Goal: Communication & Community: Answer question/provide support

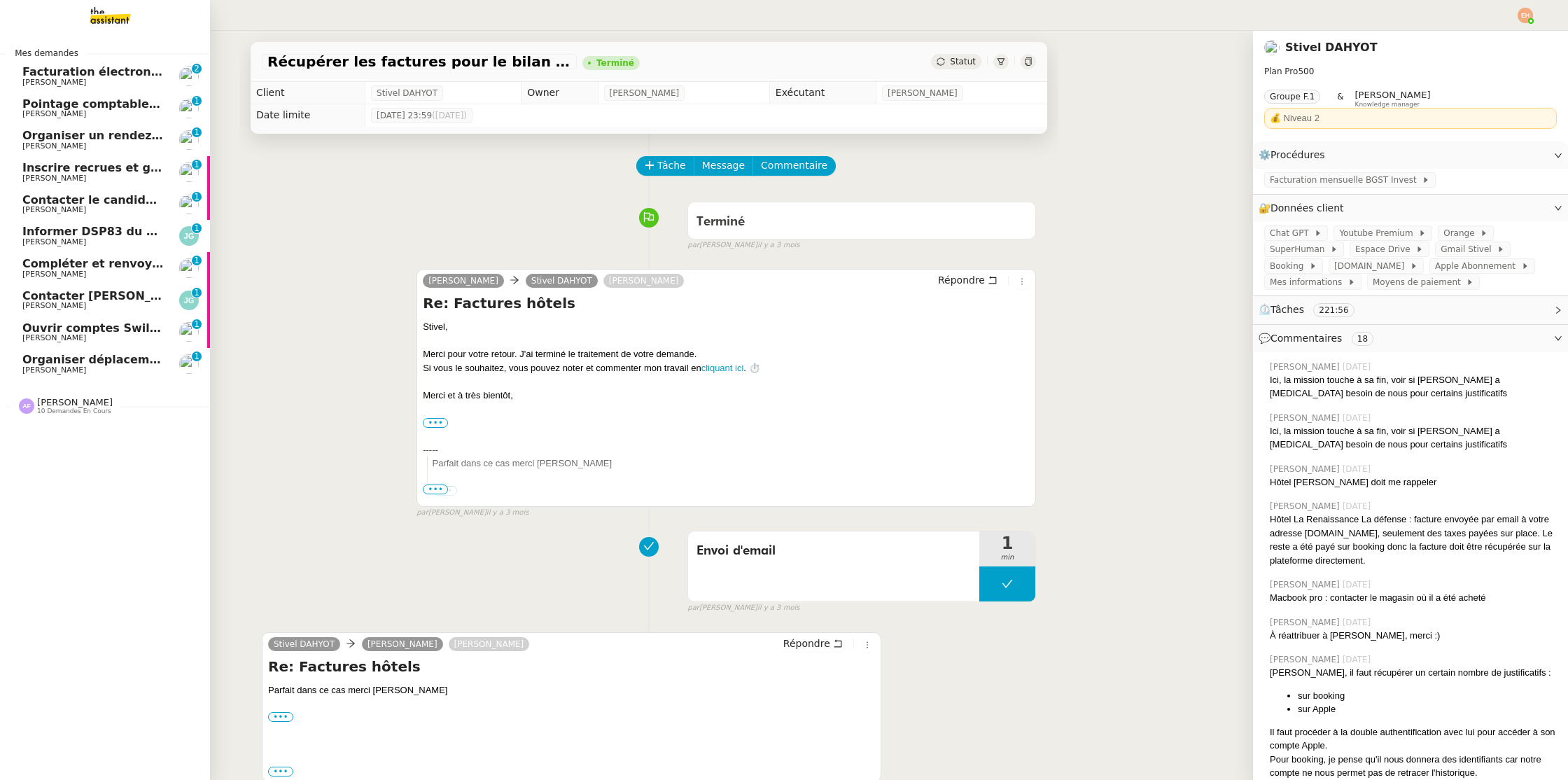
click at [21, 71] on link "Facturation électronique - signature requise pour la mise en conformité de ALVI…" at bounding box center [105, 76] width 210 height 32
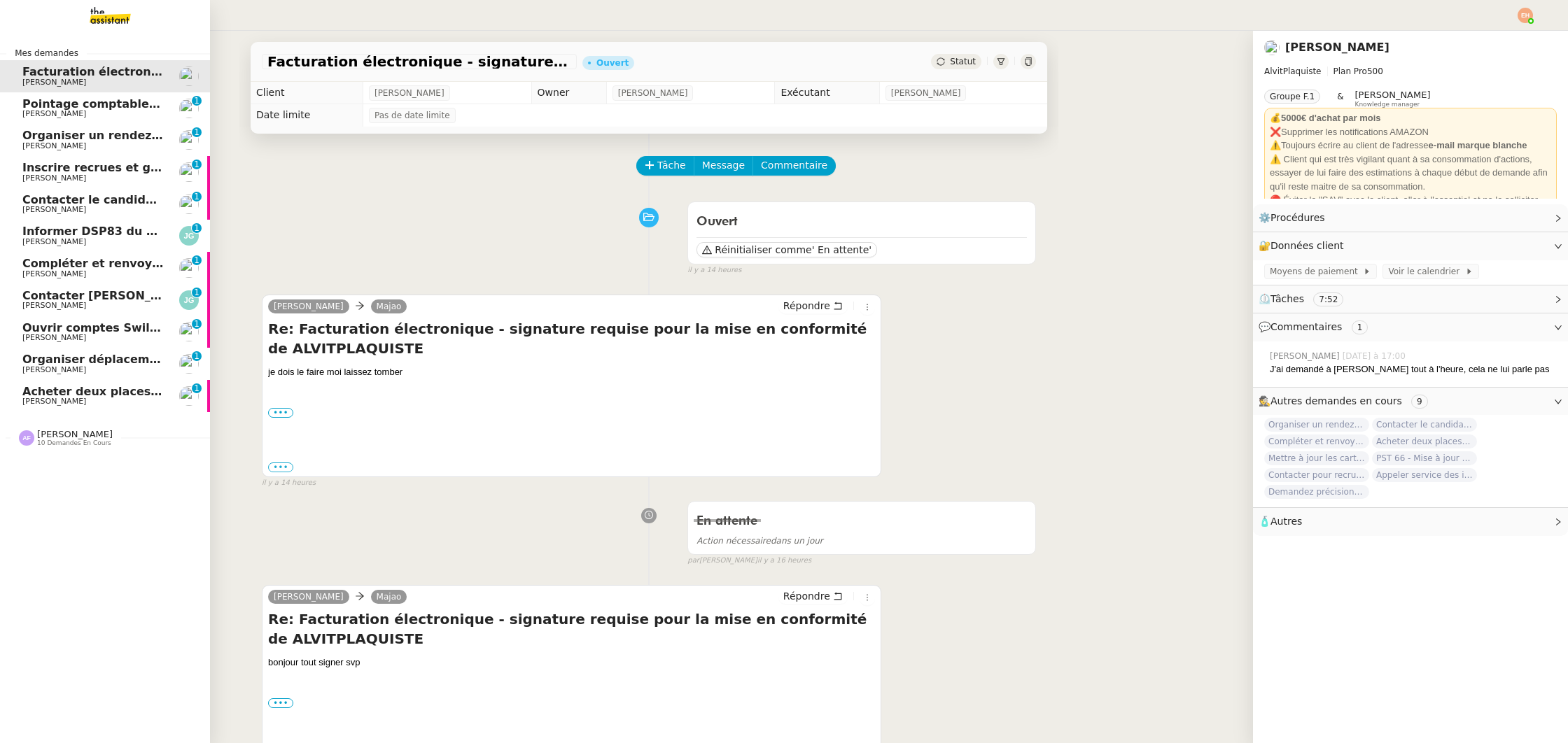
click at [68, 309] on span "[PERSON_NAME]" at bounding box center [55, 305] width 64 height 9
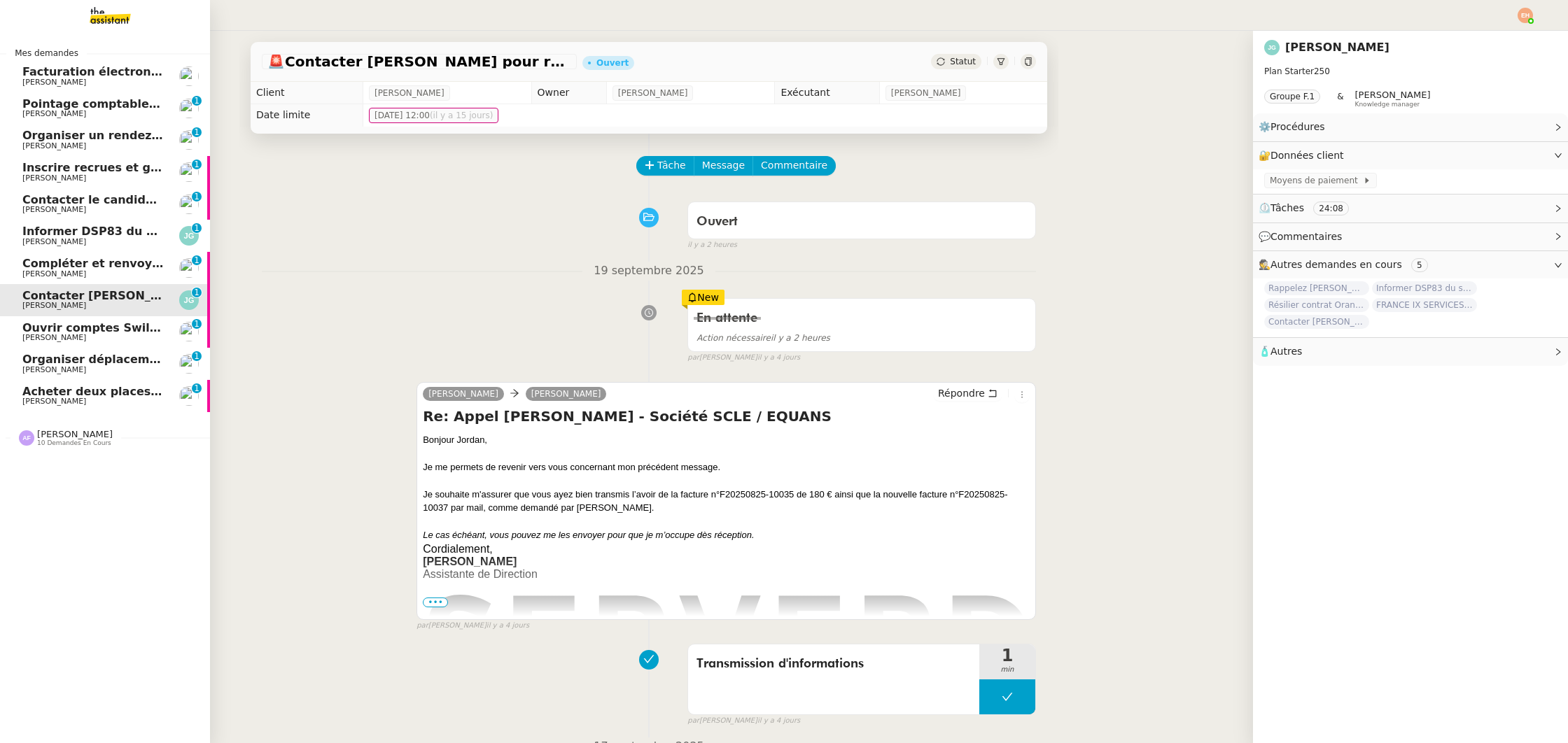
click at [64, 398] on span "[PERSON_NAME]" at bounding box center [55, 401] width 64 height 9
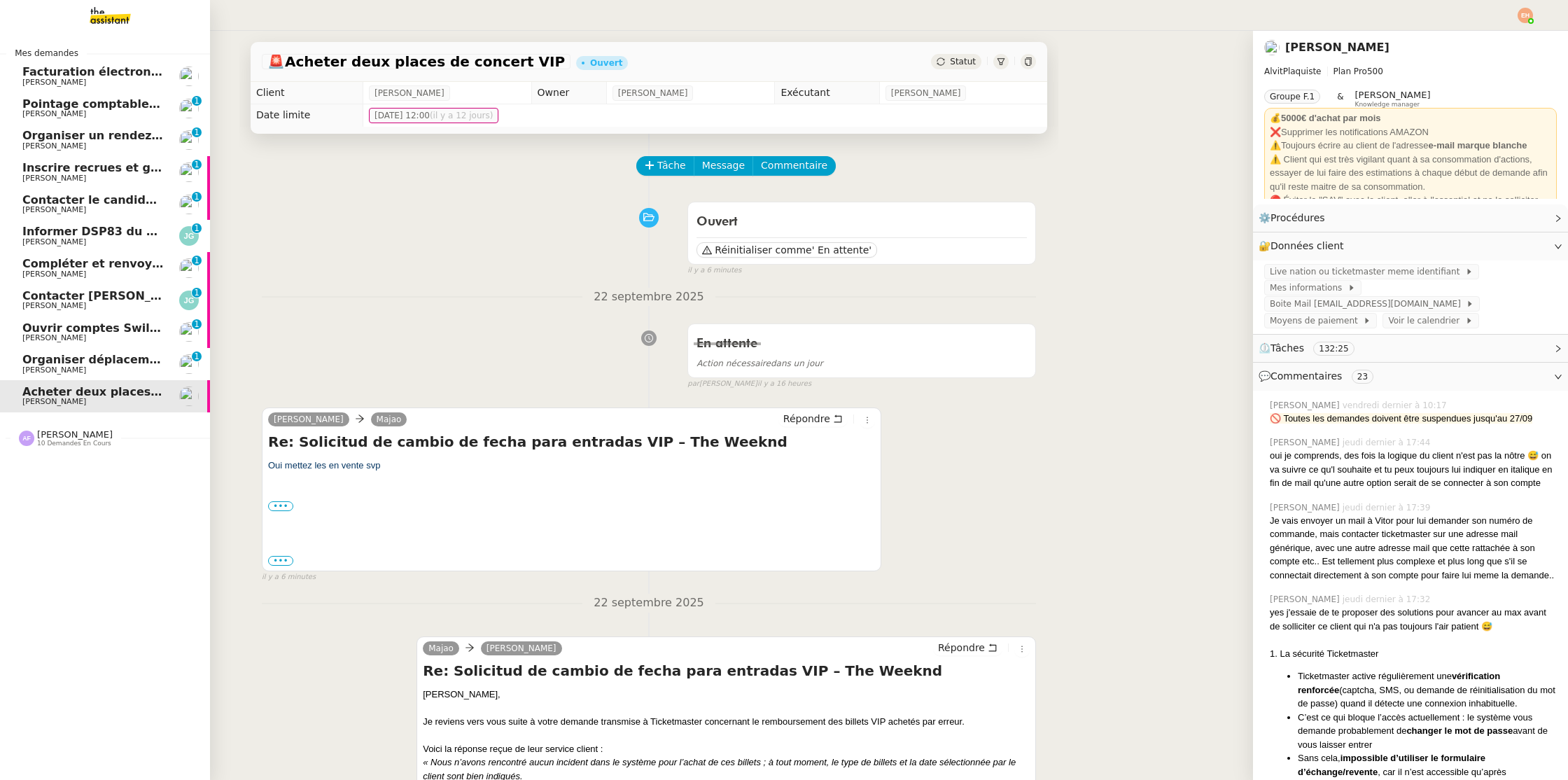
click at [115, 75] on span "Facturation électronique - signature requise pour la mise en conformité de ALVI…" at bounding box center [314, 72] width 582 height 14
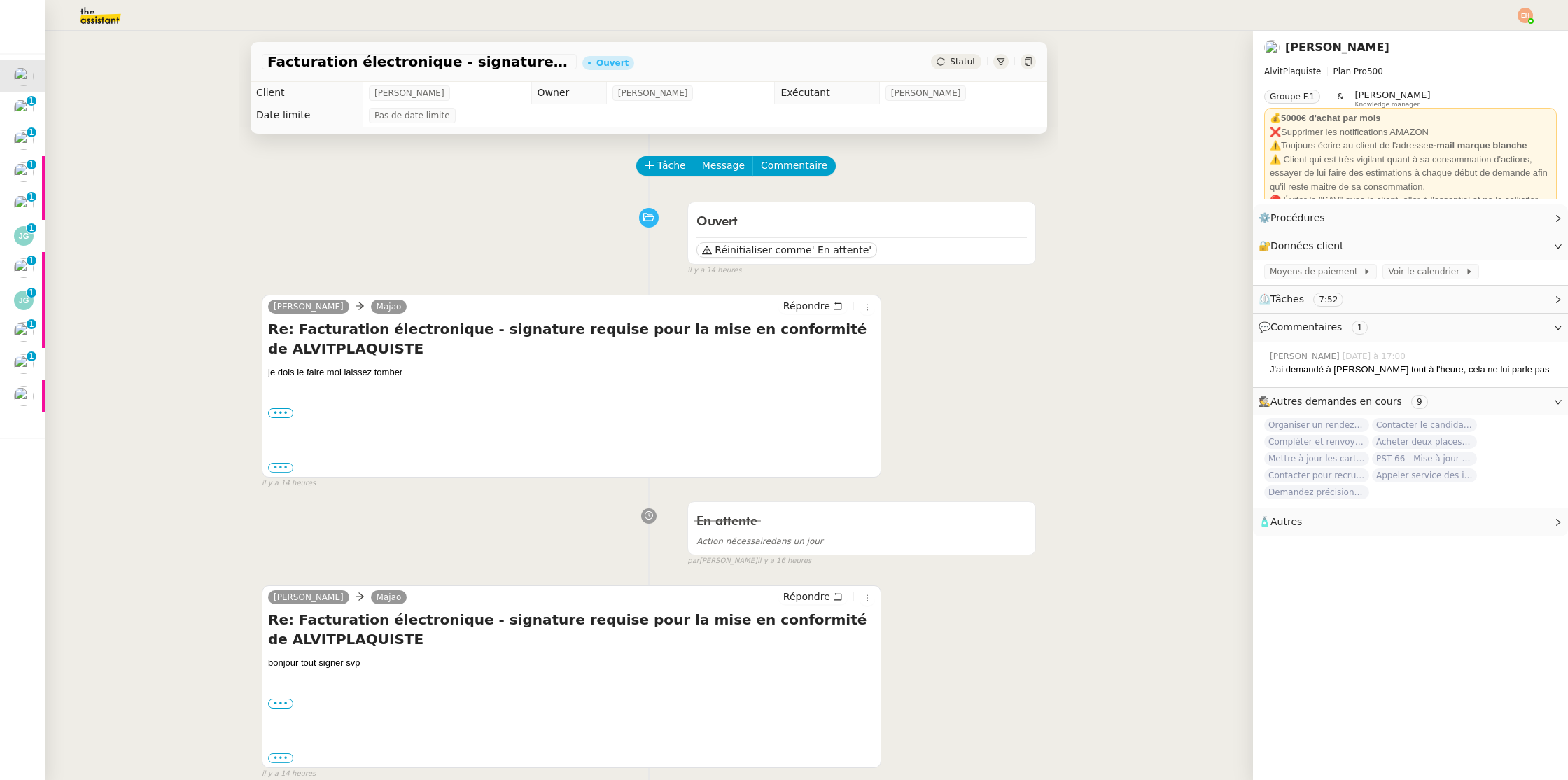
click at [1538, 15] on nz-header at bounding box center [784, 15] width 1568 height 31
click at [1527, 16] on img at bounding box center [1525, 15] width 15 height 15
click at [1477, 44] on span "Suivi" at bounding box center [1475, 39] width 24 height 11
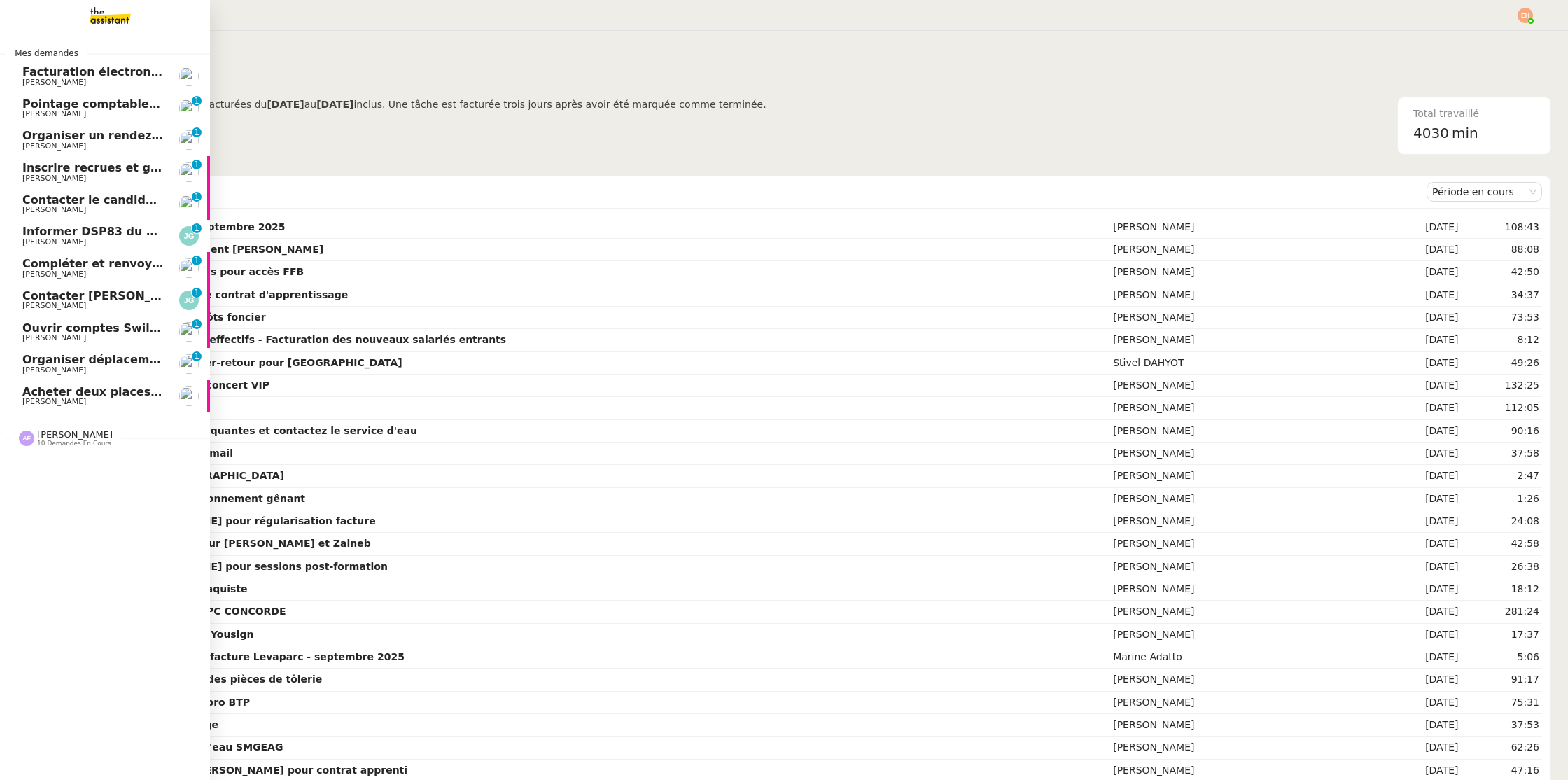
click at [21, 399] on link "Acheter deux places de concert VIP [PERSON_NAME]" at bounding box center [105, 396] width 210 height 32
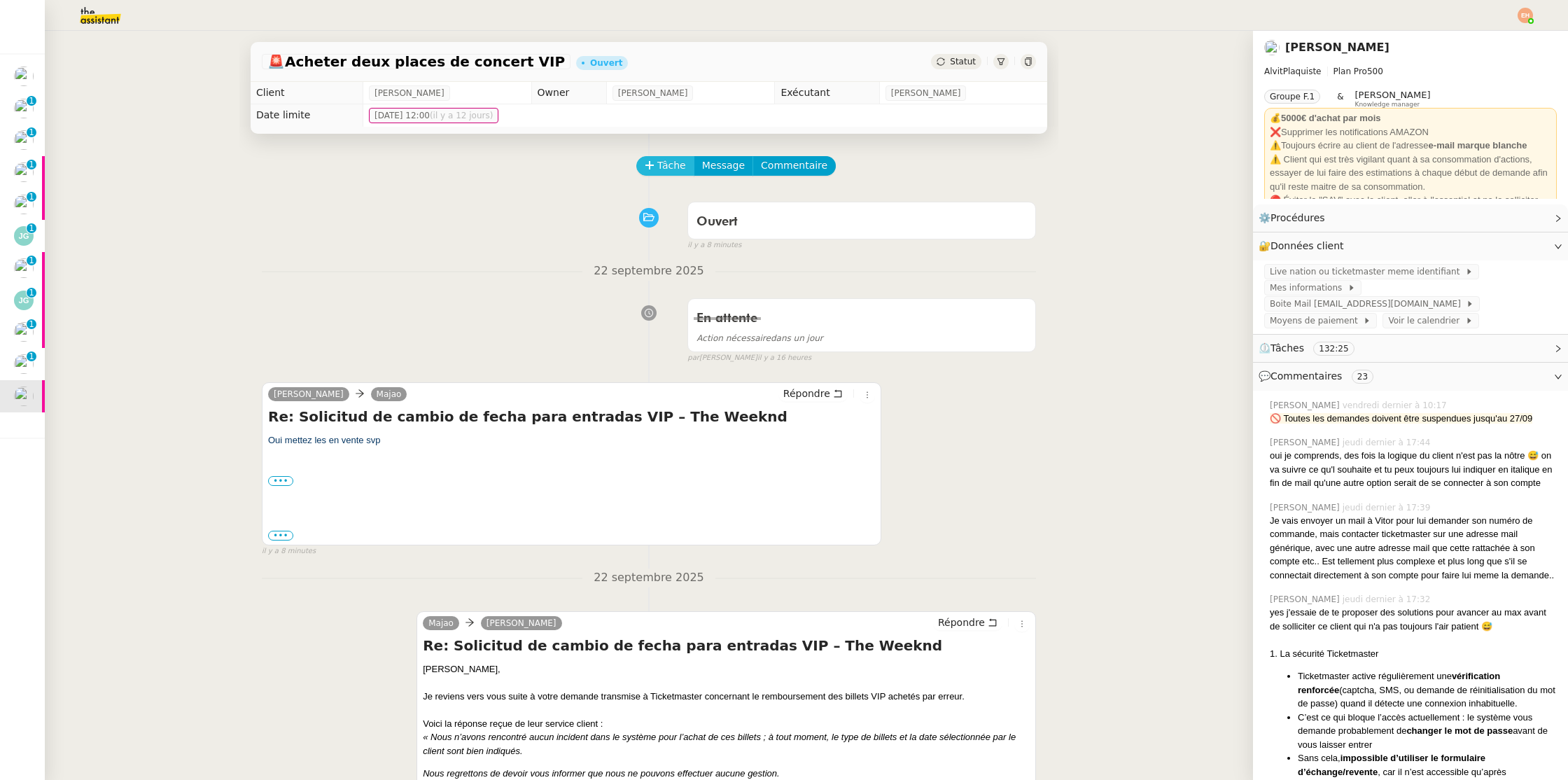
click at [666, 167] on span "Tâche" at bounding box center [672, 165] width 29 height 16
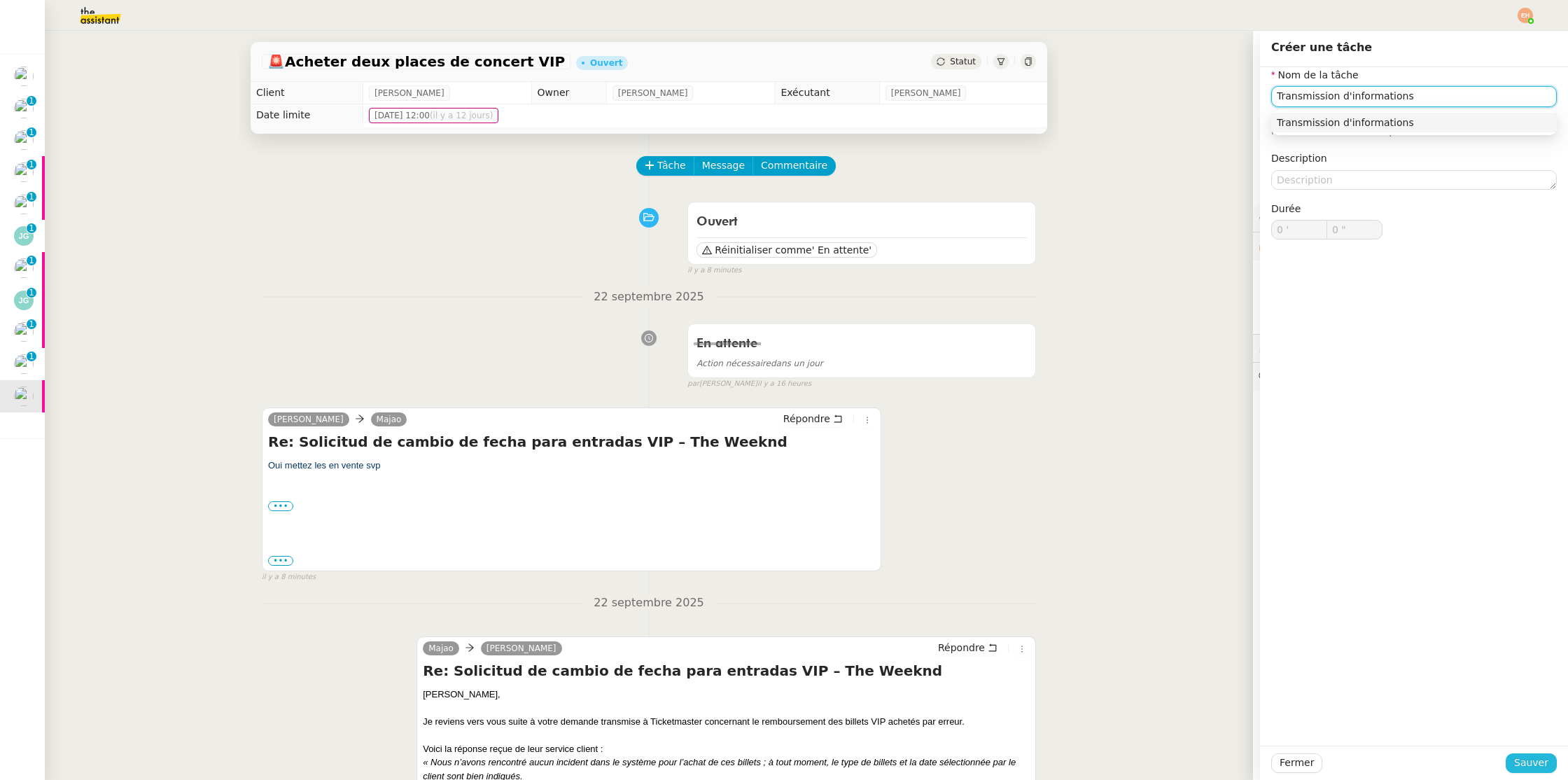
type input "Transmission d'informations"
click at [1513, 766] on button "Sauver" at bounding box center [1531, 763] width 51 height 20
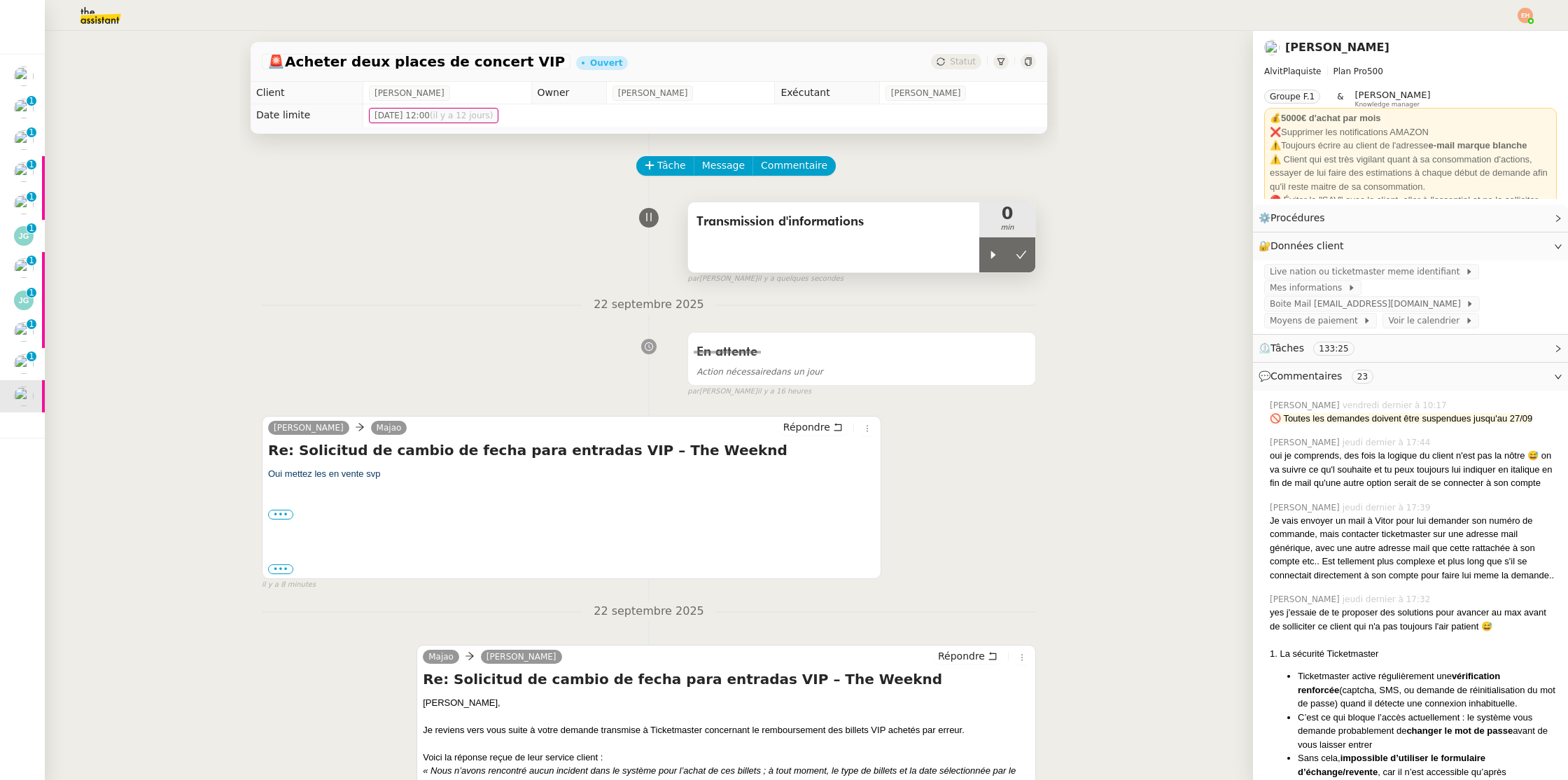
click at [978, 258] on div "Transmission d'informations" at bounding box center [834, 237] width 292 height 70
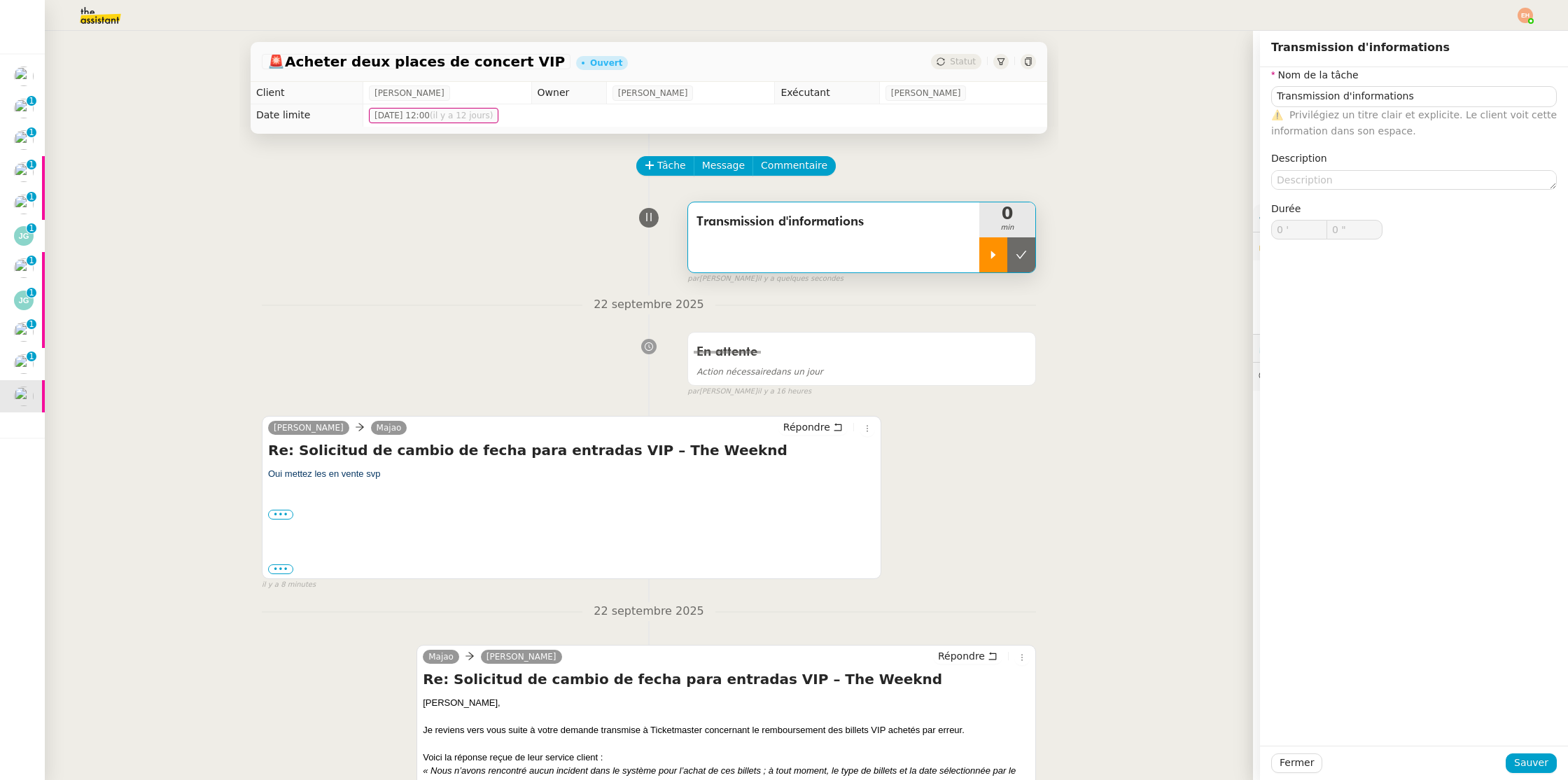
click at [992, 255] on icon at bounding box center [994, 254] width 5 height 8
type input "Transmission d'informations"
type input "0 '"
type input "0 ""
type input "Transmission d'informations"
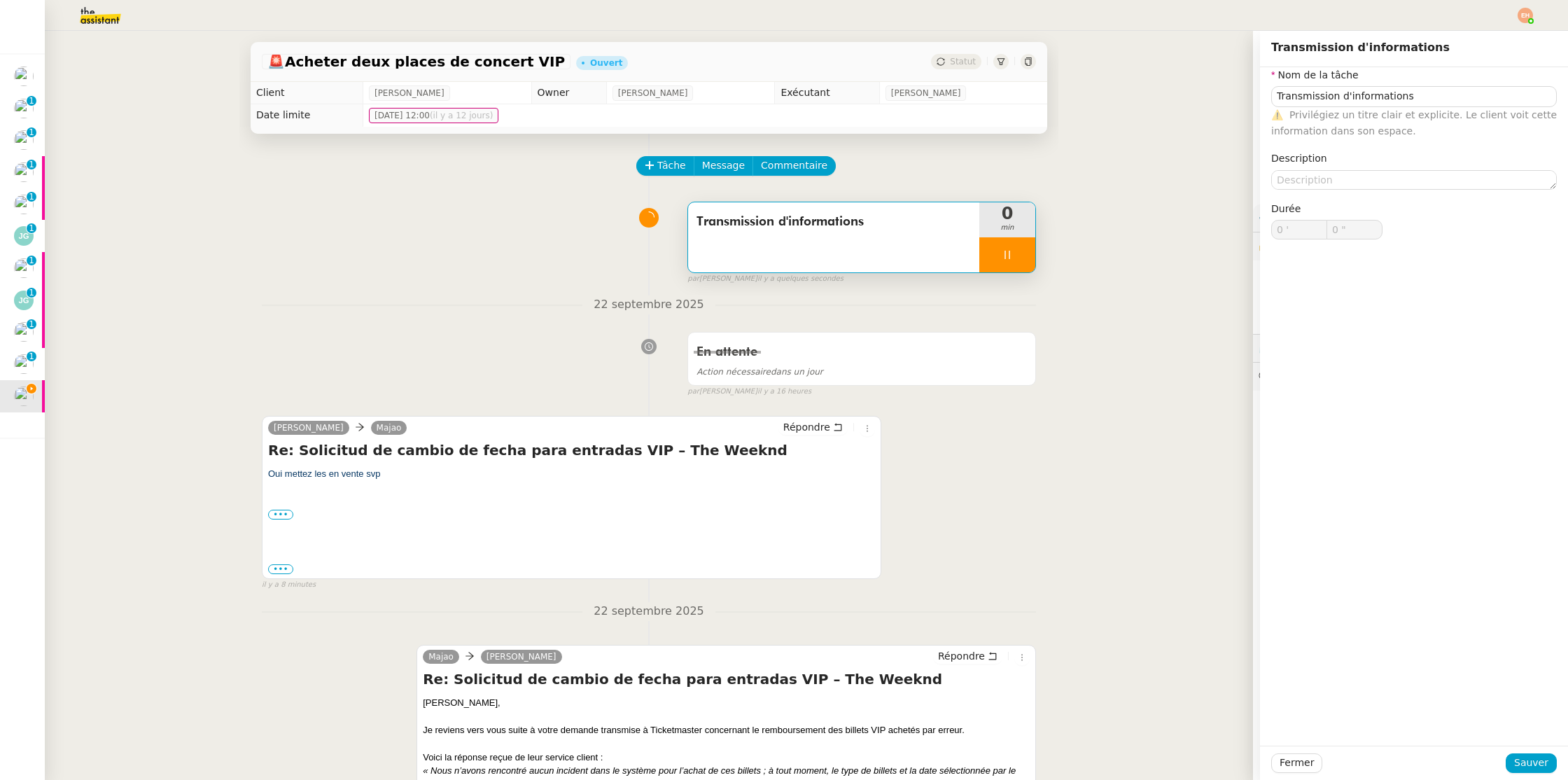
type input "0 '"
type input "2 ""
drag, startPoint x: 1299, startPoint y: 767, endPoint x: 1270, endPoint y: 731, distance: 46.2
click at [1299, 767] on span "Fermer" at bounding box center [1296, 763] width 34 height 16
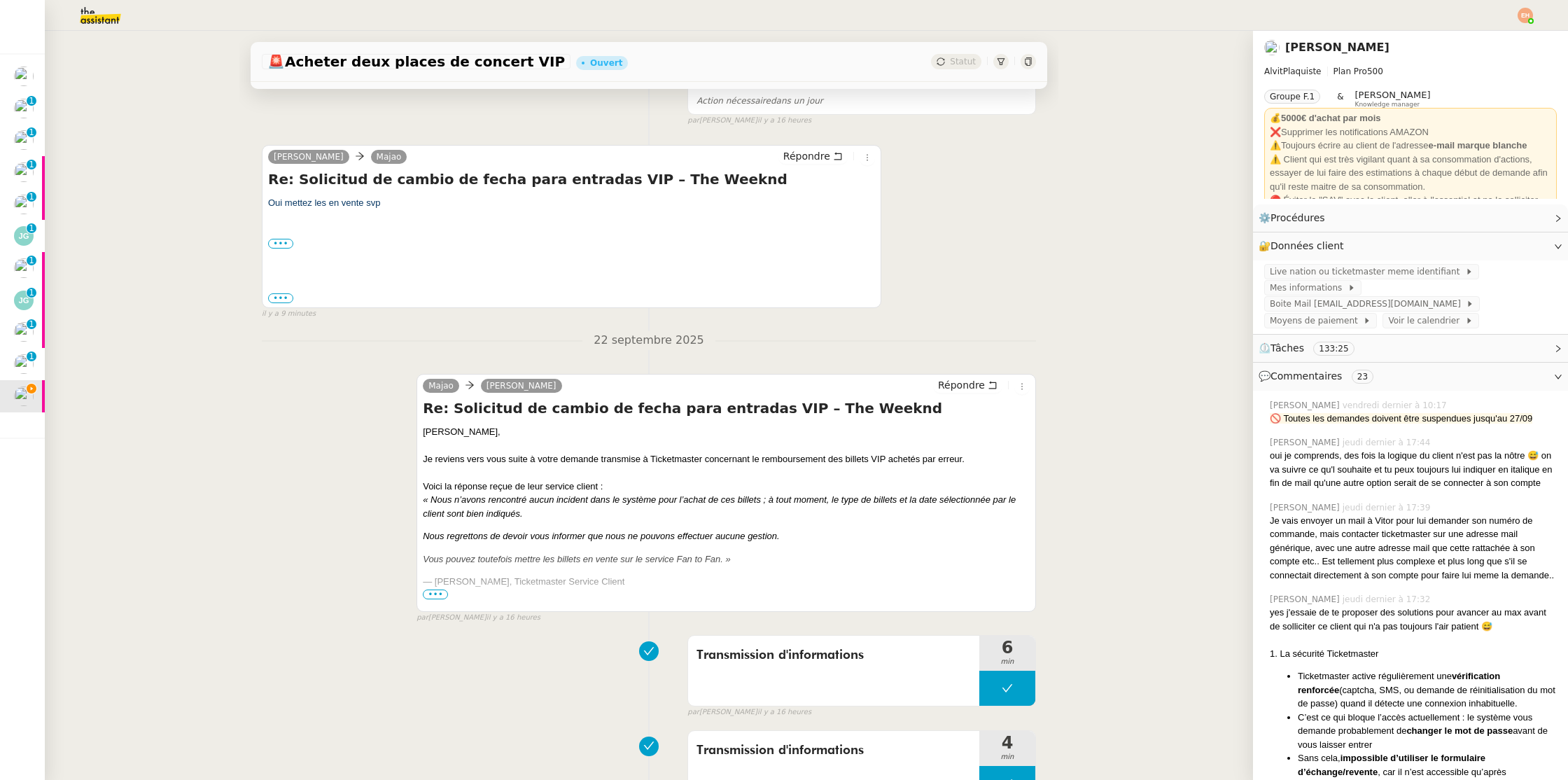
scroll to position [273, 0]
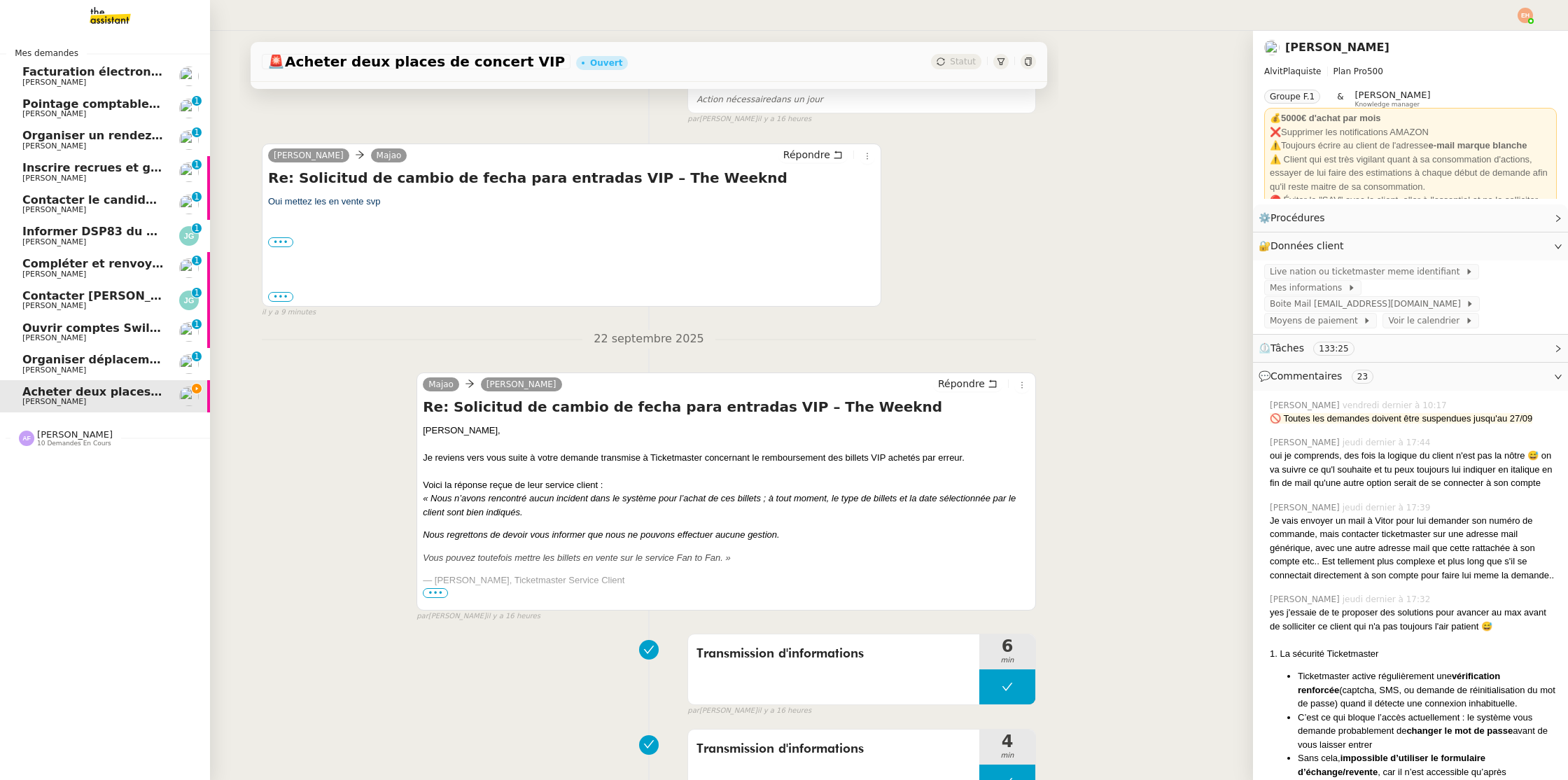
click at [37, 364] on span "Organiser déplacement à [GEOGRAPHIC_DATA]" at bounding box center [170, 360] width 295 height 14
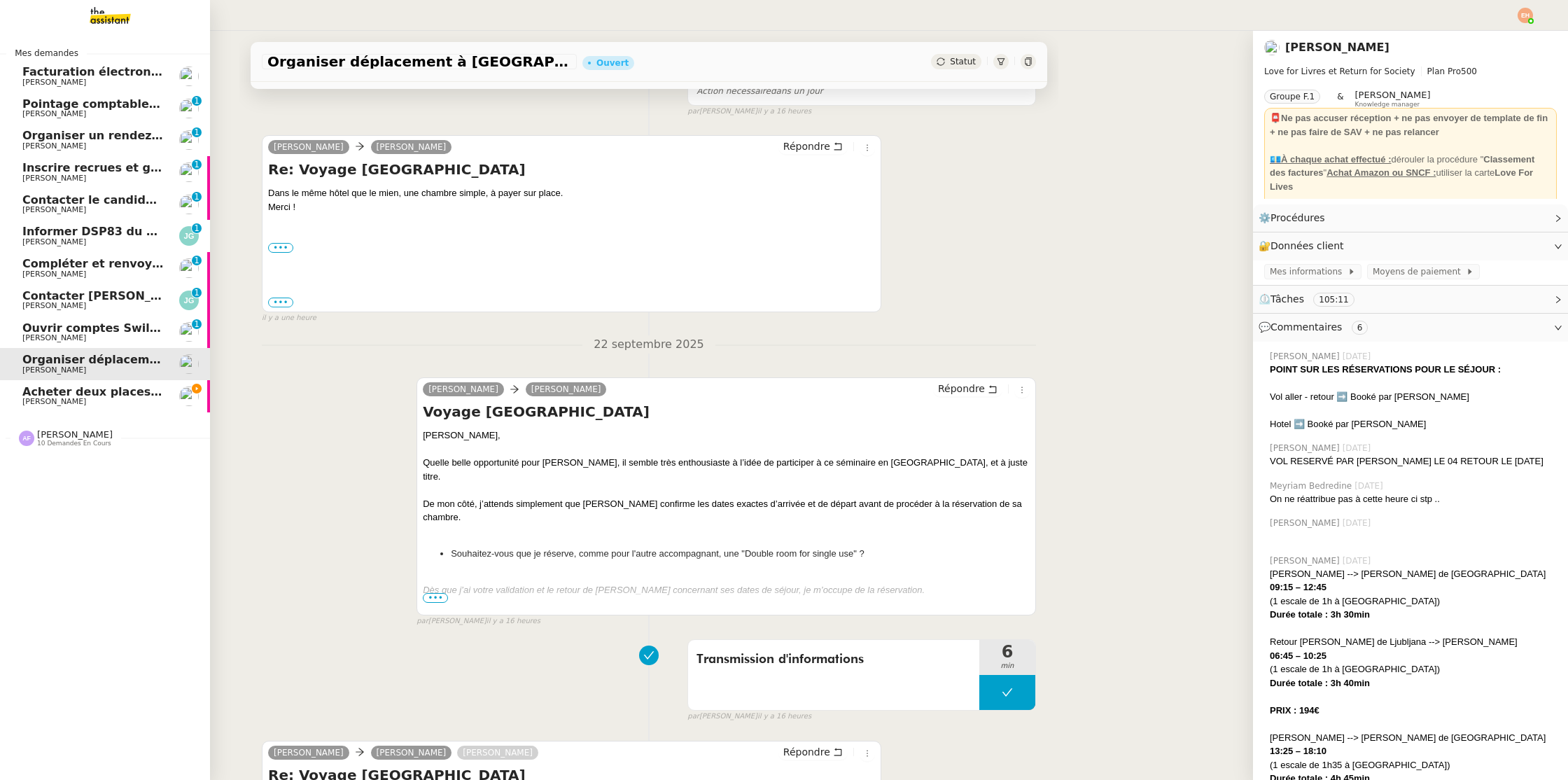
click at [115, 269] on span "Compléter et renvoyer le contrat d'apprentissage" at bounding box center [179, 264] width 314 height 14
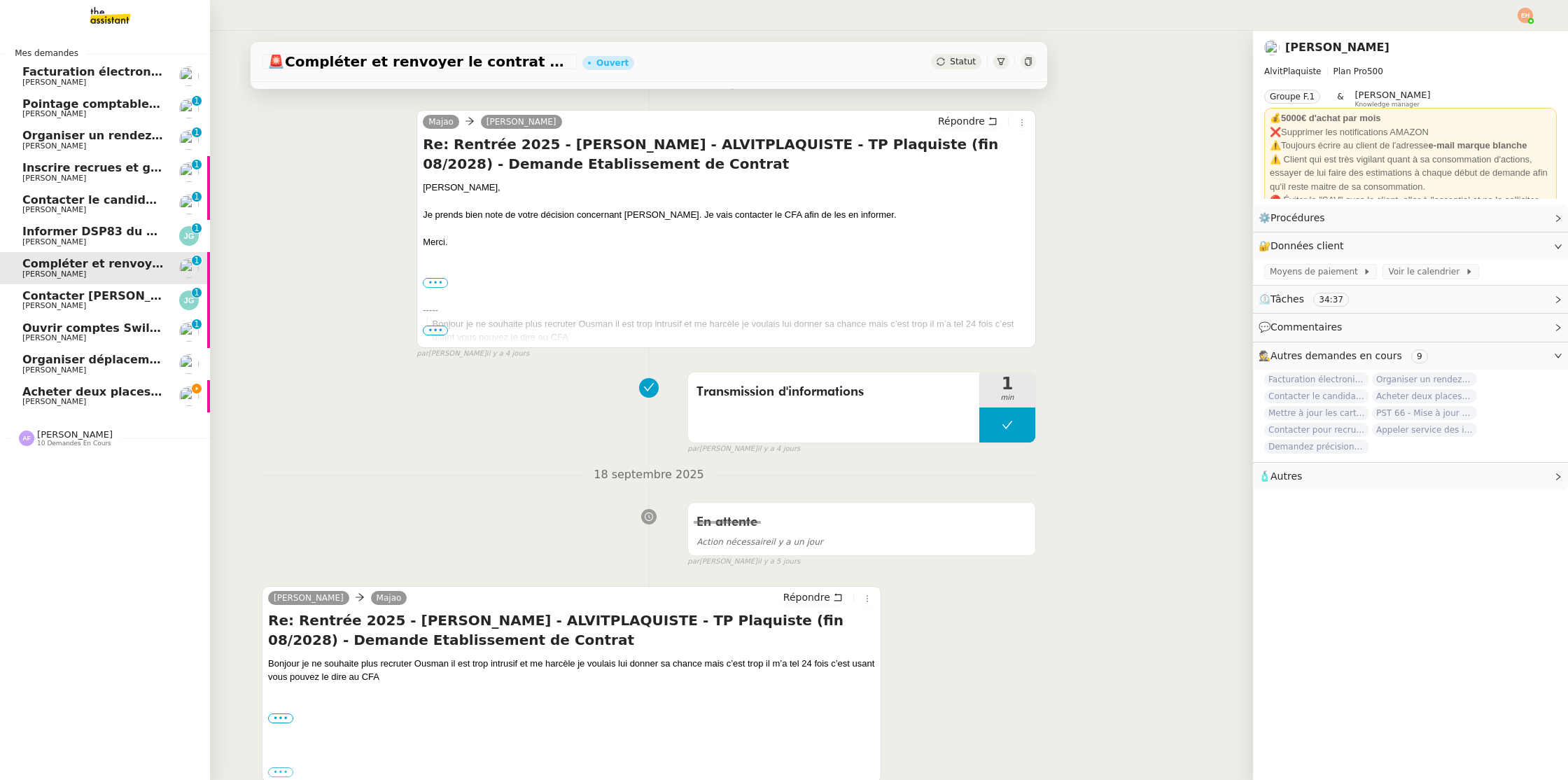
click at [122, 202] on span "Contacter le candidat plaquiste" at bounding box center [122, 200] width 199 height 14
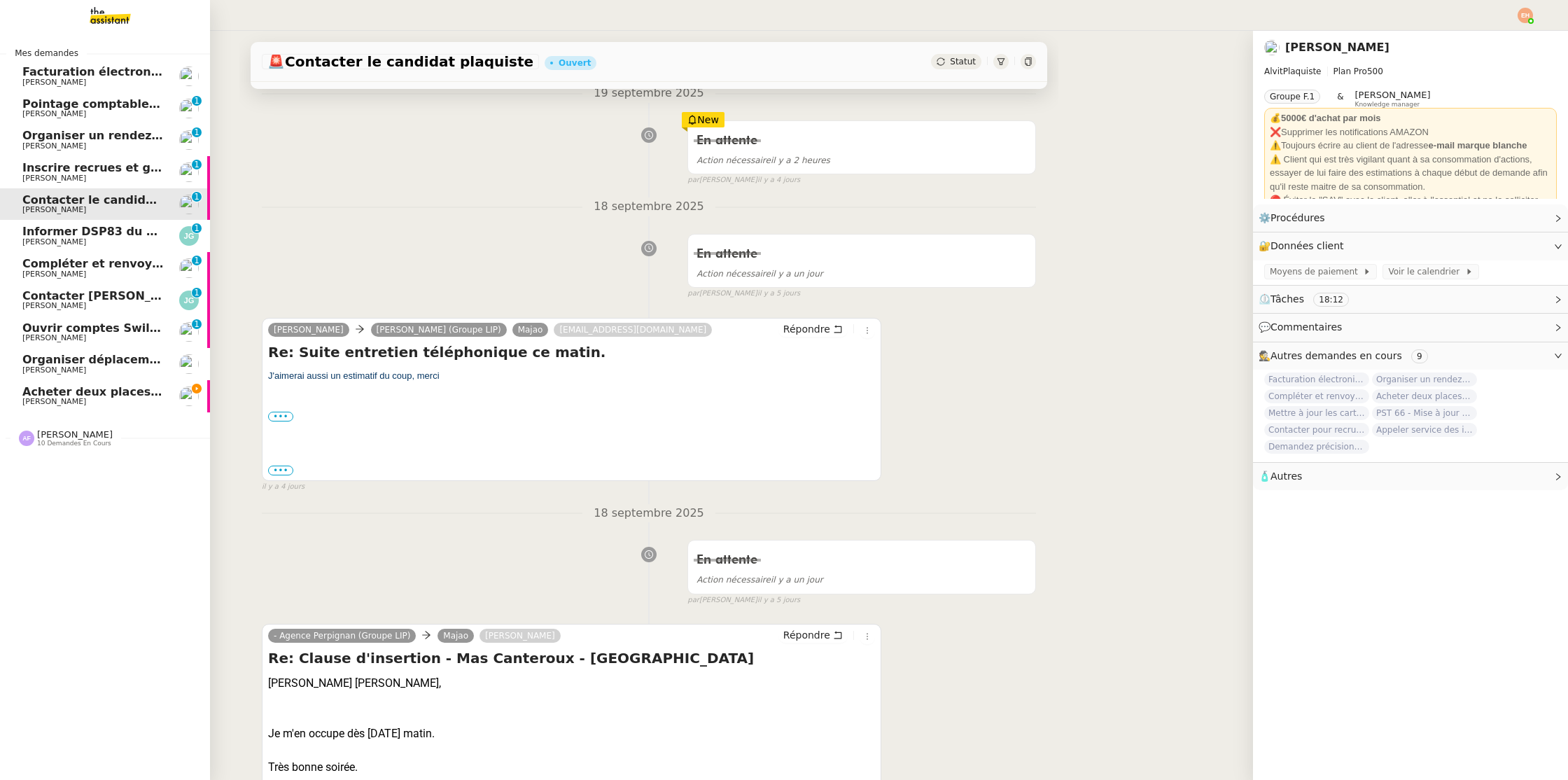
scroll to position [273, 0]
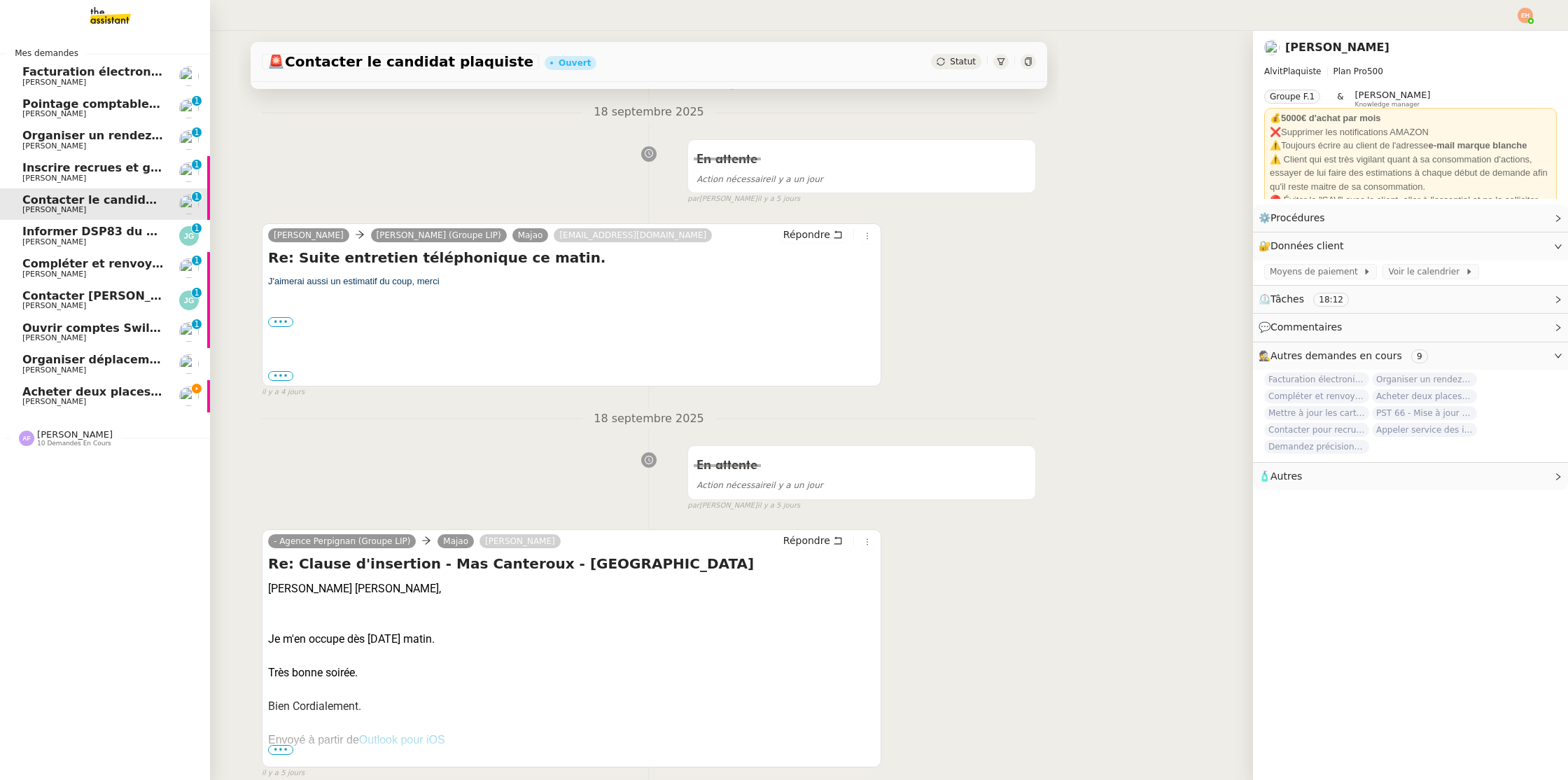
click at [134, 86] on span "[PERSON_NAME]" at bounding box center [93, 82] width 141 height 8
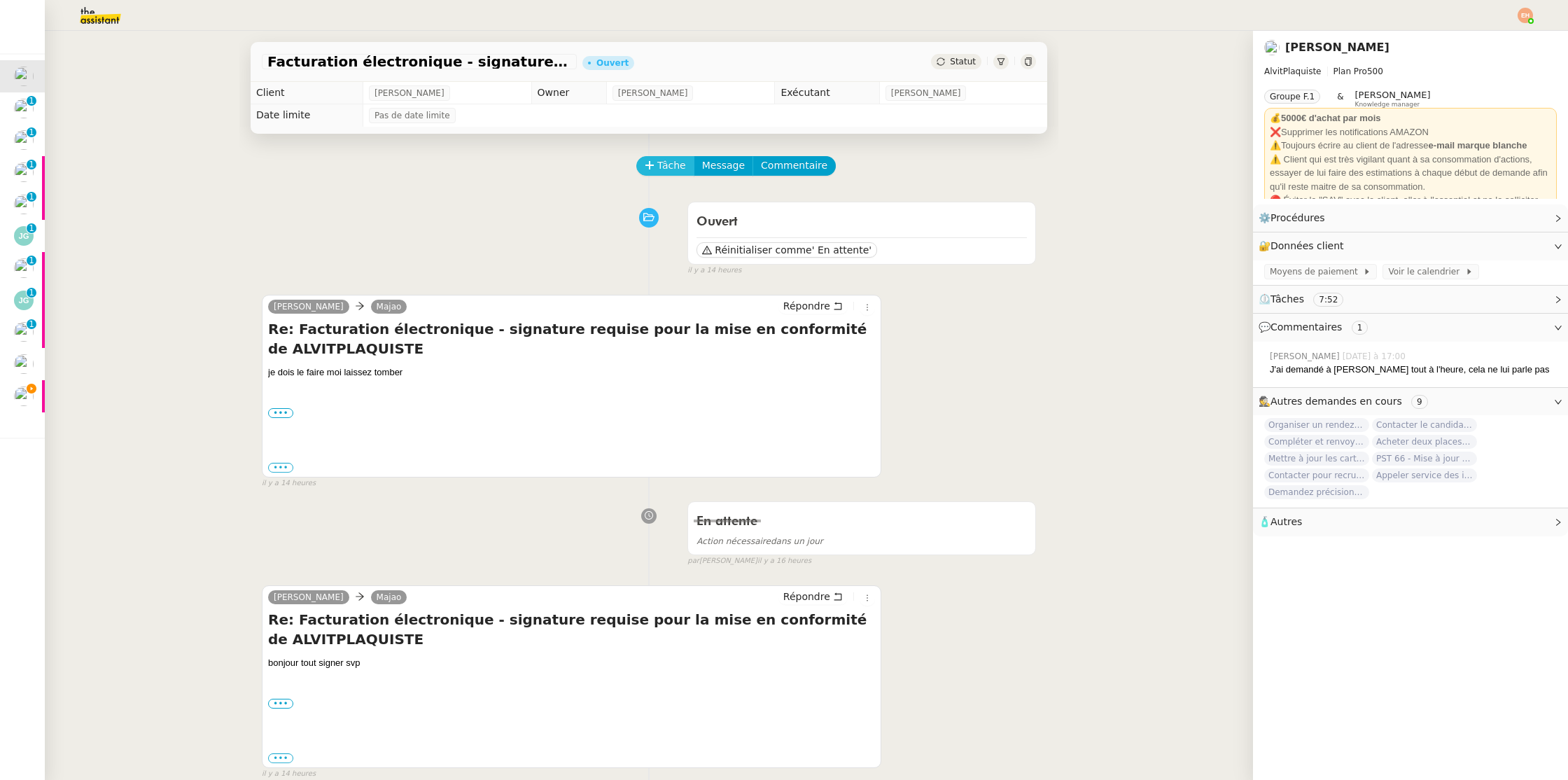
click at [660, 156] on button "Tâche" at bounding box center [665, 166] width 58 height 20
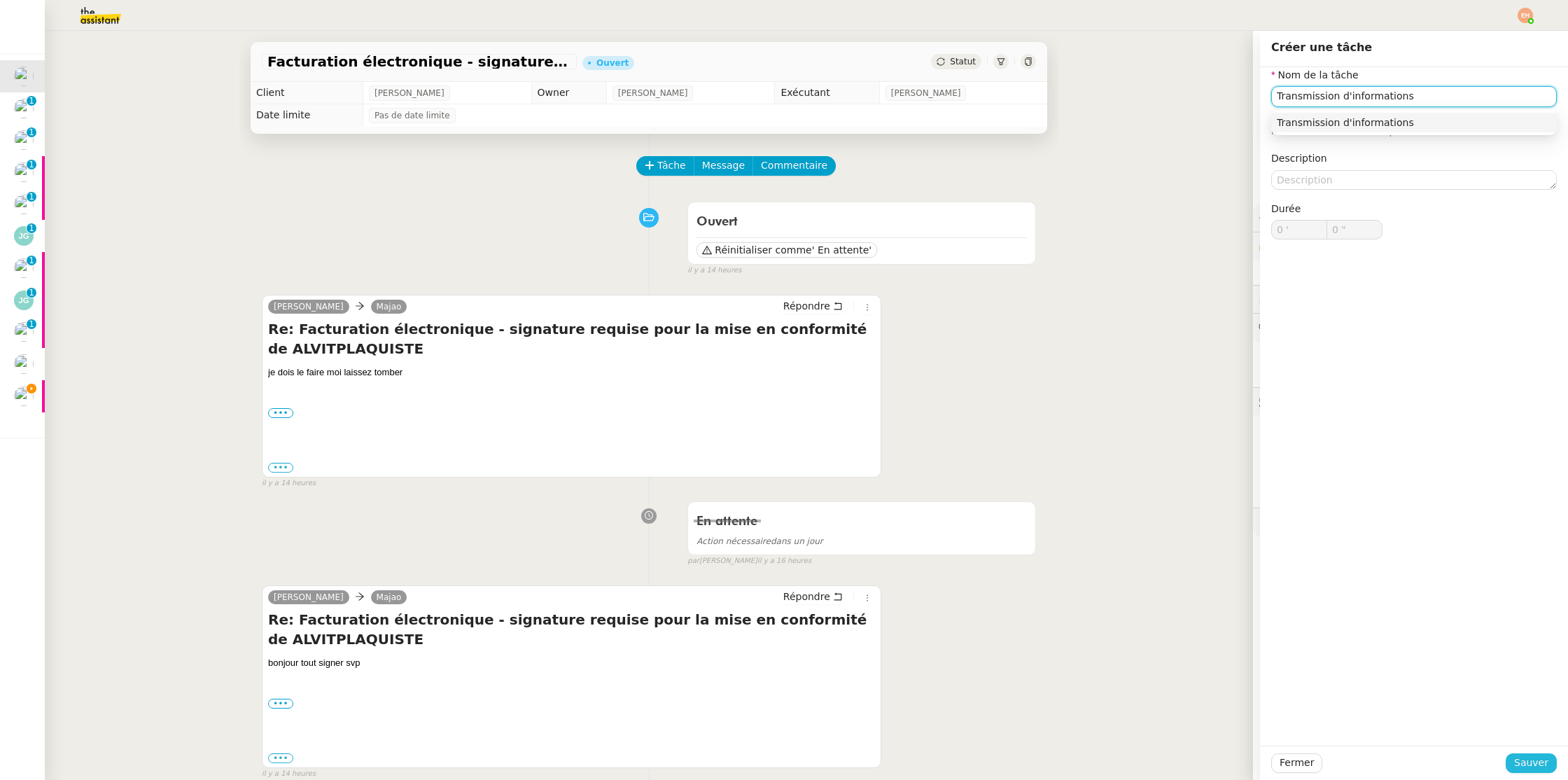
type input "Transmission d'informations"
click at [1516, 762] on button "Sauver" at bounding box center [1531, 763] width 51 height 20
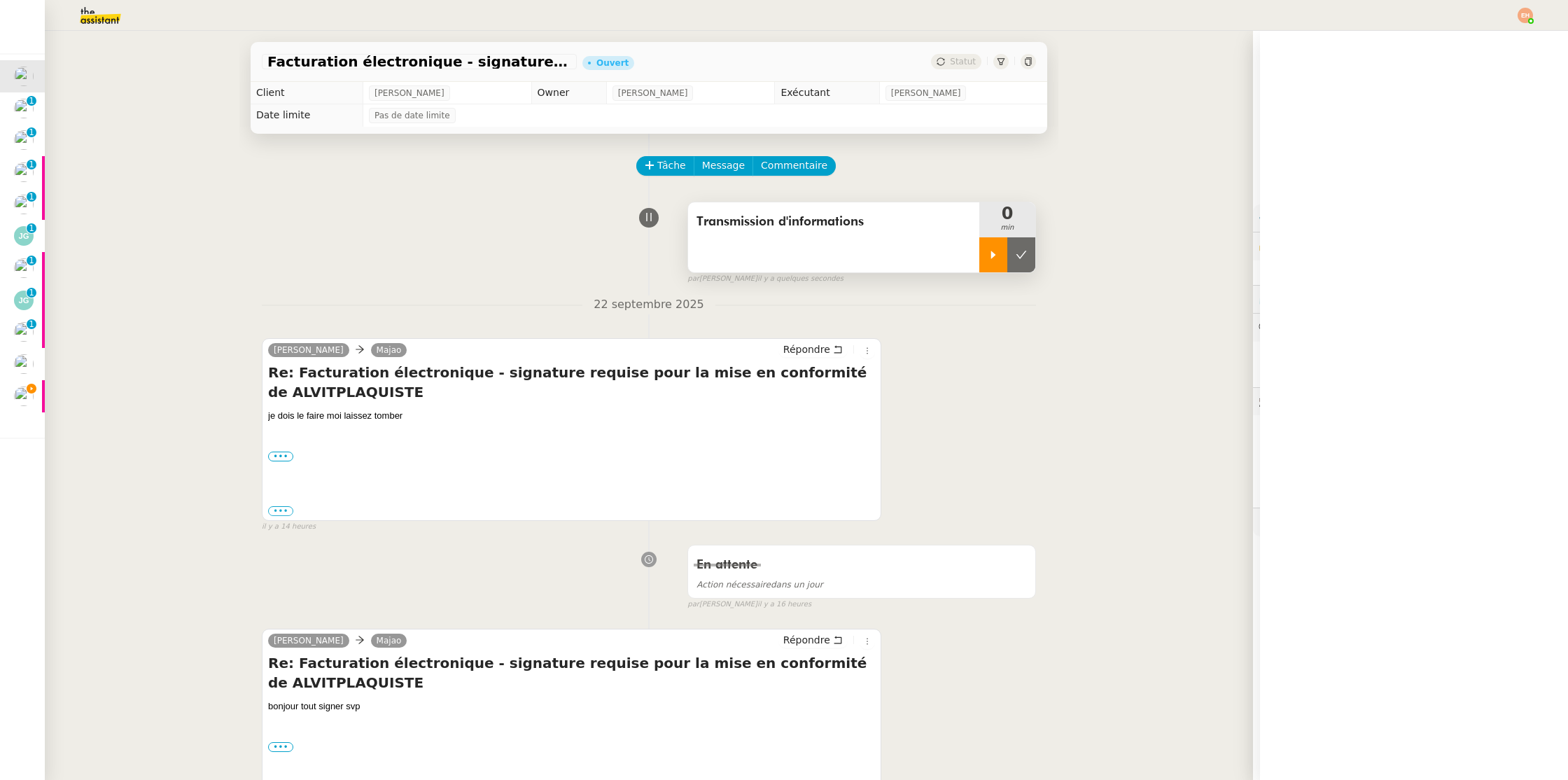
click at [988, 258] on icon at bounding box center [993, 254] width 11 height 11
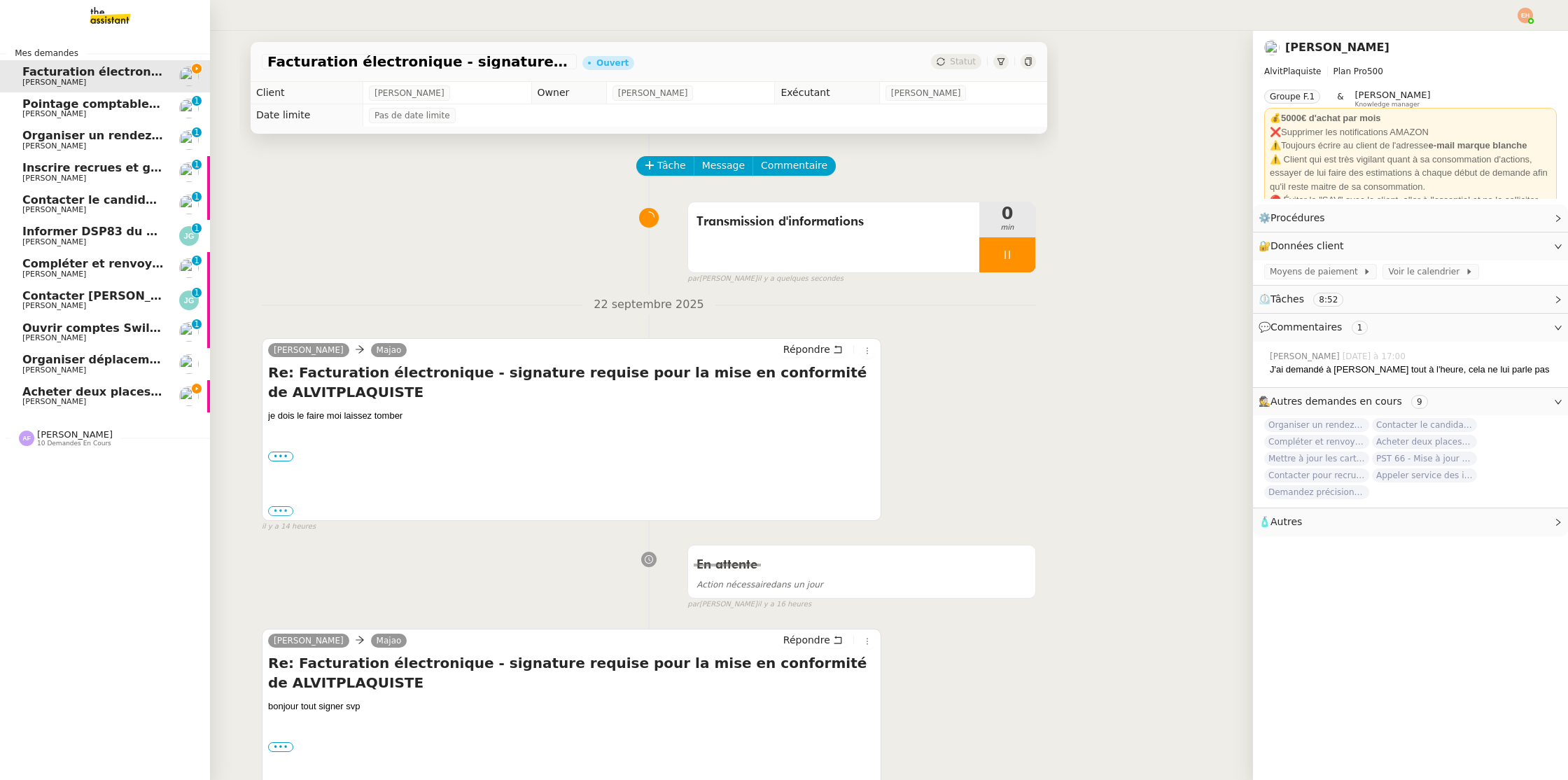
click at [69, 409] on link "Acheter deux places de concert VIP [PERSON_NAME]" at bounding box center [105, 396] width 210 height 32
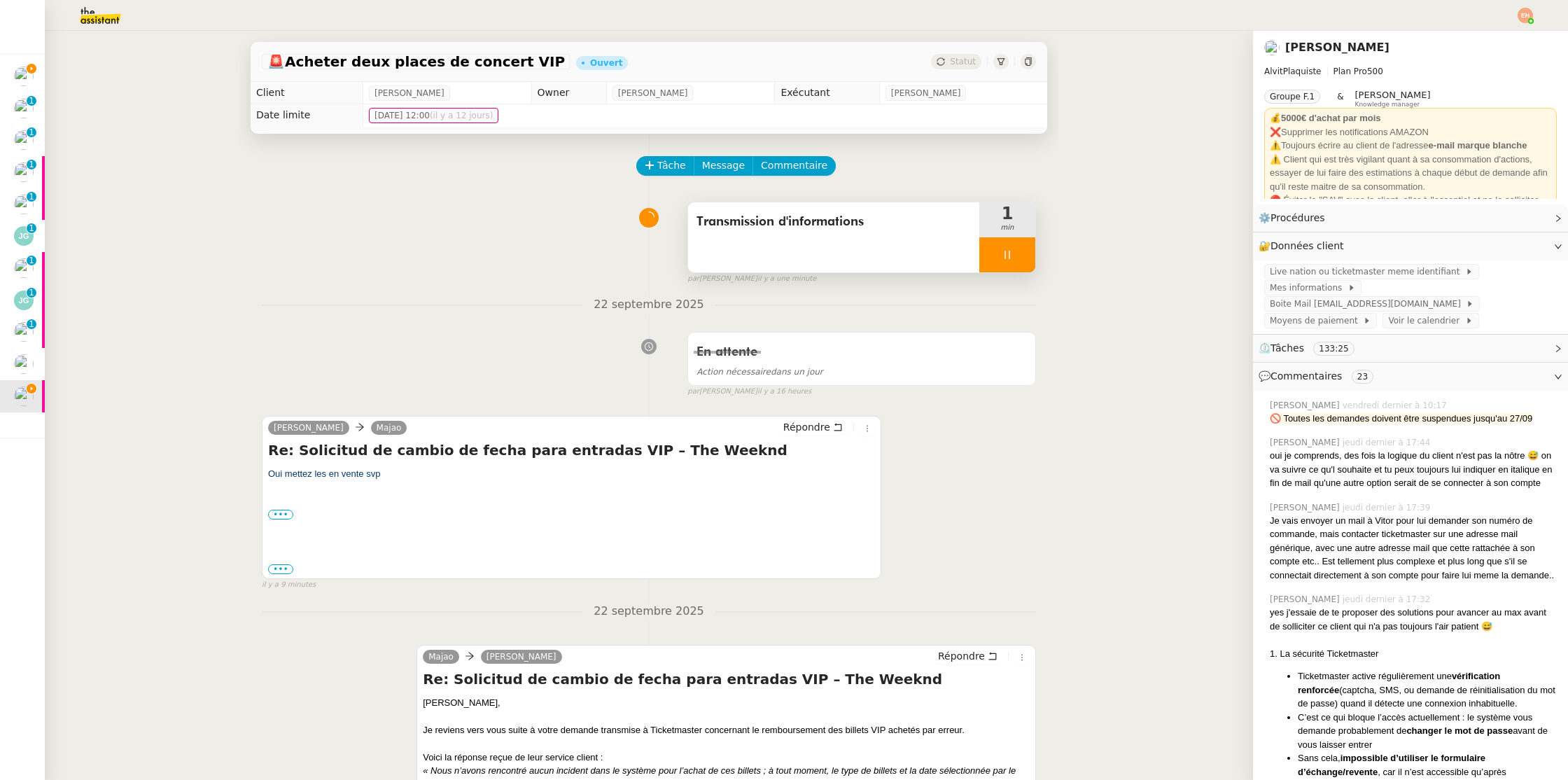
drag, startPoint x: 1007, startPoint y: 246, endPoint x: 926, endPoint y: 250, distance: 81.1
click at [1007, 247] on div at bounding box center [1008, 255] width 56 height 35
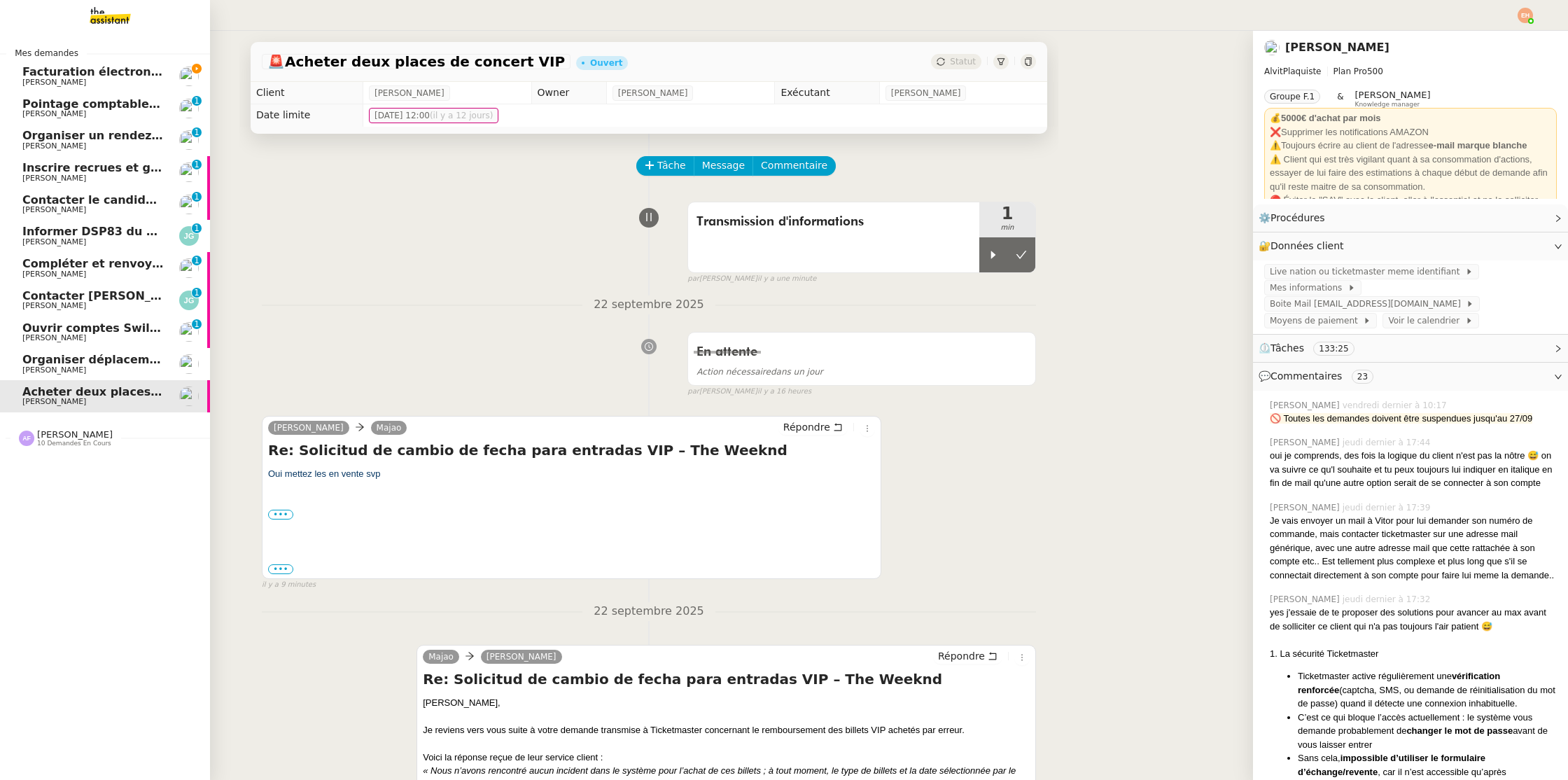
click at [118, 68] on span "Facturation électronique - signature requise pour la mise en conformité de ALVI…" at bounding box center [314, 72] width 582 height 14
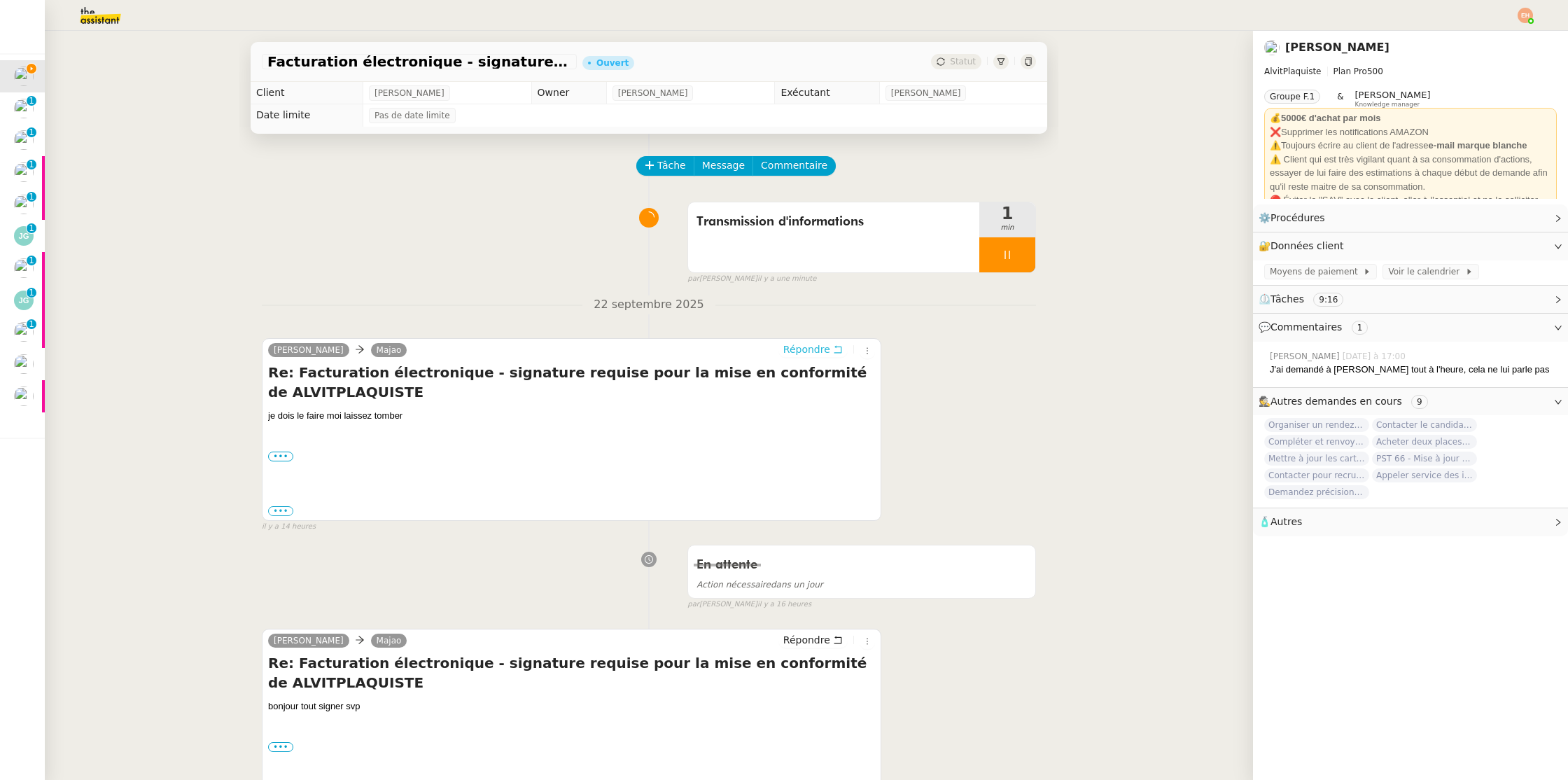
click at [838, 344] on button "Répondre" at bounding box center [812, 349] width 69 height 15
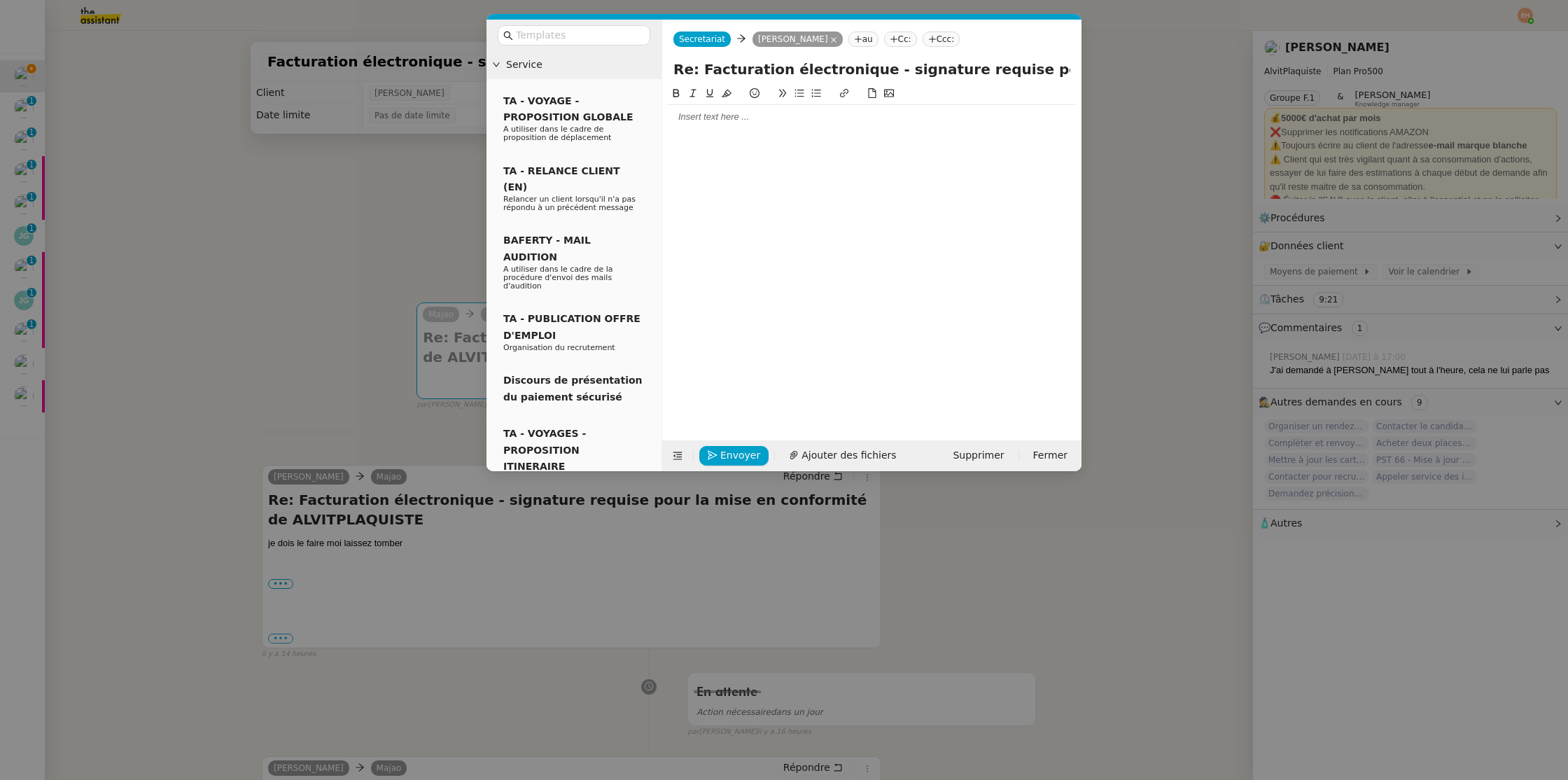
click at [778, 139] on div at bounding box center [872, 251] width 409 height 333
click at [778, 132] on div at bounding box center [872, 251] width 409 height 333
click at [725, 115] on div at bounding box center [872, 117] width 409 height 13
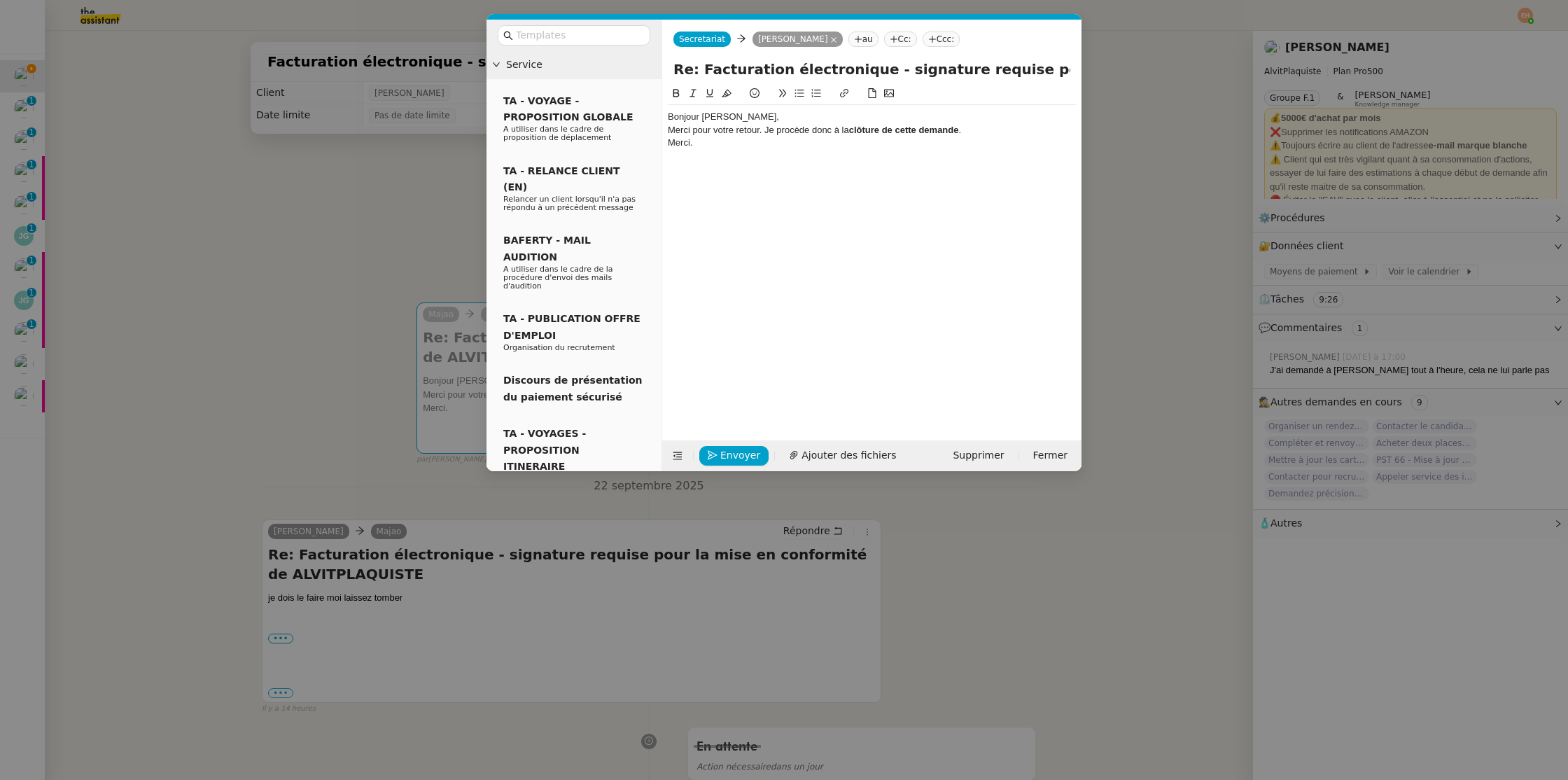
click at [714, 115] on div "Bonjour Victor," at bounding box center [872, 117] width 409 height 13
click at [757, 118] on div "Bonjour [PERSON_NAME]," at bounding box center [872, 117] width 409 height 13
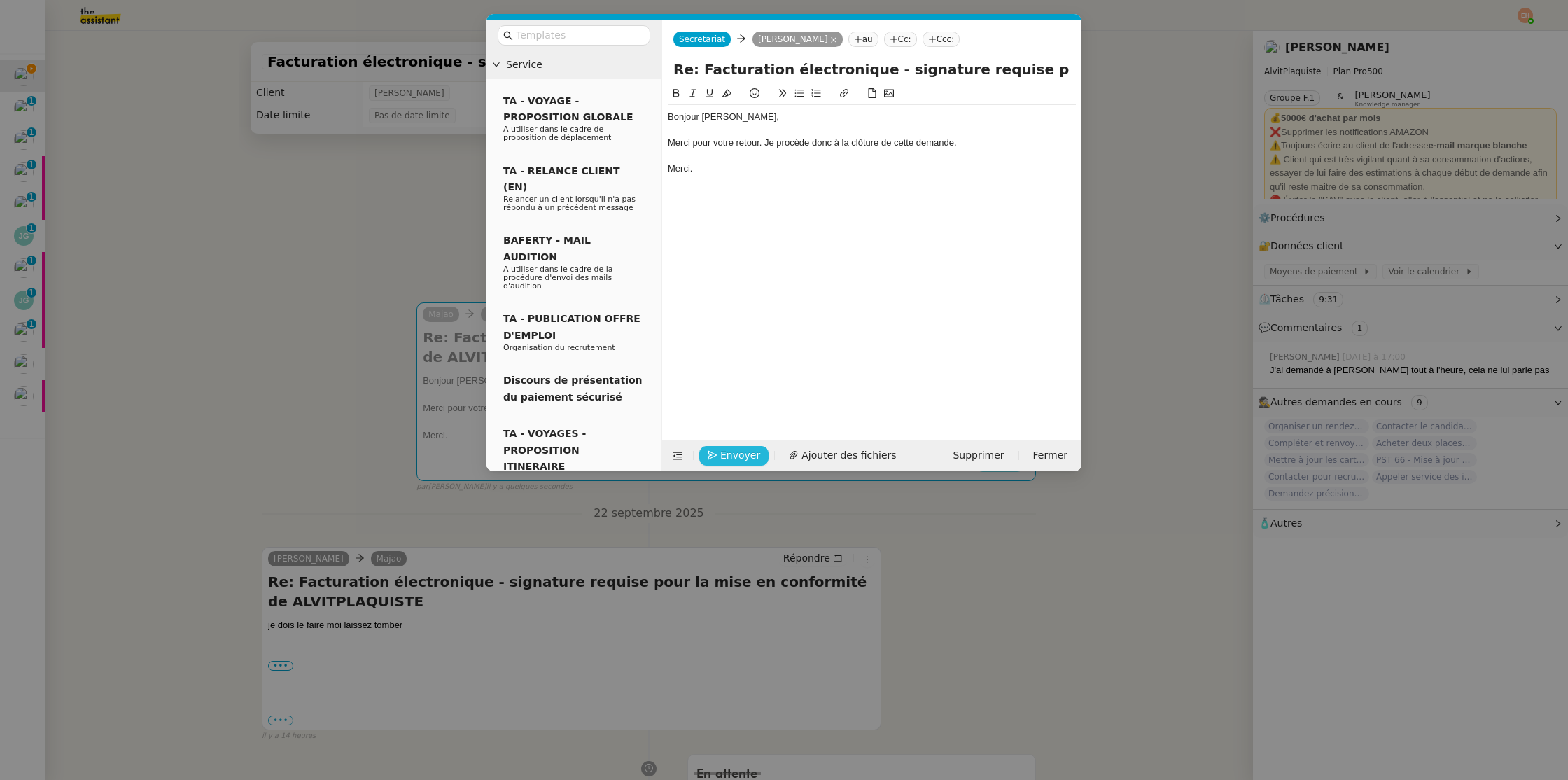
click at [740, 453] on span "Envoyer" at bounding box center [740, 455] width 40 height 16
click at [740, 444] on span "Confirmer l'envoi" at bounding box center [762, 435] width 84 height 16
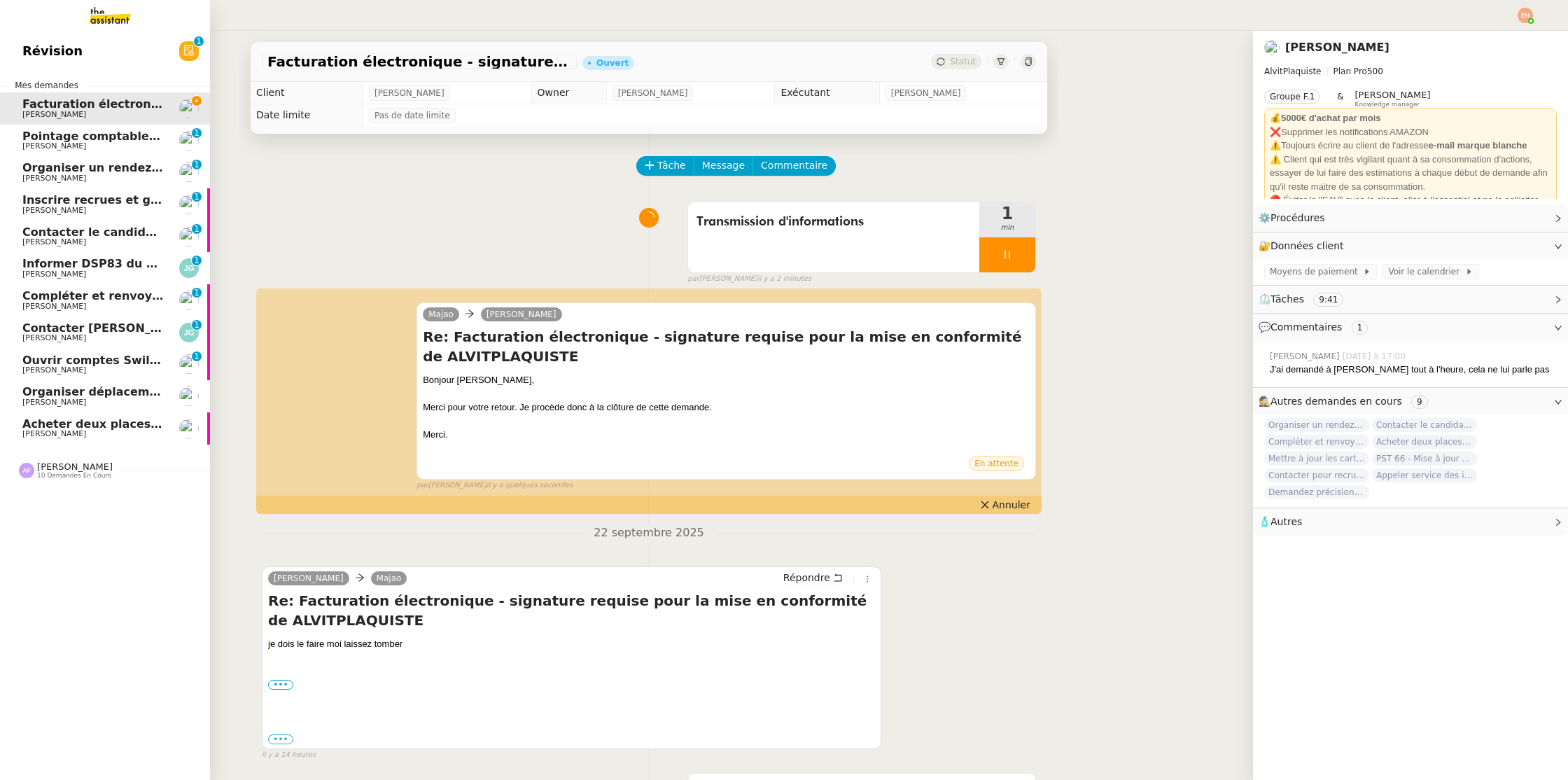
click at [36, 141] on span "Pointage comptable - septembre 2025" at bounding box center [144, 137] width 242 height 14
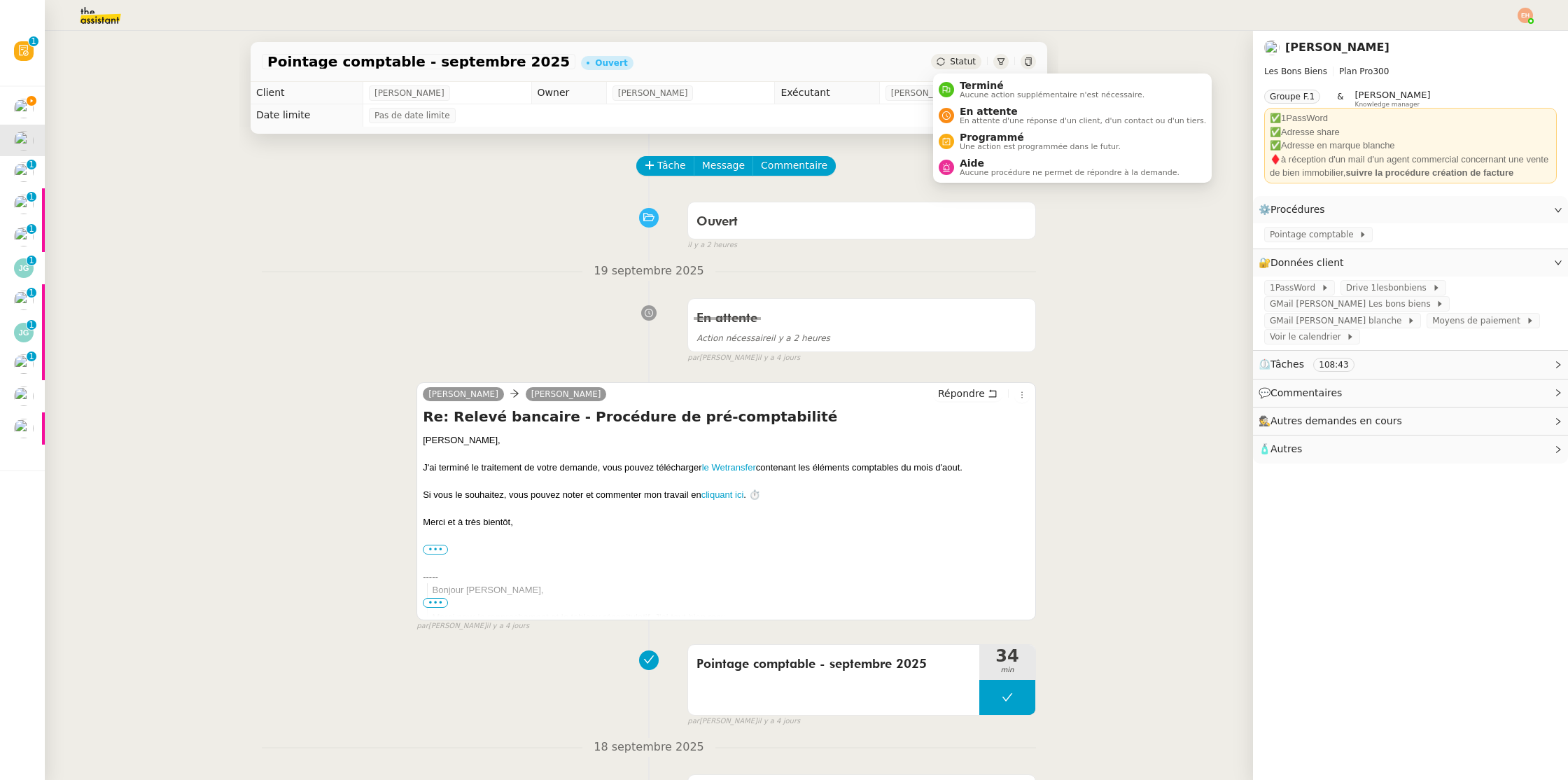
drag, startPoint x: 961, startPoint y: 61, endPoint x: 964, endPoint y: 68, distance: 7.6
click at [961, 61] on span "Statut" at bounding box center [963, 62] width 26 height 10
drag, startPoint x: 975, startPoint y: 92, endPoint x: 988, endPoint y: 152, distance: 61.4
click at [975, 92] on span "Aucune action supplémentaire n'est nécessaire." at bounding box center [1052, 95] width 185 height 8
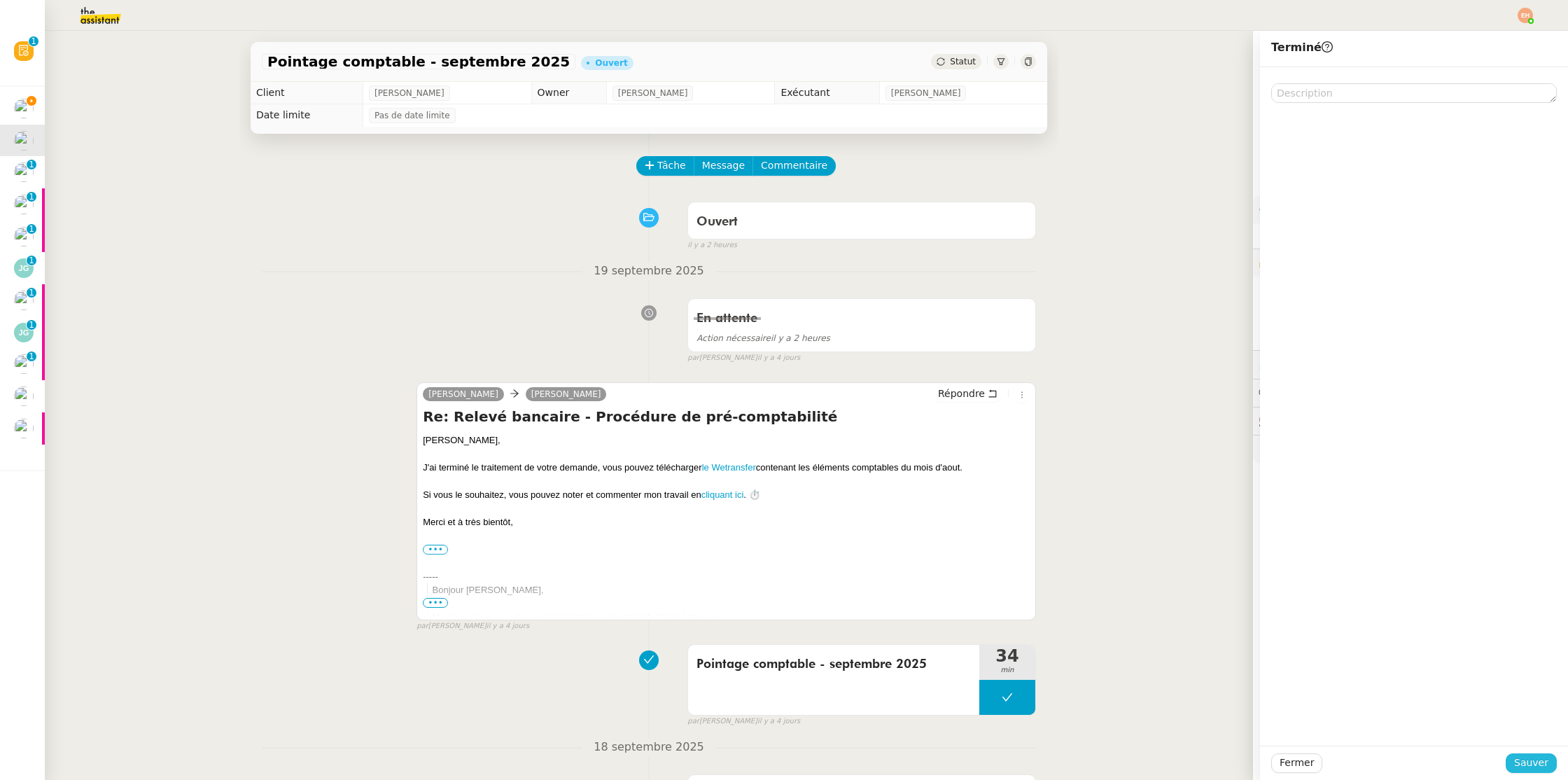
drag, startPoint x: 1514, startPoint y: 762, endPoint x: 1406, endPoint y: 717, distance: 117.0
click at [1514, 762] on button "Sauver" at bounding box center [1531, 763] width 51 height 20
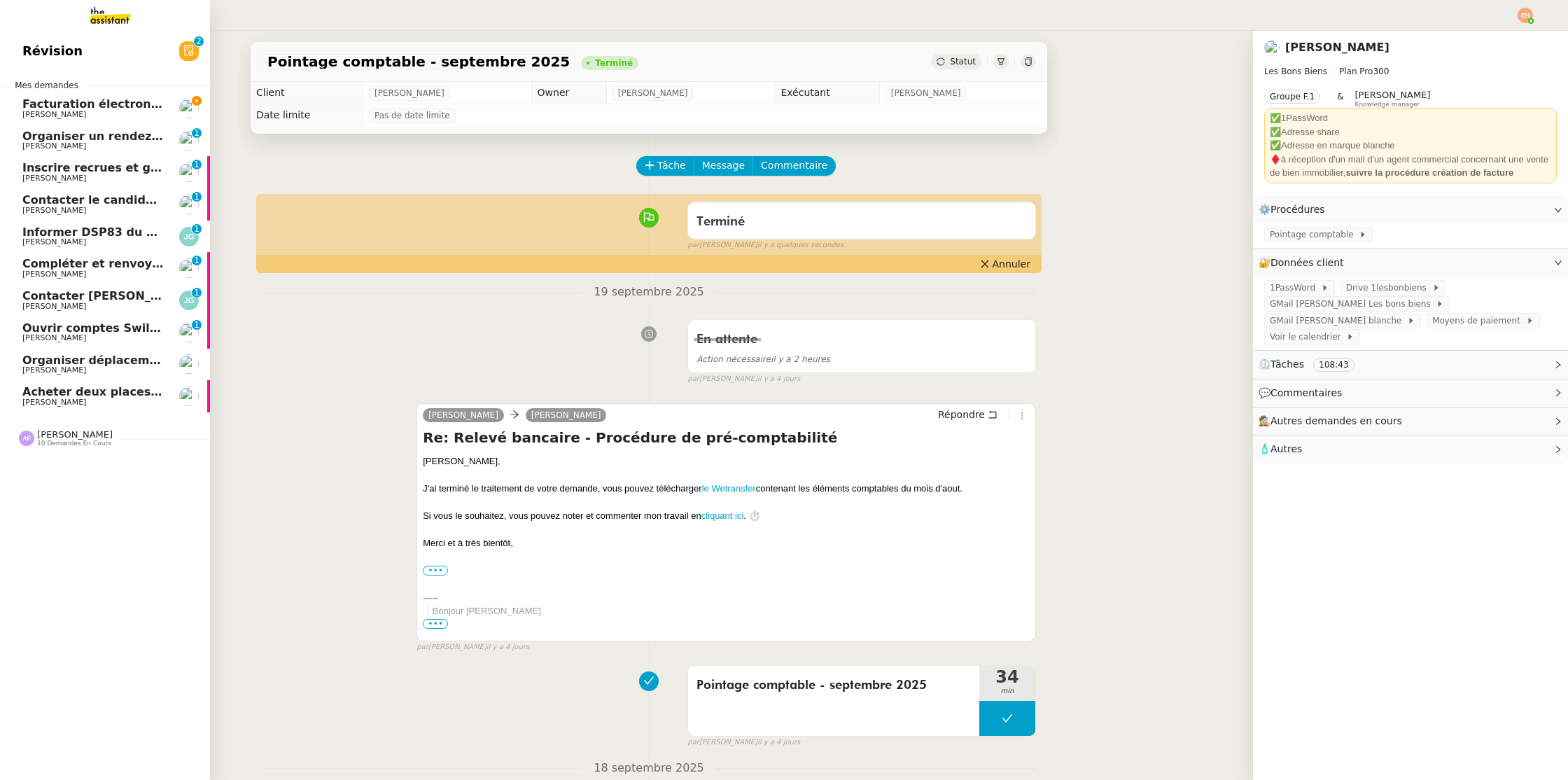
click at [66, 131] on span "Organiser un rendez-vous pour accès FFB" at bounding box center [154, 137] width 263 height 14
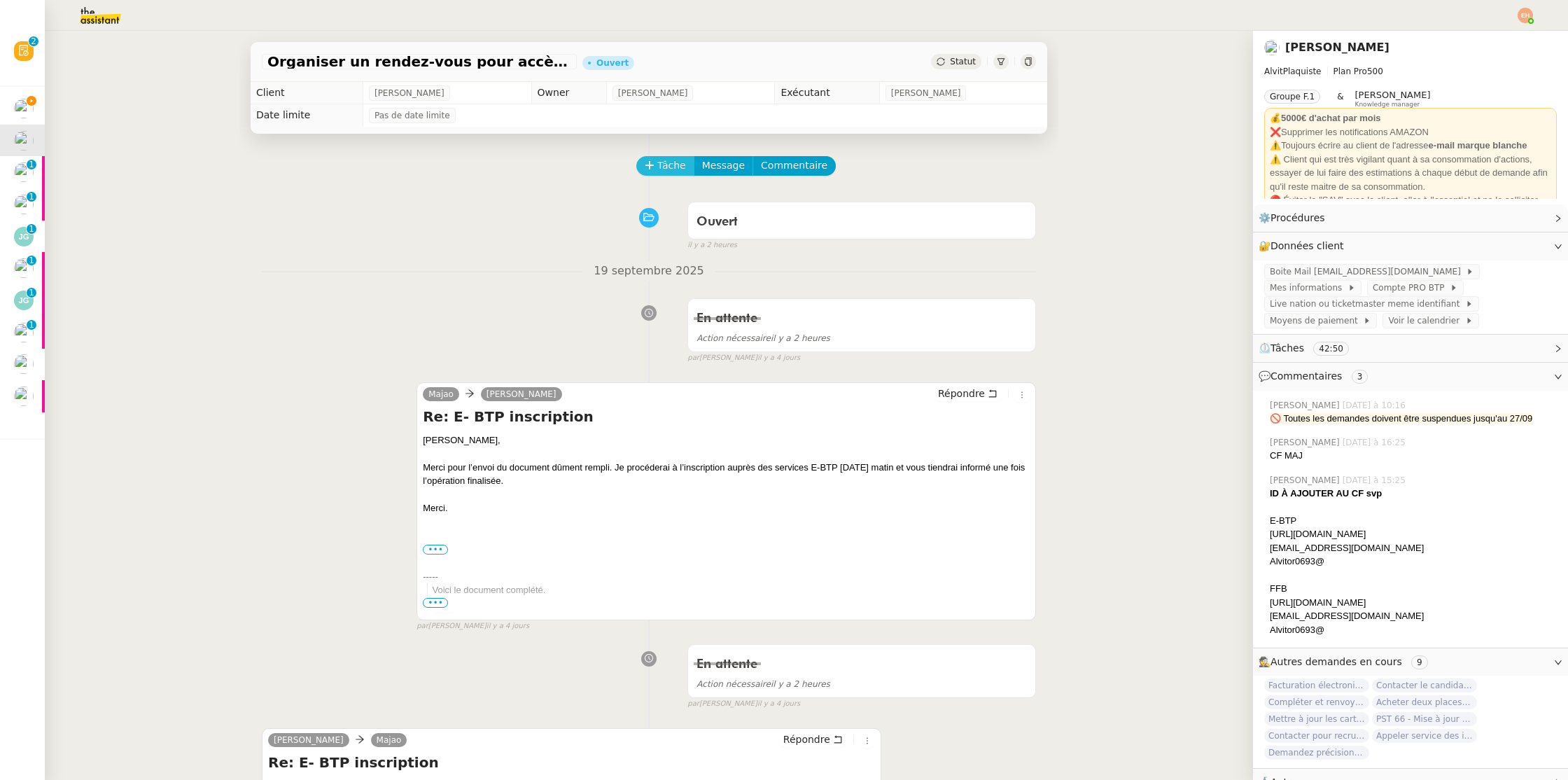
click at [678, 167] on span "Tâche" at bounding box center [672, 165] width 29 height 16
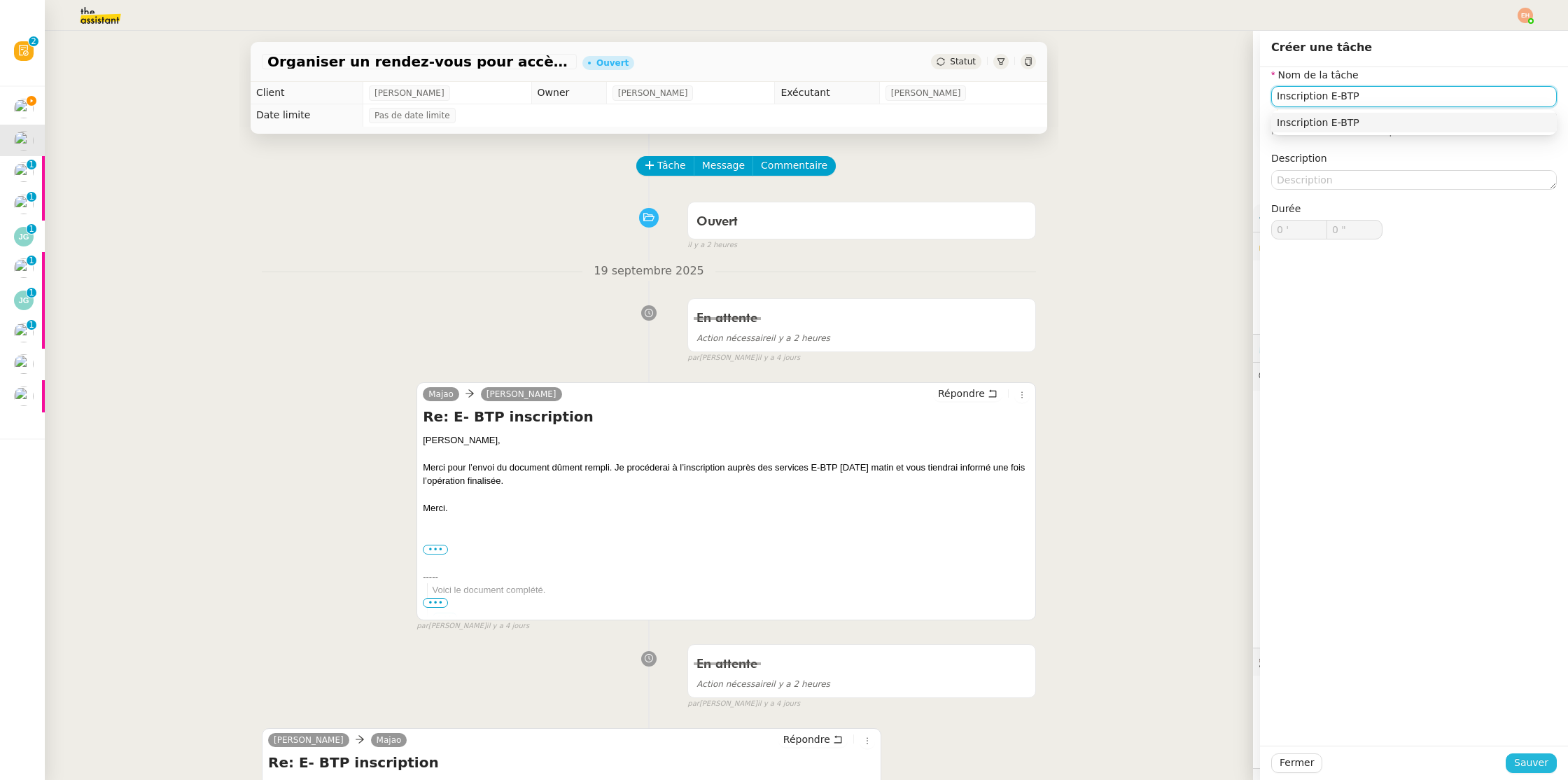
type input "Inscription E-BTP"
click at [1526, 759] on span "Sauver" at bounding box center [1531, 763] width 34 height 16
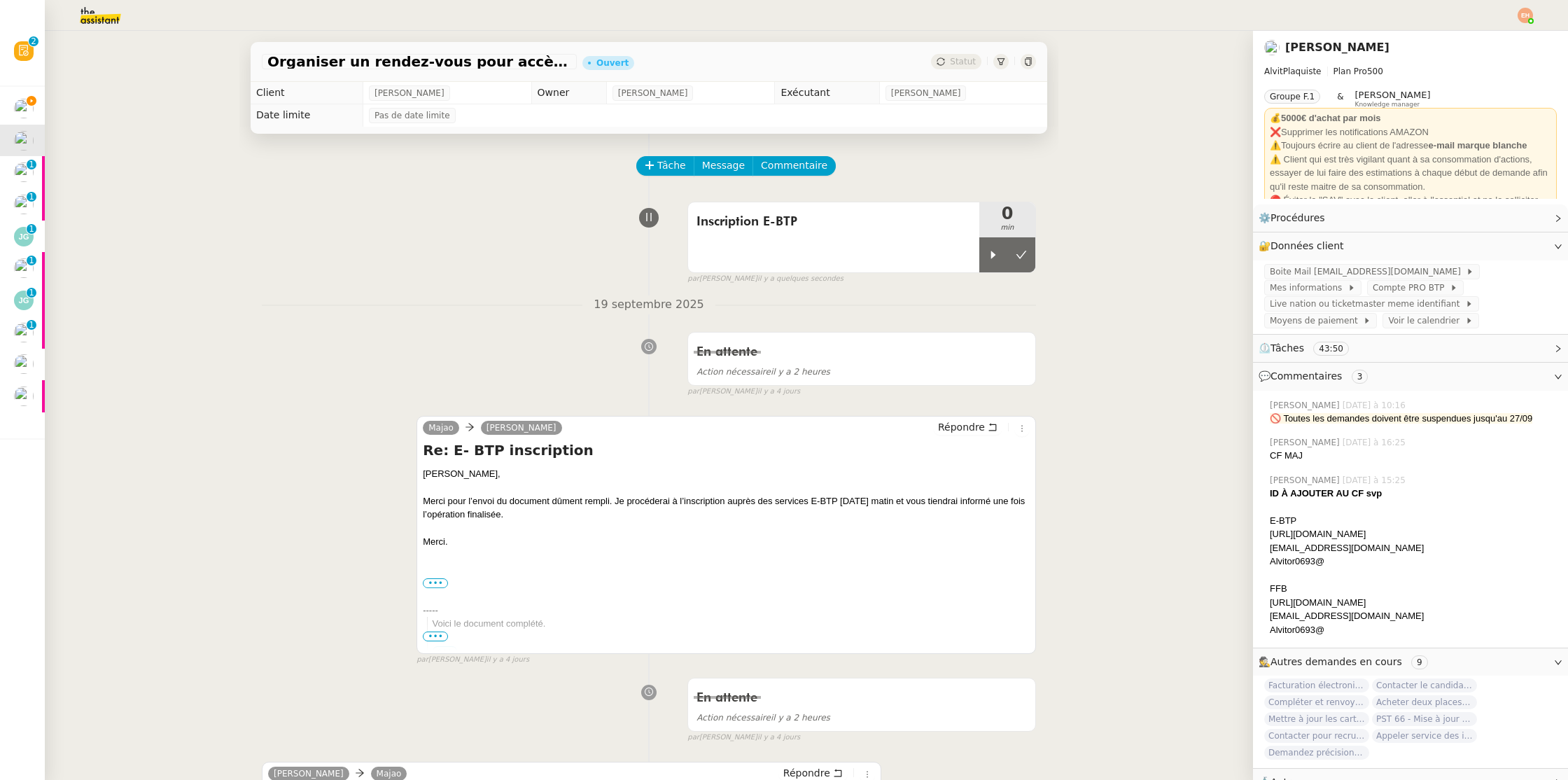
drag, startPoint x: 983, startPoint y: 250, endPoint x: 585, endPoint y: 218, distance: 399.3
click at [983, 250] on div at bounding box center [993, 255] width 28 height 35
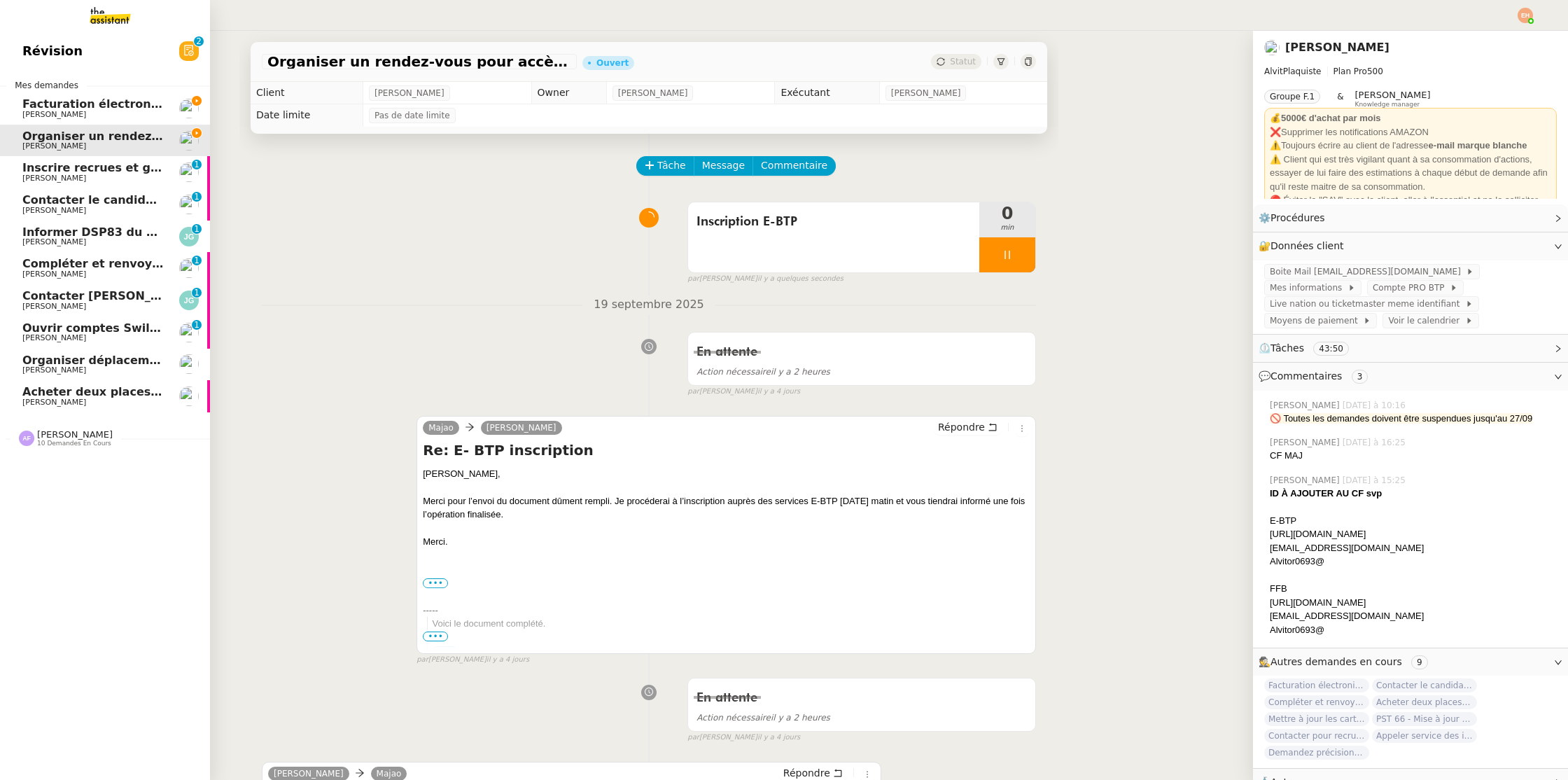
drag, startPoint x: 46, startPoint y: 110, endPoint x: 317, endPoint y: 169, distance: 277.3
click at [46, 110] on span "[PERSON_NAME]" at bounding box center [55, 115] width 64 height 9
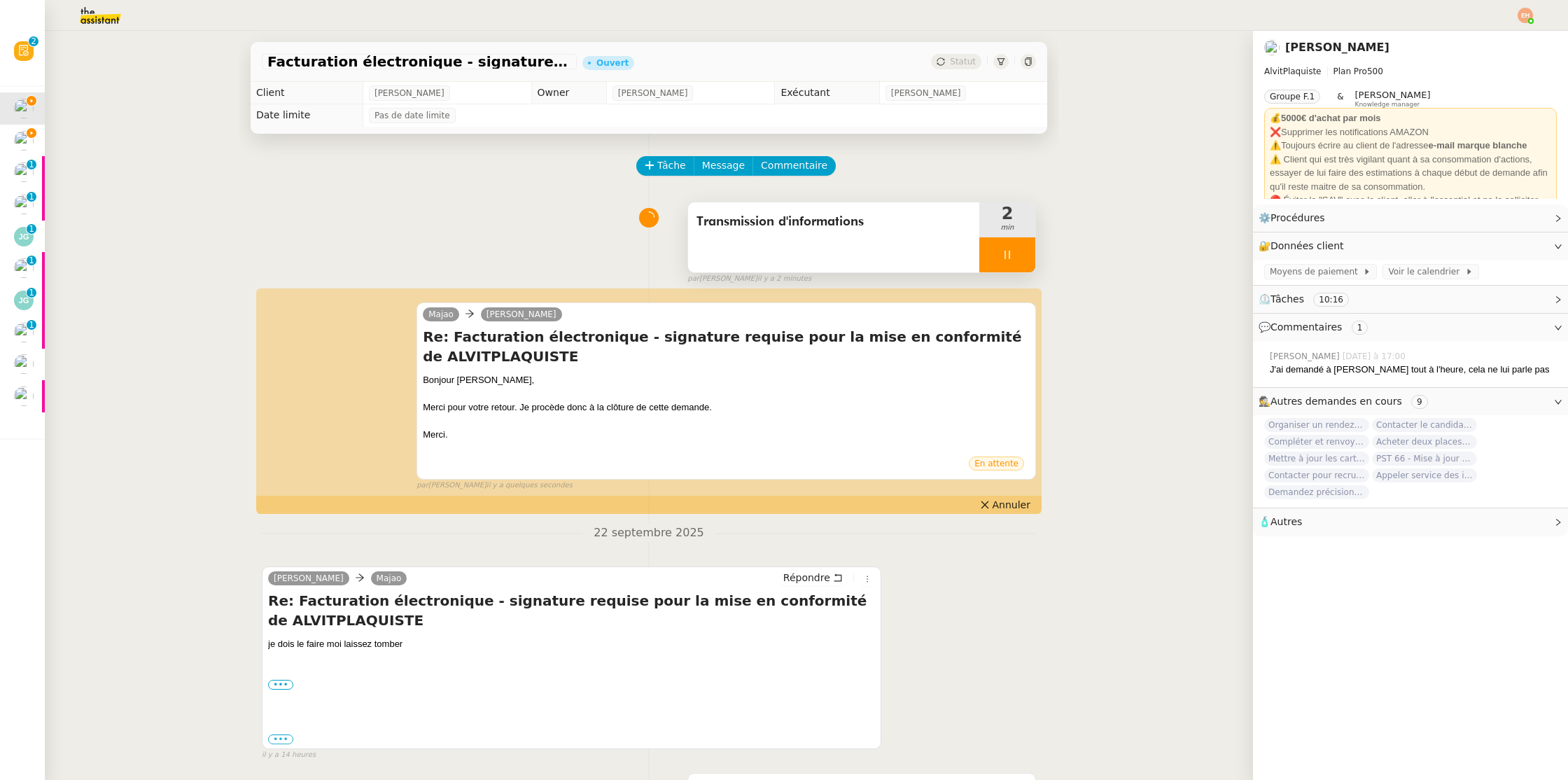
click at [987, 251] on div at bounding box center [1008, 255] width 56 height 35
click at [1017, 250] on icon at bounding box center [1021, 254] width 11 height 11
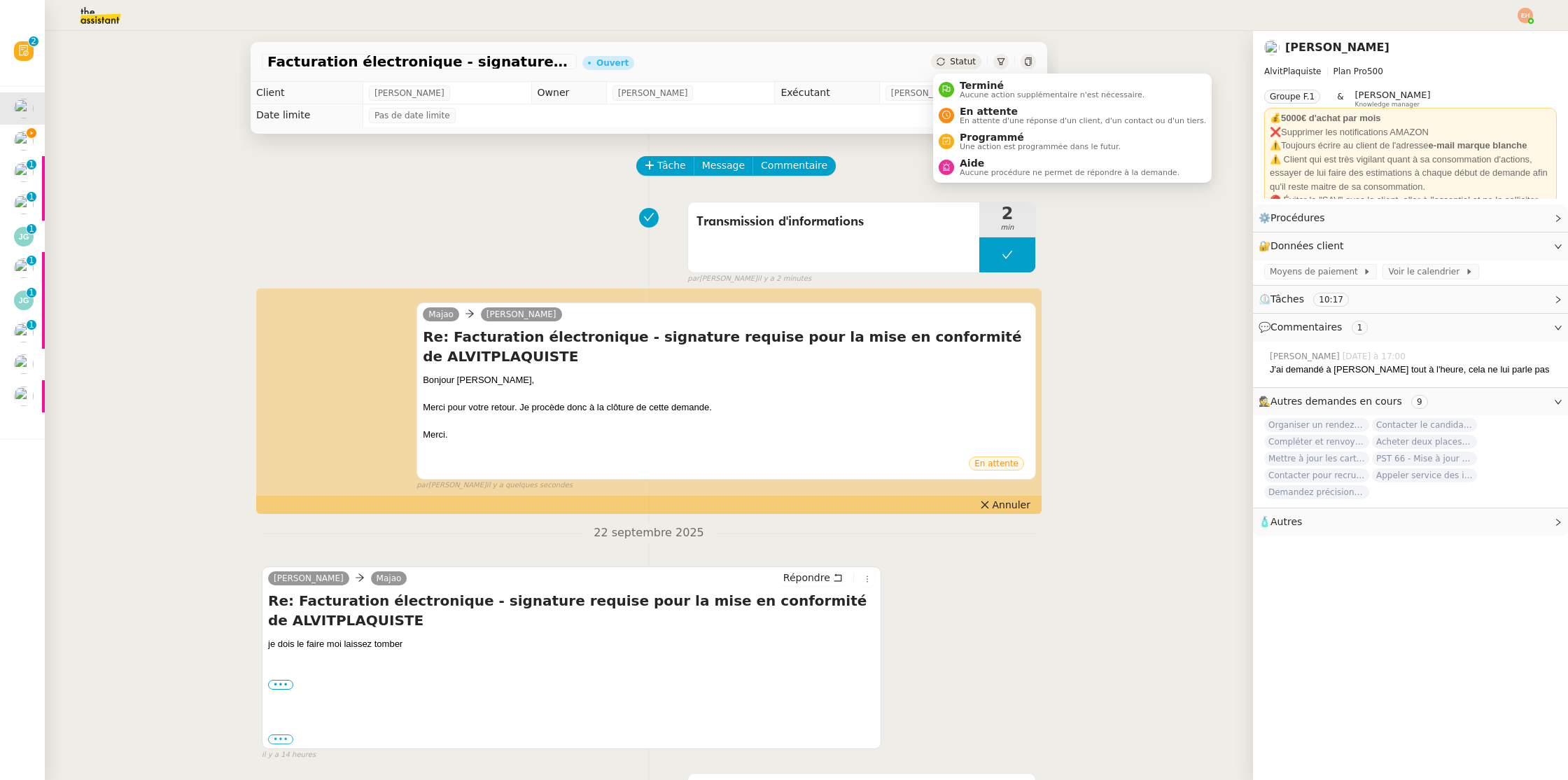
drag, startPoint x: 976, startPoint y: 59, endPoint x: 979, endPoint y: 71, distance: 12.4
click at [976, 60] on div "Statut" at bounding box center [956, 62] width 50 height 15
click at [998, 96] on span "Aucune action supplémentaire n'est nécessaire." at bounding box center [1052, 95] width 185 height 8
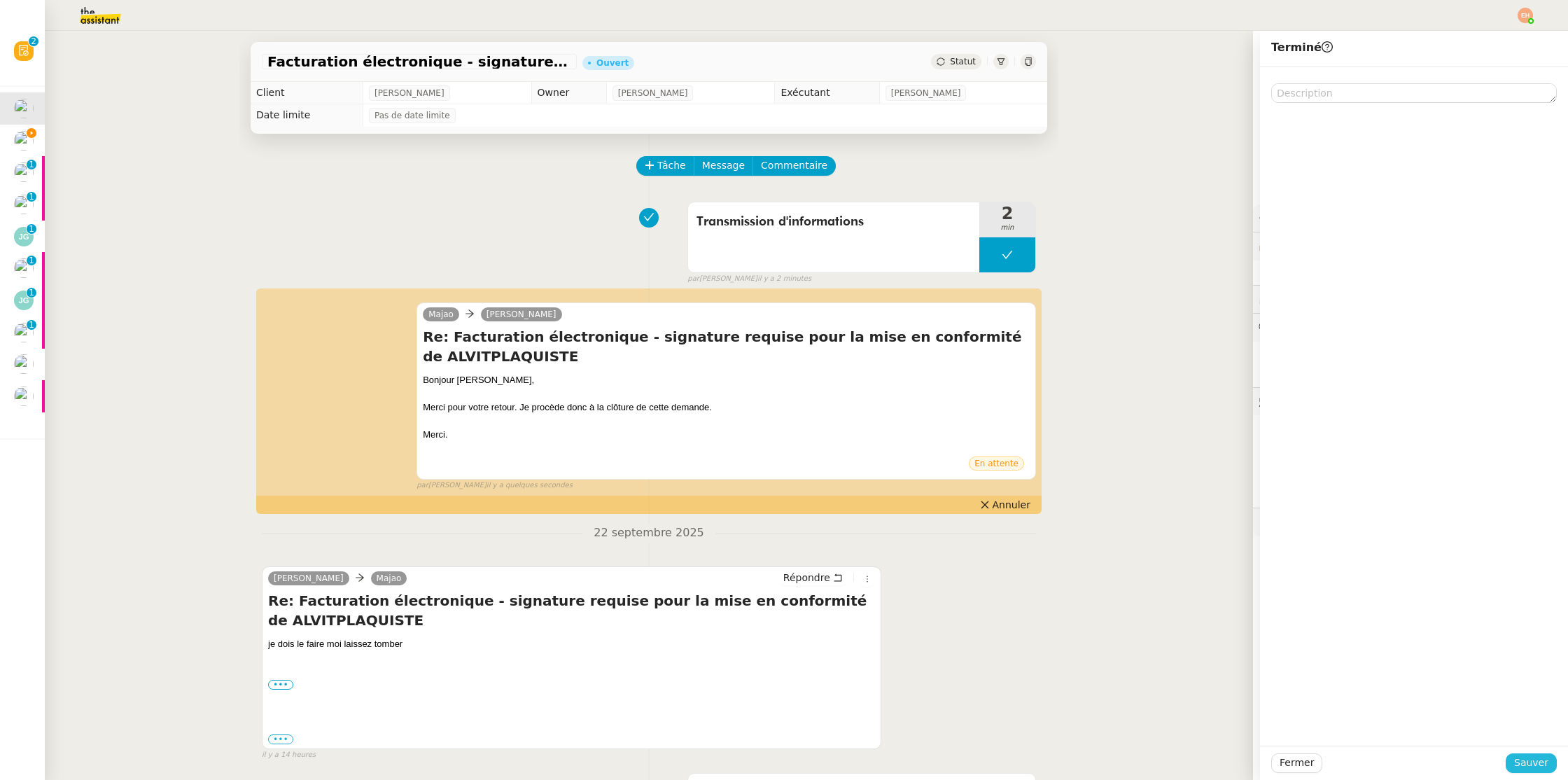
drag, startPoint x: 1520, startPoint y: 767, endPoint x: 964, endPoint y: 569, distance: 590.2
click at [1521, 767] on span "Sauver" at bounding box center [1531, 763] width 34 height 16
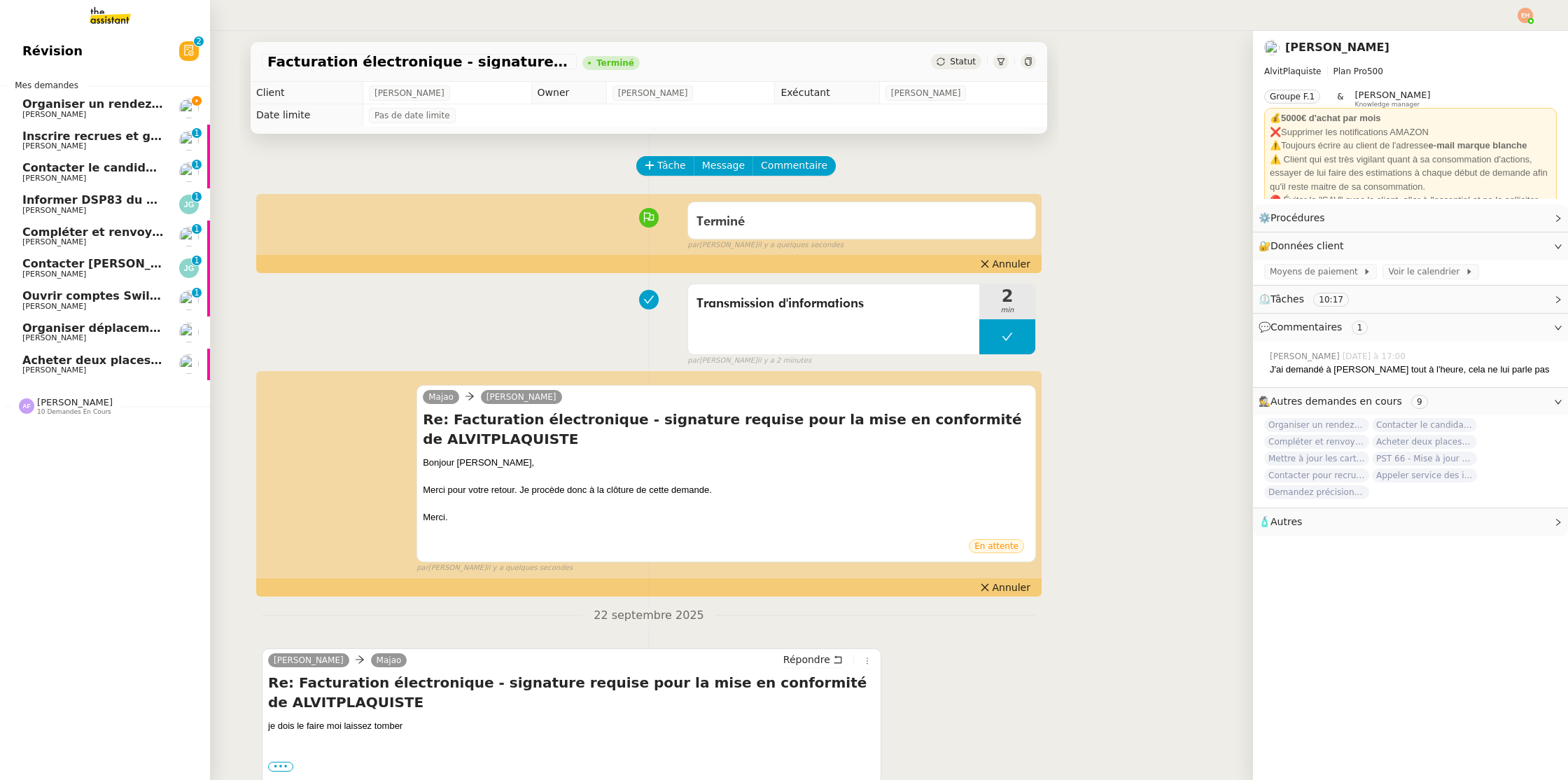
click at [88, 130] on span "Inscrire recrues et gérer fin de contrat" at bounding box center [145, 137] width 245 height 14
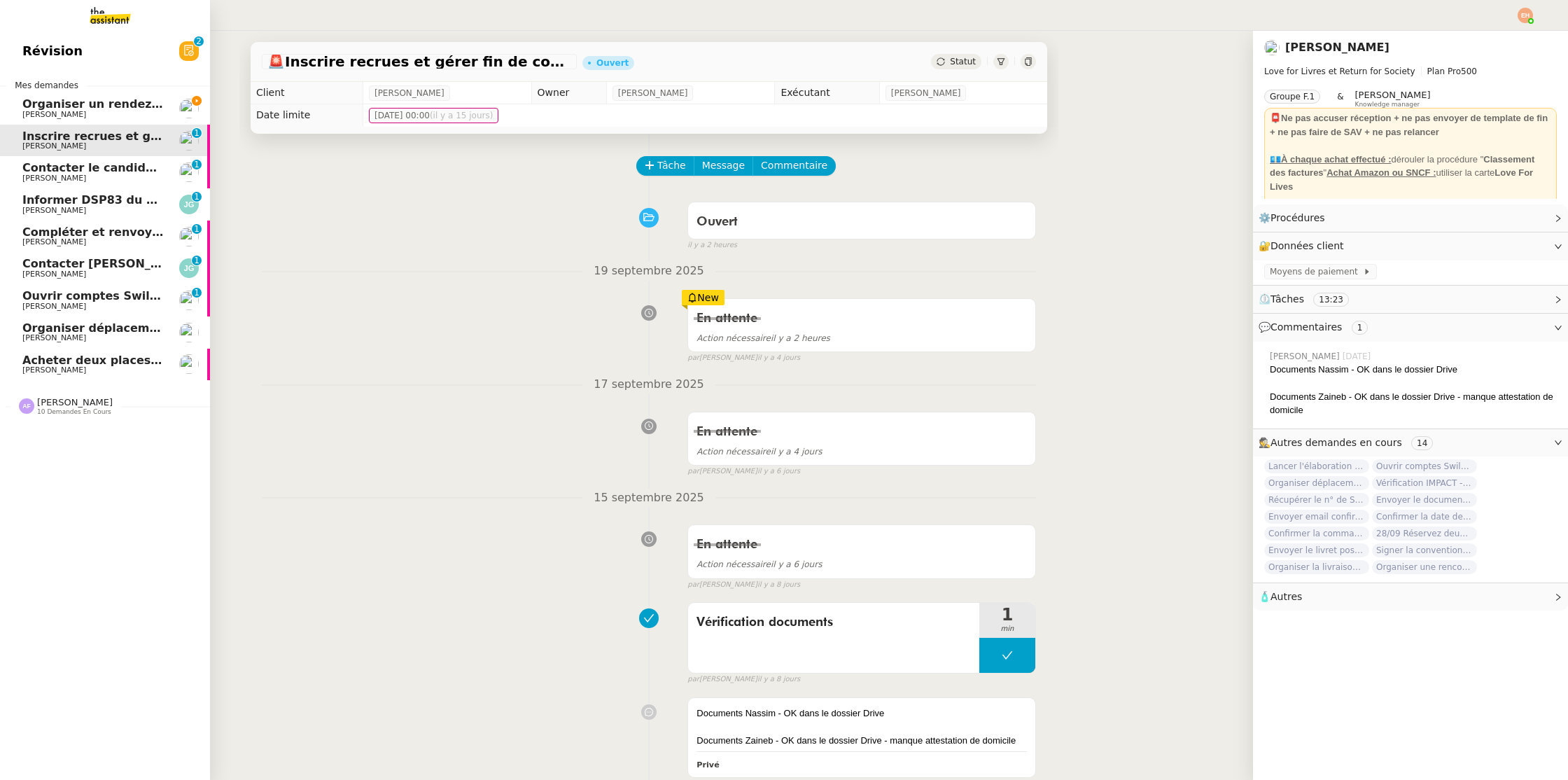
click at [91, 89] on nz-divider "Mes demandes" at bounding box center [105, 85] width 210 height 14
click at [90, 104] on span "Organiser un rendez-vous pour accès FFB" at bounding box center [154, 104] width 263 height 14
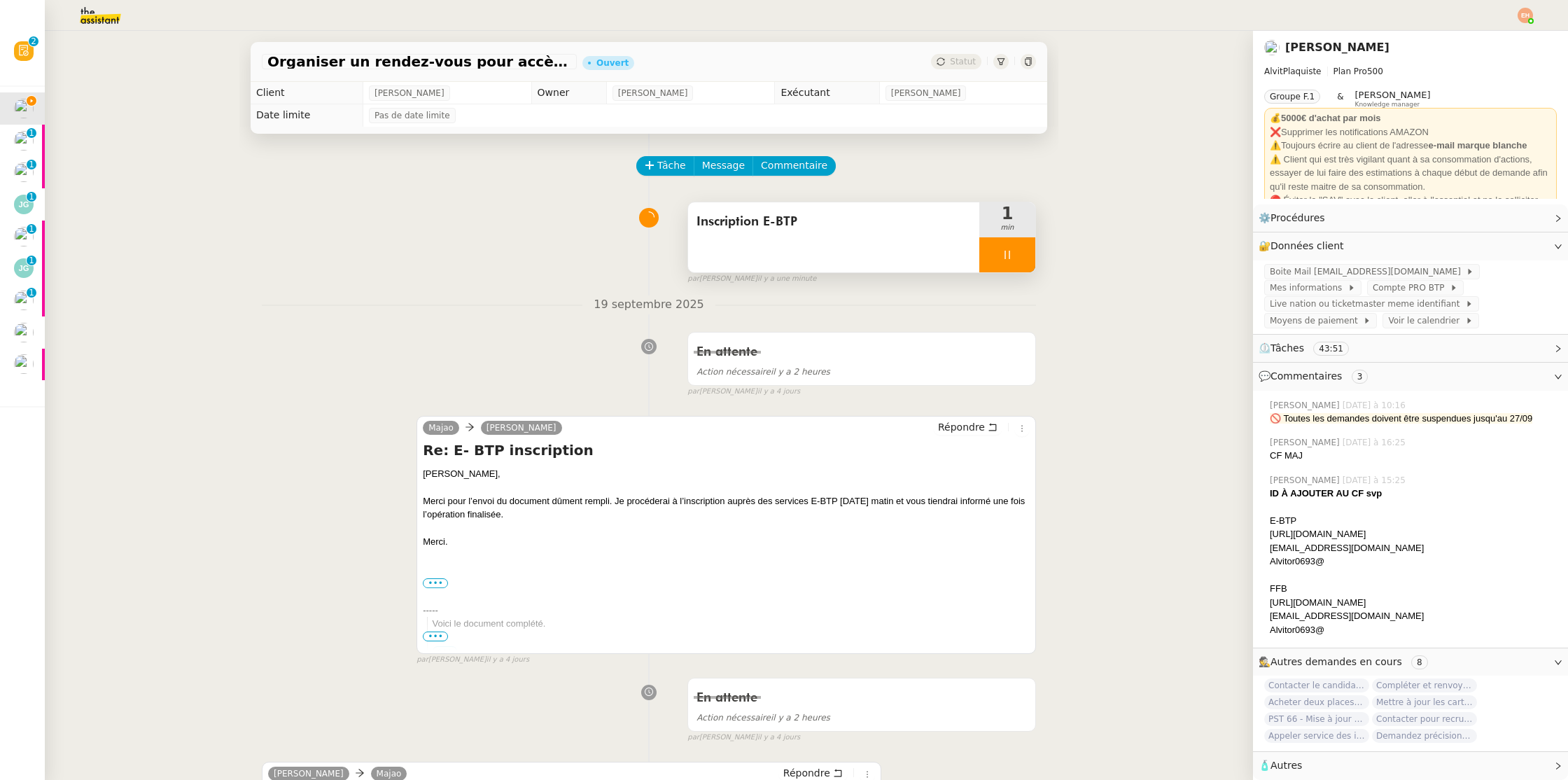
click at [1017, 261] on div at bounding box center [1008, 255] width 56 height 35
click at [1000, 261] on div at bounding box center [993, 255] width 28 height 35
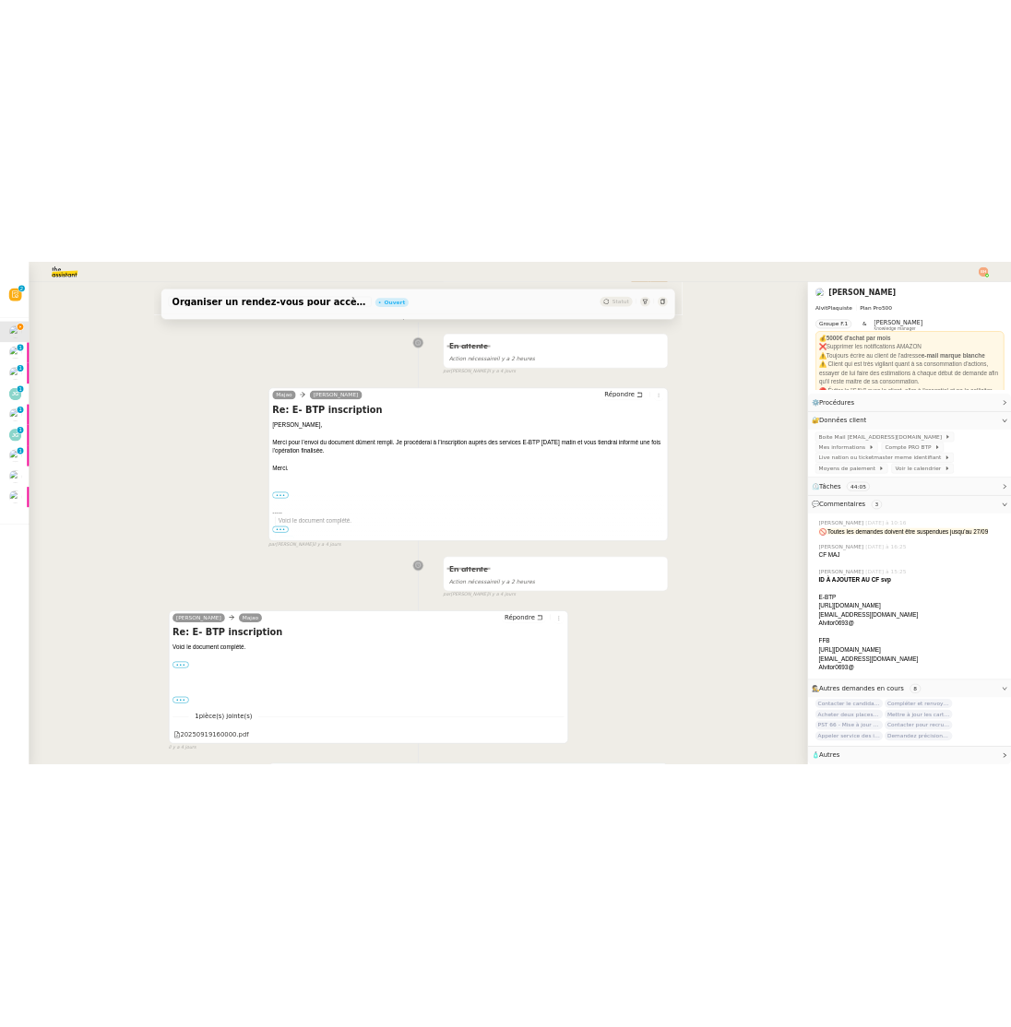
scroll to position [308, 0]
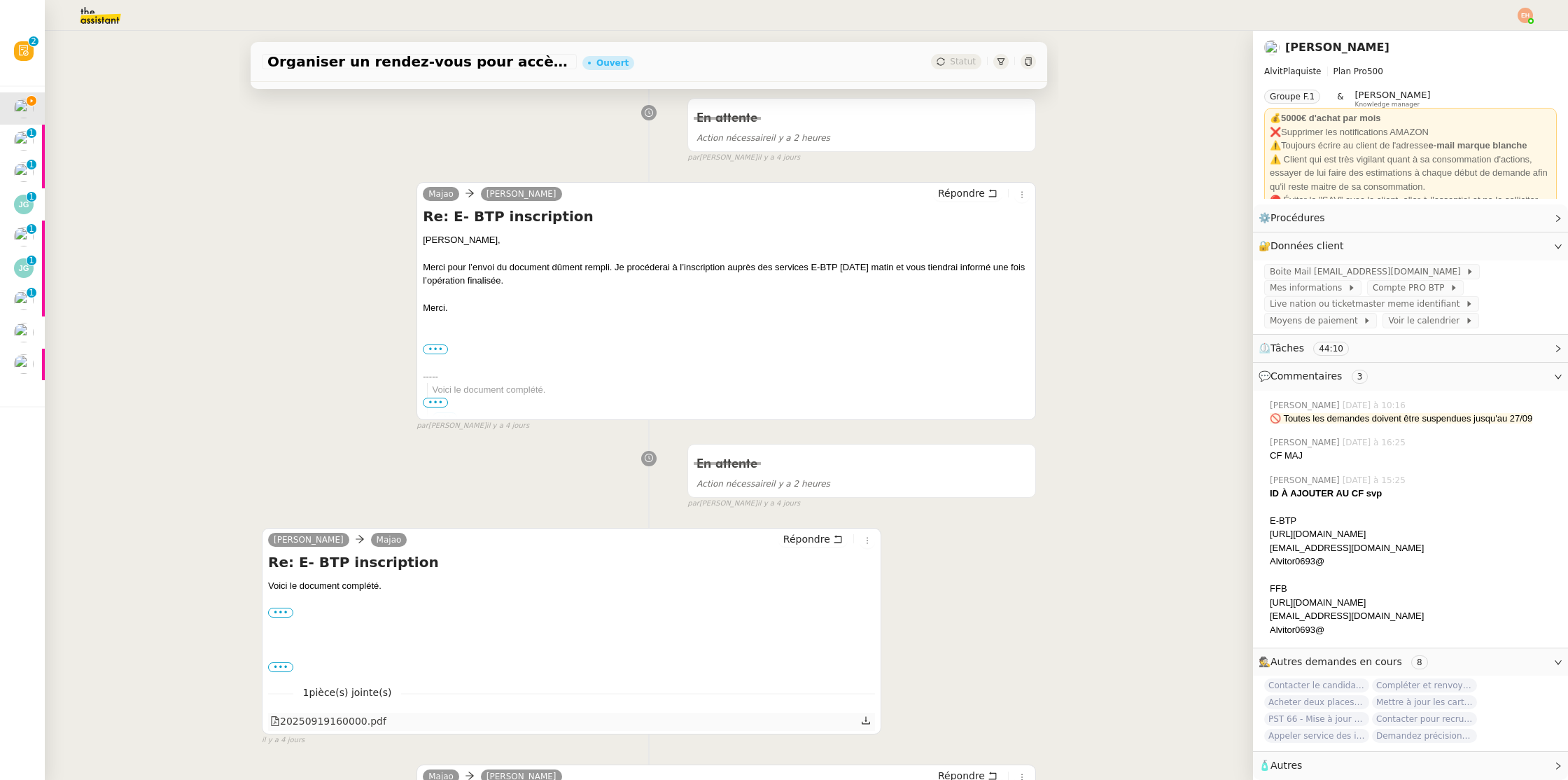
click at [871, 721] on div at bounding box center [867, 722] width 12 height 18
click at [866, 722] on icon at bounding box center [866, 720] width 10 height 10
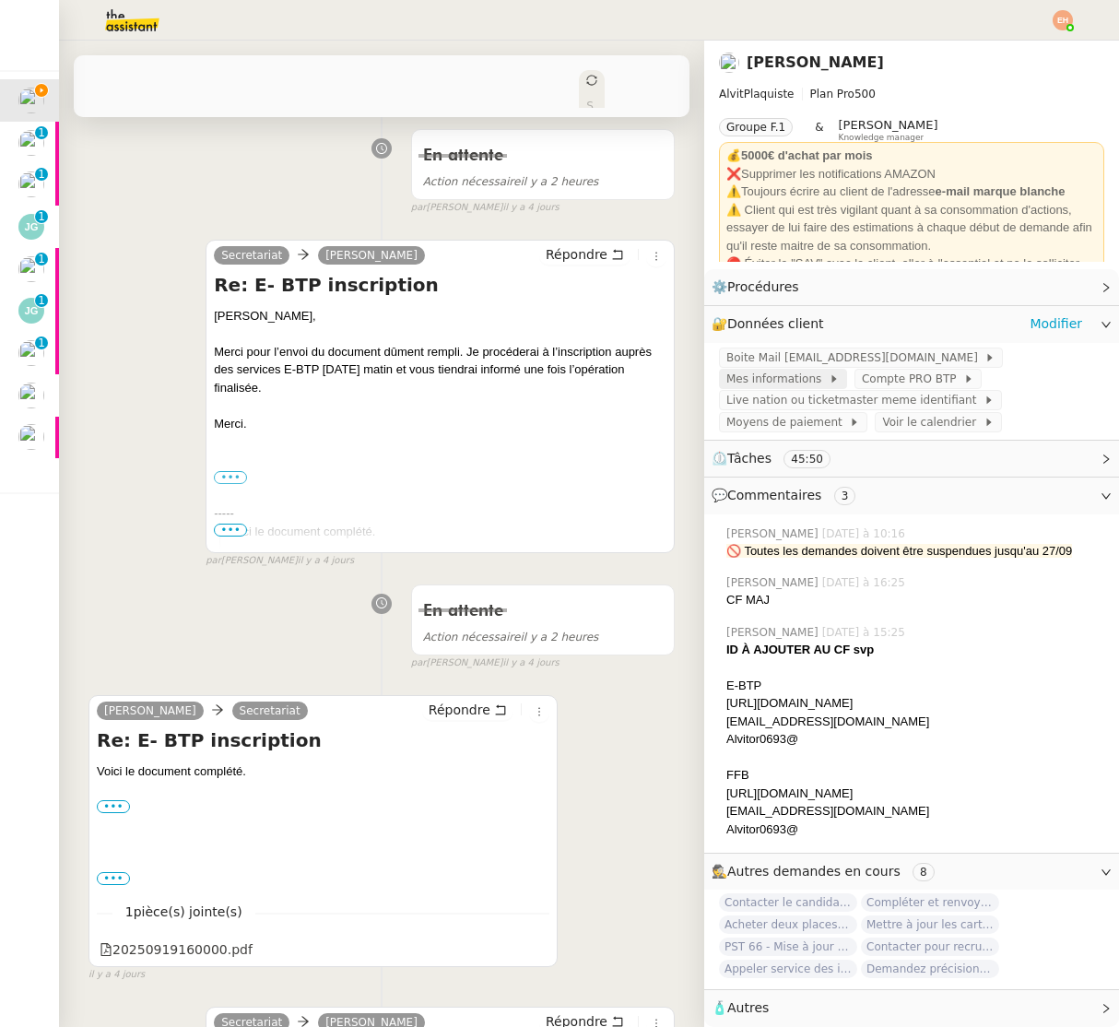
click at [840, 373] on icon at bounding box center [834, 378] width 11 height 11
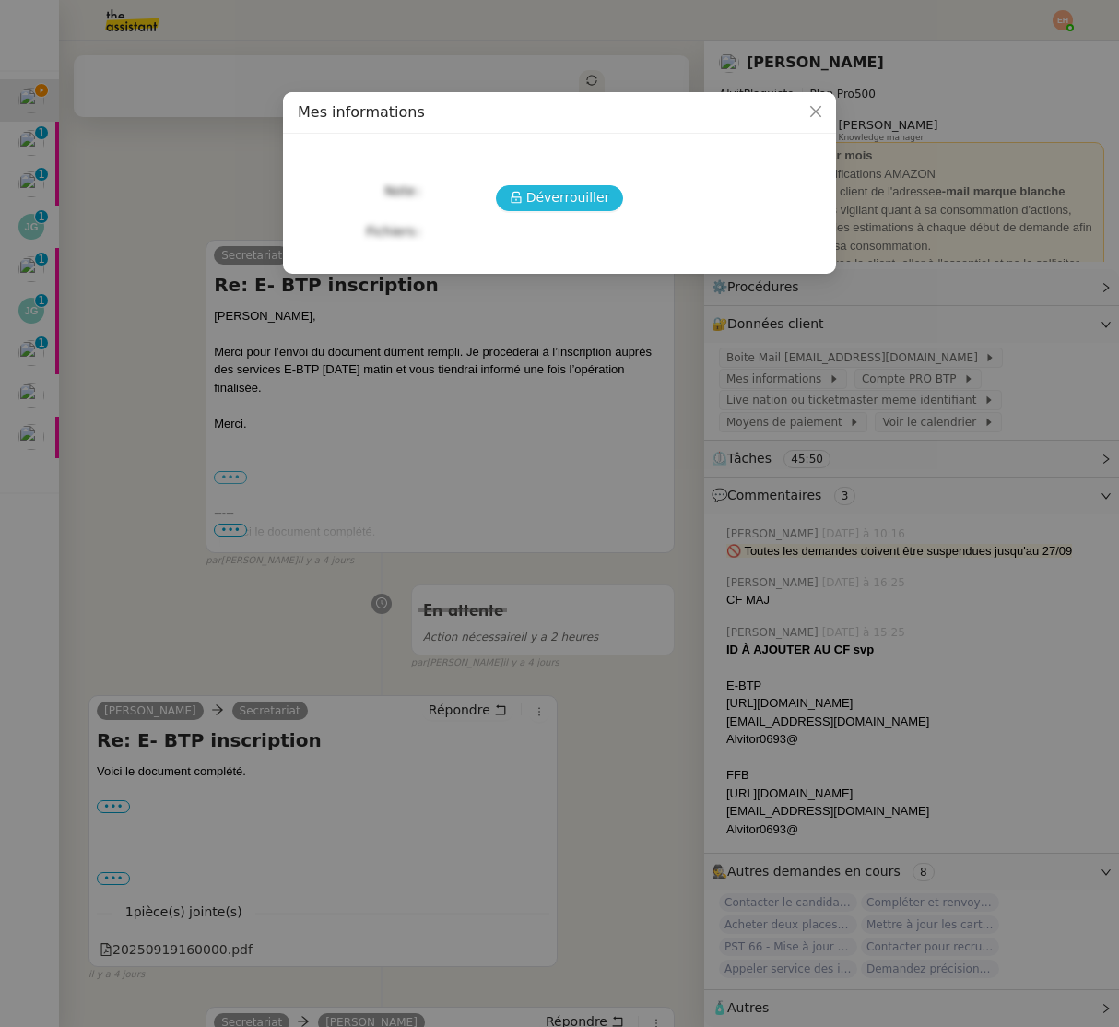
click at [533, 193] on span "Déverrouiller" at bounding box center [568, 197] width 84 height 21
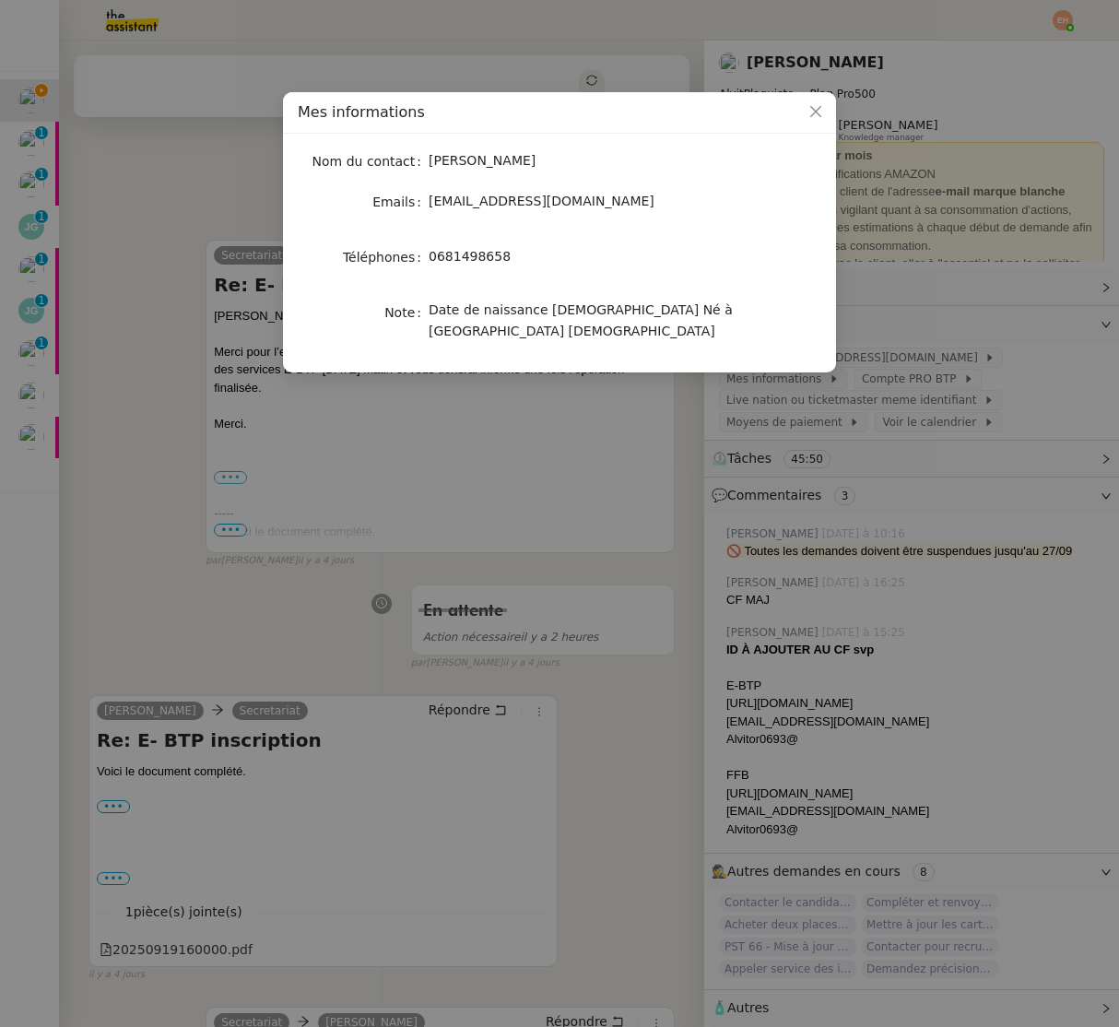
click at [462, 258] on span "0681498658" at bounding box center [470, 256] width 82 height 15
click at [463, 258] on span "0681498658" at bounding box center [470, 256] width 82 height 15
copy span "0681498658"
click at [232, 486] on nz-modal-container "Mes informations Nom du contact Vitor Alvites Emails contact@alvitplaquiste.com…" at bounding box center [559, 513] width 1119 height 1027
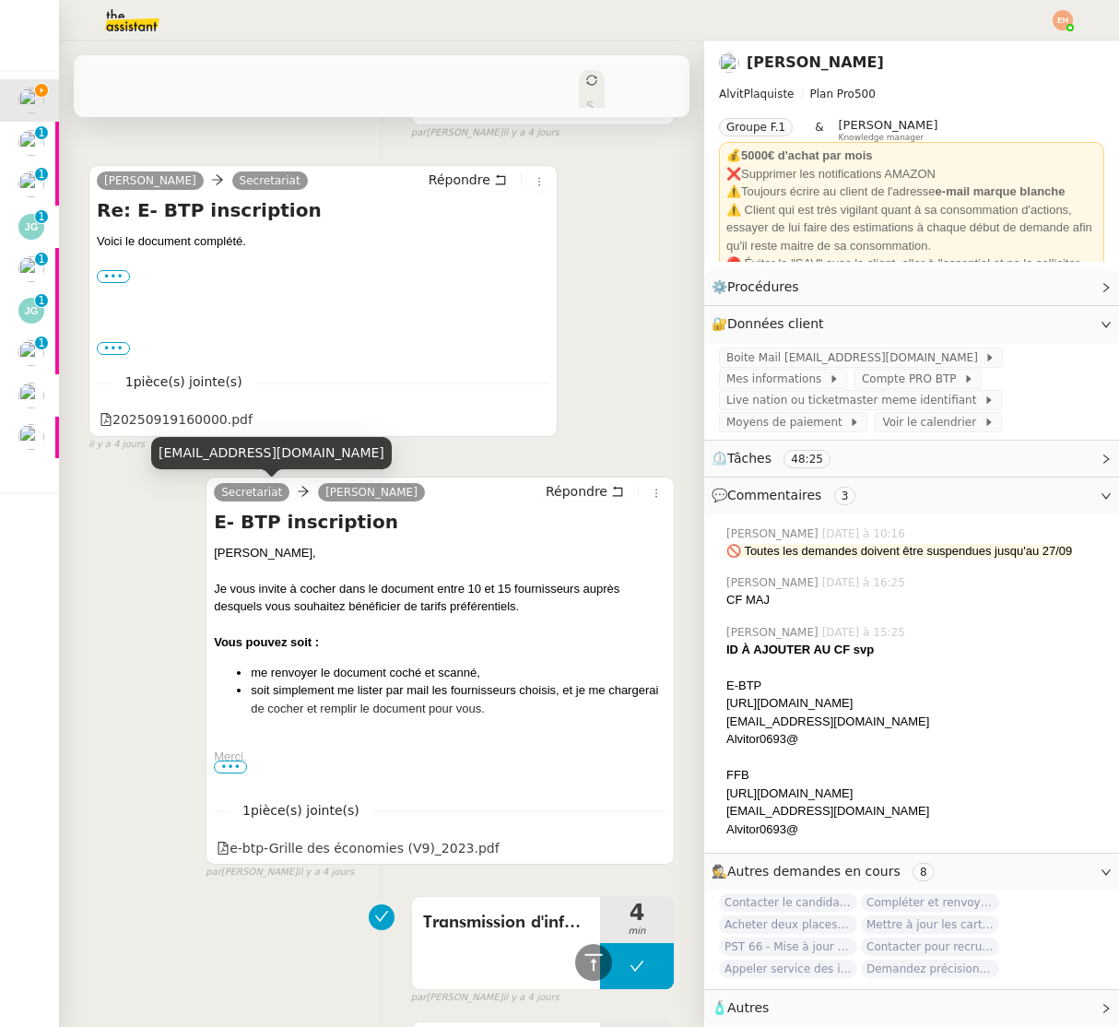
scroll to position [847, 0]
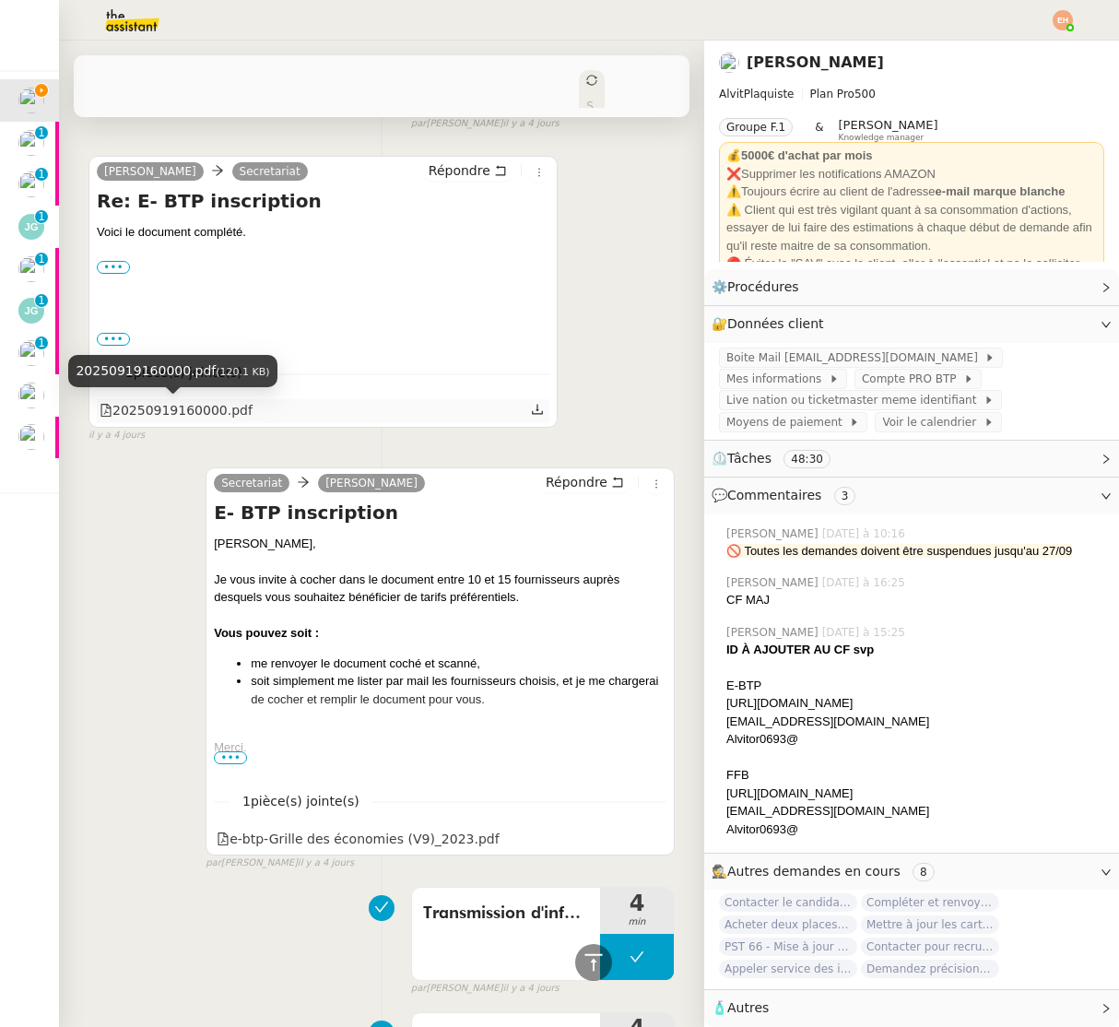
click at [174, 413] on div "20250919160000.pdf" at bounding box center [176, 410] width 153 height 21
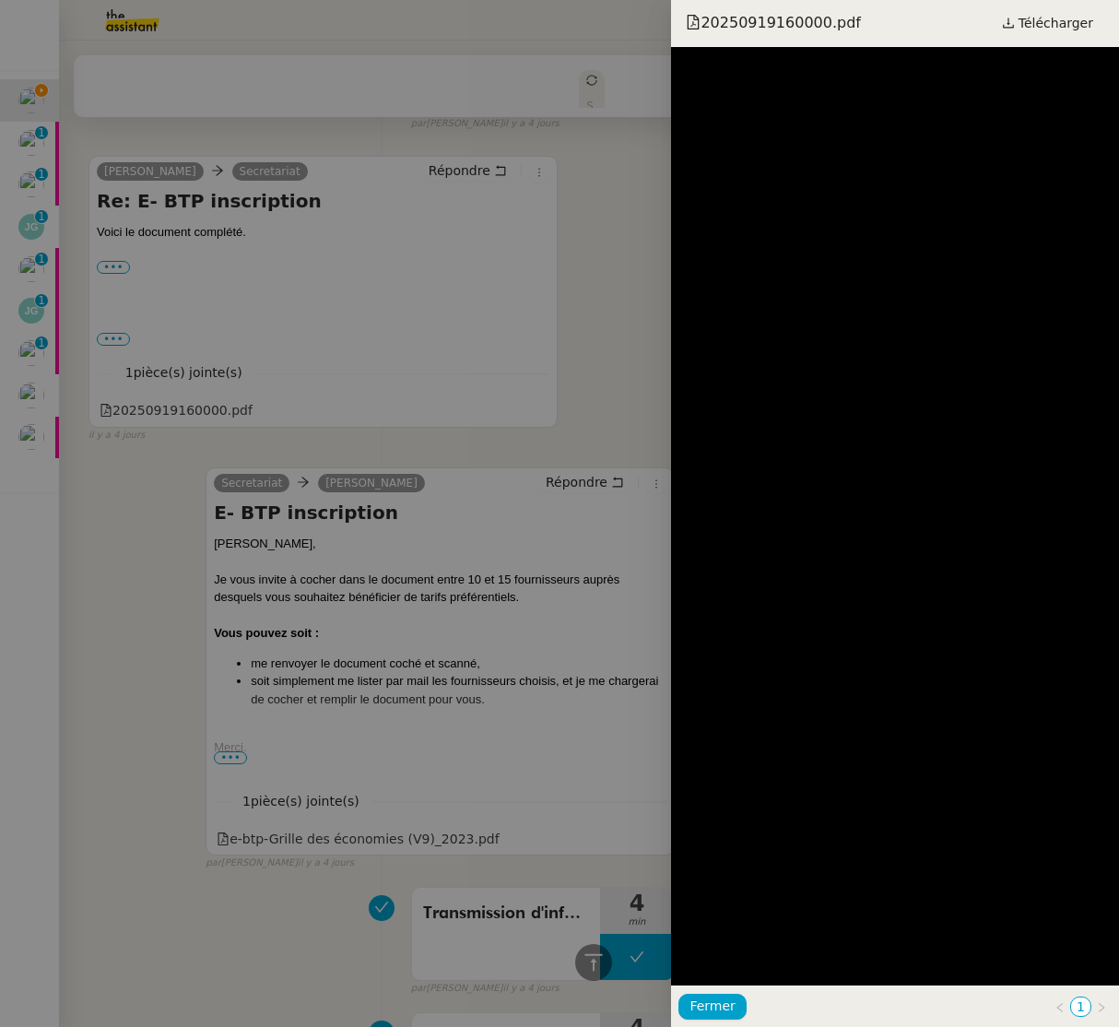
click at [175, 413] on div at bounding box center [559, 513] width 1119 height 1027
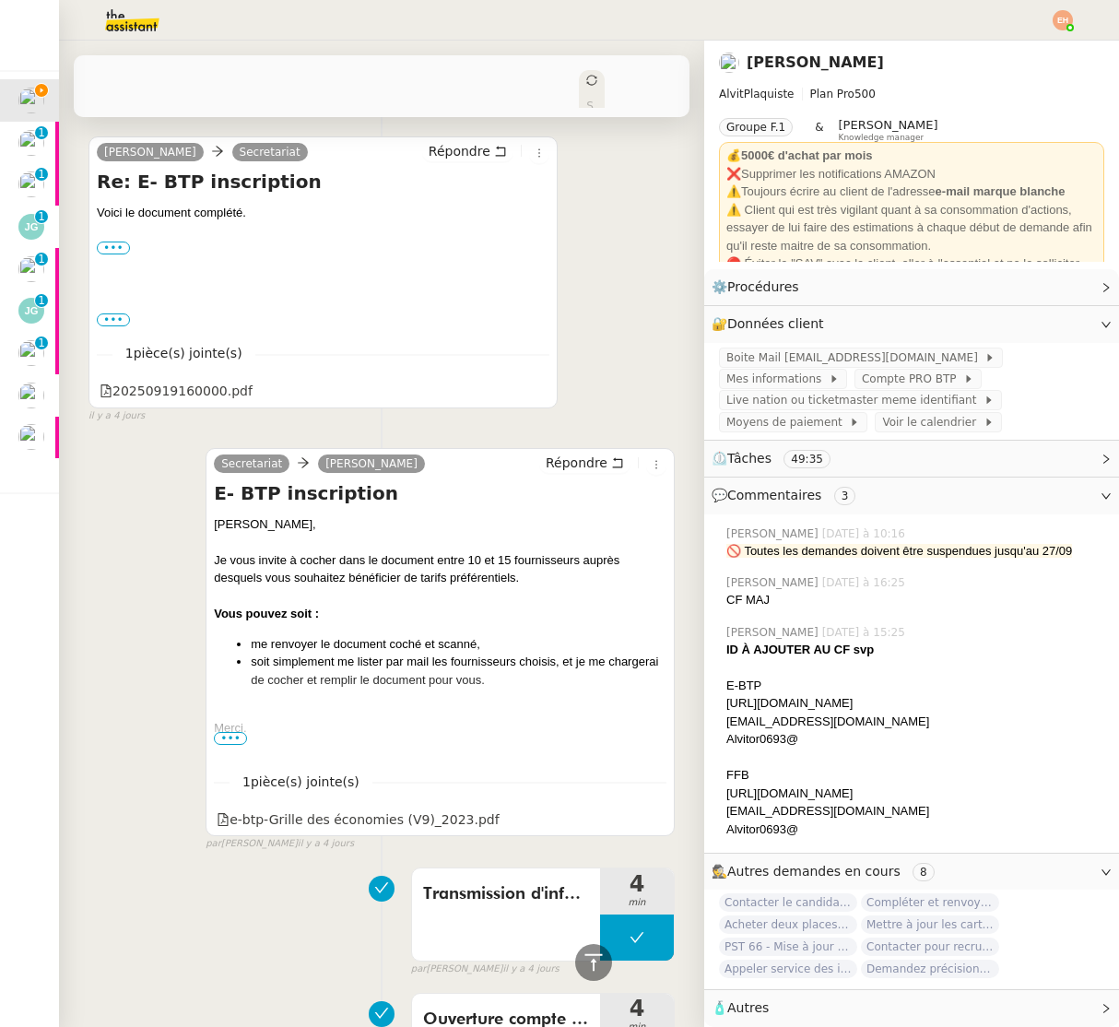
scroll to position [0, 0]
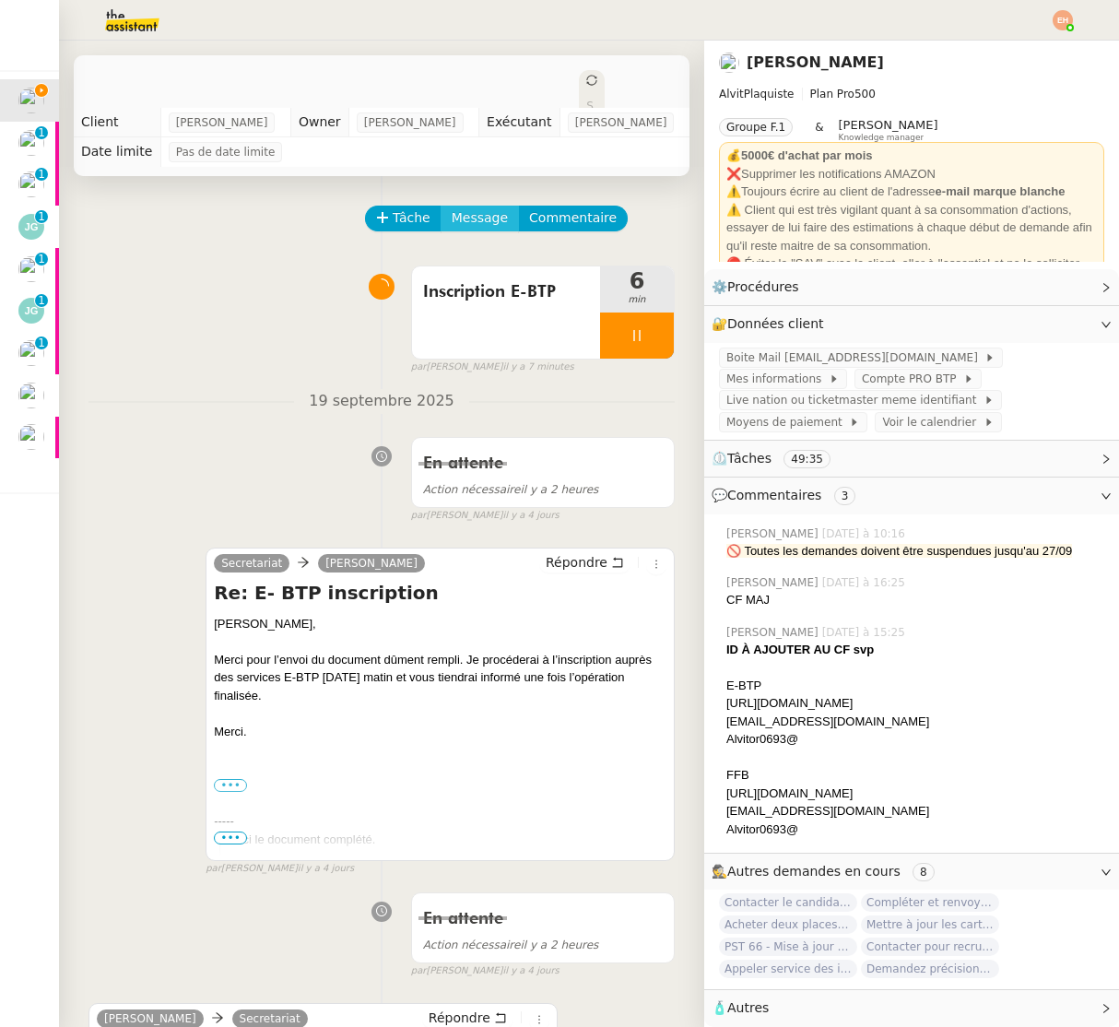
click at [467, 216] on span "Message" at bounding box center [480, 217] width 56 height 21
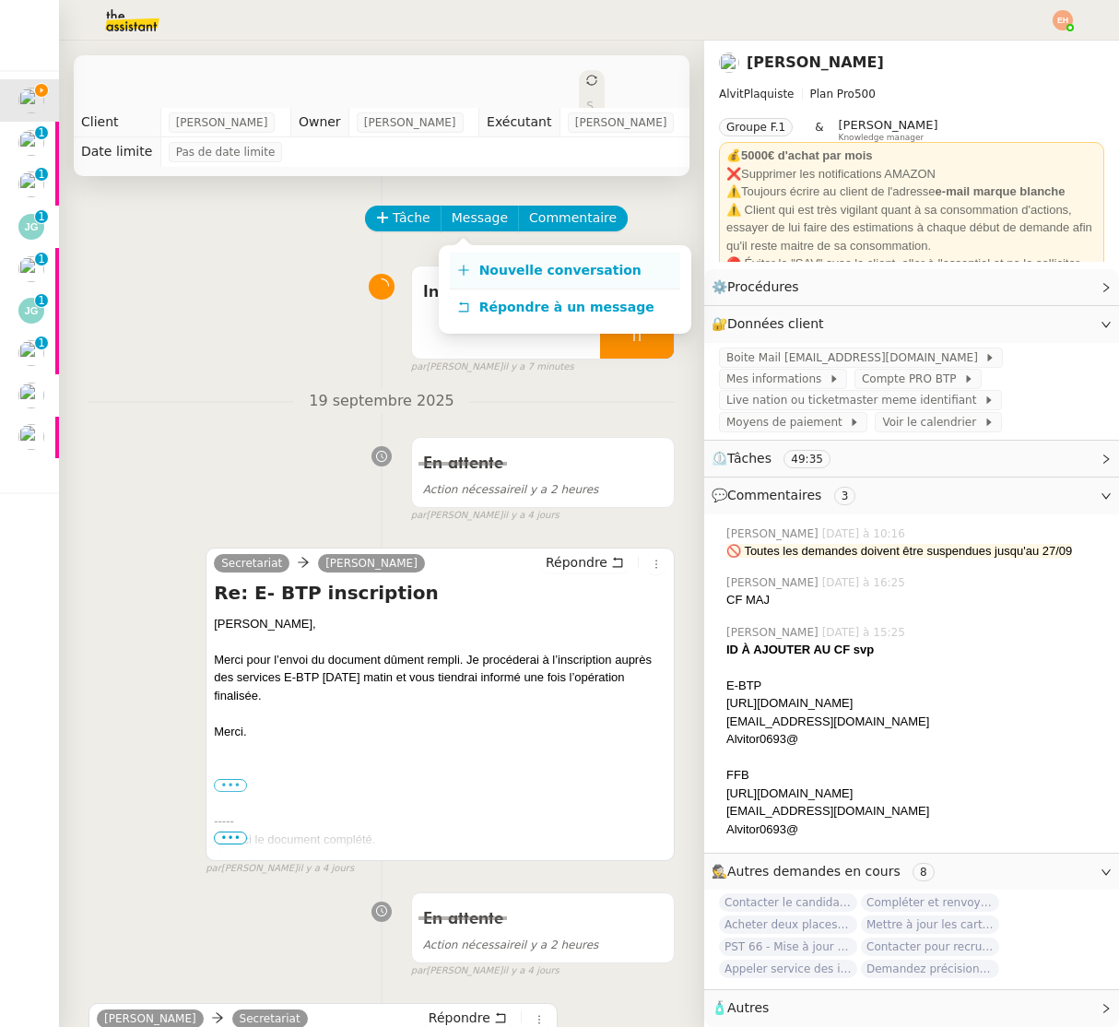
click at [512, 263] on span "Nouvelle conversation" at bounding box center [560, 270] width 162 height 15
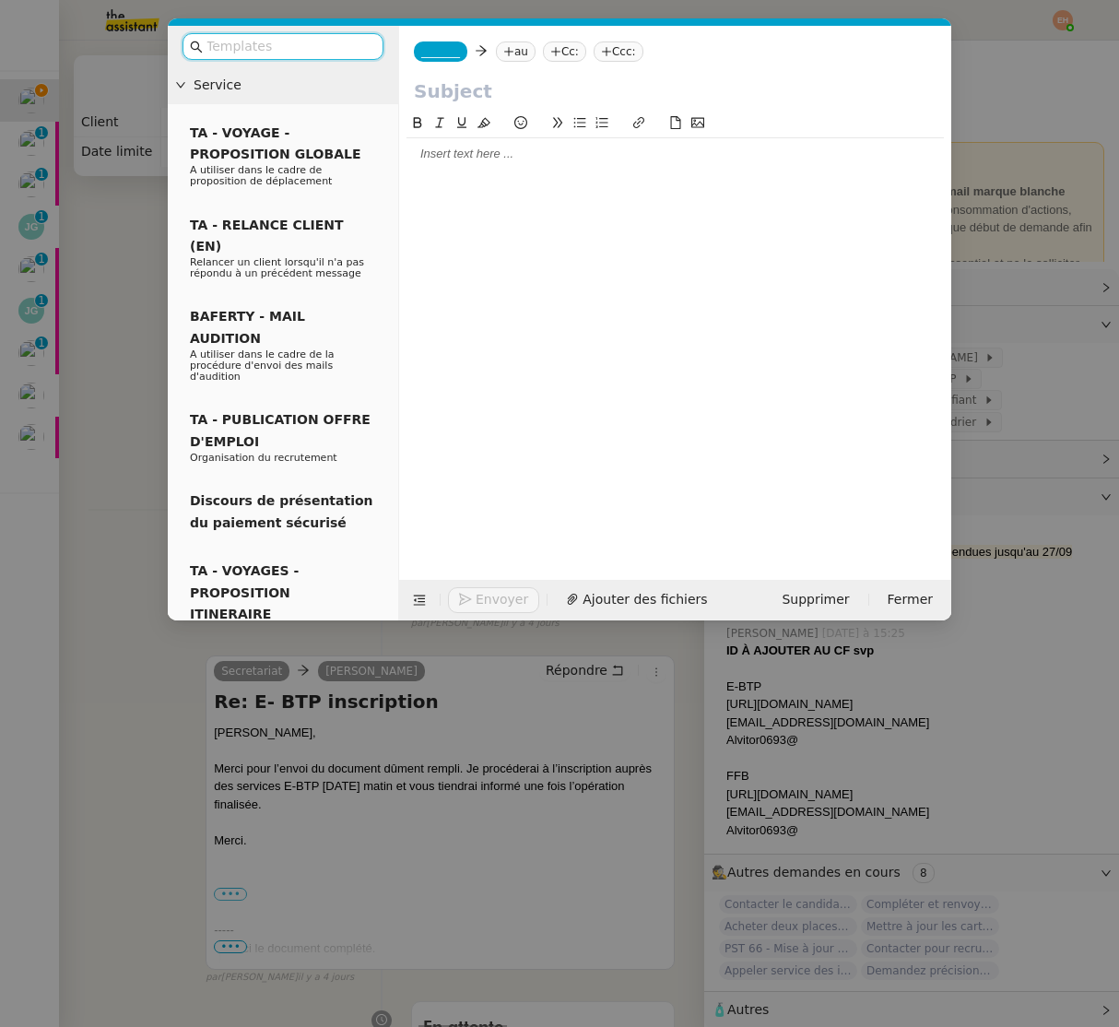
click at [464, 89] on input "text" at bounding box center [675, 91] width 523 height 28
click at [483, 163] on div at bounding box center [676, 153] width 538 height 31
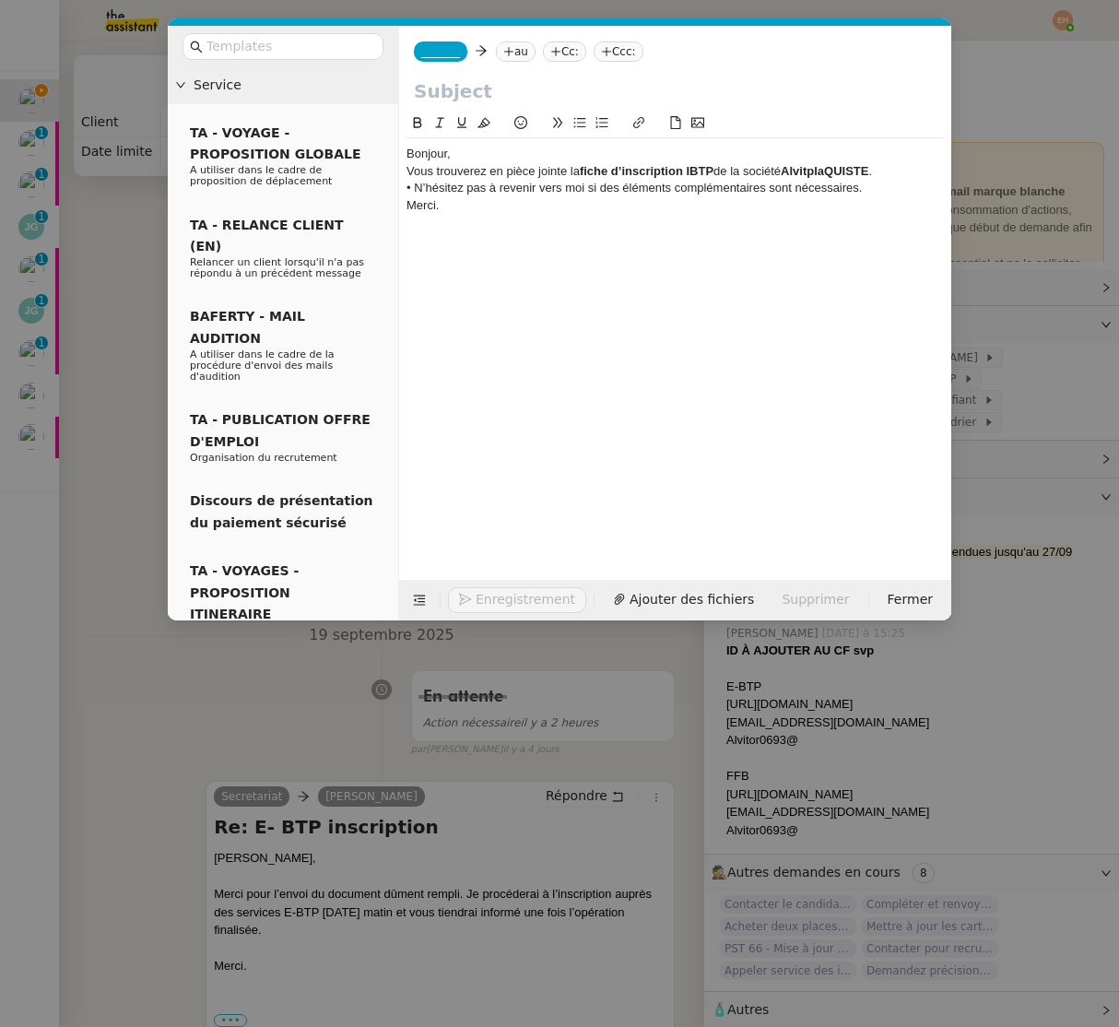
click at [483, 163] on div "Vous trouverez en pièce jointe la fiche d’inscription IBTP de la société Alvitp…" at bounding box center [676, 171] width 538 height 17
click at [486, 154] on div "Bonjour," at bounding box center [676, 154] width 538 height 17
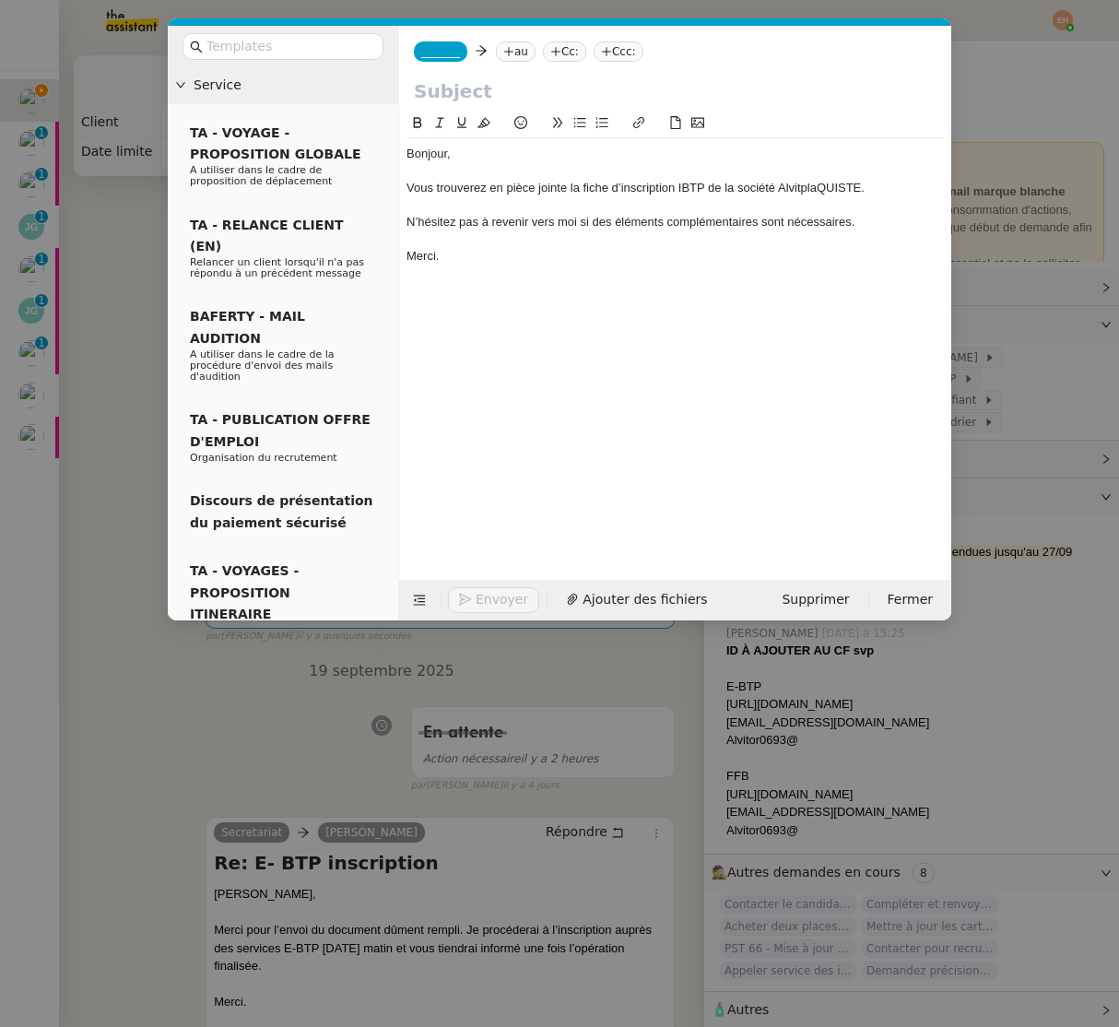
click at [514, 216] on div "N’hésitez pas à revenir vers moi si des éléments complémentaires sont nécessair…" at bounding box center [676, 222] width 538 height 17
click at [682, 187] on div "Vous trouverez en pièce jointe la fiche d’inscription IBTP de la société Alvitp…" at bounding box center [676, 188] width 538 height 17
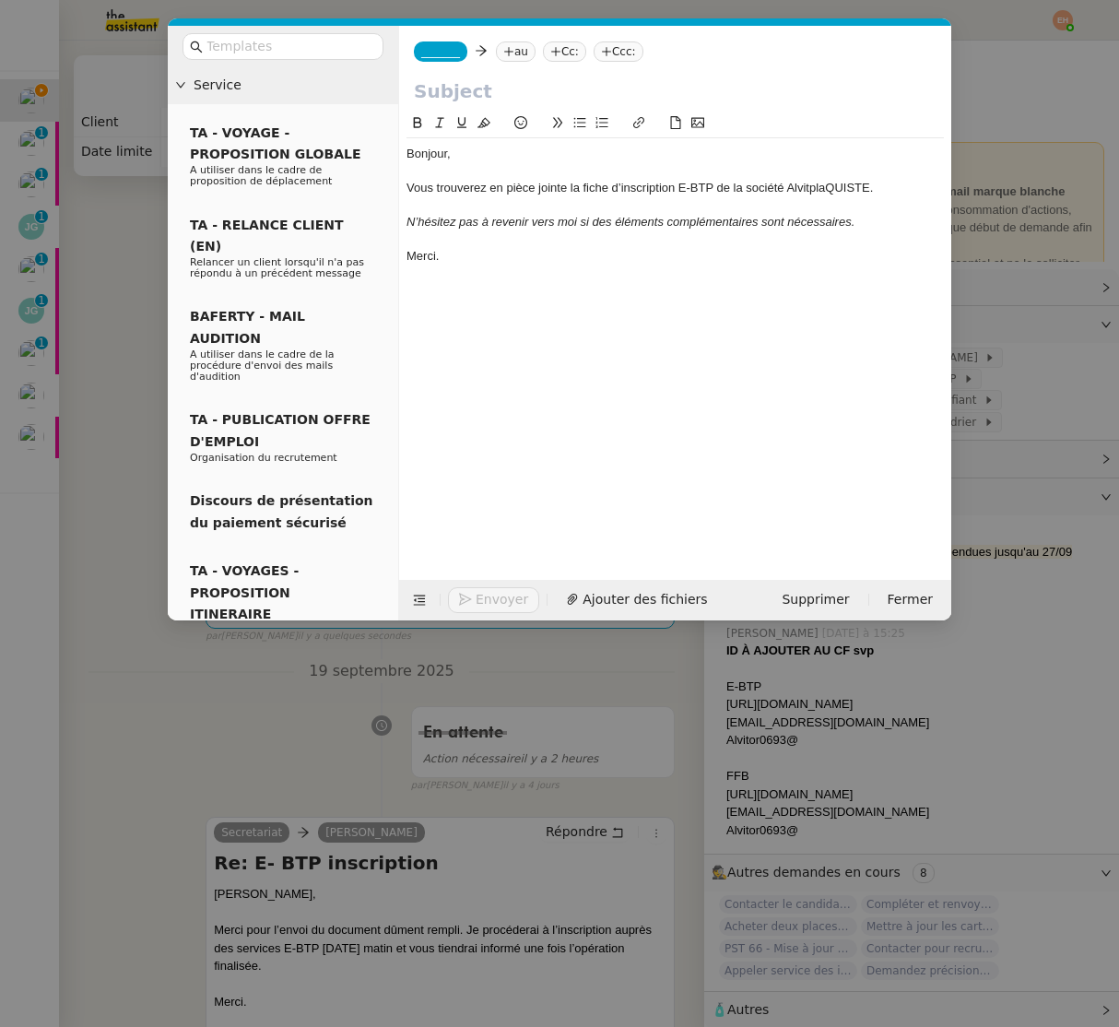
click at [807, 185] on div "Vous trouverez en pièce jointe la fiche d’inscription E-BTP de la société Alvit…" at bounding box center [676, 188] width 538 height 17
click at [432, 48] on span "_______" at bounding box center [440, 51] width 39 height 13
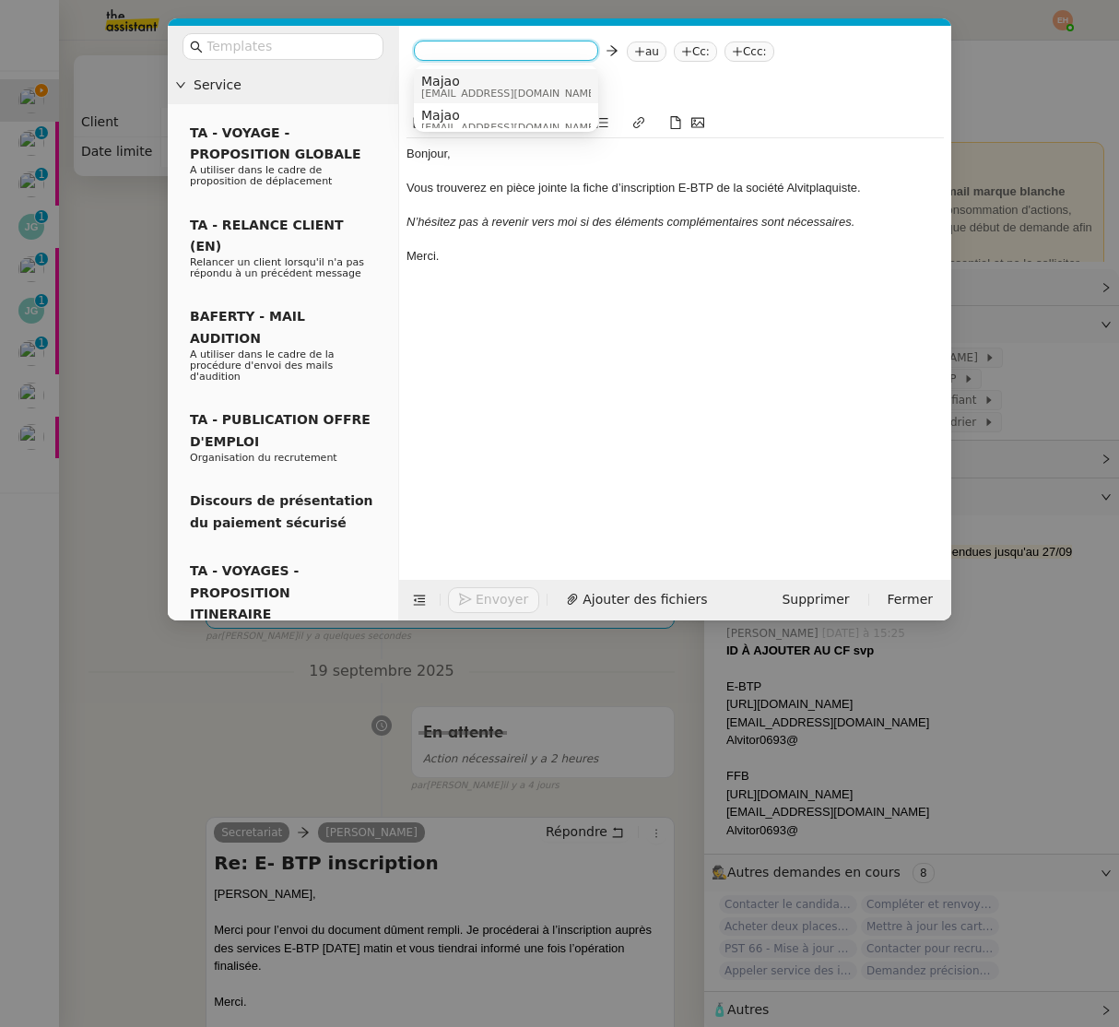
click at [485, 92] on span "[EMAIL_ADDRESS][DOMAIN_NAME]" at bounding box center [509, 94] width 177 height 10
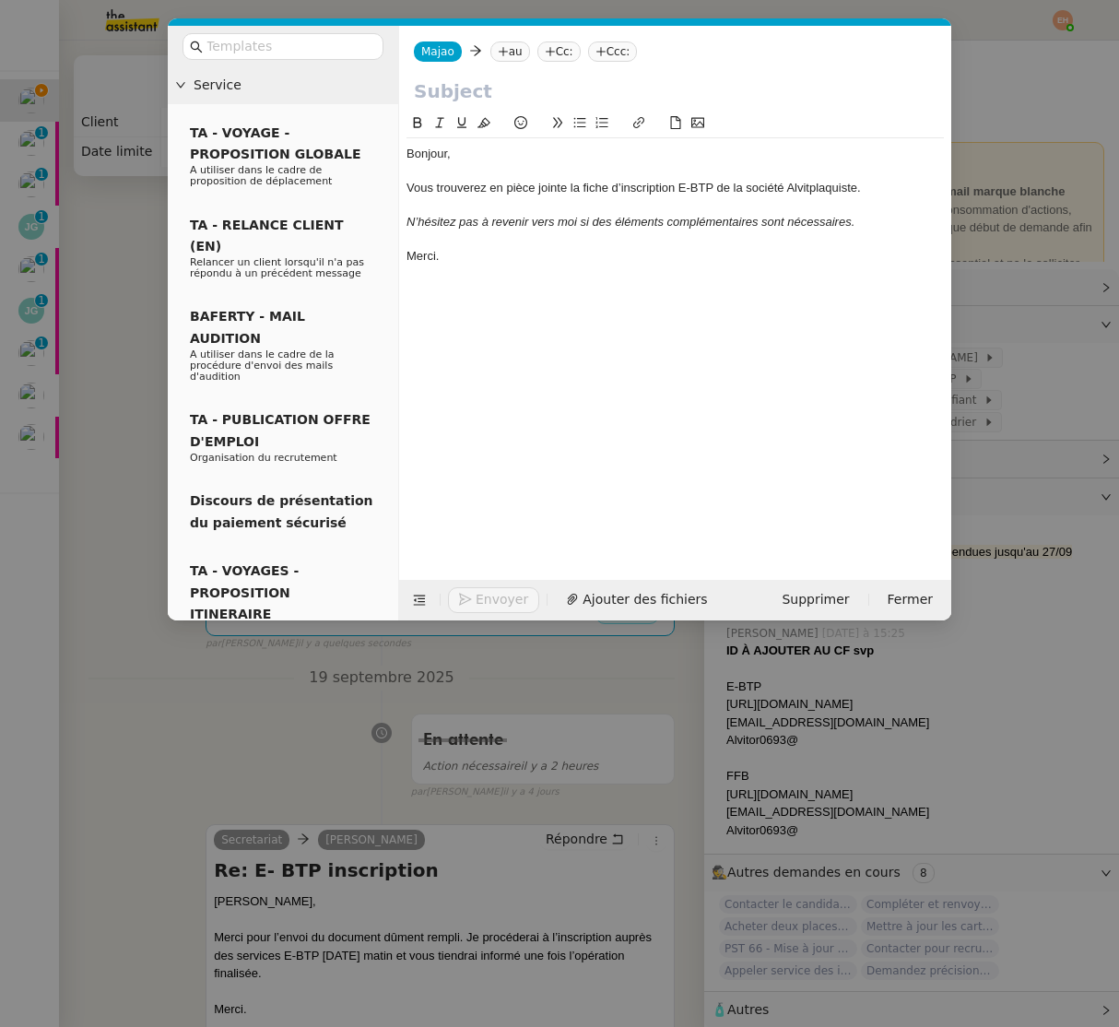
click at [512, 49] on nz-tag "au" at bounding box center [511, 51] width 40 height 20
type input "contact@e-btp.fr"
click at [536, 78] on span "contact@e-btp.fr" at bounding box center [615, 81] width 226 height 15
click at [494, 100] on input "text" at bounding box center [675, 91] width 523 height 28
paste input "Transmission fiche d’inscription IBTP – Société AlvitplaQUISTE"
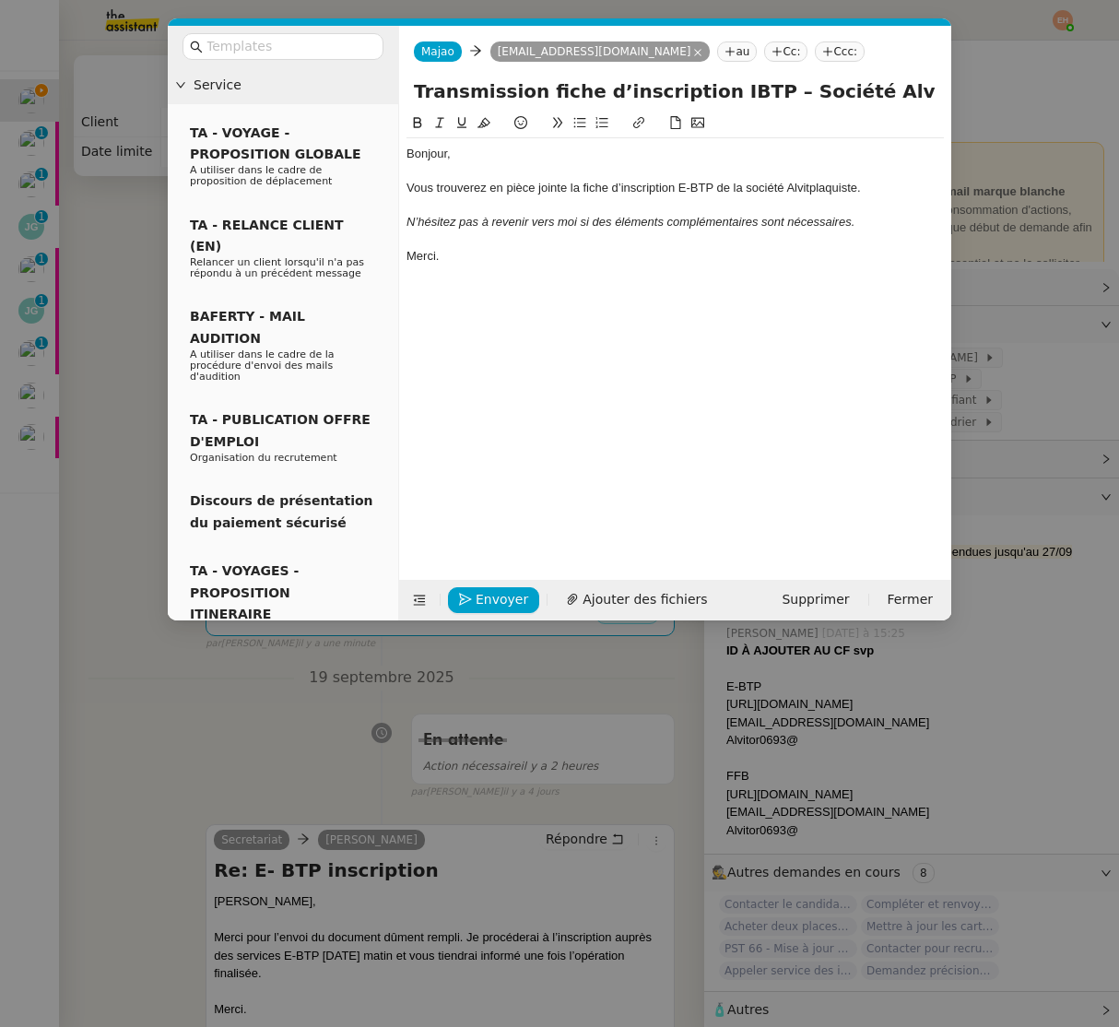
scroll to position [0, 18]
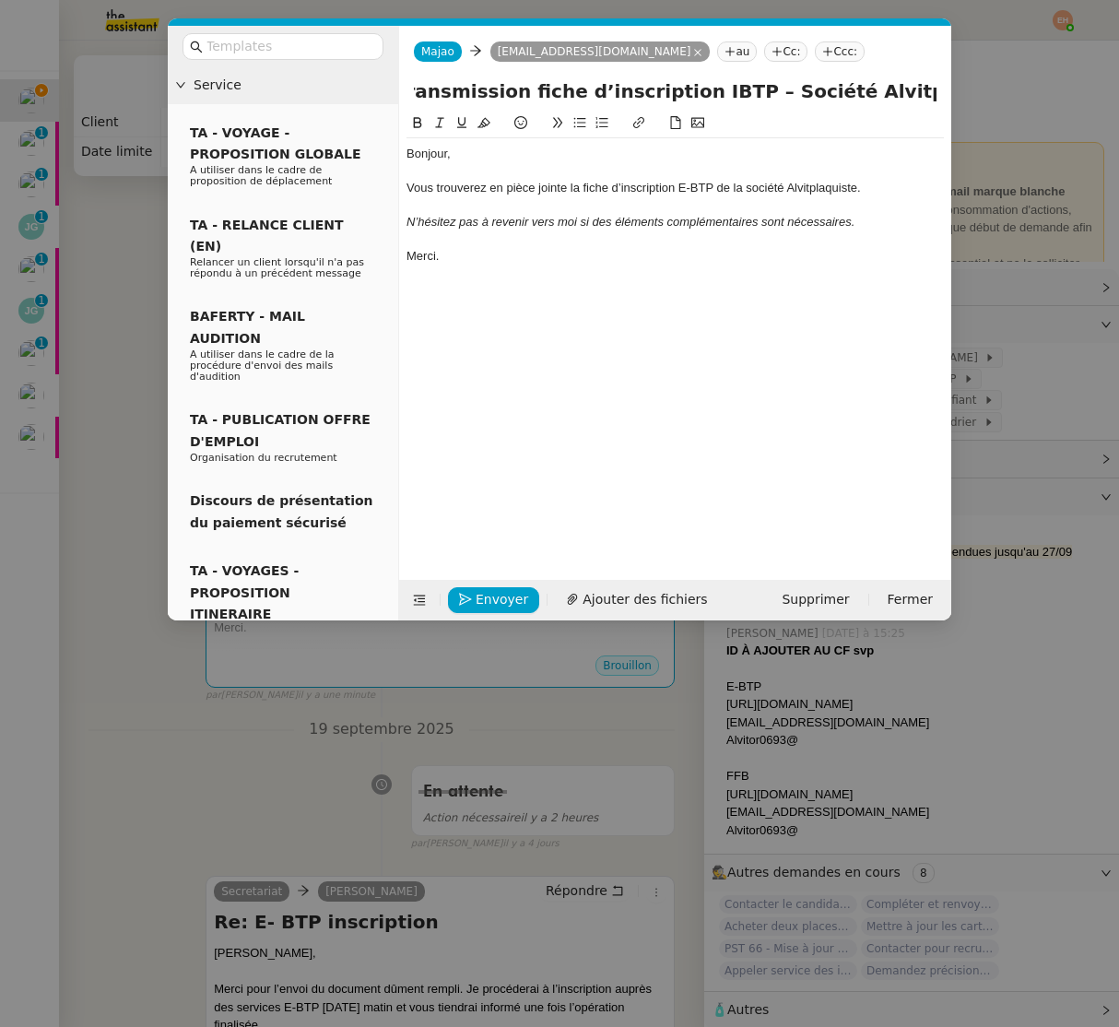
click at [679, 88] on input "Transmission fiche d’inscription IBTP – Société AlvitplaQUISTE" at bounding box center [675, 91] width 523 height 28
click at [847, 89] on input "Transmission fiche d’inscription E-BTP – Société AlvitplaQUISTE" at bounding box center [675, 91] width 523 height 28
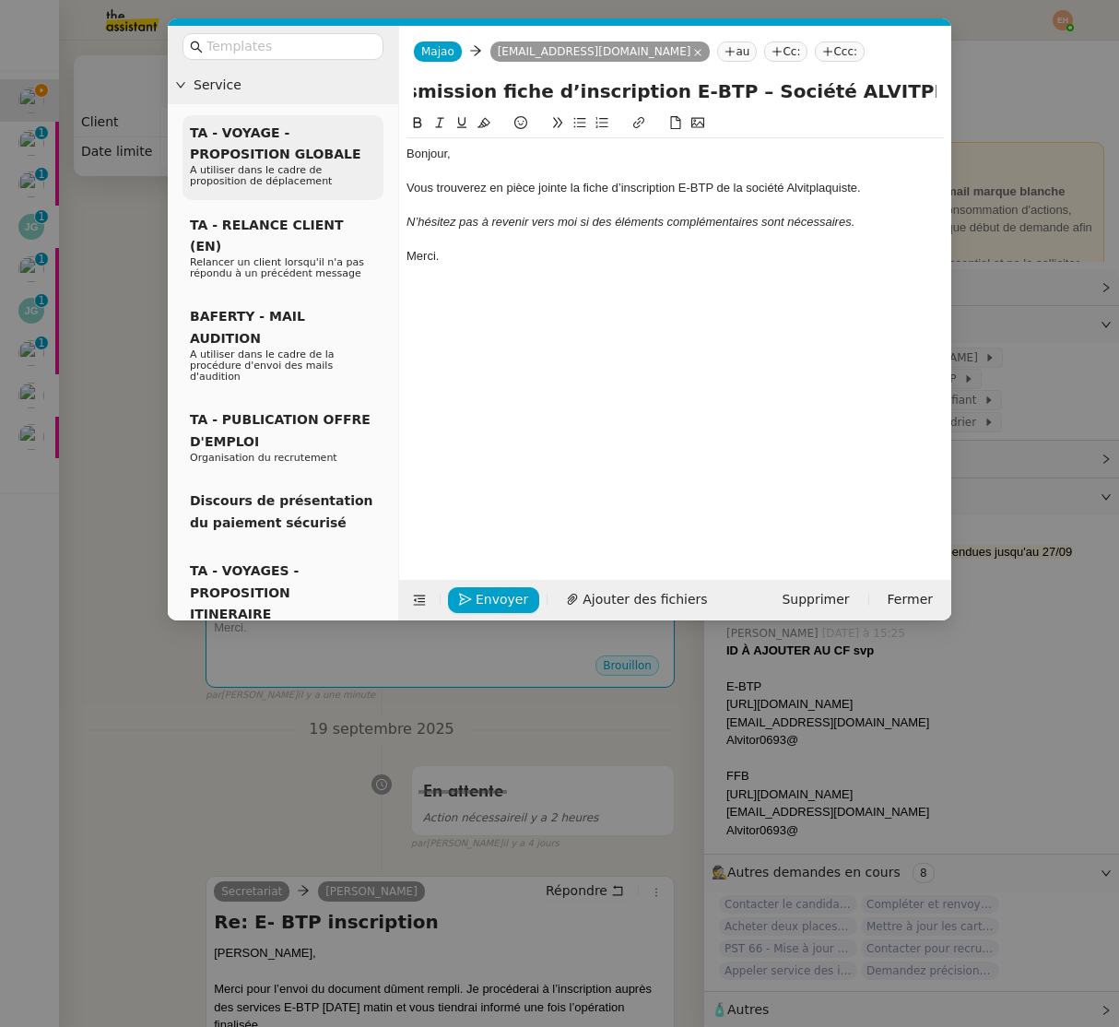
scroll to position [0, 0]
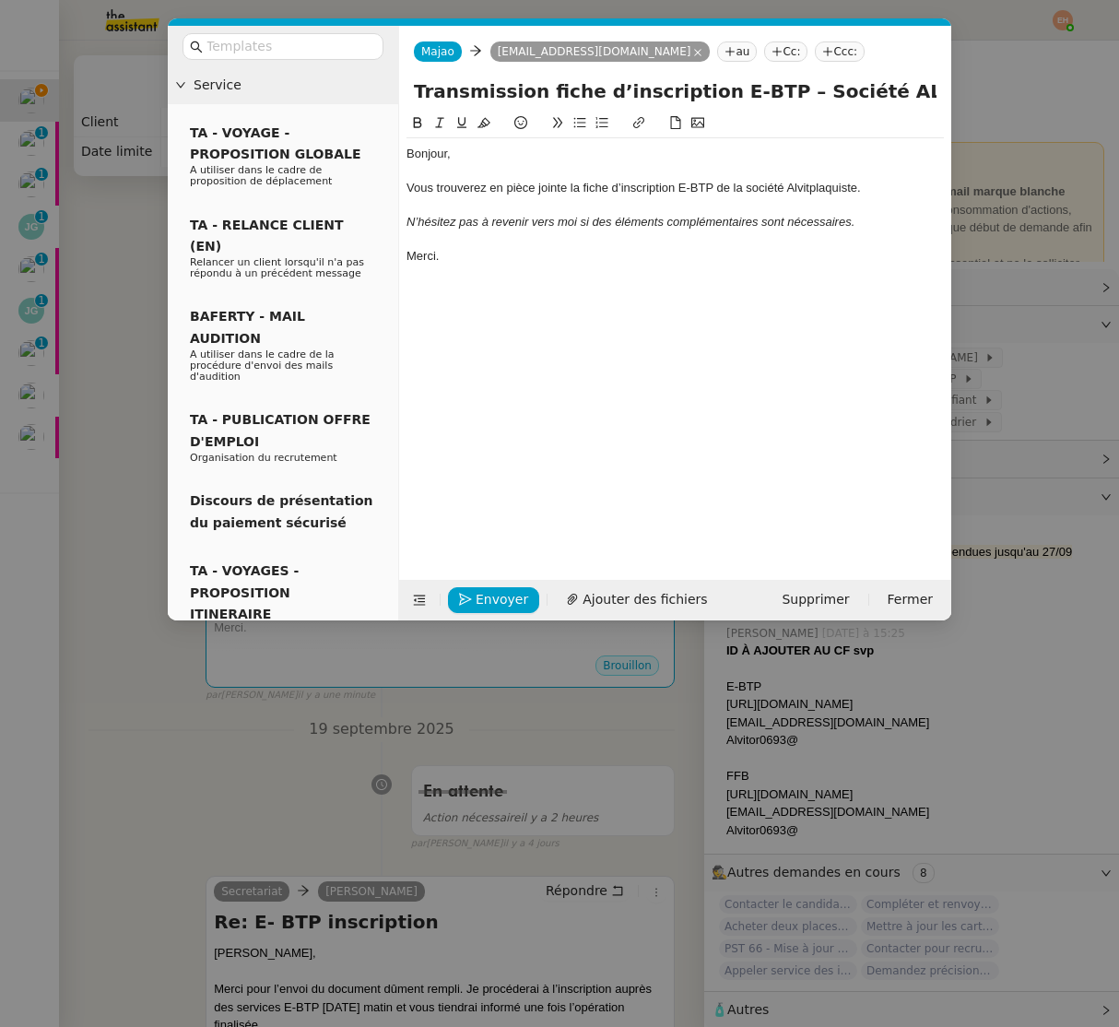
drag, startPoint x: 502, startPoint y: 112, endPoint x: 439, endPoint y: 139, distance: 68.5
click at [418, 96] on input "Transmission fiche d’inscription E-BTP – Société ALVITPLAQUISTE" at bounding box center [675, 91] width 523 height 28
type input "Transmission fiche d’inscription E-BTP – Société ALVITPLAQUISTE"
drag, startPoint x: 467, startPoint y: 212, endPoint x: 505, endPoint y: 257, distance: 59.5
click at [466, 213] on div at bounding box center [676, 205] width 538 height 17
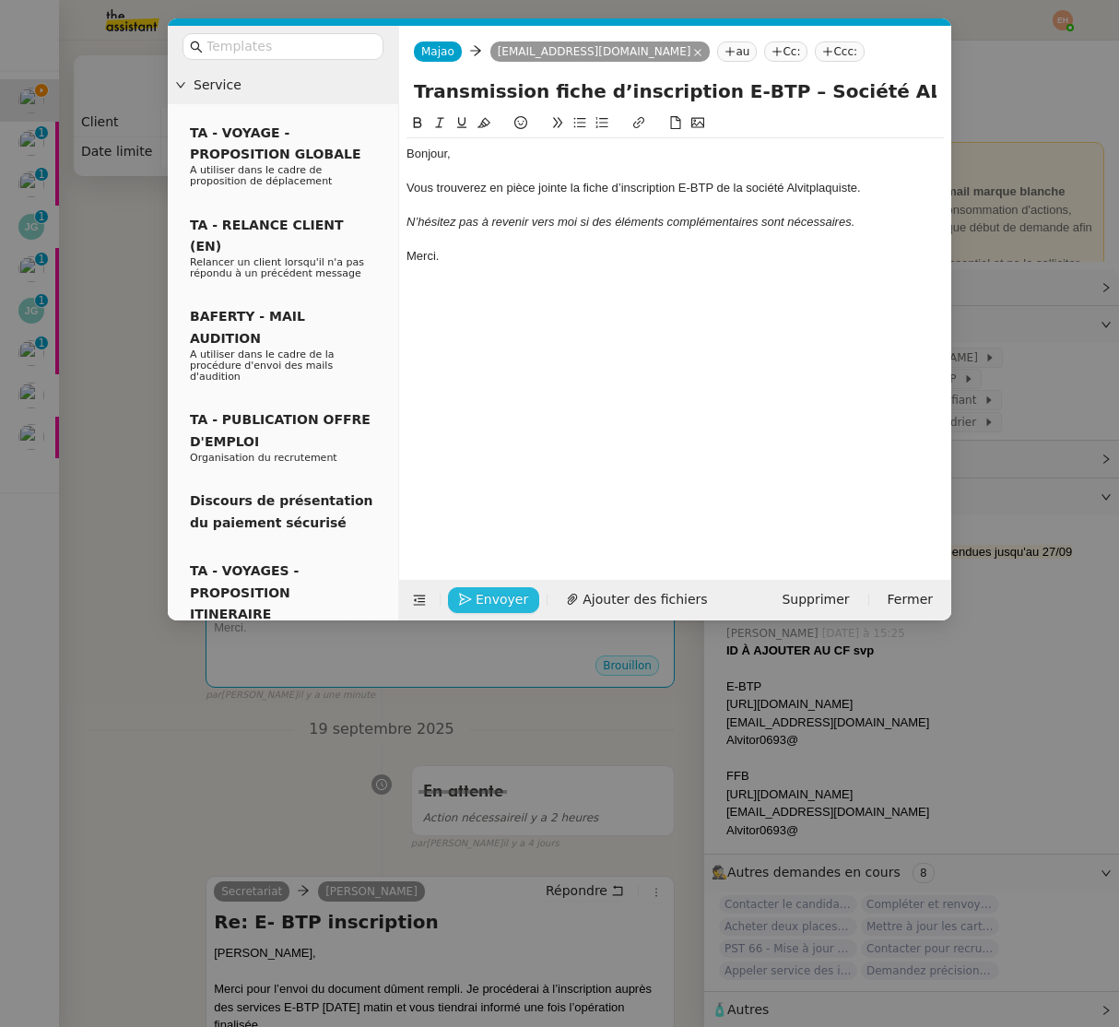
click at [495, 597] on span "Envoyer" at bounding box center [502, 599] width 53 height 21
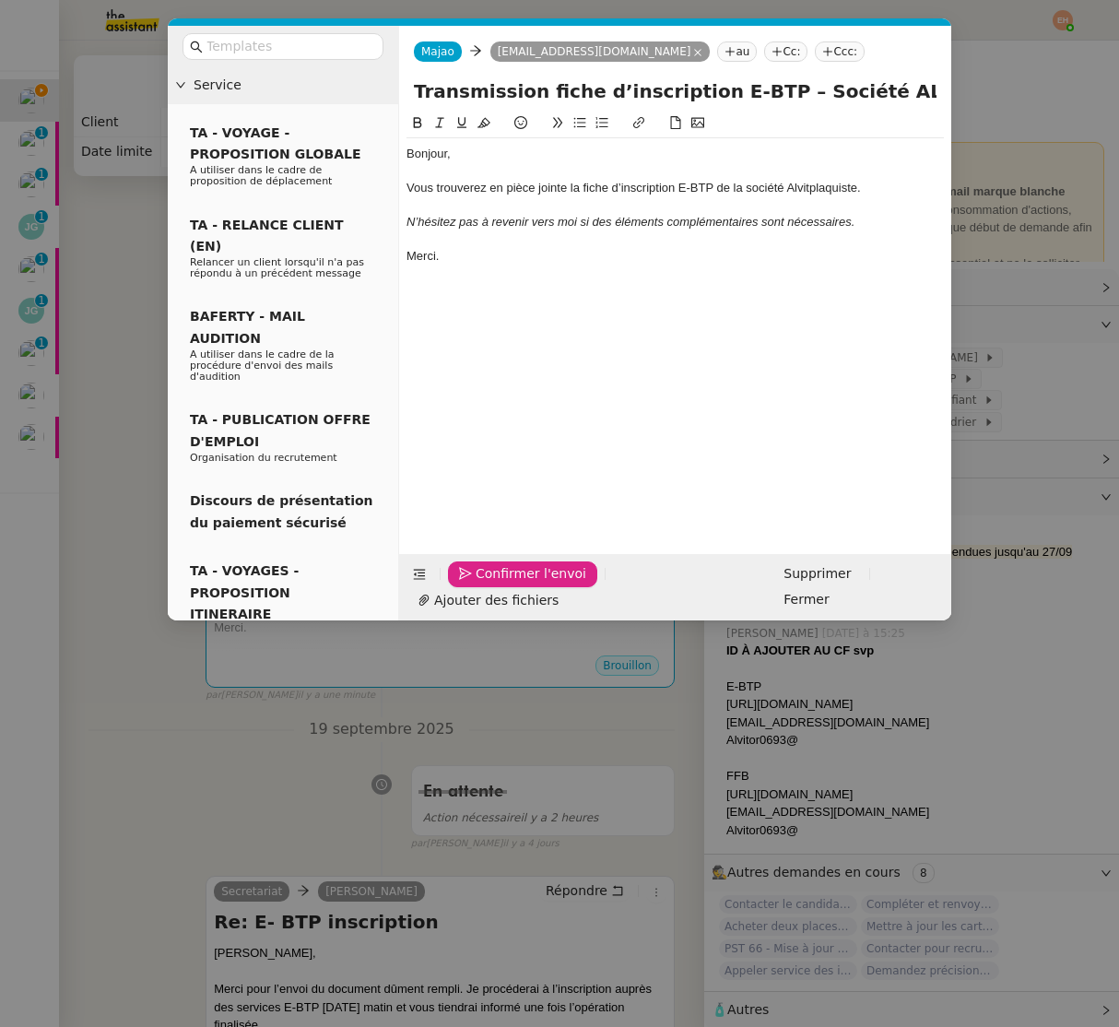
click at [495, 585] on span "Confirmer l'envoi" at bounding box center [531, 573] width 111 height 21
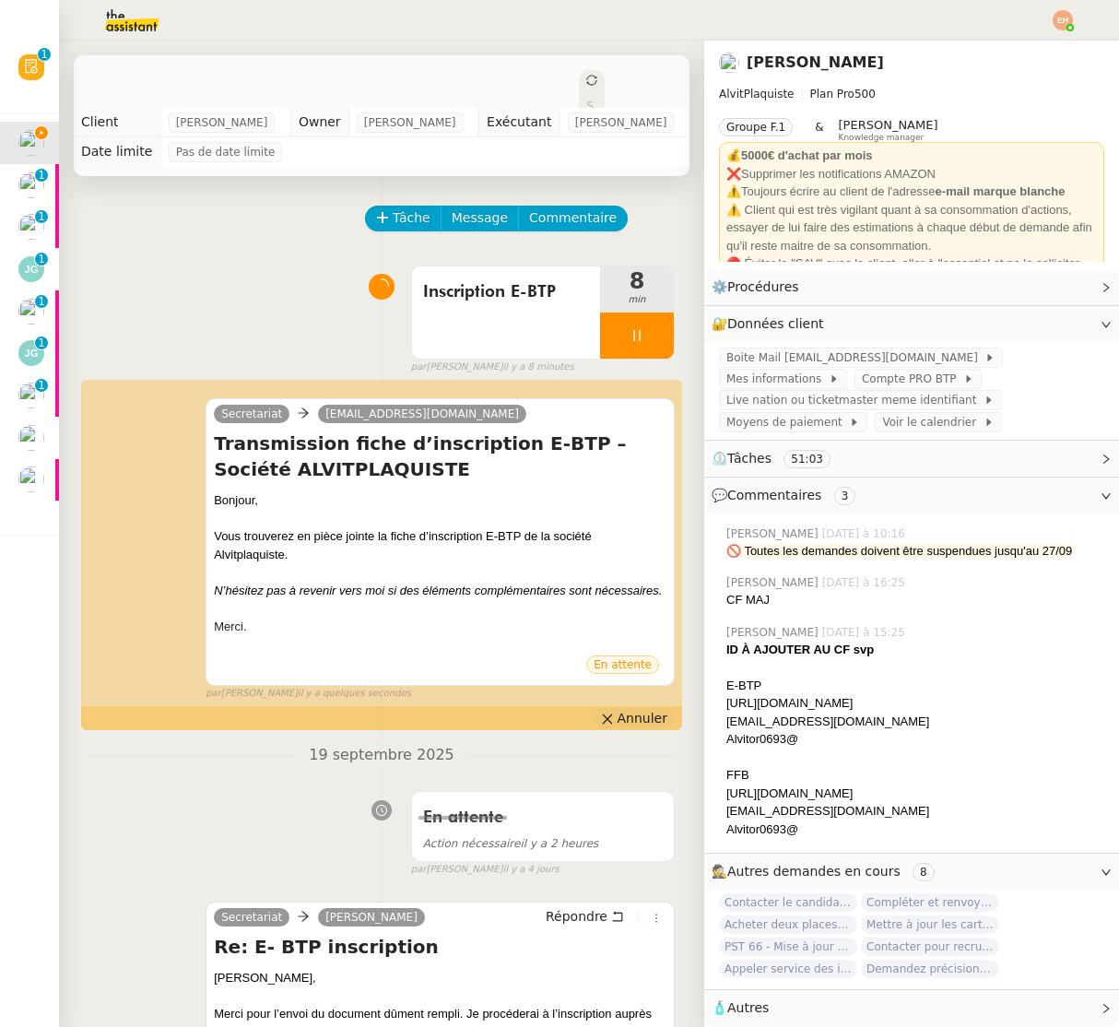
click at [622, 713] on span "Annuler" at bounding box center [643, 718] width 50 height 18
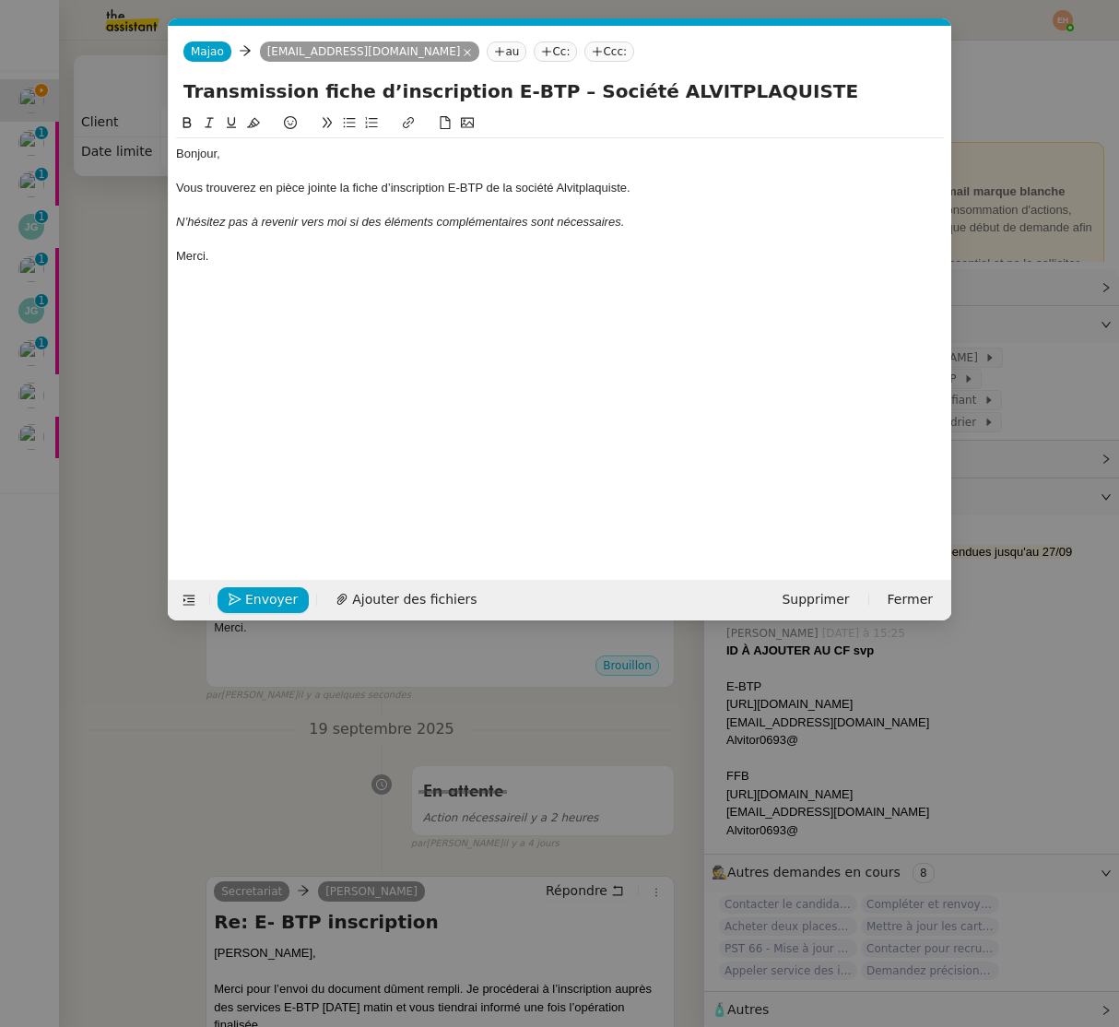
scroll to position [0, 39]
click at [396, 587] on button "Ajouter des fichiers" at bounding box center [406, 600] width 163 height 26
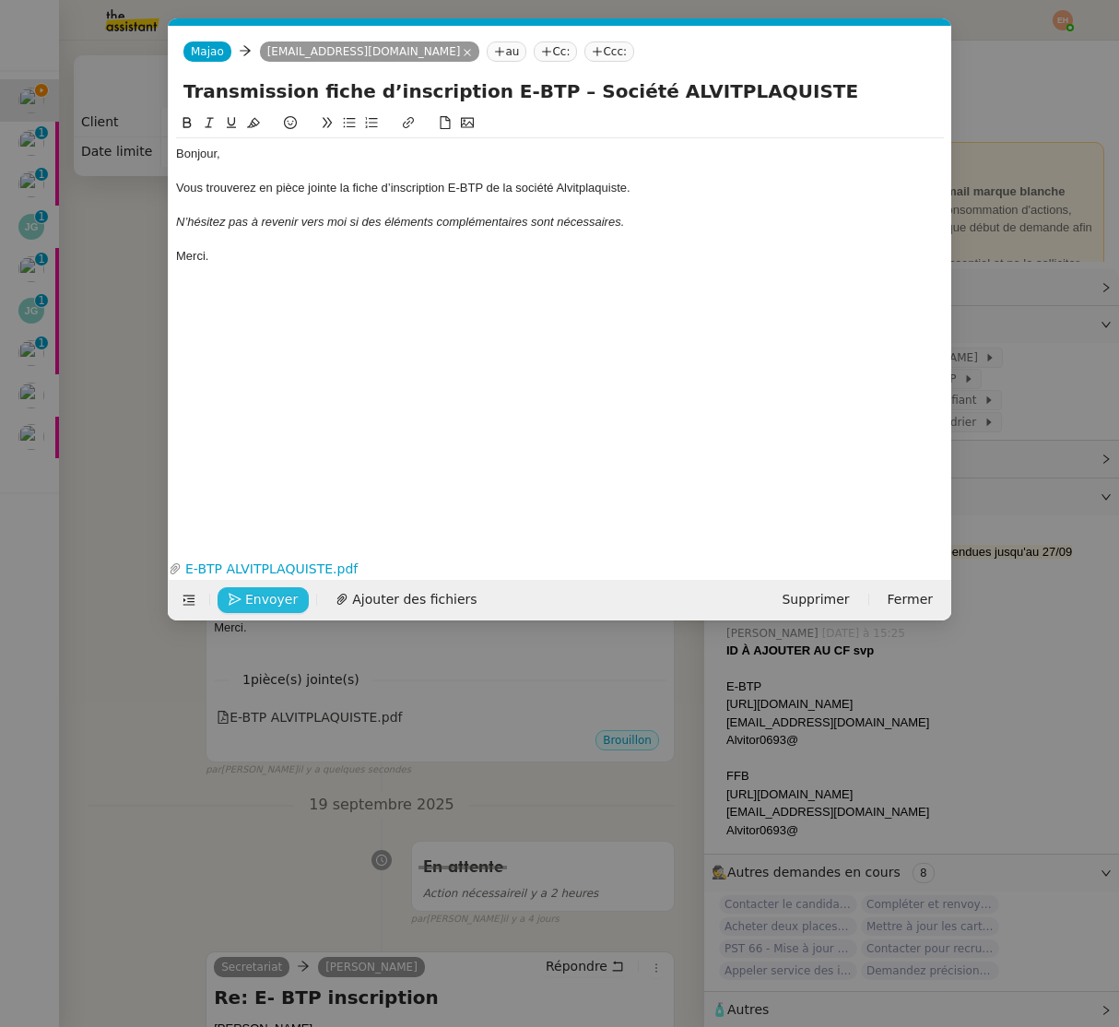
click at [232, 591] on button "Envoyer" at bounding box center [263, 600] width 91 height 26
click at [232, 591] on button "Confirmer l'envoi" at bounding box center [292, 600] width 149 height 26
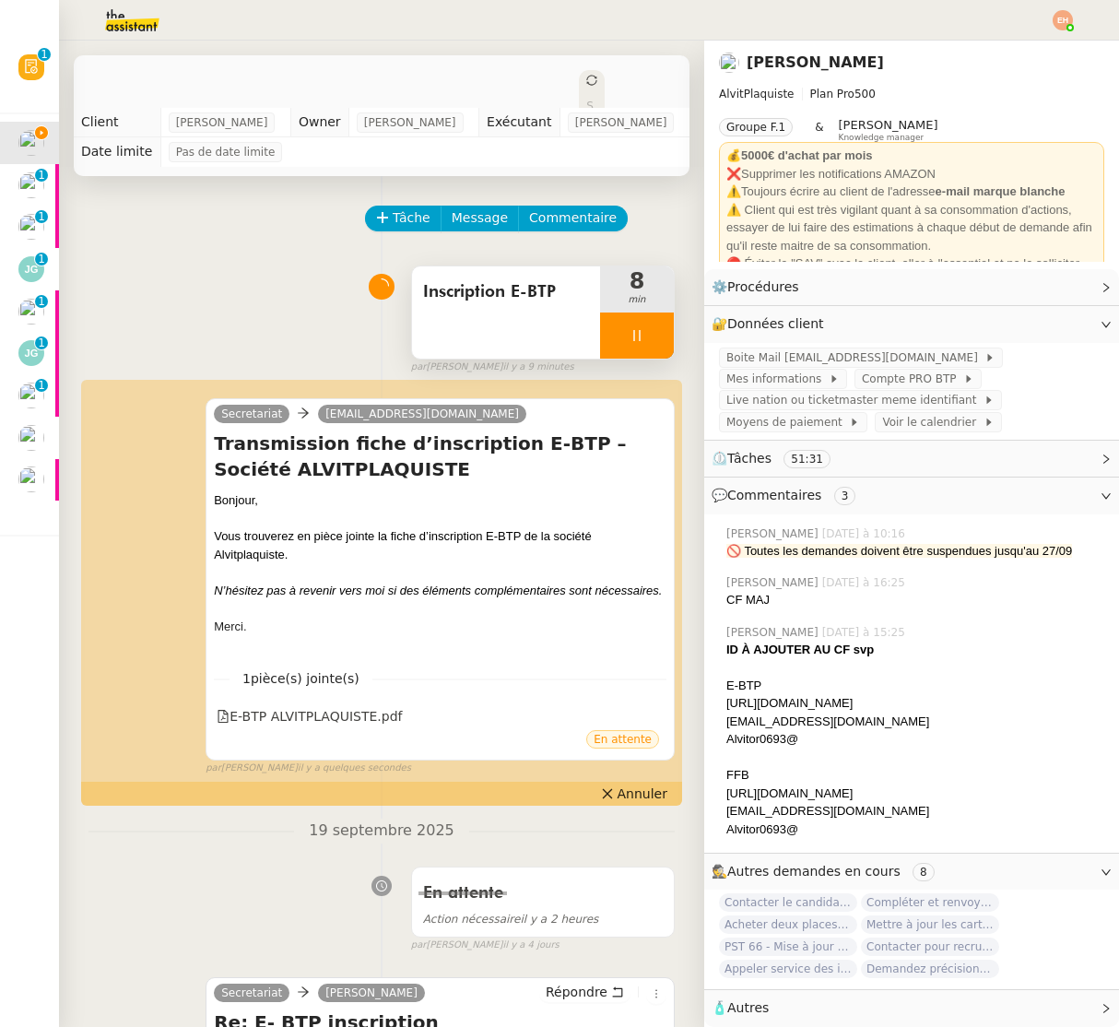
click at [635, 335] on icon at bounding box center [637, 335] width 15 height 15
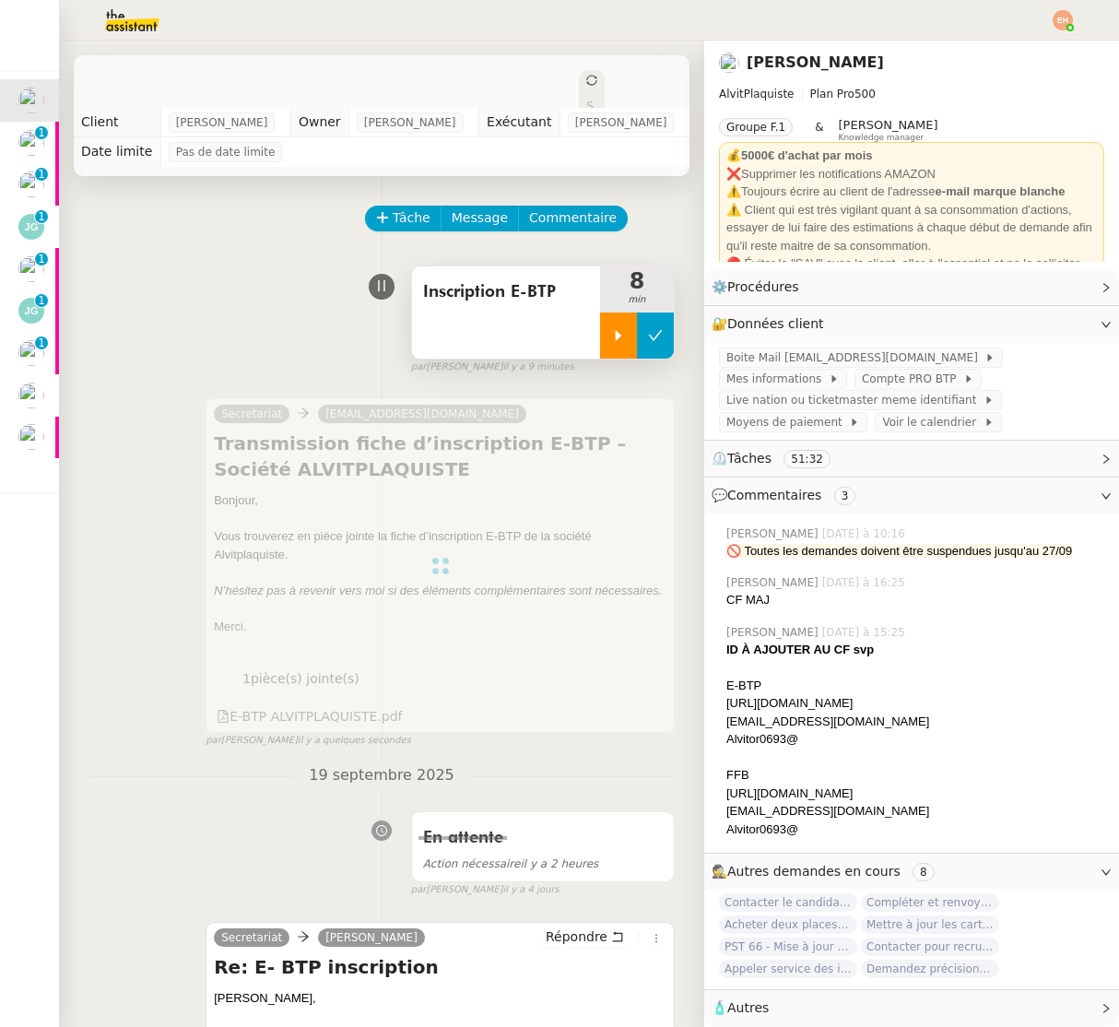
click at [657, 332] on icon at bounding box center [655, 335] width 15 height 15
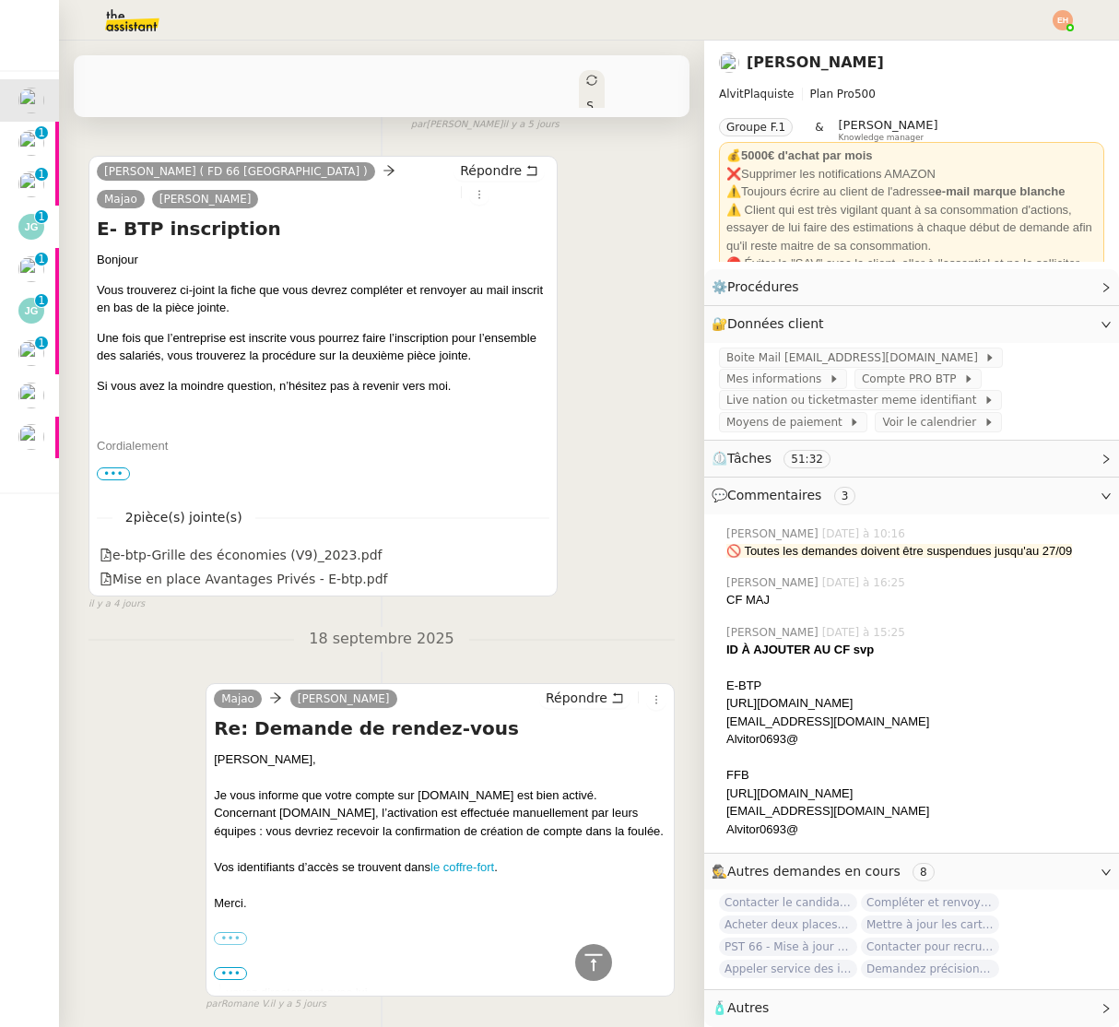
scroll to position [2494, 0]
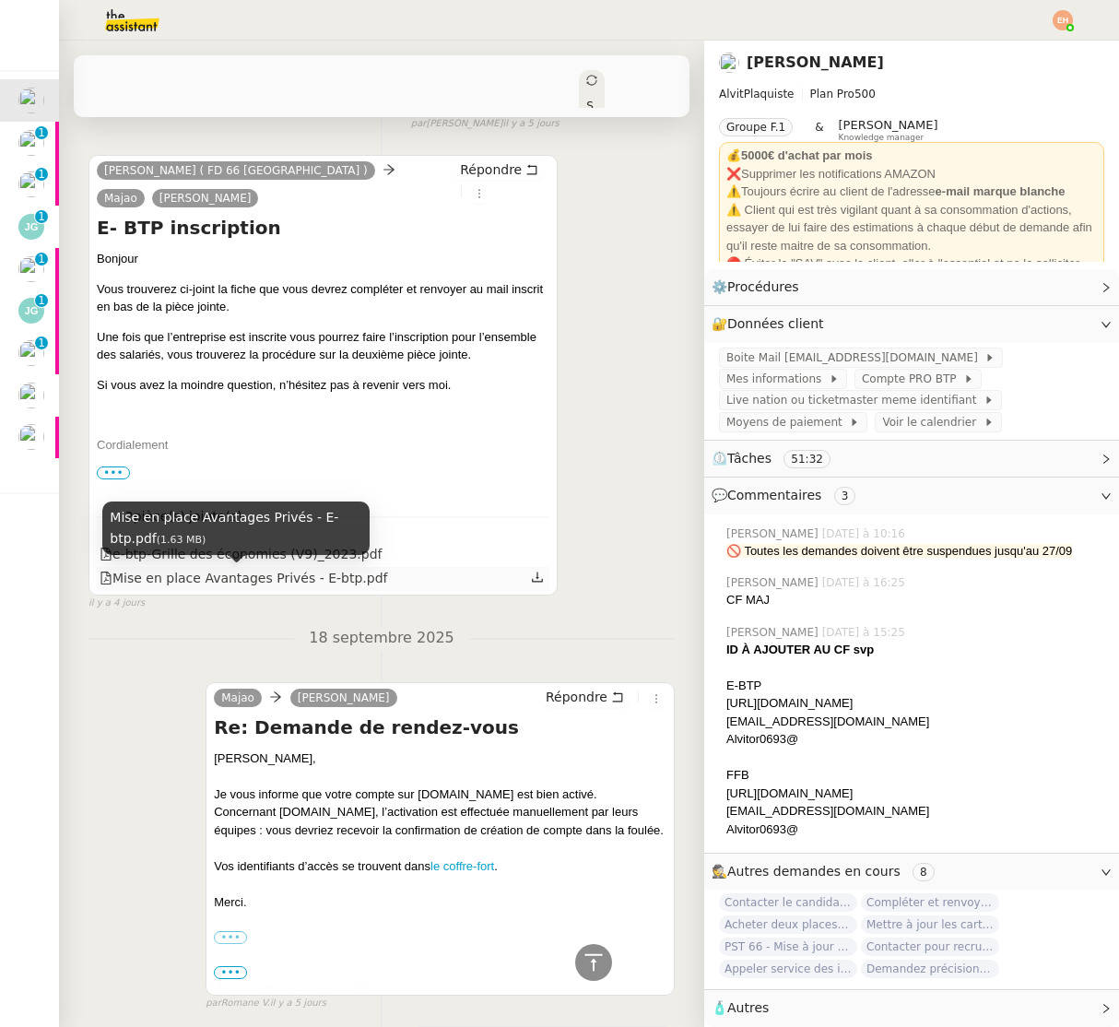
click at [166, 583] on div "Mise en place Avantages Privés - E-btp.pdf" at bounding box center [244, 578] width 288 height 21
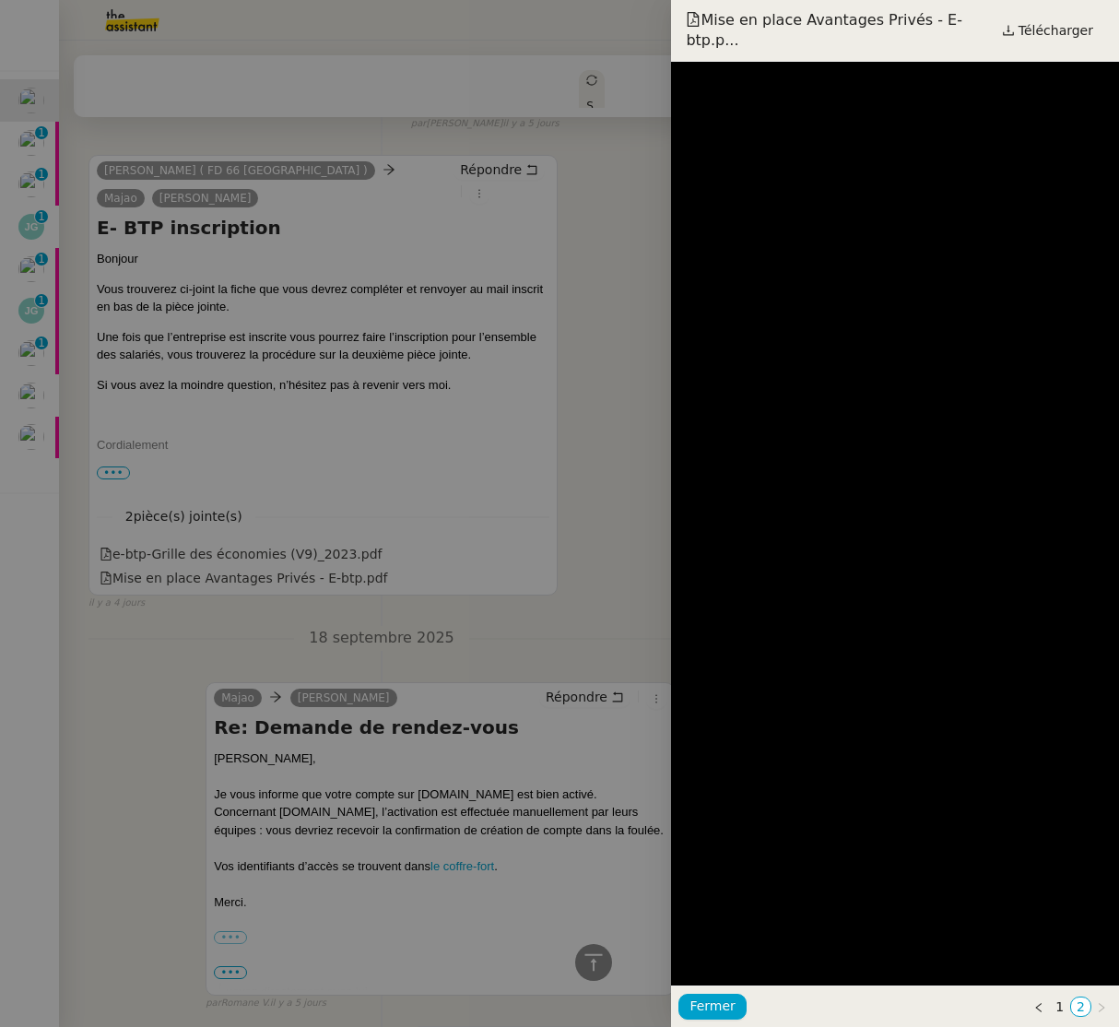
click at [166, 583] on div at bounding box center [559, 513] width 1119 height 1027
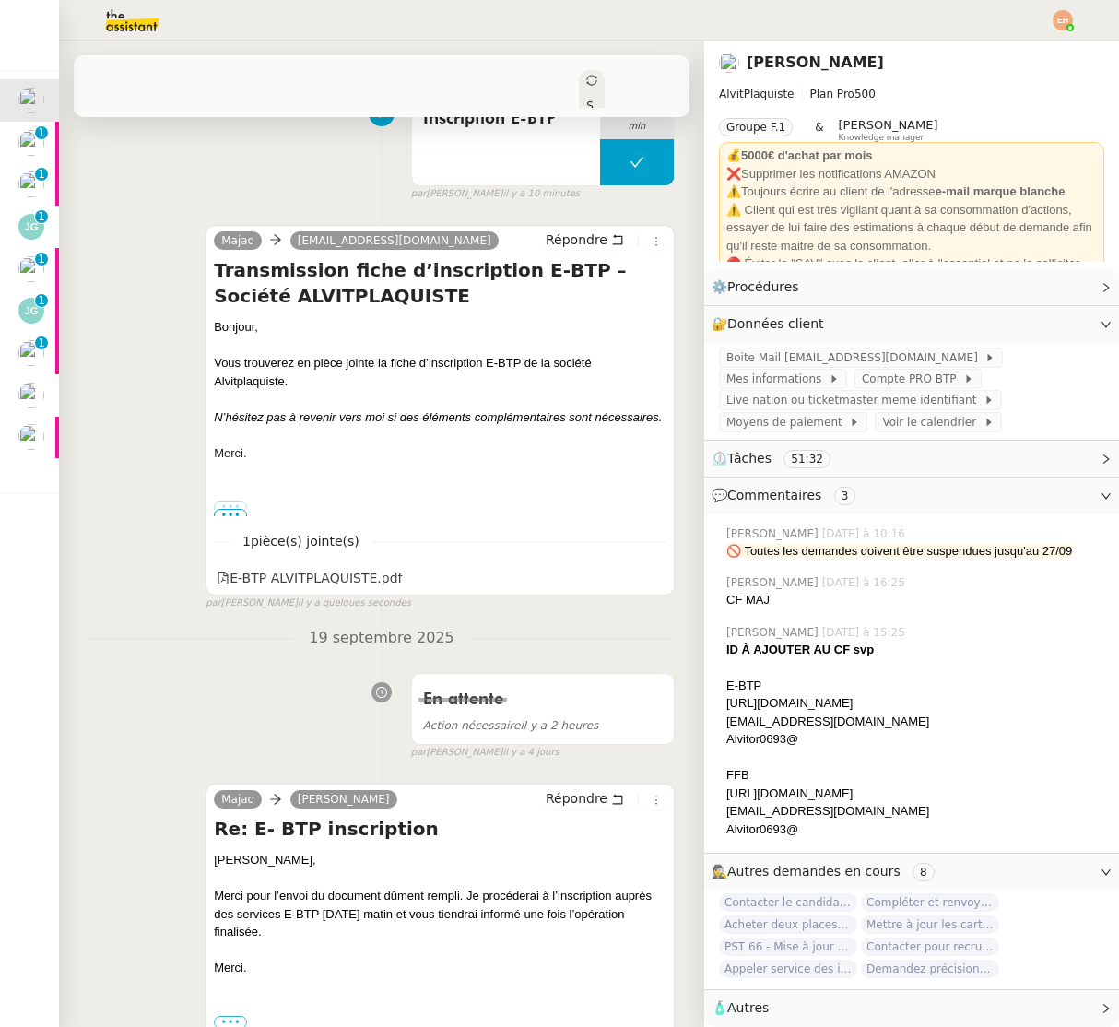
scroll to position [0, 0]
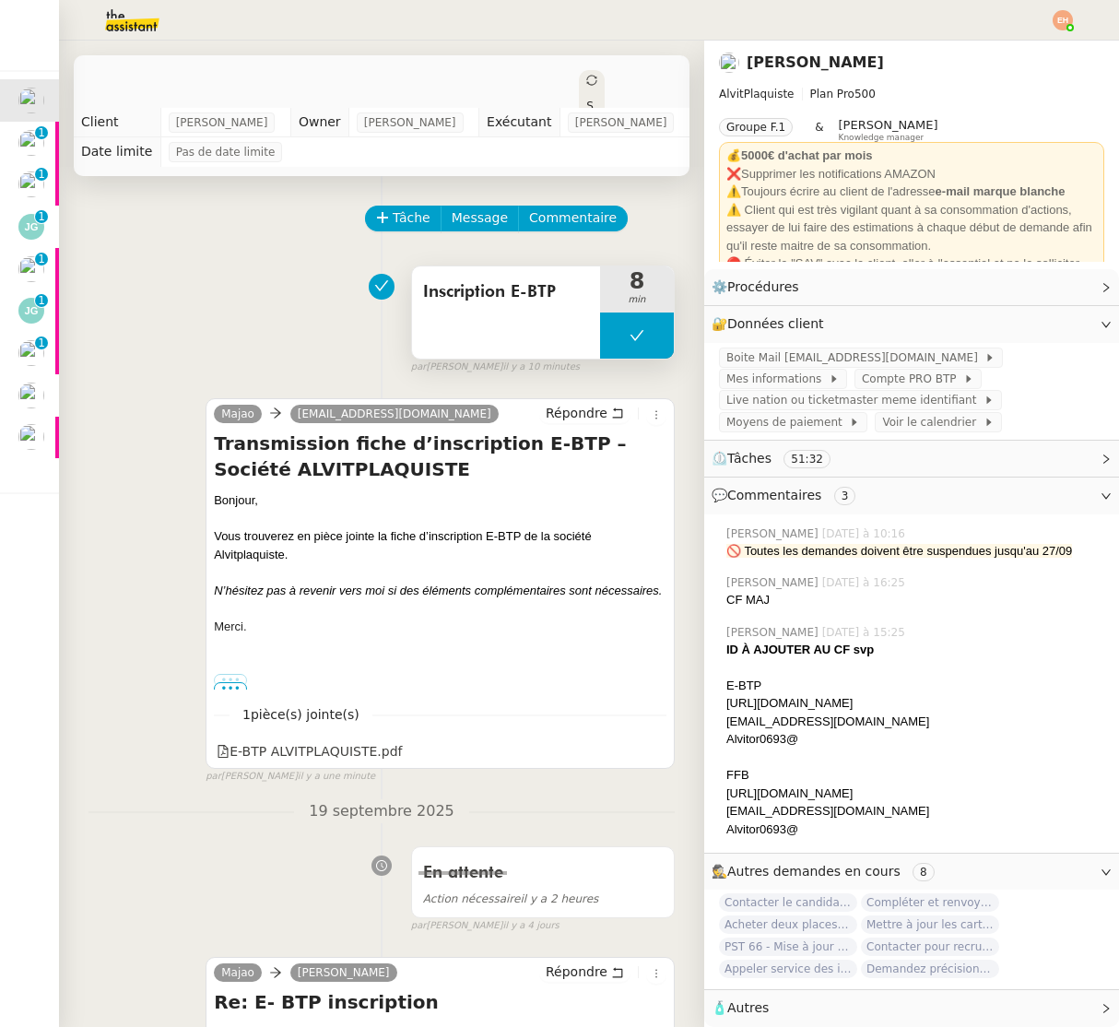
click at [614, 335] on button at bounding box center [637, 336] width 74 height 46
click at [608, 340] on div at bounding box center [618, 336] width 37 height 46
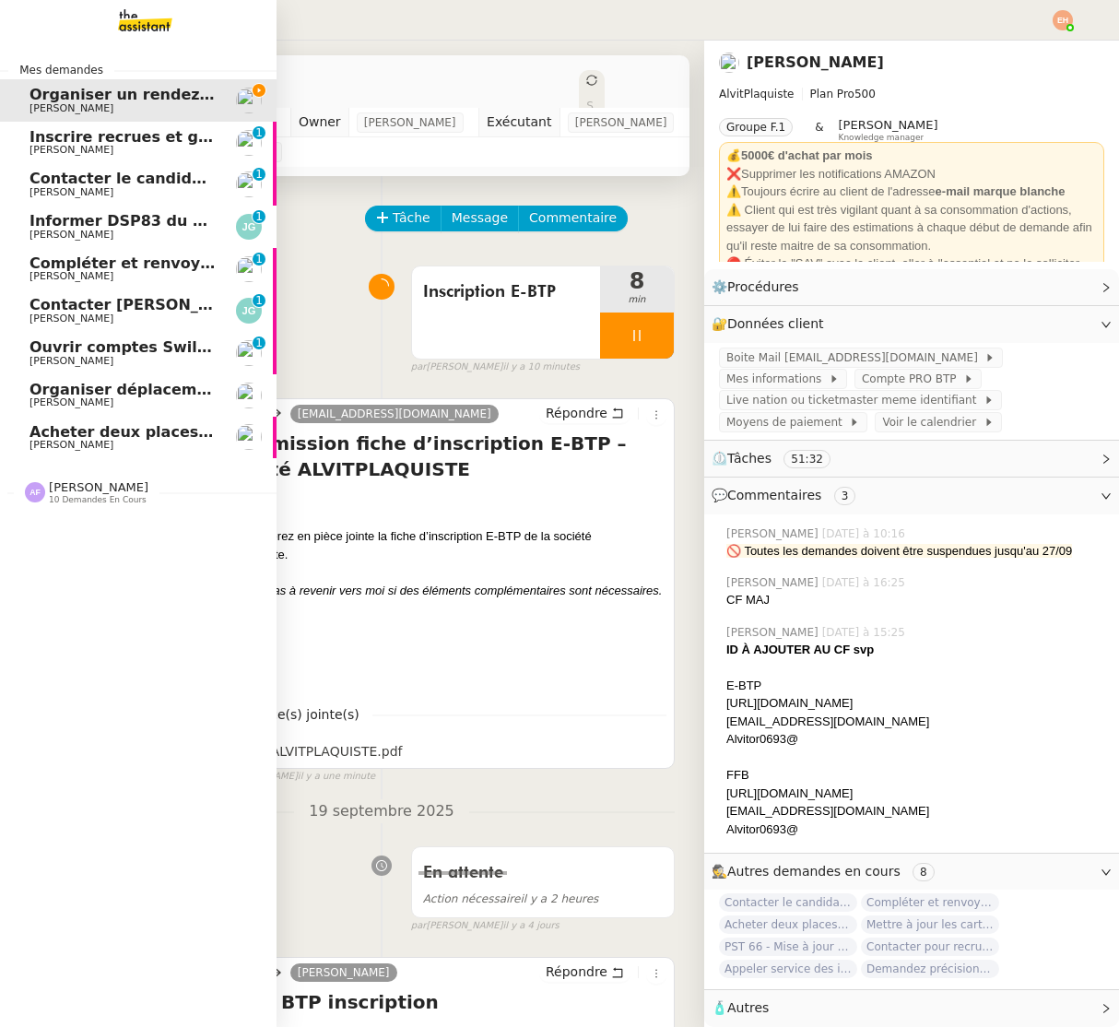
click at [132, 272] on span "[PERSON_NAME]" at bounding box center [123, 276] width 186 height 11
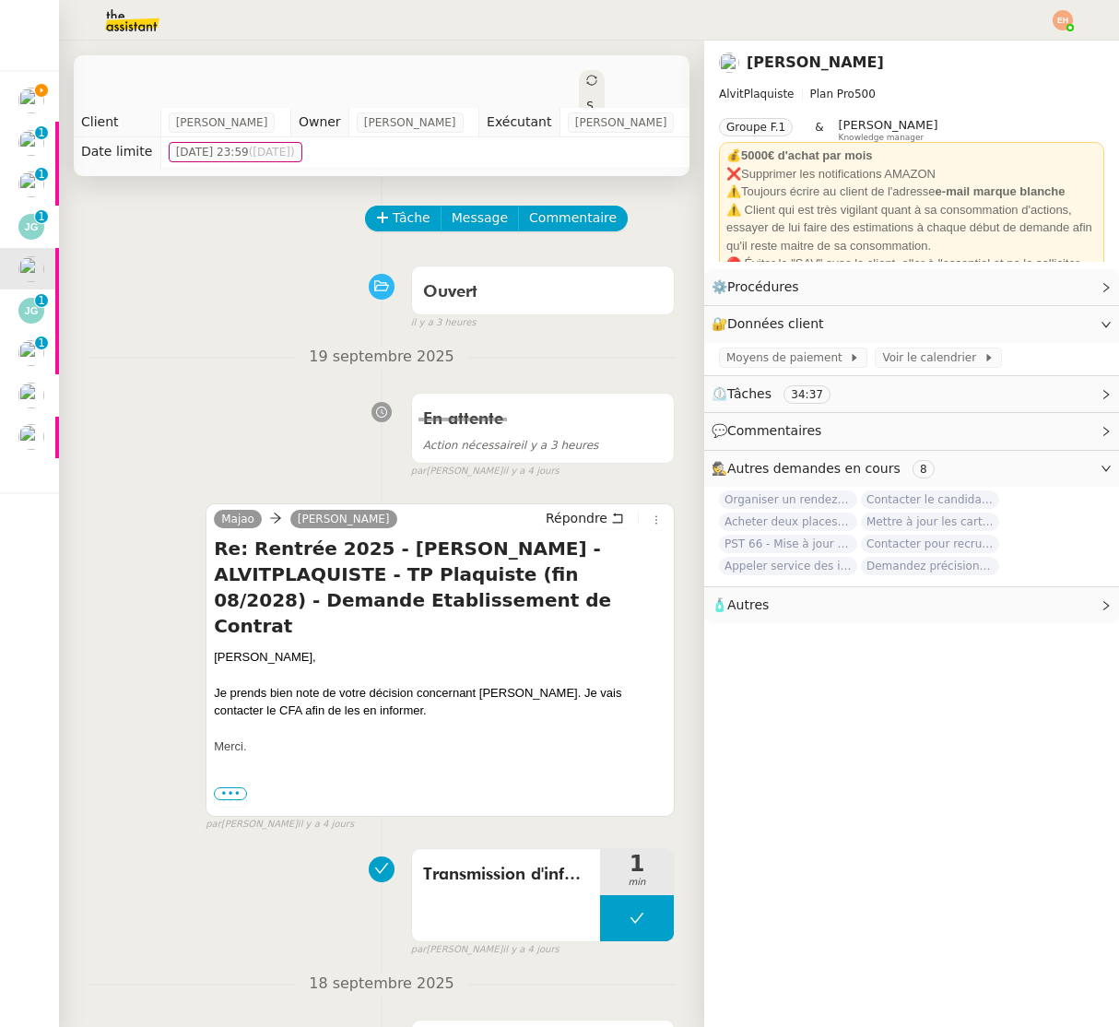
click at [592, 85] on div "Statut" at bounding box center [592, 125] width 26 height 111
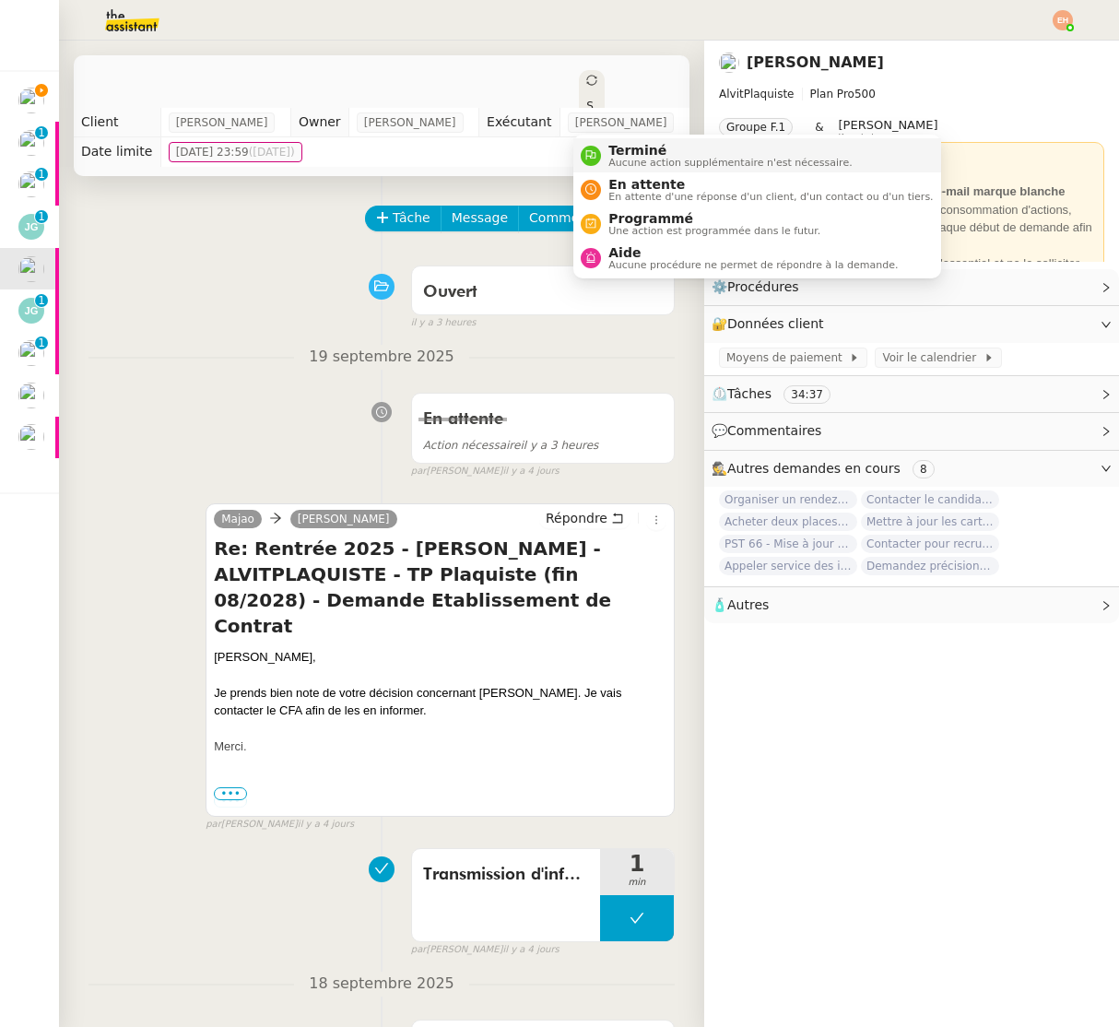
click at [621, 160] on span "Aucune action supplémentaire n'est nécessaire." at bounding box center [730, 163] width 243 height 10
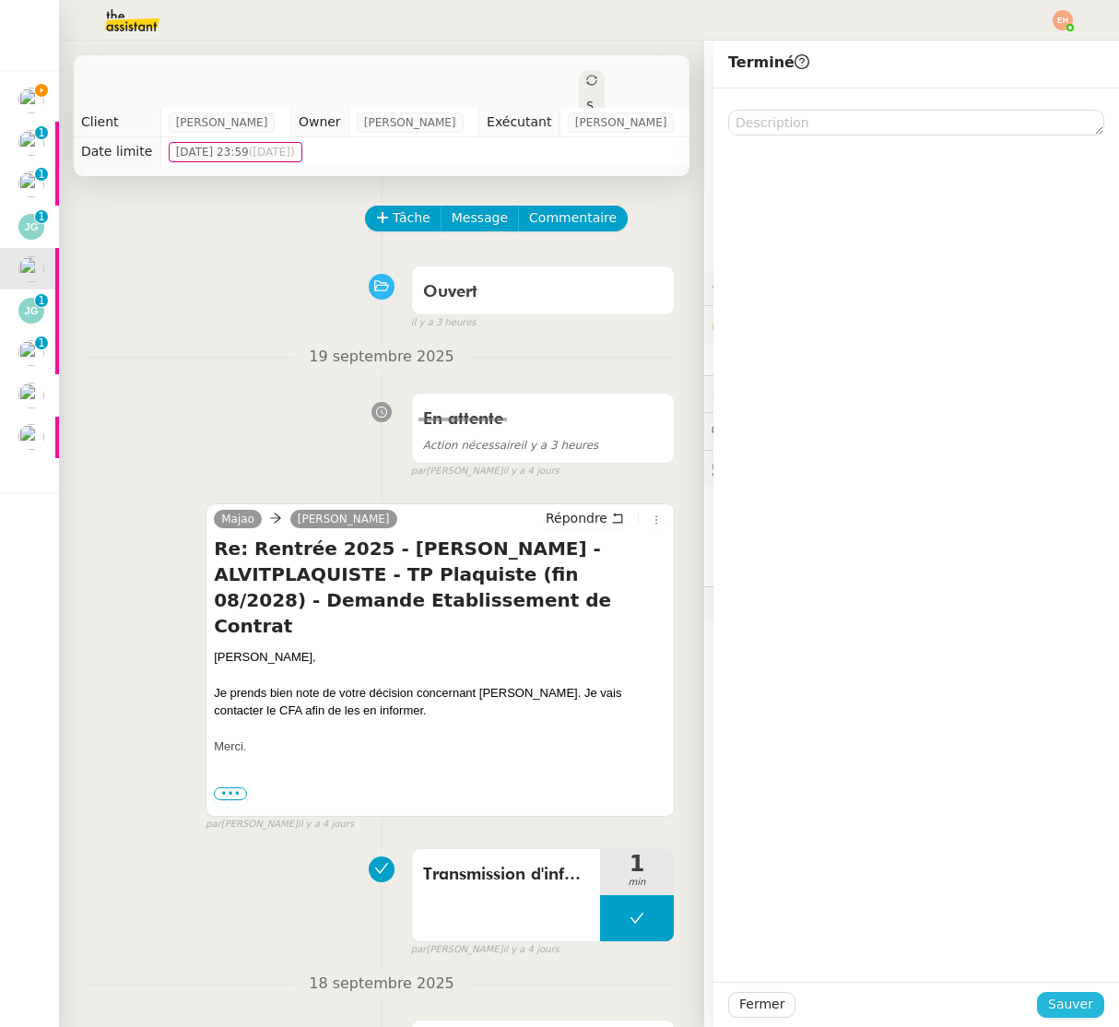
click at [1058, 999] on span "Sauver" at bounding box center [1070, 1004] width 45 height 21
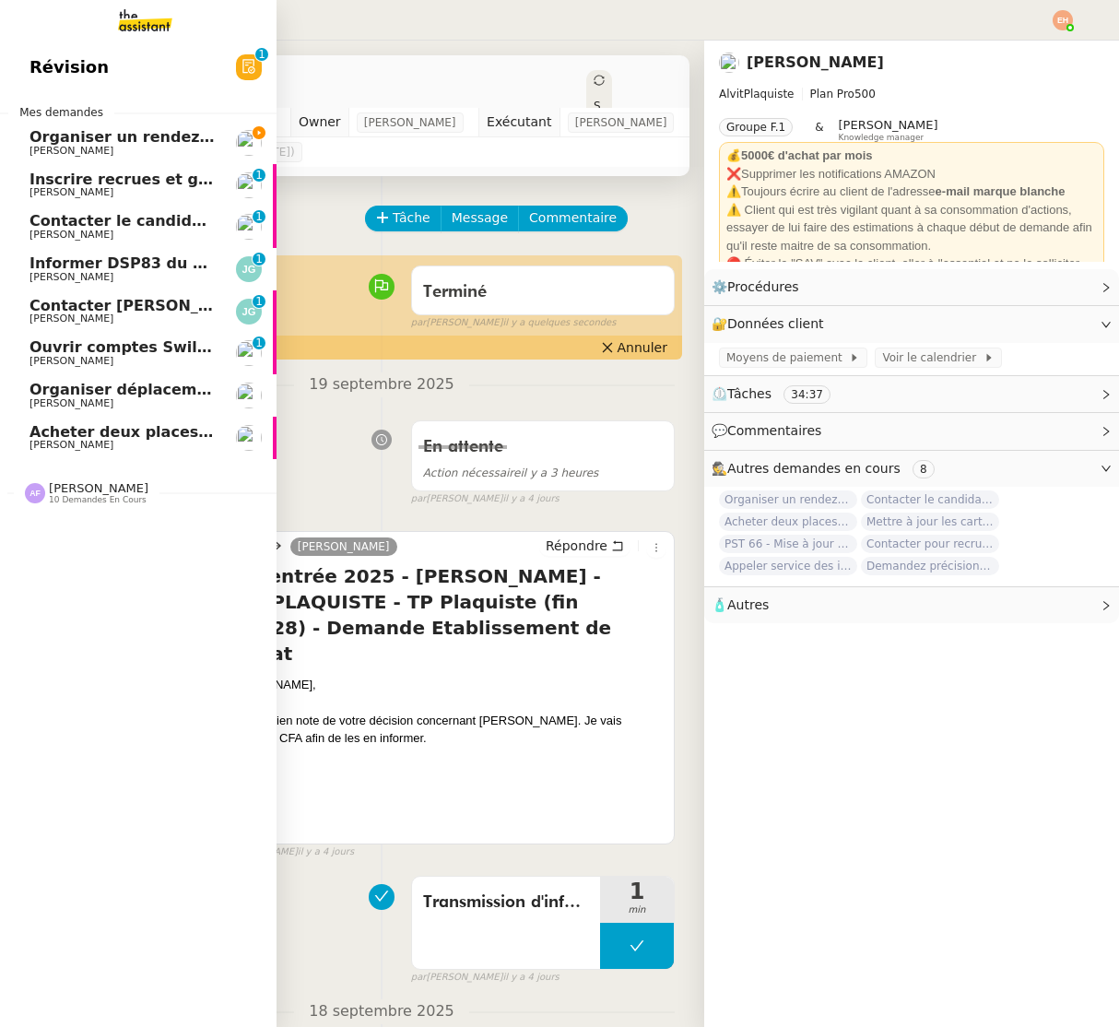
click at [108, 151] on span "[PERSON_NAME]" at bounding box center [123, 151] width 186 height 11
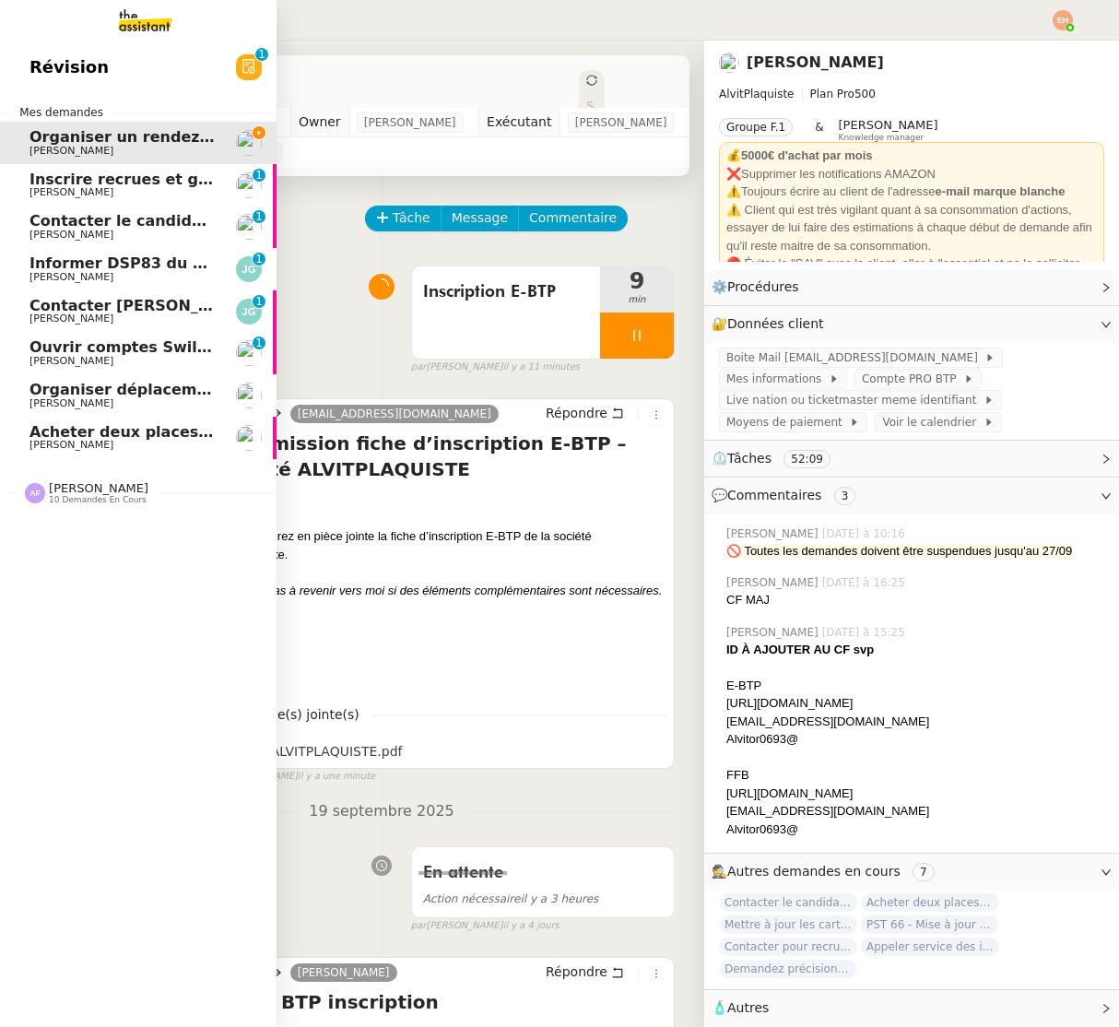
click at [115, 178] on span "Inscrire recrues et gérer fin de contrat" at bounding box center [191, 180] width 322 height 18
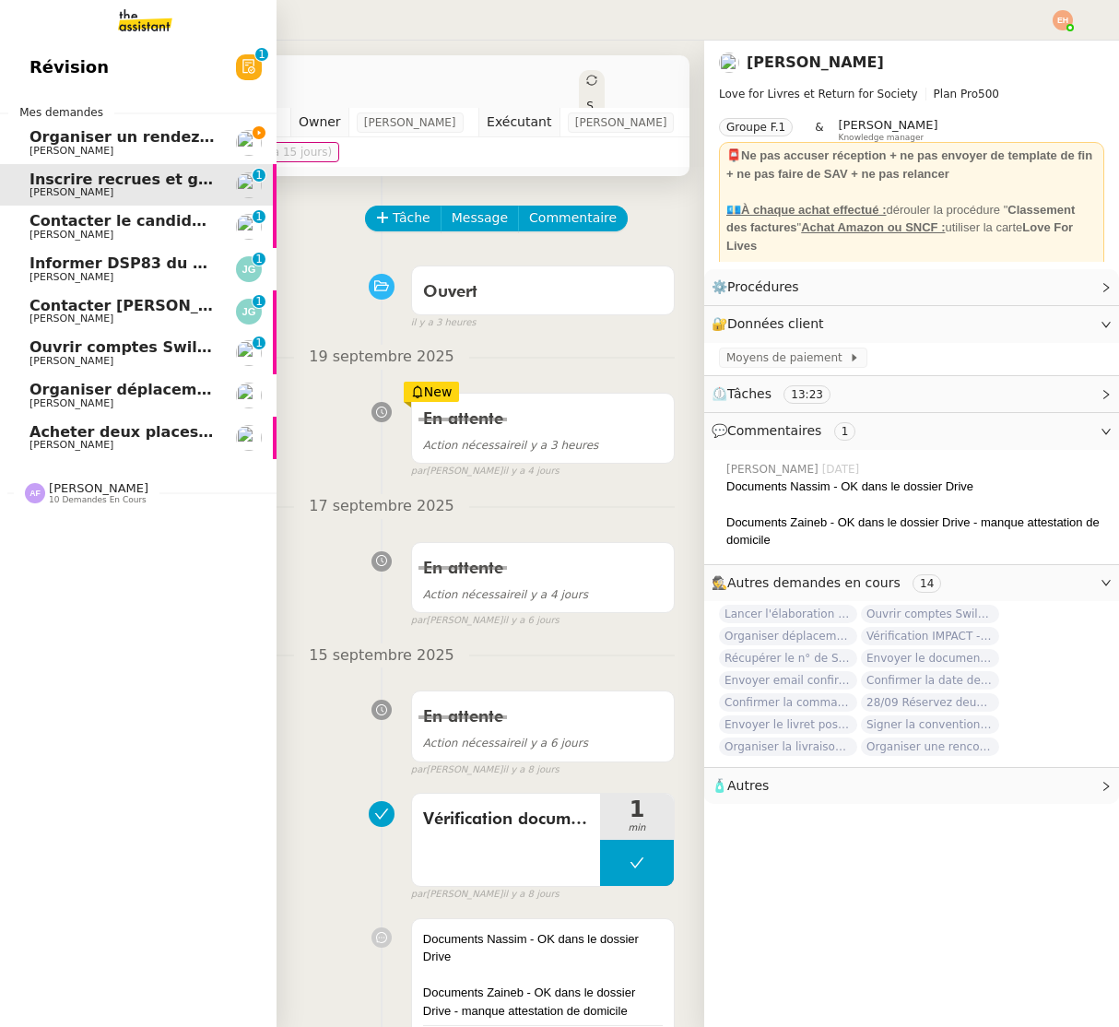
click at [135, 384] on span "Organiser déplacement à [GEOGRAPHIC_DATA]" at bounding box center [224, 390] width 388 height 18
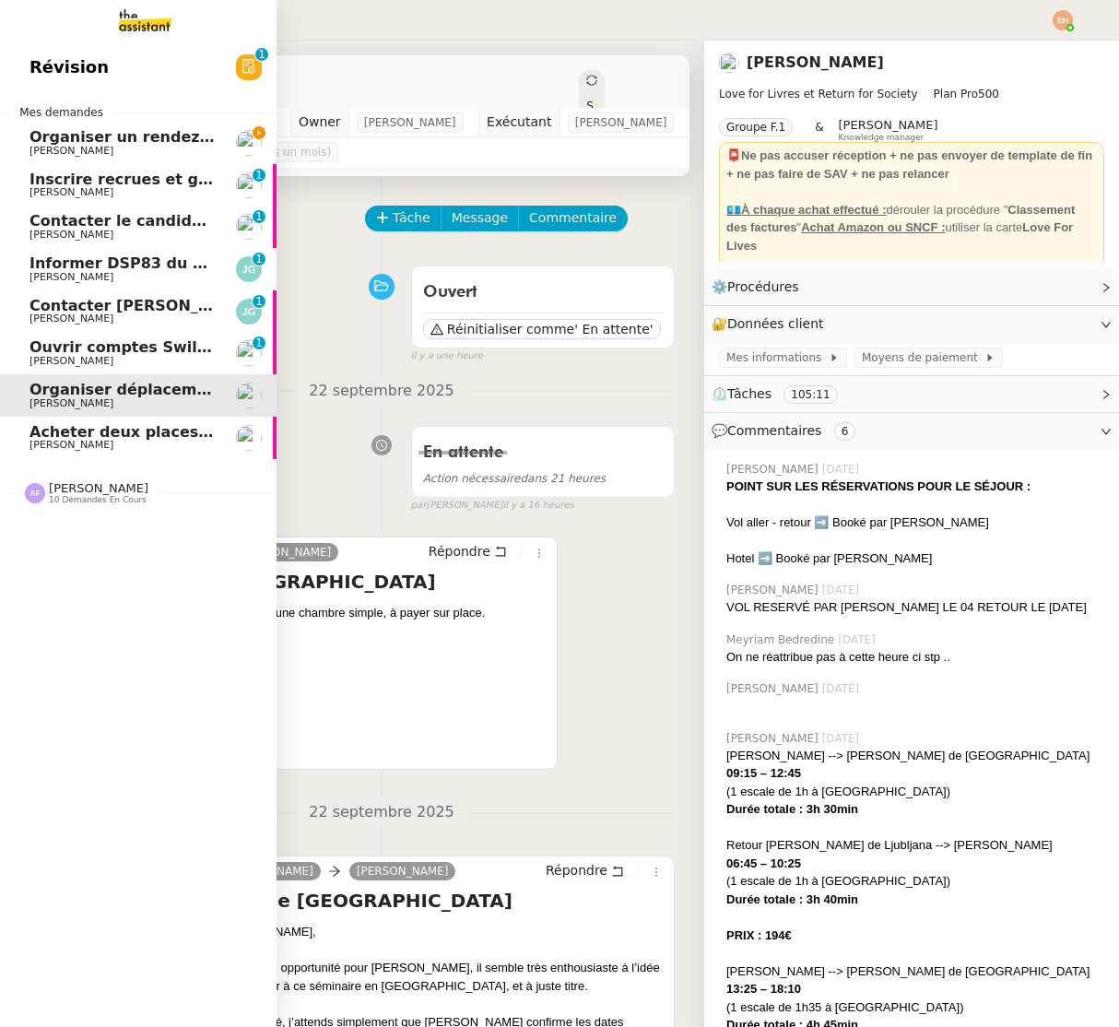
click at [143, 336] on link "Ouvrir comptes Swile pour Nassim et Zaineb Céline MAS 0 1 2 3 4 5 6 7 8 9" at bounding box center [138, 353] width 277 height 42
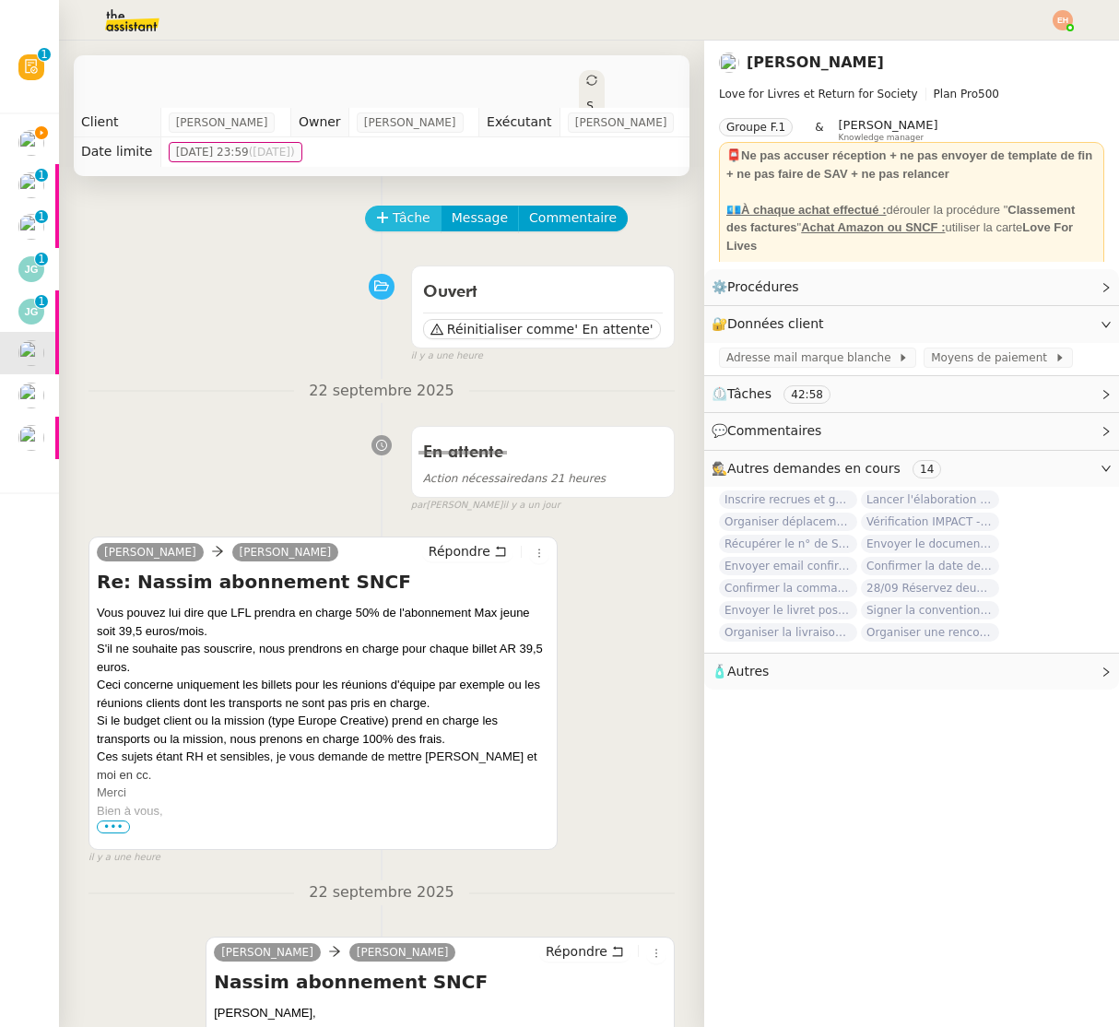
click at [400, 215] on span "Tâche" at bounding box center [412, 217] width 38 height 21
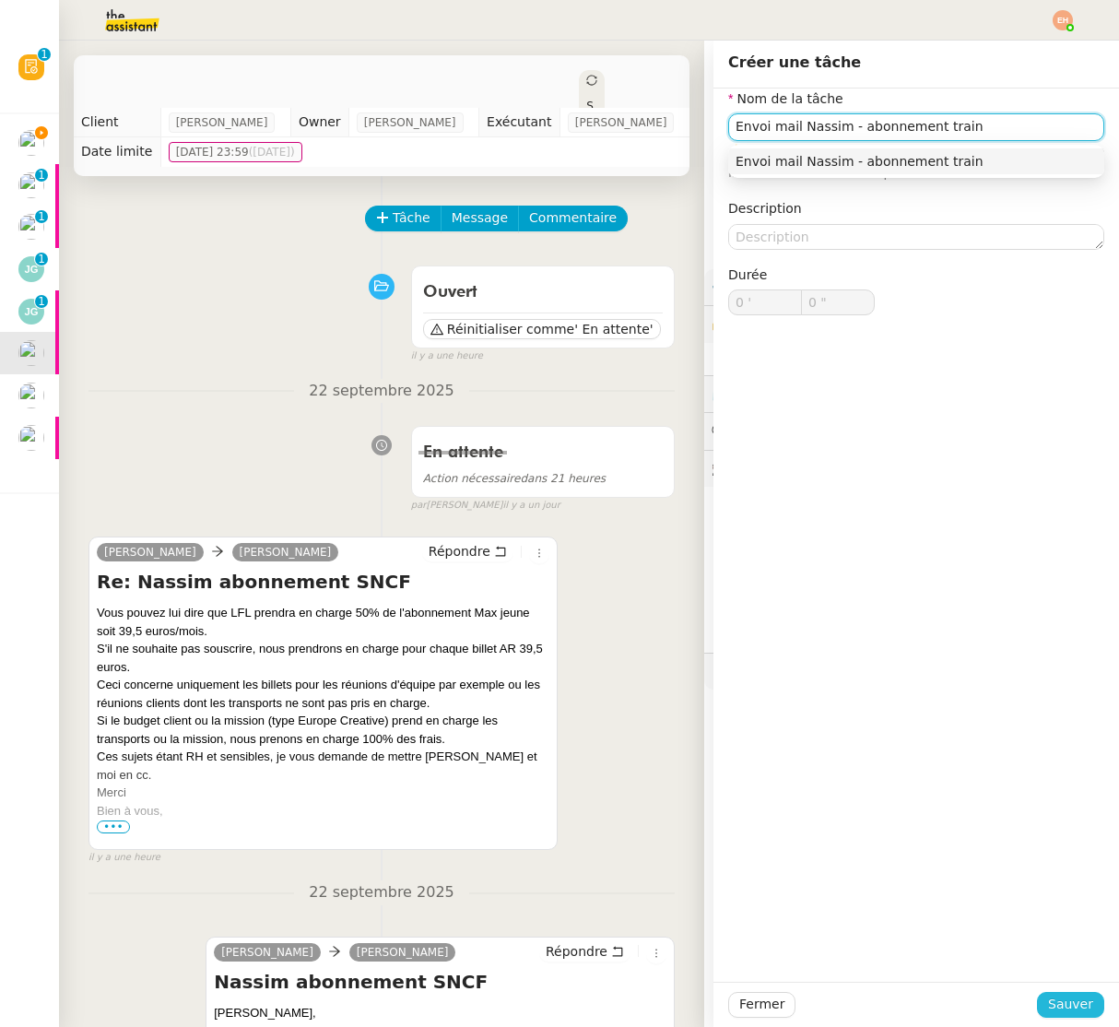
type input "Envoi mail Nassim - abonnement train"
click at [1098, 1008] on button "Sauver" at bounding box center [1070, 1005] width 67 height 26
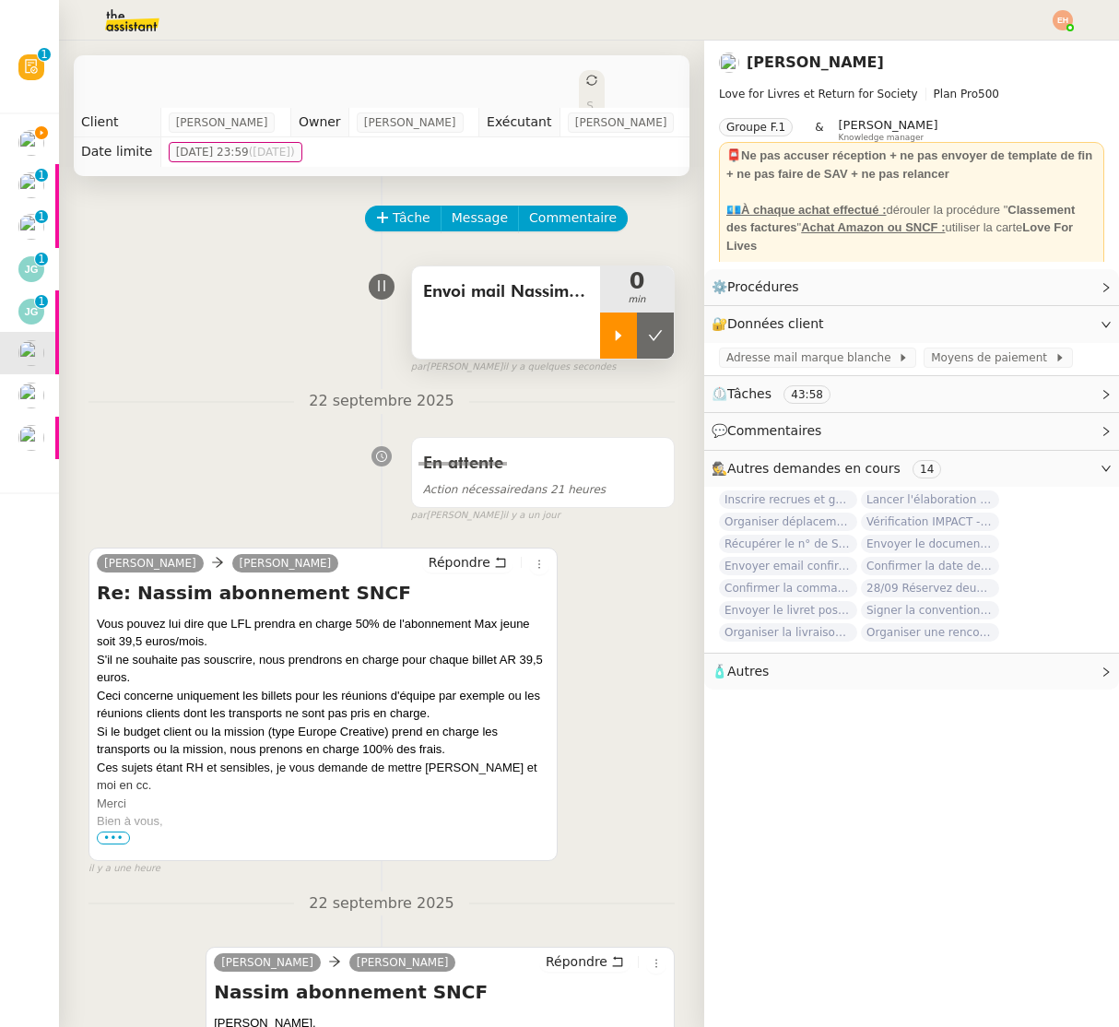
drag, startPoint x: 626, startPoint y: 331, endPoint x: 605, endPoint y: 330, distance: 21.2
click at [625, 331] on div at bounding box center [618, 336] width 37 height 46
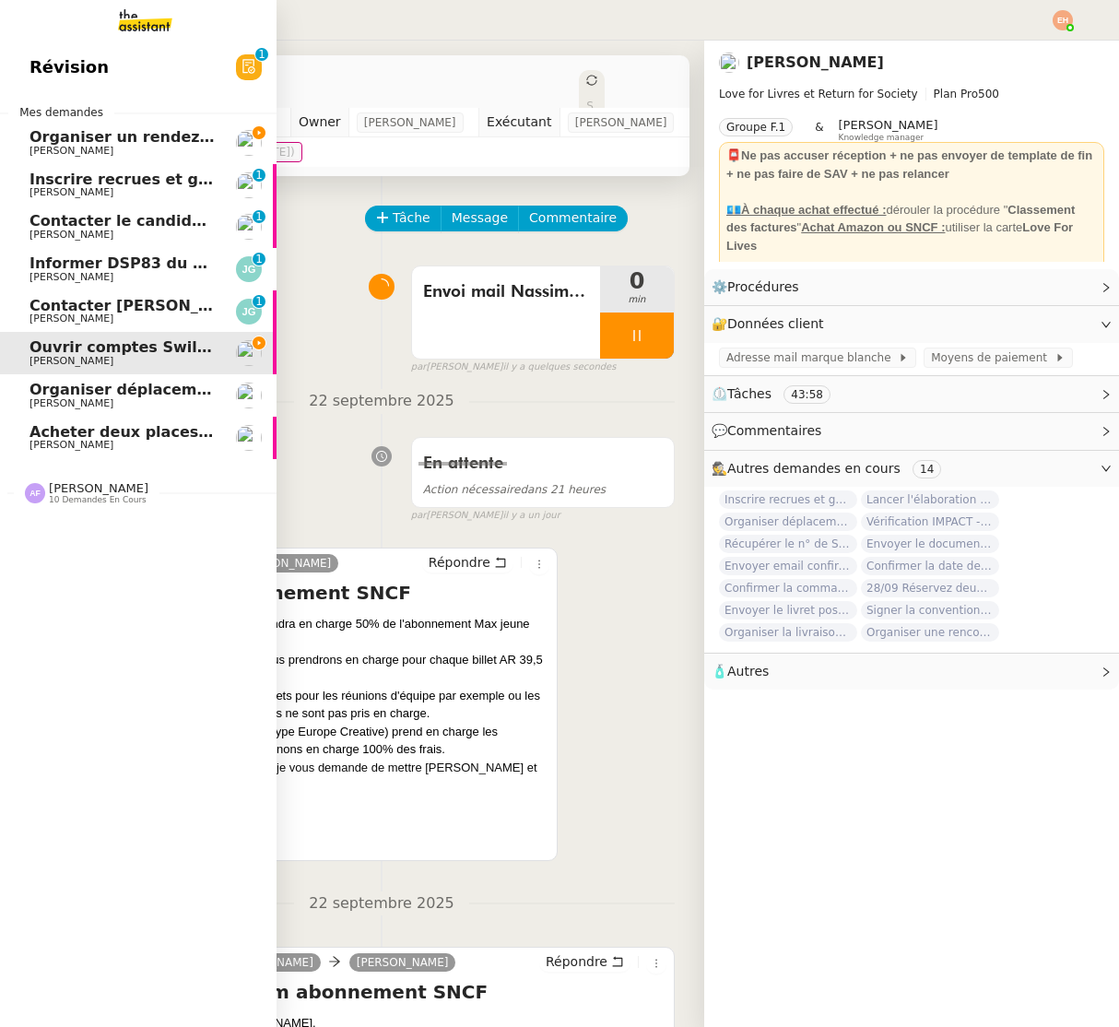
click at [11, 137] on link "Organiser un rendez-vous pour accès FFB Vitor Alvites" at bounding box center [138, 143] width 277 height 42
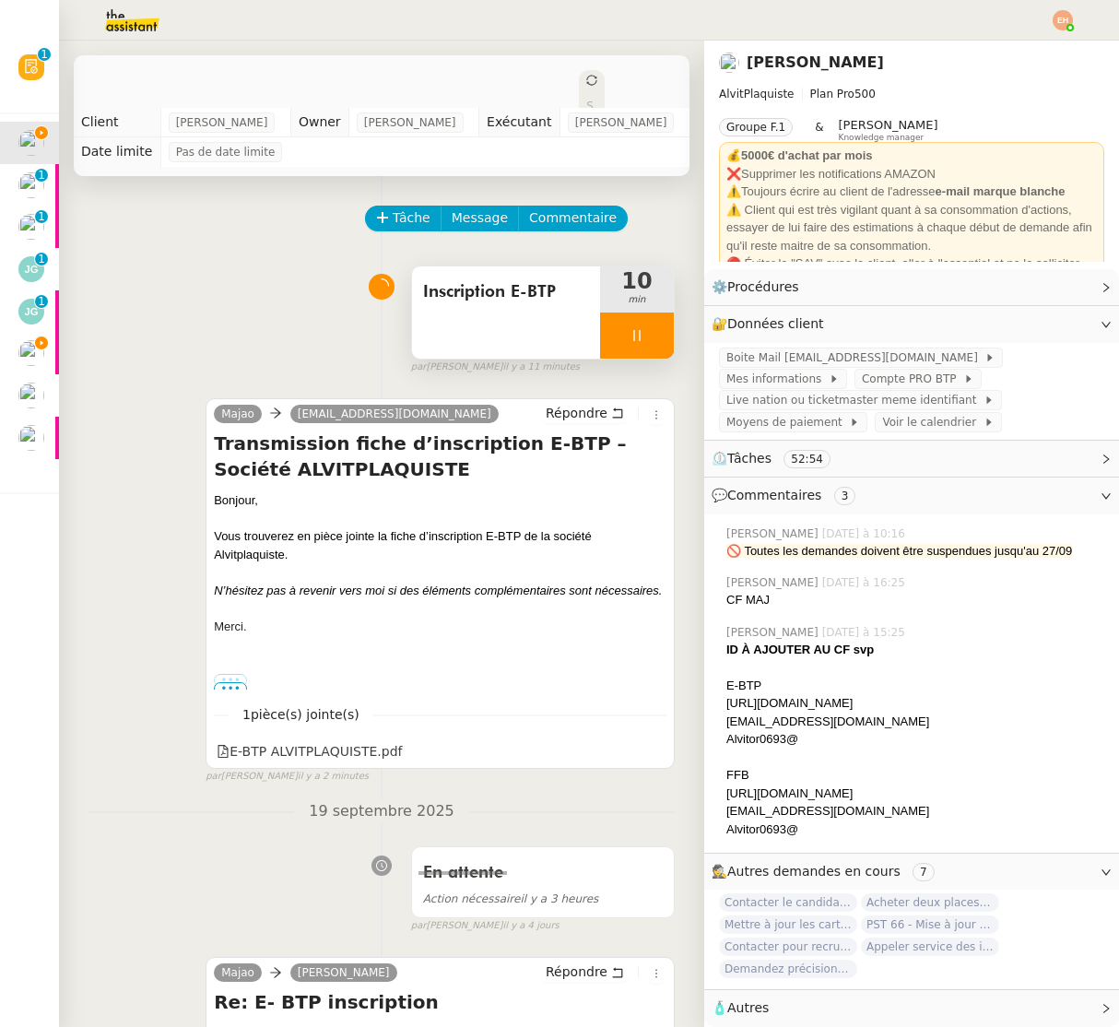
click at [653, 351] on div at bounding box center [637, 336] width 74 height 46
drag, startPoint x: 658, startPoint y: 336, endPoint x: 641, endPoint y: 235, distance: 102.0
click at [658, 336] on icon at bounding box center [655, 335] width 15 height 15
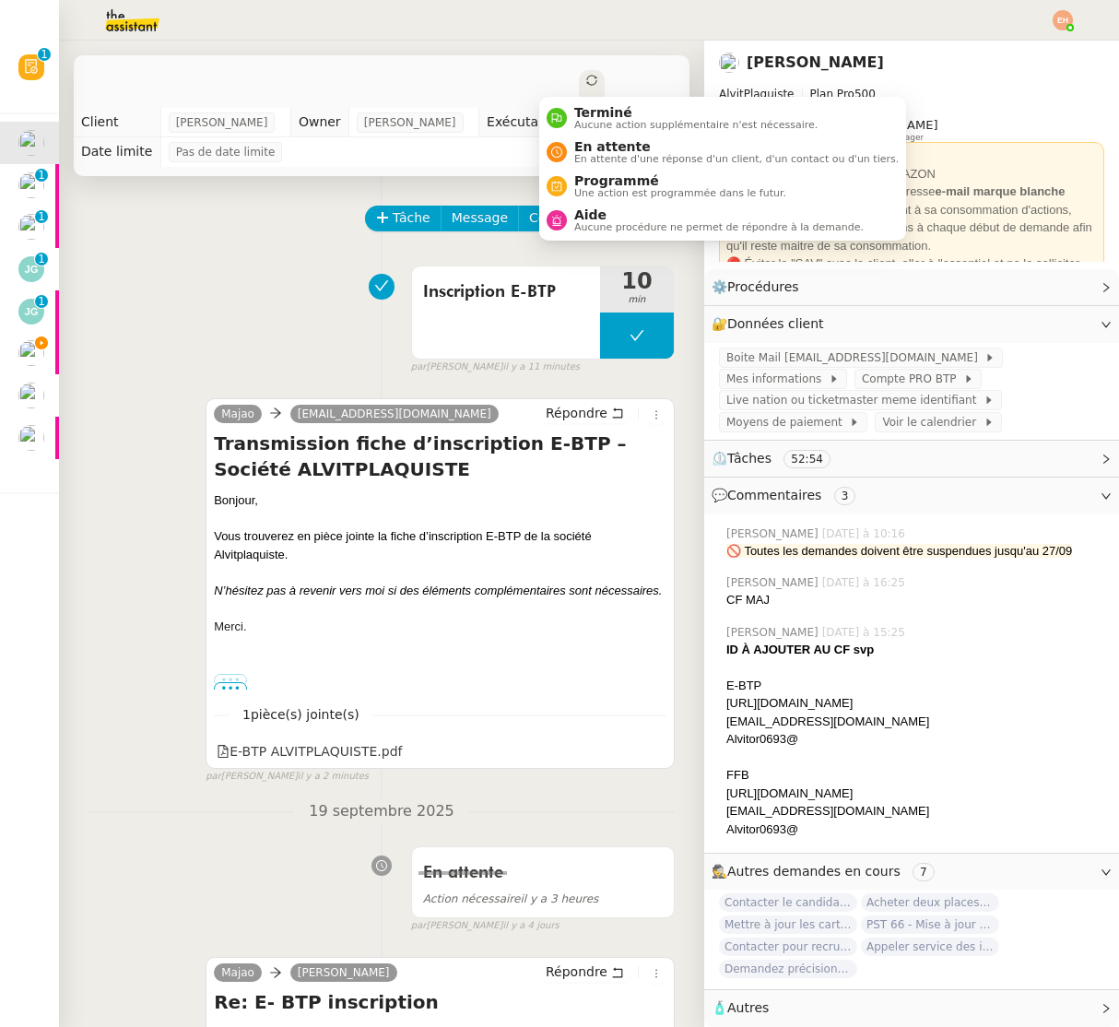
click at [586, 100] on span "Statut" at bounding box center [589, 138] width 7 height 77
click at [608, 154] on span "En attente d'une réponse d'un client, d'un contact ou d'un tiers." at bounding box center [736, 159] width 325 height 10
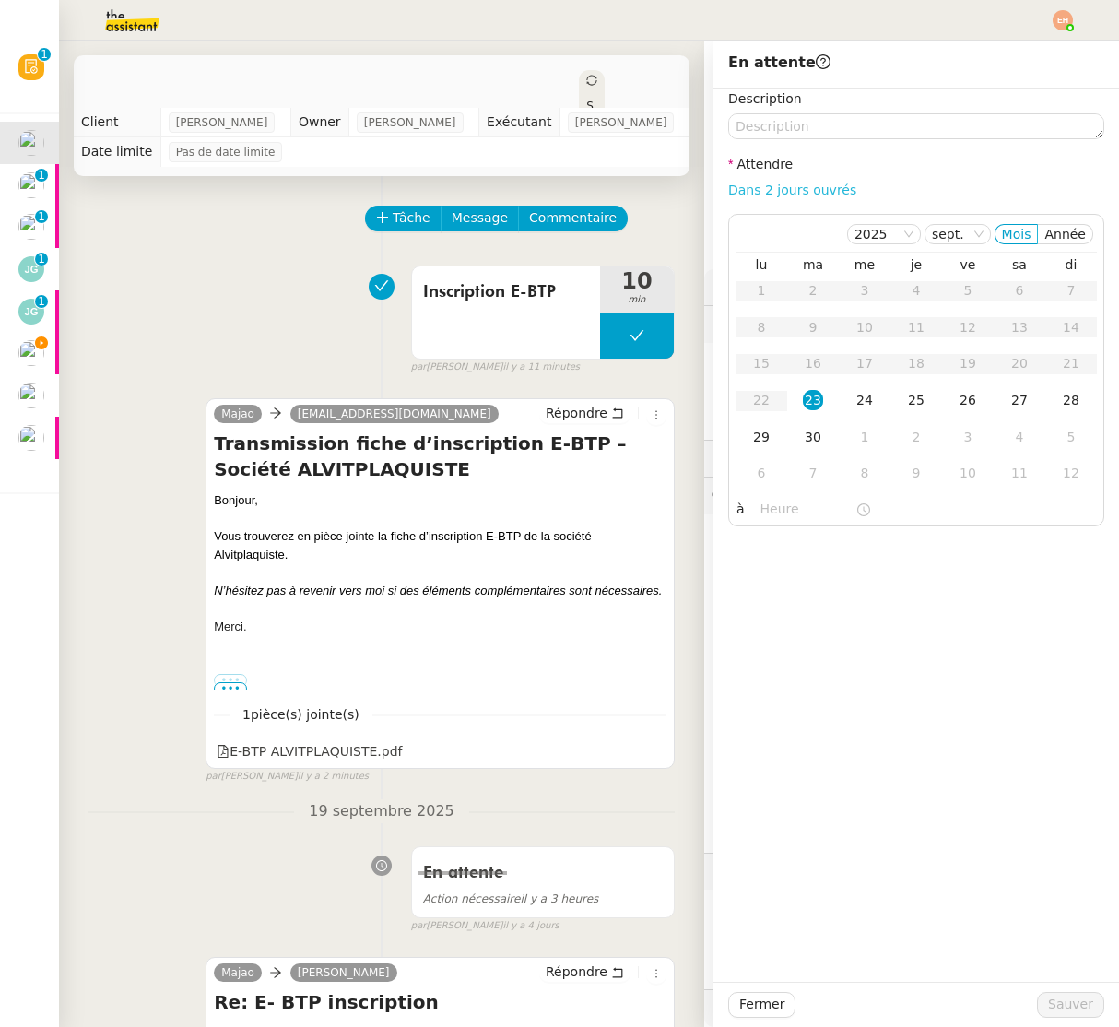
click at [784, 180] on div "Dans 2 jours ouvrés" at bounding box center [916, 190] width 376 height 21
click at [791, 197] on link "Dans 2 jours ouvrés" at bounding box center [792, 190] width 128 height 15
type input "07:00"
drag, startPoint x: 1059, startPoint y: 1002, endPoint x: 1027, endPoint y: 981, distance: 38.6
click at [1059, 1002] on span "Sauver" at bounding box center [1070, 1004] width 45 height 21
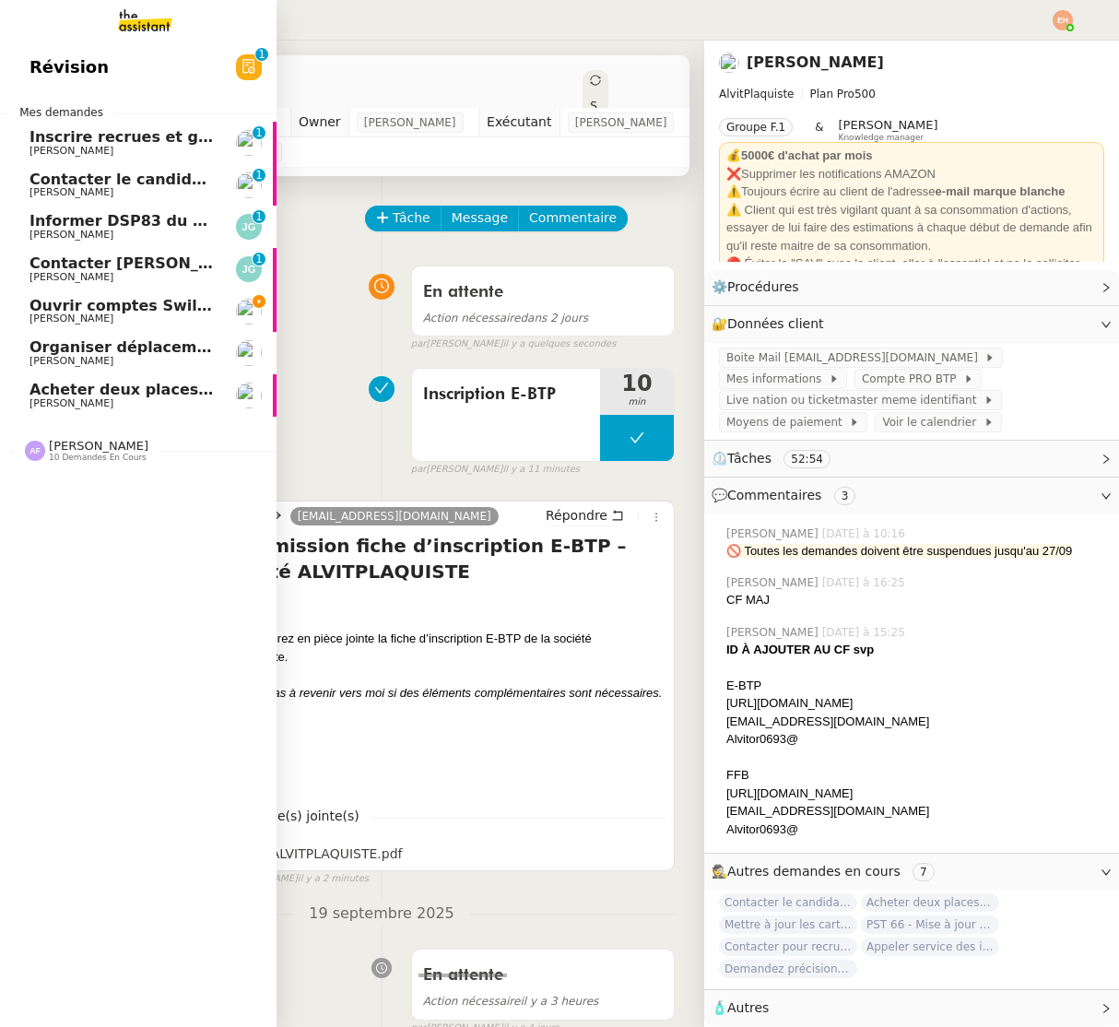
click at [104, 305] on span "Ouvrir comptes Swile pour [PERSON_NAME] et Zaineb" at bounding box center [253, 306] width 447 height 18
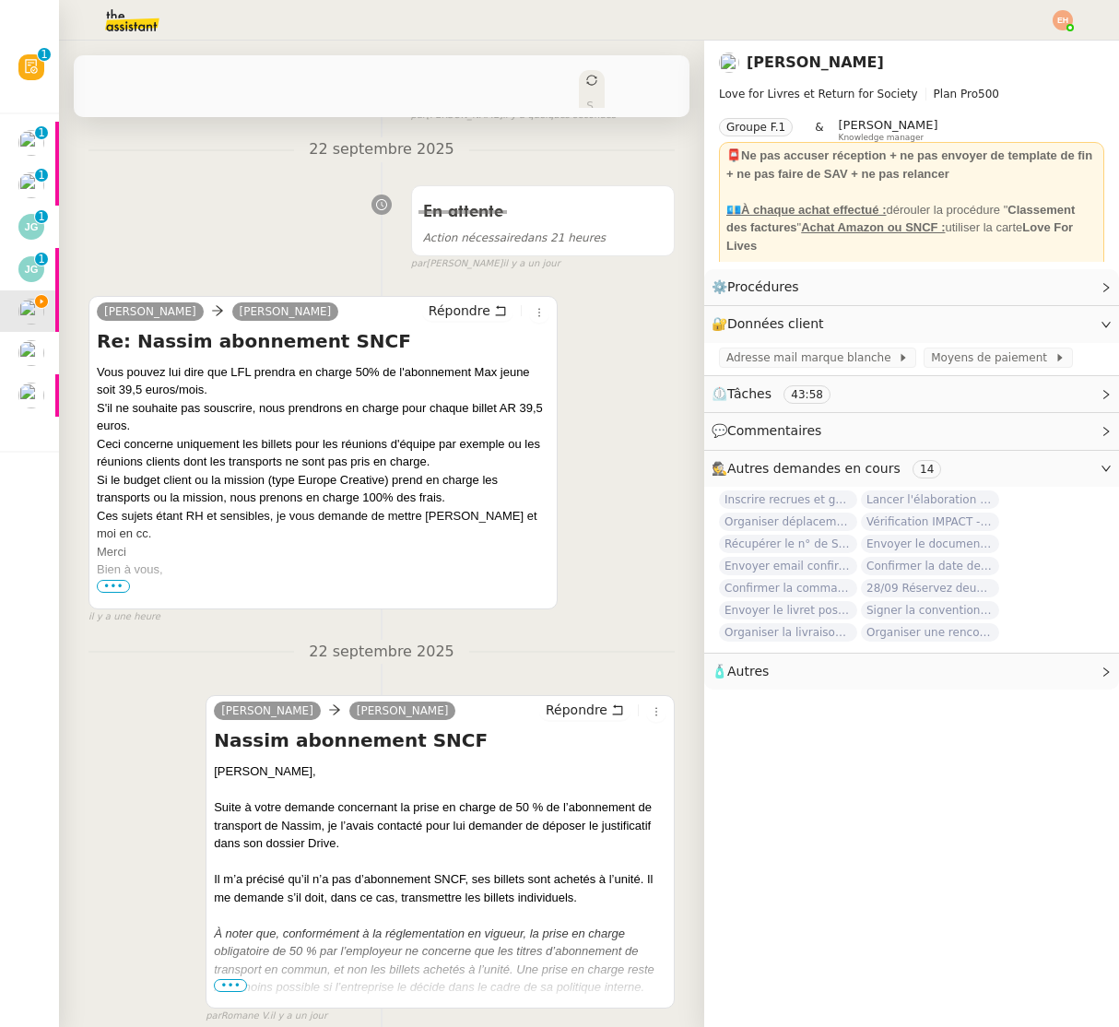
scroll to position [251, 0]
click at [105, 589] on span "•••" at bounding box center [113, 587] width 33 height 13
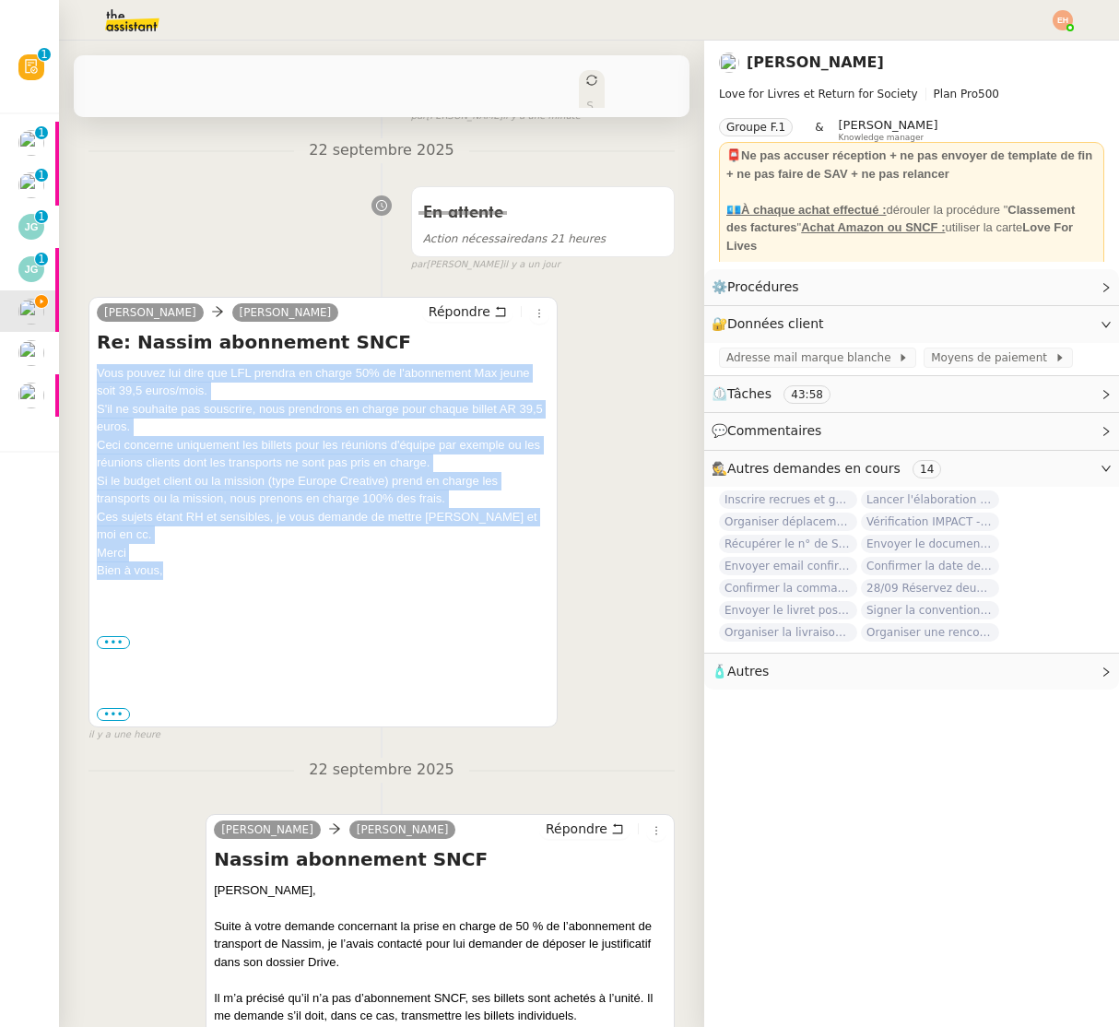
drag, startPoint x: 165, startPoint y: 554, endPoint x: 93, endPoint y: 377, distance: 191.1
click at [92, 373] on div "Céline MAS Olivia LoveForLivres Répondre Re: Nassim abonnement SNCF Vous pouvez…" at bounding box center [323, 512] width 469 height 431
copy div "Vous pouvez lui dire que LFL prendra en charge 50% de l'abonnement Max jeune so…"
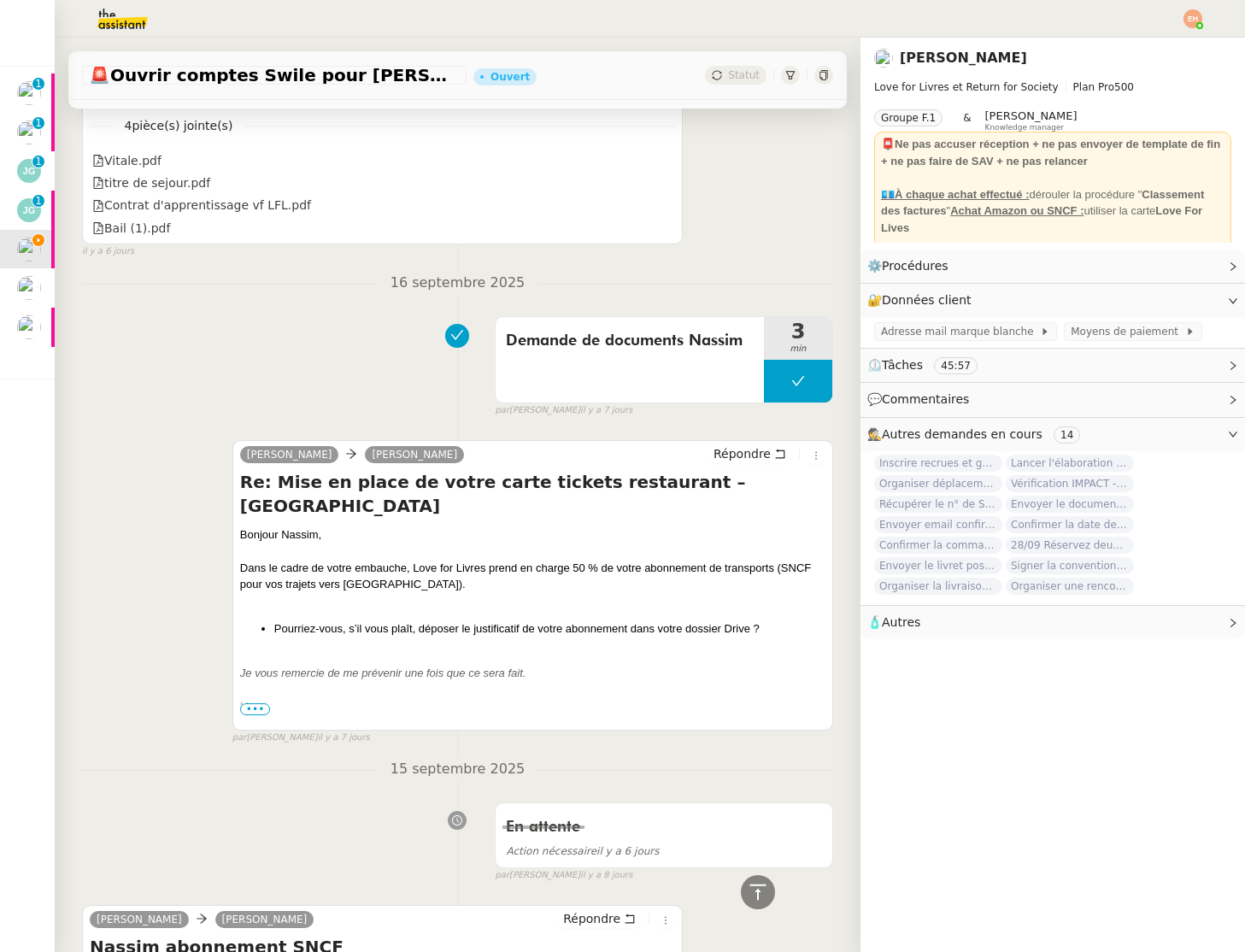
scroll to position [3865, 0]
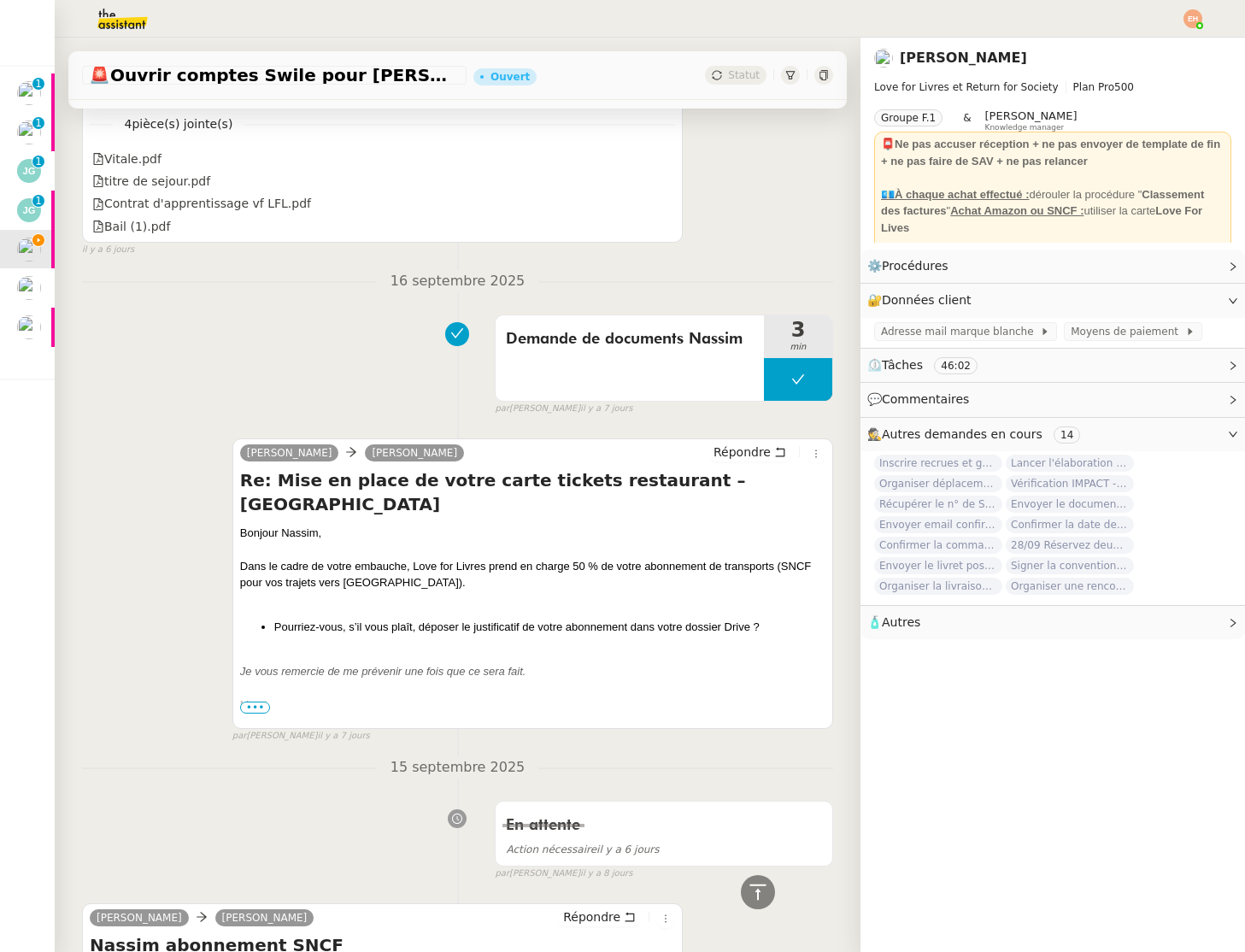
click at [258, 703] on span "•••" at bounding box center [255, 707] width 31 height 12
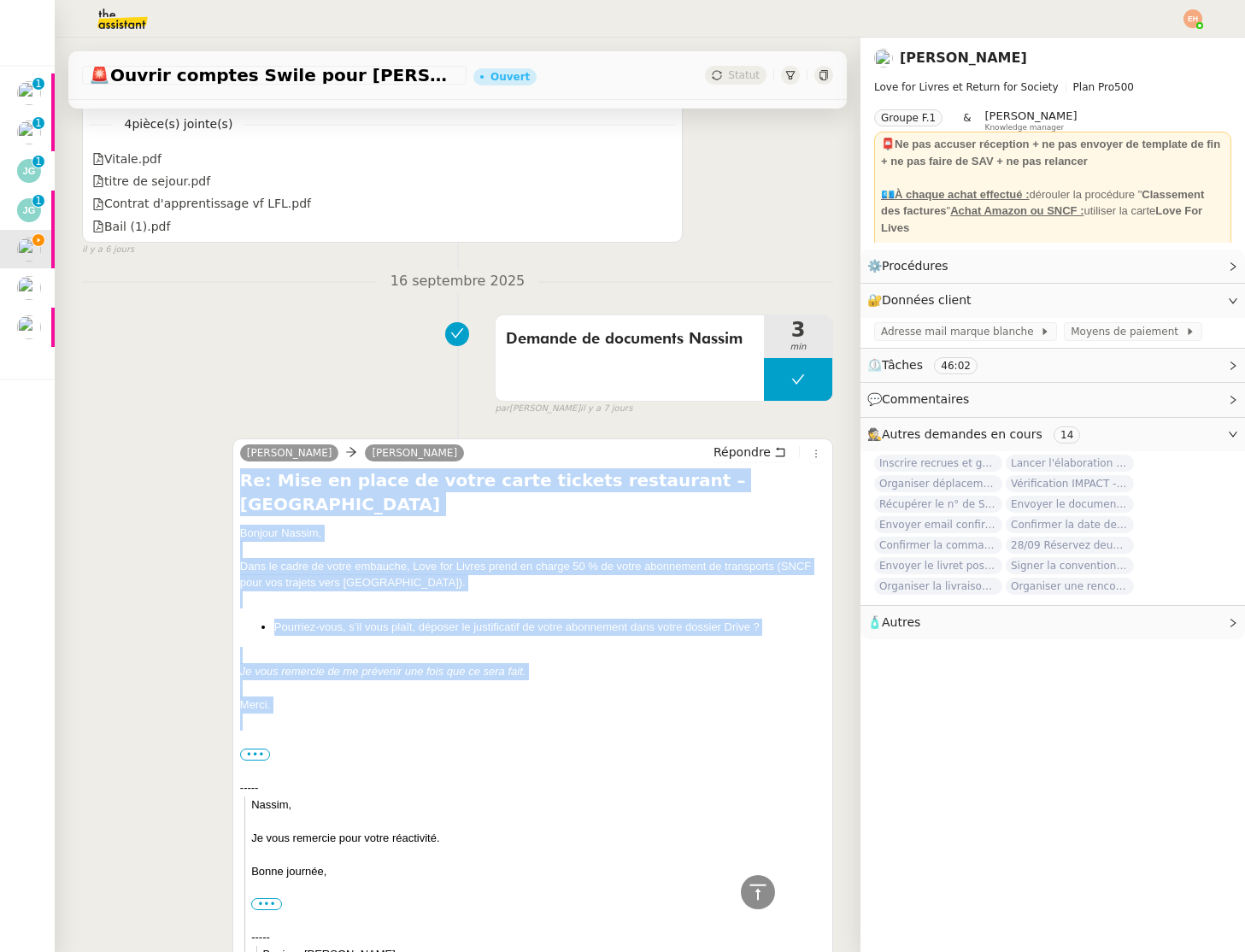
drag, startPoint x: 259, startPoint y: 650, endPoint x: 237, endPoint y: 480, distance: 171.4
click at [237, 480] on div "Olivia LoveForLivres Nassim Rebai Répondre Re: Mise en place de votre carte tic…" at bounding box center [533, 786] width 601 height 696
copy div "Re: Mise en place de votre carte tickets restaurant – Swile Bonjour Nassim, Dan…"
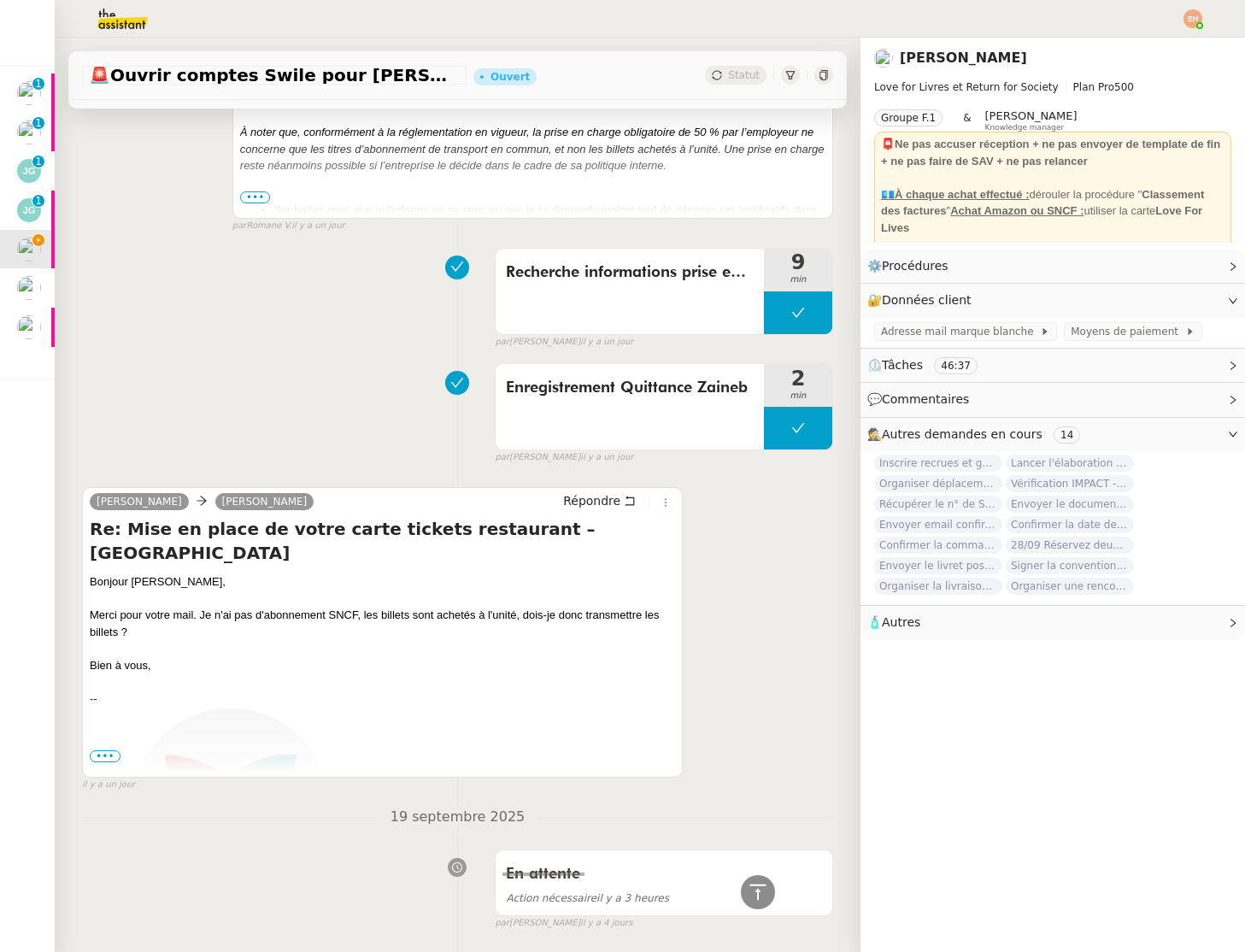
scroll to position [998, 0]
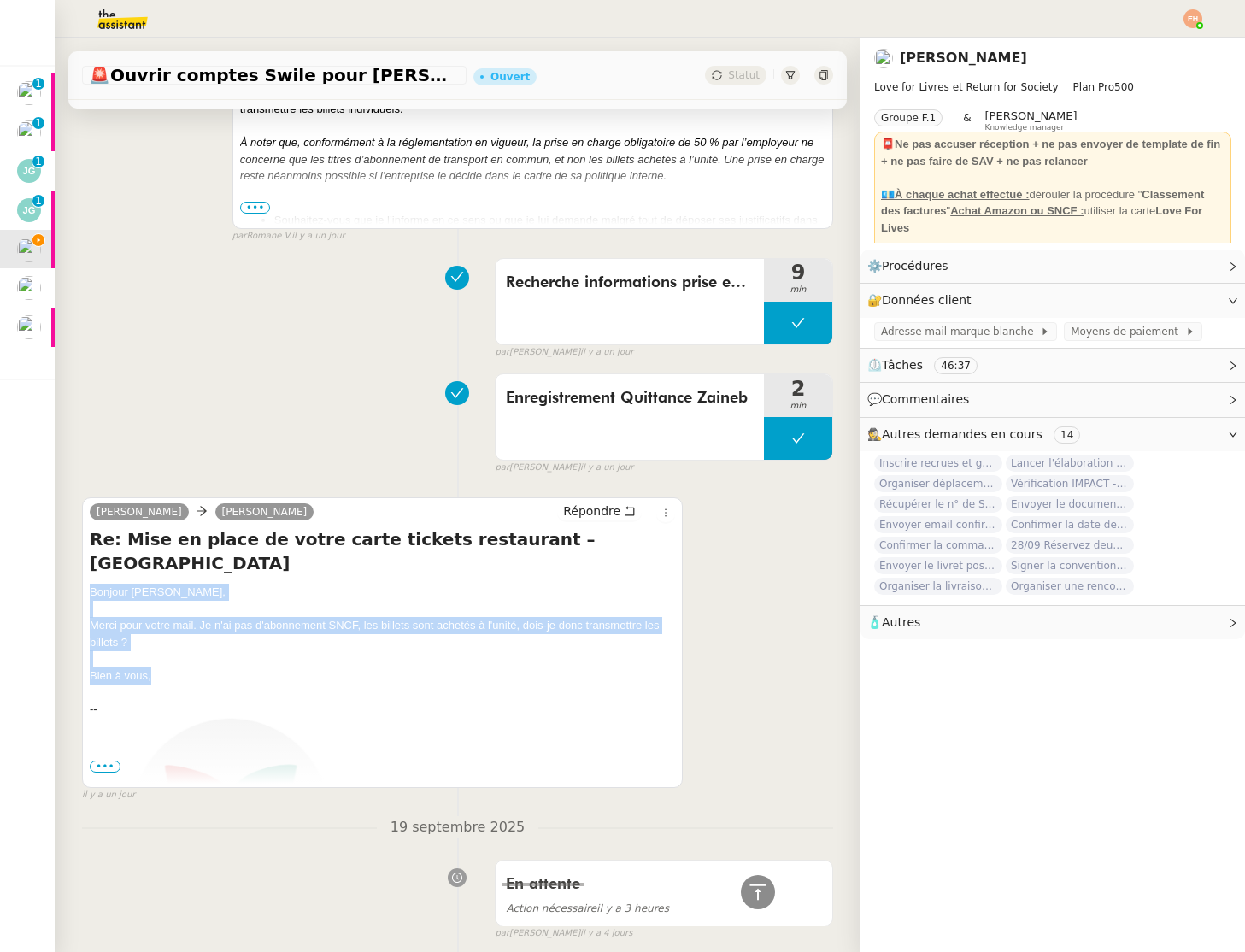
drag, startPoint x: 163, startPoint y: 649, endPoint x: 146, endPoint y: 573, distance: 77.9
click at [83, 569] on div "Nassim Rebai Olivia LoveForLivres Répondre Re: Mise en place de votre carte tic…" at bounding box center [383, 642] width 601 height 290
copy div "Bonjour Olivia, Merci pour votre mail. Je n'ai pas d'abonnement SNCF, les bille…"
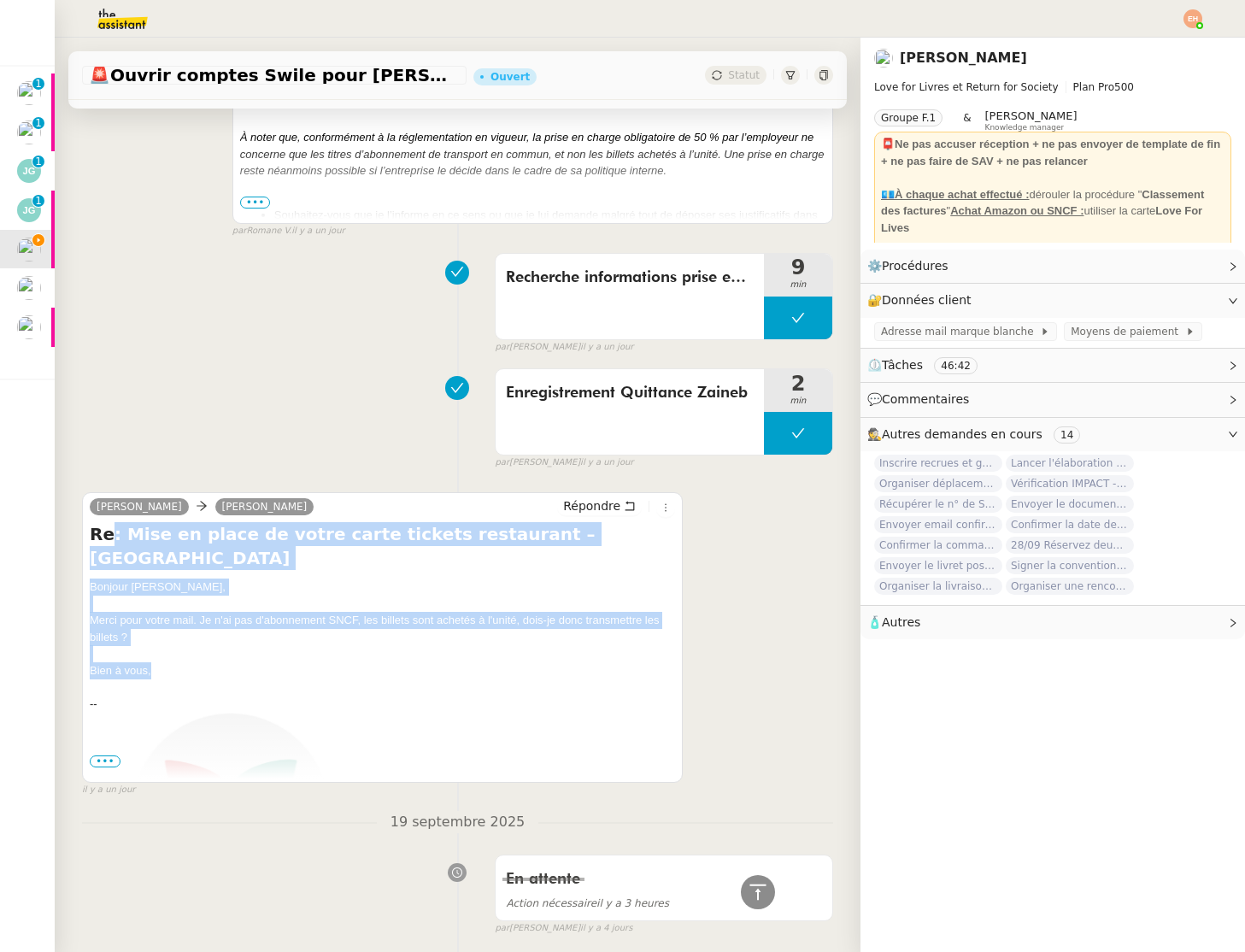
click at [105, 539] on h4 "Re: Mise en place de votre carte tickets restaurant – [GEOGRAPHIC_DATA]" at bounding box center [383, 546] width 586 height 48
copy div ": Mise en place de votre carte tickets restaurant – Swile Bonjour Olivia, Merci…"
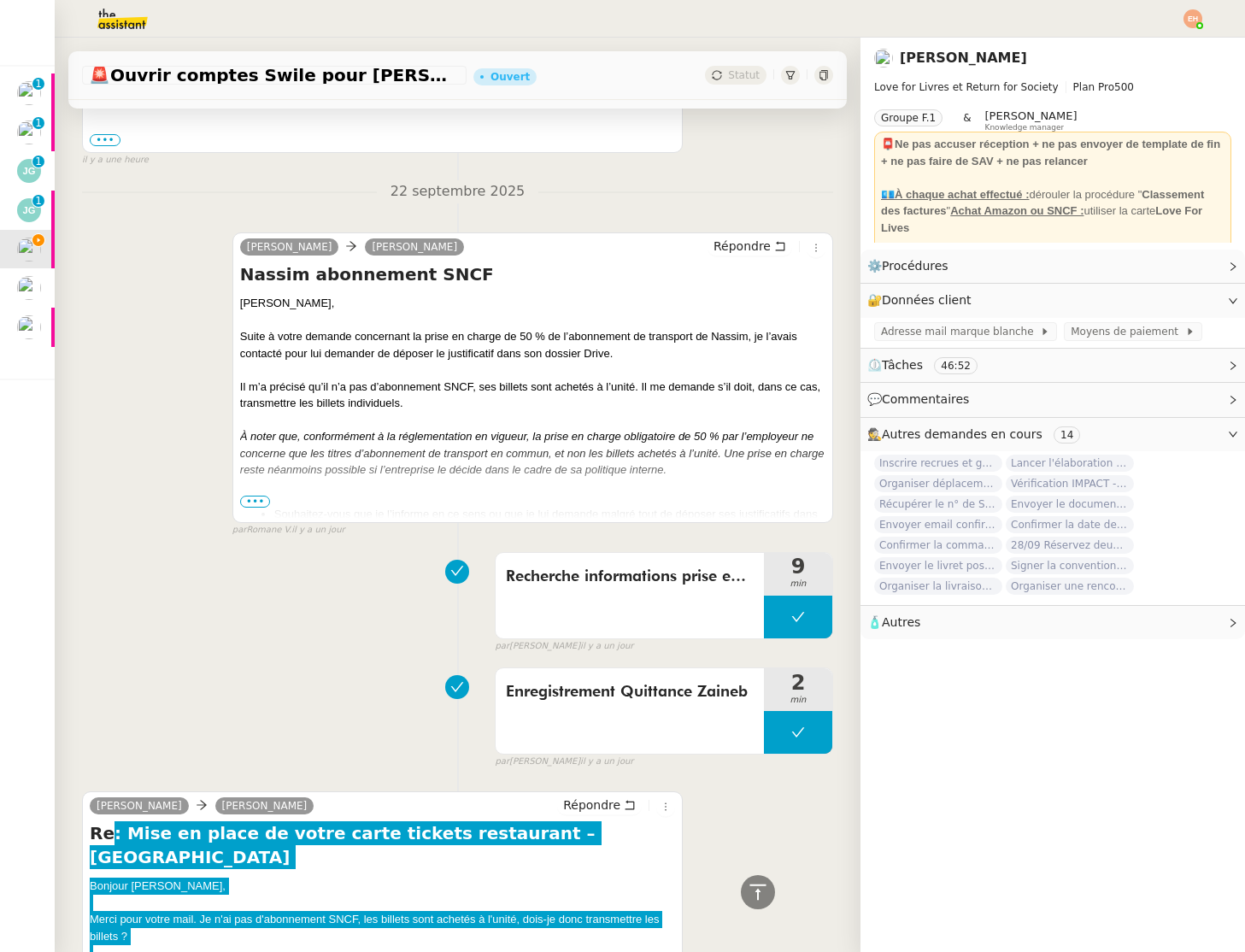
scroll to position [640, 0]
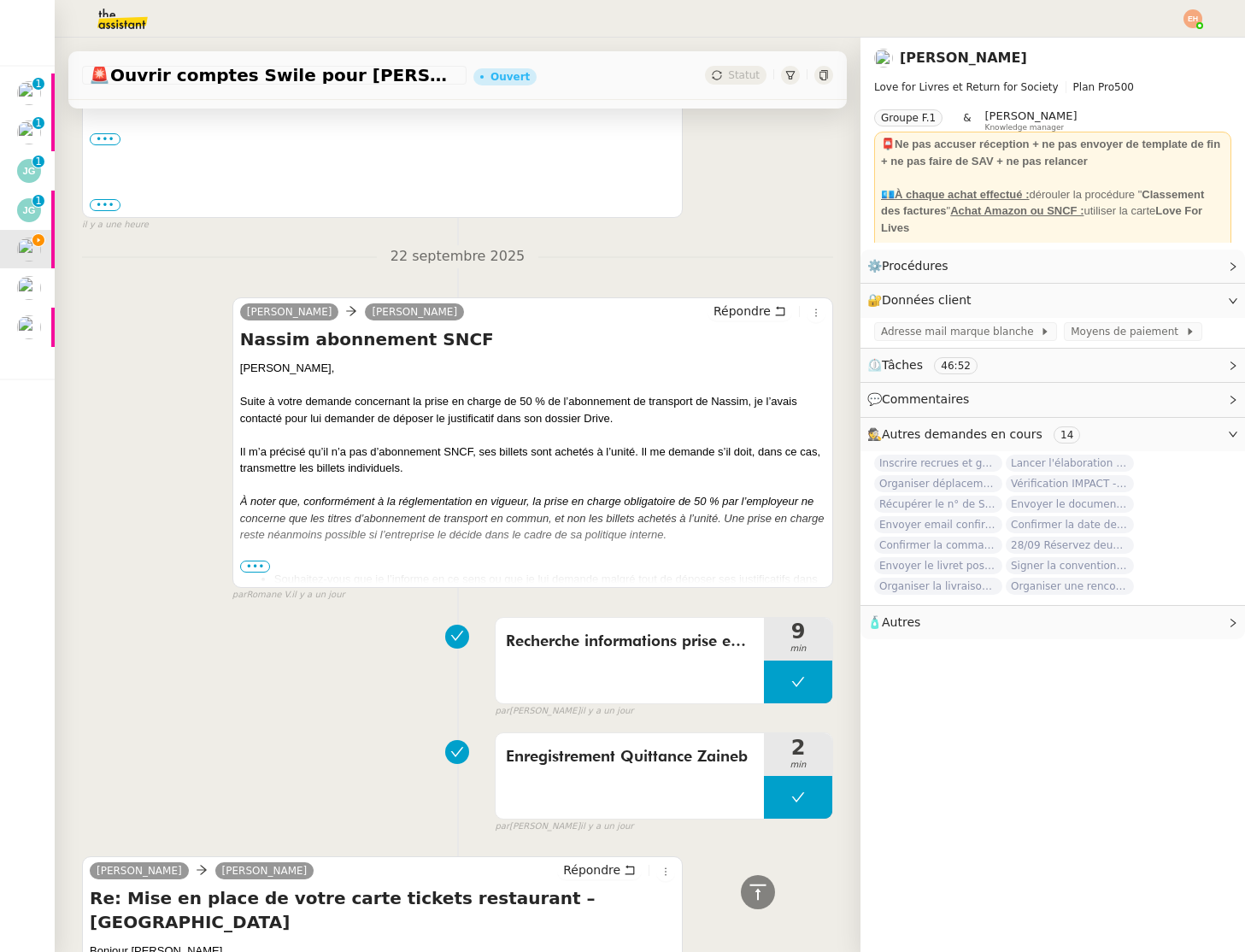
drag, startPoint x: 251, startPoint y: 566, endPoint x: 222, endPoint y: 356, distance: 212.0
click at [251, 565] on span "•••" at bounding box center [255, 566] width 31 height 12
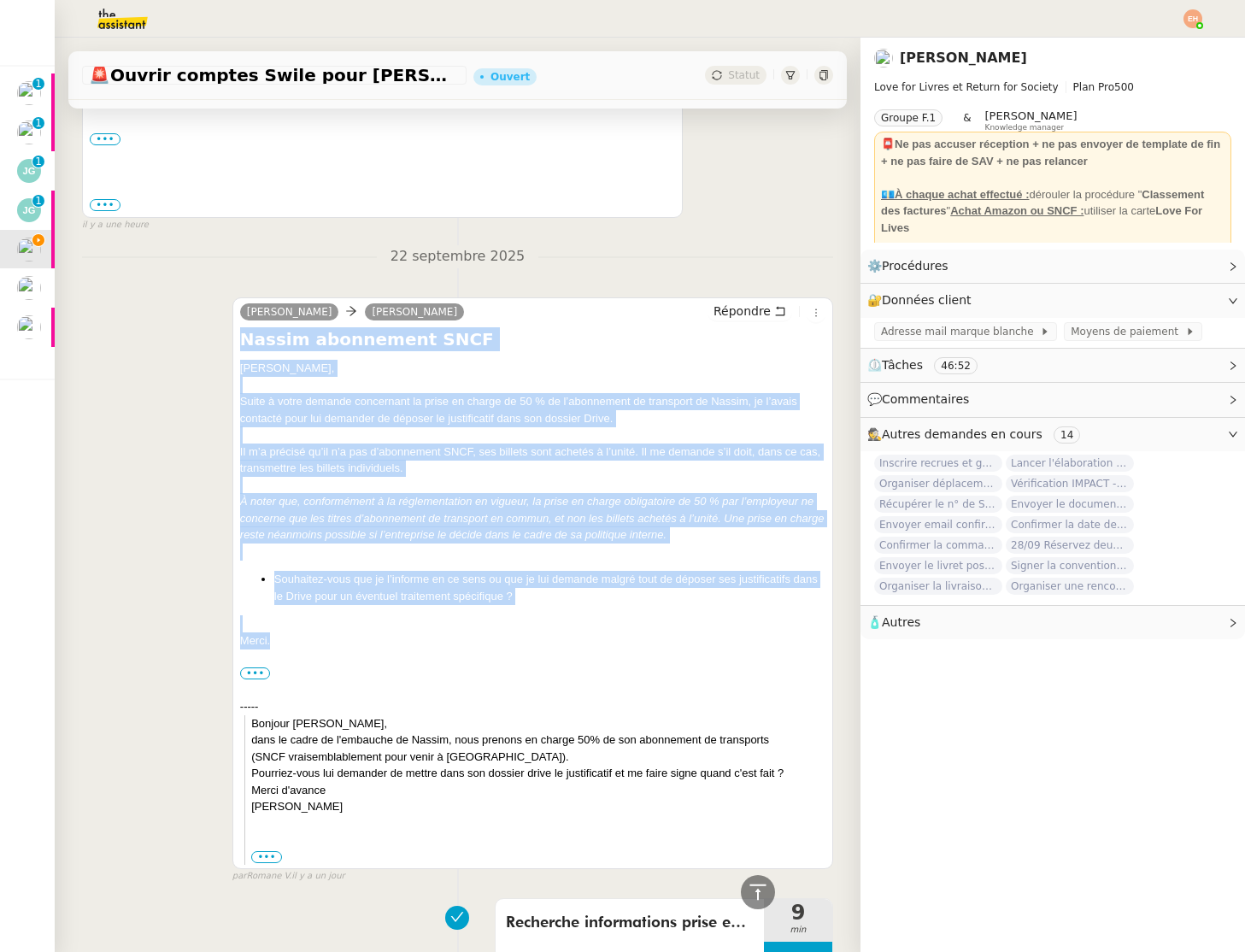
drag, startPoint x: 244, startPoint y: 335, endPoint x: 1243, endPoint y: 754, distance: 1083.3
click at [429, 655] on div "Nassim abonnement SNCF Céline, Suite à votre demande concernant la prise en cha…" at bounding box center [533, 596] width 586 height 538
copy div "Nassim abonnement SNCF Céline, Suite à votre demande concernant la prise en cha…"
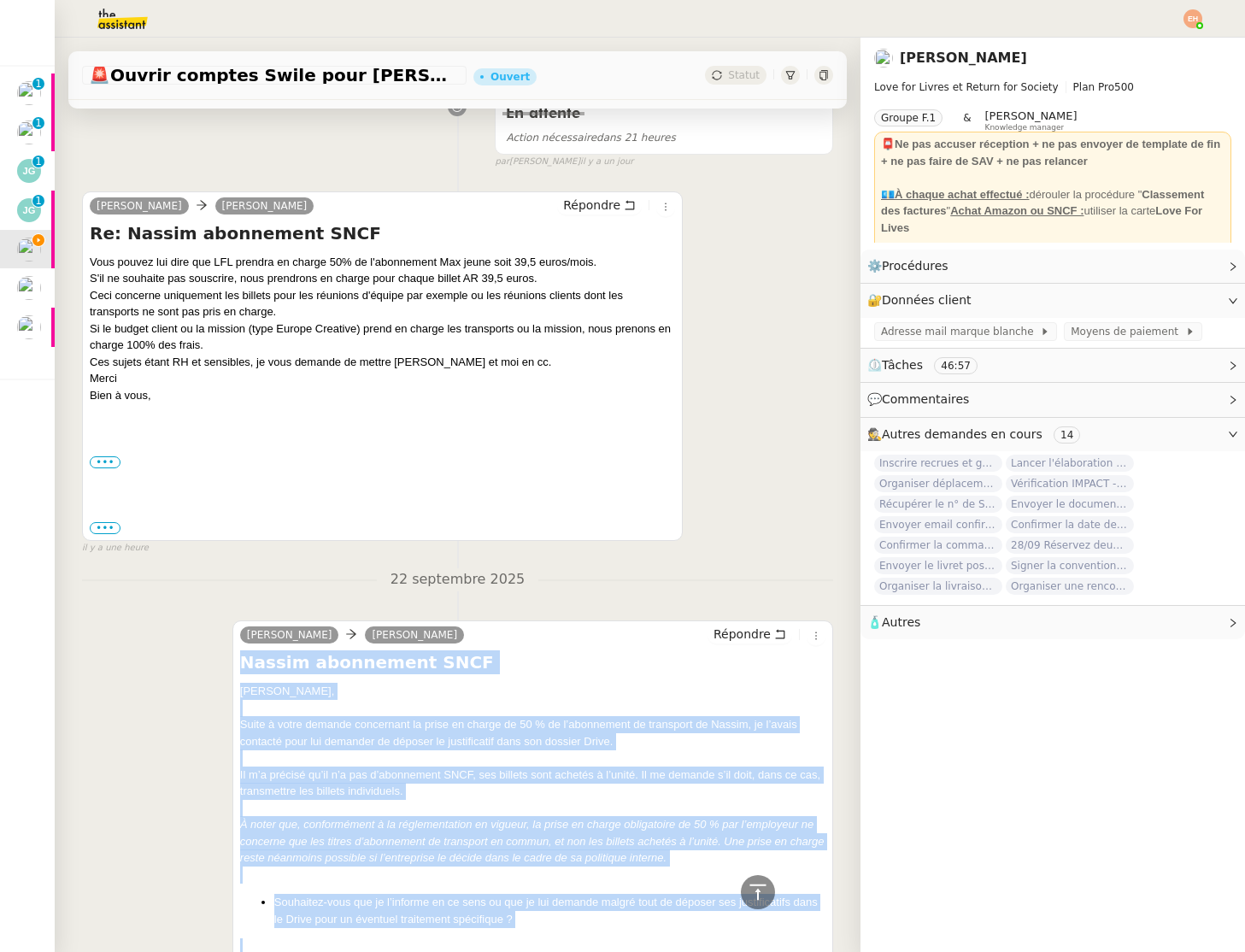
scroll to position [187, 0]
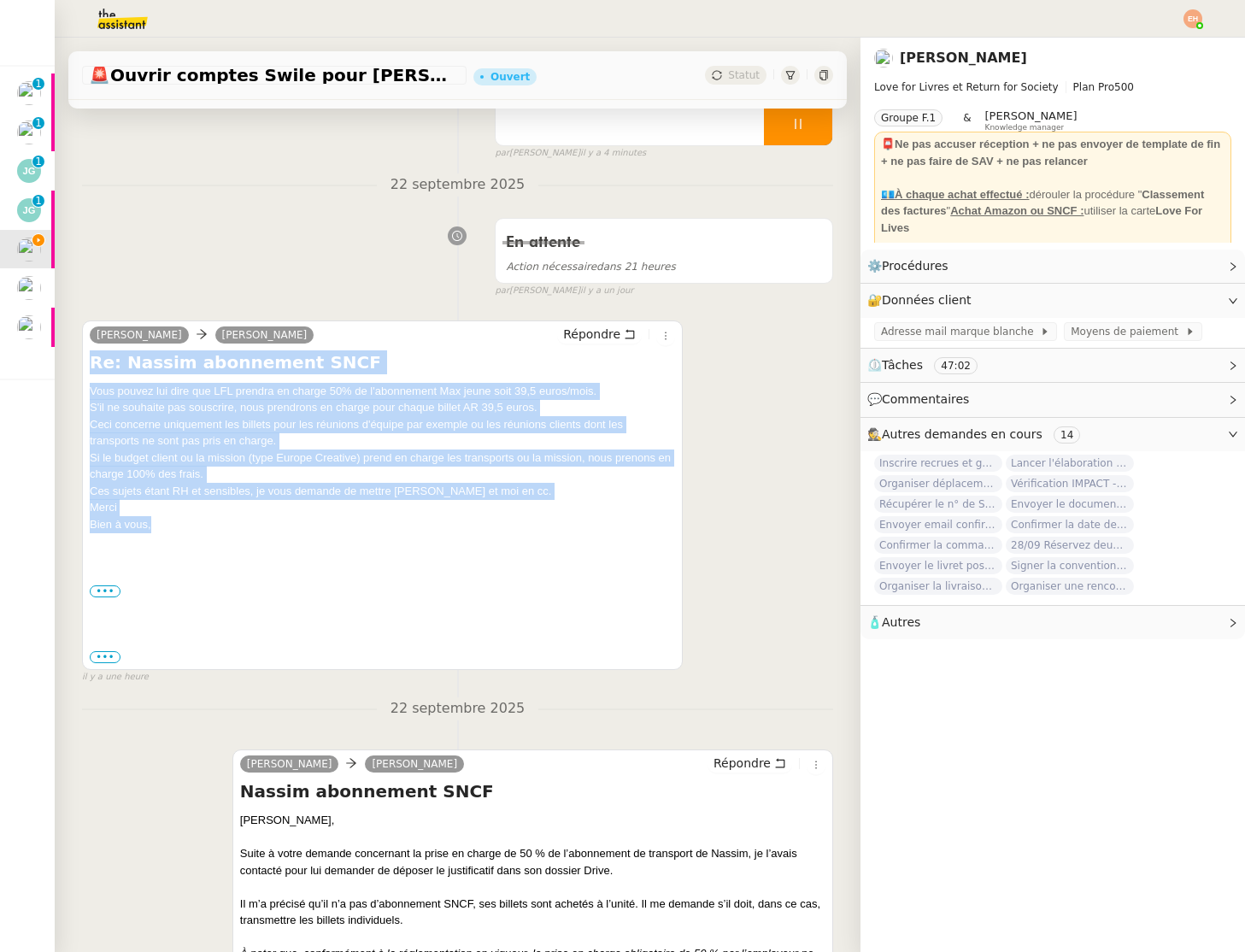
drag, startPoint x: 147, startPoint y: 495, endPoint x: 115, endPoint y: 368, distance: 131.0
click at [83, 361] on div "Céline MAS Olivia LoveForLivres Répondre Re: Nassim abonnement SNCF Vous pouvez…" at bounding box center [383, 495] width 601 height 349
copy div "Re: Nassim abonnement SNCF Vous pouvez lui dire que LFL prendra en charge 50% d…"
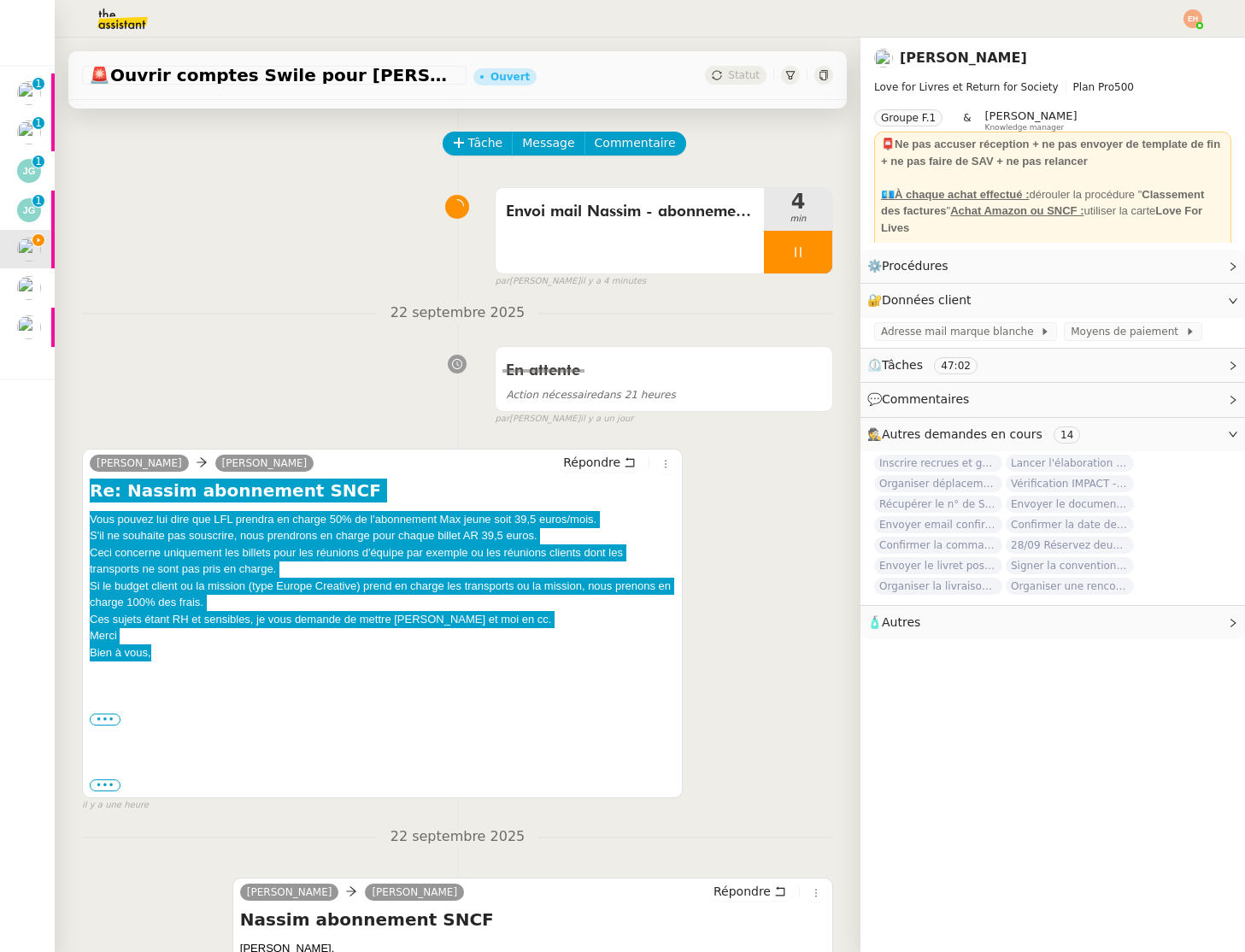
scroll to position [0, 0]
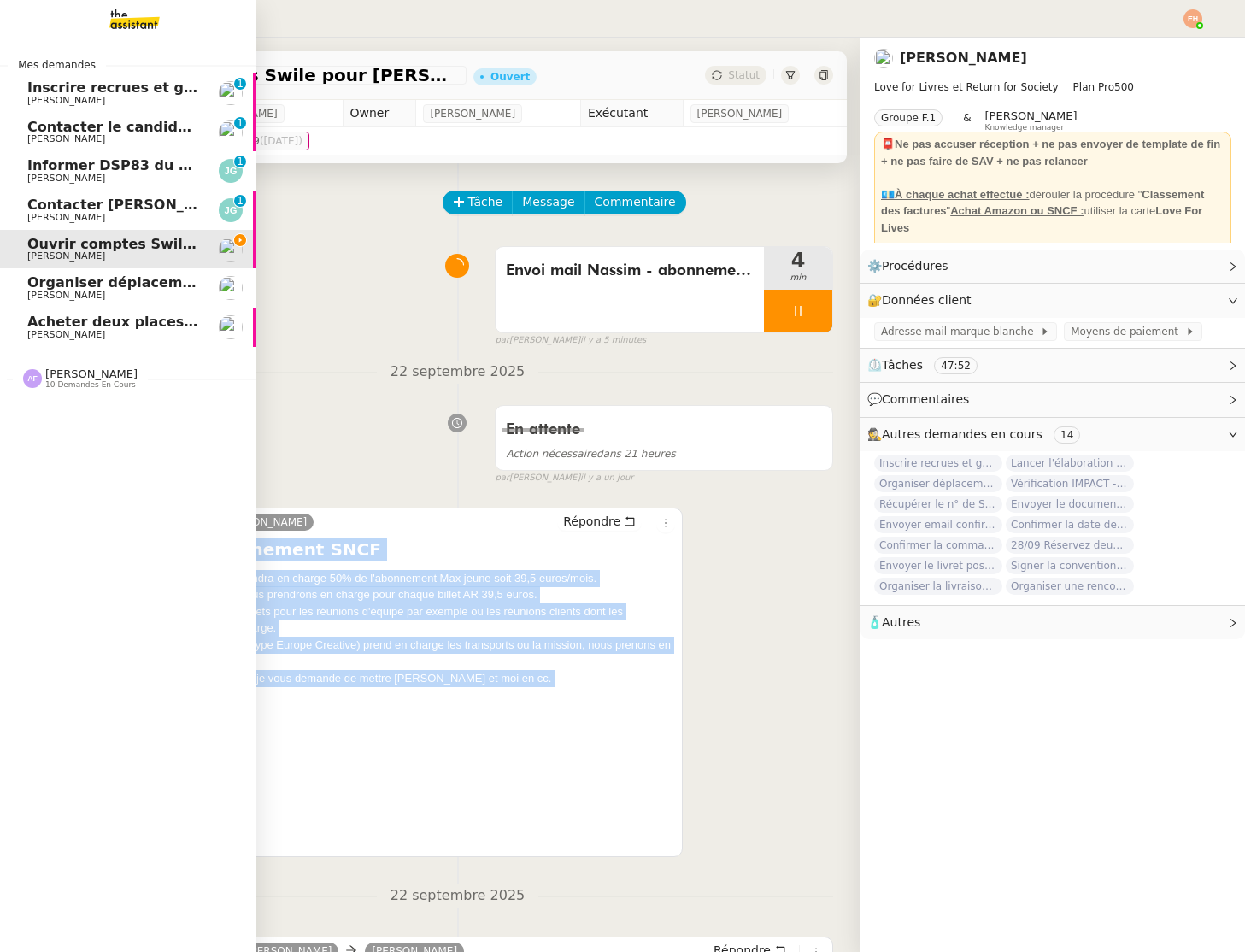
click at [50, 212] on span "[PERSON_NAME]" at bounding box center [67, 218] width 78 height 11
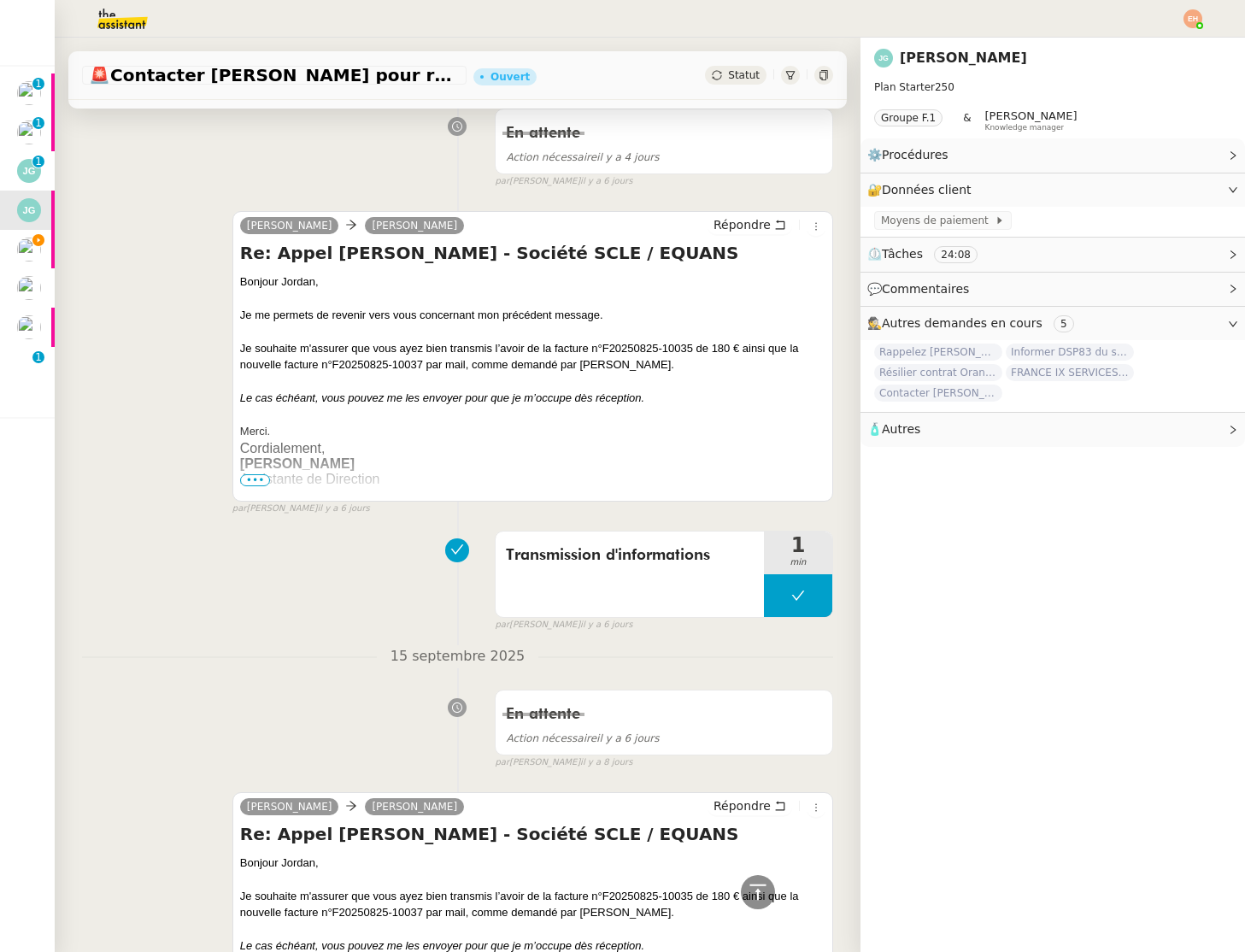
scroll to position [882, 0]
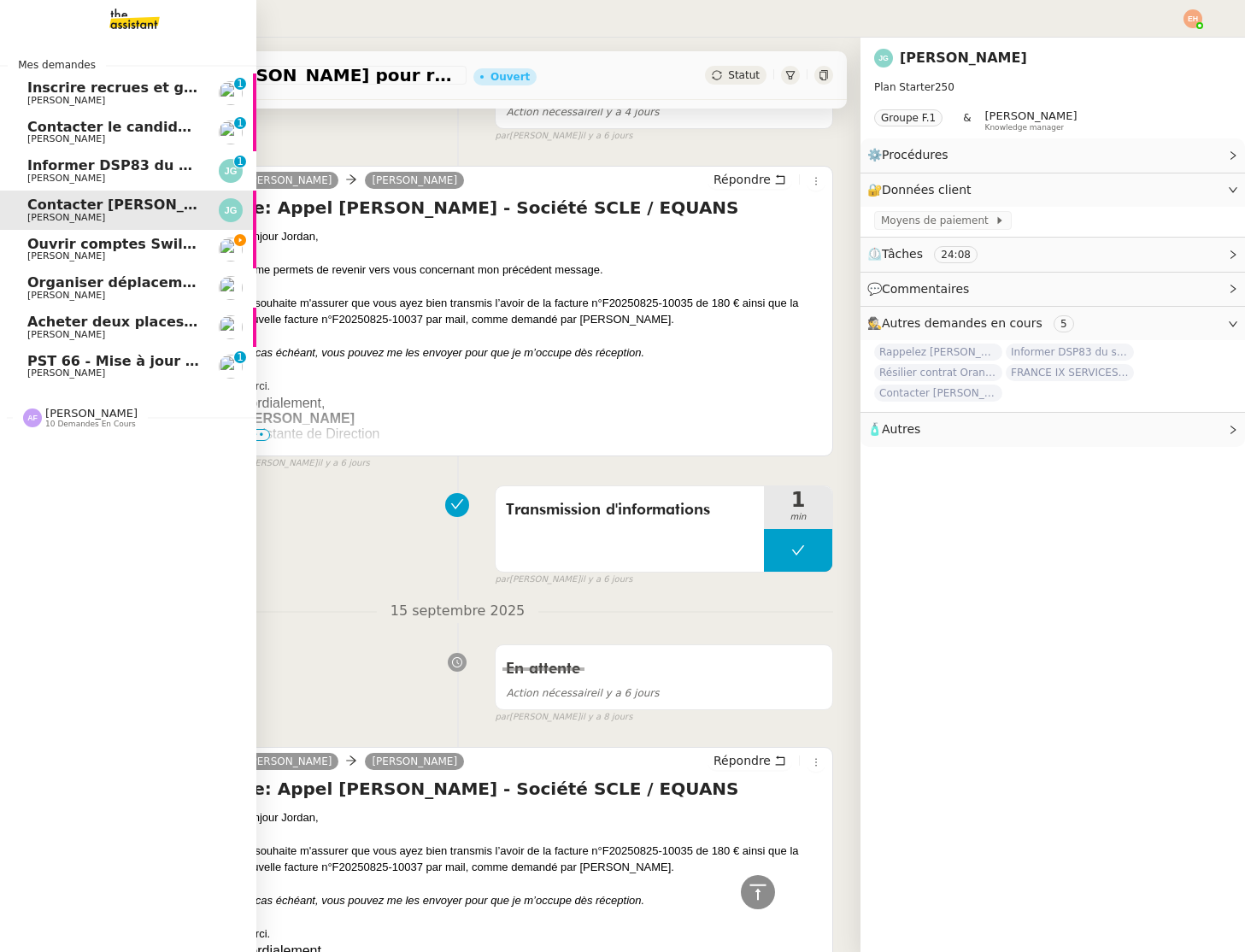
click at [77, 375] on span "[PERSON_NAME]" at bounding box center [67, 373] width 78 height 11
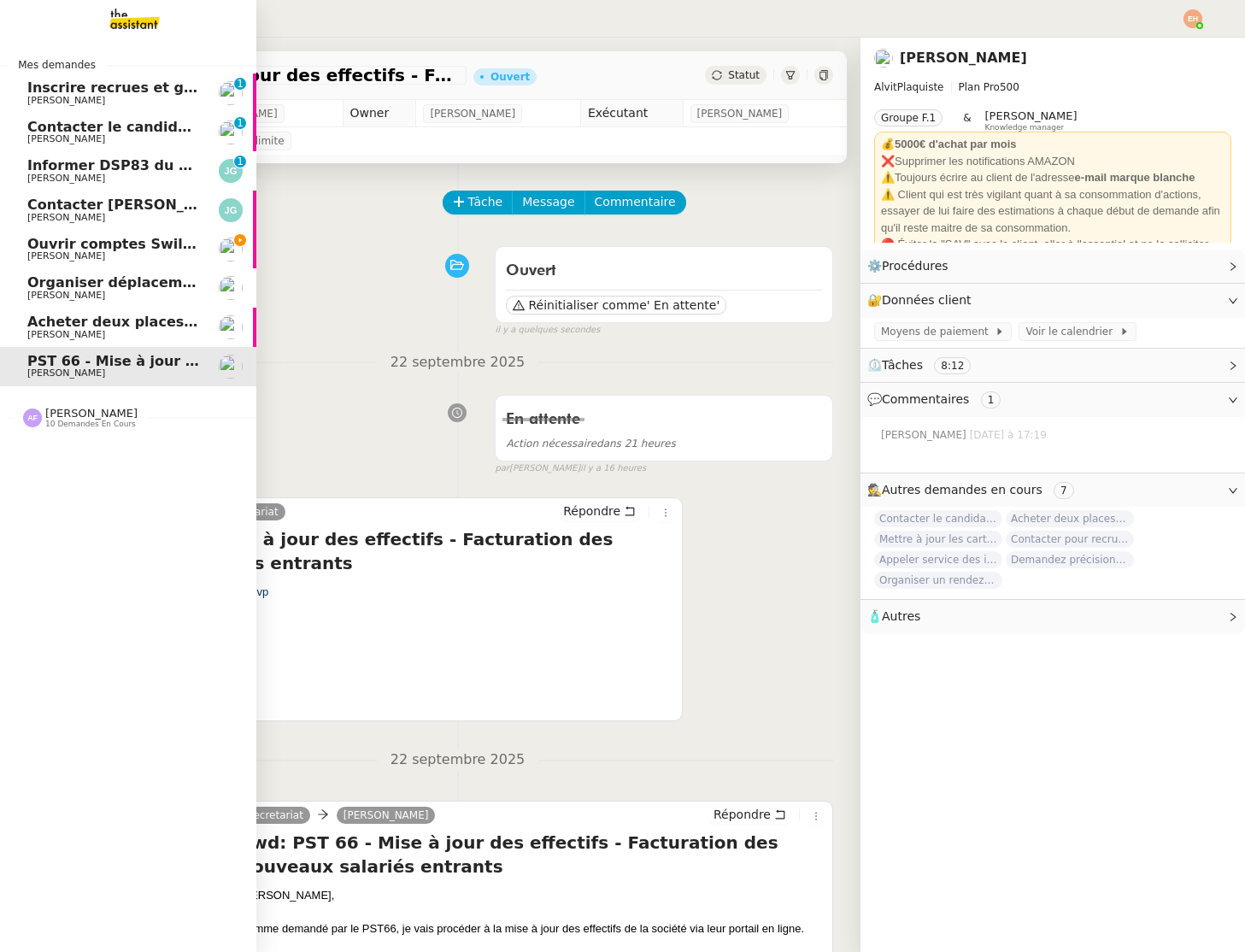
click at [46, 251] on span "[PERSON_NAME]" at bounding box center [67, 256] width 78 height 11
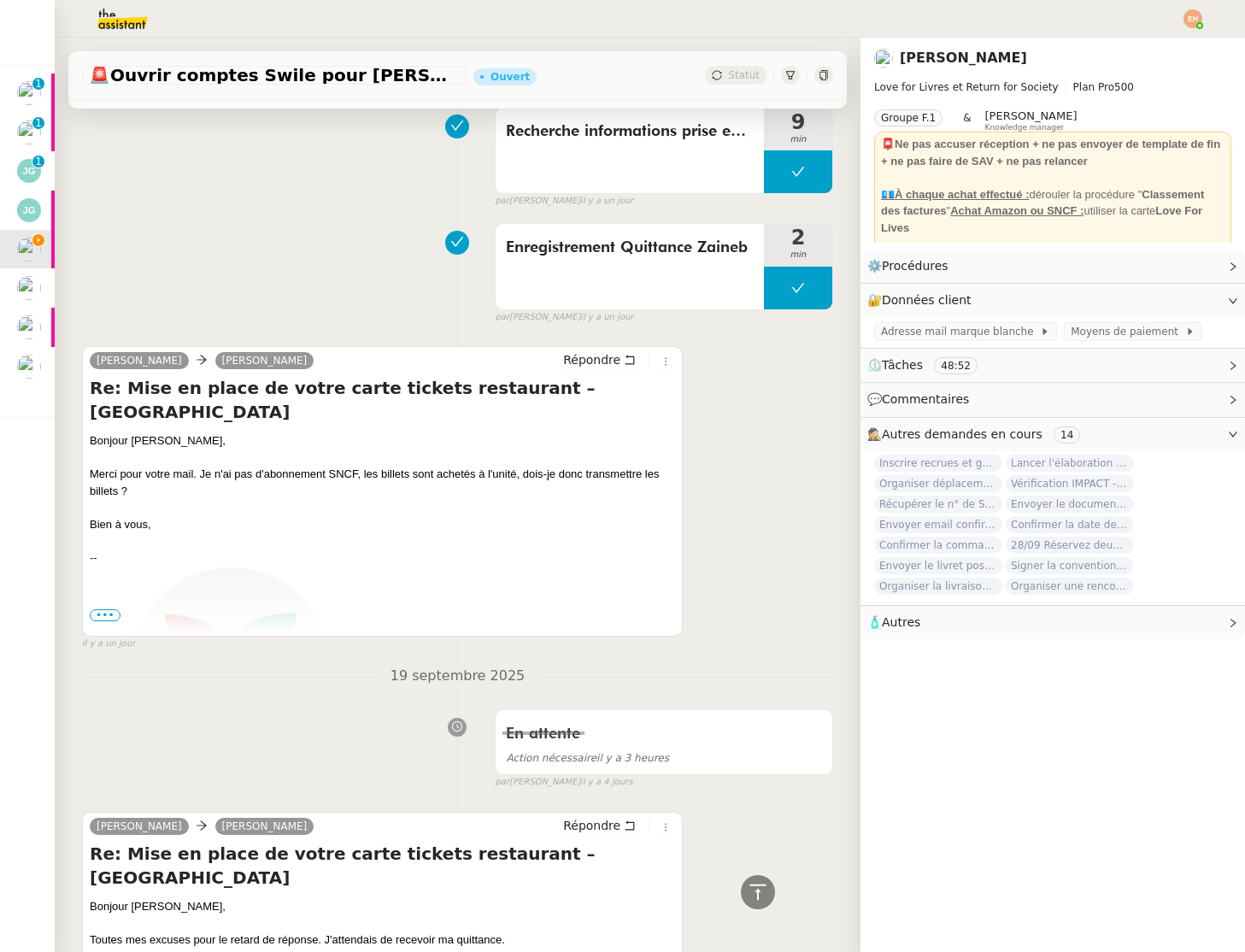
scroll to position [1018, 0]
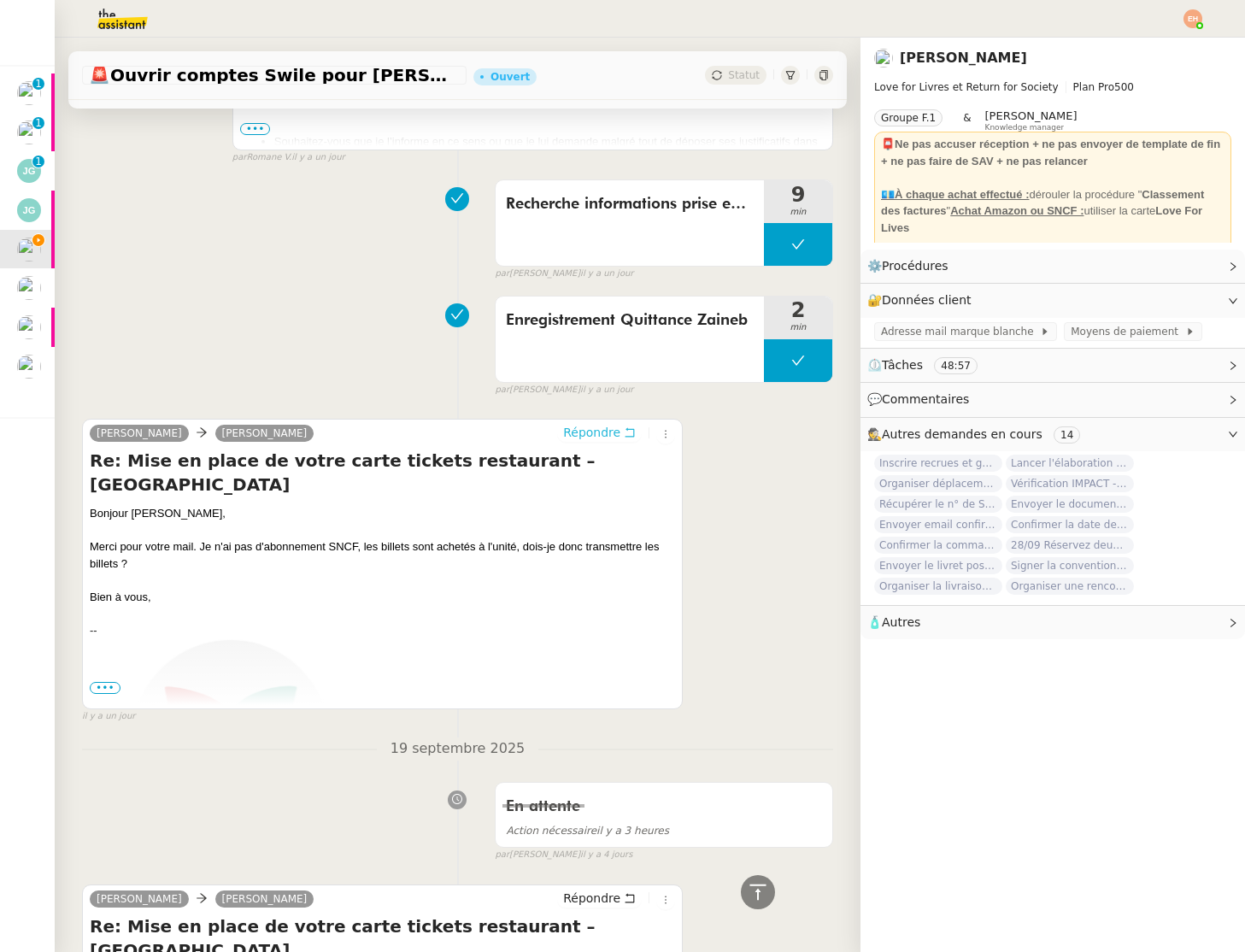
click at [608, 434] on span "Répondre" at bounding box center [592, 432] width 57 height 17
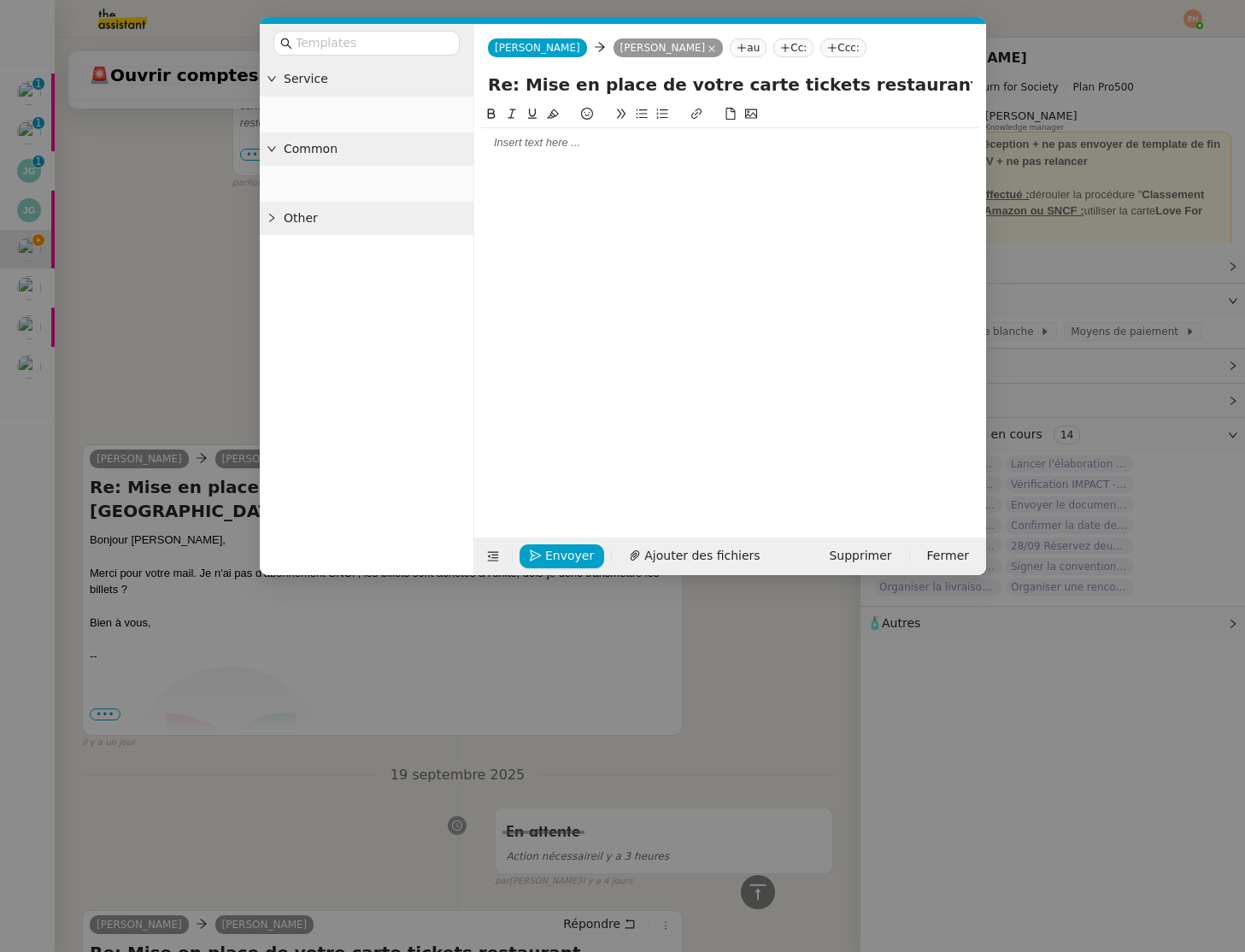
scroll to position [1149, 0]
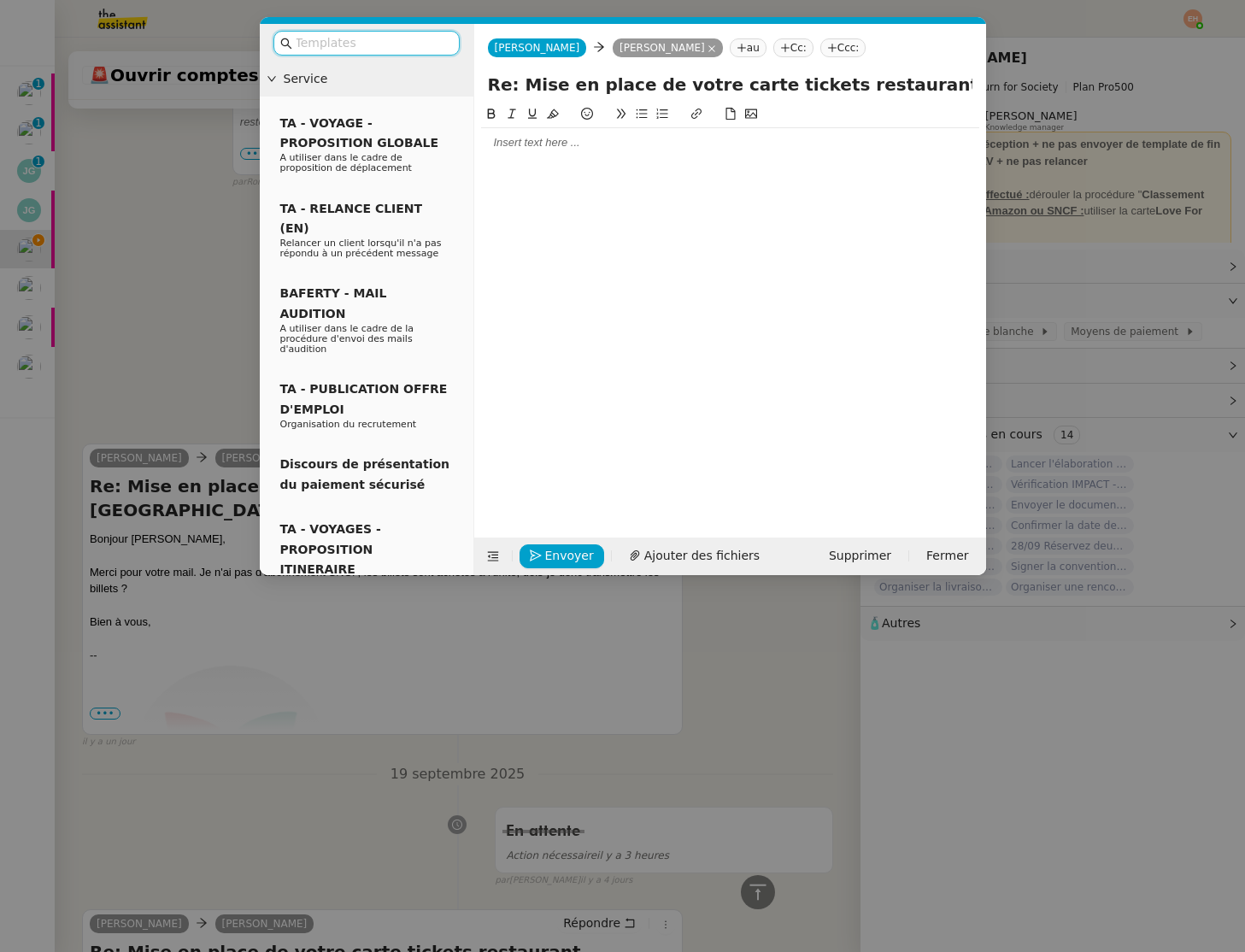
click at [773, 45] on nz-tag "Cc:" at bounding box center [793, 47] width 40 height 19
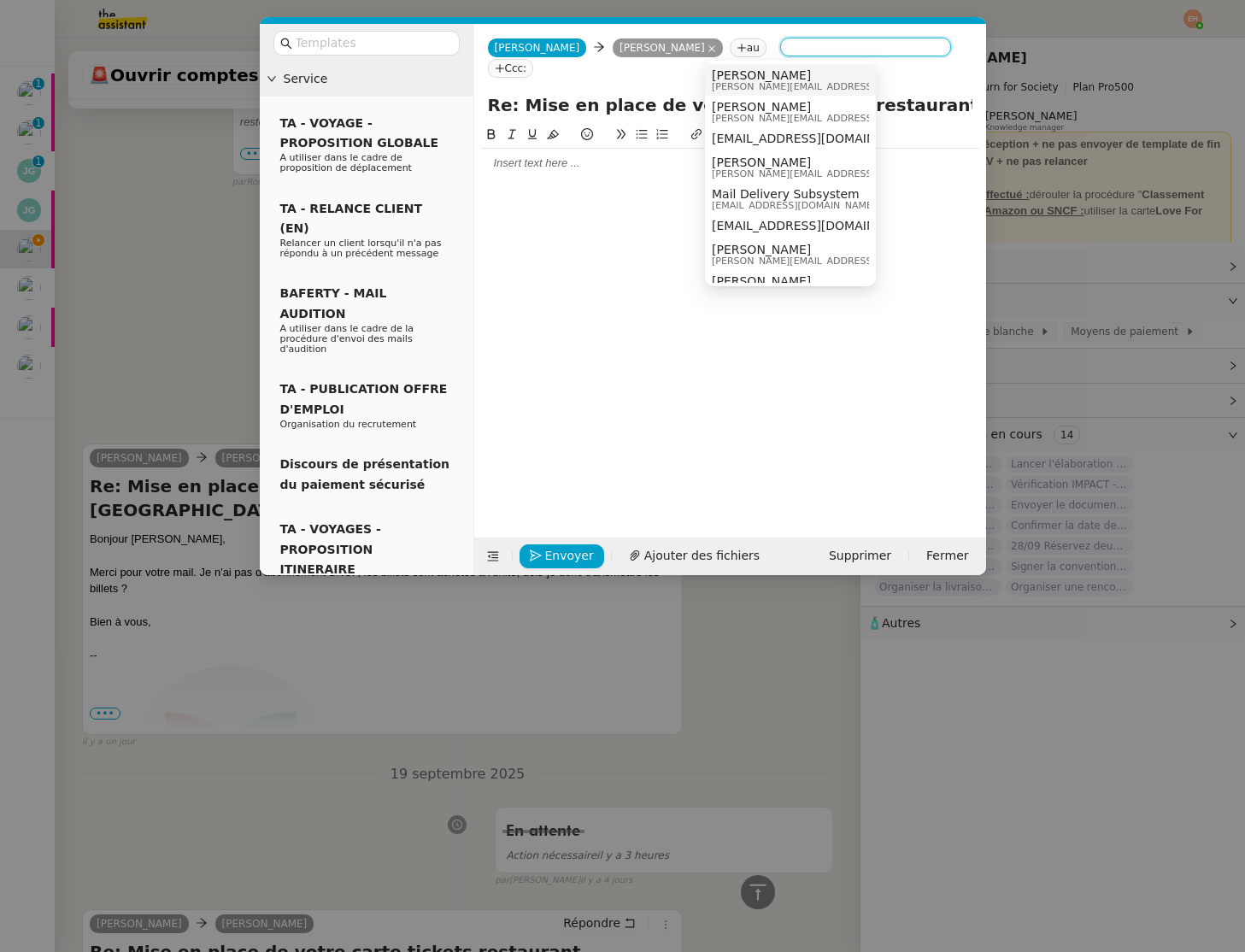
click at [747, 83] on span "[PERSON_NAME][EMAIL_ADDRESS][DOMAIN_NAME]" at bounding box center [833, 87] width 243 height 9
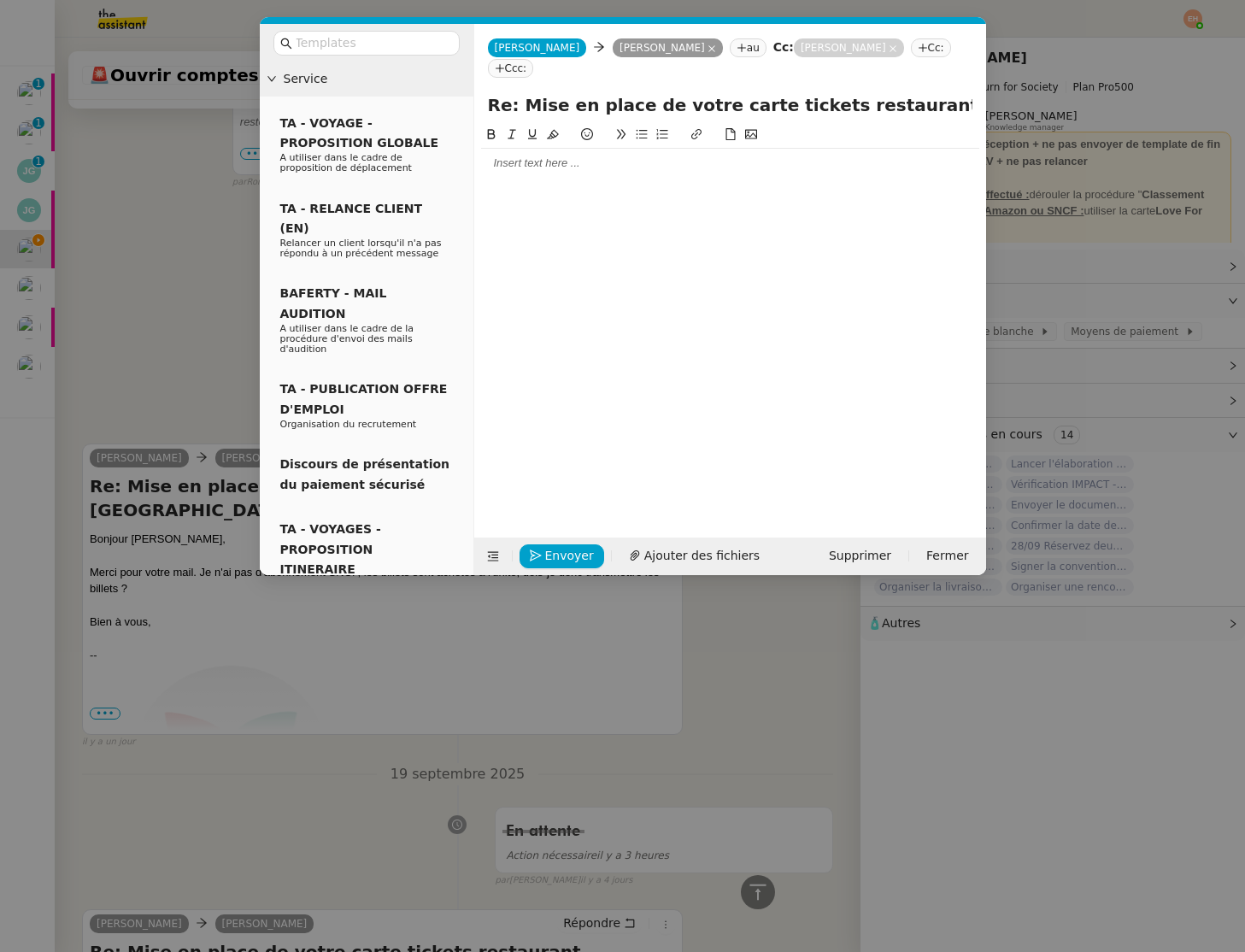
click at [911, 48] on nz-tag "Cc:" at bounding box center [931, 47] width 40 height 19
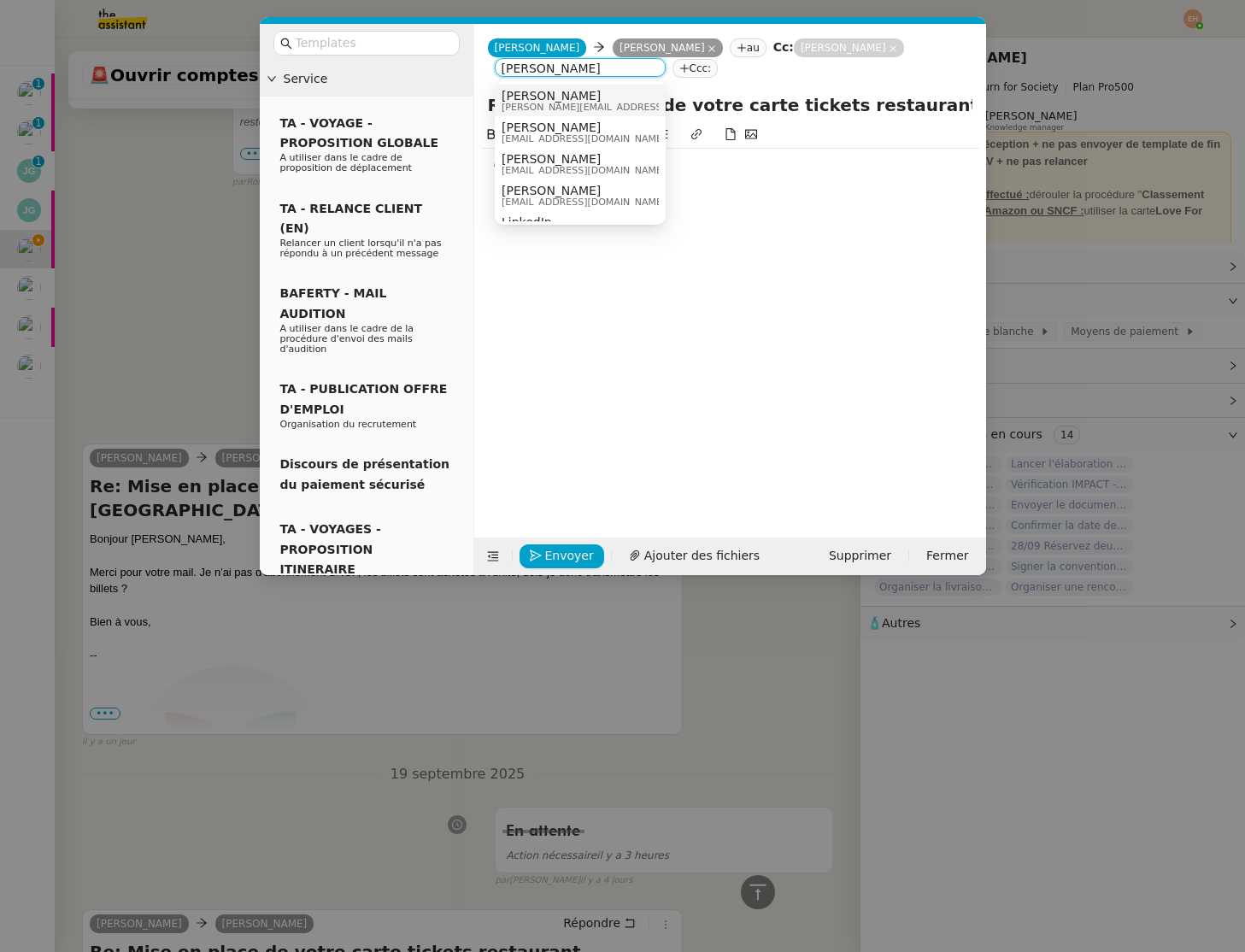
type input "omar d"
click at [577, 100] on span "[PERSON_NAME]" at bounding box center [623, 95] width 243 height 14
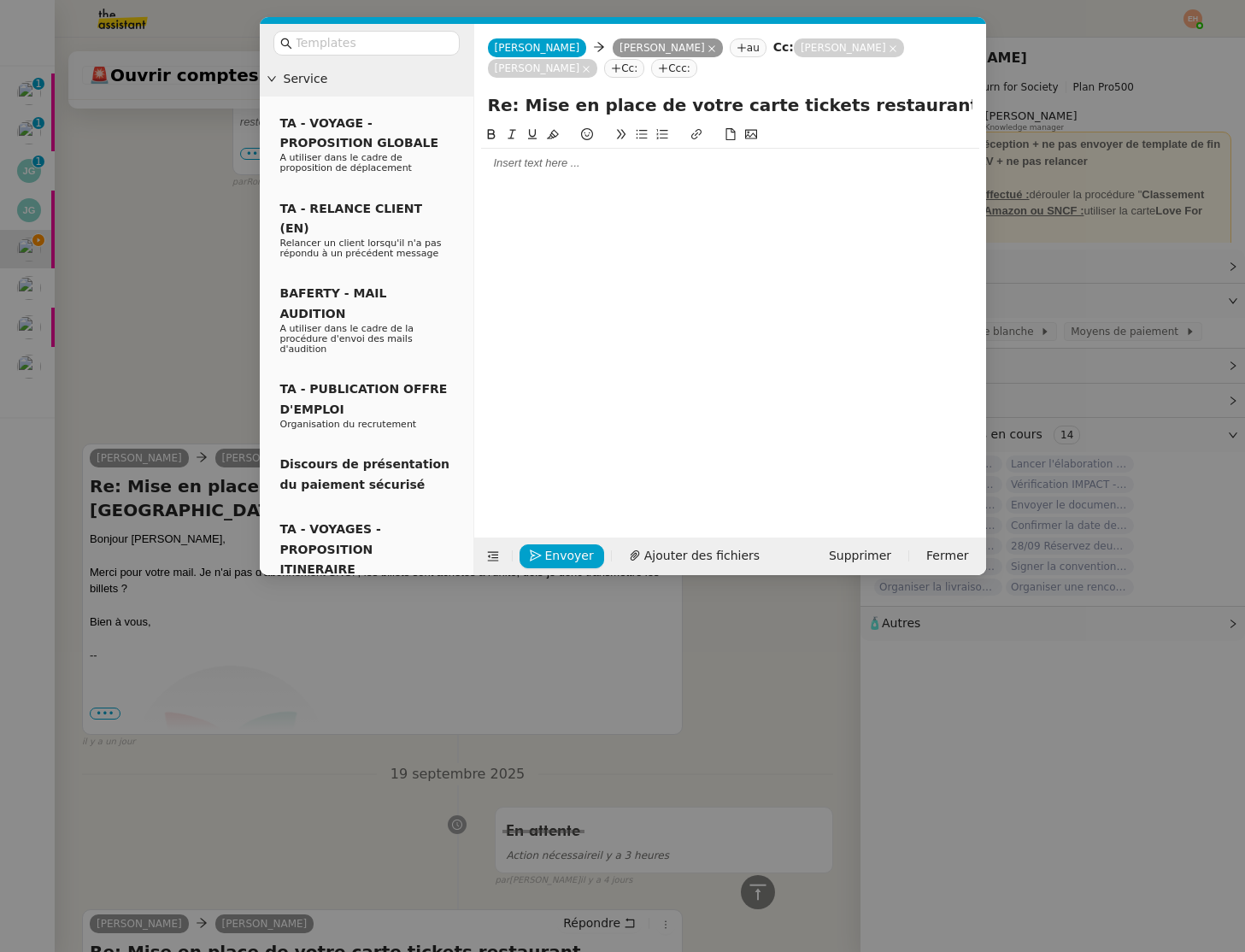
click at [565, 185] on div at bounding box center [730, 318] width 499 height 387
click at [578, 169] on div at bounding box center [730, 163] width 499 height 16
click at [591, 103] on input "Re: Mise en place de votre carte tickets restaurant – [GEOGRAPHIC_DATA]" at bounding box center [730, 106] width 485 height 26
drag, startPoint x: 961, startPoint y: 100, endPoint x: 522, endPoint y: 102, distance: 439.0
click at [522, 102] on input "Re: Mise en place de votre carte tickets restaurant – [GEOGRAPHIC_DATA]" at bounding box center [730, 106] width 485 height 26
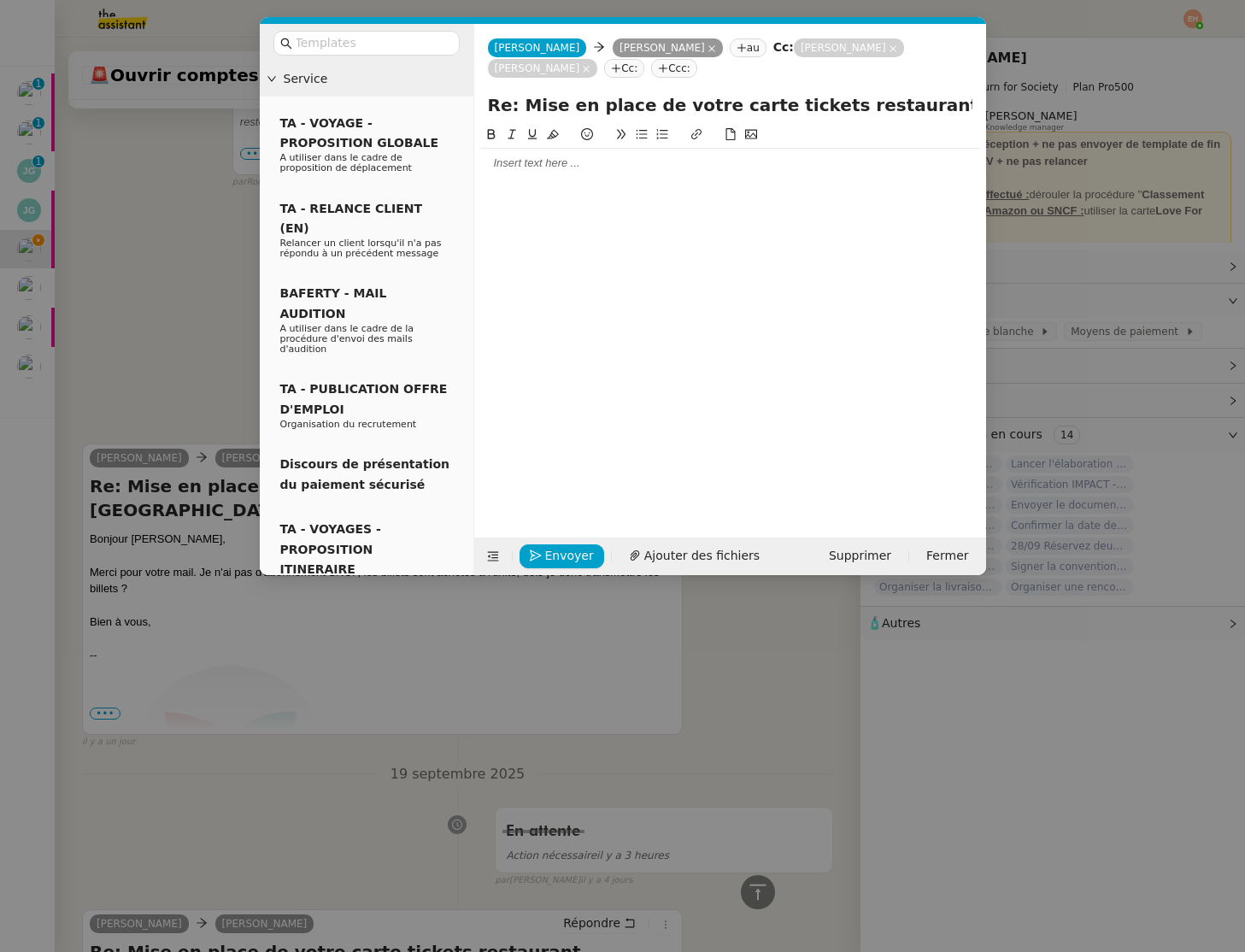
click at [500, 177] on div at bounding box center [730, 162] width 499 height 29
drag, startPoint x: 520, startPoint y: 104, endPoint x: 968, endPoint y: 104, distance: 448.0
click at [968, 104] on input "Re: Mise en place de votre carte tickets restaurant – [GEOGRAPHIC_DATA]" at bounding box center [730, 106] width 485 height 26
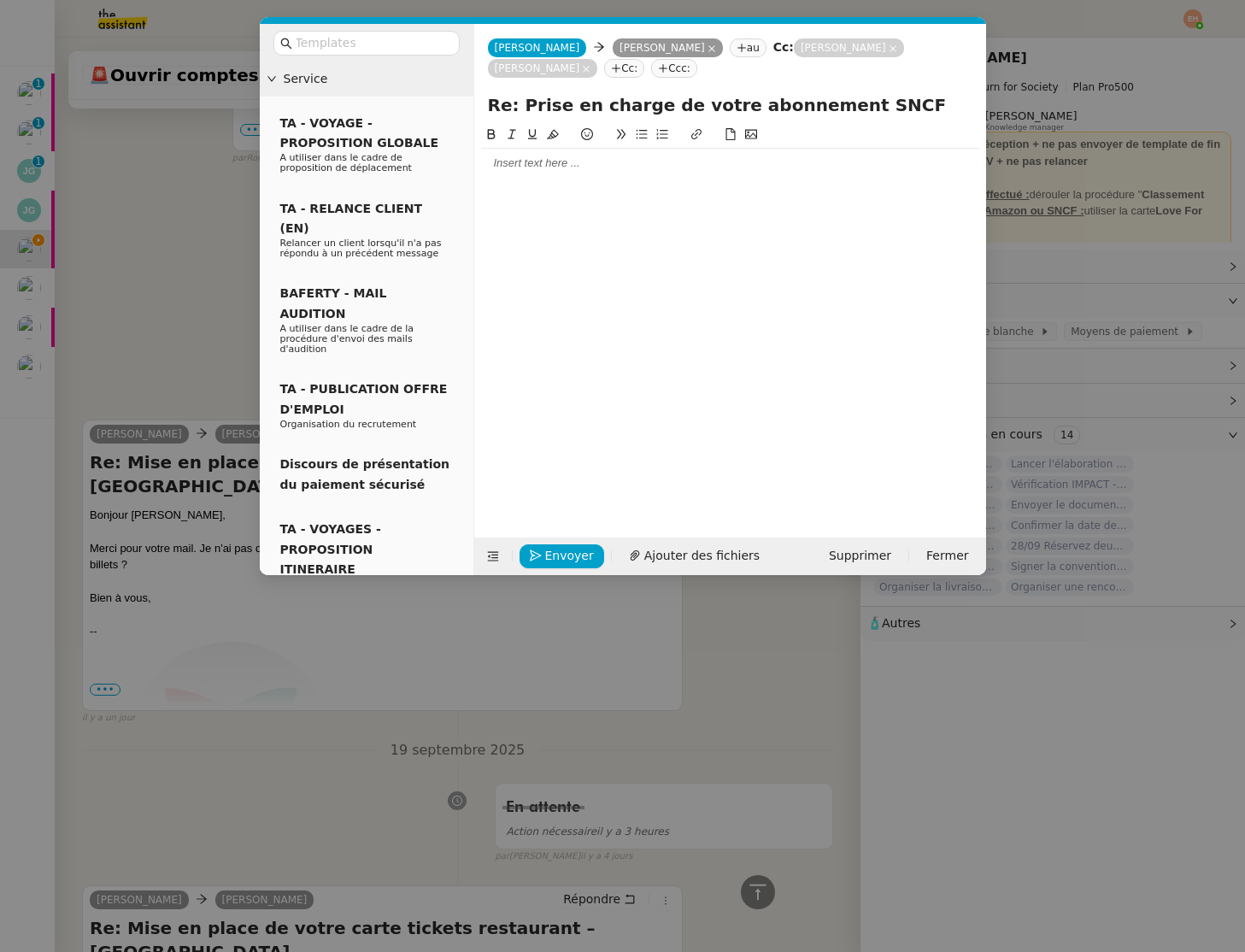
type input "Re: Prise en charge de votre abonnement SNCF"
click at [207, 296] on nz-modal-container "Service TA - VOYAGE - PROPOSITION GLOBALE A utiliser dans le cadre de propositi…" at bounding box center [622, 476] width 1245 height 952
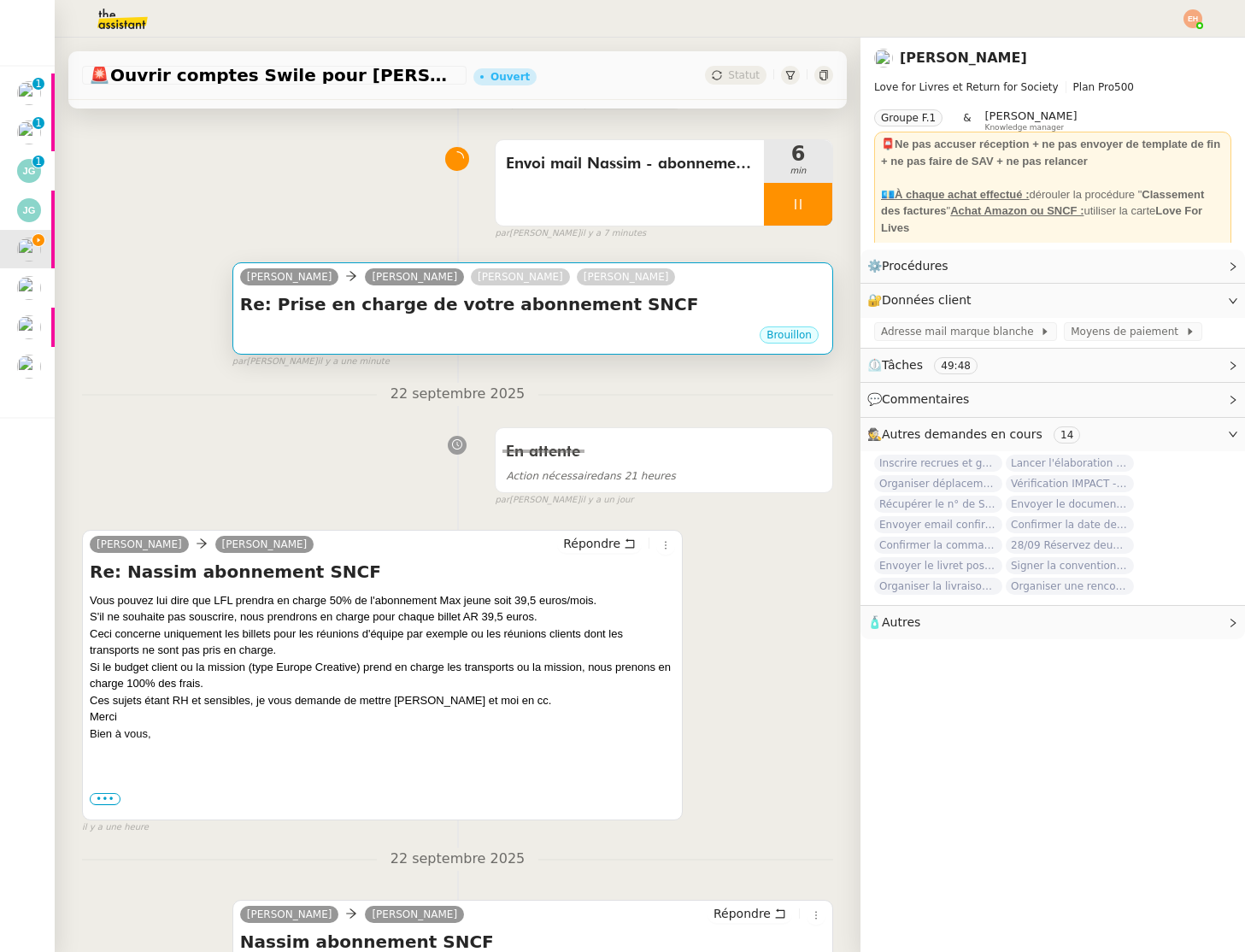
scroll to position [0, 0]
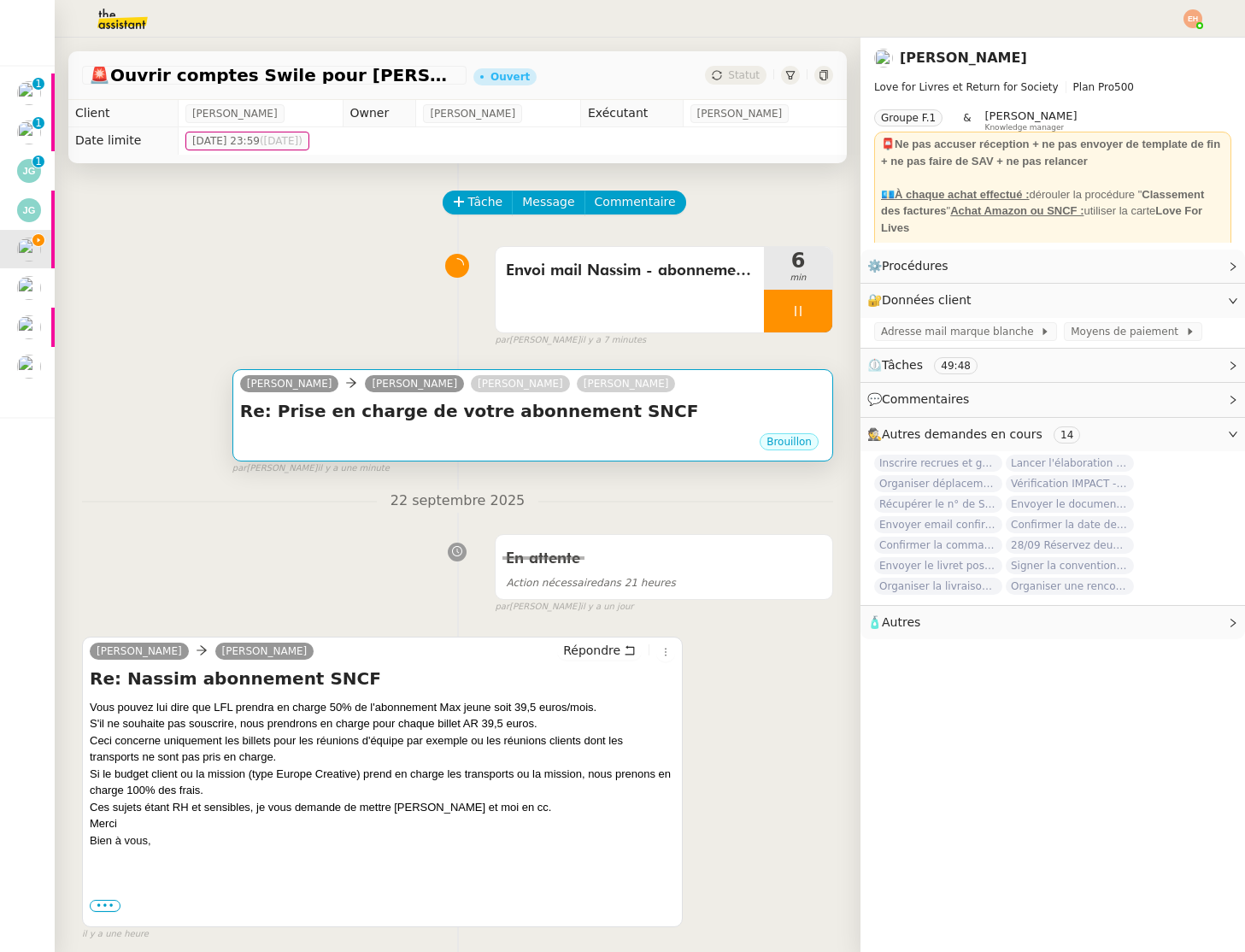
click at [515, 410] on h4 "Re: Prise en charge de votre abonnement SNCF" at bounding box center [533, 412] width 586 height 24
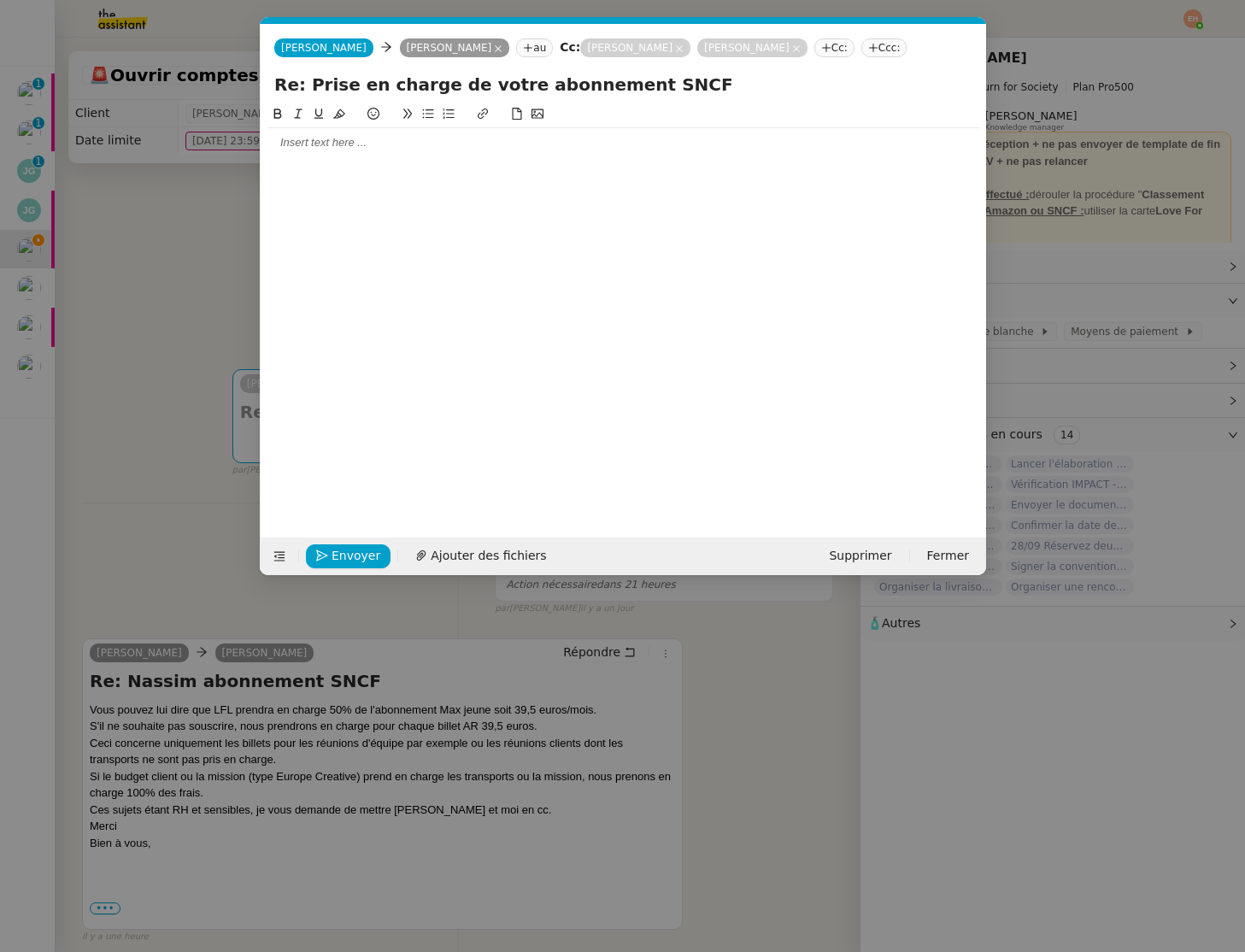
scroll to position [0, 36]
click at [489, 79] on input "Re: Prise en charge de votre abonnement SNCF" at bounding box center [623, 84] width 698 height 26
click at [370, 150] on div at bounding box center [624, 143] width 712 height 16
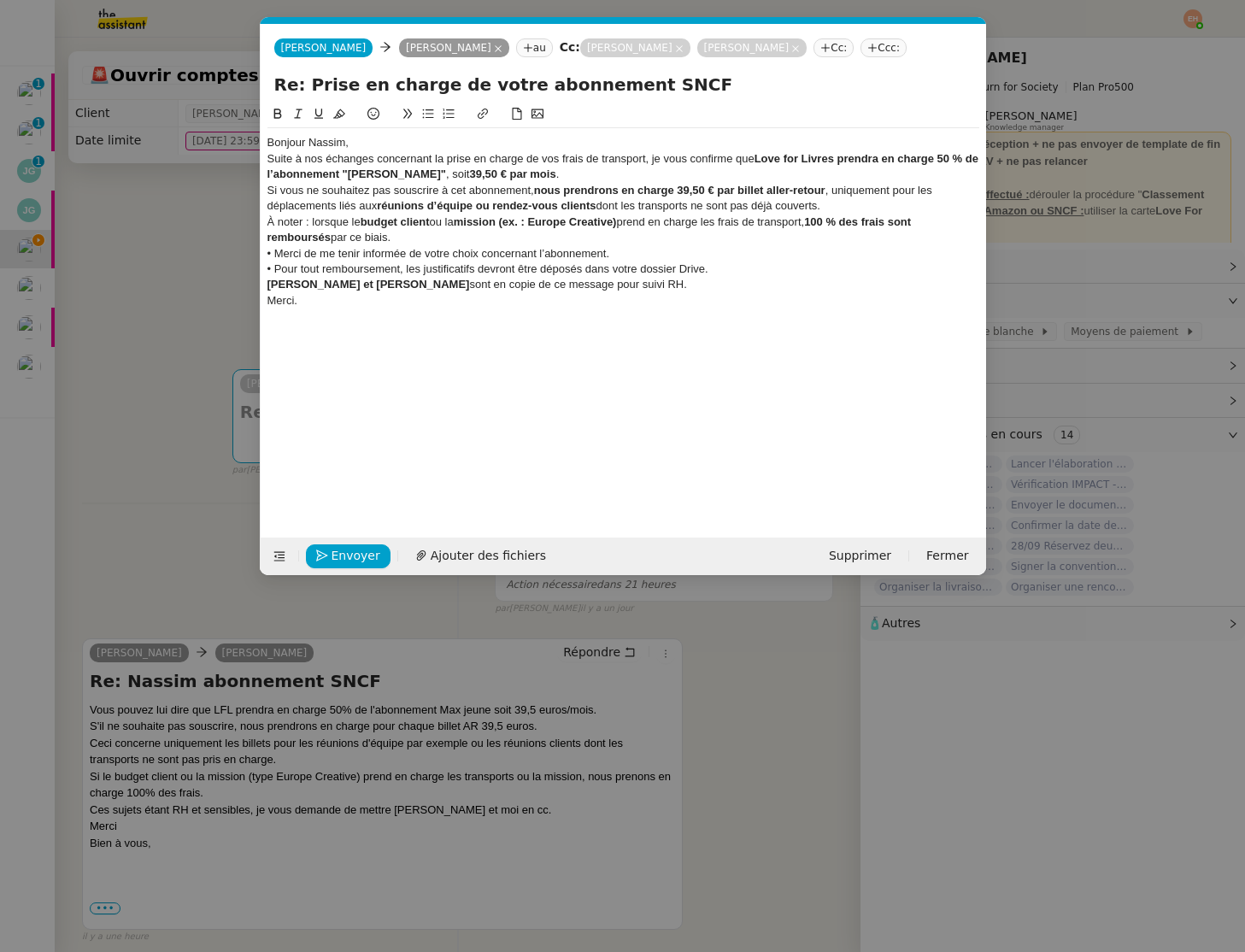
scroll to position [0, 0]
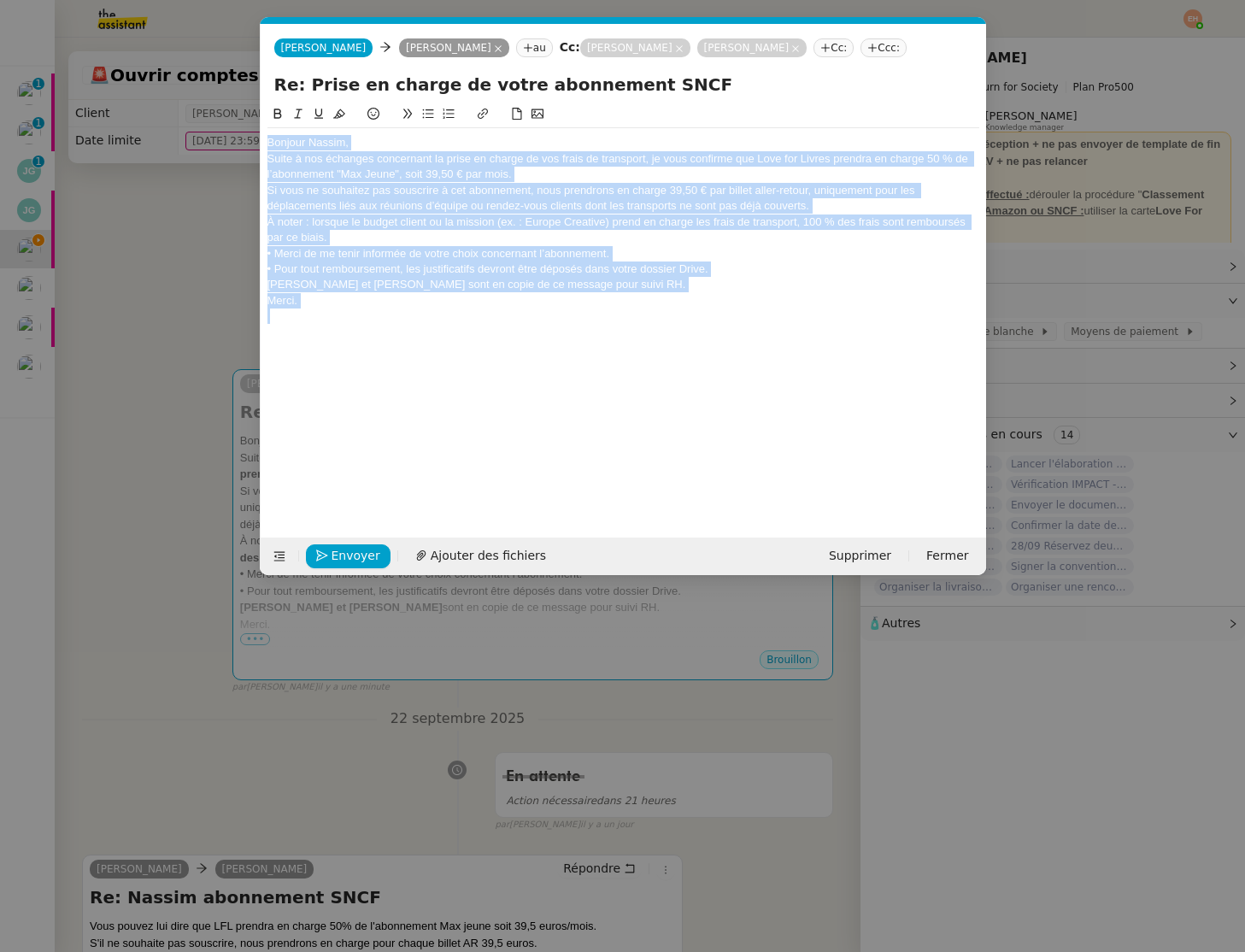
click at [367, 138] on div "Bonjour Nassim," at bounding box center [624, 143] width 712 height 16
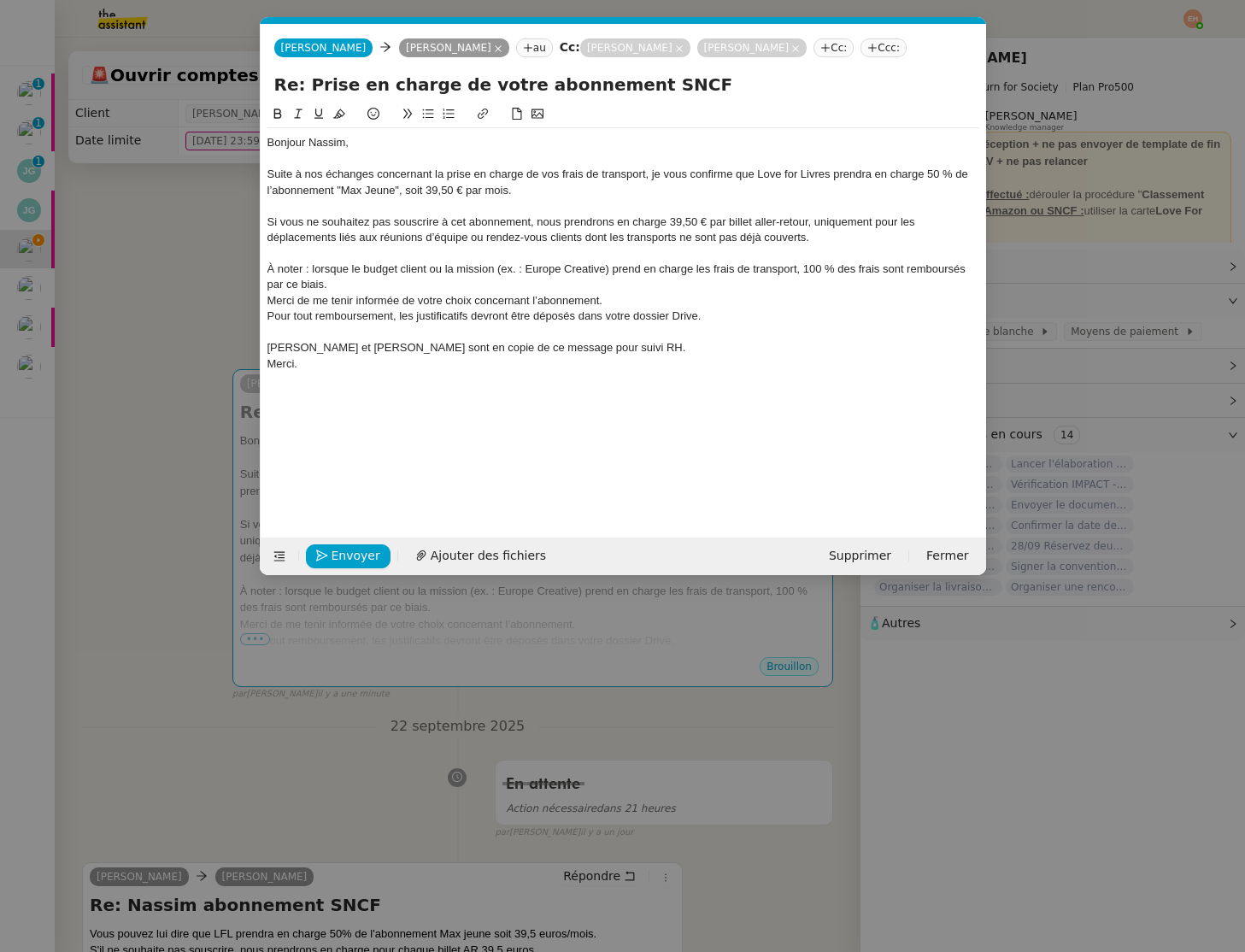
click at [444, 344] on div "Céline et Omar sont en copie de ce message pour suivi RH." at bounding box center [624, 348] width 712 height 16
click at [444, 343] on div "Céline et Omar sont en copie de ce message pour suivi RH." at bounding box center [624, 348] width 712 height 16
click at [414, 81] on input "Re: Prise en charge de votre abonnement SNCF" at bounding box center [623, 84] width 698 height 26
drag, startPoint x: 647, startPoint y: 83, endPoint x: 625, endPoint y: 203, distance: 122.0
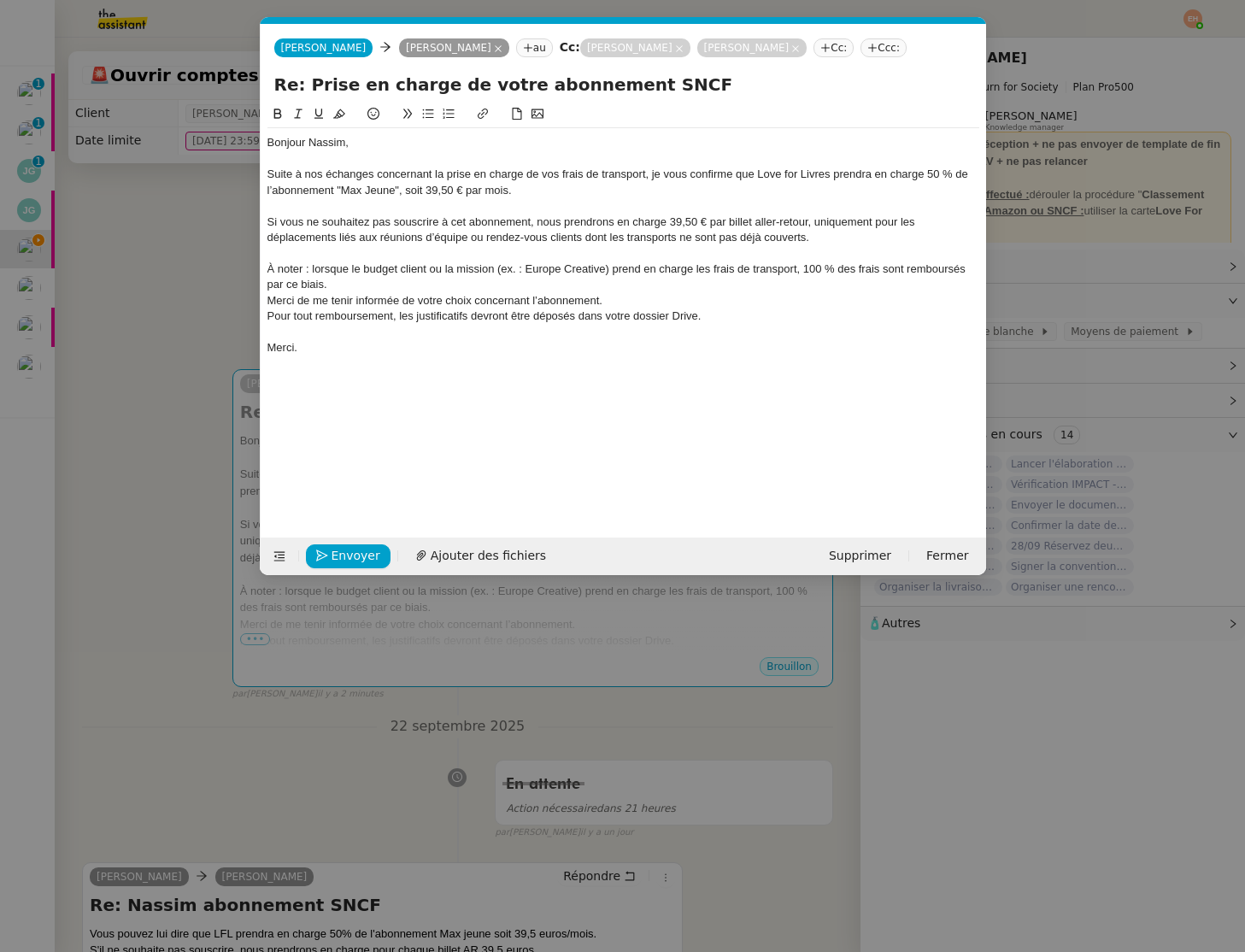
click at [646, 84] on input "Re: Prise en charge de votre abonnement SNCF" at bounding box center [623, 84] width 698 height 26
click at [573, 280] on div "À noter : lorsque le budget client ou la mission (ex. : Europe Creative) prend …" at bounding box center [624, 277] width 712 height 32
click at [1222, 335] on nz-modal-container "Service TA - VOYAGE - PROPOSITION GLOBALE A utiliser dans le cadre de propositi…" at bounding box center [622, 476] width 1245 height 952
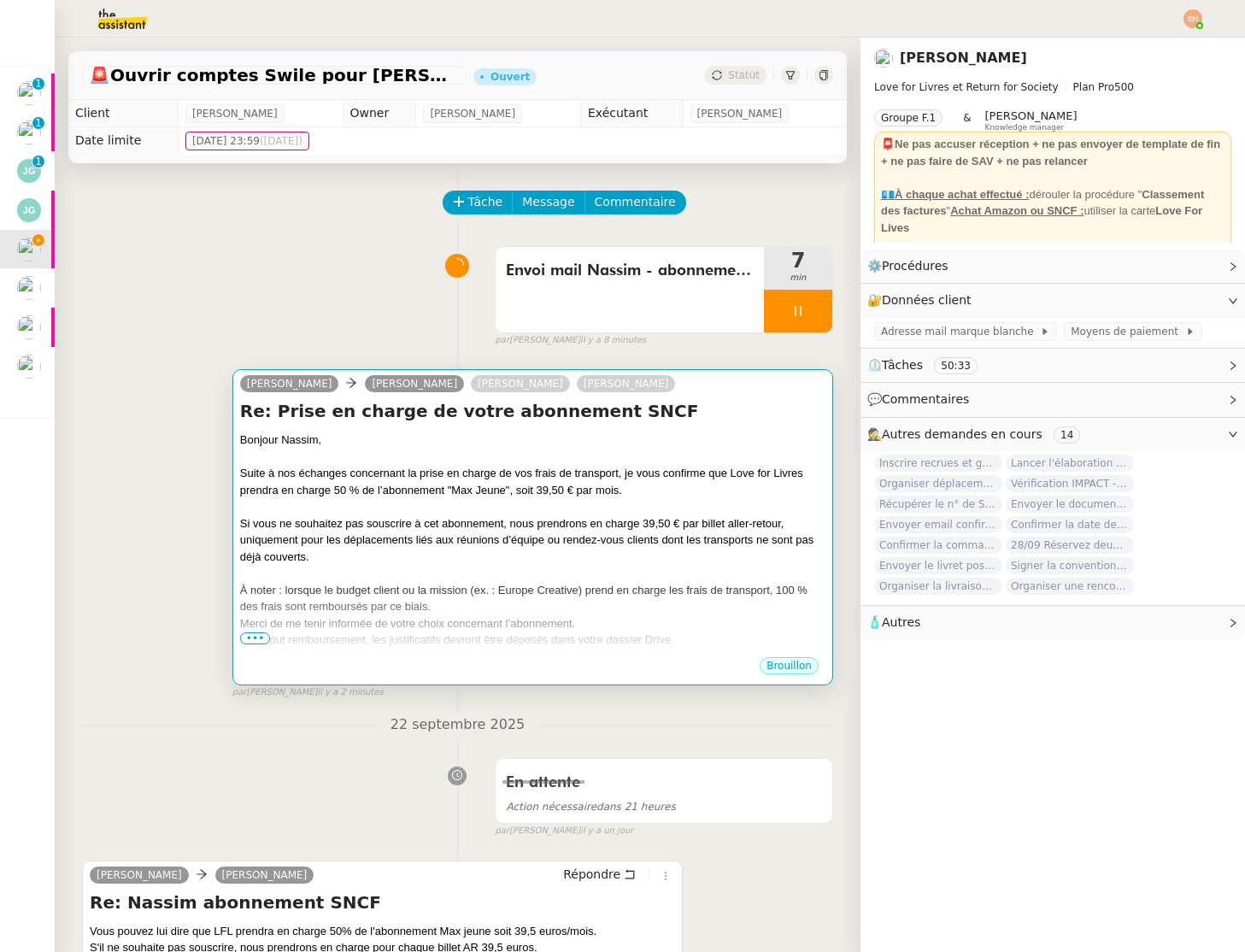
click at [372, 468] on div "Suite à nos échanges concernant la prise en charge de vos frais de transport, j…" at bounding box center [533, 482] width 586 height 33
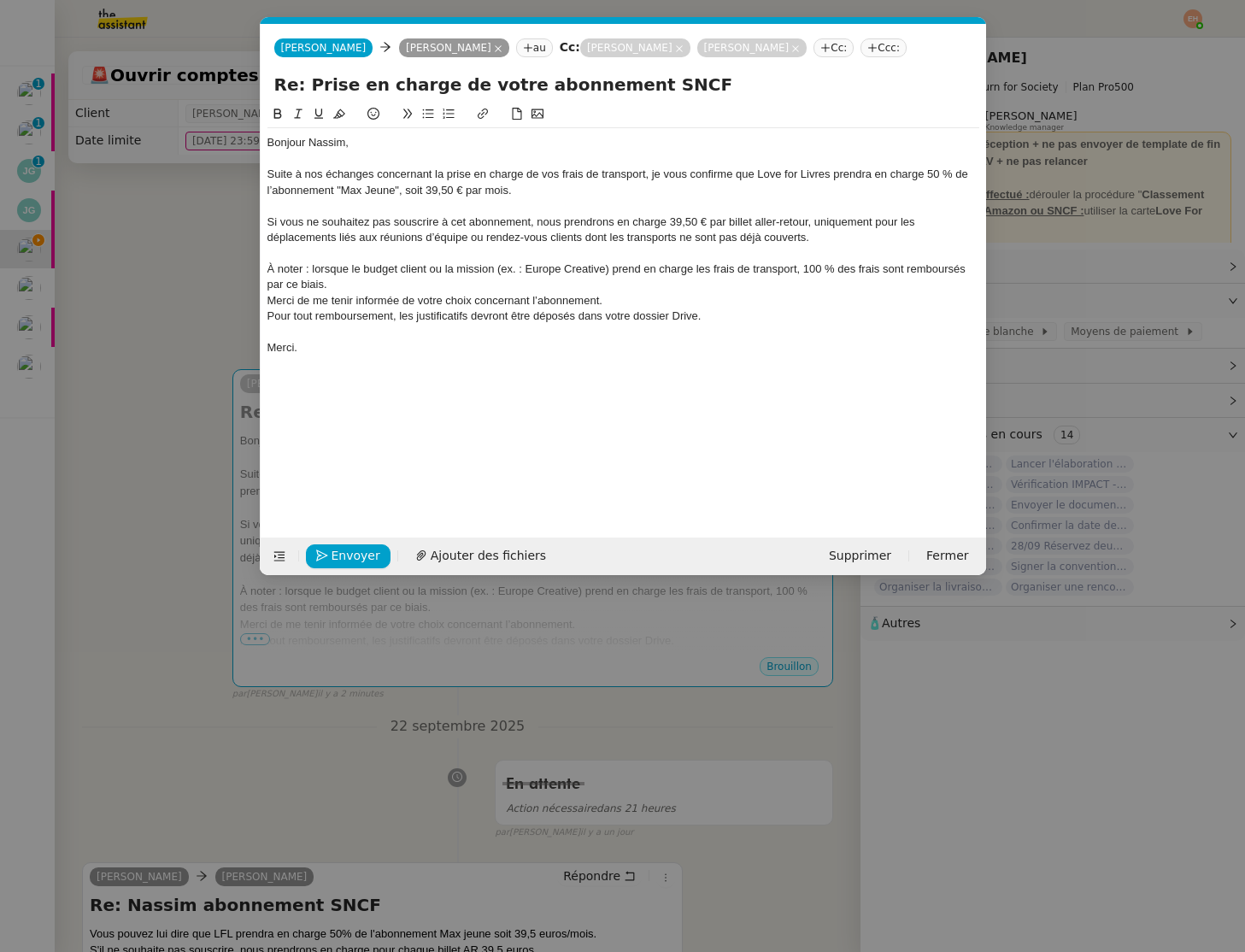
scroll to position [0, 36]
drag, startPoint x: 379, startPoint y: 224, endPoint x: 513, endPoint y: 225, distance: 134.0
click at [513, 225] on div "Si vous ne souhaitez pas souscrire à cet abonnement, nous prendrons en charge 3…" at bounding box center [624, 230] width 712 height 32
click at [600, 225] on div "Si vous ne souhaitez pas souscrire à cet abonnement, nous prendrons en charge 3…" at bounding box center [624, 230] width 712 height 32
click at [858, 234] on div "Si vous ne souhaitez pas souscrire à cet abonnement, nous prendrons en charge 3…" at bounding box center [624, 230] width 712 height 32
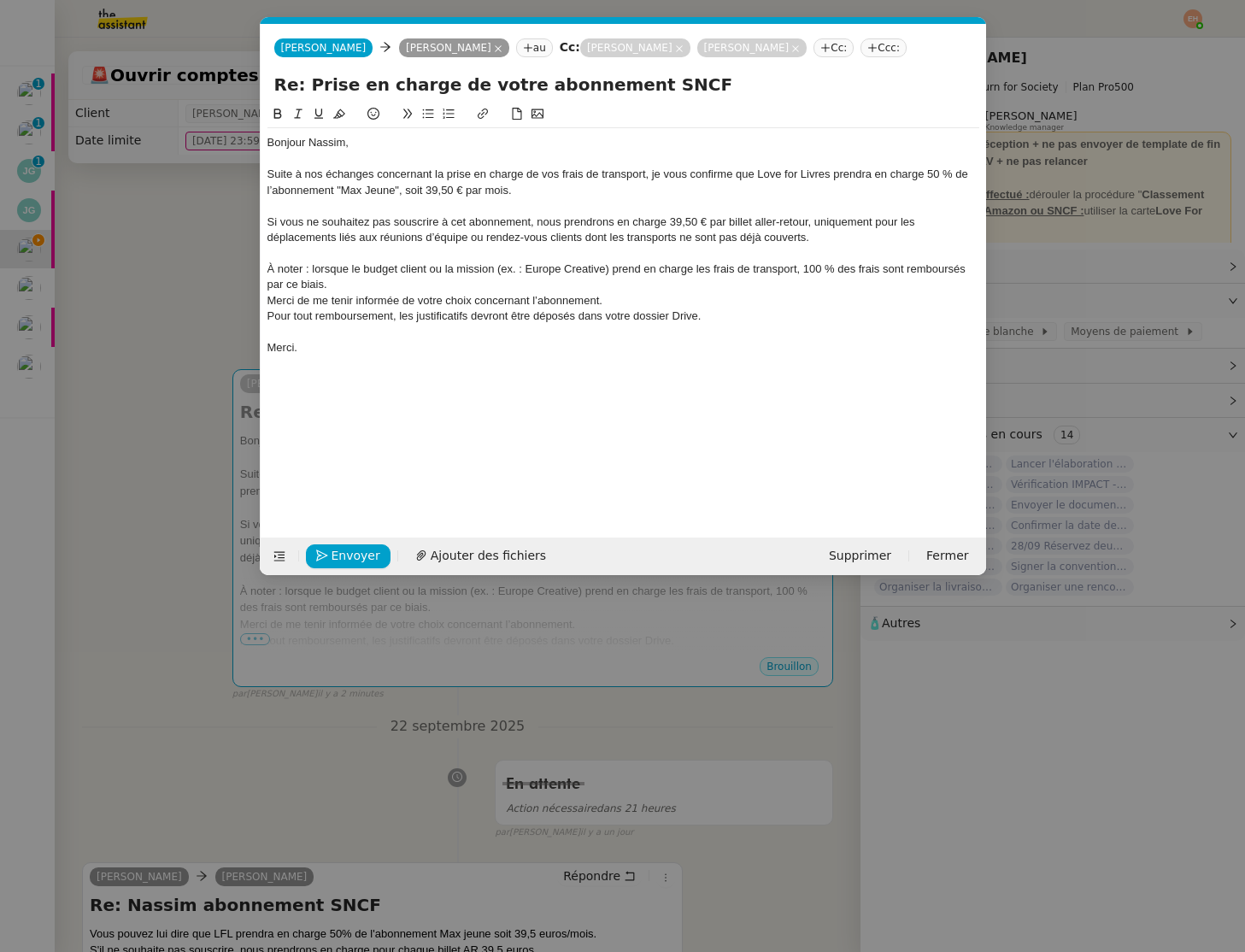
click at [376, 283] on div "À noter : lorsque le budget client ou la mission (ex. : Europe Creative) prend …" at bounding box center [624, 277] width 712 height 32
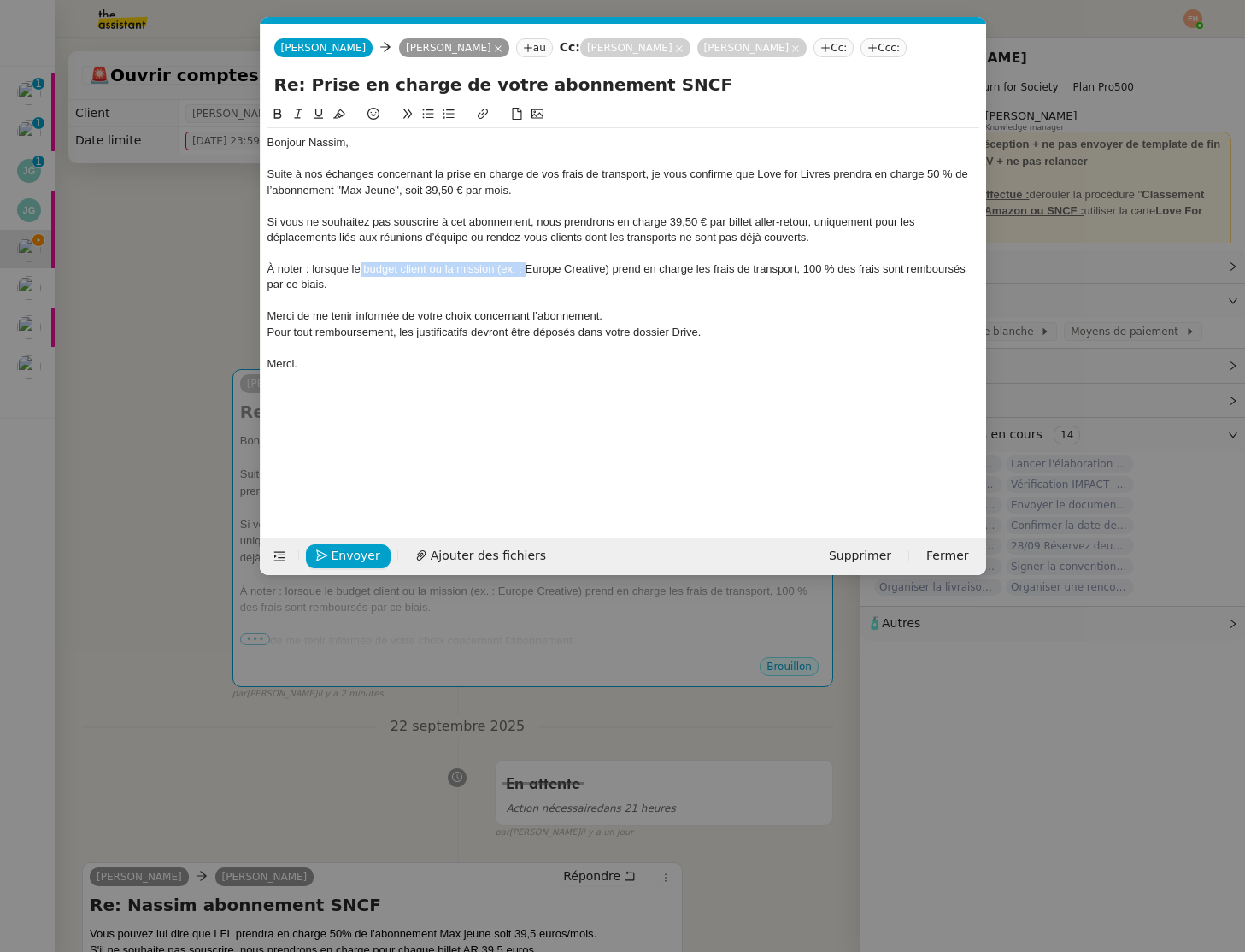
drag, startPoint x: 408, startPoint y: 267, endPoint x: 525, endPoint y: 269, distance: 117.0
click at [525, 269] on div "À noter : lorsque le budget client ou la mission (ex. : Europe Creative) prend …" at bounding box center [624, 277] width 712 height 32
click at [505, 280] on div "À noter : lorsque le budget client ou la mission (ex. : Europe Creative) prend …" at bounding box center [624, 277] width 712 height 32
drag, startPoint x: 416, startPoint y: 290, endPoint x: 419, endPoint y: 276, distance: 14.3
click at [419, 276] on div "À noter : lorsque le budget client ou la mission (ex. : Europe Creative) prend …" at bounding box center [624, 277] width 712 height 32
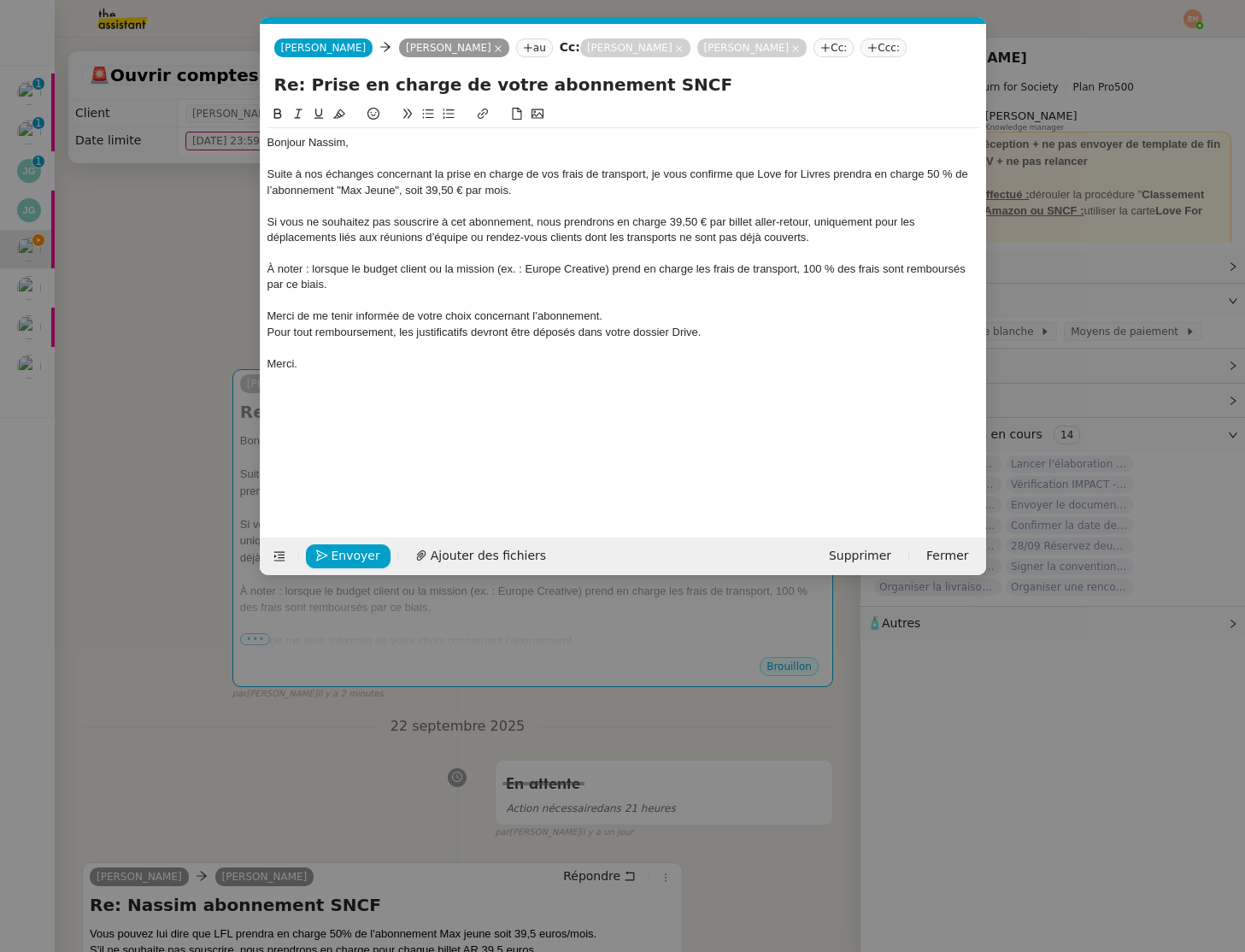
click at [164, 336] on nz-modal-container "Service TA - VOYAGE - PROPOSITION GLOBALE A utiliser dans le cadre de propositi…" at bounding box center [622, 476] width 1245 height 952
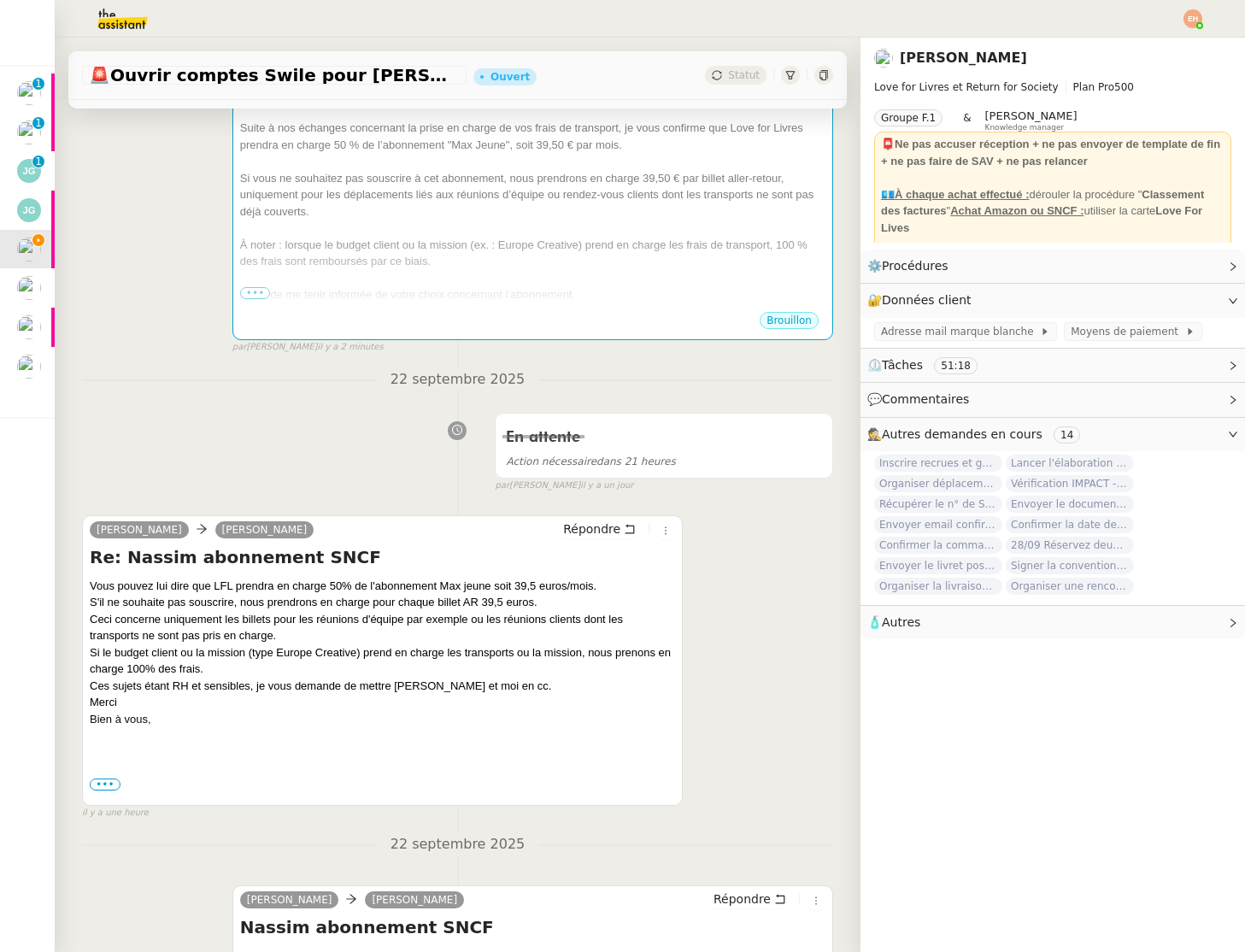
scroll to position [451, 0]
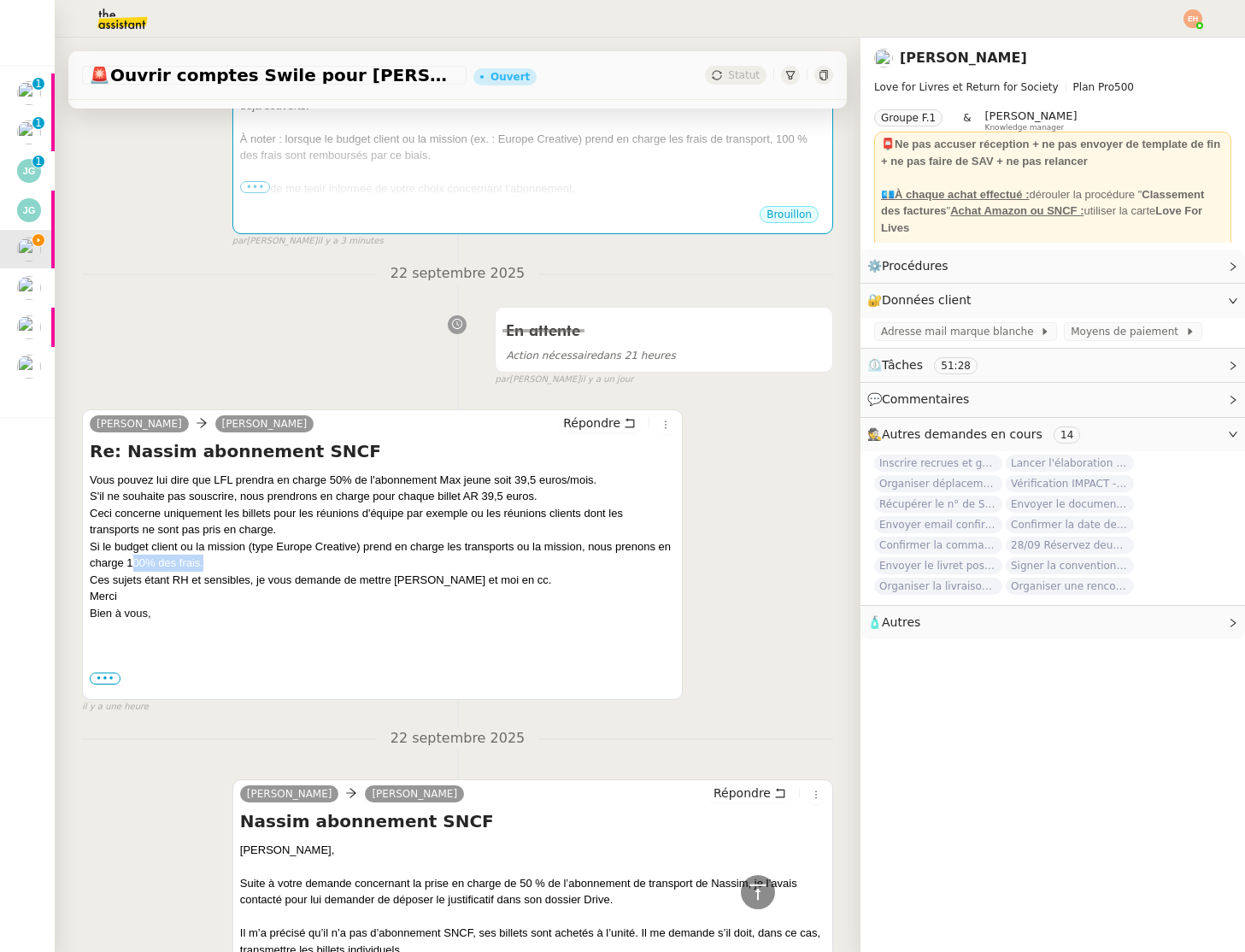
drag, startPoint x: 224, startPoint y: 564, endPoint x: 146, endPoint y: 558, distance: 78.2
click at [146, 560] on div "Si le budget client ou la mission (type Europe Creative) prend en charge les tr…" at bounding box center [383, 555] width 586 height 33
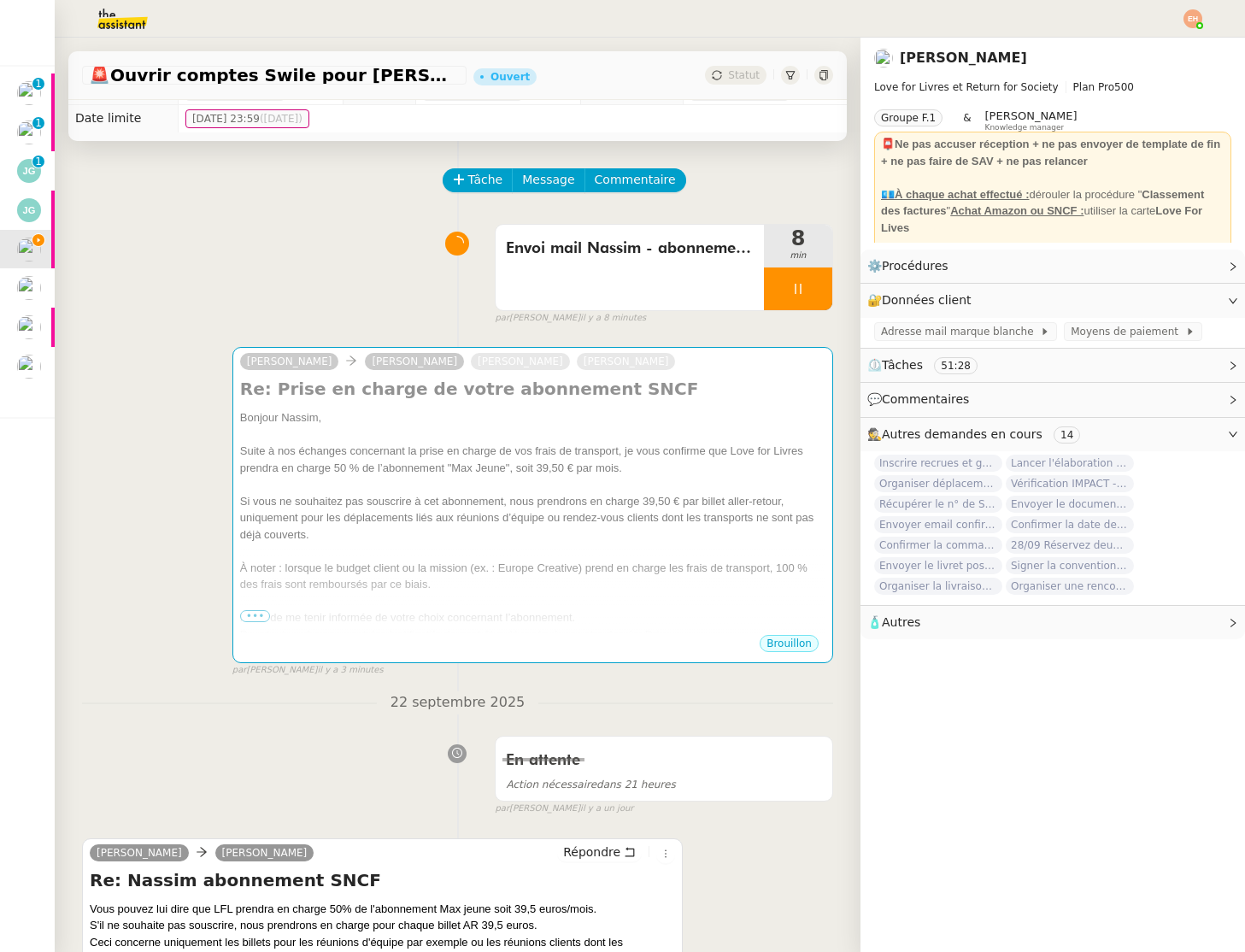
scroll to position [17, 0]
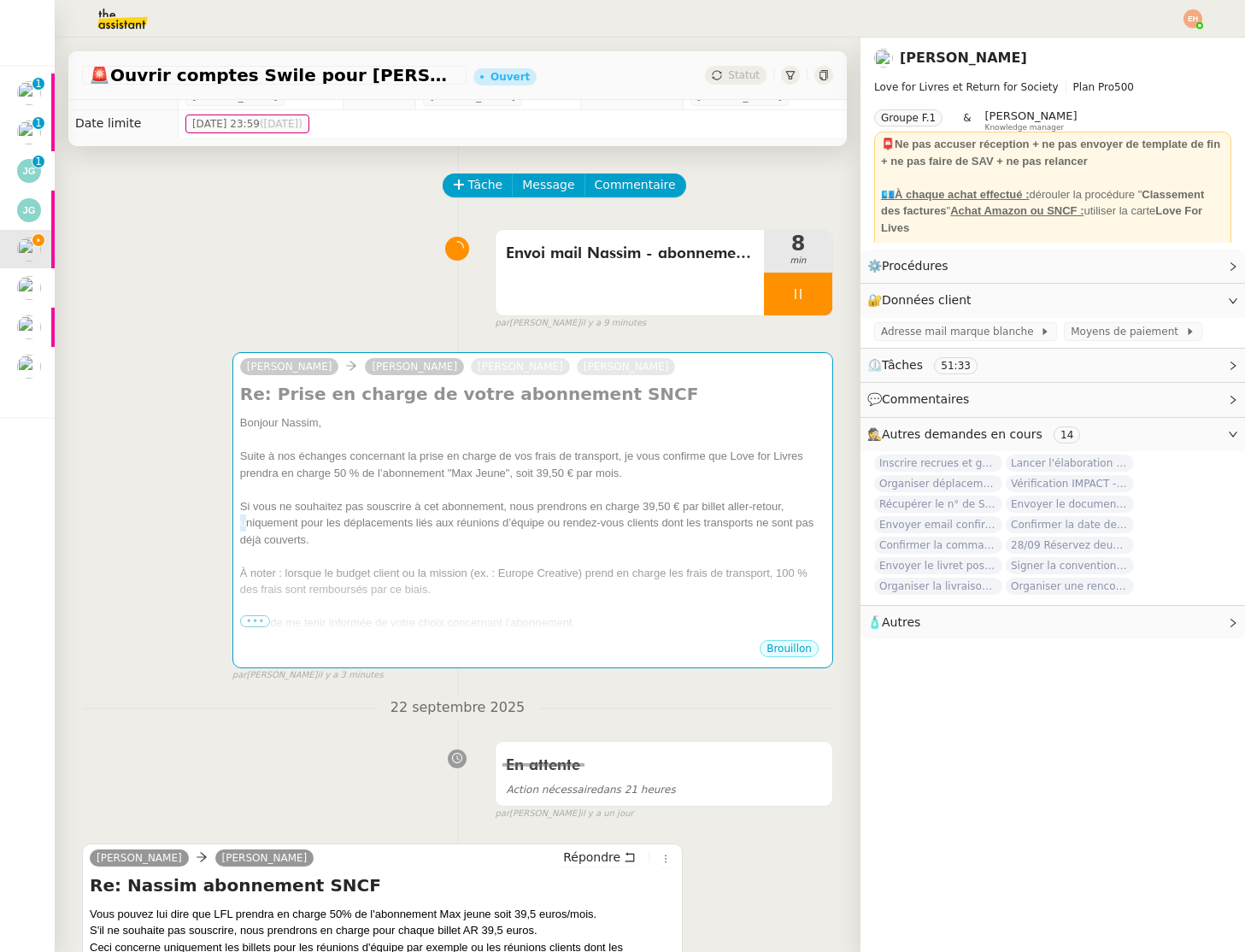
drag, startPoint x: 246, startPoint y: 529, endPoint x: 162, endPoint y: 531, distance: 84.0
click at [162, 531] on div "Olivia LoveForLivres Nassim Rebai Céline MAS Omar Peraza Delgado Re: Prise en c…" at bounding box center [458, 509] width 751 height 346
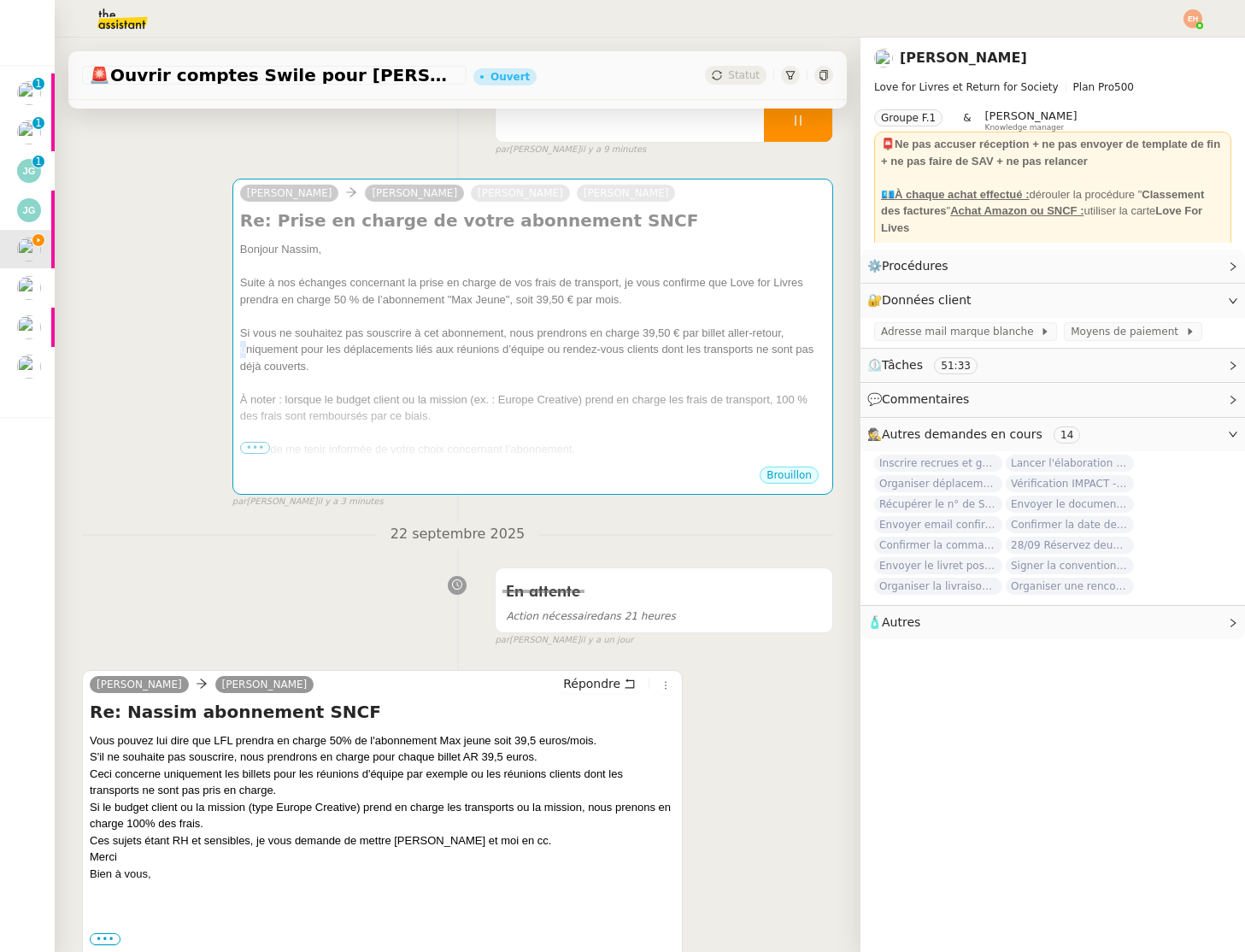
scroll to position [200, 0]
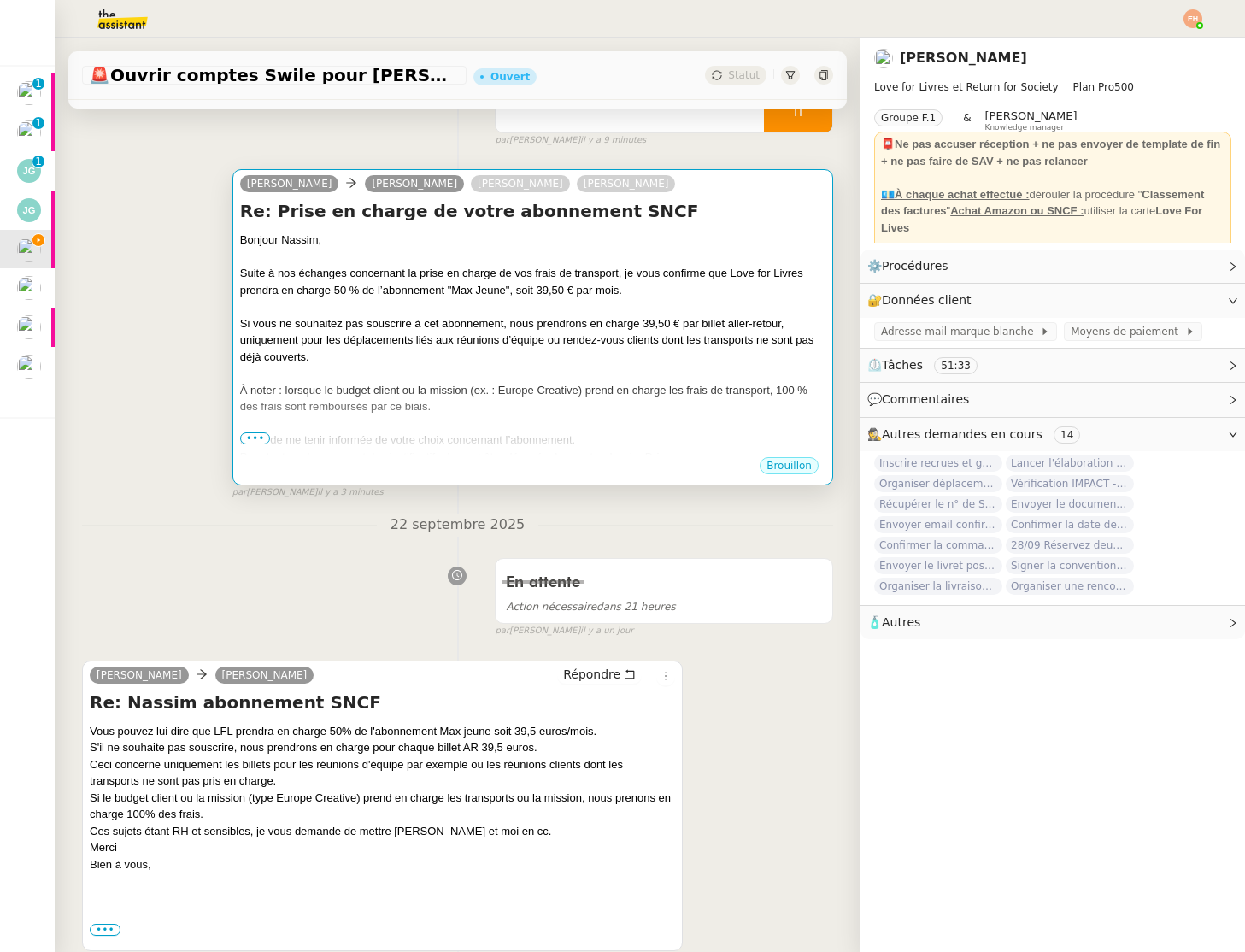
click at [333, 410] on div "À noter : lorsque le budget client ou la mission (ex. : Europe Creative) prend …" at bounding box center [533, 399] width 586 height 33
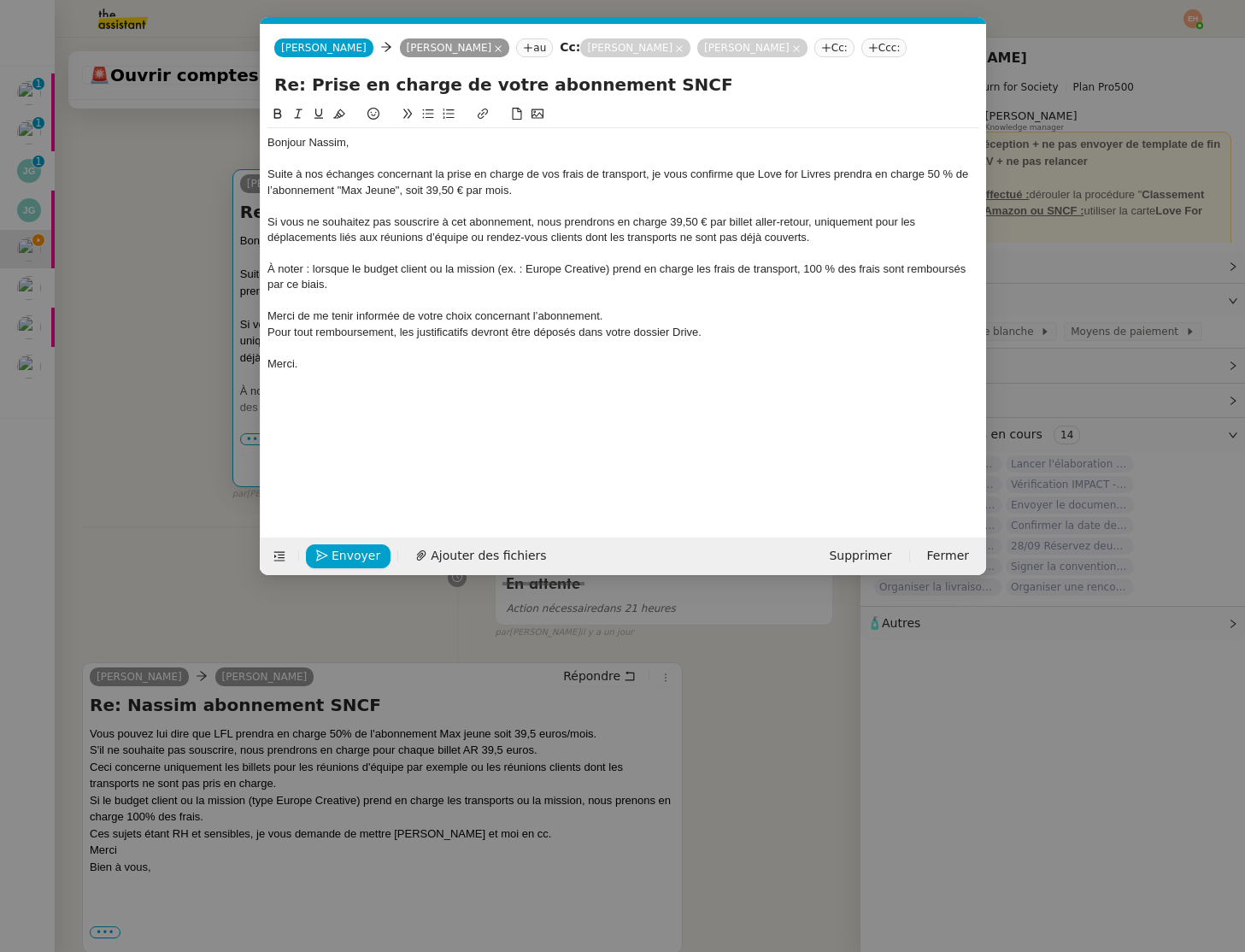
scroll to position [0, 36]
click at [183, 430] on nz-modal-container "Service TA - VOYAGE - PROPOSITION GLOBALE A utiliser dans le cadre de propositi…" at bounding box center [622, 476] width 1245 height 952
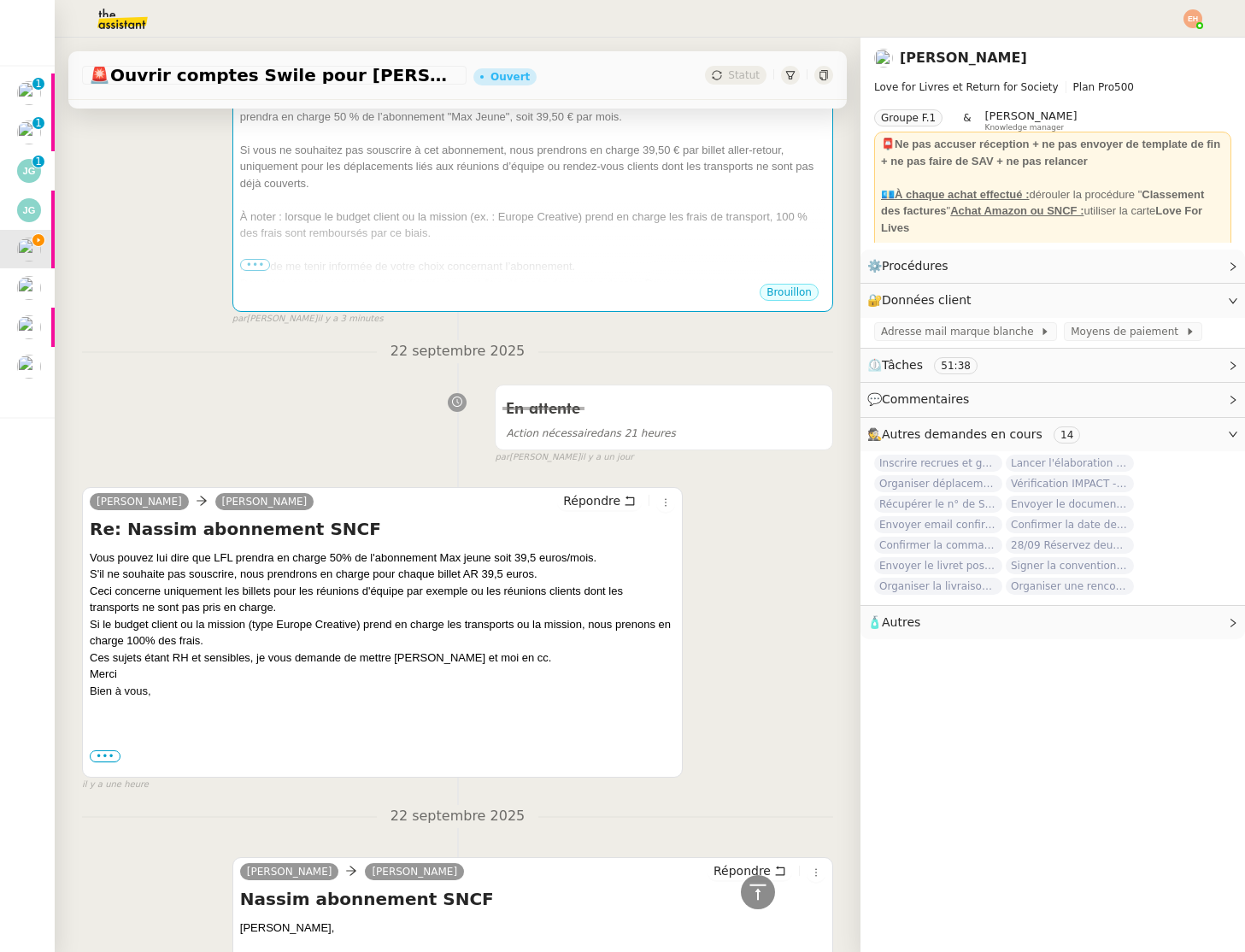
scroll to position [370, 0]
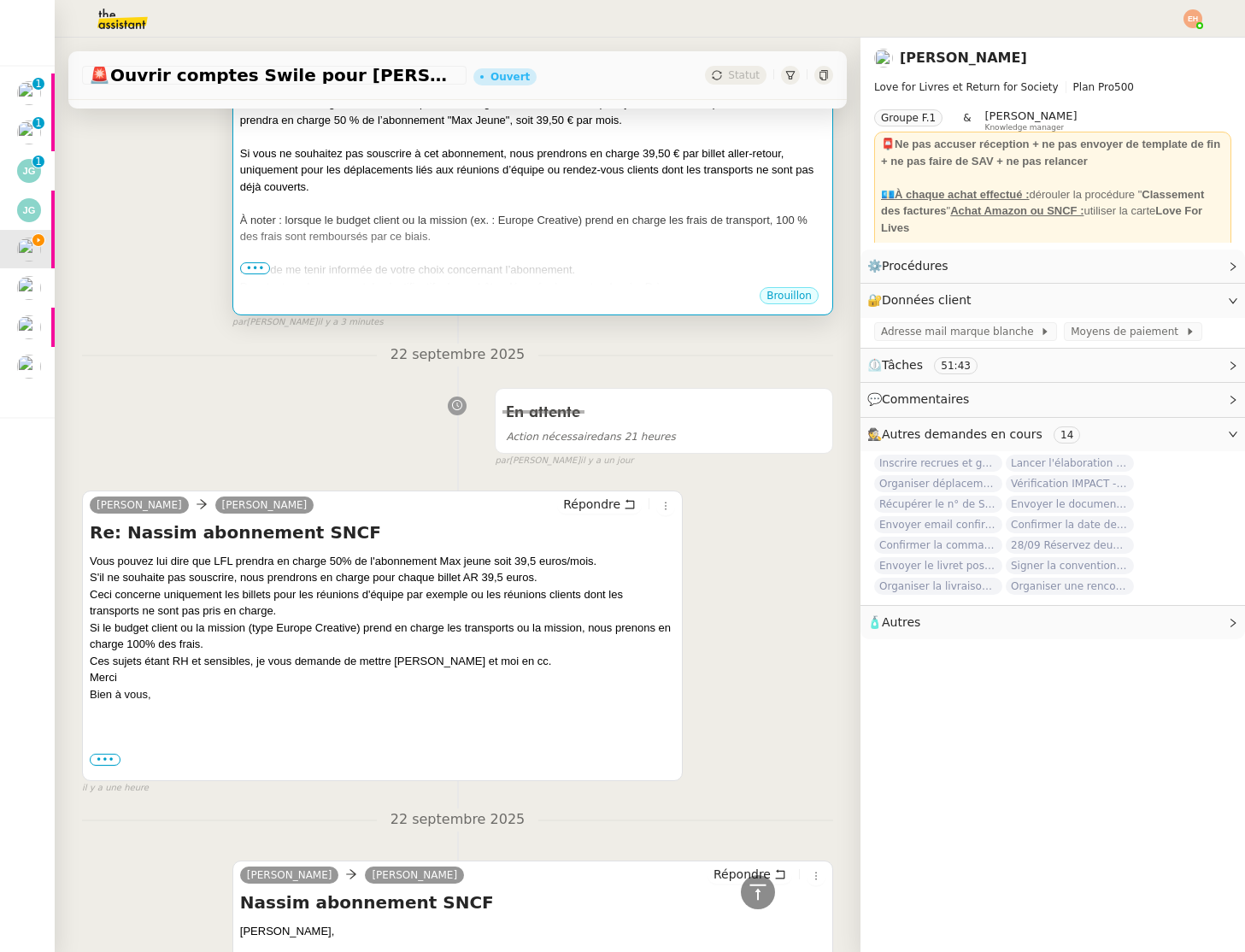
click at [422, 200] on div at bounding box center [533, 203] width 586 height 17
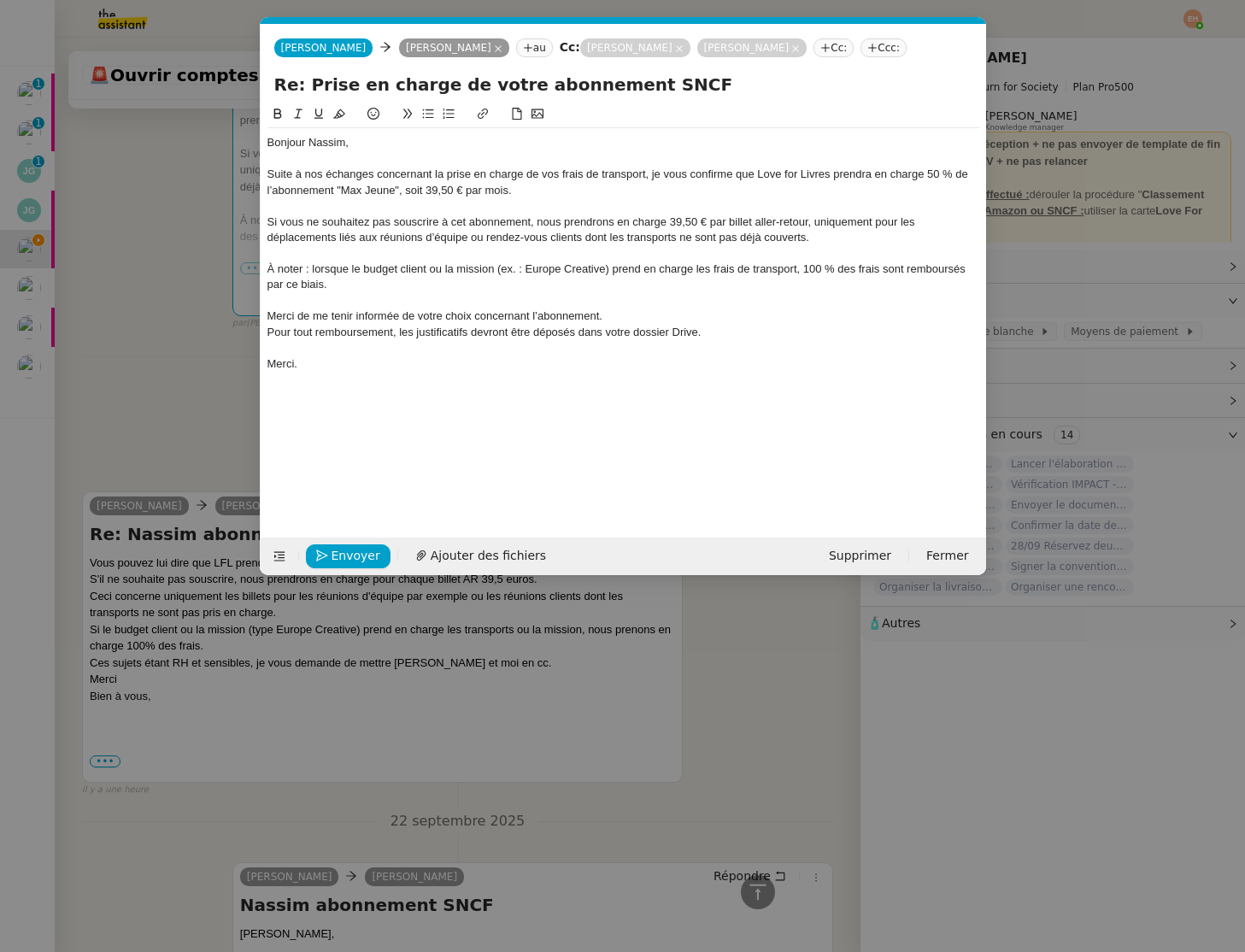
scroll to position [0, 36]
click at [377, 291] on div "À noter : lorsque le budget client ou la mission (ex. : Europe Creative) prend …" at bounding box center [624, 277] width 712 height 32
click at [666, 269] on div "À noter : lorsque le budget client ou la mission (ex. : Europe Creative) prend …" at bounding box center [624, 277] width 712 height 32
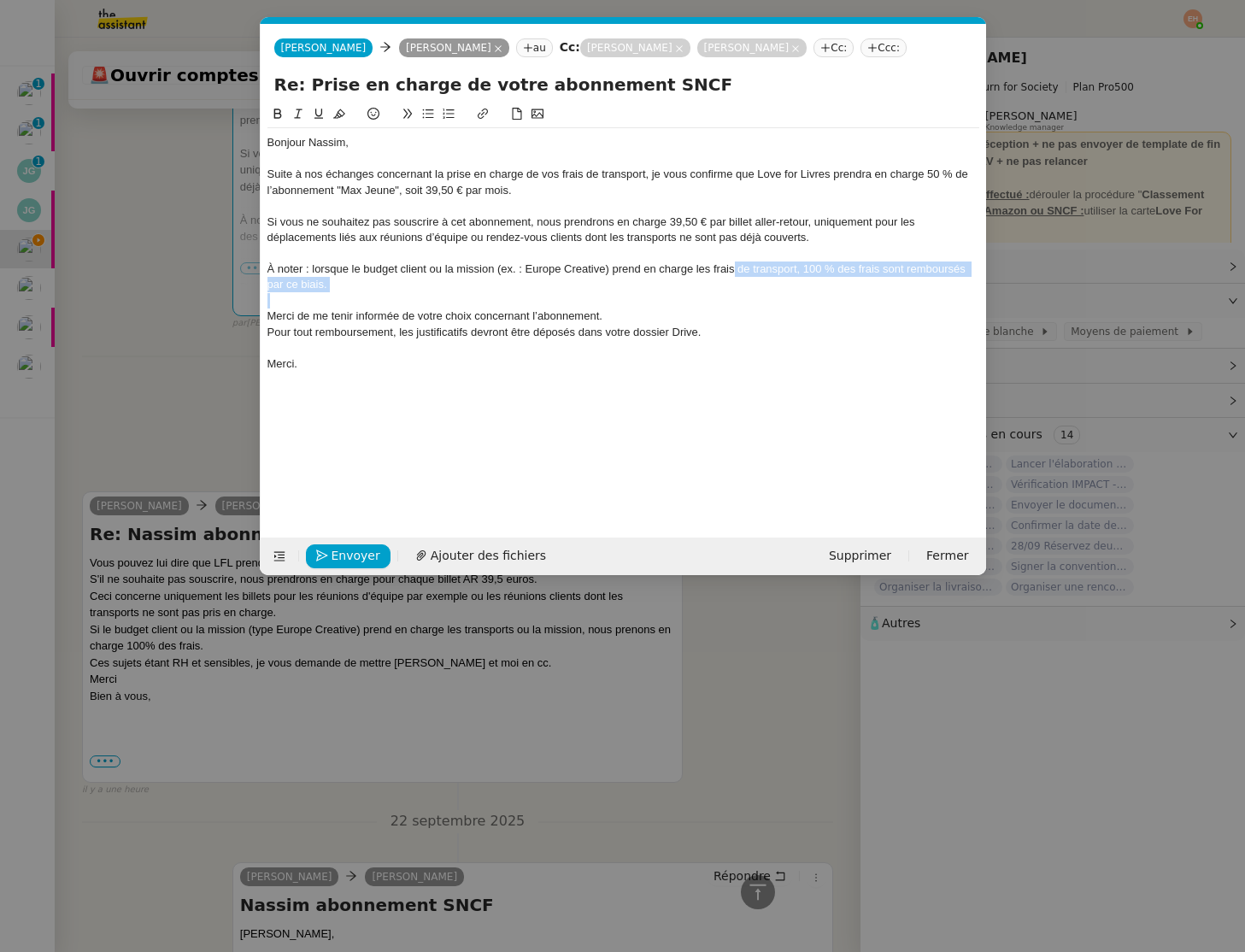
click at [736, 270] on div "À noter : lorsque le budget client ou la mission (ex. : Europe Creative) prend …" at bounding box center [624, 277] width 712 height 32
click at [806, 269] on div "À noter : lorsque le budget client ou la mission (ex. : Europe Creative) prend …" at bounding box center [624, 277] width 712 height 32
click at [786, 292] on div "Bonjour Nassim, Suite à nos échanges concernant la prise en charge de vos frais…" at bounding box center [624, 253] width 712 height 250
drag, startPoint x: 546, startPoint y: 280, endPoint x: 567, endPoint y: 278, distance: 21.1
click at [546, 280] on div "À noter : lorsque le budget client ou la mission (ex. : Europe Creative) prend …" at bounding box center [624, 277] width 712 height 32
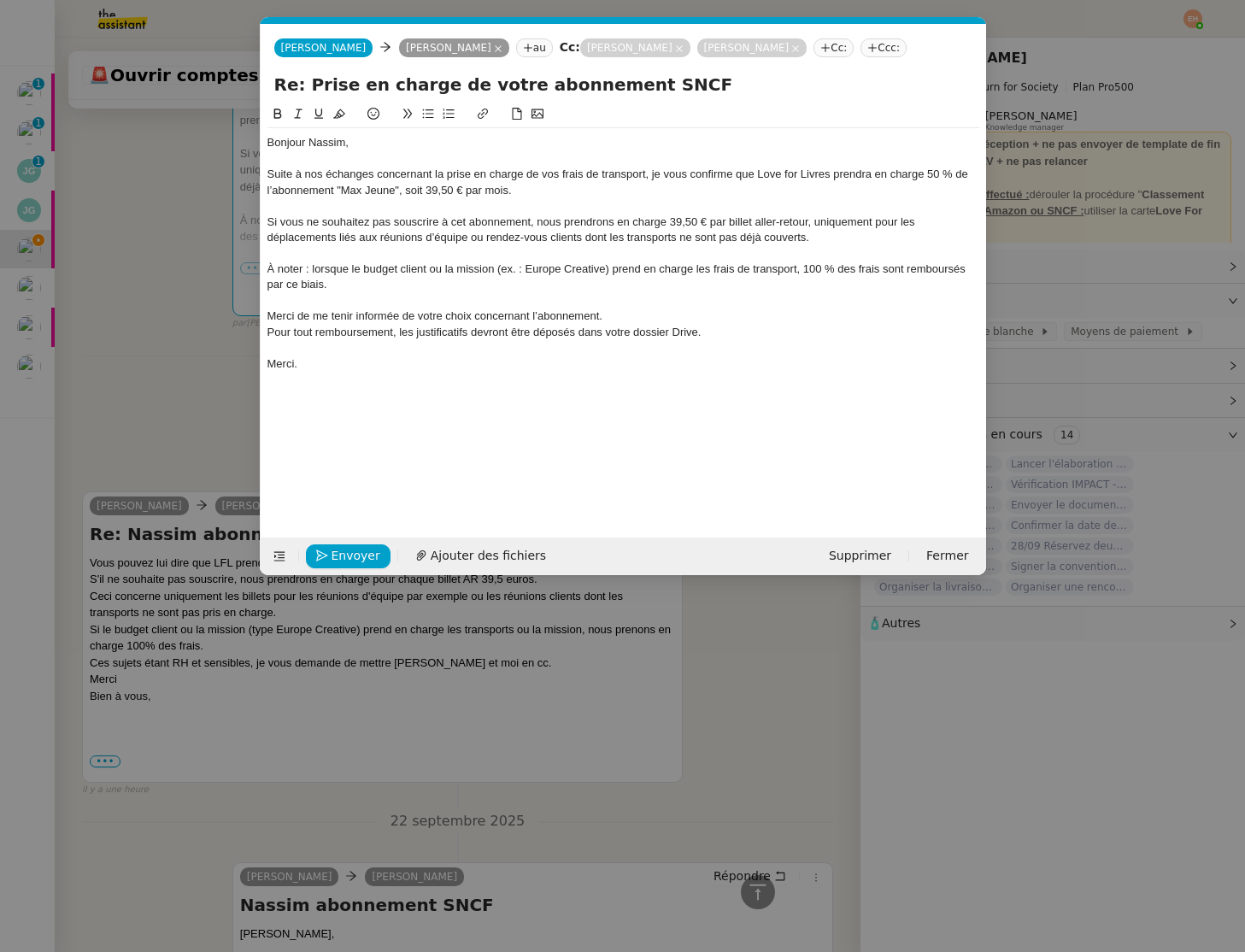
drag, startPoint x: 681, startPoint y: 269, endPoint x: 720, endPoint y: 263, distance: 39.5
click at [681, 269] on div "À noter : lorsque le budget client ou la mission (ex. : Europe Creative) prend …" at bounding box center [624, 277] width 712 height 32
click at [722, 263] on div "À noter : lorsque le budget client ou la mission (ex. : Europe Creative) prend …" at bounding box center [624, 277] width 712 height 32
drag, startPoint x: 813, startPoint y: 267, endPoint x: 817, endPoint y: 283, distance: 16.5
click at [817, 283] on div "À noter : lorsque le budget client ou la mission (ex. : Europe Creative) prend …" at bounding box center [624, 277] width 712 height 32
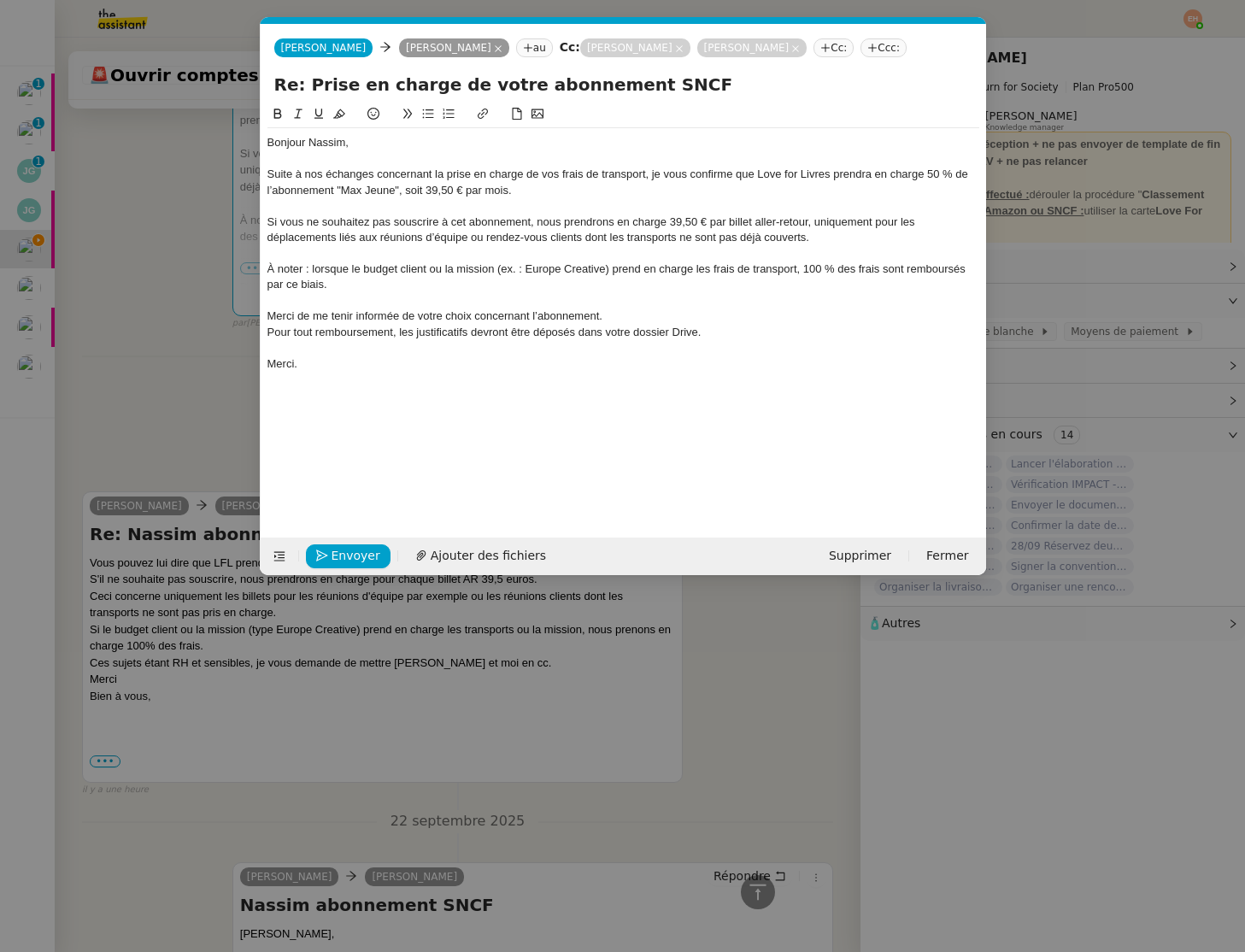
click at [871, 282] on div "À noter : lorsque le budget client ou la mission (ex. : Europe Creative) prend …" at bounding box center [624, 277] width 712 height 32
drag, startPoint x: 906, startPoint y: 269, endPoint x: 914, endPoint y: 284, distance: 17.0
click at [914, 284] on div "À noter : lorsque le budget client ou la mission (ex. : Europe Creative) prend …" at bounding box center [624, 277] width 712 height 32
drag, startPoint x: 346, startPoint y: 270, endPoint x: 633, endPoint y: 262, distance: 287.1
click at [630, 262] on div "À noter : lorsque le budget client ou la mission (ex. : Europe Creative) prend …" at bounding box center [624, 277] width 712 height 32
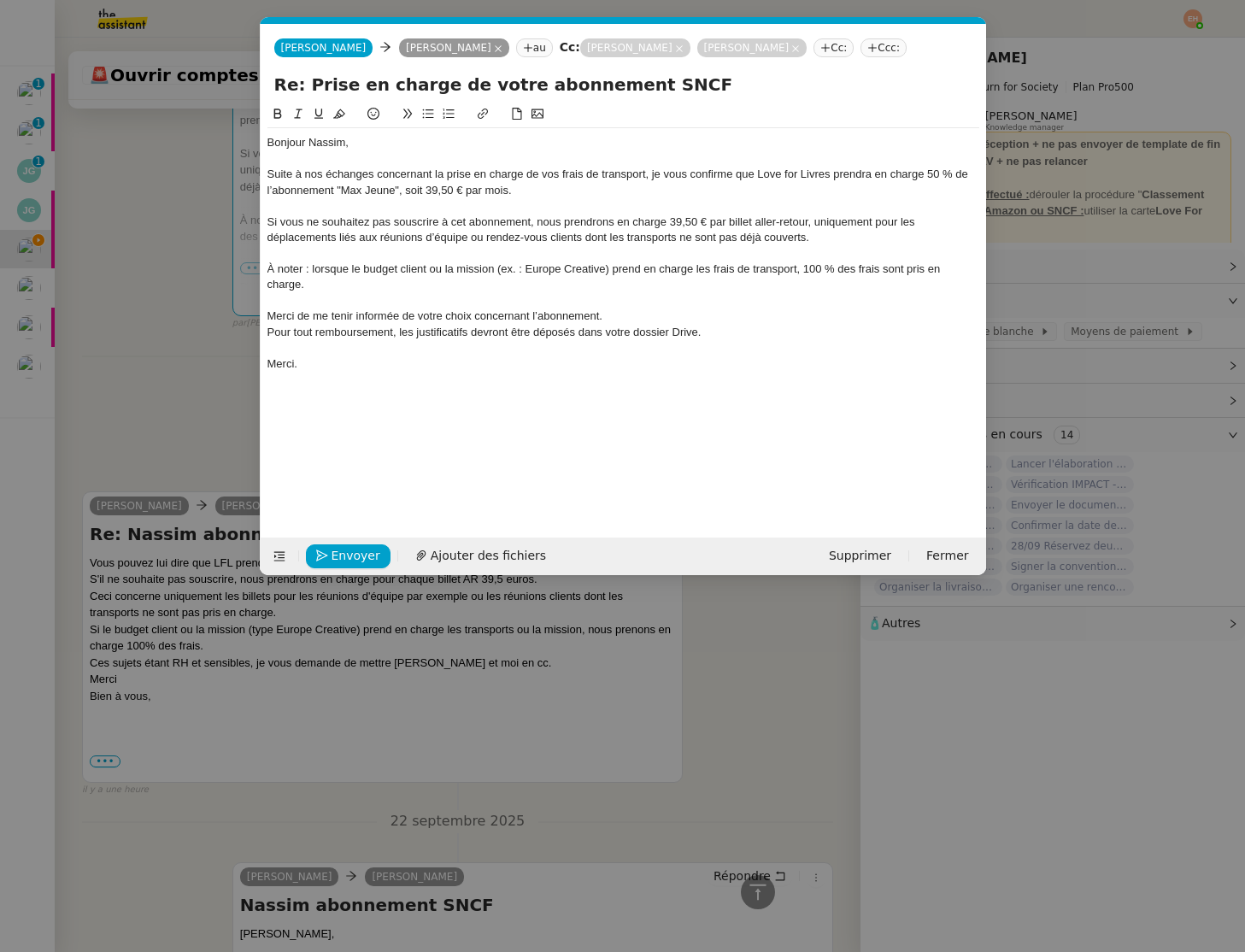
click at [661, 263] on div "À noter : lorsque le budget client ou la mission (ex. : Europe Creative) prend …" at bounding box center [624, 277] width 712 height 32
drag, startPoint x: 609, startPoint y: 273, endPoint x: 802, endPoint y: 275, distance: 193.0
click at [802, 275] on div "À noter : lorsque le budget client ou la mission (ex. : Europe Creative) prend …" at bounding box center [624, 277] width 712 height 32
drag, startPoint x: 799, startPoint y: 271, endPoint x: 748, endPoint y: 274, distance: 51.1
click at [748, 274] on div "À noter : lorsque le budget client ou la mission (ex. : Europe Creative) prend …" at bounding box center [624, 277] width 712 height 32
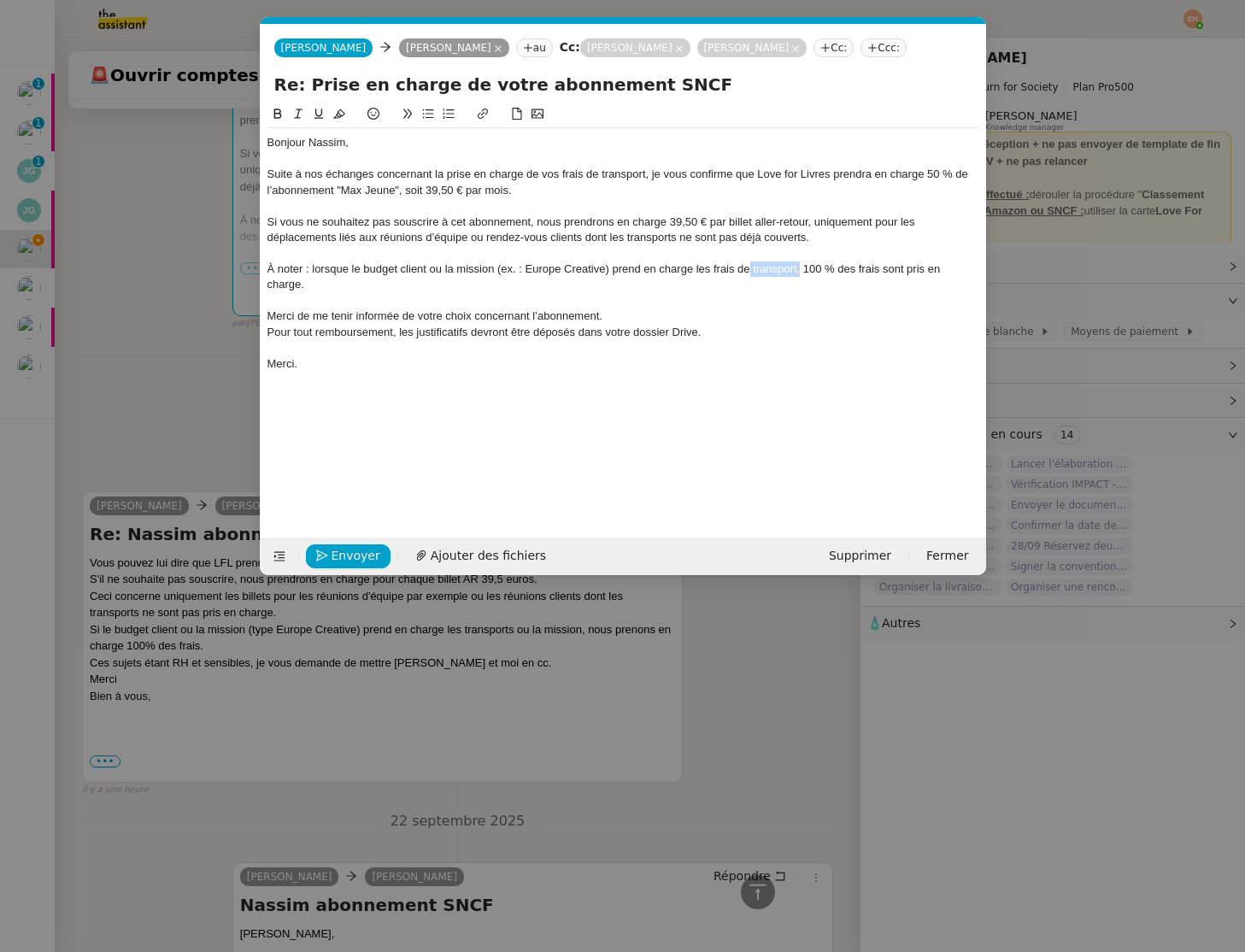
click at [762, 269] on div "À noter : lorsque le budget client ou la mission (ex. : Europe Creative) prend …" at bounding box center [624, 277] width 712 height 32
click at [726, 268] on div "À noter : lorsque le budget client ou la mission (ex. : Europe Creative) prend …" at bounding box center [624, 277] width 712 height 32
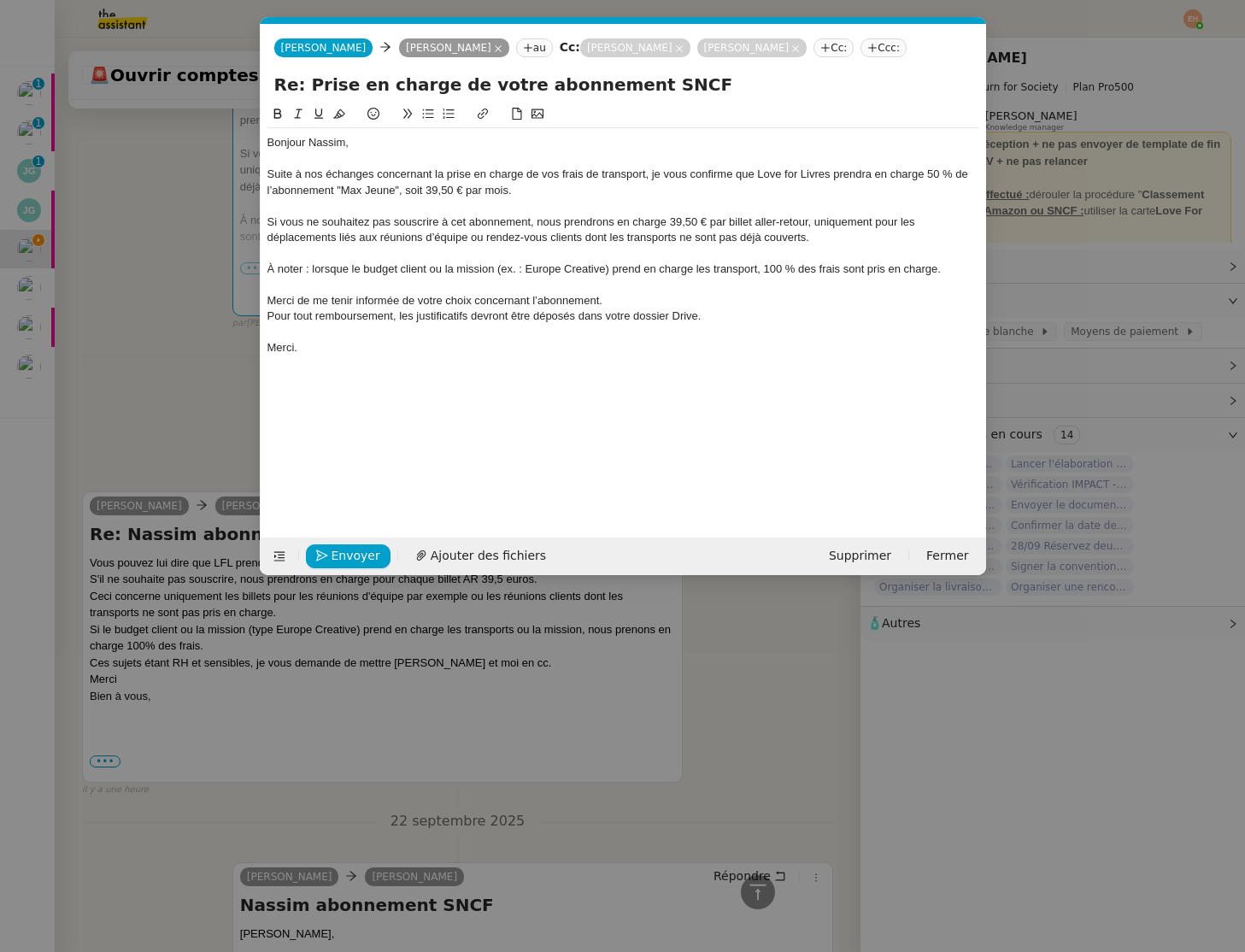
drag, startPoint x: 756, startPoint y: 270, endPoint x: 771, endPoint y: 284, distance: 20.5
click at [756, 270] on div "À noter : lorsque le budget client ou la mission (ex. : Europe Creative) prend …" at bounding box center [624, 269] width 712 height 16
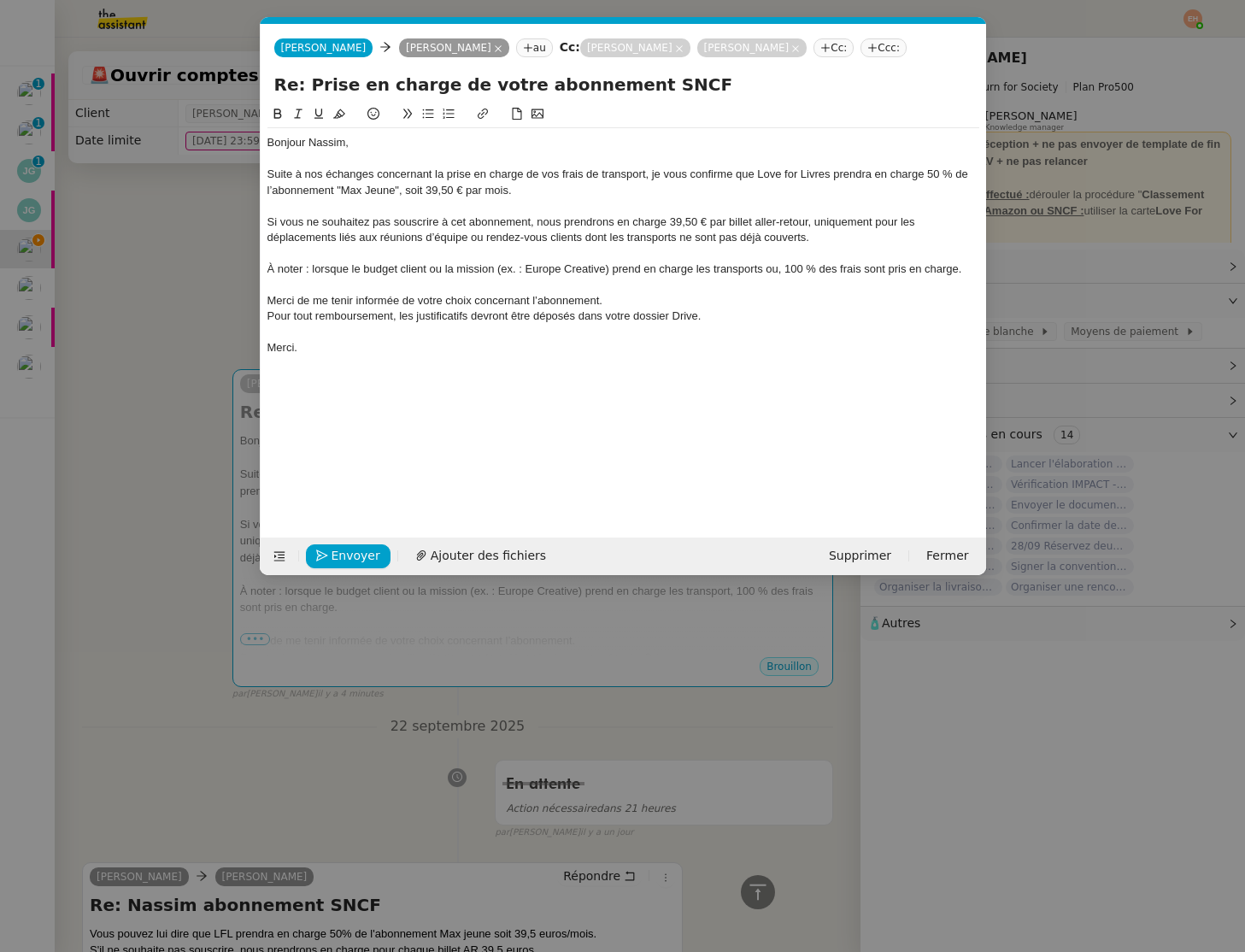
scroll to position [0, 36]
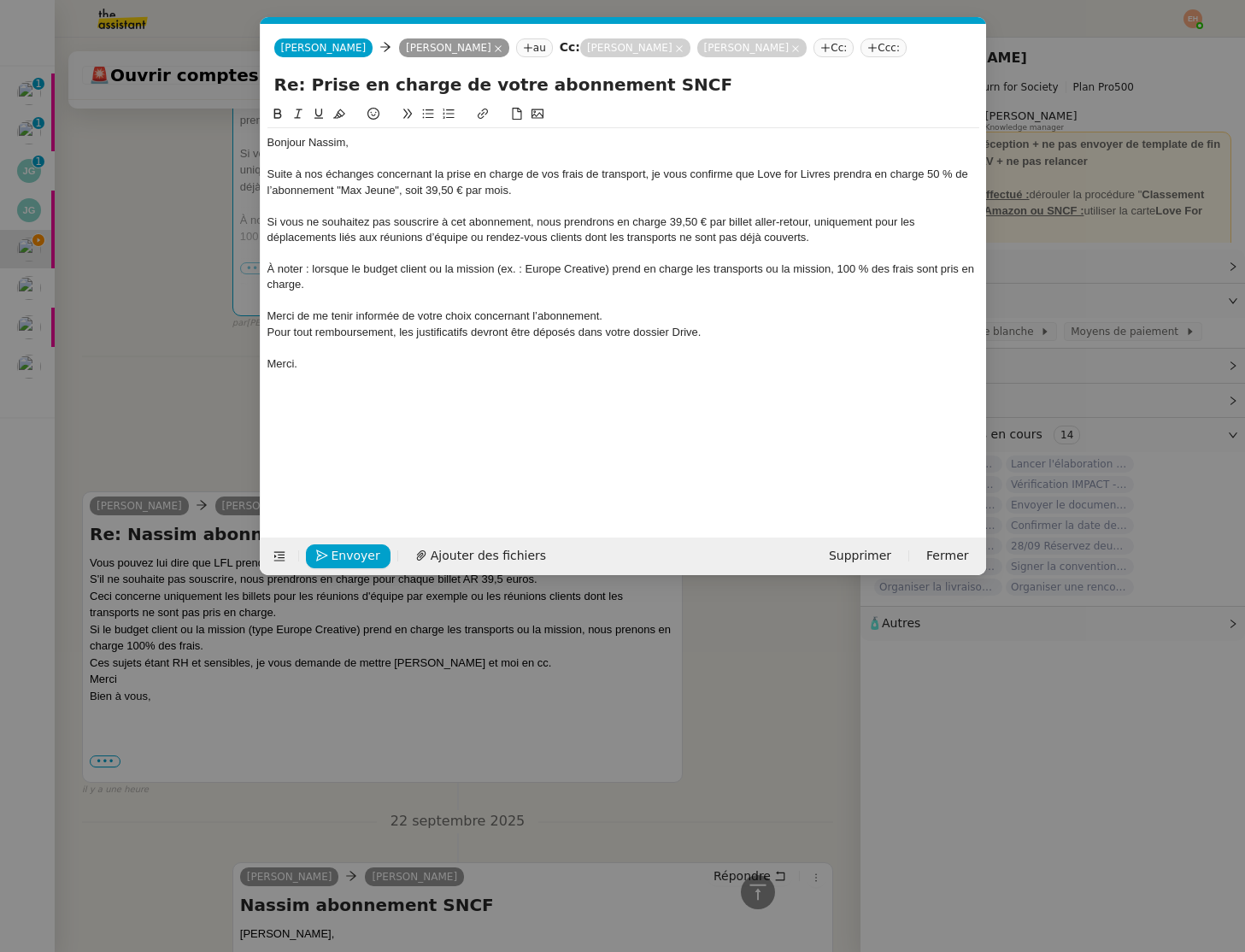
click at [417, 295] on div at bounding box center [624, 300] width 712 height 16
click at [416, 302] on div at bounding box center [624, 300] width 712 height 16
click at [415, 302] on div at bounding box center [624, 300] width 712 height 16
click at [420, 312] on div "Merci de me tenir informée de votre choix concernant l’abonnement." at bounding box center [624, 316] width 712 height 16
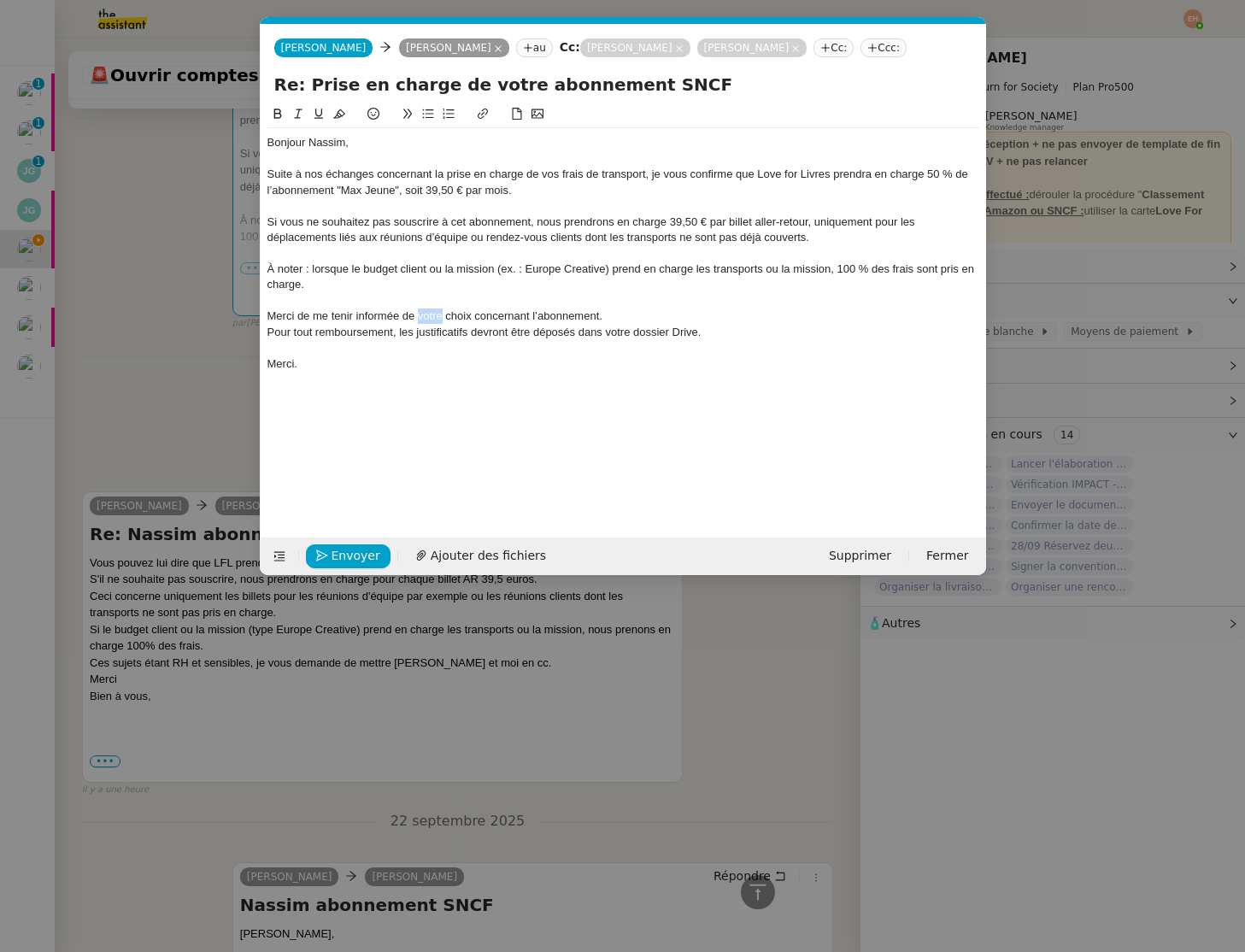
click at [420, 312] on div "Merci de me tenir informée de votre choix concernant l’abonnement." at bounding box center [624, 316] width 712 height 16
click at [412, 339] on div "Pour tout remboursement, les justificatifs devront être déposés dans votre doss…" at bounding box center [624, 332] width 712 height 16
click at [413, 339] on div "Pour tout remboursement, les justificatifs devront être déposés dans votre doss…" at bounding box center [624, 332] width 712 height 16
click at [412, 339] on div "Pour tout remboursement, les justificatifs devront être déposés dans votre doss…" at bounding box center [624, 332] width 712 height 16
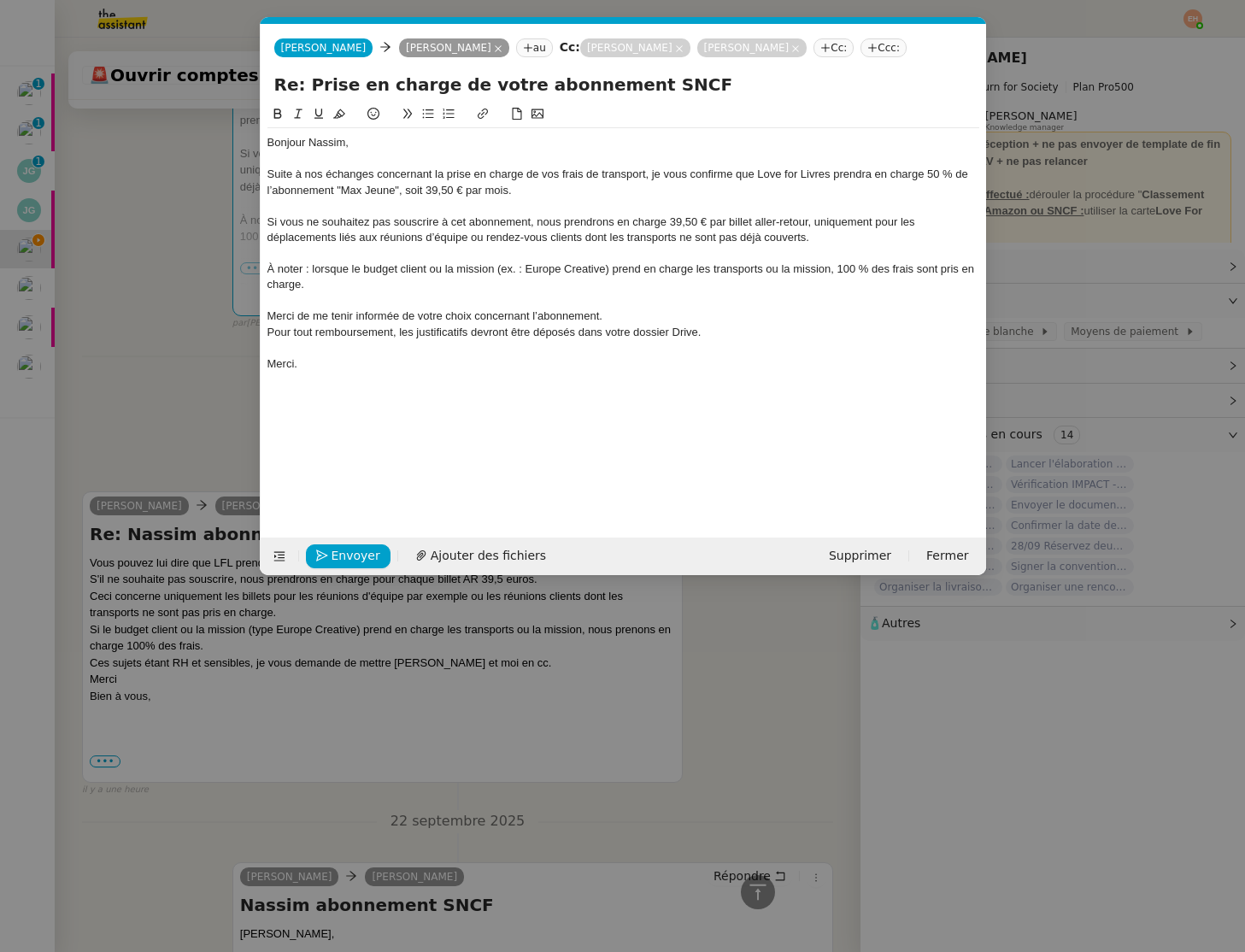
drag, startPoint x: 444, startPoint y: 324, endPoint x: 501, endPoint y: 327, distance: 57.1
click at [444, 325] on div "Pour tout remboursement, les justificatifs devront être déposés dans votre doss…" at bounding box center [624, 332] width 712 height 16
click at [730, 336] on div "Pour tout remboursement, les justificatifs devront être déposés dans votre doss…" at bounding box center [624, 332] width 712 height 16
drag, startPoint x: 653, startPoint y: 332, endPoint x: 292, endPoint y: 303, distance: 362.2
click at [292, 303] on div "Bonjour Nassim, Suite à nos échanges concernant la prise en charge de vos frais…" at bounding box center [624, 253] width 712 height 250
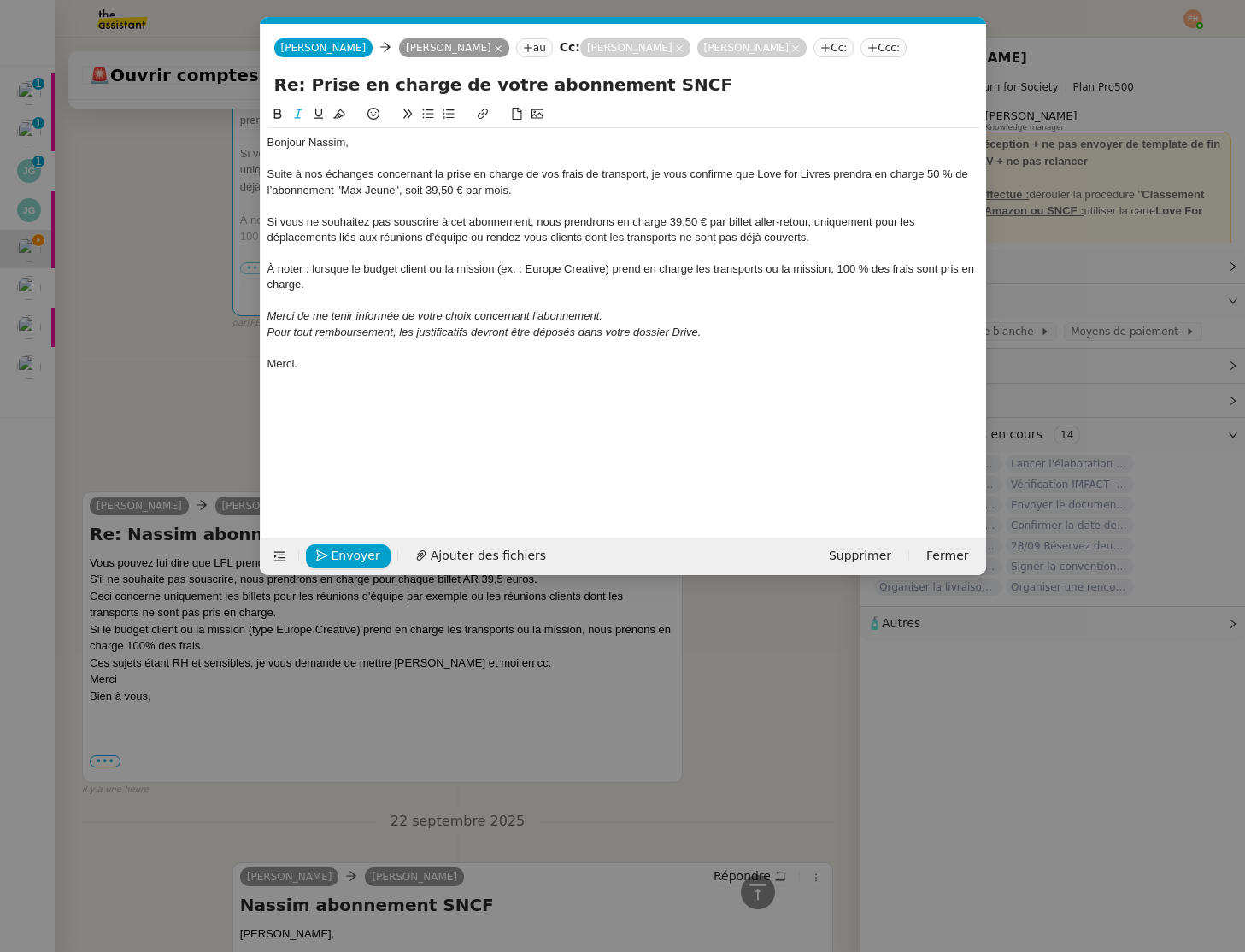
click at [375, 336] on em "Pour tout remboursement, les justificatifs devront être déposés dans votre doss…" at bounding box center [485, 332] width 434 height 13
click at [375, 336] on em "Pour tout remboursement, les justificatifs devront être déposés dans votre doss…" at bounding box center [485, 332] width 434 height 13
click at [334, 290] on div "À noter : lorsque le budget client ou la mission (ex. : Europe Creative) prend …" at bounding box center [624, 277] width 712 height 32
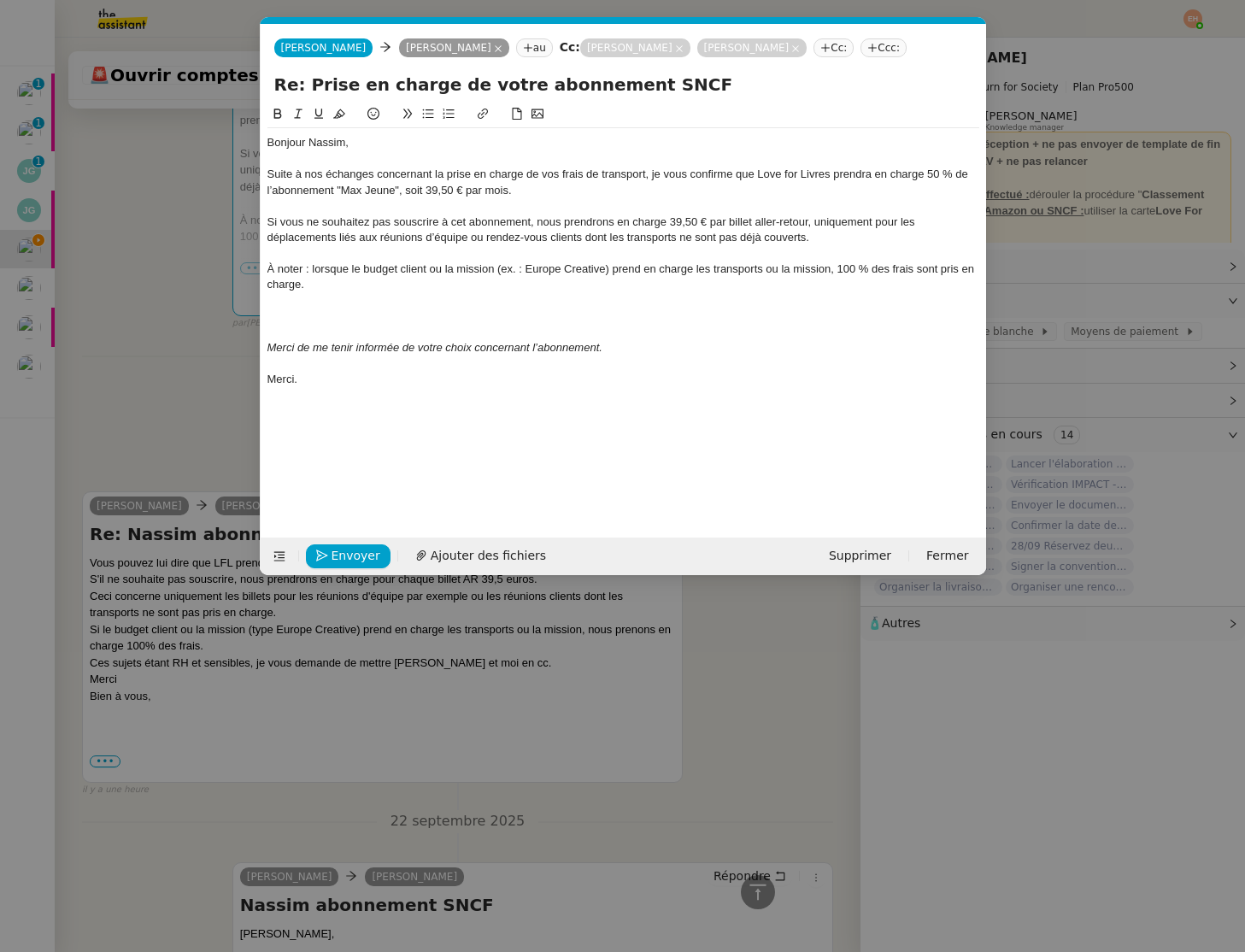
scroll to position [0, 0]
click at [332, 324] on div "Pour tout remboursement, les justificatifs devront être déposés dans votre doss…" at bounding box center [624, 316] width 712 height 16
click at [348, 337] on div at bounding box center [624, 332] width 712 height 16
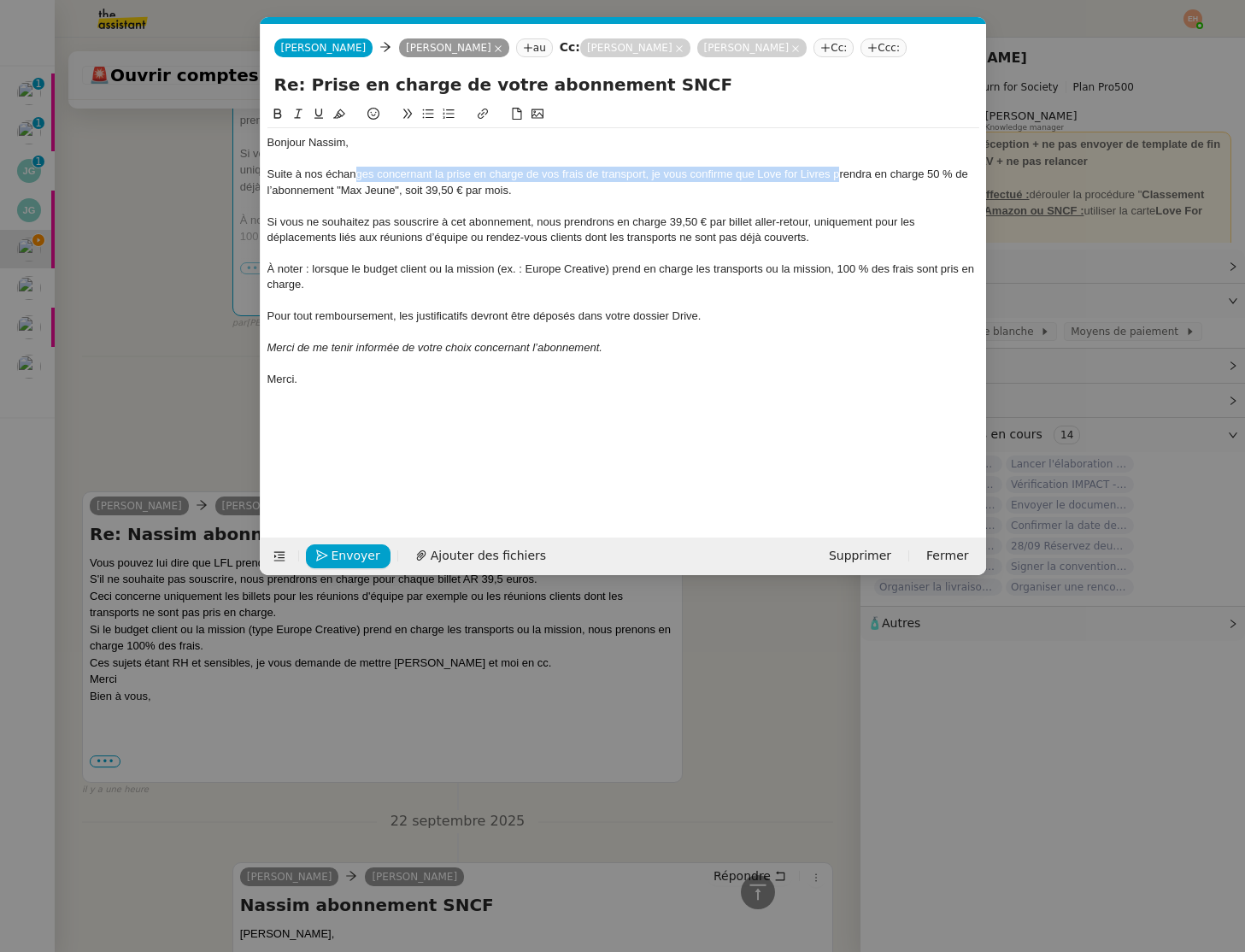
drag, startPoint x: 361, startPoint y: 170, endPoint x: 838, endPoint y: 175, distance: 477.0
click at [838, 175] on div "Suite à nos échanges concernant la prise en charge de vos frais de transport, j…" at bounding box center [624, 183] width 712 height 32
click at [705, 197] on div "Suite à nos échanges concernant la prise en charge de vos frais de transport, j…" at bounding box center [624, 183] width 712 height 32
drag, startPoint x: 673, startPoint y: 225, endPoint x: 796, endPoint y: 227, distance: 123.0
click at [782, 224] on div "Si vous ne souhaitez pas souscrire à cet abonnement, nous prendrons en charge 3…" at bounding box center [624, 230] width 712 height 32
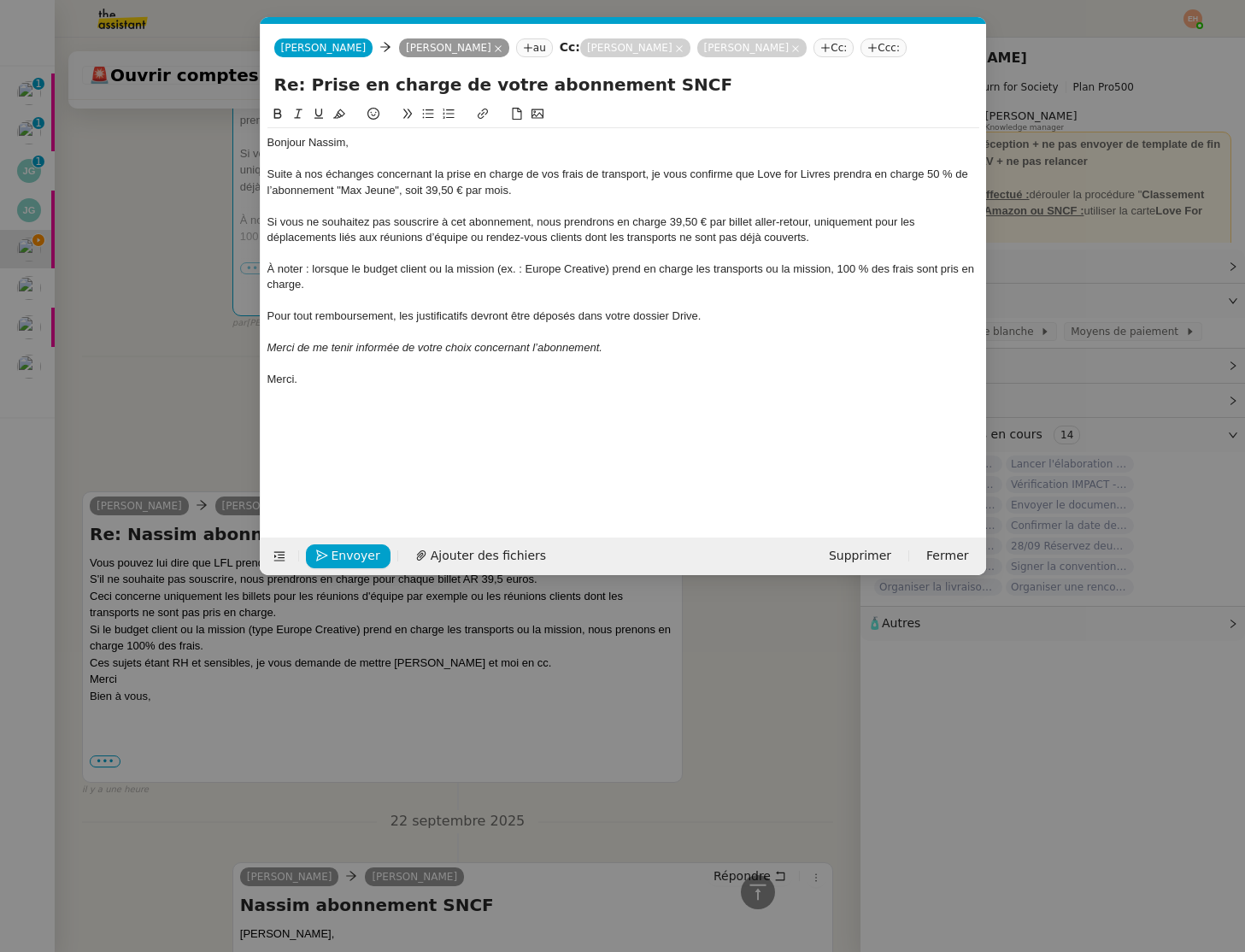
click at [811, 248] on div at bounding box center [624, 254] width 712 height 16
drag, startPoint x: 422, startPoint y: 235, endPoint x: 822, endPoint y: 238, distance: 400.0
click at [822, 238] on div "Si vous ne souhaitez pas souscrire à cet abonnement, nous prendrons en charge 3…" at bounding box center [624, 230] width 712 height 32
click at [845, 238] on div "Si vous ne souhaitez pas souscrire à cet abonnement, nous prendrons en charge 3…" at bounding box center [624, 230] width 712 height 32
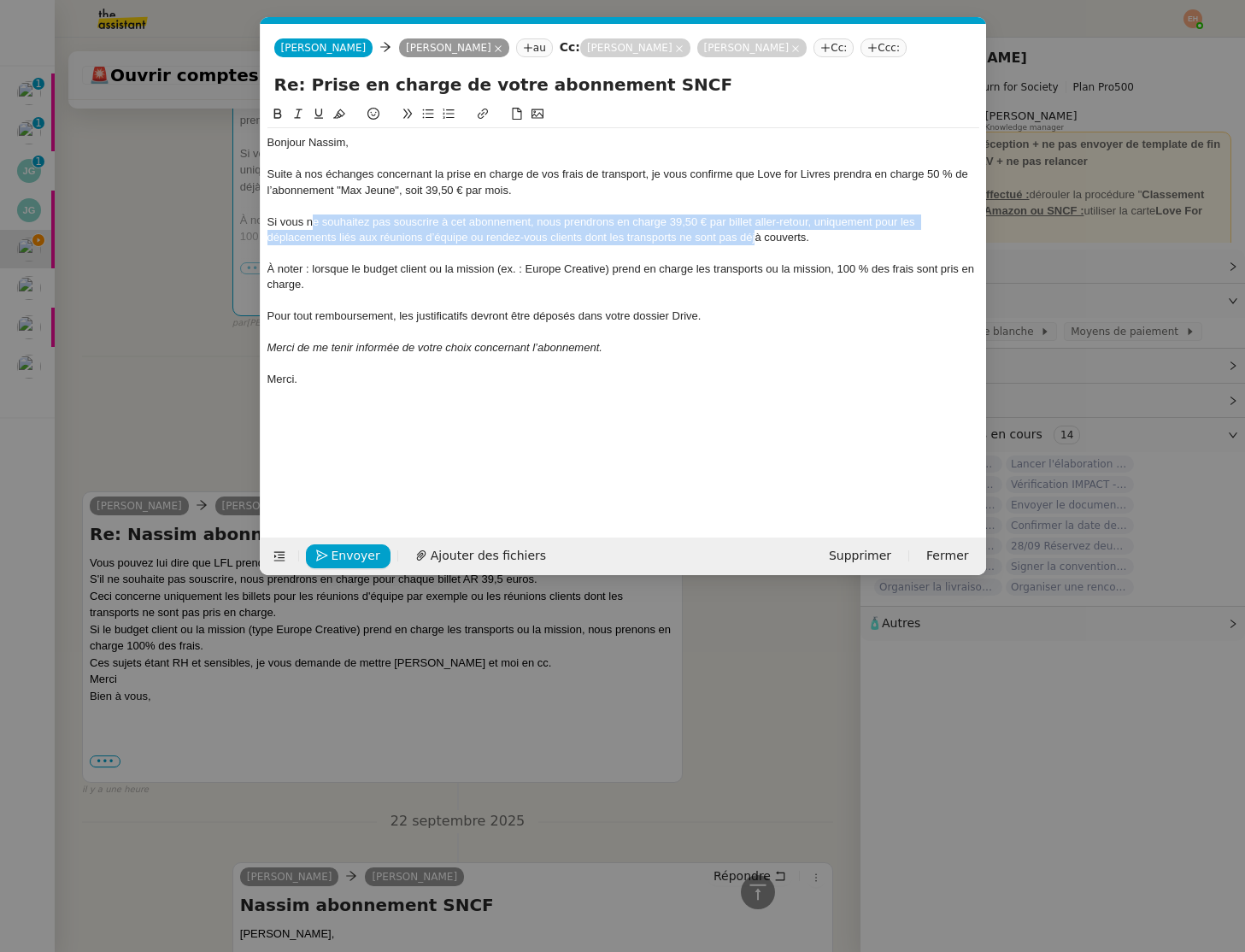
drag, startPoint x: 317, startPoint y: 228, endPoint x: 755, endPoint y: 231, distance: 438.0
click at [755, 231] on div "Si vous ne souhaitez pas souscrire à cet abonnement, nous prendrons en charge 3…" at bounding box center [624, 230] width 712 height 32
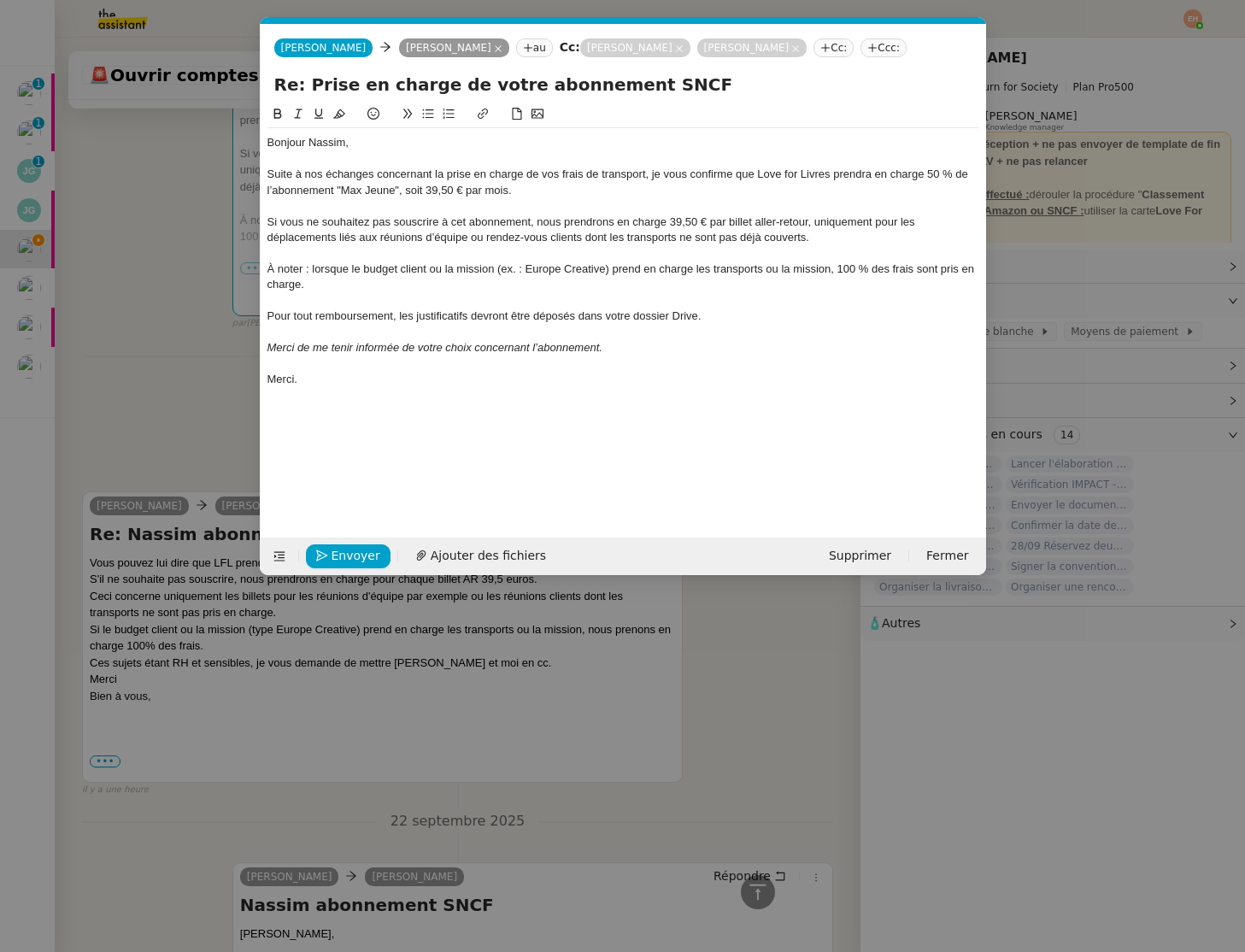
click at [324, 279] on div "À noter : lorsque le budget client ou la mission (ex. : Europe Creative) prend …" at bounding box center [624, 277] width 712 height 32
drag, startPoint x: 352, startPoint y: 266, endPoint x: 450, endPoint y: 264, distance: 98.0
click at [450, 264] on div "À noter : lorsque le budget client ou la mission (ex. : Europe Creative) prend …" at bounding box center [624, 277] width 712 height 32
drag, startPoint x: 637, startPoint y: 269, endPoint x: 848, endPoint y: 271, distance: 211.0
click at [848, 271] on div "À noter : lorsque le budget client ou la mission (ex. : Europe Creative) prend …" at bounding box center [624, 277] width 712 height 32
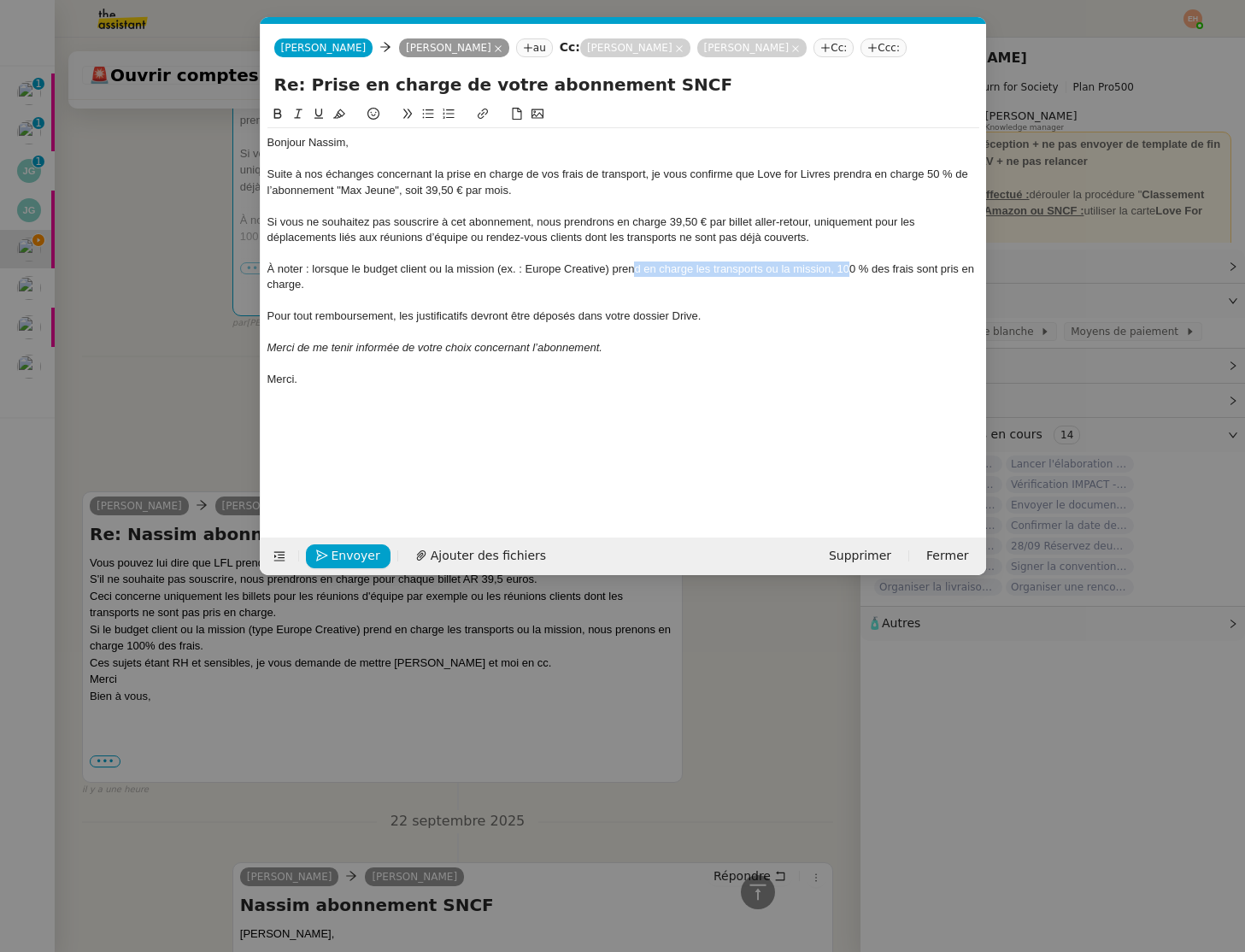
drag, startPoint x: 827, startPoint y: 273, endPoint x: 808, endPoint y: 279, distance: 19.9
click at [827, 273] on div "À noter : lorsque le budget client ou la mission (ex. : Europe Creative) prend …" at bounding box center [624, 277] width 712 height 32
click at [695, 289] on div "À noter : lorsque le budget client ou la mission (ex. : Europe Creative) prend …" at bounding box center [624, 277] width 712 height 32
click at [911, 264] on div "À noter : lorsque le budget client ou la mission (ex. : Europe Creative) prend …" at bounding box center [624, 277] width 712 height 32
drag, startPoint x: 494, startPoint y: 312, endPoint x: 532, endPoint y: 312, distance: 38.0
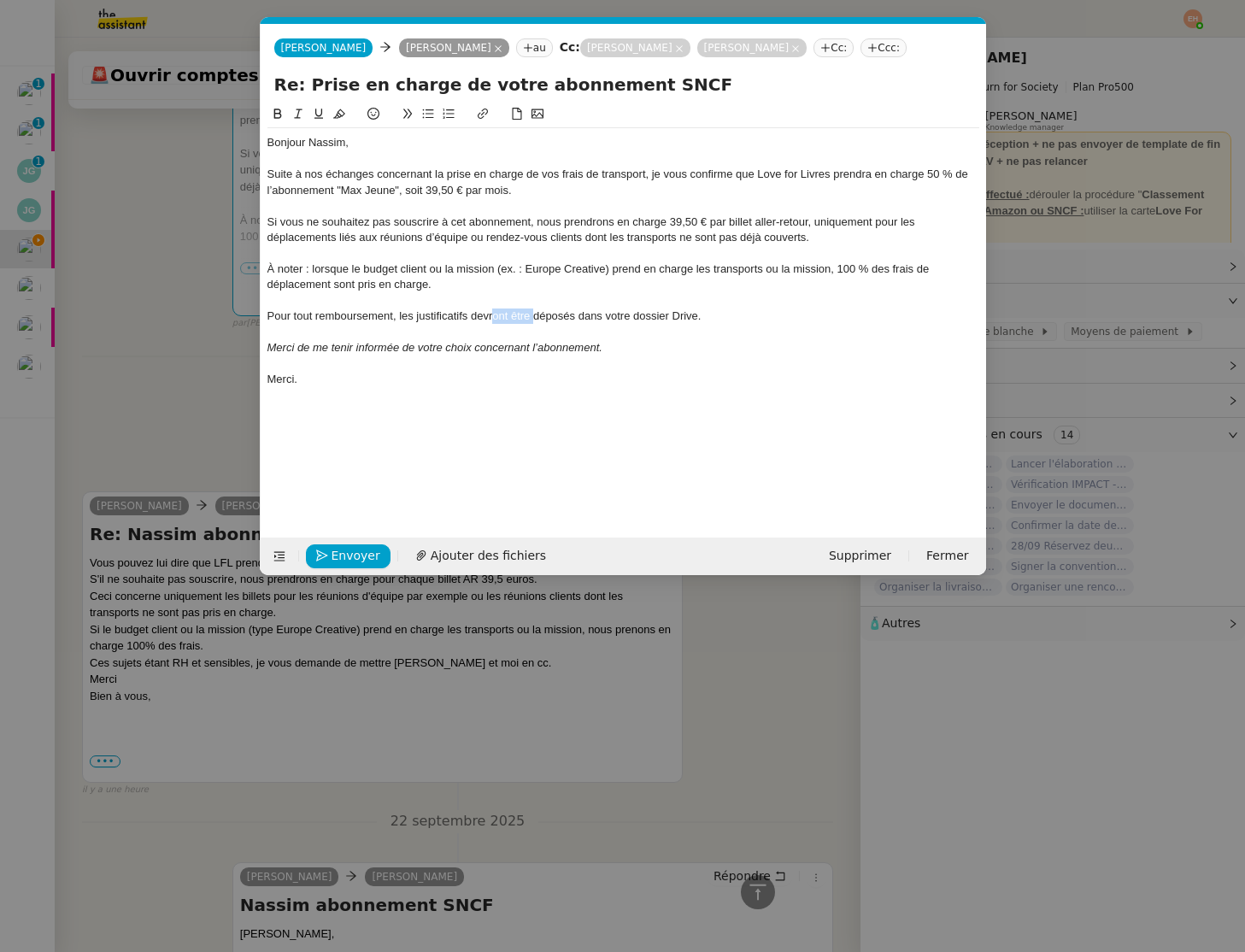
click at [532, 312] on div "Pour tout remboursement, les justificatifs devront être déposés dans votre doss…" at bounding box center [624, 316] width 712 height 16
click at [563, 351] on em "Merci de me tenir informée de votre choix concernant l’abonnement." at bounding box center [435, 348] width 335 height 13
click at [337, 553] on span "Envoyer" at bounding box center [356, 555] width 49 height 19
click at [337, 553] on span "Confirmer l'envoi" at bounding box center [383, 555] width 103 height 19
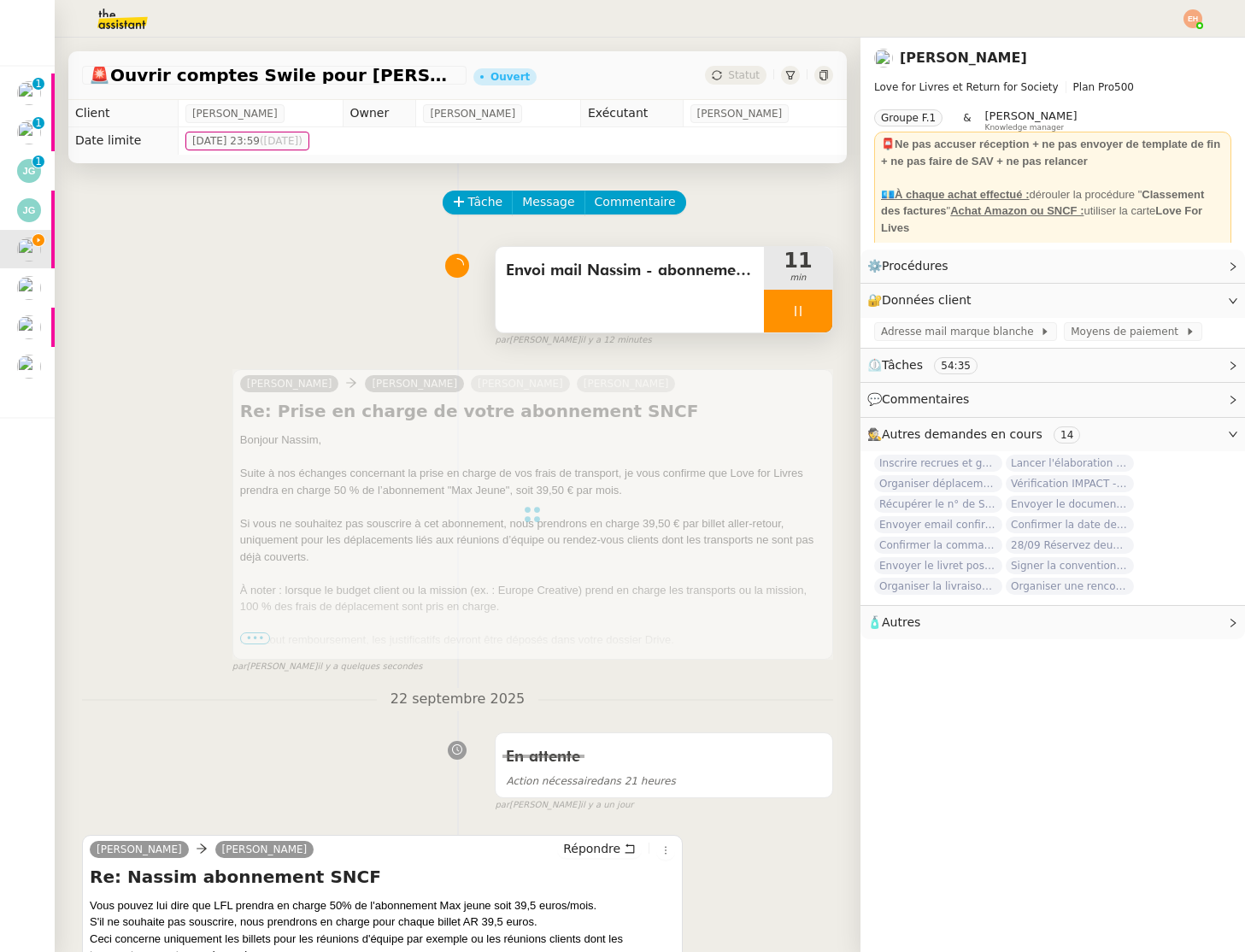
click at [781, 309] on div at bounding box center [798, 311] width 69 height 43
click at [813, 323] on button at bounding box center [815, 311] width 34 height 43
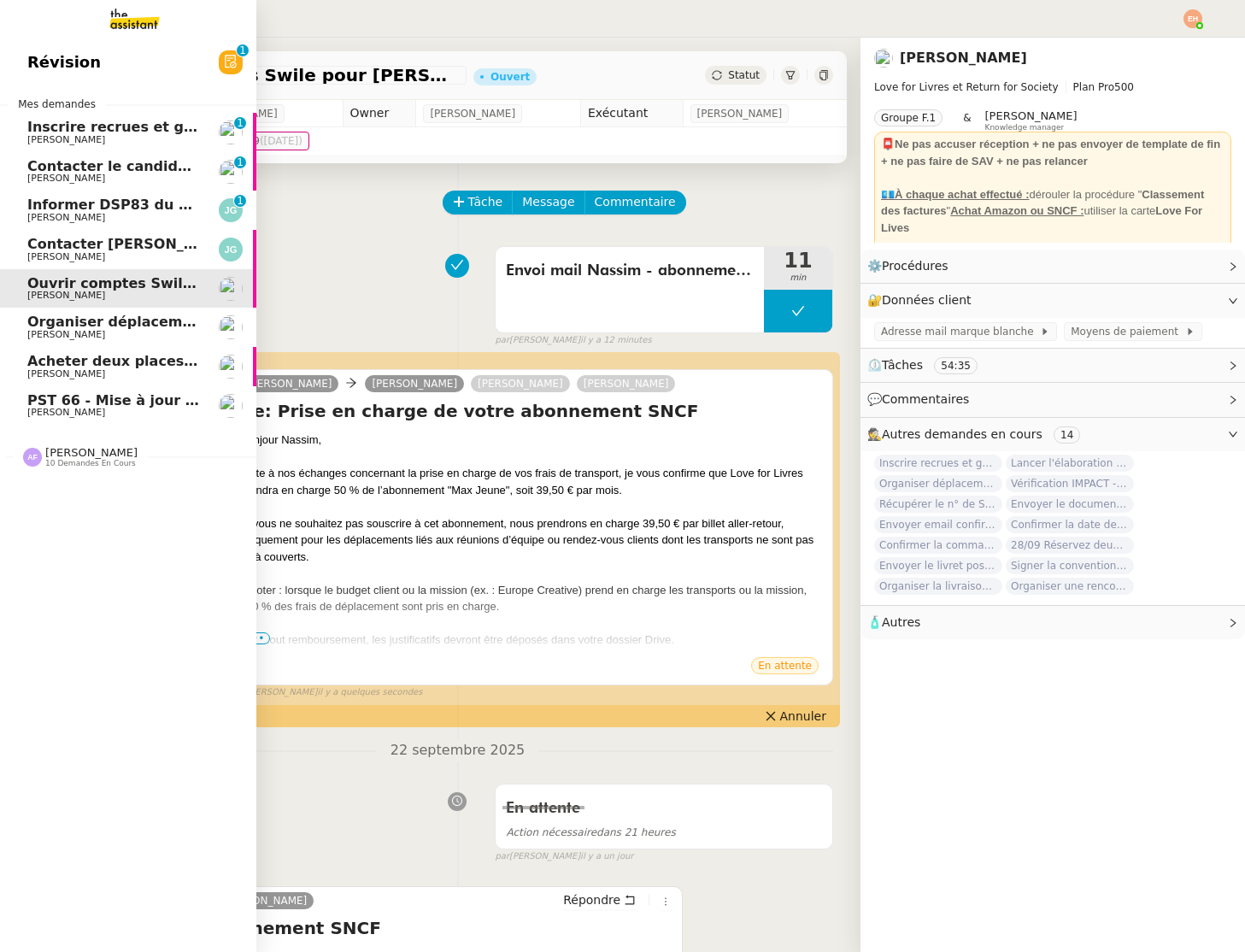
drag, startPoint x: 129, startPoint y: 328, endPoint x: 133, endPoint y: 295, distance: 33.2
click at [129, 328] on span "Organiser déplacement à [GEOGRAPHIC_DATA]" at bounding box center [208, 322] width 360 height 17
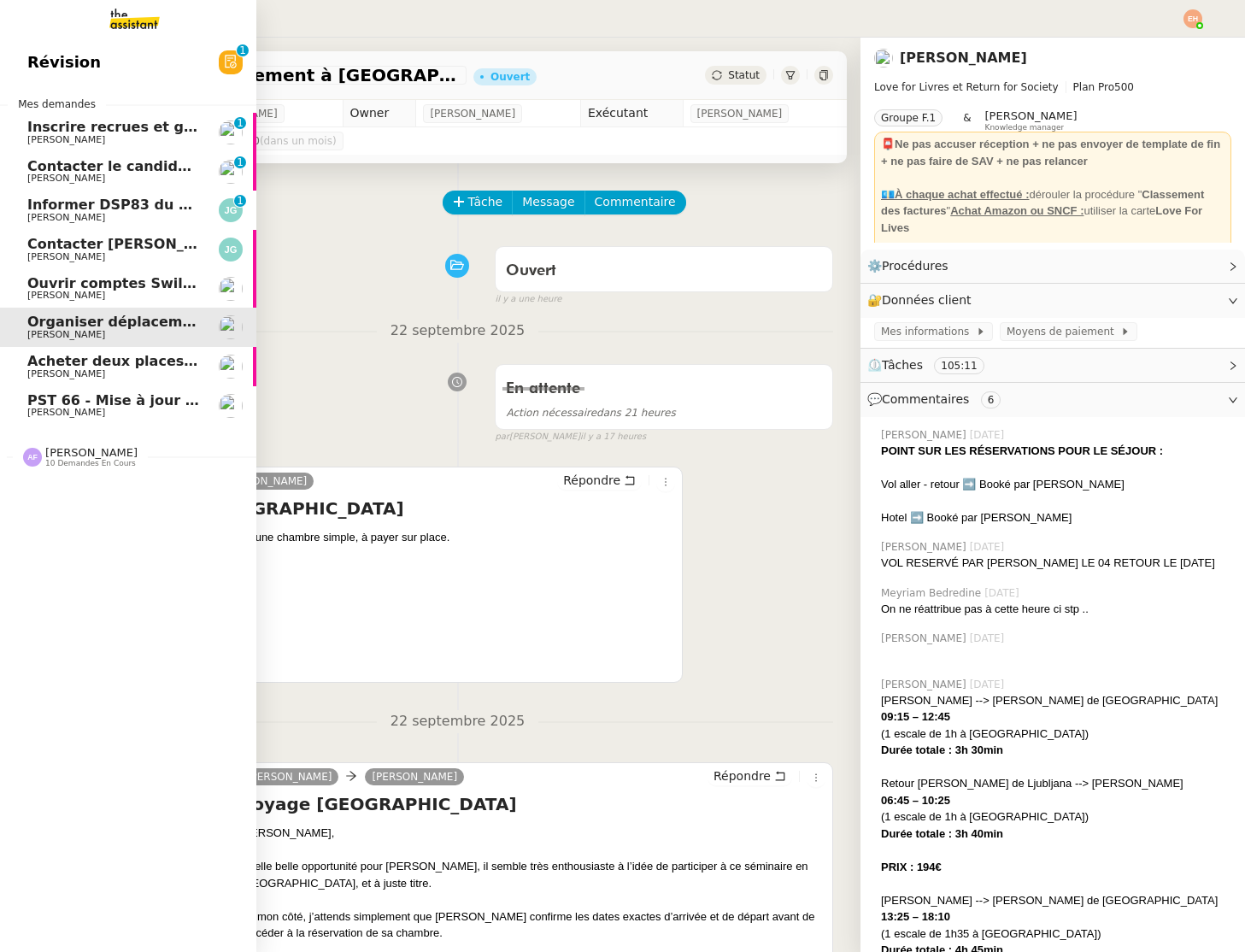
click at [133, 294] on span "[PERSON_NAME]" at bounding box center [114, 295] width 172 height 10
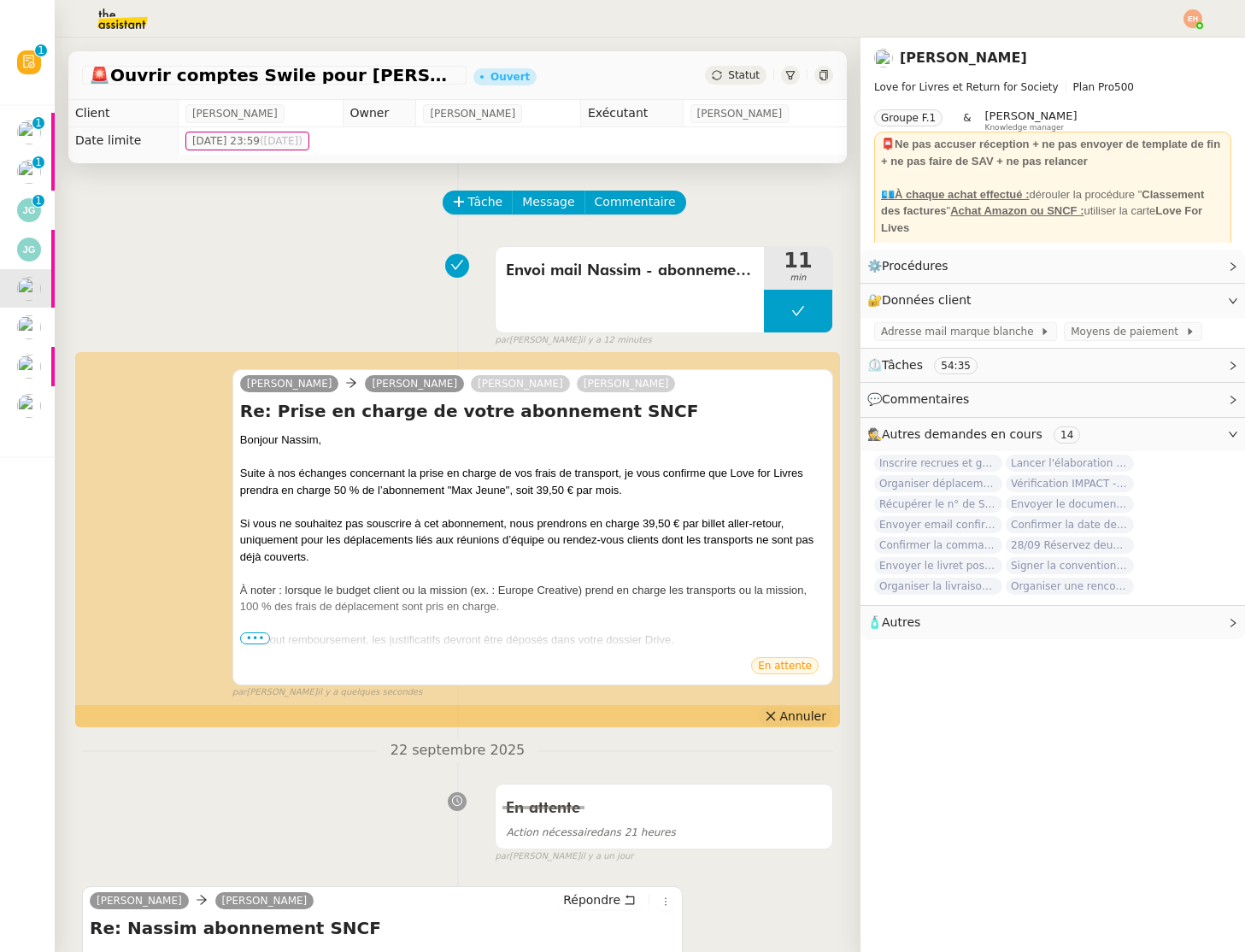
click at [802, 714] on span "Annuler" at bounding box center [804, 716] width 46 height 17
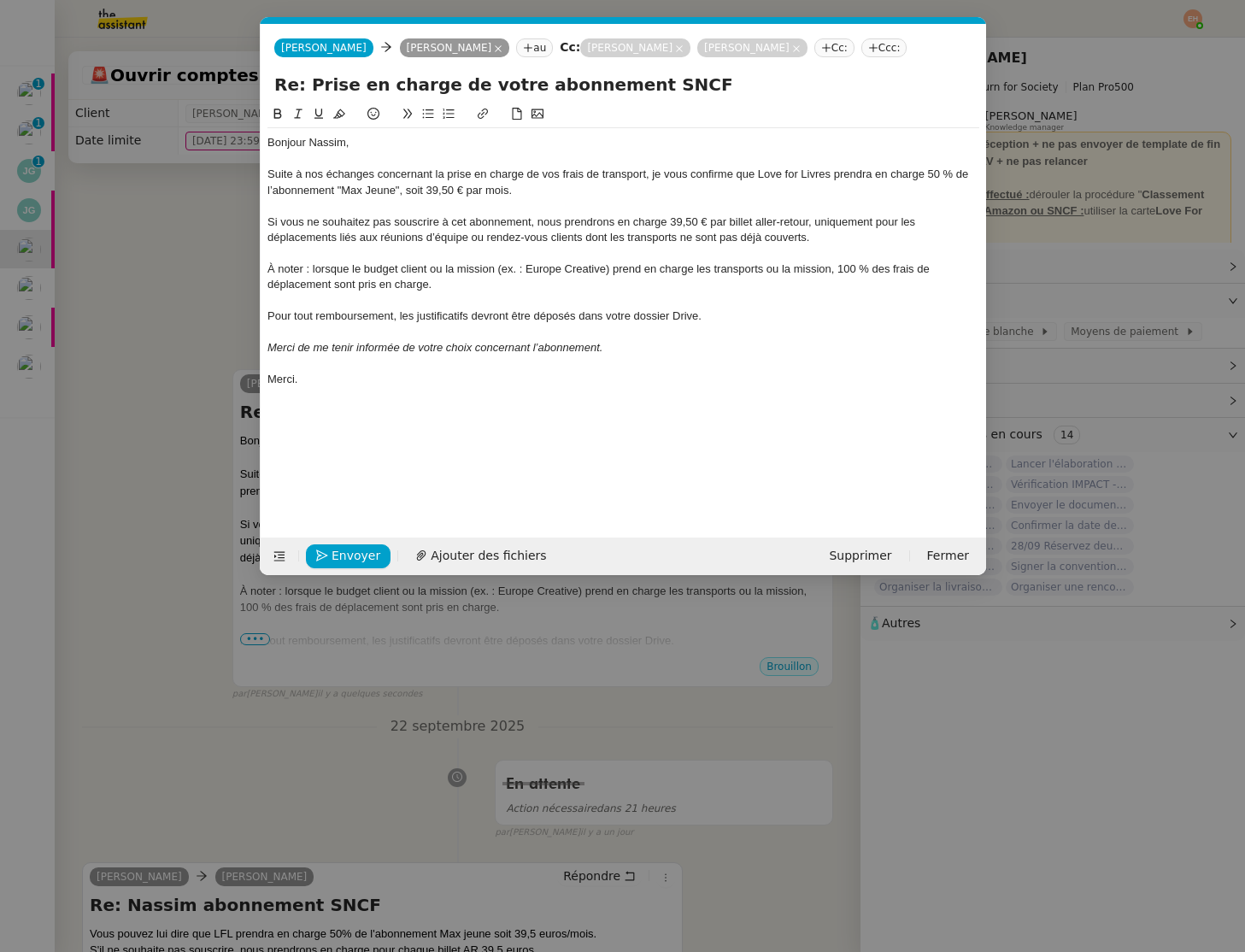
scroll to position [0, 36]
click at [308, 283] on div "À noter : lorsque le budget client ou la mission (ex. : Europe Creative) prend …" at bounding box center [624, 277] width 712 height 32
click at [343, 555] on span "Envoyer" at bounding box center [356, 555] width 49 height 19
click at [343, 555] on span "Confirmer l'envoi" at bounding box center [383, 555] width 103 height 19
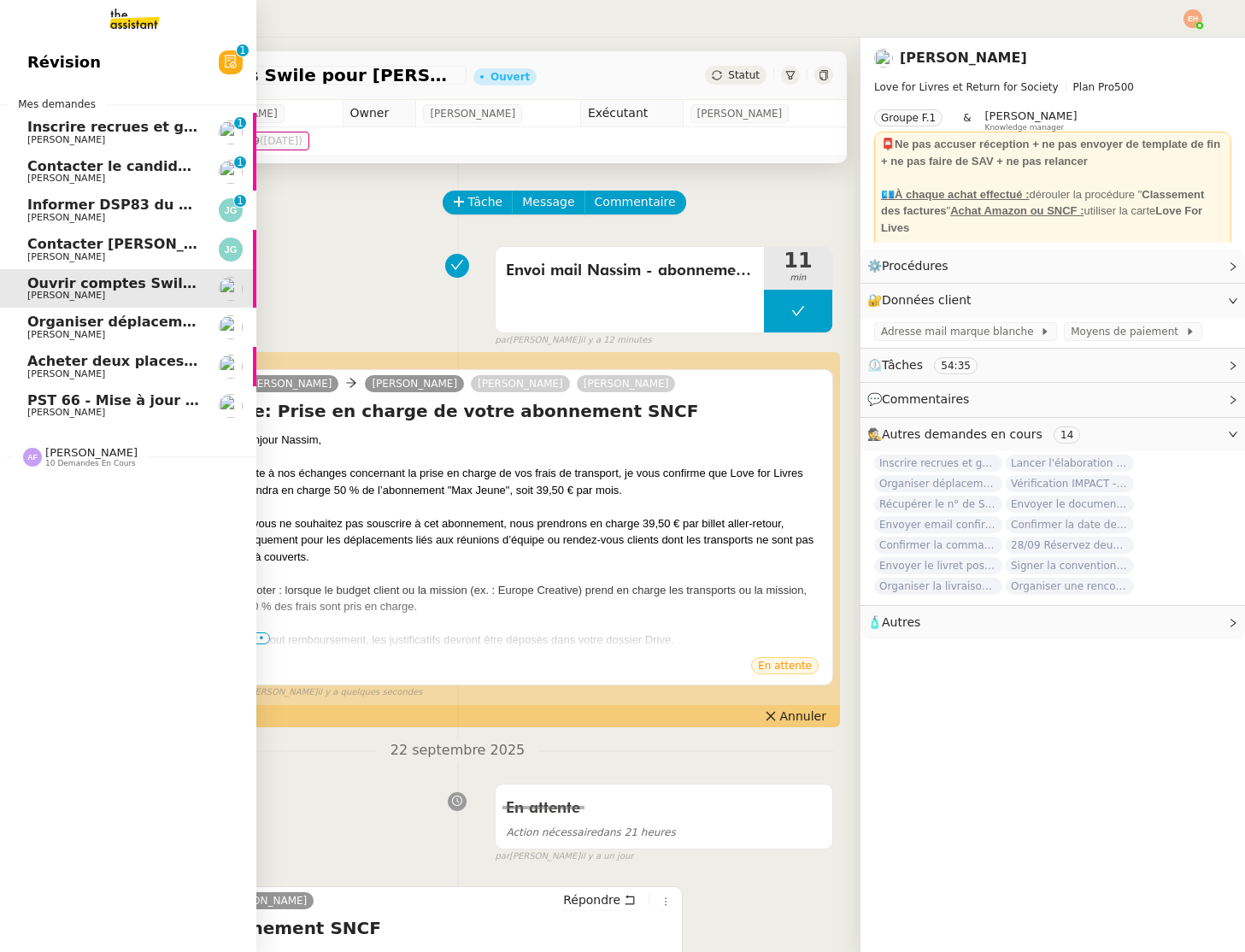
click at [140, 319] on span "Organiser déplacement à [GEOGRAPHIC_DATA]" at bounding box center [208, 322] width 360 height 17
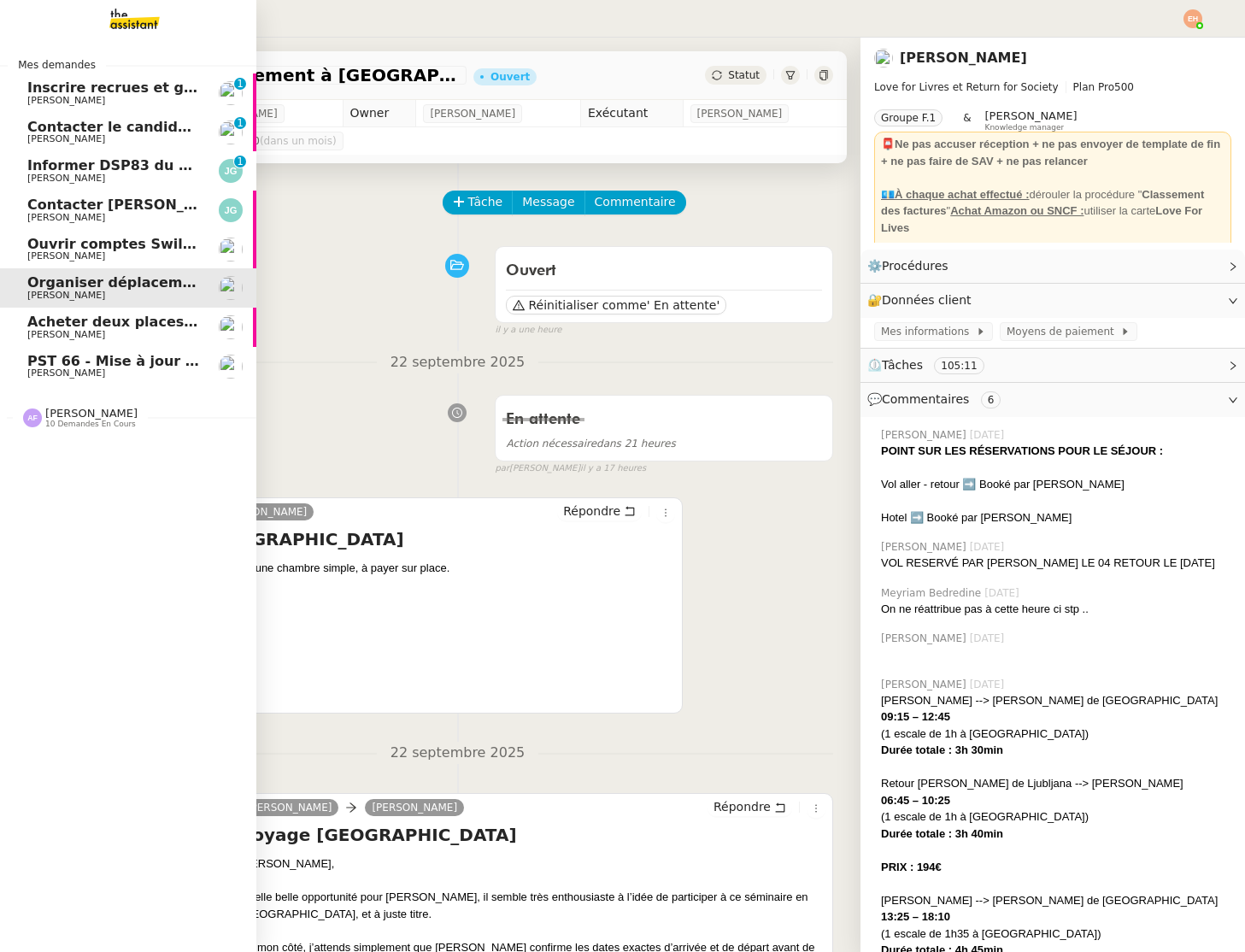
click at [142, 361] on span "PST 66 - Mise à jour des effectifs - Facturation des nouveaux salariés entrants" at bounding box center [329, 362] width 603 height 17
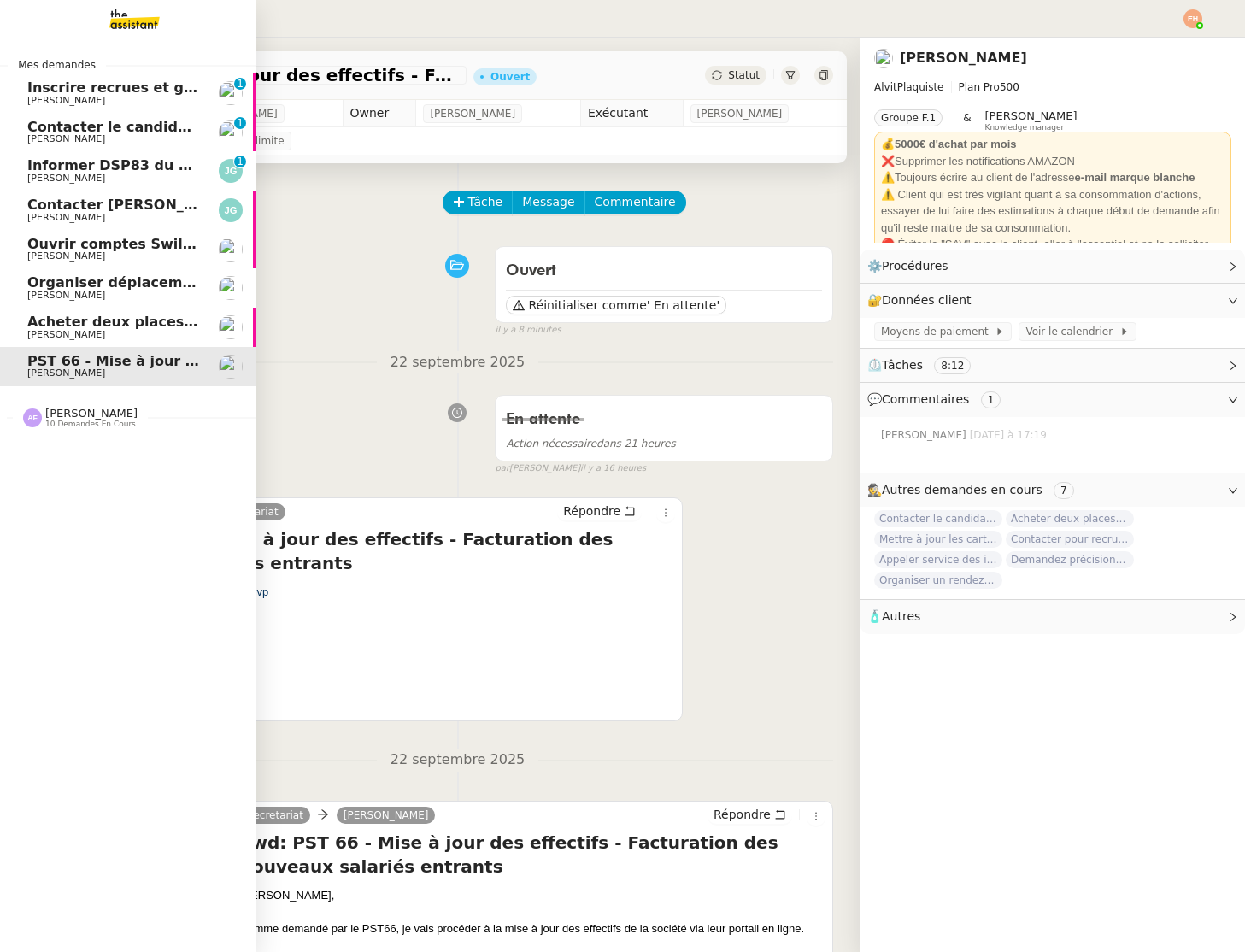
click at [145, 223] on link "Contacter [PERSON_NAME] pour régularisation facture [PERSON_NAME]" at bounding box center [128, 210] width 257 height 39
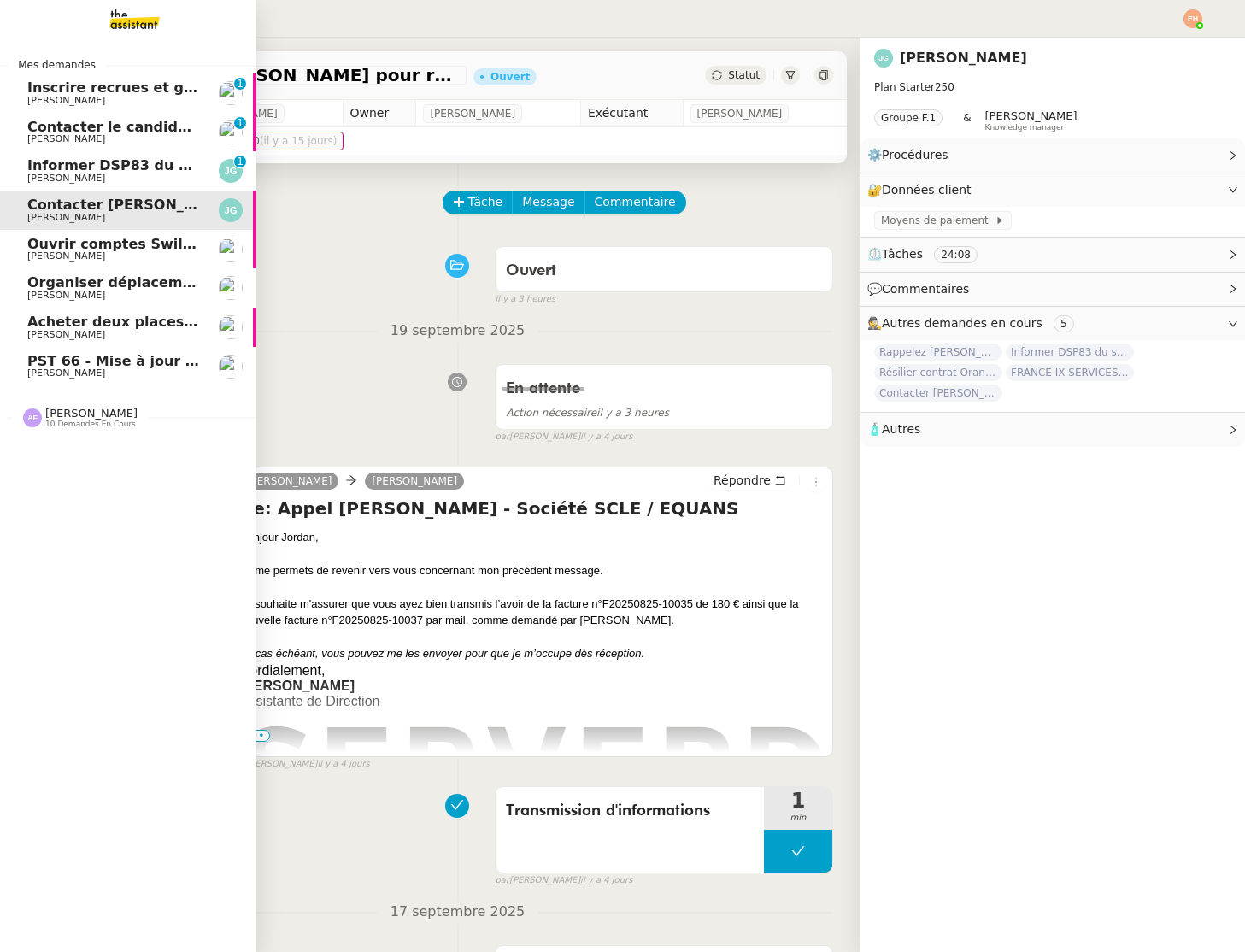
click at [160, 237] on span "Ouvrir comptes Swile pour [PERSON_NAME] et Zaineb" at bounding box center [235, 244] width 414 height 17
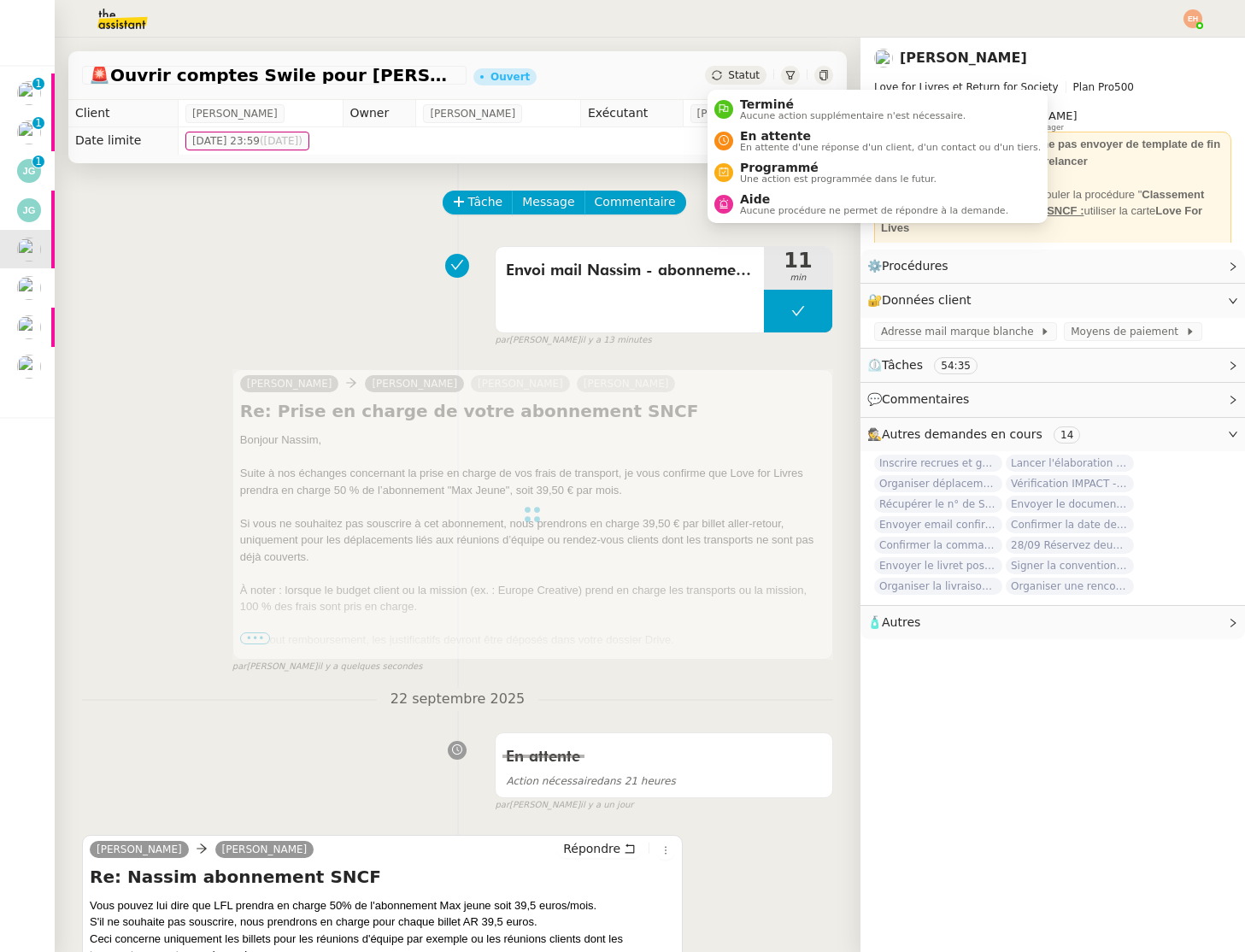
click at [722, 76] on icon at bounding box center [717, 75] width 10 height 10
click at [777, 138] on span "En attente" at bounding box center [890, 135] width 301 height 14
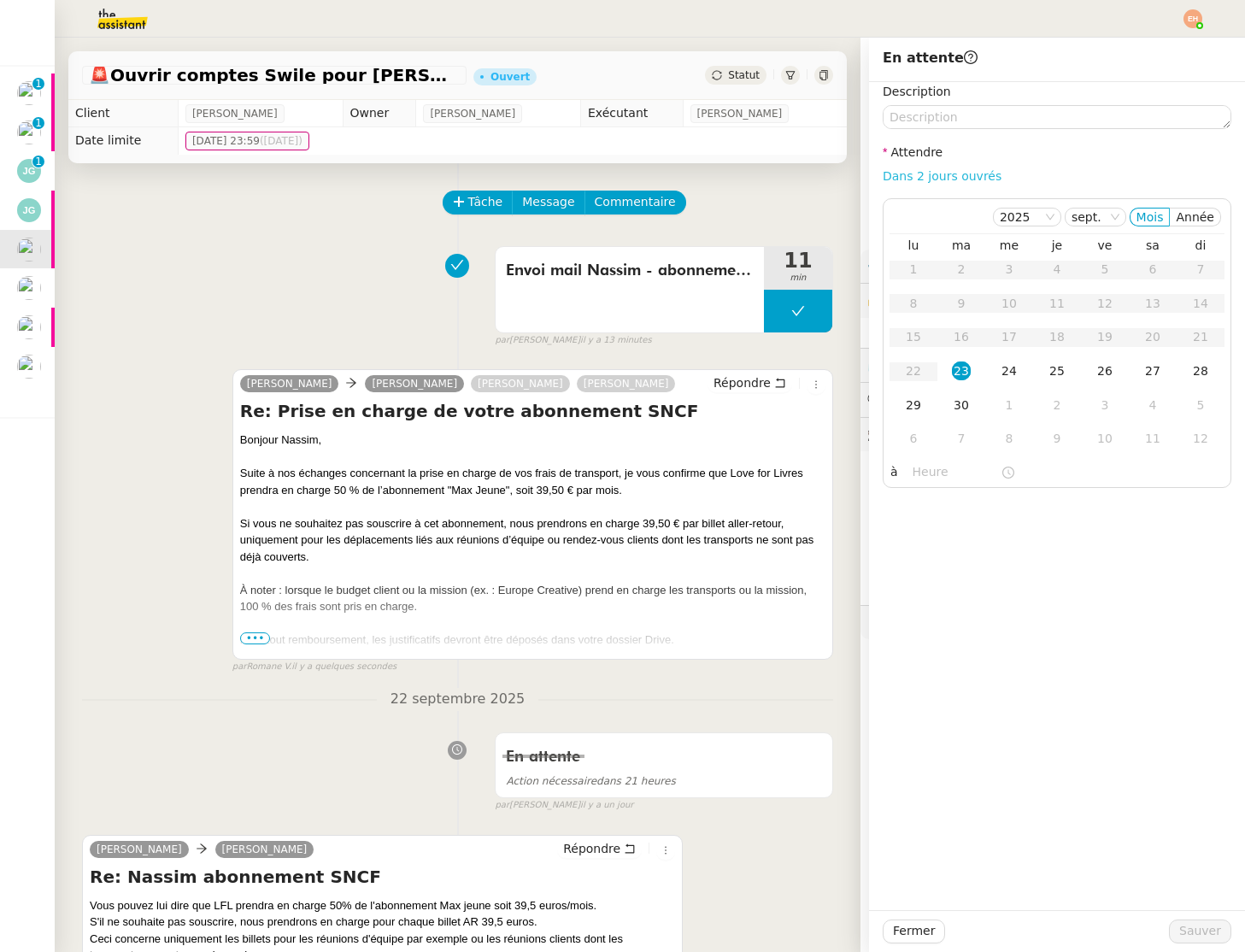
click at [990, 171] on link "Dans 2 jours ouvrés" at bounding box center [942, 176] width 119 height 14
type input "07:00"
click at [1206, 933] on span "Sauver" at bounding box center [1200, 931] width 42 height 19
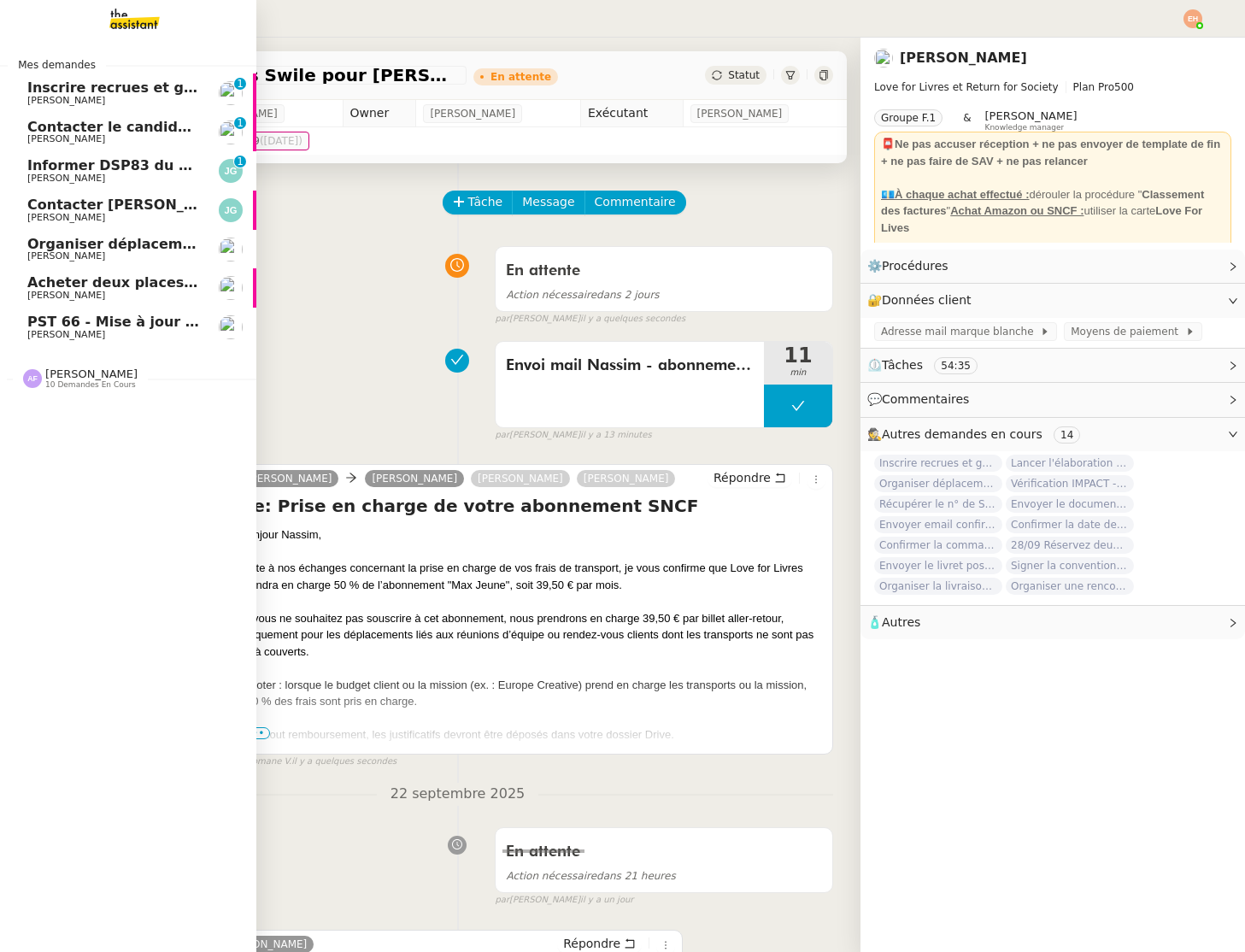
click at [122, 136] on span "[PERSON_NAME]" at bounding box center [114, 139] width 172 height 10
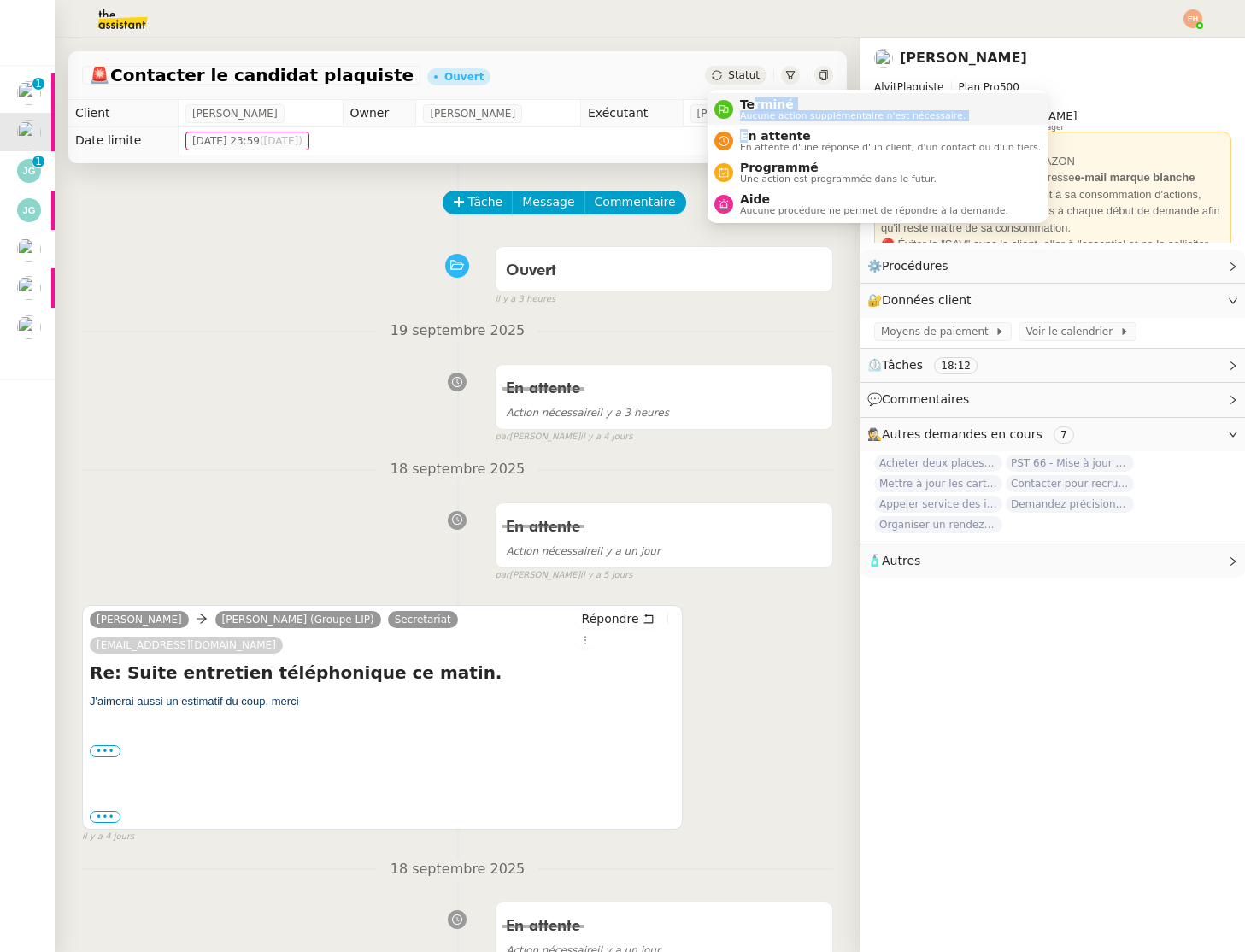
drag, startPoint x: 751, startPoint y: 139, endPoint x: 754, endPoint y: 101, distance: 38.1
click at [754, 101] on ul "Terminé Aucune action supplémentaire n'est nécessaire. En attente En attente d'…" at bounding box center [877, 157] width 340 height 133
drag, startPoint x: 754, startPoint y: 101, endPoint x: 860, endPoint y: 314, distance: 237.9
click at [754, 101] on span "Terminé" at bounding box center [852, 104] width 225 height 14
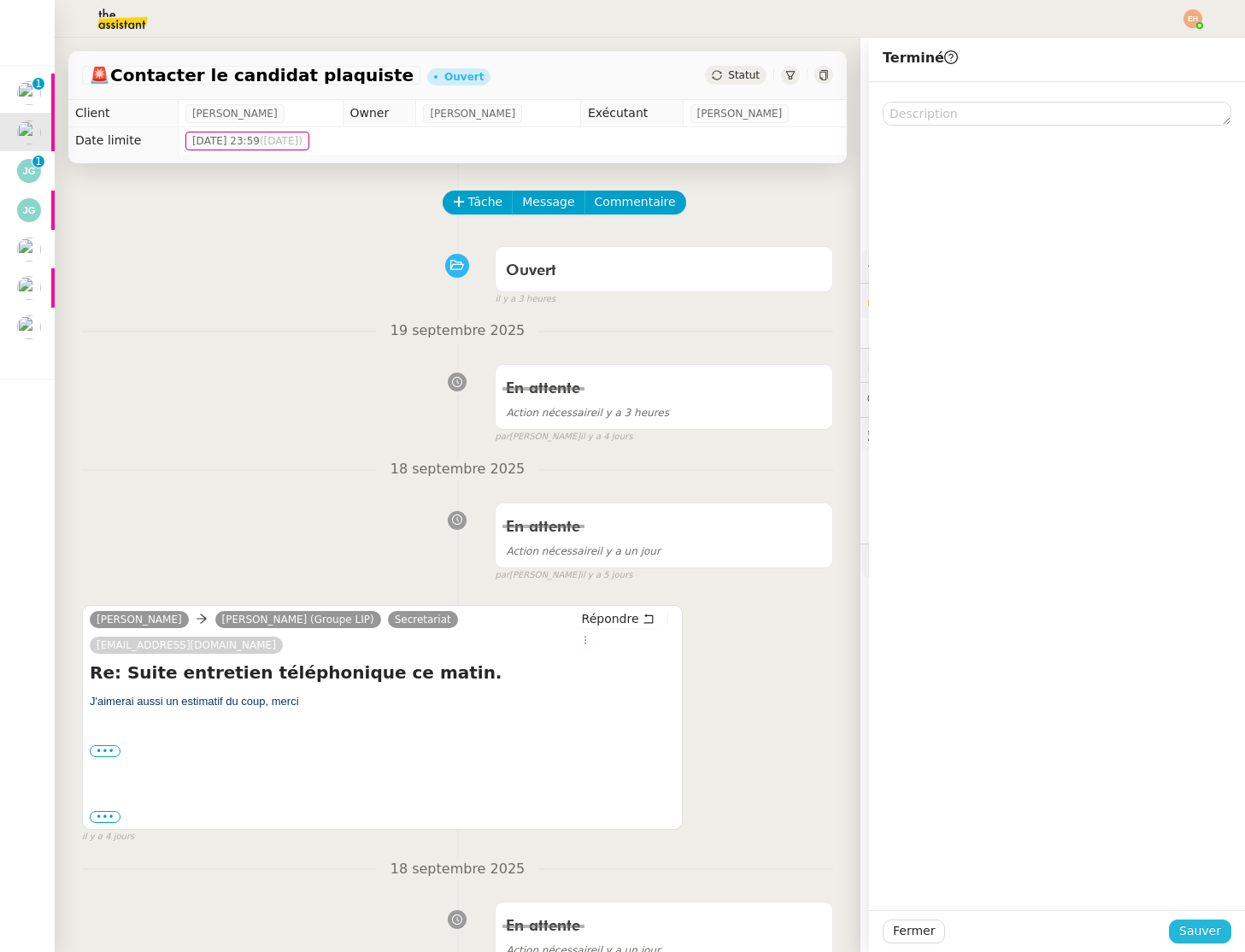
click at [1197, 928] on span "Sauver" at bounding box center [1200, 931] width 42 height 19
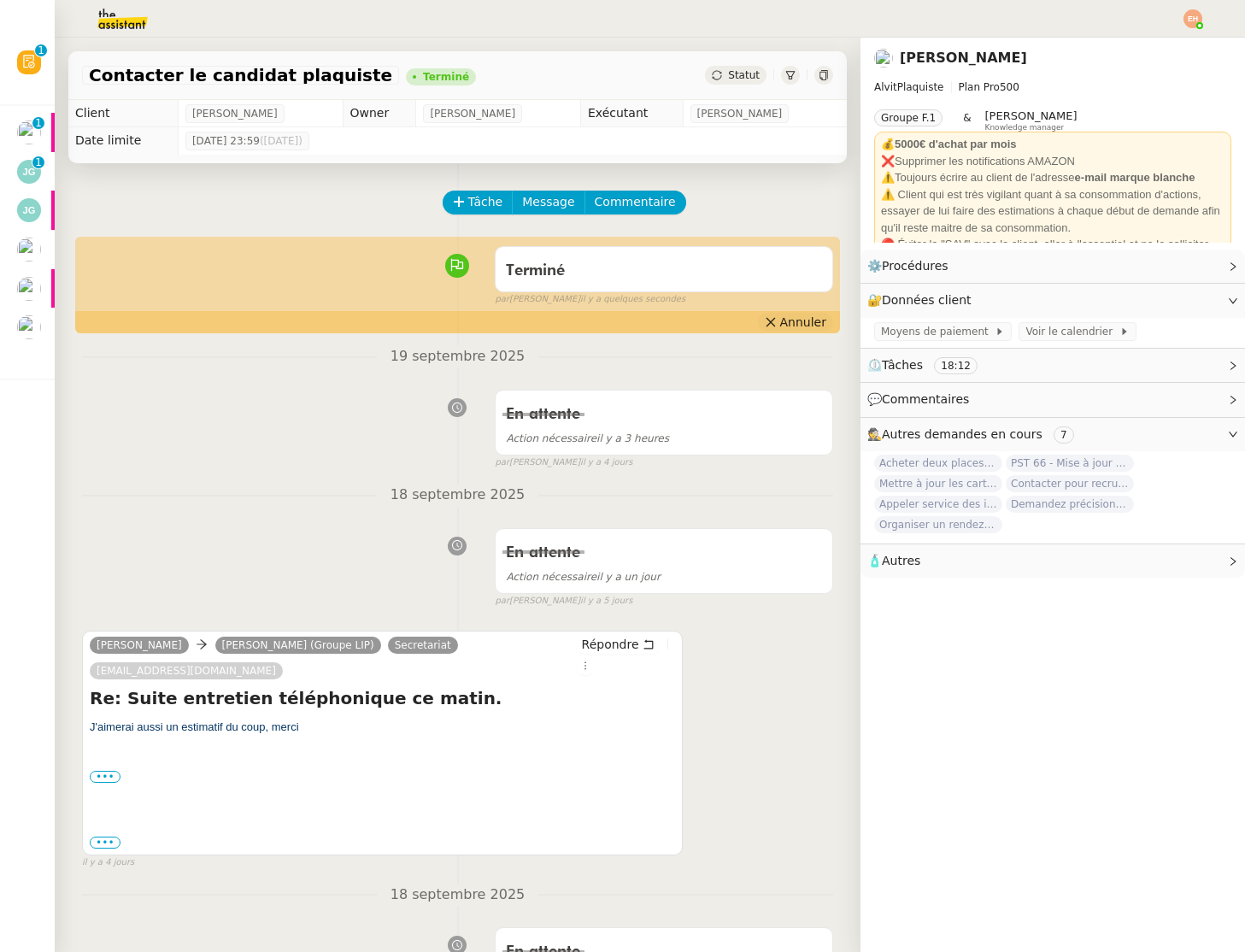
drag, startPoint x: 796, startPoint y: 320, endPoint x: 786, endPoint y: 324, distance: 10.8
click at [796, 321] on span "Annuler" at bounding box center [804, 322] width 46 height 17
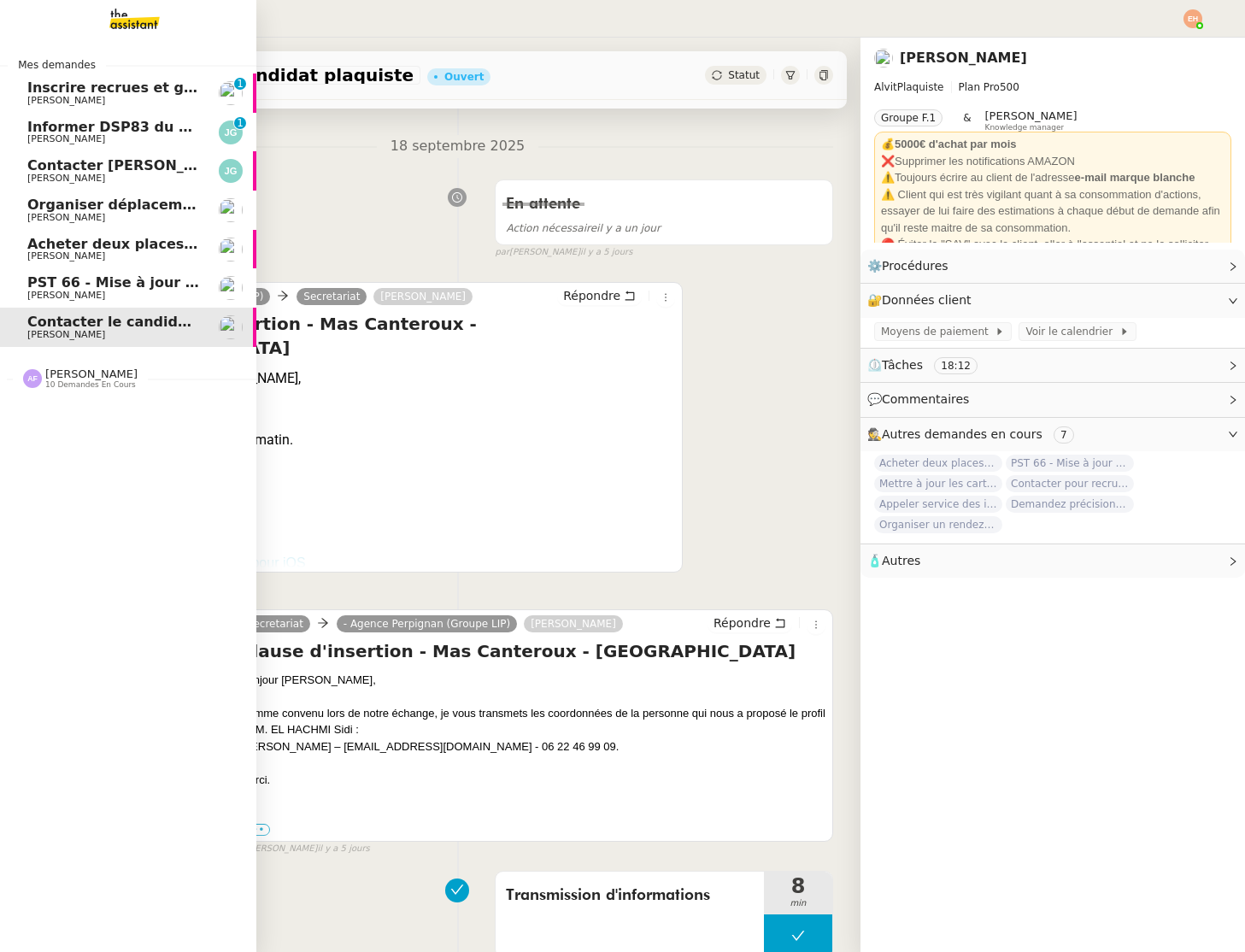
scroll to position [798, 0]
click at [137, 82] on span "Inscrire recrues et gérer fin de contrat" at bounding box center [177, 88] width 299 height 17
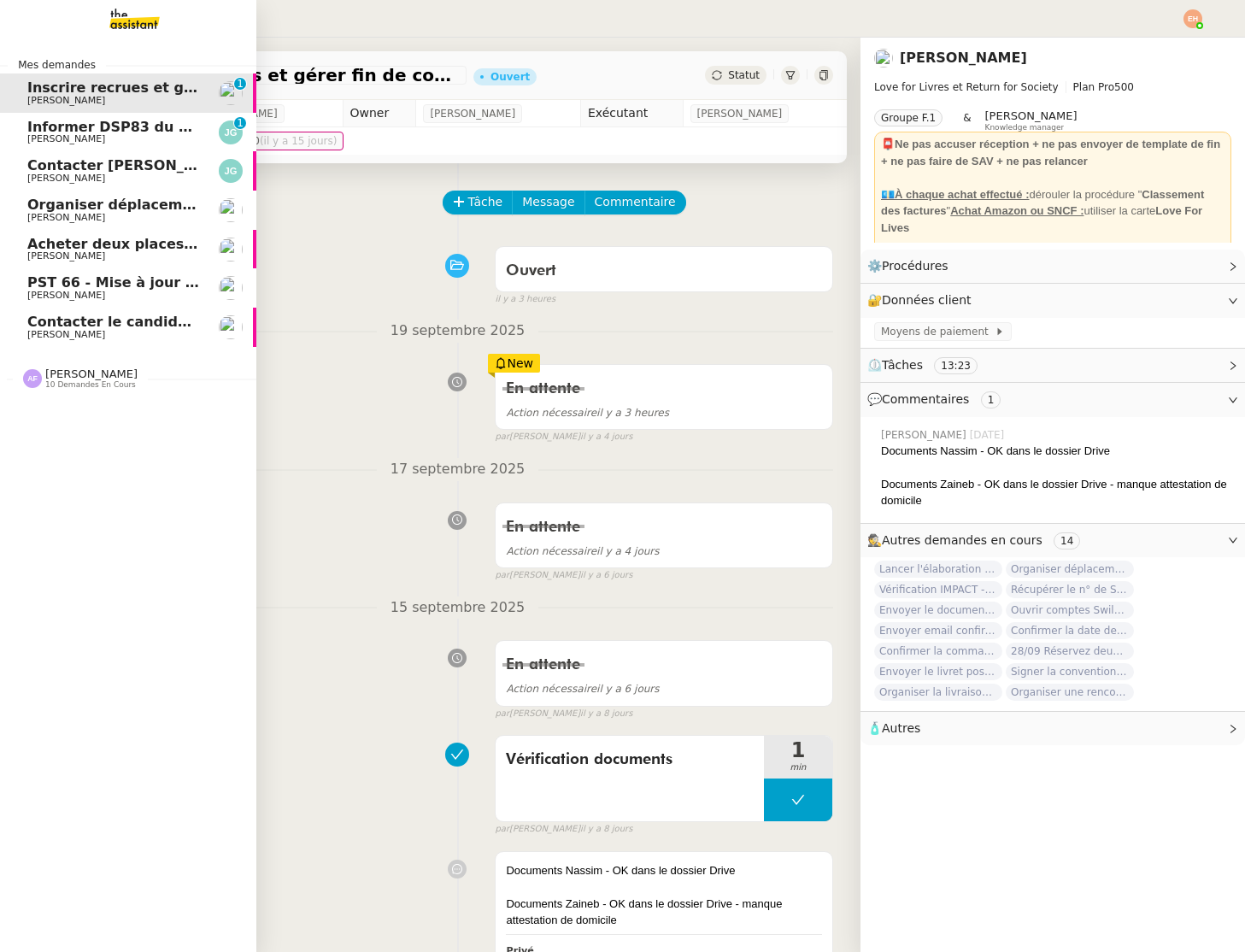
click at [31, 126] on span "Informer DSP83 du stationnement gênant" at bounding box center [189, 127] width 324 height 17
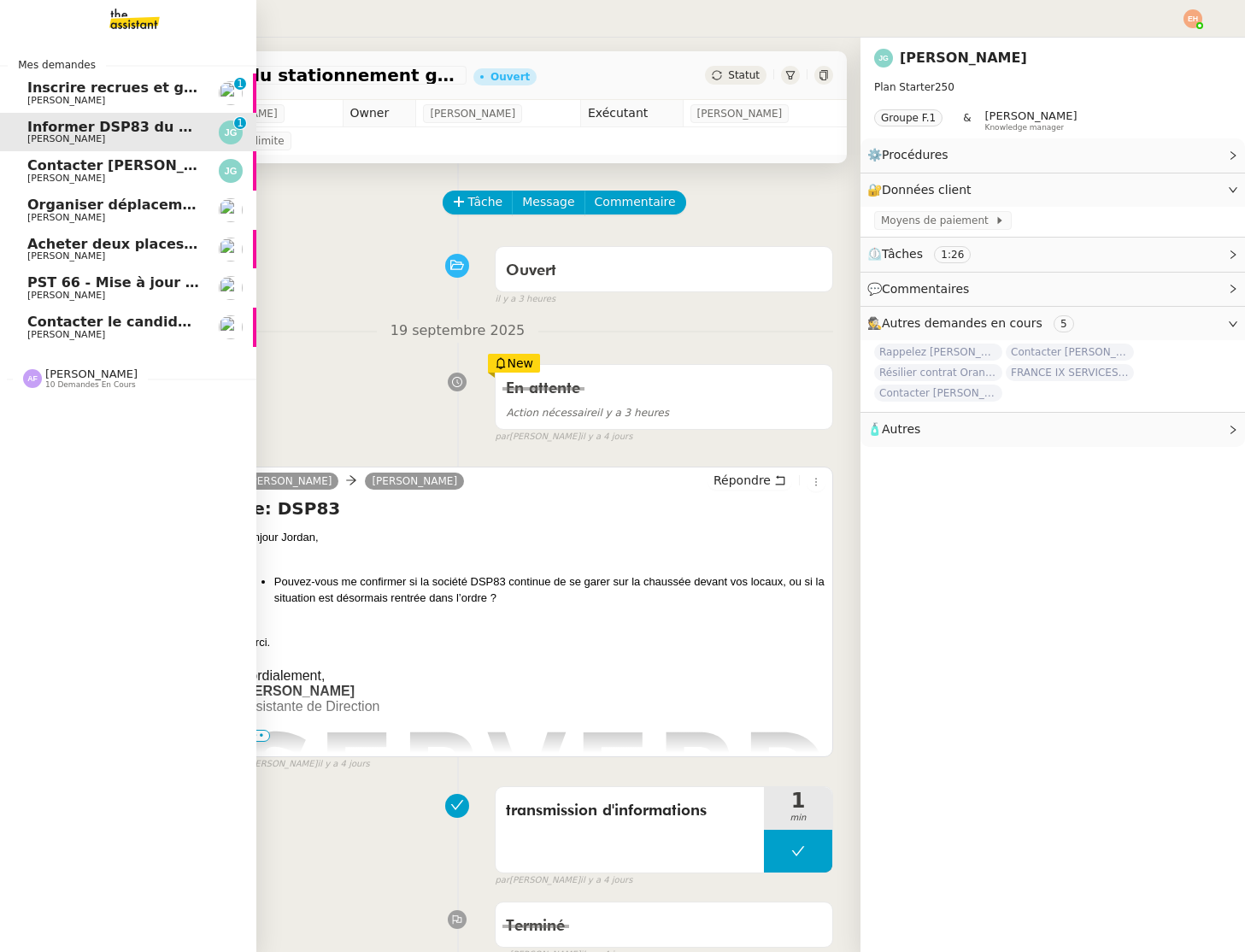
click at [115, 209] on span "Organiser déplacement à [GEOGRAPHIC_DATA]" at bounding box center [208, 205] width 360 height 17
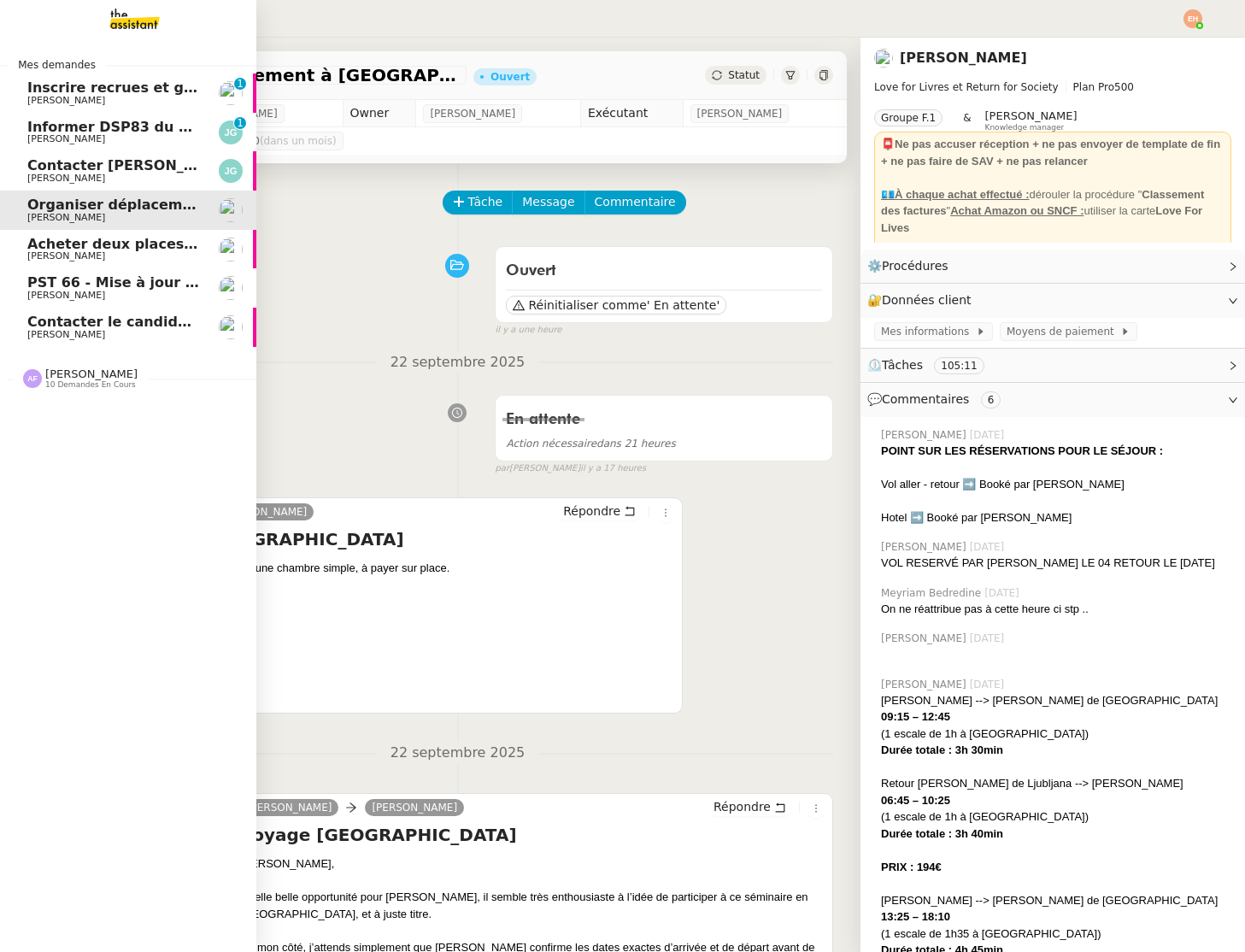
click at [94, 249] on span "Acheter deux places de concert VIP" at bounding box center [164, 244] width 273 height 17
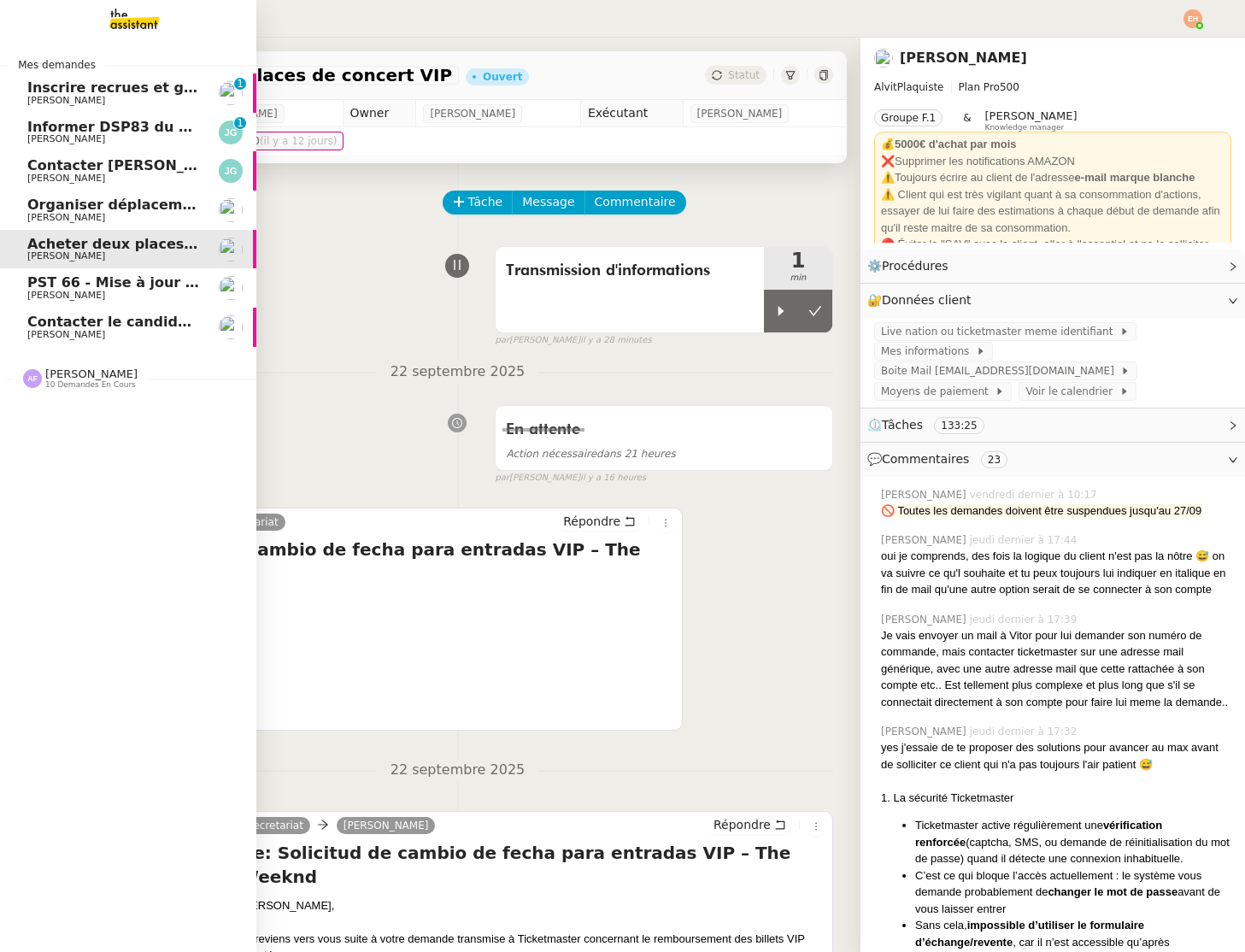
click at [114, 287] on span "PST 66 - Mise à jour des effectifs - Facturation des nouveaux salariés entrants" at bounding box center [329, 283] width 603 height 17
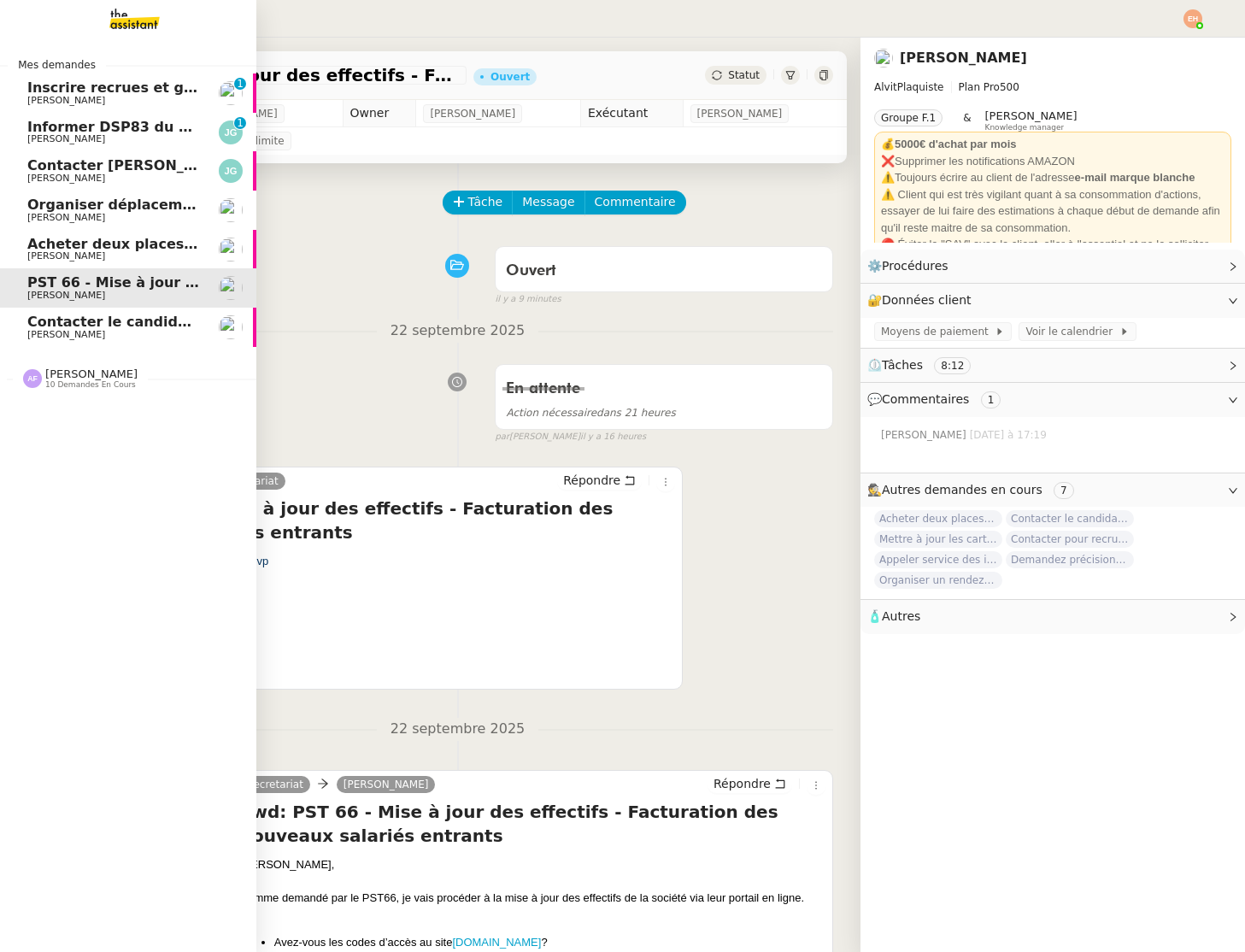
click at [127, 312] on link "Contacter le candidat plaquiste [PERSON_NAME]" at bounding box center [128, 327] width 257 height 39
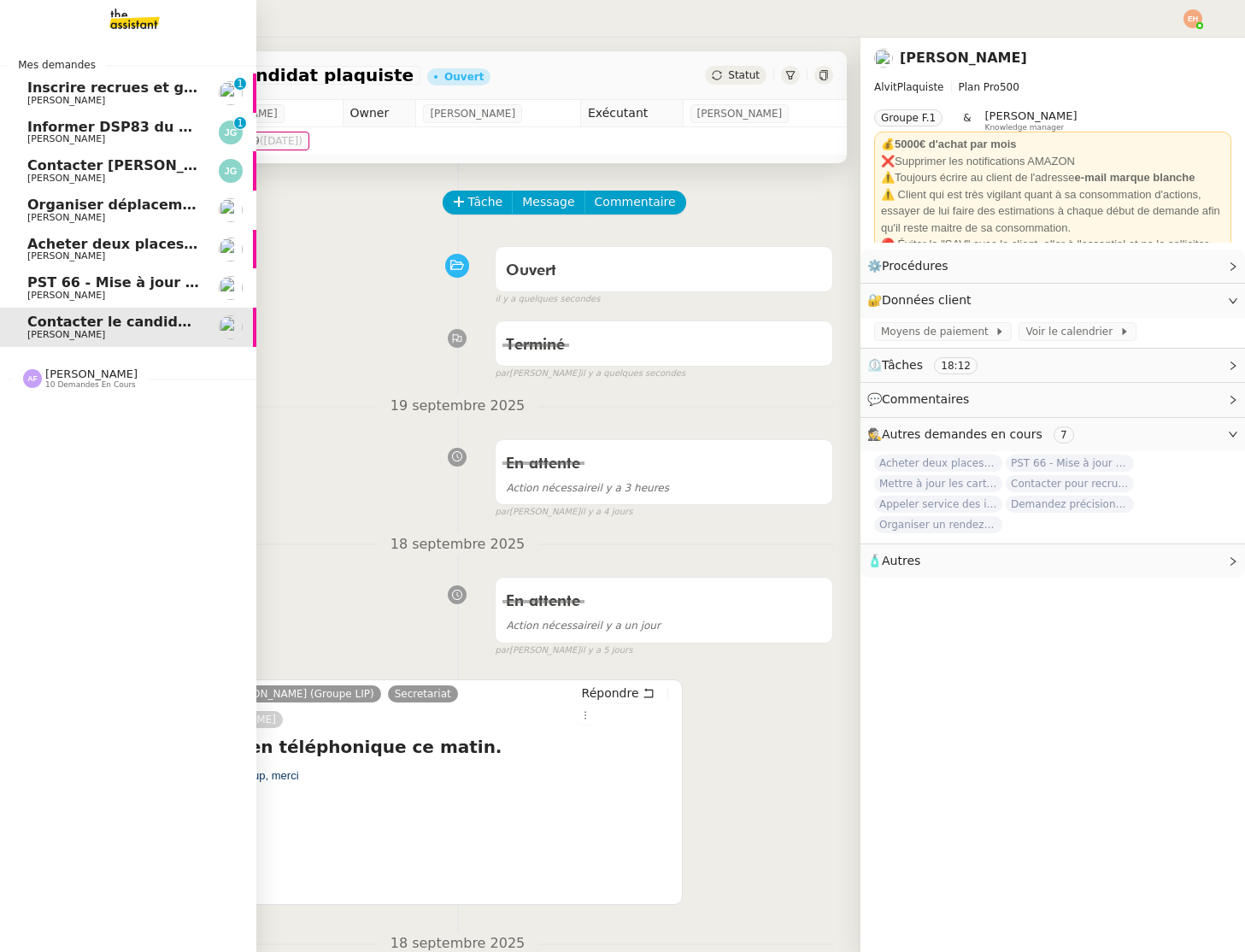
click at [115, 377] on div "[PERSON_NAME] 10 demandes en cours" at bounding box center [92, 378] width 93 height 22
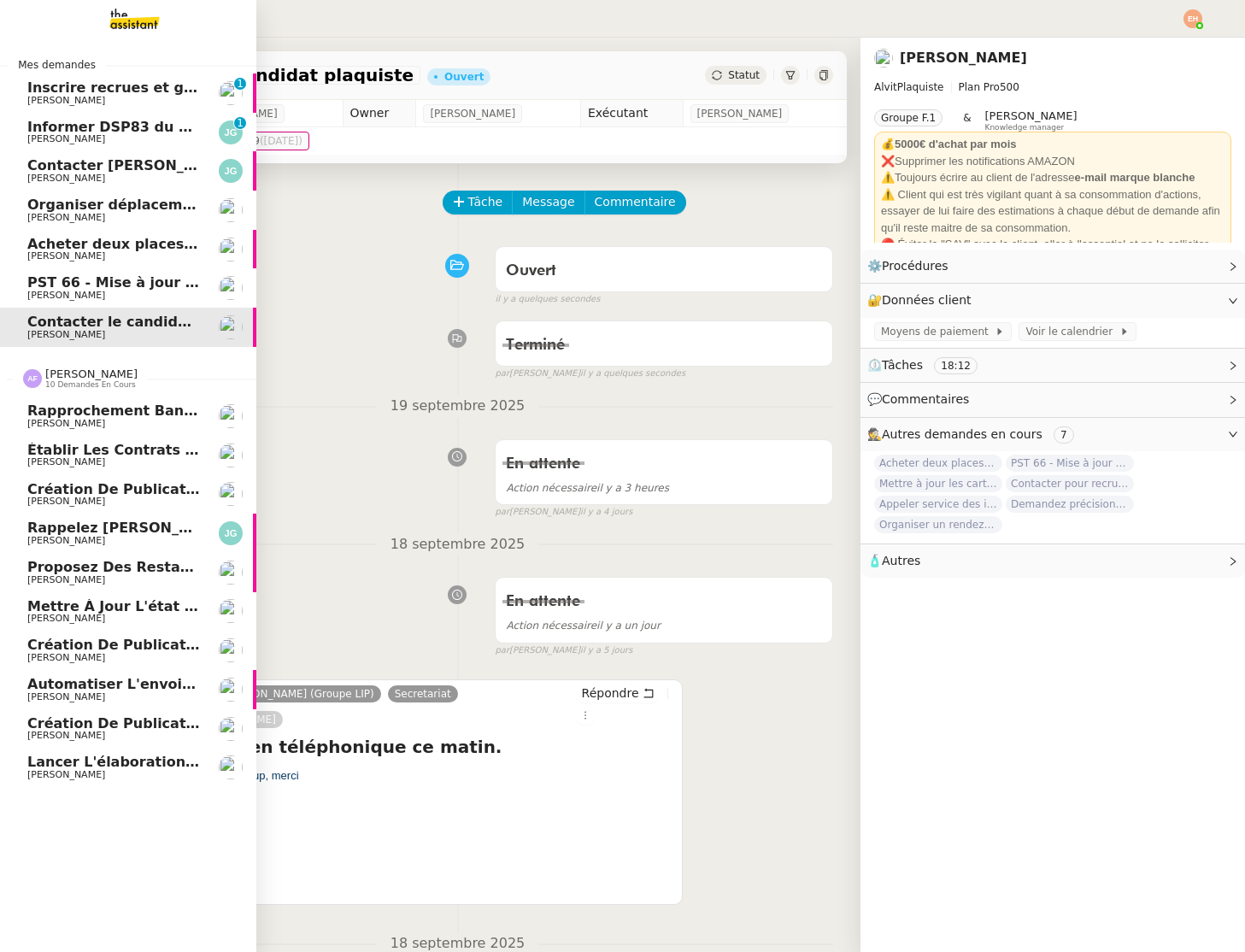
click at [115, 377] on div "[PERSON_NAME] 10 demandes en cours" at bounding box center [92, 378] width 93 height 22
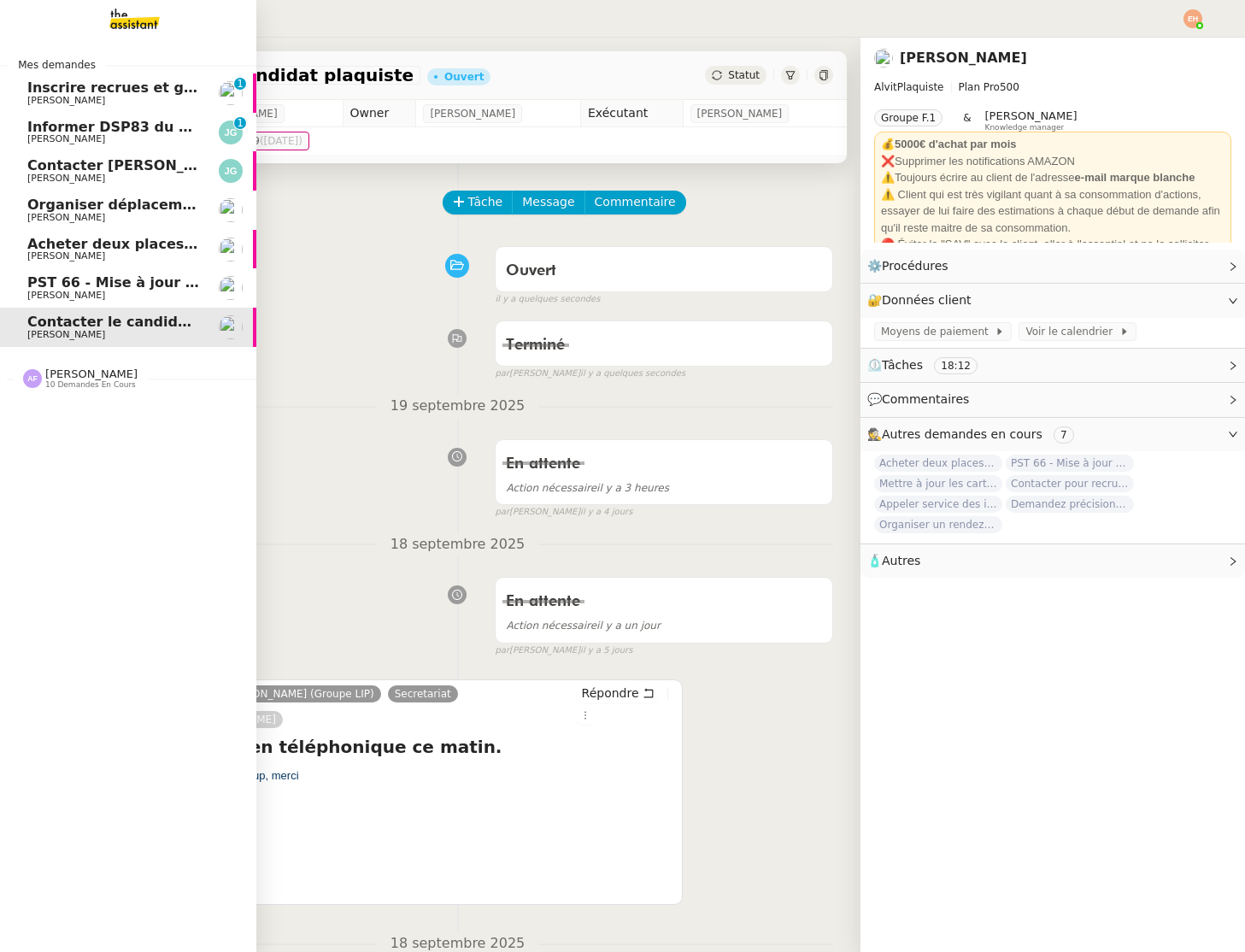
click at [132, 306] on link "PST 66 - Mise à jour des effectifs - Facturation des nouveaux salariés entrants…" at bounding box center [128, 288] width 257 height 39
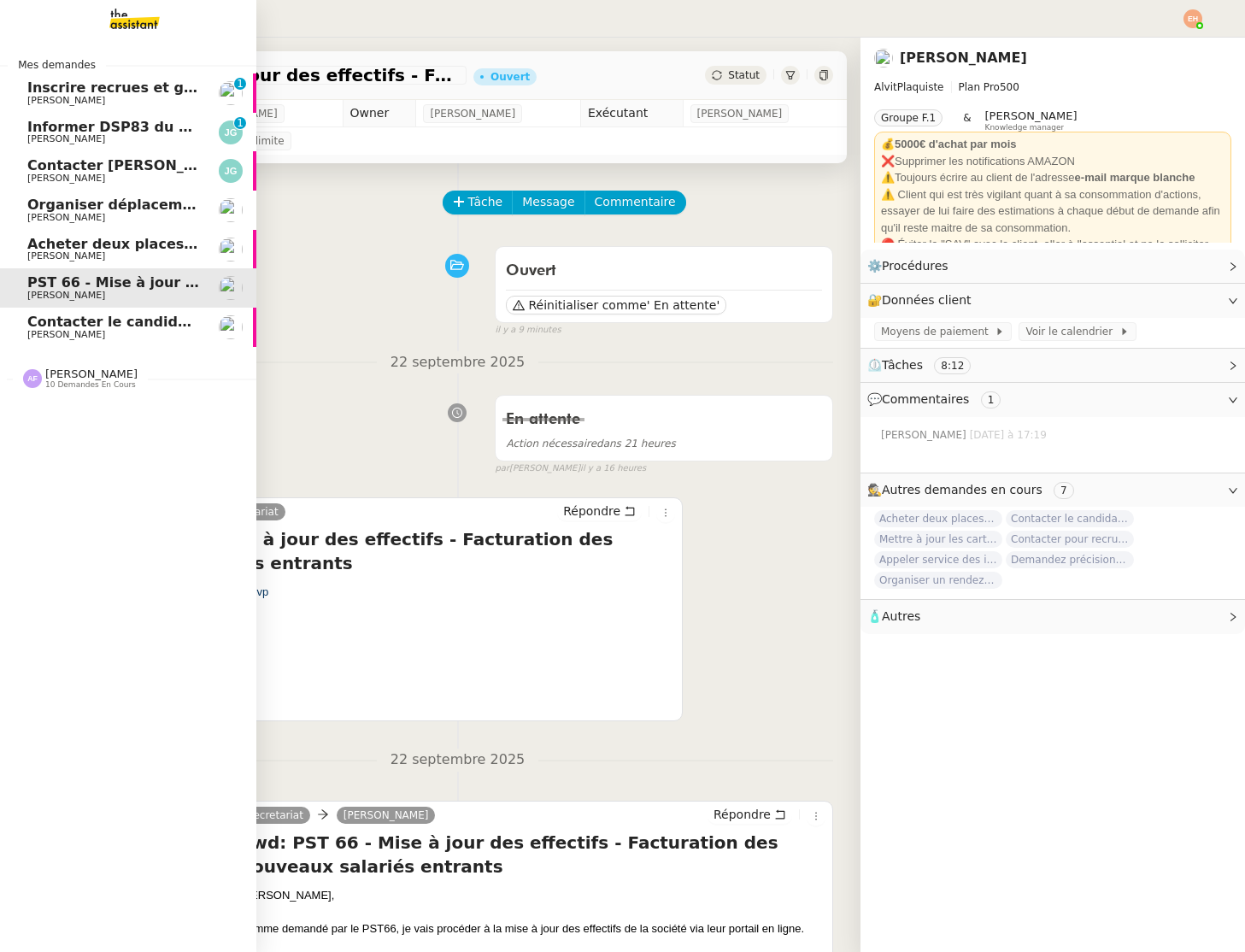
drag, startPoint x: 129, startPoint y: 323, endPoint x: 212, endPoint y: 341, distance: 84.9
click at [129, 323] on span "Contacter le candidat plaquiste" at bounding box center [149, 322] width 243 height 17
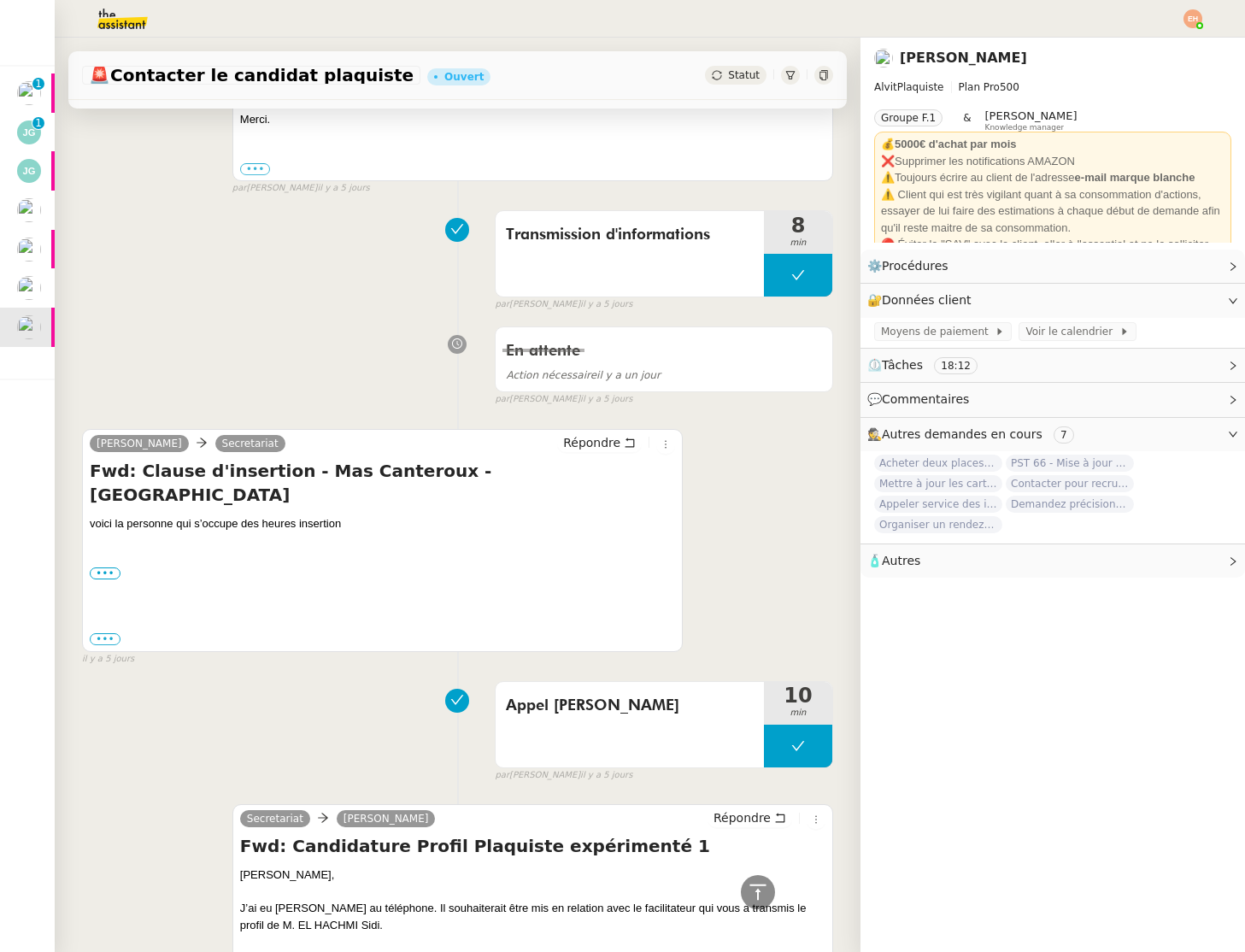
scroll to position [1474, 0]
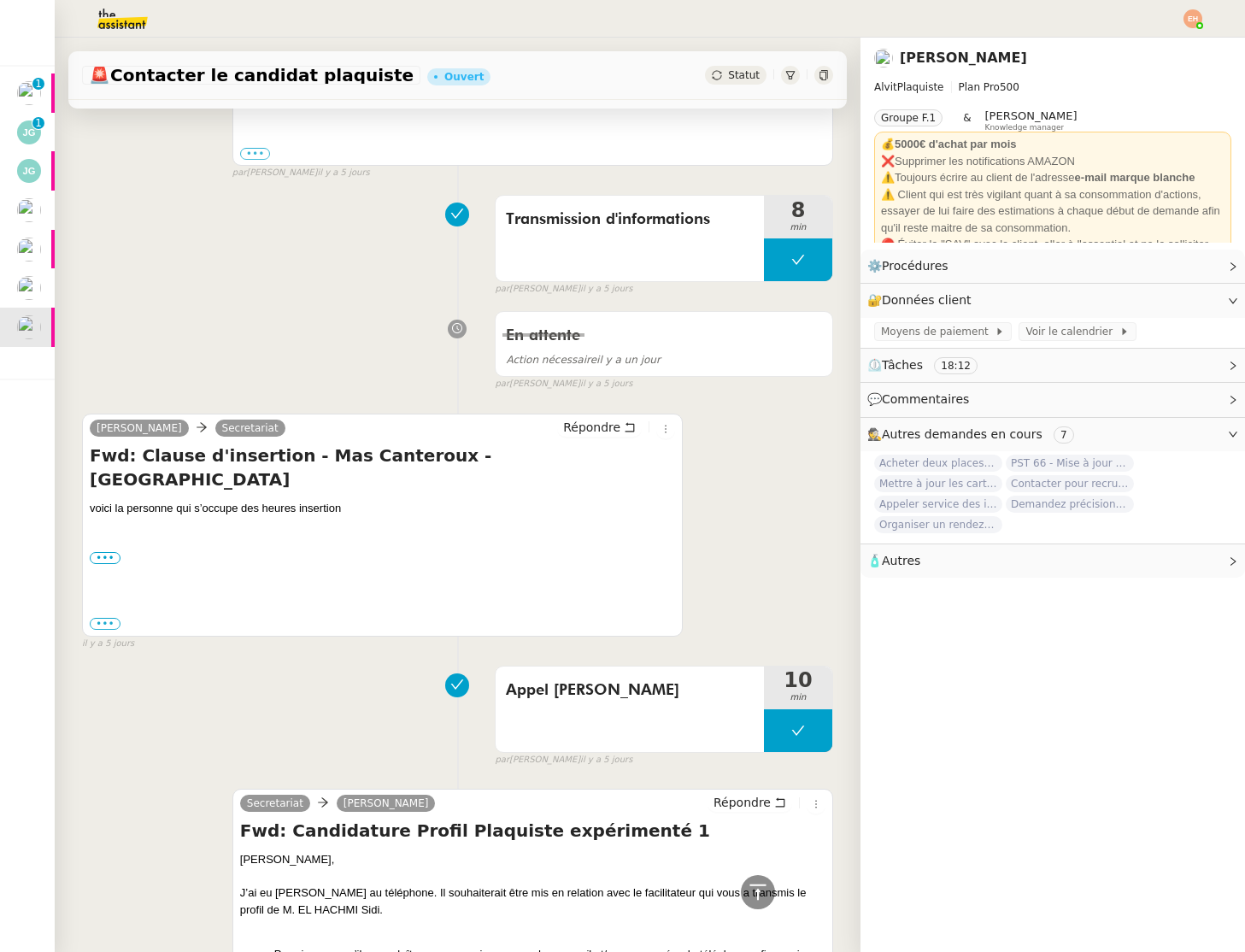
click at [108, 40] on div "🚨 Contacter le candidat plaquiste Ouvert Statut" at bounding box center [457, 69] width 806 height 62
click at [118, 25] on img at bounding box center [108, 19] width 133 height 38
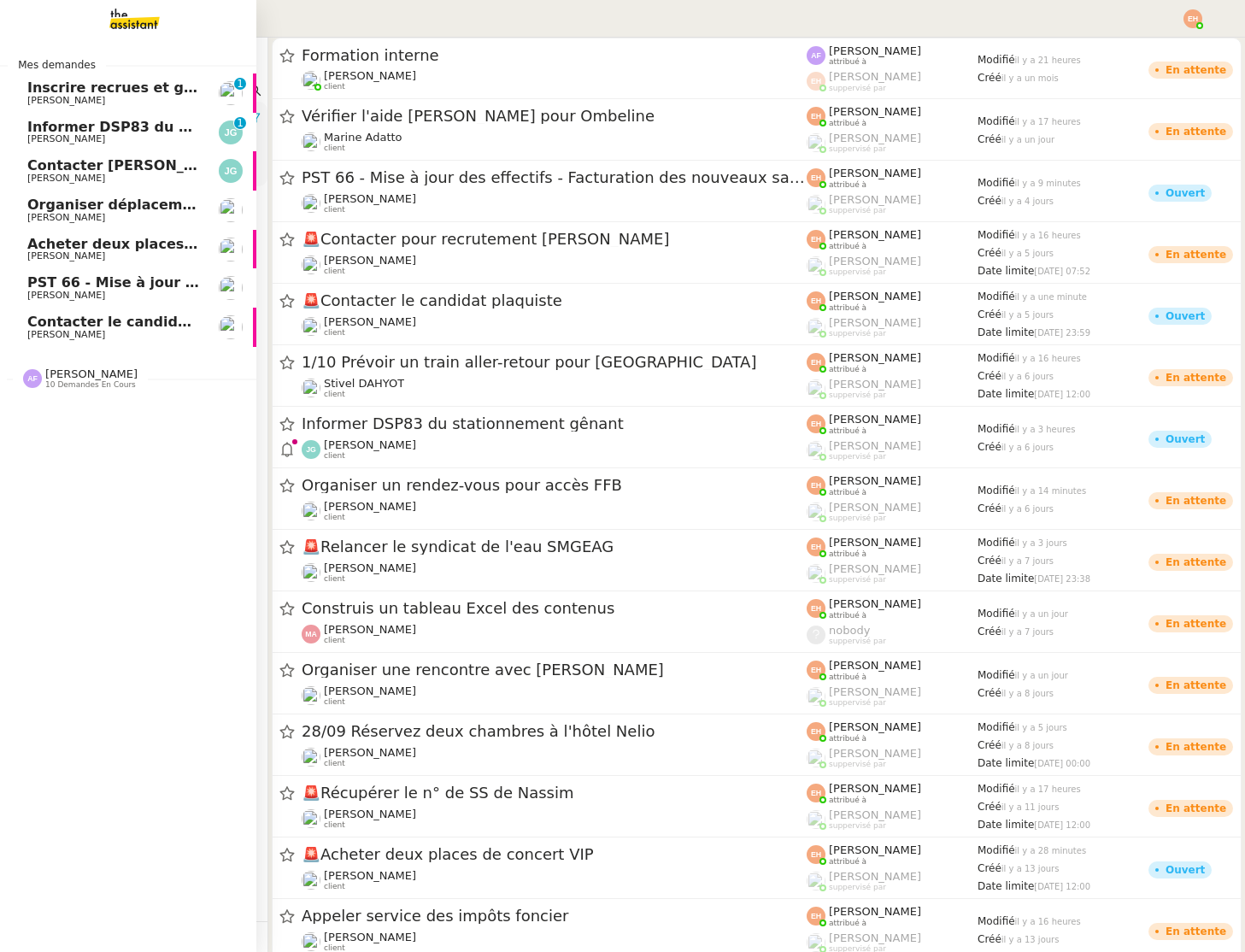
click at [49, 234] on link "Acheter deux places de concert VIP [PERSON_NAME]" at bounding box center [128, 249] width 257 height 39
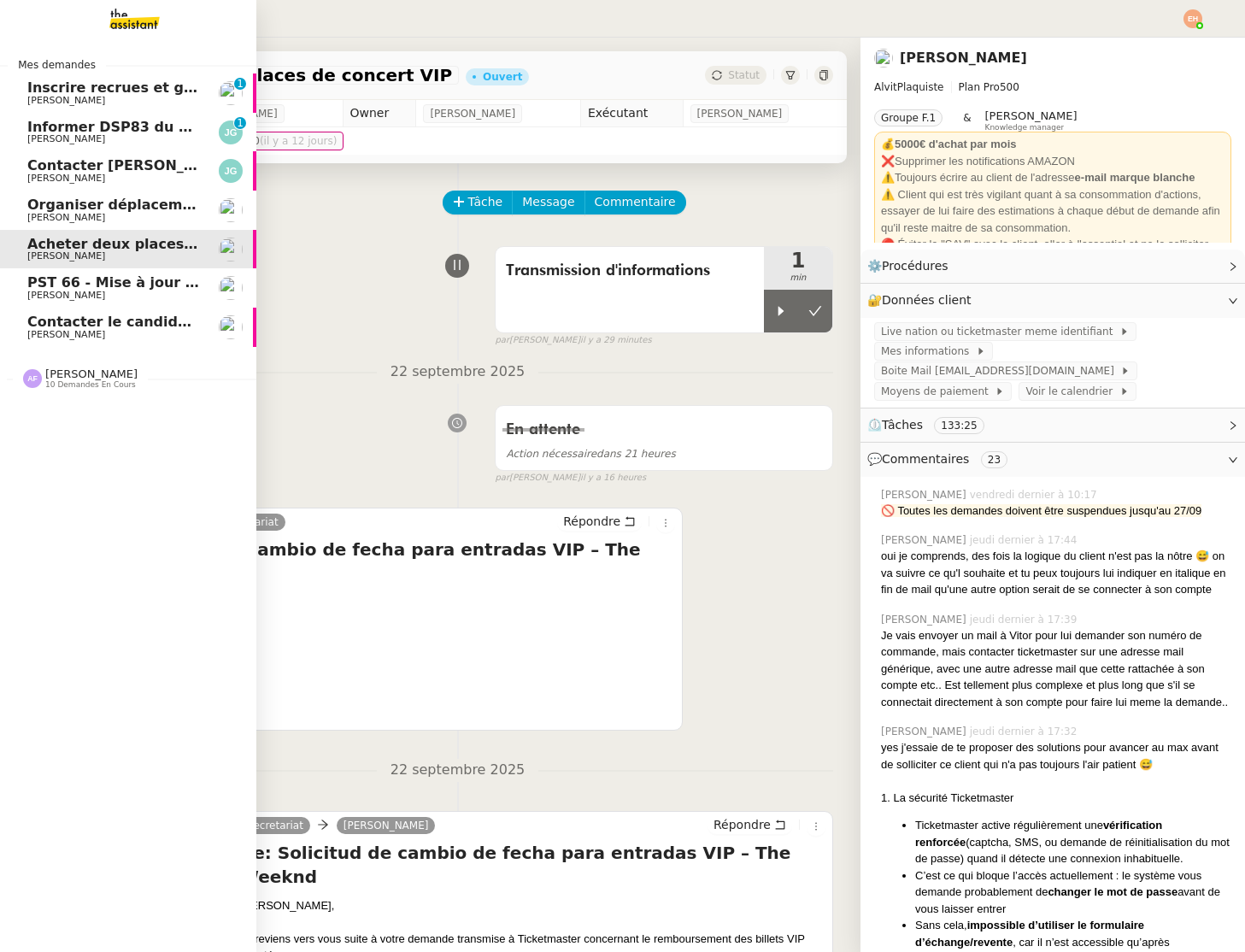
click at [45, 291] on span "[PERSON_NAME]" at bounding box center [67, 296] width 78 height 11
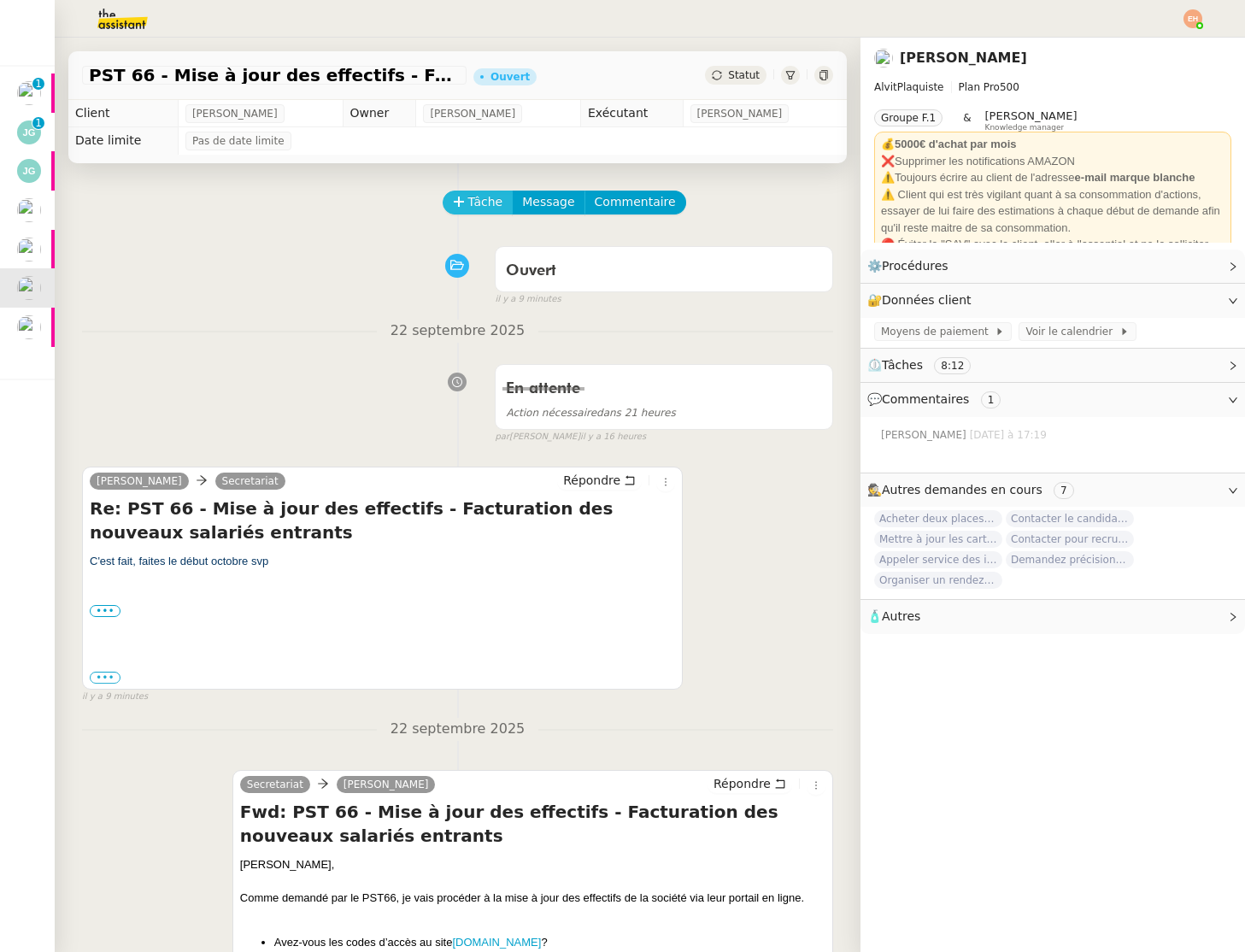
click at [468, 195] on span "Tâche" at bounding box center [486, 201] width 35 height 19
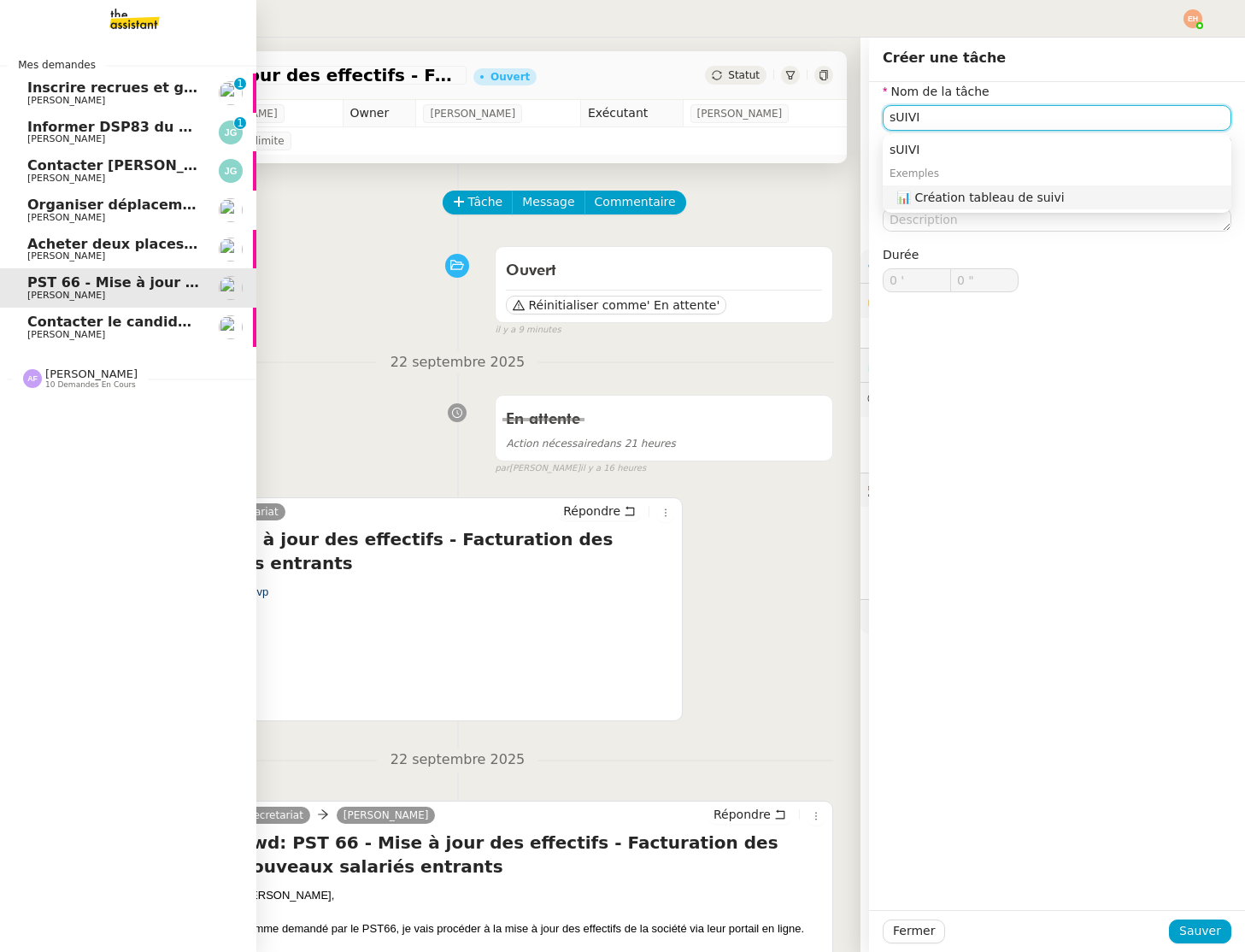
type input "sUIVI"
click at [61, 329] on span "[PERSON_NAME]" at bounding box center [67, 335] width 78 height 11
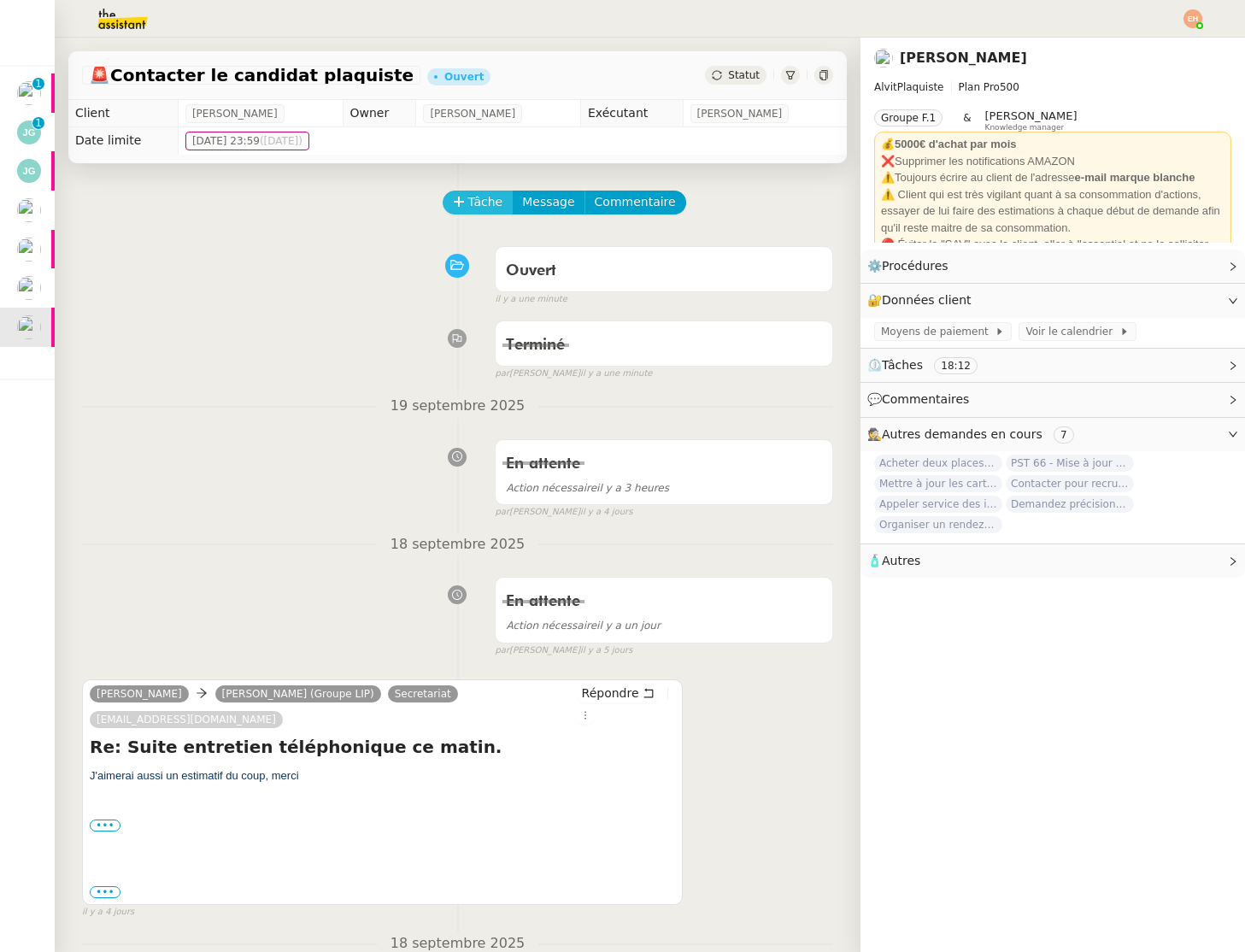
click at [478, 200] on span "Tâche" at bounding box center [486, 201] width 35 height 19
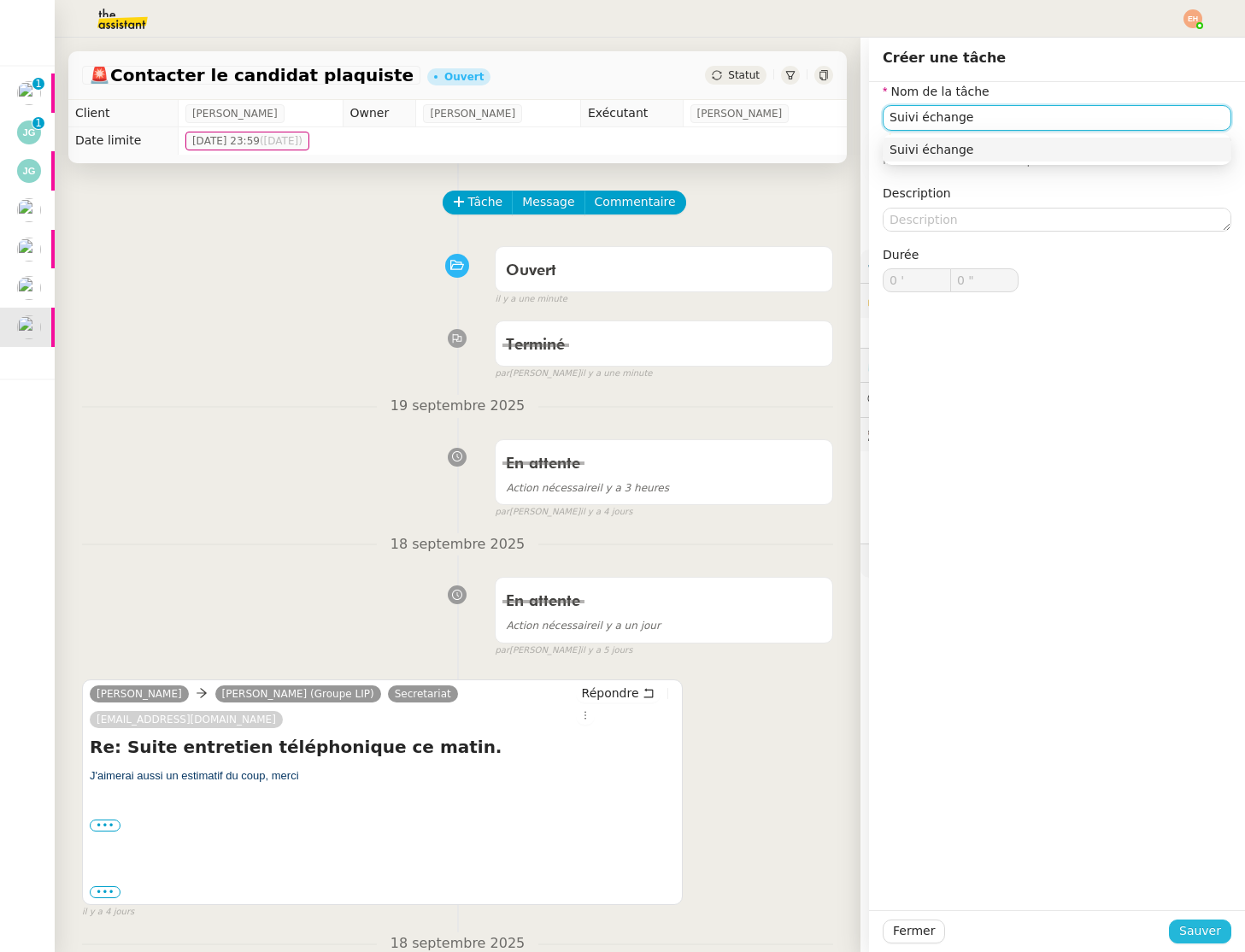
type input "Suivi échange"
drag, startPoint x: 1194, startPoint y: 933, endPoint x: 915, endPoint y: 590, distance: 442.1
click at [1194, 933] on span "Sauver" at bounding box center [1200, 931] width 42 height 19
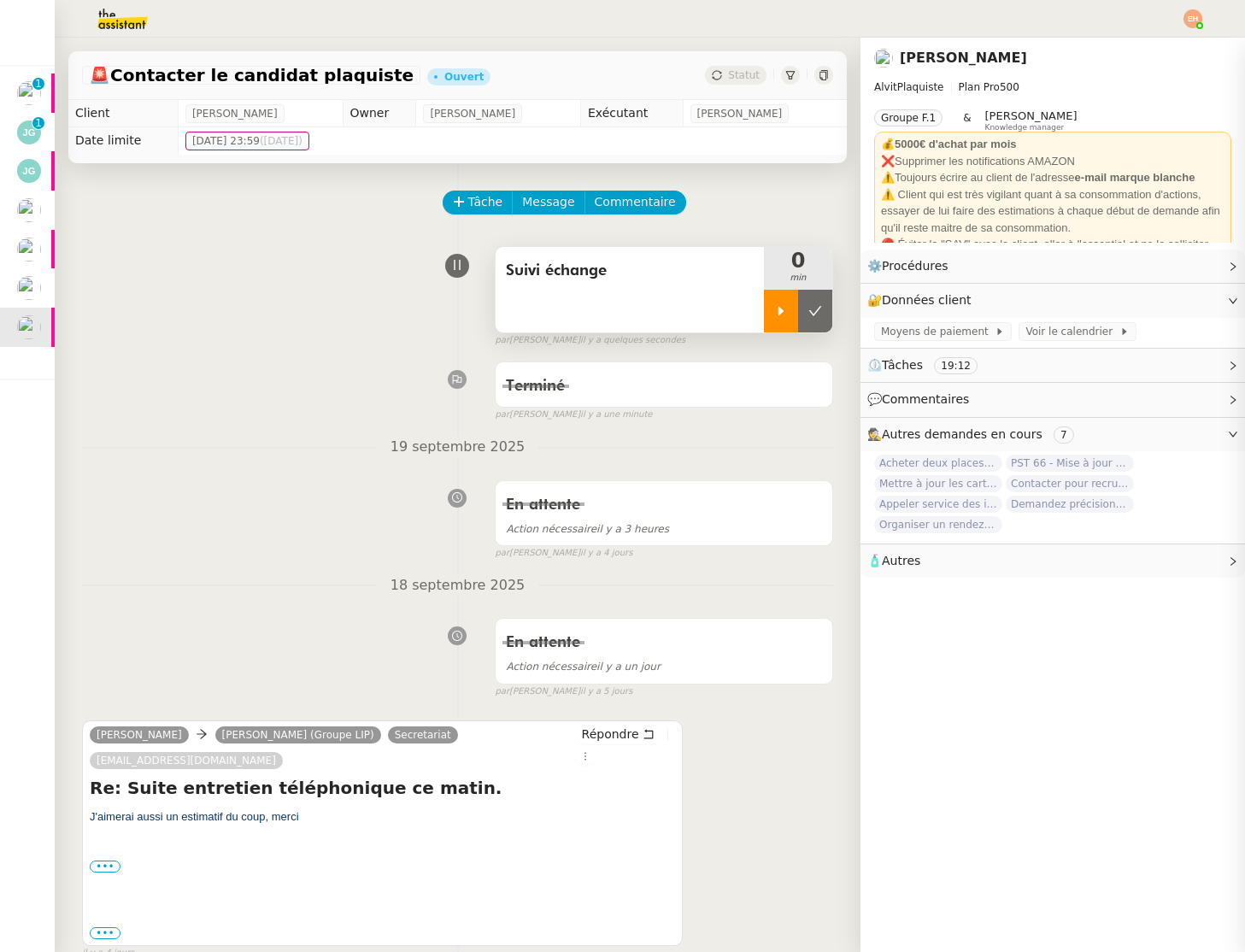
click at [784, 306] on icon at bounding box center [781, 311] width 14 height 14
click at [117, 22] on img at bounding box center [108, 19] width 133 height 38
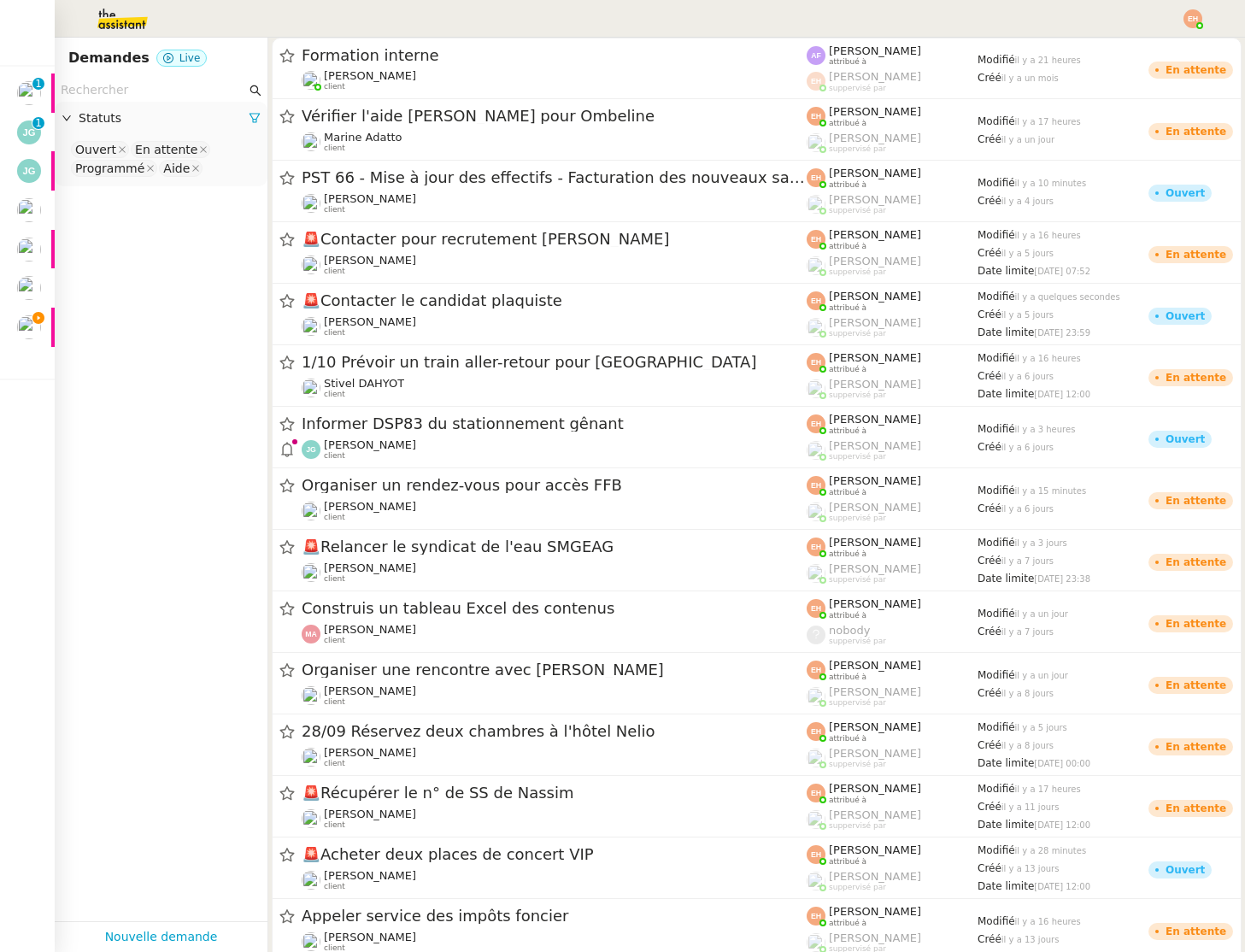
click at [145, 102] on div "Statuts" at bounding box center [161, 119] width 213 height 33
click at [148, 90] on input "text" at bounding box center [153, 90] width 185 height 19
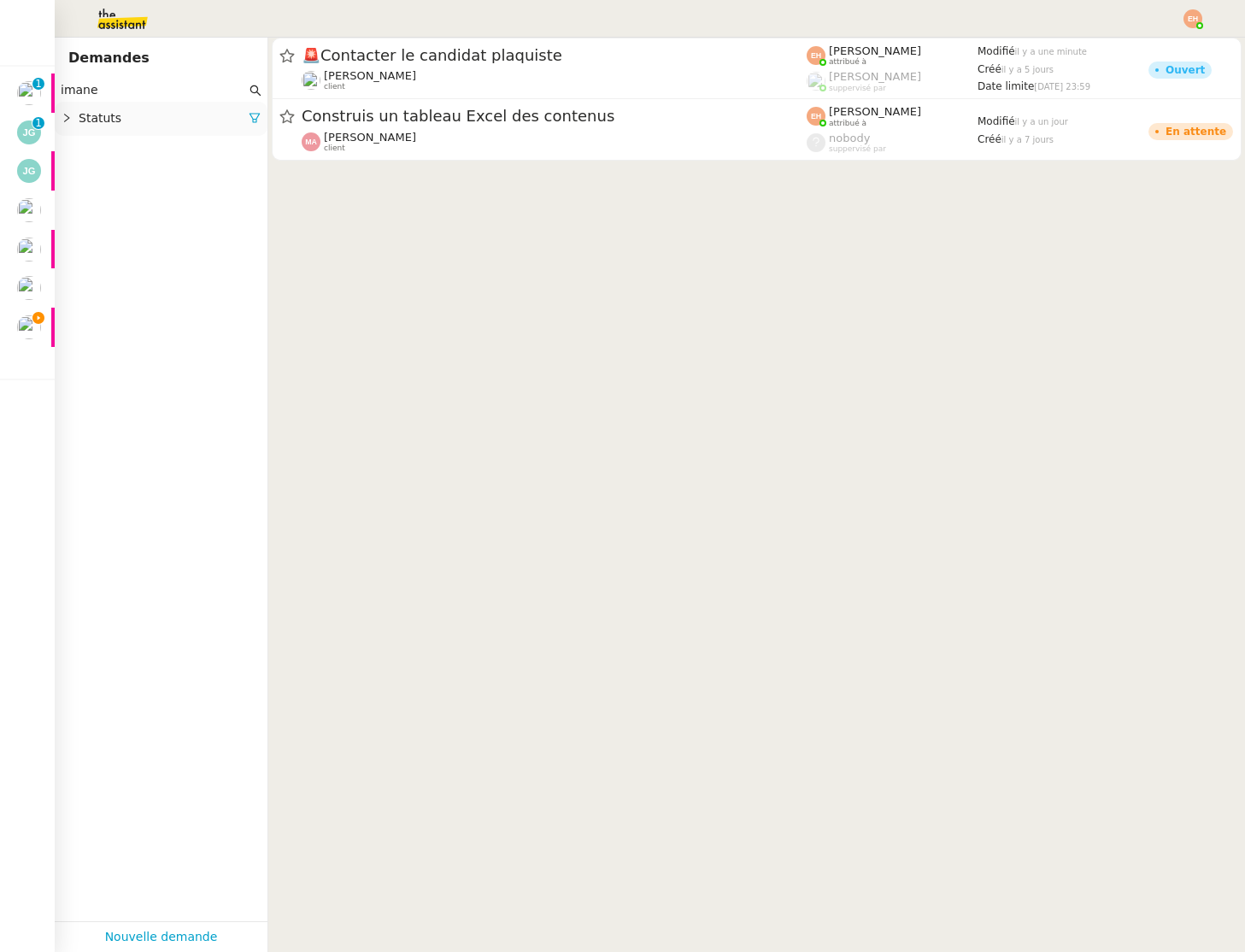
type input "imane"
click at [168, 121] on span "Statuts" at bounding box center [163, 118] width 170 height 19
click at [252, 119] on icon at bounding box center [254, 119] width 10 height 9
click at [200, 117] on span "Statuts" at bounding box center [170, 118] width 182 height 19
click at [197, 148] on nz-select-top-control "Please select" at bounding box center [161, 149] width 185 height 21
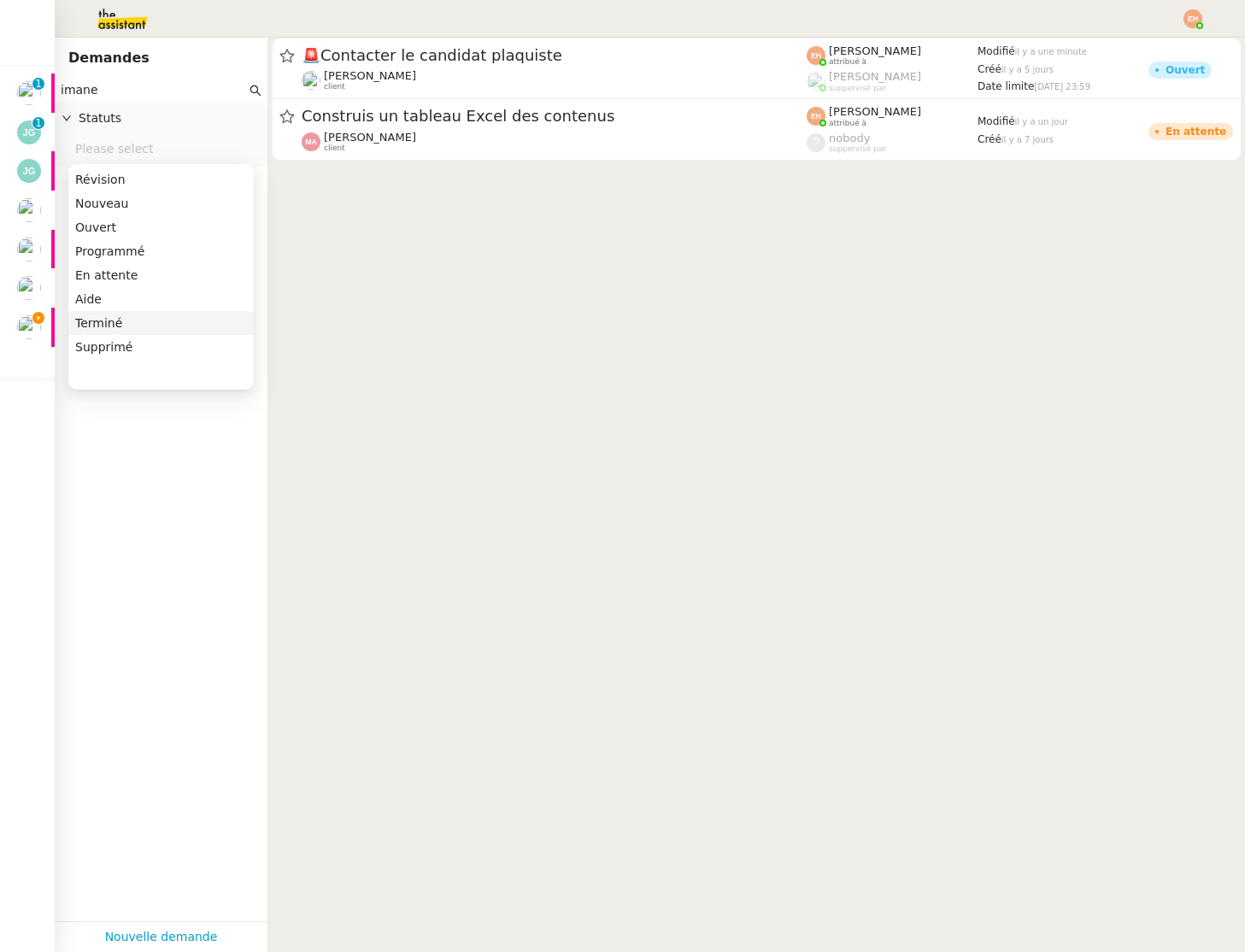
click at [135, 324] on div "Terminé" at bounding box center [160, 323] width 172 height 16
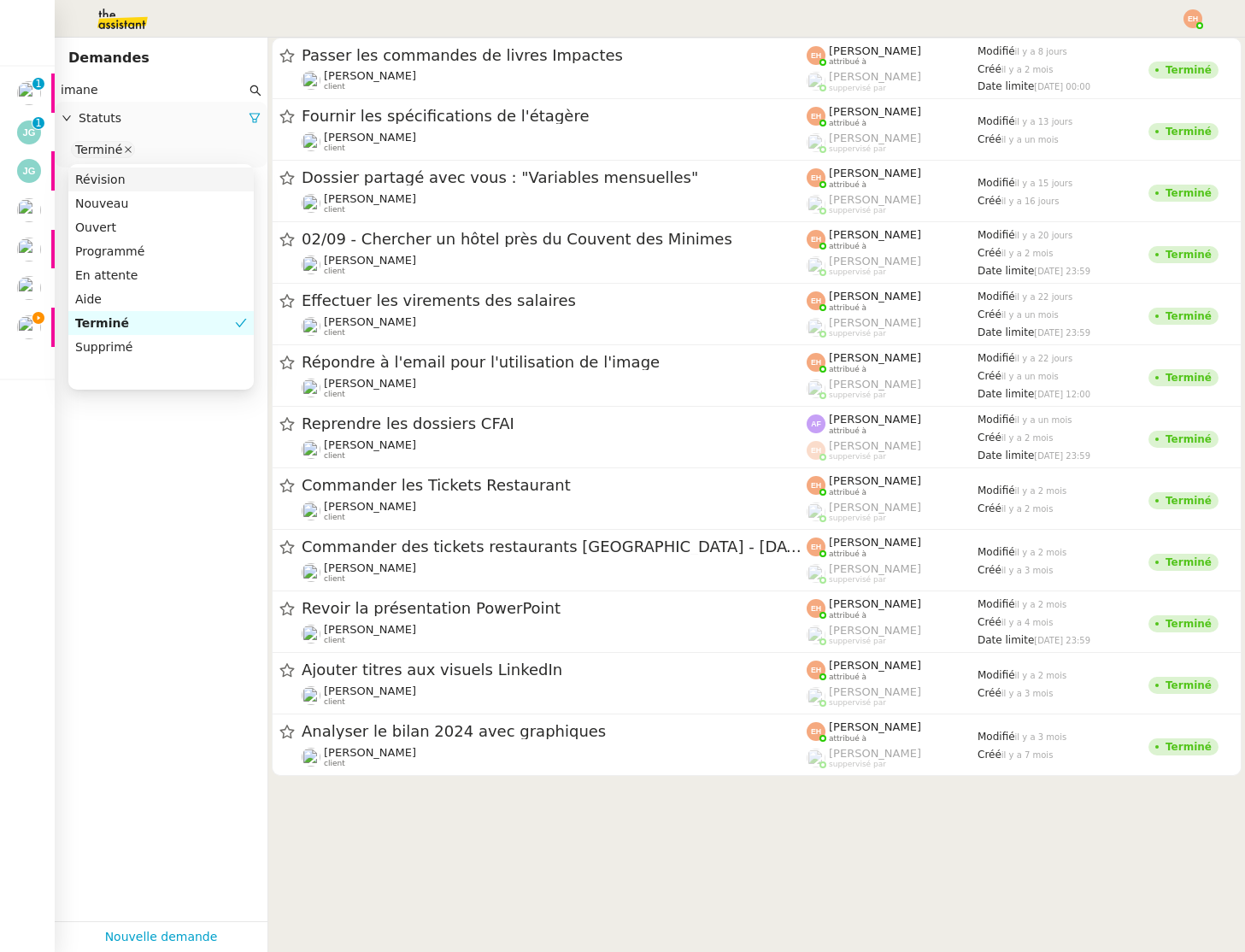
click at [124, 146] on icon at bounding box center [128, 149] width 8 height 8
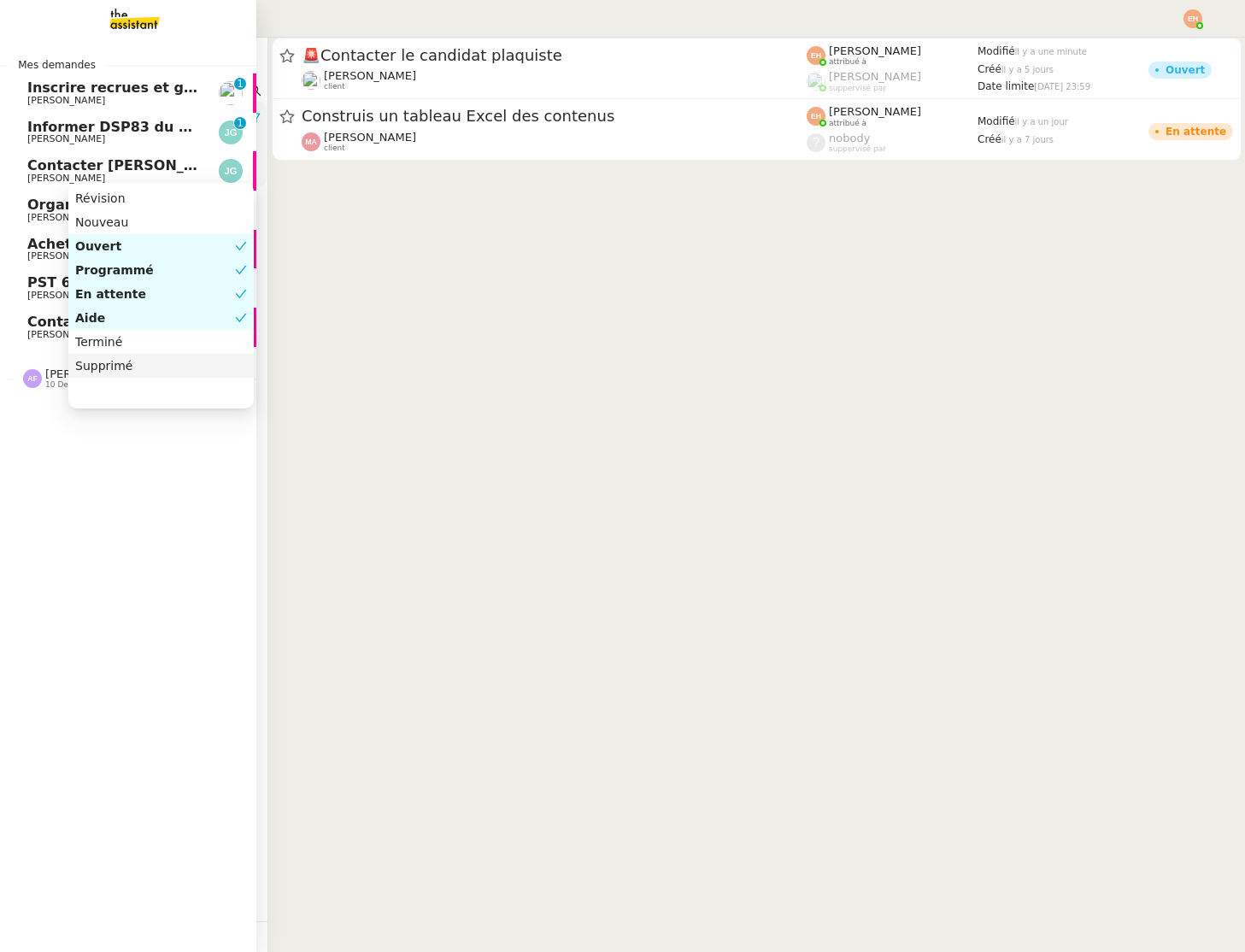
click at [29, 340] on link "Contacter le candidat plaquiste [PERSON_NAME]" at bounding box center [128, 327] width 257 height 39
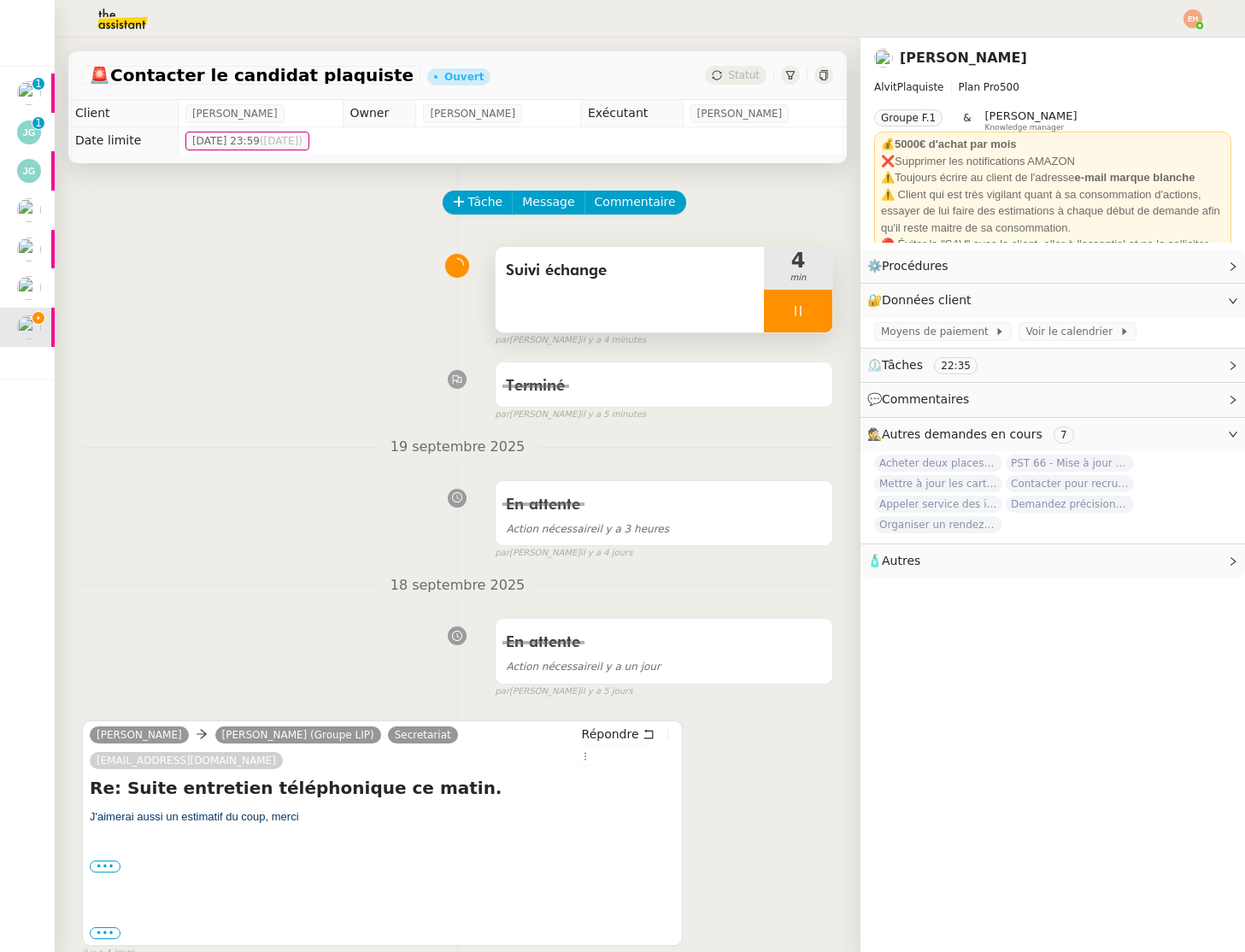
click at [777, 328] on div at bounding box center [798, 311] width 69 height 43
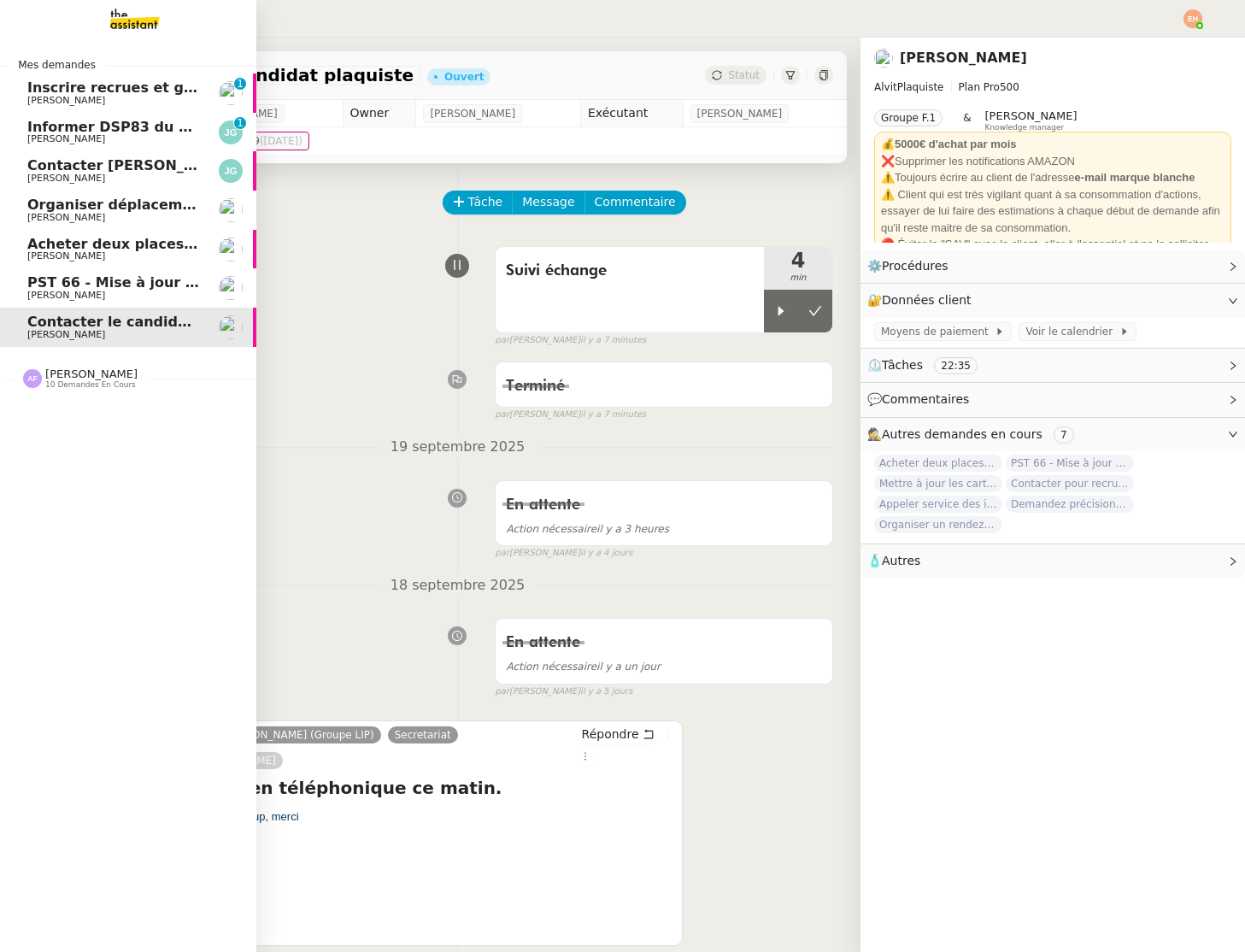
click at [86, 230] on link "Acheter deux places de concert VIP [PERSON_NAME]" at bounding box center [128, 249] width 257 height 39
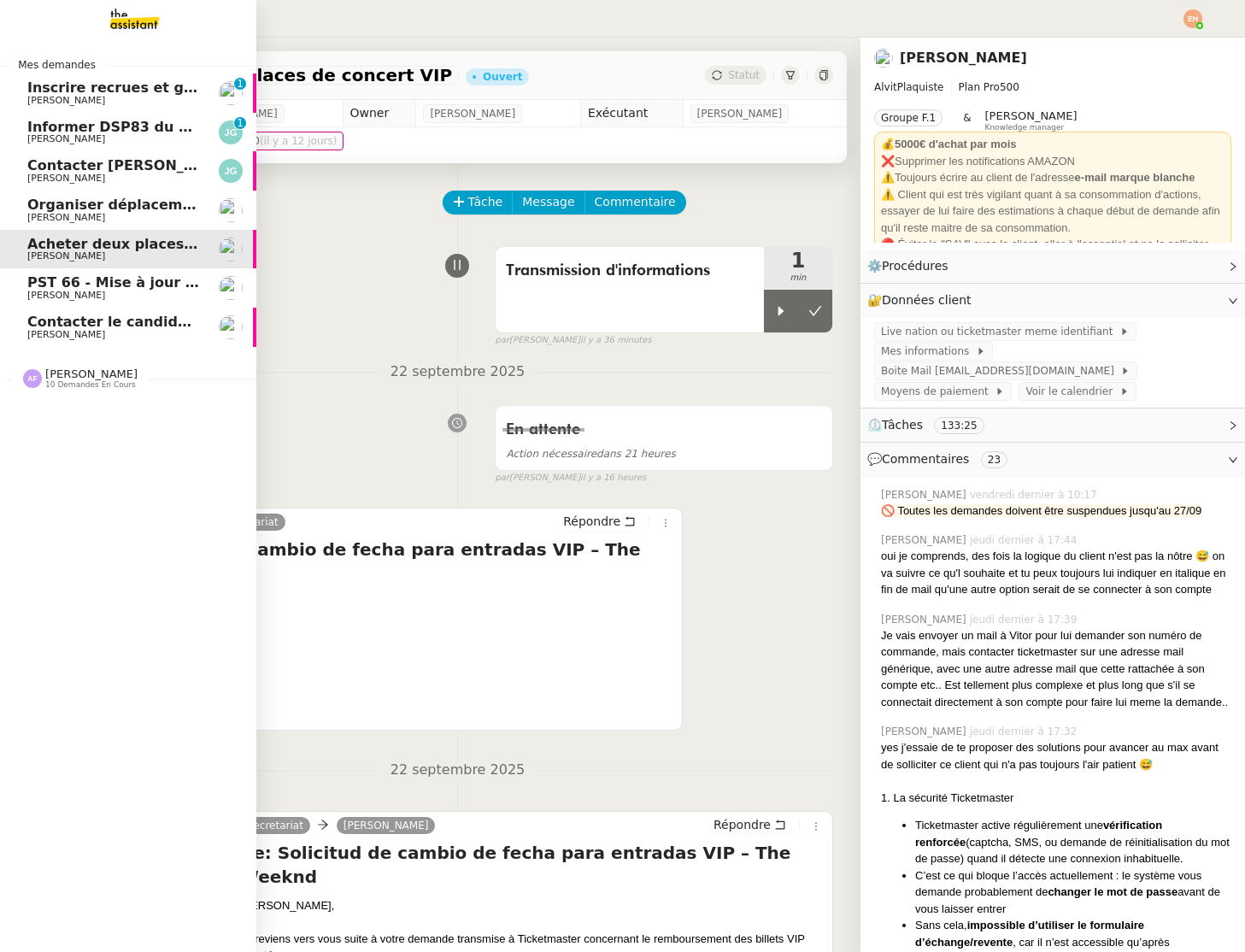
click at [134, 298] on span "[PERSON_NAME]" at bounding box center [114, 295] width 172 height 10
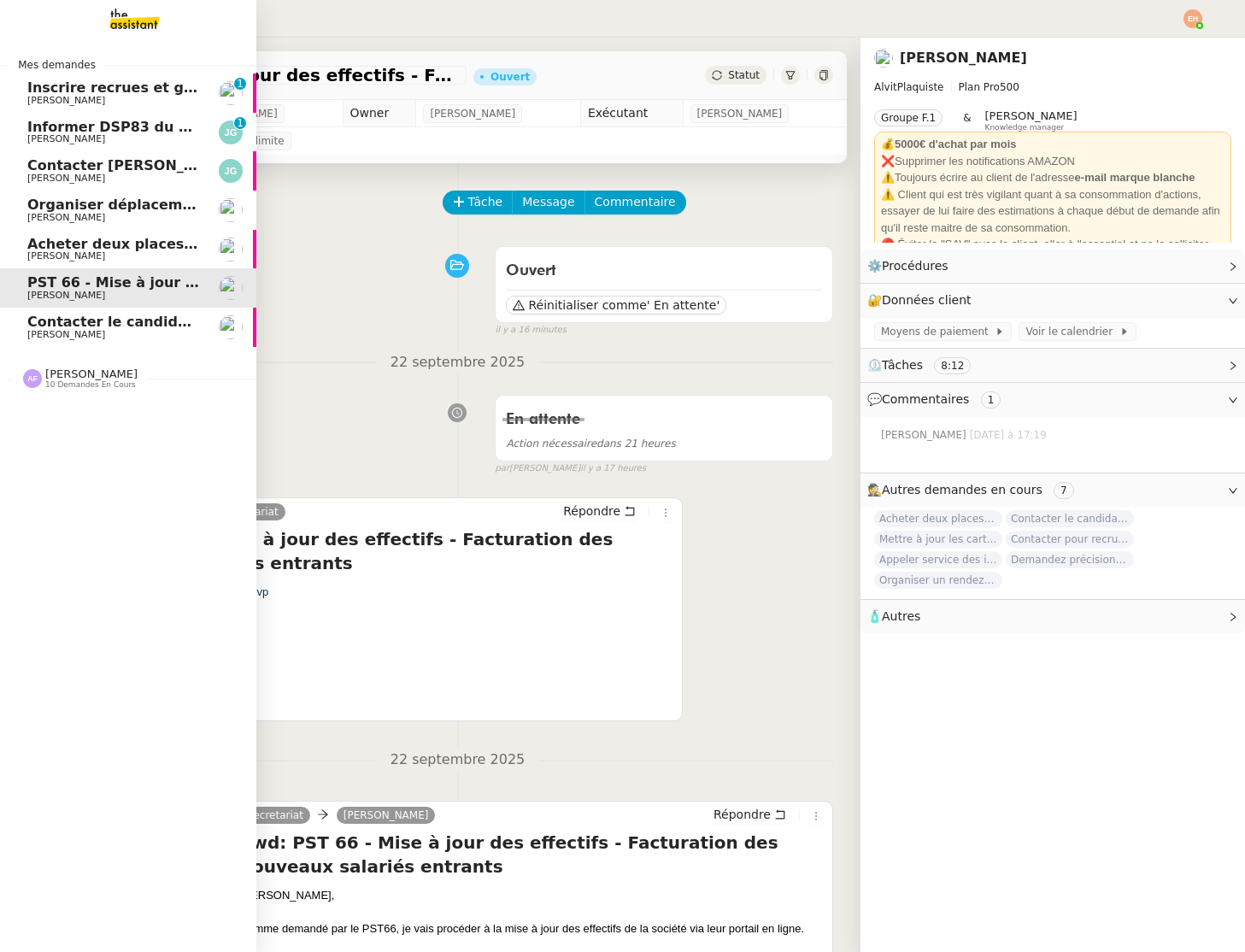
click at [146, 218] on span "[PERSON_NAME]" at bounding box center [114, 218] width 172 height 10
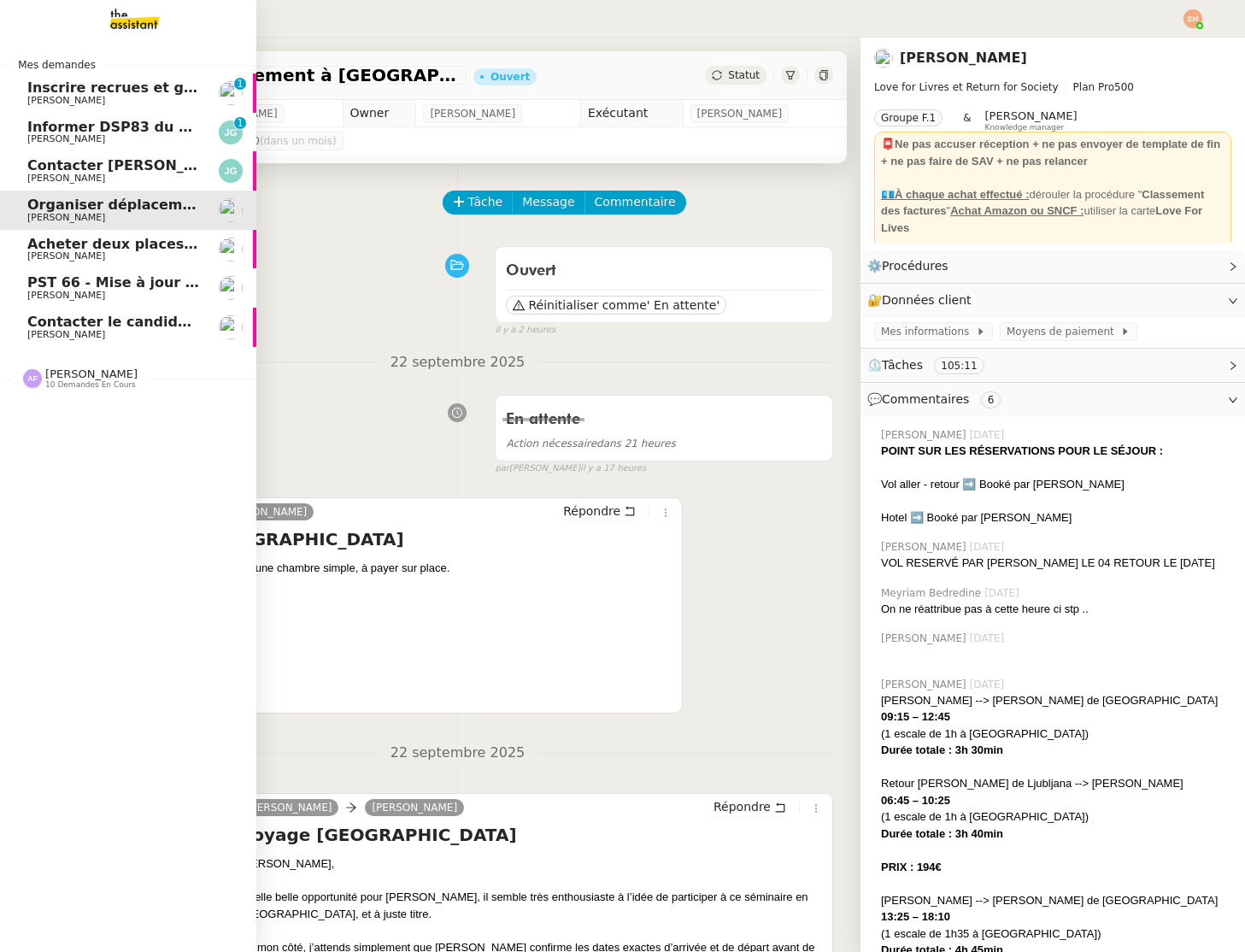
click at [67, 161] on span "Contacter [PERSON_NAME] pour régularisation facture" at bounding box center [238, 166] width 422 height 17
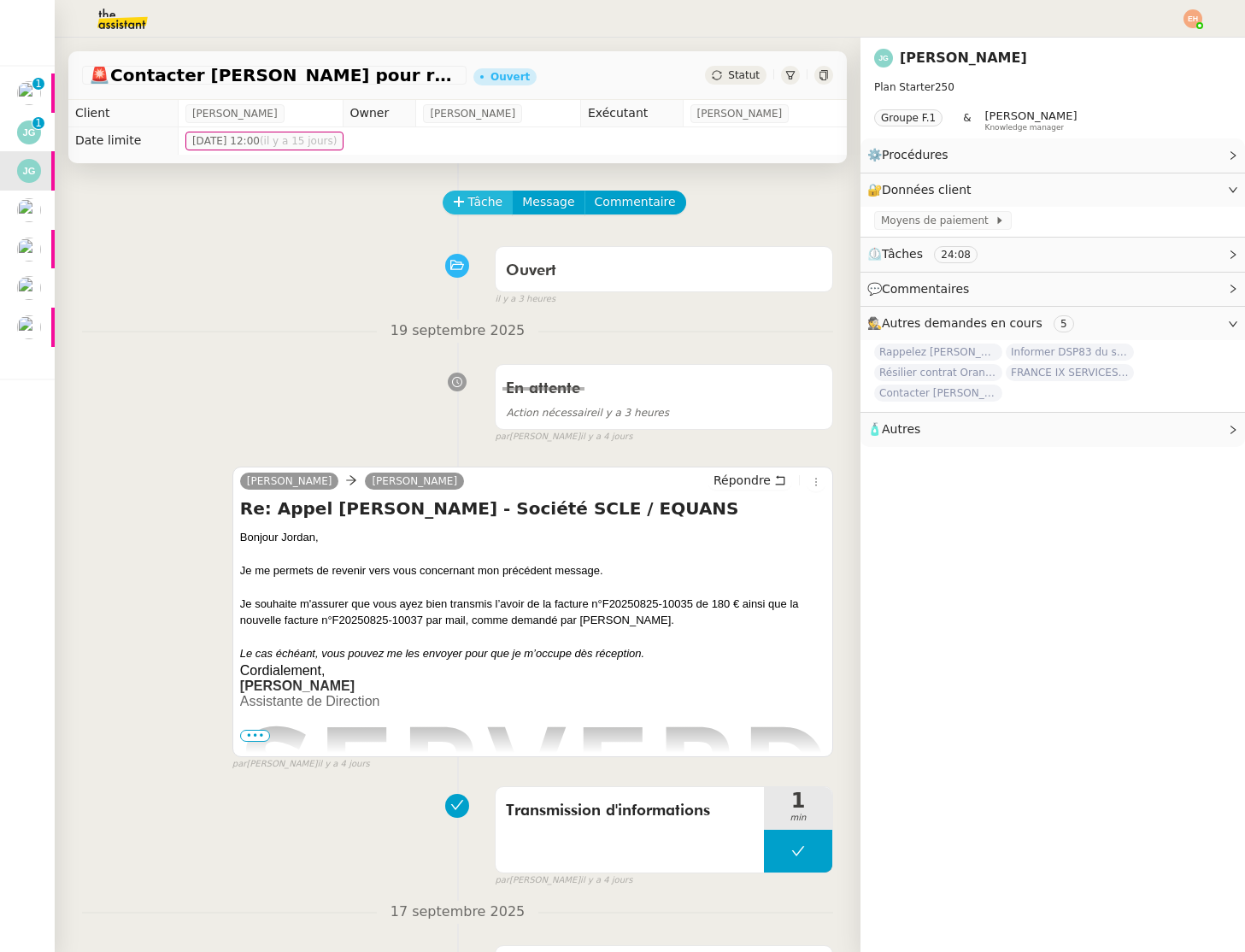
click at [459, 202] on icon at bounding box center [459, 201] width 9 height 1
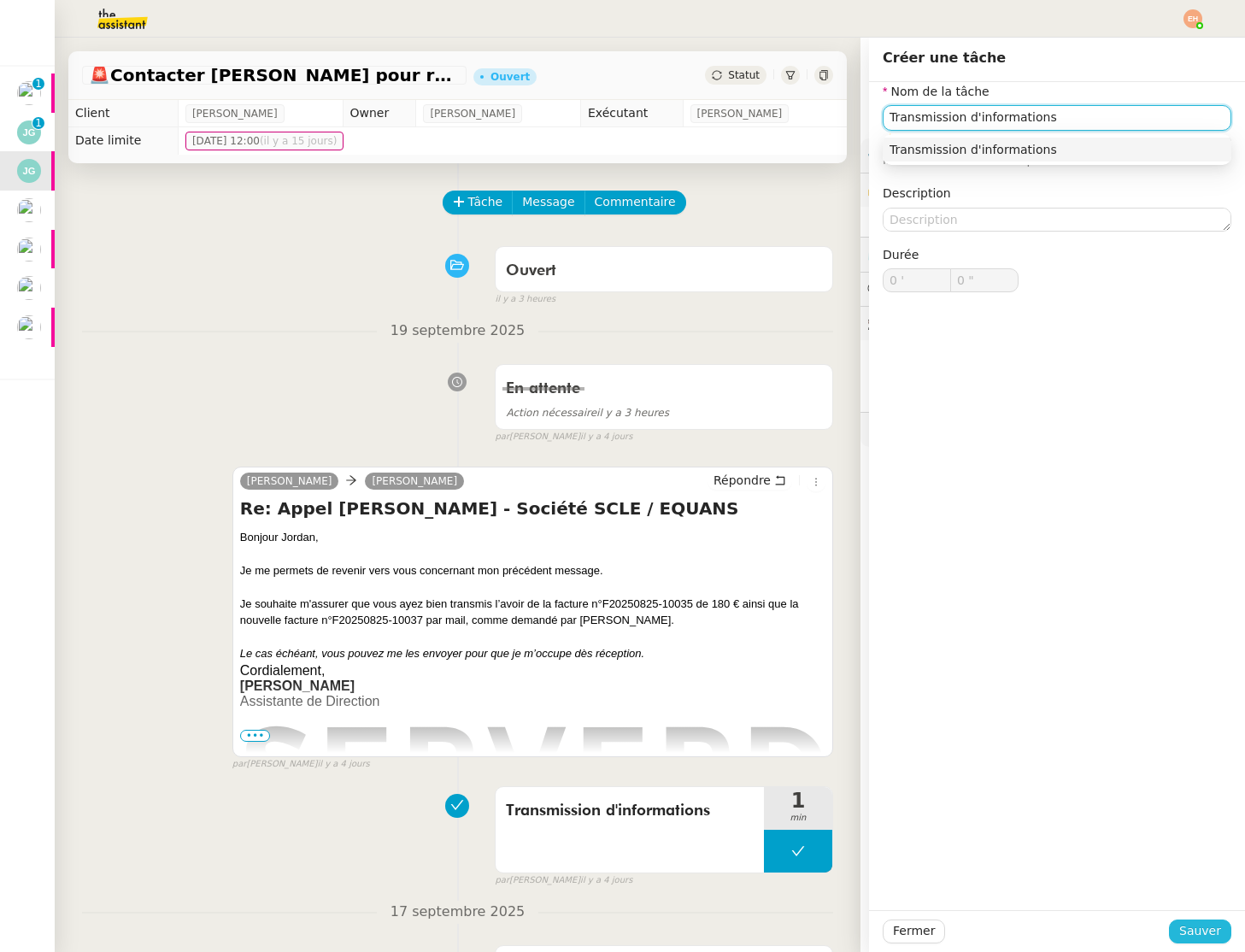
type input "Transmission d'informations"
drag, startPoint x: 1193, startPoint y: 930, endPoint x: 1083, endPoint y: 781, distance: 185.2
click at [1193, 930] on span "Sauver" at bounding box center [1200, 931] width 42 height 19
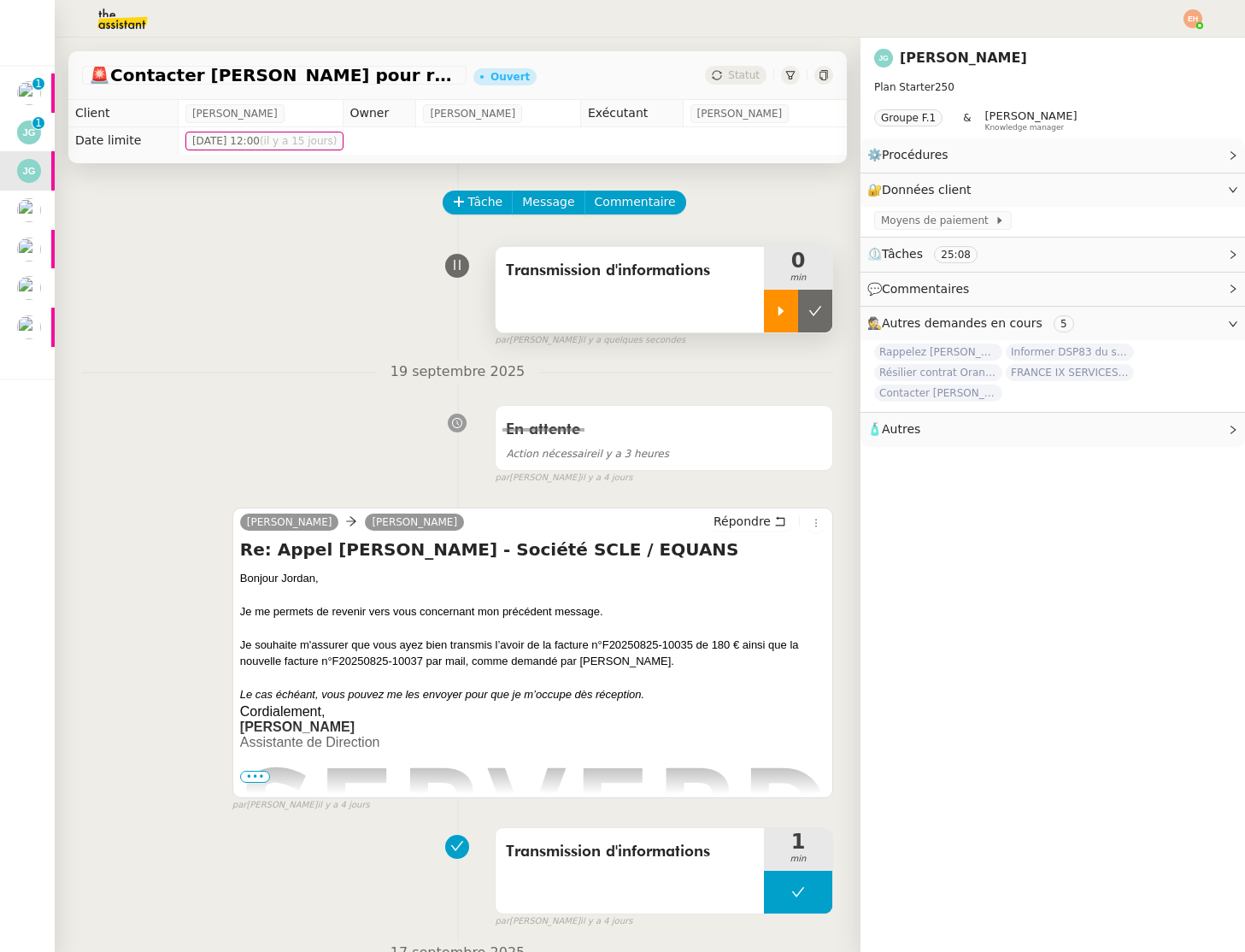
click at [783, 301] on div at bounding box center [781, 311] width 34 height 43
drag, startPoint x: 773, startPoint y: 519, endPoint x: 744, endPoint y: 510, distance: 30.4
click at [772, 519] on button "Répondre" at bounding box center [749, 521] width 84 height 19
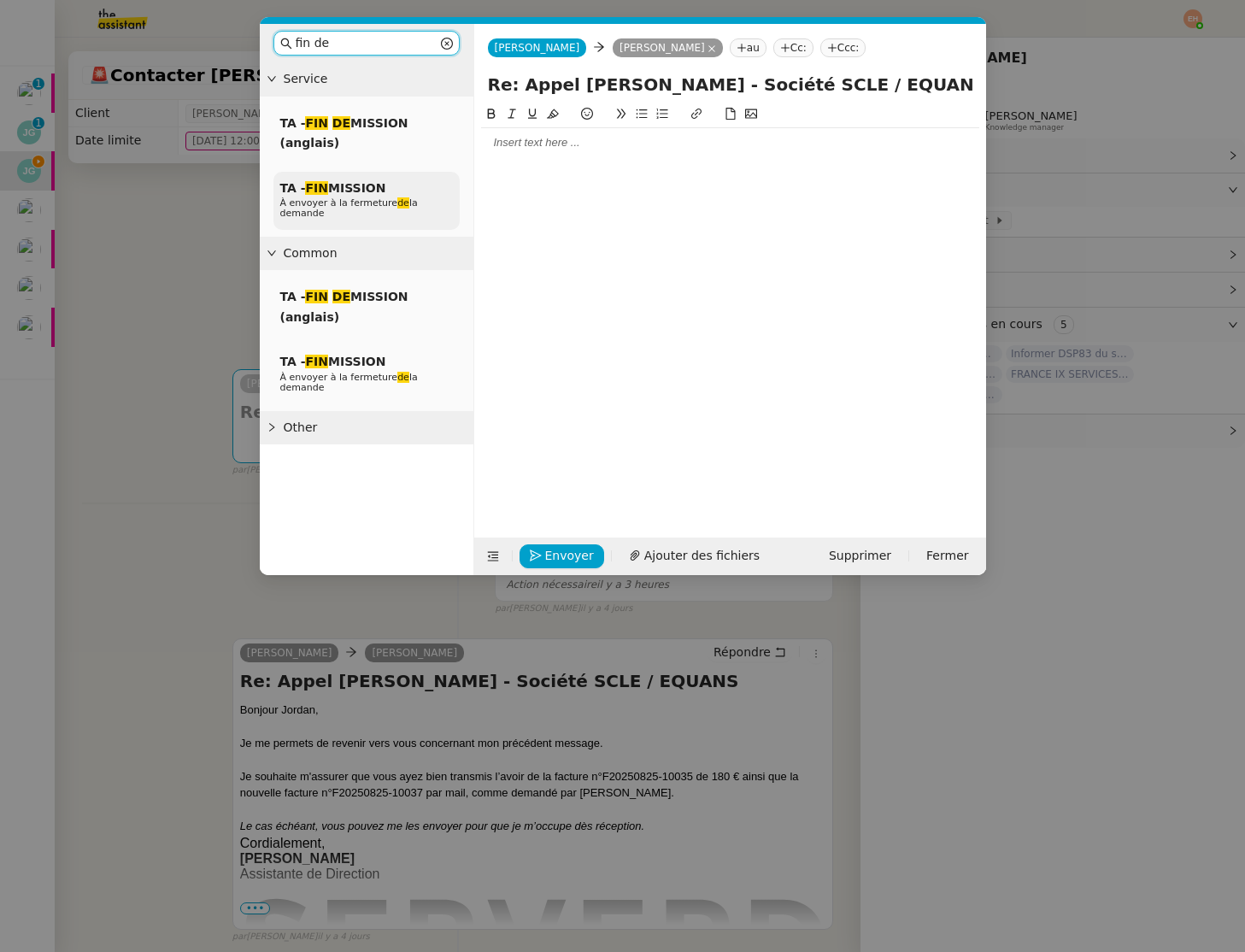
type input "fin de"
click at [387, 196] on div "TA - FIN MISSION À envoyer à la fermeture de la demande" at bounding box center [366, 201] width 186 height 59
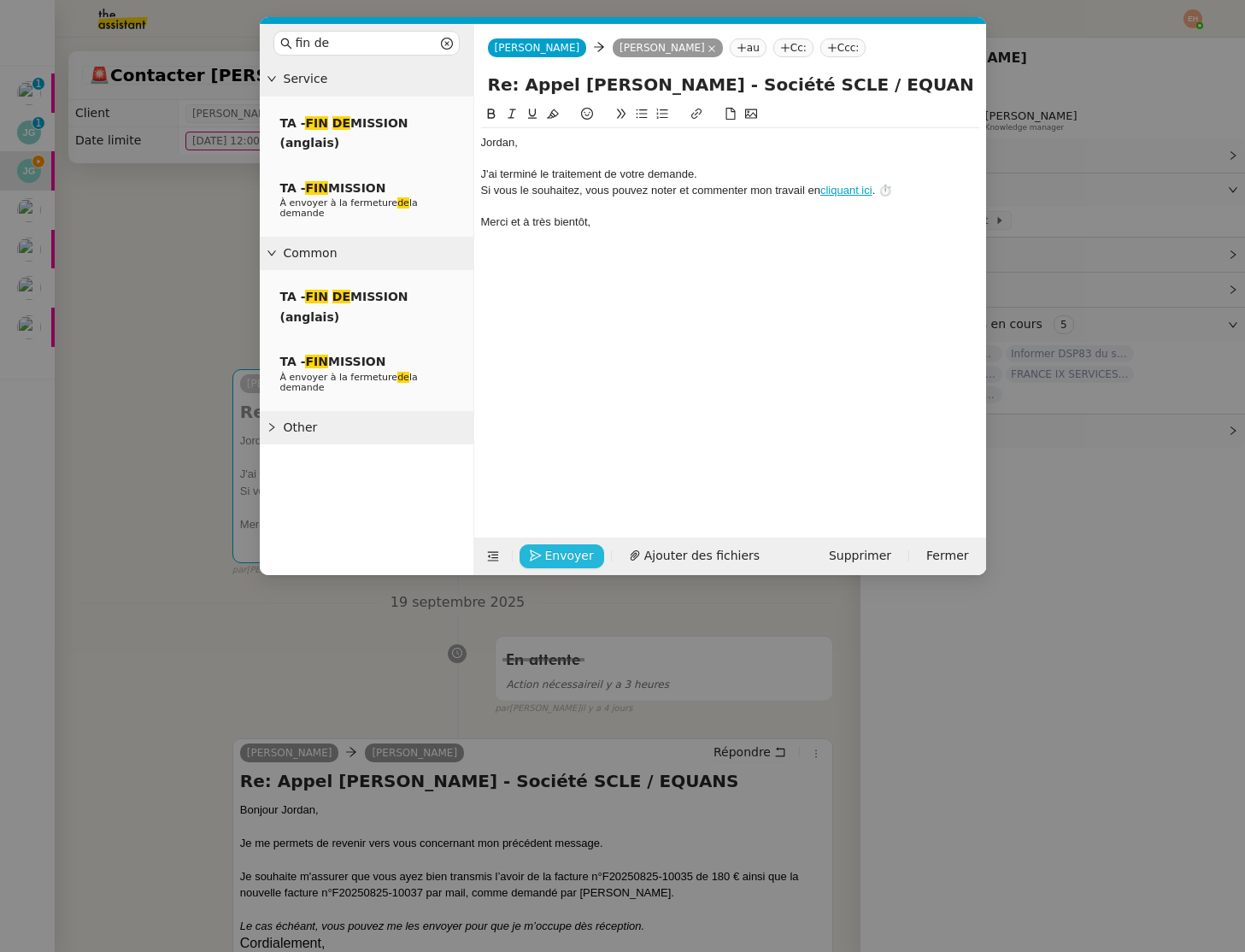
click at [563, 546] on span "Envoyer" at bounding box center [569, 555] width 49 height 19
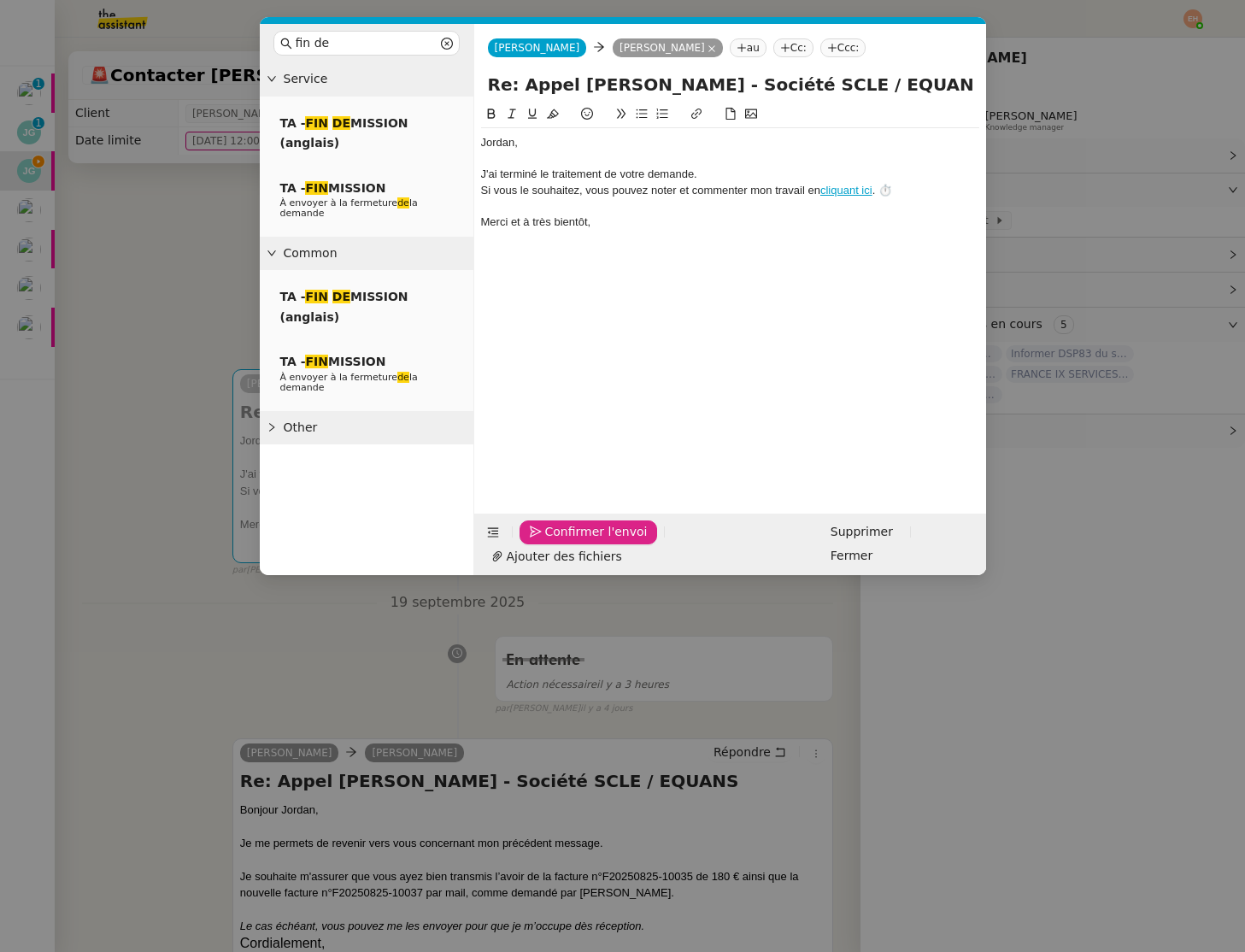
click at [563, 542] on span "Confirmer l'envoi" at bounding box center [596, 531] width 103 height 19
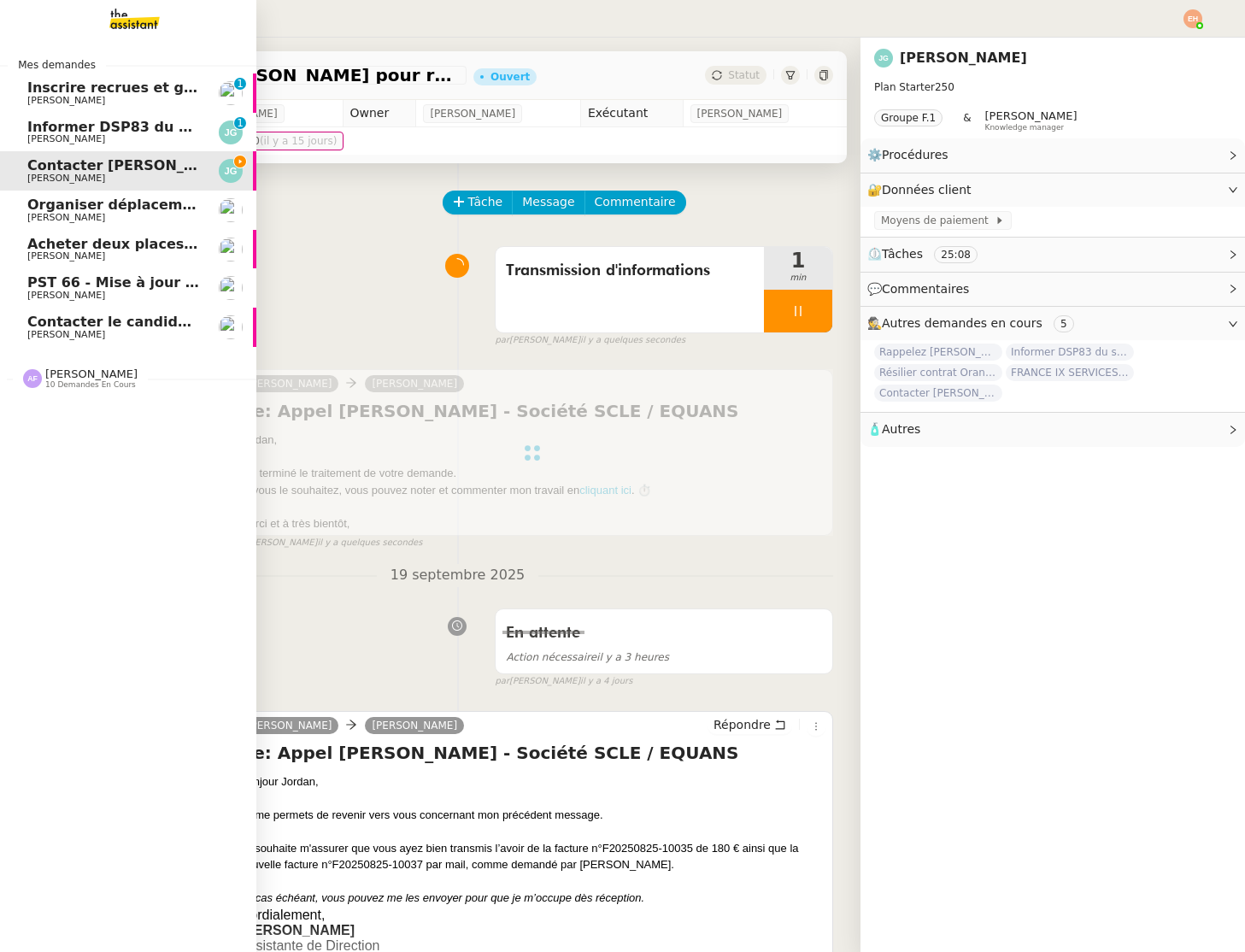
click at [104, 133] on span "Informer DSP83 du stationnement gênant" at bounding box center [189, 127] width 324 height 17
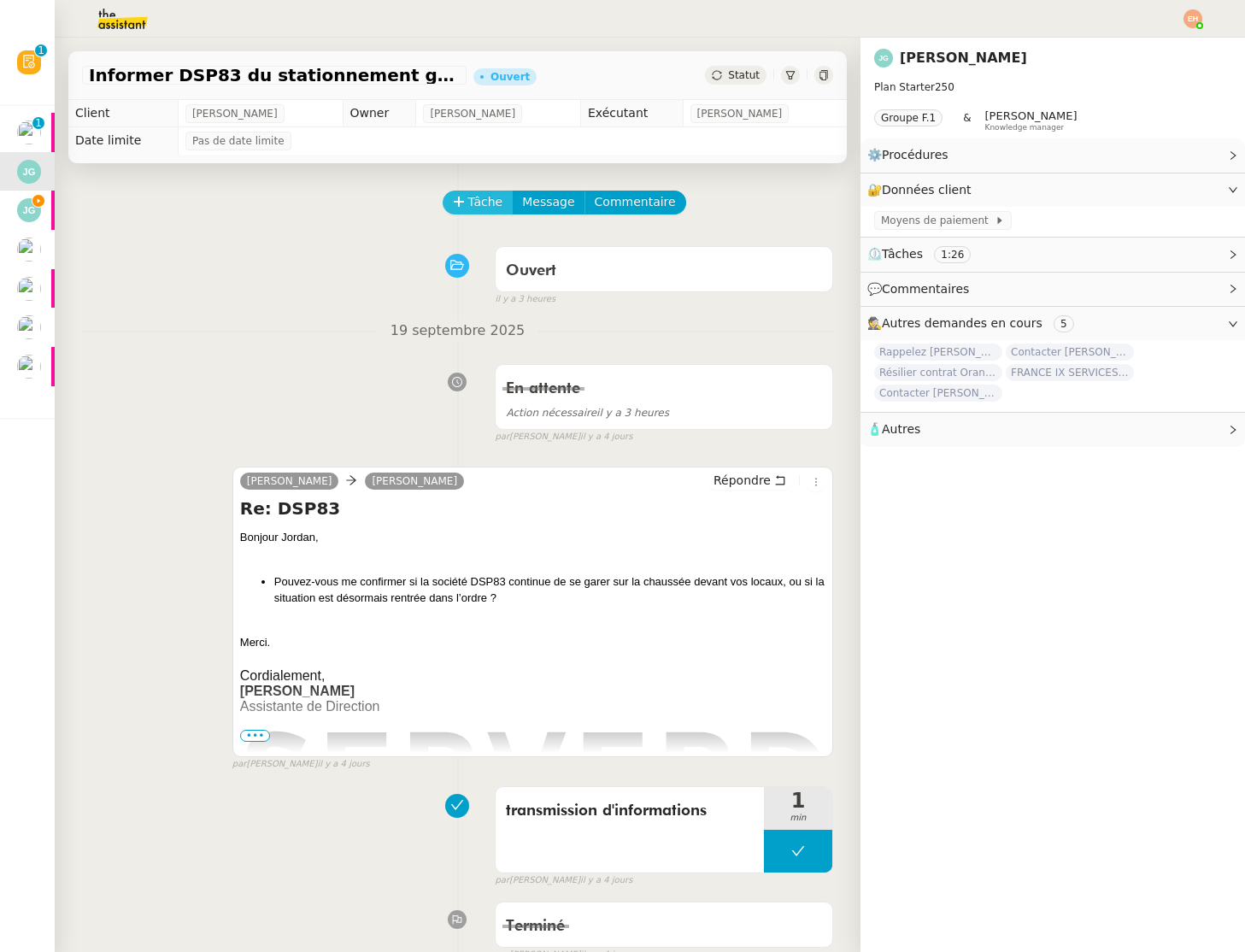
click at [463, 203] on icon at bounding box center [459, 201] width 12 height 12
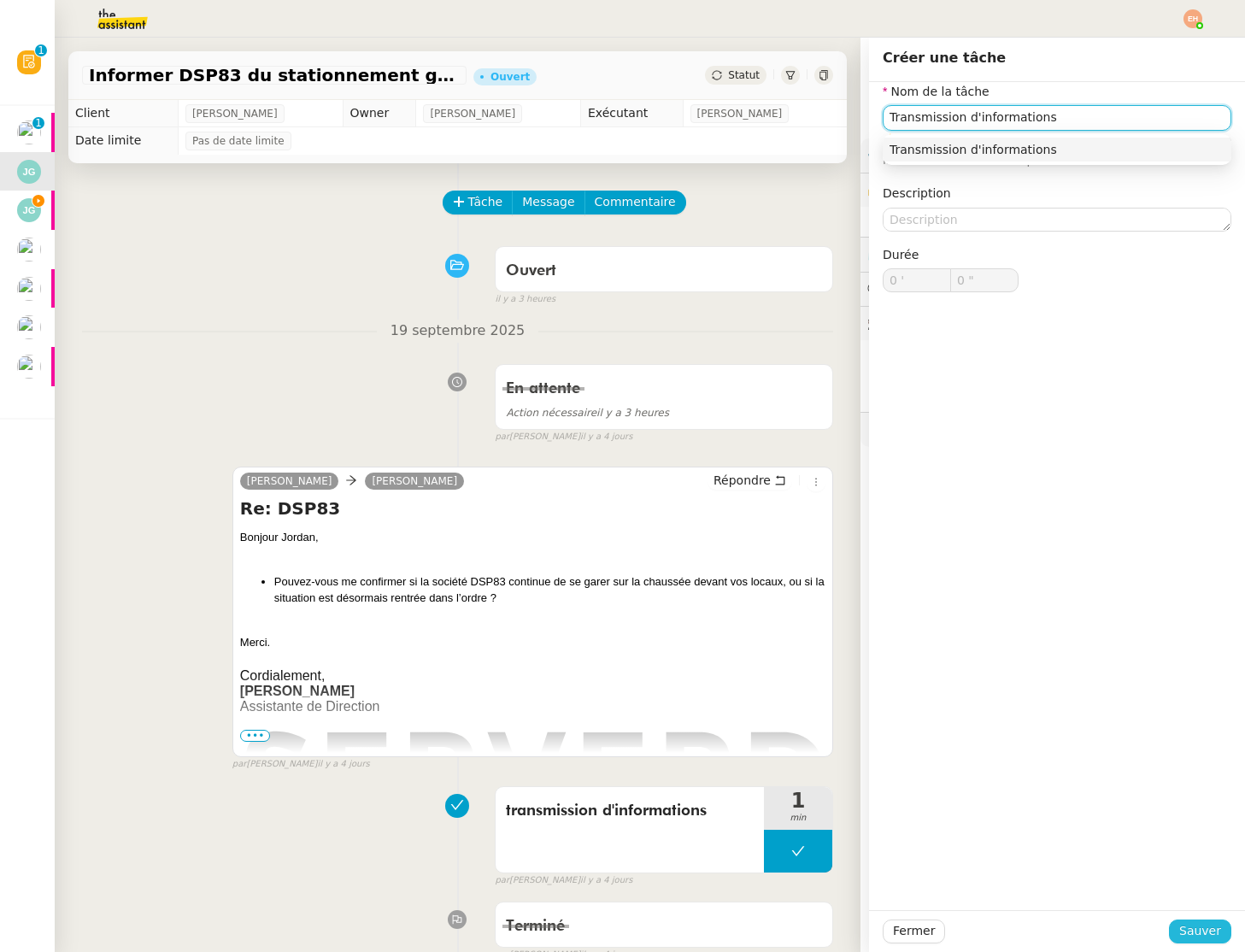
type input "Transmission d'informations"
click at [1210, 929] on span "Sauver" at bounding box center [1200, 931] width 42 height 19
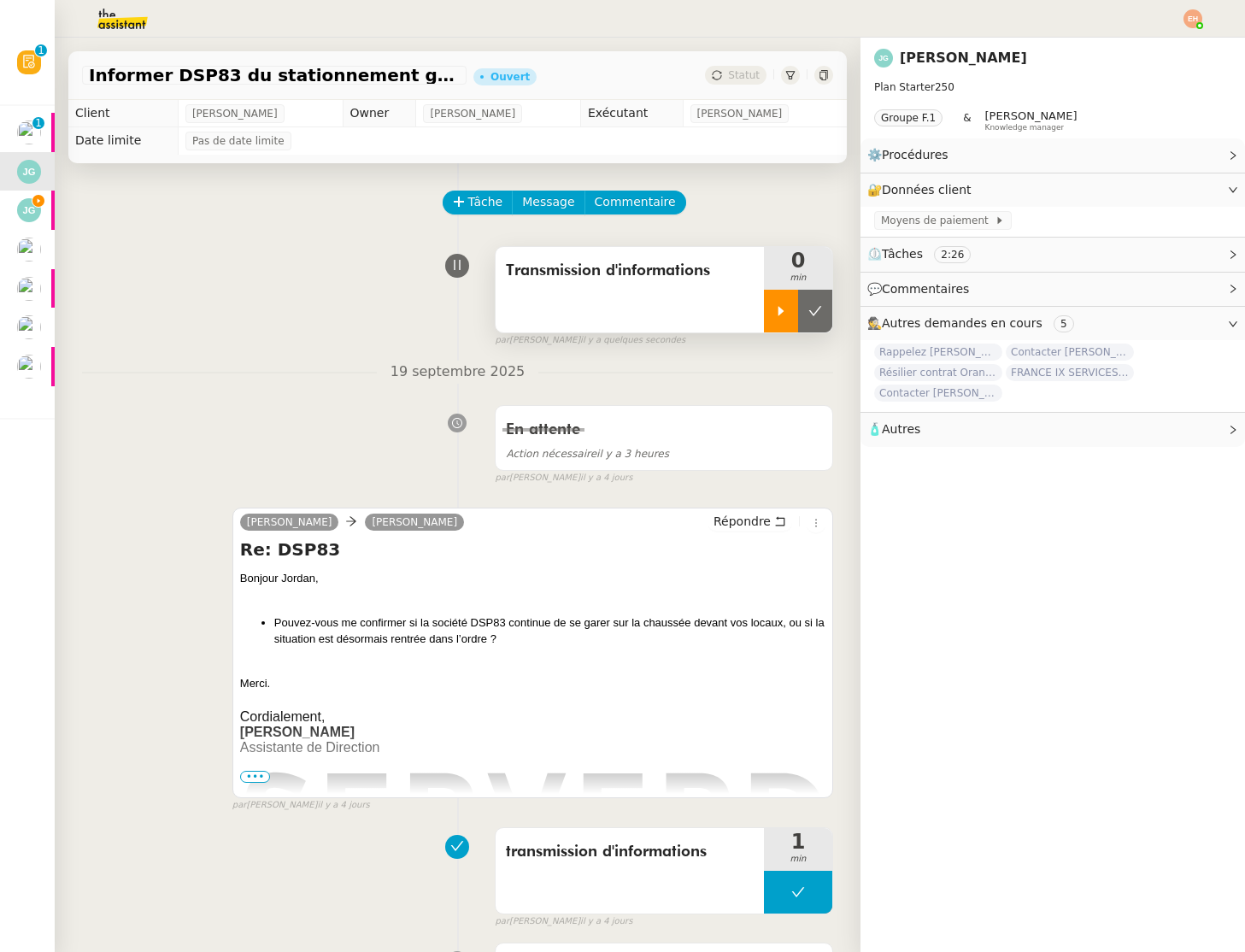
click at [783, 315] on icon at bounding box center [781, 311] width 14 height 14
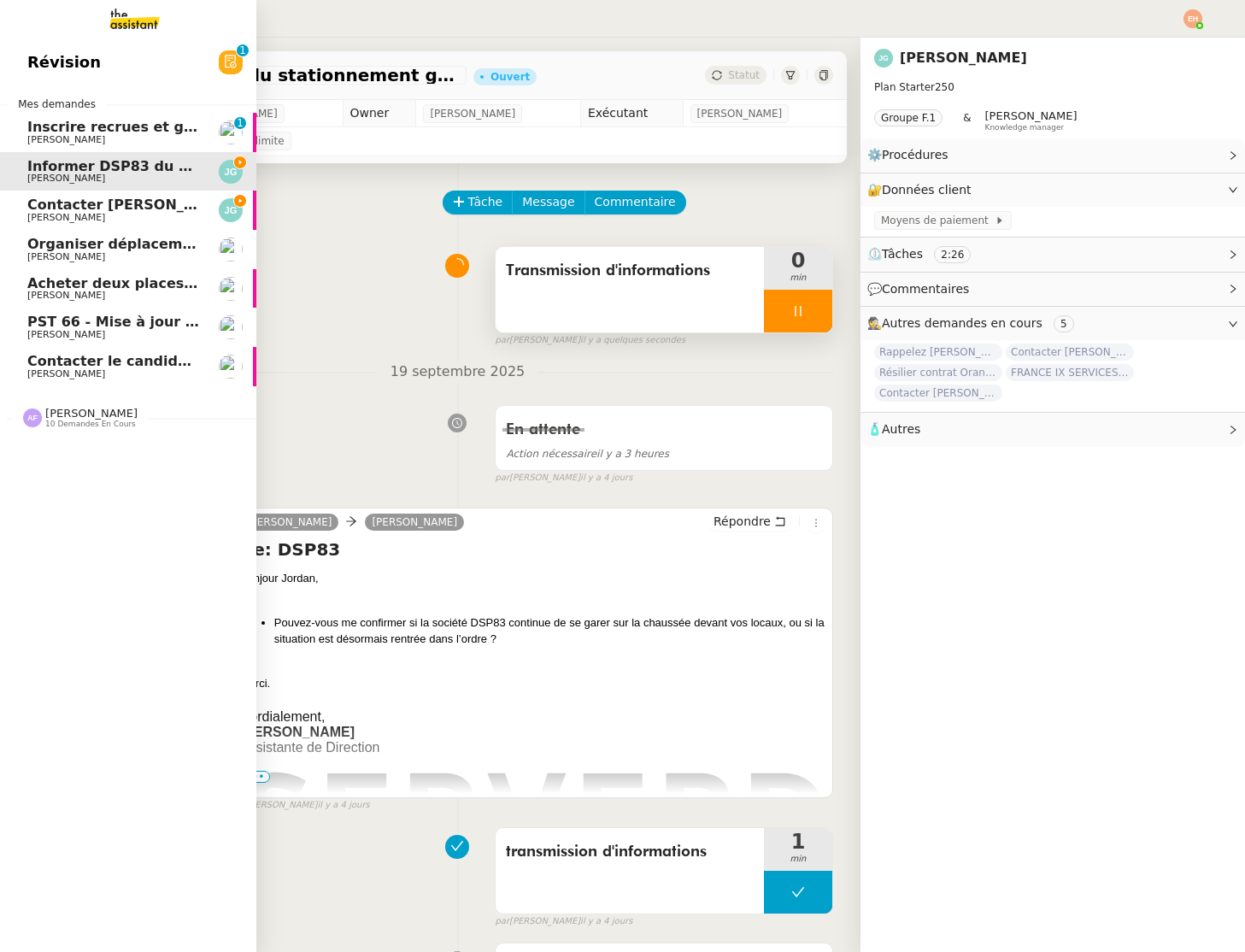
click at [53, 204] on span "Contacter [PERSON_NAME] pour régularisation facture" at bounding box center [238, 205] width 422 height 17
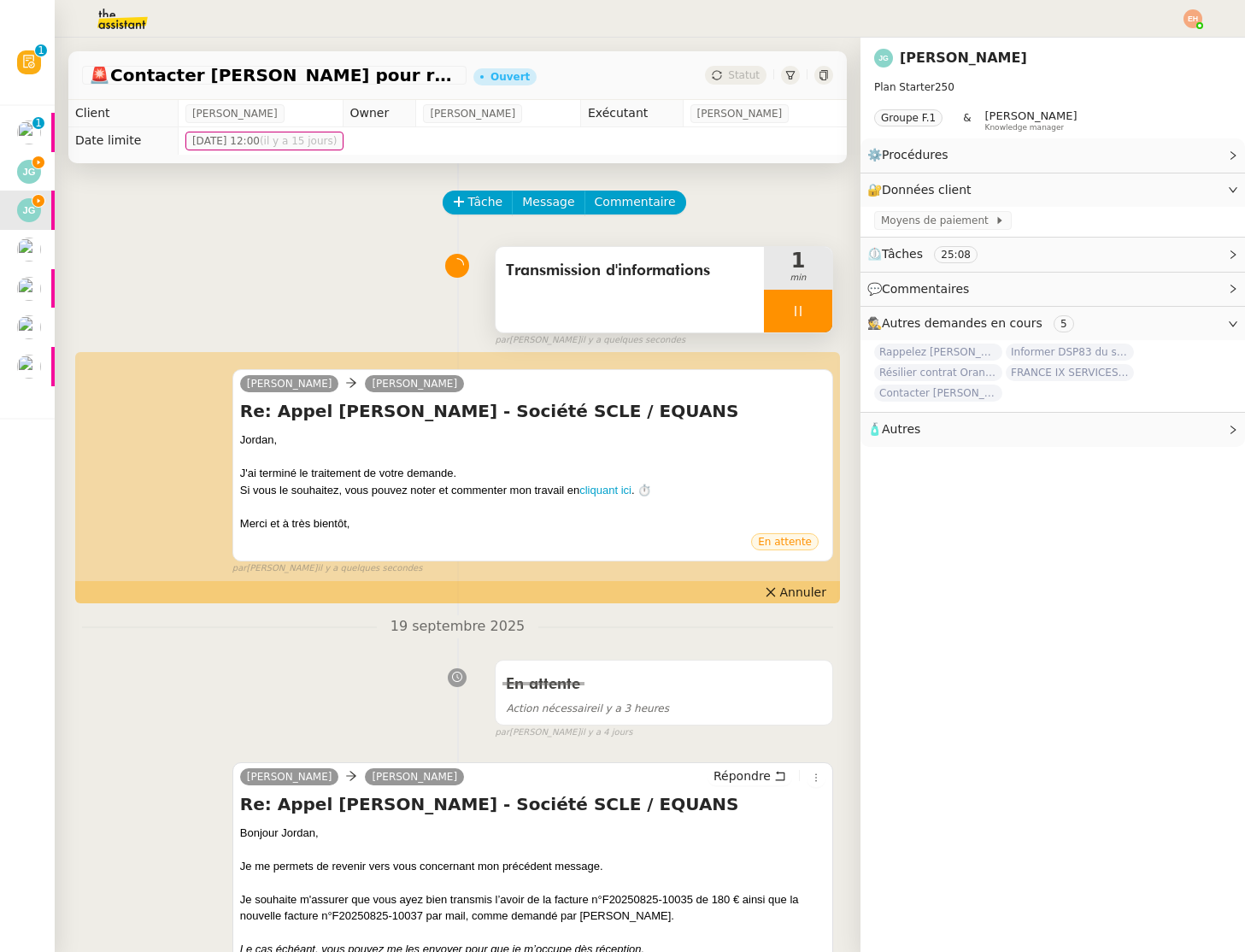
click at [802, 312] on icon at bounding box center [798, 311] width 14 height 14
click at [803, 312] on button at bounding box center [815, 311] width 34 height 43
drag, startPoint x: 742, startPoint y: 72, endPoint x: 746, endPoint y: 83, distance: 11.7
click at [742, 72] on span "Statut" at bounding box center [744, 75] width 32 height 12
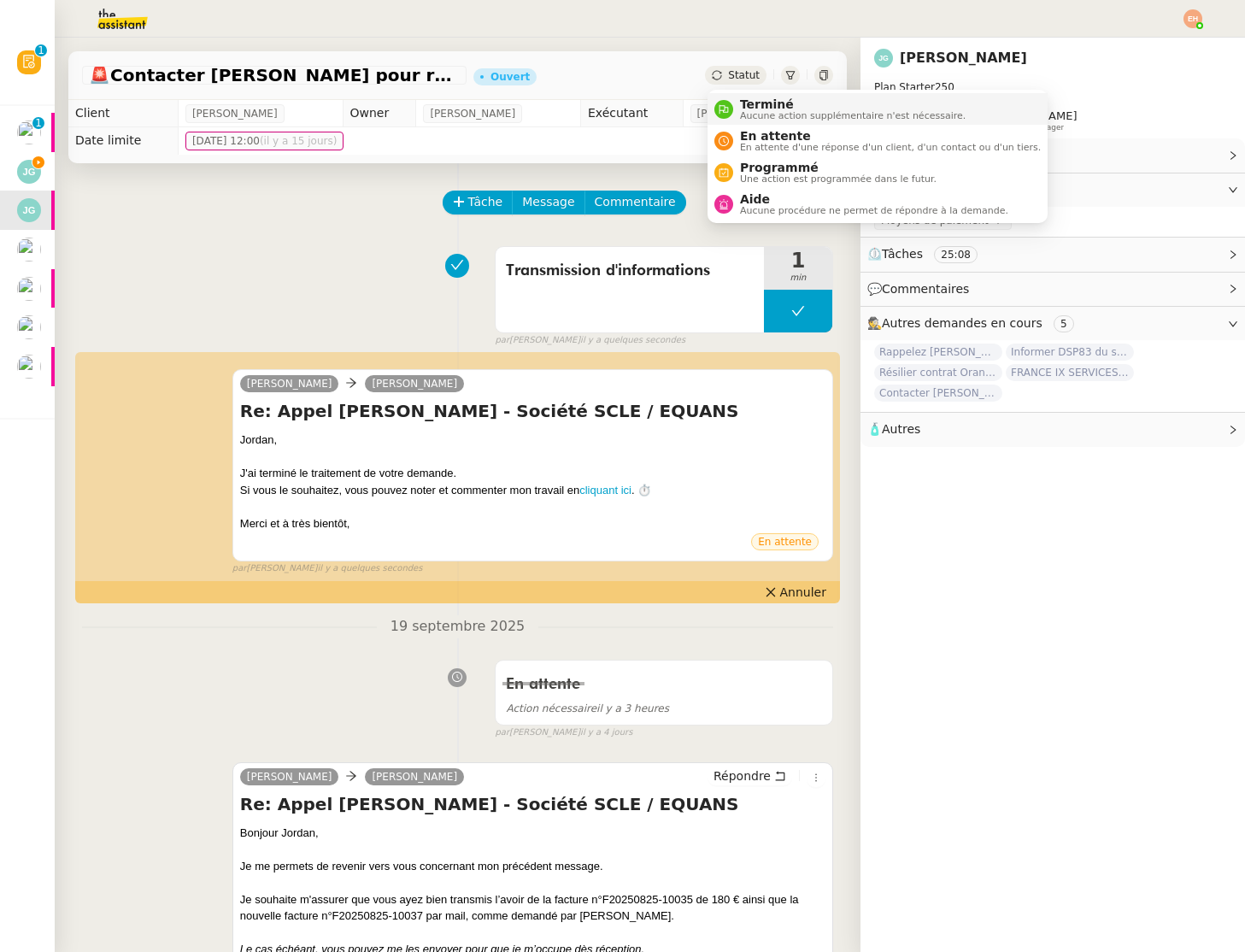
click at [757, 103] on span "Terminé" at bounding box center [852, 104] width 225 height 14
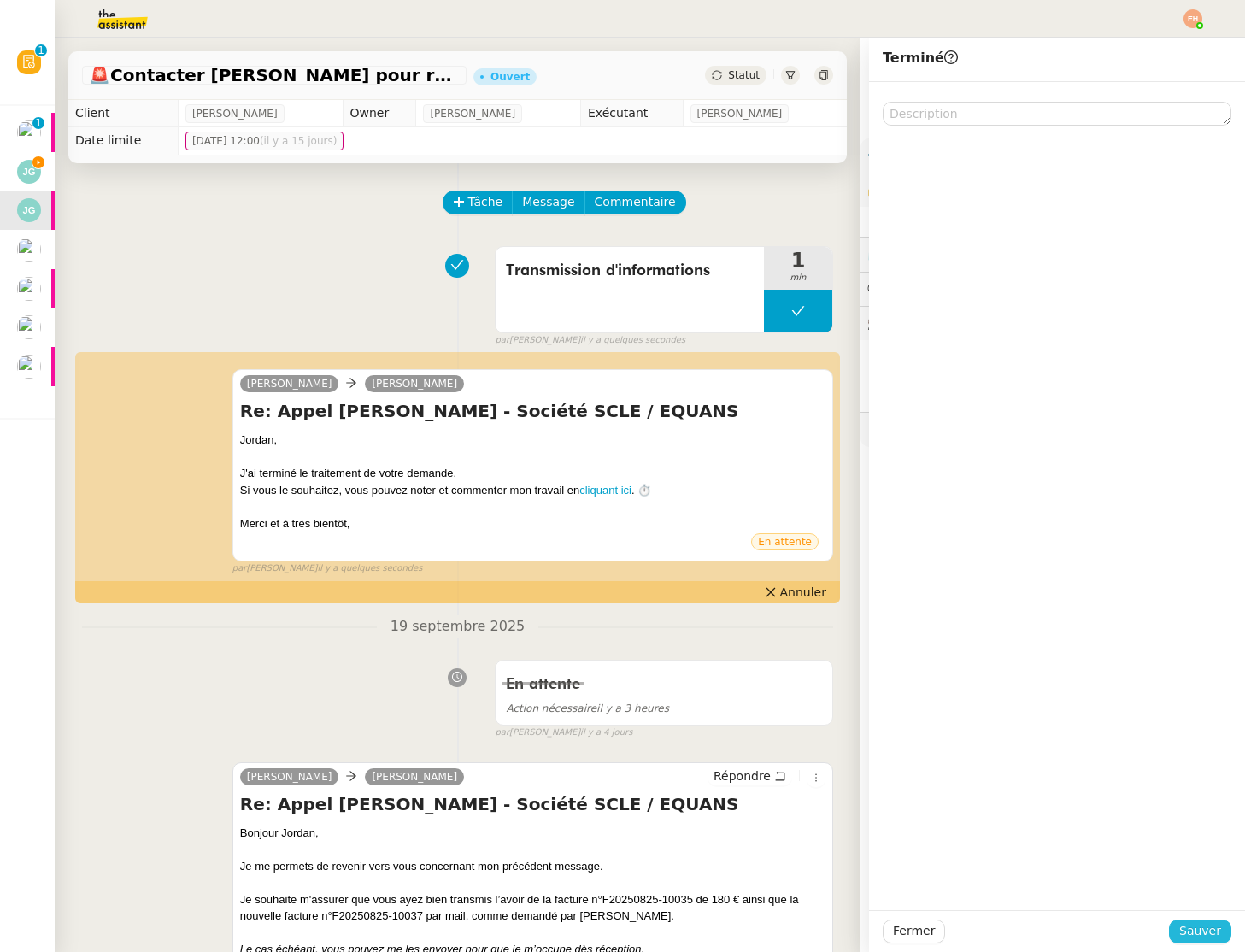
click at [1192, 932] on span "Sauver" at bounding box center [1200, 931] width 42 height 19
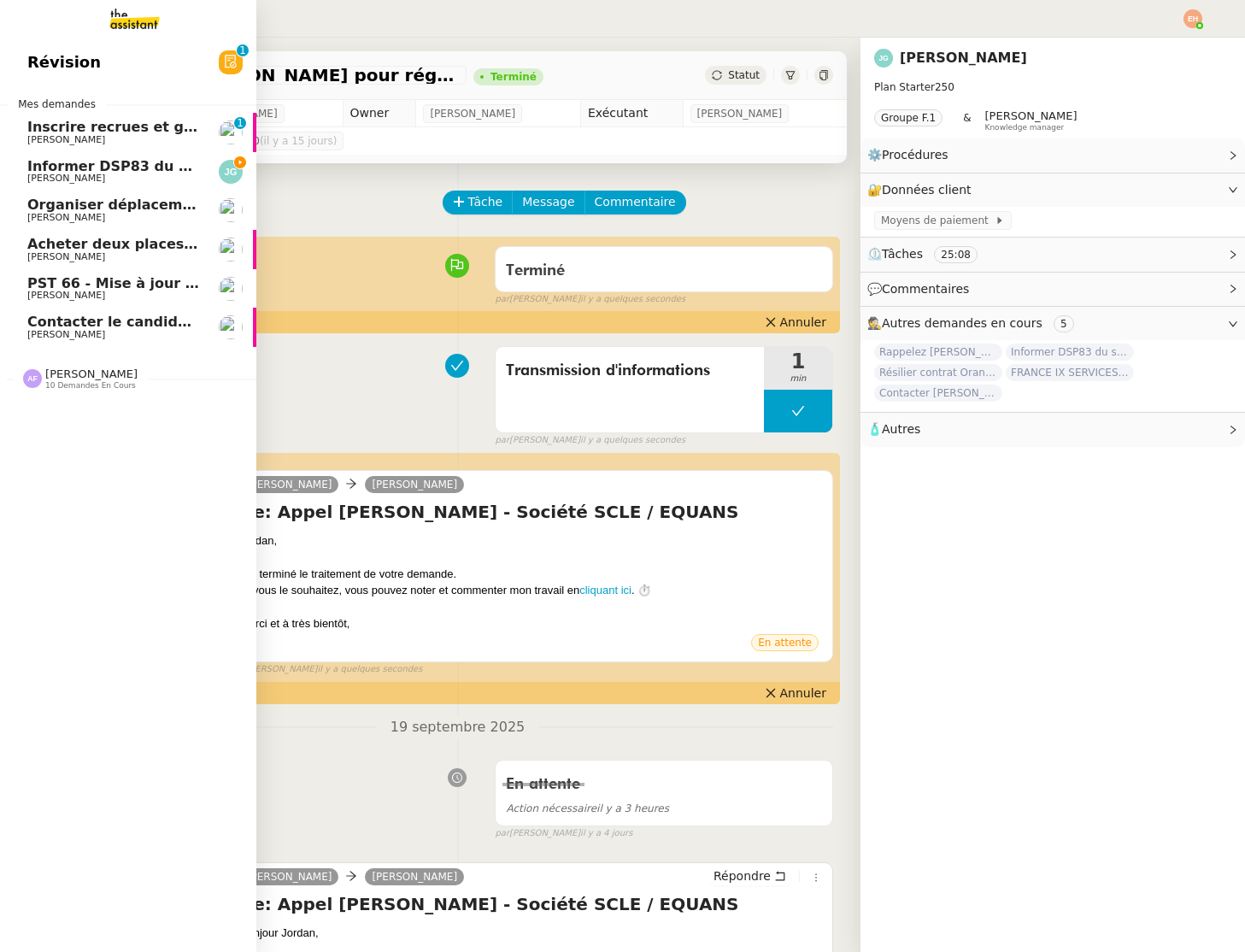
click at [54, 140] on span "[PERSON_NAME]" at bounding box center [67, 140] width 78 height 11
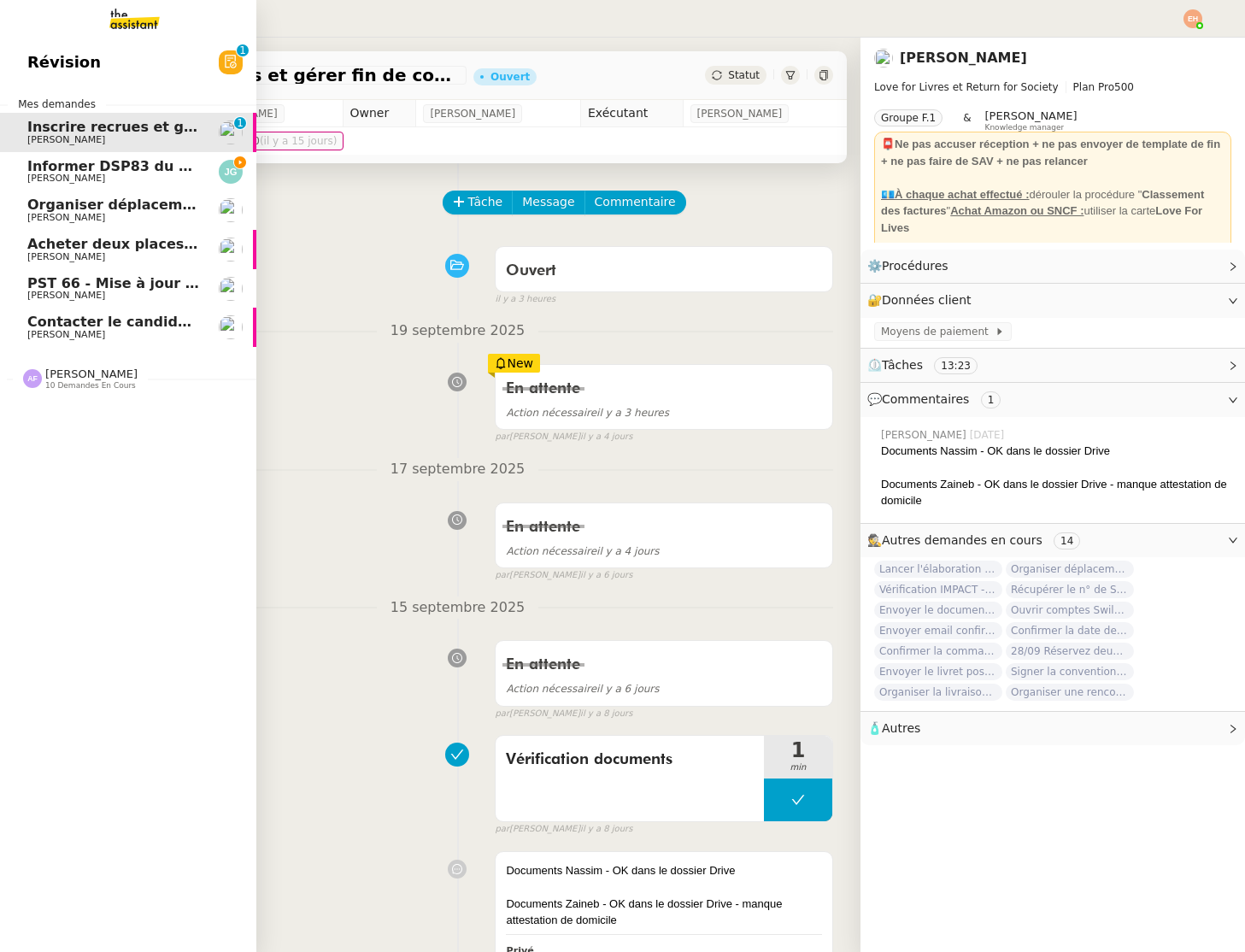
click at [54, 160] on span "Informer DSP83 du stationnement gênant" at bounding box center [189, 167] width 324 height 17
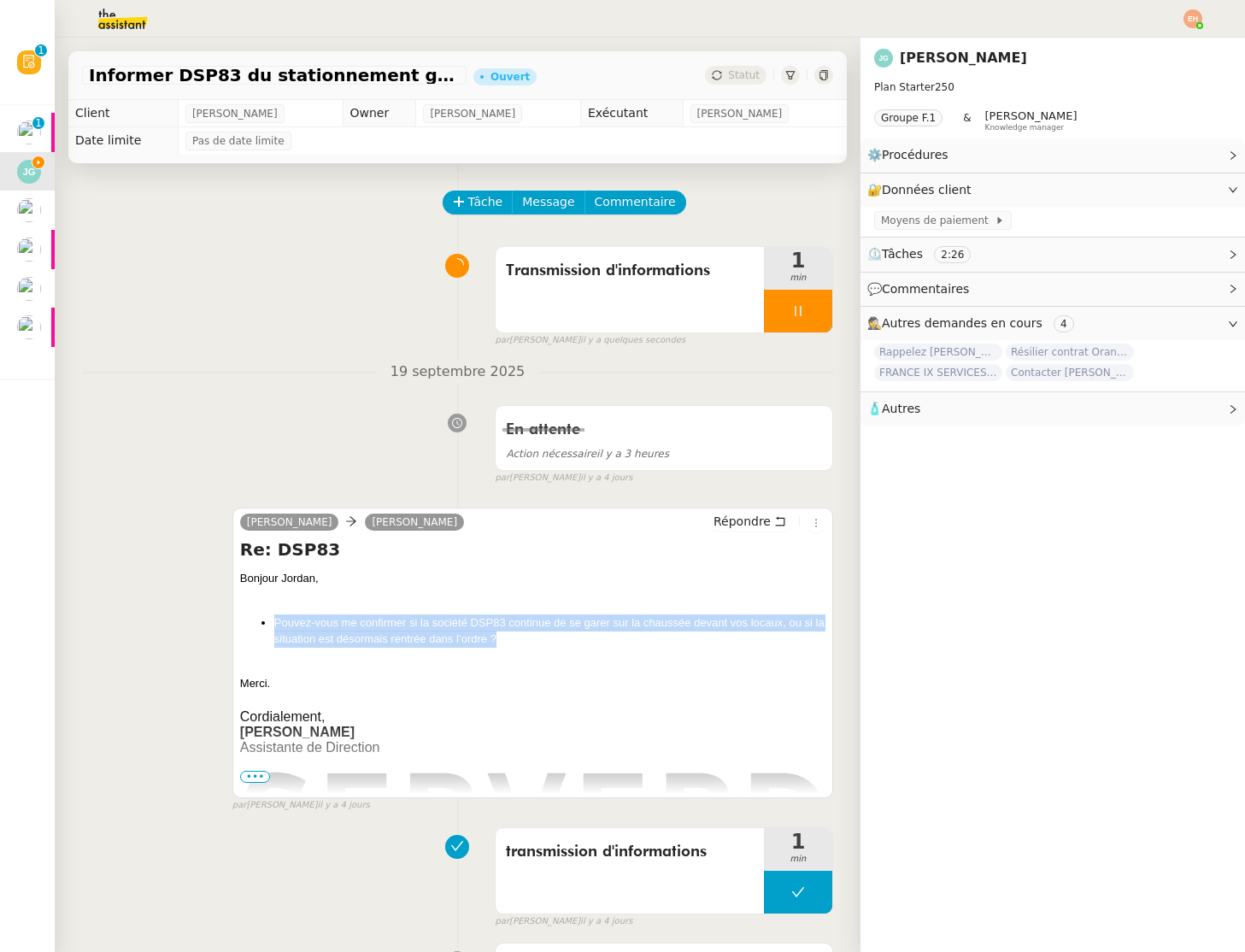
drag, startPoint x: 530, startPoint y: 647, endPoint x: 194, endPoint y: 606, distance: 338.5
click at [194, 606] on div "[PERSON_NAME] Répondre Re: DSP83 Bonjour [PERSON_NAME], Pouvez-vous me confirme…" at bounding box center [458, 653] width 751 height 321
copy li "Pouvez-vous me confirmer si la société DSP83 continue de se garer sur la chauss…"
click at [745, 520] on span "Répondre" at bounding box center [743, 521] width 57 height 17
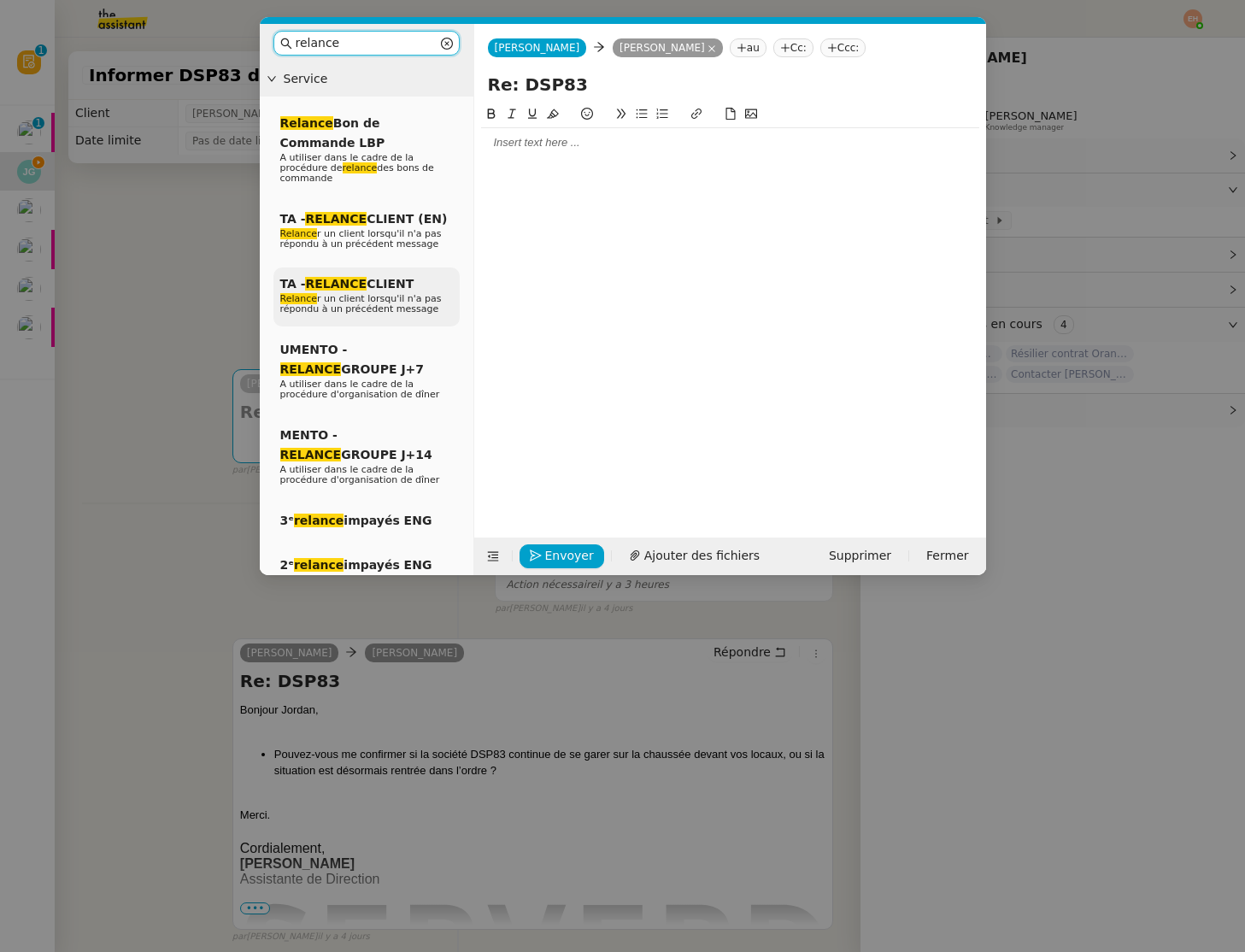
type input "relance"
click at [376, 308] on span "Relance r un client lorsqu'il n'a pas répondu à un précédent message" at bounding box center [361, 303] width 161 height 21
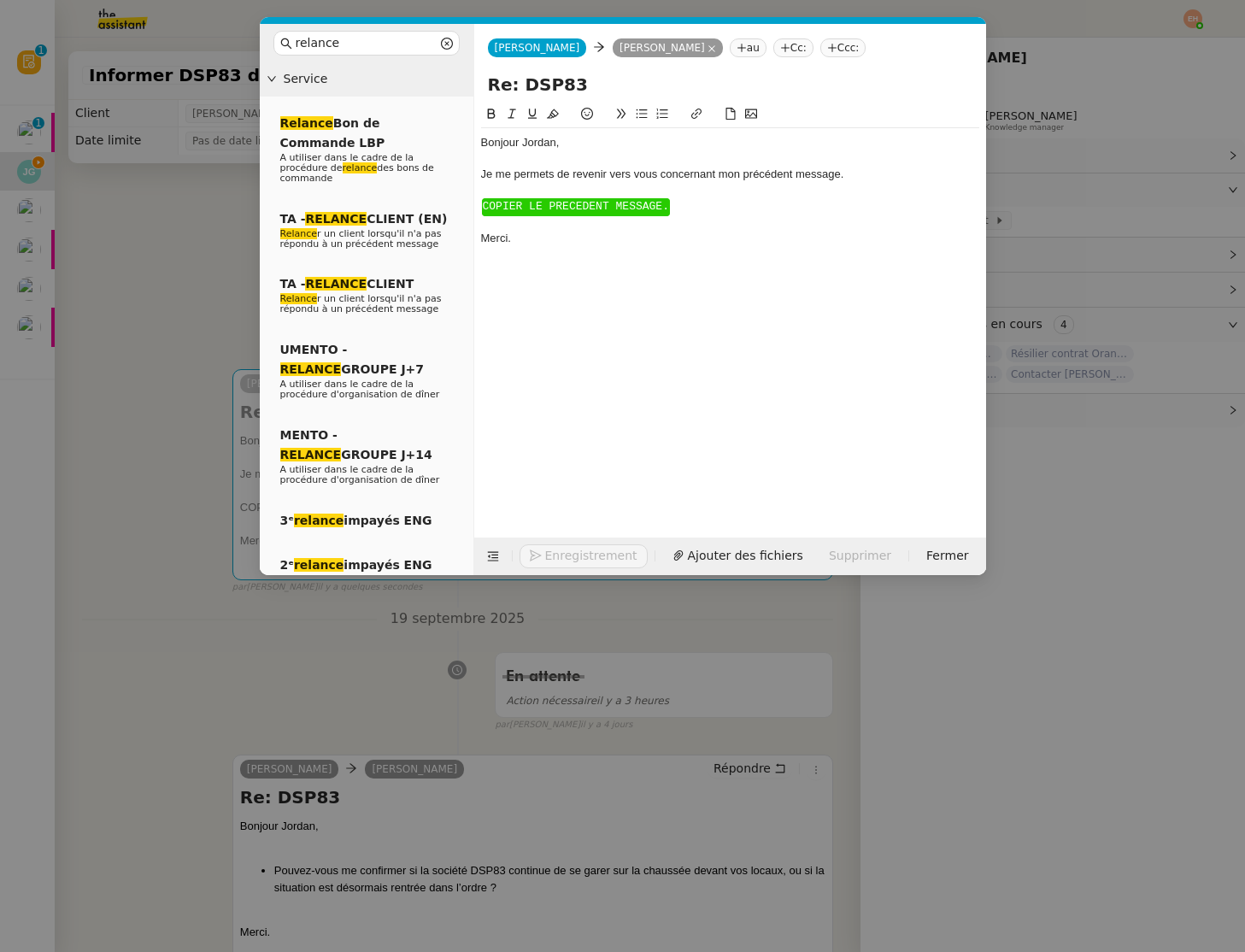
click at [584, 208] on span "COPIER LE PRECEDENT MESSAGE." at bounding box center [576, 207] width 186 height 13
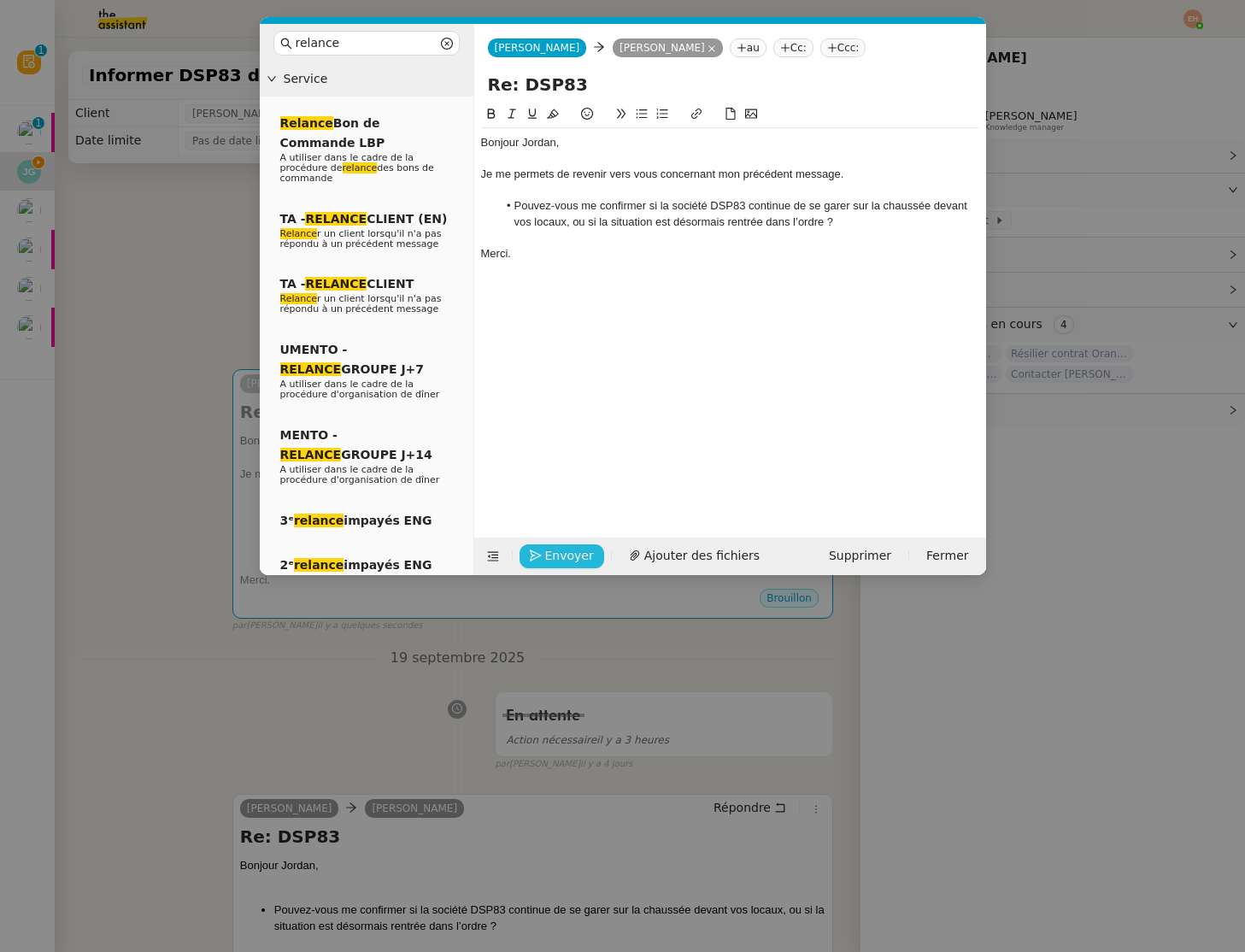
click at [565, 544] on button "Envoyer" at bounding box center [562, 556] width 84 height 24
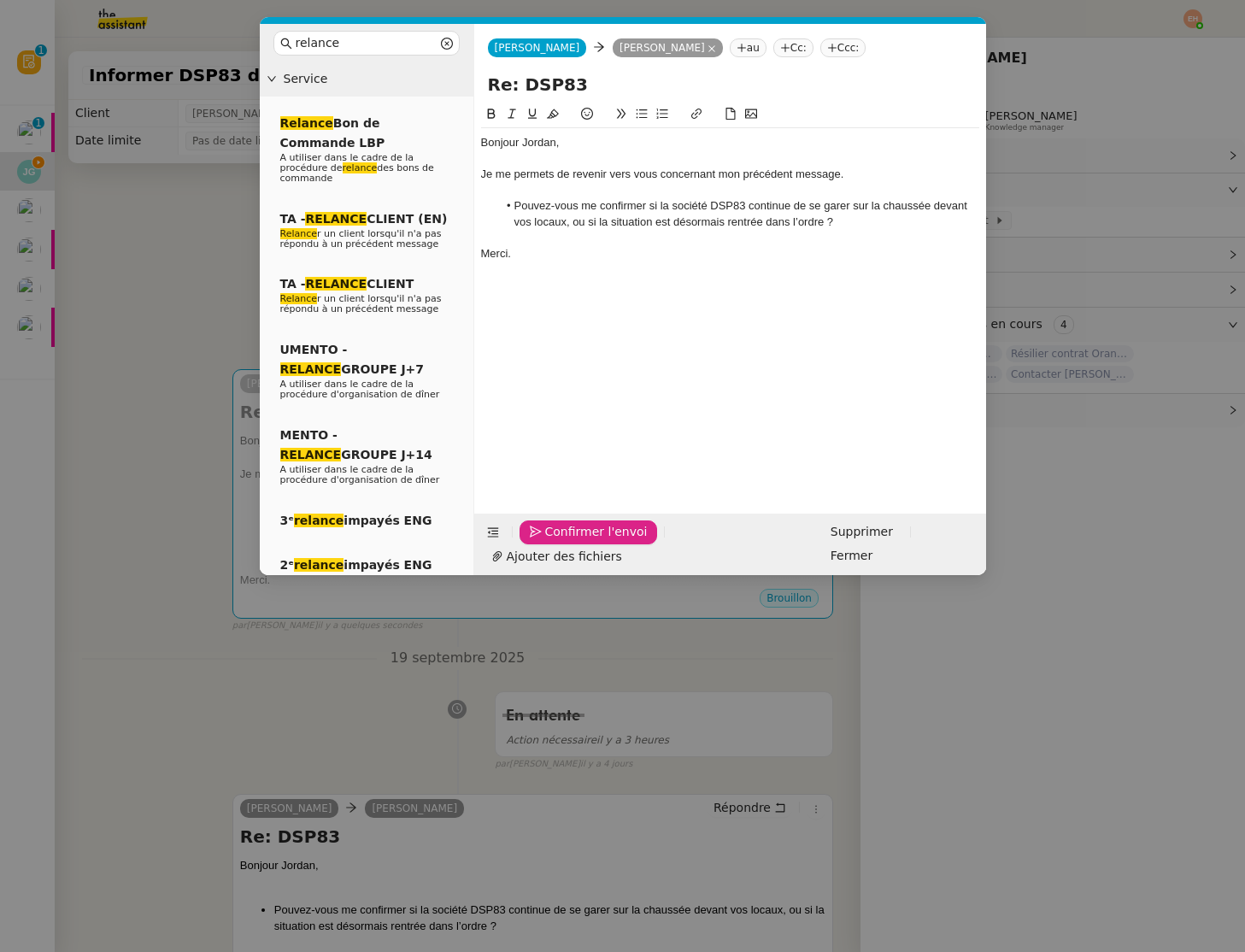
click at [565, 543] on button "Confirmer l'envoi" at bounding box center [589, 533] width 138 height 24
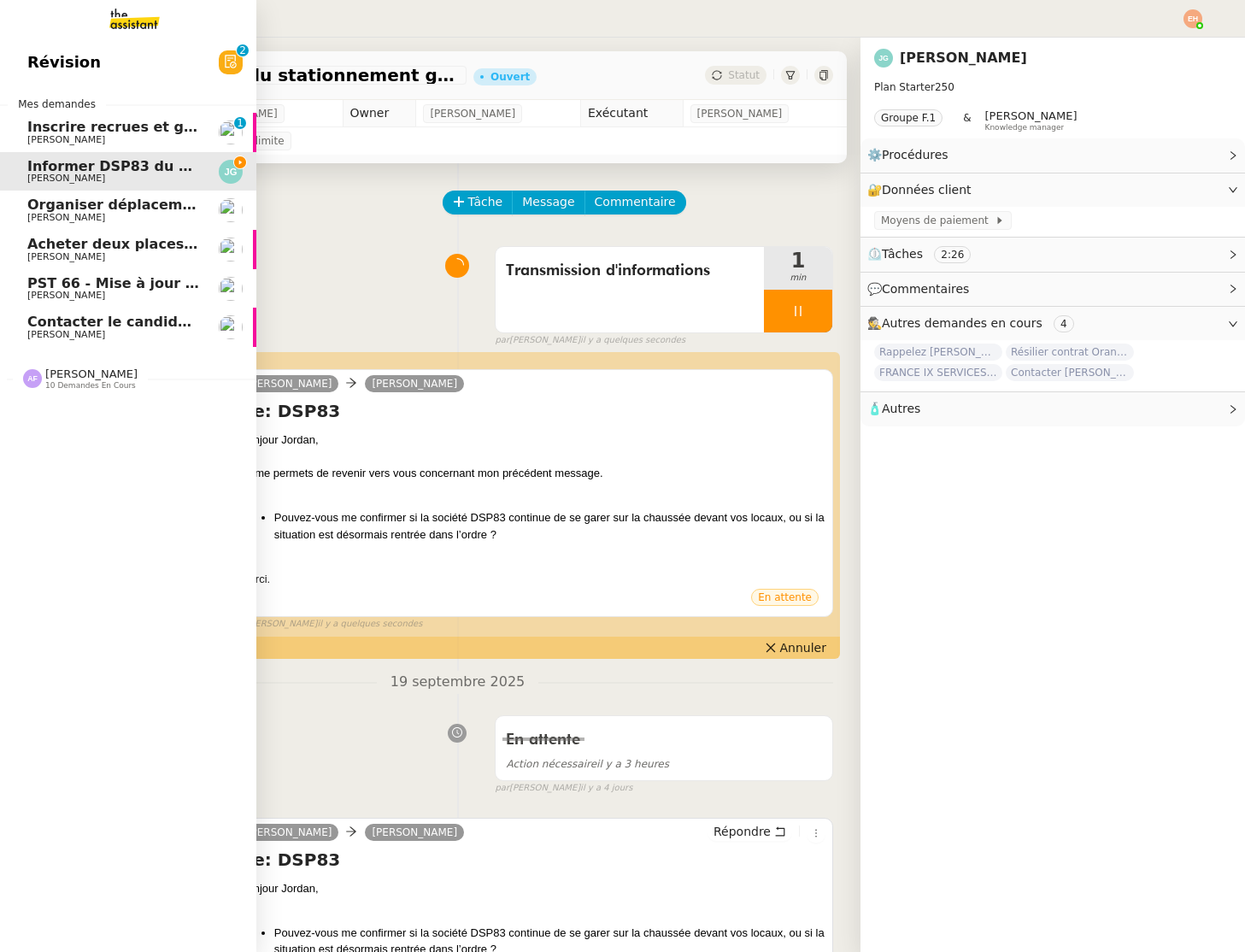
click at [70, 121] on span "Inscrire recrues et gérer fin de contrat" at bounding box center [177, 127] width 299 height 17
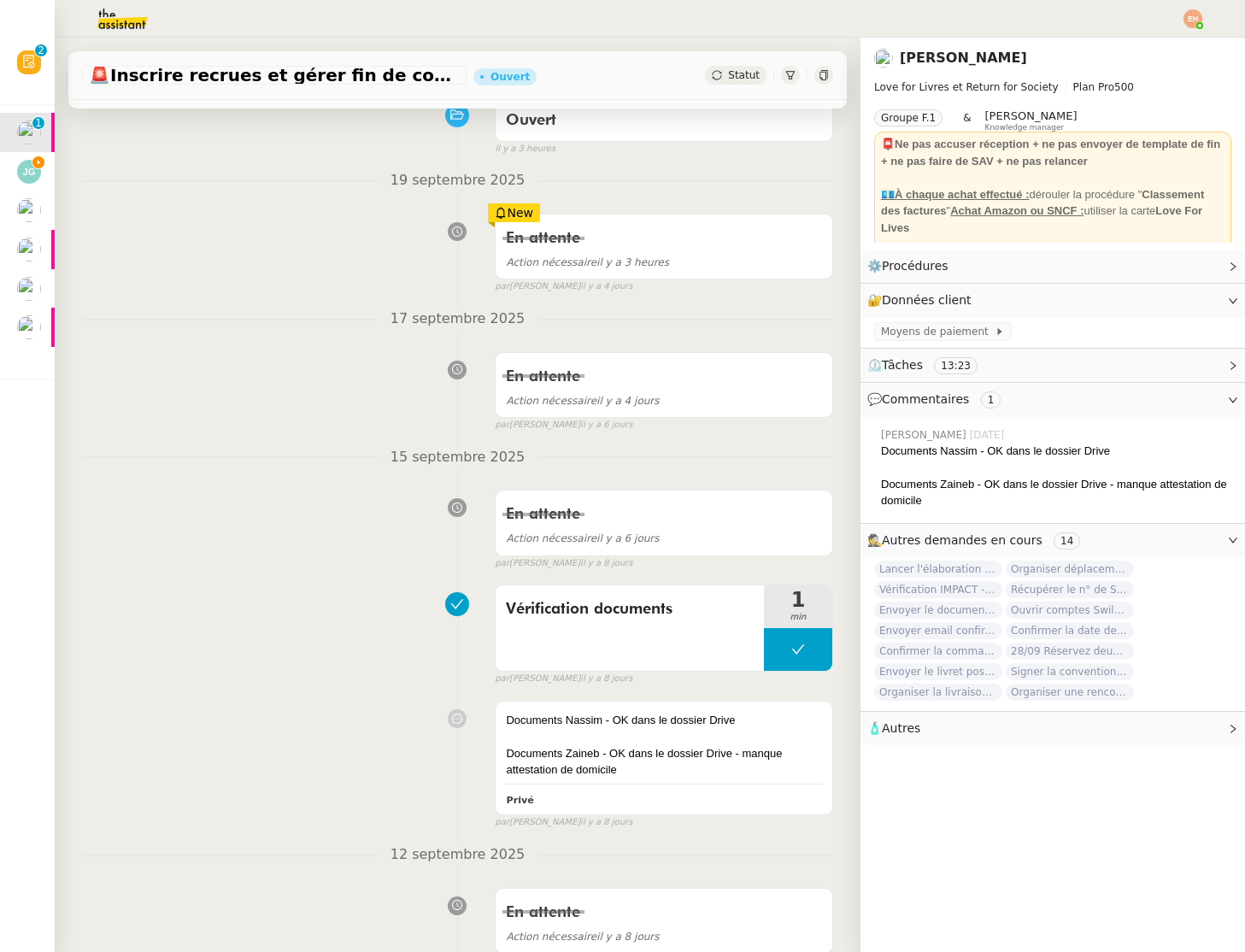
scroll to position [151, 0]
click at [627, 763] on div "Documents Zaineb - OK dans le dossier Drive - manque attestation de domicile" at bounding box center [664, 761] width 316 height 33
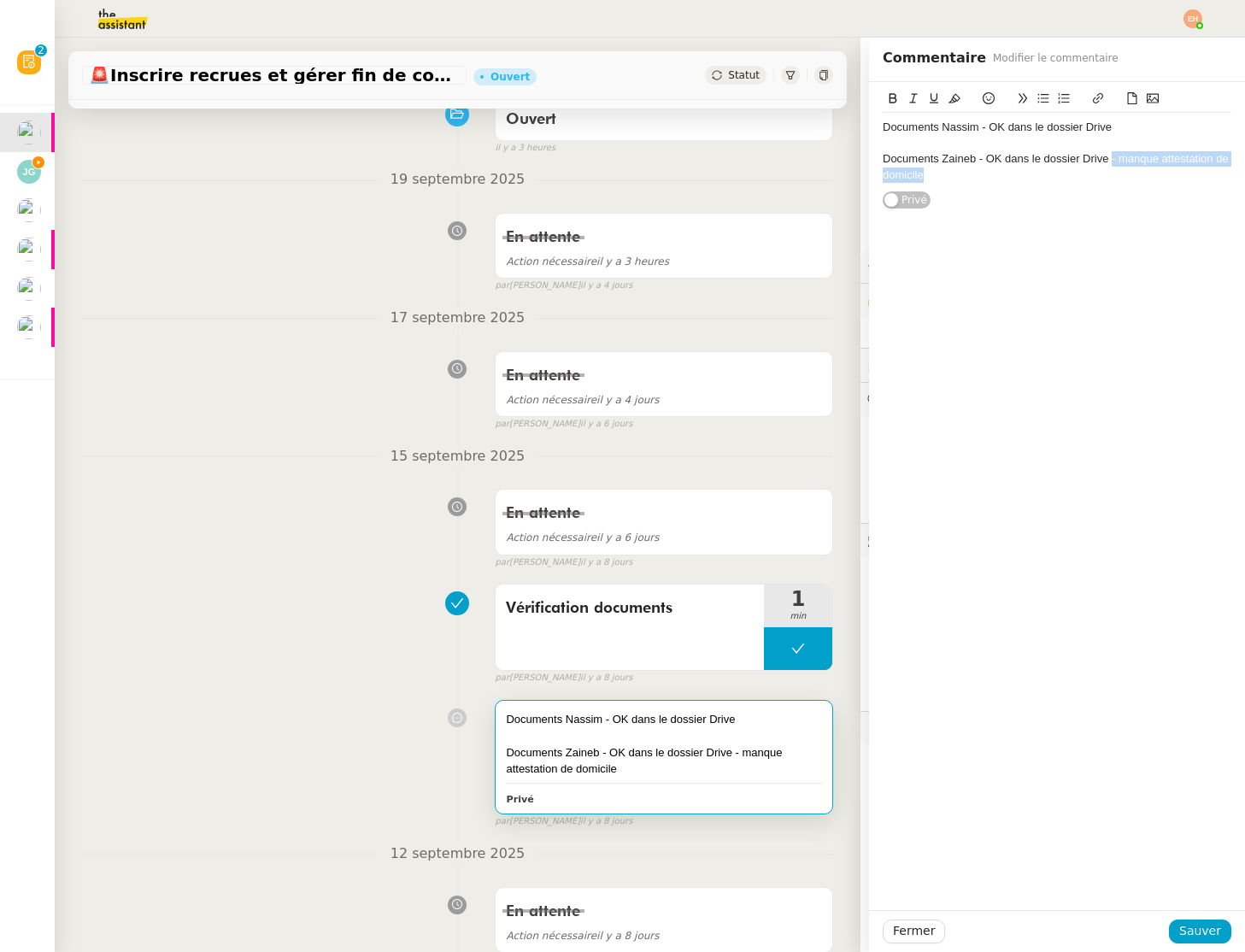
drag, startPoint x: 1112, startPoint y: 159, endPoint x: 1143, endPoint y: 190, distance: 43.8
click at [1139, 188] on div "Documents Nassim - OK dans le dossier Drive Documents Zaineb - OK dans le dossi…" at bounding box center [1057, 151] width 349 height 77
click at [1187, 928] on span "Sauver" at bounding box center [1200, 931] width 42 height 19
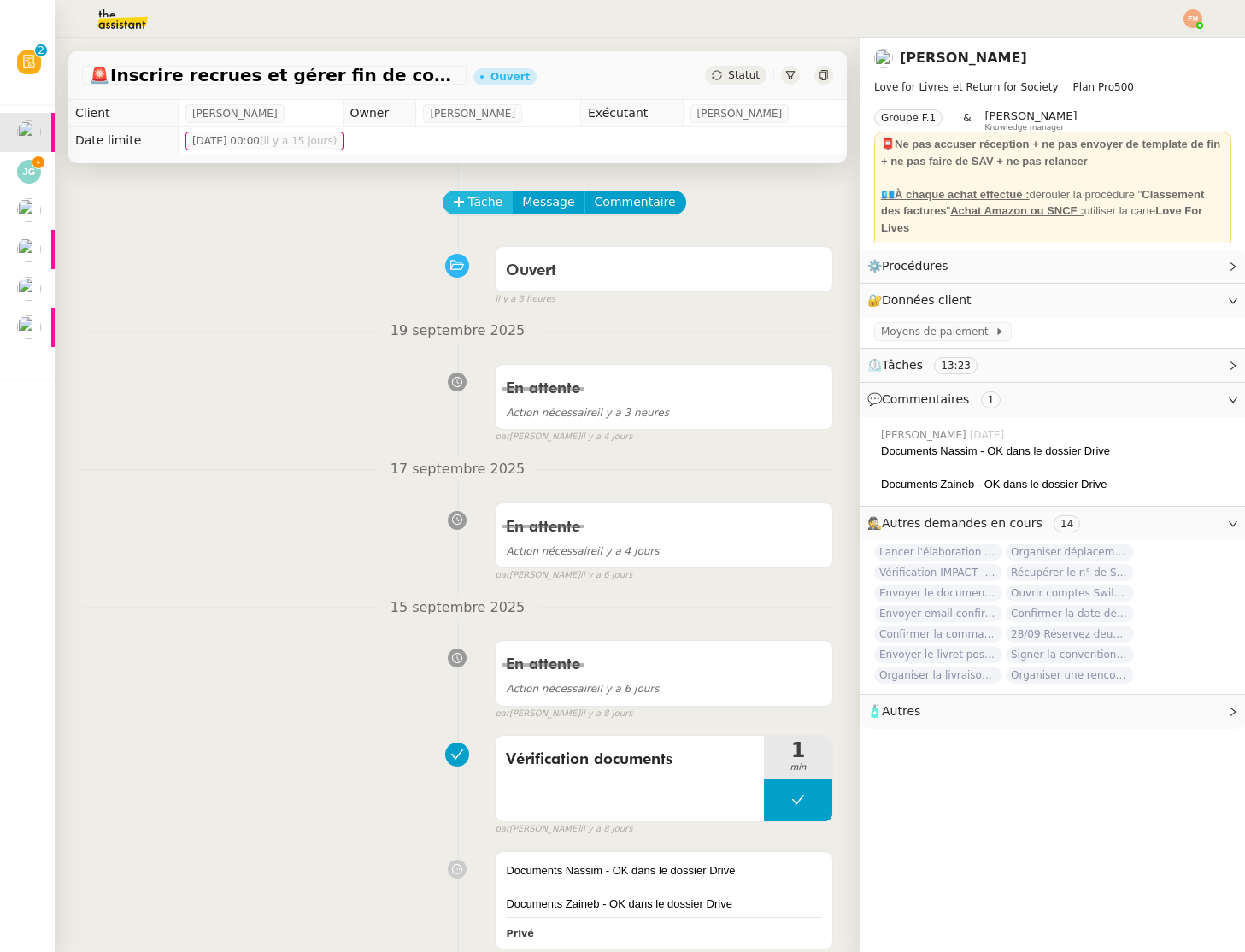
click at [459, 197] on icon at bounding box center [459, 201] width 12 height 12
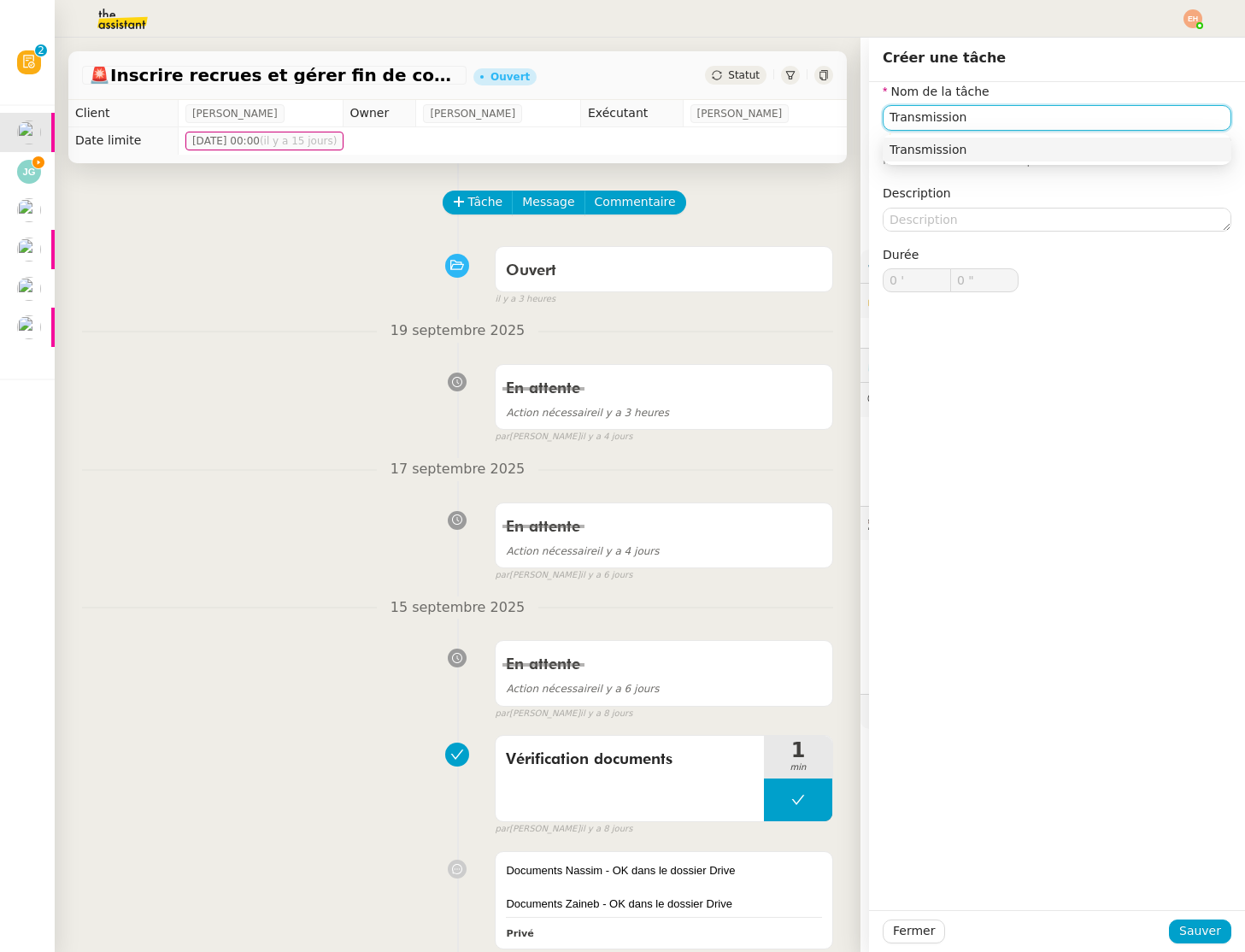
type input "Transmission"
click at [745, 73] on span "Statut" at bounding box center [744, 75] width 32 height 12
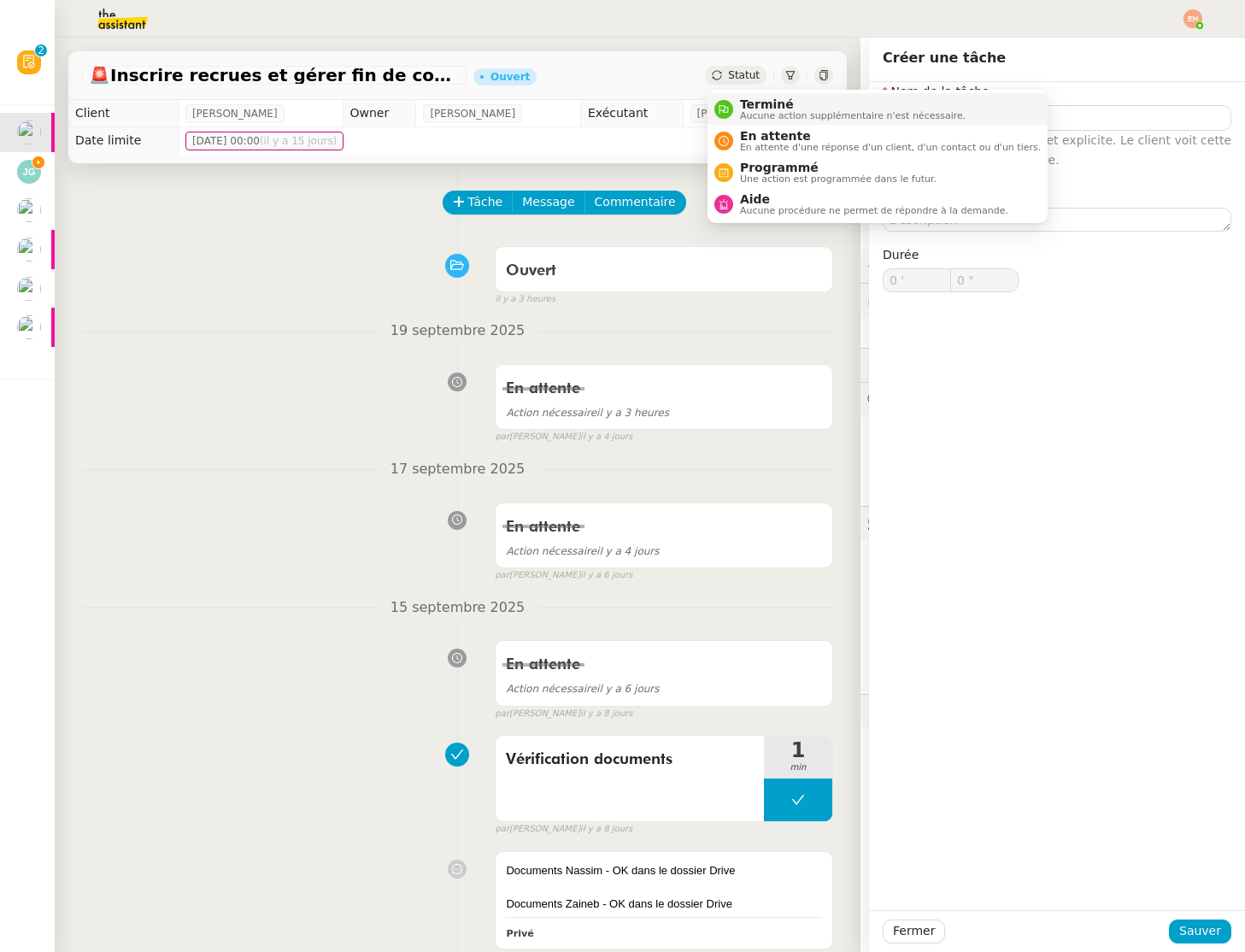
click at [769, 105] on span "Terminé" at bounding box center [852, 104] width 225 height 14
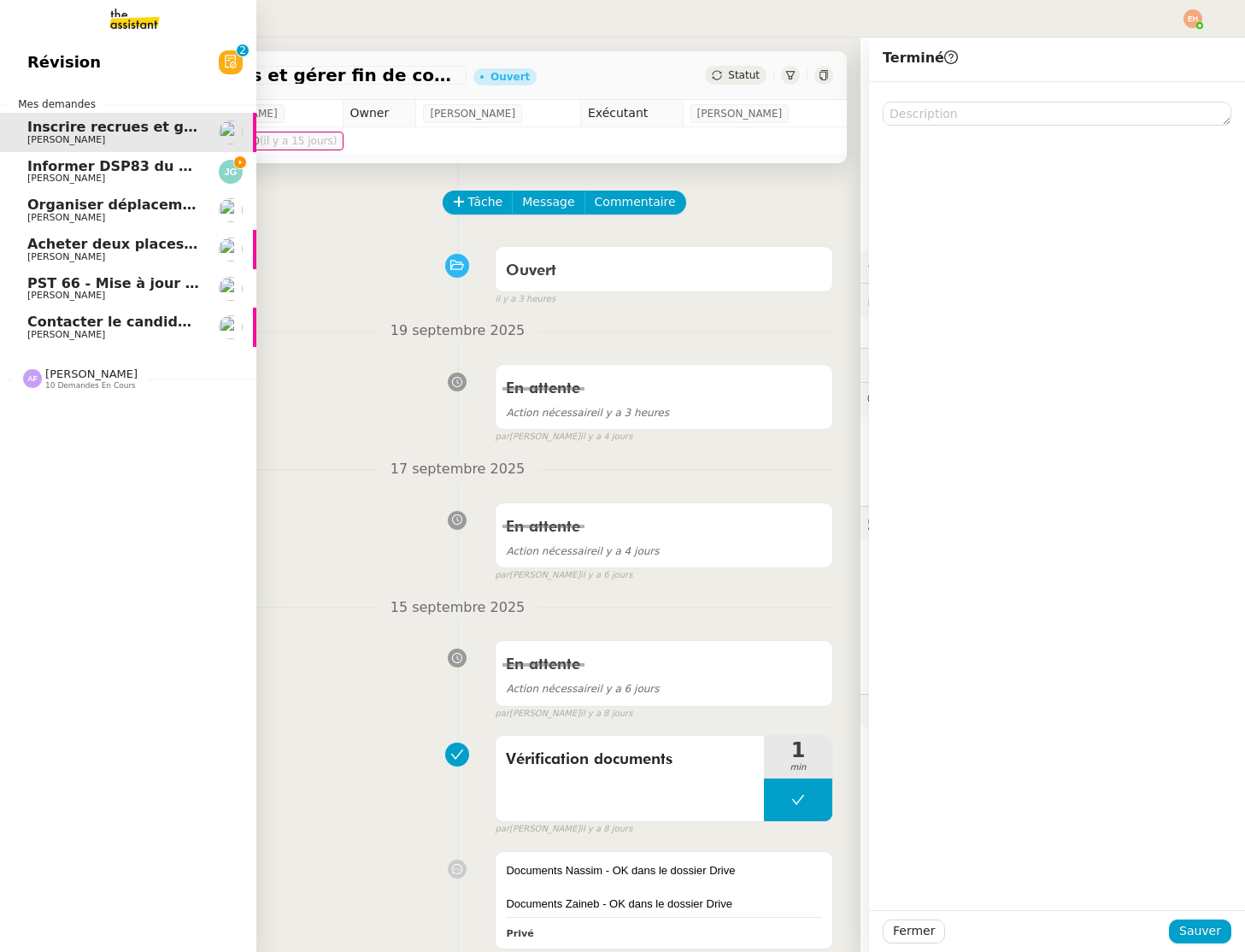
click at [92, 175] on span "[PERSON_NAME]" at bounding box center [67, 178] width 78 height 11
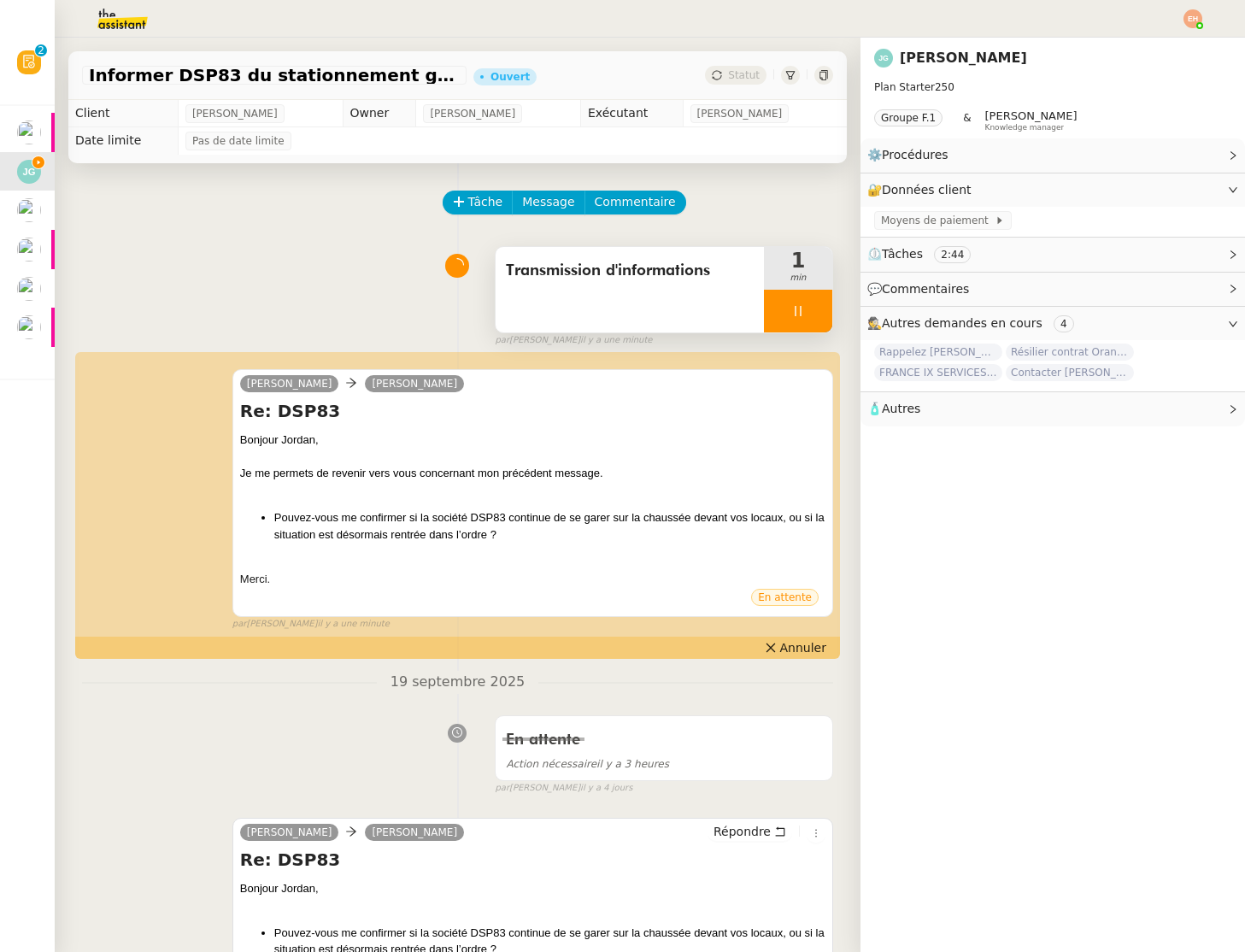
click at [792, 318] on div at bounding box center [798, 311] width 69 height 43
click at [821, 314] on icon at bounding box center [815, 311] width 14 height 14
click at [744, 76] on span "Statut" at bounding box center [744, 75] width 32 height 12
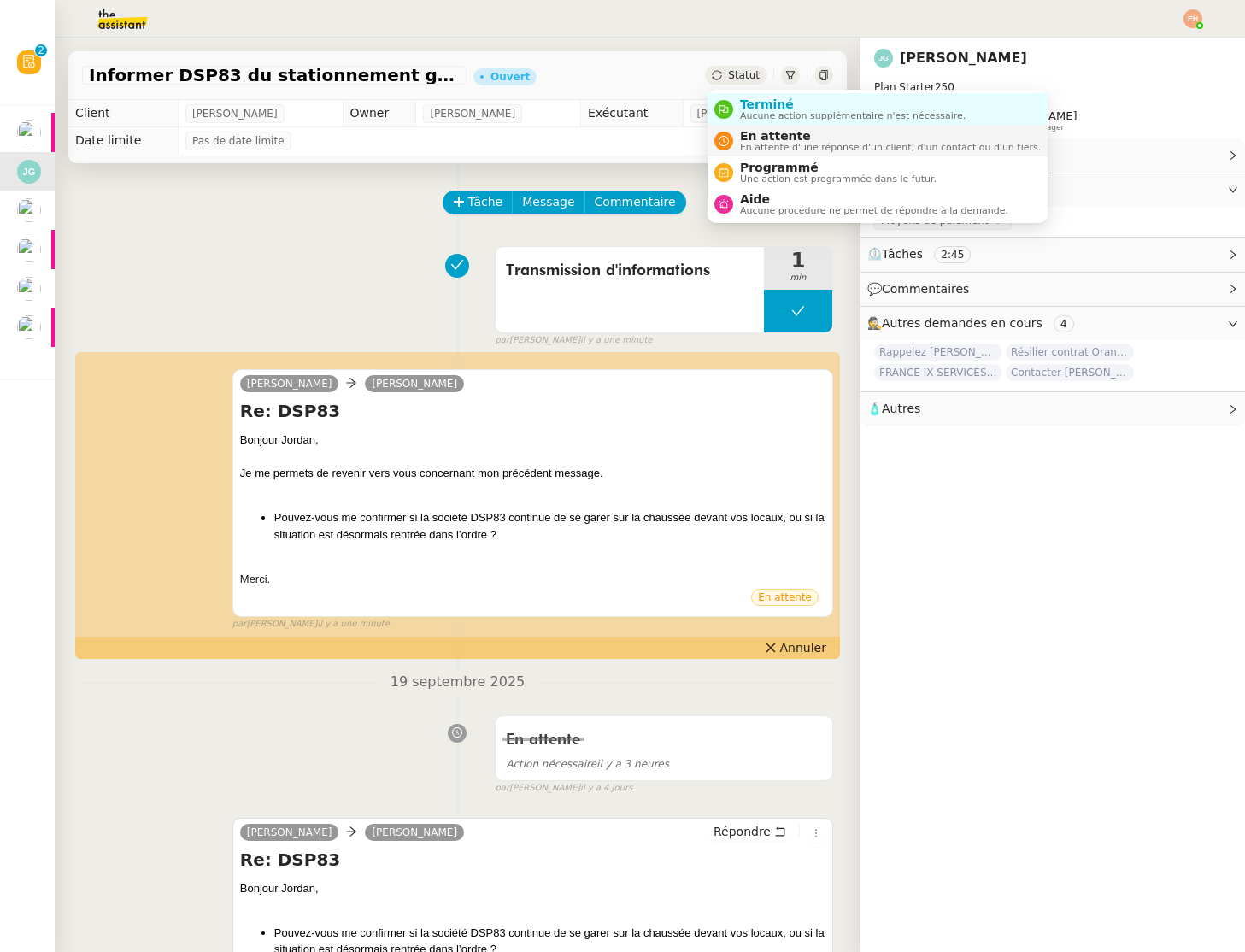
click at [769, 129] on span "En attente" at bounding box center [890, 135] width 301 height 14
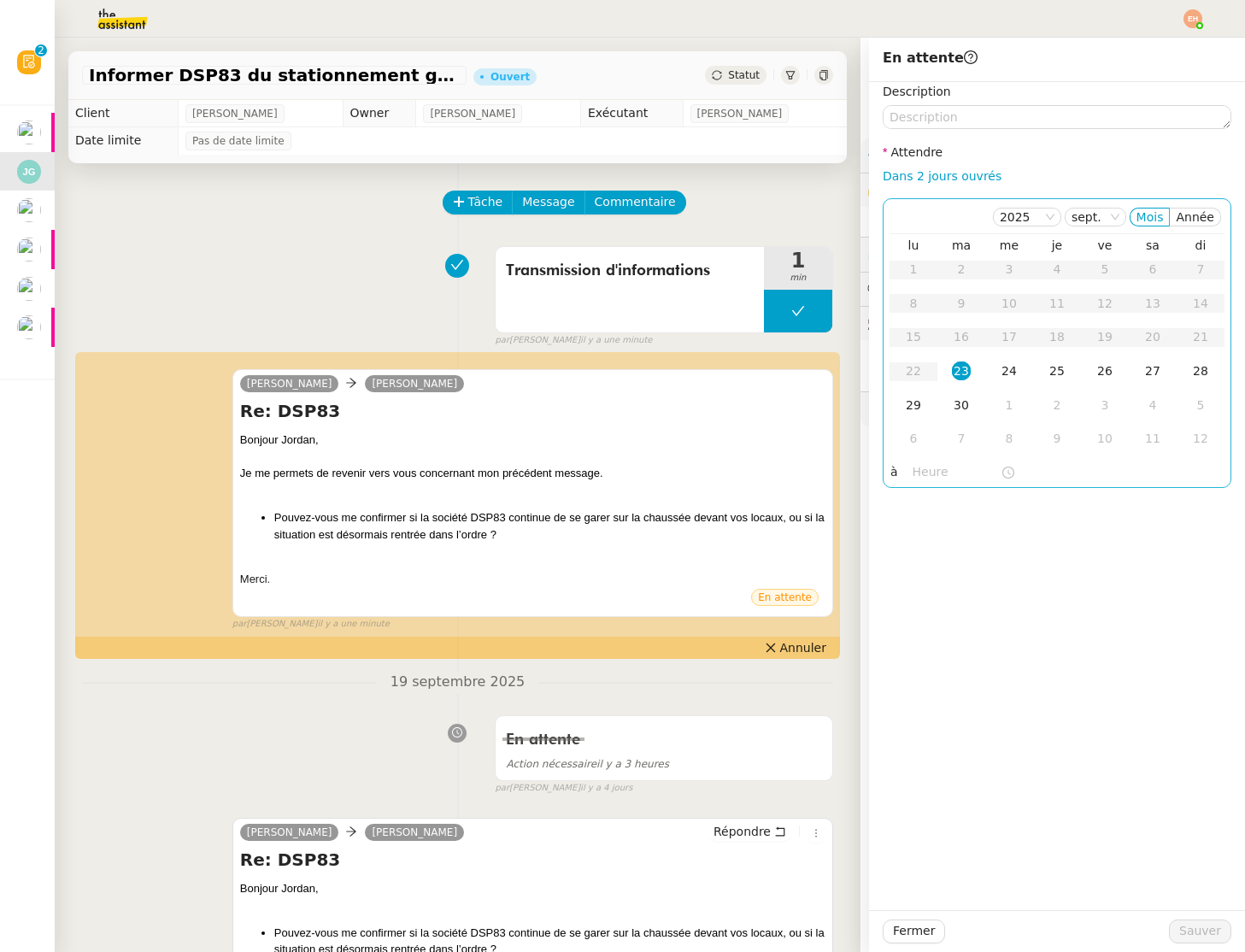
drag, startPoint x: 958, startPoint y: 171, endPoint x: 984, endPoint y: 385, distance: 215.6
click at [958, 171] on link "Dans 2 jours ouvrés" at bounding box center [942, 176] width 119 height 14
type input "07:00"
click at [1228, 937] on button "Sauver" at bounding box center [1200, 932] width 62 height 24
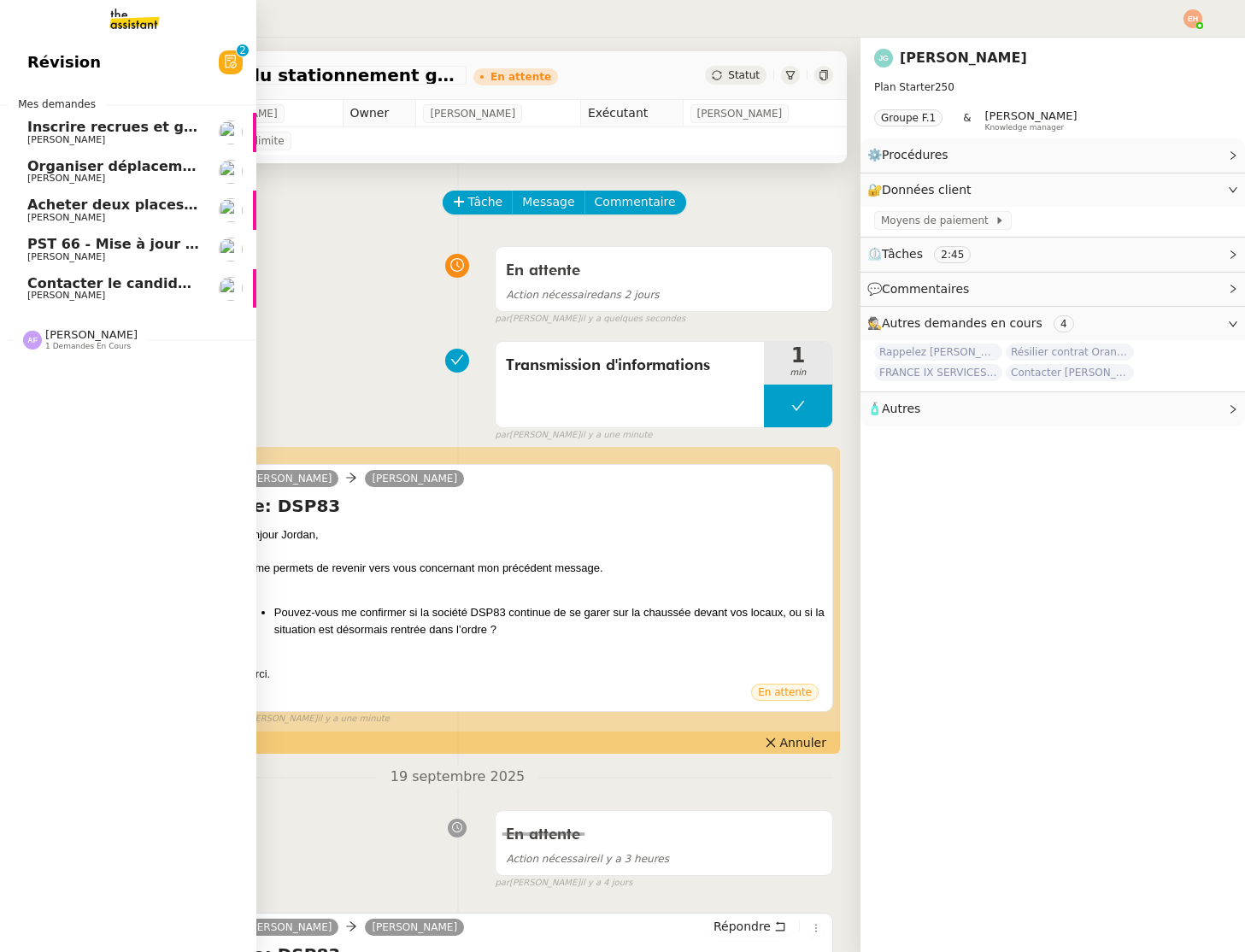
click at [49, 139] on span "[PERSON_NAME]" at bounding box center [67, 140] width 78 height 11
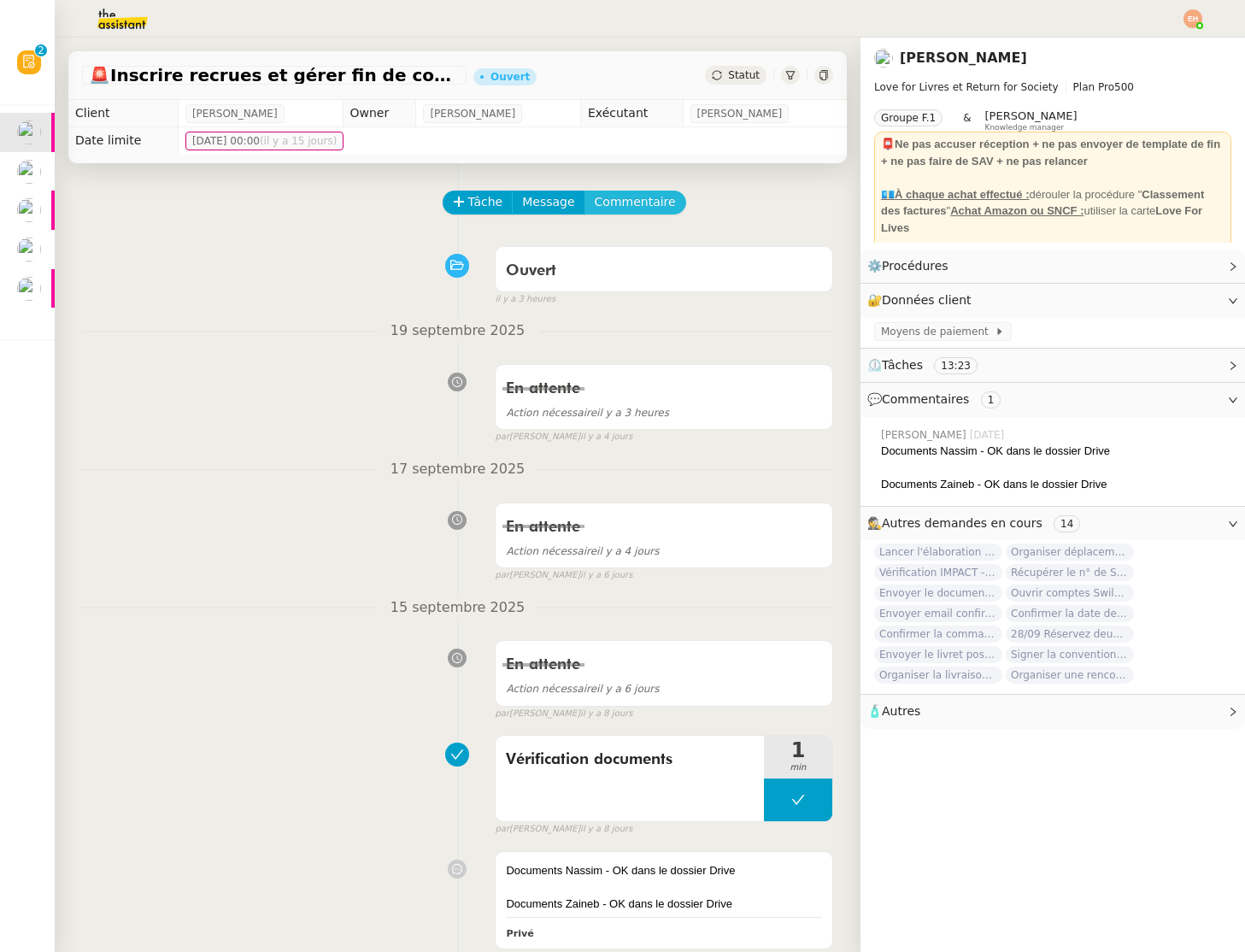
click at [615, 207] on span "Commentaire" at bounding box center [636, 201] width 82 height 19
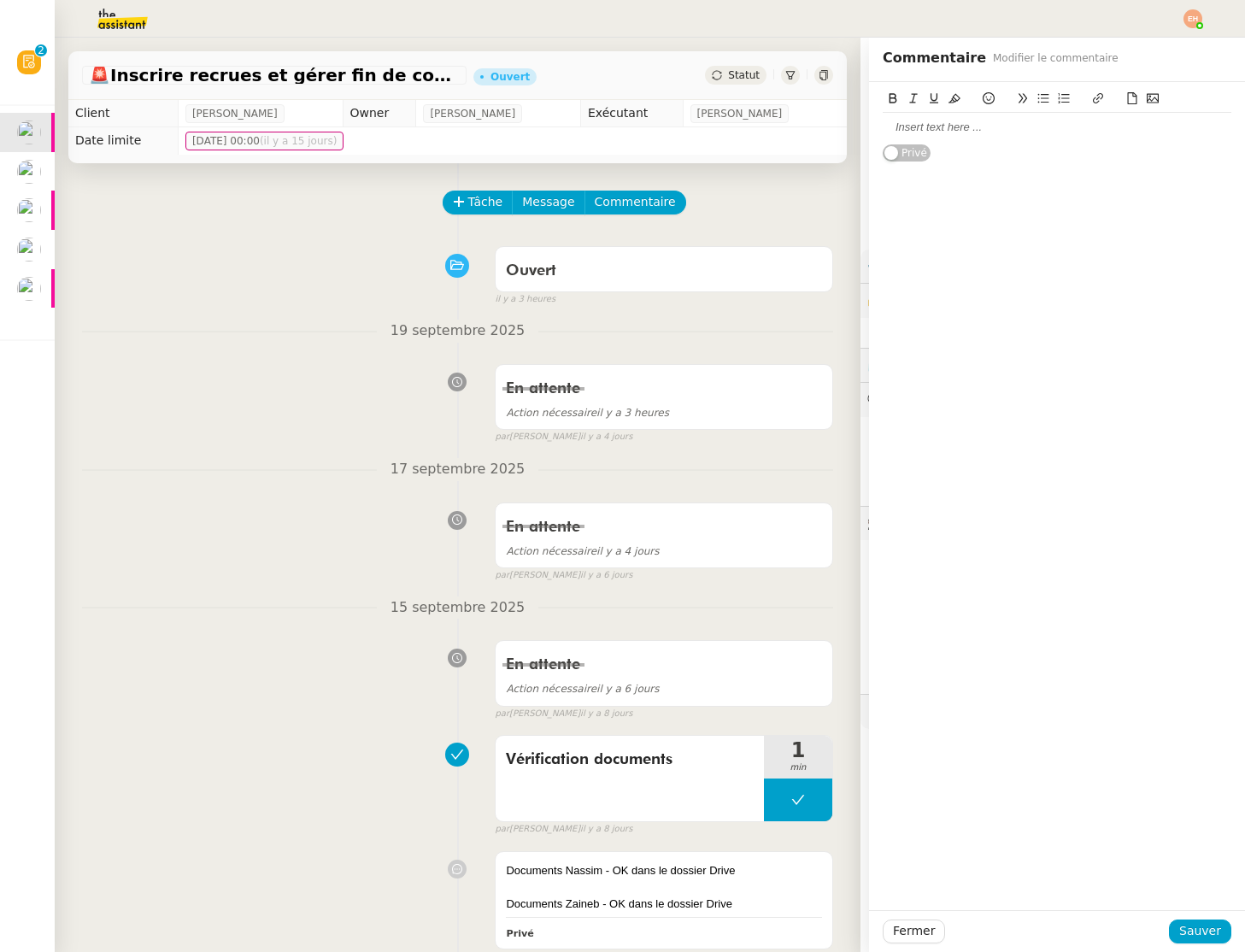
click at [1014, 132] on div at bounding box center [1057, 127] width 349 height 16
drag, startPoint x: 1208, startPoint y: 933, endPoint x: 986, endPoint y: 521, distance: 468.0
click at [1207, 933] on span "Sauver" at bounding box center [1200, 931] width 42 height 19
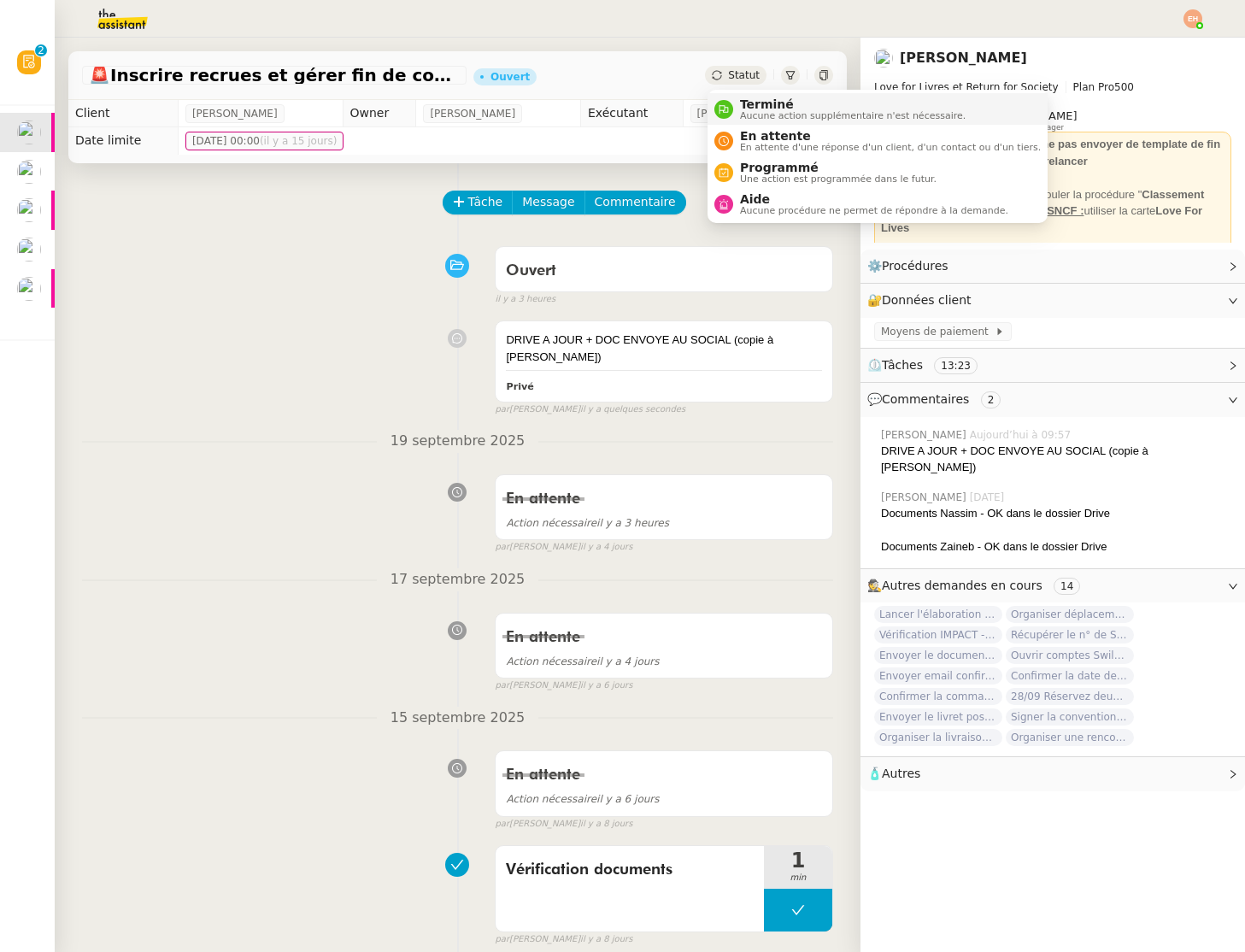
click at [742, 103] on span "Terminé" at bounding box center [852, 104] width 225 height 14
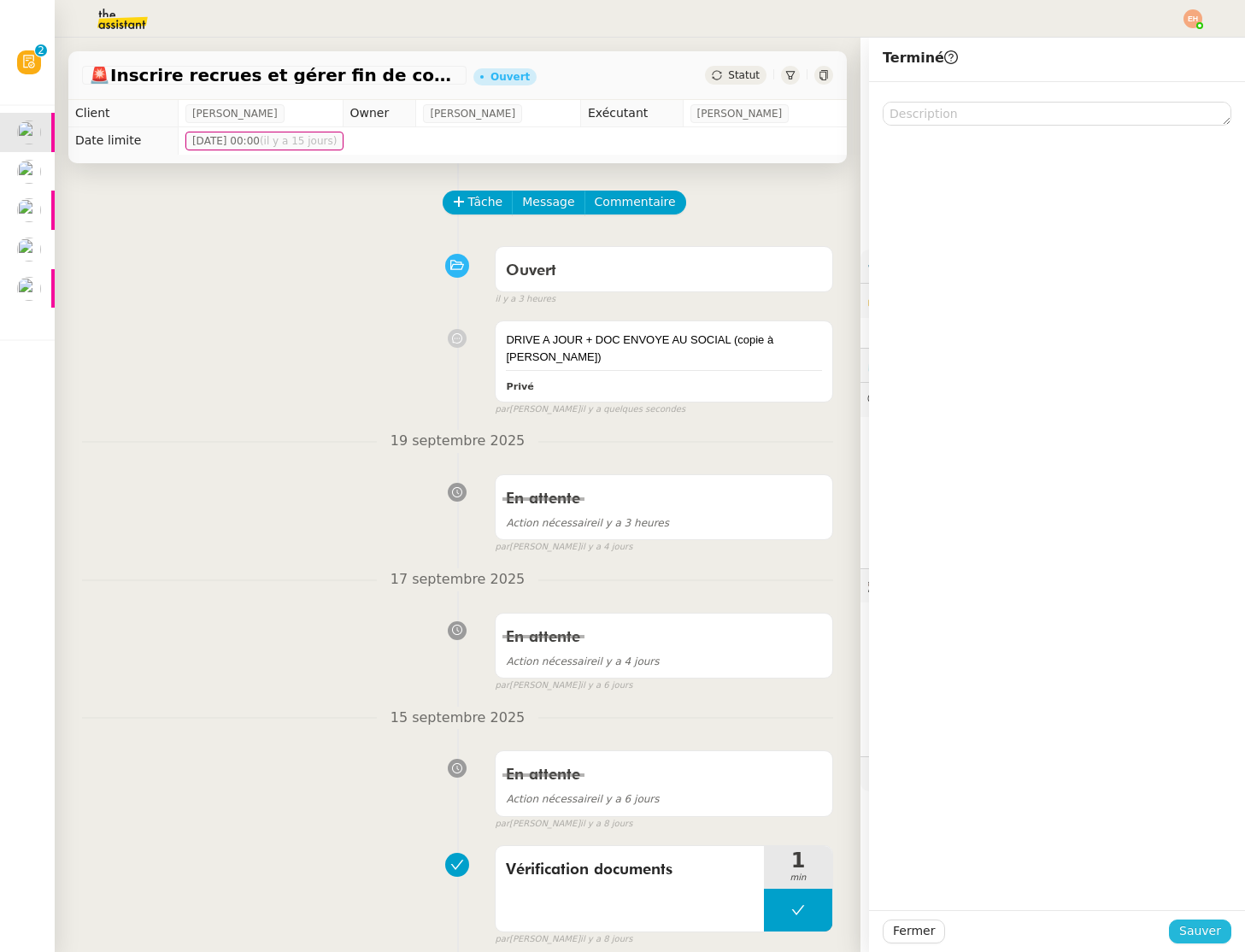
drag, startPoint x: 1186, startPoint y: 938, endPoint x: 1169, endPoint y: 926, distance: 20.8
click at [1184, 937] on span "Sauver" at bounding box center [1200, 931] width 42 height 19
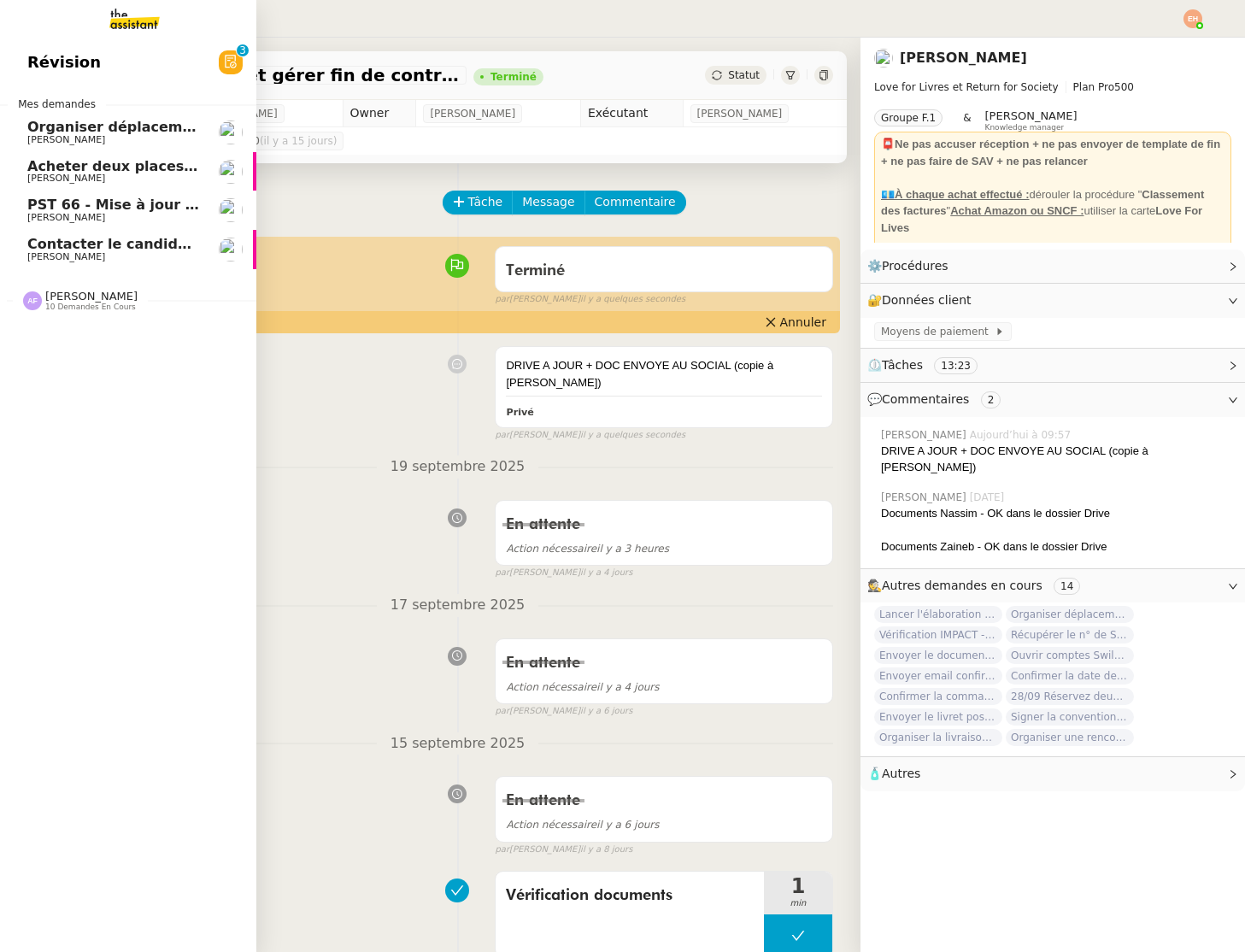
click at [50, 135] on span "[PERSON_NAME]" at bounding box center [67, 140] width 78 height 11
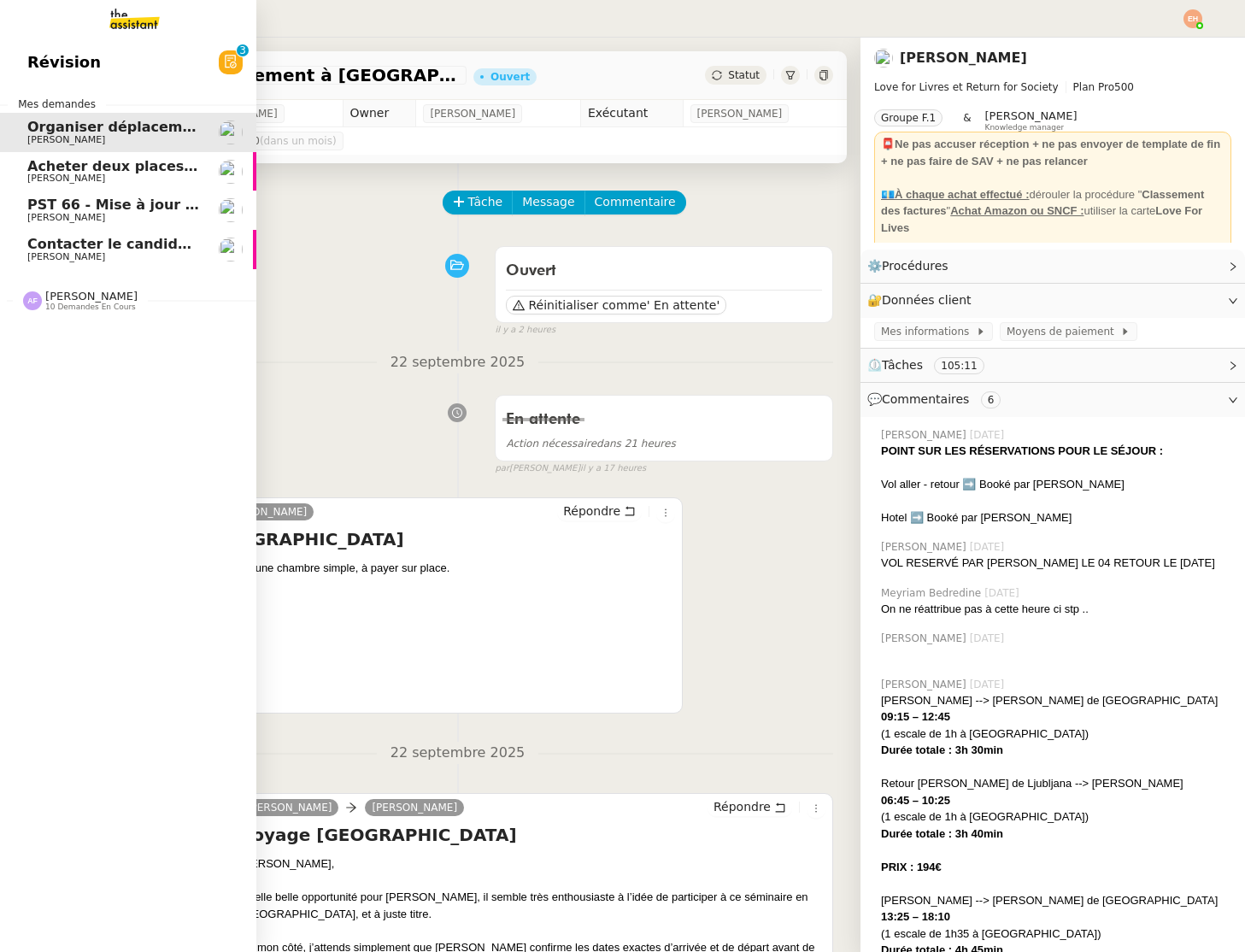
click at [154, 62] on link "Révision 0 1 2 3 4 5 6 7 8 9" at bounding box center [128, 62] width 257 height 39
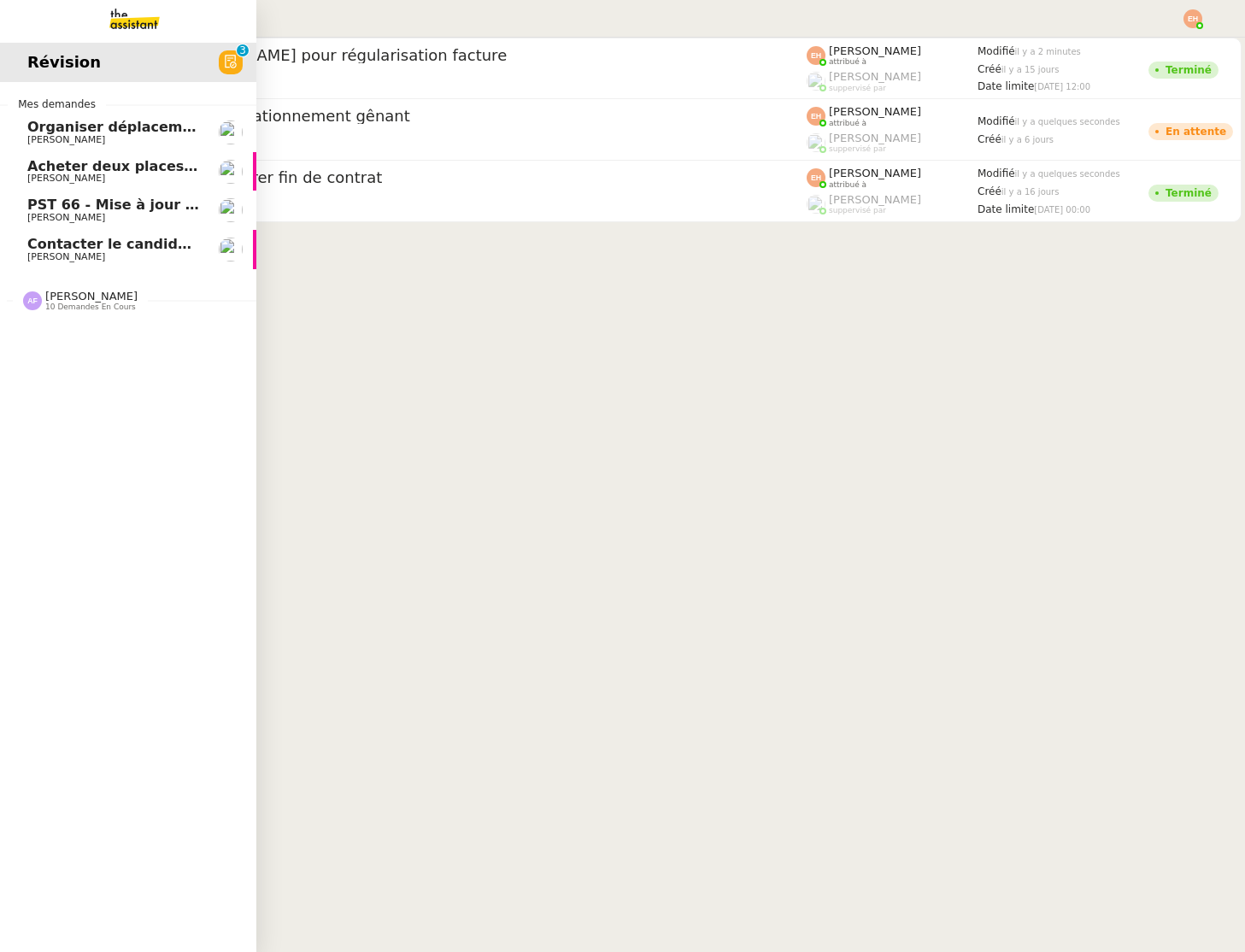
click at [144, 163] on span "Acheter deux places de concert VIP" at bounding box center [164, 167] width 273 height 17
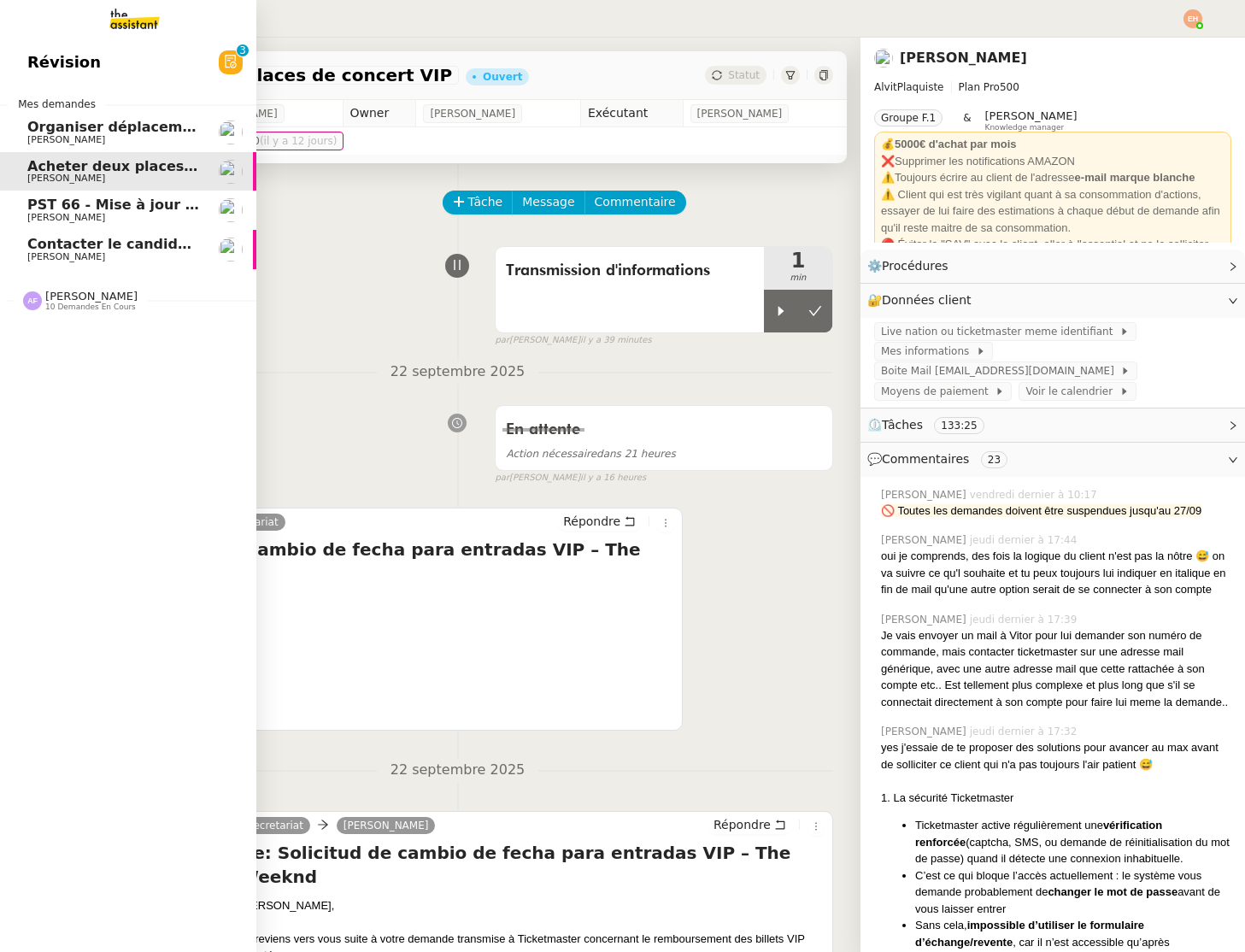
click at [146, 133] on span "Organiser déplacement à [GEOGRAPHIC_DATA]" at bounding box center [208, 127] width 360 height 17
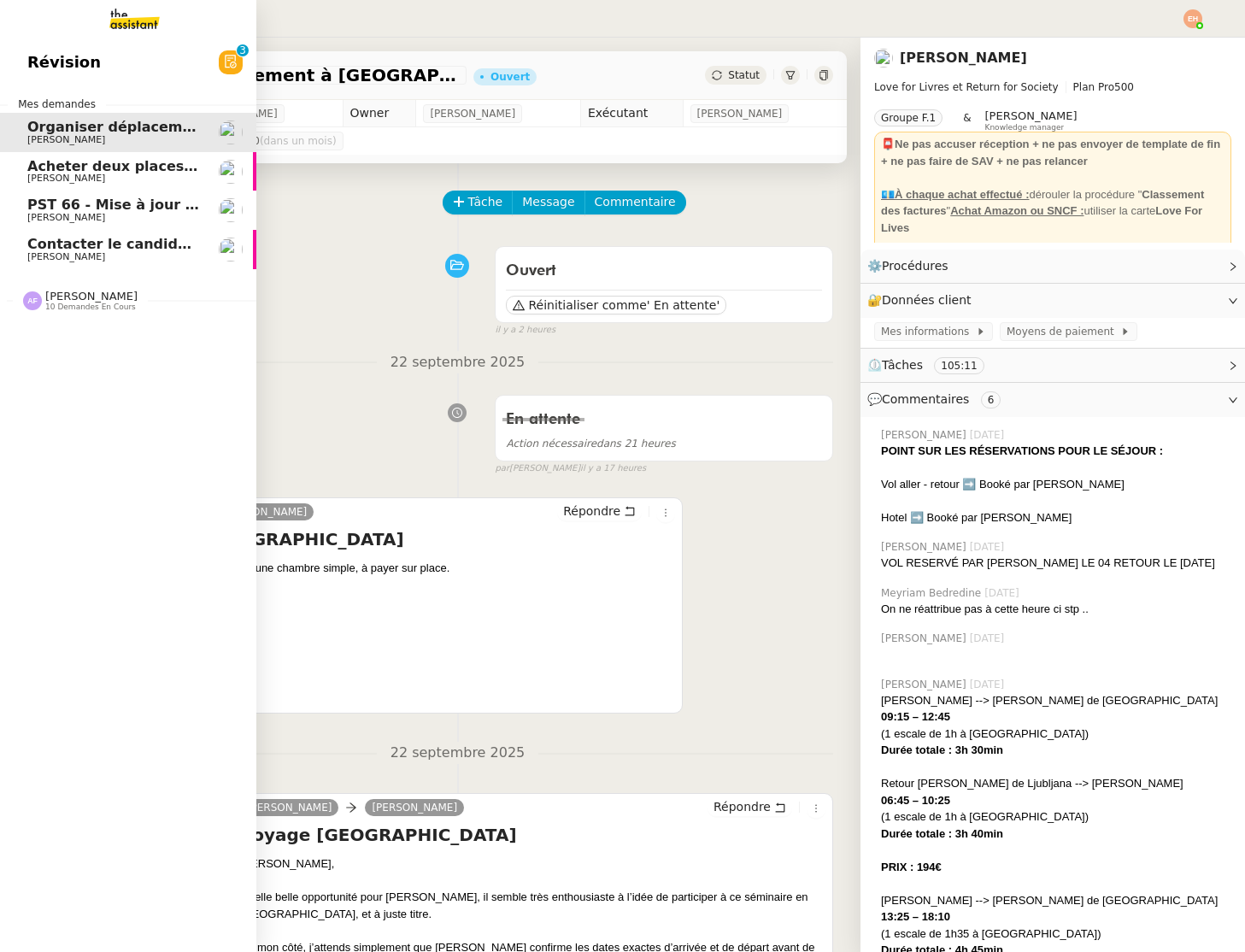
click at [70, 308] on span "10 demandes en cours" at bounding box center [91, 307] width 91 height 9
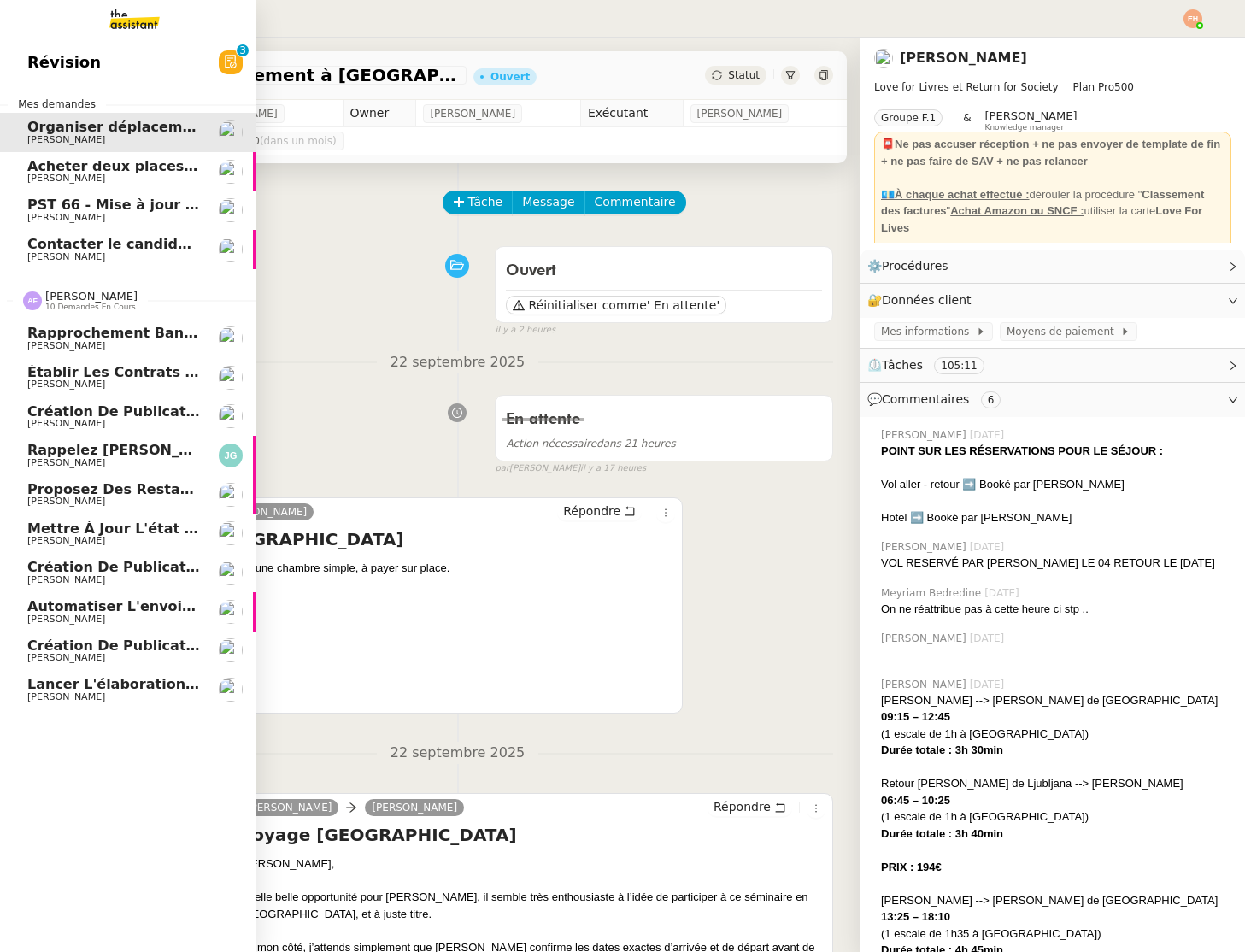
click at [70, 308] on span "10 demandes en cours" at bounding box center [91, 307] width 91 height 9
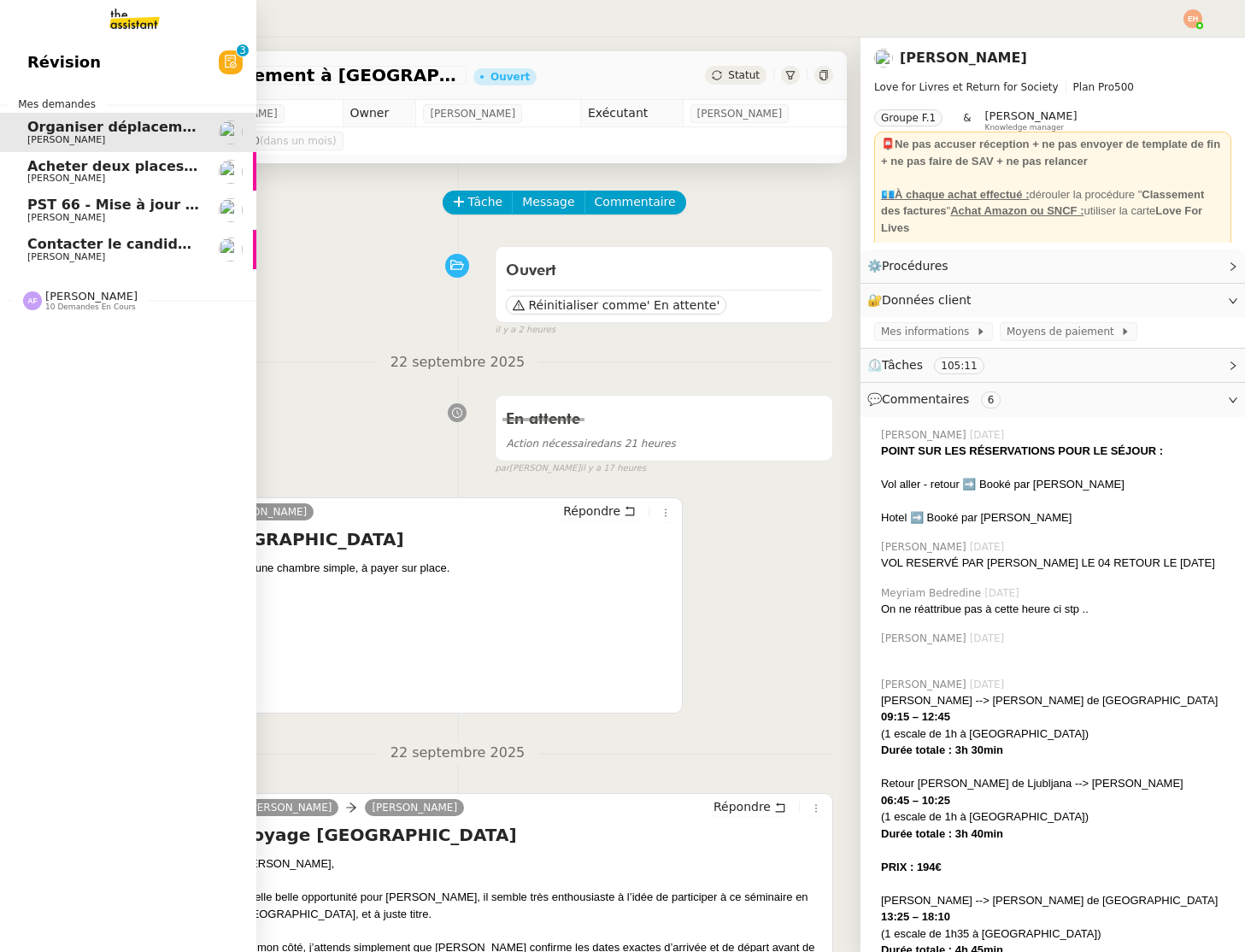
click at [119, 248] on span "Contacter le candidat plaquiste" at bounding box center [149, 244] width 243 height 17
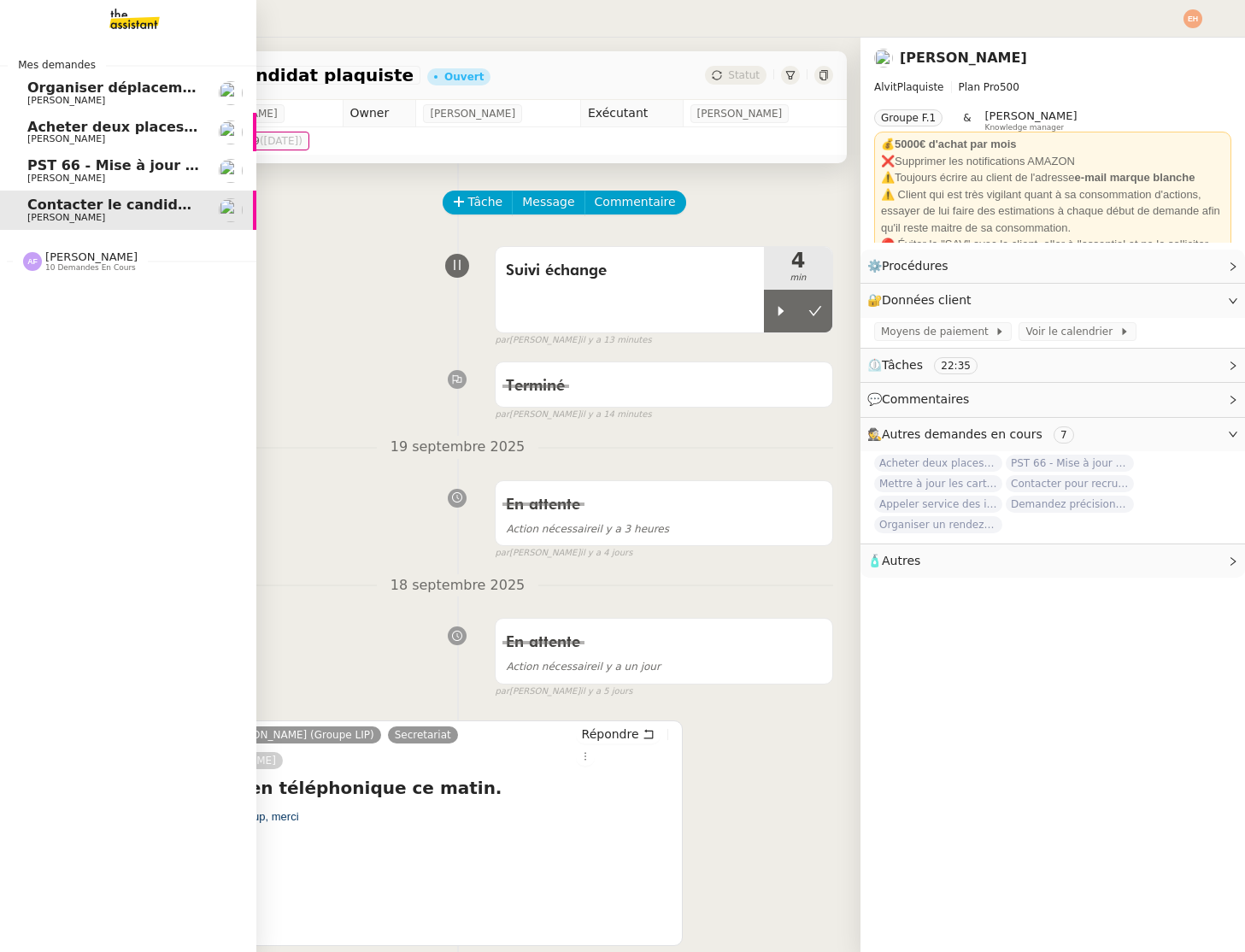
drag, startPoint x: 64, startPoint y: 142, endPoint x: 78, endPoint y: 147, distance: 14.9
click at [64, 142] on span "[PERSON_NAME]" at bounding box center [67, 139] width 78 height 11
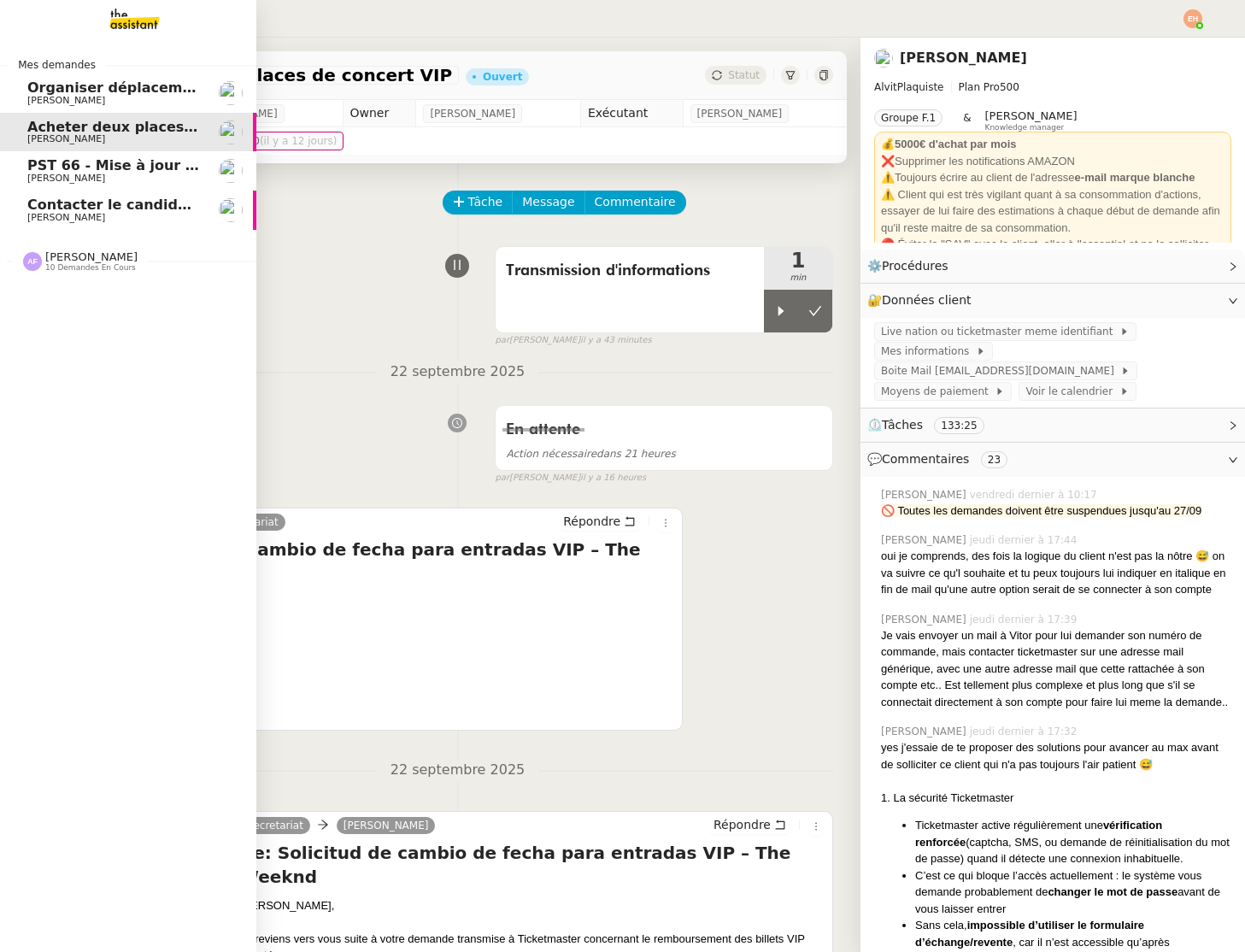
click at [127, 170] on span "PST 66 - Mise à jour des effectifs - Facturation des nouveaux salariés entrants" at bounding box center [329, 166] width 603 height 17
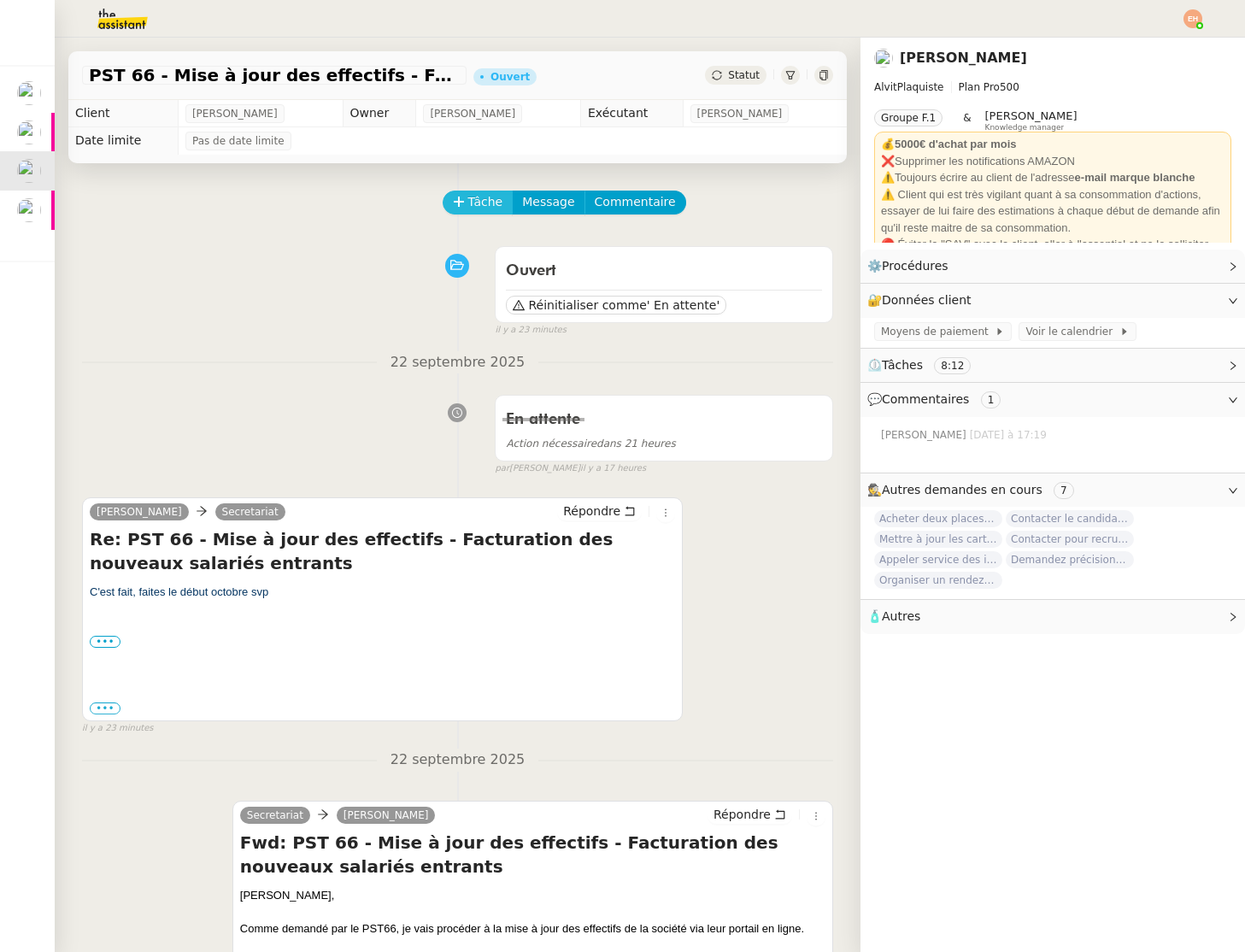
click at [486, 203] on span "Tâche" at bounding box center [486, 201] width 35 height 19
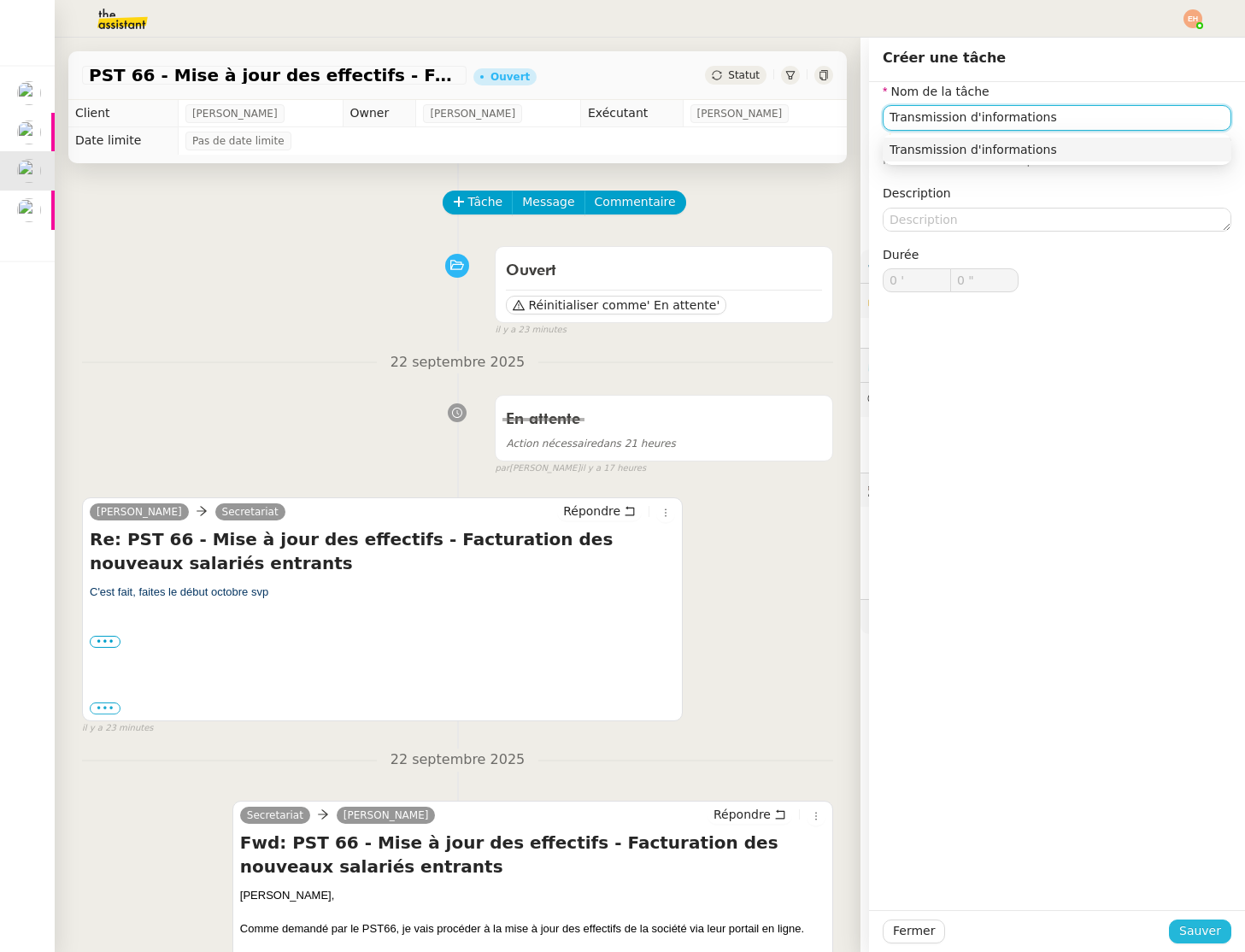
type input "Transmission d'informations"
click at [1195, 925] on span "Sauver" at bounding box center [1200, 931] width 42 height 19
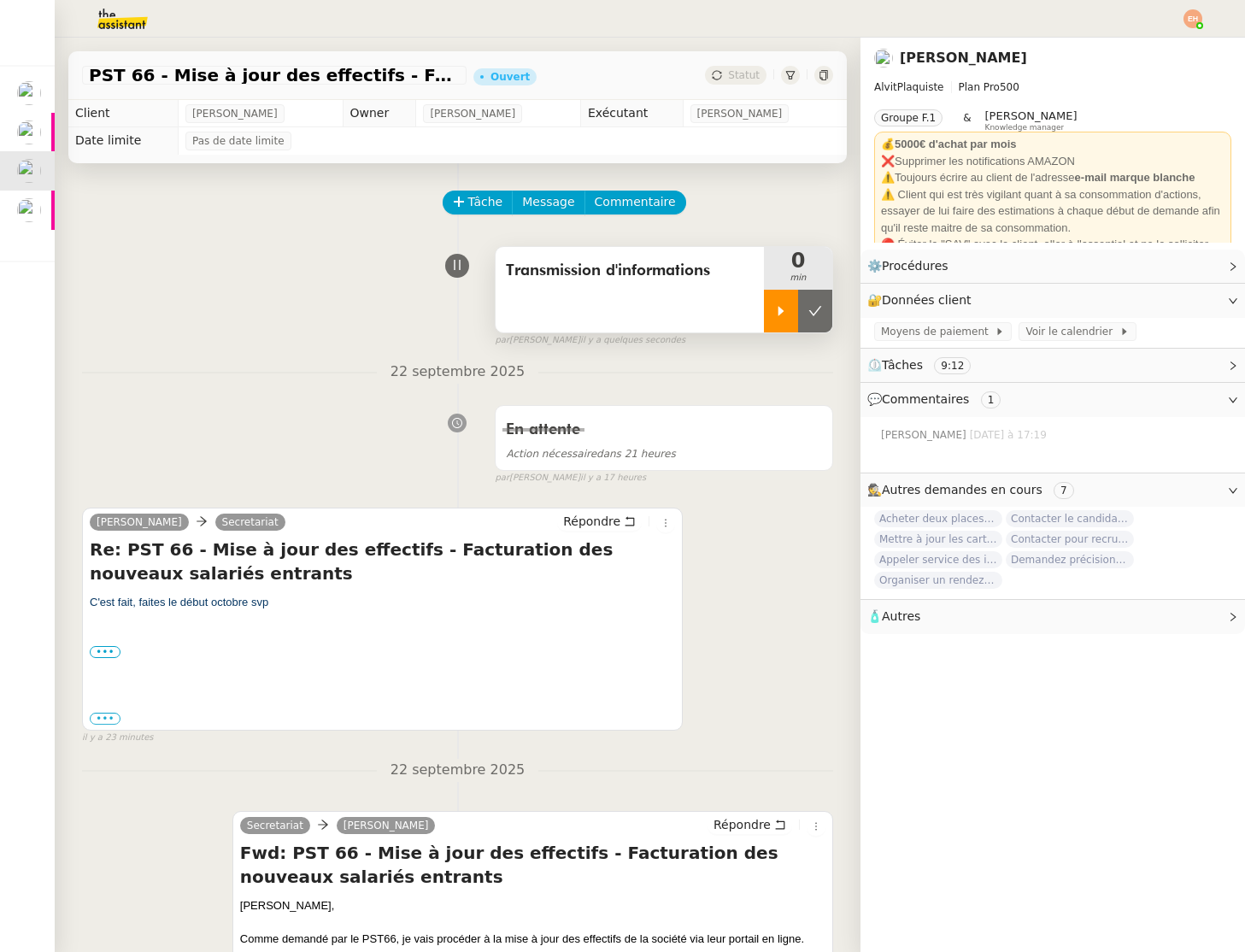
click at [789, 307] on div at bounding box center [781, 311] width 34 height 43
click at [1179, 296] on link "Modifier" at bounding box center [1187, 299] width 49 height 19
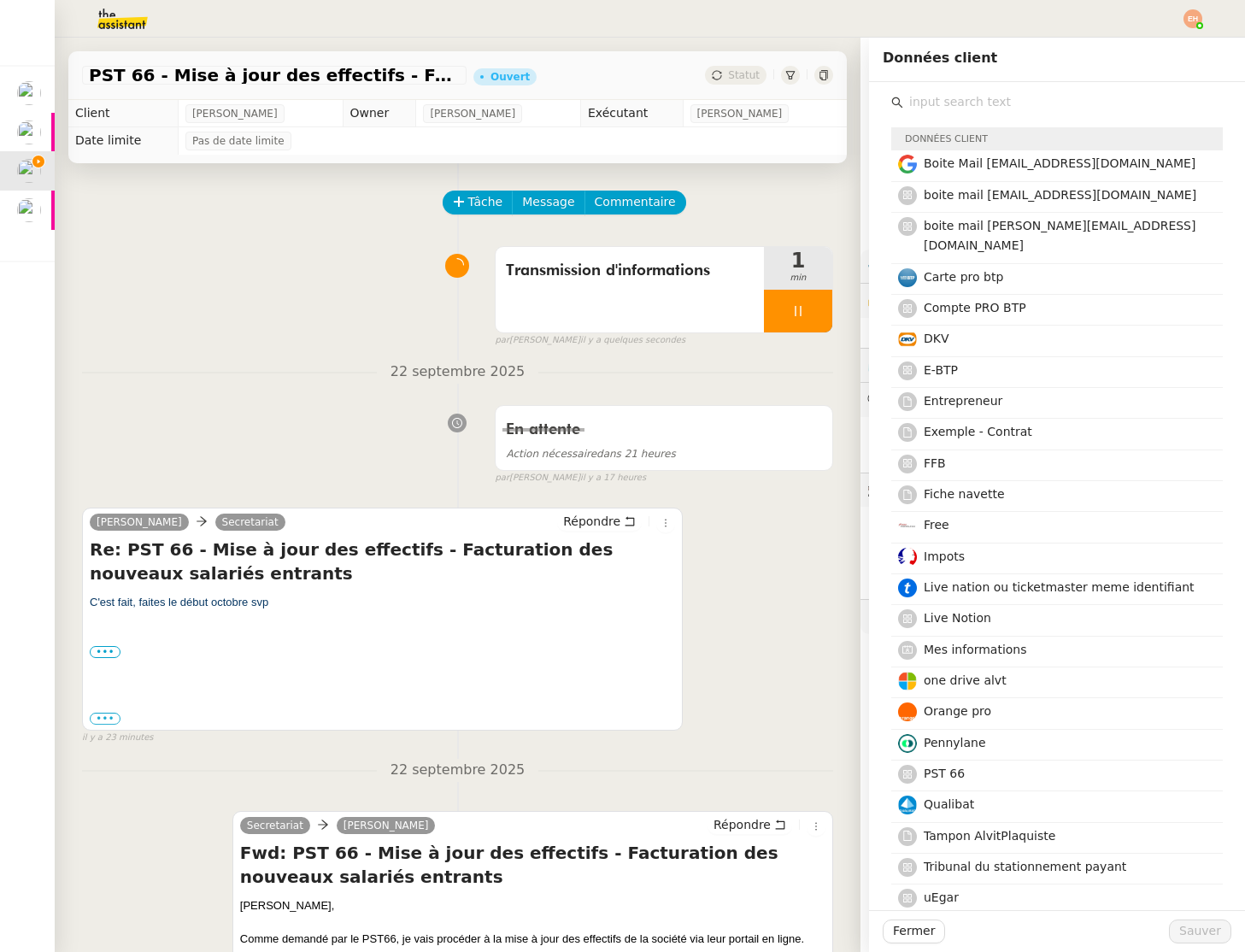
click at [1005, 102] on input "text" at bounding box center [1063, 102] width 320 height 23
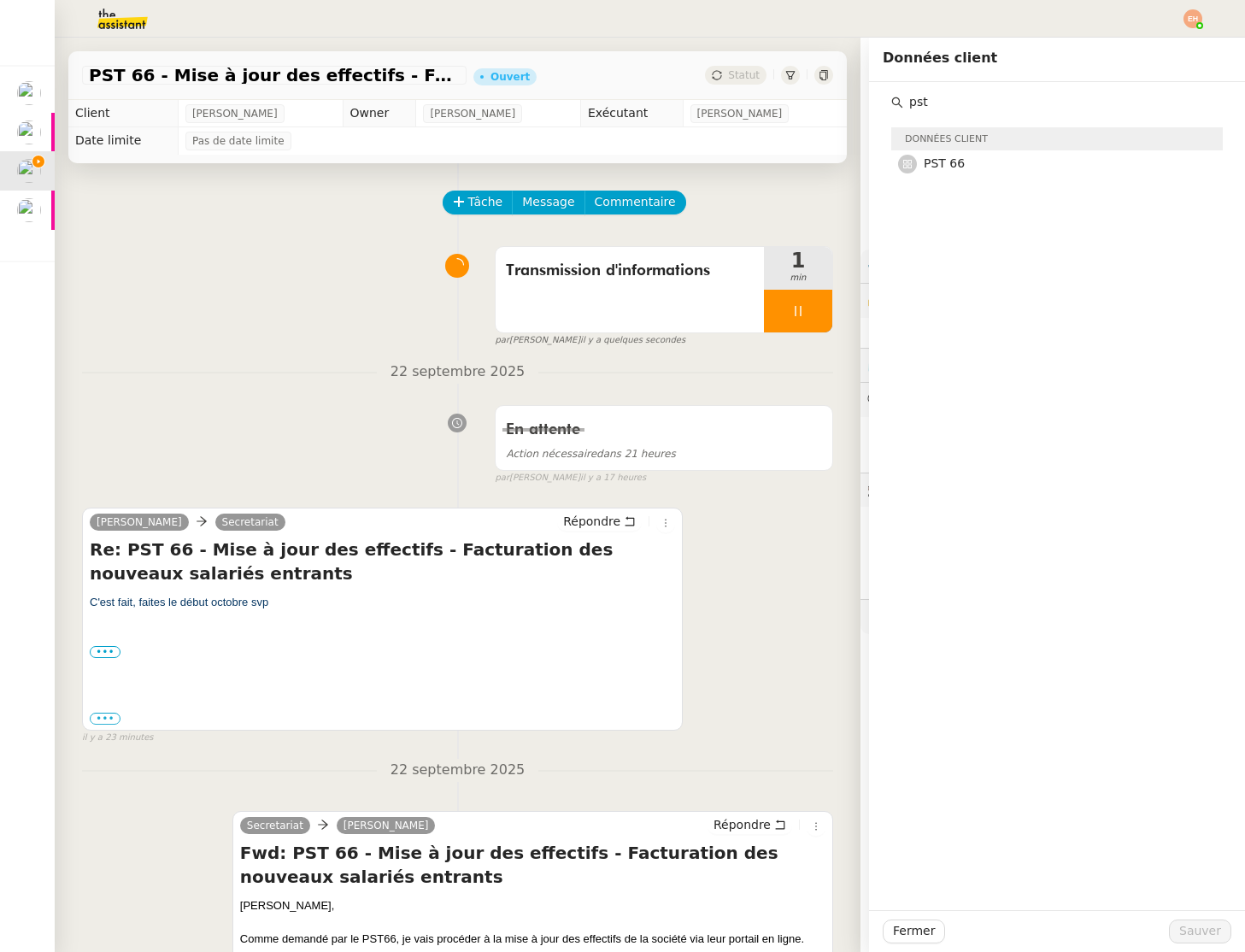
type input "pst"
drag, startPoint x: 501, startPoint y: 342, endPoint x: 512, endPoint y: 347, distance: 12.1
click at [501, 342] on span "par" at bounding box center [502, 341] width 15 height 15
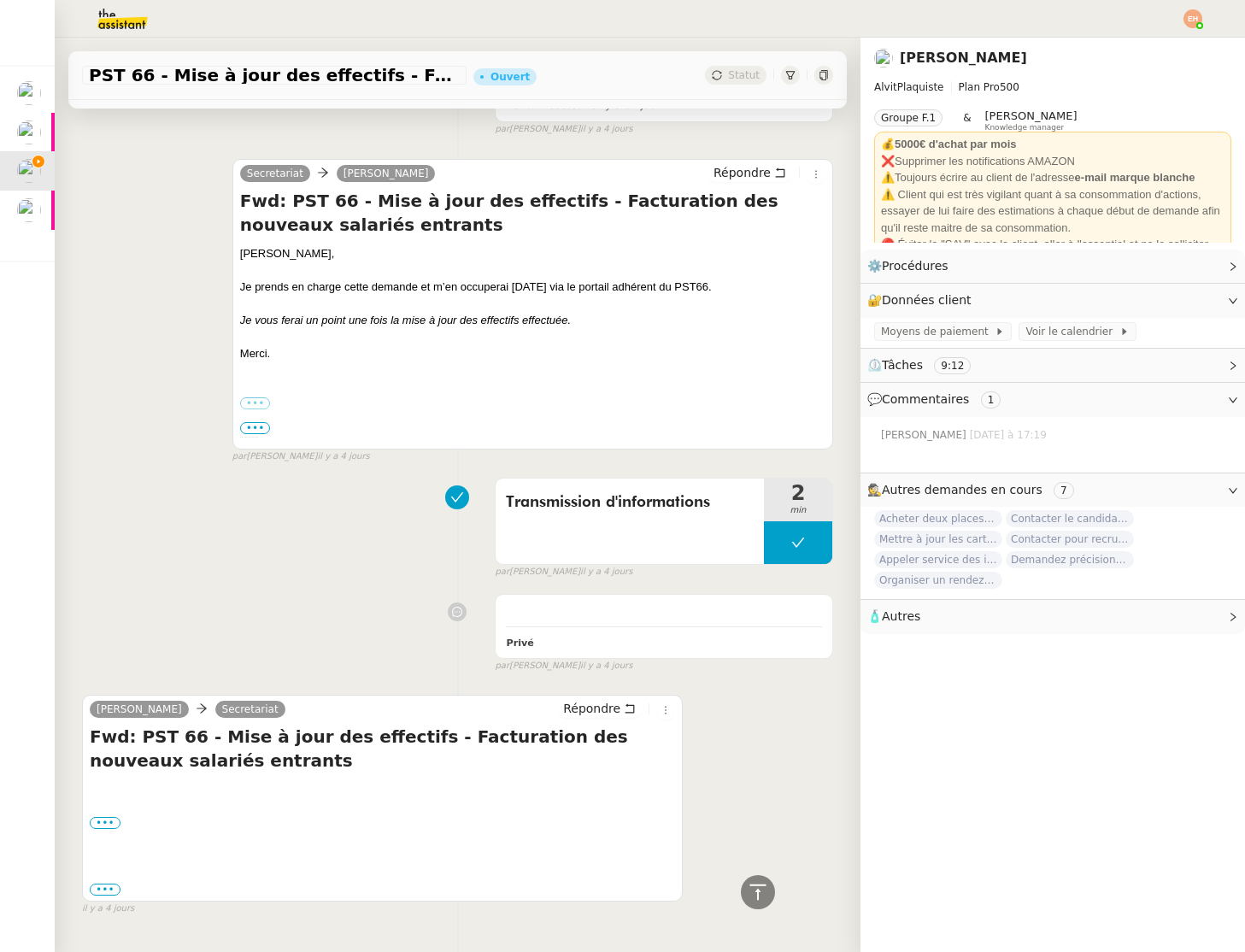
scroll to position [1375, 0]
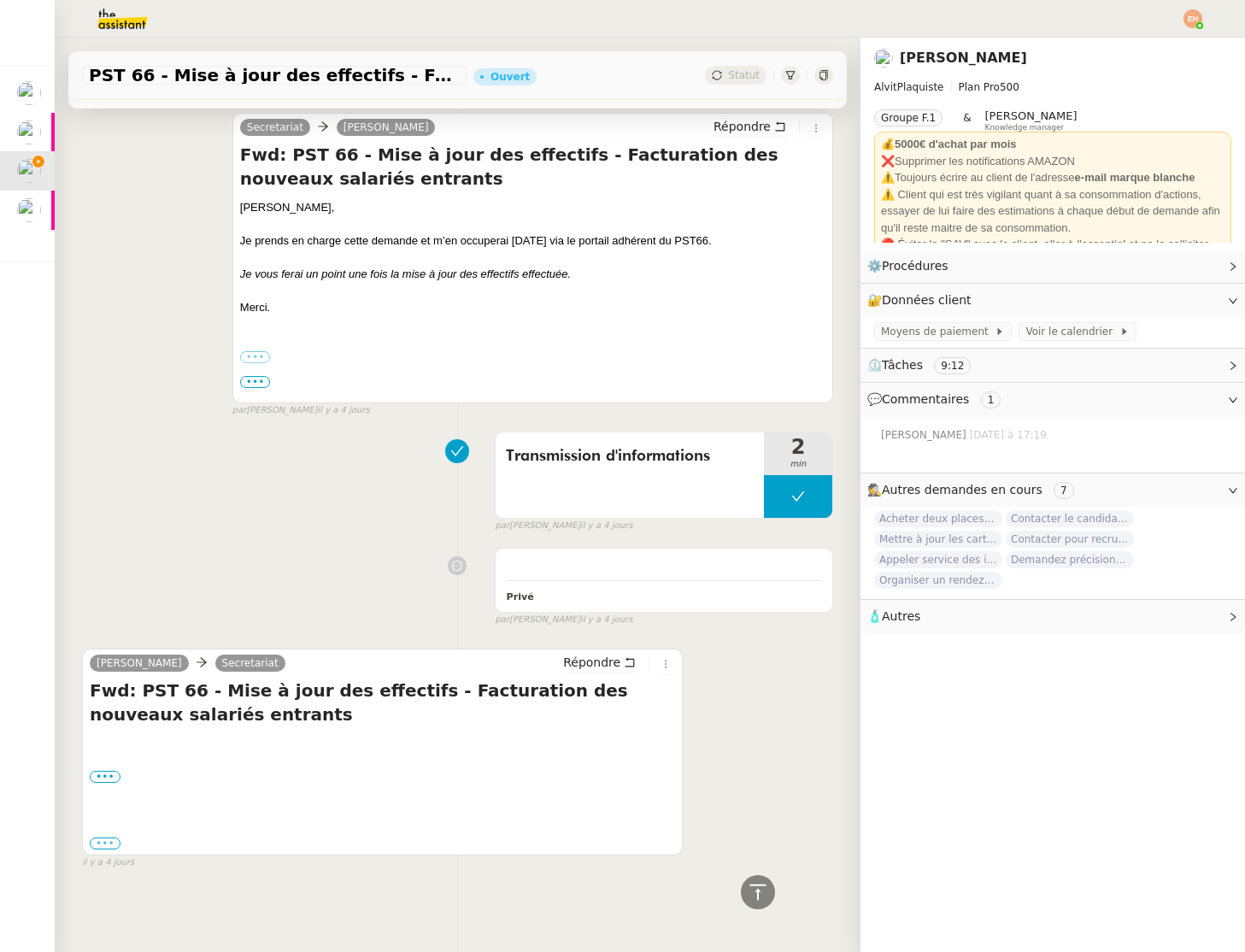
click at [96, 844] on label "•••" at bounding box center [105, 844] width 31 height 12
click at [0, 0] on input "•••" at bounding box center [0, 0] width 0 height 0
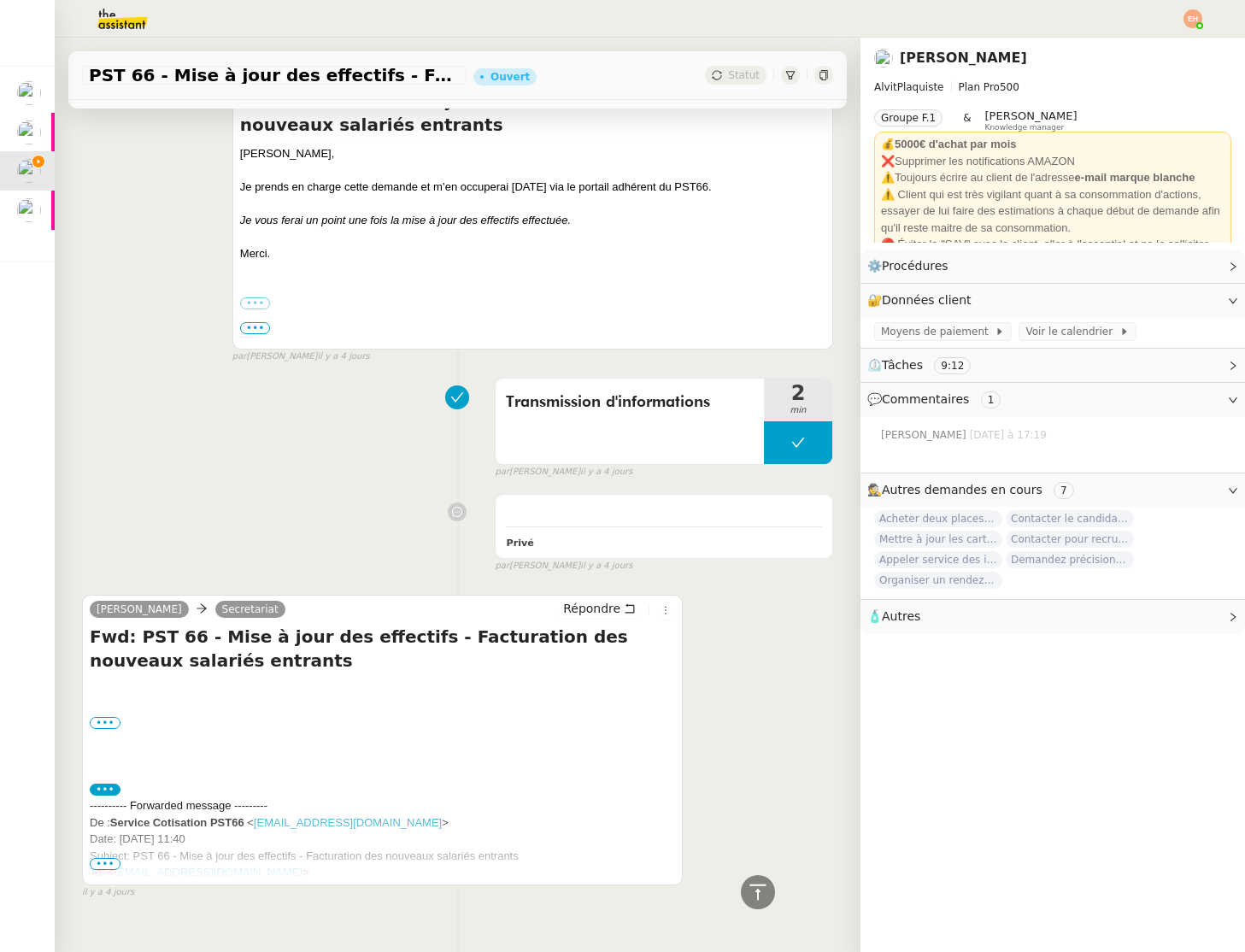
scroll to position [1437, 0]
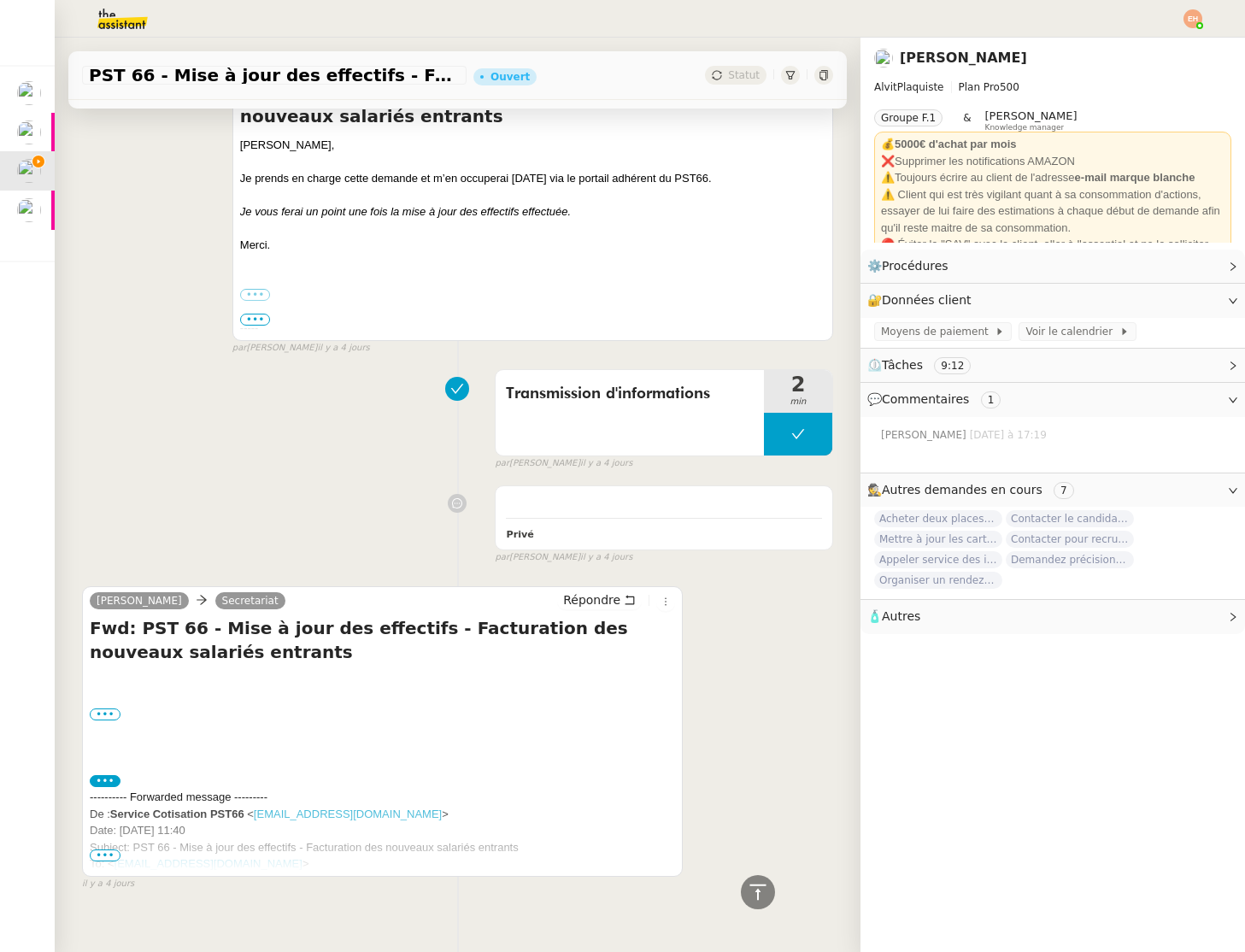
click at [103, 856] on span "•••" at bounding box center [105, 856] width 31 height 12
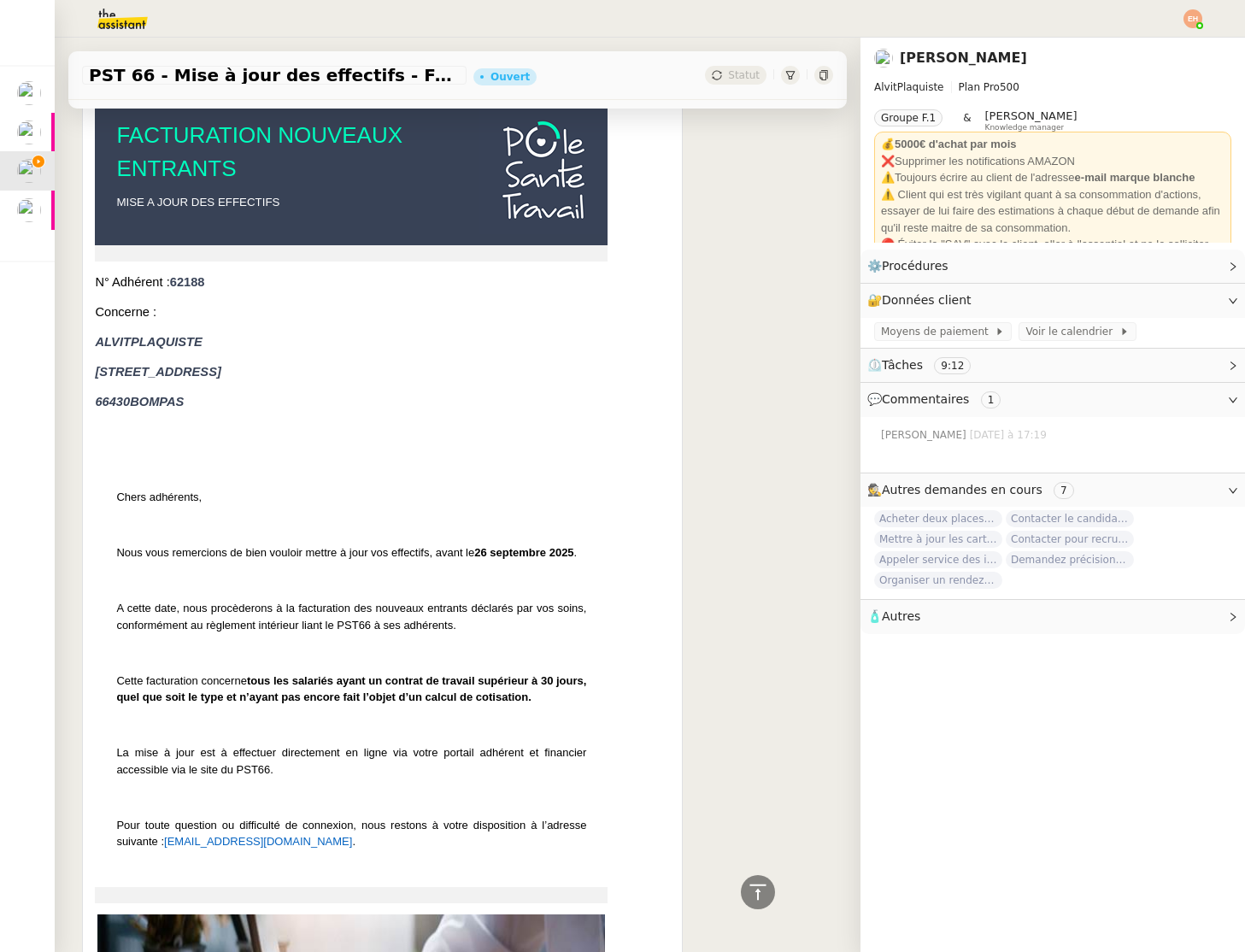
scroll to position [2499, 0]
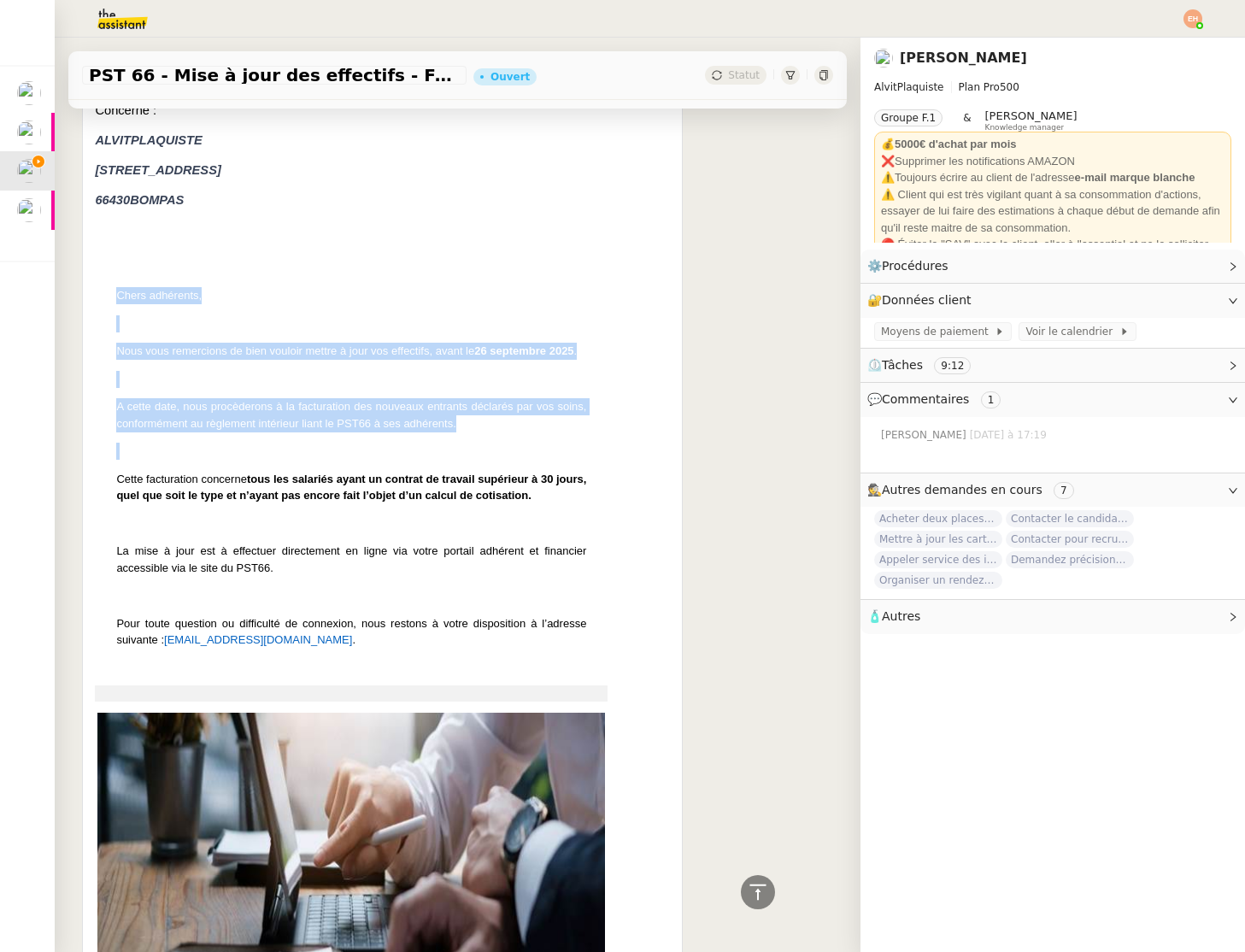
drag, startPoint x: 123, startPoint y: 286, endPoint x: 595, endPoint y: 443, distance: 497.4
click at [598, 445] on tbody "[PERSON_NAME] adhérents, Nous vous remercions de bien vouloir mettre à jour vos…" at bounding box center [350, 459] width 513 height 451
click at [558, 422] on p "A cette date, nous procèderons à la facturation des nouveaux entrants déclarés …" at bounding box center [350, 415] width 470 height 33
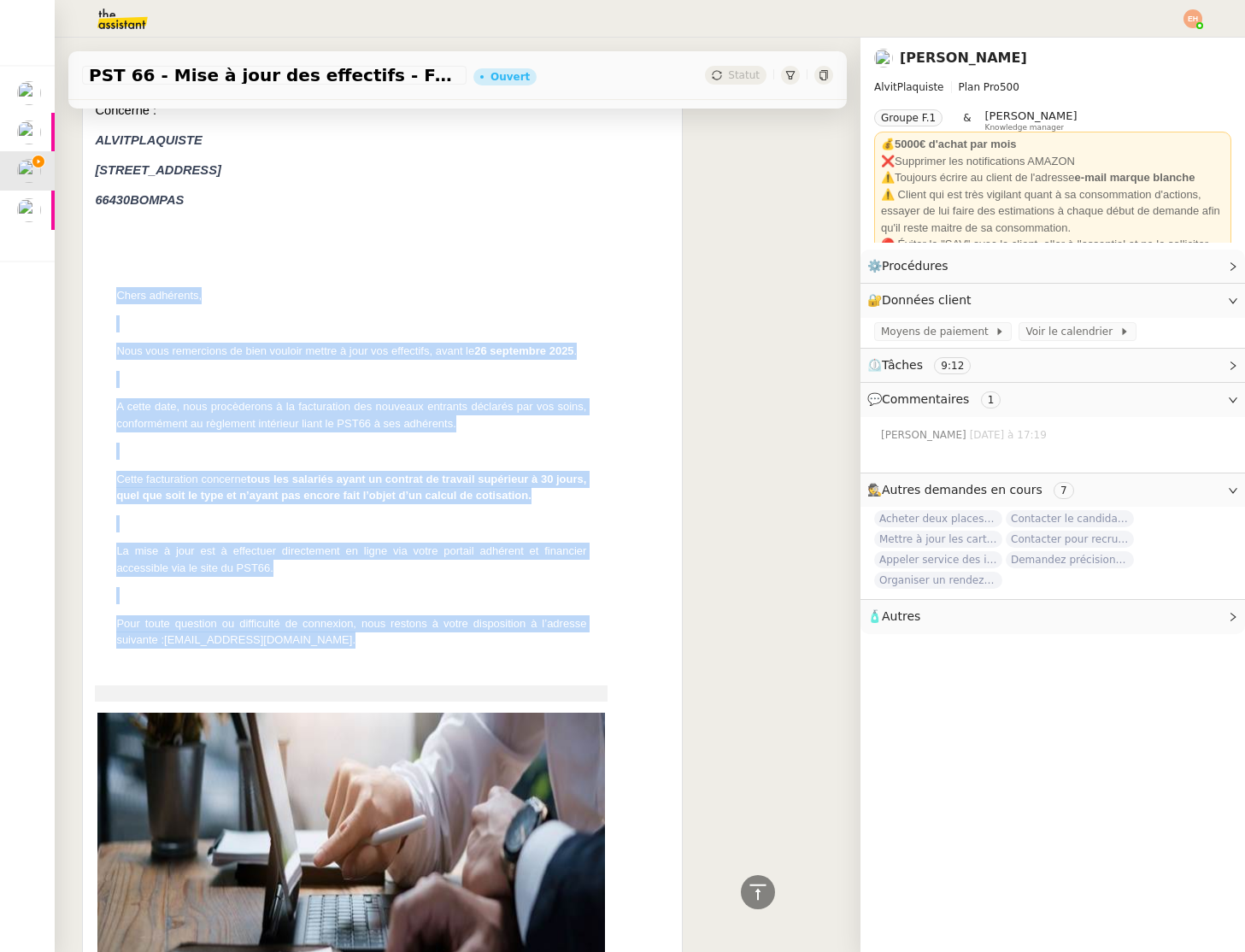
drag, startPoint x: 311, startPoint y: 641, endPoint x: 115, endPoint y: 279, distance: 411.7
click at [115, 278] on tbody "[PERSON_NAME] adhérents, Nous vous remercions de bien vouloir mettre à jour vos…" at bounding box center [350, 459] width 513 height 451
copy tbody "[PERSON_NAME] adhérents, Nous vous remercions de bien vouloir mettre à jour vos…"
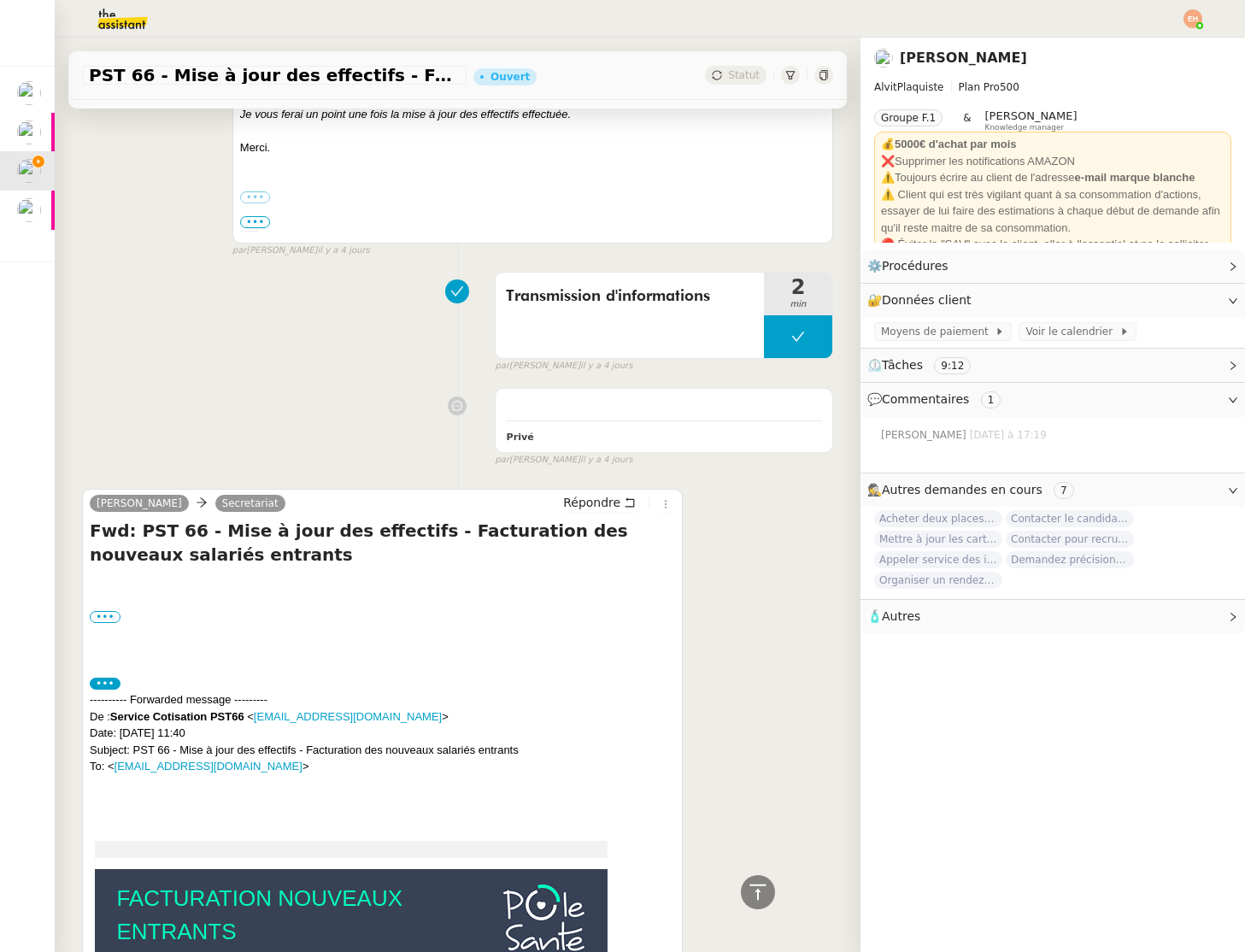
scroll to position [0, 0]
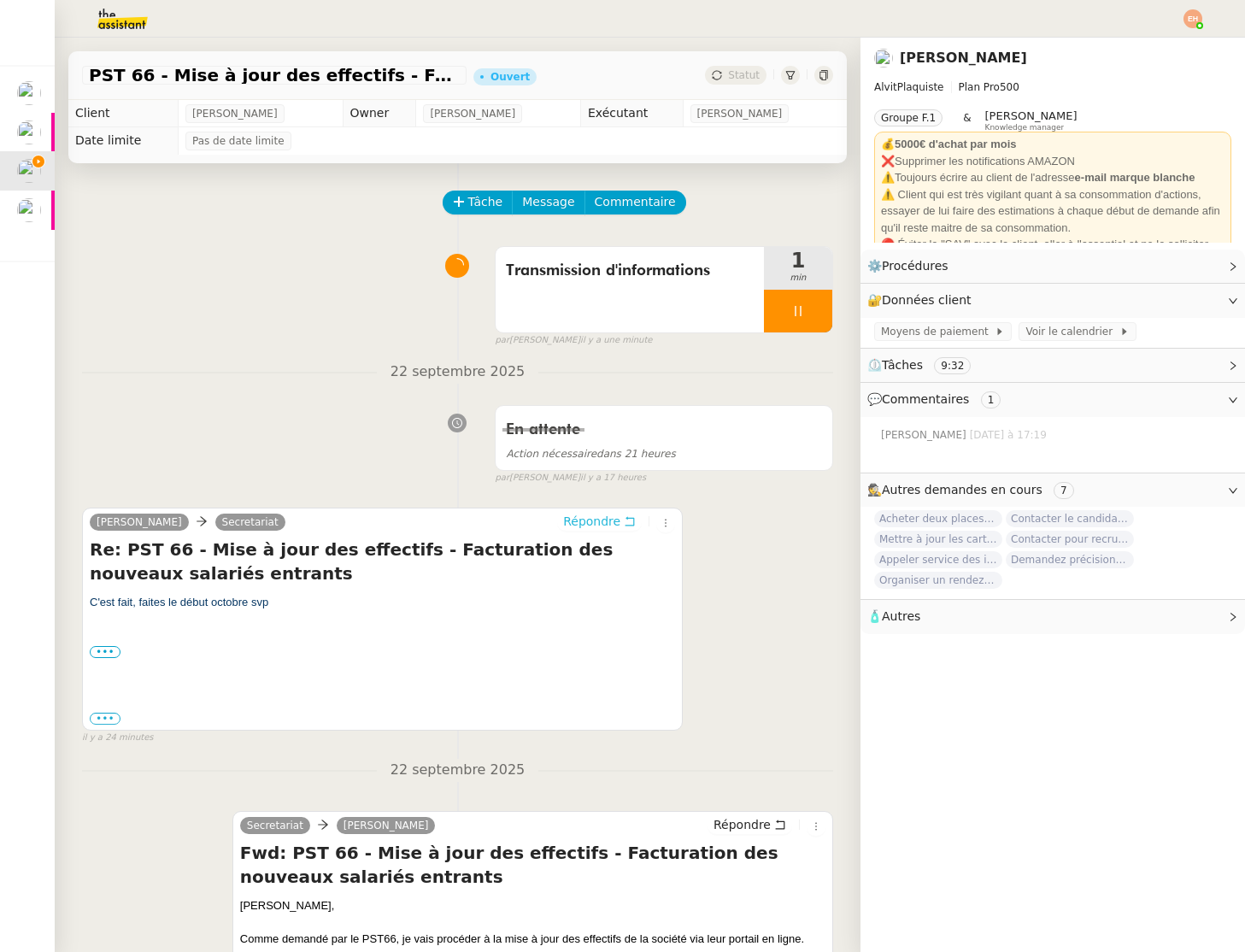
click at [614, 522] on span "Répondre" at bounding box center [592, 521] width 57 height 17
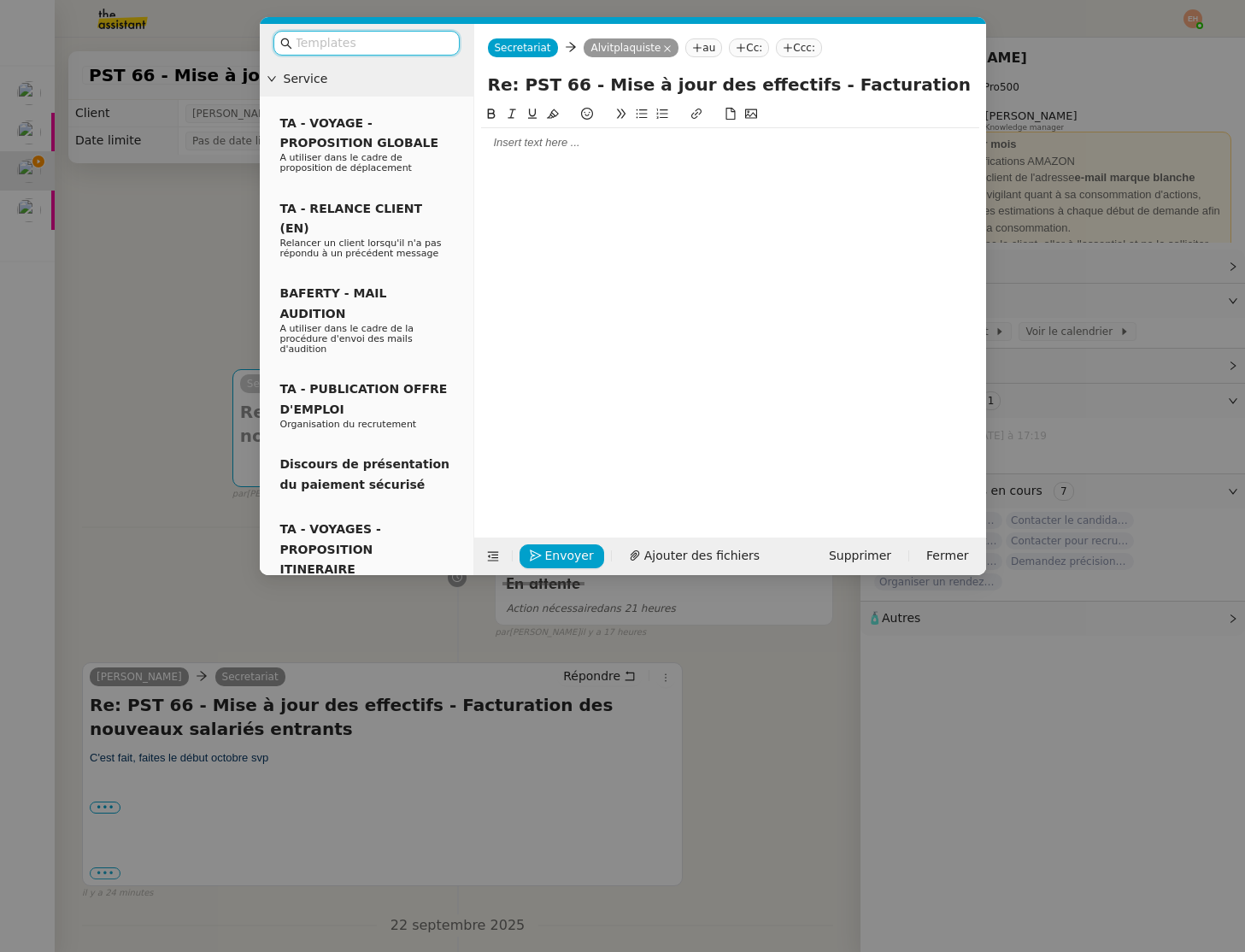
click at [559, 142] on div at bounding box center [730, 143] width 499 height 16
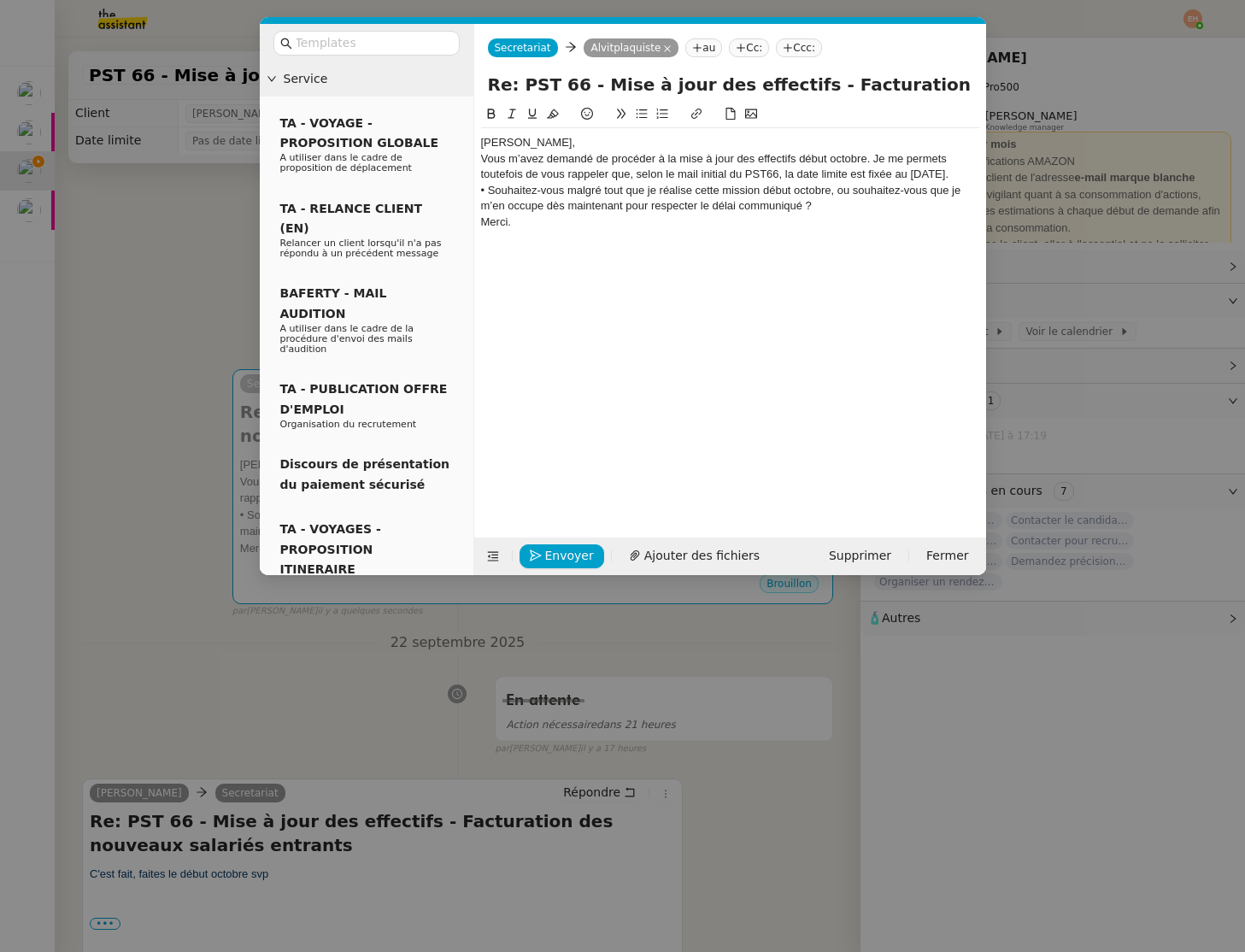
click at [561, 143] on div "[PERSON_NAME]," at bounding box center [730, 143] width 499 height 16
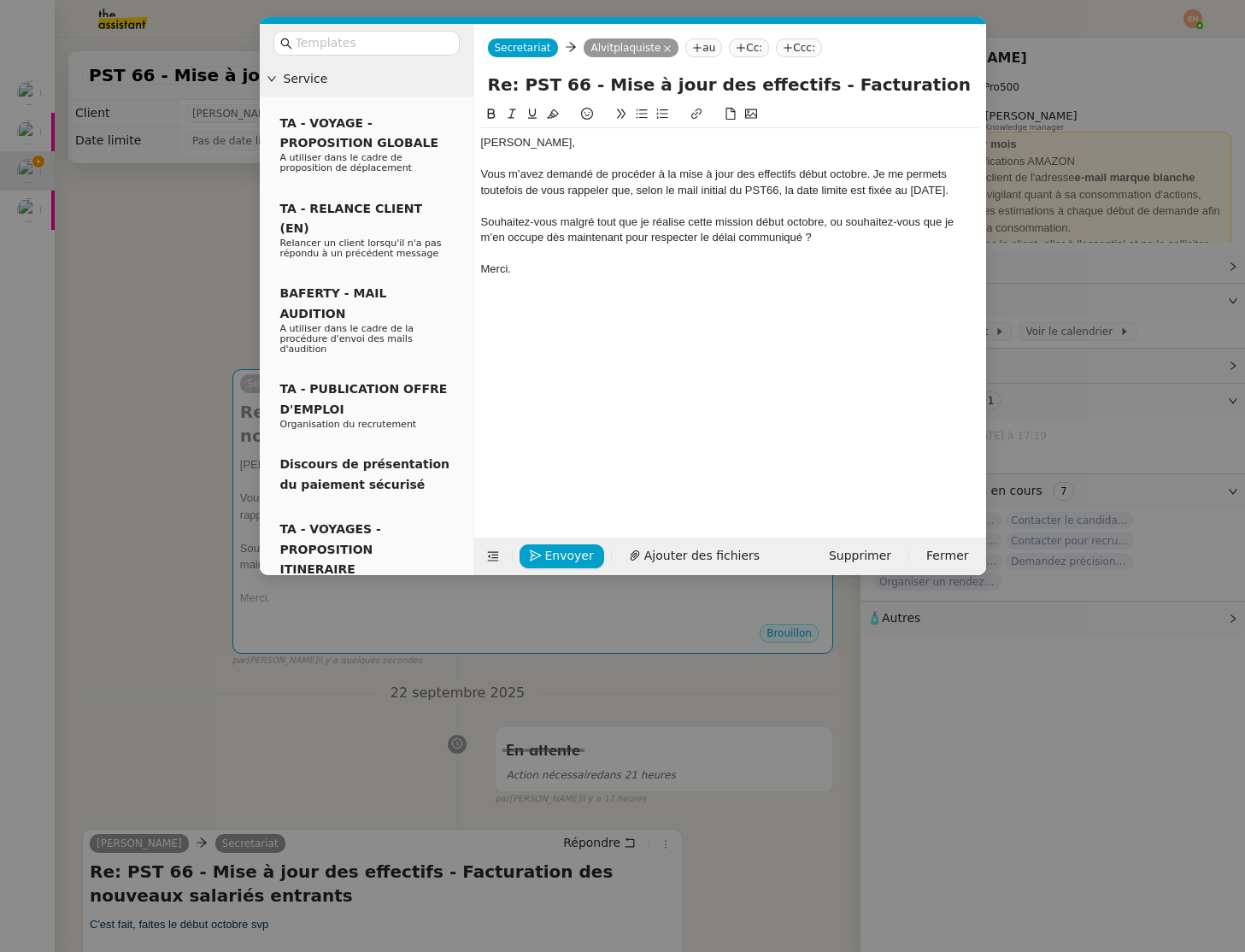
click at [647, 115] on icon at bounding box center [642, 113] width 12 height 12
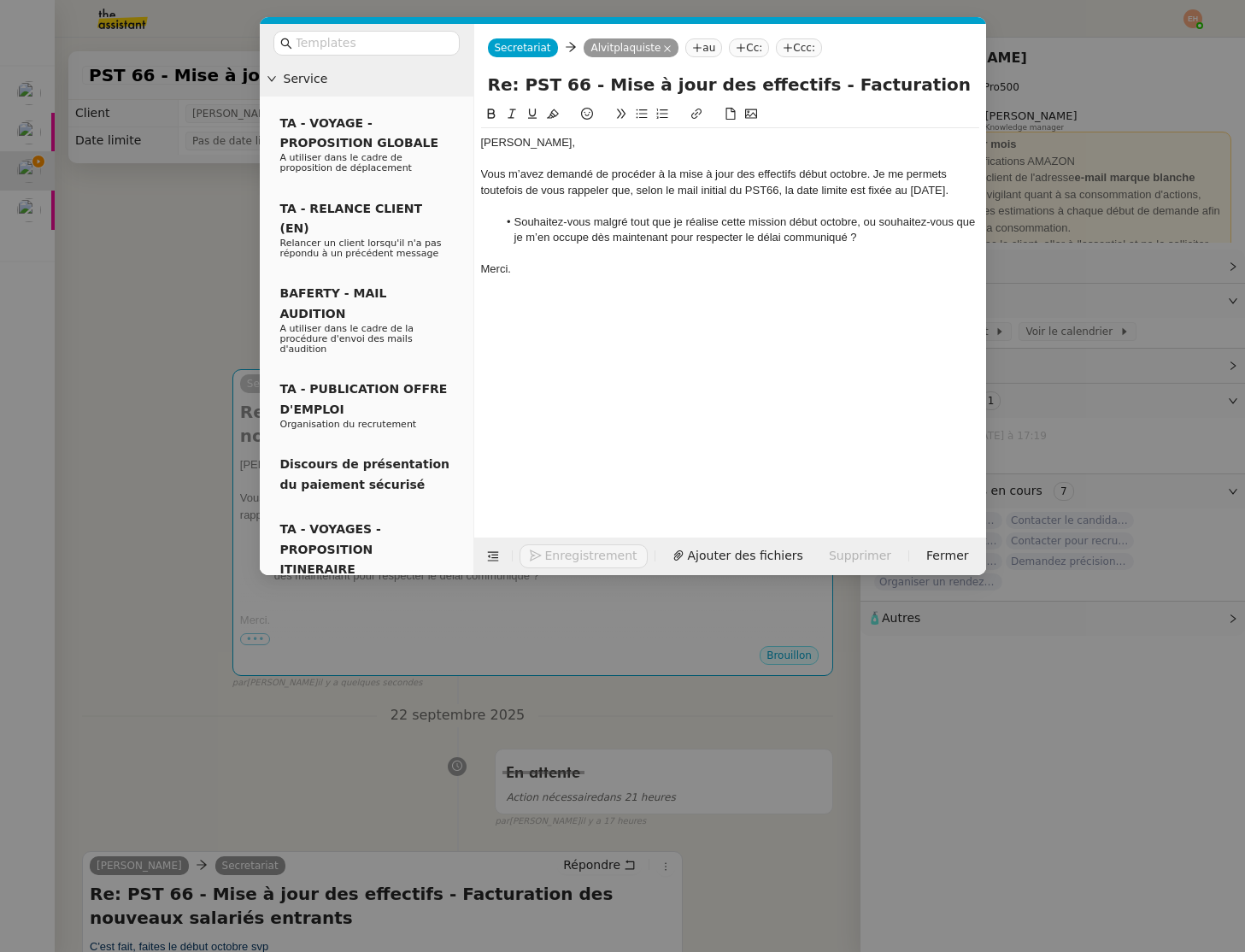
click at [655, 198] on div "Vous m’avez demandé de procéder à la mise à jour des effectifs début octobre. J…" at bounding box center [730, 183] width 499 height 32
click at [736, 178] on div "Vous m’avez demandé de procéder à la mise à jour des effectifs début octobre. J…" at bounding box center [730, 183] width 499 height 32
click at [524, 171] on div "Vous m’avez demandé de procéder à la mise à jour des effectifs début octobre. J…" at bounding box center [730, 183] width 499 height 32
click at [525, 171] on div "Vous m’avez demandé de procéder à la mise à jour des effectifs début octobre. J…" at bounding box center [730, 183] width 499 height 32
drag, startPoint x: 570, startPoint y: 177, endPoint x: 587, endPoint y: 181, distance: 17.5
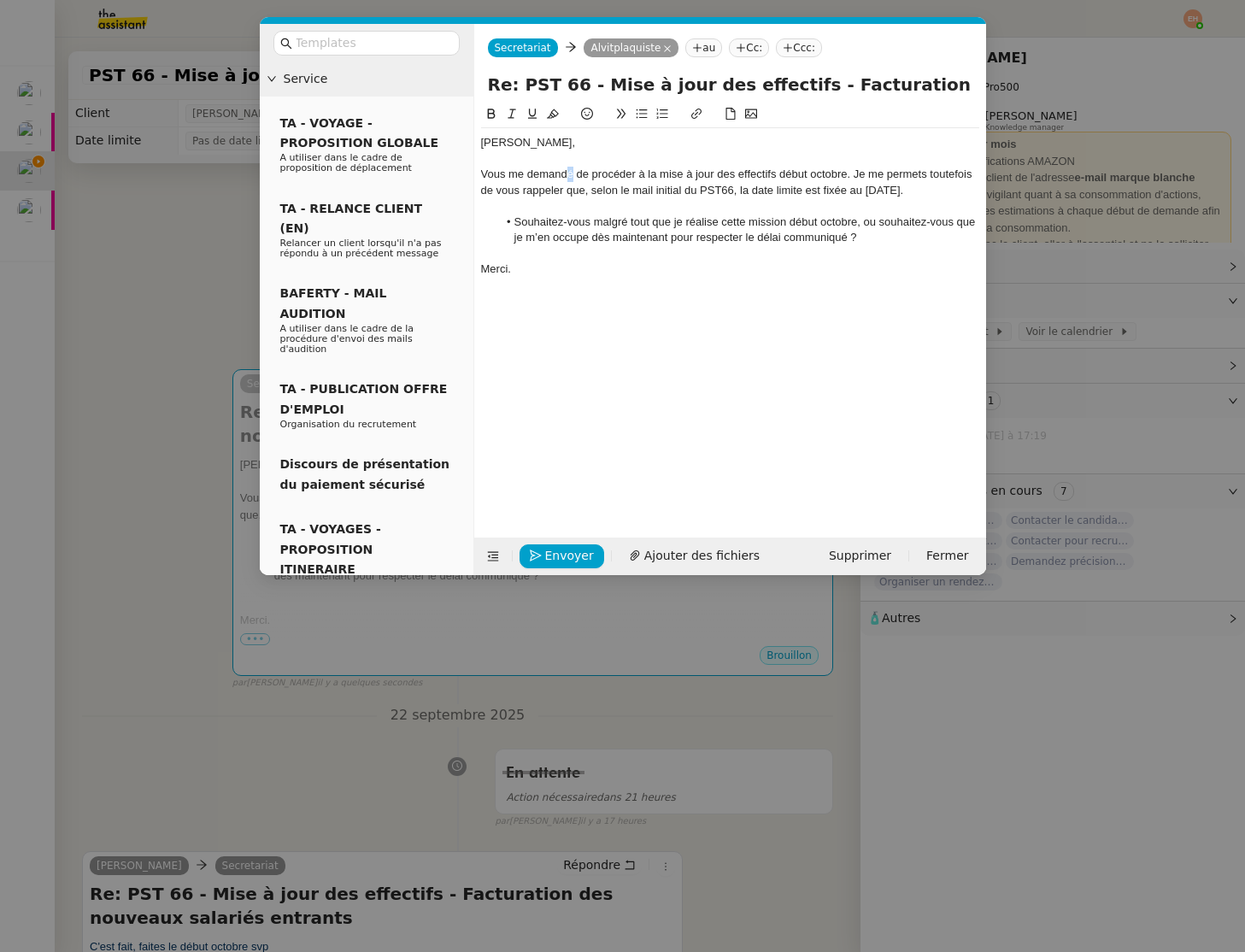
click at [565, 176] on div "Vous me demandé de procéder à la mise à jour des effectifs début octobre. Je me…" at bounding box center [730, 183] width 499 height 32
drag, startPoint x: 640, startPoint y: 199, endPoint x: 654, endPoint y: 203, distance: 14.6
click at [640, 199] on div at bounding box center [730, 206] width 499 height 16
click at [845, 174] on div "Vous me demandez de procéder à la mise à jour des effectifs début octobre. Je m…" at bounding box center [730, 183] width 499 height 32
click at [636, 255] on div at bounding box center [730, 254] width 499 height 16
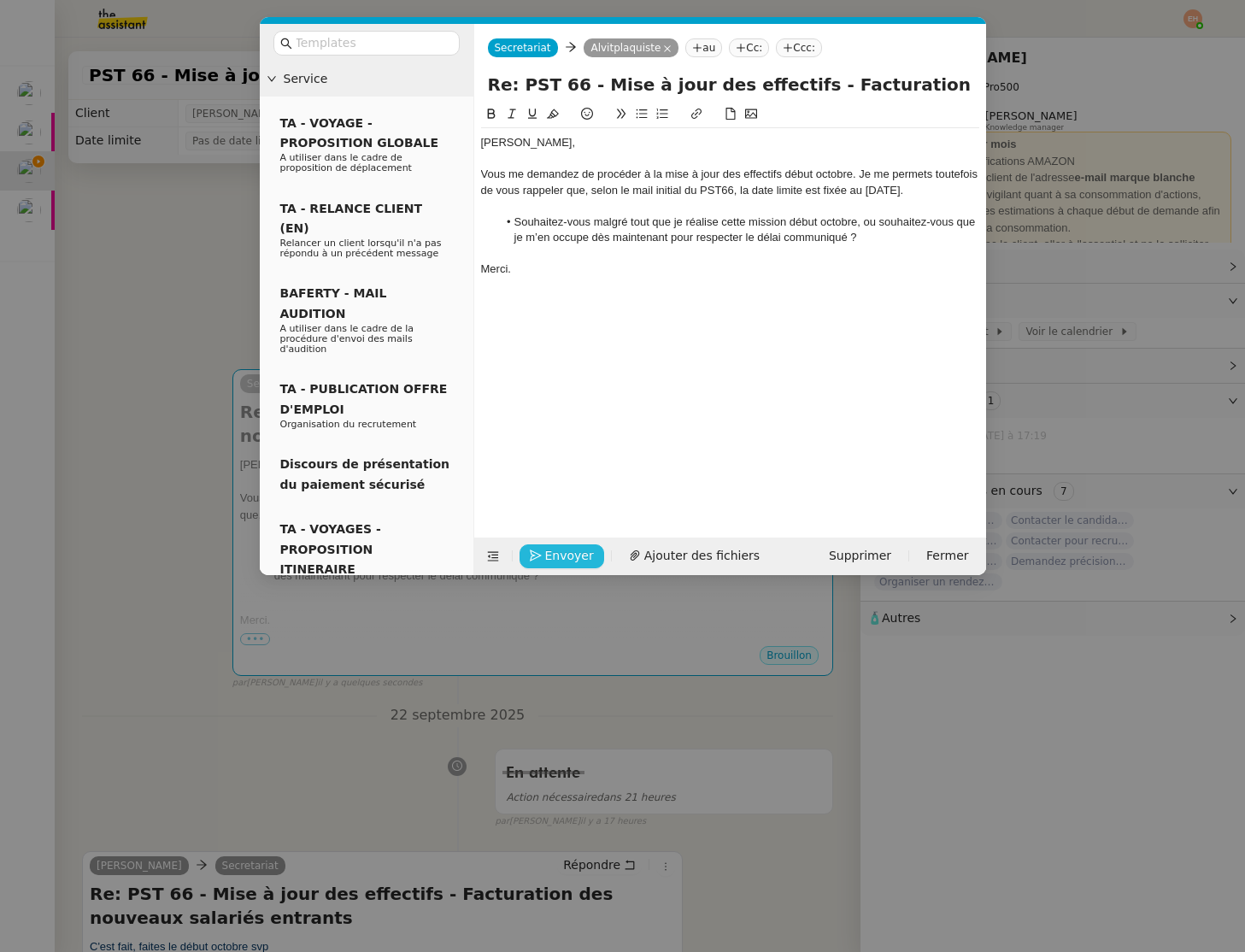
click at [565, 548] on span "Envoyer" at bounding box center [569, 555] width 49 height 19
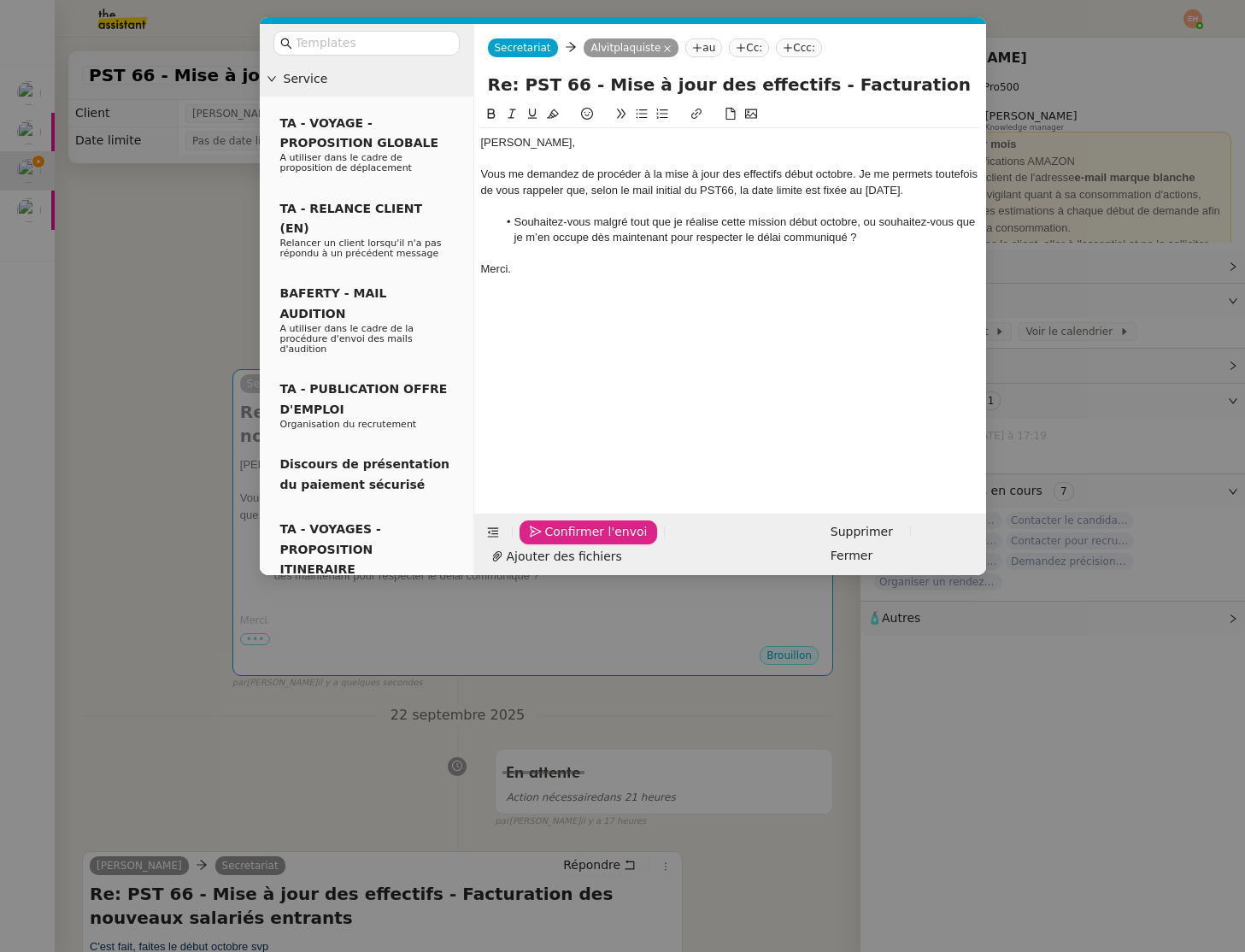
click at [565, 542] on span "Confirmer l'envoi" at bounding box center [596, 531] width 103 height 19
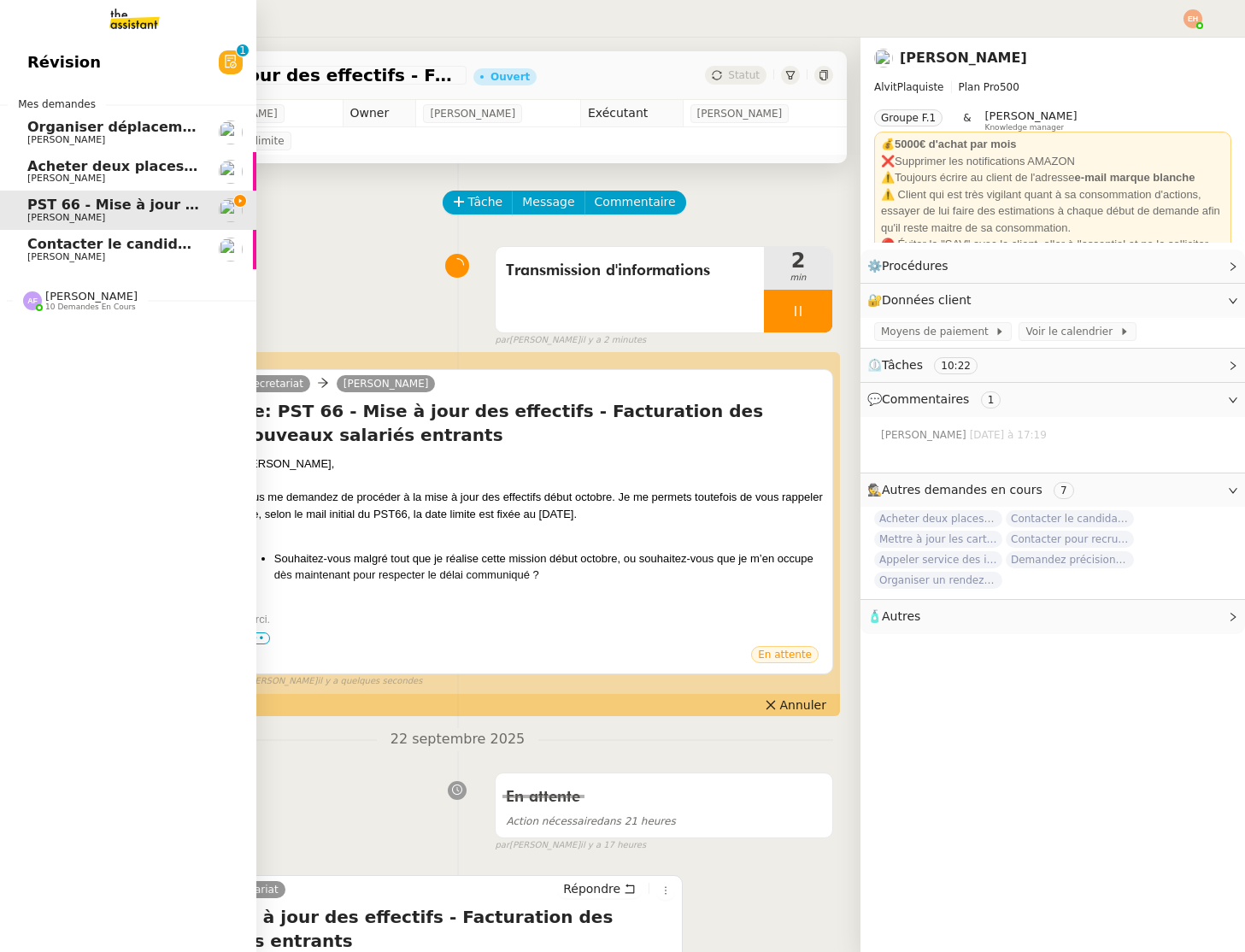
click at [38, 241] on span "Contacter le candidat plaquiste" at bounding box center [149, 244] width 243 height 17
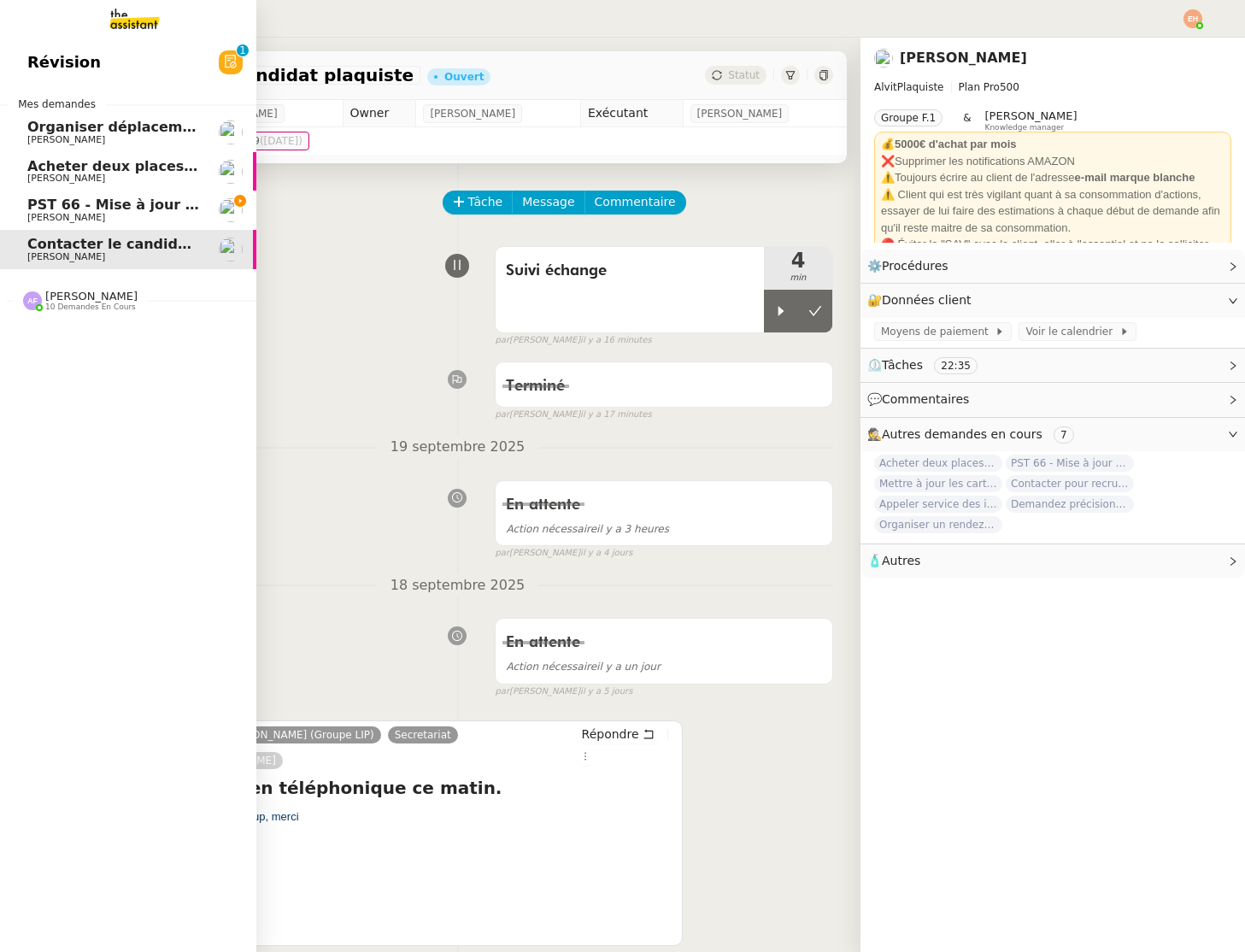
click at [41, 160] on span "Acheter deux places de concert VIP" at bounding box center [164, 167] width 273 height 17
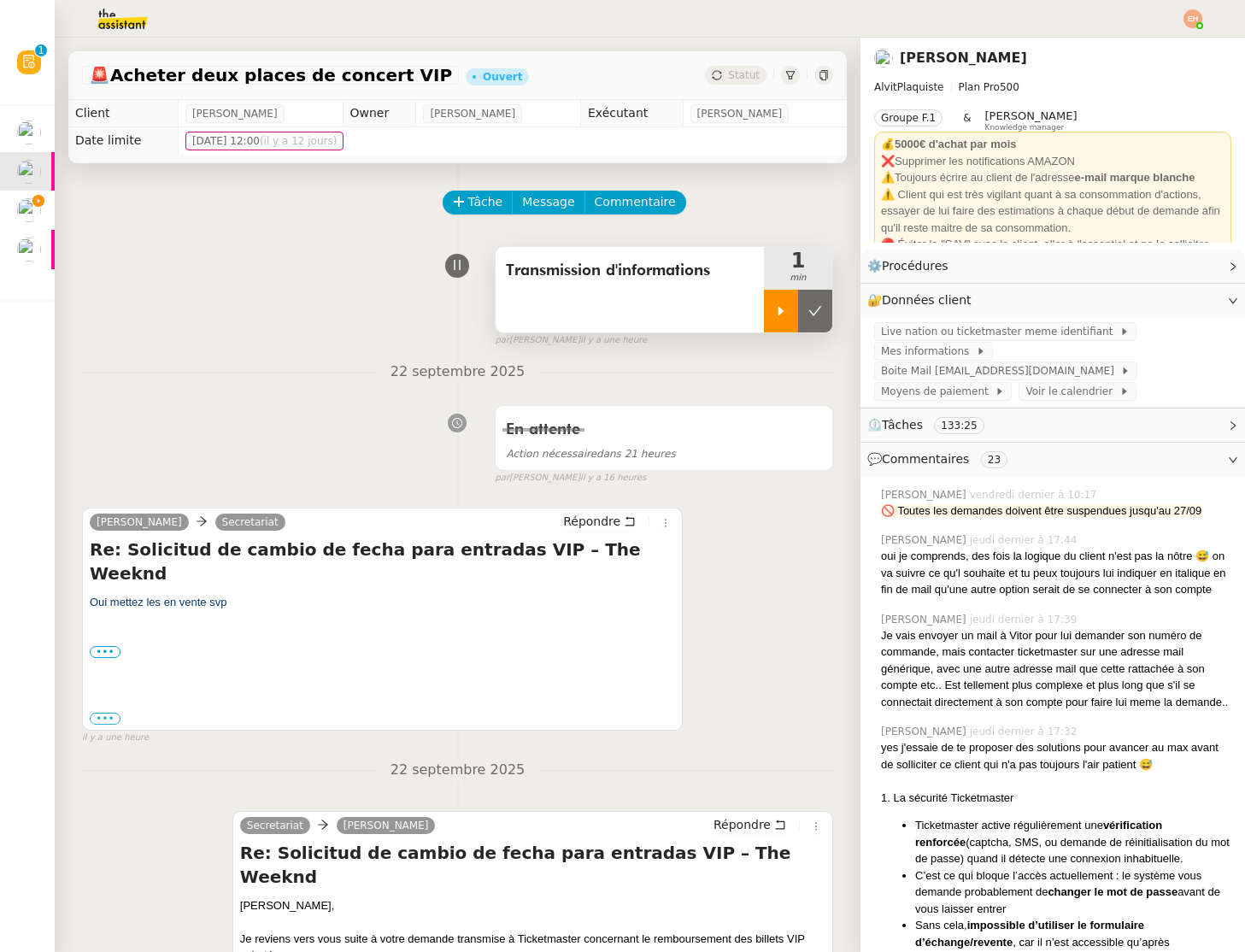
click at [795, 317] on div at bounding box center [781, 311] width 34 height 43
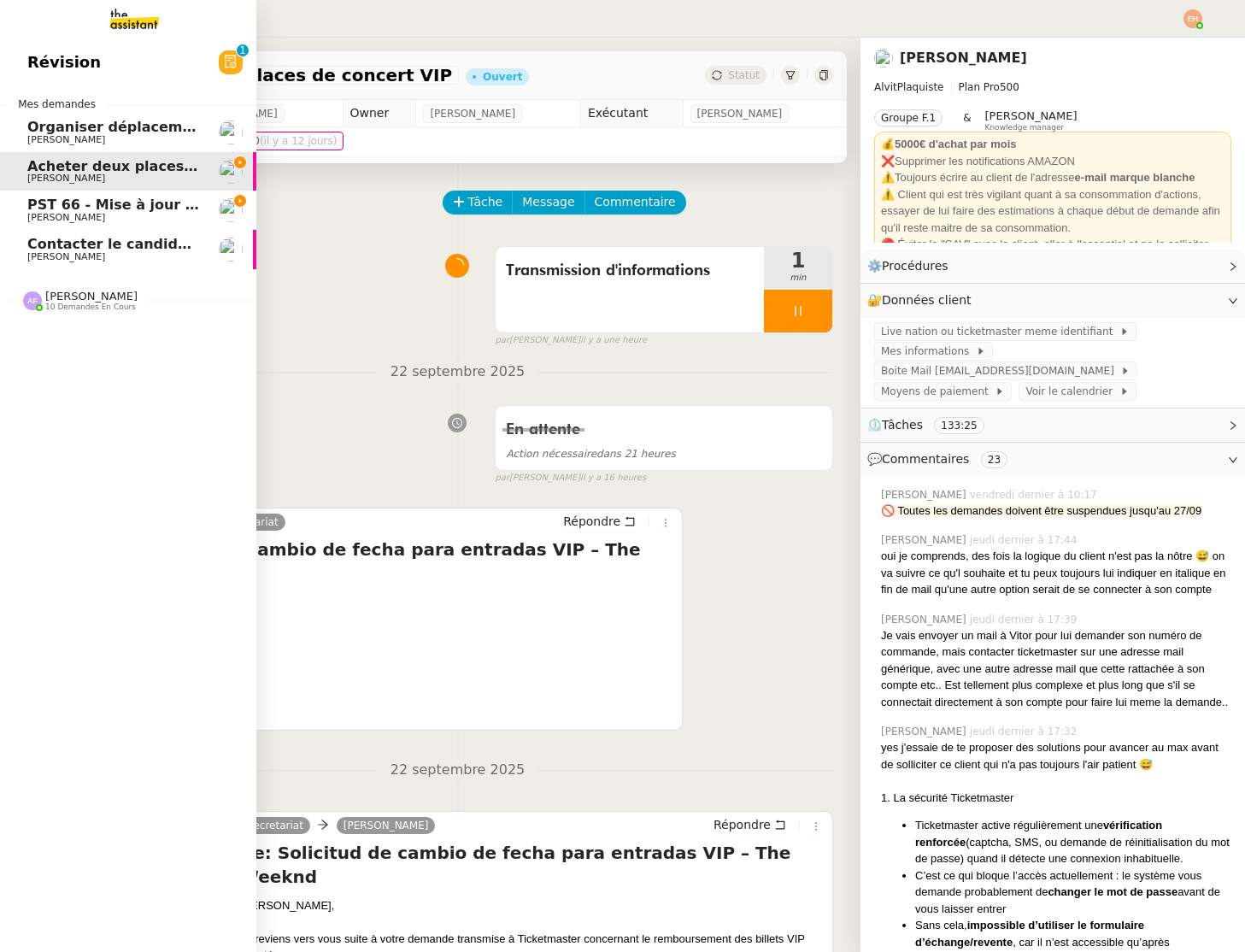
click at [27, 209] on link "PST 66 - Mise à jour des effectifs - Facturation des nouveaux salariés entrants…" at bounding box center [128, 210] width 257 height 39
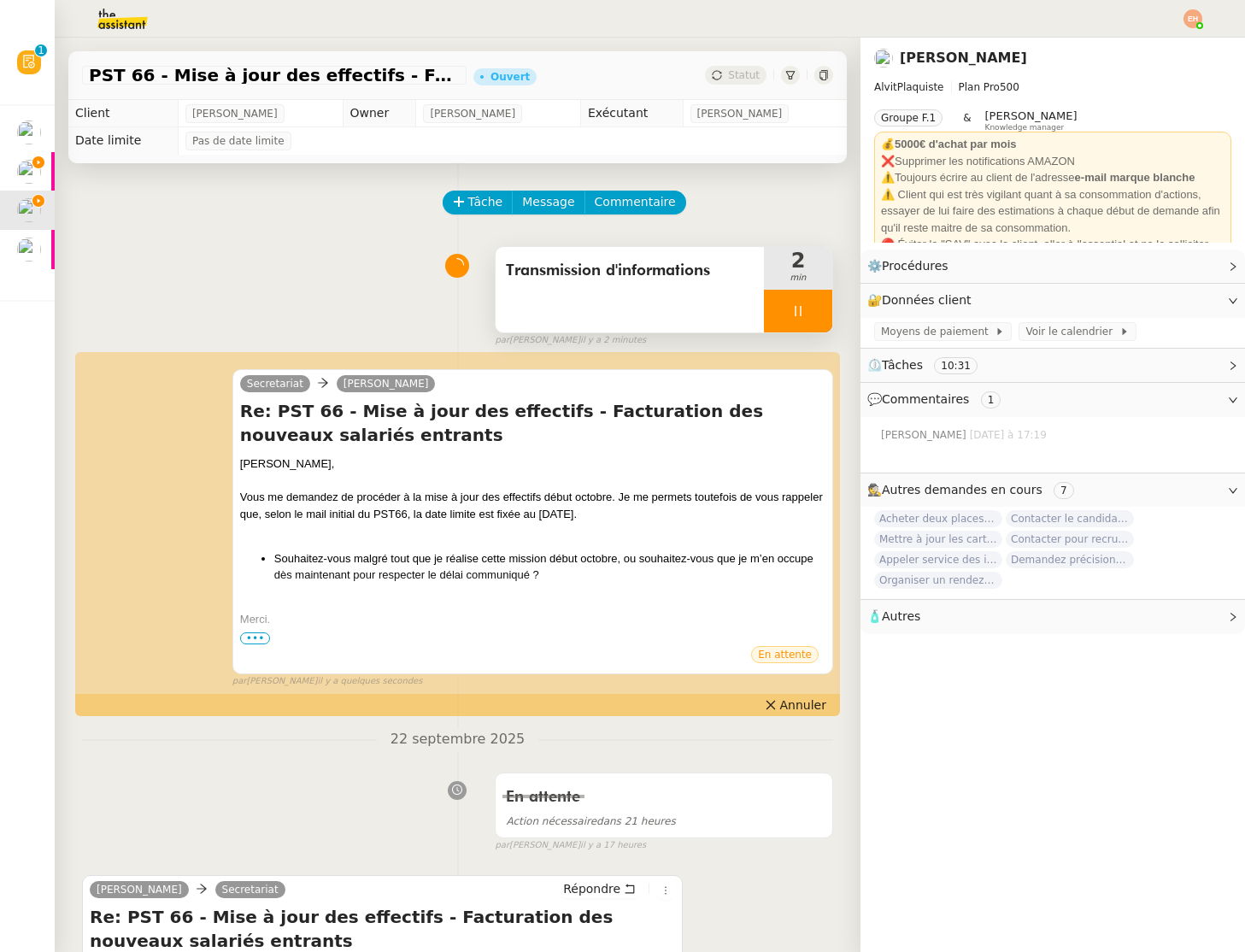
click at [811, 309] on div at bounding box center [798, 311] width 69 height 43
click at [778, 315] on icon at bounding box center [781, 311] width 14 height 14
click at [807, 311] on div at bounding box center [798, 311] width 69 height 43
click at [816, 313] on icon at bounding box center [815, 311] width 14 height 14
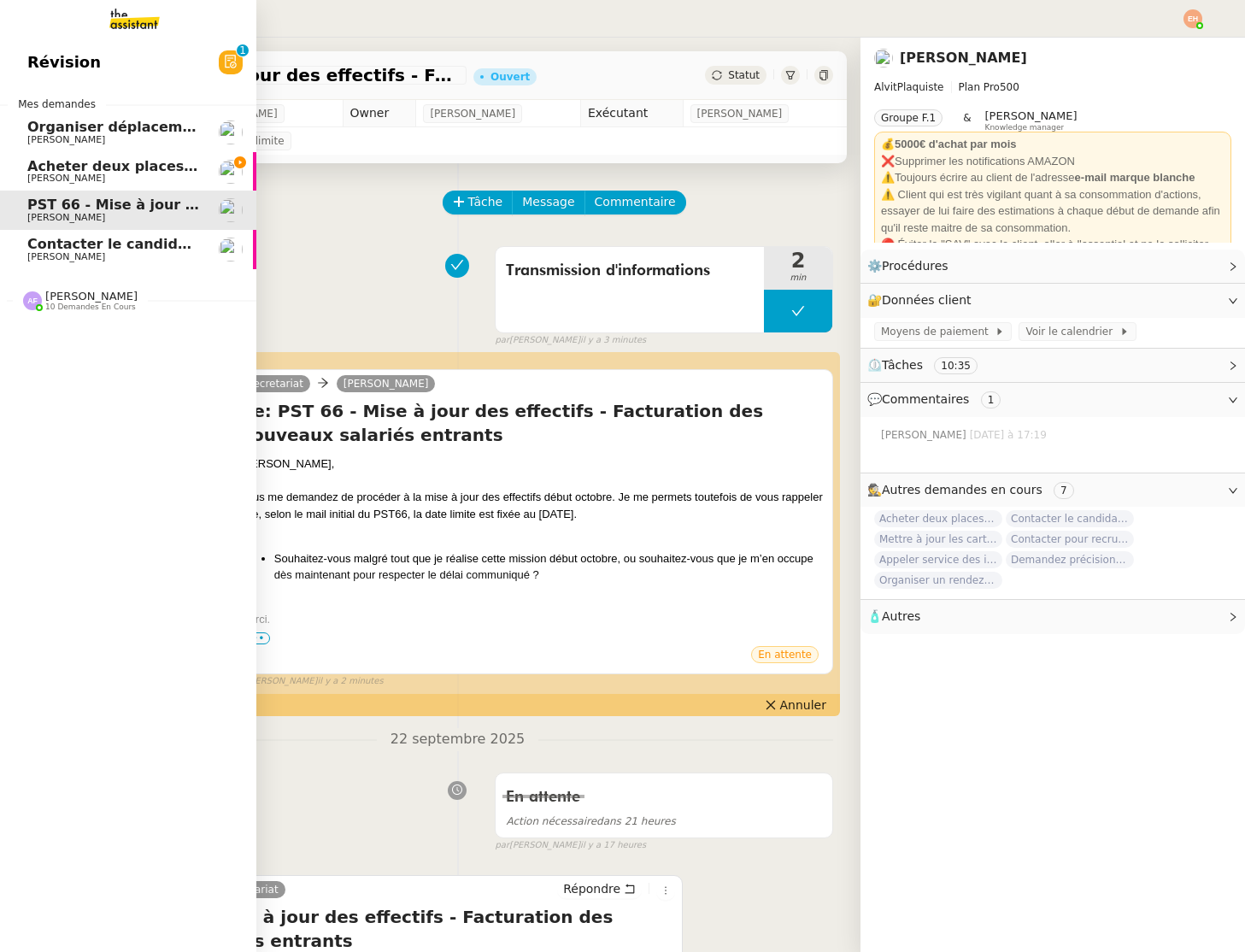
click at [55, 184] on link "Acheter deux places de concert VIP [PERSON_NAME]" at bounding box center [128, 171] width 257 height 39
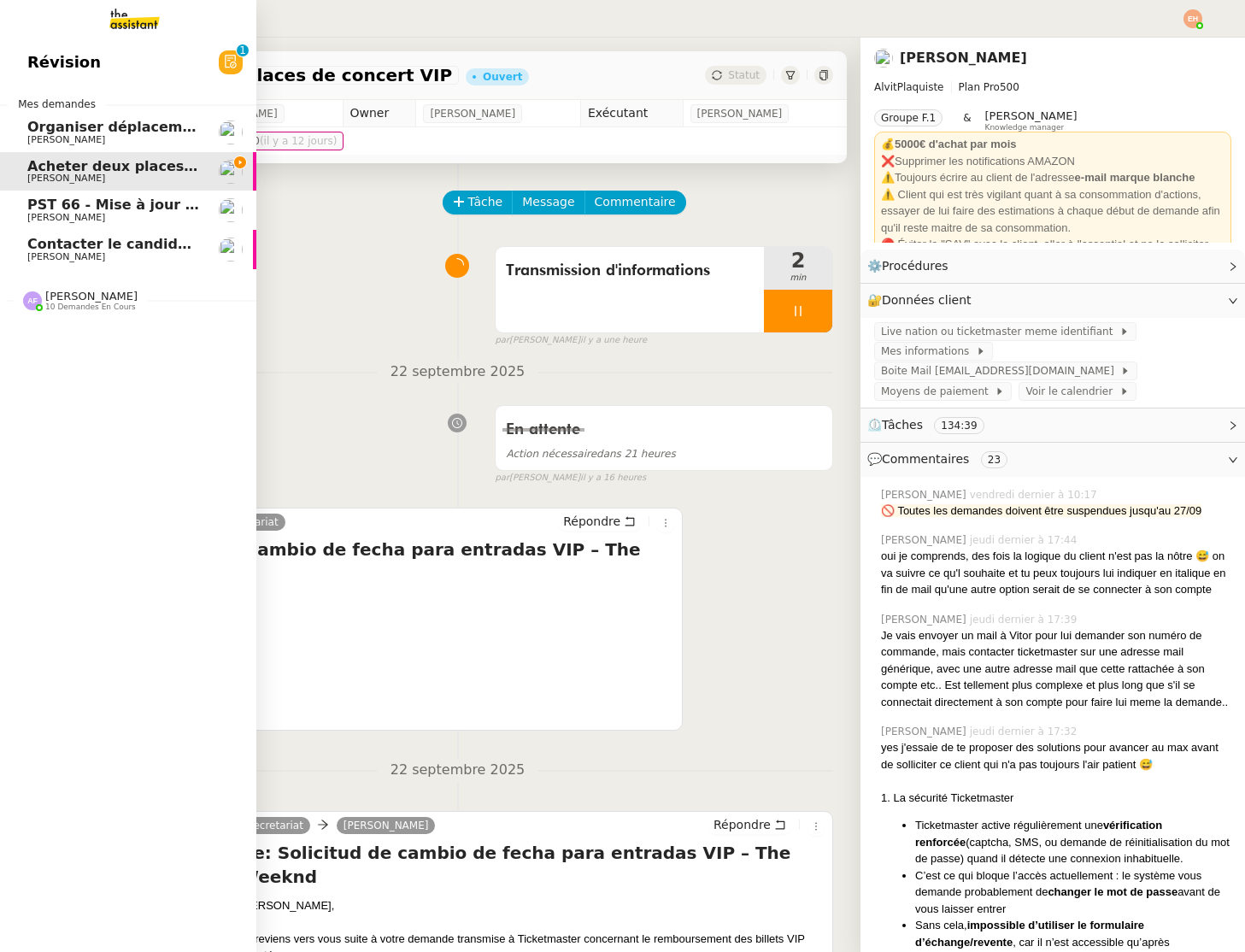
click at [92, 130] on span "Organiser déplacement à [GEOGRAPHIC_DATA]" at bounding box center [208, 127] width 360 height 17
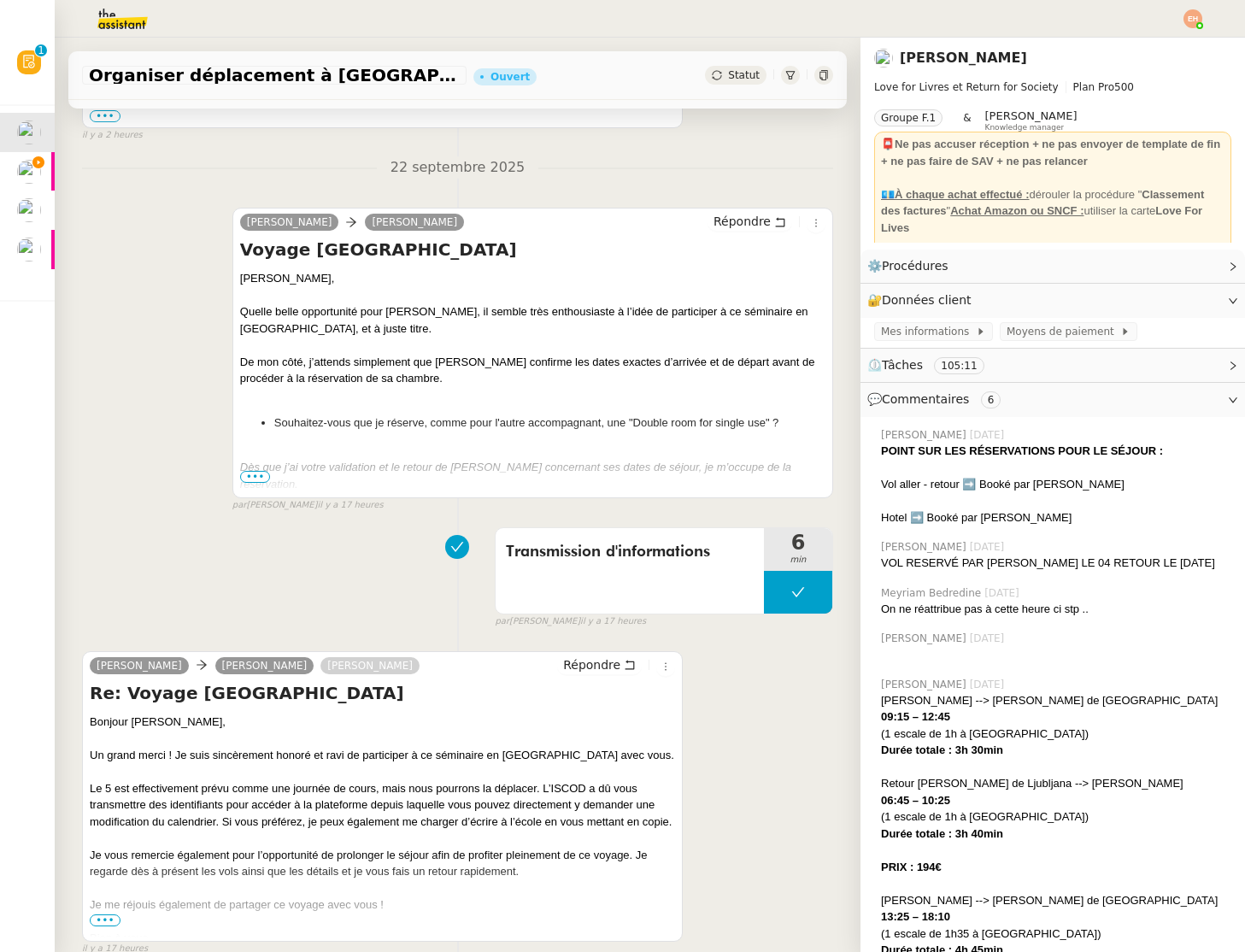
scroll to position [590, 0]
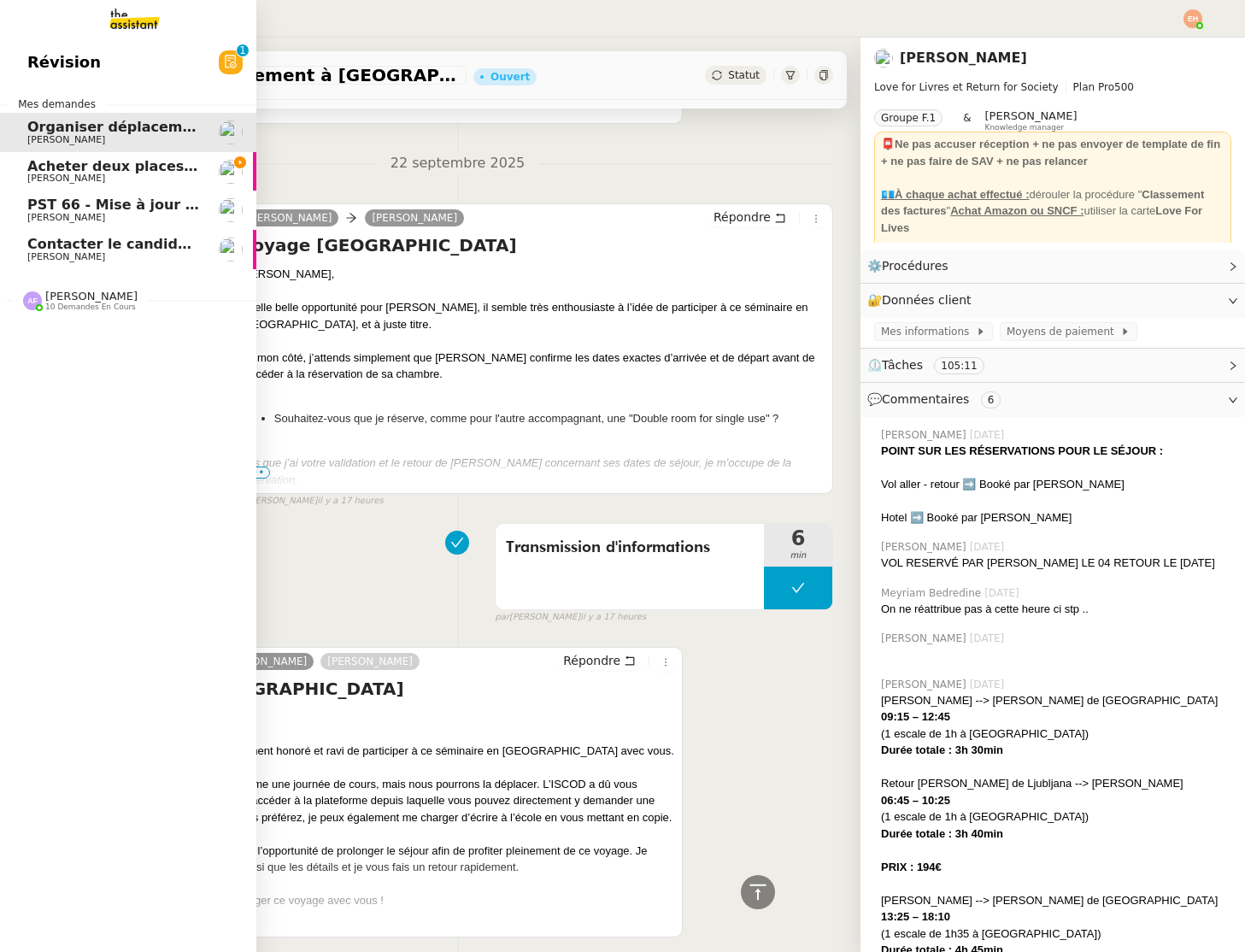
click at [39, 161] on span "Acheter deux places de concert VIP" at bounding box center [164, 167] width 273 height 17
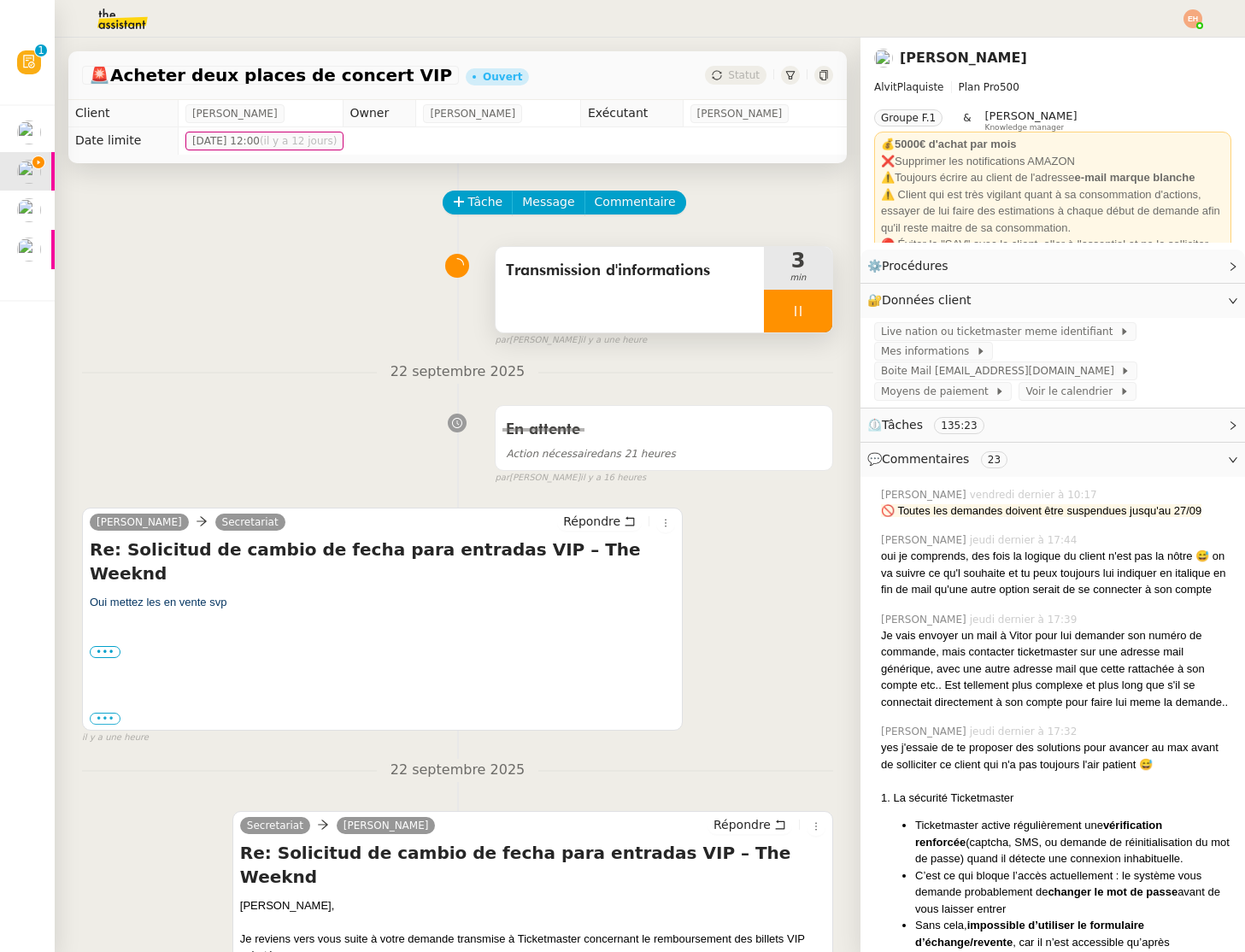
click at [778, 306] on div at bounding box center [798, 311] width 69 height 43
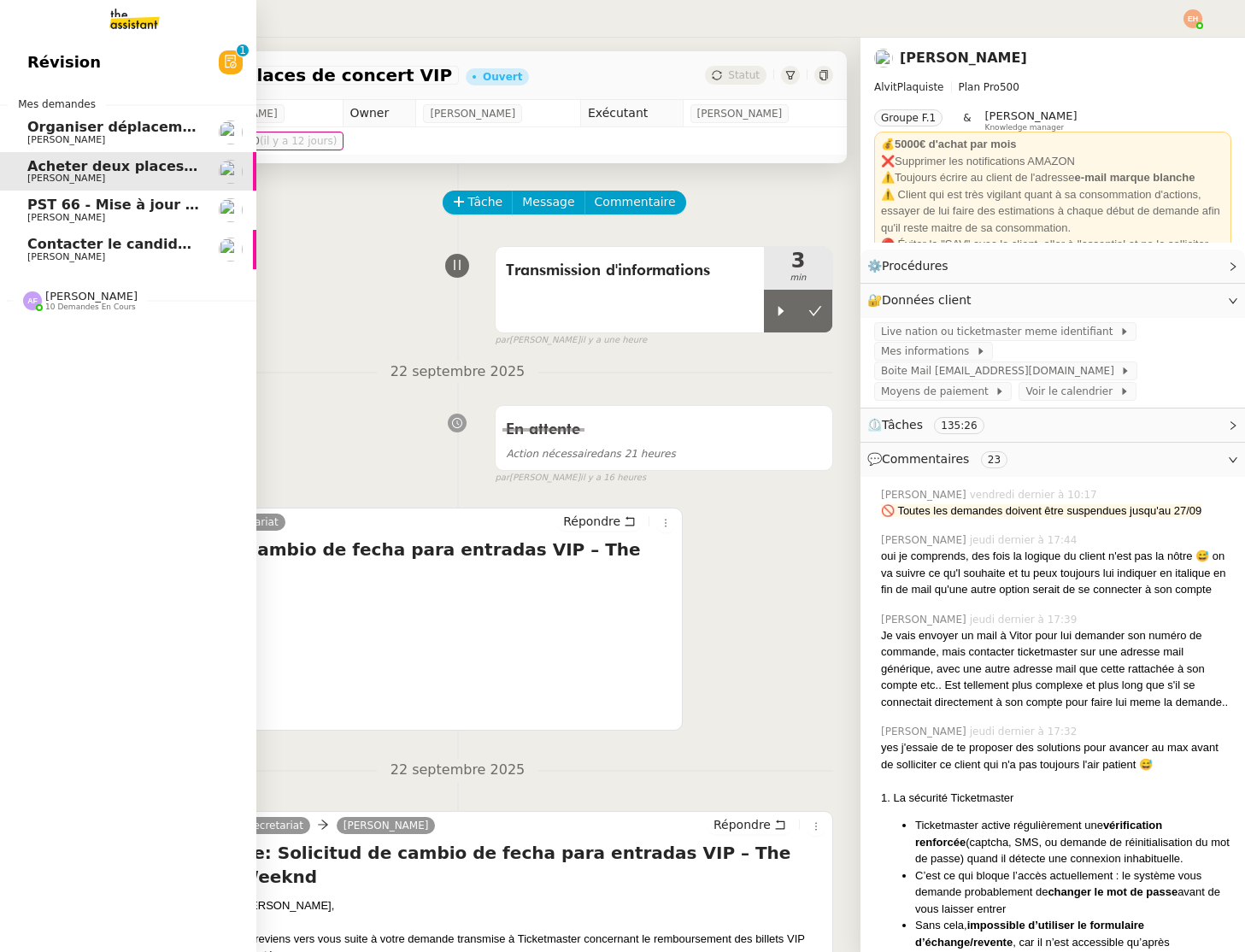
click at [34, 222] on span "[PERSON_NAME]" at bounding box center [67, 218] width 78 height 11
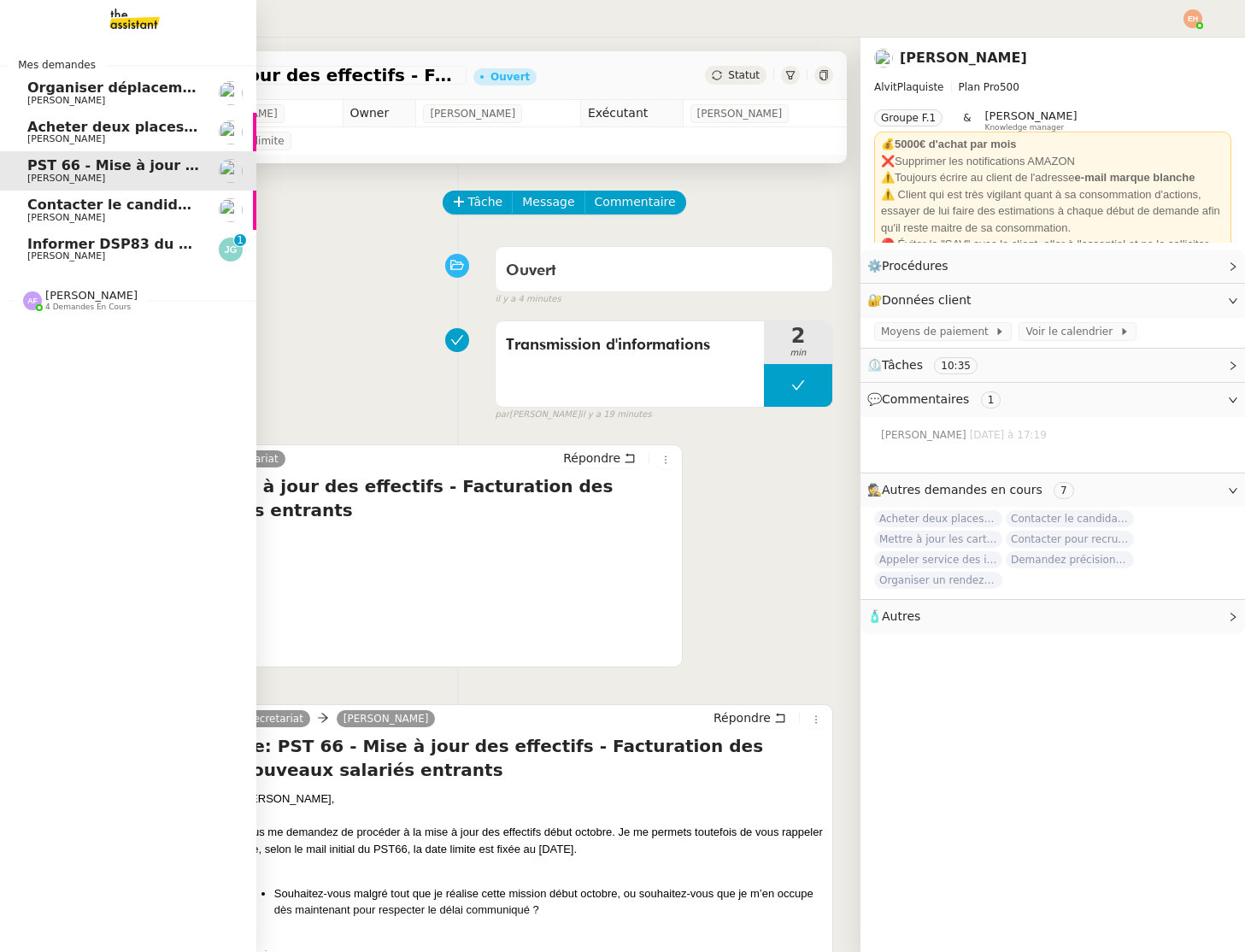
click at [32, 247] on span "Informer DSP83 du stationnement gênant" at bounding box center [189, 244] width 324 height 17
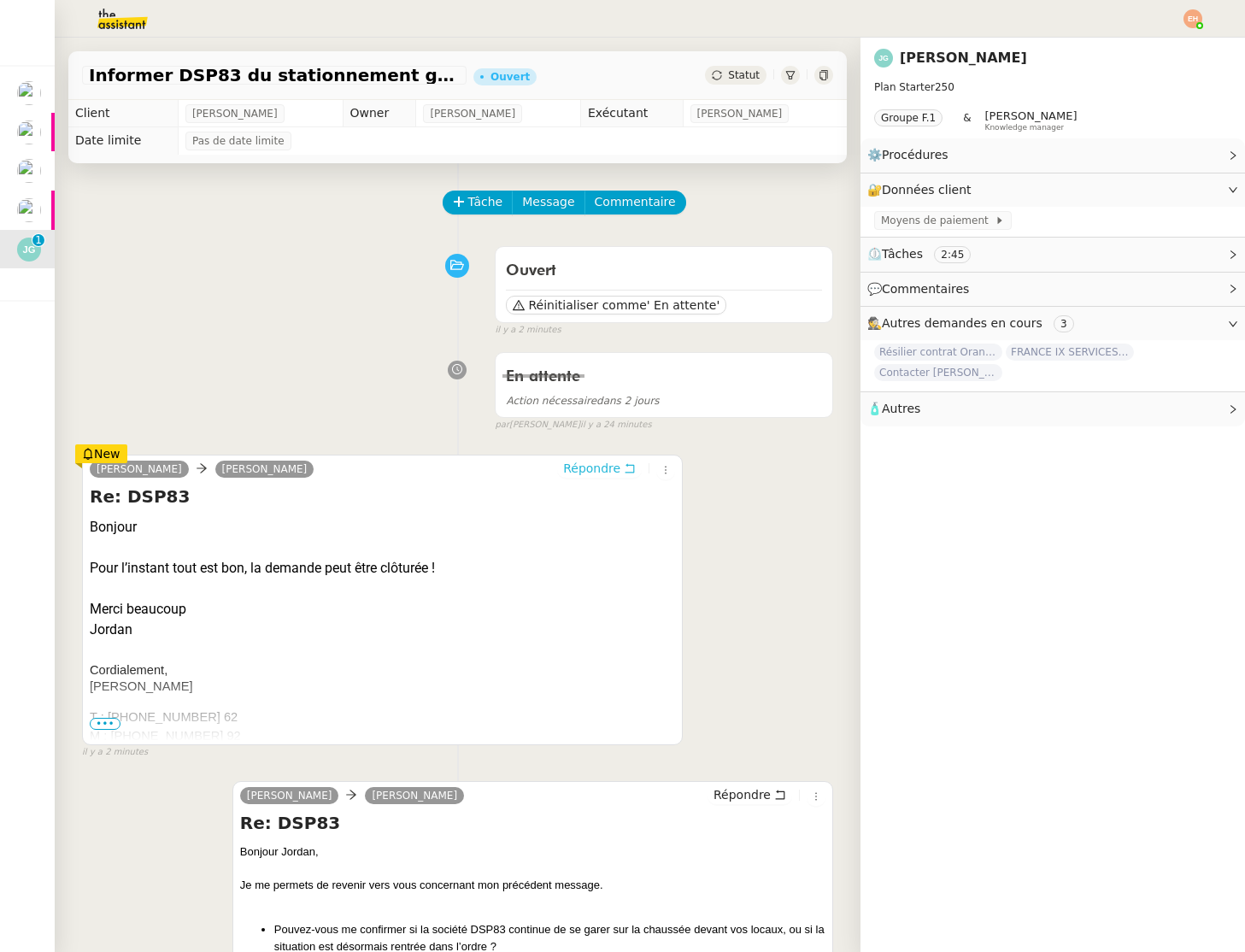
click at [608, 463] on span "Répondre" at bounding box center [592, 468] width 57 height 17
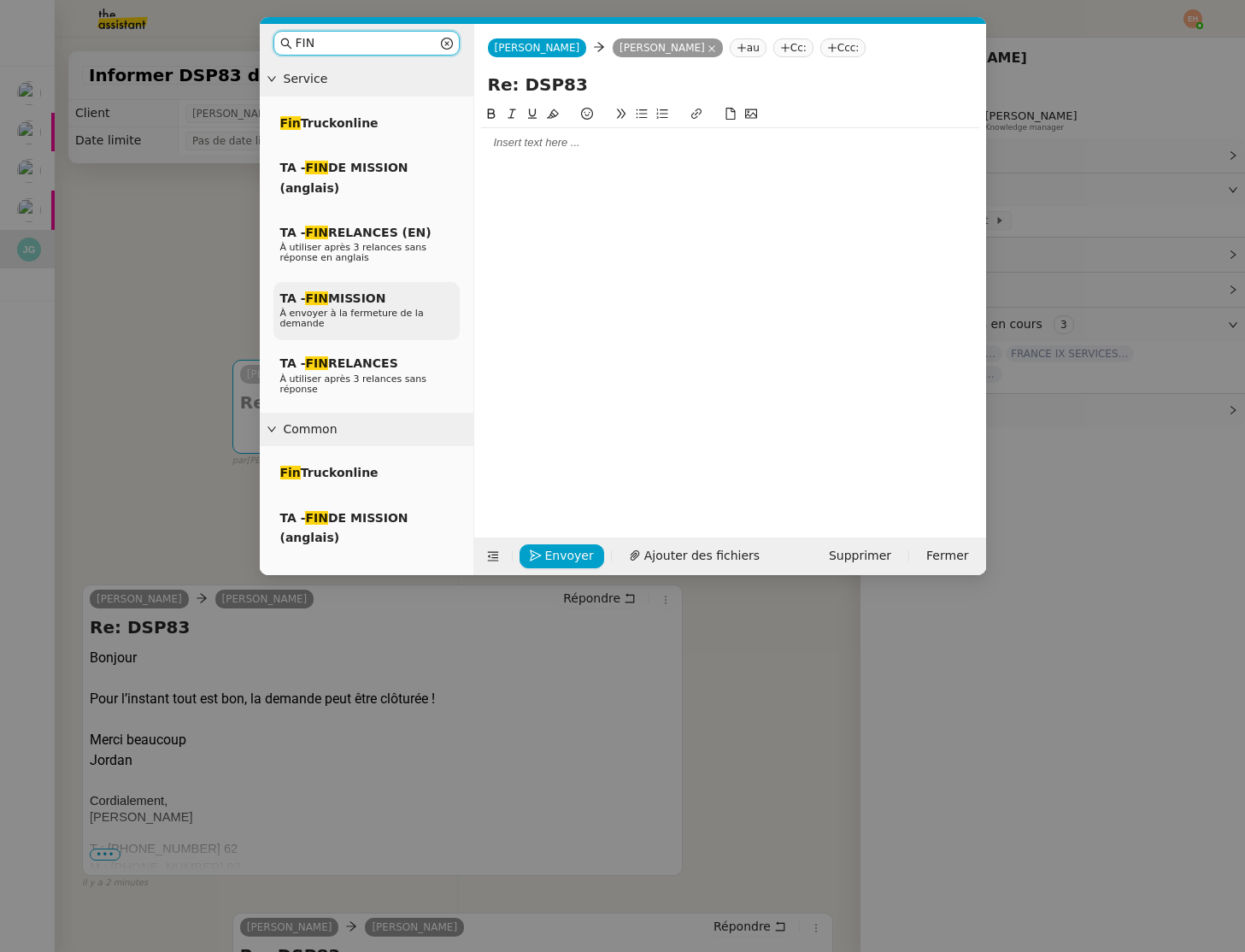
type input "FIN"
click at [341, 314] on span "À envoyer à la fermeture de la demande" at bounding box center [351, 318] width 144 height 21
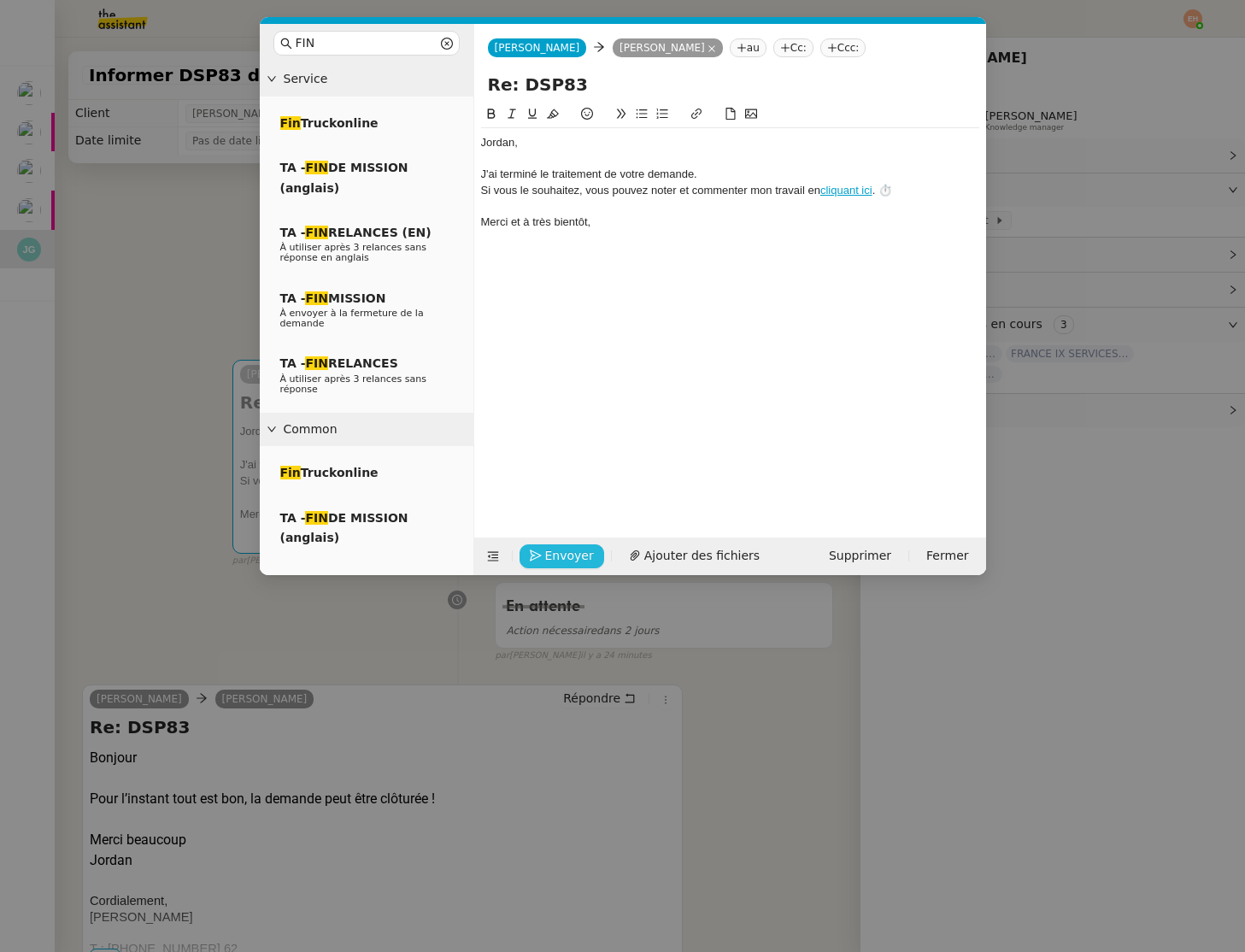
click at [568, 556] on span "Envoyer" at bounding box center [569, 555] width 49 height 19
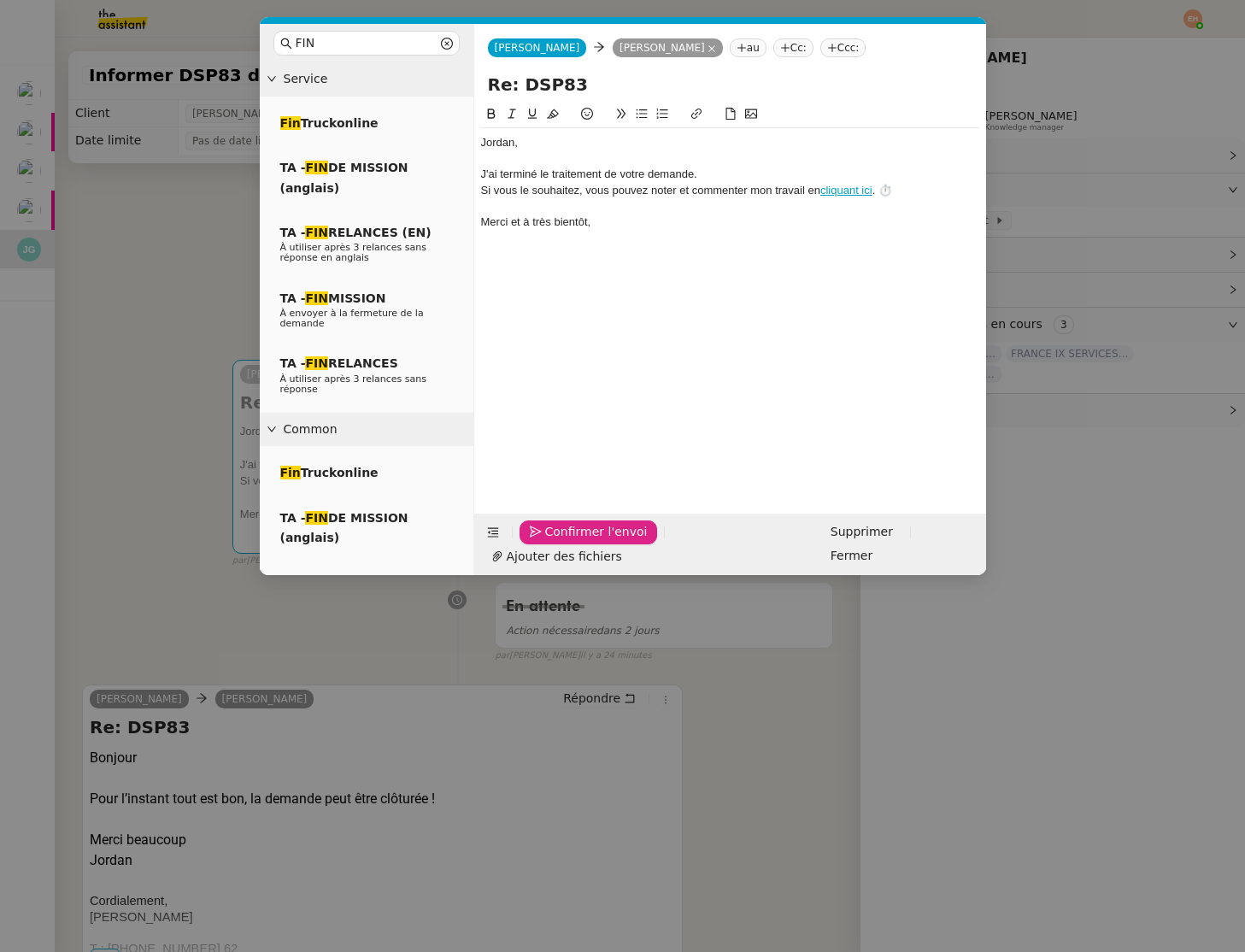
click at [598, 542] on span "Confirmer l'envoi" at bounding box center [596, 531] width 103 height 19
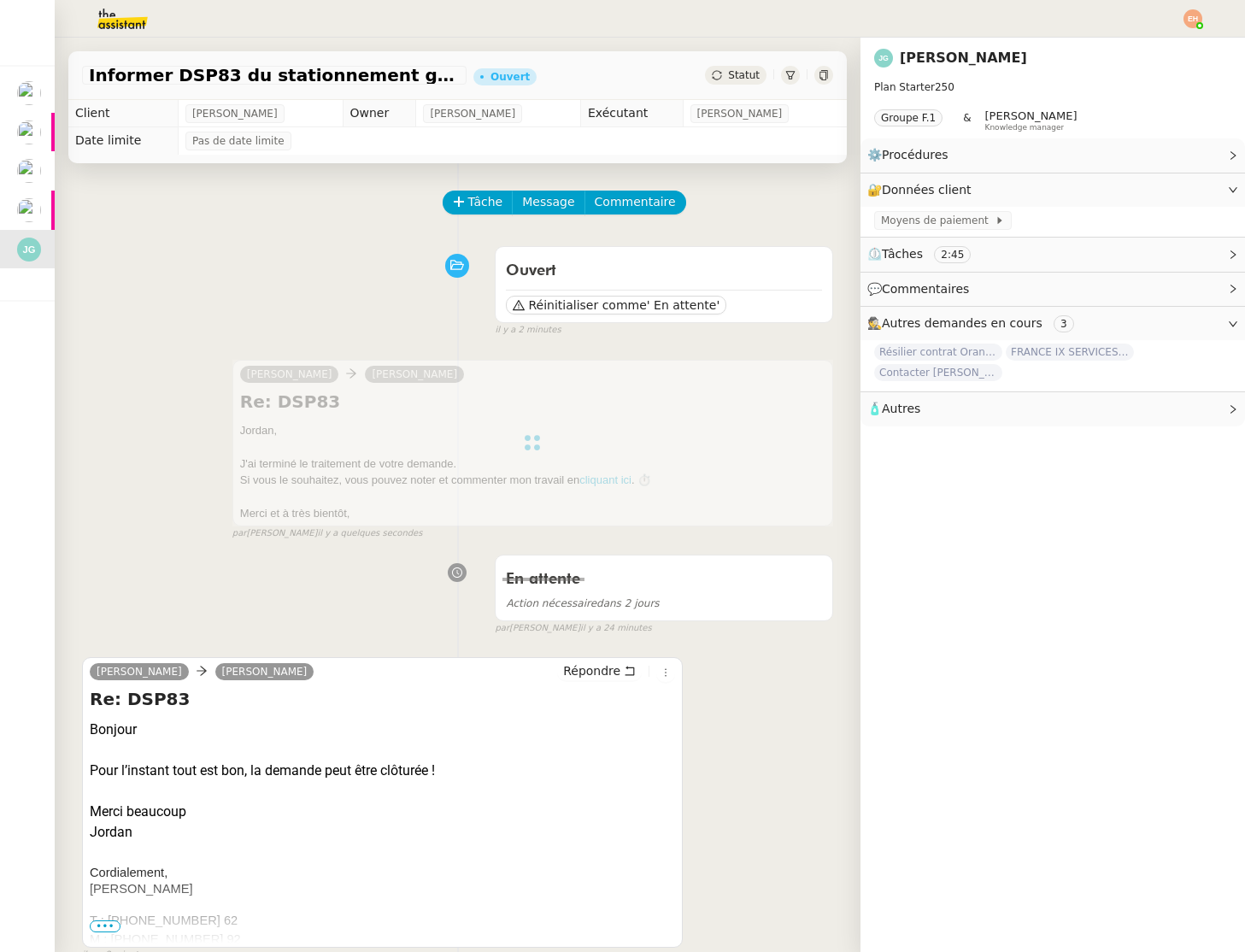
click at [741, 65] on div "Informer DSP83 du stationnement gênant Ouvert Statut" at bounding box center [458, 75] width 779 height 49
click at [741, 70] on span "Statut" at bounding box center [744, 75] width 32 height 12
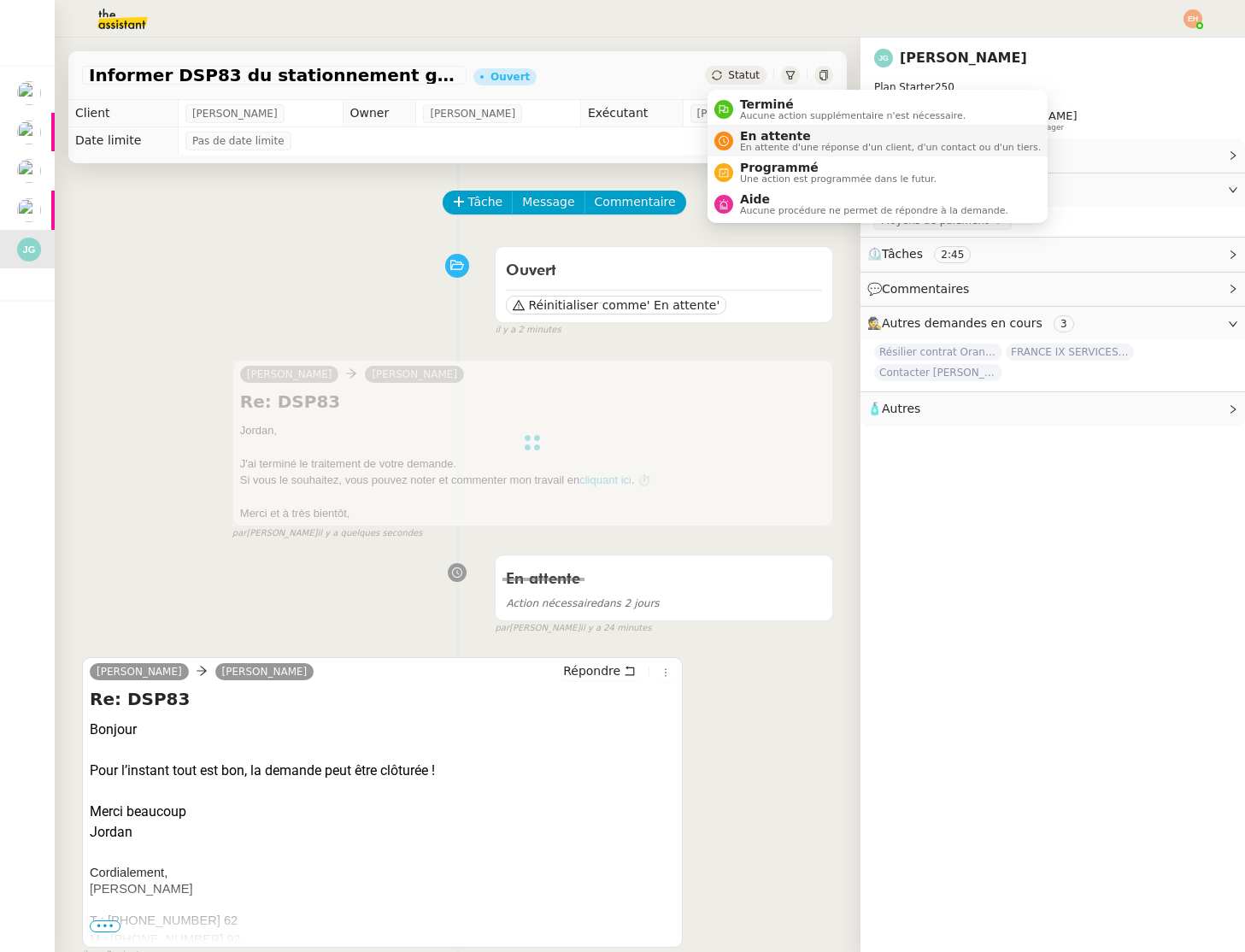
drag, startPoint x: 755, startPoint y: 99, endPoint x: 772, endPoint y: 125, distance: 31.1
click at [755, 99] on span "Terminé" at bounding box center [852, 104] width 225 height 14
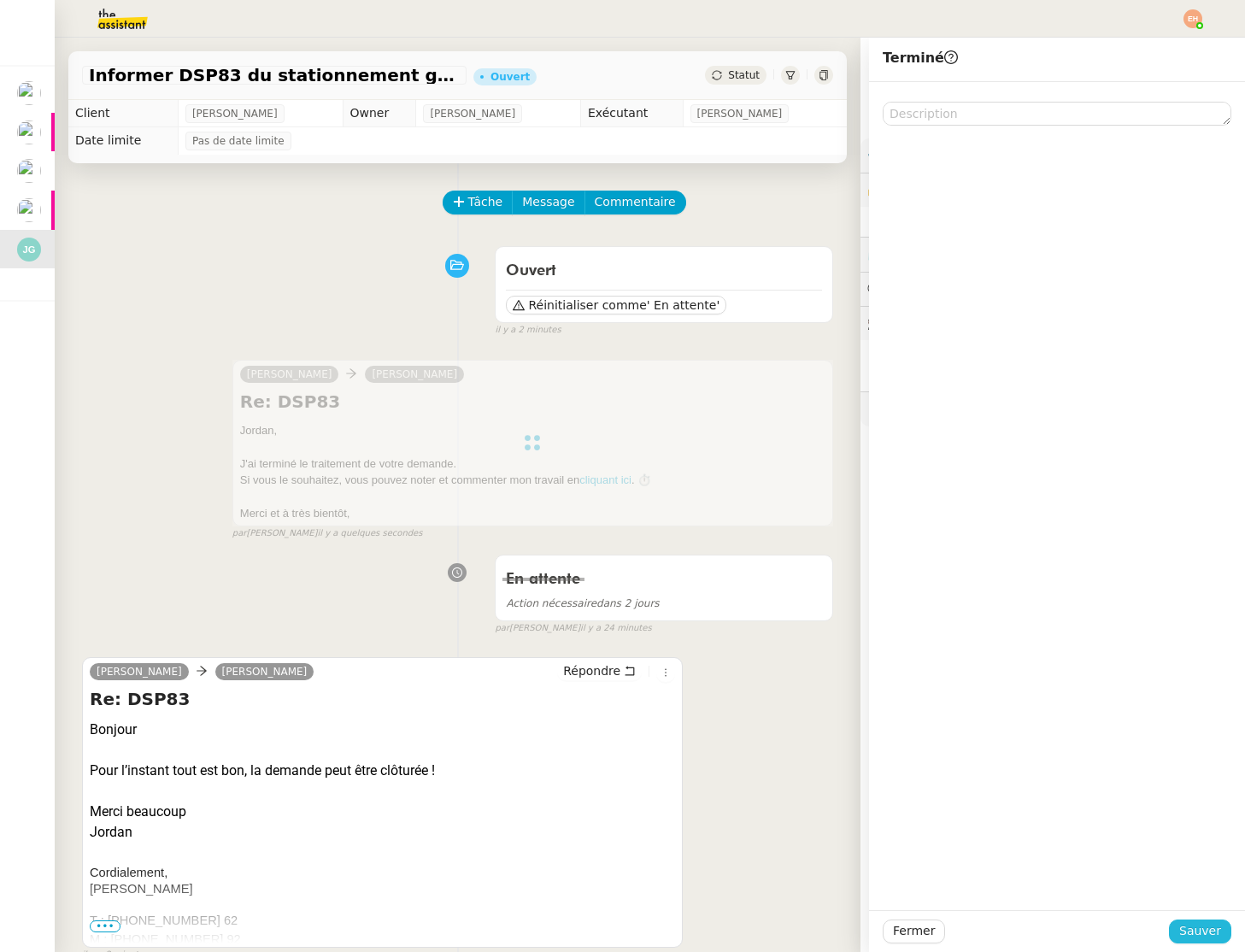
click at [1195, 932] on span "Sauver" at bounding box center [1200, 931] width 42 height 19
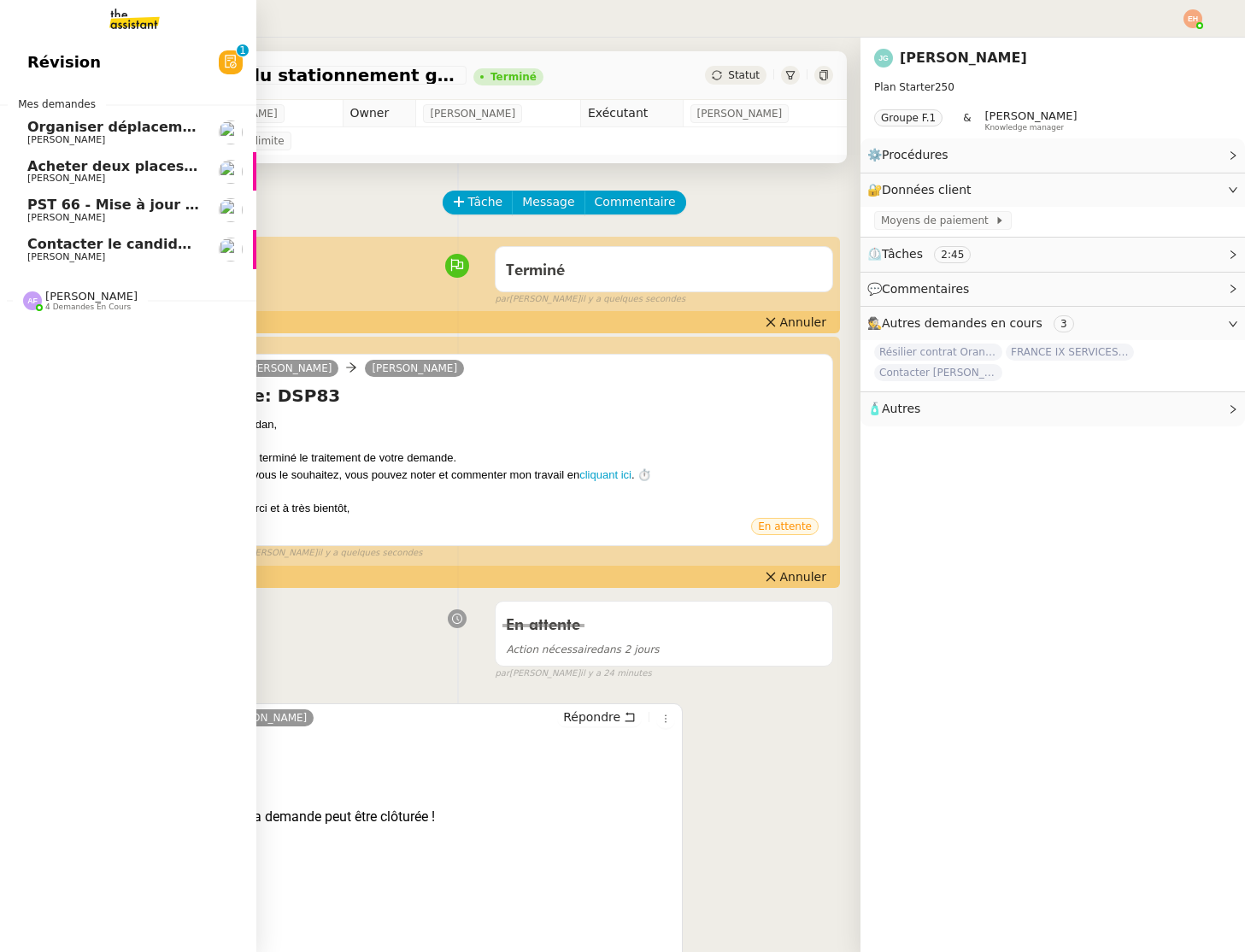
click at [83, 245] on span "Contacter le candidat plaquiste" at bounding box center [149, 244] width 243 height 17
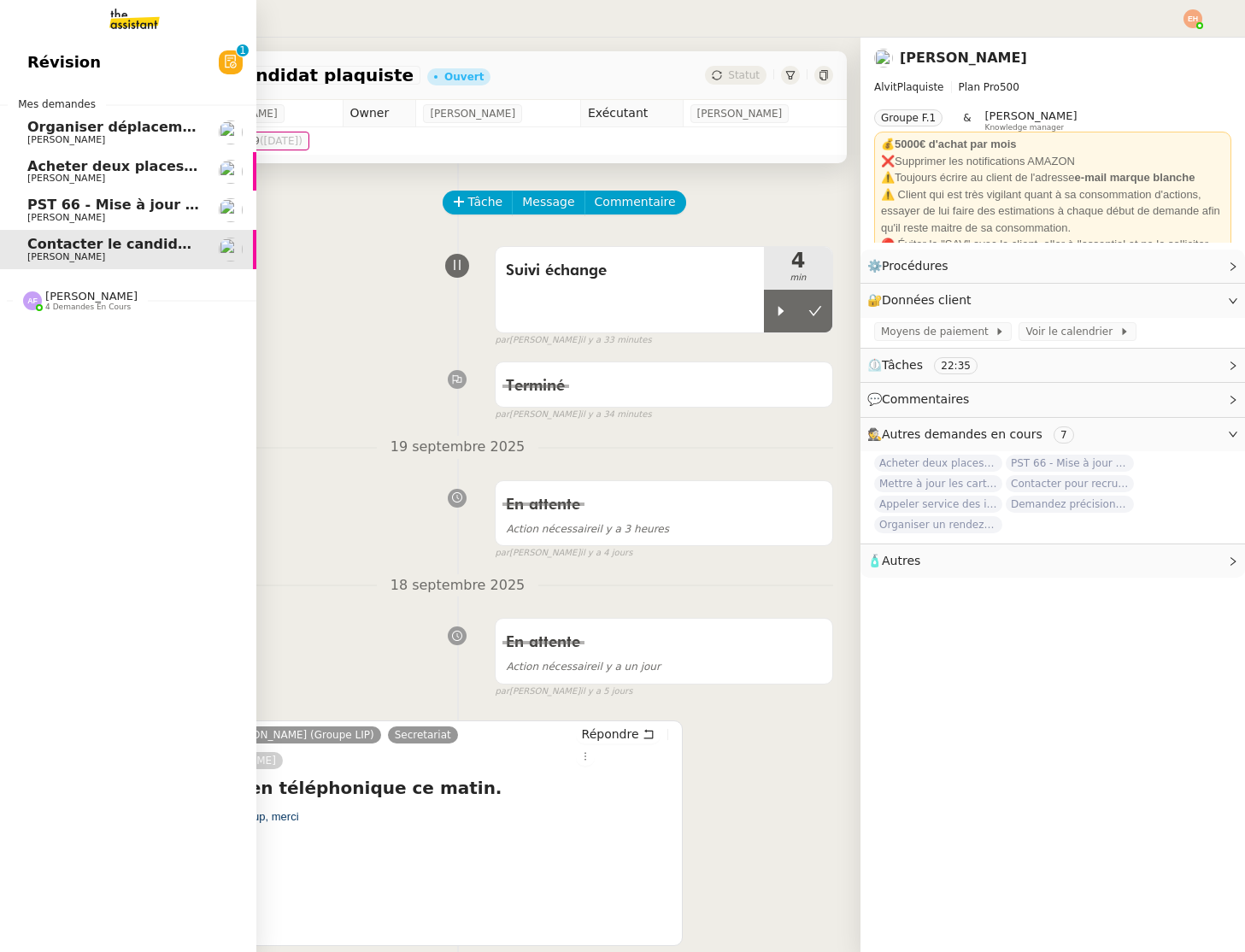
click at [76, 312] on div "[PERSON_NAME] 4 demandes en cours" at bounding box center [128, 293] width 257 height 49
click at [107, 206] on span "PST 66 - Mise à jour des effectifs - Facturation des nouveaux salariés entrants" at bounding box center [329, 205] width 603 height 17
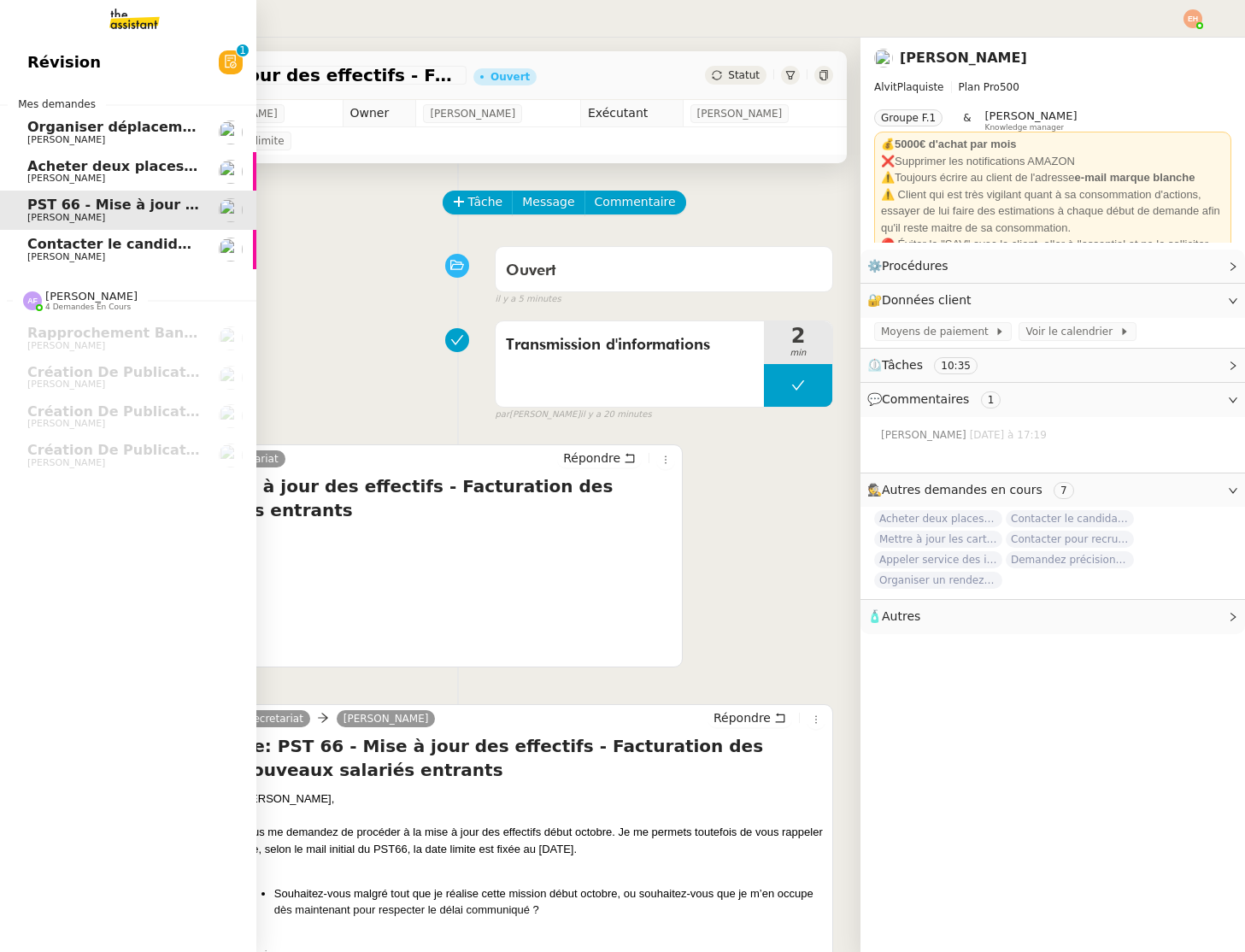
click at [148, 122] on span "Organiser déplacement à [GEOGRAPHIC_DATA]" at bounding box center [208, 127] width 360 height 17
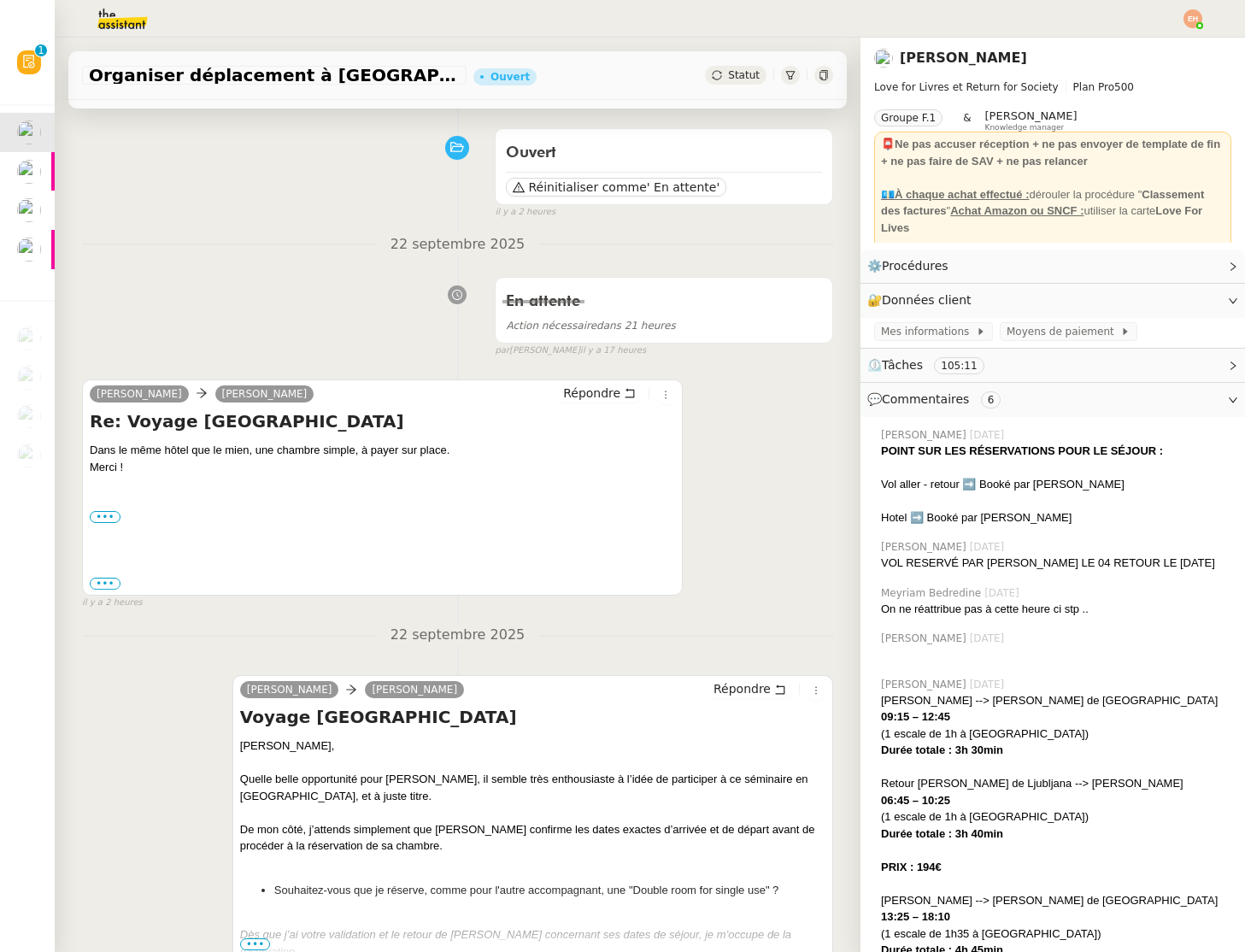
scroll to position [125, 0]
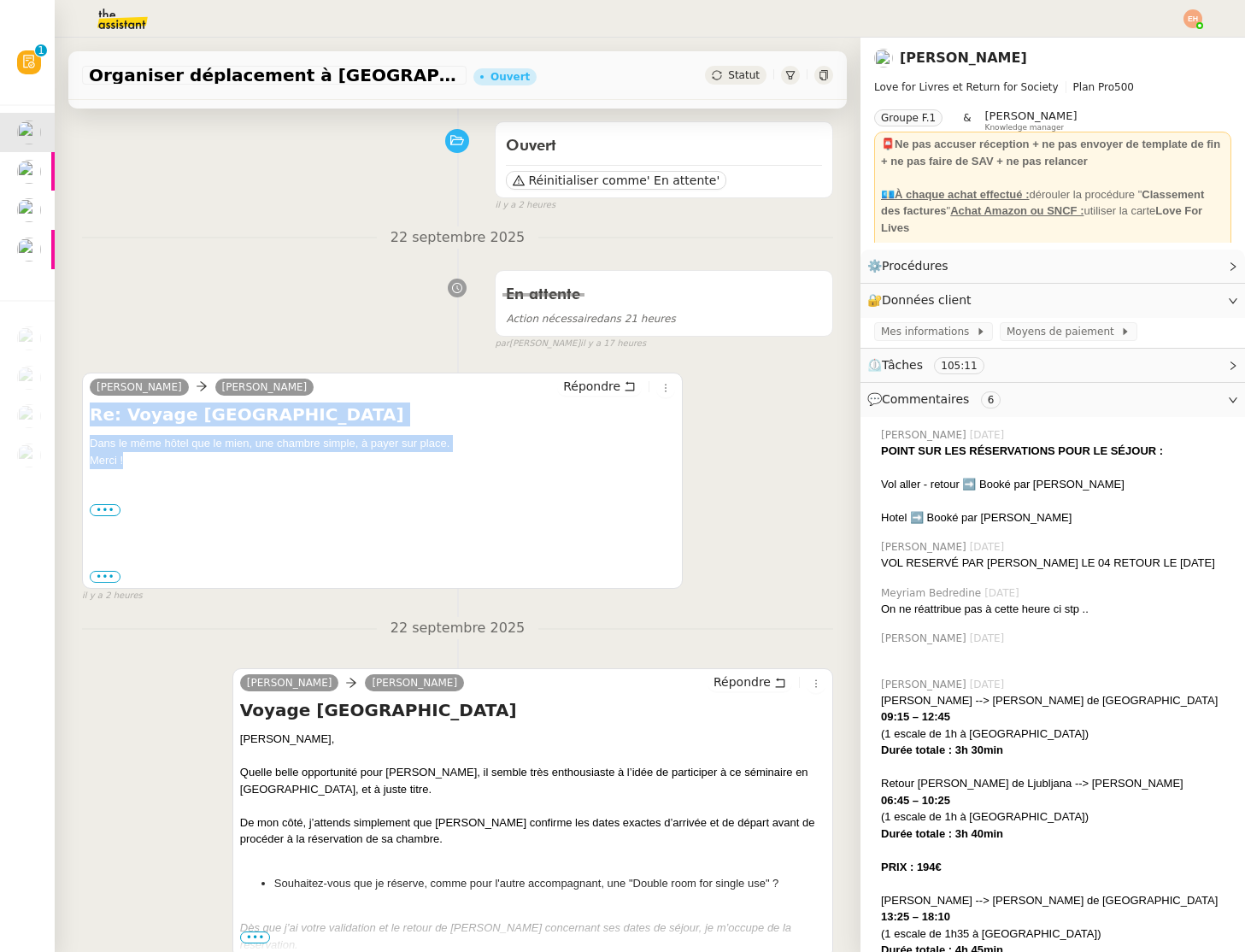
drag, startPoint x: 146, startPoint y: 464, endPoint x: 86, endPoint y: 407, distance: 82.8
click at [86, 407] on div "Céline MAS Olivia LoveForLivres Répondre Re: Voyage Slovénie Dans le même hôtel…" at bounding box center [383, 480] width 601 height 216
copy div "Re: Voyage Slovénie Dans le même hôtel que le mien, une chambre simple, à payer…"
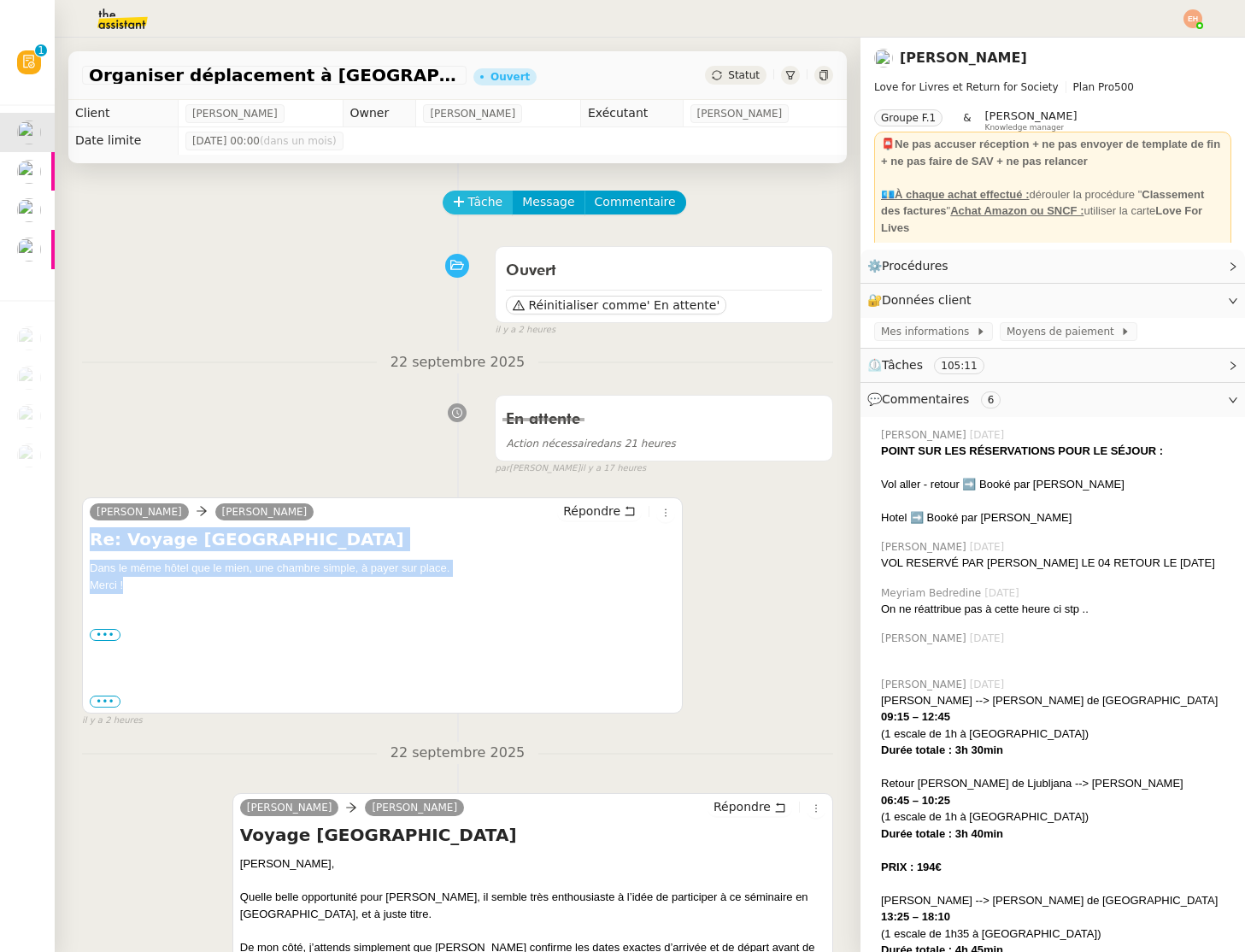
drag, startPoint x: 447, startPoint y: 194, endPoint x: 500, endPoint y: 196, distance: 53.0
click at [470, 195] on button "Tâche" at bounding box center [478, 203] width 71 height 24
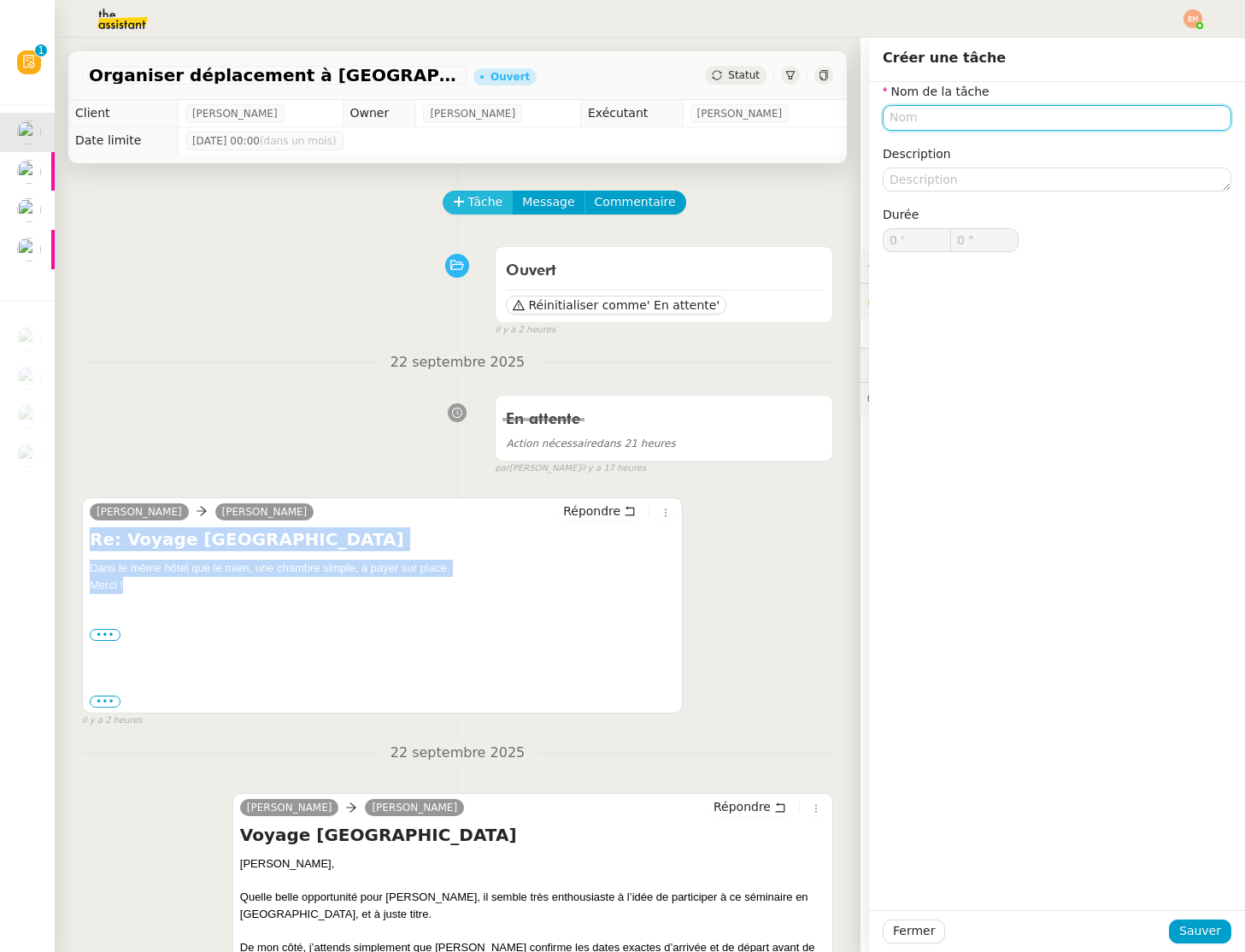
scroll to position [6, 0]
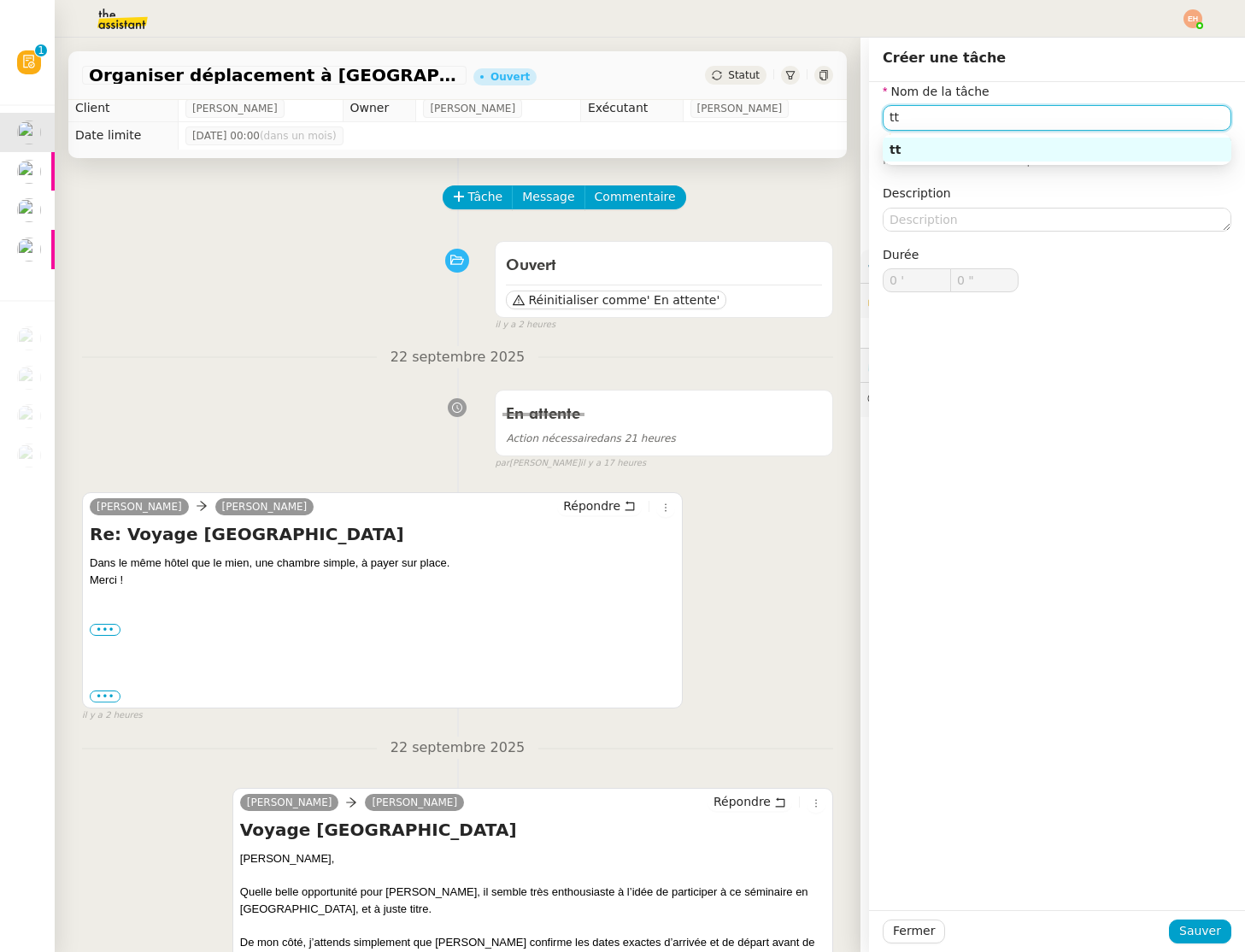
type input "t"
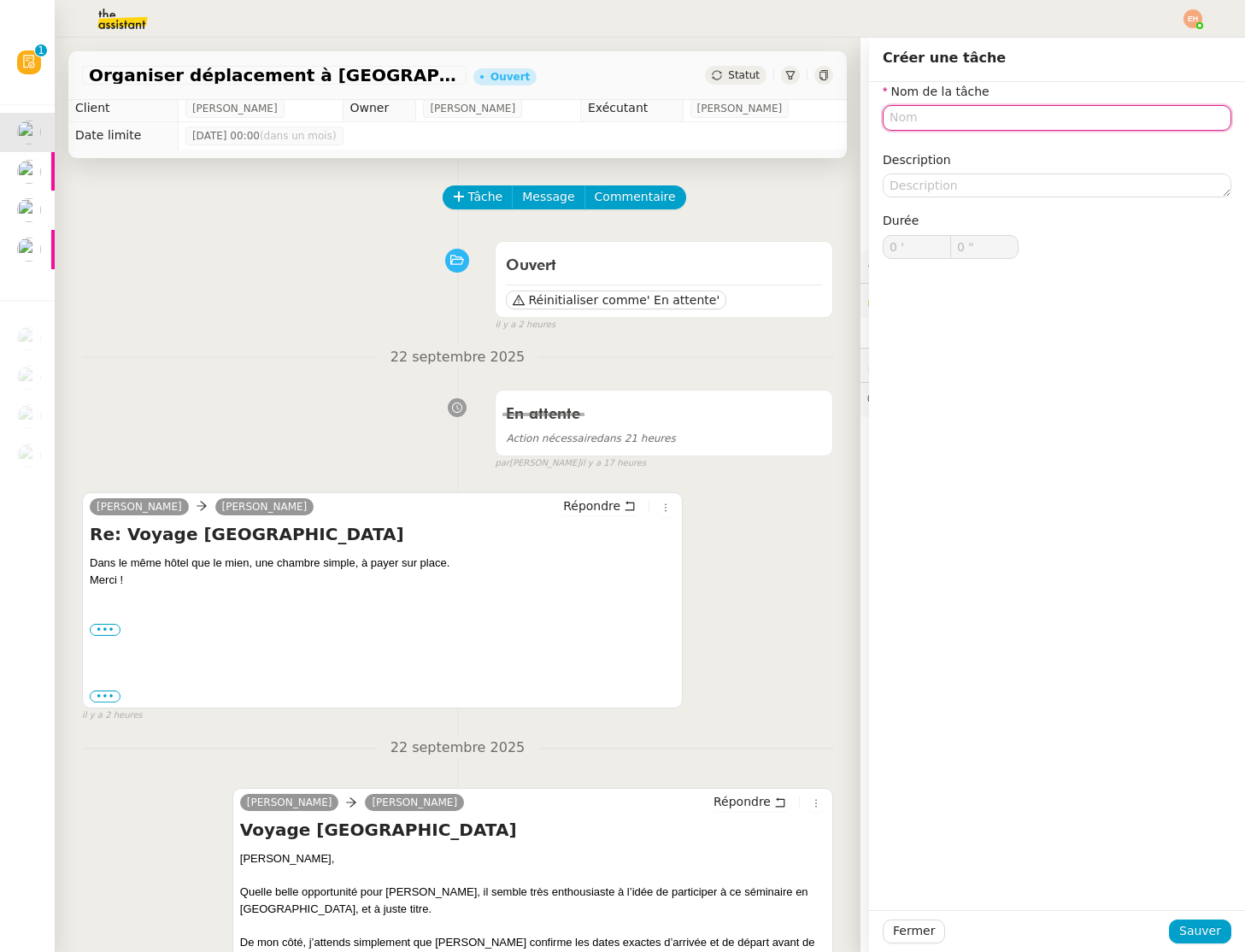
type input "t"
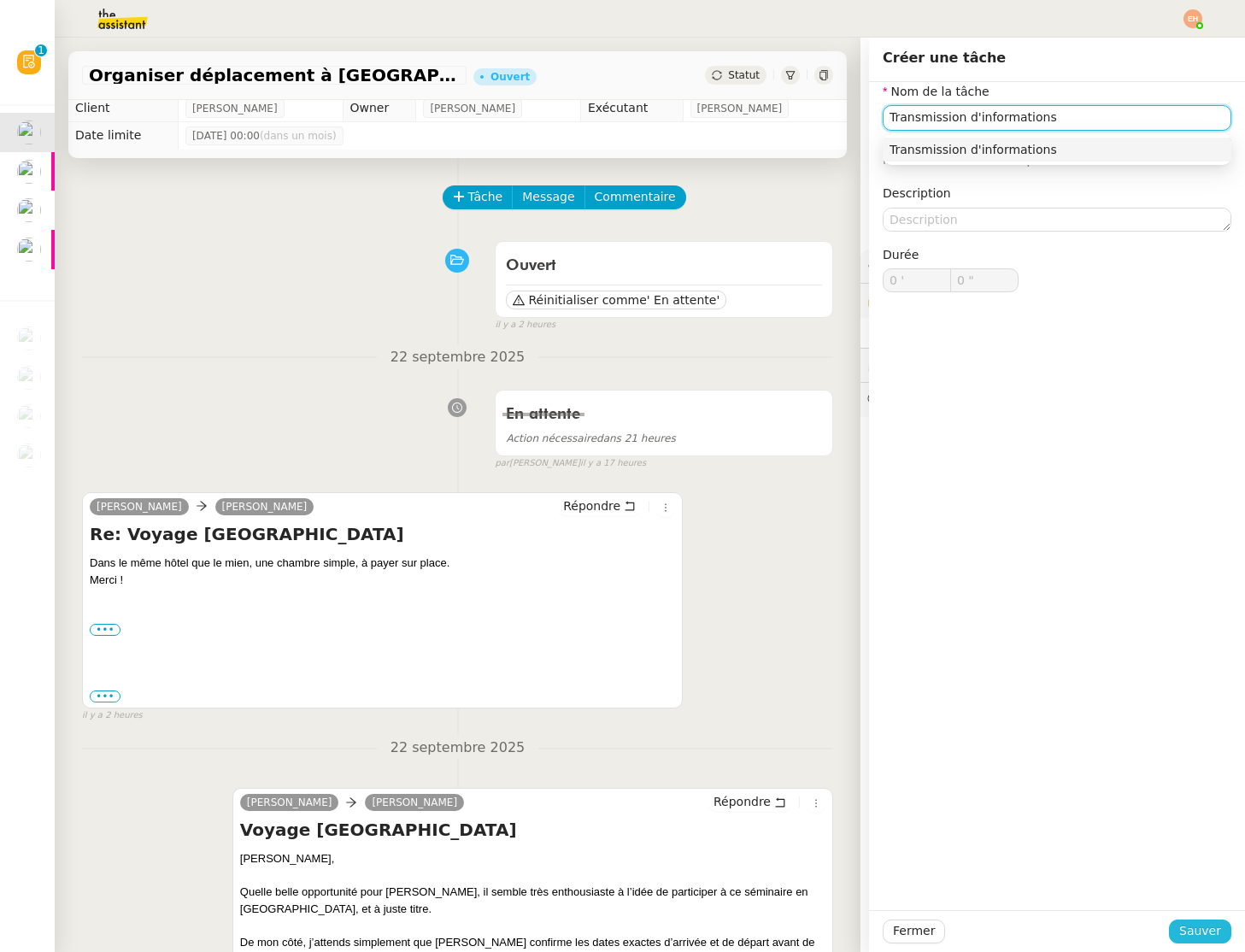
type input "Transmission d'informations"
drag, startPoint x: 1188, startPoint y: 933, endPoint x: 904, endPoint y: 369, distance: 631.5
click at [1187, 933] on span "Sauver" at bounding box center [1200, 931] width 42 height 19
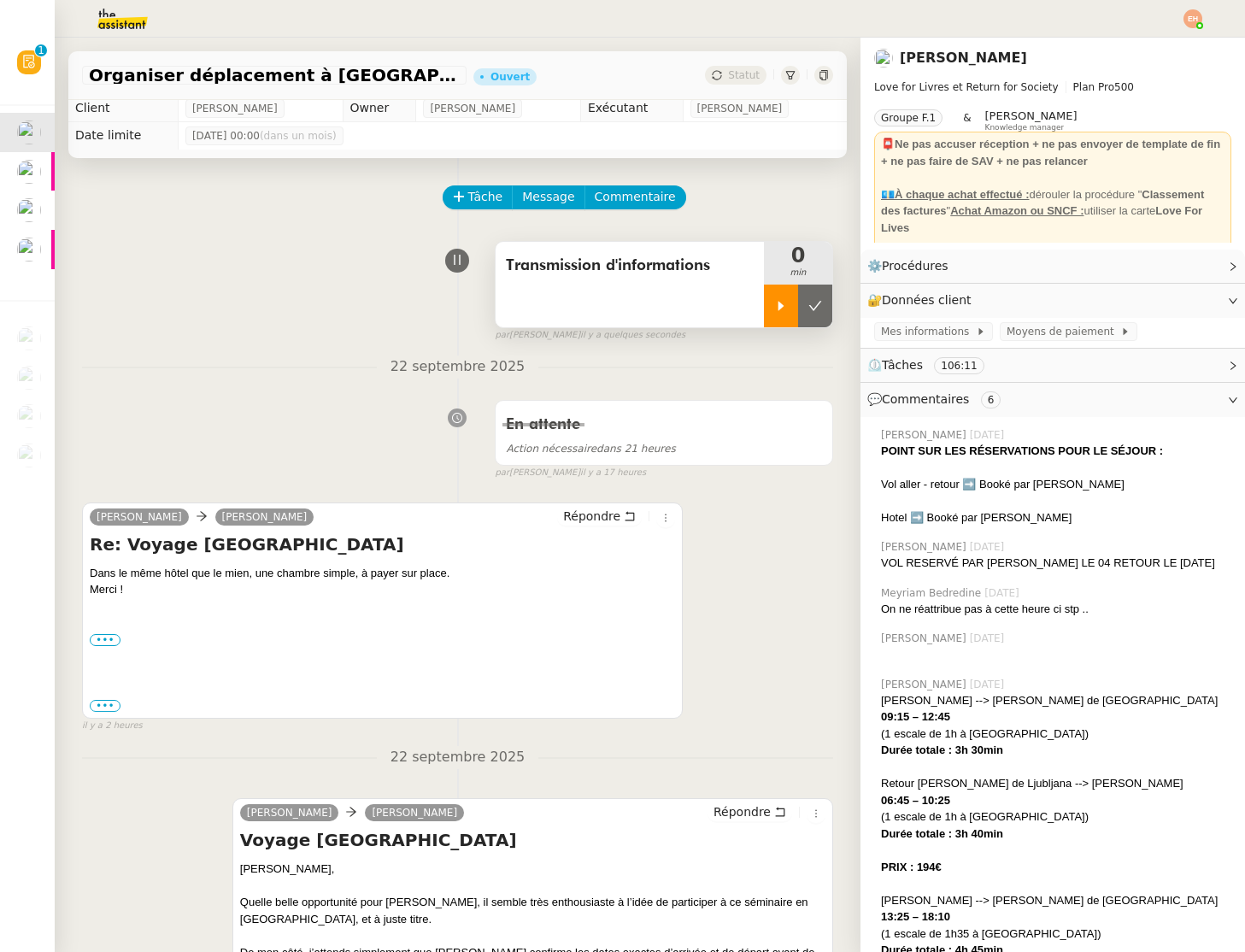
click at [772, 299] on div at bounding box center [781, 306] width 34 height 43
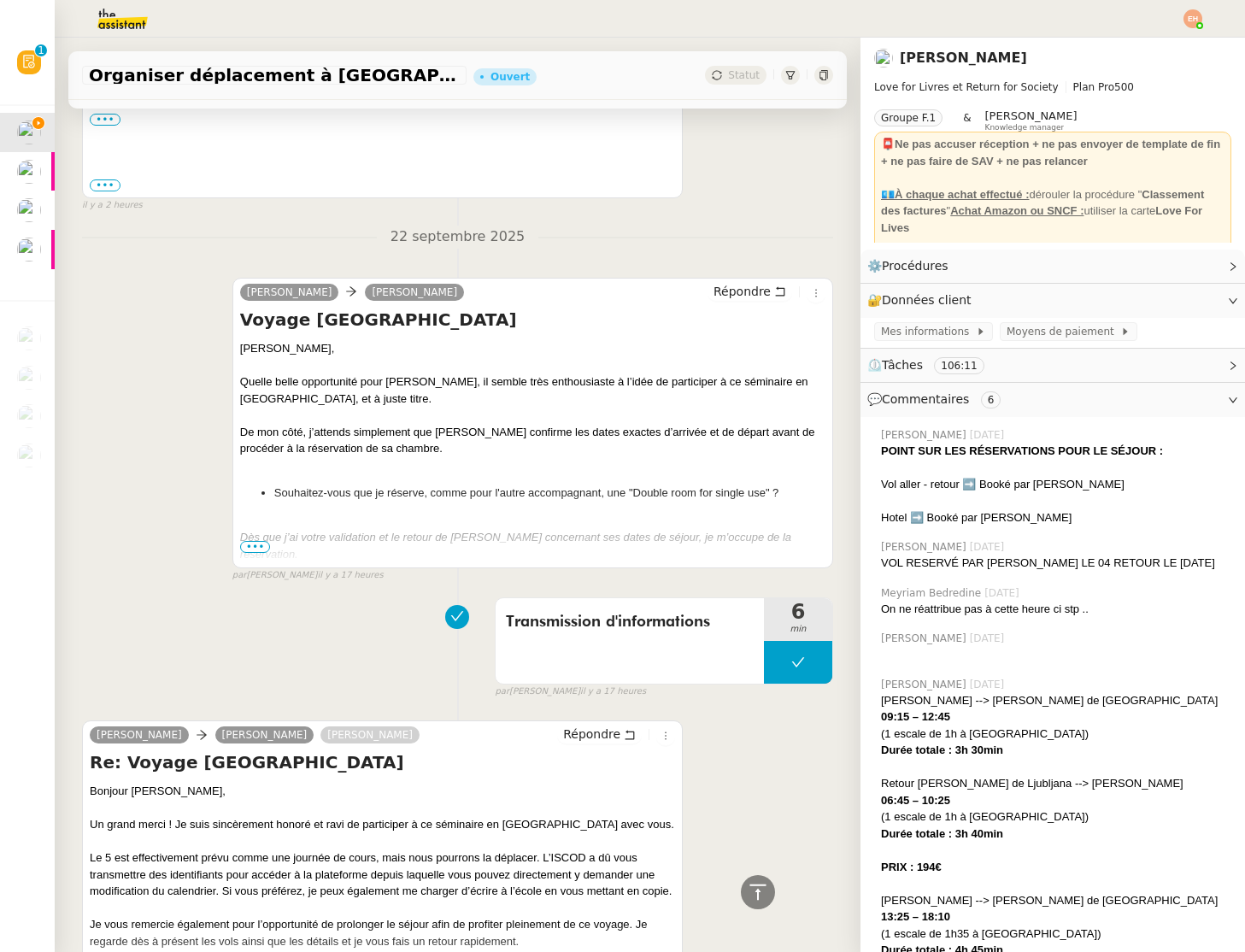
scroll to position [565, 0]
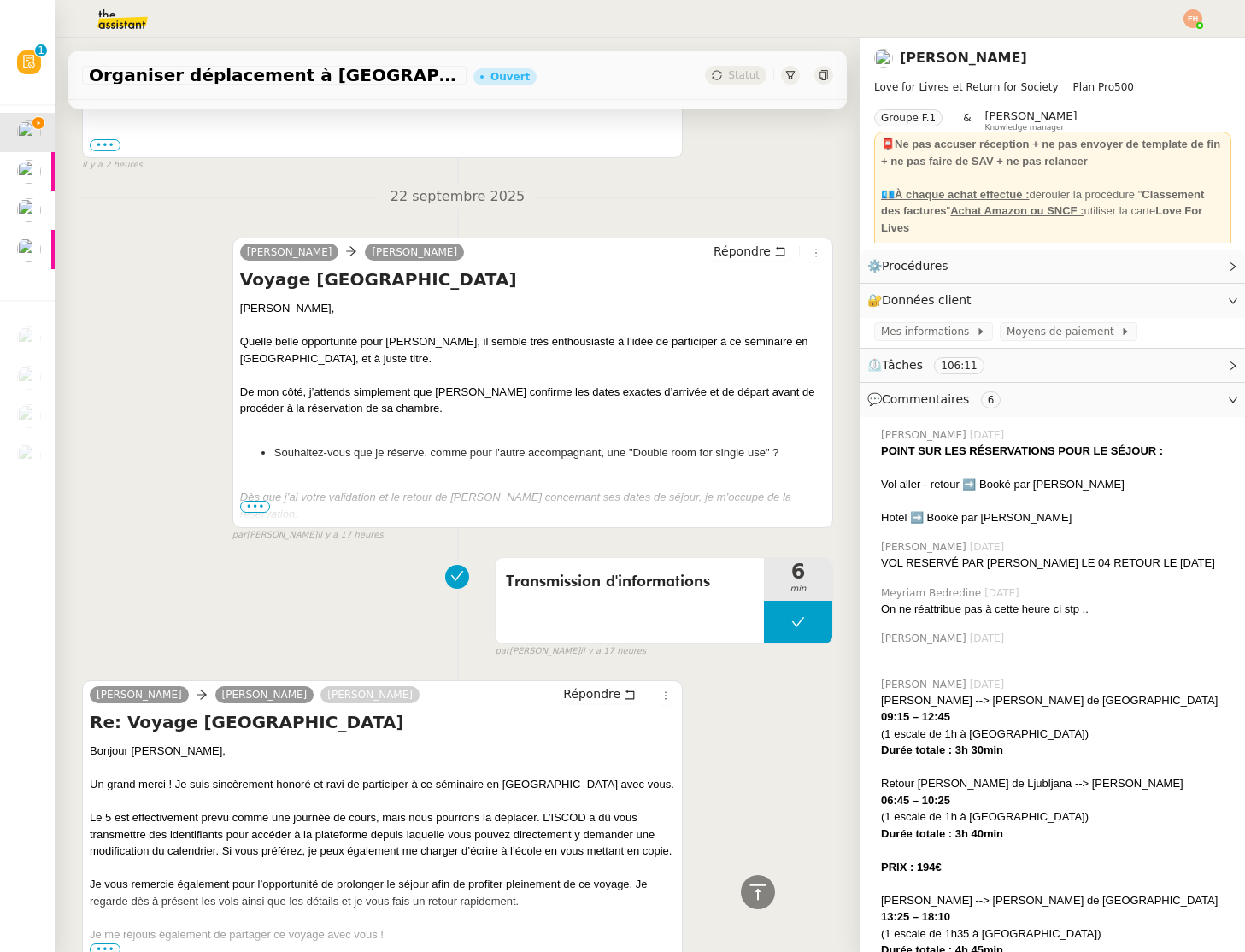
click at [250, 501] on span "•••" at bounding box center [255, 506] width 31 height 12
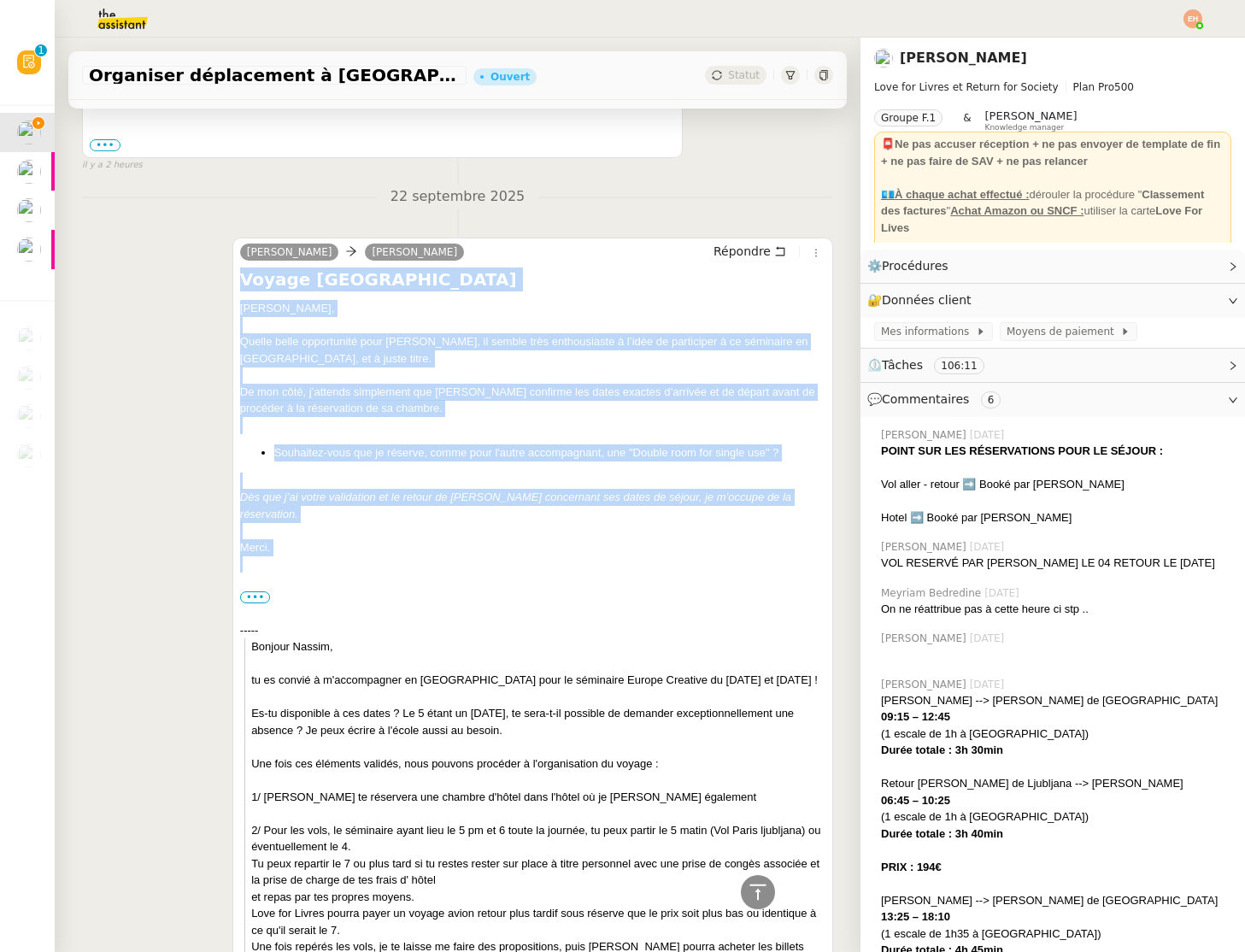
drag, startPoint x: 245, startPoint y: 289, endPoint x: 336, endPoint y: 540, distance: 267.0
click at [336, 540] on div "Voyage Slovénie Céline, Quelle belle opportunité pour Nassim, il semble très en…" at bounding box center [533, 678] width 586 height 820
copy div "Voyage Slovénie Céline, Quelle belle opportunité pour Nassim, il semble très en…"
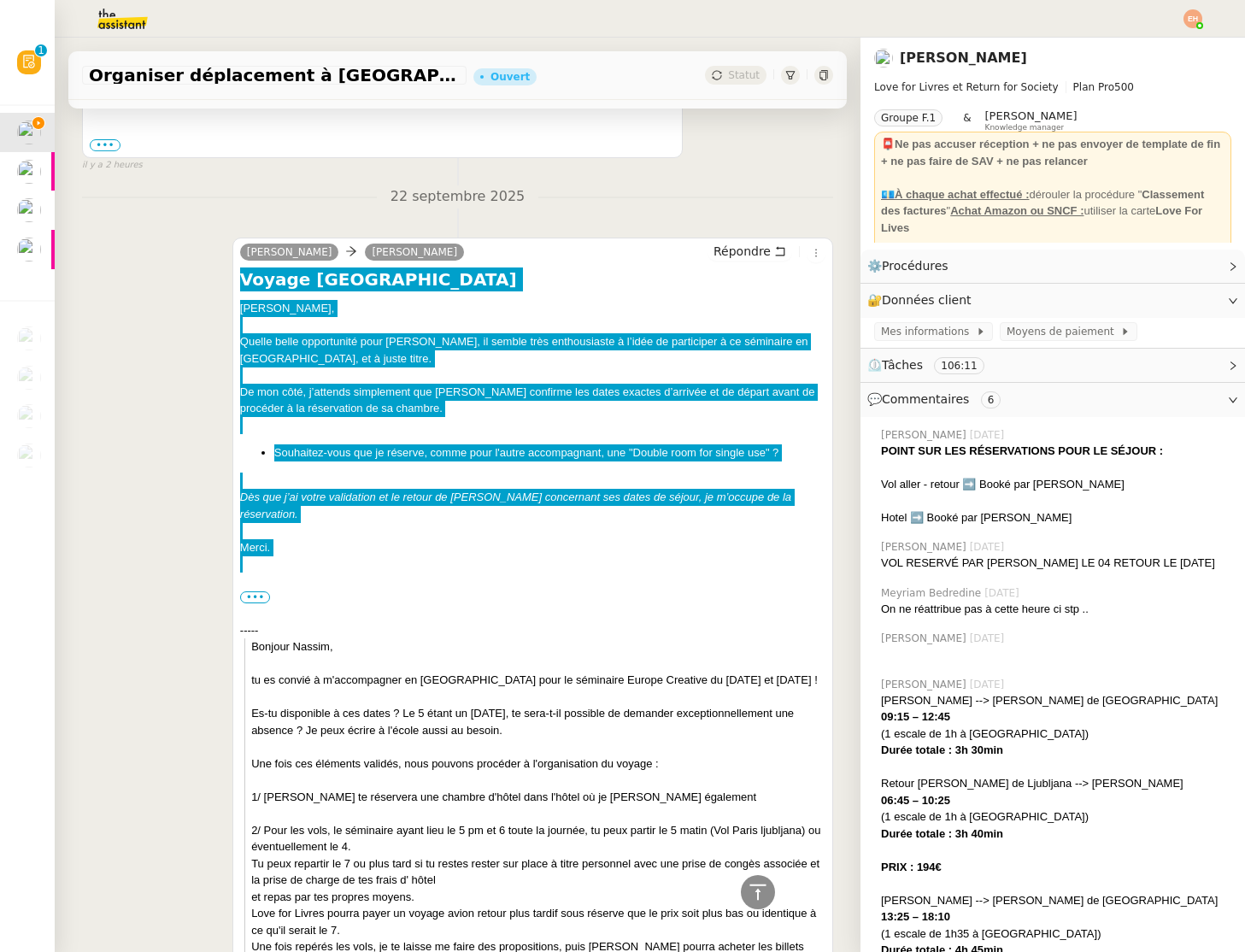
scroll to position [0, 0]
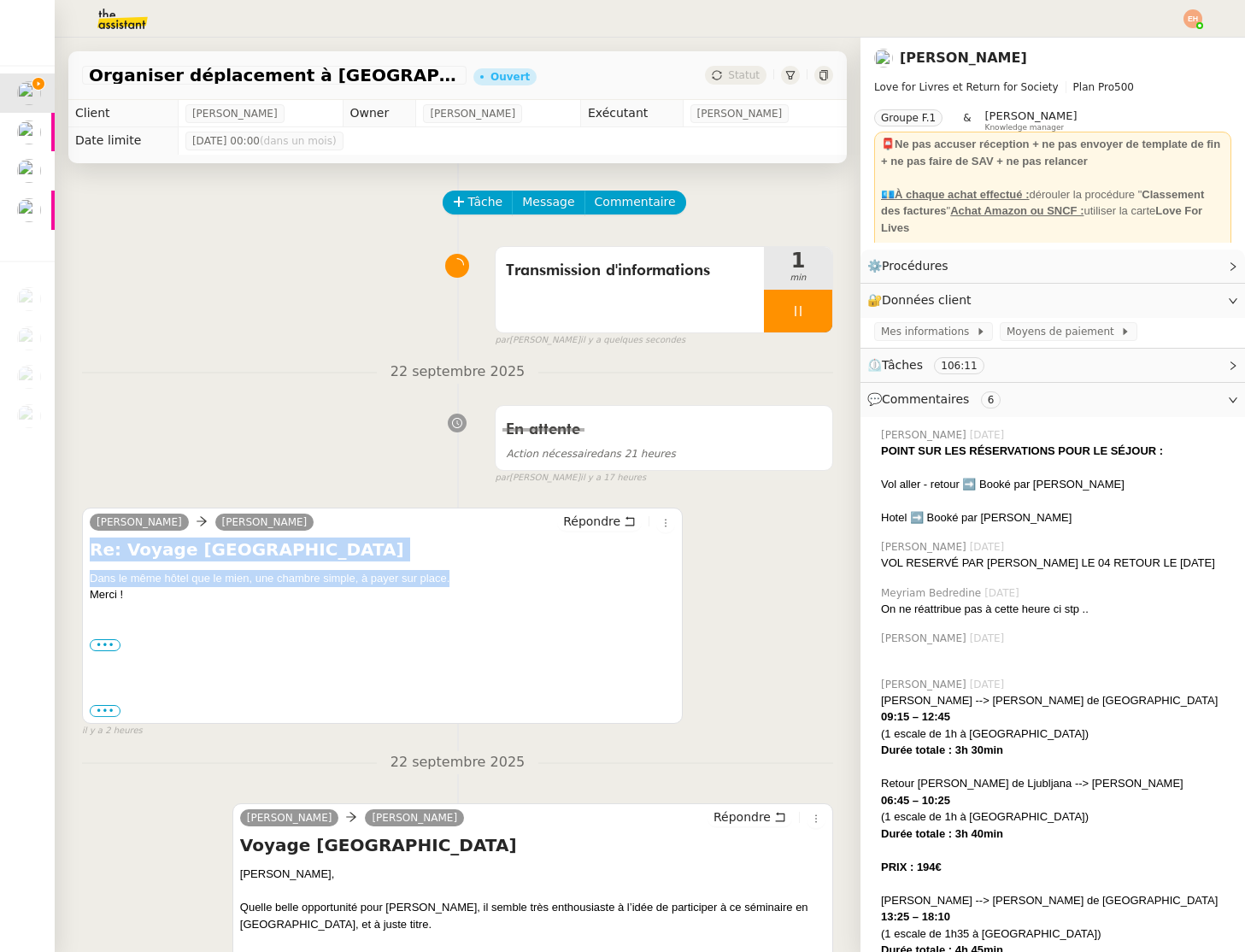
drag, startPoint x: 85, startPoint y: 550, endPoint x: 180, endPoint y: 611, distance: 112.9
click at [180, 611] on div "Céline MAS Olivia LoveForLivres Répondre Re: Voyage Slovénie Dans le même hôtel…" at bounding box center [383, 616] width 601 height 216
copy div "Re: Voyage Slovénie Dans le même hôtel que le mien, une chambre simple, à payer…"
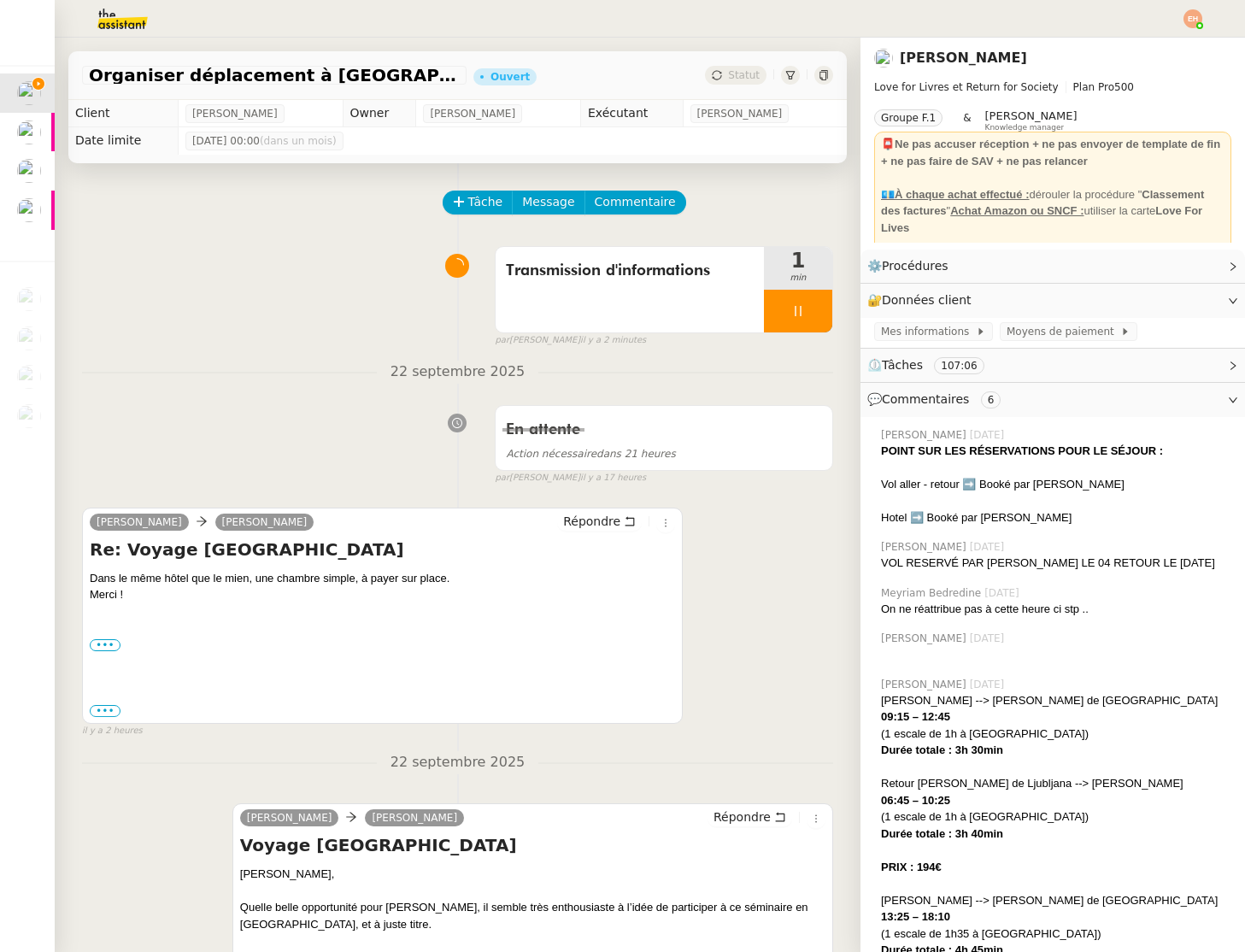
drag, startPoint x: 476, startPoint y: 447, endPoint x: 473, endPoint y: 460, distance: 13.3
click at [476, 447] on div "En attente Action nécessaire dans 21 heures false par Esther H. il y a 17 heures" at bounding box center [458, 441] width 751 height 88
click at [600, 521] on span "Répondre" at bounding box center [592, 521] width 57 height 17
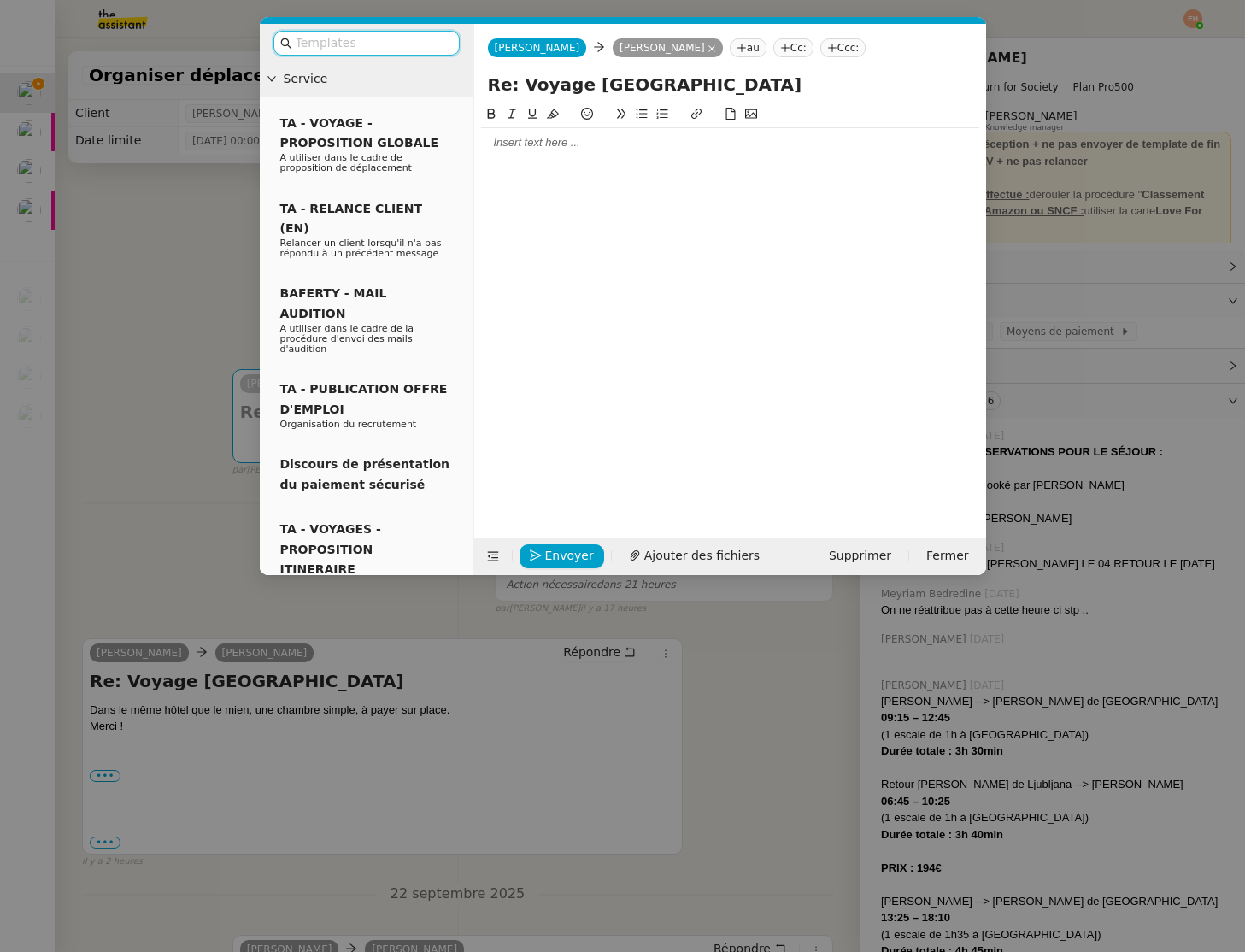
click at [712, 150] on div at bounding box center [730, 143] width 499 height 16
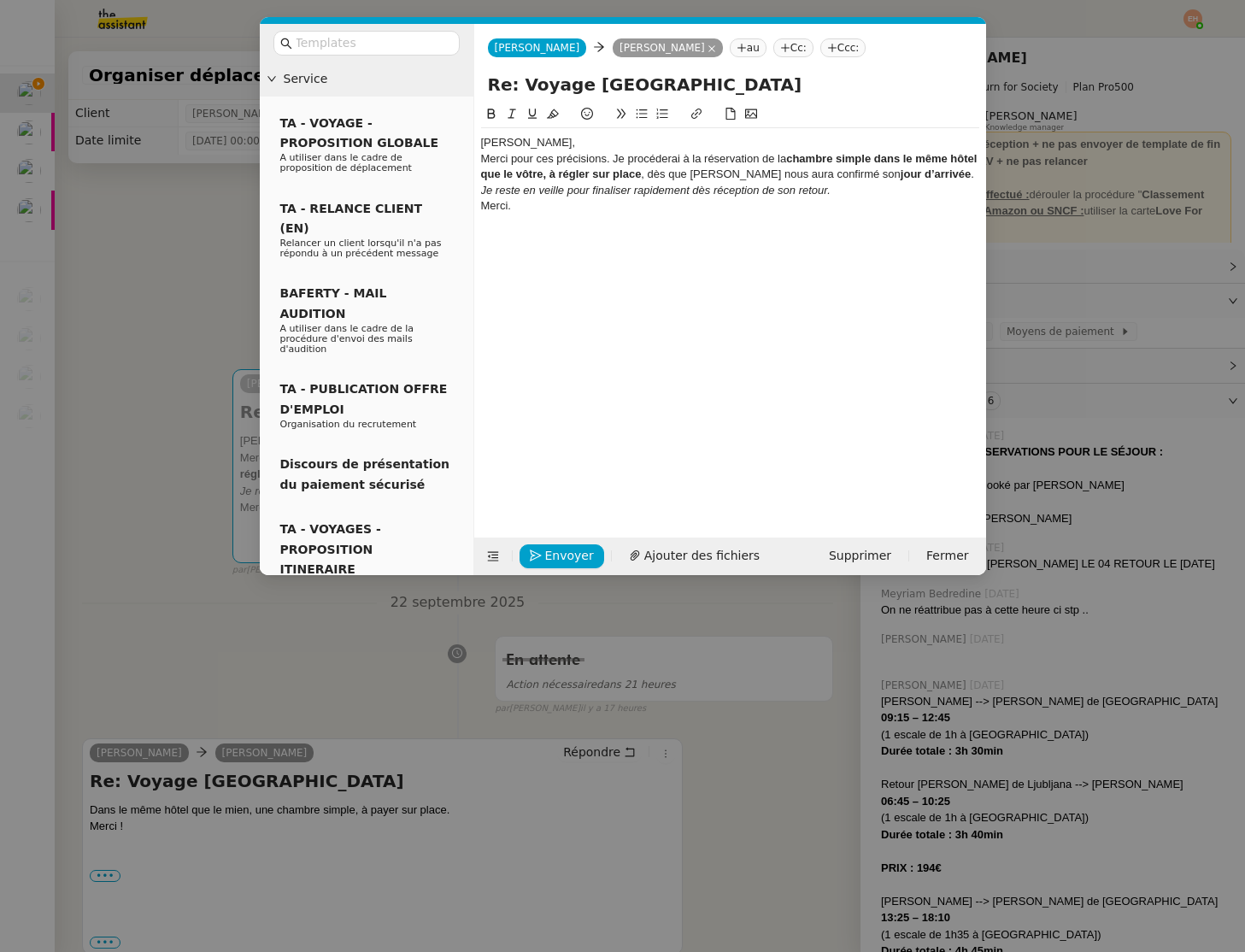
click at [712, 150] on div "Céline, Merci pour ces précisions. Je procéderai à la réservation de la chambre…" at bounding box center [730, 182] width 499 height 108
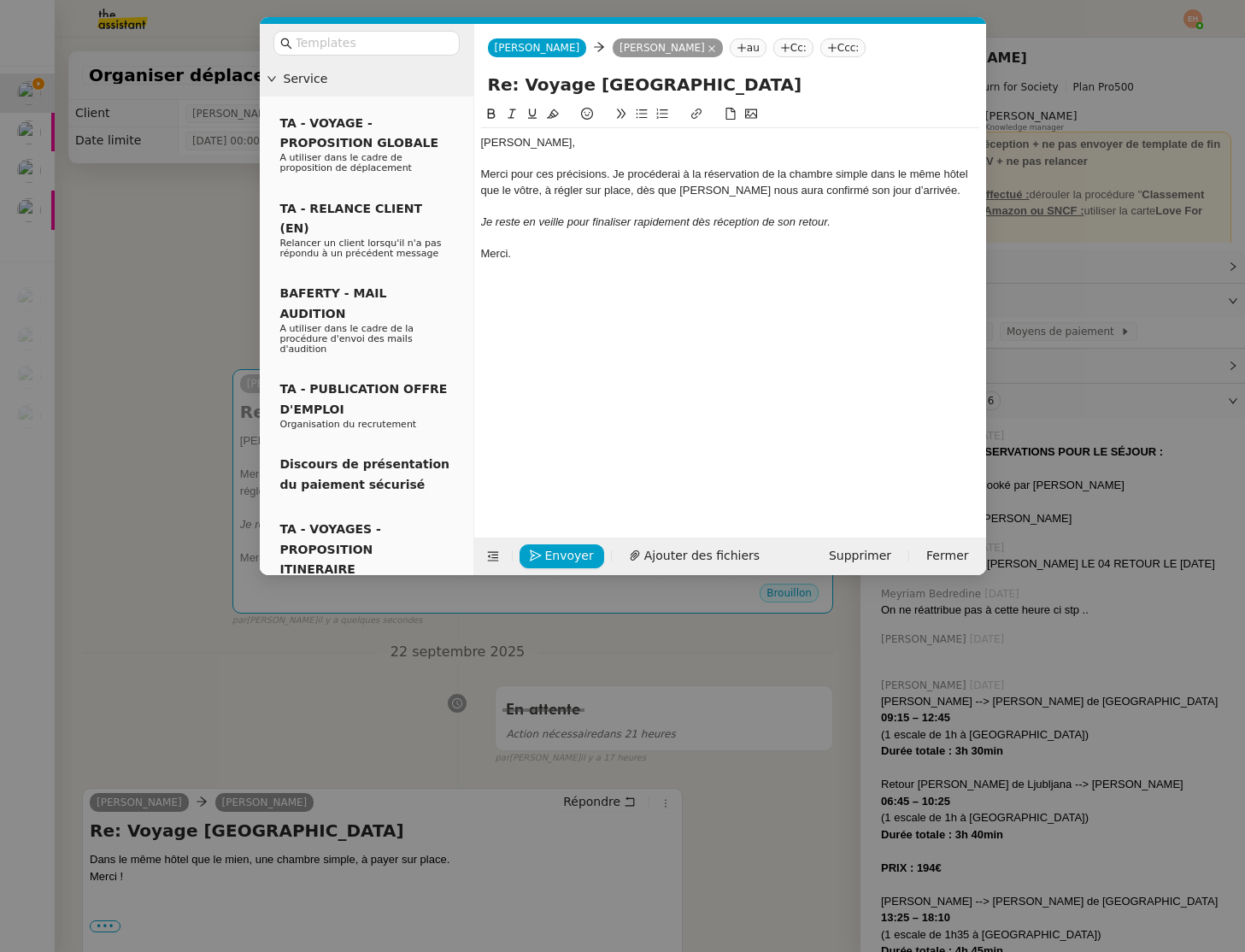
click at [623, 180] on div "Merci pour ces précisions. Je procéderai à la réservation de la chambre simple …" at bounding box center [730, 183] width 499 height 32
click at [627, 192] on div "Merci pour ces précisions. Je procéderai à la réservation de la chambre simple …" at bounding box center [730, 183] width 499 height 32
drag, startPoint x: 633, startPoint y: 192, endPoint x: 835, endPoint y: 180, distance: 202.4
click at [835, 180] on div "Merci pour ces précisions. Je procéderai à la réservation de la chambre simple …" at bounding box center [730, 183] width 499 height 32
click at [814, 184] on div "Merci pour ces précisions. Je procéderai à la réservation de la chambre dès que…" at bounding box center [730, 183] width 499 height 32
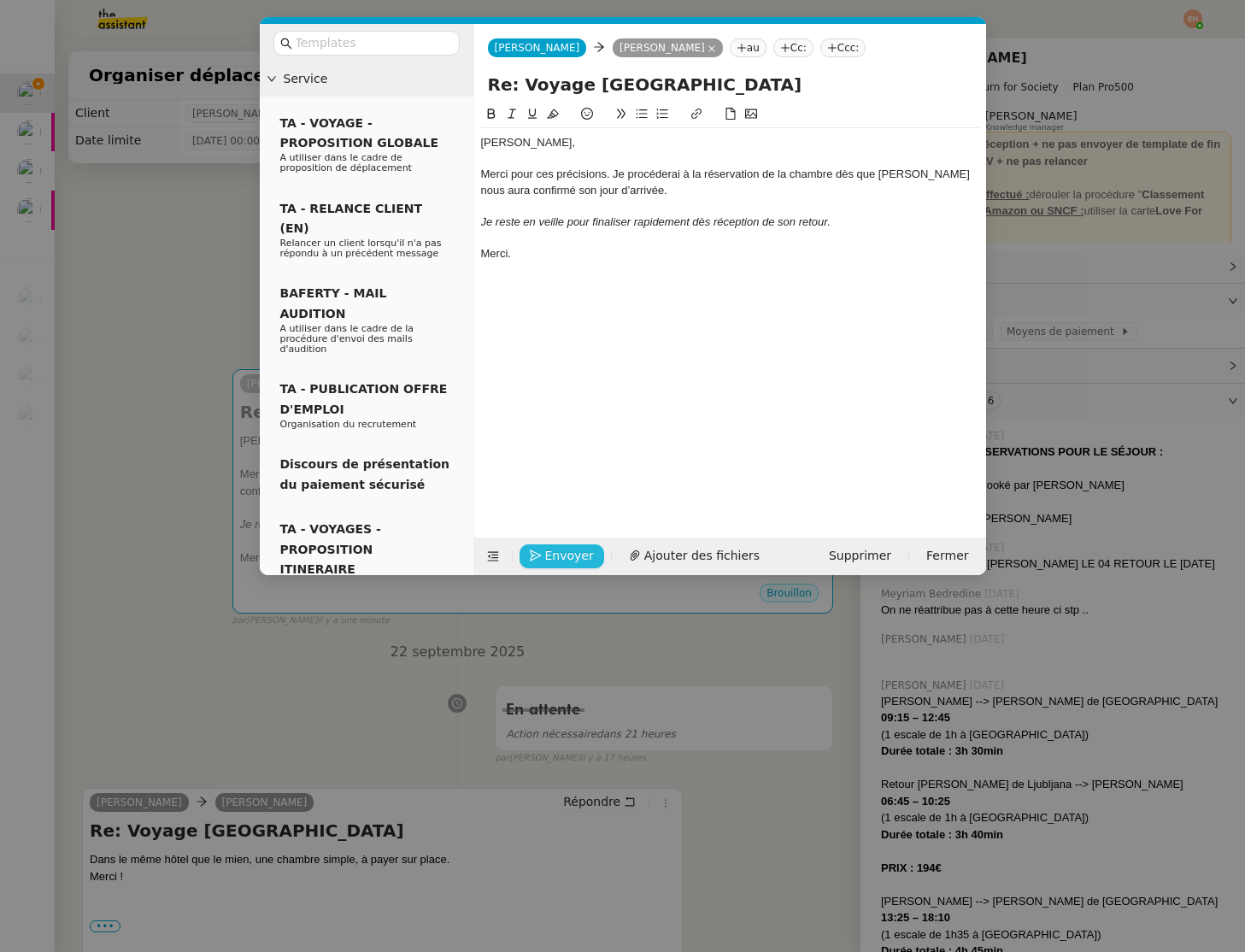
click at [550, 558] on span "Envoyer" at bounding box center [569, 555] width 49 height 19
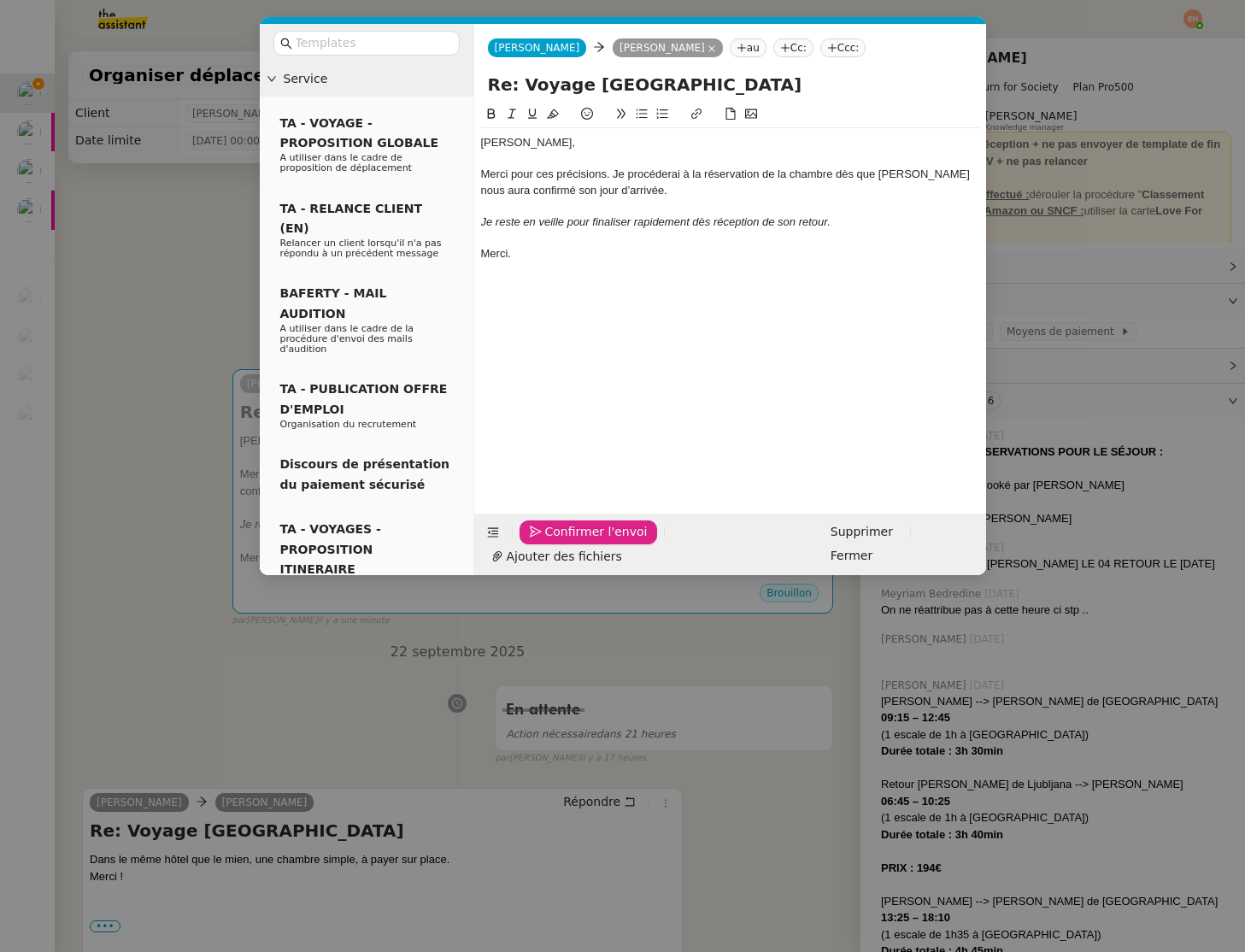
click at [550, 542] on span "Confirmer l'envoi" at bounding box center [596, 531] width 103 height 19
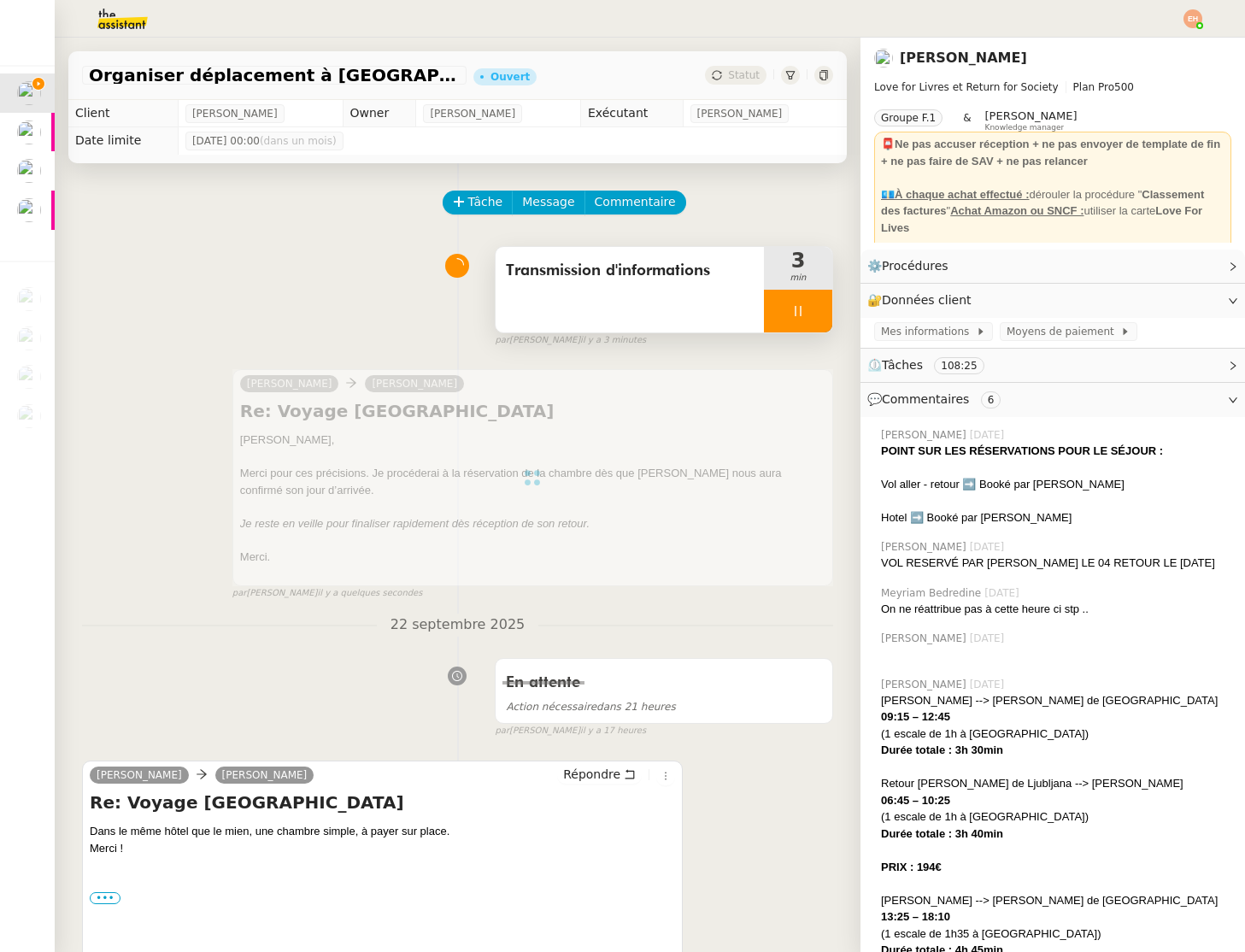
click at [832, 310] on div "Transmission d'informations 3 min" at bounding box center [664, 290] width 338 height 87
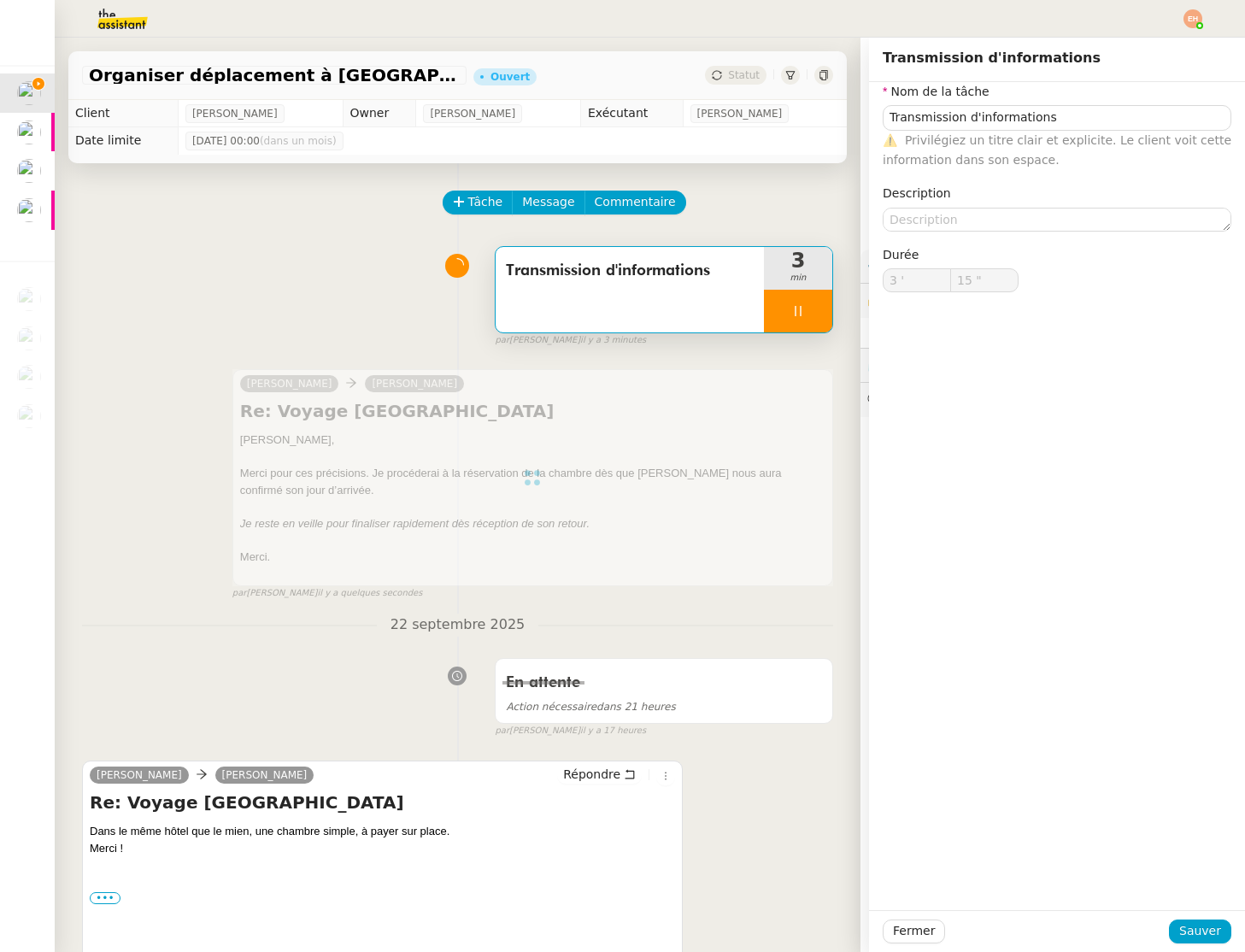
click at [818, 318] on div at bounding box center [798, 311] width 69 height 43
type input "Transmission d'informations"
type input "3 '"
type input "15 ""
click at [822, 314] on button at bounding box center [815, 311] width 34 height 43
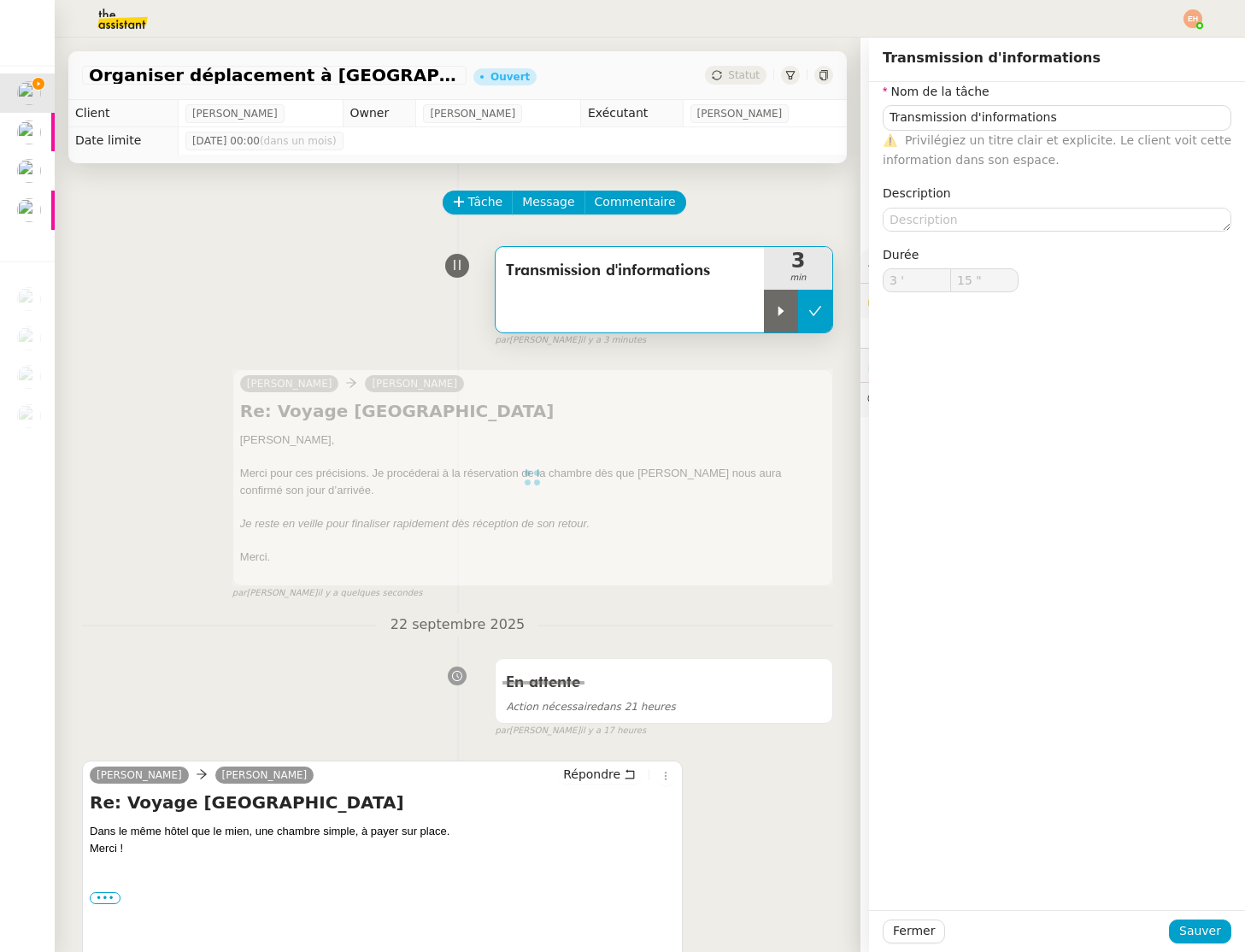
type input "Transmission d'informations"
type input "3 '"
type input "15 ""
type input "Transmission d'informations"
type input "3 '"
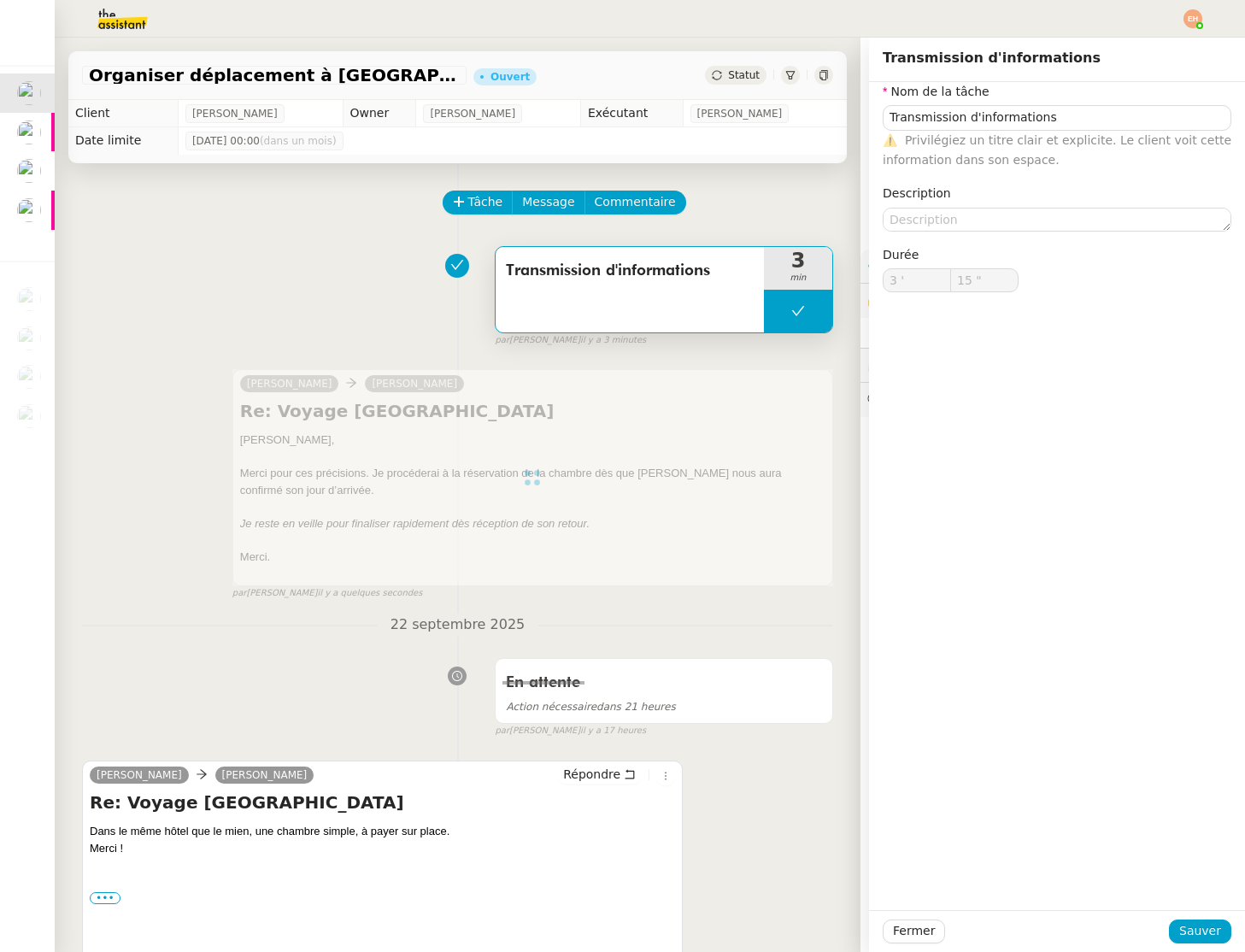
type input "15 ""
type input "Transmission d'informations"
type input "3 '"
type input "15 ""
click at [926, 929] on span "Fermer" at bounding box center [914, 931] width 42 height 19
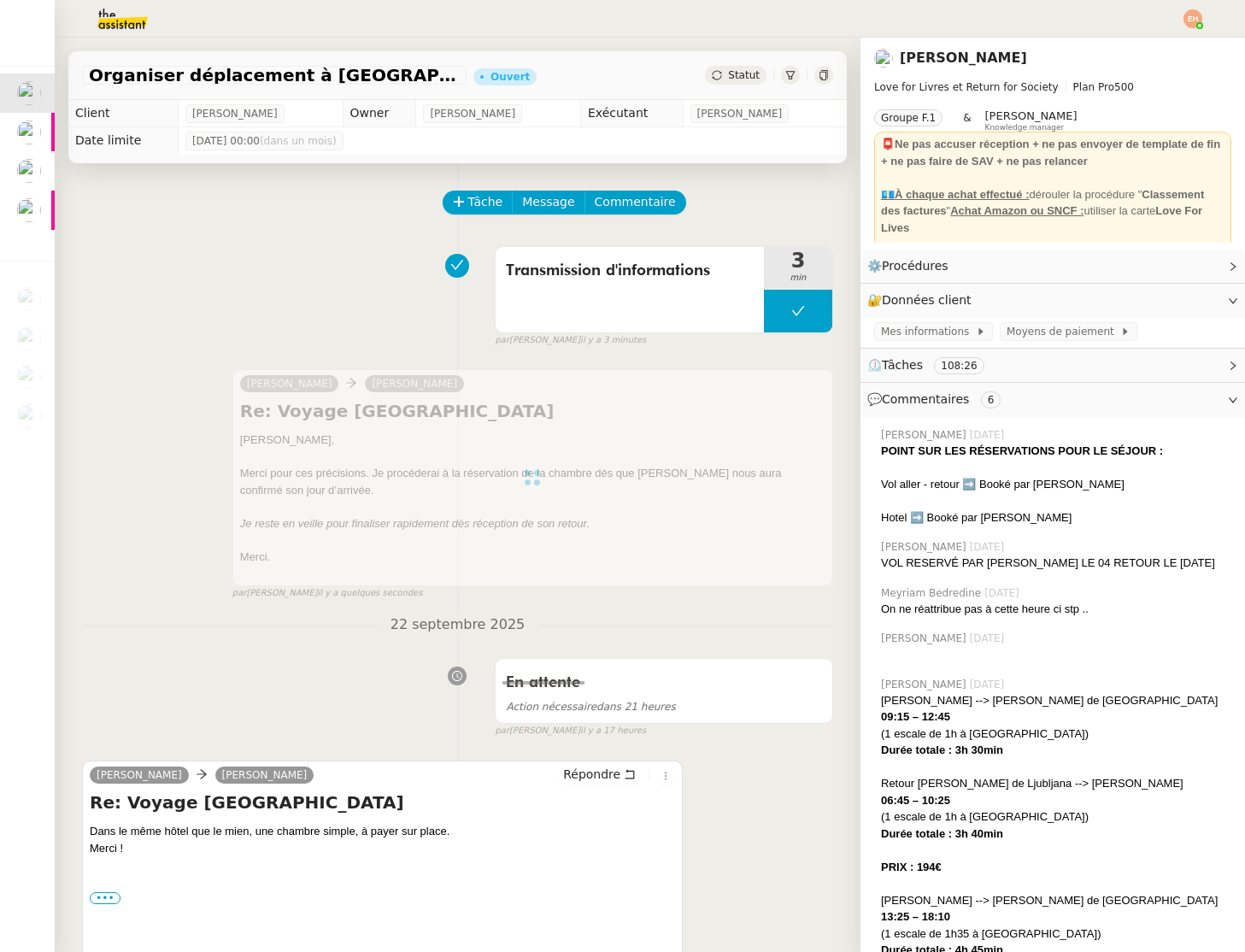
click at [737, 83] on div "Statut" at bounding box center [736, 75] width 61 height 19
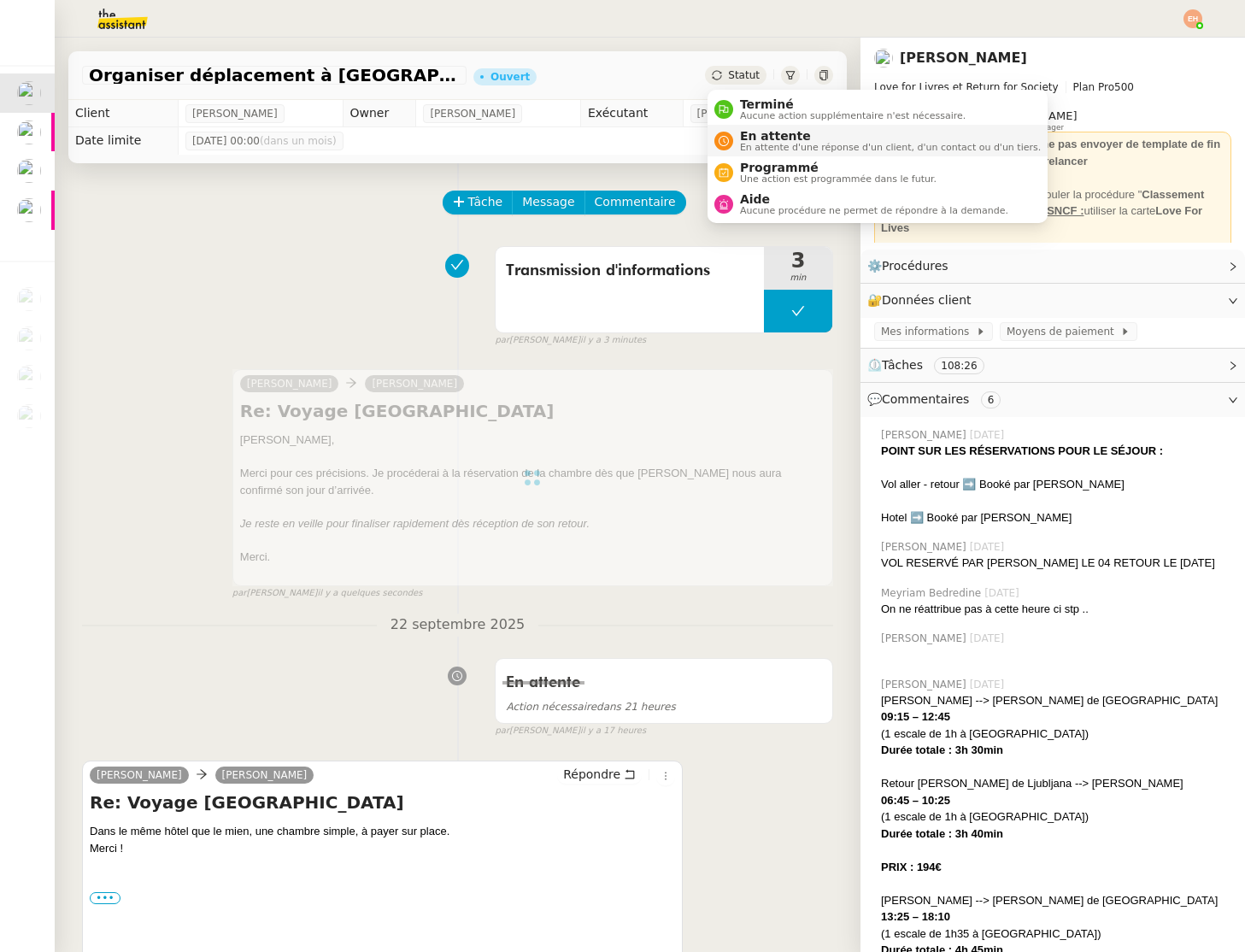
click at [764, 133] on span "En attente" at bounding box center [890, 135] width 301 height 14
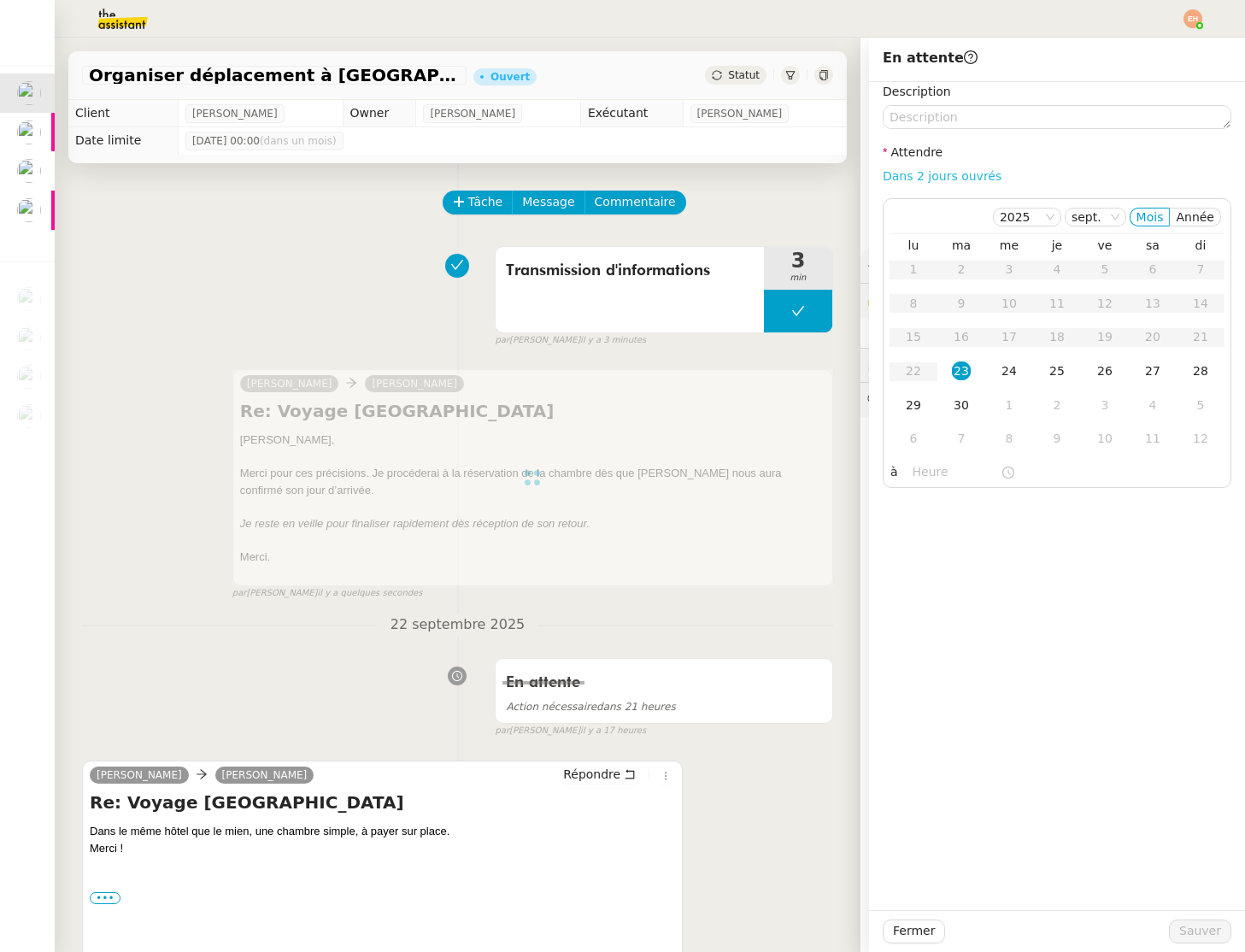
click at [940, 181] on link "Dans 2 jours ouvrés" at bounding box center [942, 176] width 119 height 14
type input "07:00"
drag, startPoint x: 1224, startPoint y: 932, endPoint x: 1054, endPoint y: 841, distance: 192.8
click at [1224, 932] on button "Sauver" at bounding box center [1200, 932] width 62 height 24
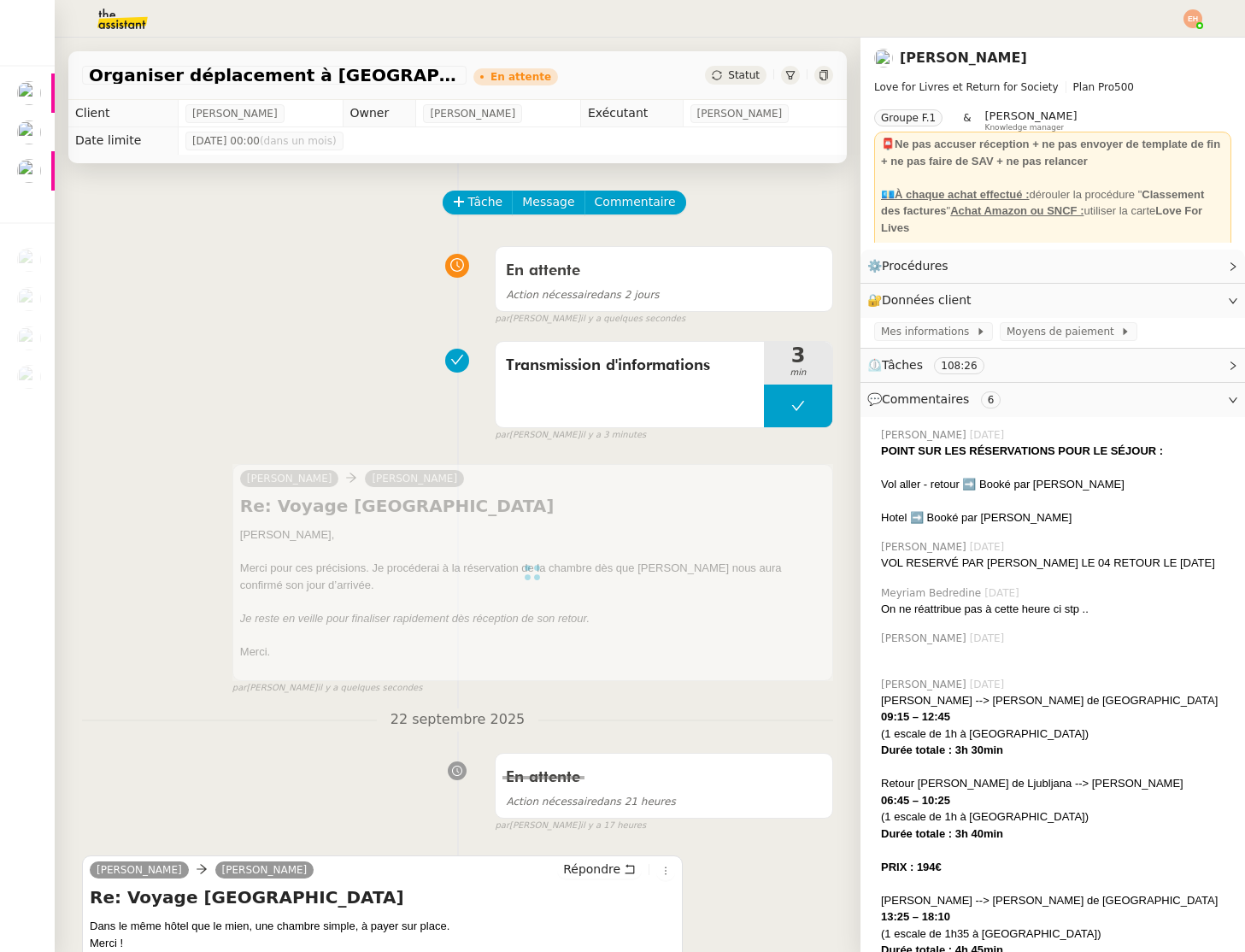
click at [1187, 13] on img at bounding box center [1193, 19] width 19 height 19
click at [1164, 39] on li "Suivi" at bounding box center [1147, 49] width 111 height 24
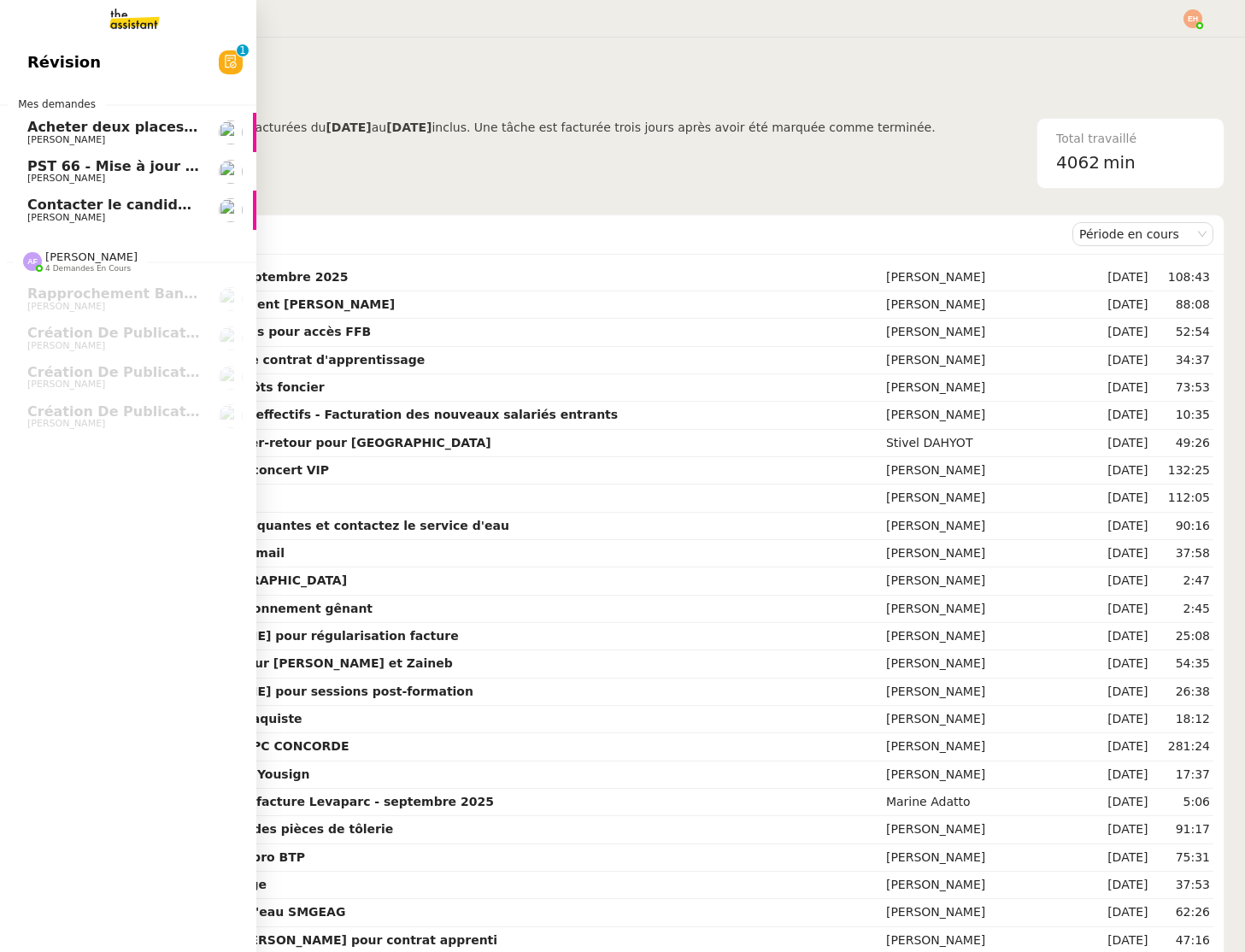
click at [19, 136] on link "Acheter deux places de concert VIP [PERSON_NAME]" at bounding box center [128, 133] width 257 height 39
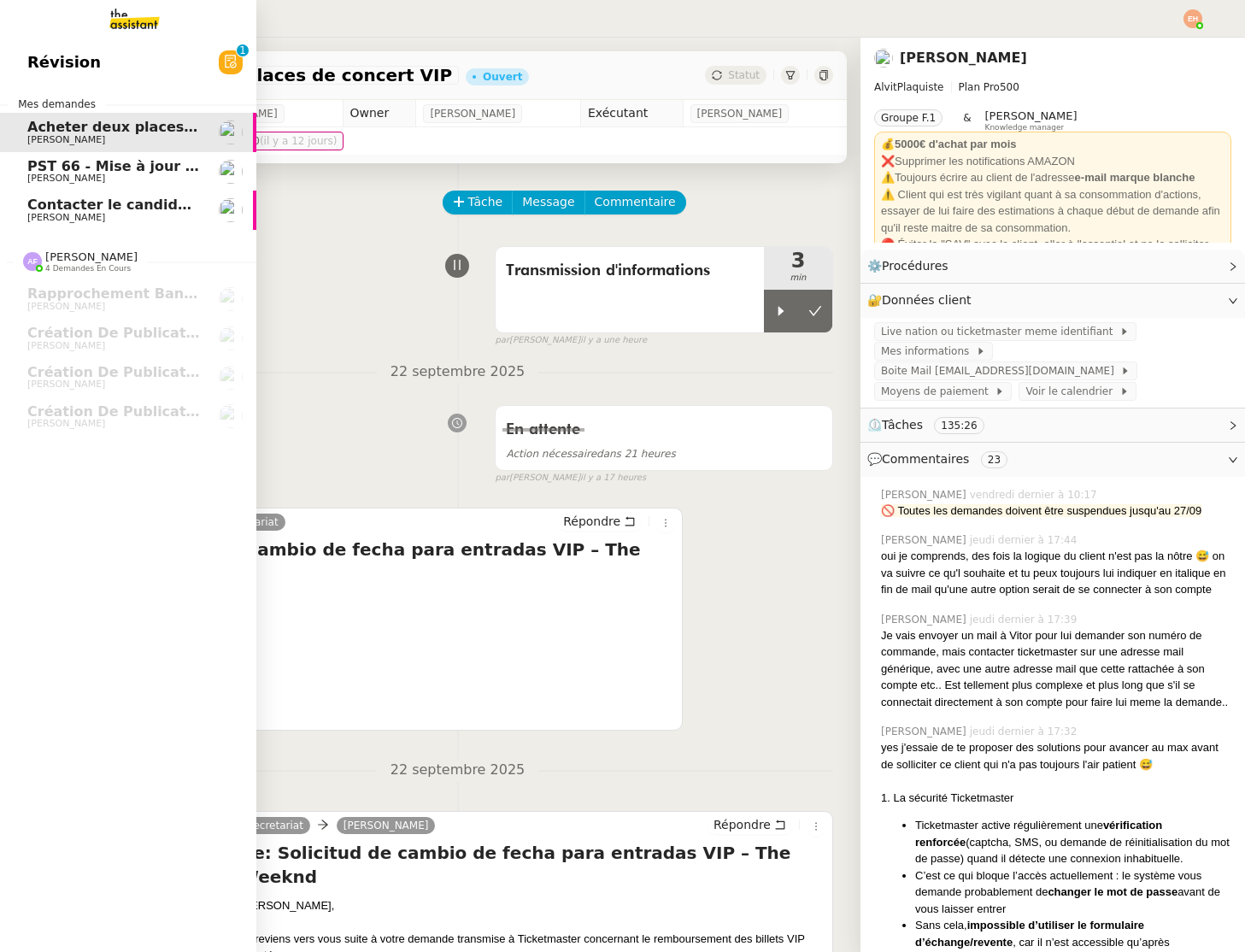
click at [108, 192] on link "Contacter le candidat plaquiste [PERSON_NAME]" at bounding box center [128, 210] width 257 height 39
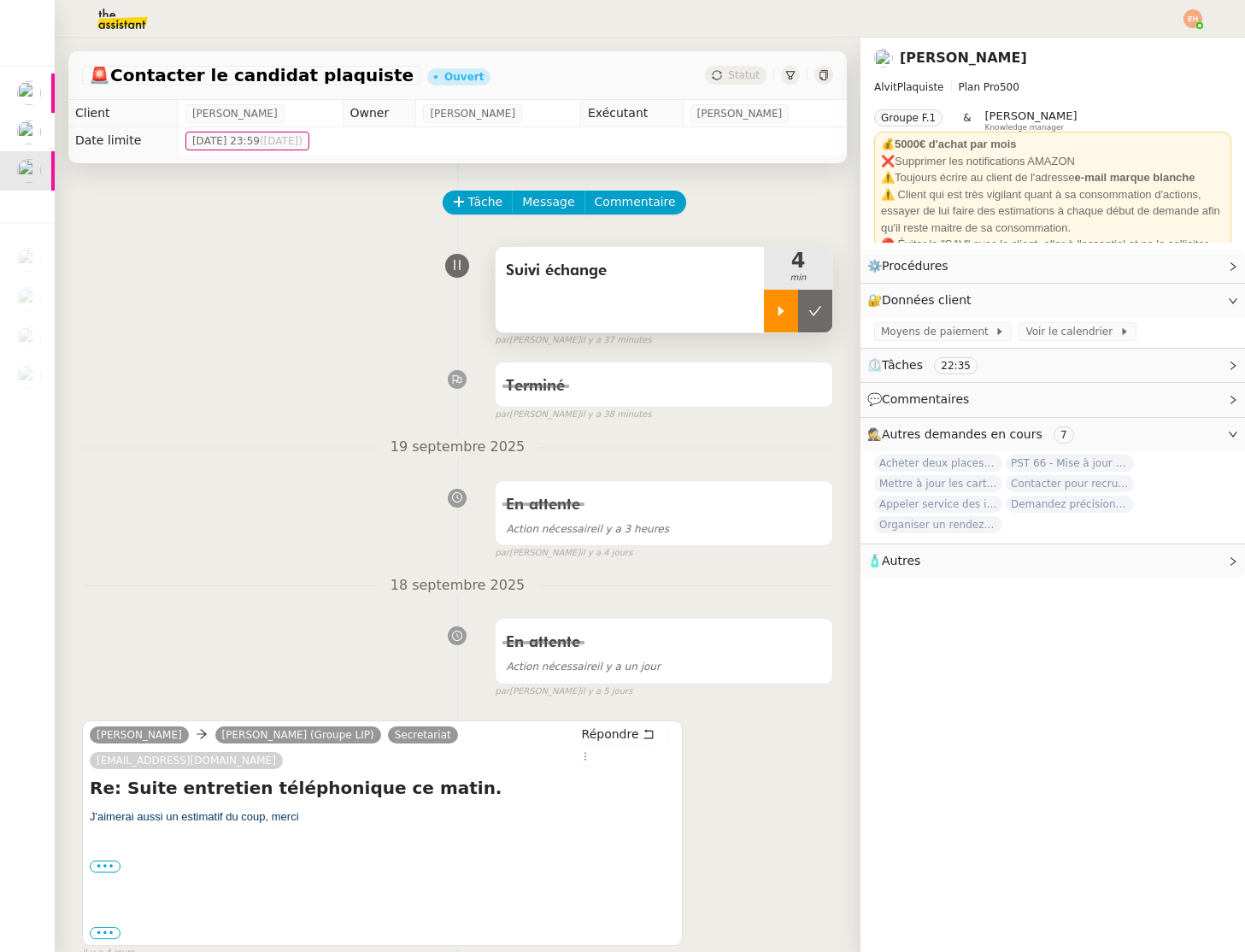
click at [773, 315] on div at bounding box center [781, 311] width 34 height 43
click at [790, 313] on div at bounding box center [798, 311] width 69 height 43
click at [822, 306] on button at bounding box center [815, 311] width 34 height 43
click at [729, 79] on div "Statut" at bounding box center [736, 75] width 61 height 19
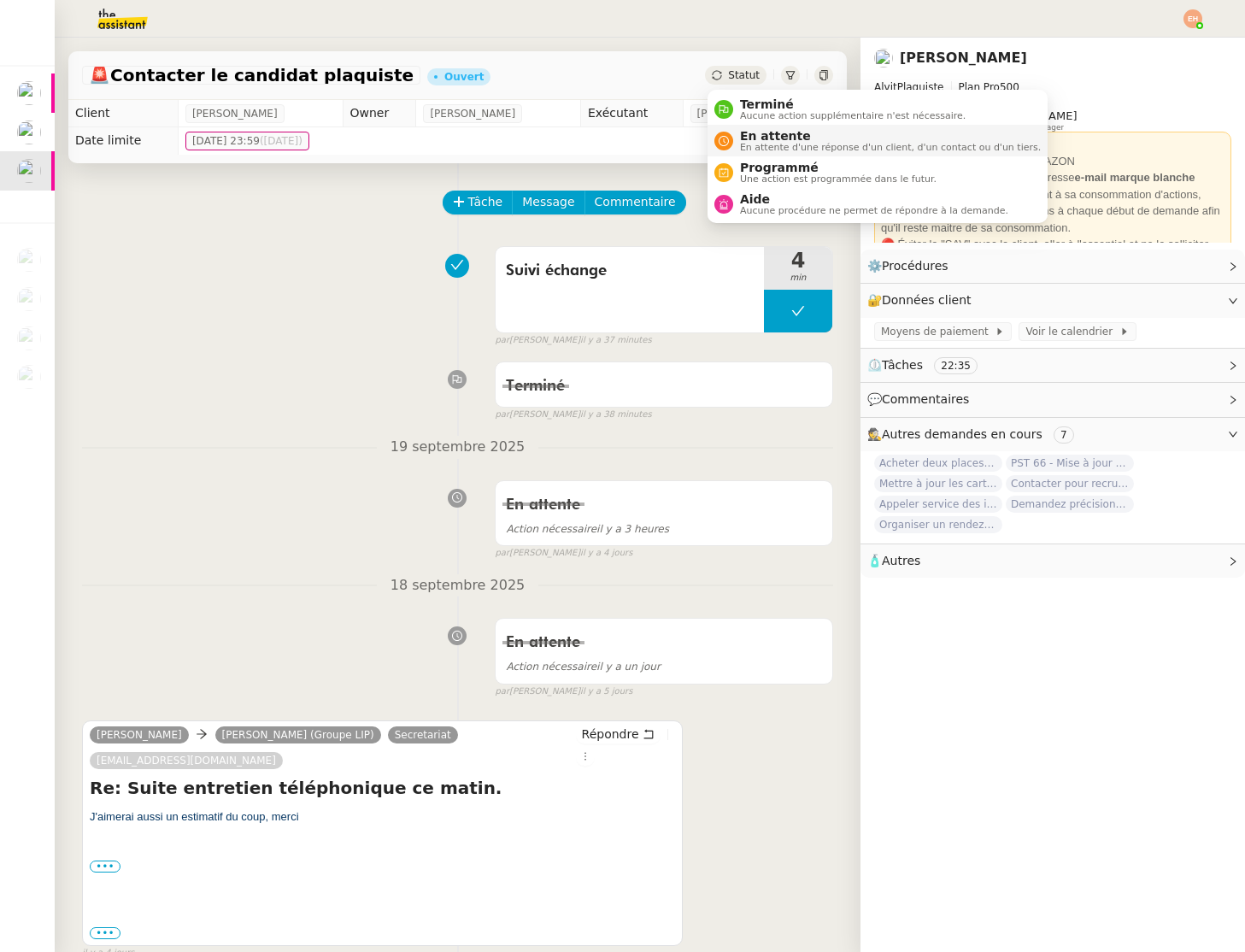
click at [793, 138] on span "En attente" at bounding box center [890, 135] width 301 height 14
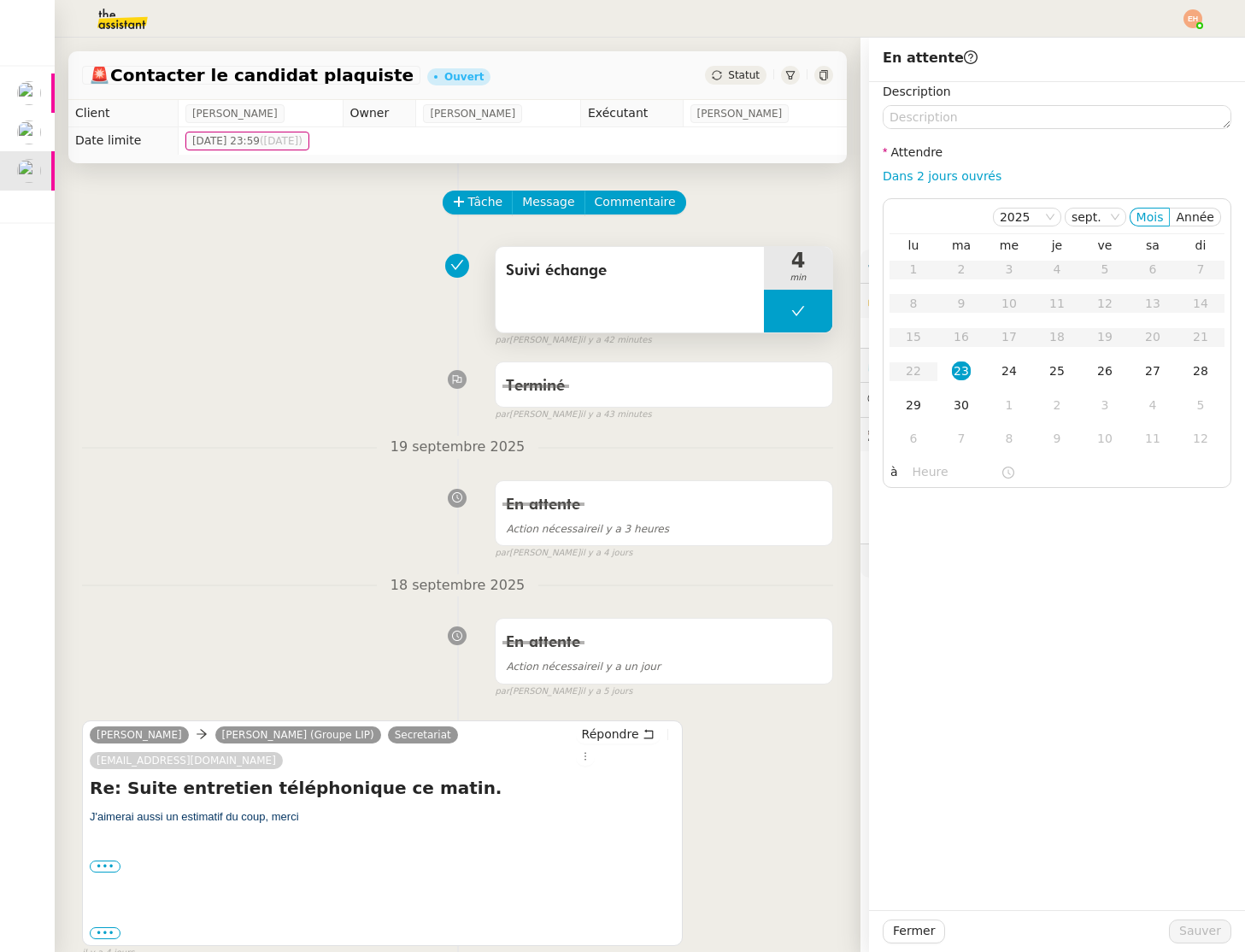
click at [789, 303] on button at bounding box center [798, 311] width 69 height 43
drag, startPoint x: 816, startPoint y: 306, endPoint x: 770, endPoint y: 282, distance: 51.9
click at [816, 306] on icon at bounding box center [815, 311] width 14 height 14
click at [463, 204] on icon at bounding box center [459, 201] width 12 height 12
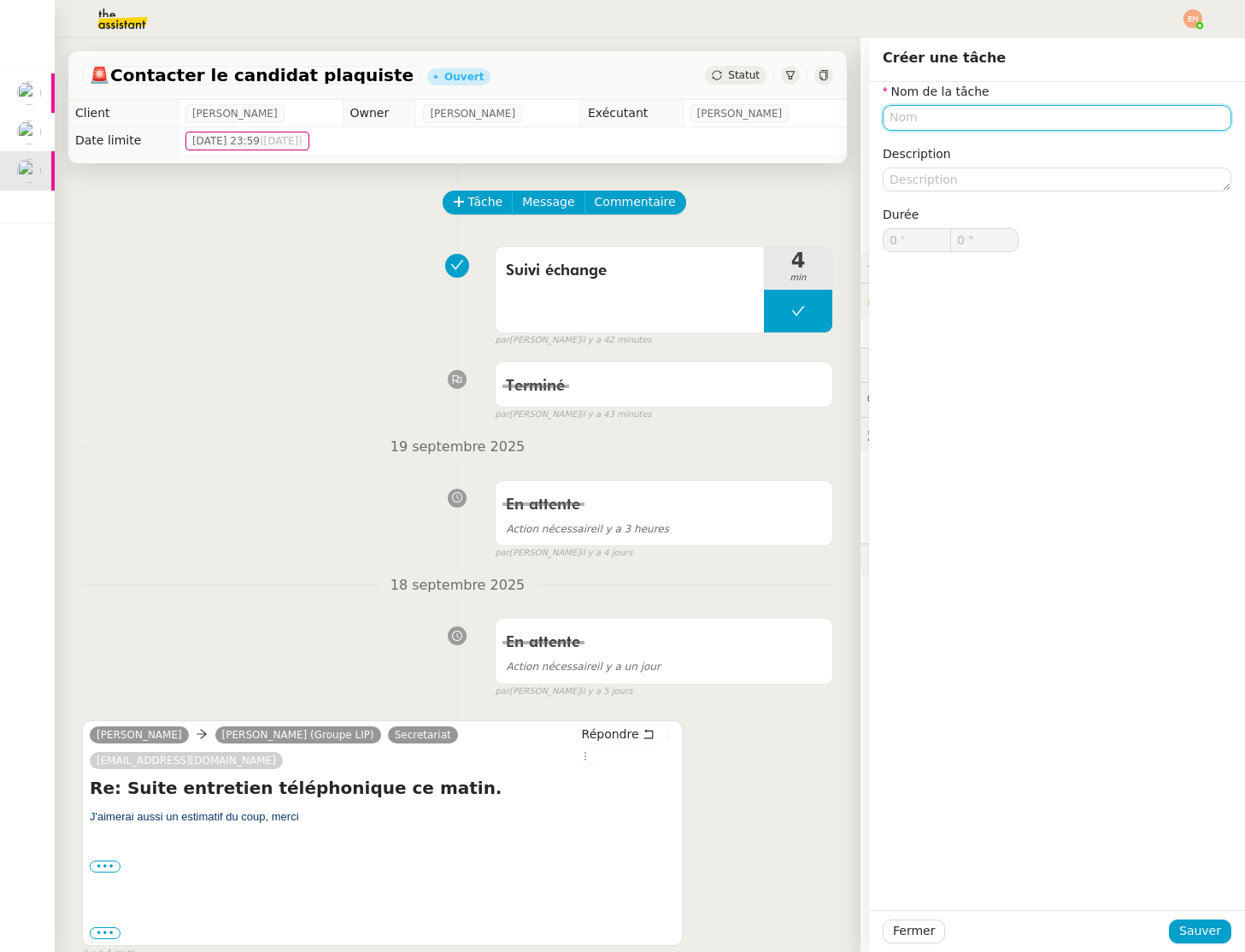
click at [969, 130] on input "text" at bounding box center [1057, 117] width 349 height 25
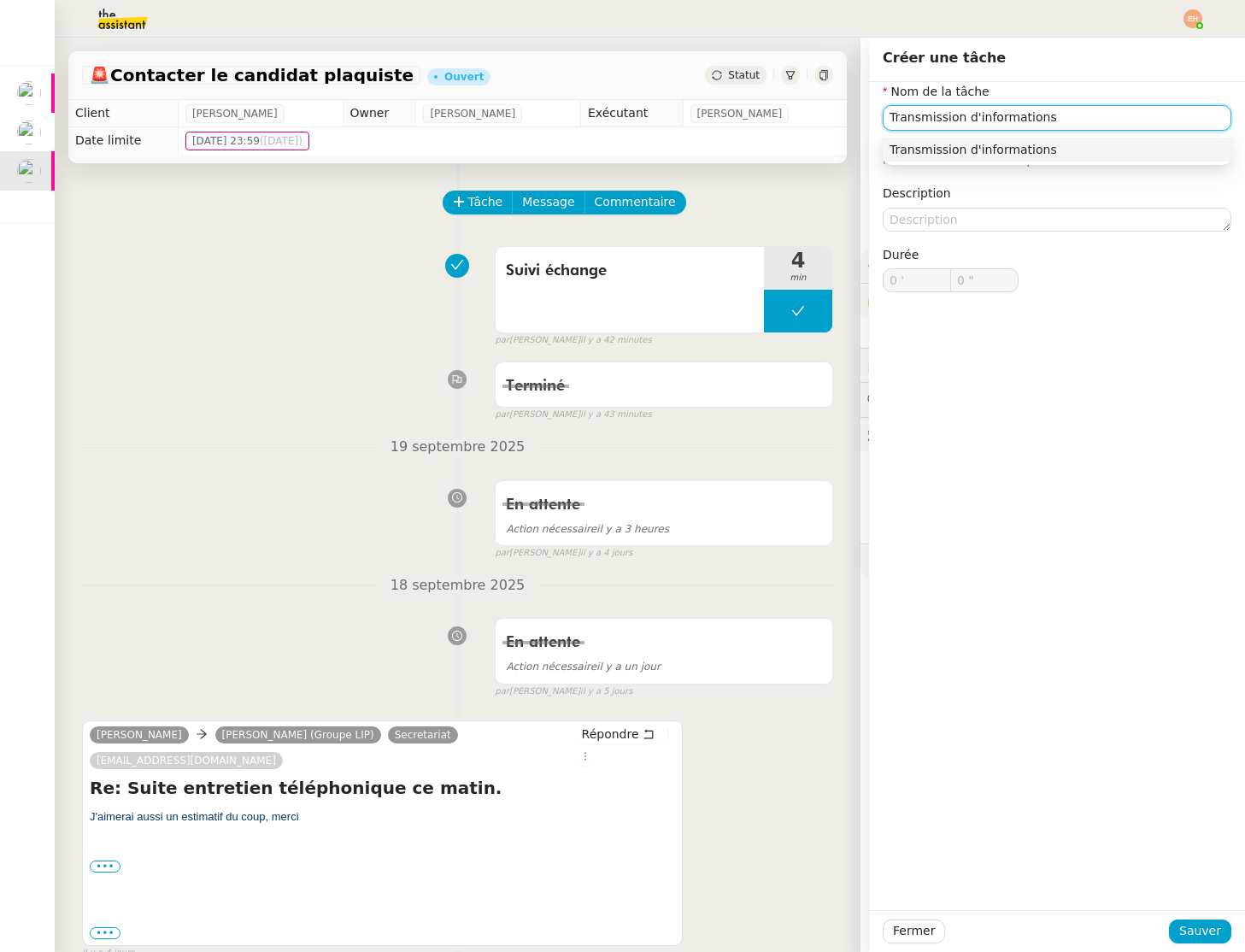
type input "Transmission d'informations"
click at [1207, 925] on span "Sauver" at bounding box center [1200, 931] width 42 height 19
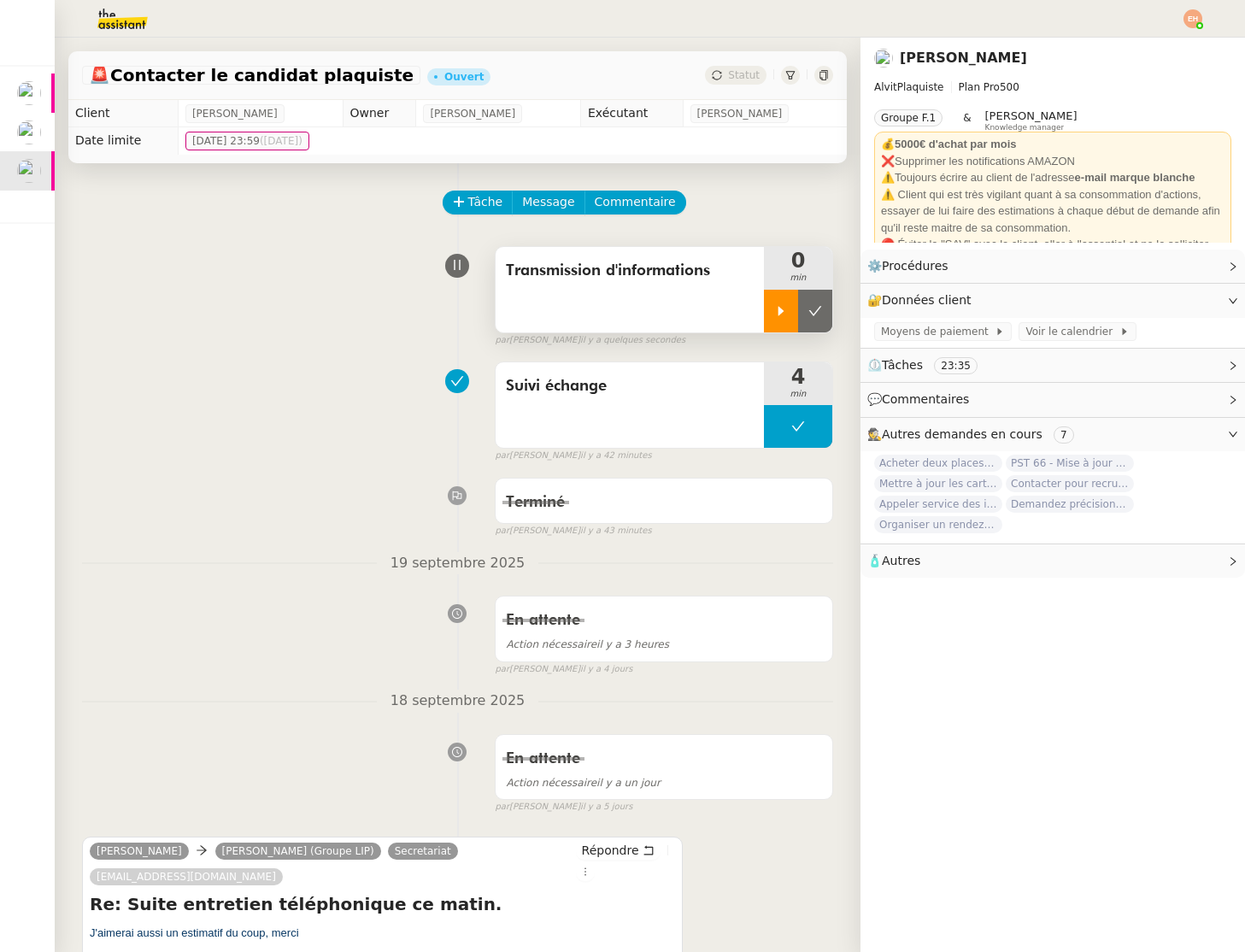
click at [771, 309] on div at bounding box center [781, 311] width 34 height 43
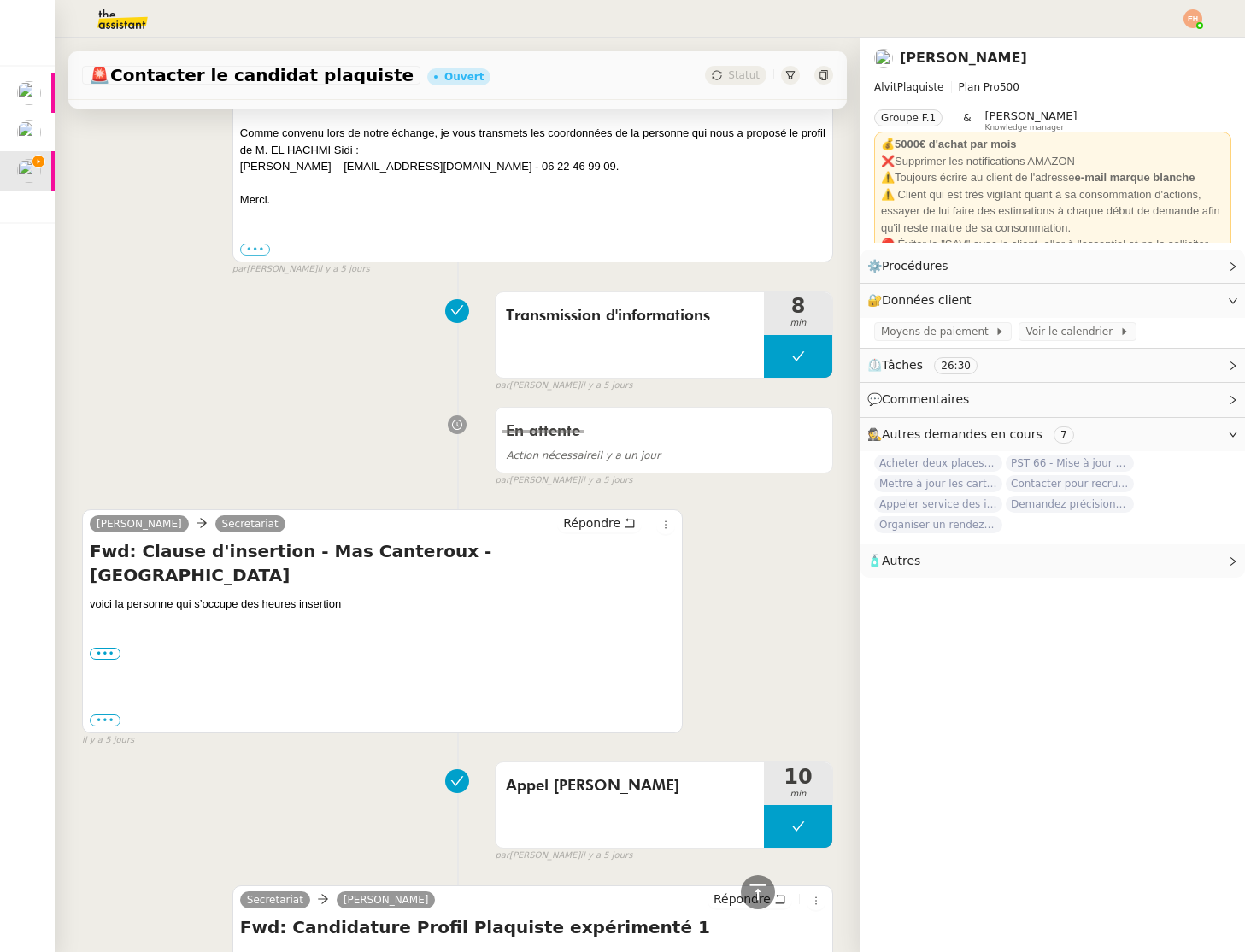
scroll to position [1587, 0]
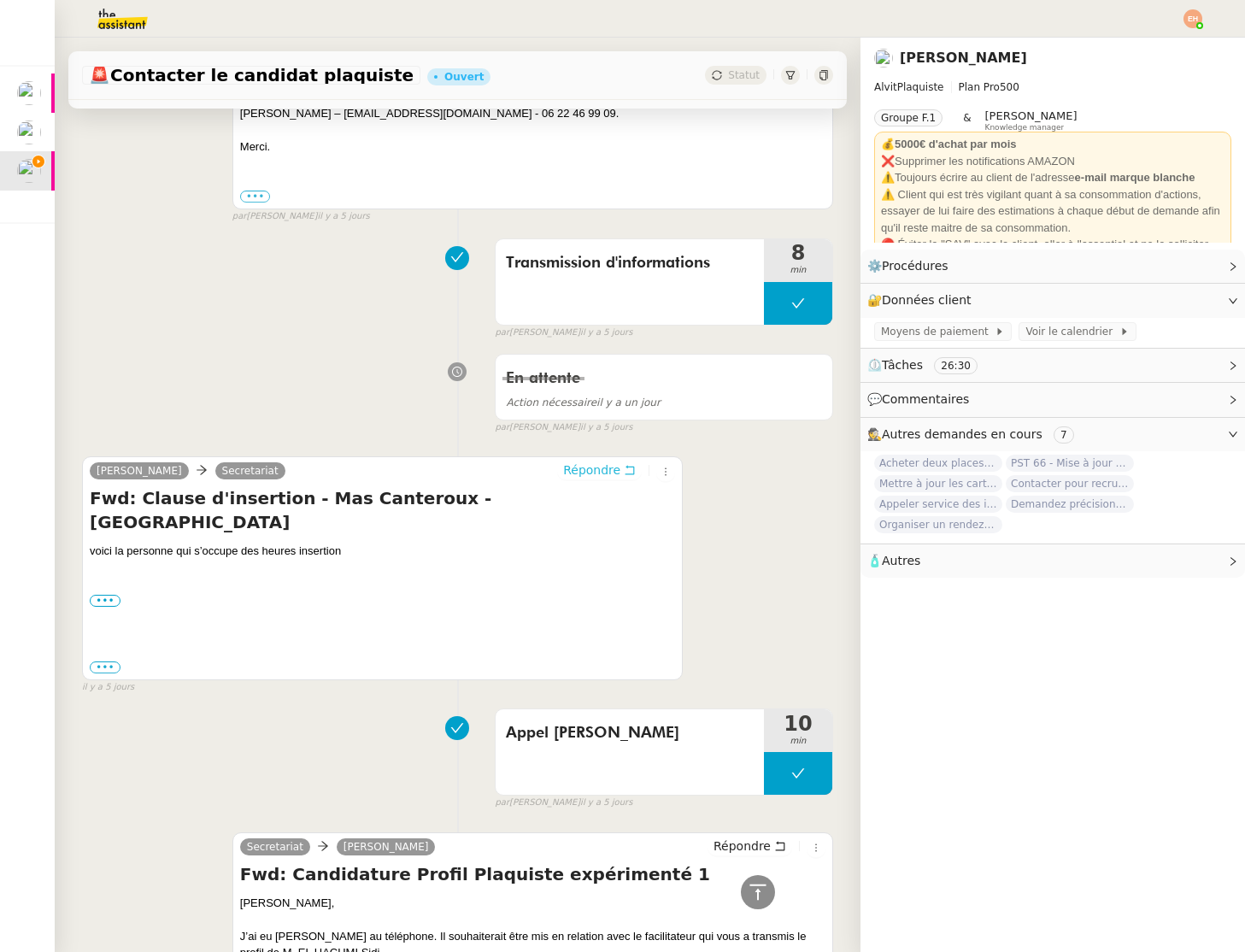
drag, startPoint x: 600, startPoint y: 463, endPoint x: 745, endPoint y: 475, distance: 145.5
click at [745, 474] on div "Vitor Alvites Secretariat Répondre Fwd: Clause d'insertion - Mas Canteroux - Pe…" at bounding box center [458, 567] width 751 height 253
click at [593, 473] on span "Répondre" at bounding box center [592, 470] width 57 height 17
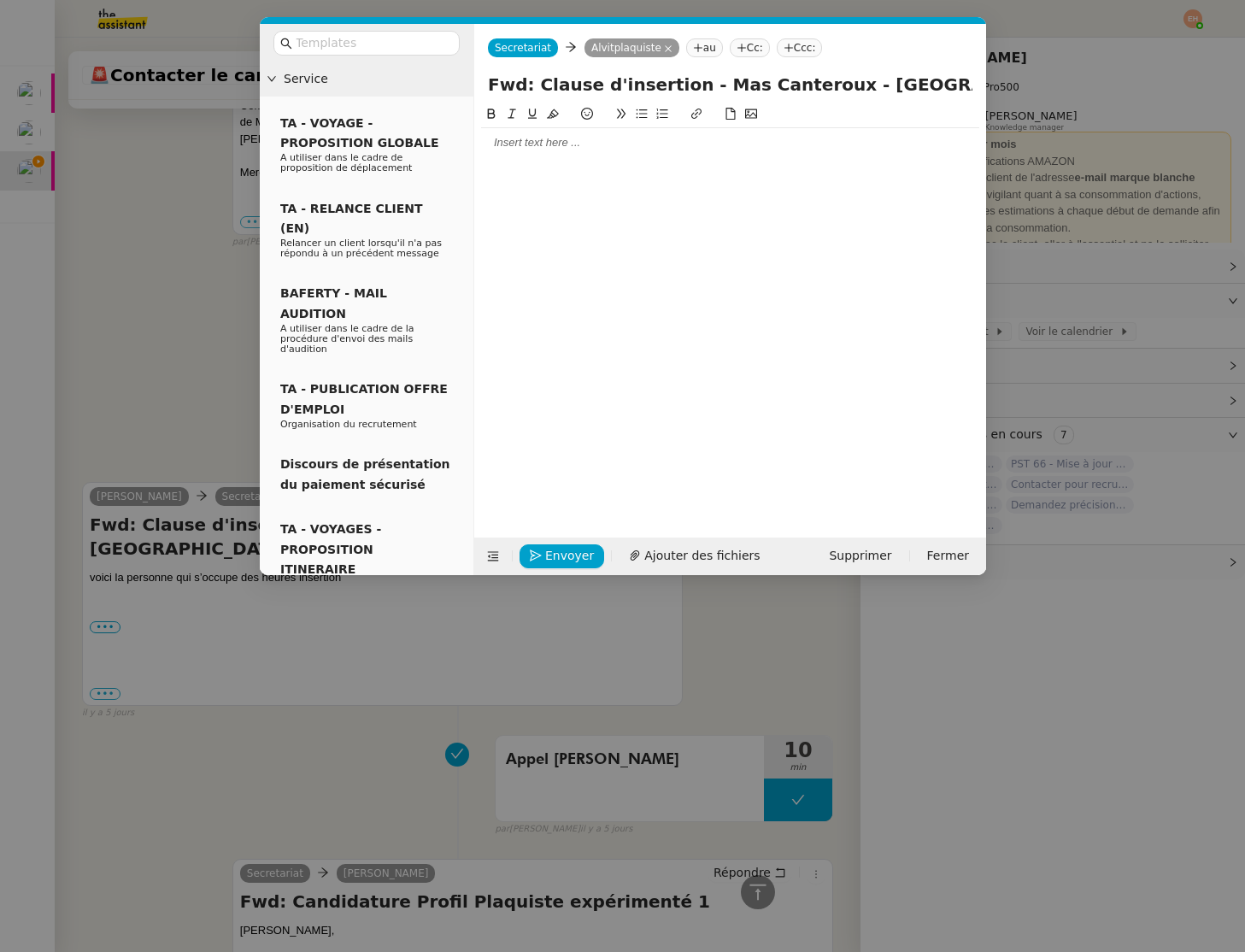
scroll to position [1720, 0]
click at [596, 151] on div at bounding box center [730, 142] width 499 height 29
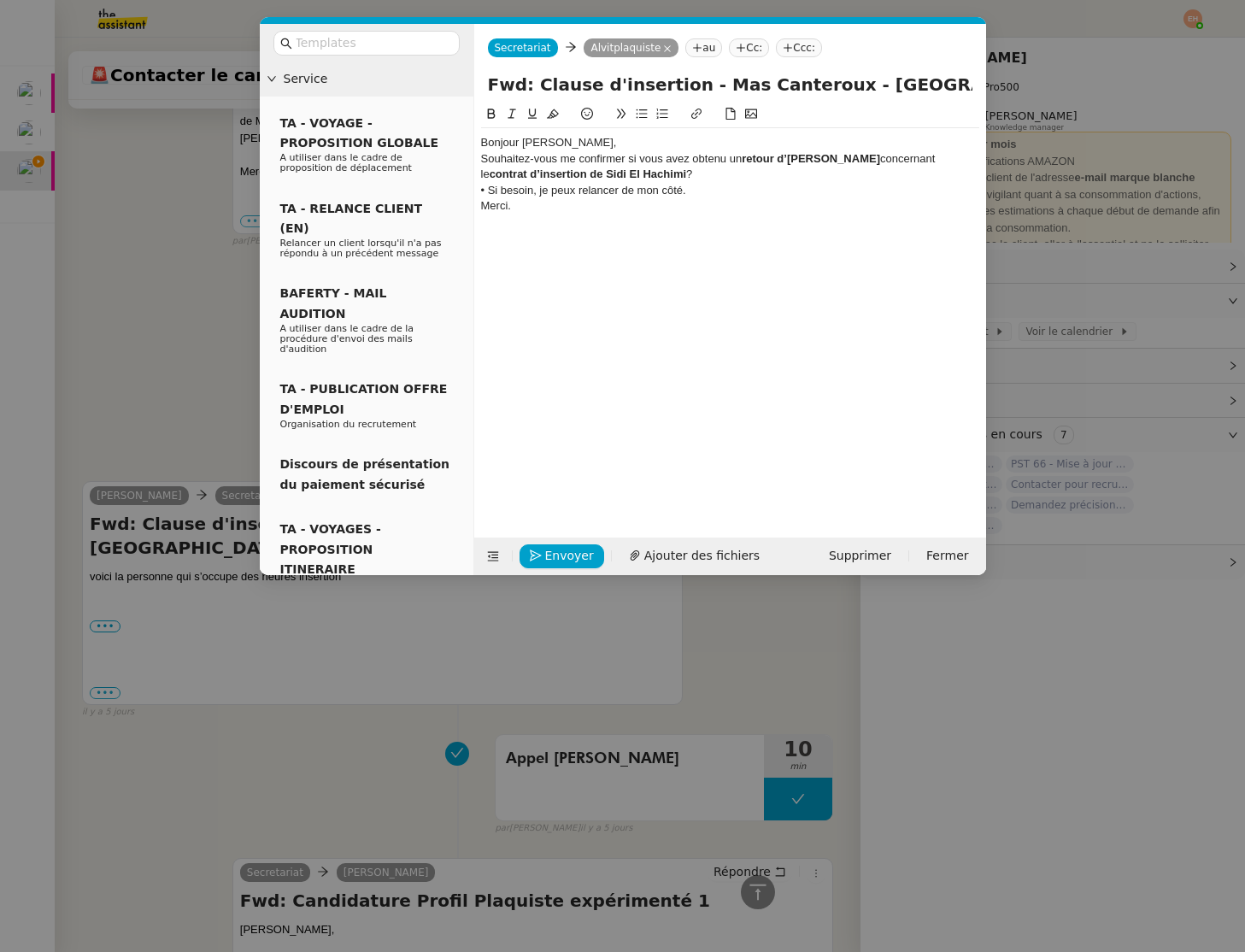
scroll to position [1821, 0]
click at [487, 143] on div "Bonjour [PERSON_NAME]," at bounding box center [730, 143] width 499 height 16
click at [542, 151] on div "Souhaitez-vous me confirmer si vous avez obtenu un retour d’Alexandre Camus con…" at bounding box center [730, 167] width 499 height 32
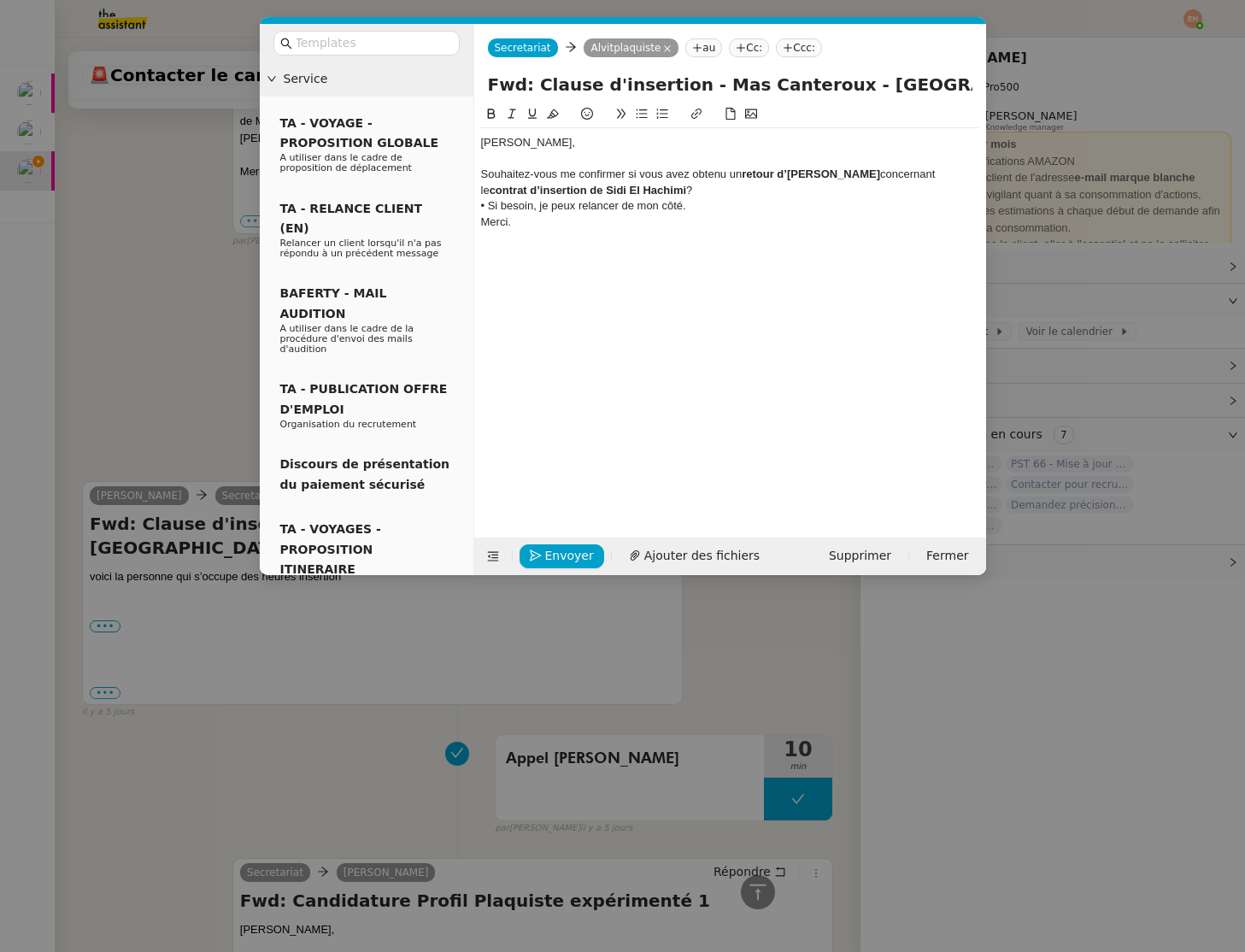
scroll to position [1837, 0]
click at [596, 175] on div "Souhaitez-vous me confirmer si vous avez obtenu un retour d’Alexandre Camus con…" at bounding box center [730, 183] width 499 height 32
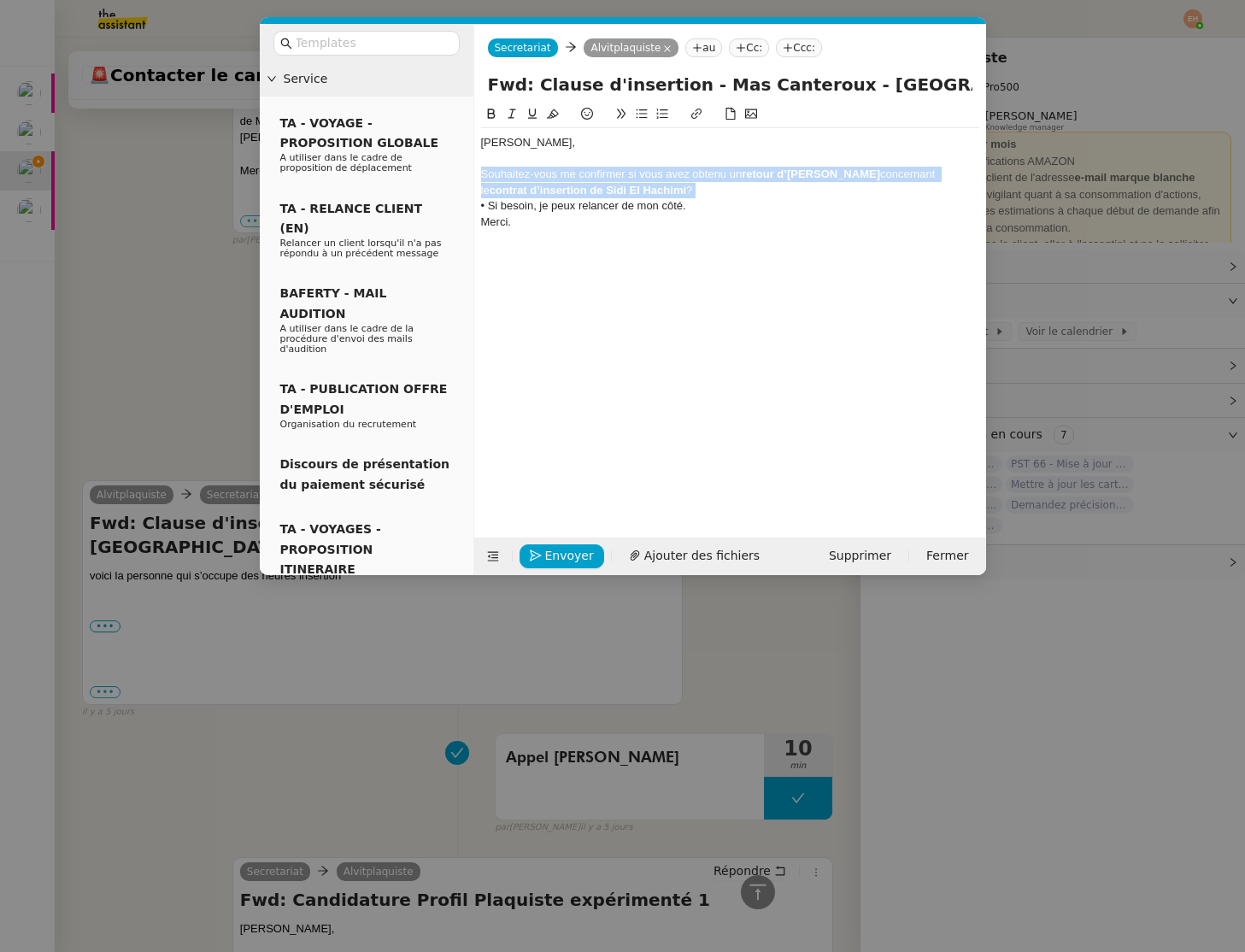
click at [596, 175] on div "Souhaitez-vous me confirmer si vous avez obtenu un retour d’Alexandre Camus con…" at bounding box center [730, 183] width 499 height 32
click at [103, 211] on nz-modal-container "Service TA - VOYAGE - PROPOSITION GLOBALE A utiliser dans le cadre de propositi…" at bounding box center [622, 476] width 1245 height 952
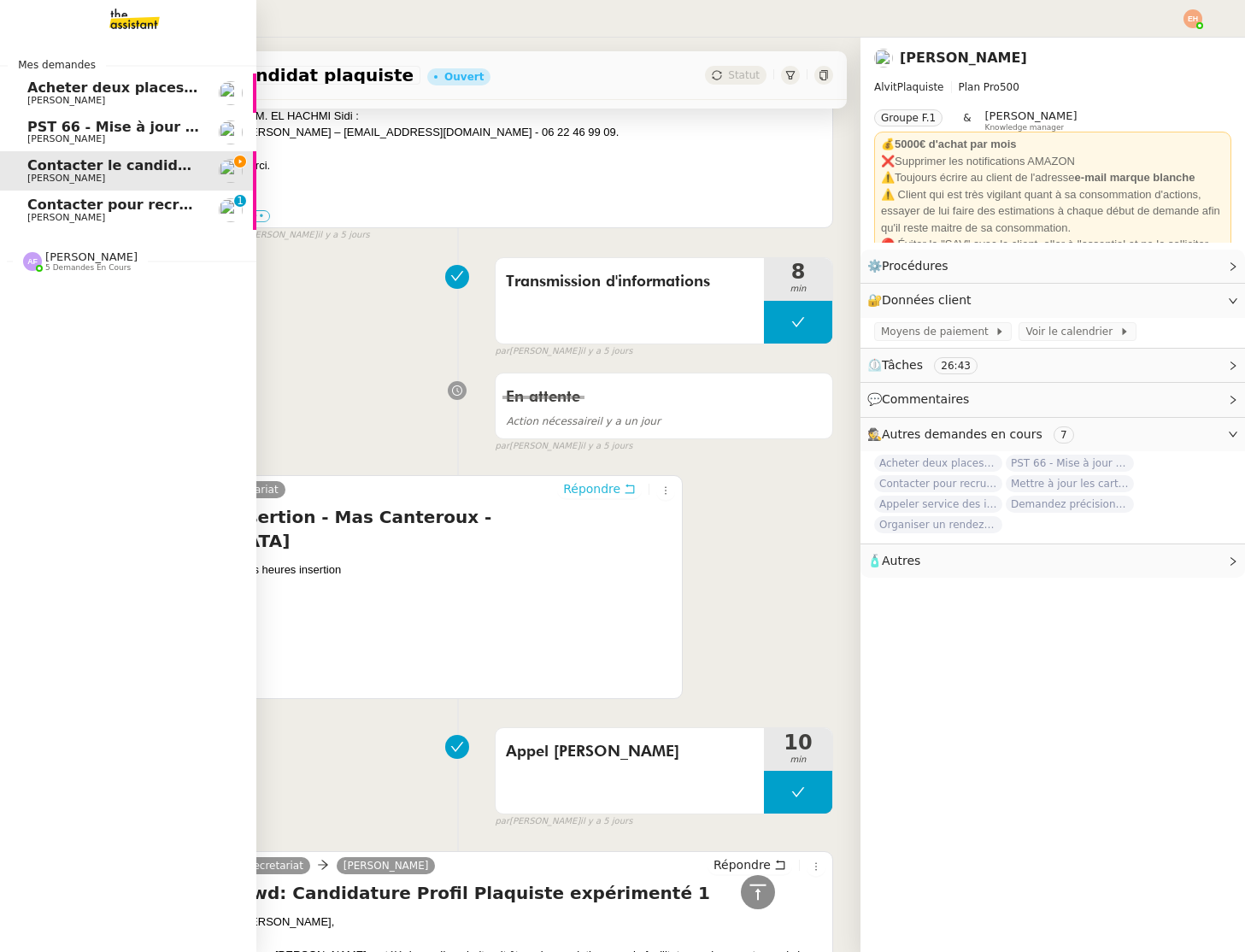
scroll to position [1833, 0]
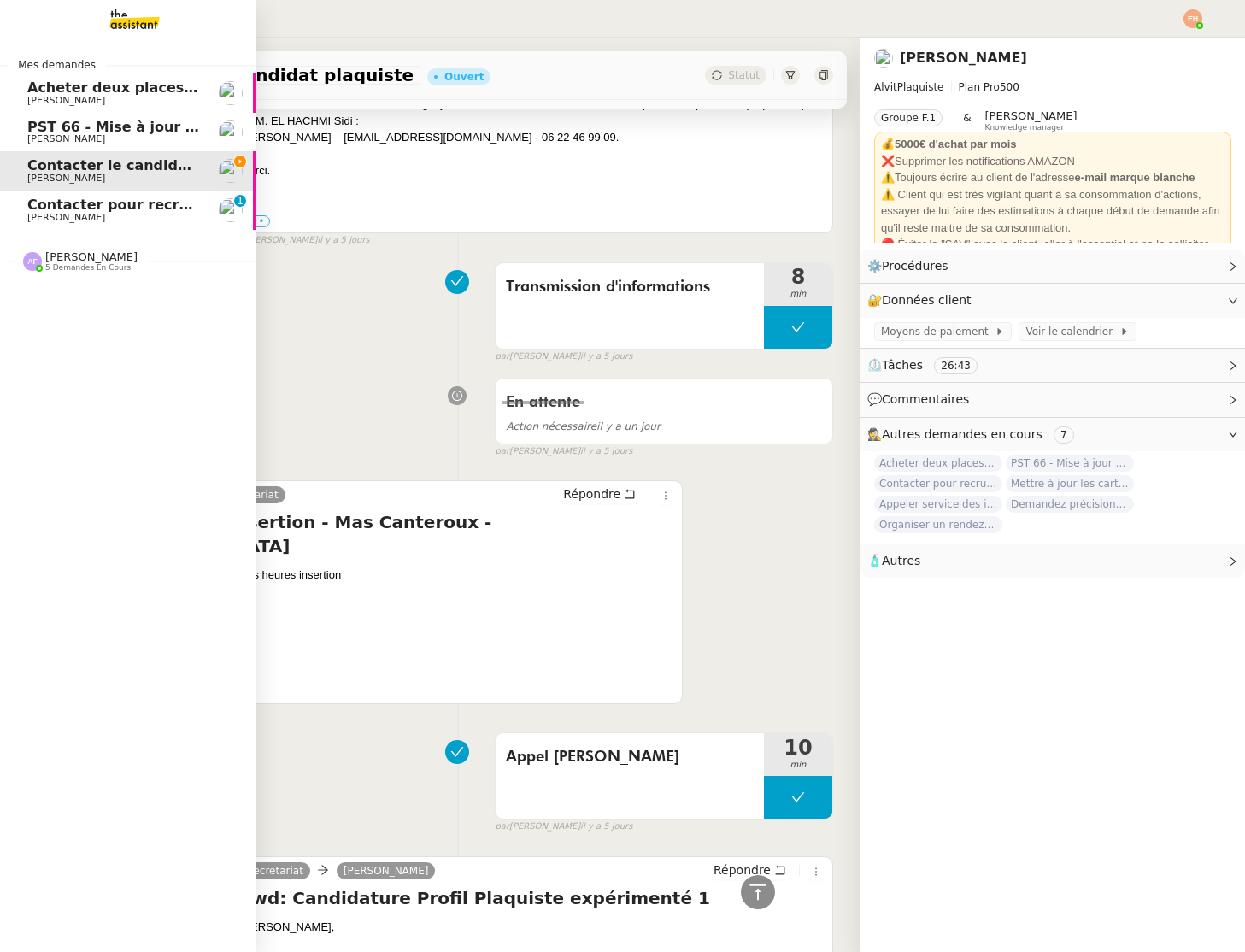
click at [41, 211] on span "Contacter pour recrutement [PERSON_NAME]" at bounding box center [202, 205] width 349 height 17
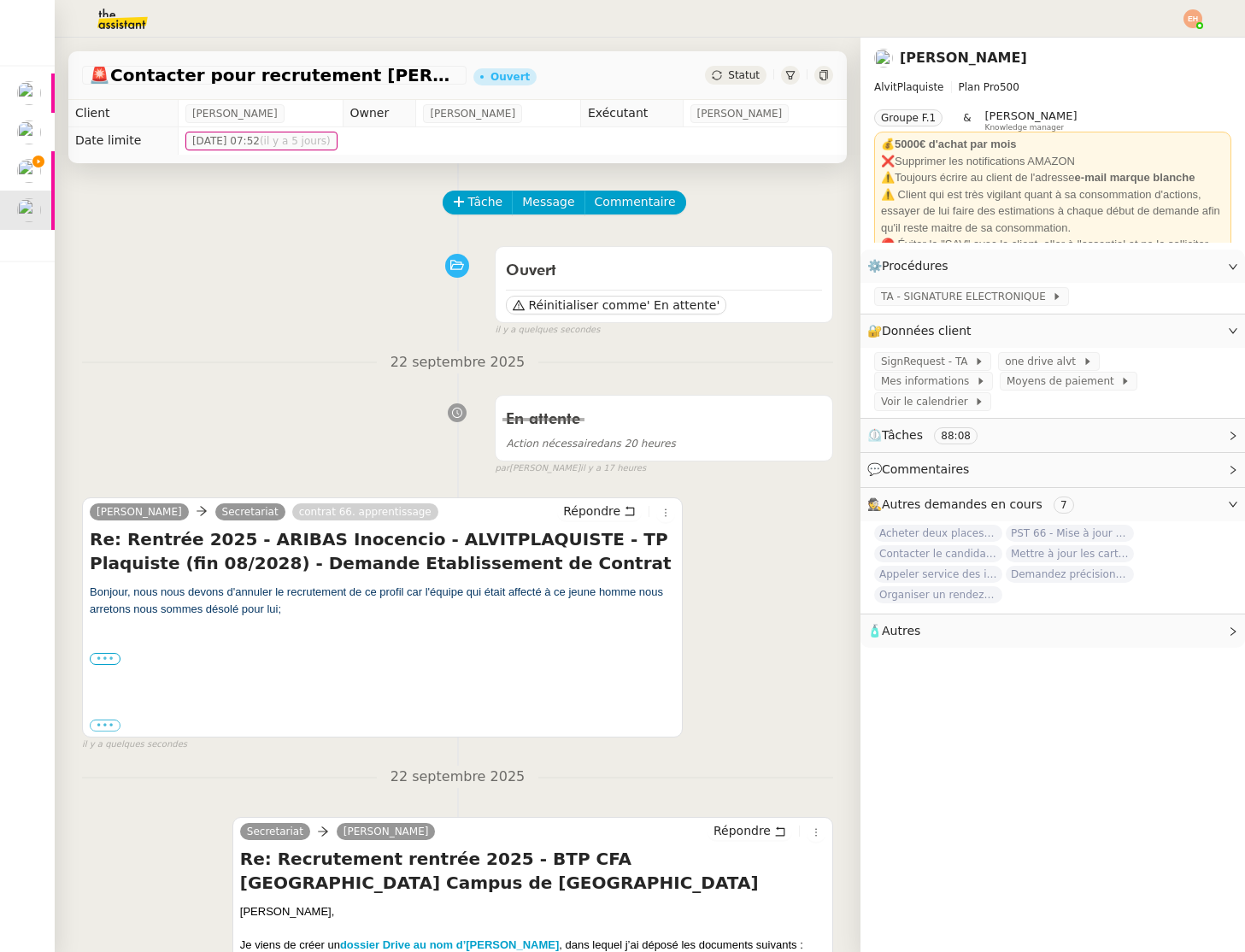
click at [104, 660] on label "•••" at bounding box center [105, 658] width 31 height 12
click at [0, 0] on input "•••" at bounding box center [0, 0] width 0 height 0
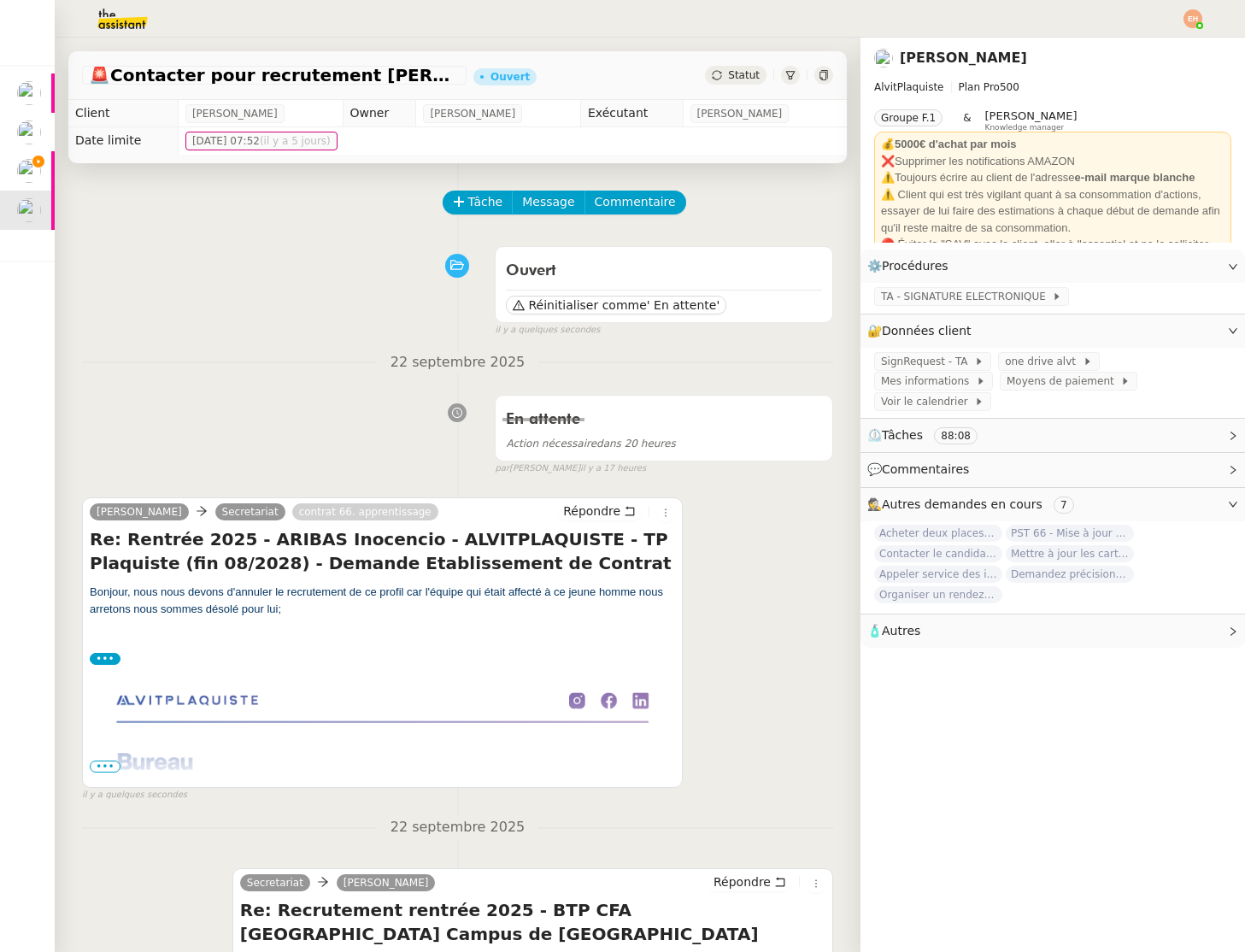
click at [106, 773] on img at bounding box center [383, 761] width 586 height 189
click at [109, 787] on div "Vitor Alvites Secretariat contrat 66. apprentissage Répondre Re: Rentrée 2025 -…" at bounding box center [383, 642] width 601 height 290
click at [102, 790] on span "il y a quelques secondes" at bounding box center [134, 795] width 105 height 15
click at [141, 753] on img at bounding box center [383, 761] width 586 height 189
click at [130, 756] on img at bounding box center [383, 761] width 586 height 189
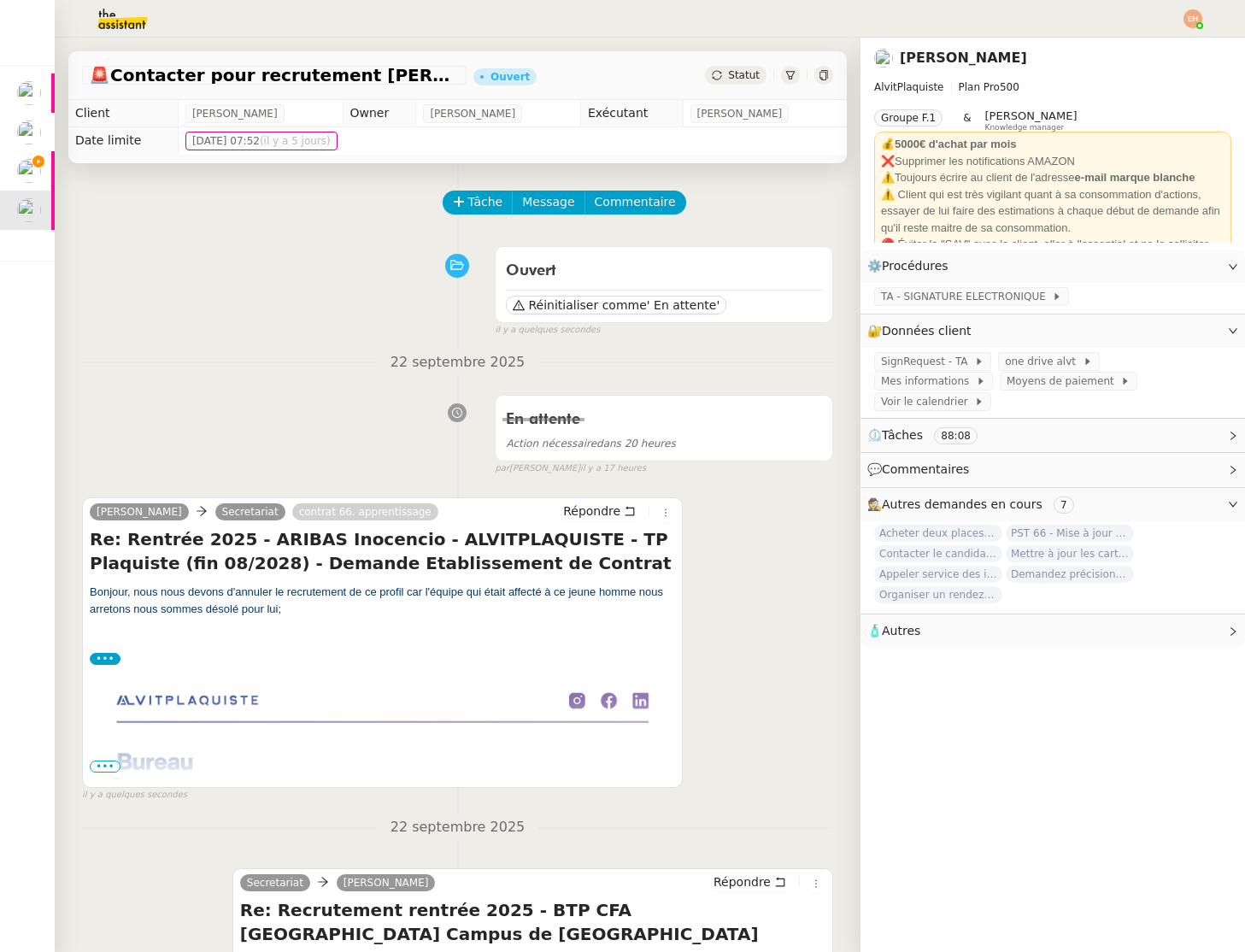
click at [113, 768] on span "•••" at bounding box center [105, 767] width 31 height 12
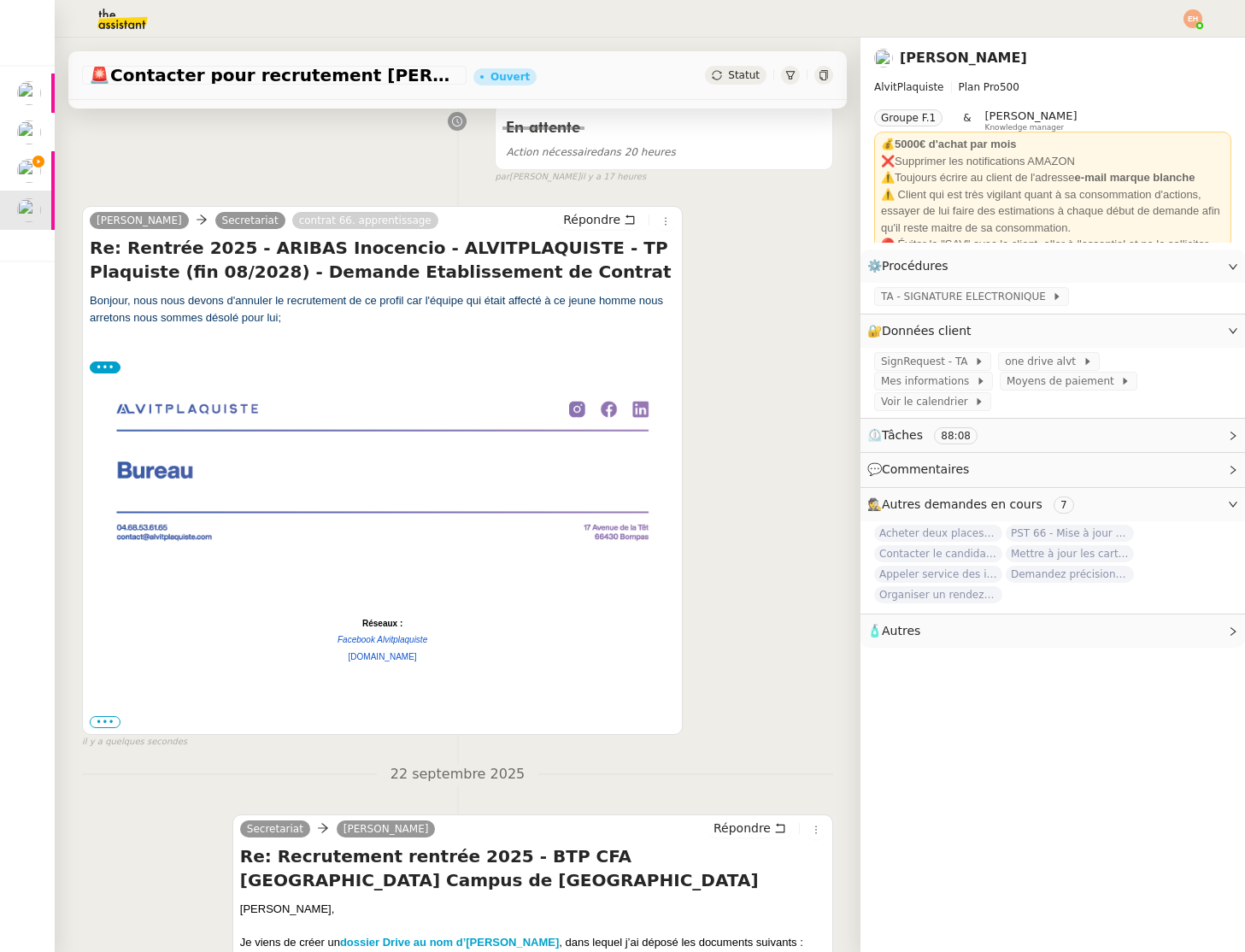
scroll to position [382, 0]
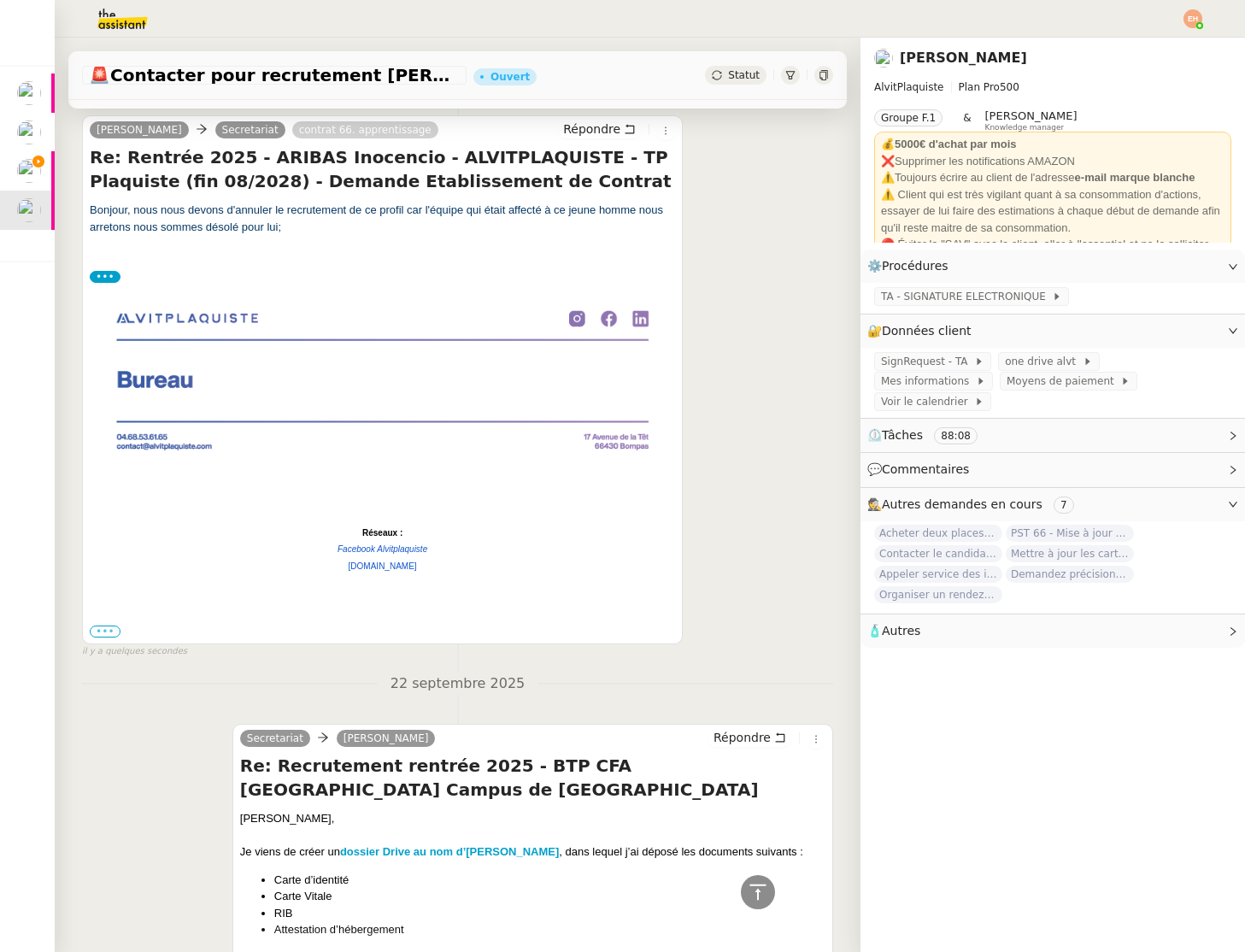
click at [110, 638] on label "•••" at bounding box center [105, 631] width 31 height 12
click at [0, 0] on input "•••" at bounding box center [0, 0] width 0 height 0
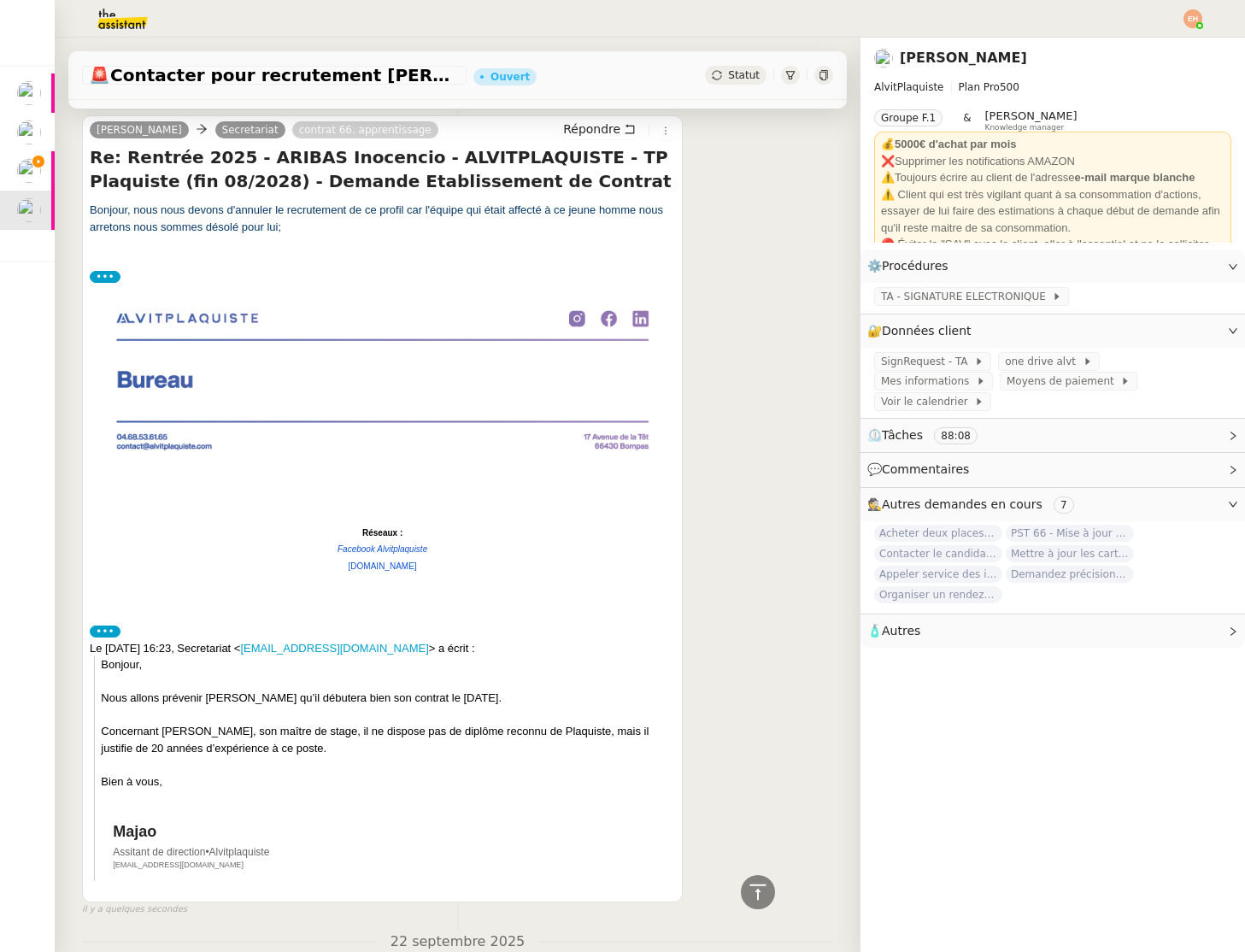
scroll to position [0, 0]
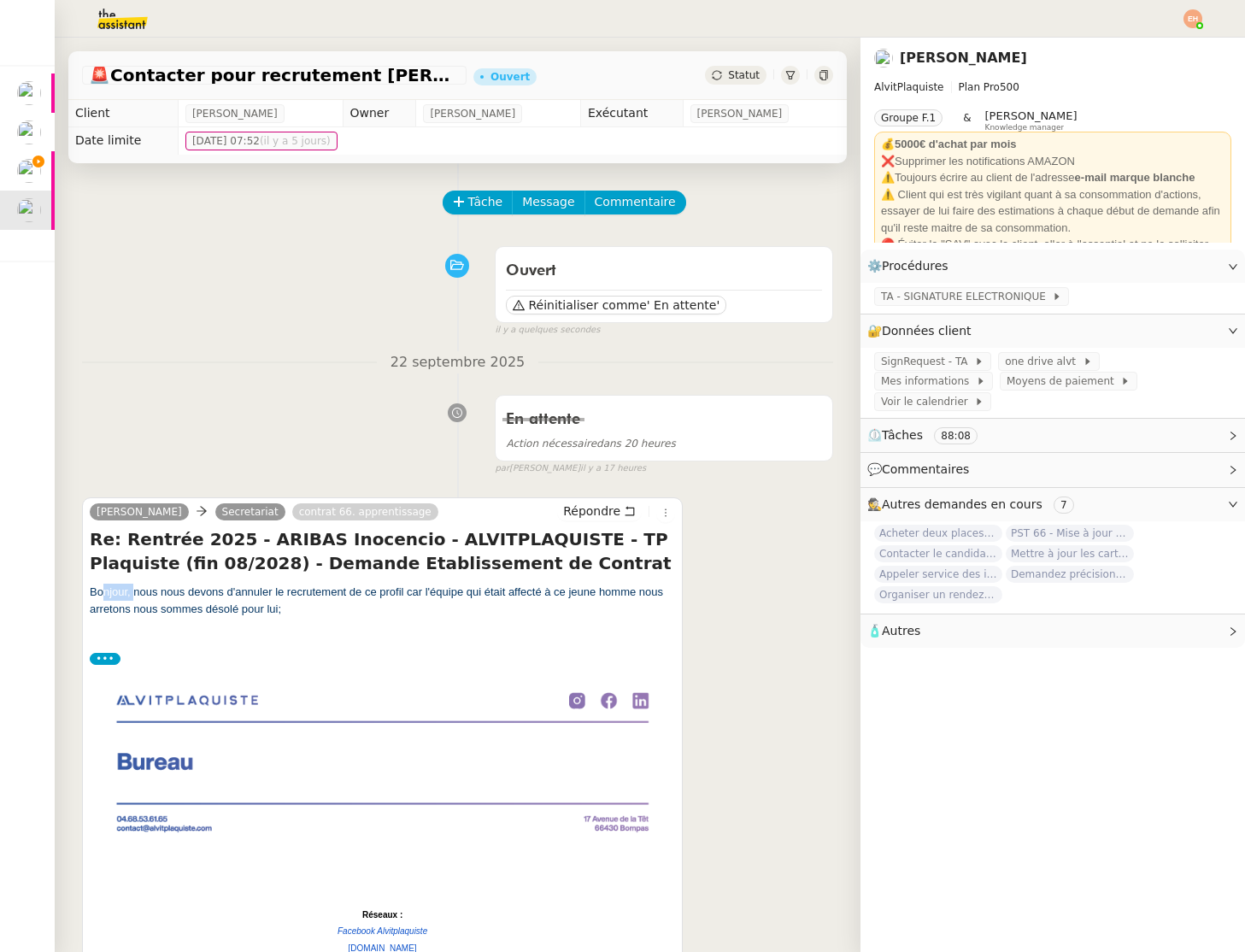
drag, startPoint x: 100, startPoint y: 594, endPoint x: 133, endPoint y: 597, distance: 33.1
click at [133, 597] on div "Bonjour, nous nous devons d'annuler le recrutement de ce profil car l'équipe qu…" at bounding box center [383, 601] width 586 height 33
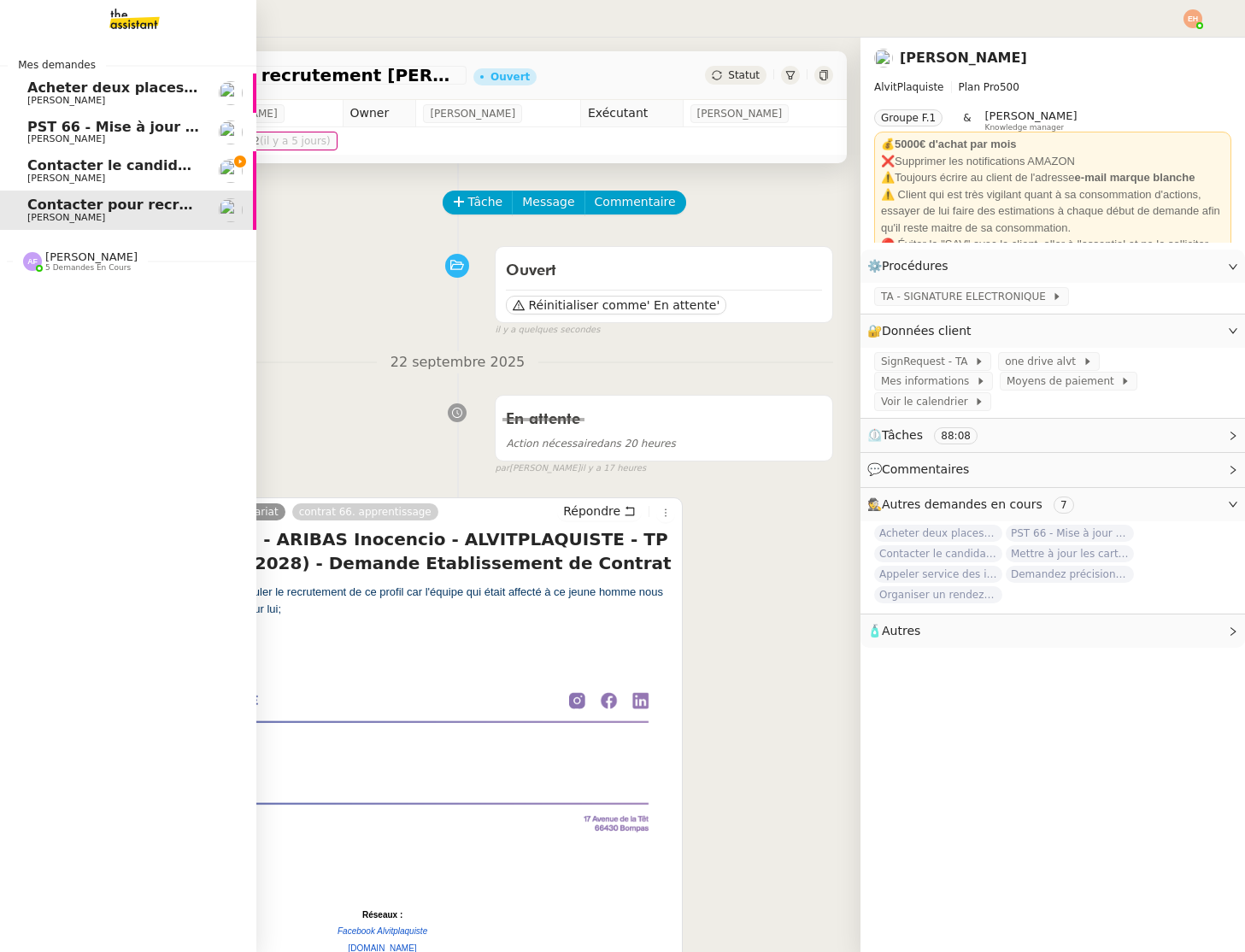
click at [119, 167] on span "Contacter le candidat plaquiste" at bounding box center [149, 166] width 243 height 17
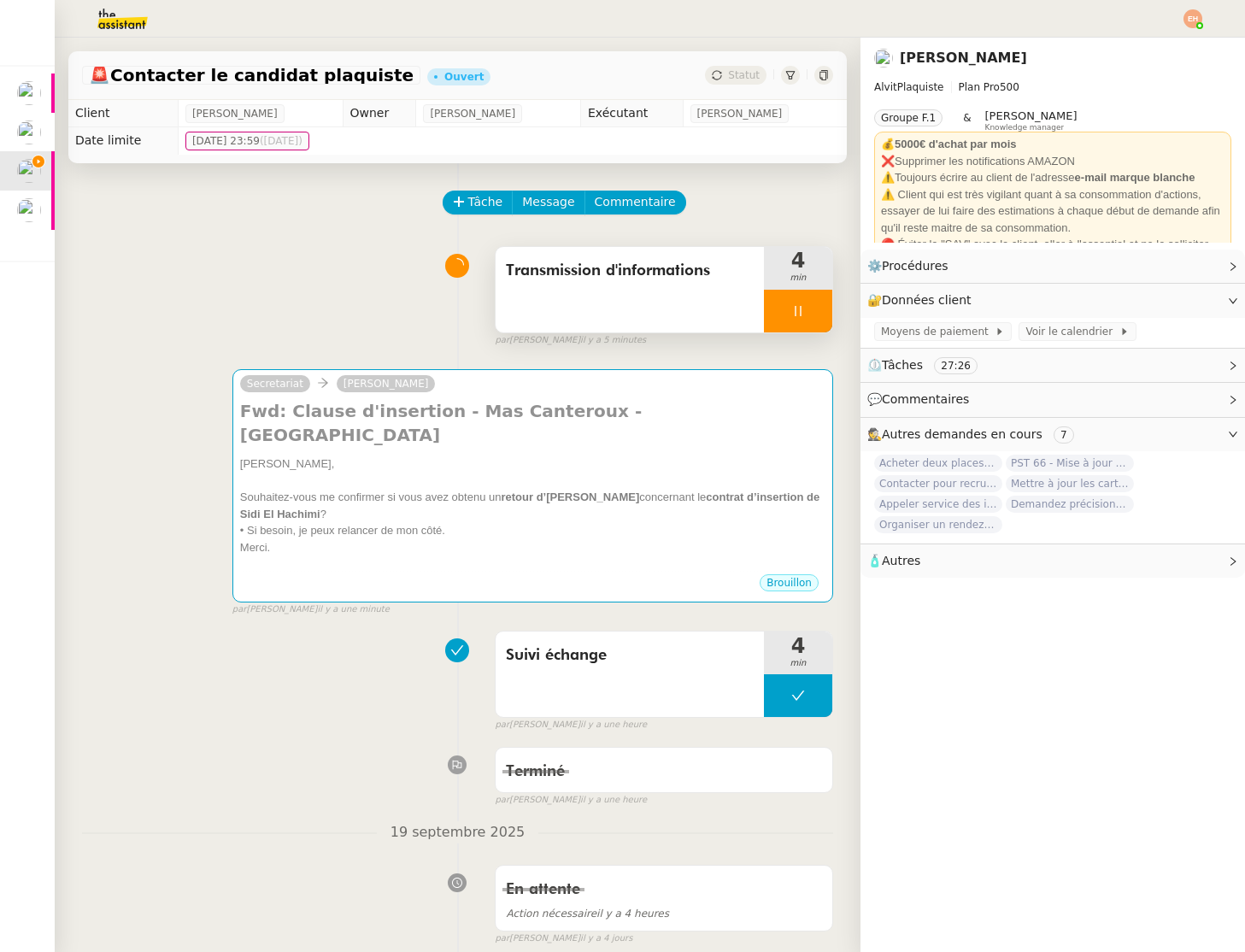
click at [797, 293] on div at bounding box center [798, 311] width 69 height 43
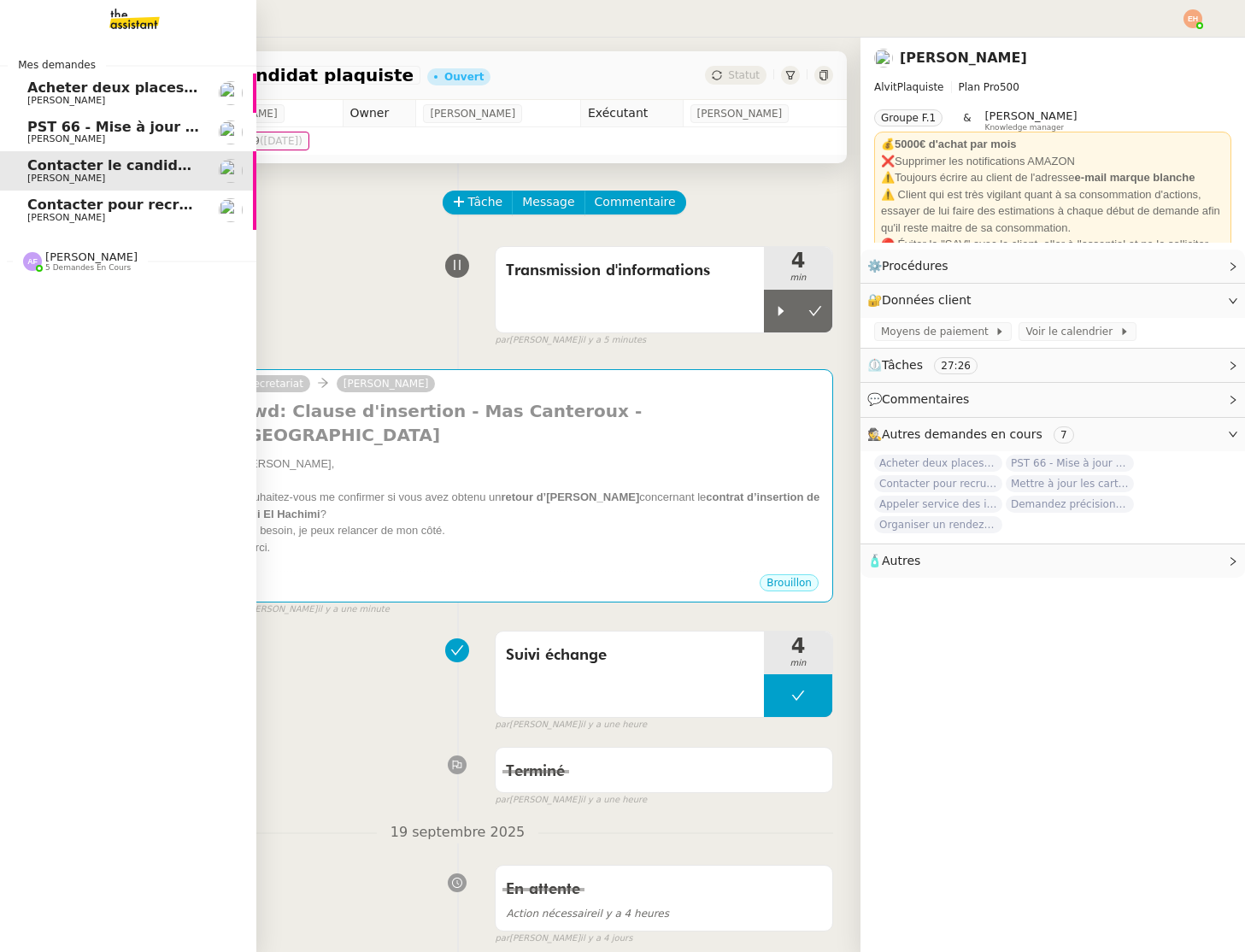
click at [44, 209] on span "Contacter pour recrutement [PERSON_NAME]" at bounding box center [202, 205] width 349 height 17
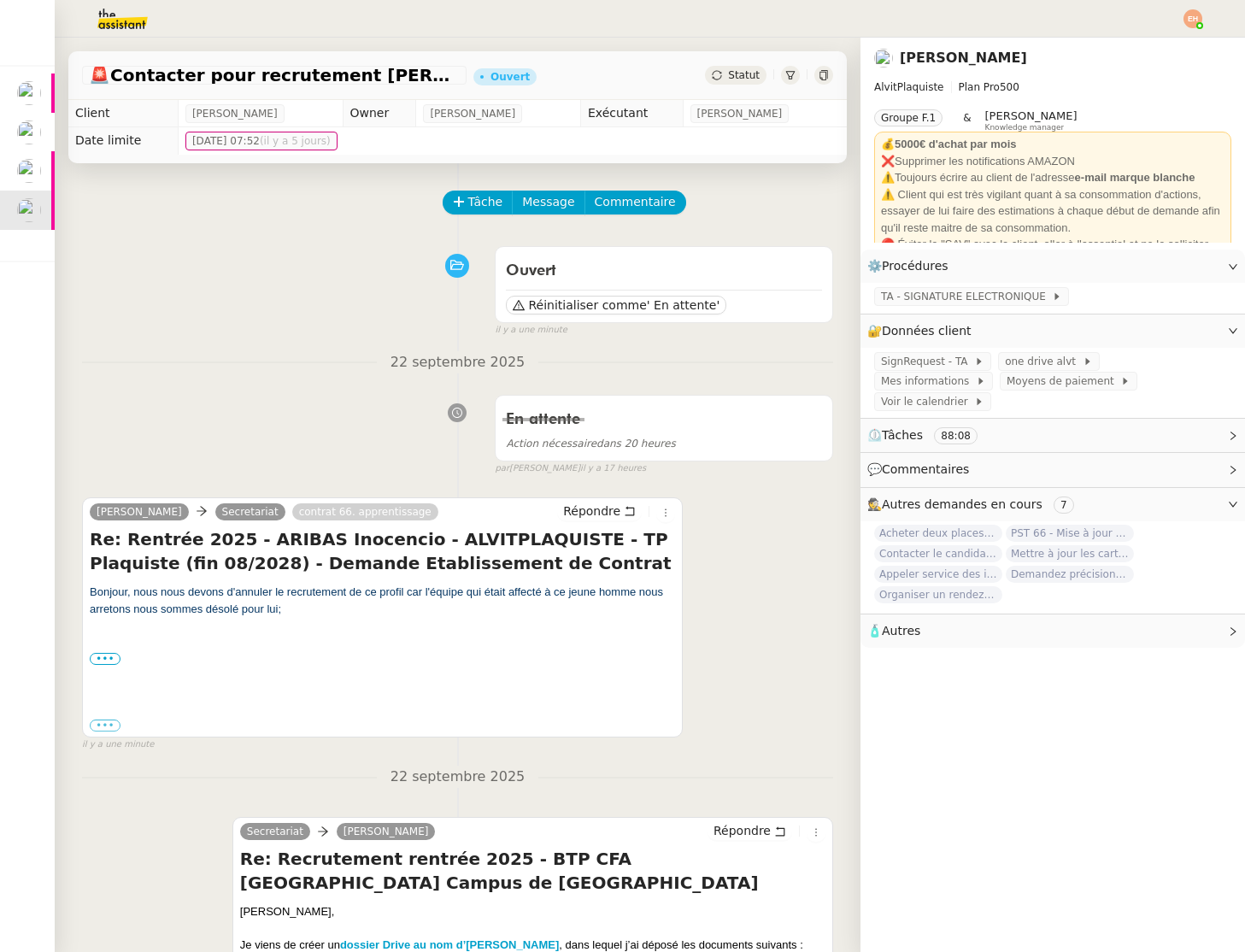
click at [145, 21] on img at bounding box center [108, 19] width 133 height 38
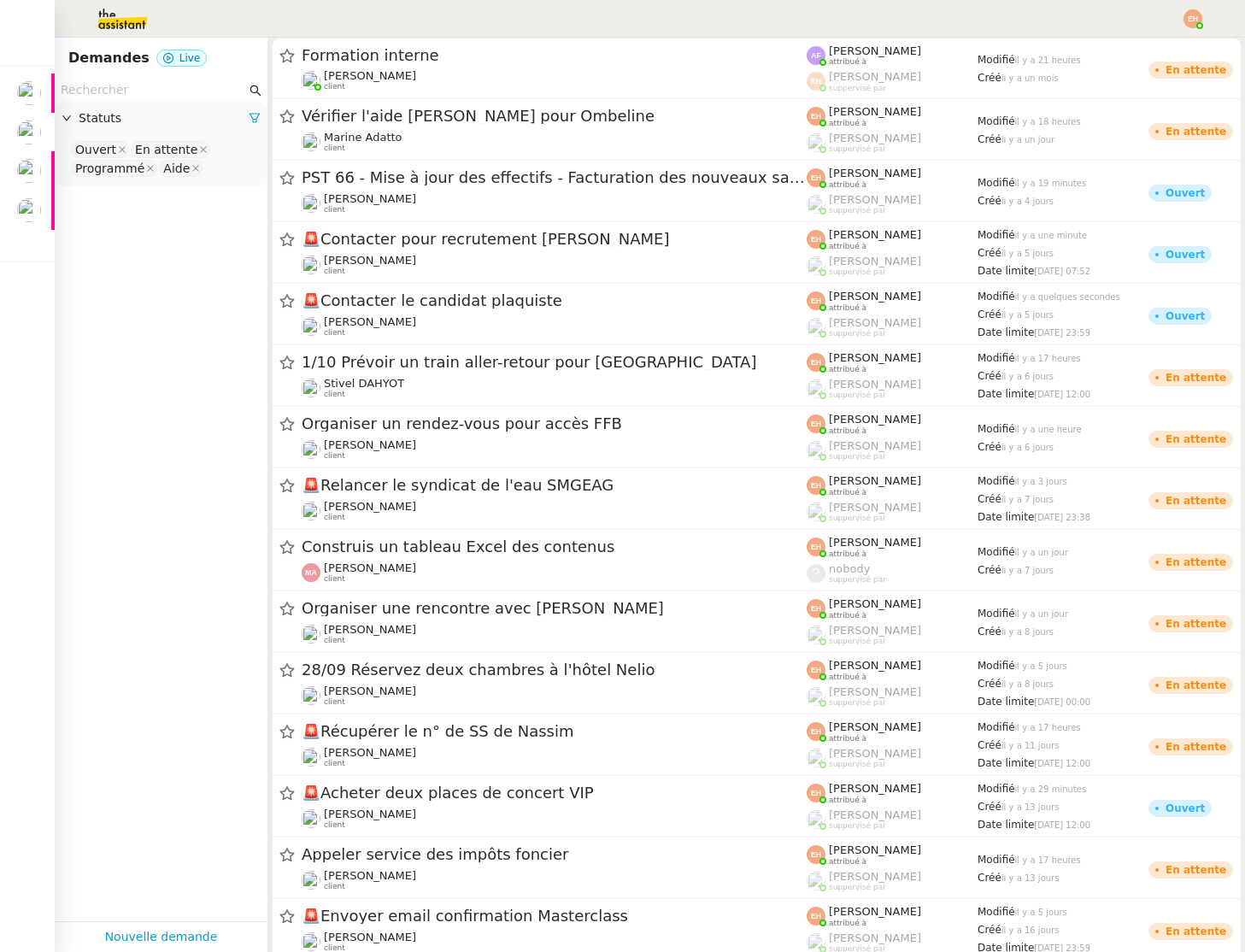
click at [133, 79] on nz-input-group at bounding box center [161, 90] width 213 height 23
click at [123, 92] on input "text" at bounding box center [153, 90] width 185 height 19
click at [126, 88] on input "text" at bounding box center [153, 90] width 185 height 19
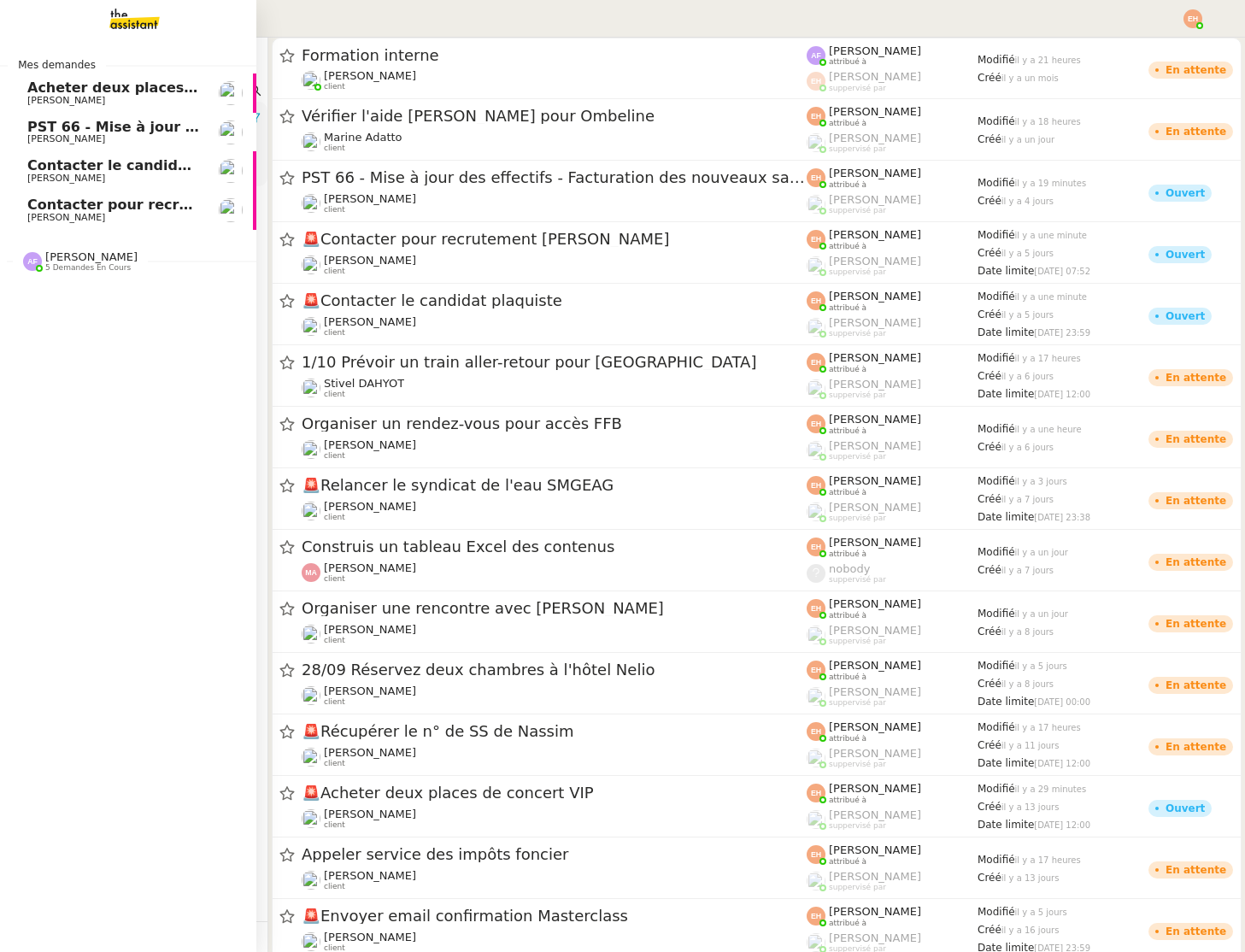
click at [49, 209] on span "Contacter pour recrutement [PERSON_NAME]" at bounding box center [202, 205] width 349 height 17
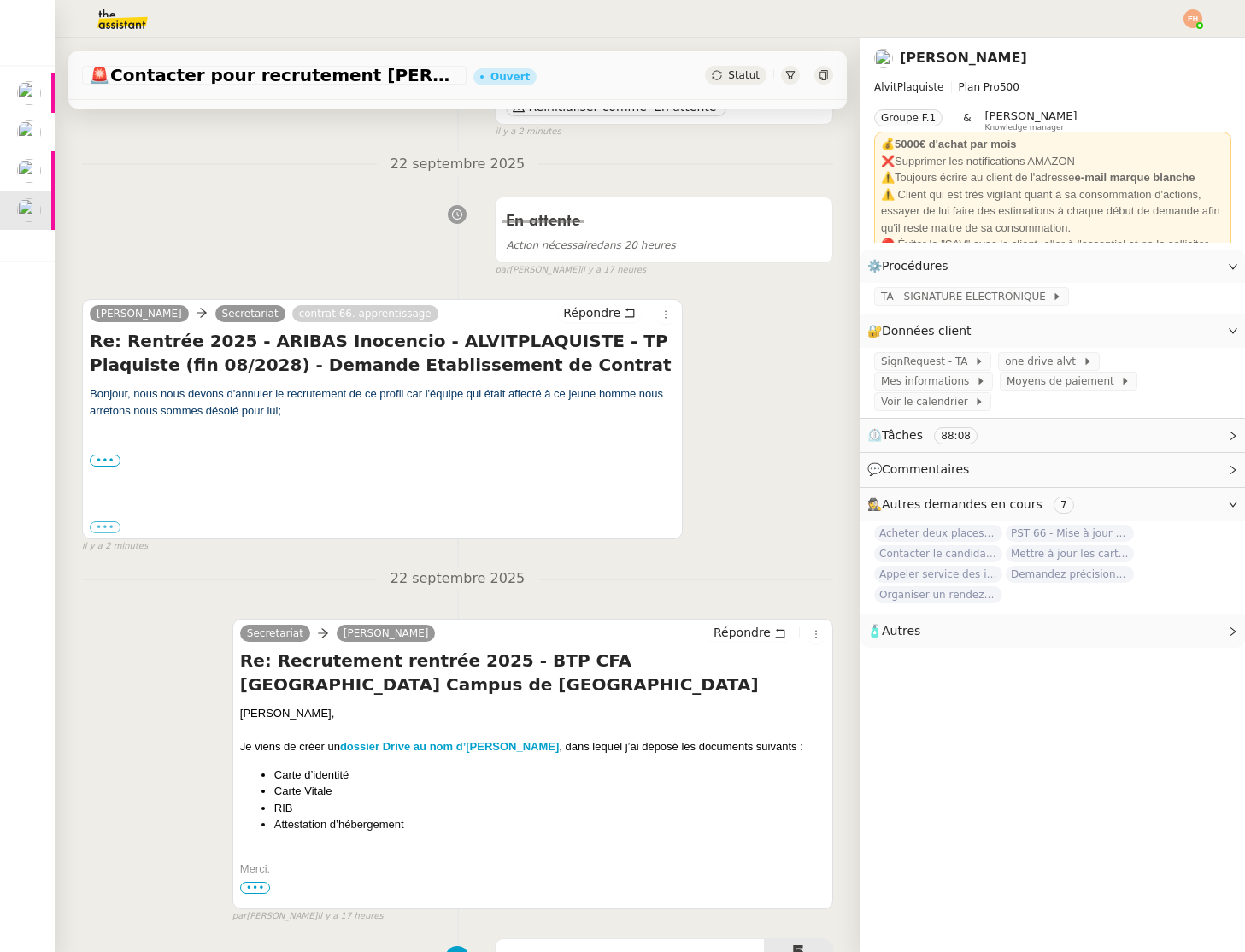
scroll to position [213, 0]
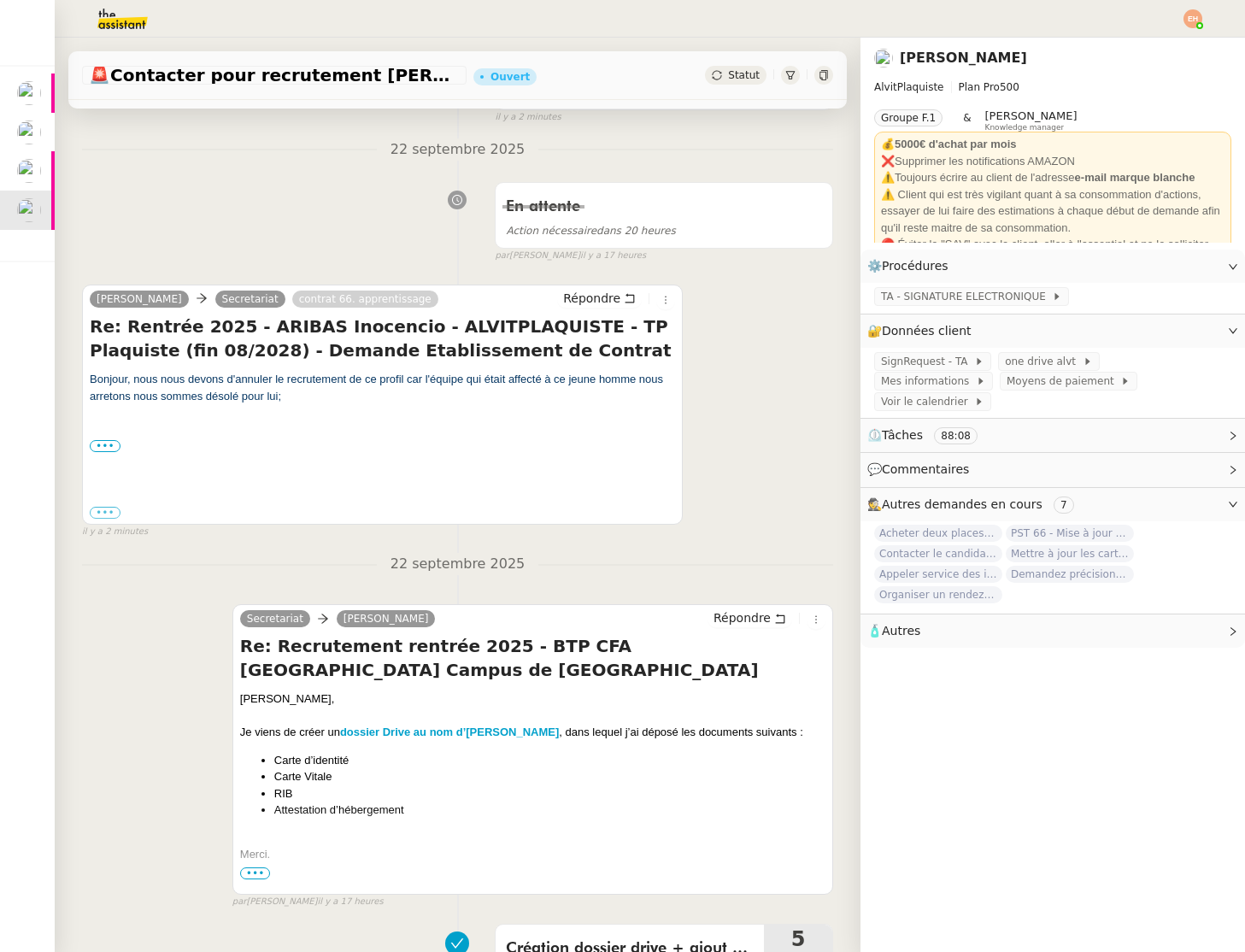
click at [101, 25] on img at bounding box center [108, 19] width 133 height 38
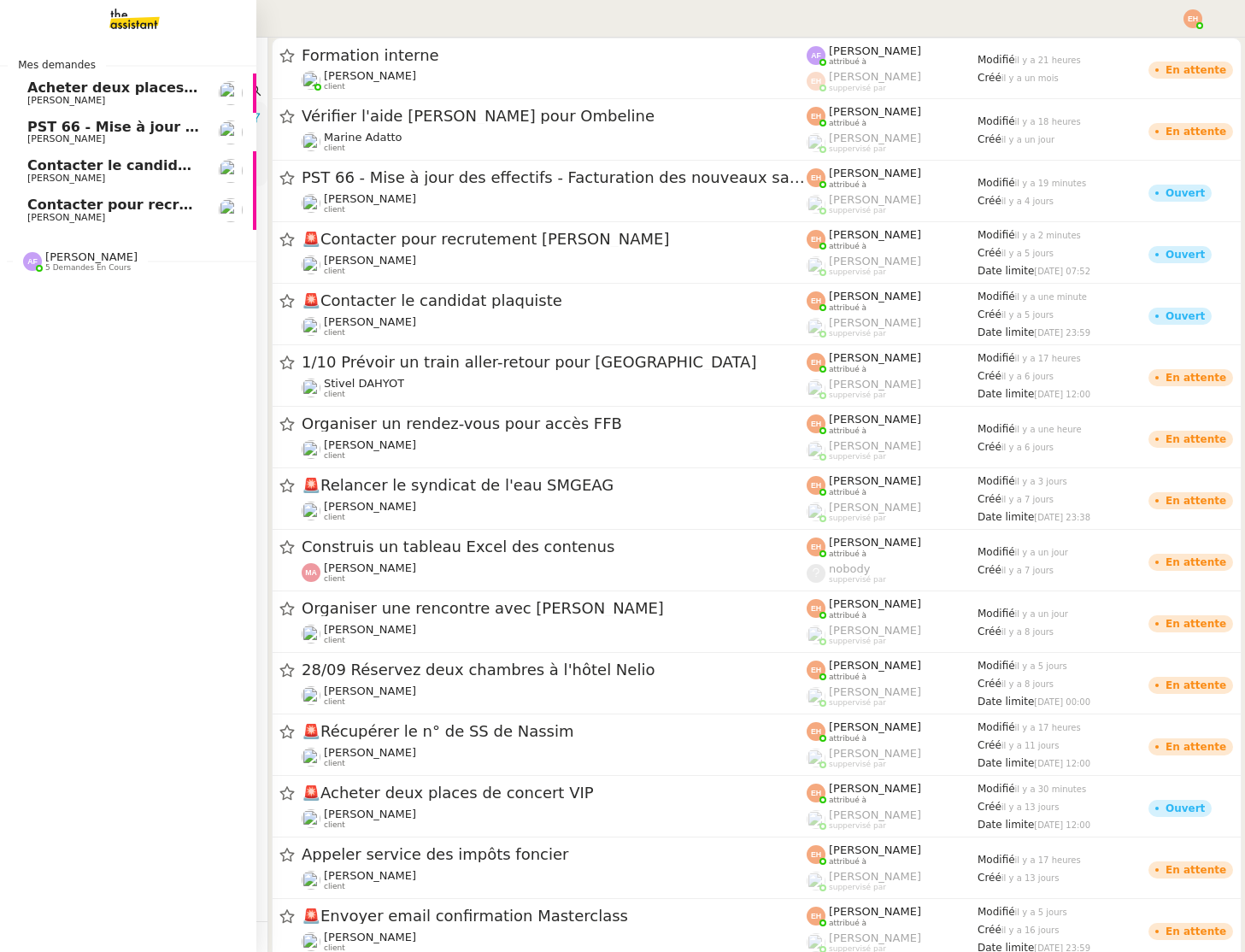
drag, startPoint x: 41, startPoint y: 209, endPoint x: 217, endPoint y: 224, distance: 176.6
click at [40, 209] on span "Contacter pour recrutement [PERSON_NAME]" at bounding box center [202, 205] width 349 height 17
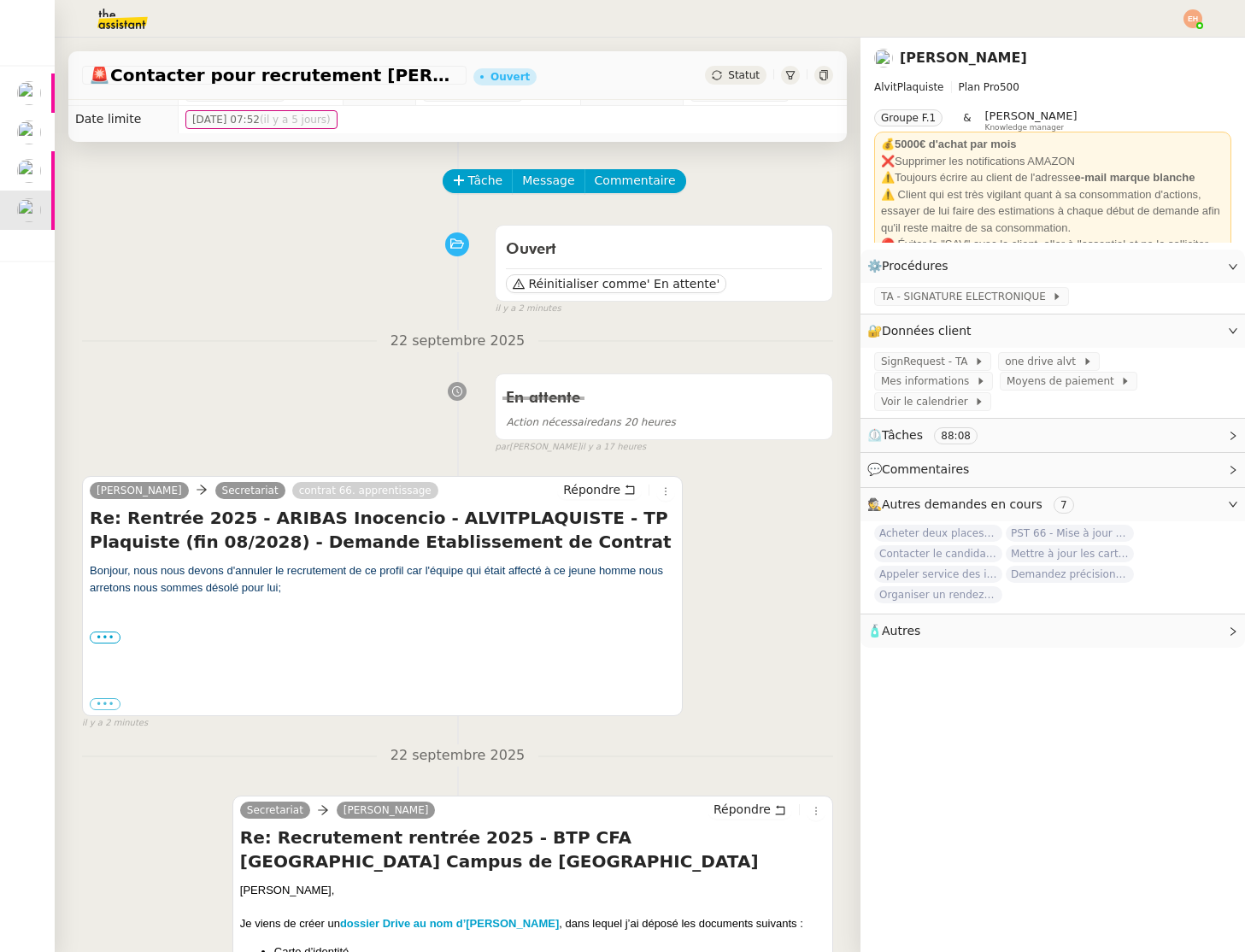
scroll to position [22, 0]
drag, startPoint x: 176, startPoint y: 577, endPoint x: 267, endPoint y: 596, distance: 93.0
click at [258, 596] on div "Bonjour, nous nous devons d'annuler le recrutement de ce profil car l'équipe qu…" at bounding box center [383, 587] width 586 height 50
click at [146, 653] on div "Bonjour, nous nous devons d'annuler le recrutement de ce profil car l'équipe qu…" at bounding box center [383, 612] width 586 height 100
drag, startPoint x: 101, startPoint y: 635, endPoint x: 116, endPoint y: 676, distance: 43.7
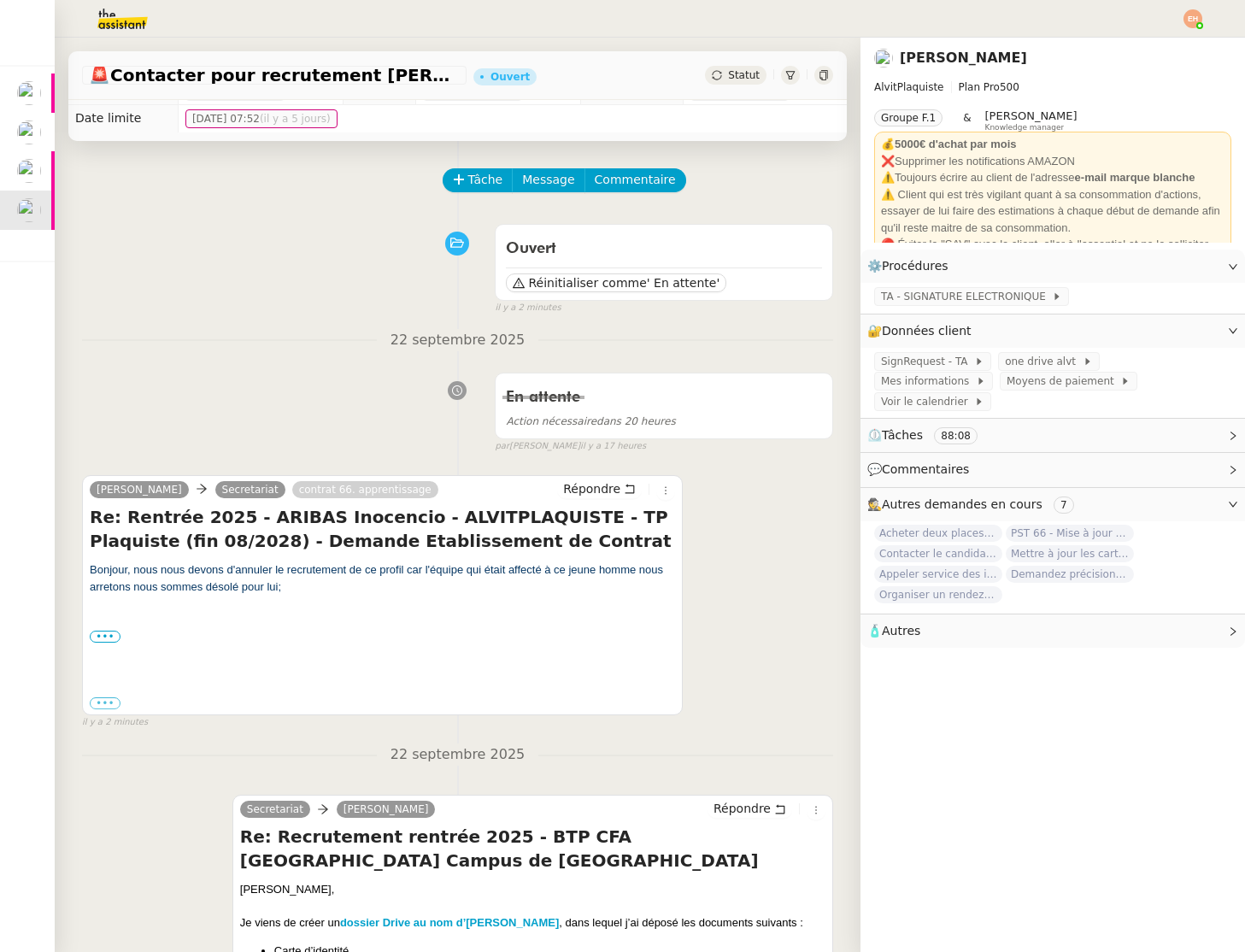
click at [101, 635] on label "•••" at bounding box center [105, 636] width 31 height 12
click at [0, 0] on input "•••" at bounding box center [0, 0] width 0 height 0
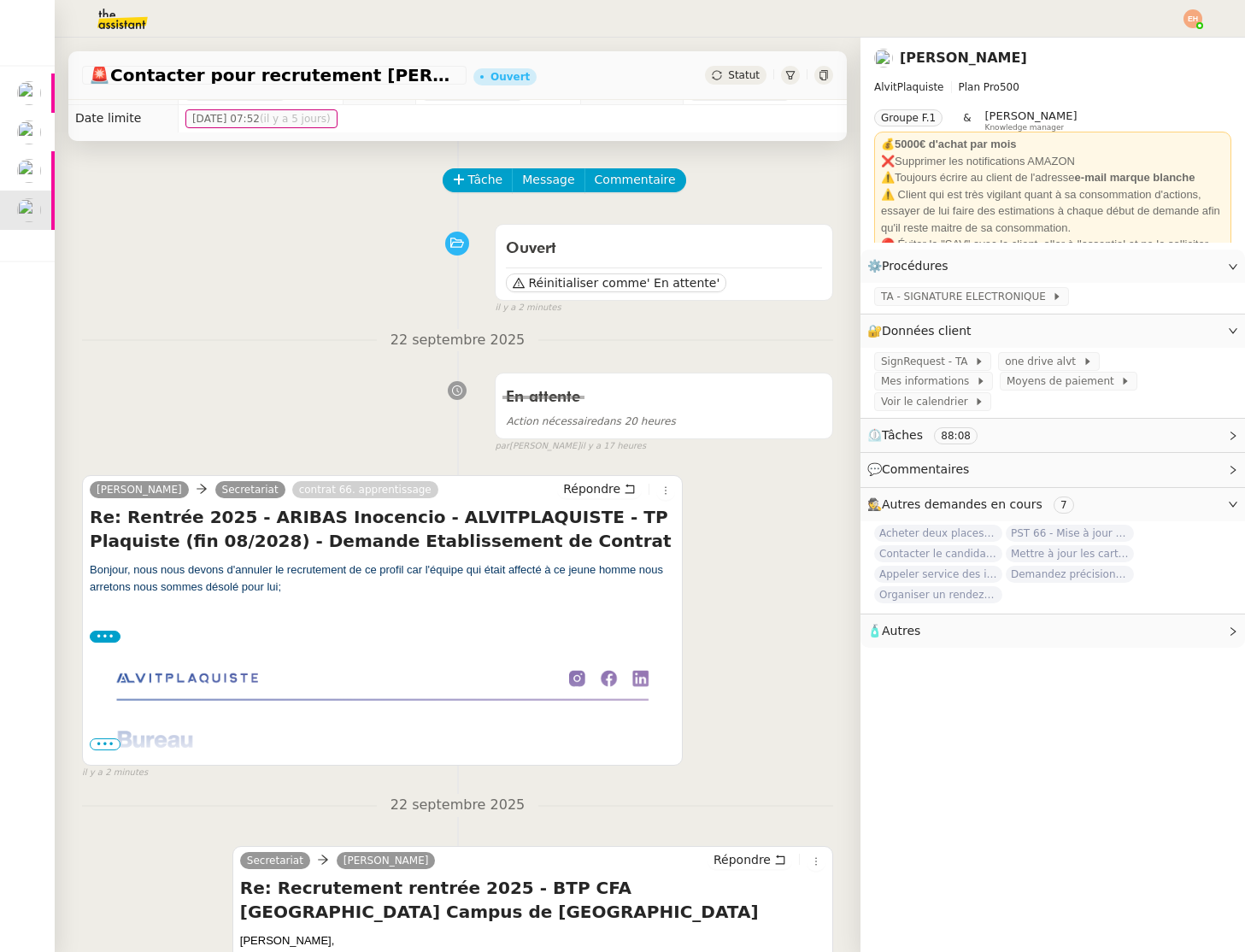
click at [106, 749] on span "•••" at bounding box center [105, 744] width 31 height 12
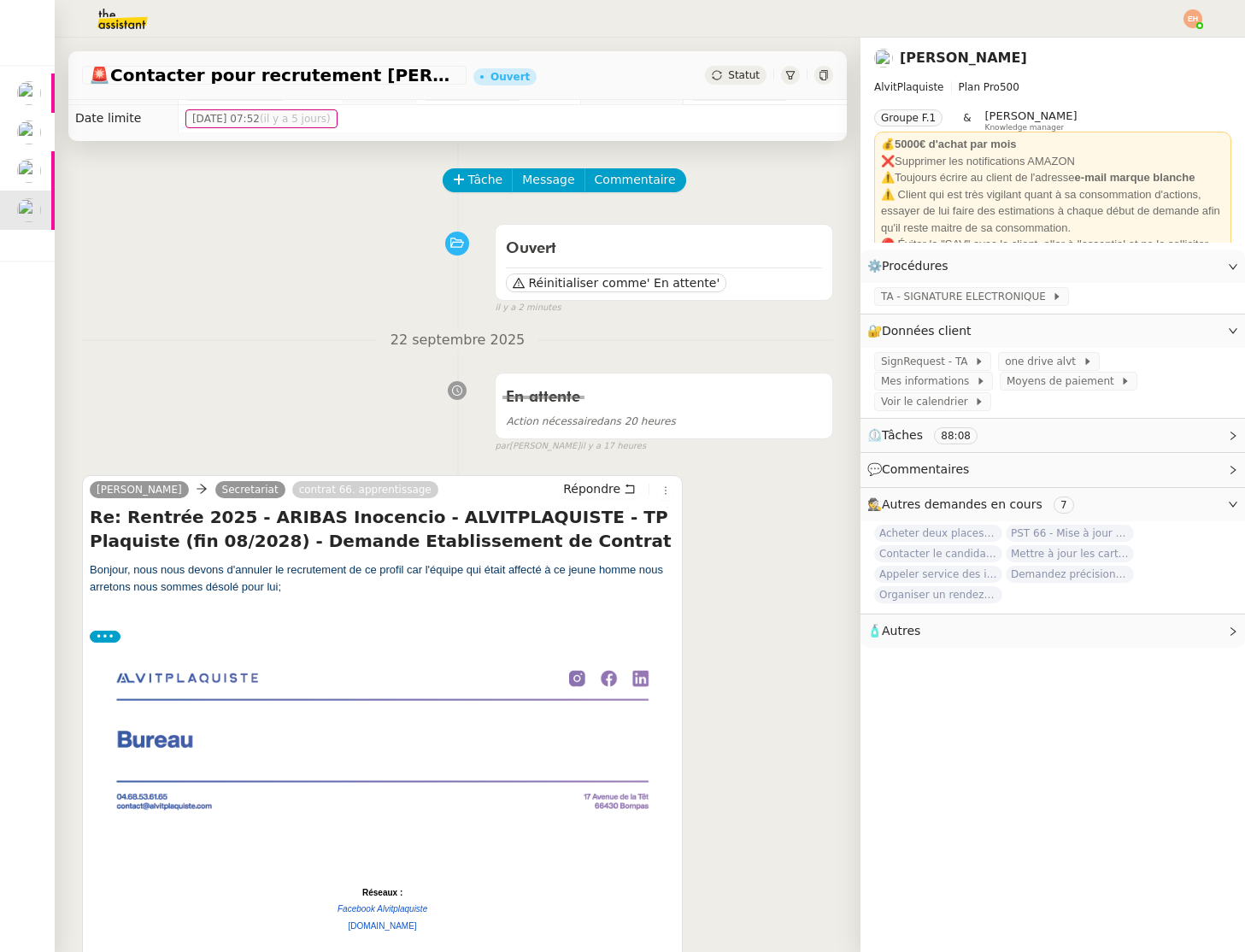
scroll to position [59, 0]
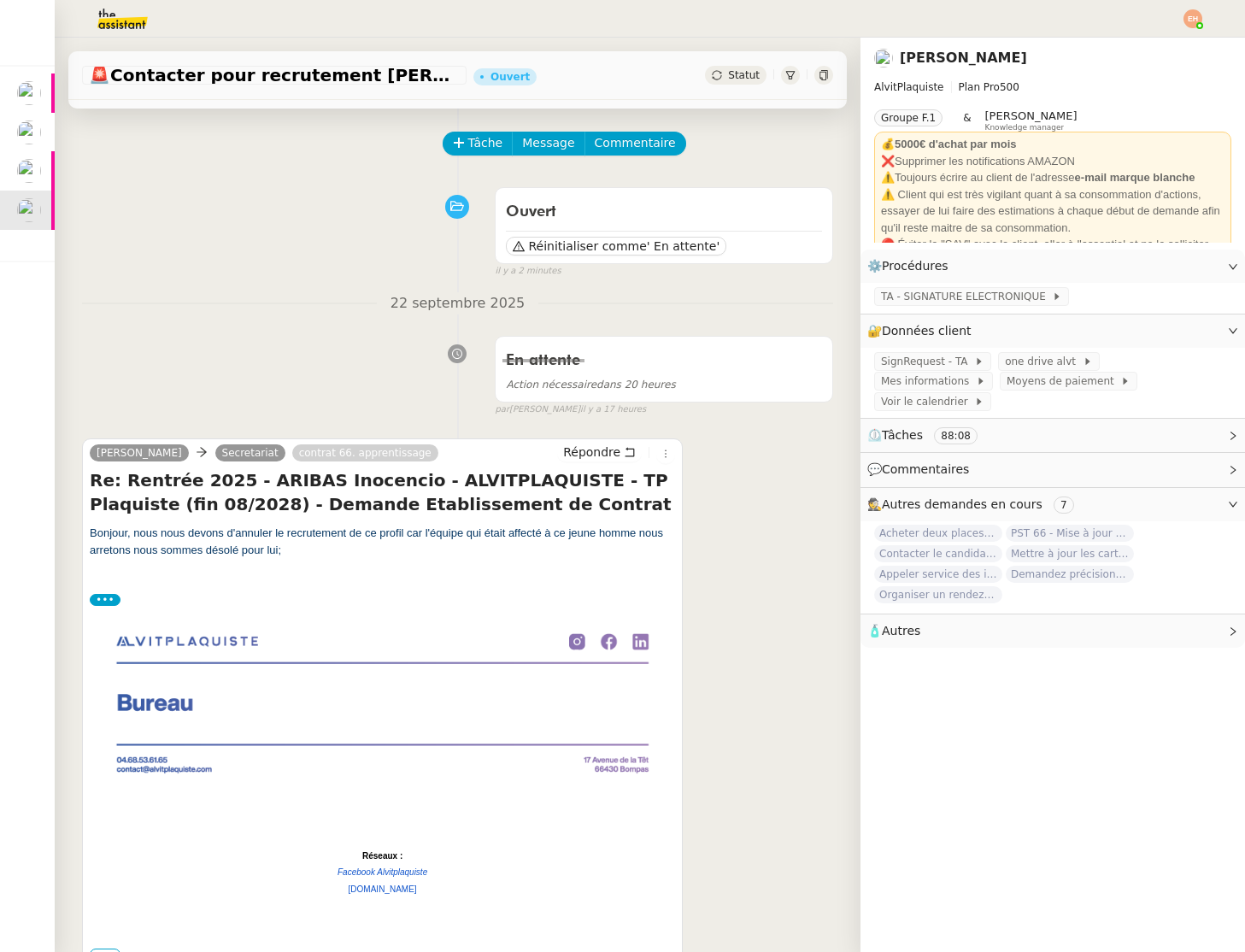
click at [132, 19] on img at bounding box center [108, 19] width 133 height 38
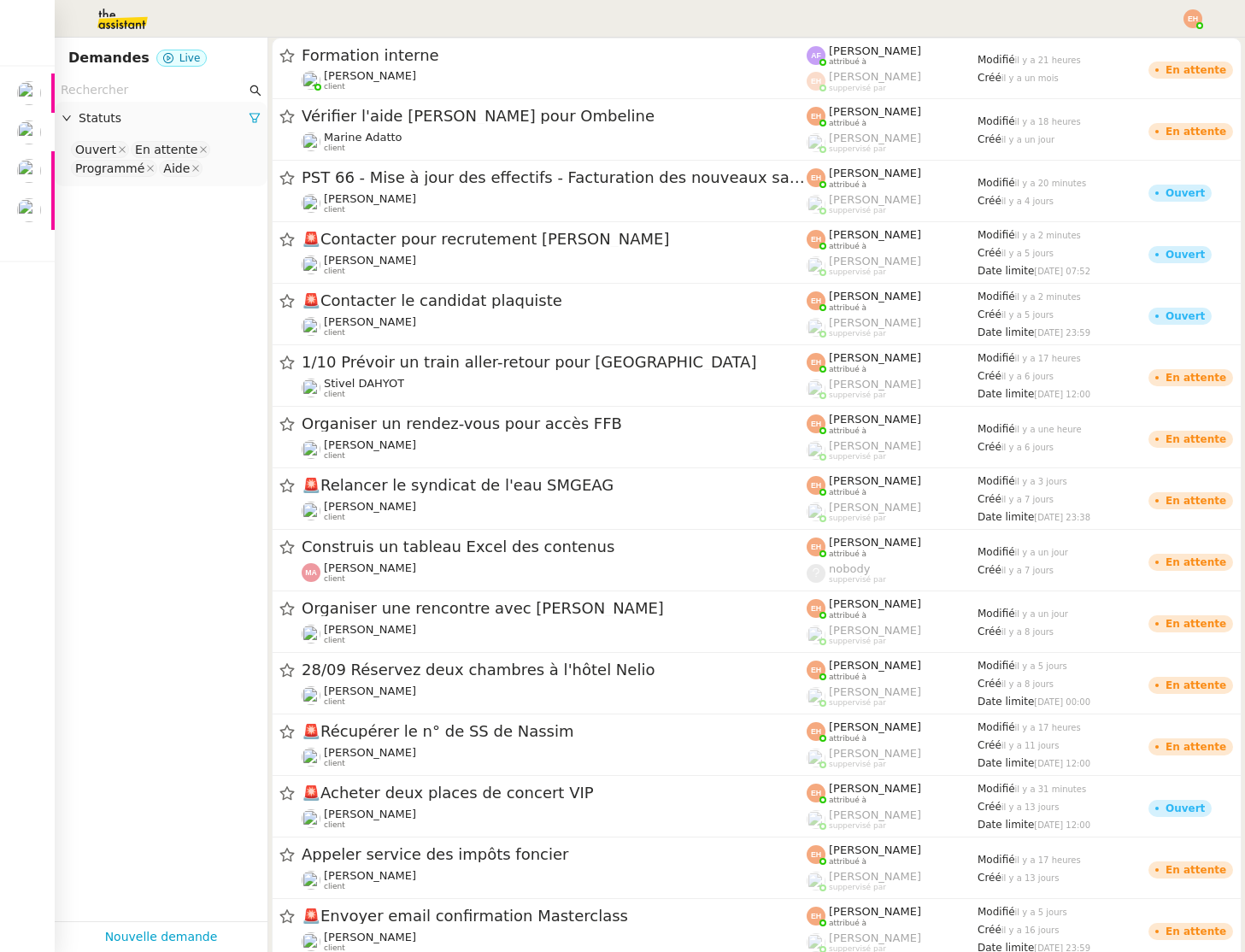
click at [168, 94] on input "text" at bounding box center [153, 90] width 185 height 19
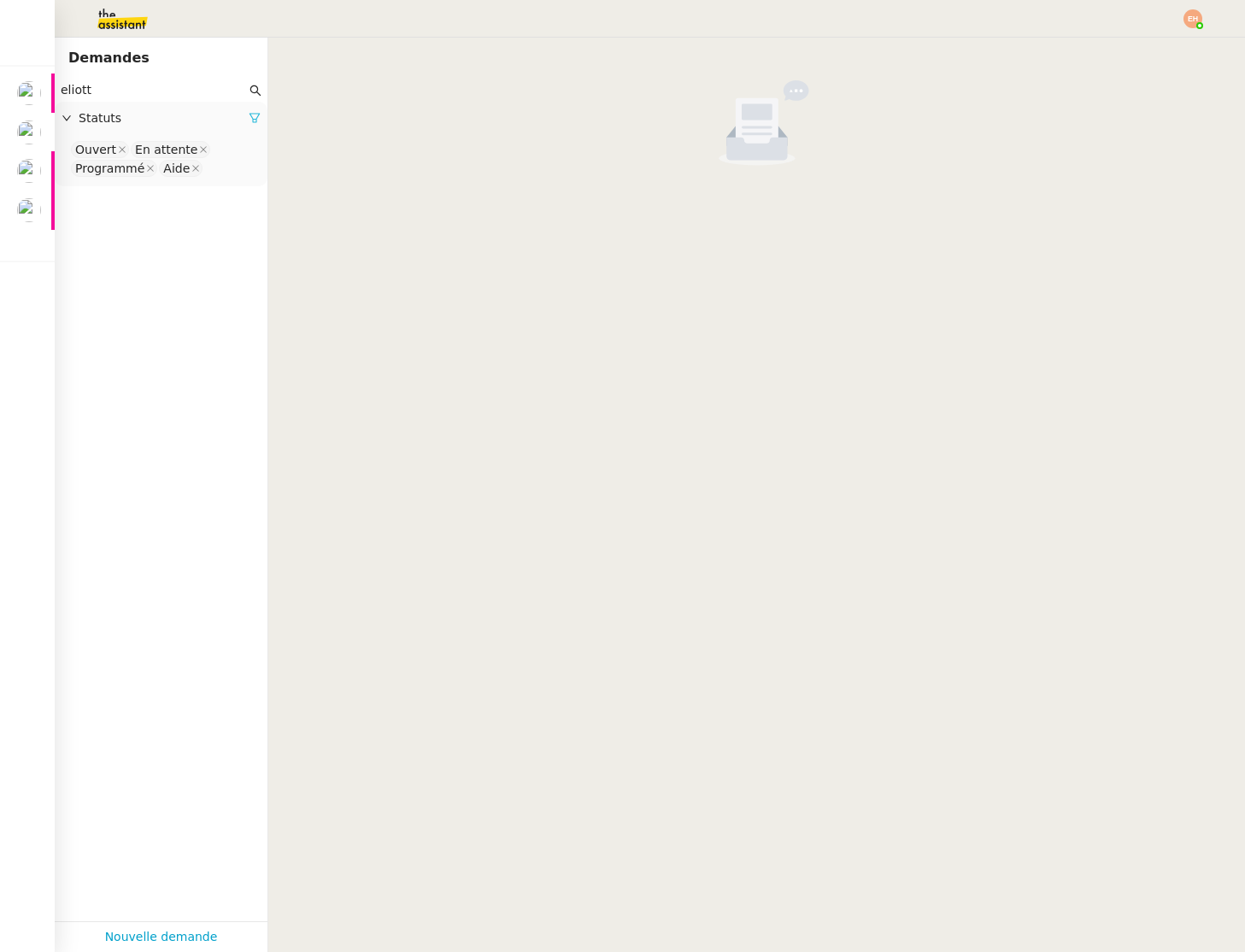
type input "eliott"
click at [250, 115] on icon at bounding box center [254, 119] width 10 height 9
click at [138, 126] on span "Statuts" at bounding box center [170, 118] width 182 height 19
click at [142, 155] on nz-select-top-control "Please select" at bounding box center [161, 149] width 185 height 21
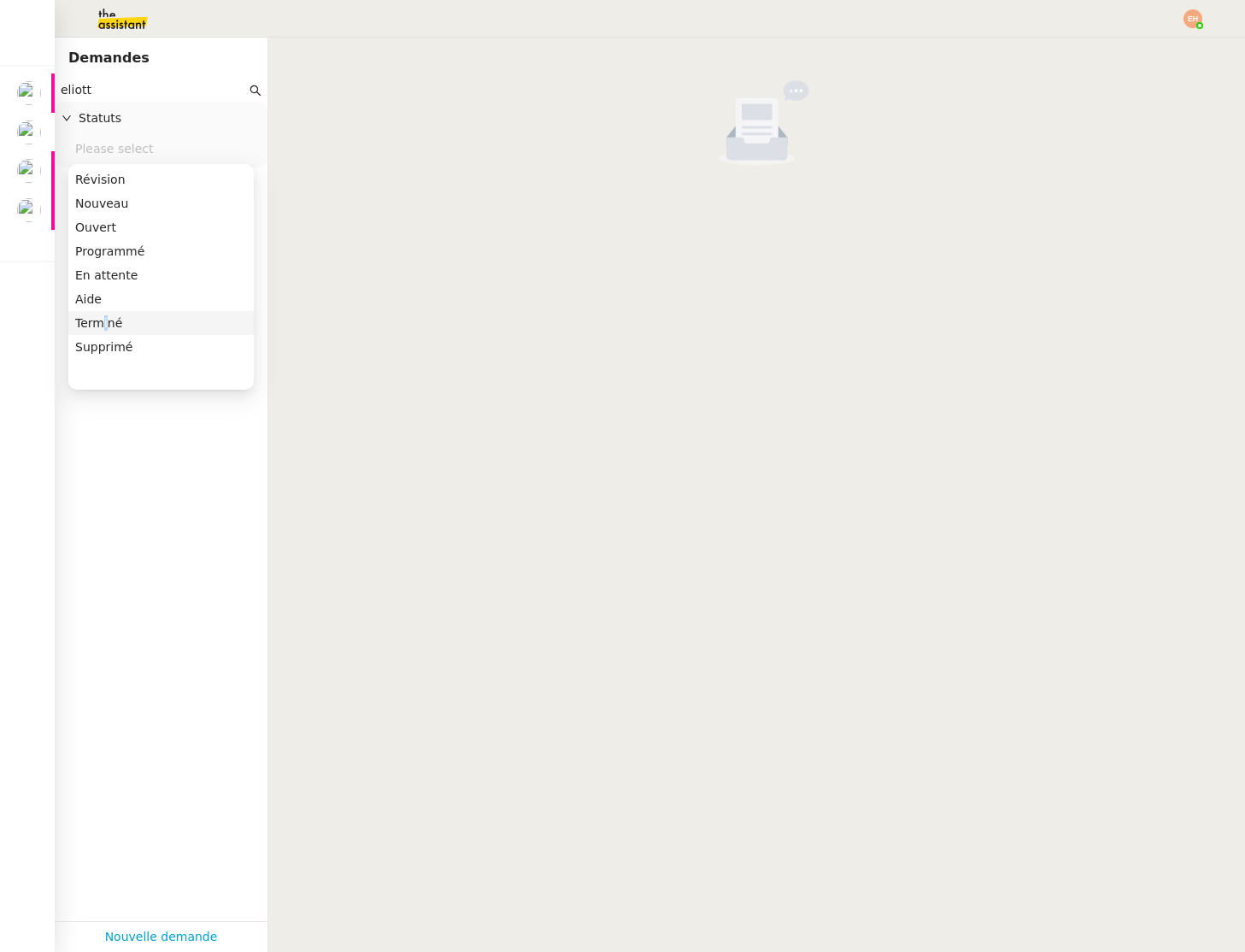
click at [104, 323] on div "Terminé" at bounding box center [160, 323] width 172 height 16
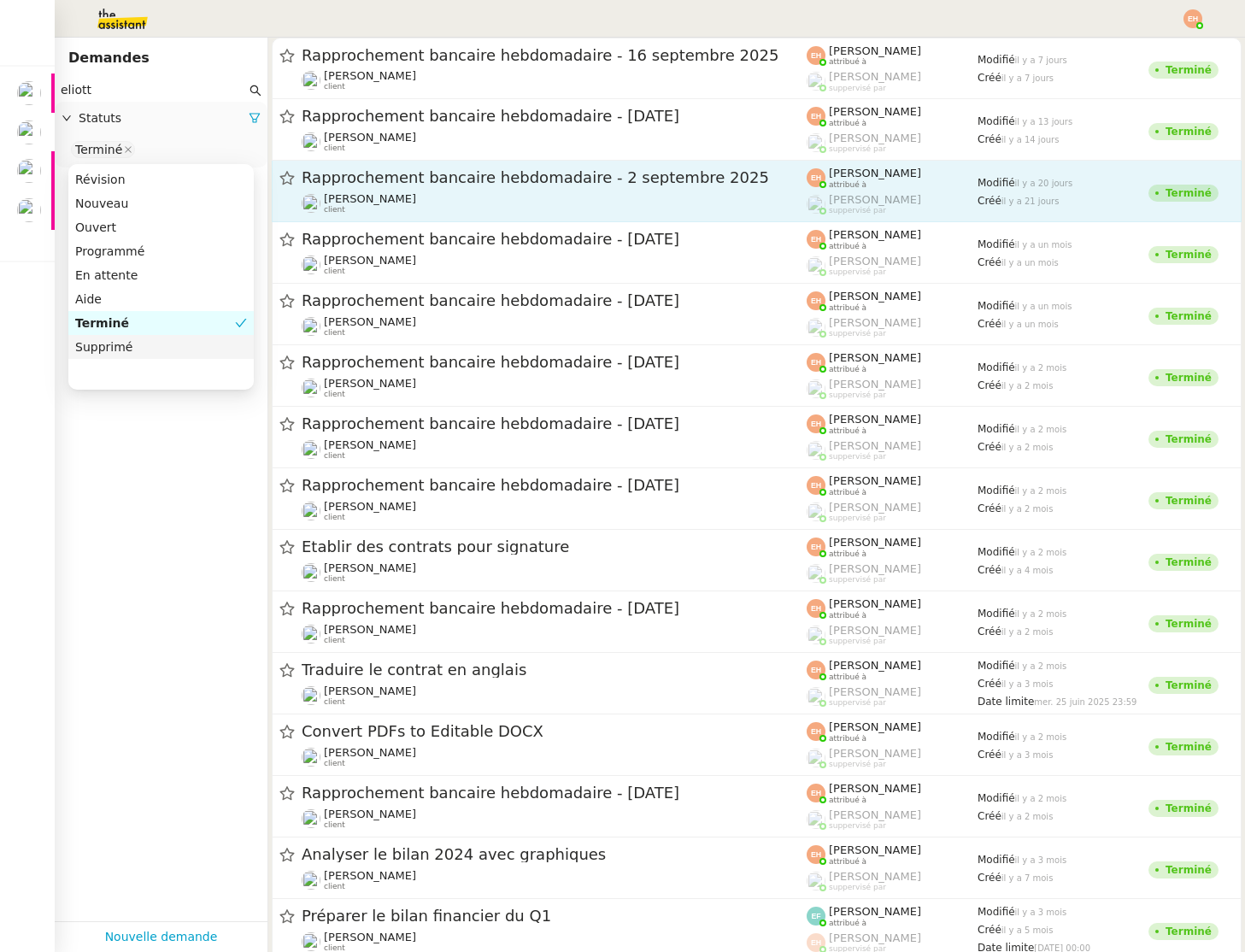
click at [603, 190] on div "Rapprochement bancaire hebdomadaire - 2 septembre 2025 Eliott Hosansky client" at bounding box center [553, 191] width 505 height 47
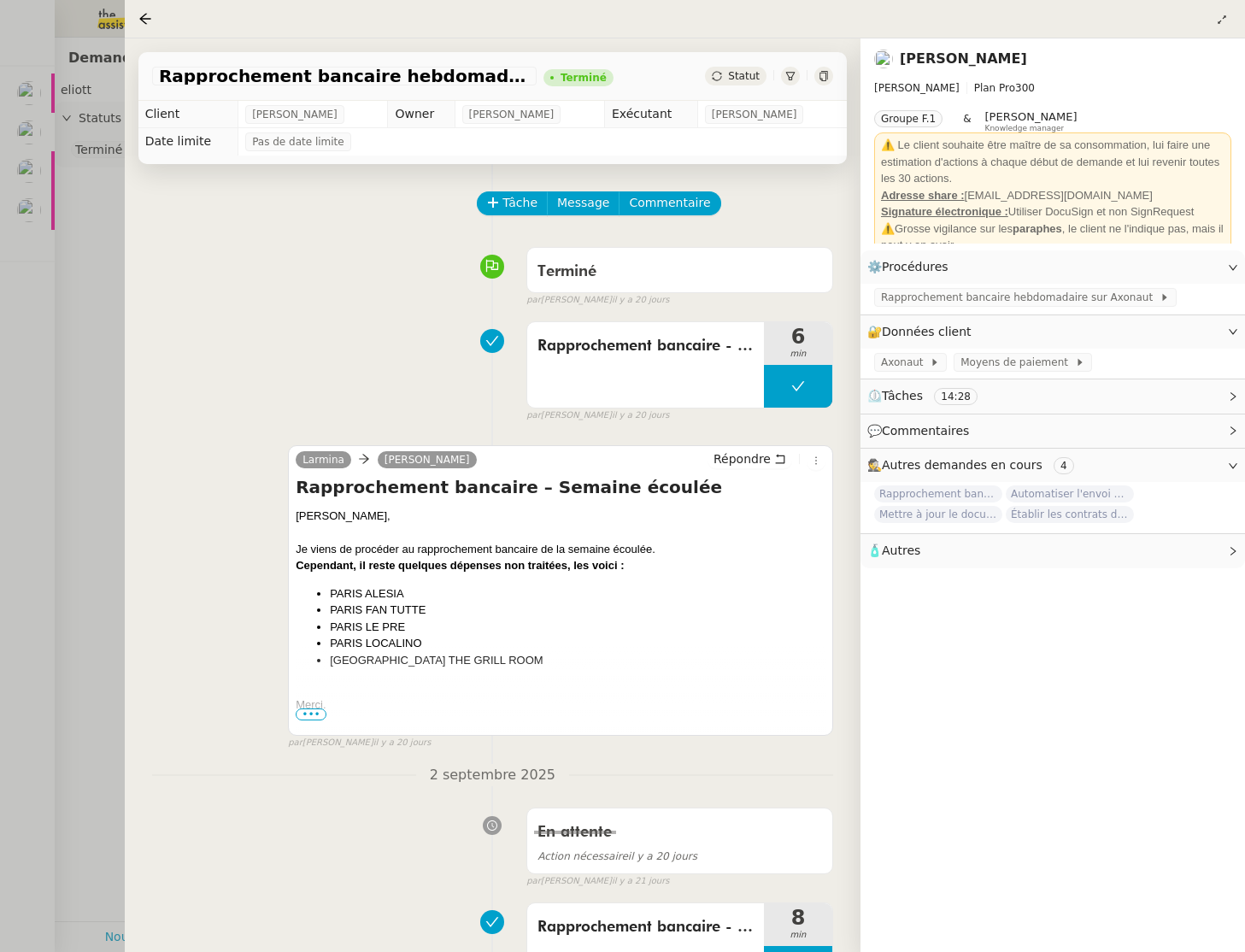
click at [141, 8] on div at bounding box center [148, 19] width 20 height 20
click at [148, 25] on icon at bounding box center [145, 19] width 14 height 14
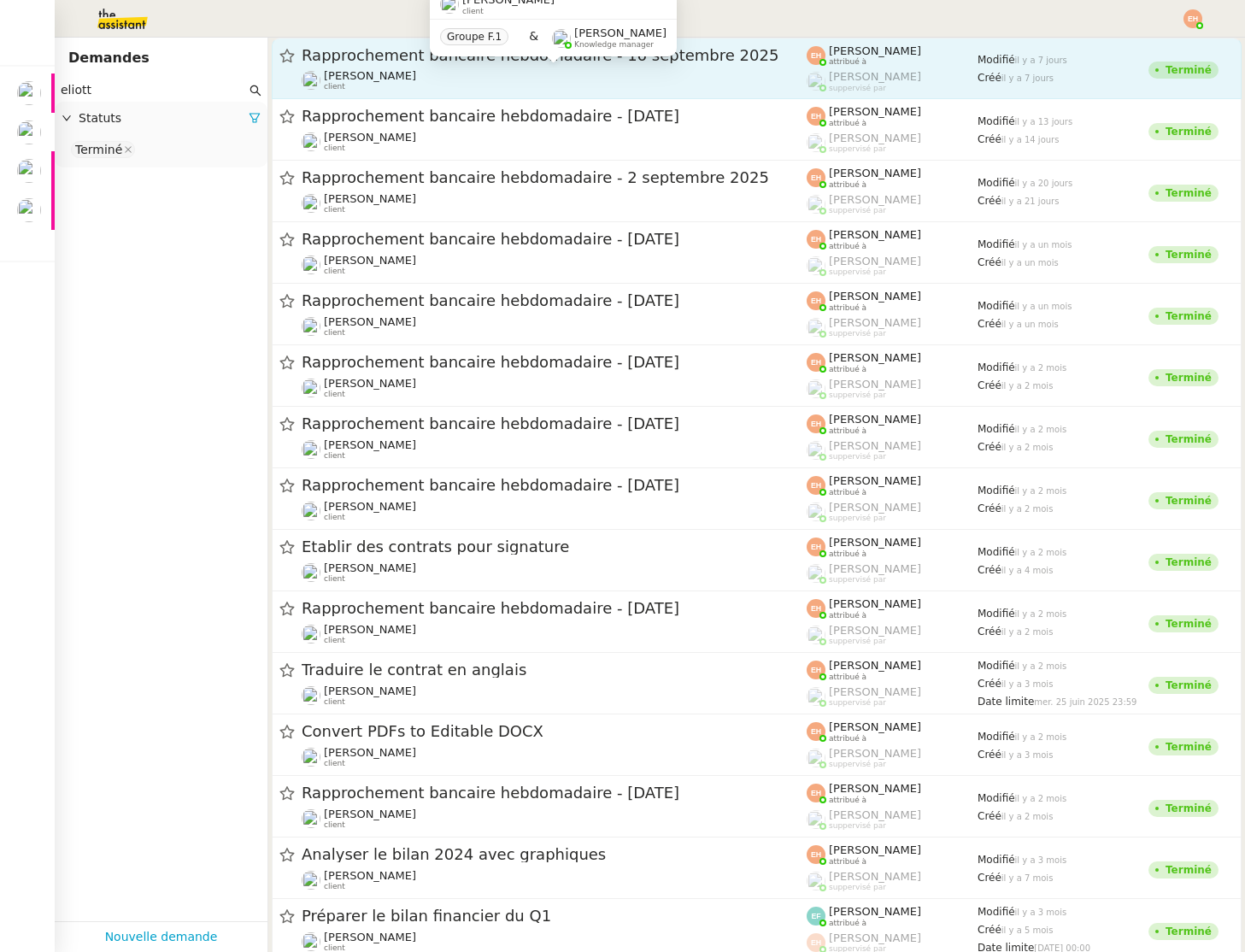
click at [692, 79] on div "Eliott Hosansky client" at bounding box center [553, 81] width 505 height 22
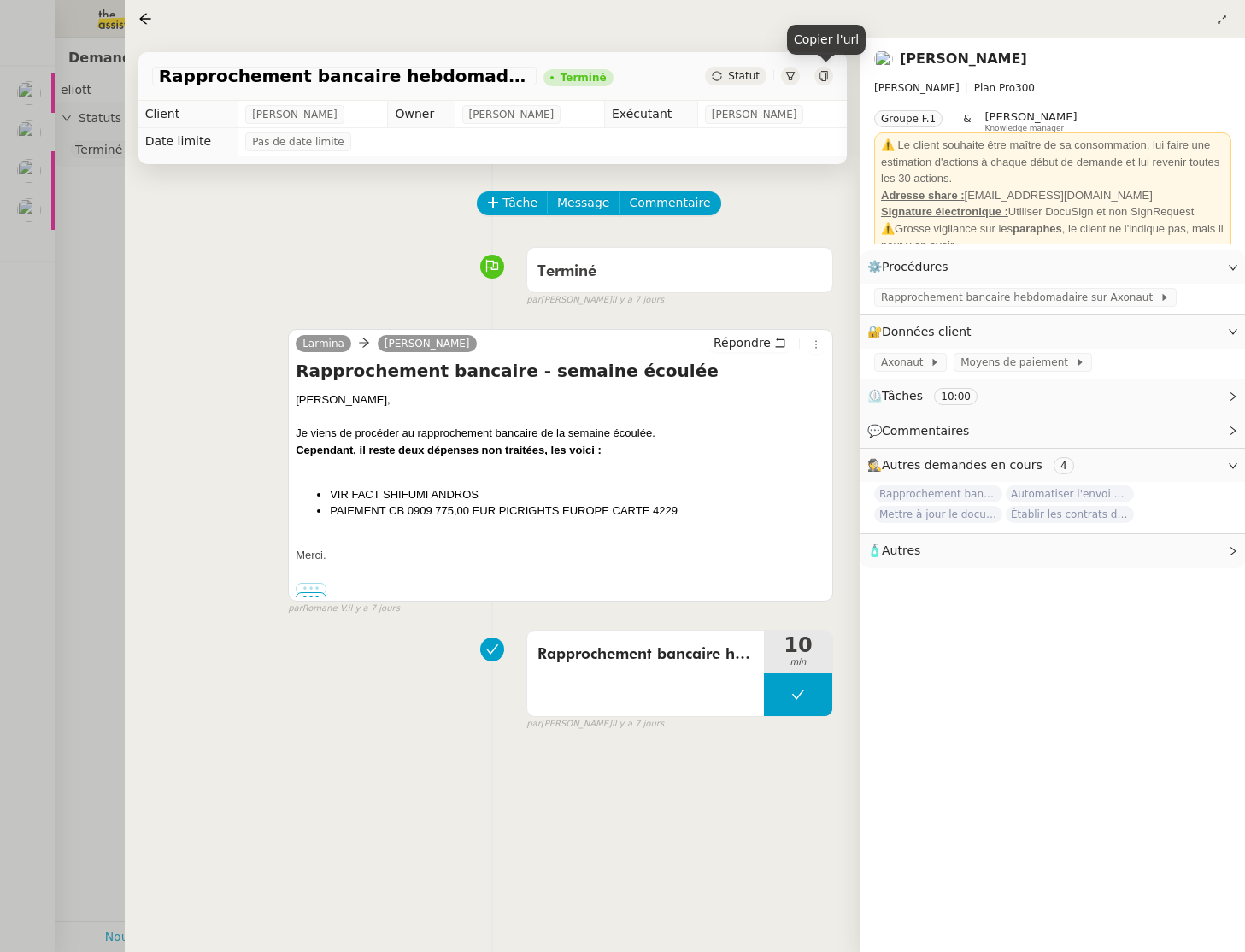
click at [820, 73] on icon at bounding box center [823, 76] width 7 height 10
click at [146, 17] on icon at bounding box center [145, 19] width 14 height 14
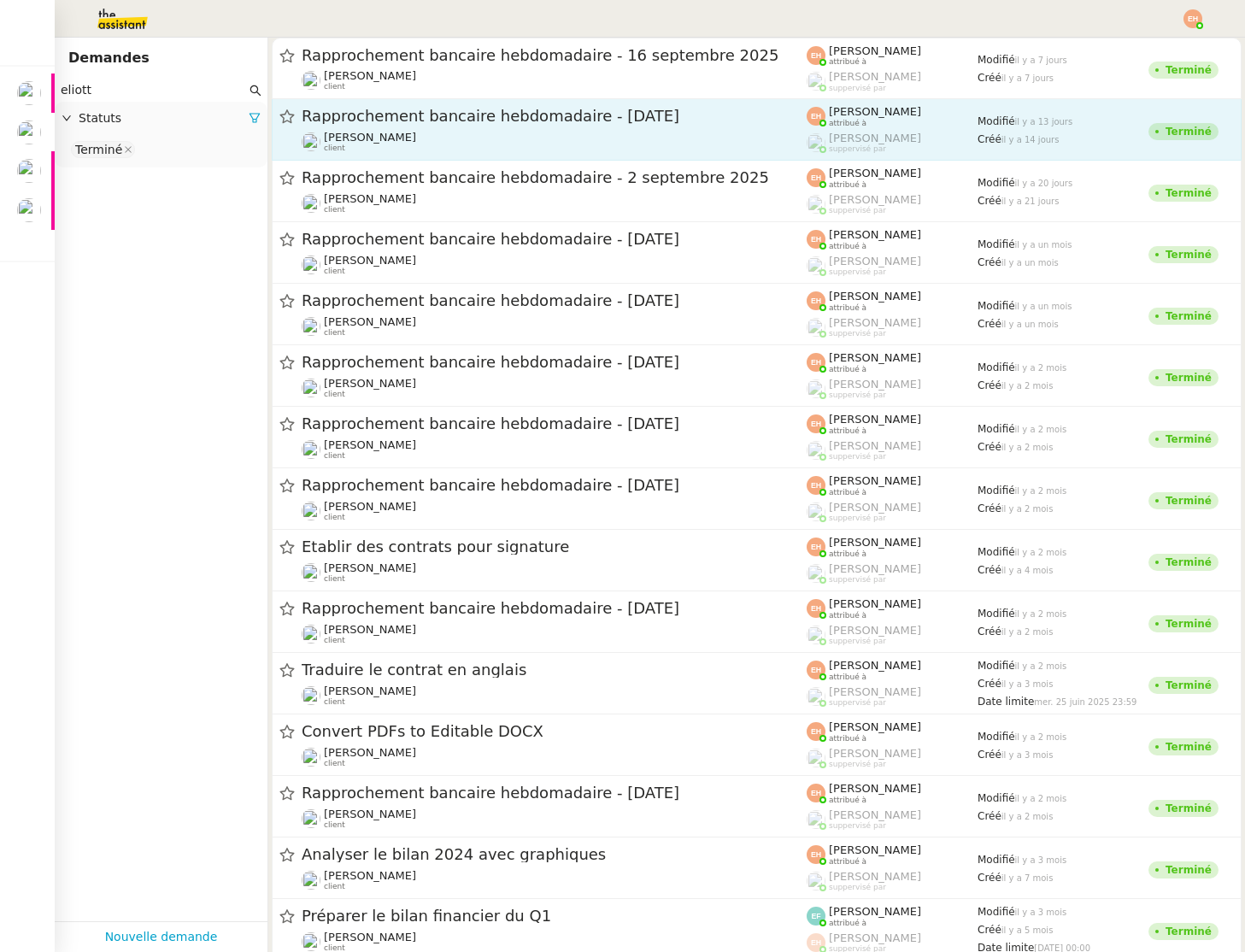
click at [591, 106] on div "Rapprochement bancaire hebdomadaire - 9 septembre 2025" at bounding box center [553, 116] width 505 height 21
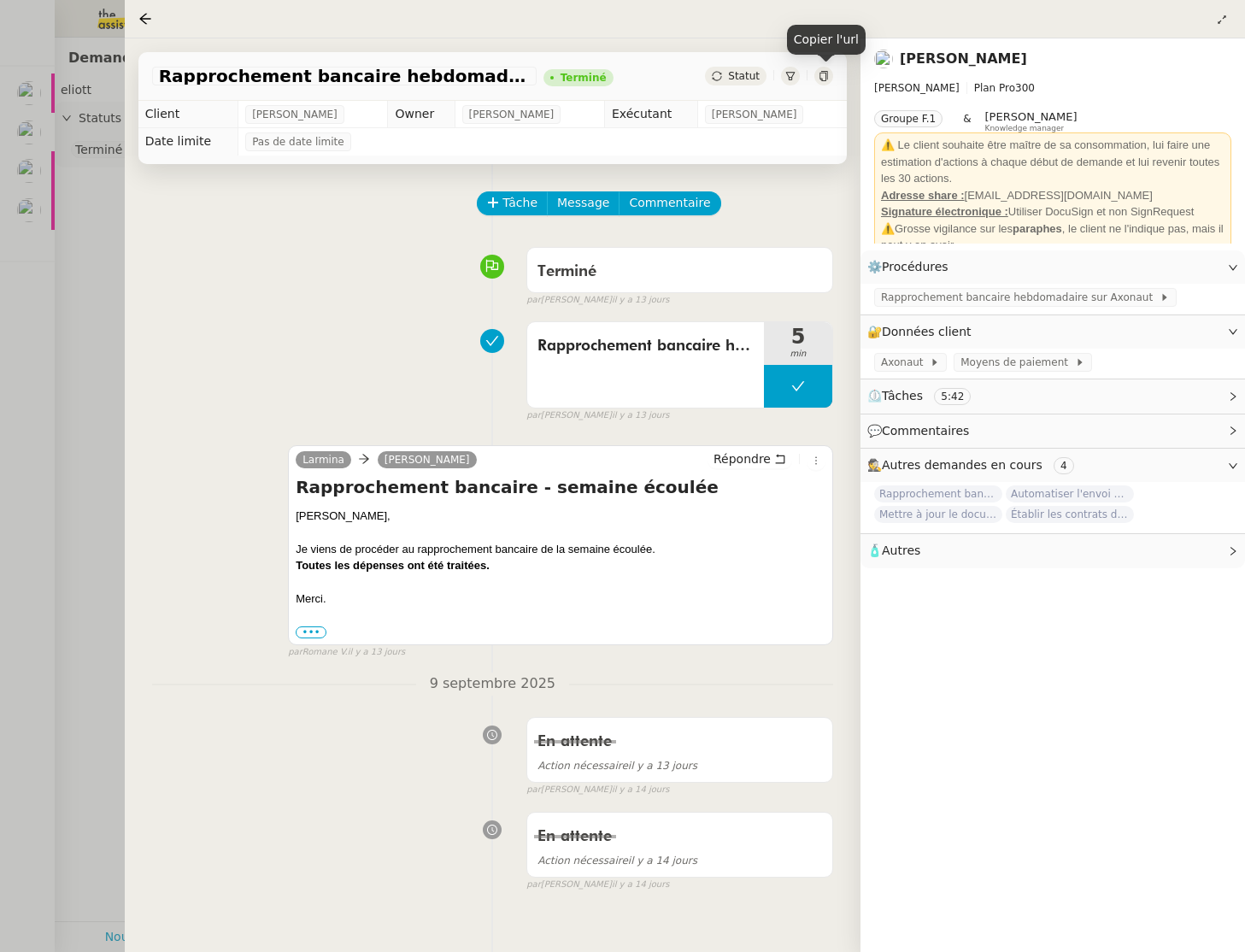
click at [817, 76] on div at bounding box center [824, 76] width 19 height 19
click at [149, 14] on icon at bounding box center [145, 19] width 14 height 14
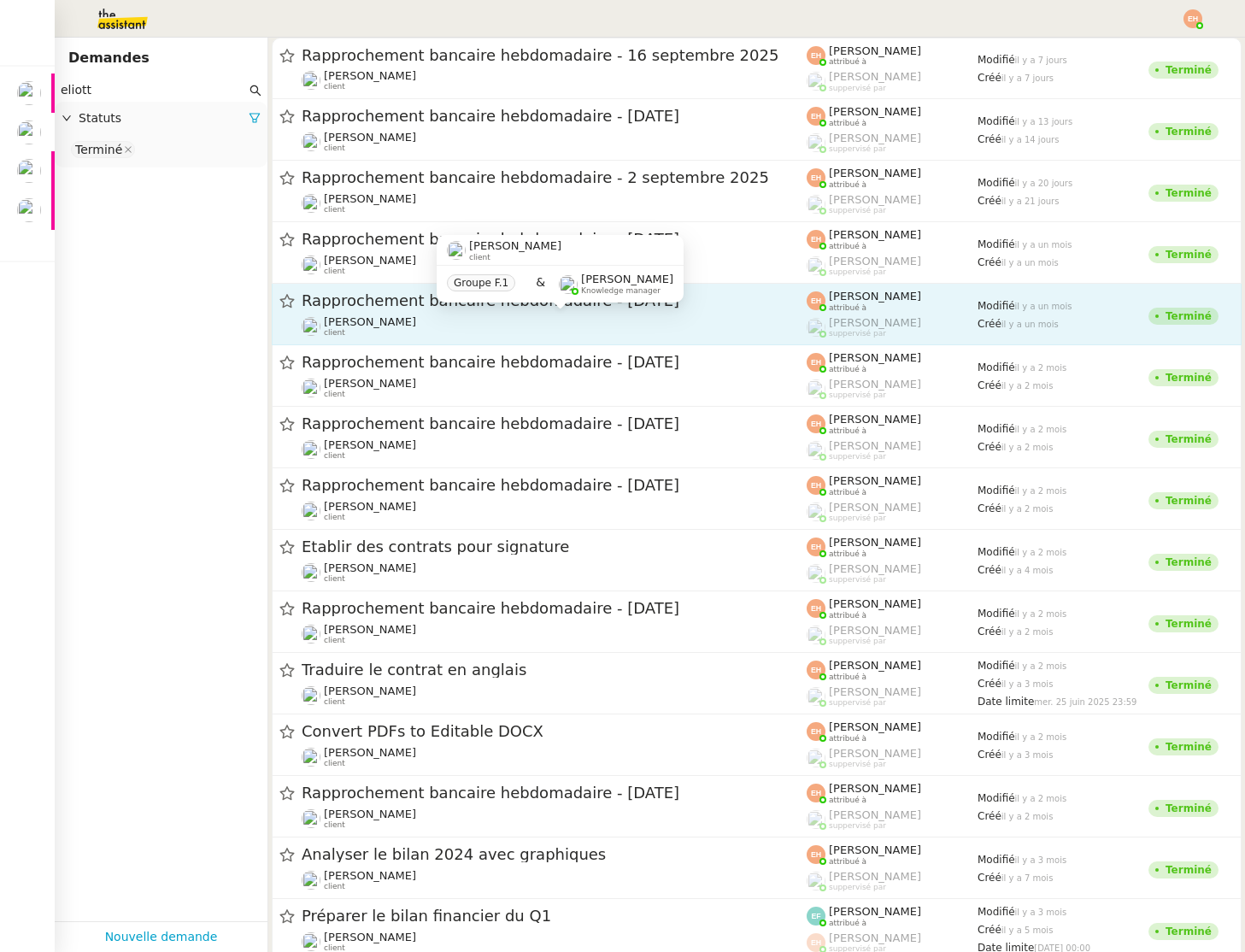
click at [435, 316] on div "Eliott Hosansky client" at bounding box center [553, 326] width 505 height 22
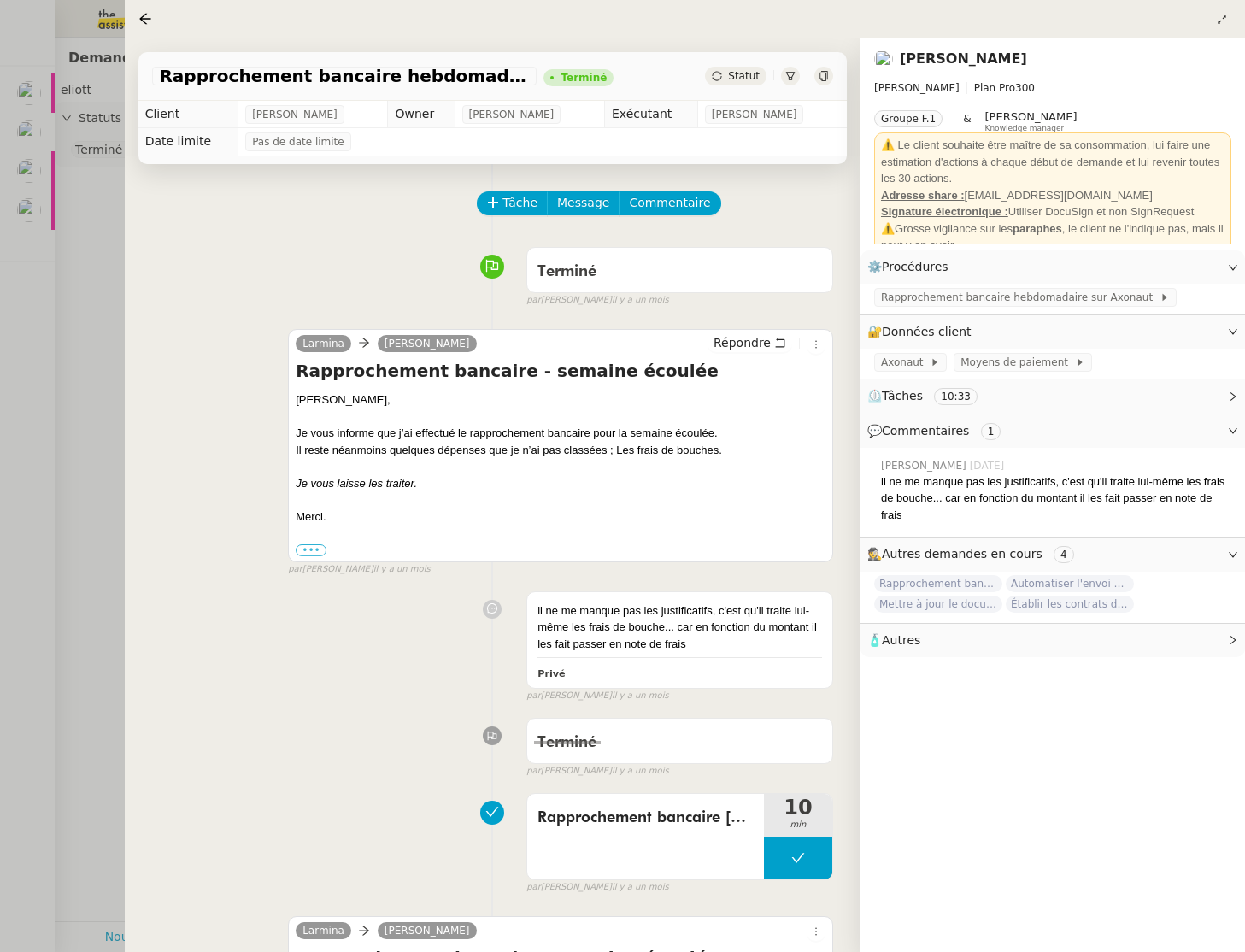
drag, startPoint x: 111, startPoint y: 407, endPoint x: 311, endPoint y: 401, distance: 200.1
click at [110, 407] on div at bounding box center [622, 476] width 1245 height 952
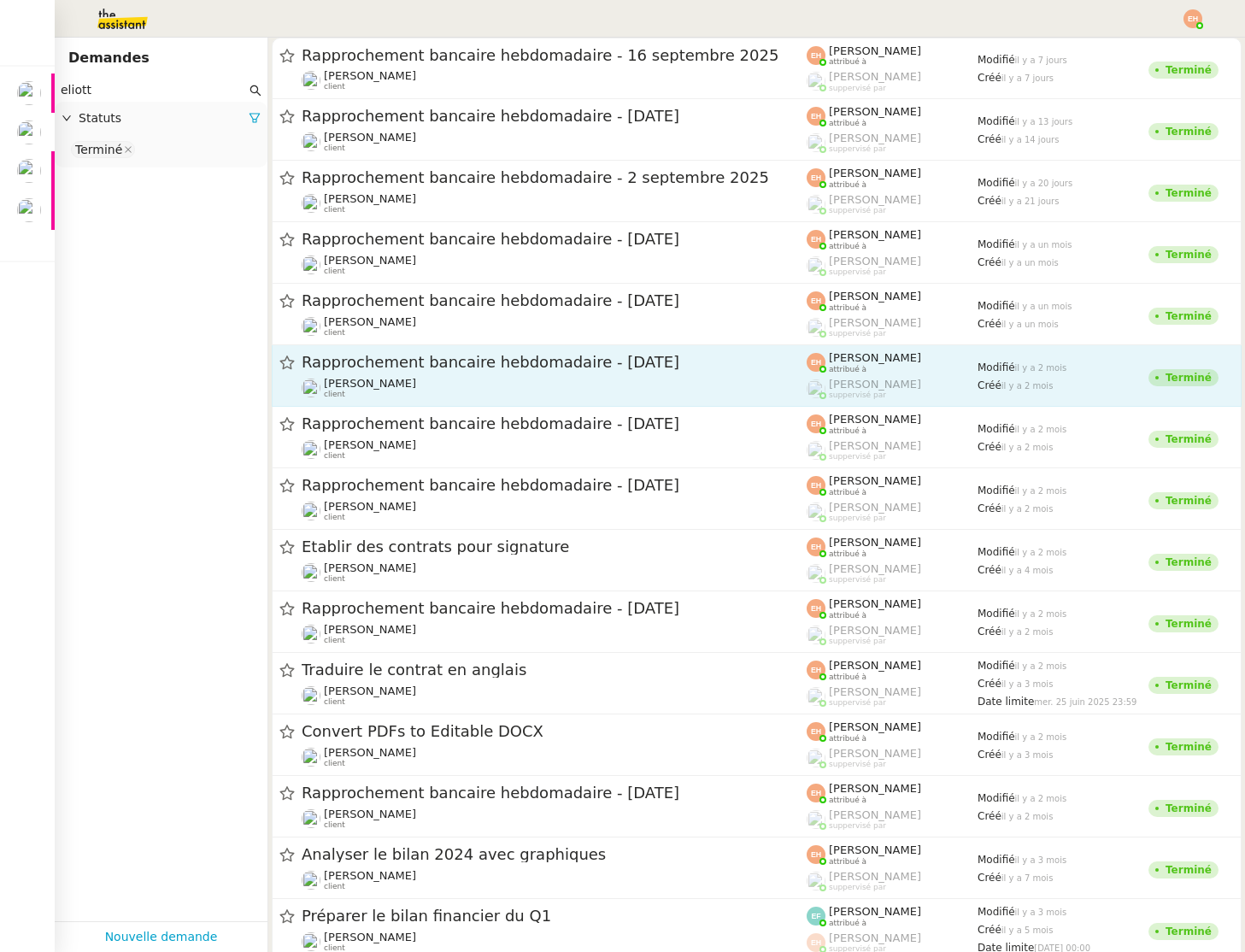
click at [604, 400] on link "Rapprochement bancaire hebdomadaire - 5 août 2025 Eliott Hosansky client Esther…" at bounding box center [756, 376] width 971 height 61
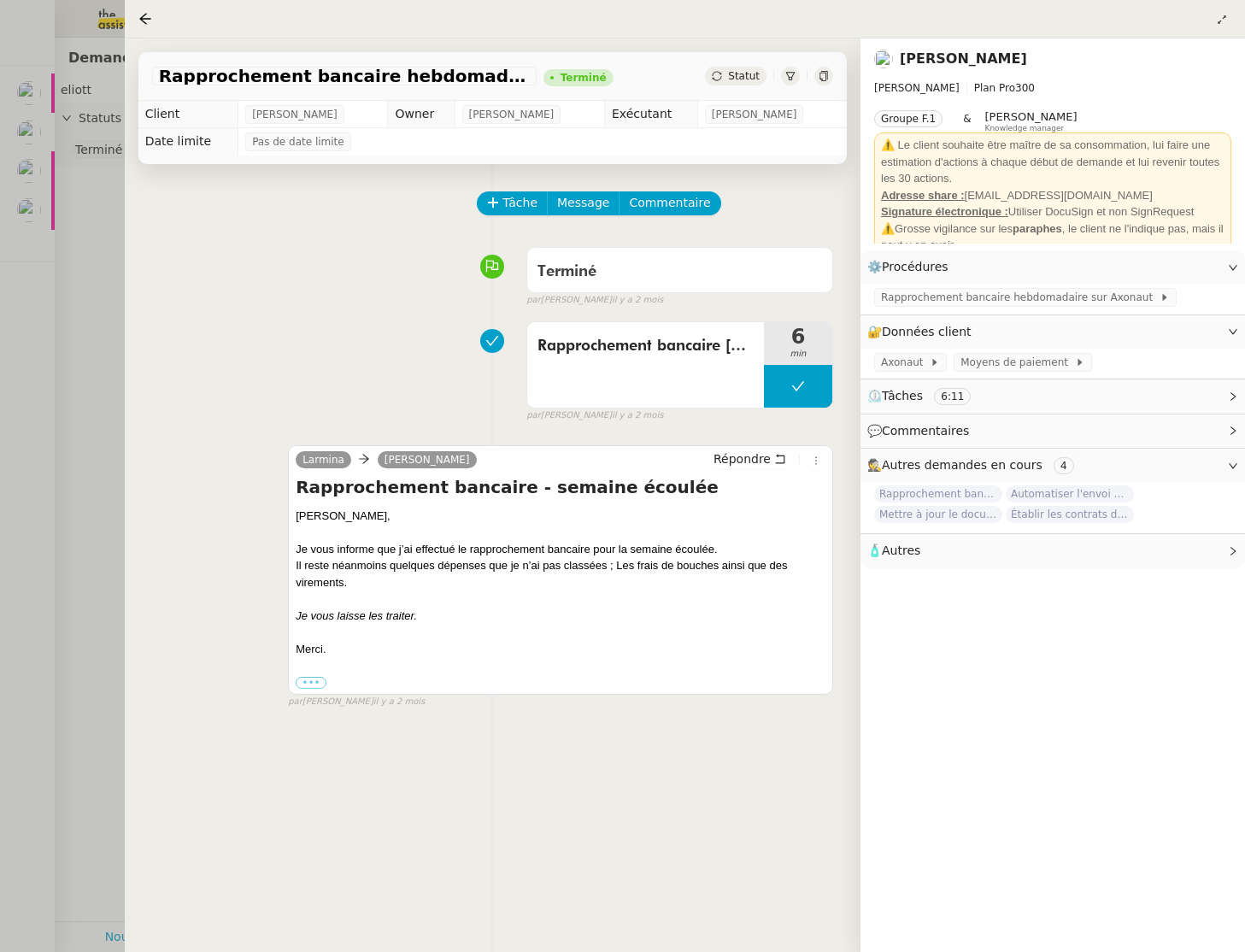
click at [71, 341] on div at bounding box center [622, 476] width 1245 height 952
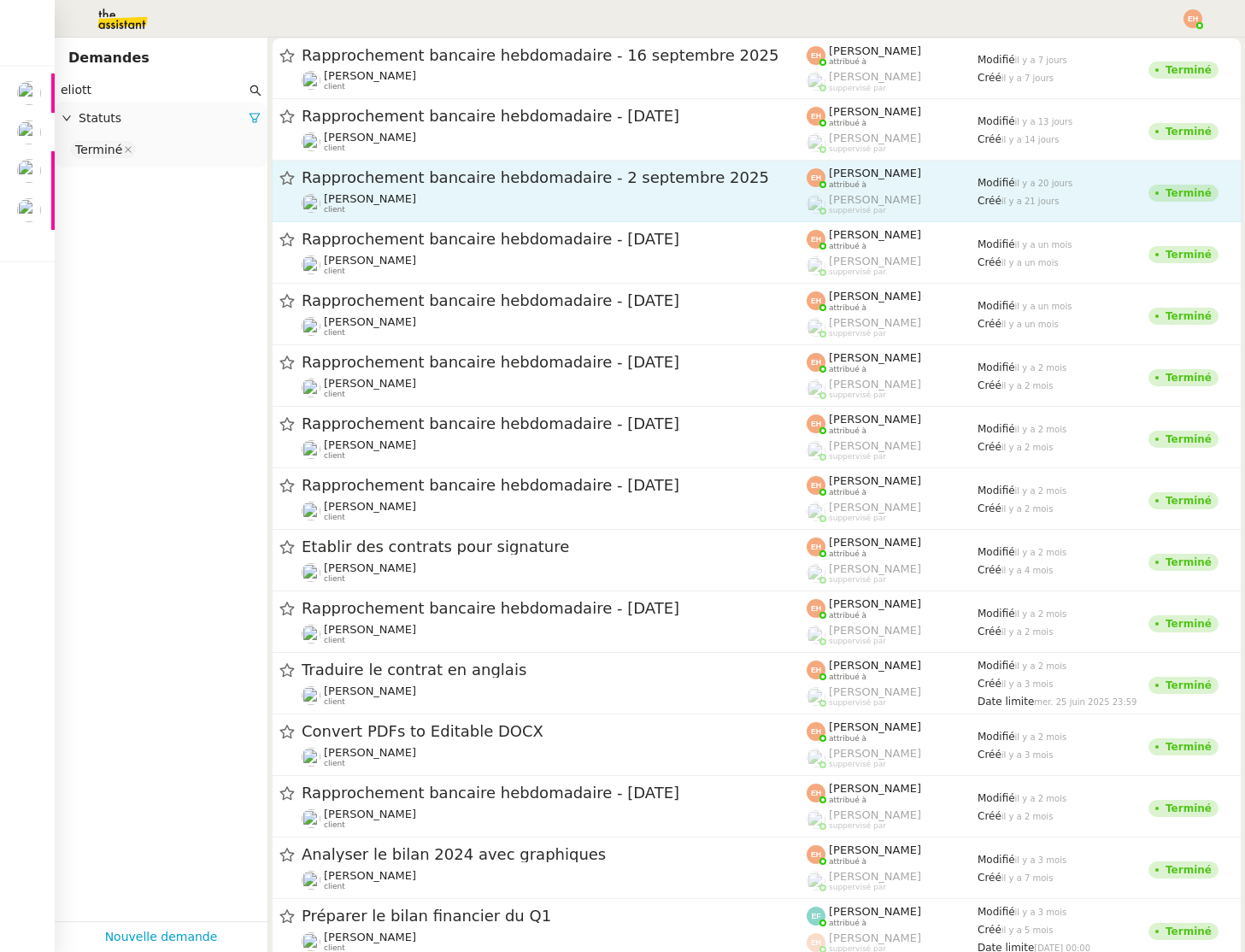
click at [591, 185] on div "Rapprochement bancaire hebdomadaire - 2 septembre 2025" at bounding box center [553, 178] width 505 height 21
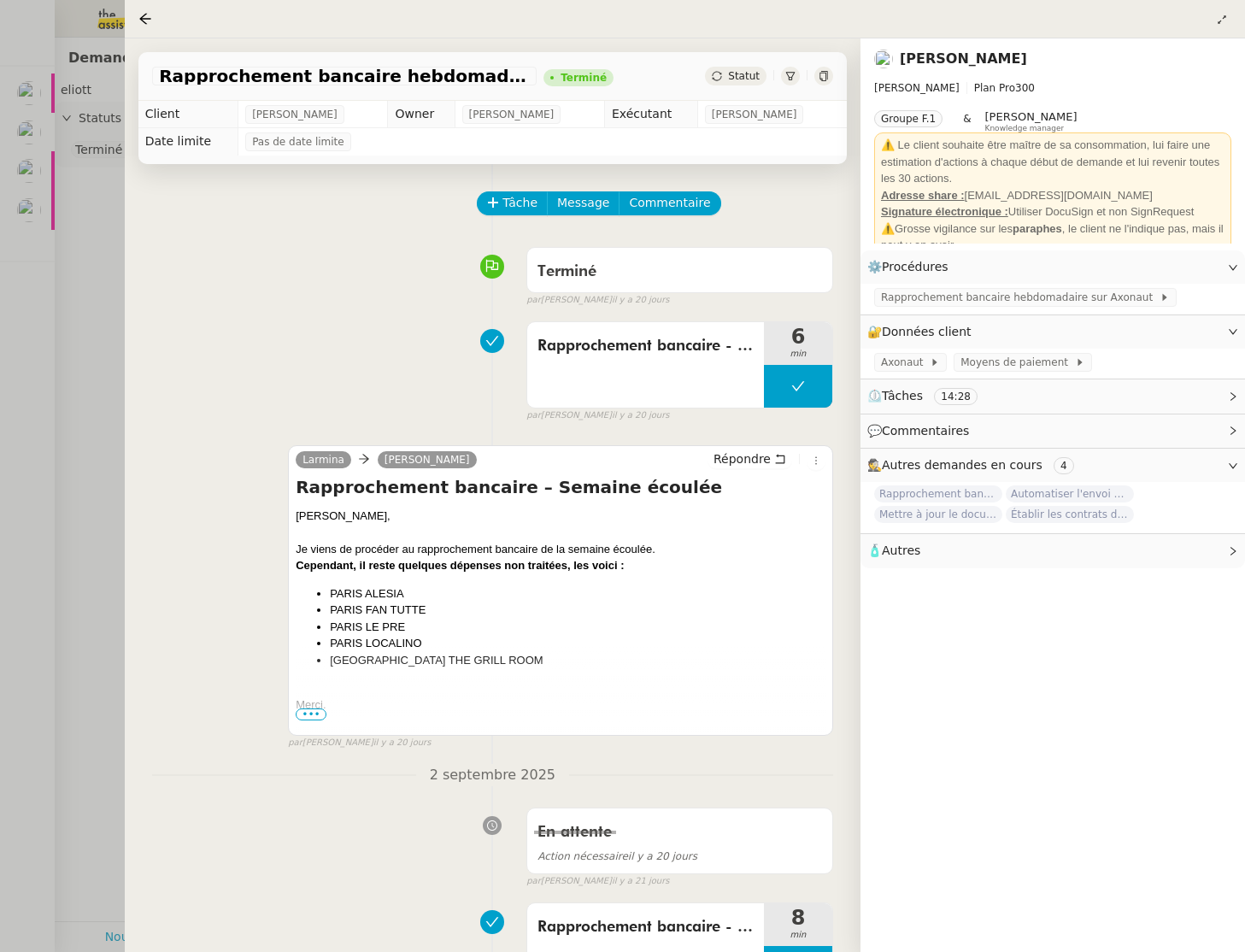
click at [54, 323] on div at bounding box center [622, 476] width 1245 height 952
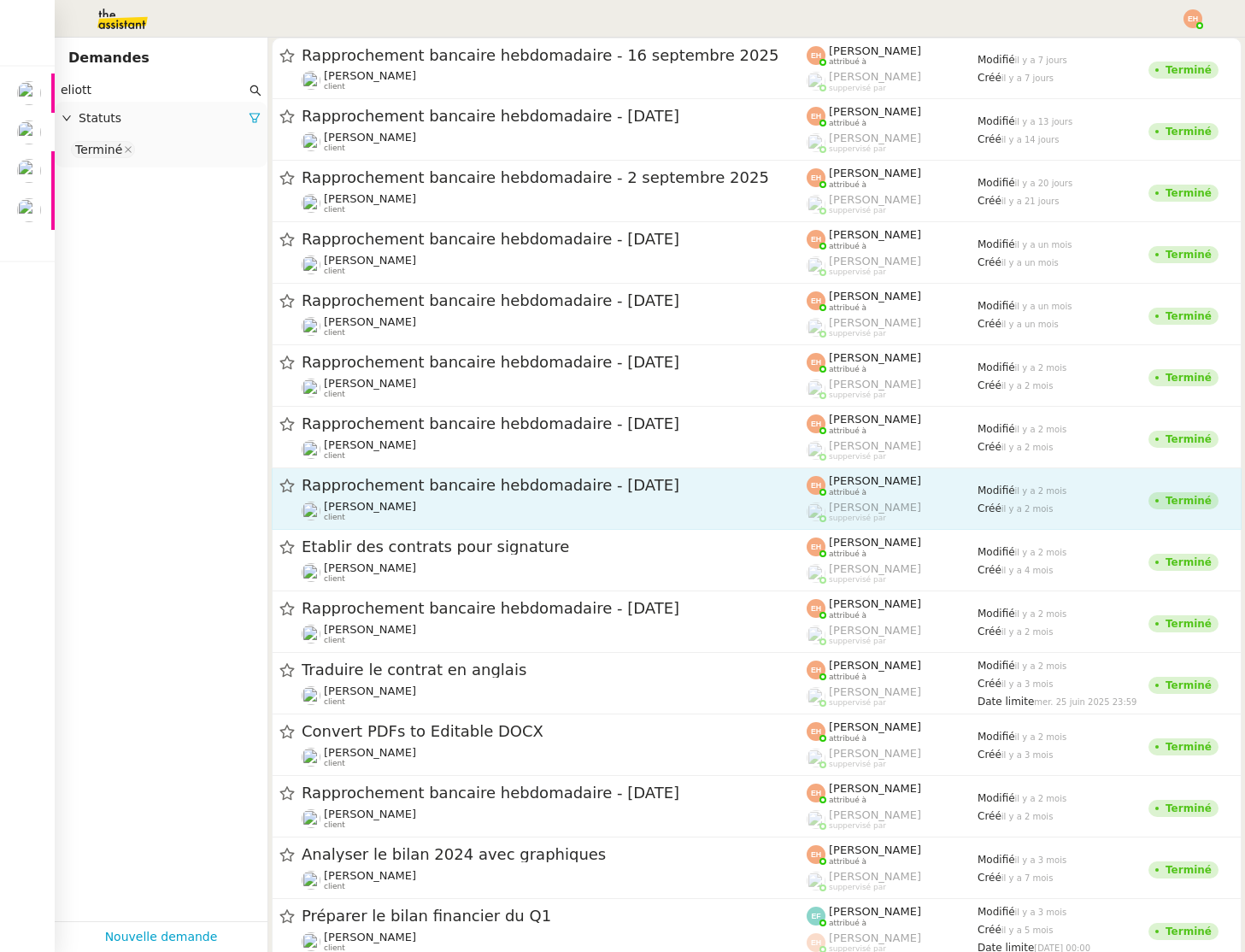
click at [647, 476] on div "Rapprochement bancaire hebdomadaire - 22 juillet 2025" at bounding box center [553, 486] width 505 height 21
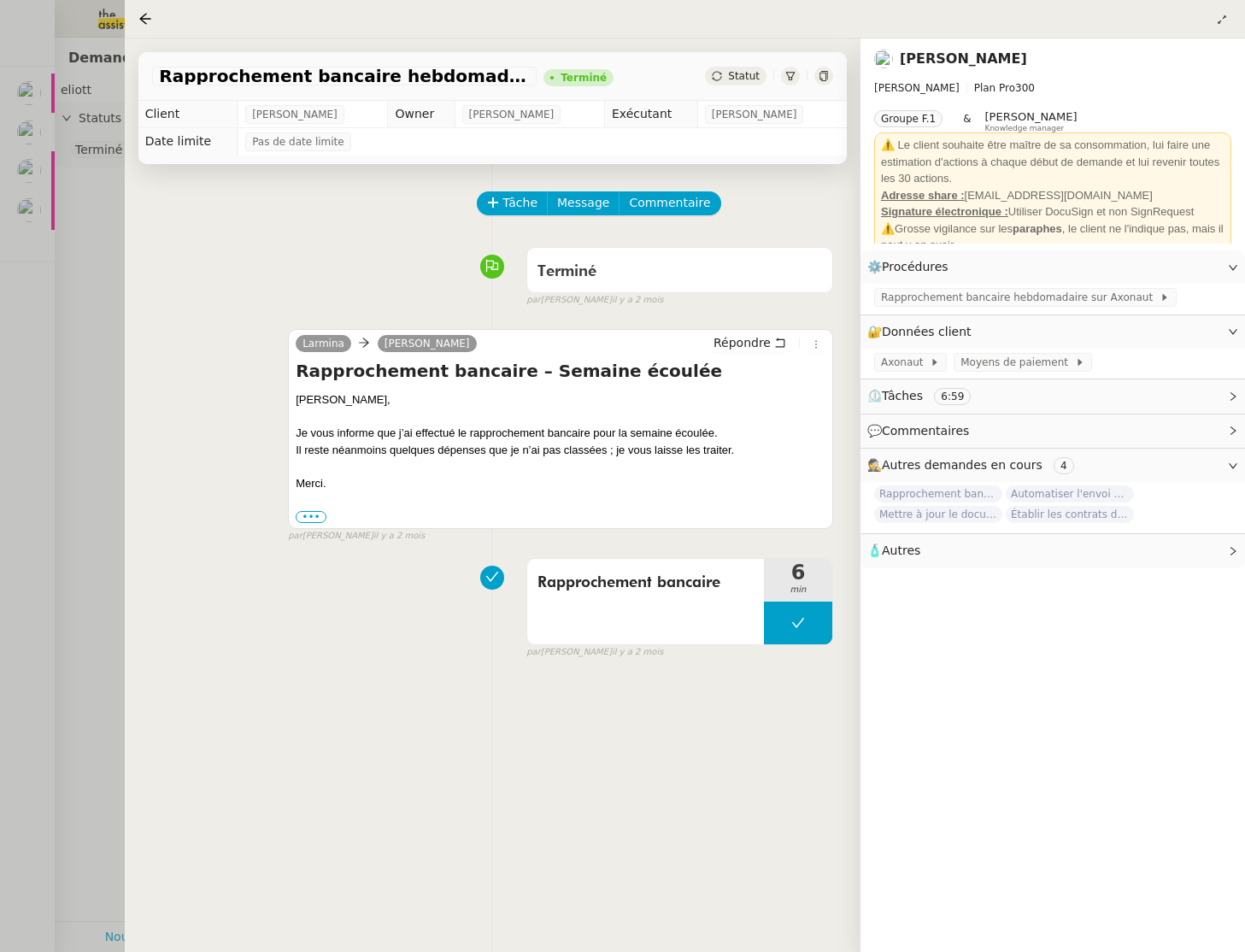
click at [83, 365] on div at bounding box center [622, 476] width 1245 height 952
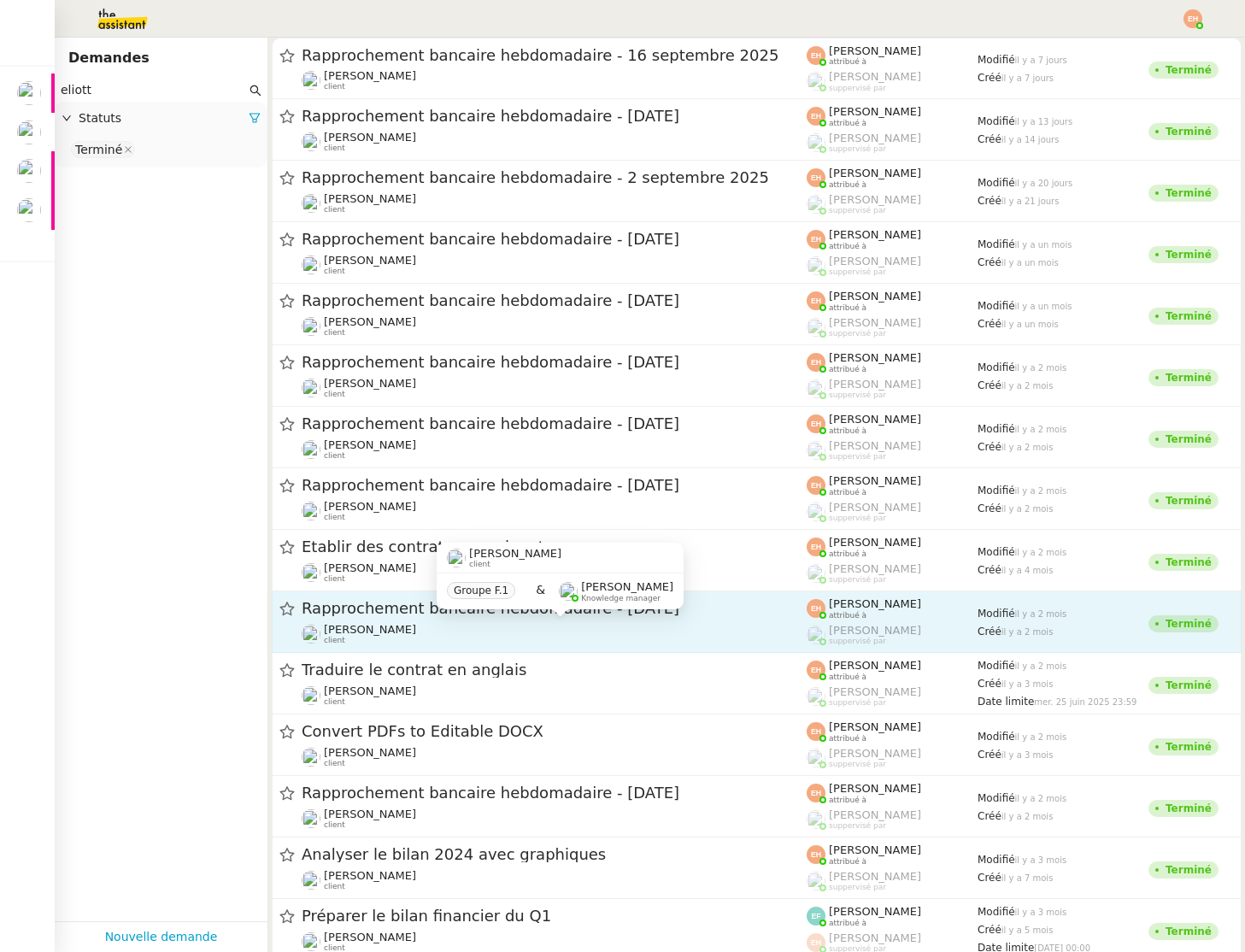
click at [610, 635] on div "Eliott Hosansky client" at bounding box center [553, 634] width 505 height 22
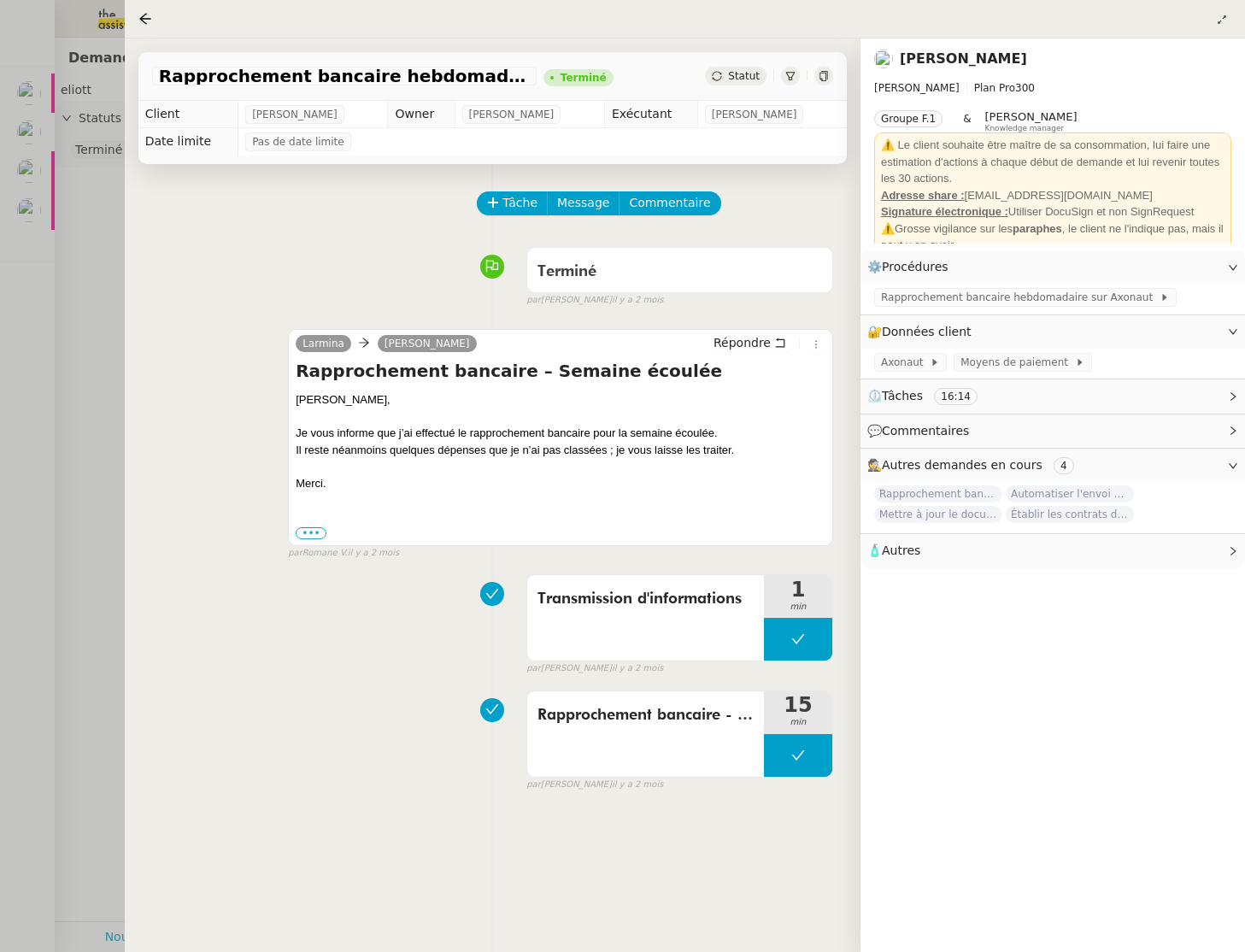
click at [60, 475] on div at bounding box center [622, 476] width 1245 height 952
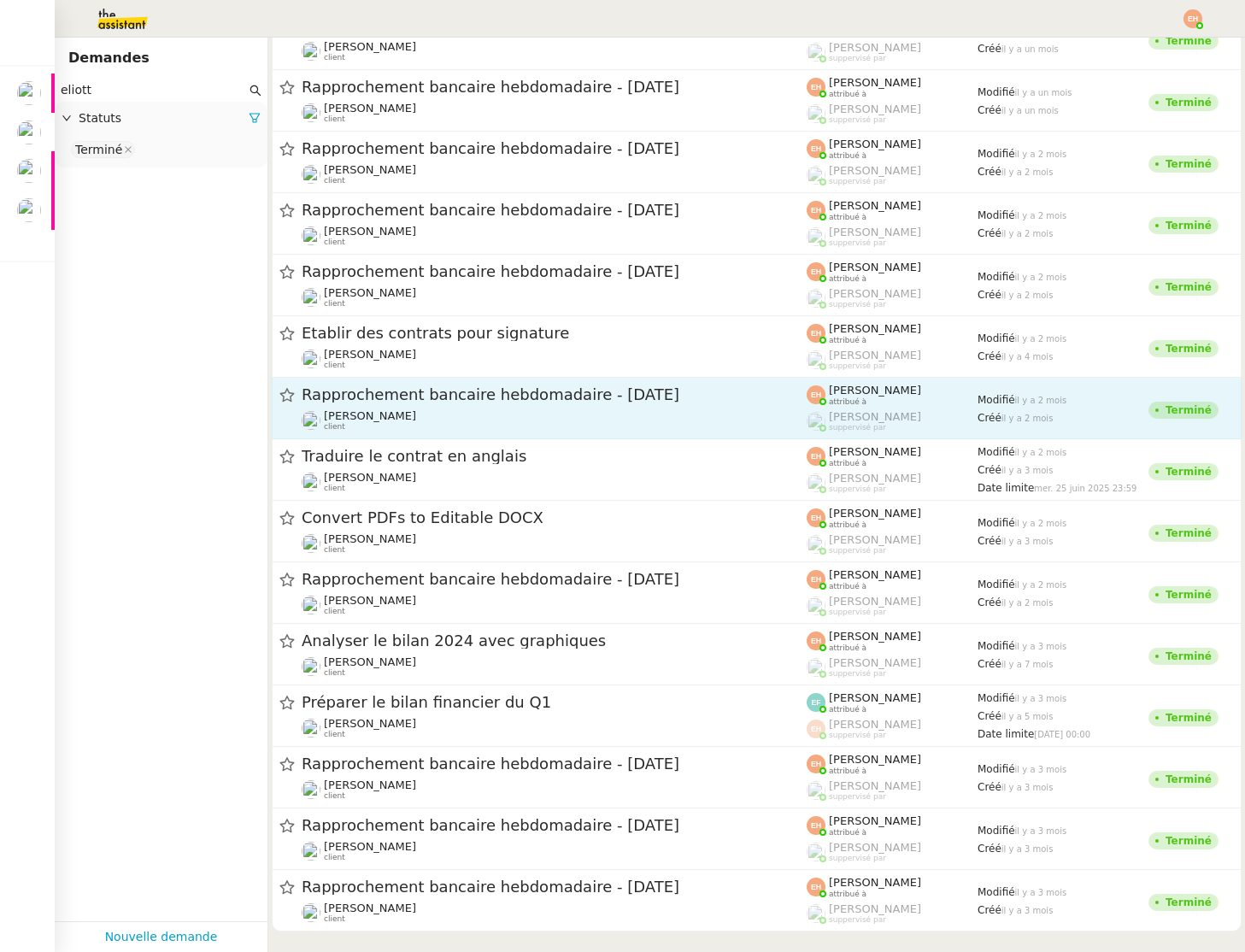
scroll to position [232, 0]
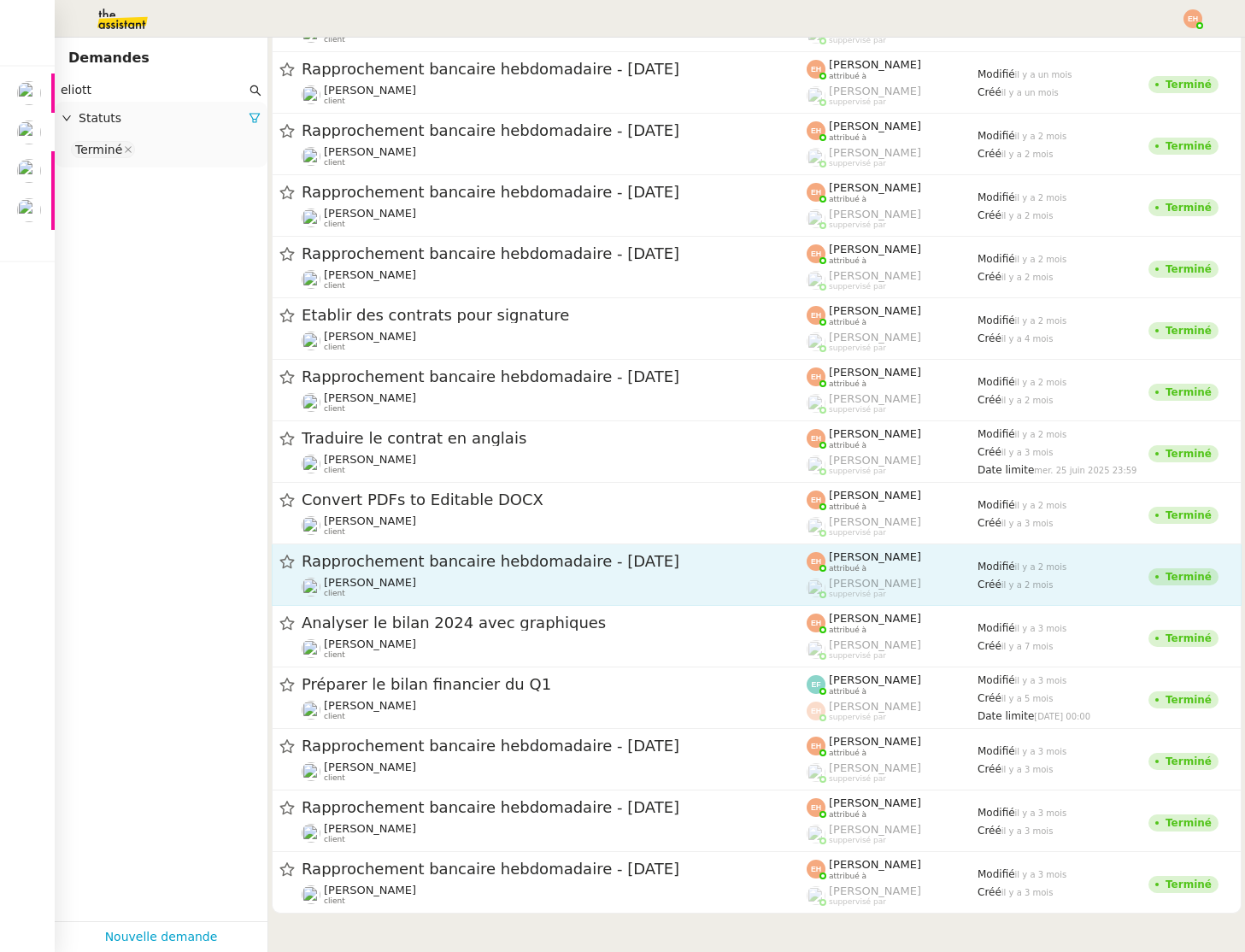
click at [671, 558] on span "Rapprochement bancaire hebdomadaire - 8 juillet 2025" at bounding box center [553, 561] width 505 height 16
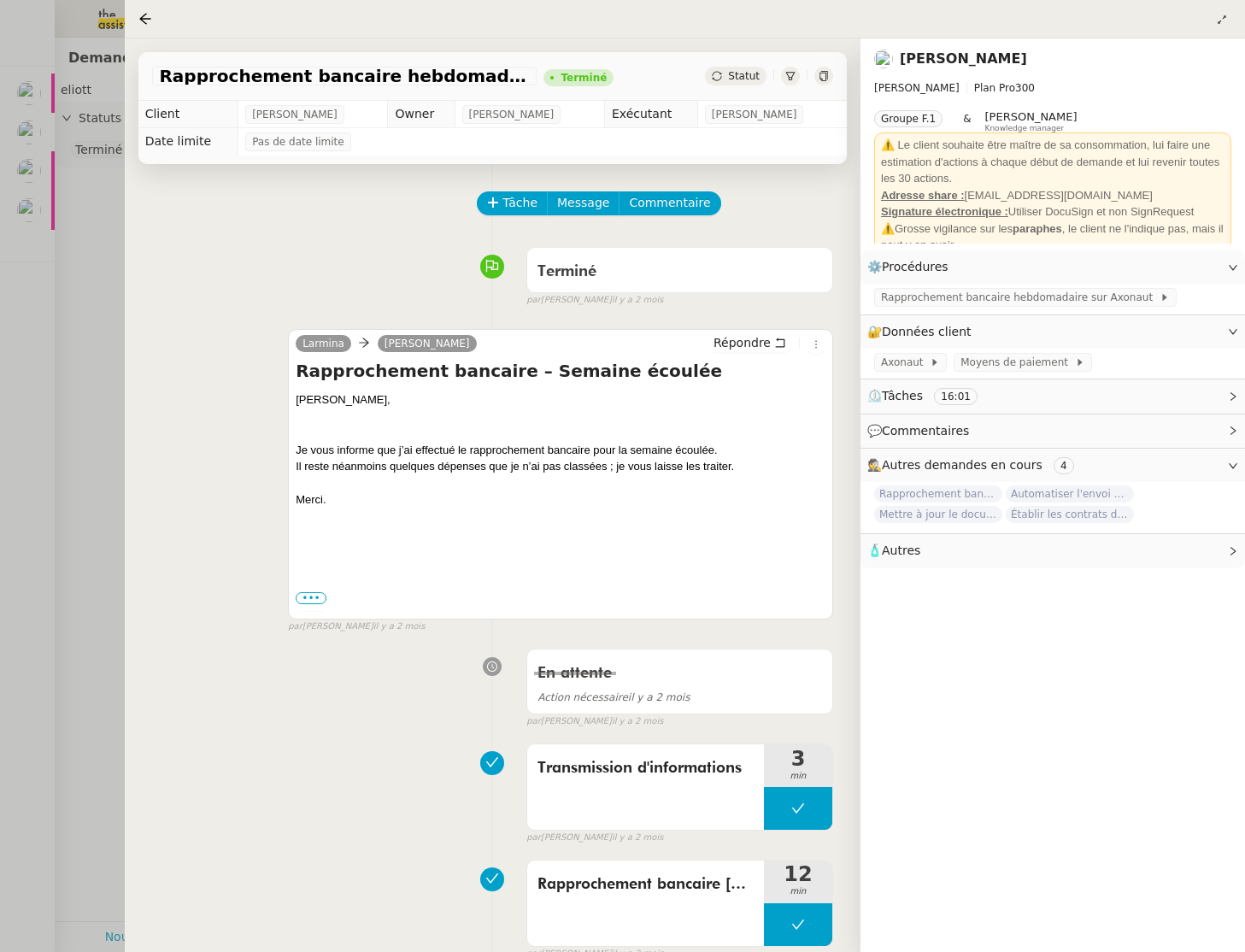
click at [70, 476] on div at bounding box center [622, 476] width 1245 height 952
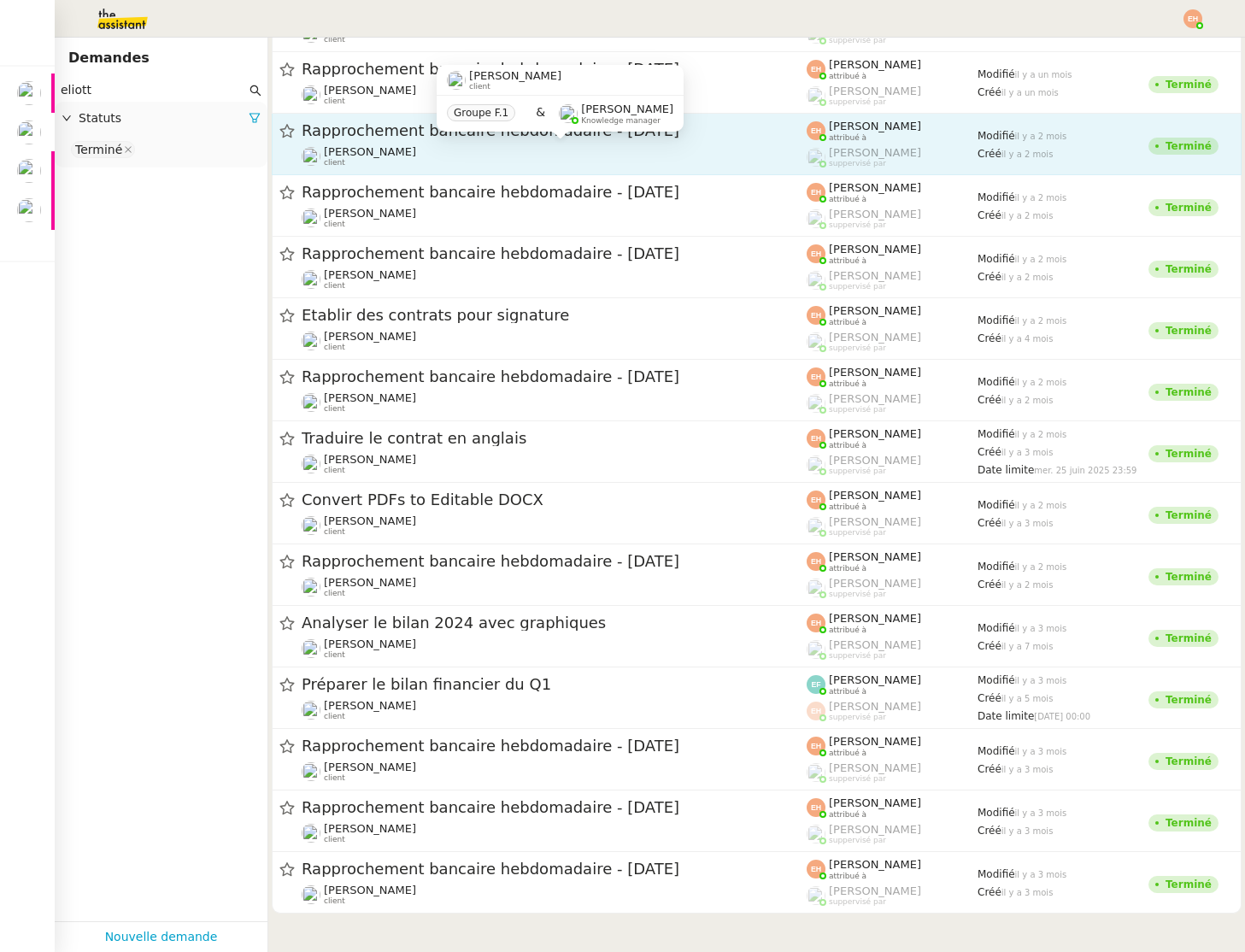
click at [521, 167] on div "Eliott Hosansky client" at bounding box center [553, 157] width 505 height 22
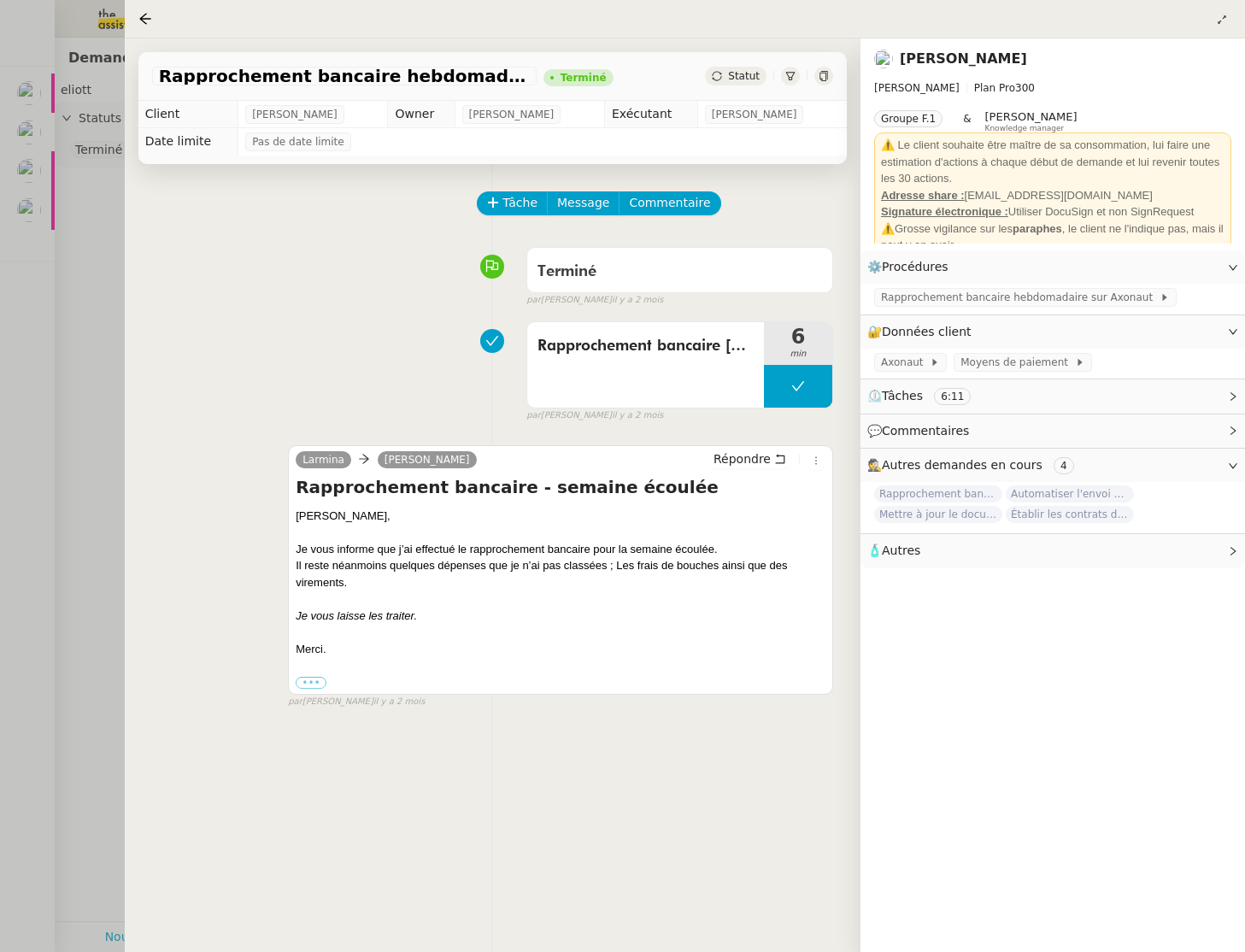
click at [38, 231] on div at bounding box center [622, 476] width 1245 height 952
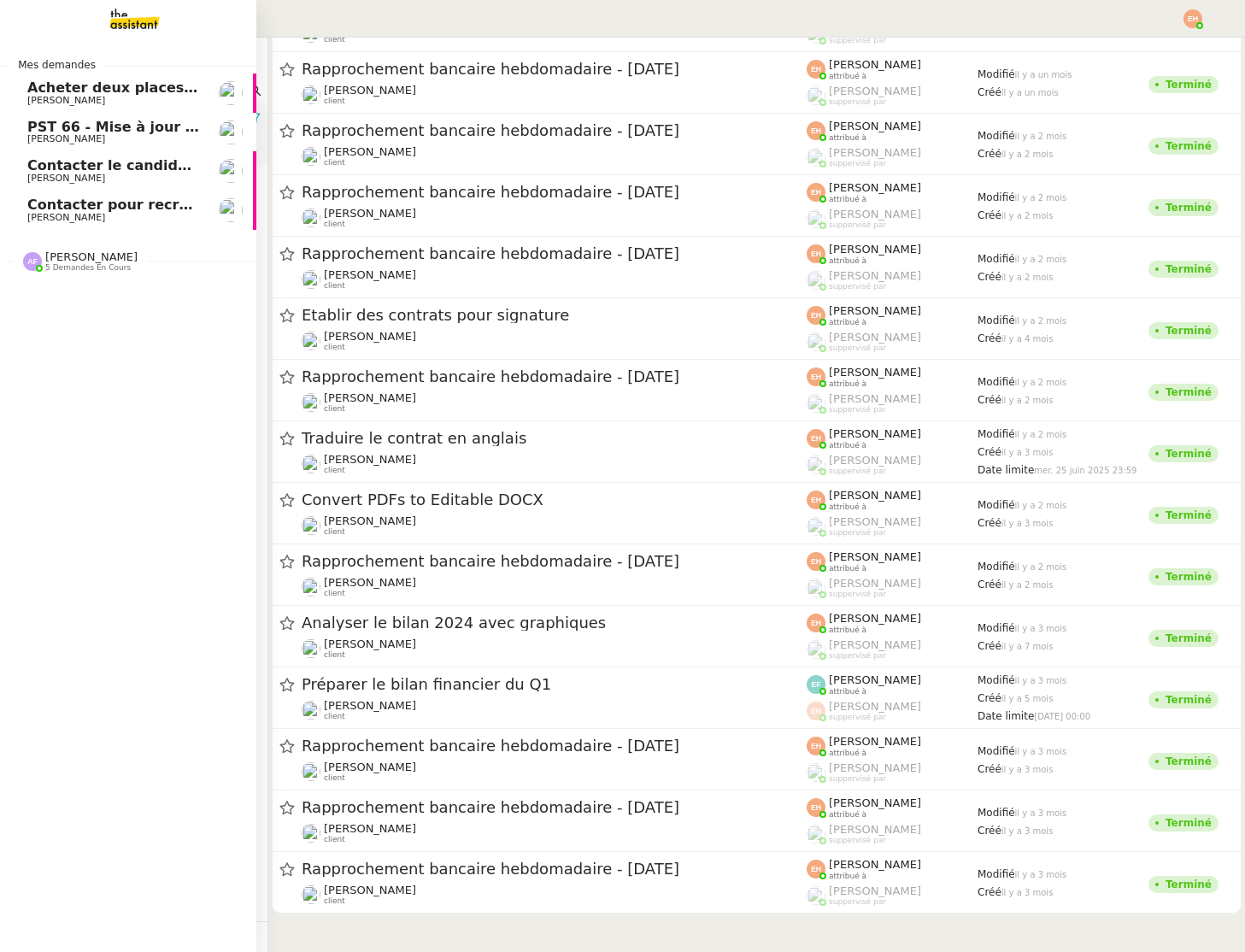
click at [38, 209] on span "Contacter pour recrutement [PERSON_NAME]" at bounding box center [202, 205] width 349 height 17
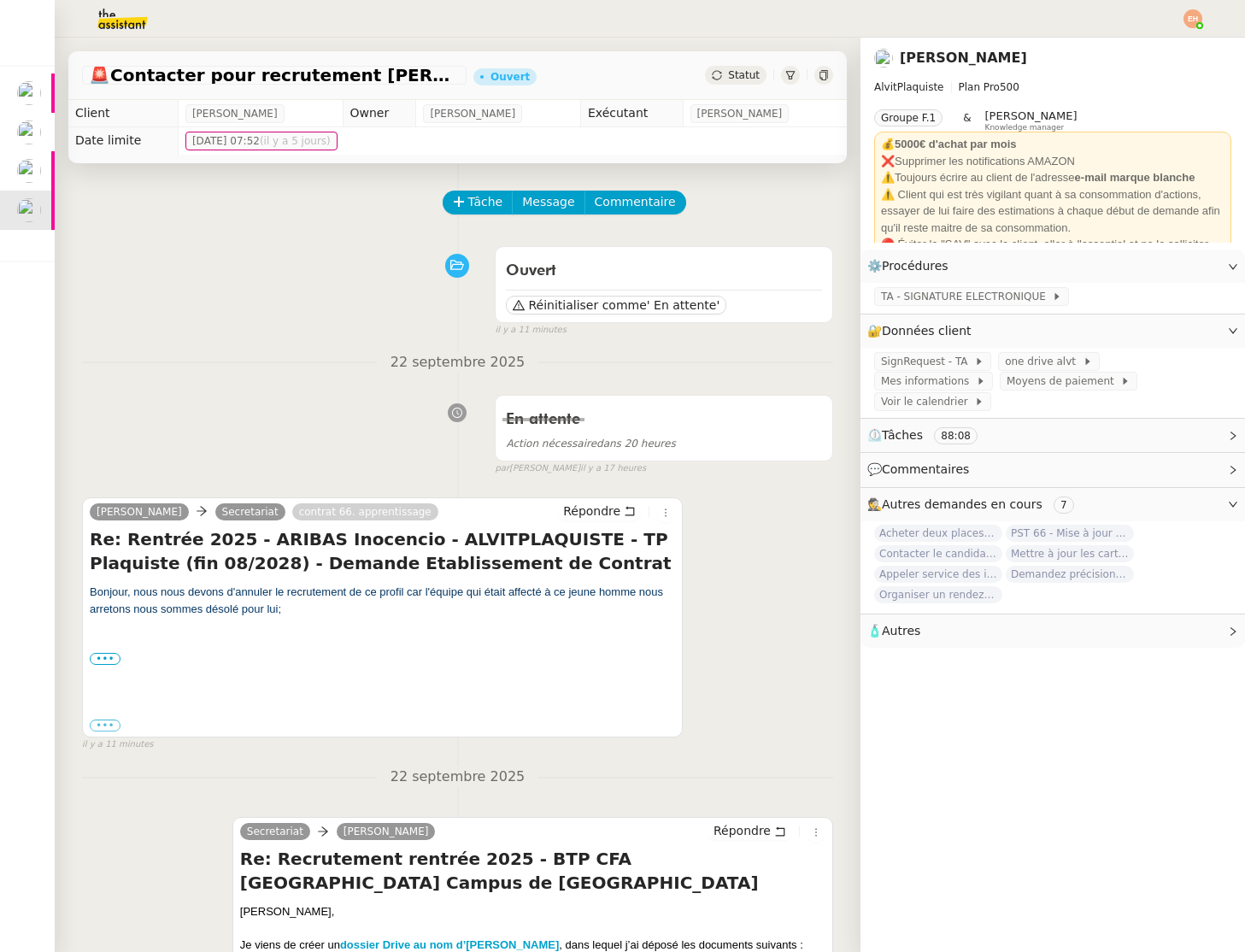
drag, startPoint x: 306, startPoint y: 608, endPoint x: 68, endPoint y: 588, distance: 238.8
click at [478, 607] on div "Bonjour, nous nous devons d'annuler le recrutement de ce profil car l'équipe qu…" at bounding box center [383, 601] width 586 height 33
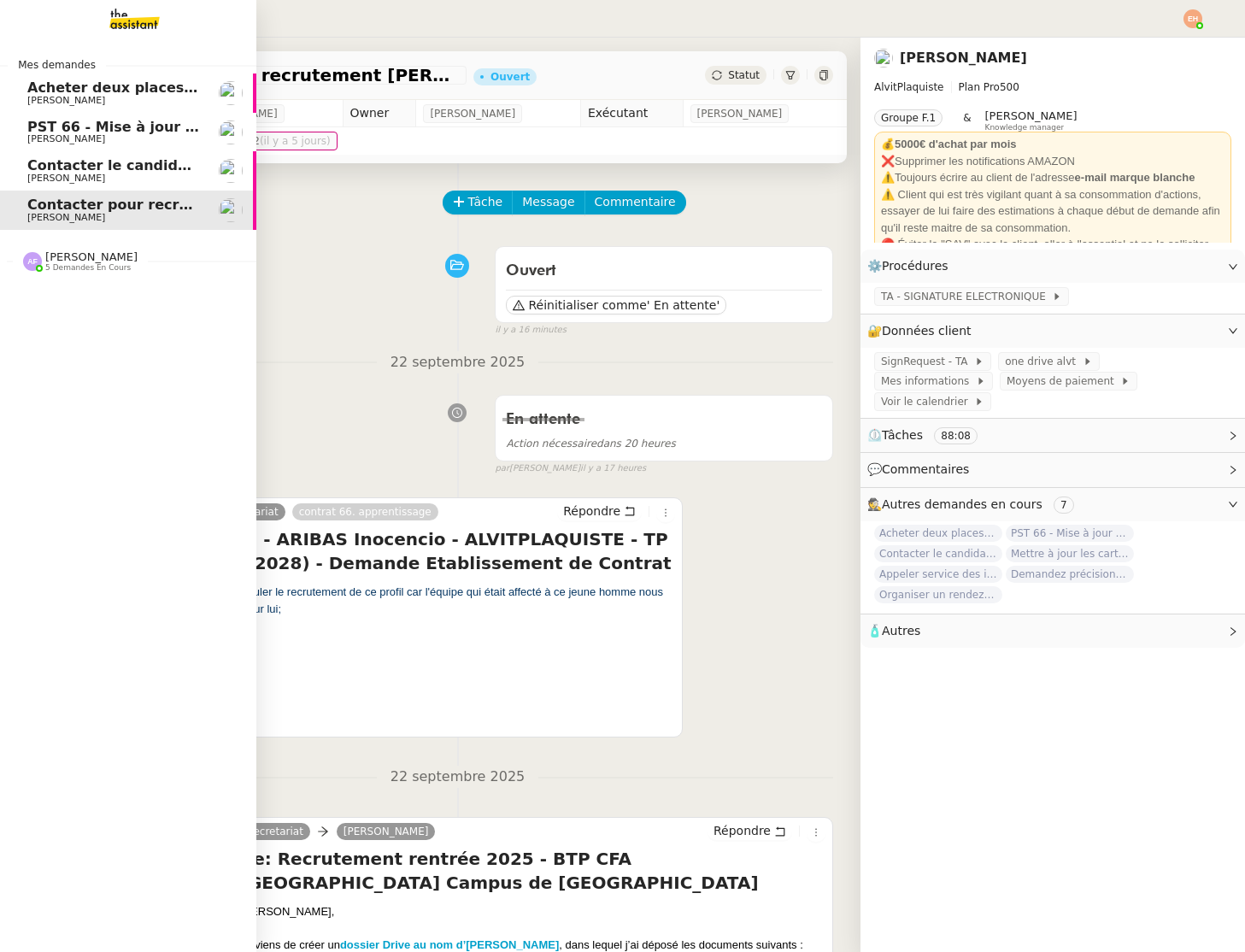
click at [133, 98] on span "[PERSON_NAME]" at bounding box center [114, 100] width 172 height 10
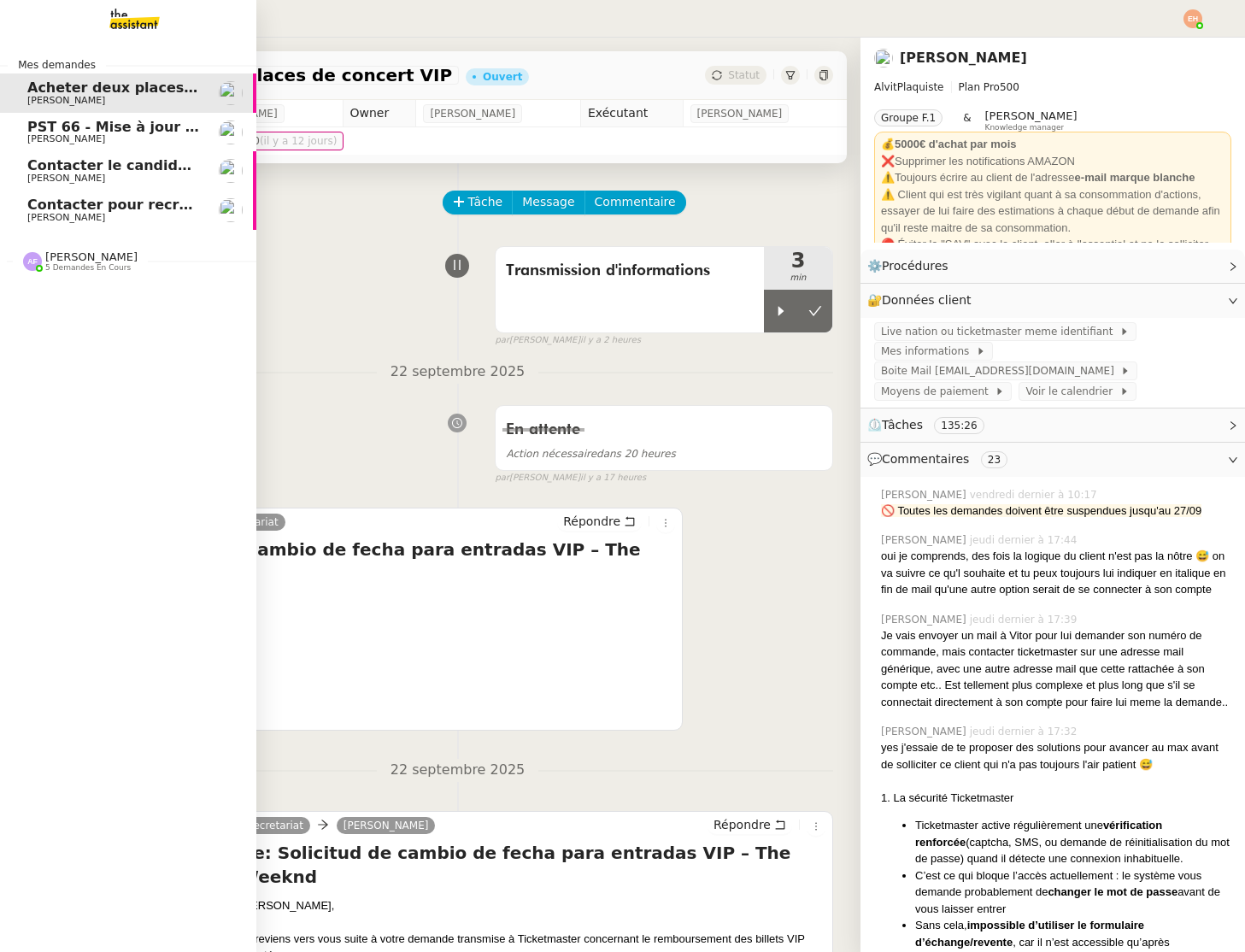
click at [119, 144] on span "[PERSON_NAME]" at bounding box center [114, 139] width 172 height 10
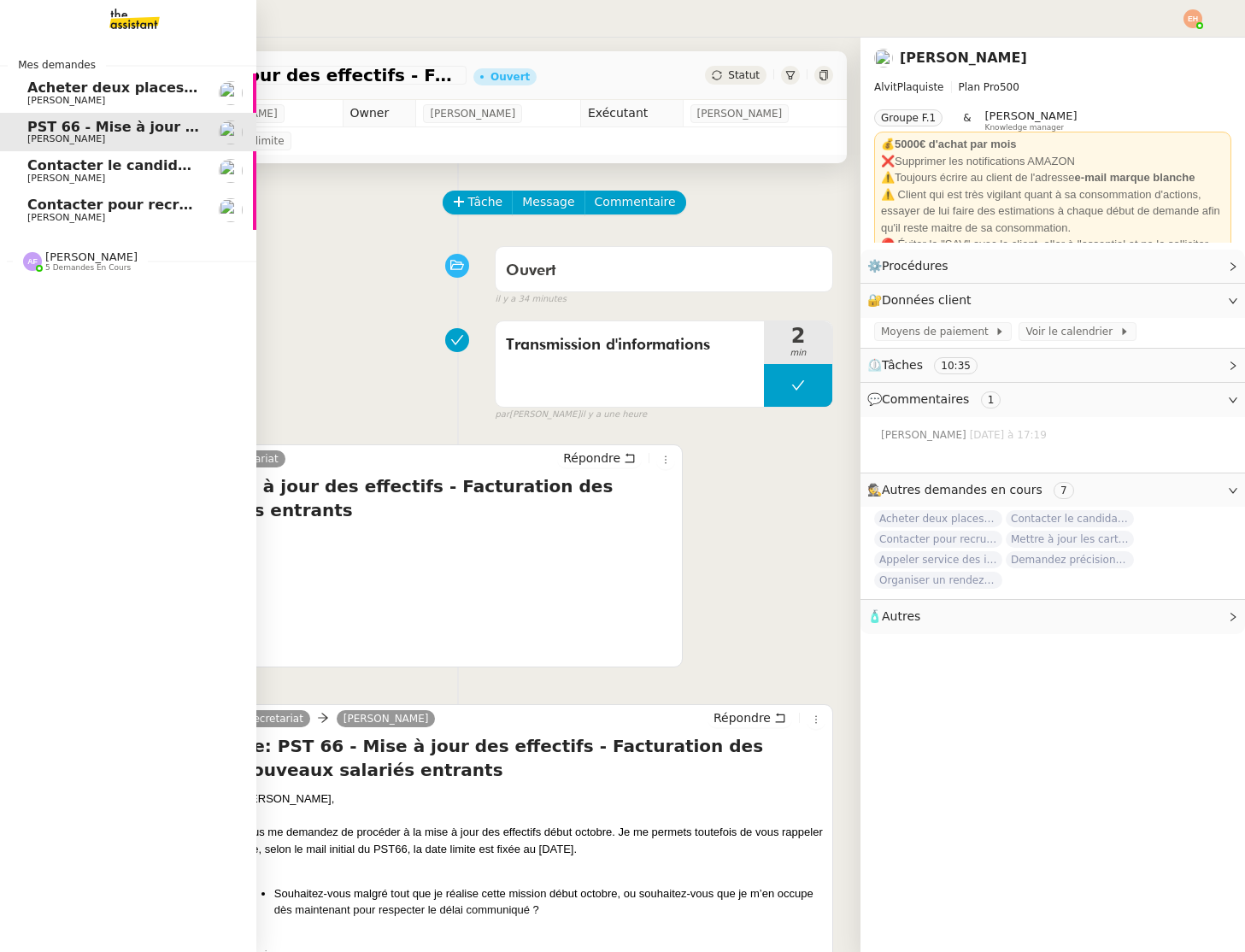
click at [39, 174] on span "[PERSON_NAME]" at bounding box center [67, 178] width 78 height 11
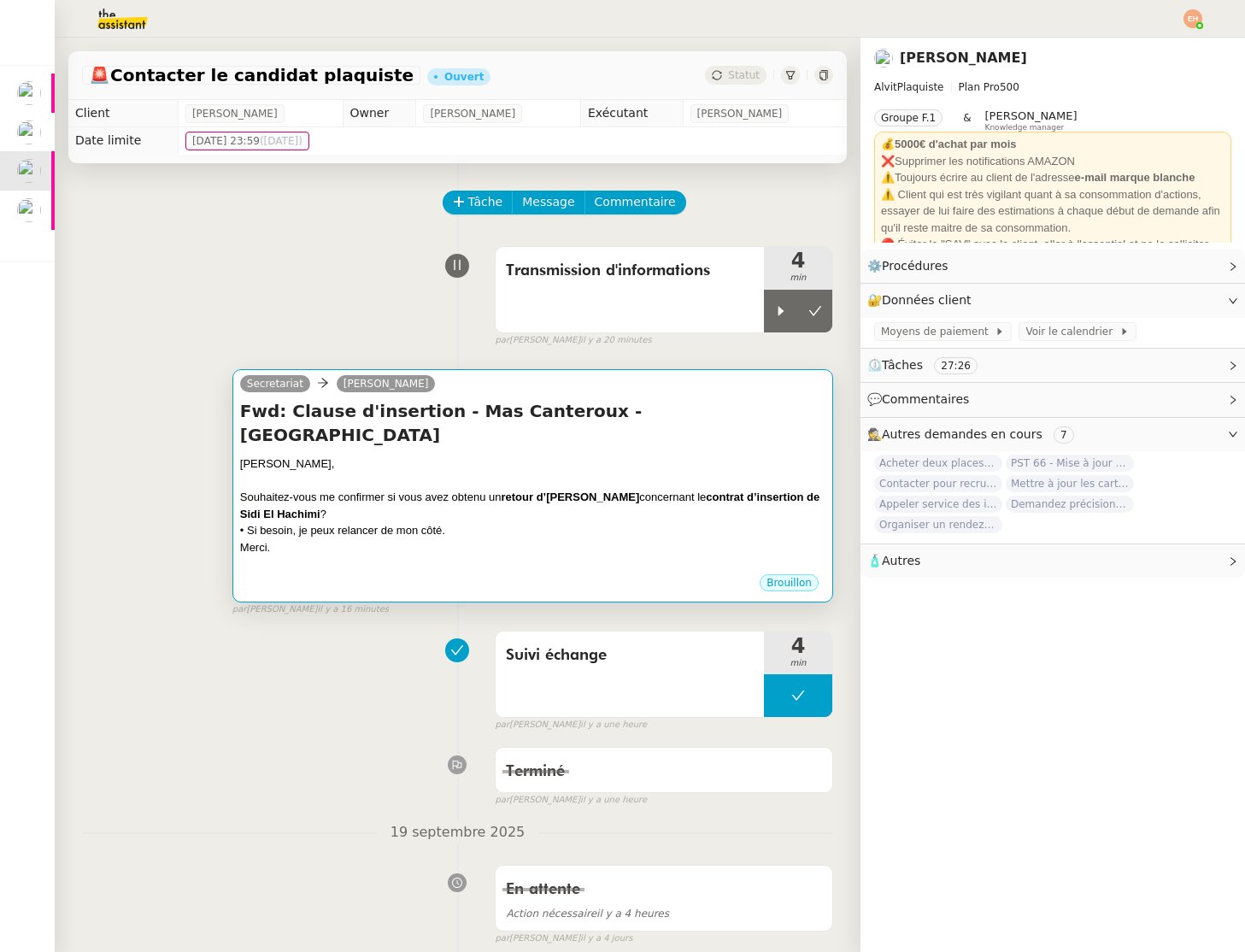
drag, startPoint x: 809, startPoint y: 316, endPoint x: 747, endPoint y: 413, distance: 115.1
click at [809, 316] on icon at bounding box center [815, 311] width 14 height 14
click at [730, 455] on div "[PERSON_NAME]," at bounding box center [533, 463] width 586 height 17
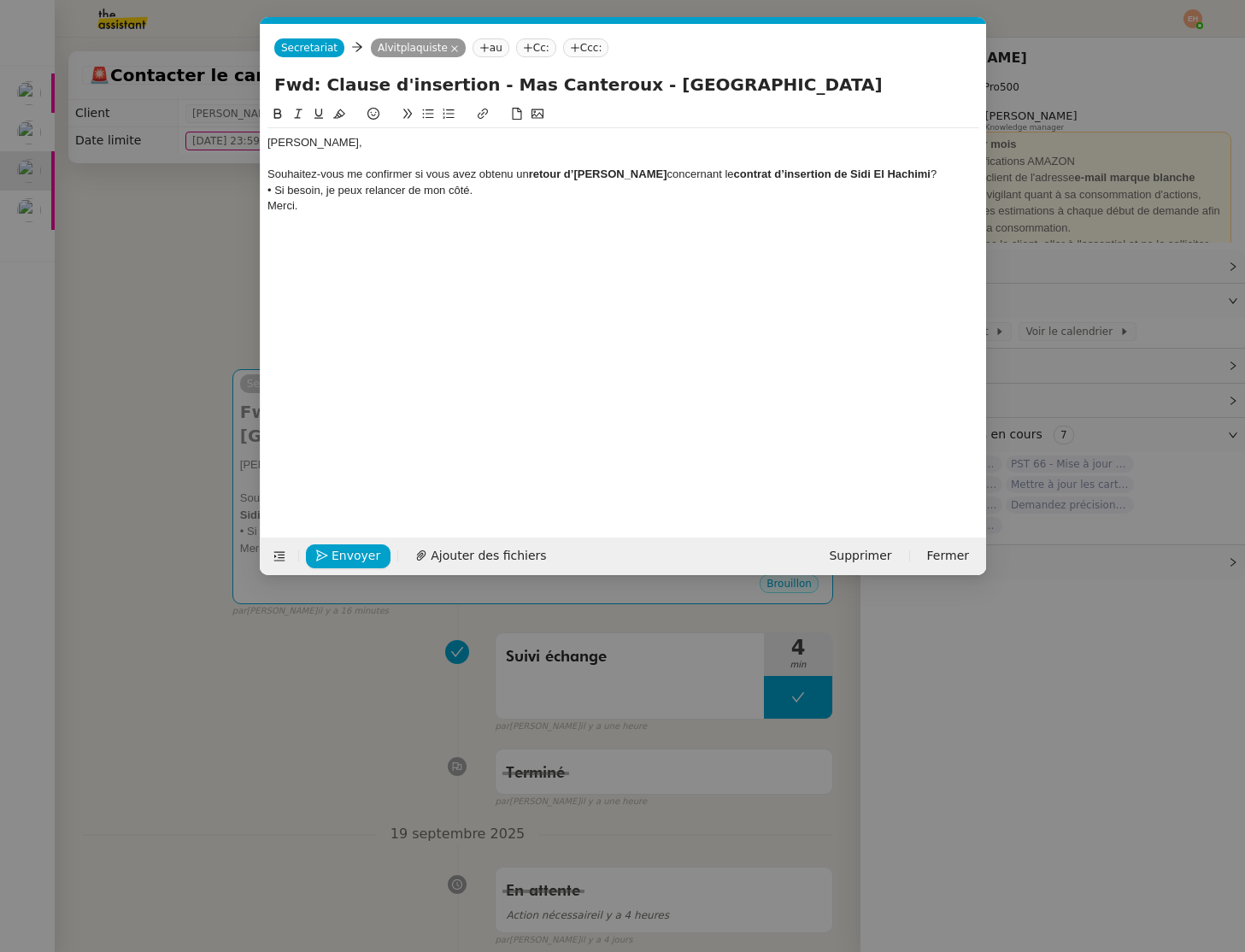
scroll to position [0, 36]
click at [353, 191] on div "• Si besoin, je peux relancer de mon côté." at bounding box center [624, 190] width 712 height 16
click at [353, 192] on div "• Si besoin, je peux relancer de mon côté." at bounding box center [624, 190] width 712 height 16
click at [351, 183] on div "• Si besoin, je peux relancer de mon côté." at bounding box center [624, 190] width 712 height 16
click at [352, 183] on div "• Si besoin, je peux relancer de mon côté." at bounding box center [624, 190] width 712 height 16
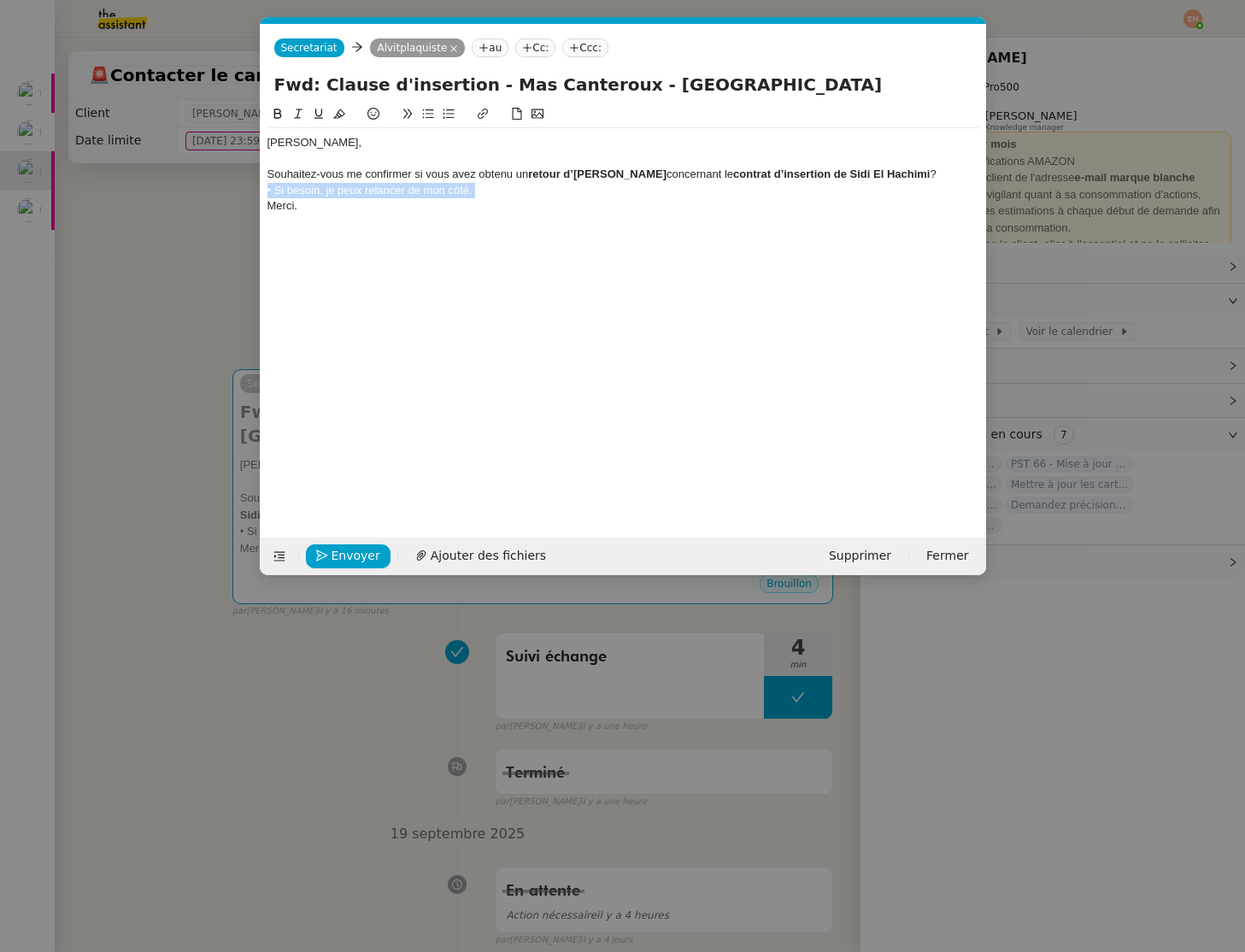
click at [352, 183] on div "• Si besoin, je peux relancer de mon côté." at bounding box center [624, 190] width 712 height 16
click at [438, 163] on div at bounding box center [624, 159] width 712 height 16
click at [451, 171] on div "Souhaitez-vous me confirmer si vous avez obtenu un retour d’Alexandre Camus con…" at bounding box center [624, 174] width 712 height 16
drag, startPoint x: 433, startPoint y: 173, endPoint x: 163, endPoint y: 170, distance: 270.0
click at [160, 170] on nz-modal-container "Service TA - VOYAGE - PROPOSITION GLOBALE A utiliser dans le cadre de propositi…" at bounding box center [622, 476] width 1245 height 952
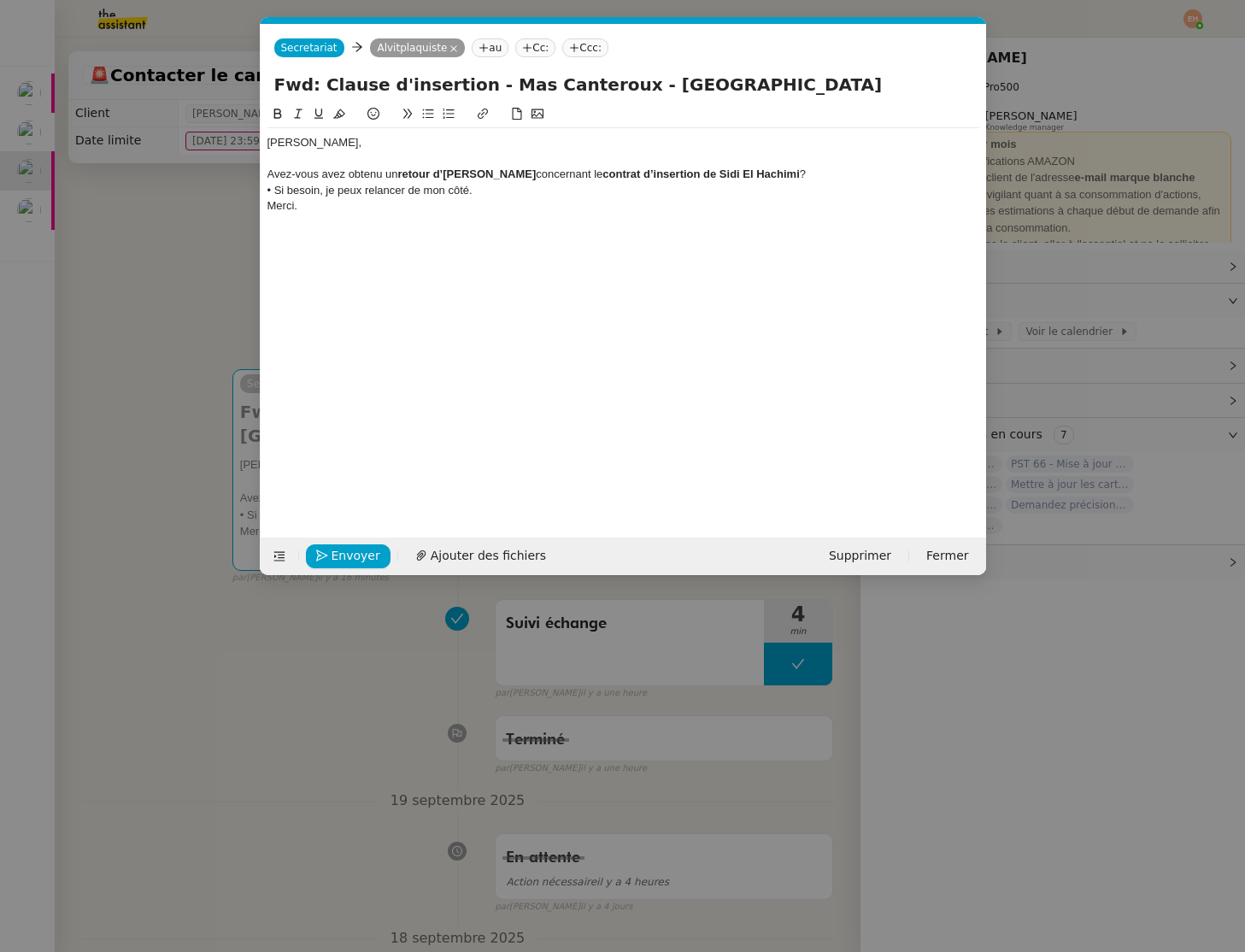
click at [375, 172] on div "Avez-vous avez obtenu un retour d’Alexandre Camus concernant le contrat d’inser…" at bounding box center [624, 174] width 712 height 16
drag, startPoint x: 411, startPoint y: 172, endPoint x: 553, endPoint y: 174, distance: 142.0
click at [553, 174] on div "Avez-vous avez obtenu un retour d’Alexandre Camus concernant le contrat d’inser…" at bounding box center [624, 174] width 712 height 16
click at [605, 176] on strong "contrat d’insertion de Sidi El Hachimi" at bounding box center [699, 174] width 197 height 13
drag, startPoint x: 650, startPoint y: 181, endPoint x: 836, endPoint y: 171, distance: 186.3
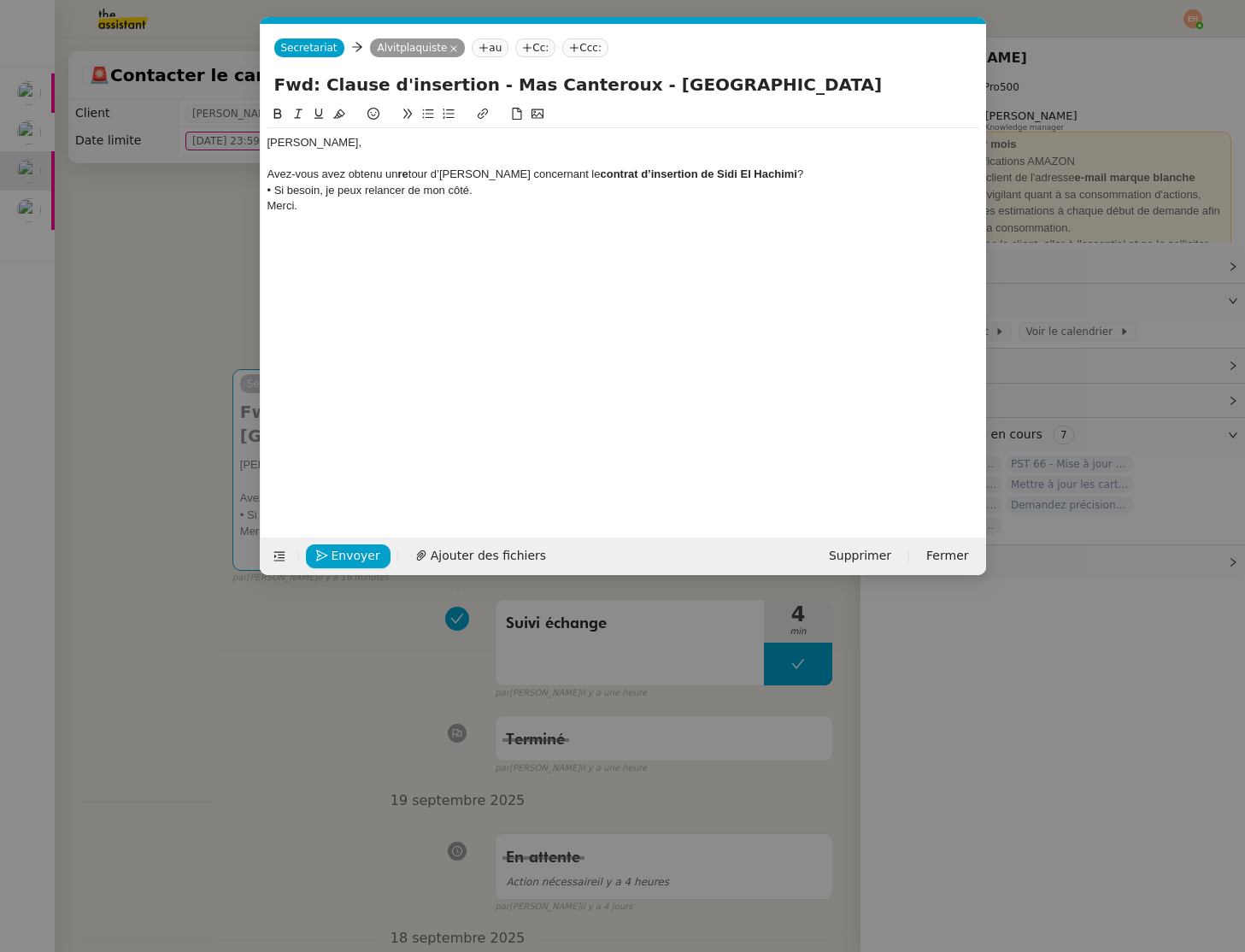
click at [836, 171] on div "Avez-vous avez obtenu un re tour d’Alexandre Camus concernant le contrat d’inse…" at bounding box center [624, 174] width 712 height 16
click at [426, 107] on button at bounding box center [428, 113] width 20 height 19
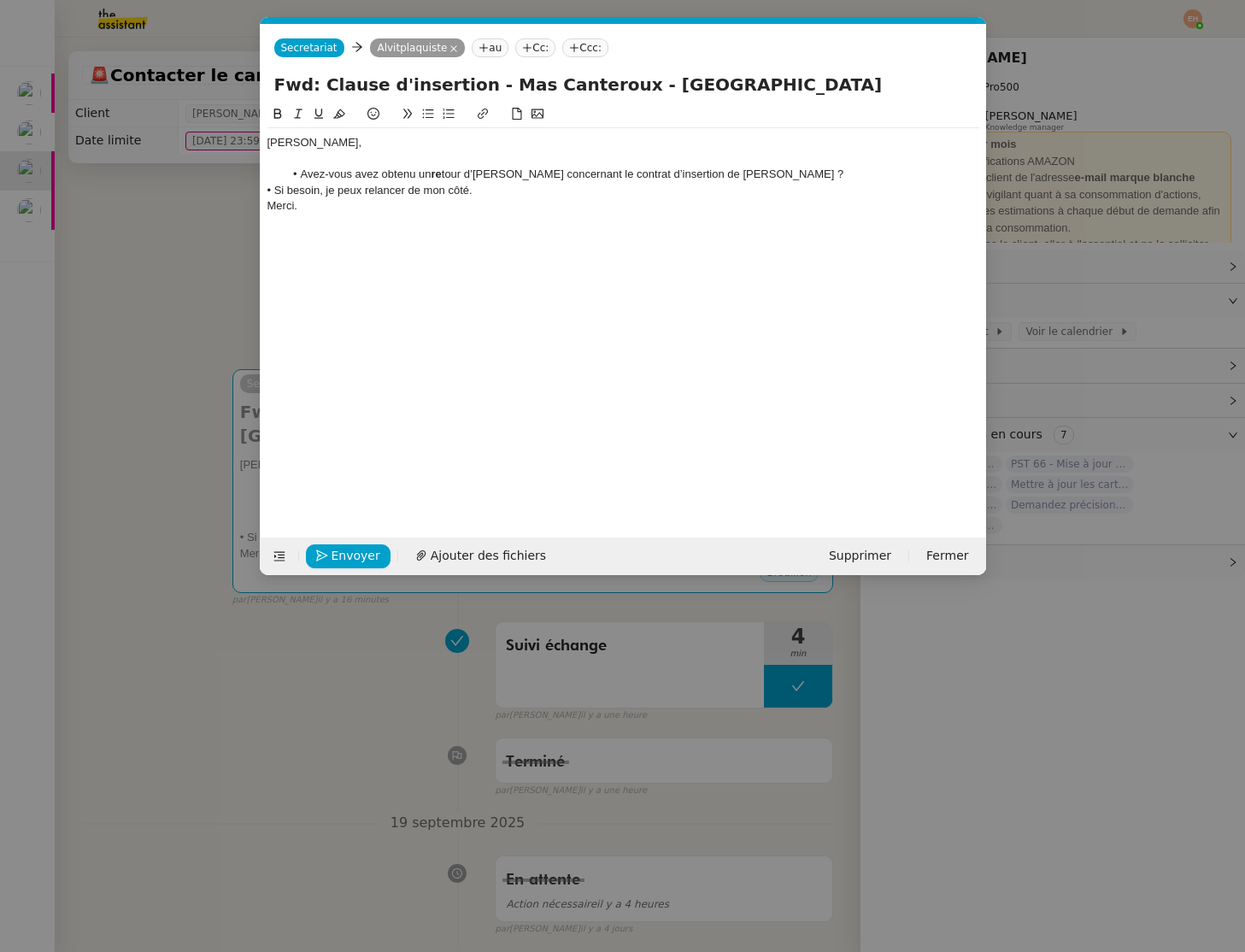
click at [866, 175] on li "Avez-vous avez obtenu un re tour d’Alexandre Camus concernant le contrat d’inse…" at bounding box center [631, 174] width 696 height 16
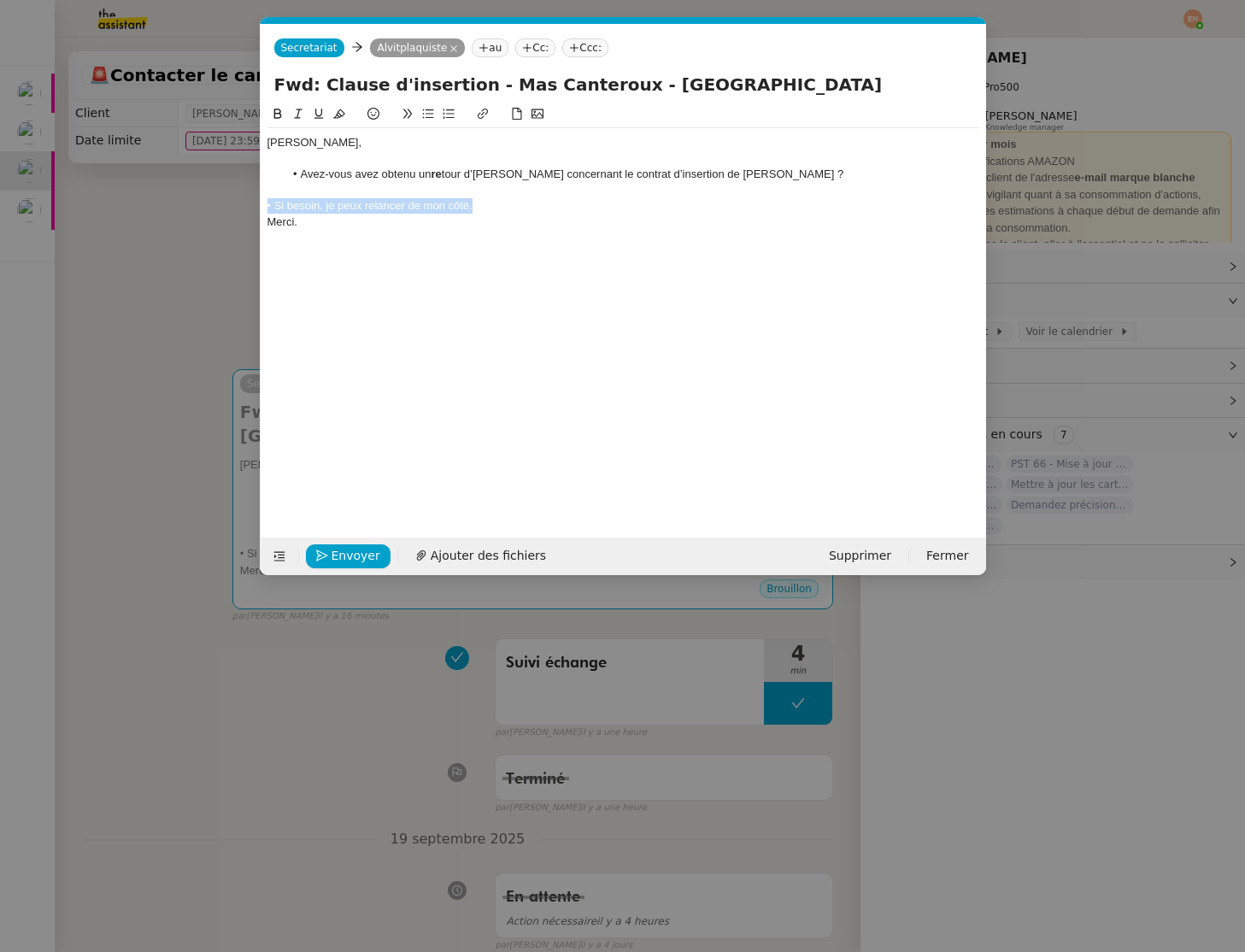
drag, startPoint x: 655, startPoint y: 202, endPoint x: 309, endPoint y: 203, distance: 346.0
click at [264, 204] on nz-spin "Vitor, Avez-vous avez obtenu un re tour d’Alexandre Camus concernant le contrat…" at bounding box center [623, 311] width 726 height 413
click at [203, 342] on nz-modal-container "Service TA - VOYAGE - PROPOSITION GLOBALE A utiliser dans le cadre de propositi…" at bounding box center [622, 476] width 1245 height 952
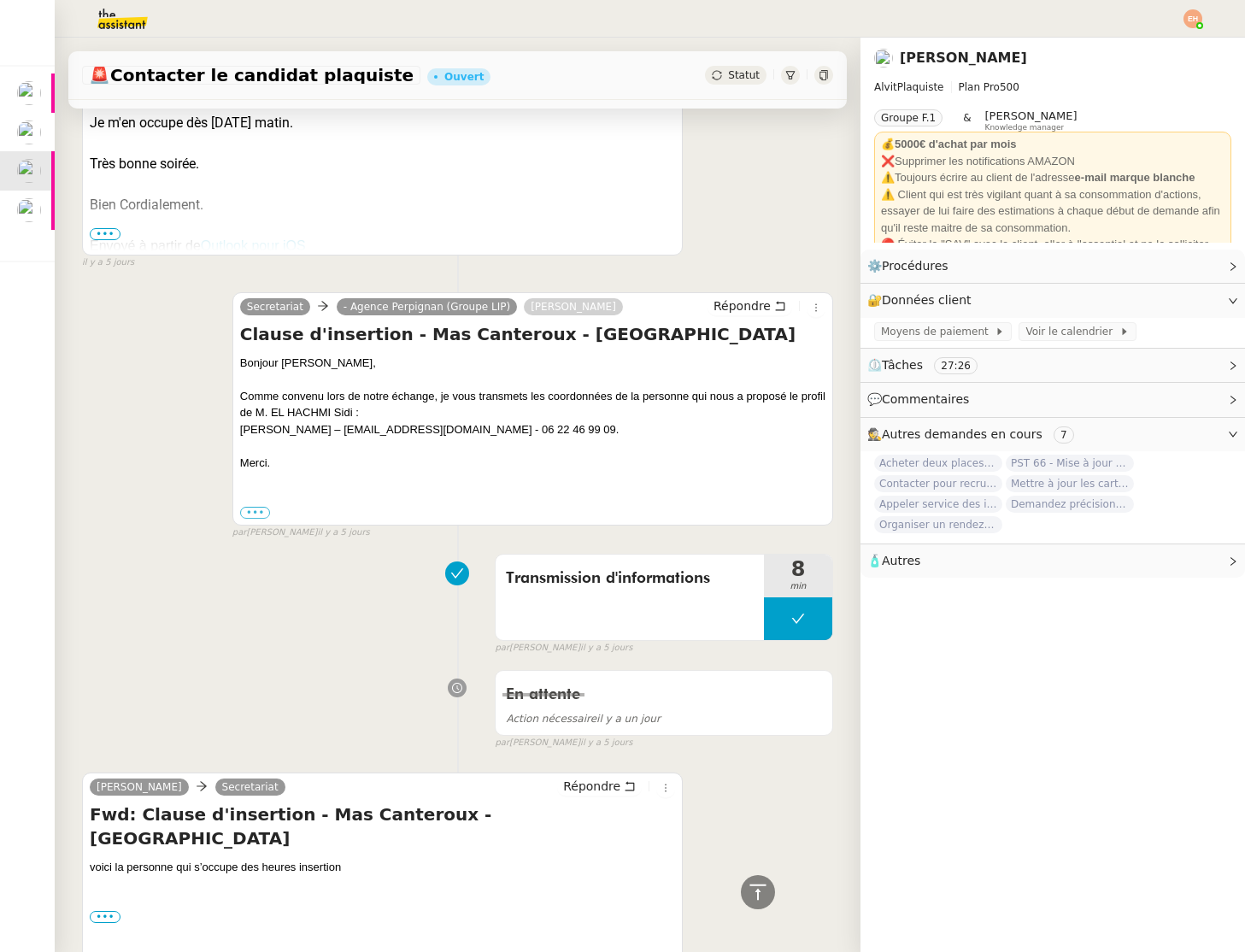
scroll to position [1752, 0]
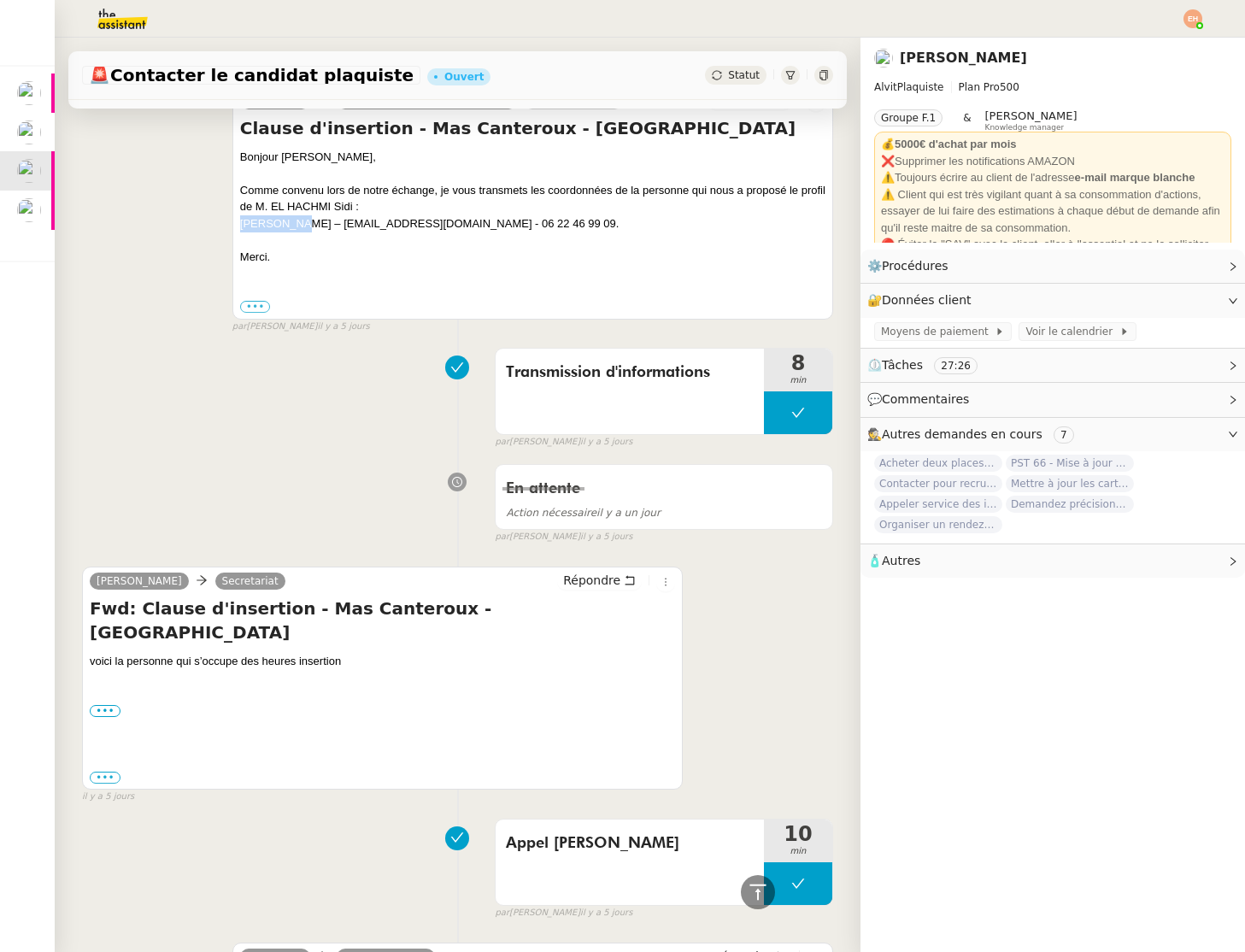
drag, startPoint x: 300, startPoint y: 201, endPoint x: 218, endPoint y: 199, distance: 82.0
click at [210, 199] on div "Secretariat - Agence Perpignan (Groupe LIP) Vitor Alvites Répondre Clause d'ins…" at bounding box center [458, 202] width 751 height 262
copy div "Imane BABA"
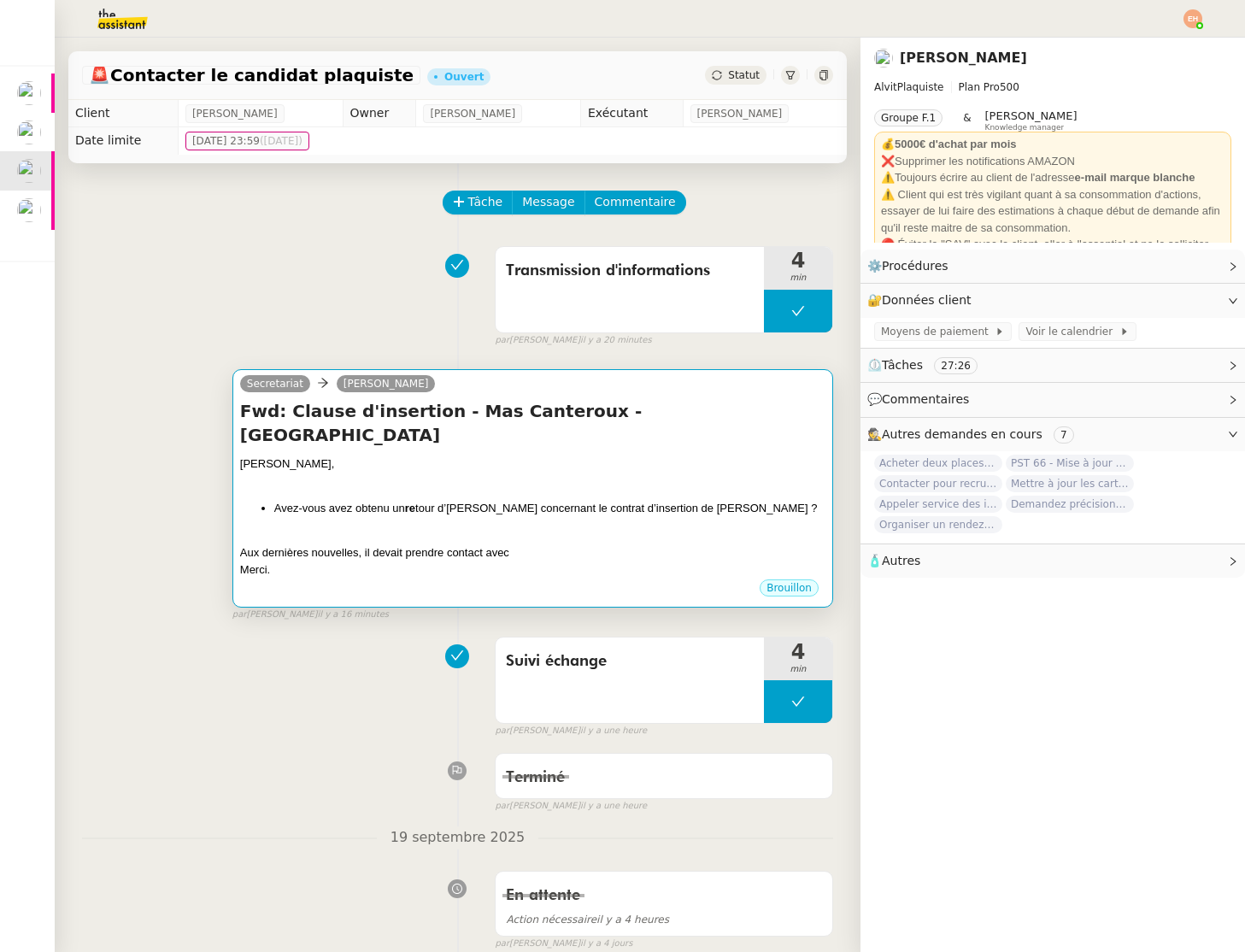
click at [463, 391] on div "Secretariat Vitor Alvites" at bounding box center [533, 387] width 586 height 26
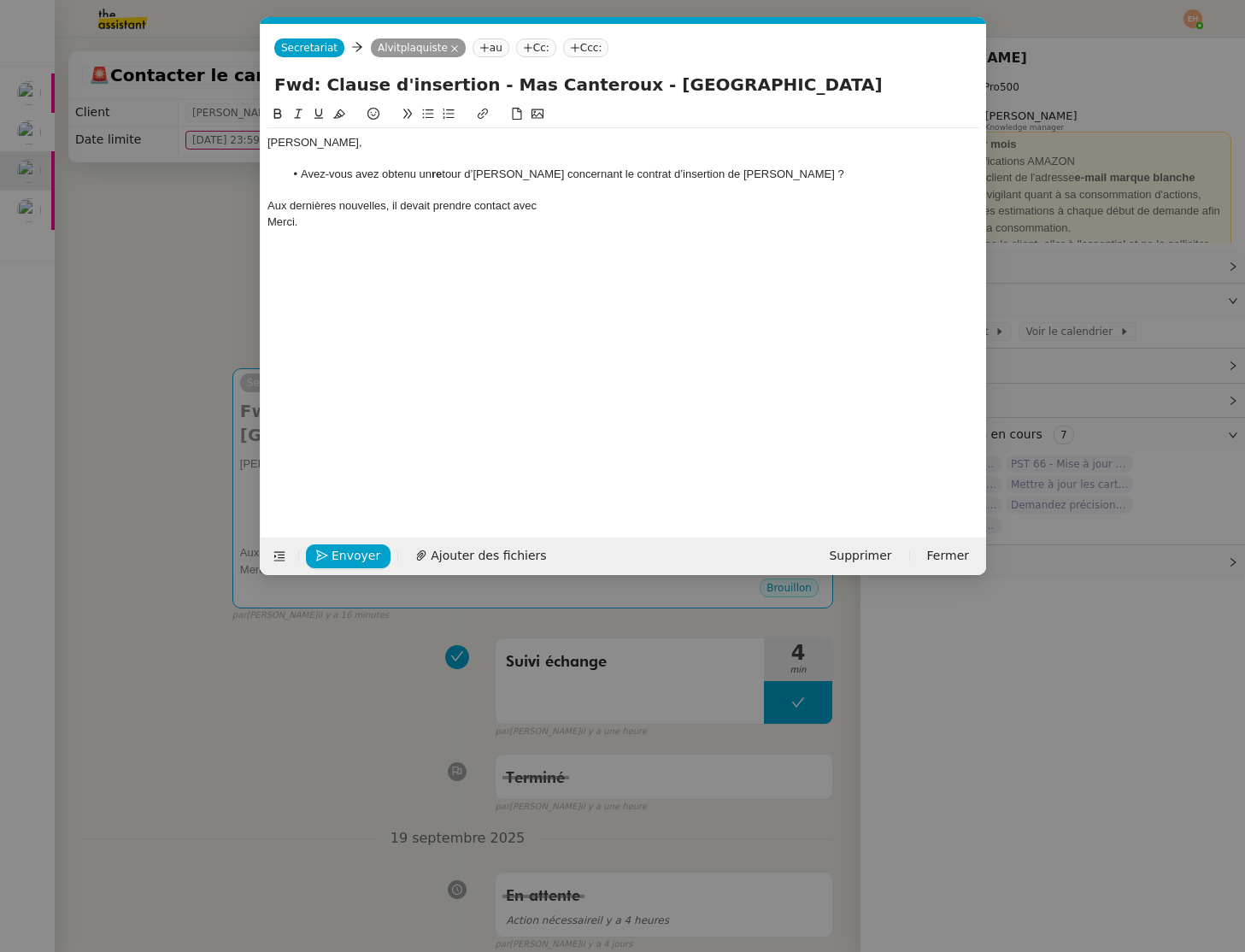
scroll to position [0, 36]
click at [576, 207] on div "Aux dernières nouvelles, il devait prendre contact avec" at bounding box center [624, 206] width 712 height 16
drag, startPoint x: 535, startPoint y: 205, endPoint x: 546, endPoint y: 209, distance: 11.7
click at [536, 205] on div "Aux dernières nouvelles, il devait prendre contact avecImane BABA" at bounding box center [624, 206] width 712 height 16
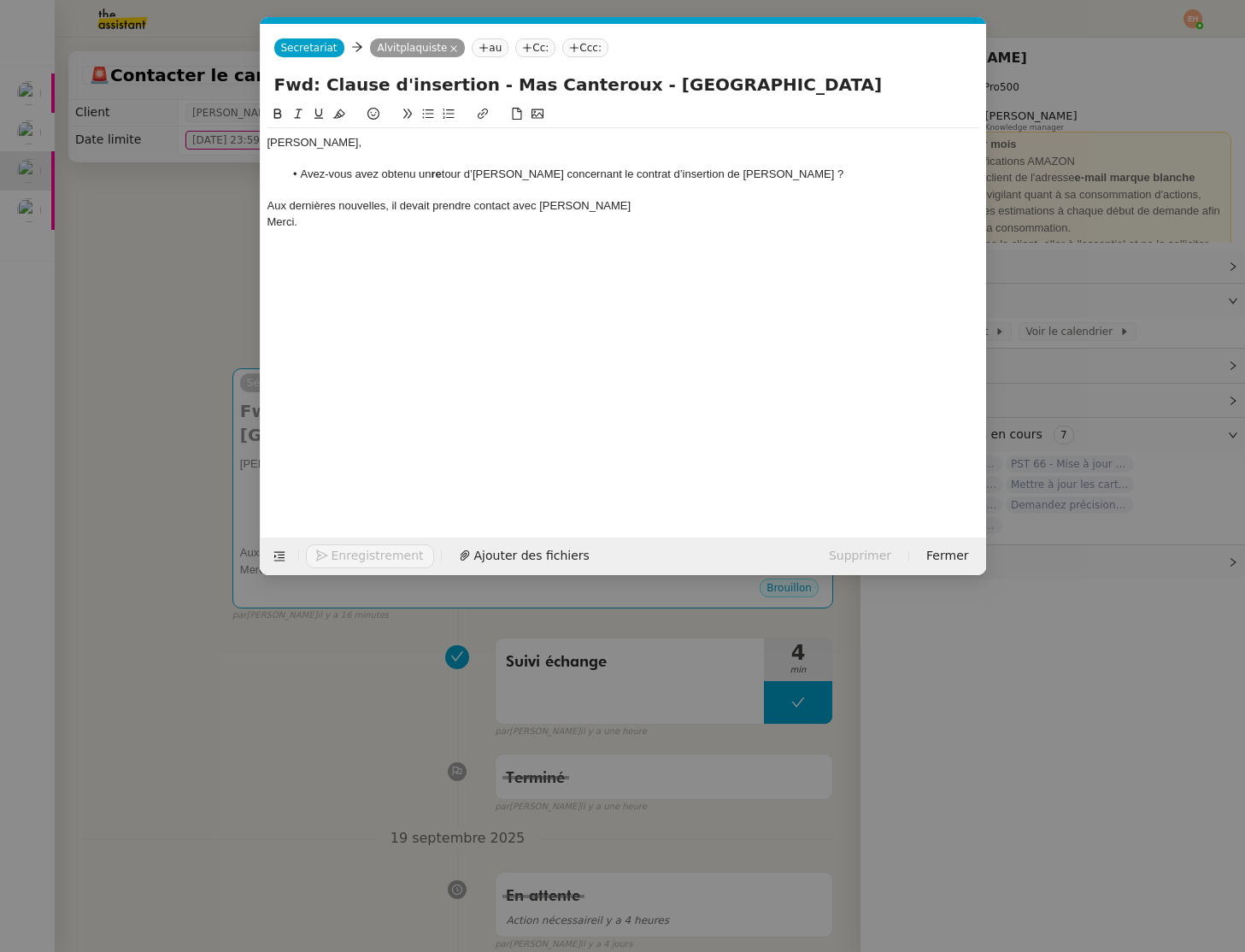
click at [448, 174] on li "Avez-vous avez obtenu un re tour d’Alexandre Camus concernant le contrat d’inse…" at bounding box center [631, 174] width 696 height 16
click at [637, 212] on div "Aux dernières nouvelles, il devait prendre contact avec Imane BABA" at bounding box center [624, 206] width 712 height 16
click at [624, 209] on div "Aux dernières nouvelles, il devait prendre contact avec Imane BABA," at bounding box center [624, 206] width 712 height 16
click at [122, 280] on nz-modal-container "Service TA - VOYAGE - PROPOSITION GLOBALE A utiliser dans le cadre de propositi…" at bounding box center [622, 476] width 1245 height 952
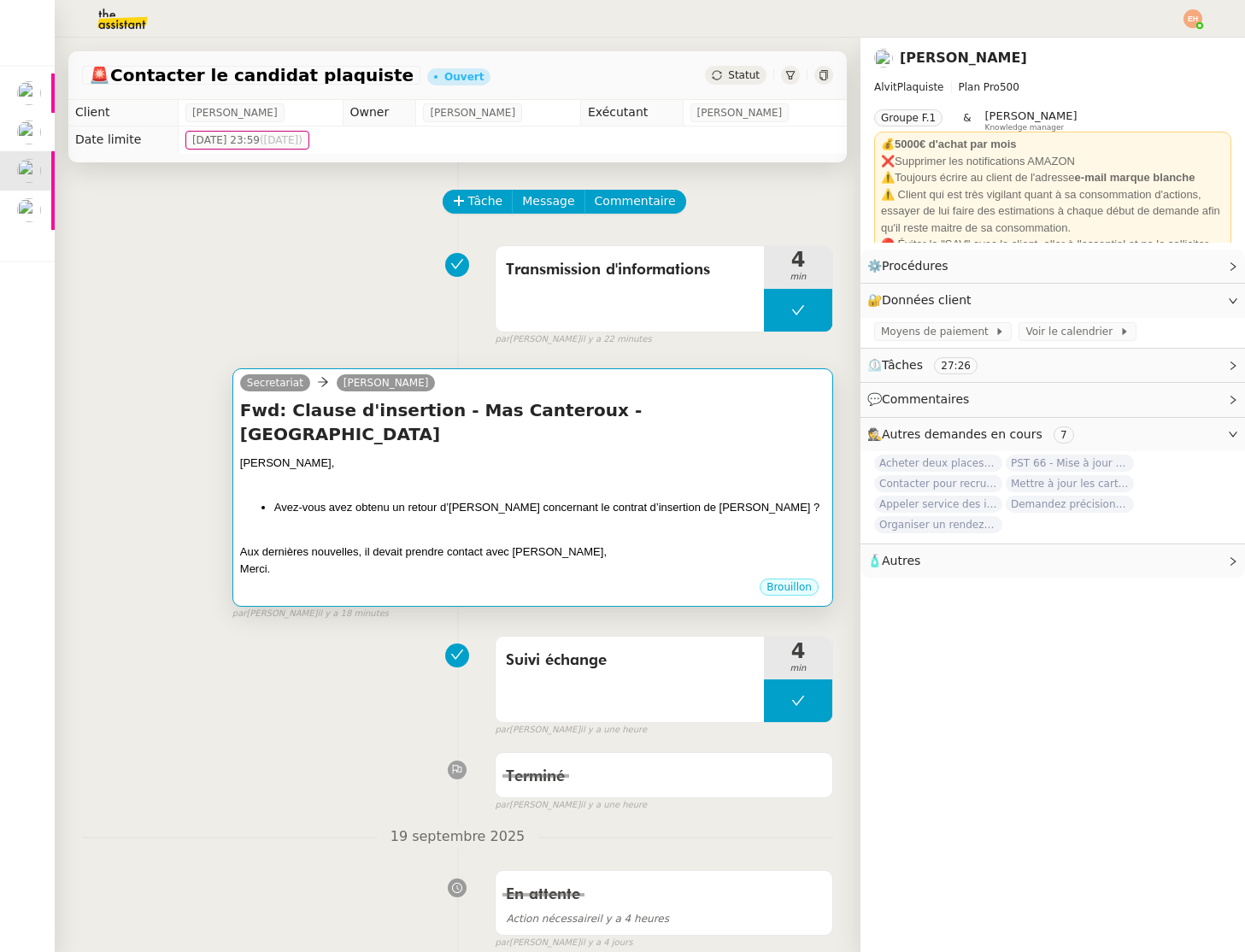
click at [553, 499] on li "Avez-vous avez obtenu un retour d’Alexandre Camus concernant le contrat d’inser…" at bounding box center [550, 507] width 552 height 17
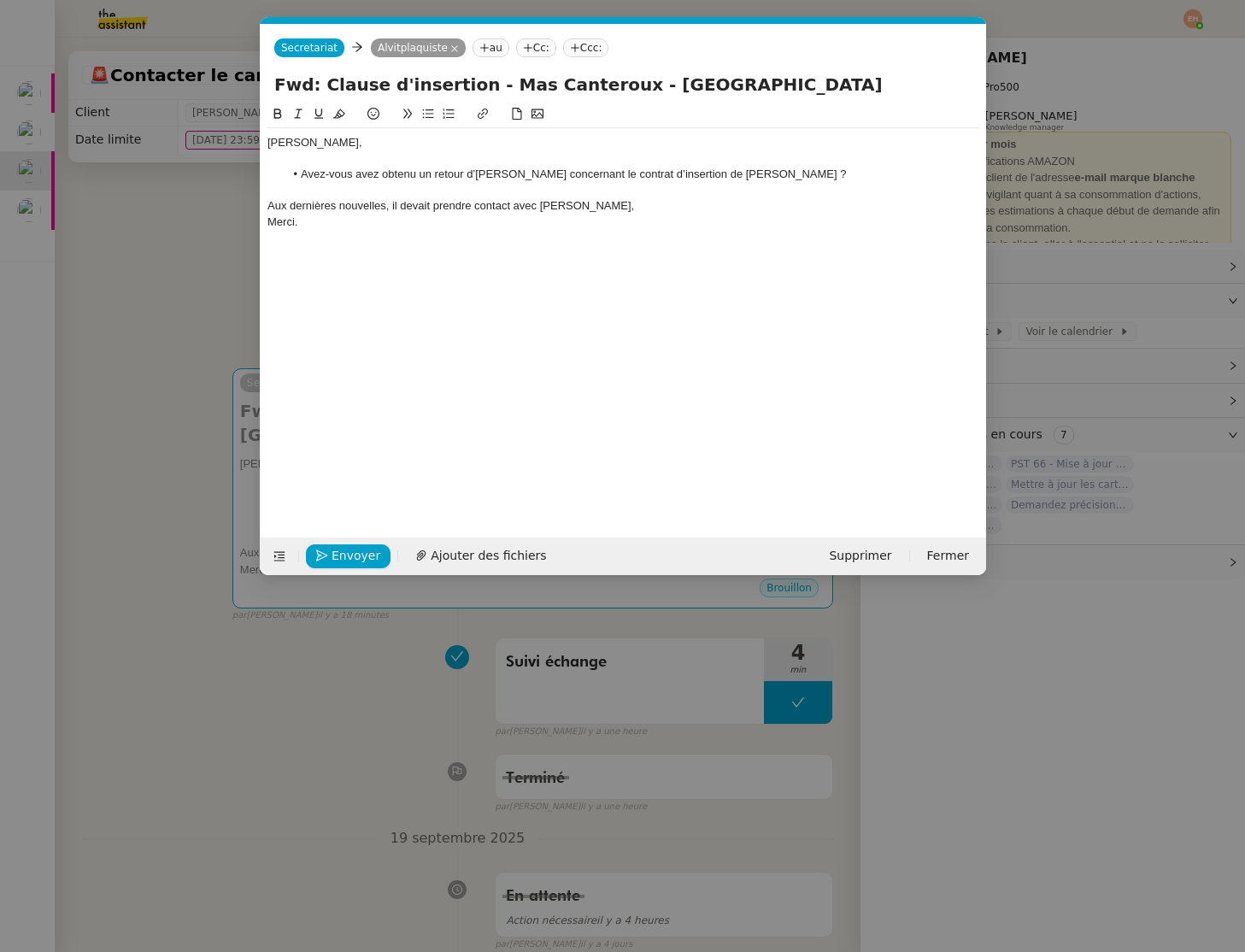
scroll to position [0, 36]
click at [655, 186] on div at bounding box center [624, 190] width 712 height 16
click at [664, 205] on div "Aux dernières nouvelles, il devait prendre contact avec Imane BABA," at bounding box center [624, 206] width 712 height 16
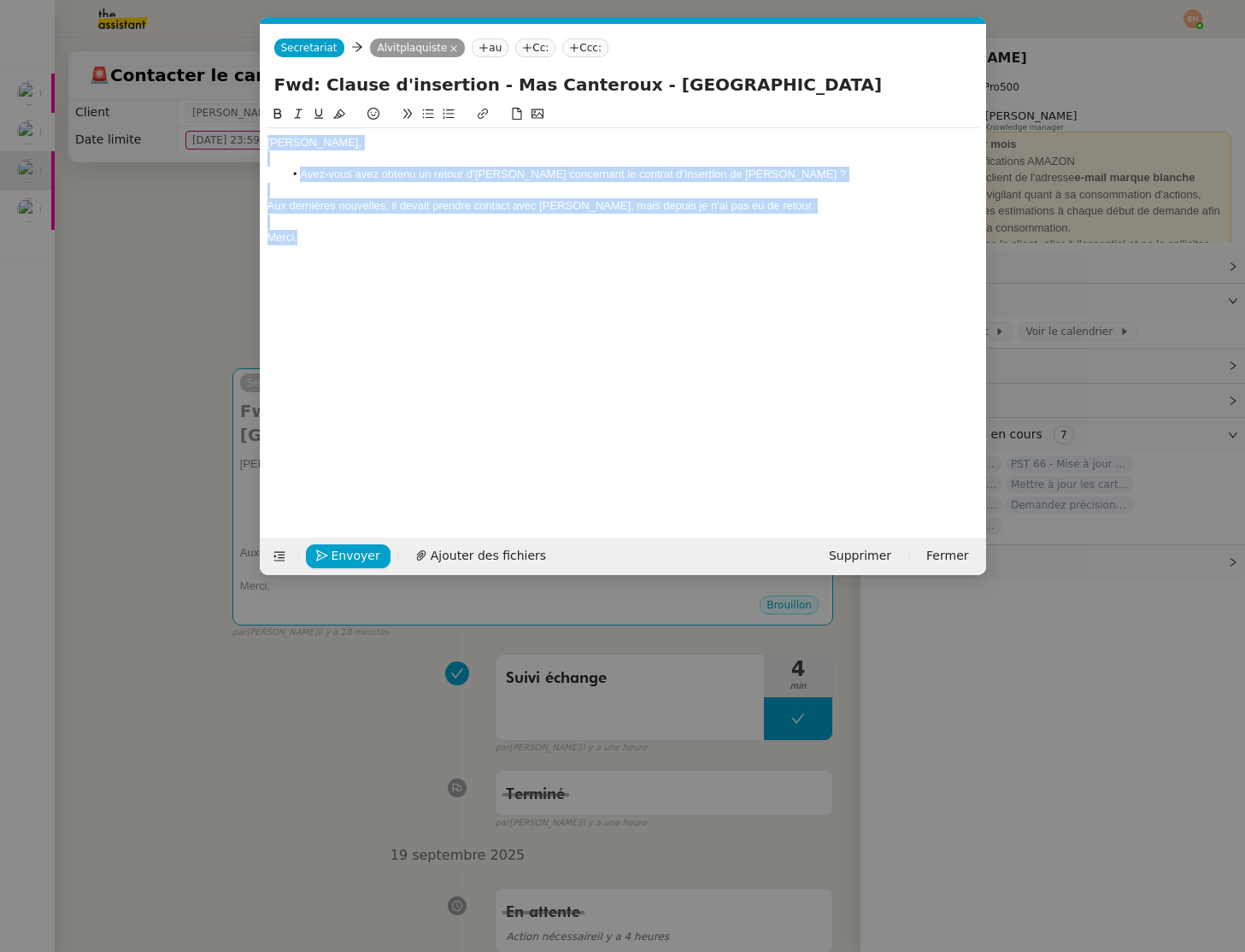
copy div "Vitor, Avez-vous avez obtenu un retour d’Alexandre Camus concernant le contrat …"
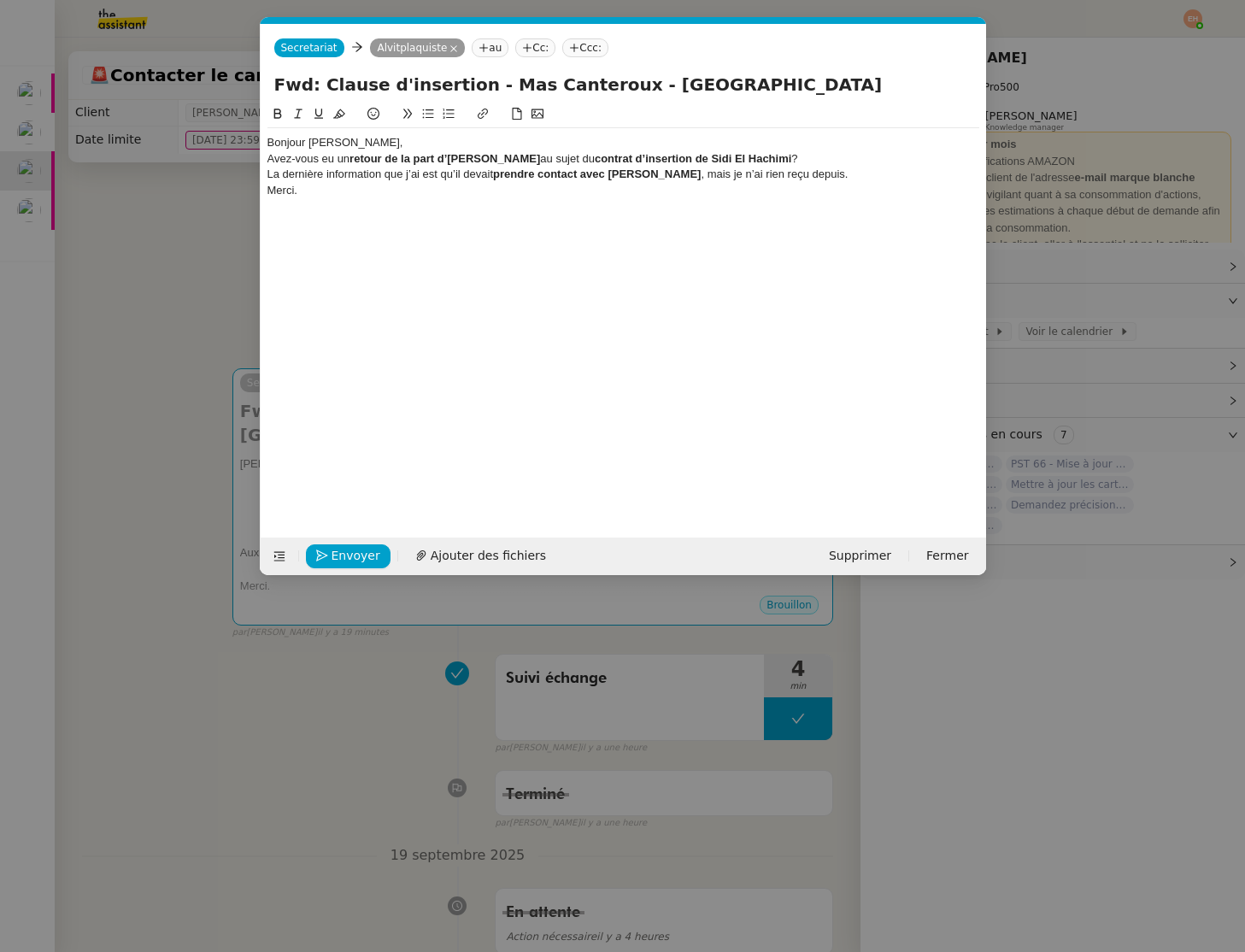
scroll to position [0, 0]
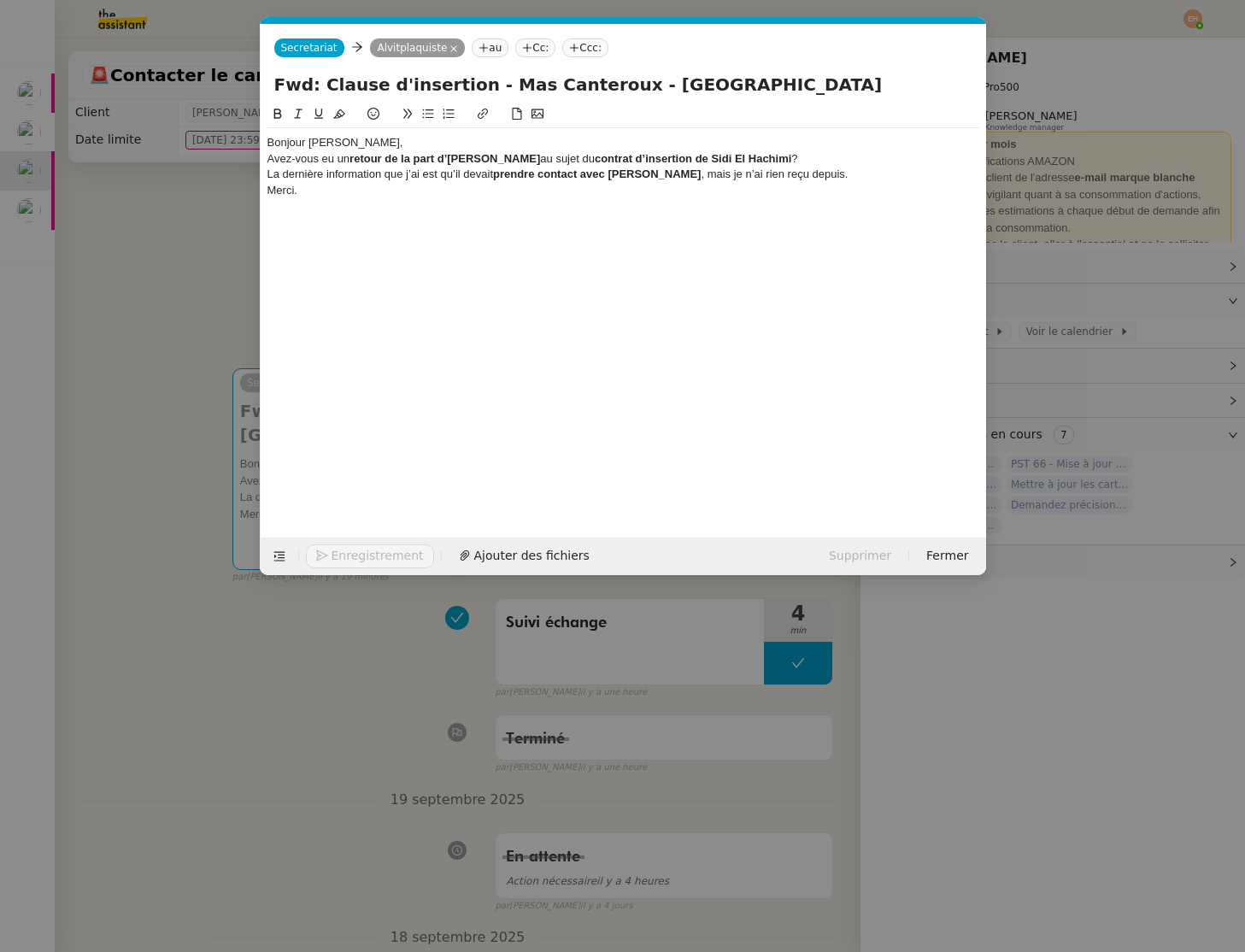
click at [362, 144] on div "Bonjour [PERSON_NAME]," at bounding box center [624, 143] width 712 height 16
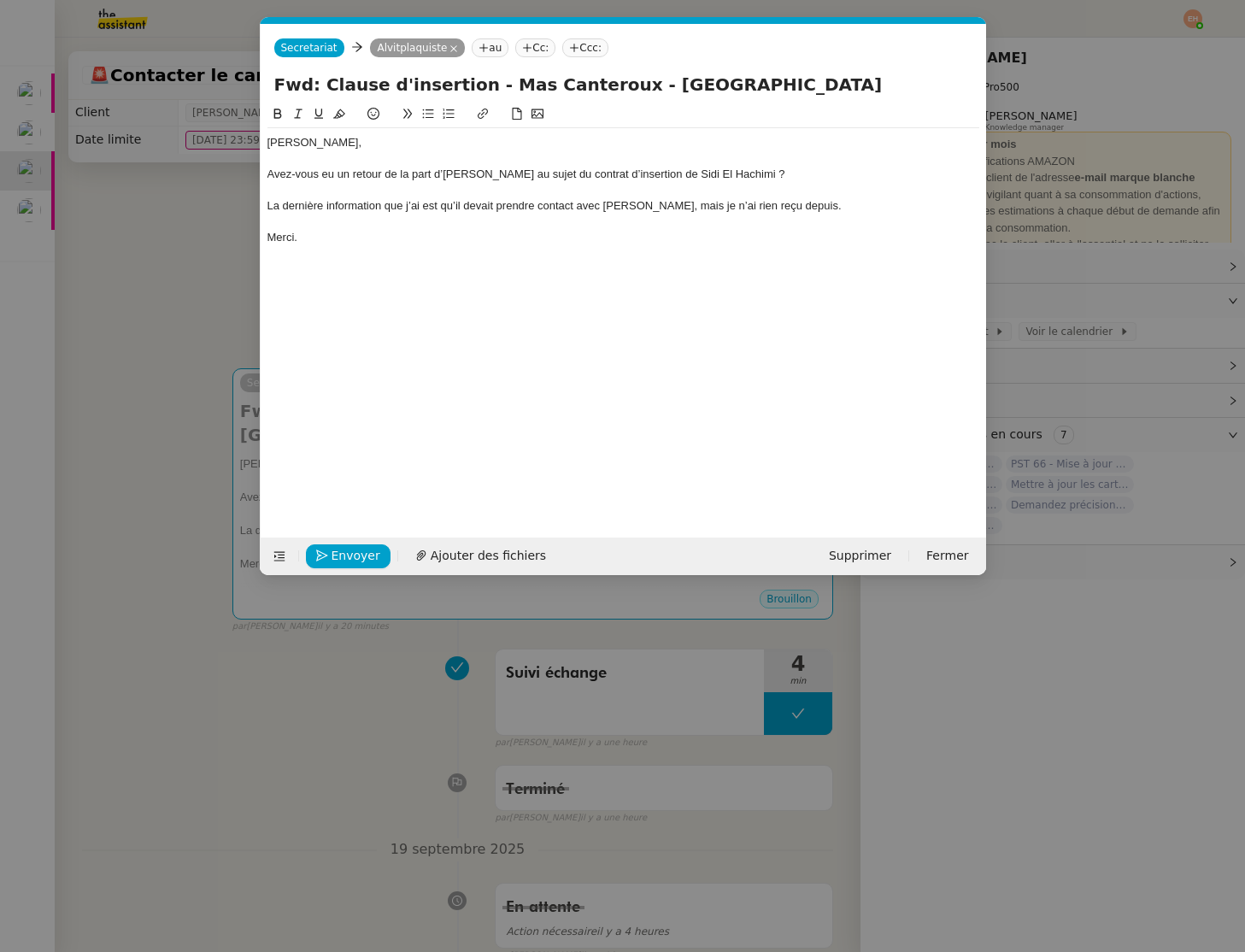
click at [433, 184] on div at bounding box center [624, 190] width 712 height 16
click at [444, 172] on div "Avez-vous eu un retour de la part d’Alexandre Camus au sujet du contrat d’inser…" at bounding box center [624, 174] width 712 height 16
click at [426, 111] on icon at bounding box center [427, 113] width 12 height 12
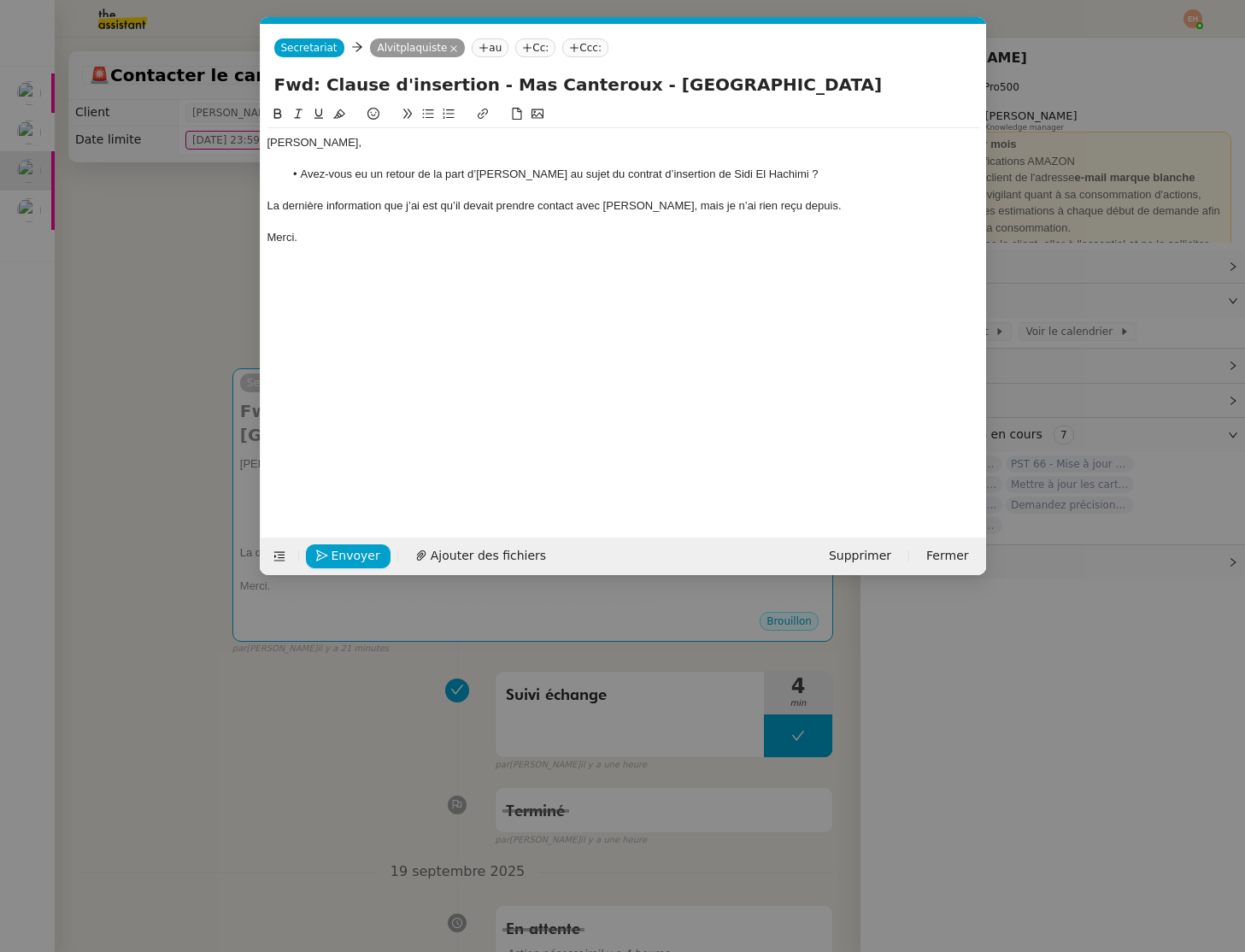
click at [486, 212] on div "La dernière information que j’ai est qu’il devait prendre contact avec Imane BA…" at bounding box center [624, 206] width 712 height 16
click at [432, 187] on div at bounding box center [624, 190] width 712 height 16
click at [363, 206] on div "La dernière information que j’ai est qu’il devait prendre contact avec Imane BA…" at bounding box center [624, 206] width 712 height 16
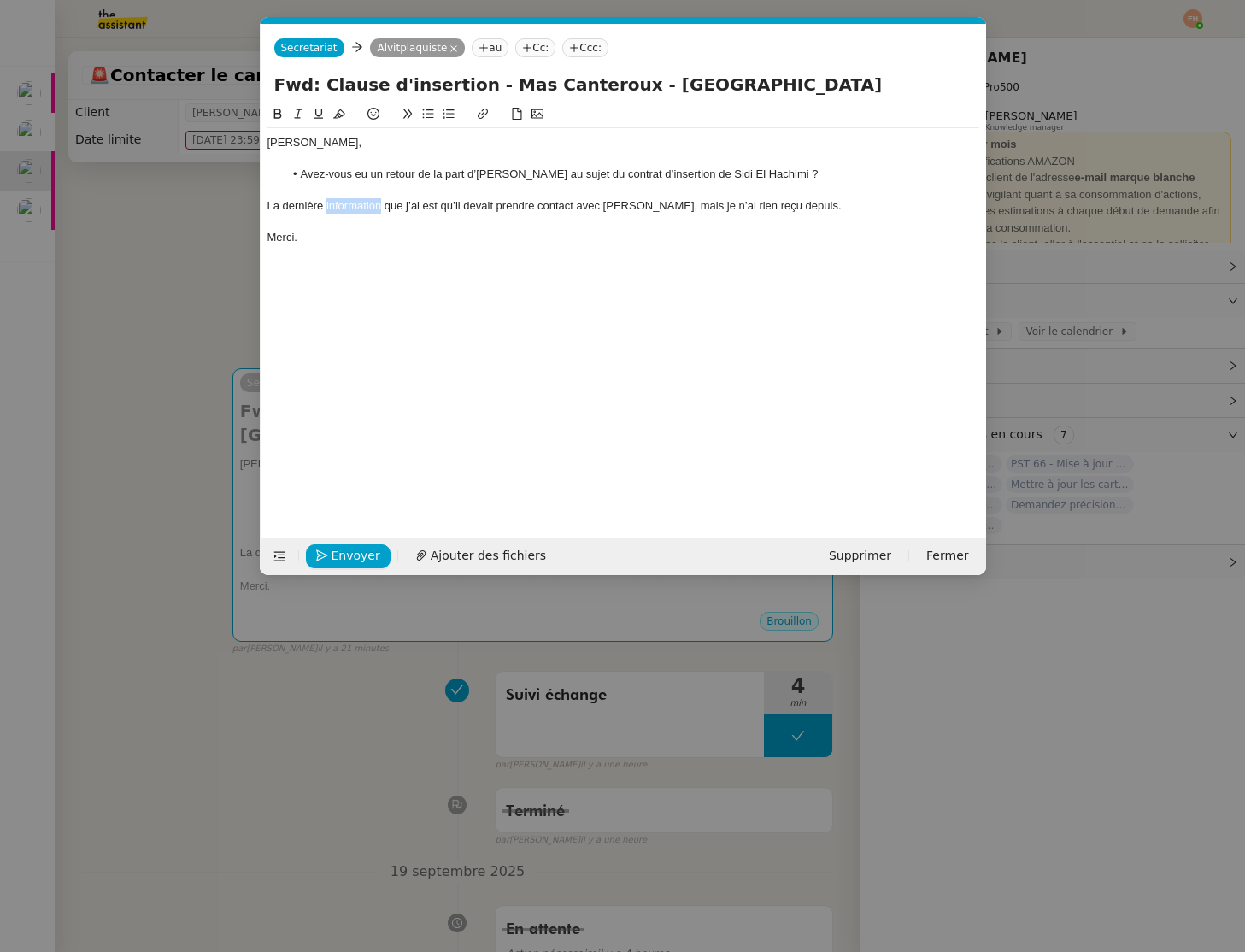
click at [363, 206] on div "La dernière information que j’ai est qu’il devait prendre contact avec Imane BA…" at bounding box center [624, 206] width 712 height 16
click at [434, 217] on div at bounding box center [624, 222] width 712 height 16
click at [455, 231] on div "Merci." at bounding box center [624, 237] width 712 height 16
click at [340, 564] on span "Envoyer" at bounding box center [356, 555] width 49 height 19
click at [340, 564] on span "Confirmer l'envoi" at bounding box center [383, 555] width 103 height 19
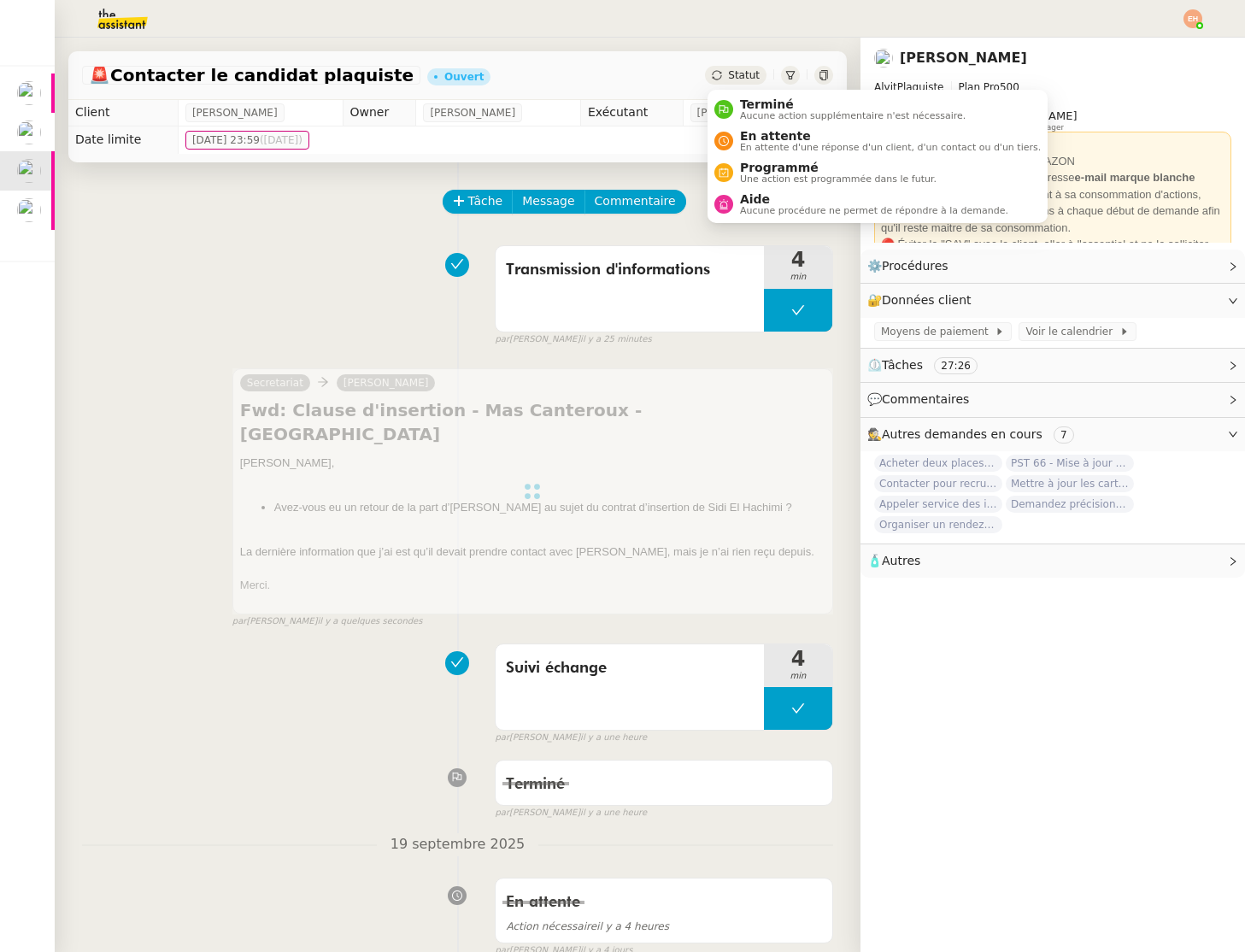
click at [741, 79] on span "Statut" at bounding box center [744, 75] width 32 height 12
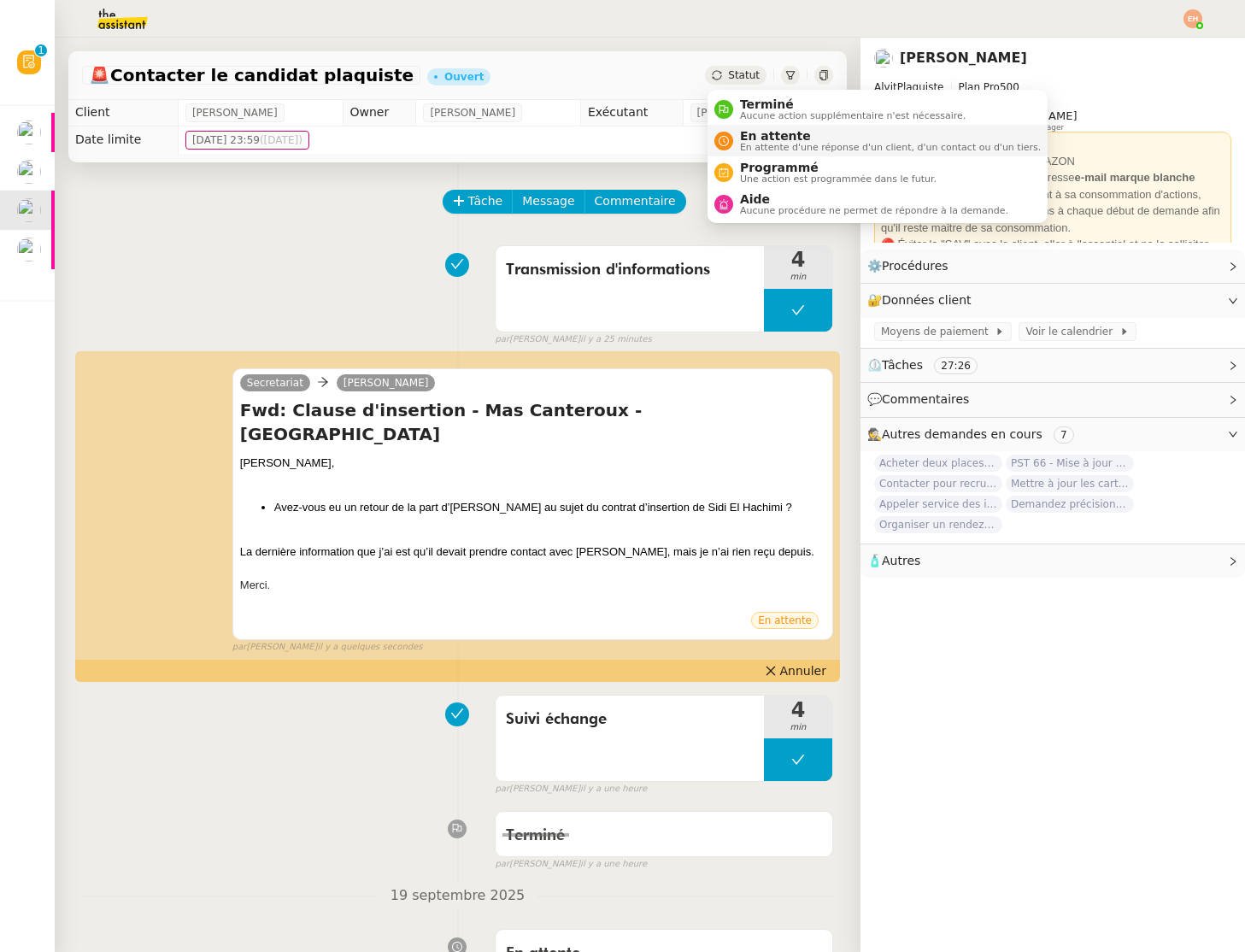
click at [785, 138] on span "En attente" at bounding box center [890, 135] width 301 height 14
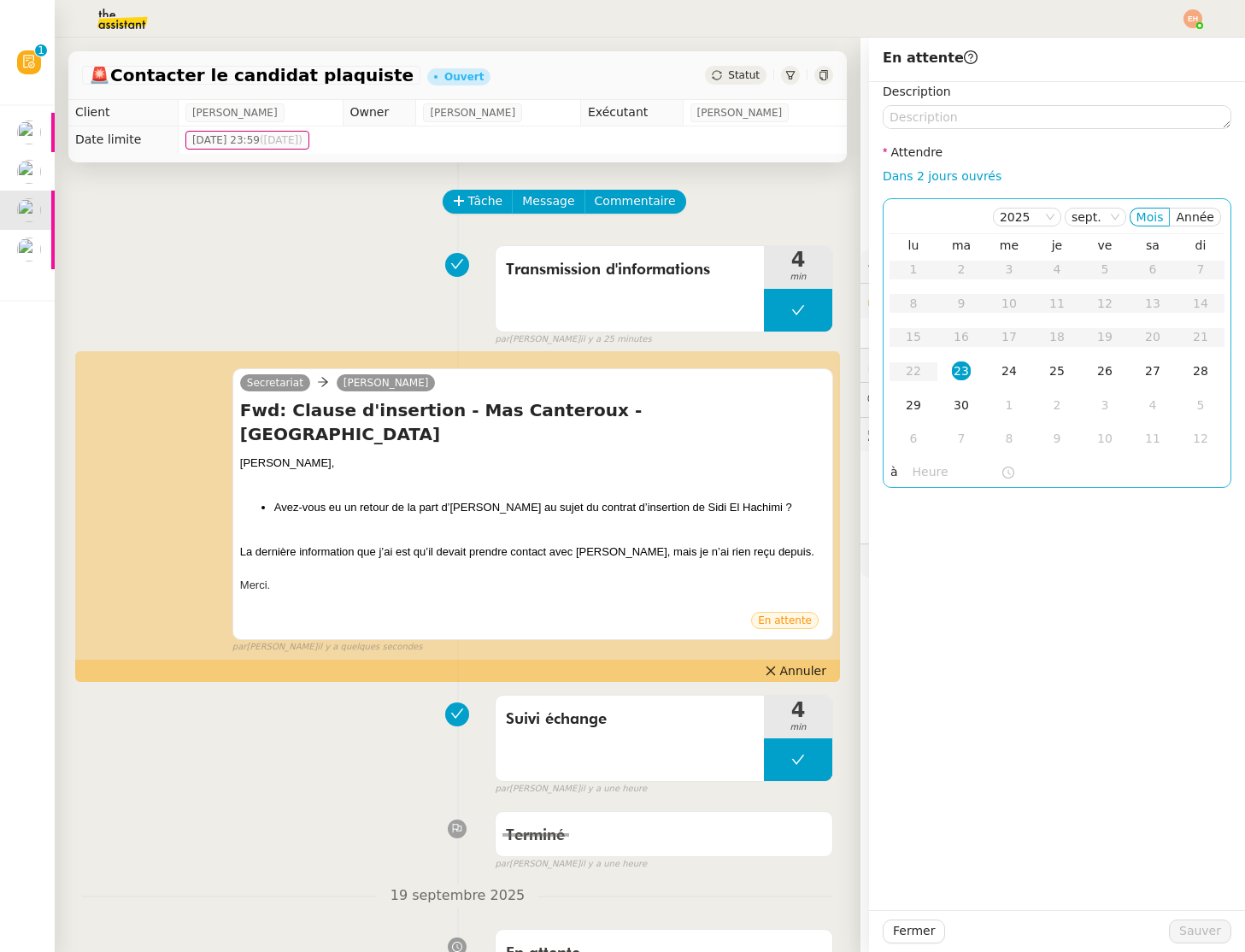
drag, startPoint x: 897, startPoint y: 177, endPoint x: 977, endPoint y: 485, distance: 318.2
click at [897, 178] on link "Dans 2 jours ouvrés" at bounding box center [942, 176] width 119 height 14
type input "07:00"
click at [1202, 926] on span "Sauver" at bounding box center [1200, 931] width 42 height 19
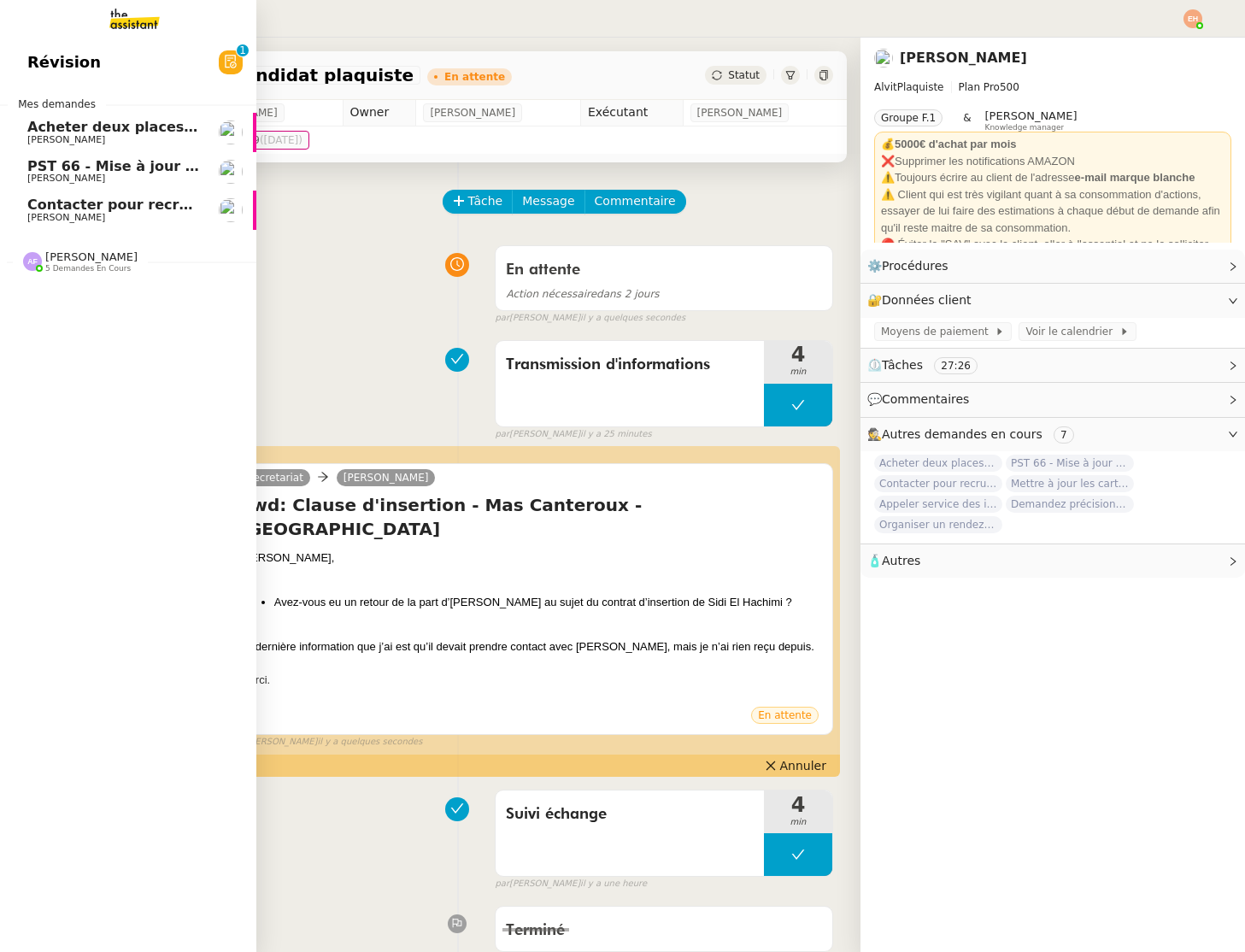
click at [42, 153] on link "PST 66 - Mise à jour des effectifs - Facturation des nouveaux salariés entrants…" at bounding box center [128, 171] width 257 height 39
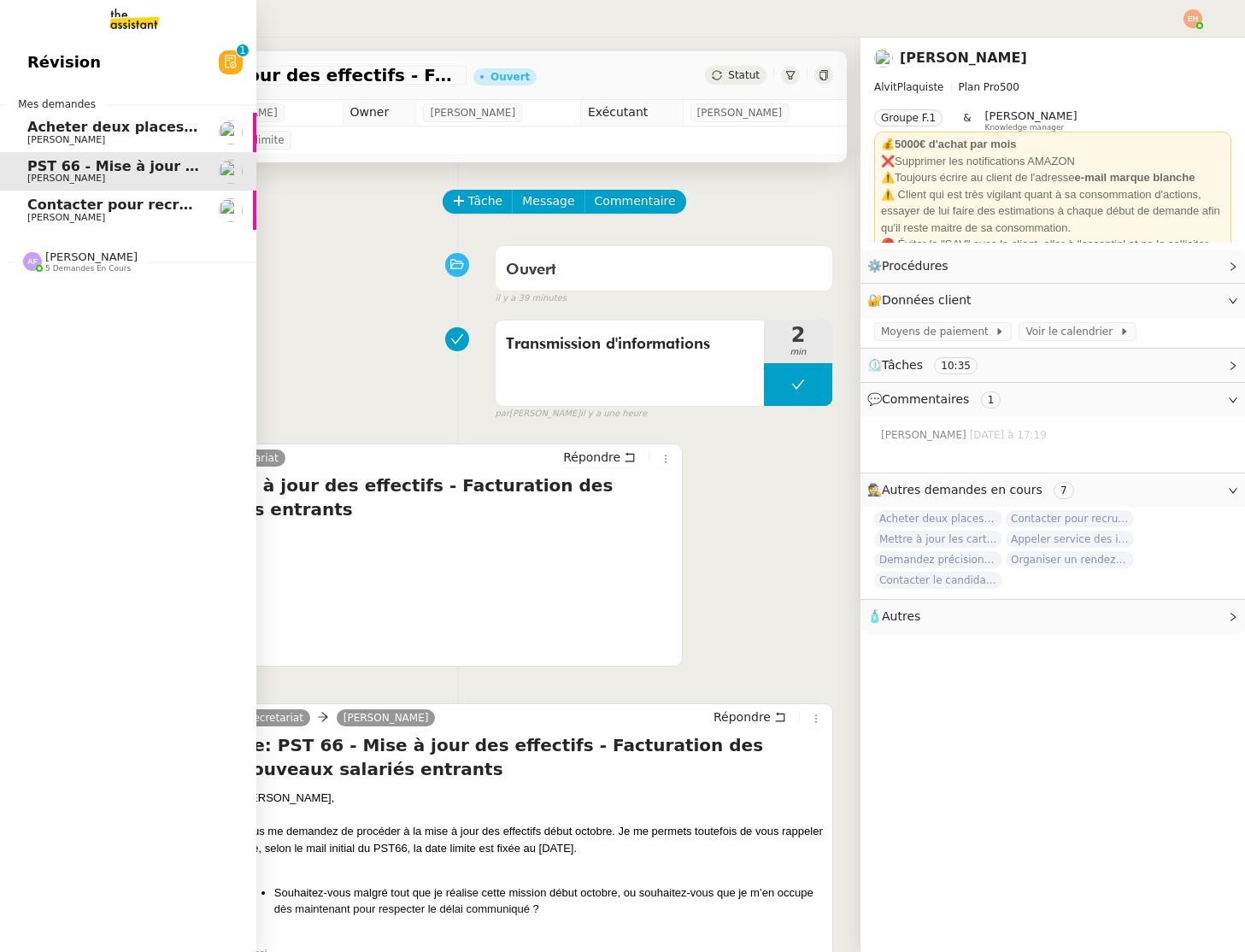
click at [100, 129] on span "Acheter deux places de concert VIP" at bounding box center [164, 127] width 273 height 17
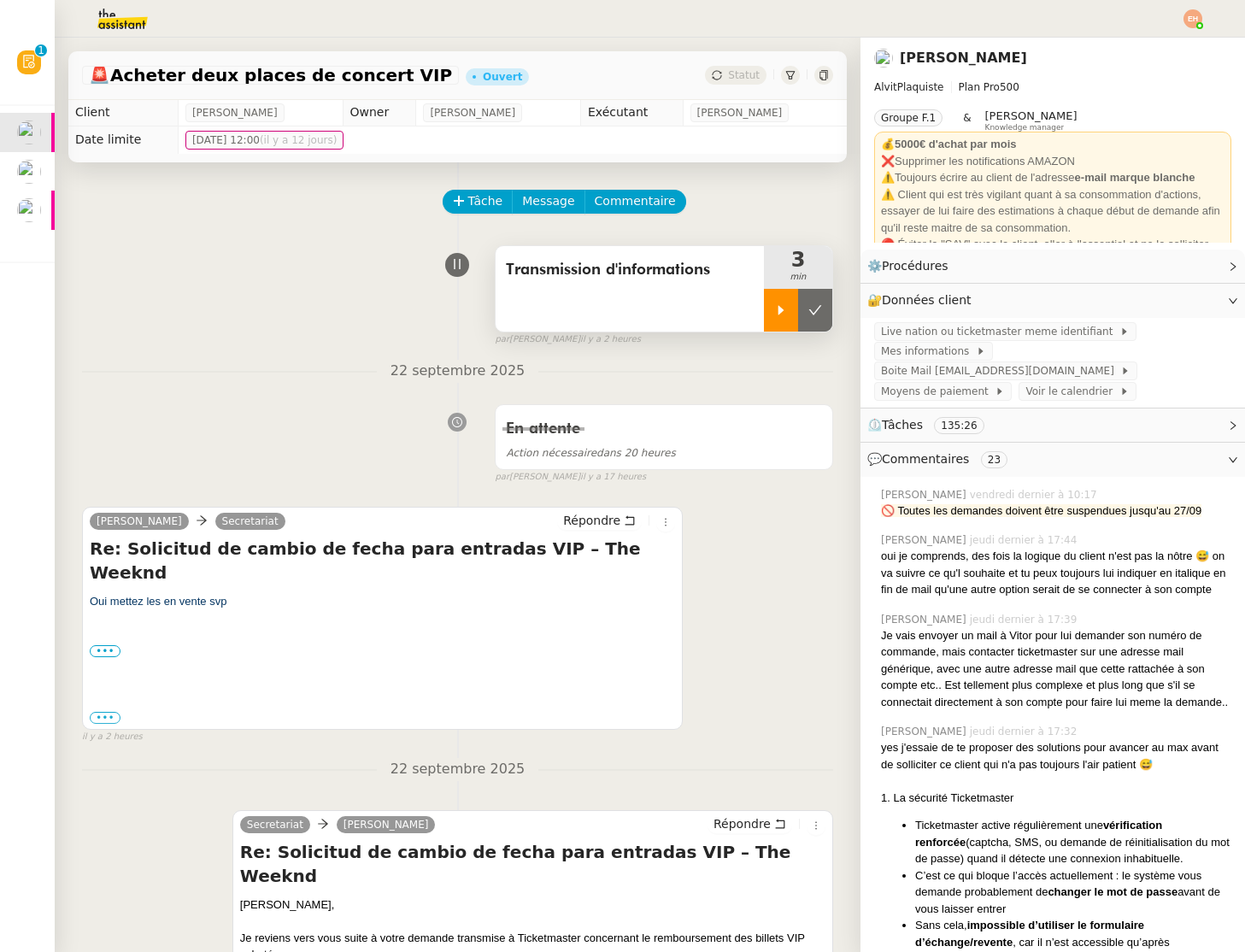
click at [775, 309] on icon at bounding box center [781, 310] width 14 height 14
click at [800, 309] on icon at bounding box center [798, 310] width 14 height 14
click at [806, 305] on button at bounding box center [815, 311] width 34 height 43
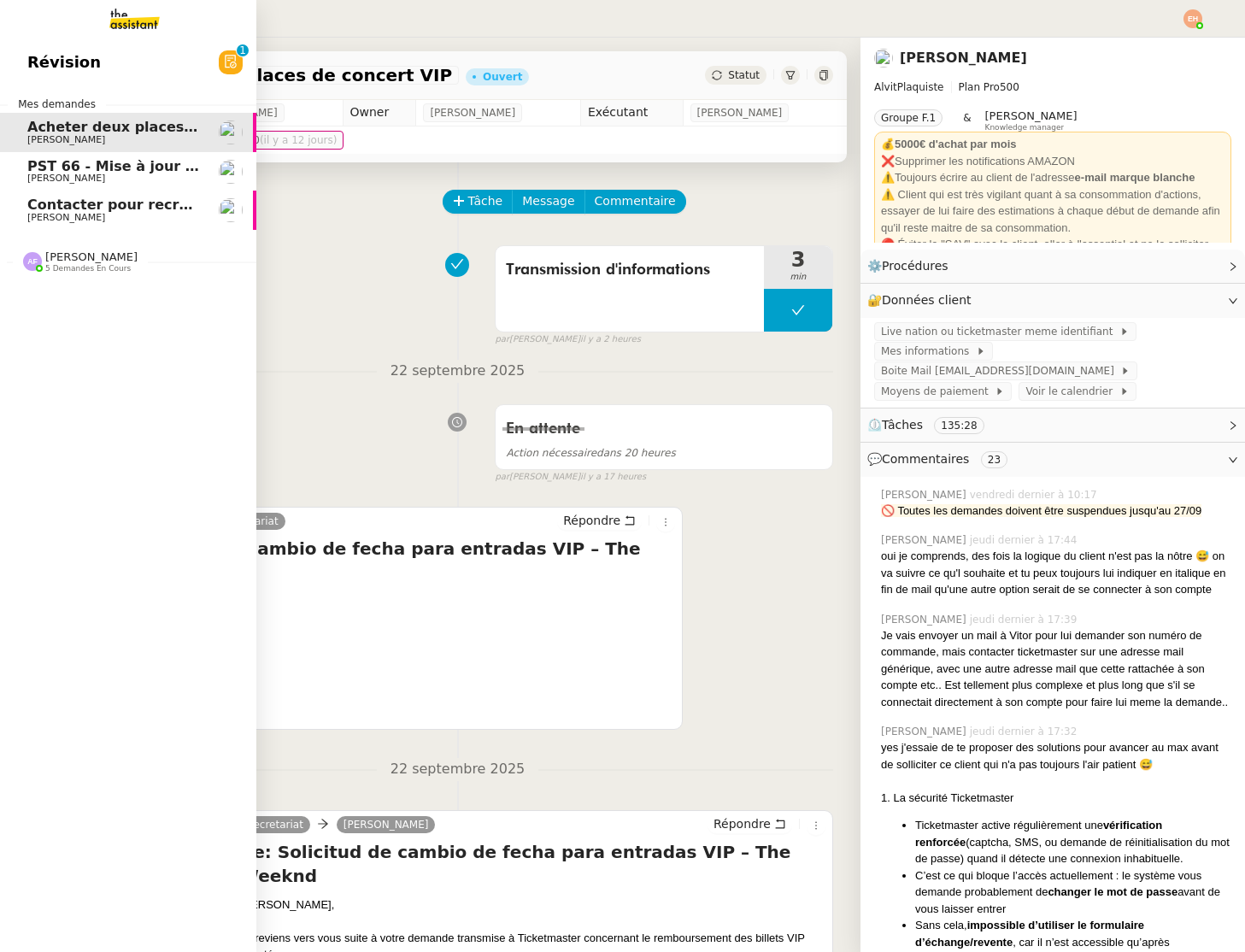
click at [48, 166] on span "PST 66 - Mise à jour des effectifs - Facturation des nouveaux salariés entrants" at bounding box center [329, 167] width 603 height 17
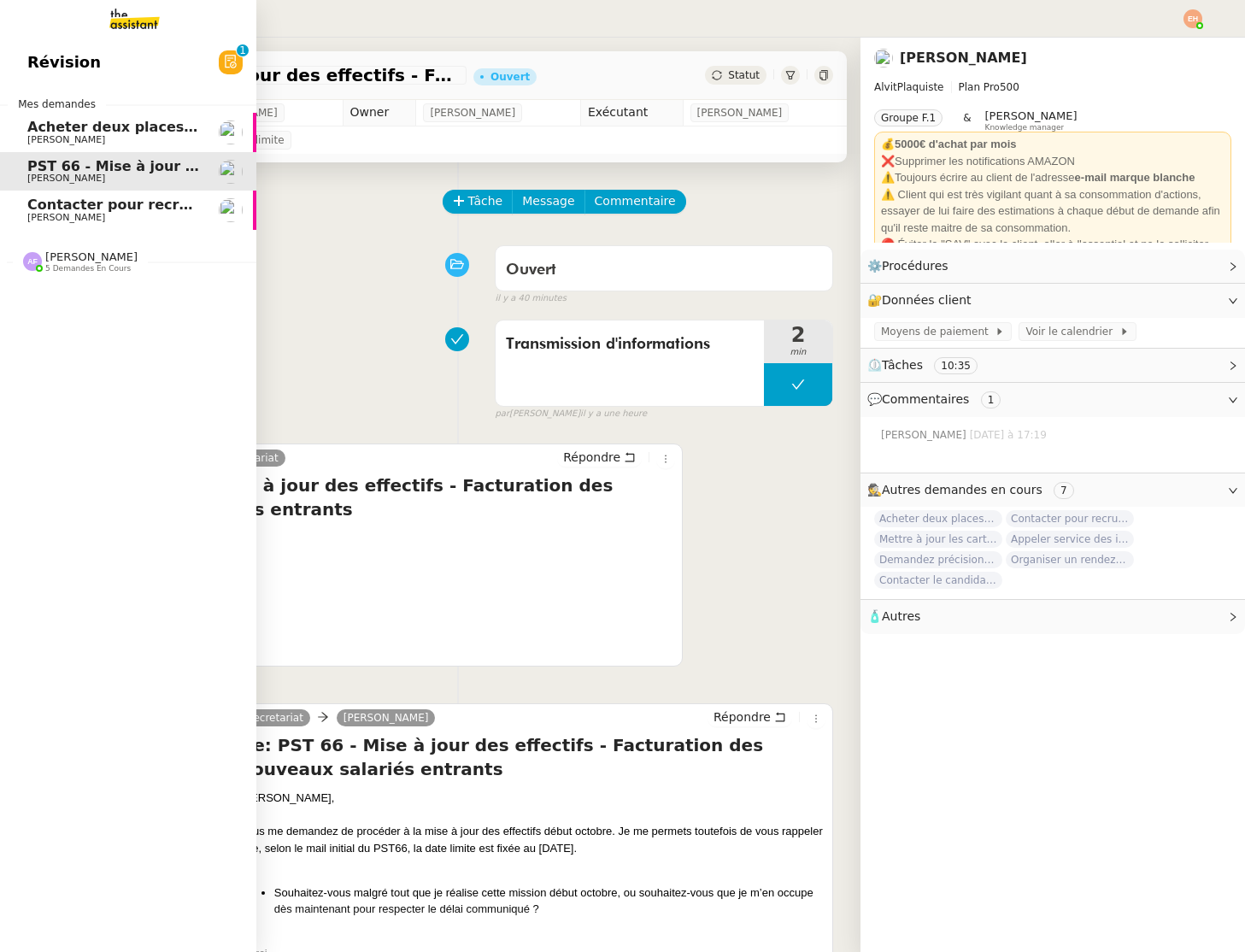
click at [94, 201] on span "Contacter pour recrutement [PERSON_NAME]" at bounding box center [202, 205] width 349 height 17
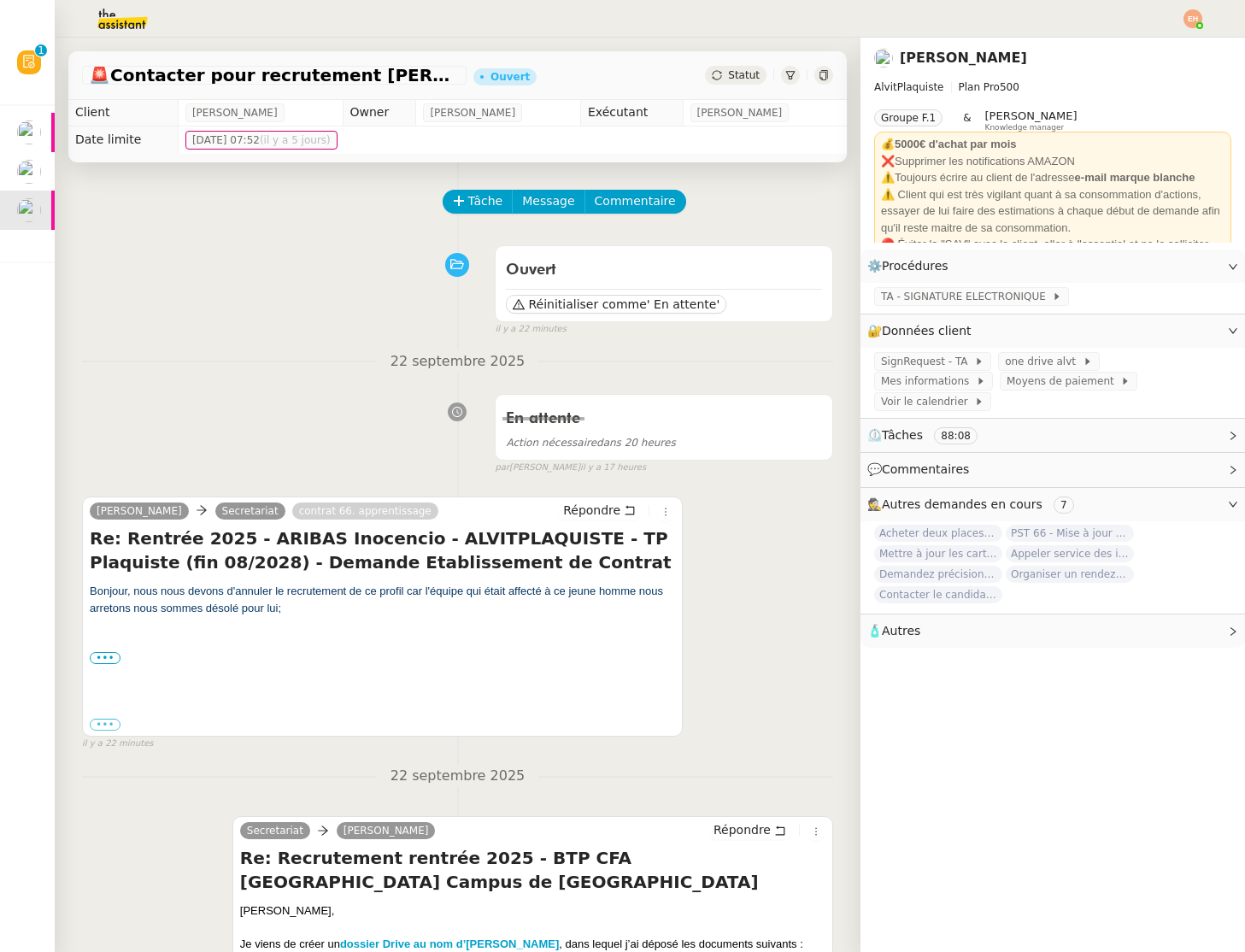
drag, startPoint x: 318, startPoint y: 610, endPoint x: 92, endPoint y: 536, distance: 237.8
click at [92, 536] on div "Re: Rentrée 2025 - ARIBAS Inocencio - ALVITPLAQUISTE - TP Plaquiste (fin 08/202…" at bounding box center [383, 629] width 586 height 206
copy div "Re: Rentrée 2025 - ARIBAS Inocencio - ALVITPLAQUISTE - TP Plaquiste (fin 08/202…"
click at [460, 201] on icon at bounding box center [459, 200] width 9 height 1
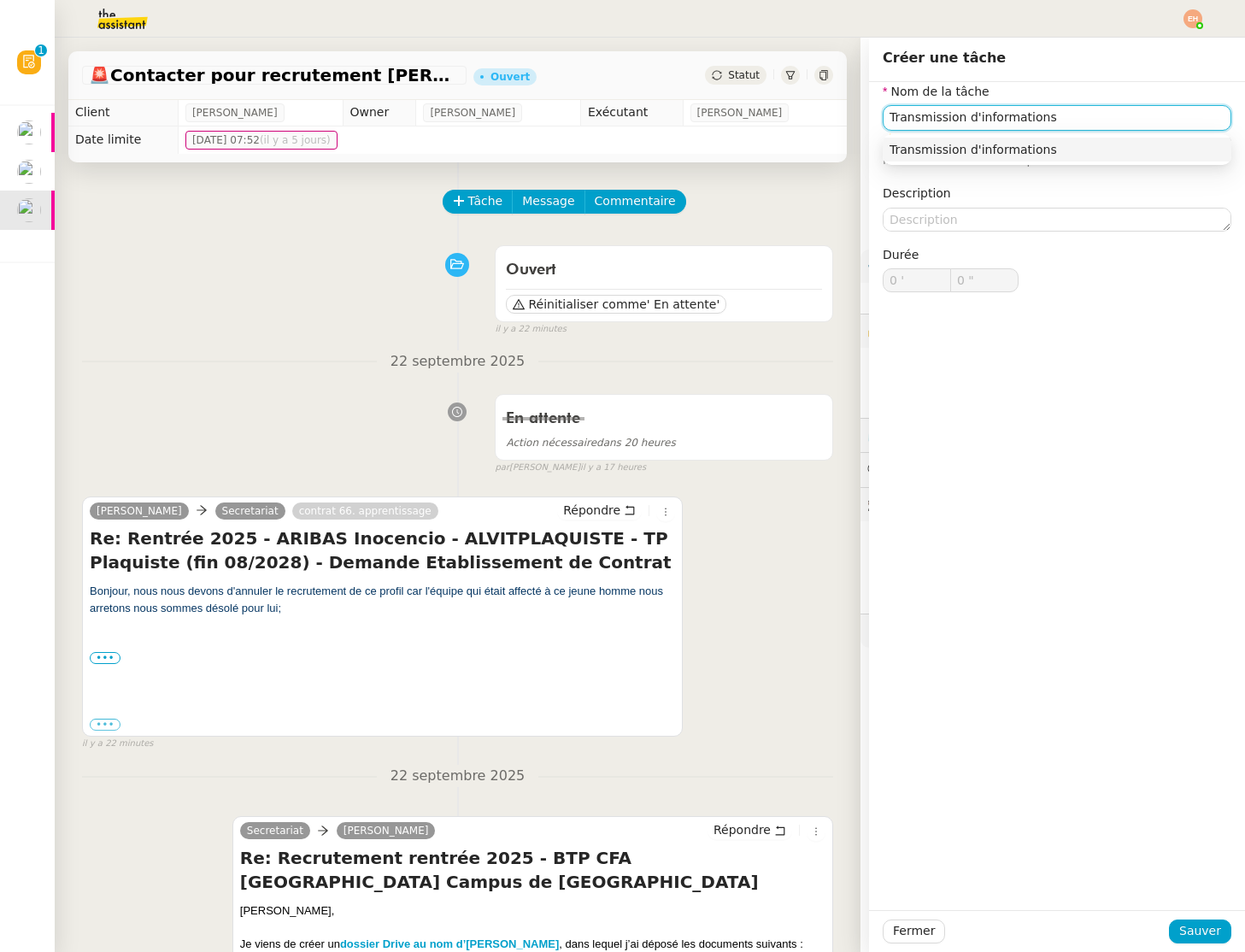
type input "Transmission d'informations"
click at [991, 148] on div "Transmission d'informations" at bounding box center [1057, 149] width 335 height 16
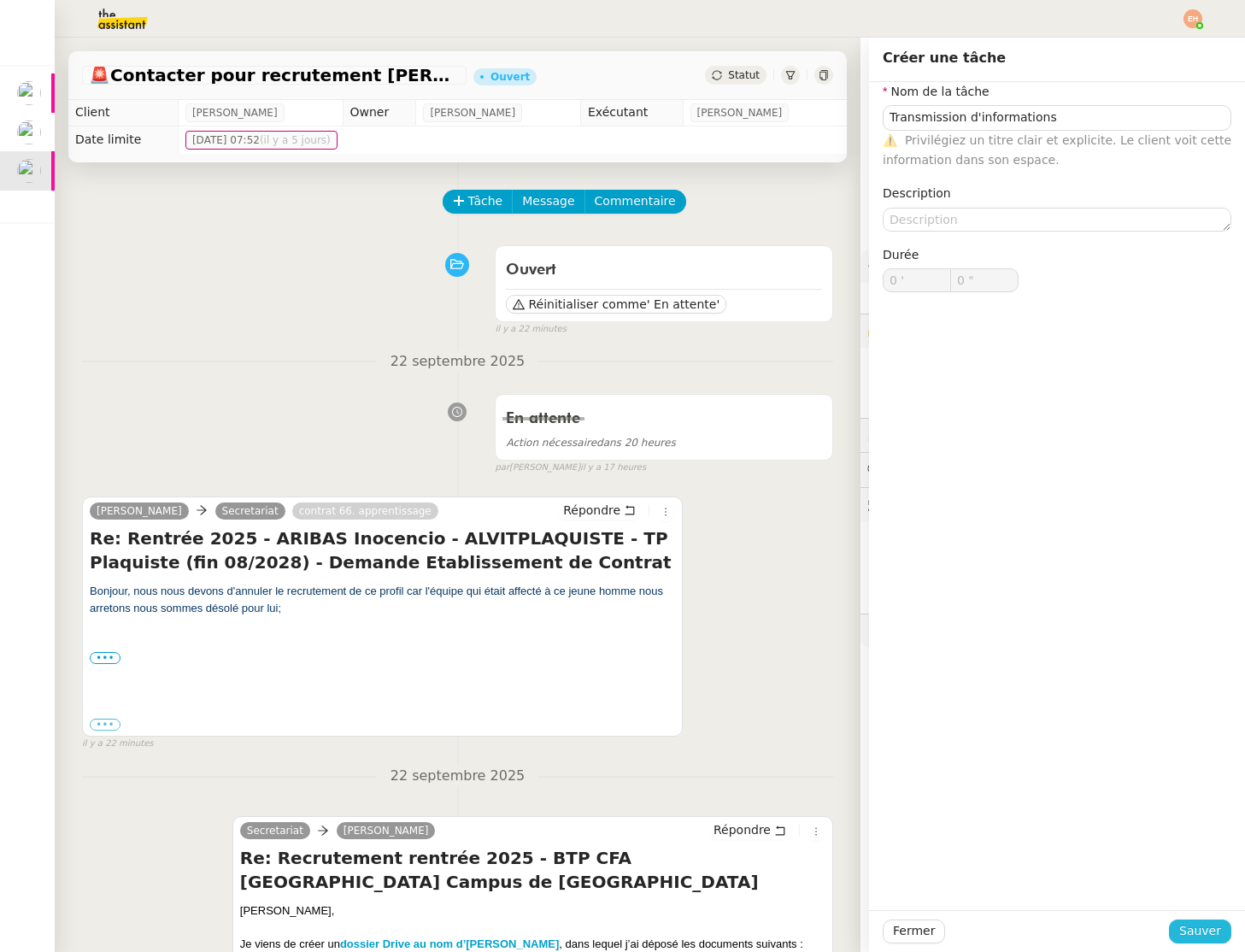
click at [1202, 942] on button "Sauver" at bounding box center [1200, 932] width 62 height 24
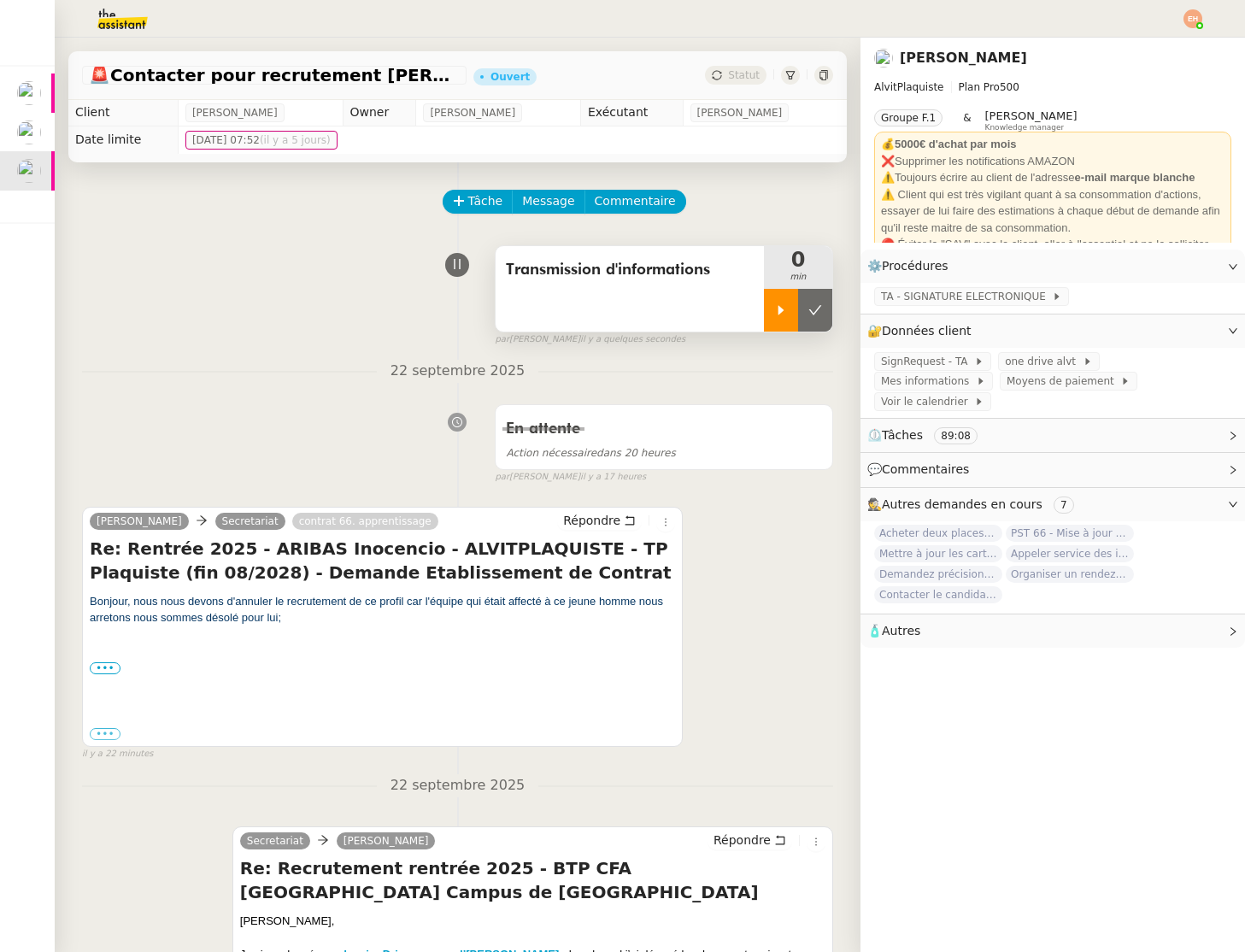
click at [781, 314] on icon at bounding box center [781, 310] width 14 height 14
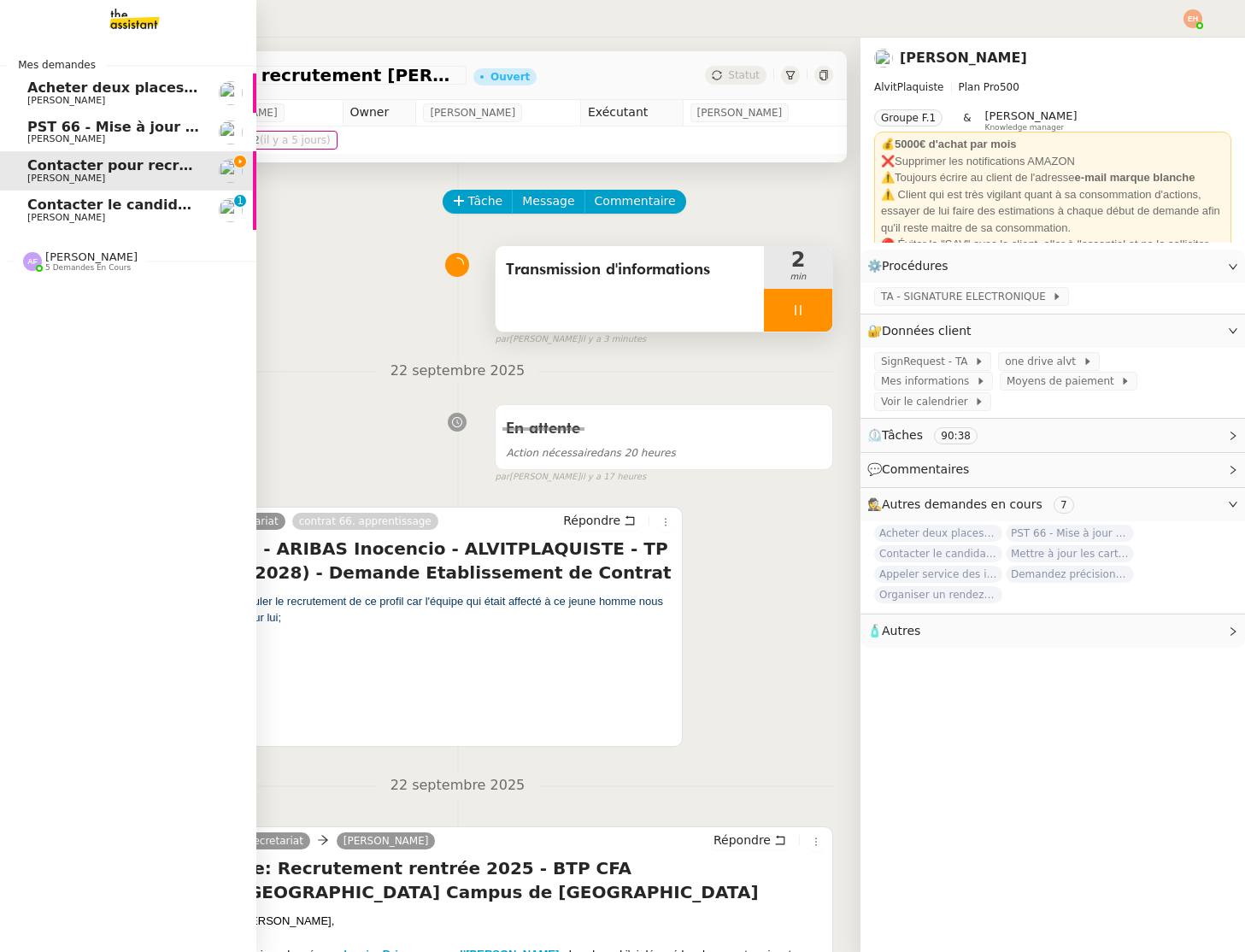
click at [48, 212] on span "Contacter le candidat plaquiste" at bounding box center [149, 205] width 243 height 17
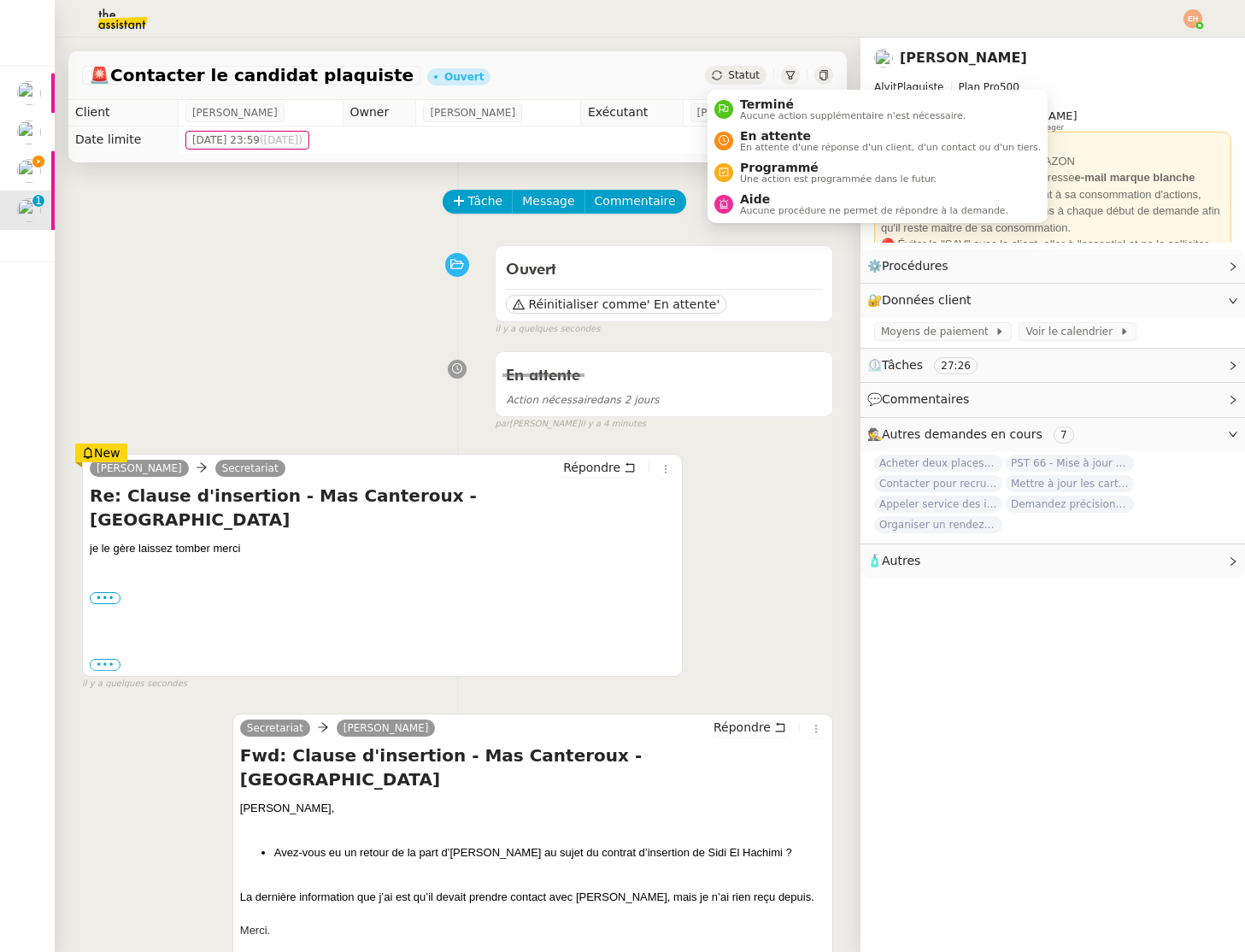
drag, startPoint x: 735, startPoint y: 73, endPoint x: 742, endPoint y: 83, distance: 12.2
click at [735, 74] on span "Statut" at bounding box center [744, 75] width 32 height 12
click at [773, 118] on span "Aucune action supplémentaire n'est nécessaire." at bounding box center [852, 116] width 225 height 9
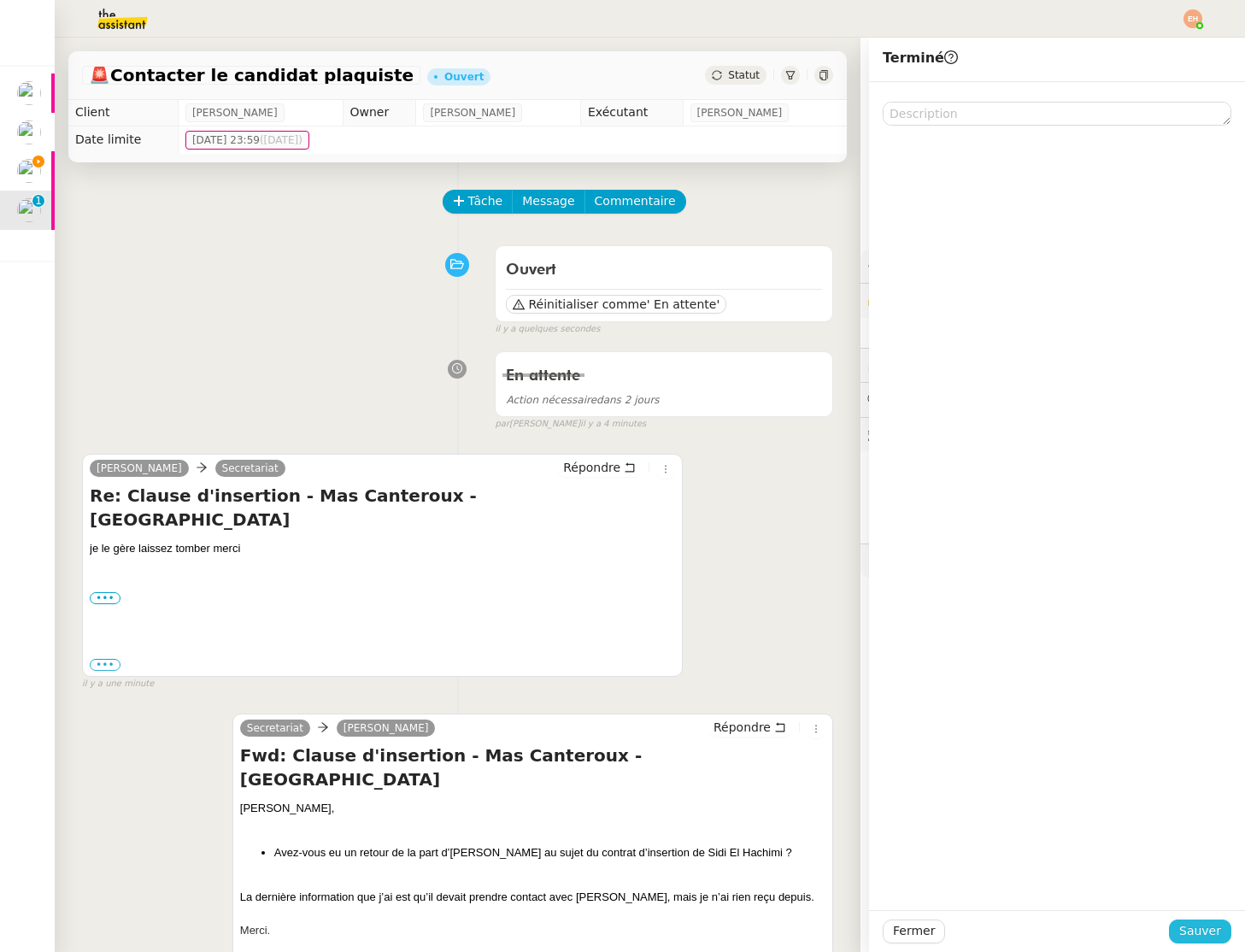
click at [1204, 934] on span "Sauver" at bounding box center [1200, 931] width 42 height 19
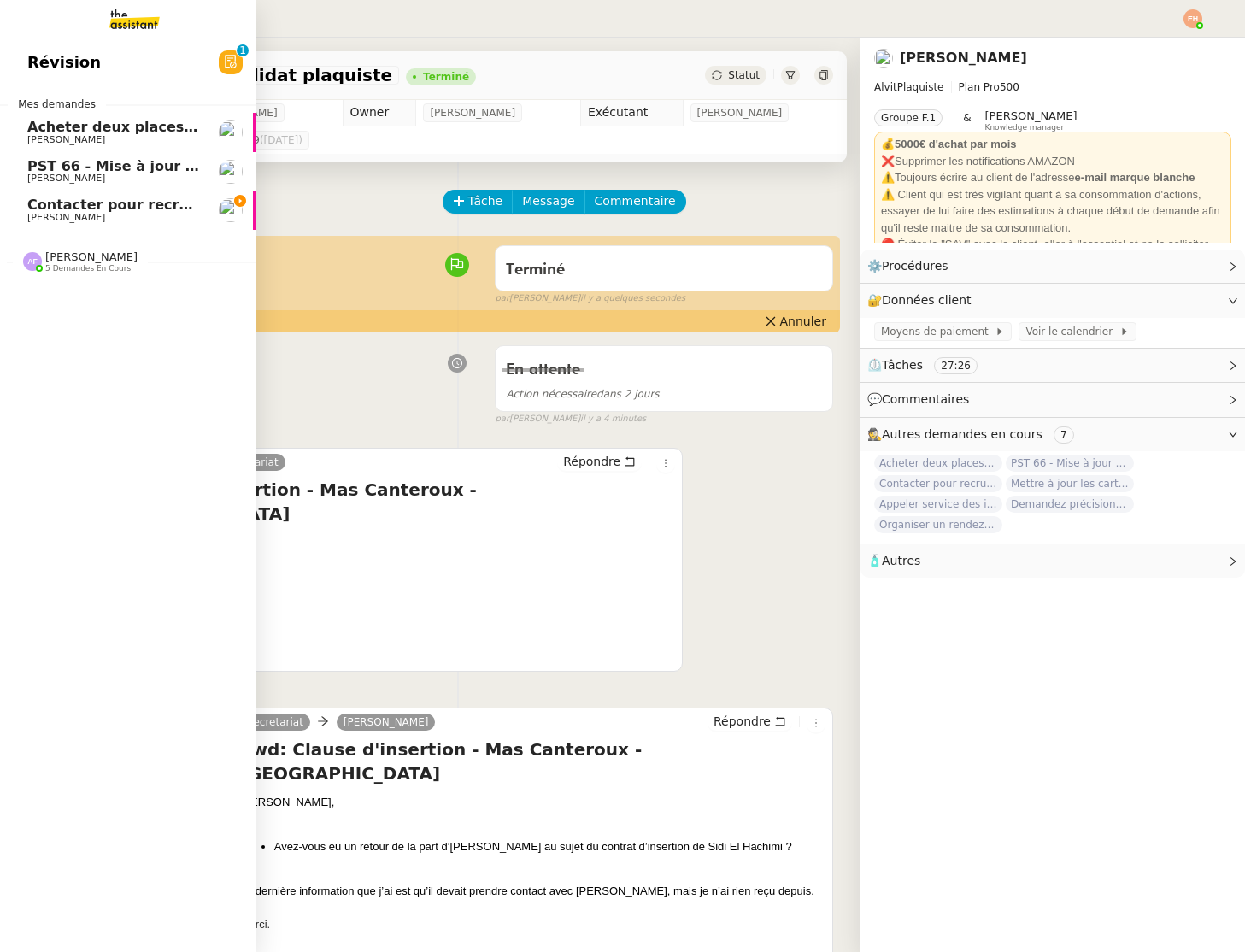
click at [94, 206] on span "Contacter pour recrutement [PERSON_NAME]" at bounding box center [202, 205] width 349 height 17
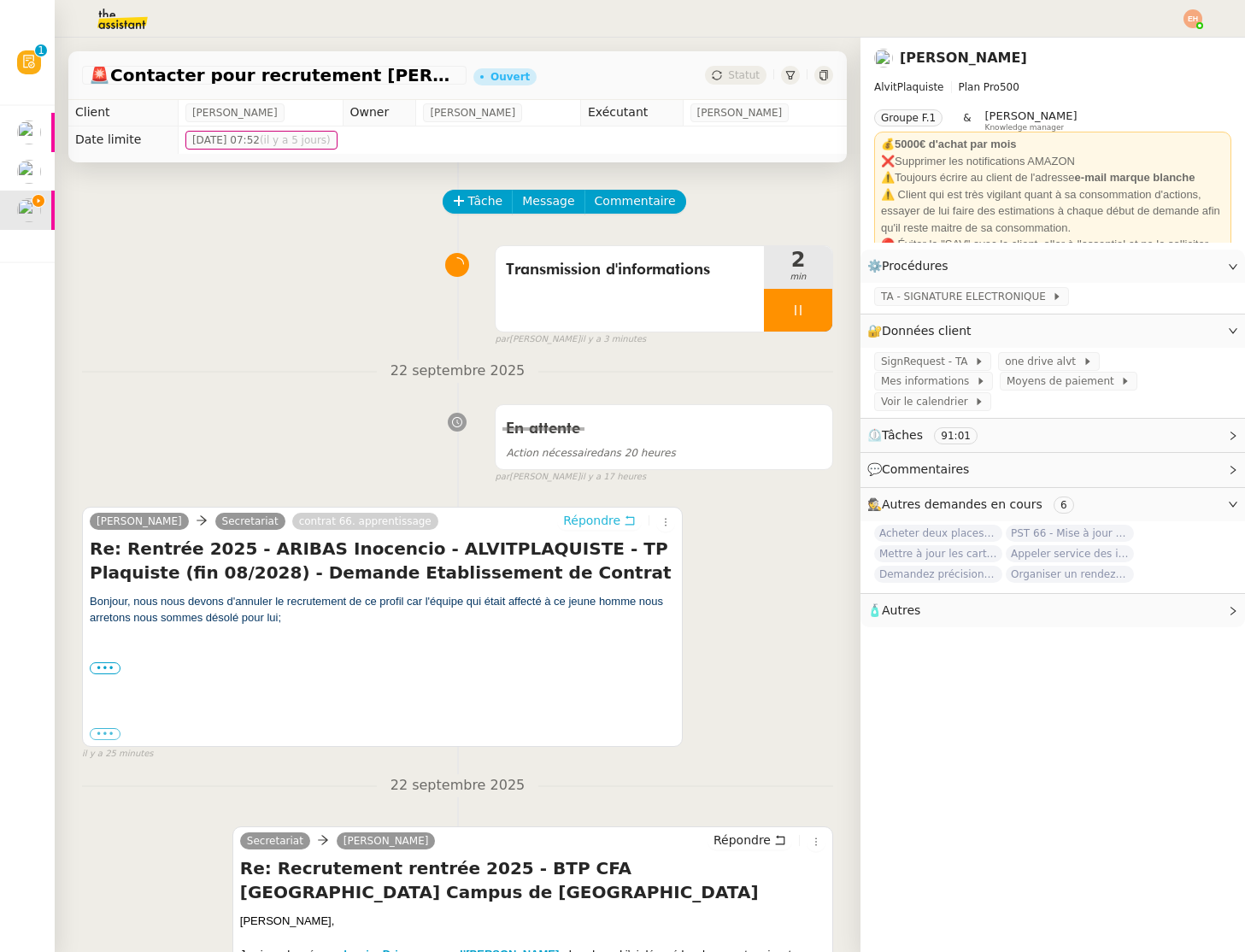
click at [595, 521] on span "Répondre" at bounding box center [592, 520] width 57 height 17
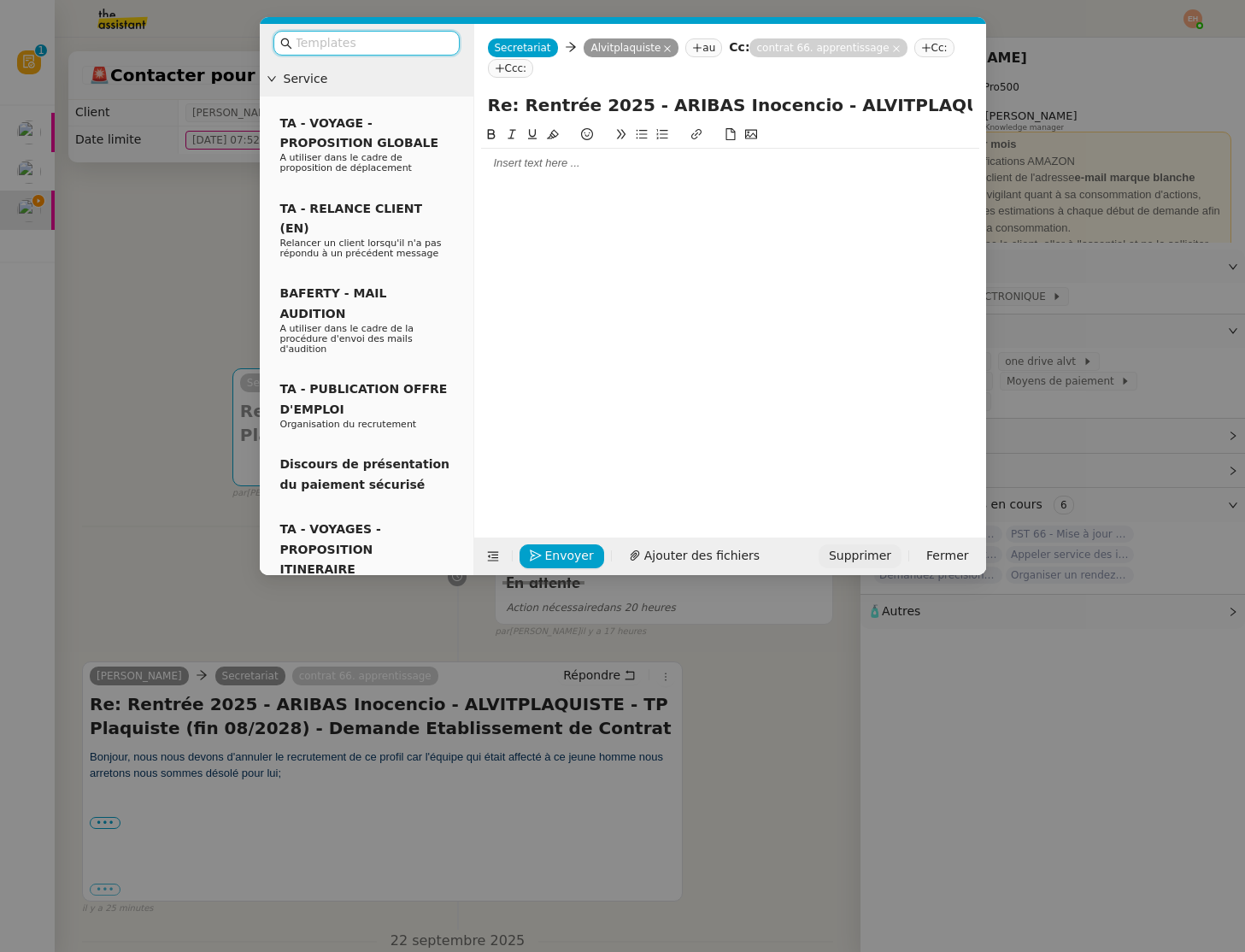
click at [873, 553] on span "Supprimer" at bounding box center [859, 555] width 62 height 19
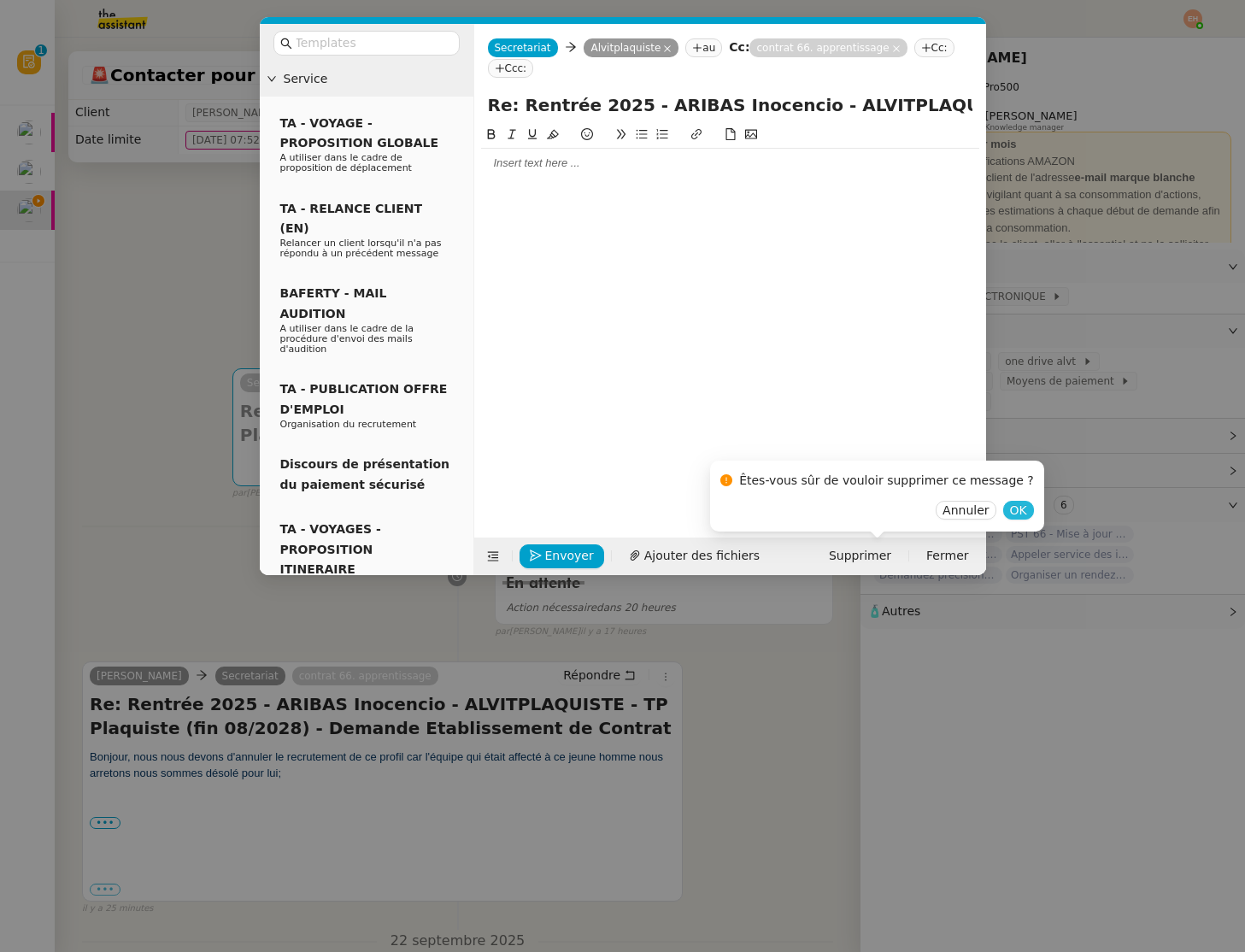
click at [1010, 510] on span "OK" at bounding box center [1019, 510] width 17 height 17
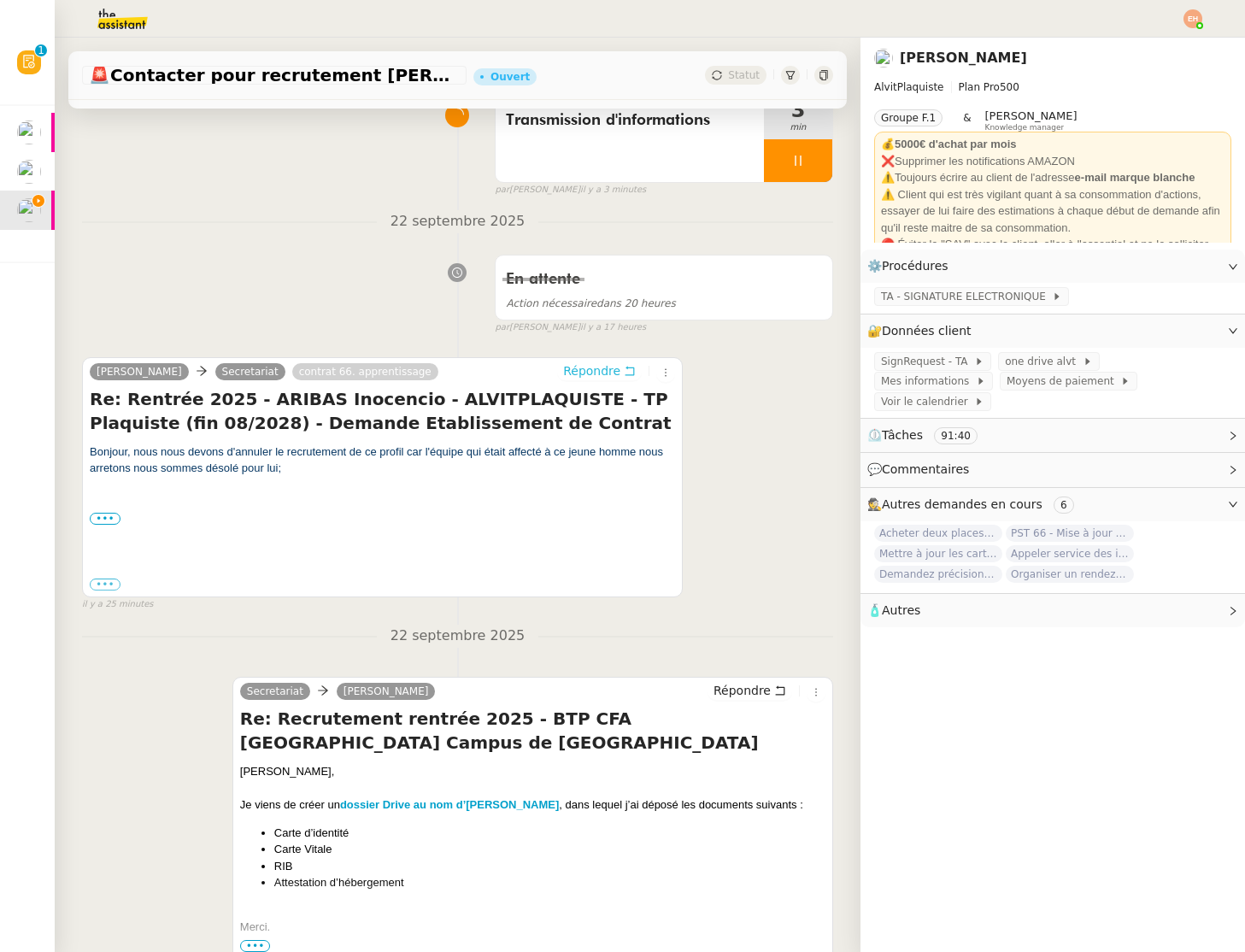
scroll to position [416, 0]
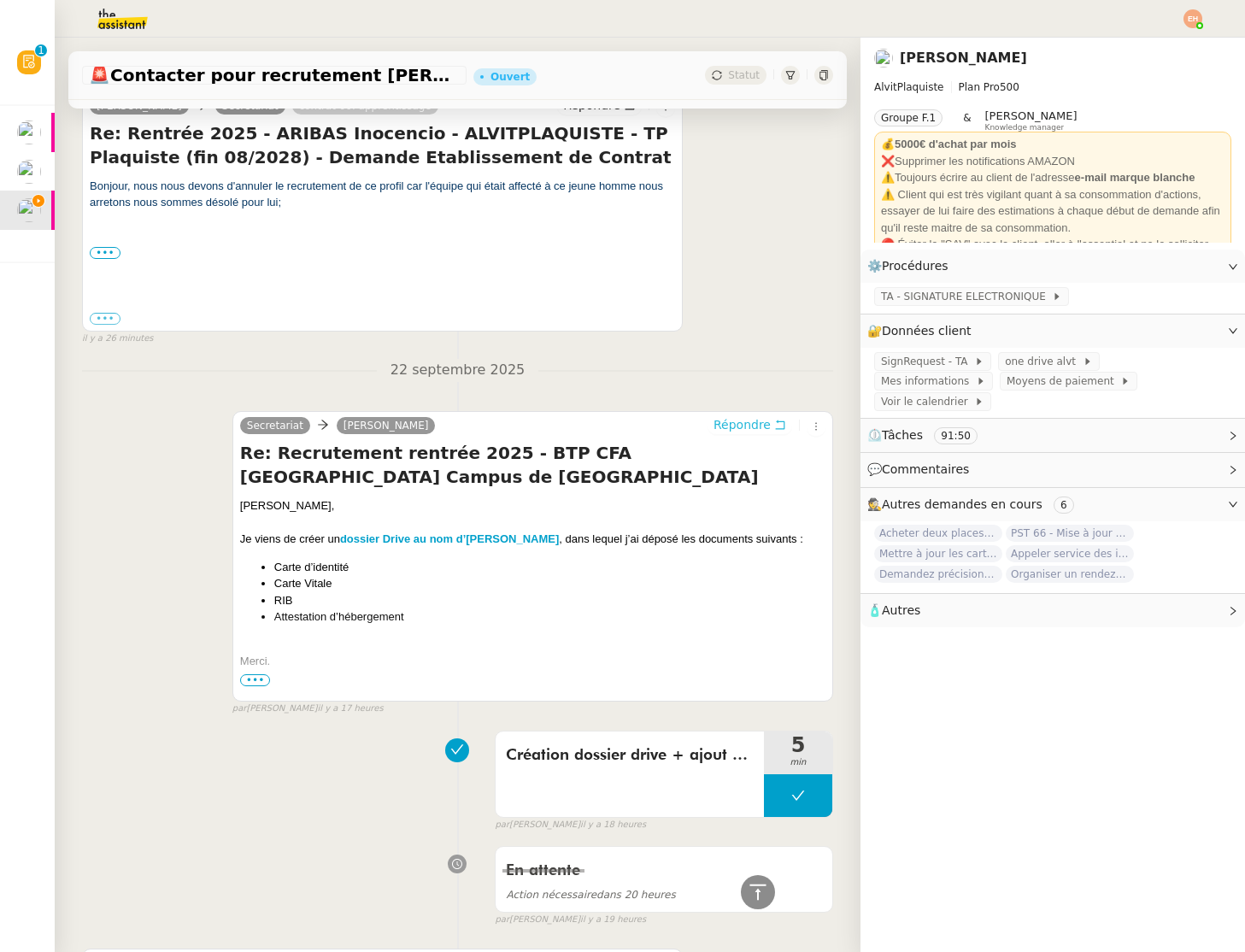
click at [784, 419] on icon at bounding box center [780, 425] width 12 height 12
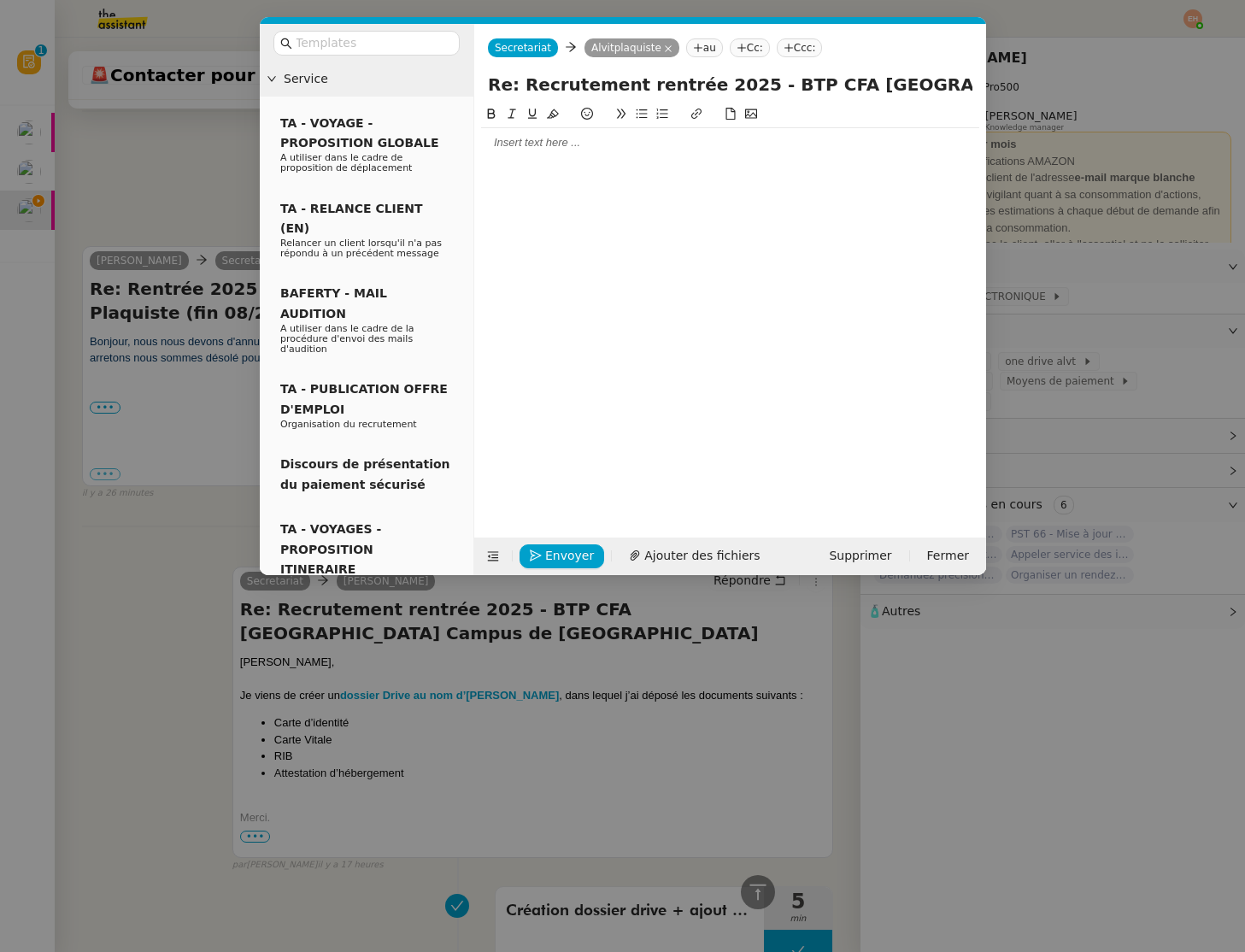
scroll to position [570, 0]
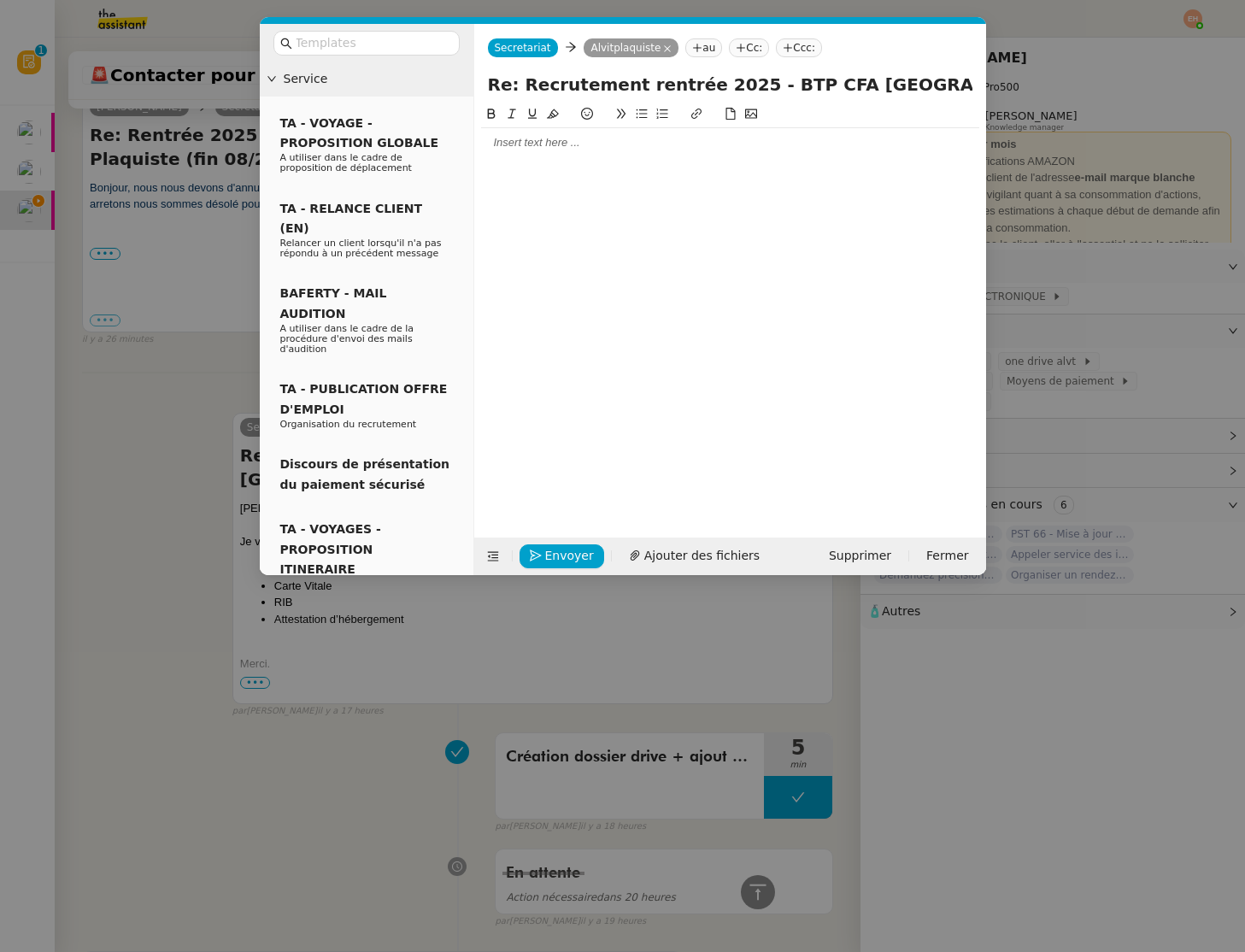
click at [541, 146] on div at bounding box center [730, 143] width 499 height 16
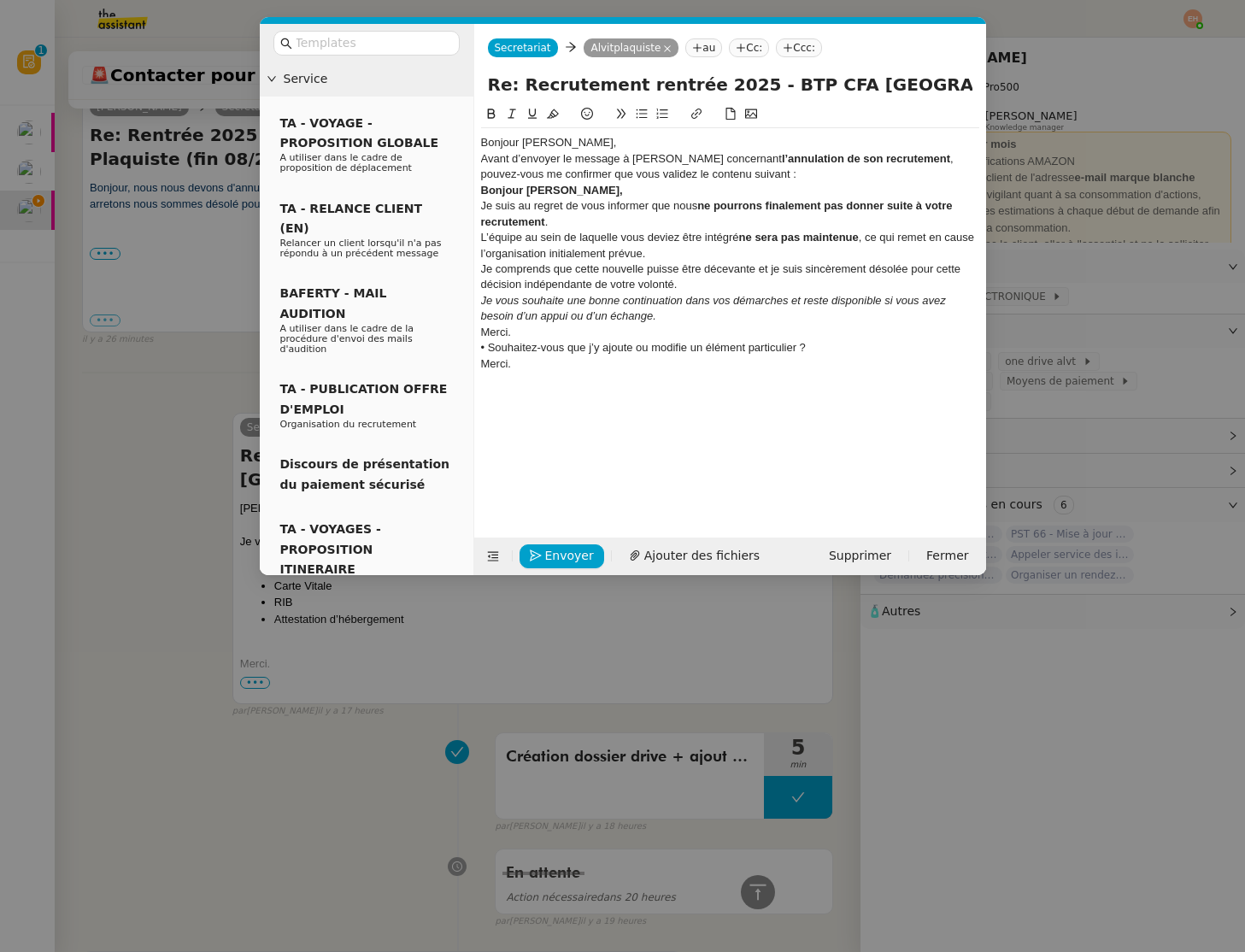
scroll to position [770, 0]
click at [565, 145] on div "Bonjour [PERSON_NAME]," at bounding box center [730, 143] width 499 height 16
drag, startPoint x: 510, startPoint y: 146, endPoint x: 460, endPoint y: 145, distance: 50.0
click at [460, 145] on nz-layout "Service TA - VOYAGE - PROPOSITION GLOBALE A utiliser dans le cadre de propositi…" at bounding box center [623, 299] width 727 height 552
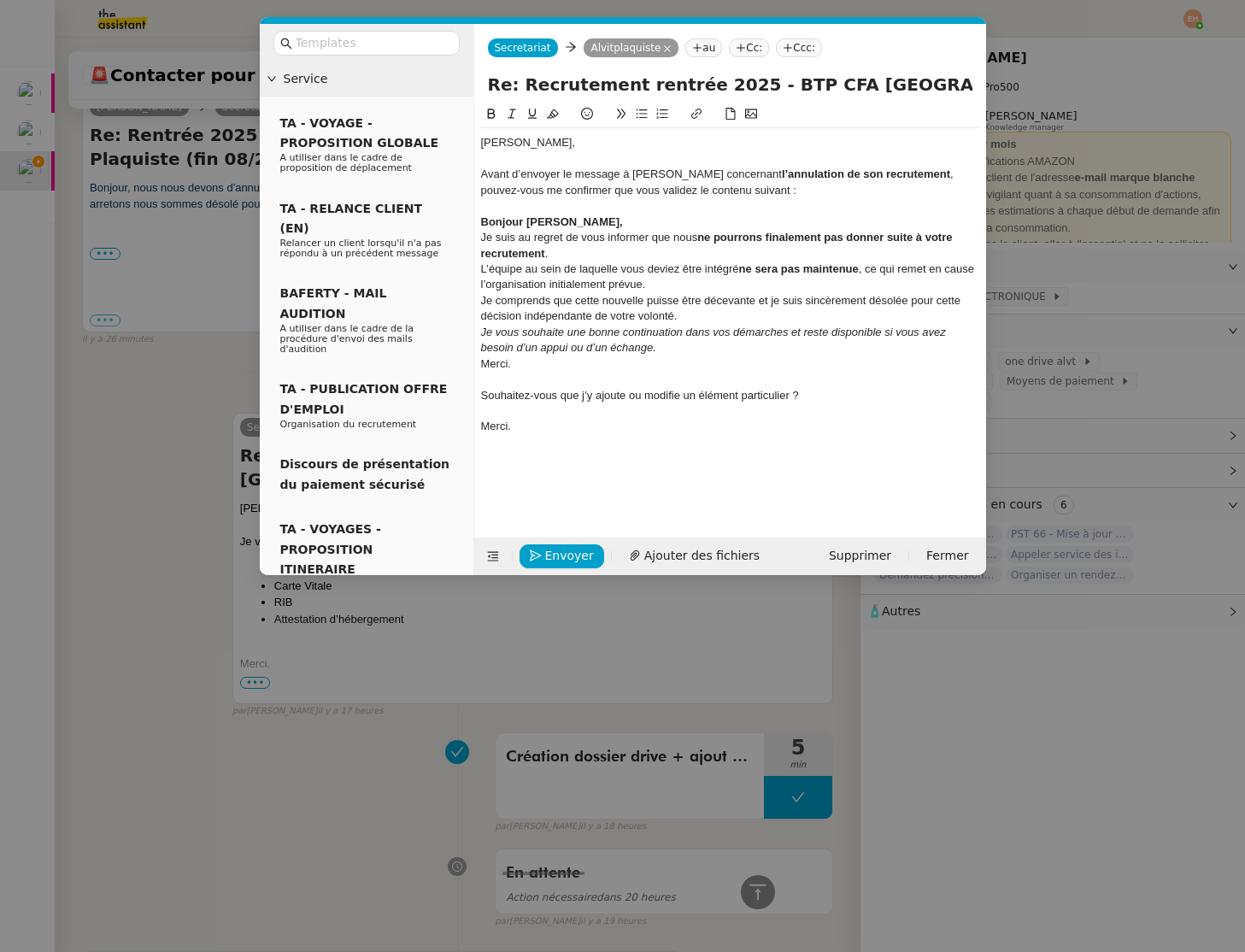
click at [650, 111] on button at bounding box center [642, 113] width 20 height 19
click at [706, 192] on div "Avant d’envoyer le message à Inocencio concernant l’annulation de son recruteme…" at bounding box center [730, 183] width 499 height 32
click at [782, 179] on strong "l’annulation de son recrutement" at bounding box center [867, 174] width 169 height 13
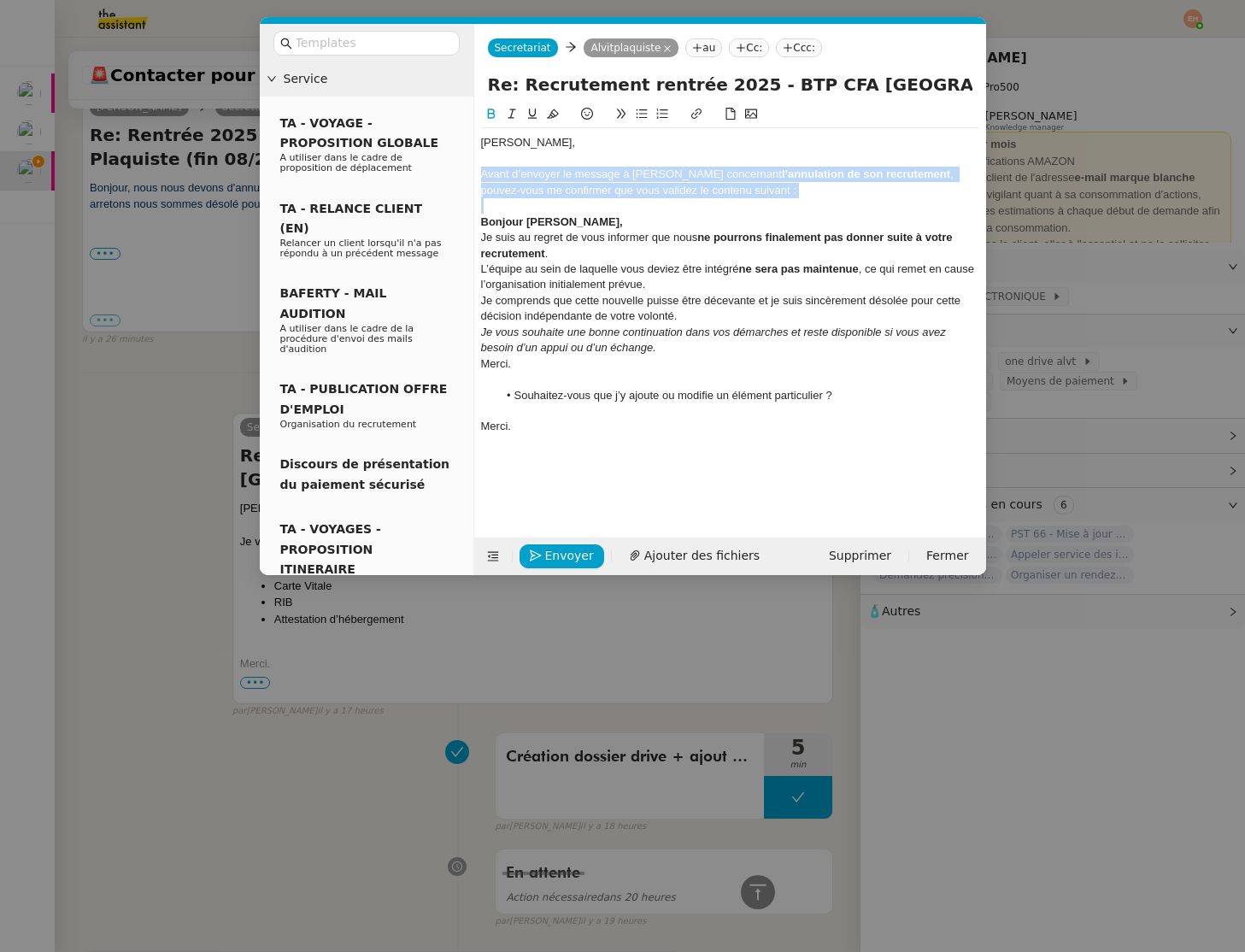
click at [782, 179] on strong "l’annulation de son recrutement" at bounding box center [867, 174] width 169 height 13
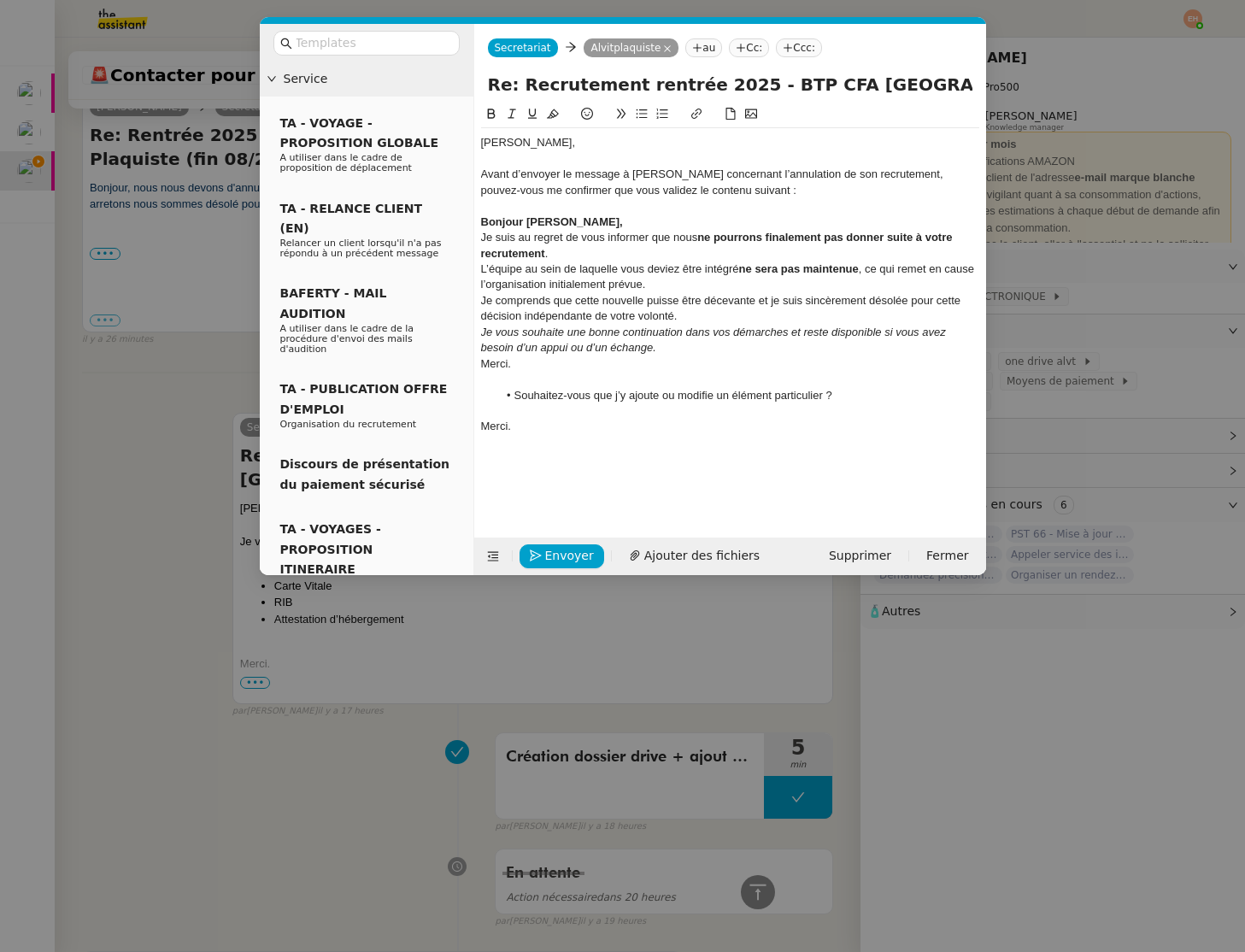
click at [785, 182] on div "Avant d’envoyer le message à Inocencio concernant l’annulation de son recruteme…" at bounding box center [730, 183] width 499 height 32
click at [609, 218] on div "Bonjour Inocencio," at bounding box center [730, 222] width 499 height 16
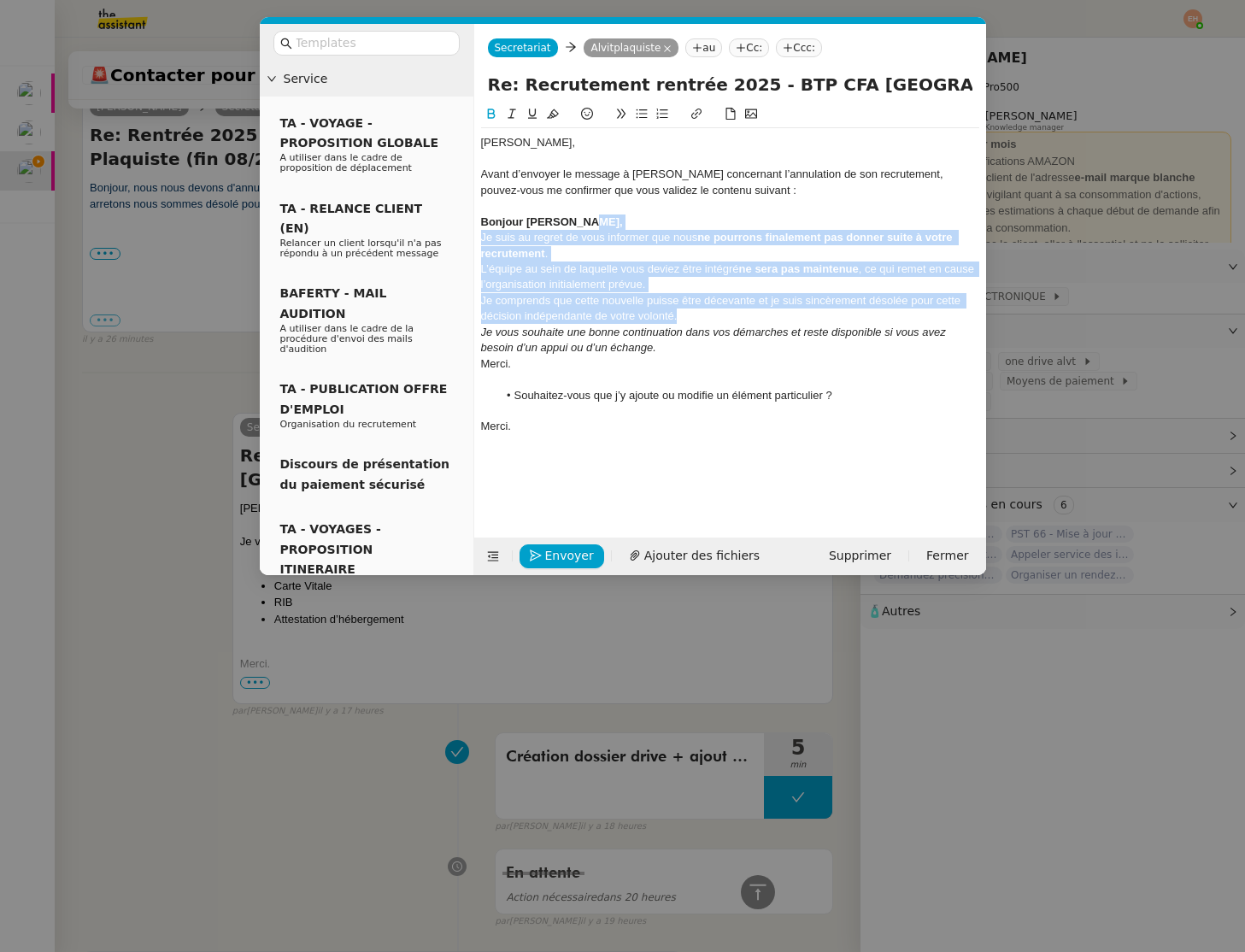
drag, startPoint x: 598, startPoint y: 214, endPoint x: 859, endPoint y: 326, distance: 284.0
click at [891, 321] on div "Vitor, Avant d’envoyer le message à Inocencio concernant l’annulation de son re…" at bounding box center [730, 292] width 499 height 329
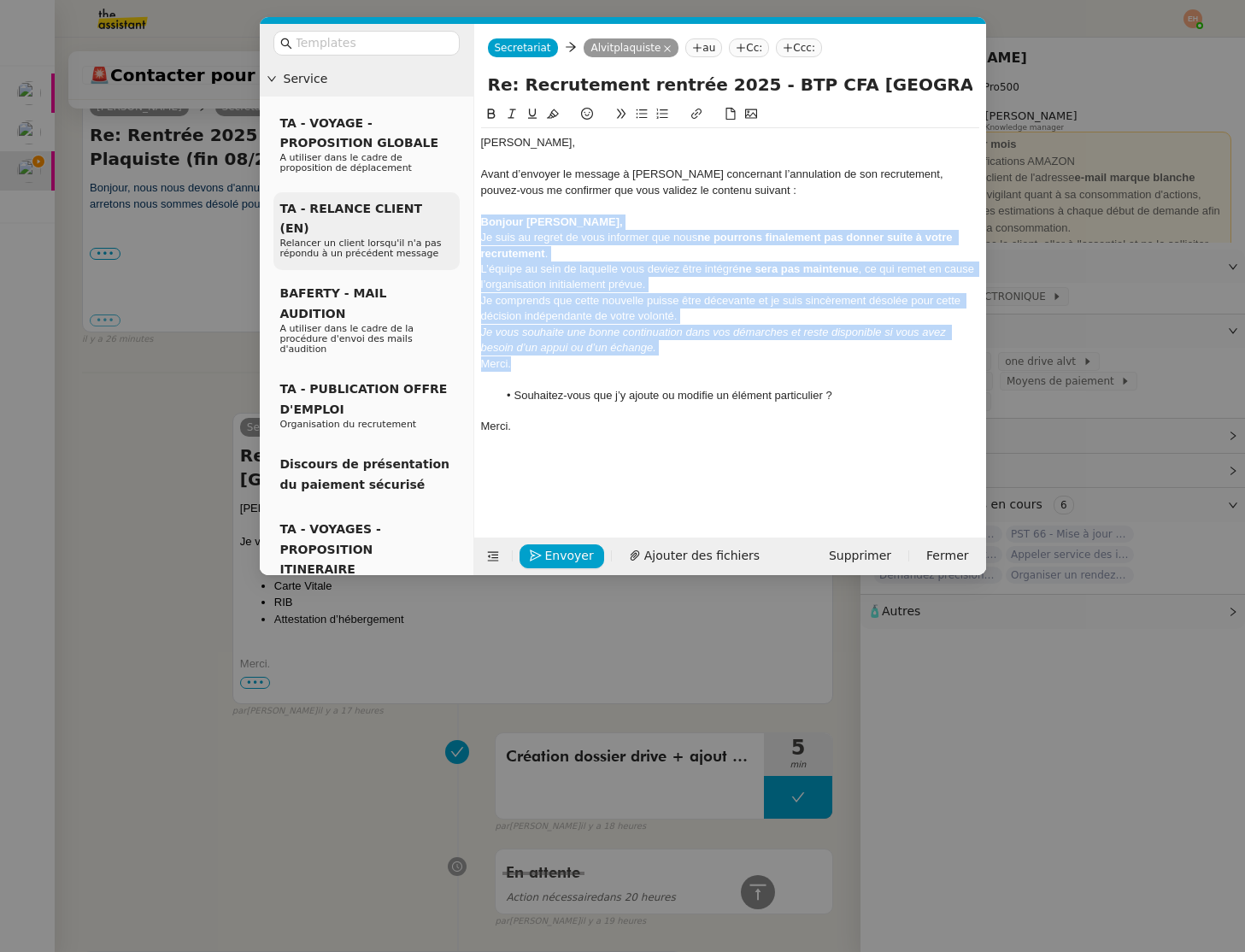
drag, startPoint x: 658, startPoint y: 362, endPoint x: 450, endPoint y: 215, distance: 254.7
click at [450, 215] on nz-layout "Service TA - VOYAGE - PROPOSITION GLOBALE A utiliser dans le cadre de propositi…" at bounding box center [623, 299] width 727 height 552
click at [629, 115] on button at bounding box center [621, 113] width 20 height 19
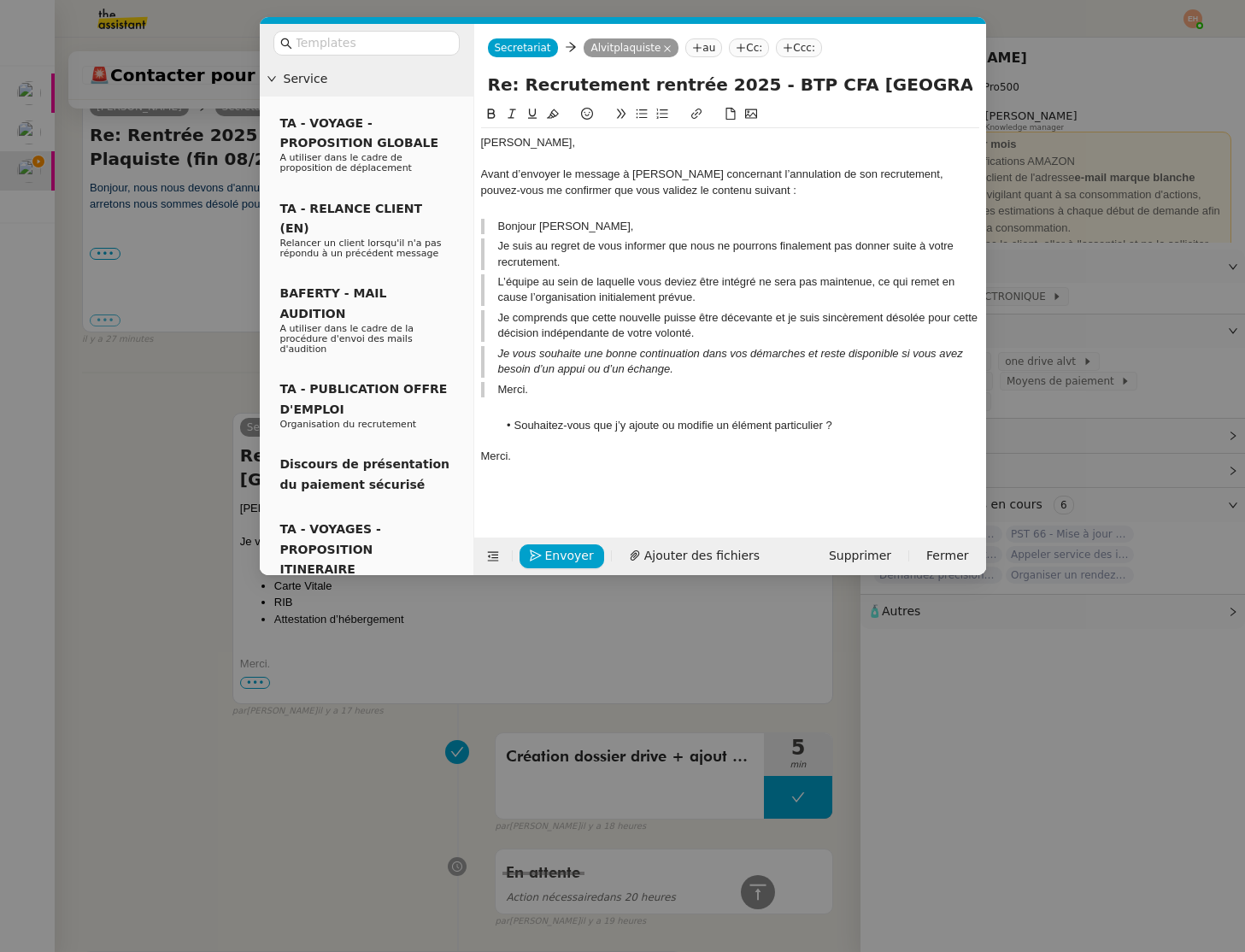
click at [559, 232] on blockquote "Bonjour Inocencio," at bounding box center [730, 226] width 499 height 16
click at [565, 390] on blockquote "Merci." at bounding box center [730, 389] width 499 height 16
click at [505, 214] on div "Vitor, Avant d’envoyer le message à Inocencio concernant l’annulation de son re…" at bounding box center [730, 307] width 499 height 359
click at [491, 284] on blockquote "L’équipe au sein de laquelle vous deviez être intégré ne sera pas maintenue, ce…" at bounding box center [730, 290] width 499 height 32
drag, startPoint x: 807, startPoint y: 358, endPoint x: 807, endPoint y: 374, distance: 16.0
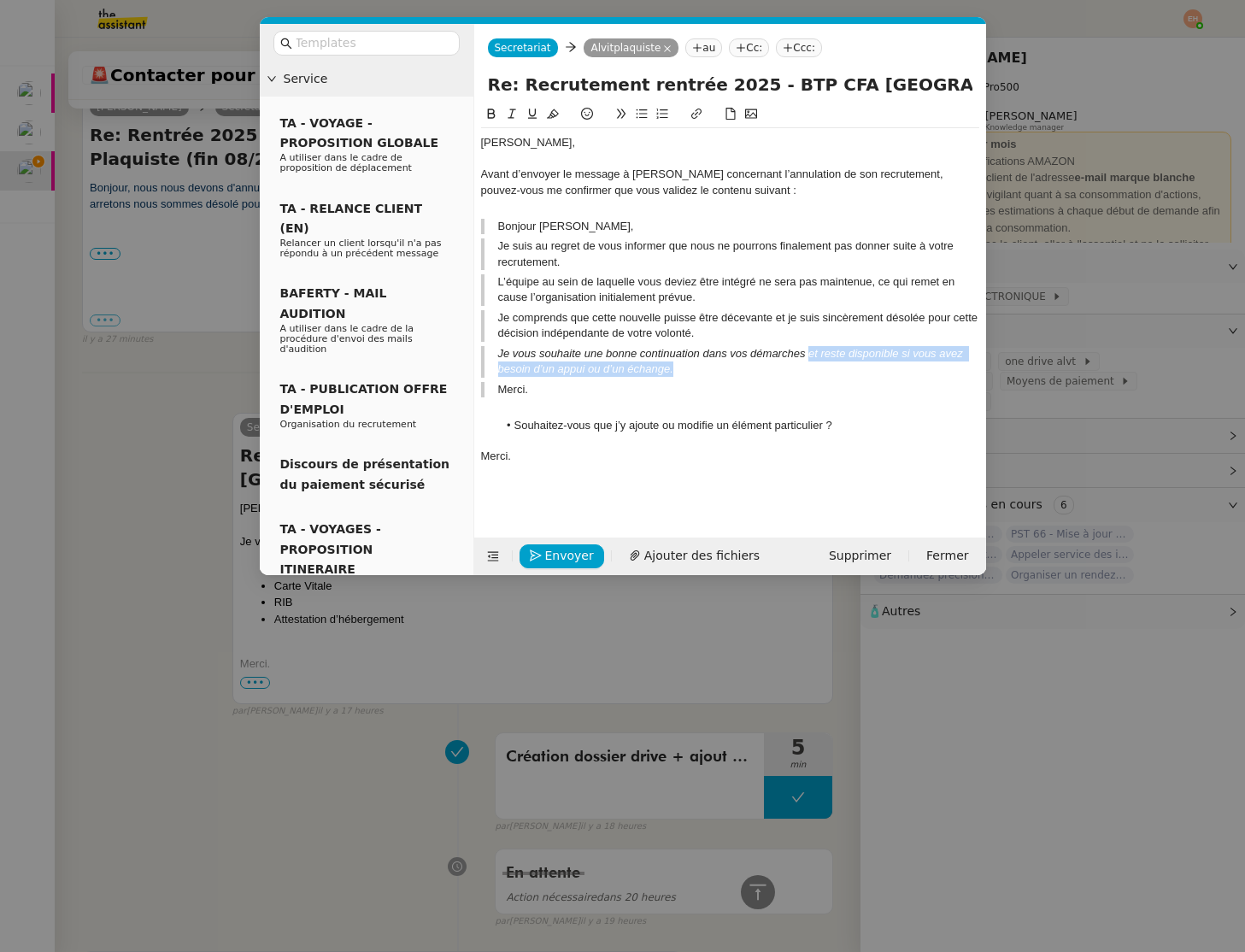
click at [807, 374] on blockquote "Je vous souhaite une bonne continuation dans vos démarches et reste disponible …" at bounding box center [730, 362] width 499 height 32
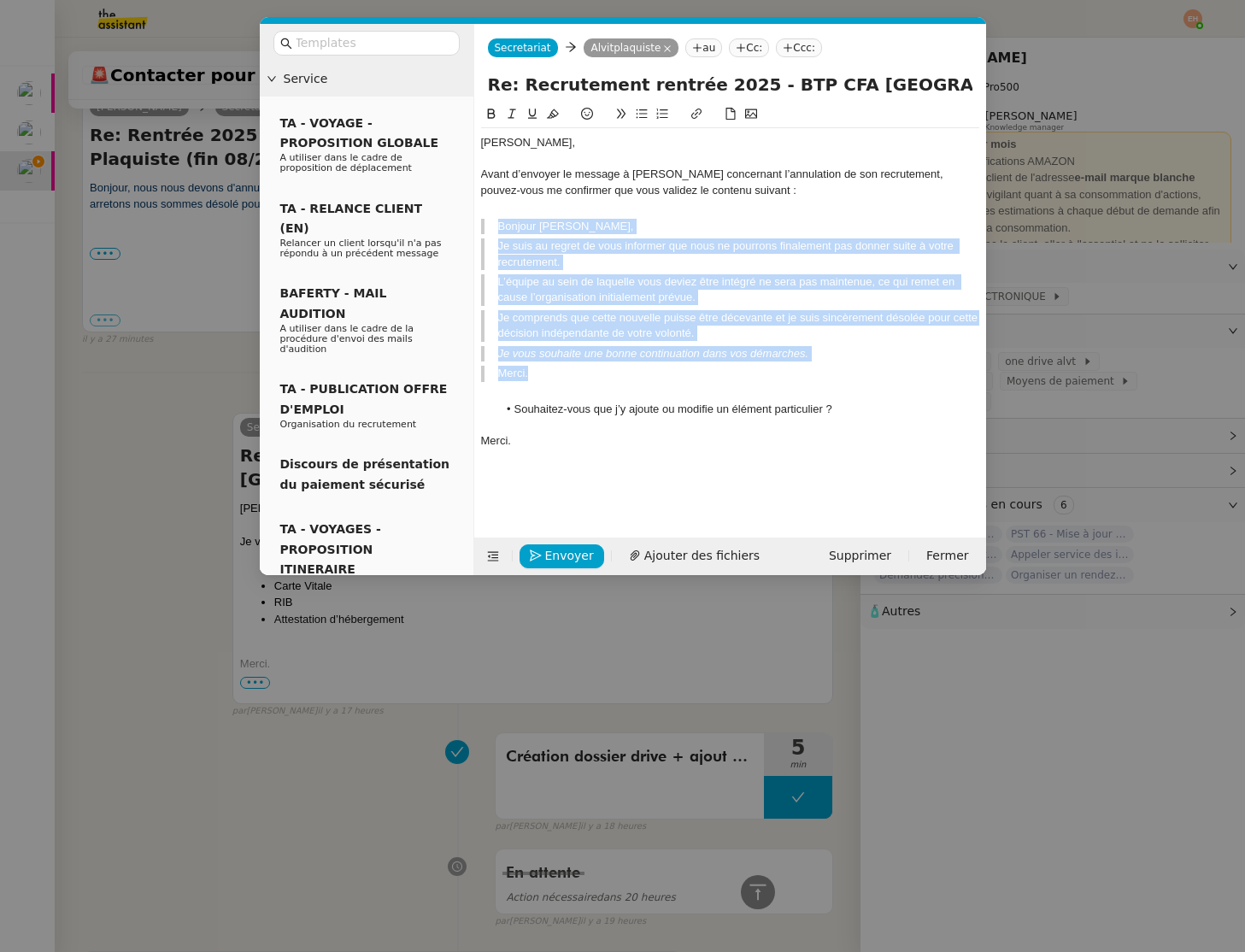
drag, startPoint x: 498, startPoint y: 226, endPoint x: 626, endPoint y: 377, distance: 198.0
click at [626, 377] on div "Vitor, Avant d’envoyer le message à Inocencio concernant l’annulation de son re…" at bounding box center [730, 299] width 499 height 344
click at [636, 373] on blockquote "Merci." at bounding box center [730, 374] width 499 height 16
drag, startPoint x: 498, startPoint y: 224, endPoint x: 576, endPoint y: 366, distance: 162.0
click at [576, 366] on div "Vitor, Avant d’envoyer le message à Inocencio concernant l’annulation de son re…" at bounding box center [730, 299] width 499 height 344
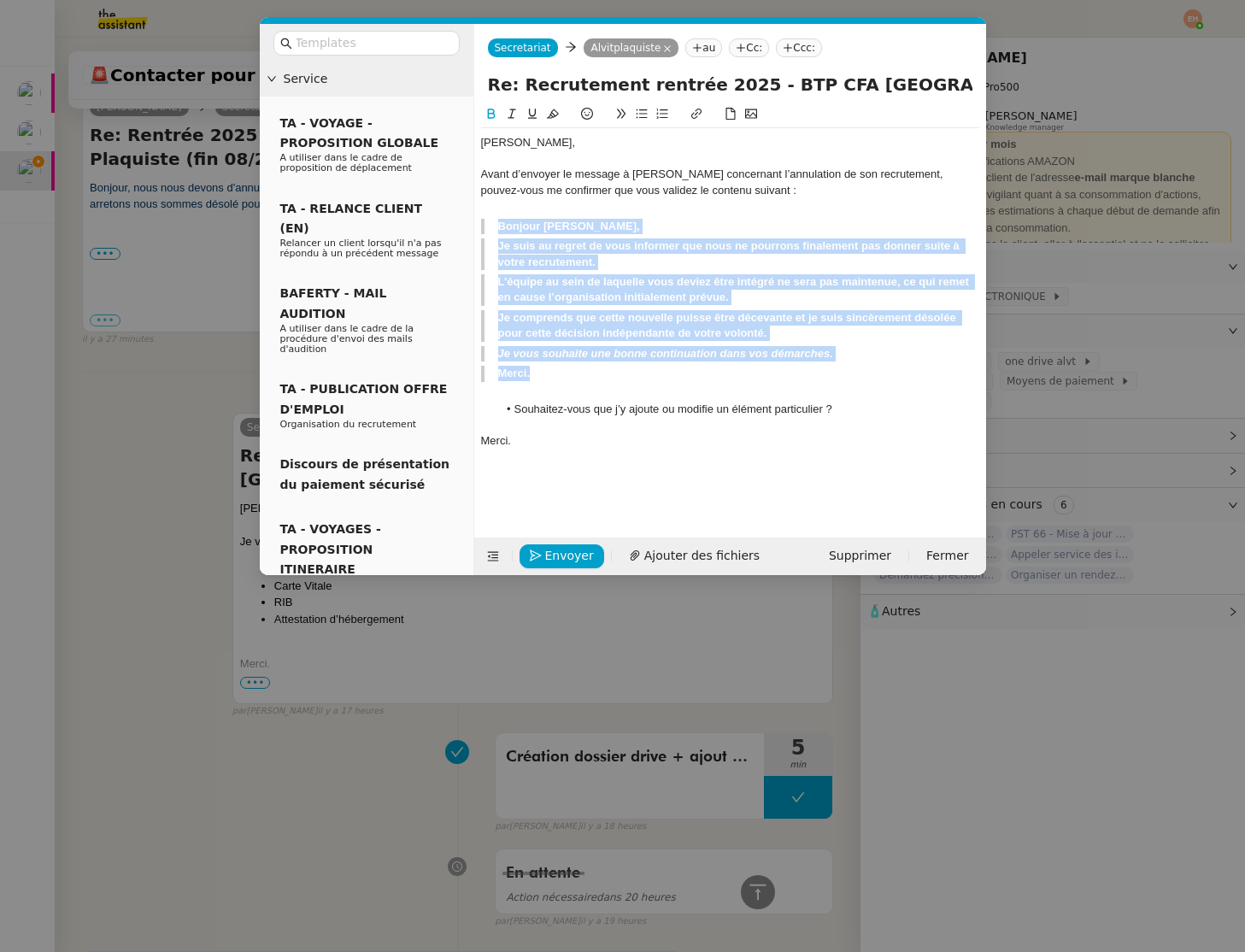
click at [619, 115] on icon at bounding box center [620, 114] width 8 height 9
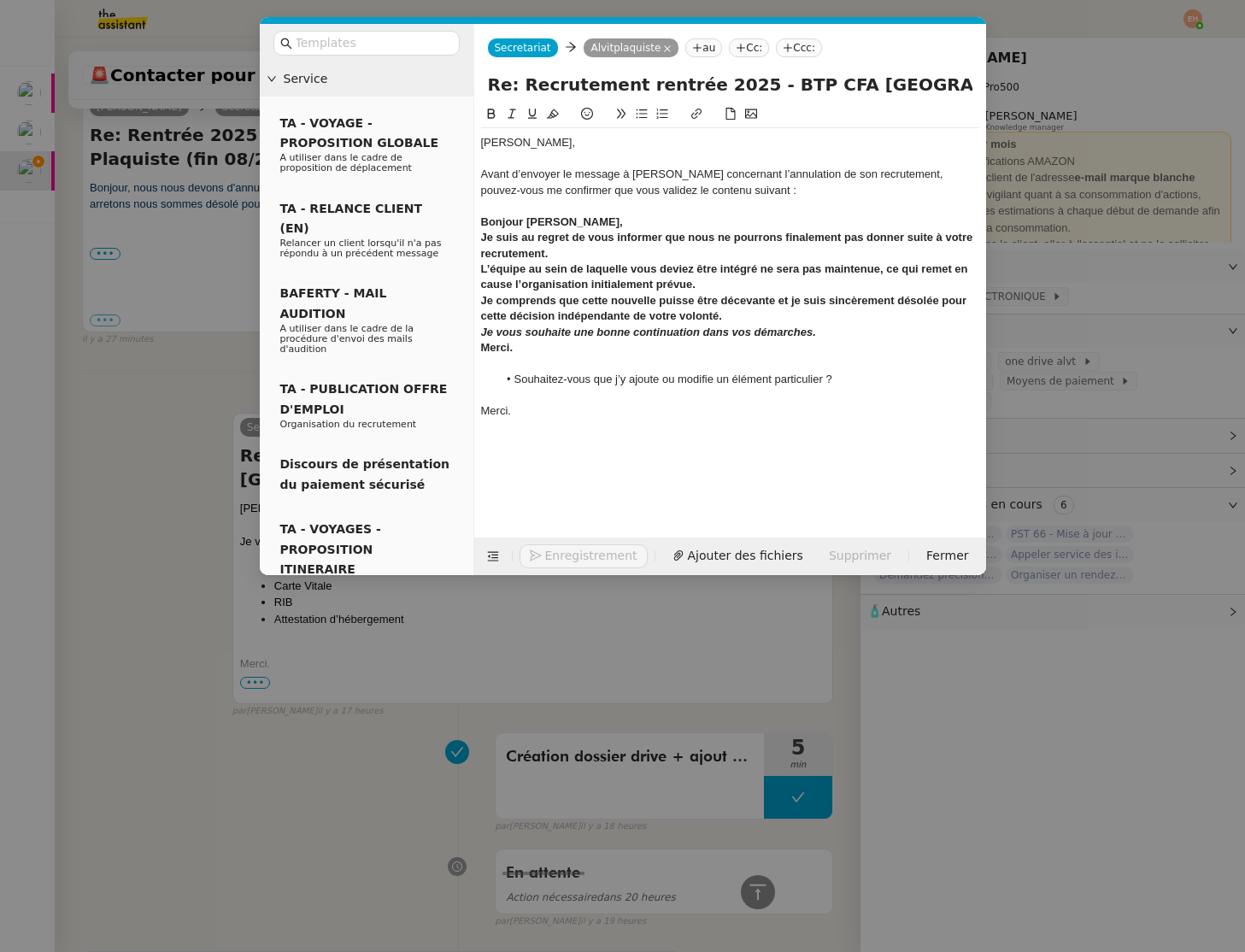
click at [520, 290] on strong "L’équipe au sein de laquelle vous deviez être intégré ne sera pas maintenue, ce…" at bounding box center [726, 276] width 490 height 28
click at [532, 204] on div at bounding box center [730, 206] width 499 height 16
click at [484, 222] on strong "Bonjour Inocencio," at bounding box center [552, 222] width 142 height 13
click at [545, 345] on div "Merci." at bounding box center [730, 348] width 499 height 16
click at [849, 336] on div "Je vous souhaite une bonne continuation dans vos démarches." at bounding box center [730, 332] width 499 height 16
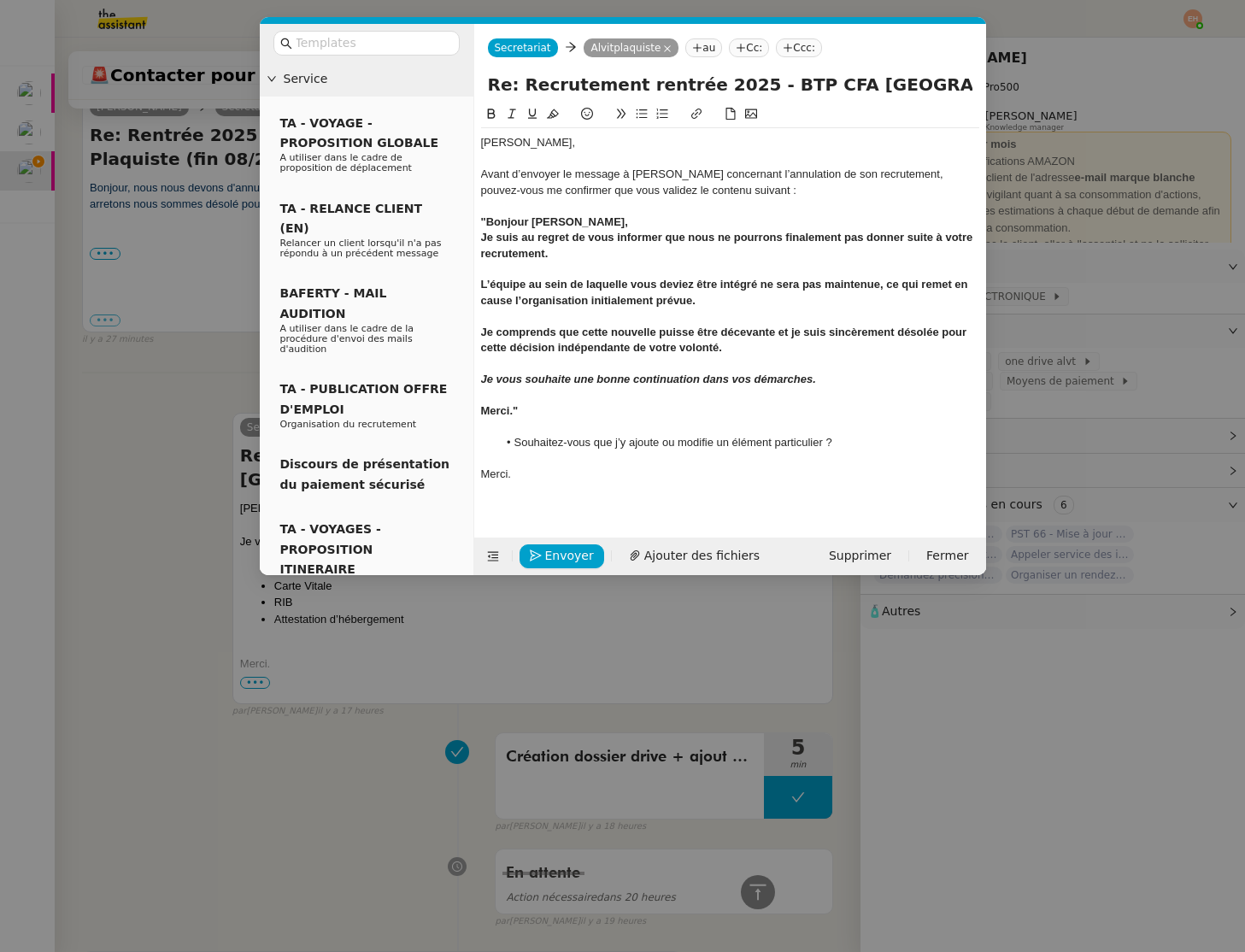
click at [632, 220] on div ""Bonjour Inocencio," at bounding box center [730, 222] width 499 height 16
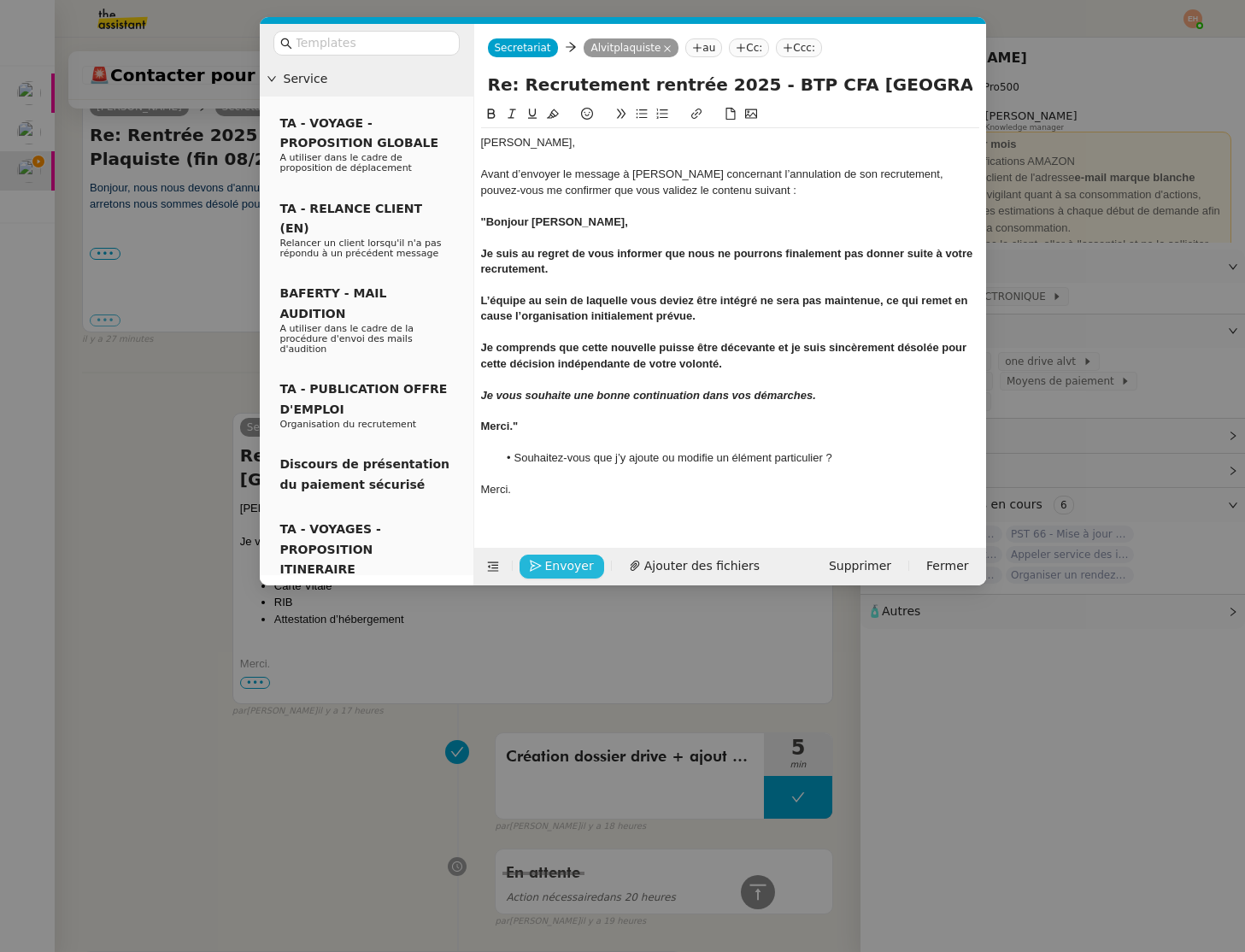
click at [567, 564] on span "Envoyer" at bounding box center [569, 565] width 49 height 19
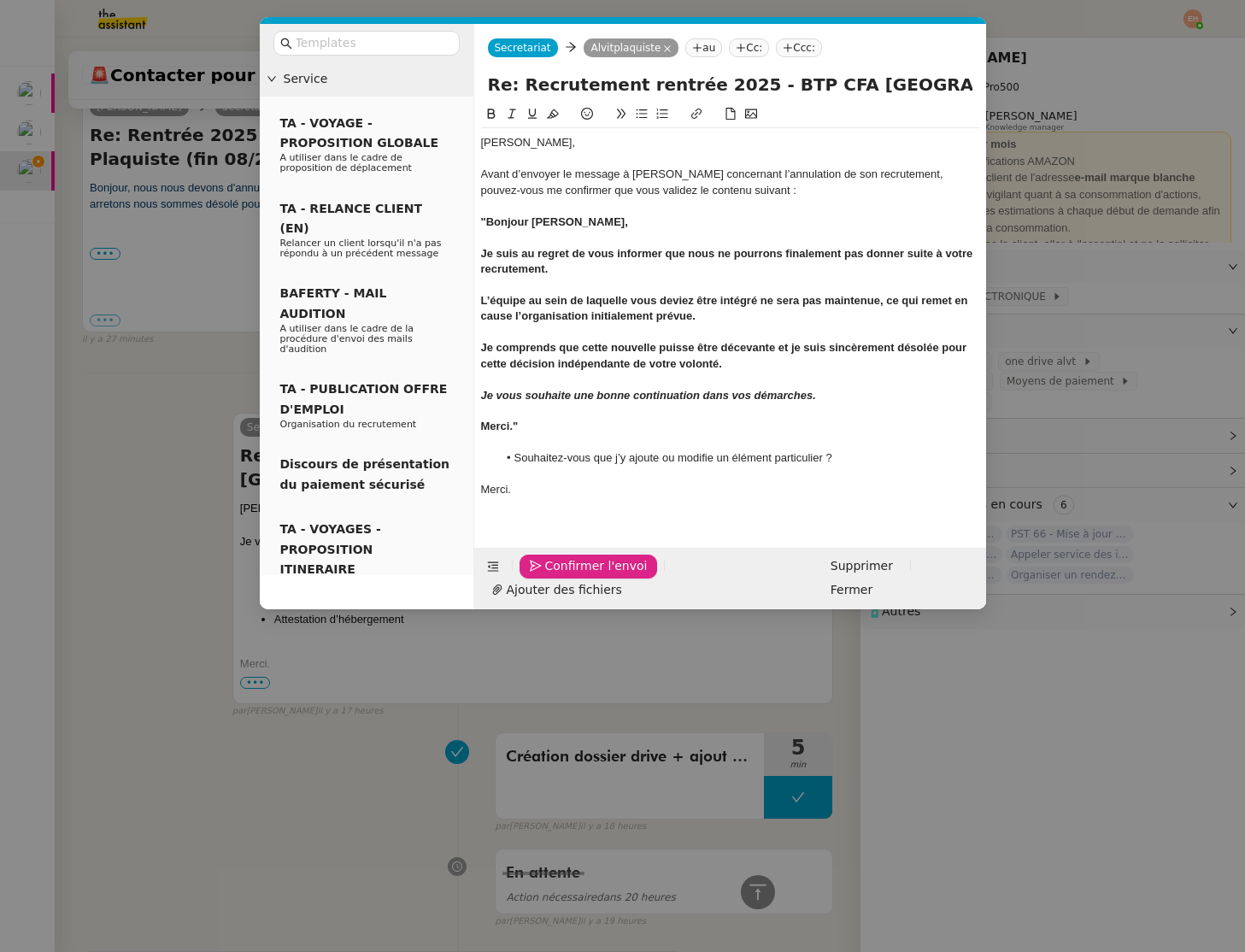
drag, startPoint x: 567, startPoint y: 564, endPoint x: 551, endPoint y: 633, distance: 70.8
click at [550, 632] on nz-modal-container "Service TA - VOYAGE - PROPOSITION GLOBALE A utiliser dans le cadre de propositi…" at bounding box center [622, 476] width 1245 height 952
click at [607, 564] on span "Confirmer l'envoi" at bounding box center [596, 565] width 103 height 19
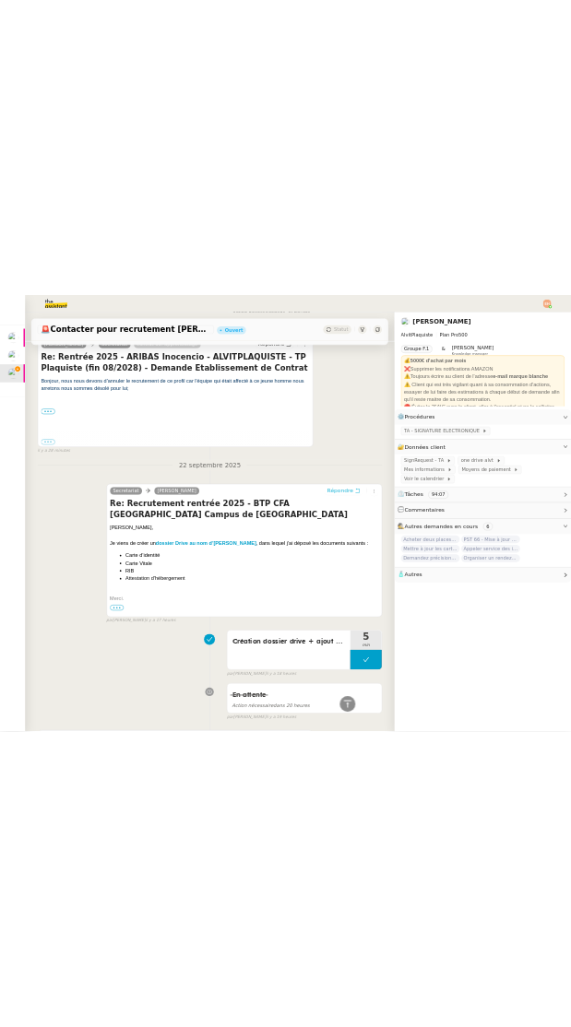
scroll to position [0, 0]
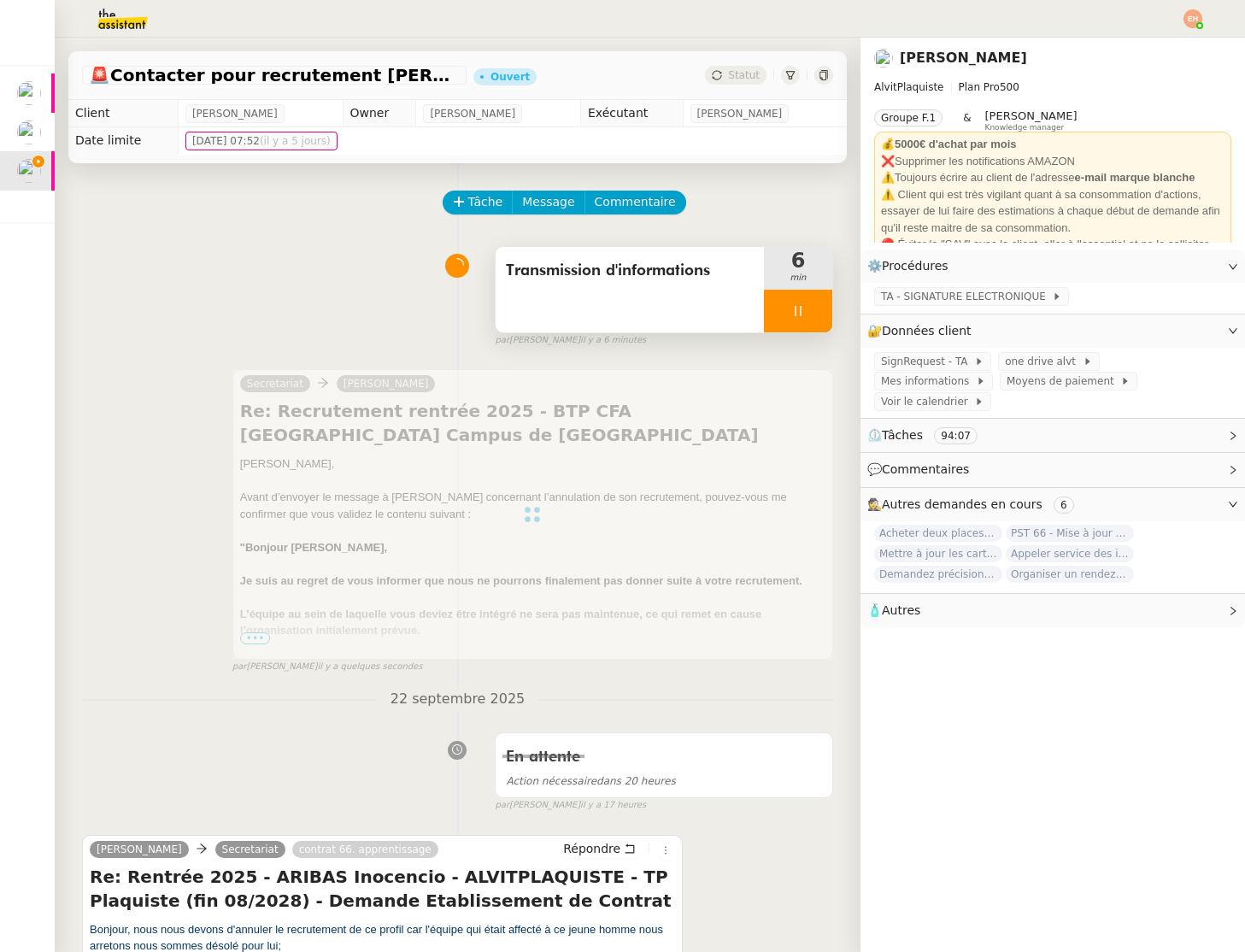
click at [814, 299] on div at bounding box center [798, 311] width 69 height 43
drag, startPoint x: 819, startPoint y: 309, endPoint x: 770, endPoint y: 308, distance: 49.0
click at [819, 309] on icon at bounding box center [815, 311] width 14 height 14
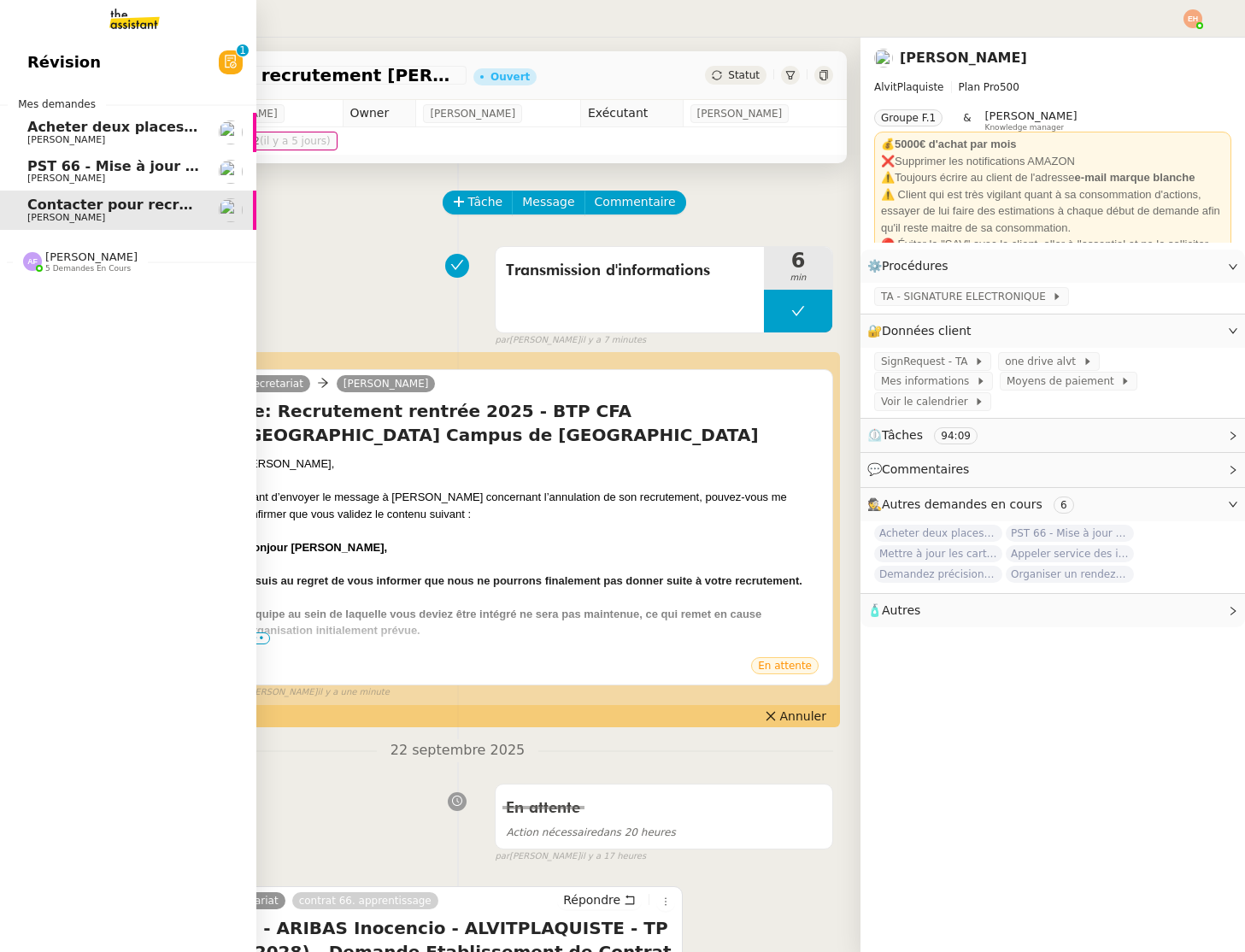
click at [83, 264] on span "5 demandes en cours" at bounding box center [88, 269] width 85 height 9
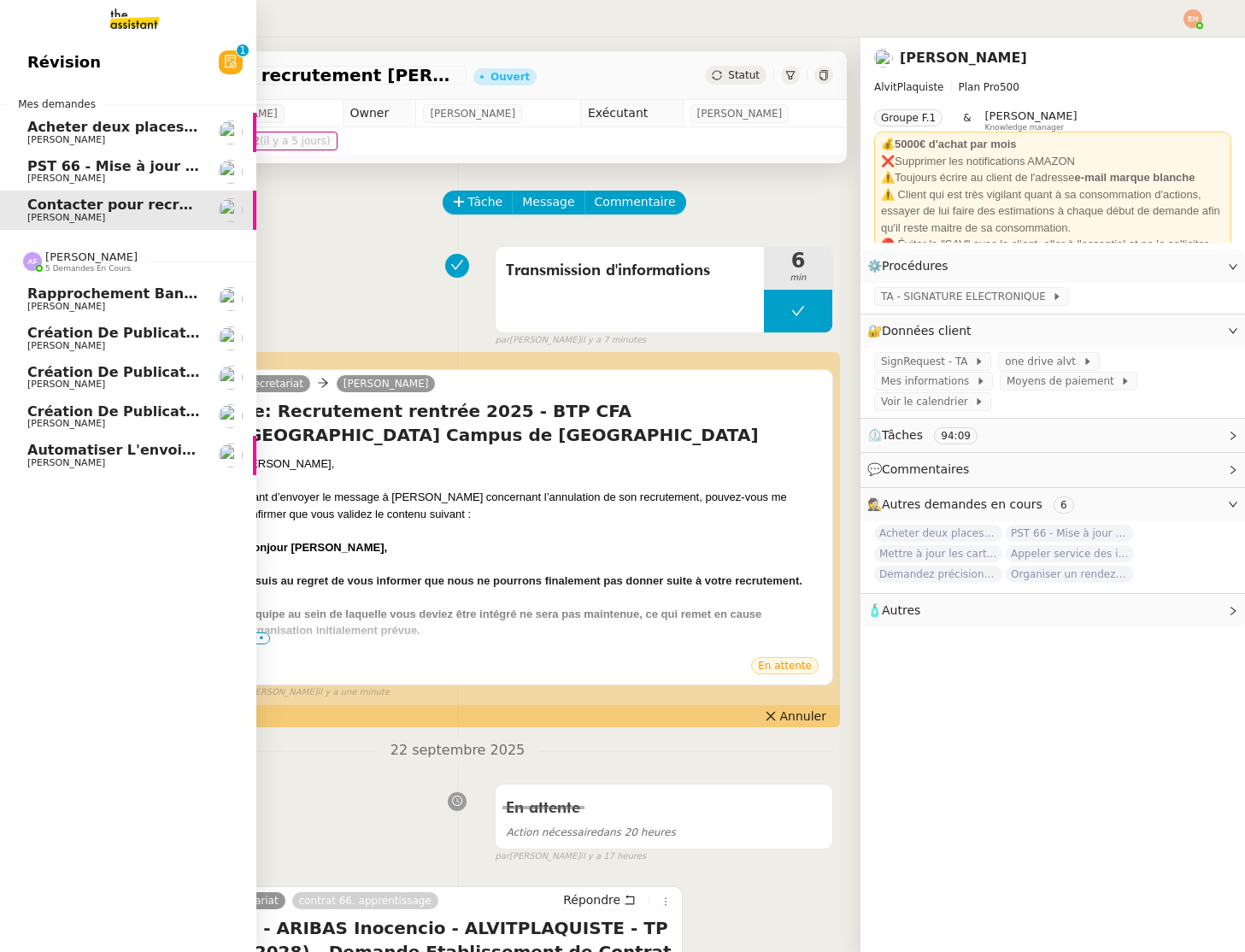
click at [103, 451] on span "Automatiser l'envoi de justificatifs" at bounding box center [163, 451] width 272 height 17
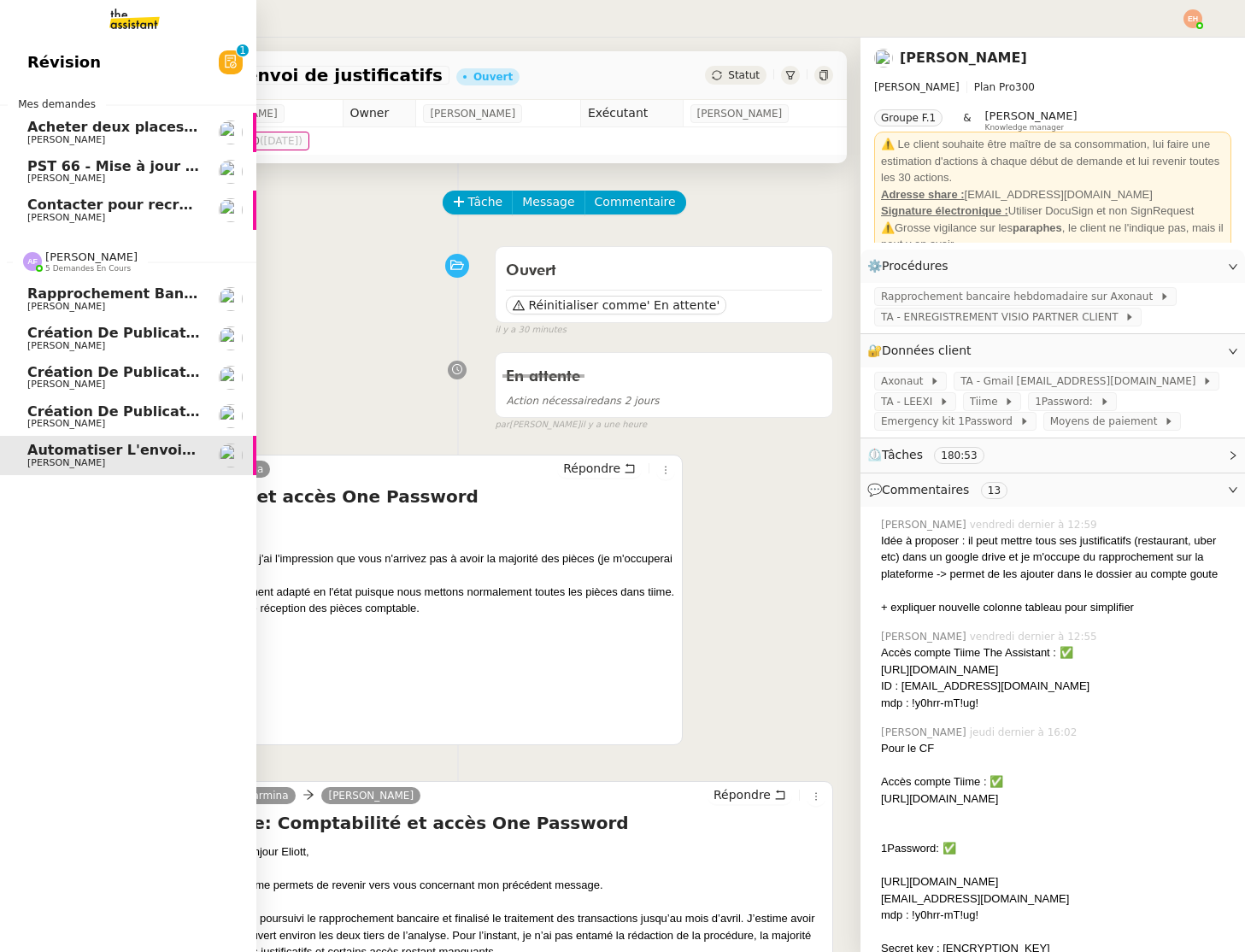
click at [39, 404] on span "Création de publications Linkedin pour les articles - 17 septembre 2025" at bounding box center [309, 412] width 563 height 17
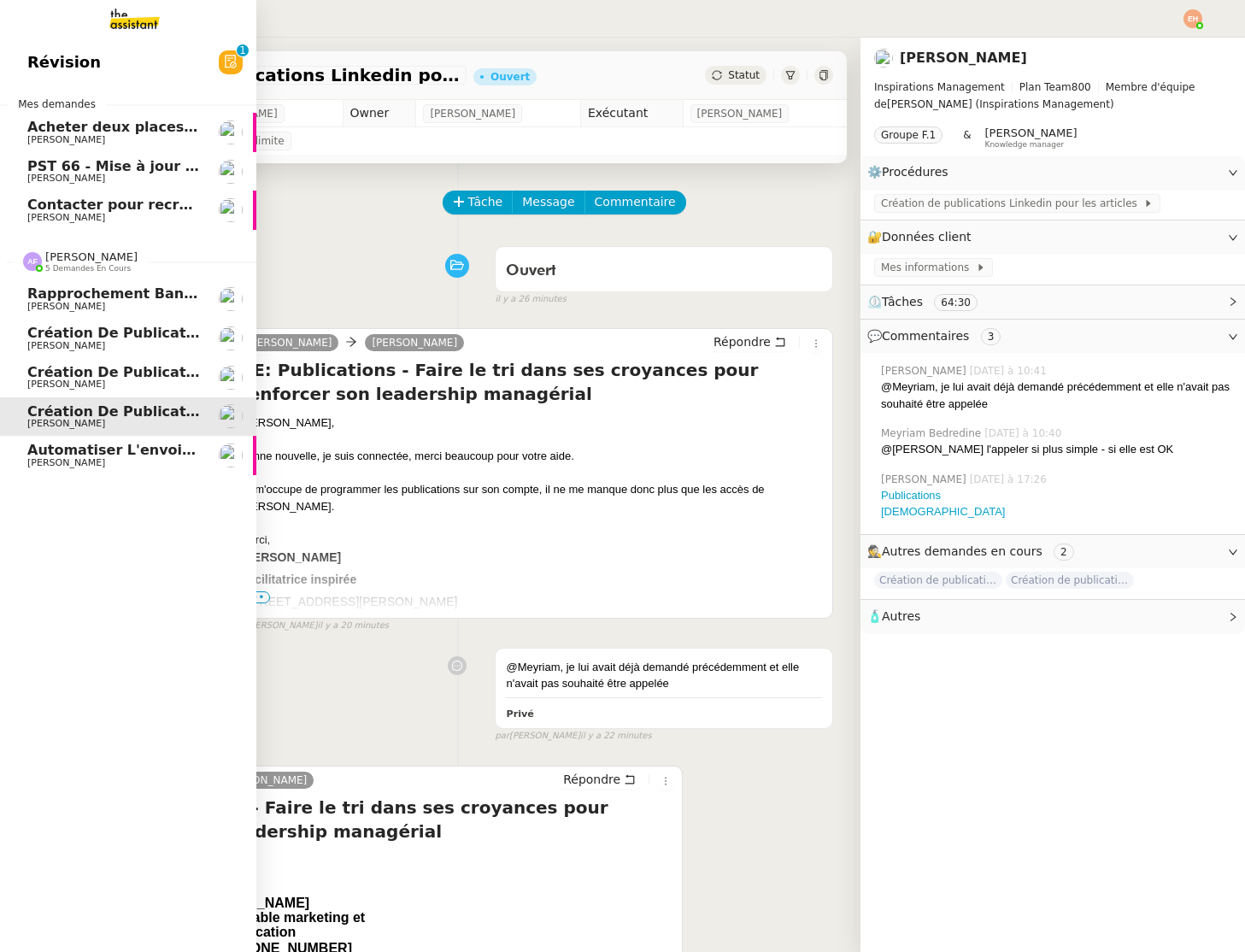
click at [105, 343] on span "[PERSON_NAME]" at bounding box center [67, 346] width 78 height 11
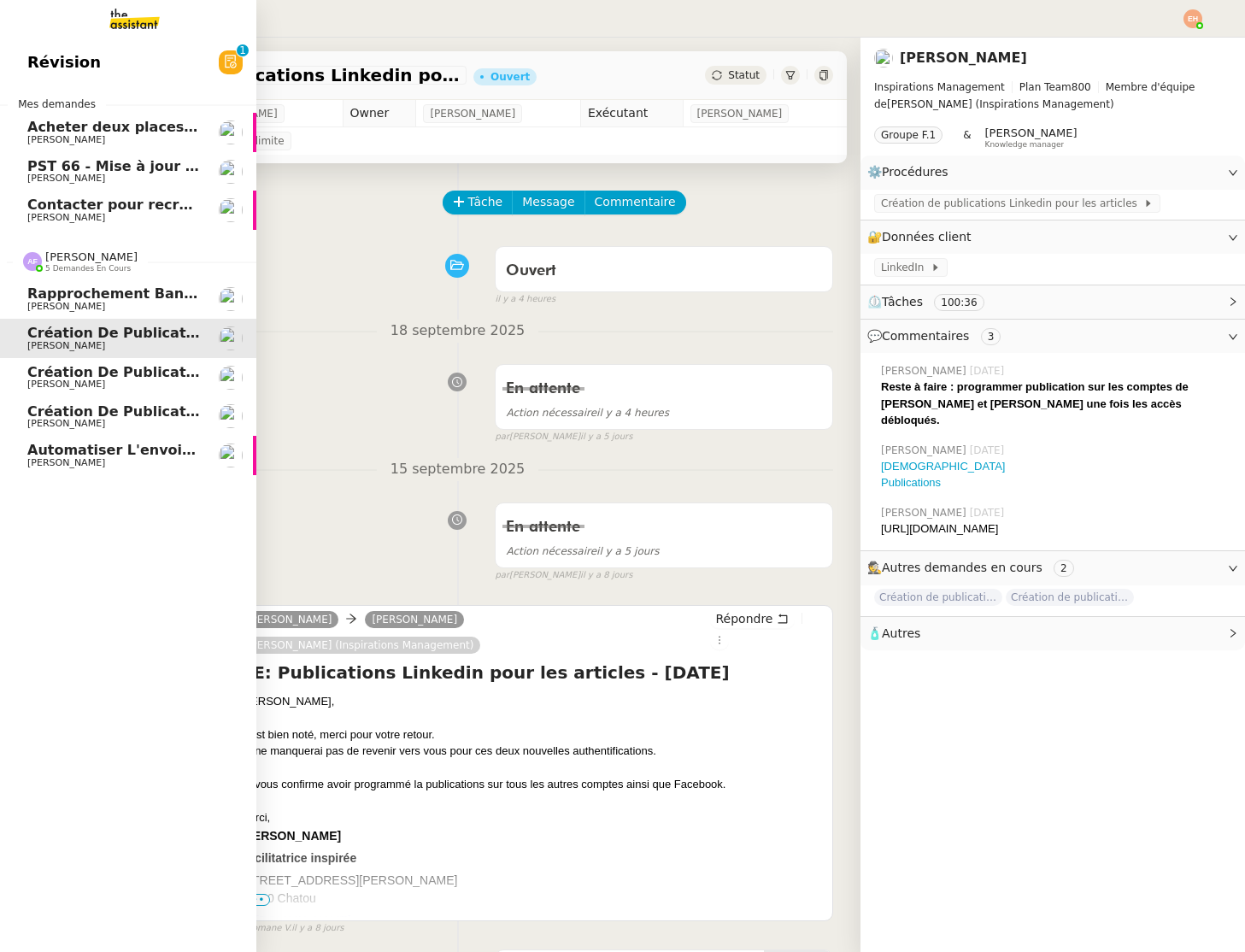
click at [95, 292] on span "Rapprochement bancaire hebdomadaire - 23 septembre 2025" at bounding box center [267, 294] width 478 height 17
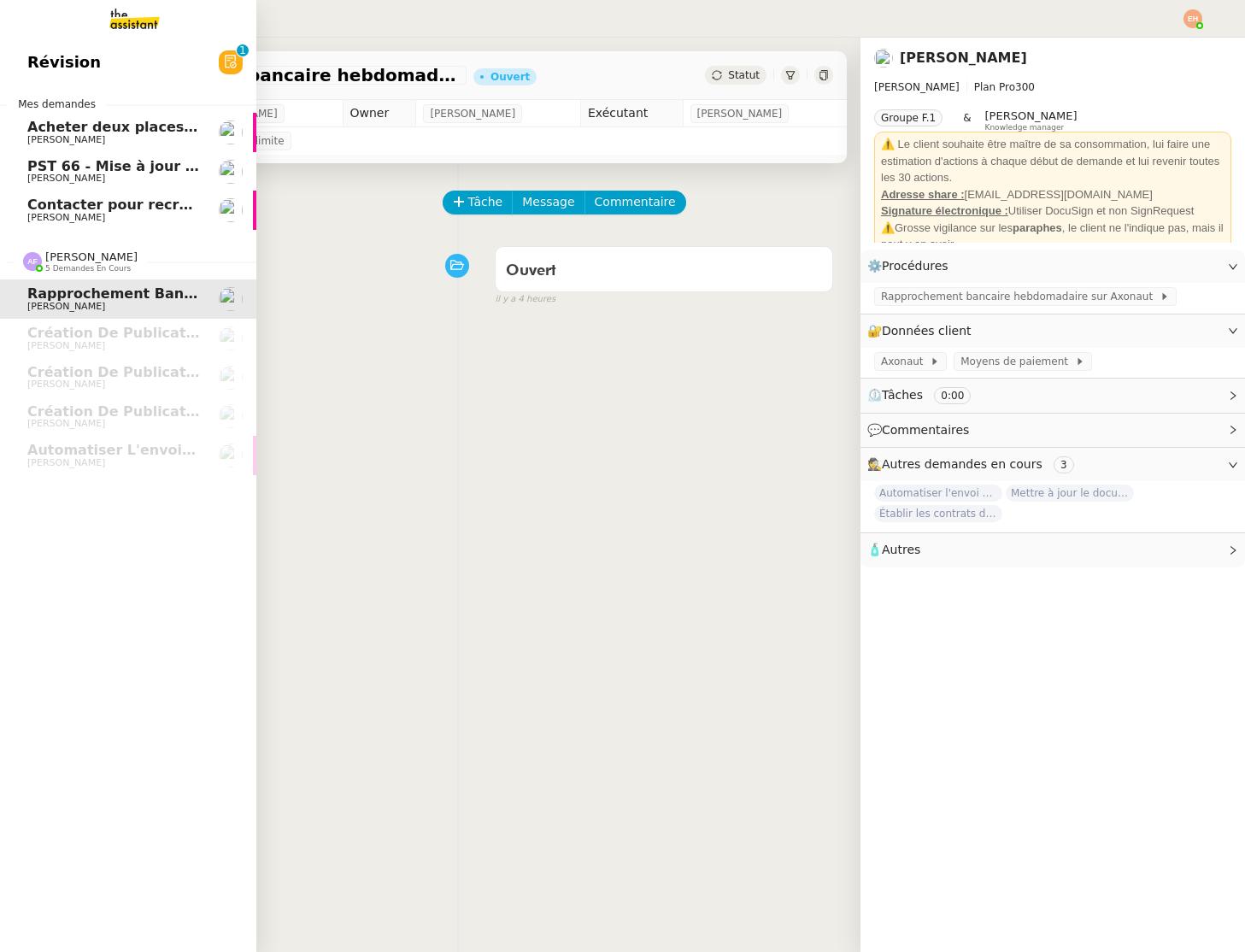
click at [73, 120] on span "Acheter deux places de concert VIP" at bounding box center [164, 127] width 273 height 17
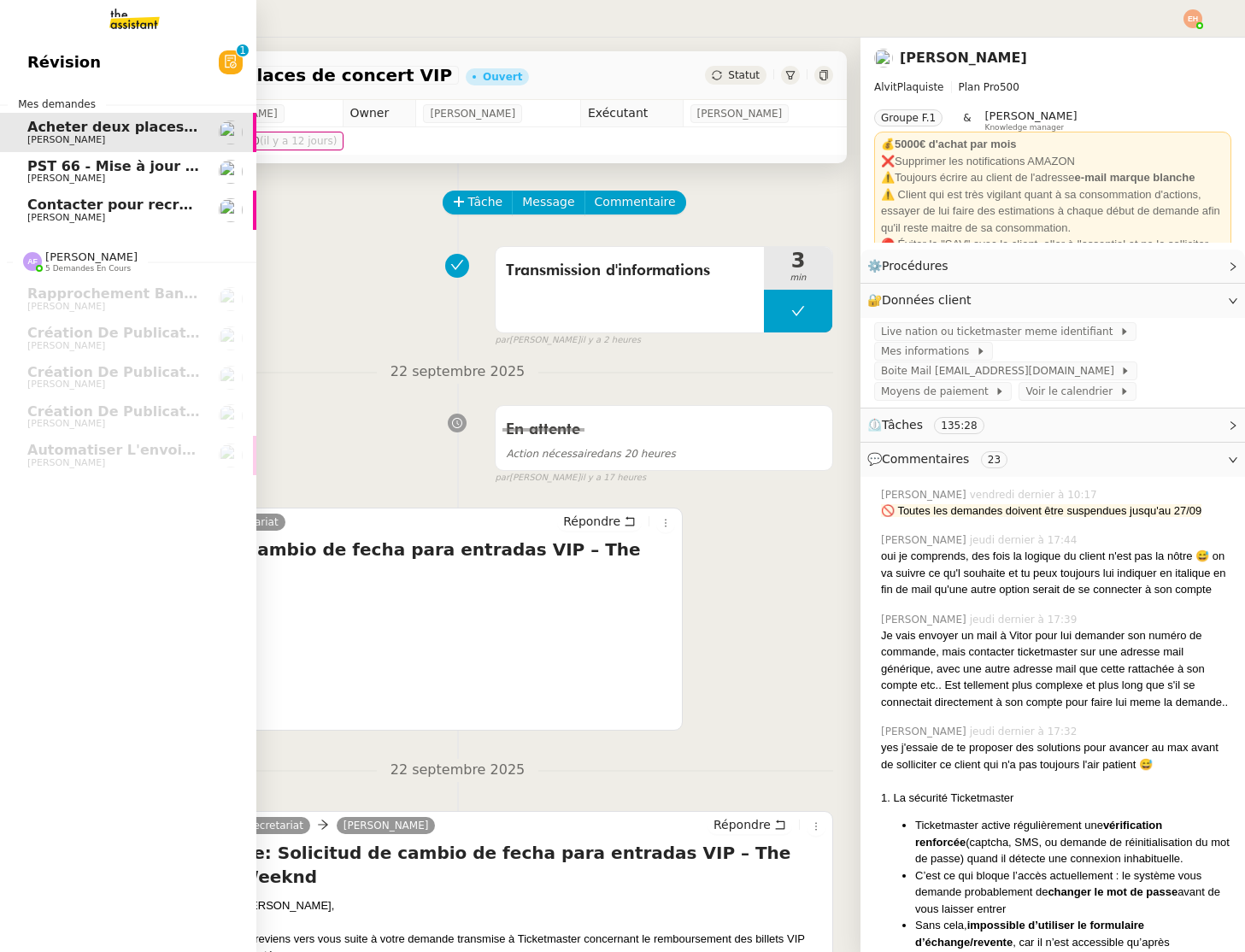
click at [109, 179] on span "[PERSON_NAME]" at bounding box center [114, 178] width 172 height 10
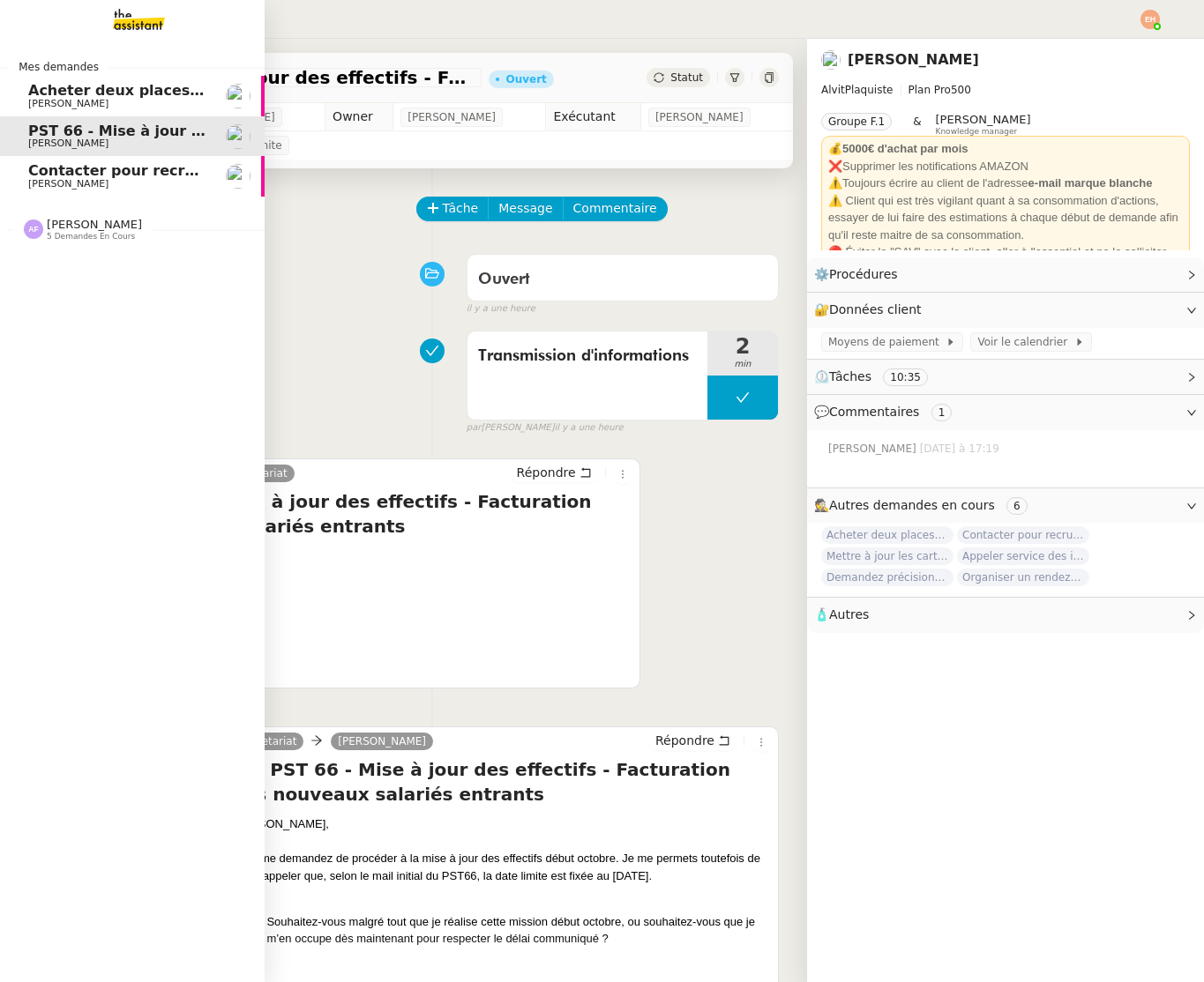
click at [88, 239] on span "5 demandes en cours" at bounding box center [91, 236] width 88 height 10
click at [158, 178] on span "Contacter pour recrutement [PERSON_NAME]" at bounding box center [208, 171] width 360 height 17
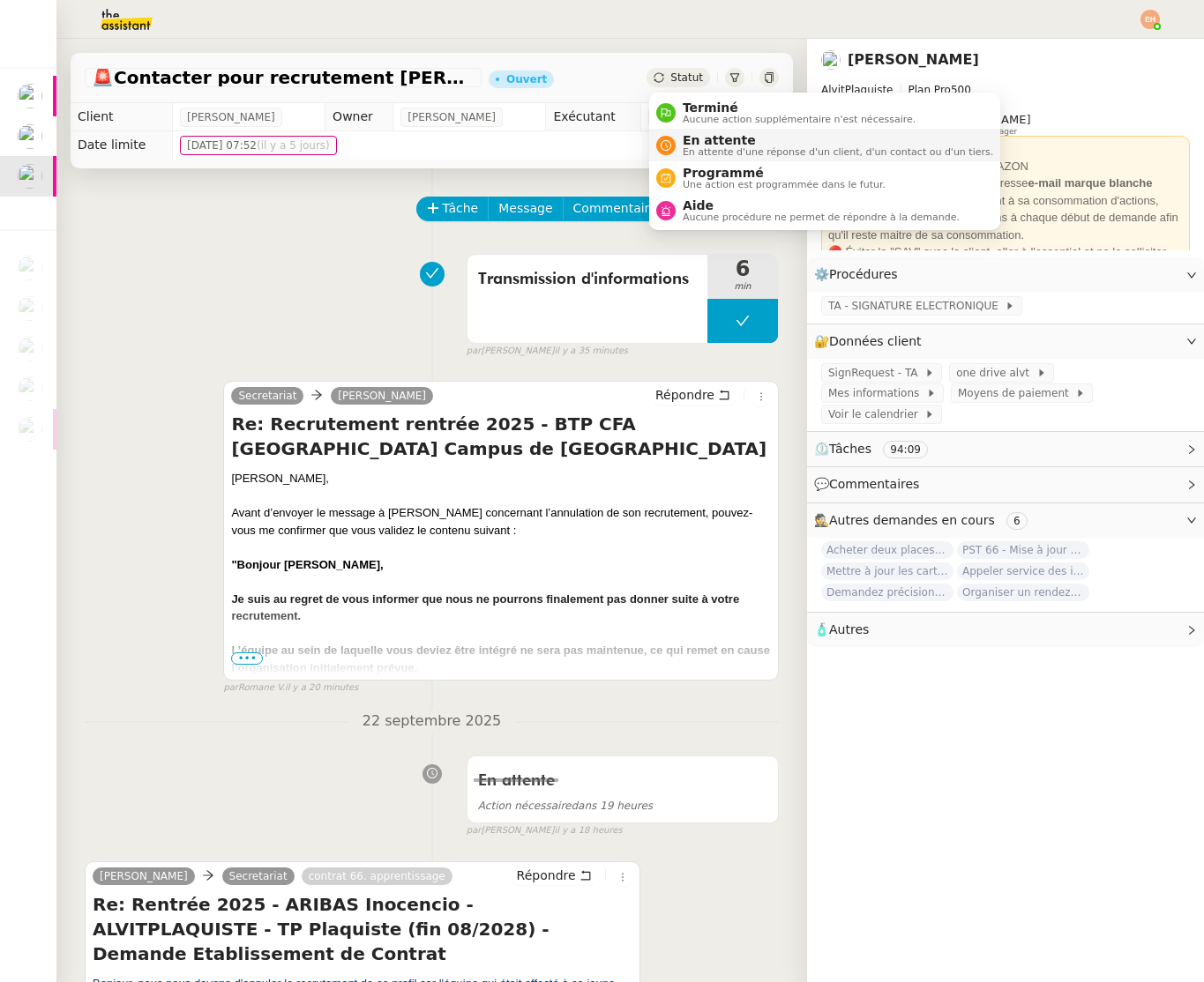
click at [545, 141] on span "En attente" at bounding box center [838, 140] width 311 height 14
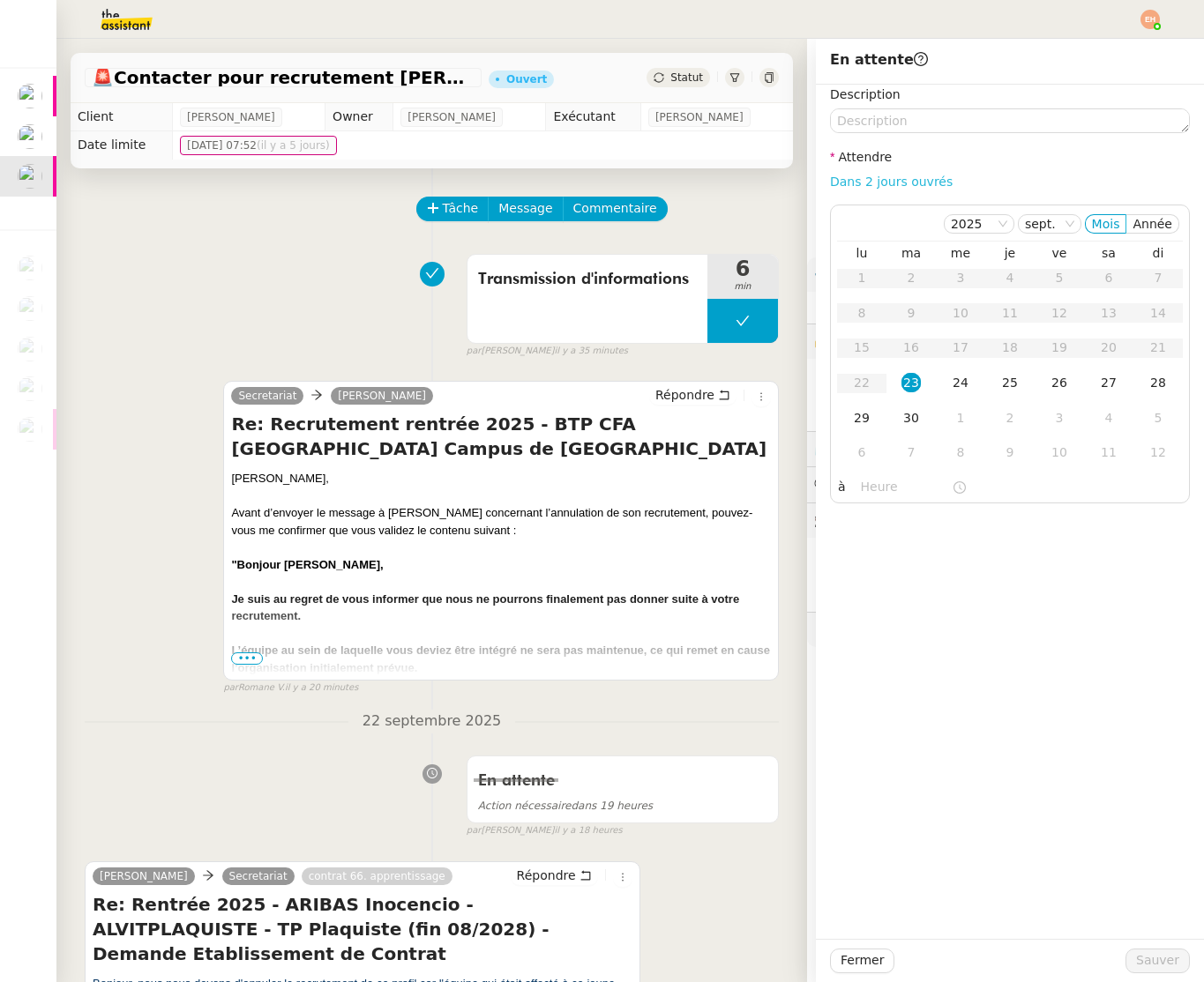
click at [545, 179] on link "Dans 2 jours ouvrés" at bounding box center [891, 182] width 122 height 14
type input "07:00"
click at [545, 958] on span "Sauver" at bounding box center [1157, 960] width 43 height 20
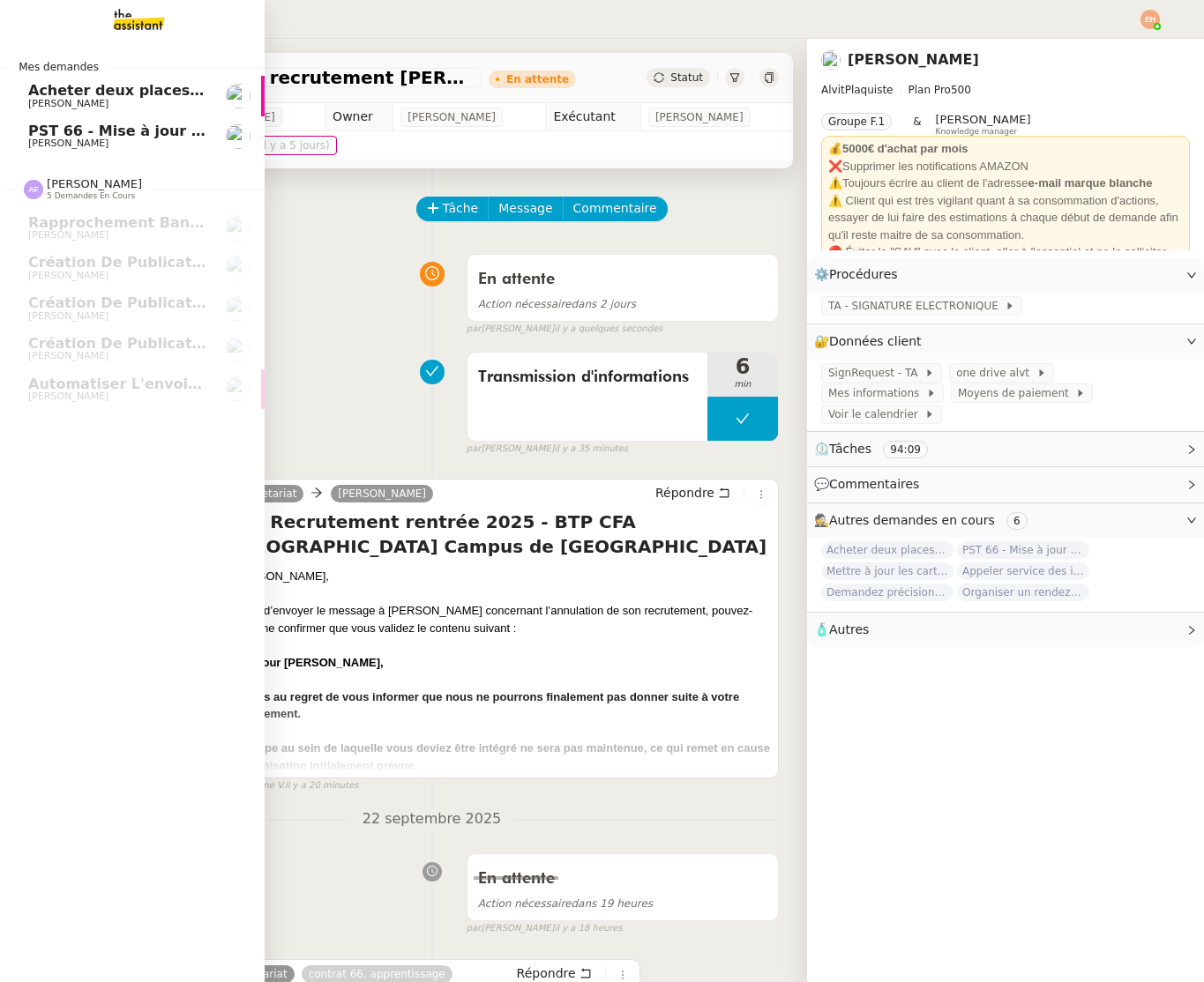
click at [58, 98] on span "[PERSON_NAME]" at bounding box center [69, 103] width 80 height 11
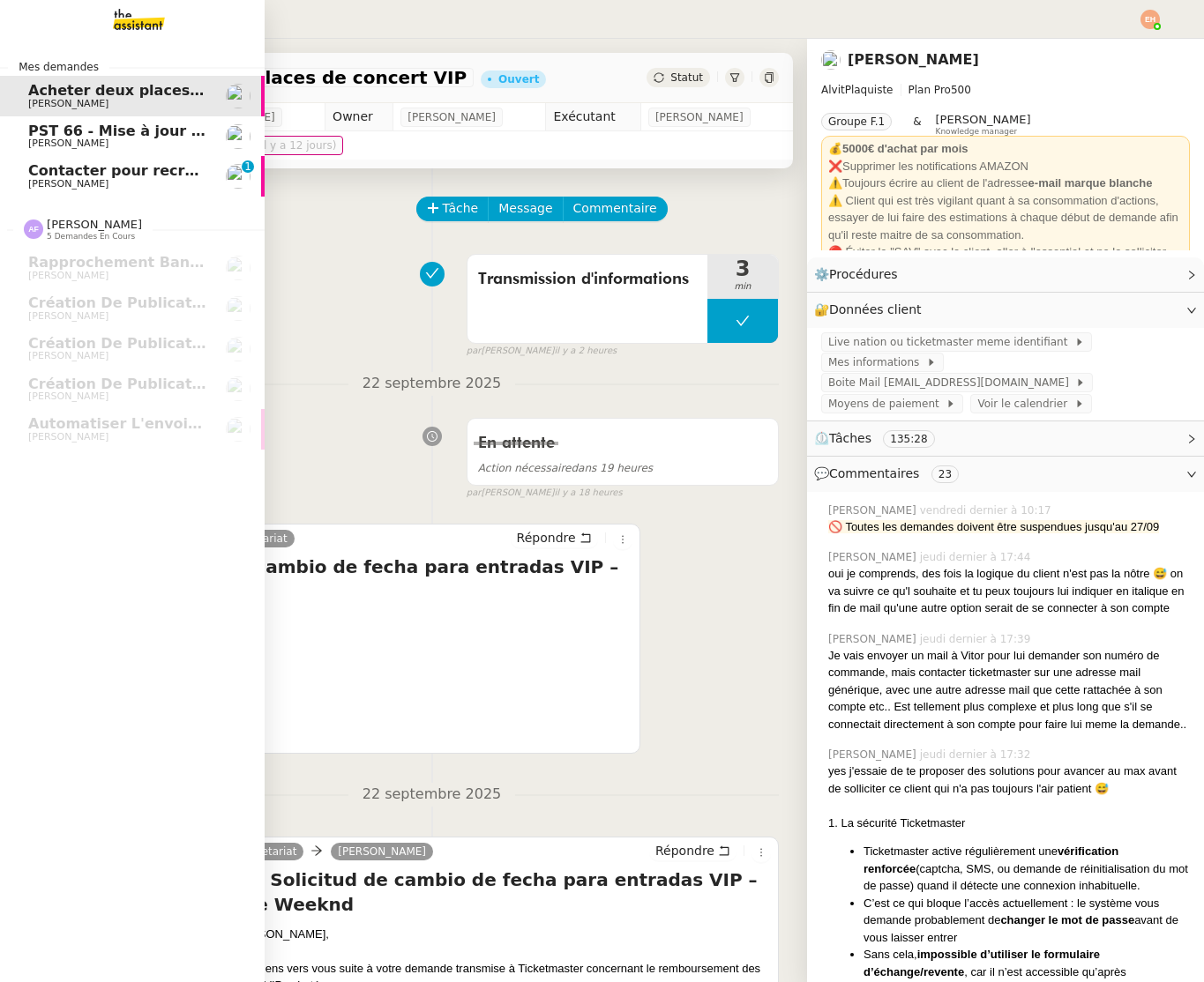
click at [149, 150] on link "PST 66 - Mise à jour des effectifs - Facturation des nouveaux salariés entrants…" at bounding box center [132, 137] width 265 height 40
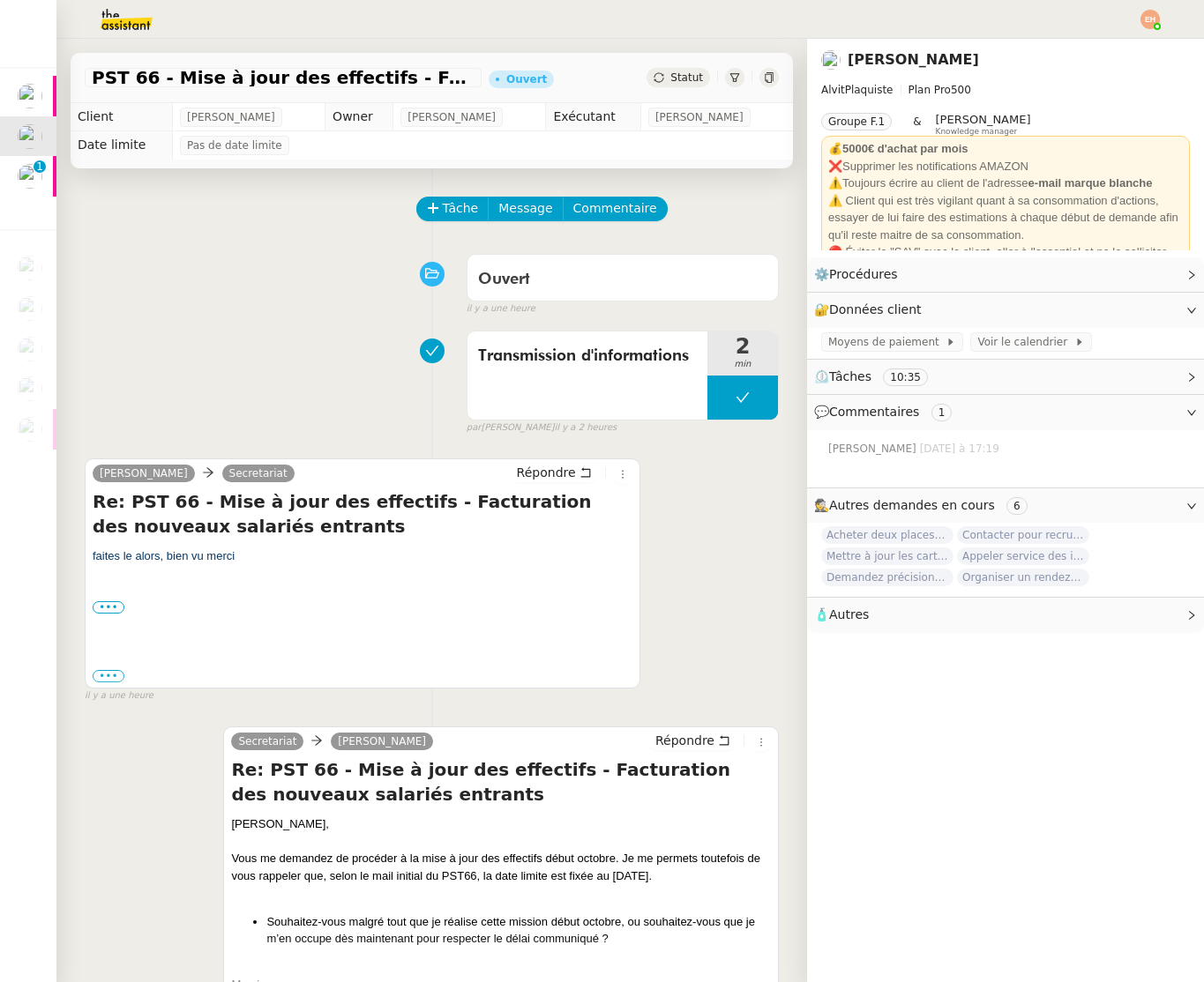
drag, startPoint x: 113, startPoint y: 24, endPoint x: 124, endPoint y: 28, distance: 11.7
click at [113, 24] on img at bounding box center [112, 19] width 137 height 39
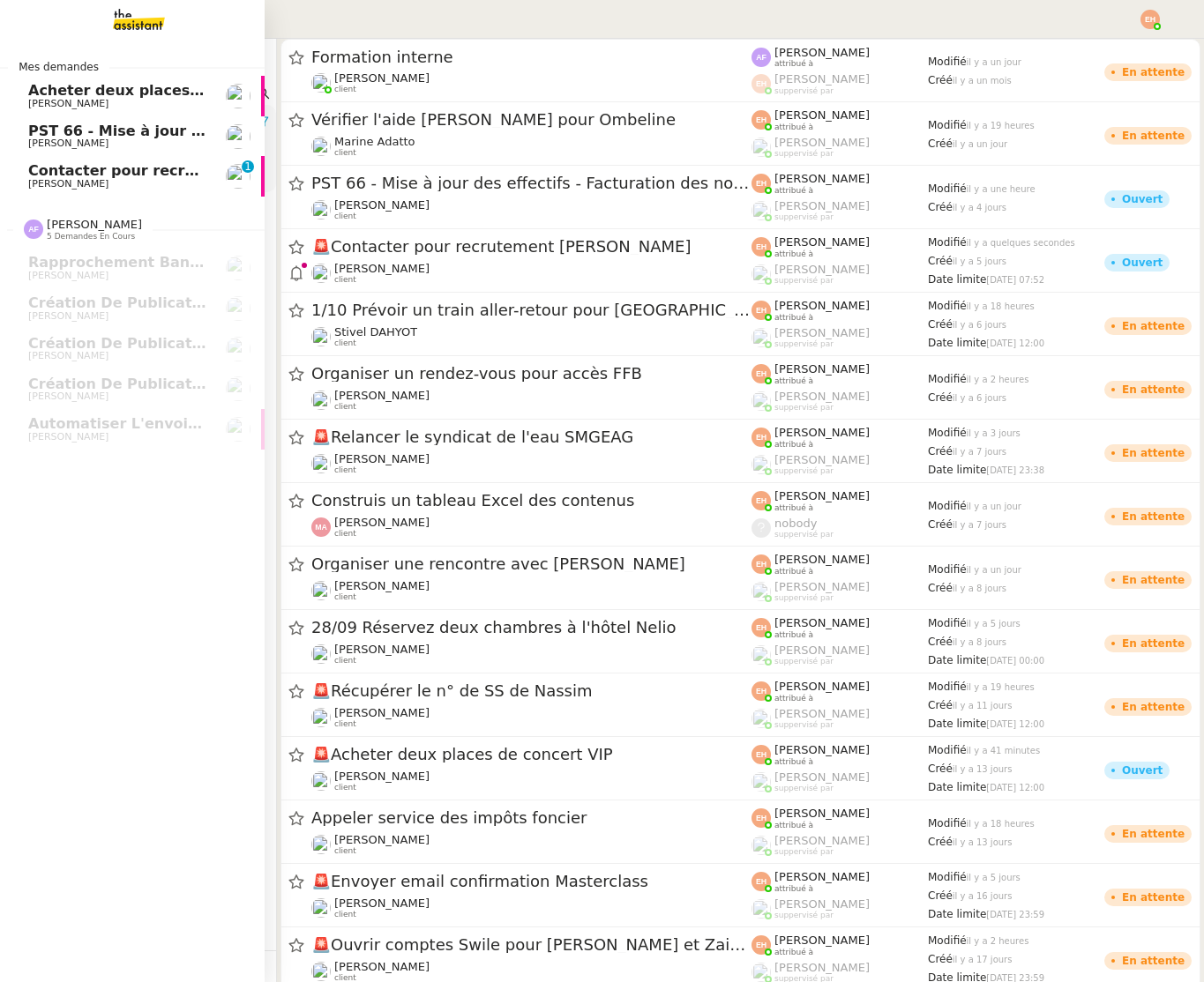
click at [74, 174] on span "Contacter pour recrutement [PERSON_NAME]" at bounding box center [208, 171] width 360 height 17
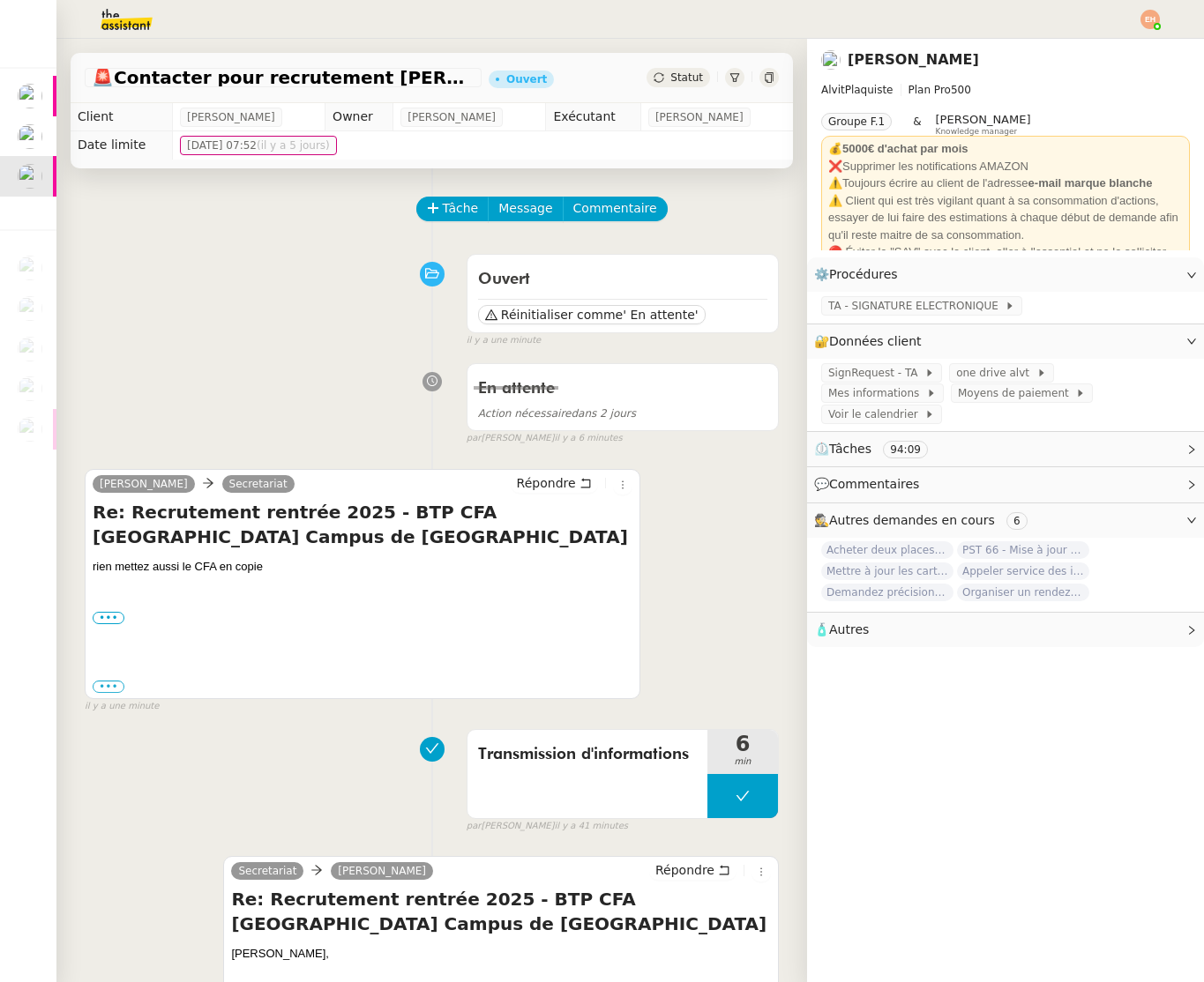
drag, startPoint x: 269, startPoint y: 571, endPoint x: 85, endPoint y: 533, distance: 187.9
click at [85, 533] on div "Vitor Alvites Secretariat Répondre Re: Recrutement rentrée 2025 - BTP CFA OCCIT…" at bounding box center [362, 584] width 556 height 230
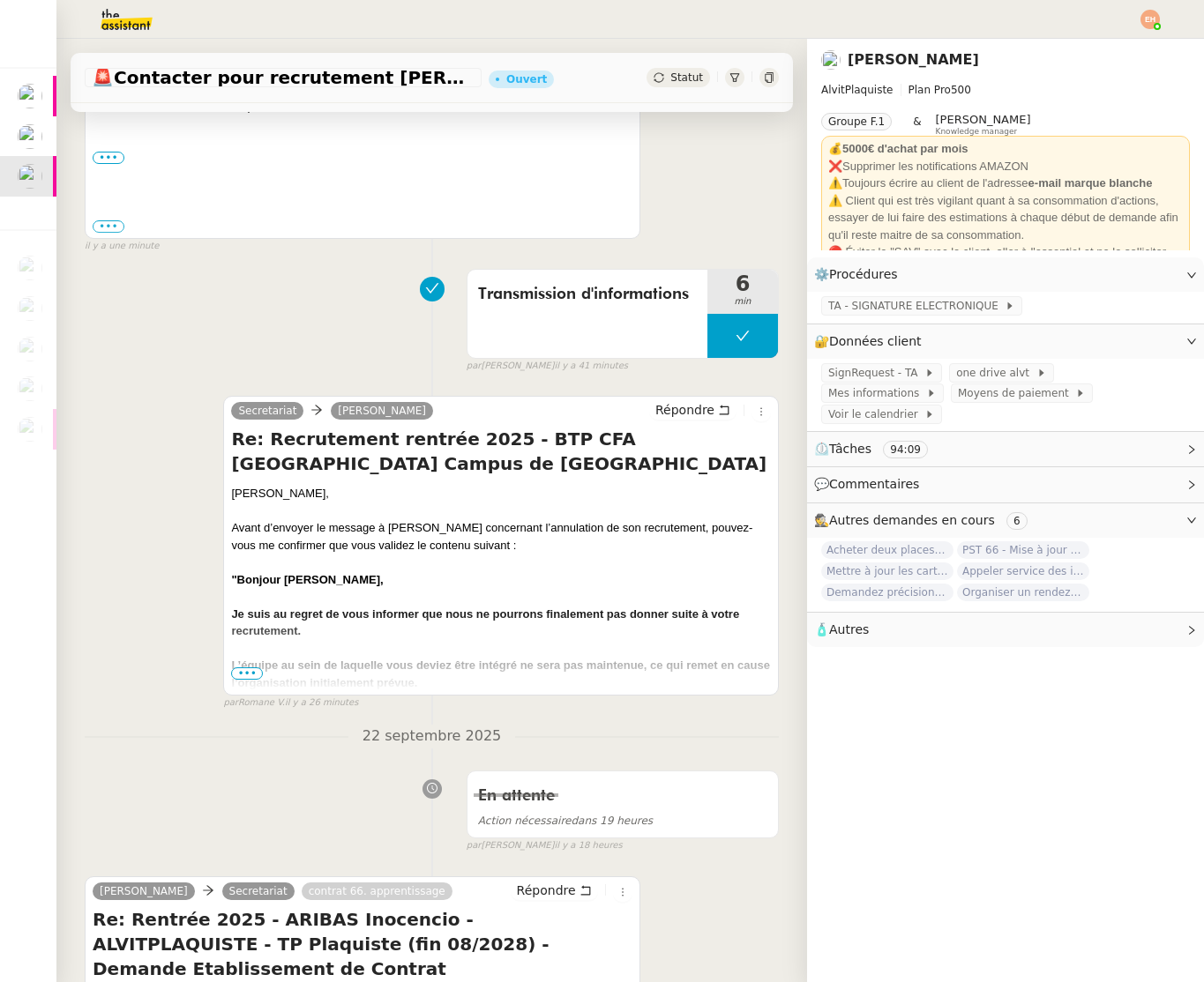
scroll to position [527, 0]
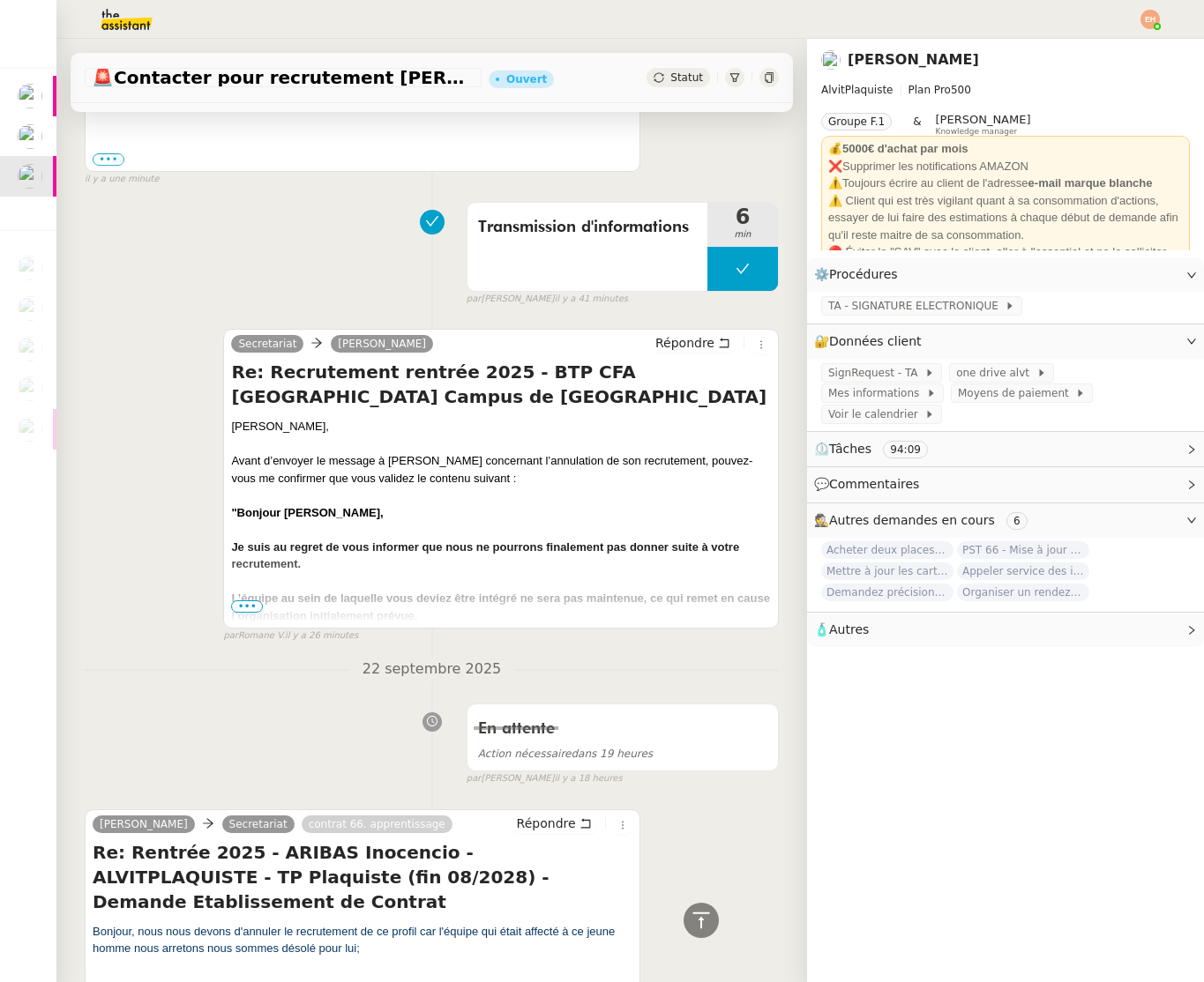
click at [244, 606] on span "•••" at bounding box center [247, 606] width 32 height 12
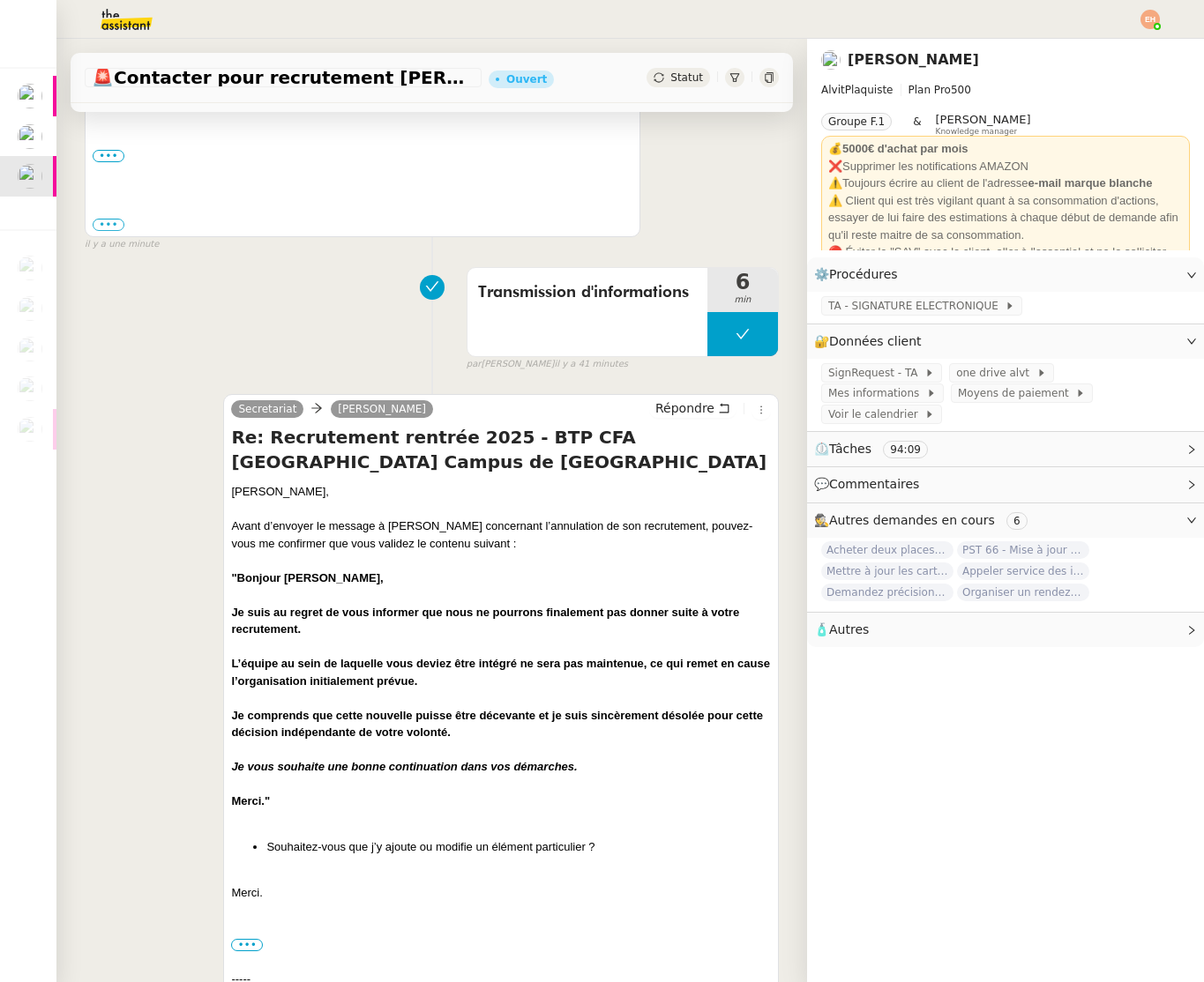
scroll to position [0, 0]
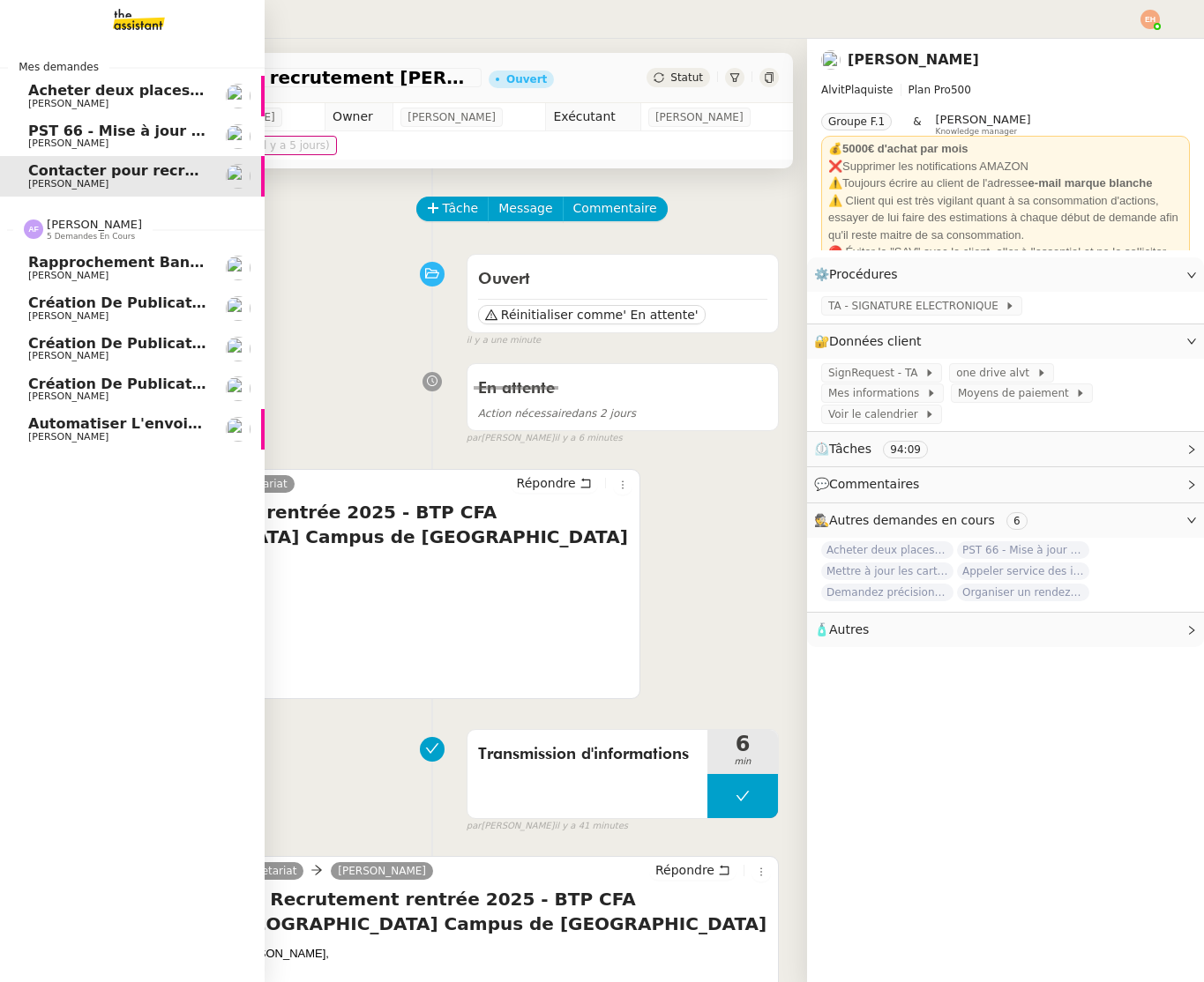
drag, startPoint x: 172, startPoint y: 142, endPoint x: 221, endPoint y: 211, distance: 84.6
click at [172, 142] on span "[PERSON_NAME]" at bounding box center [118, 143] width 178 height 11
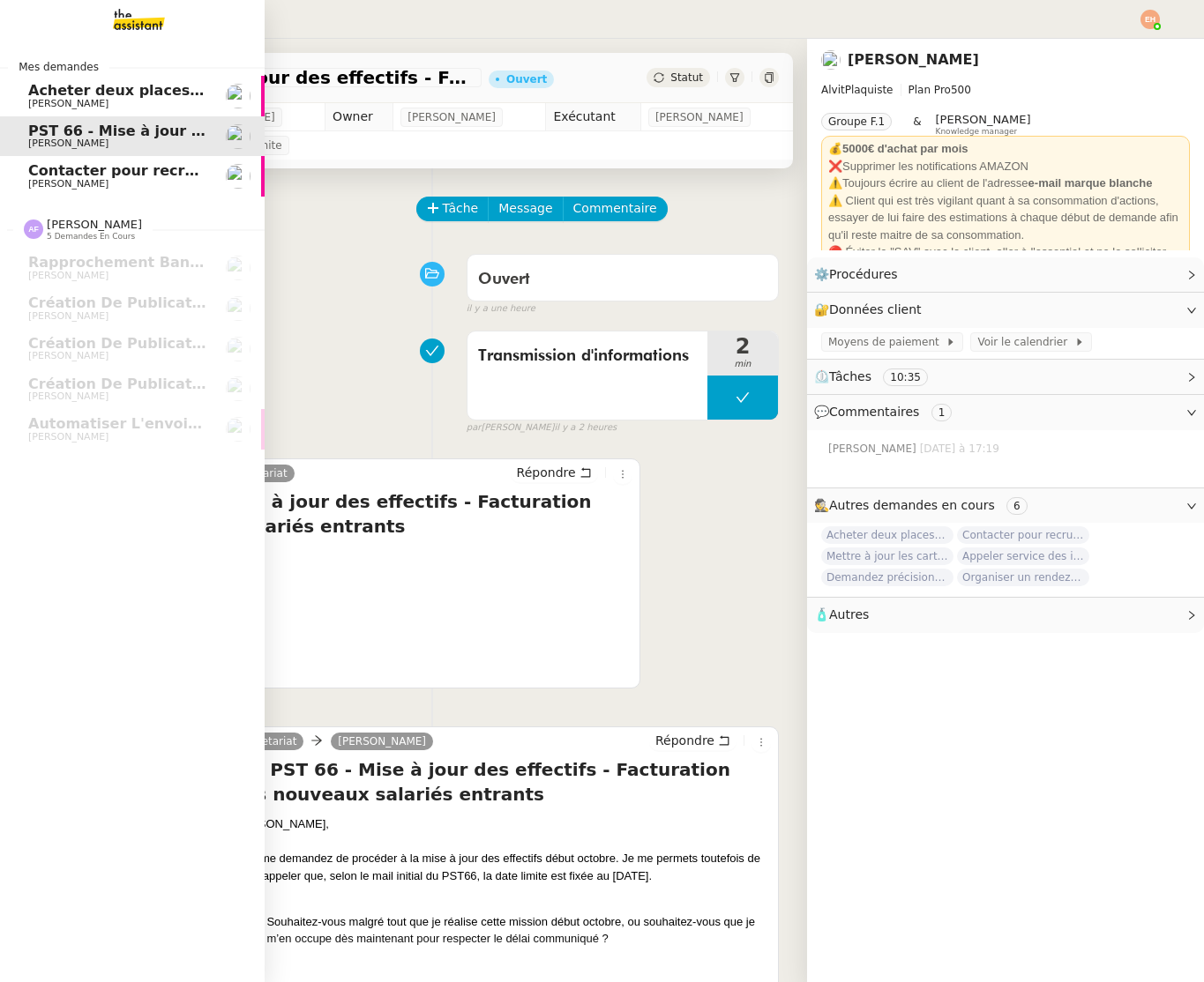
drag, startPoint x: 68, startPoint y: 93, endPoint x: 76, endPoint y: 167, distance: 74.4
click at [68, 93] on span "Acheter deux places de concert VIP" at bounding box center [169, 91] width 282 height 17
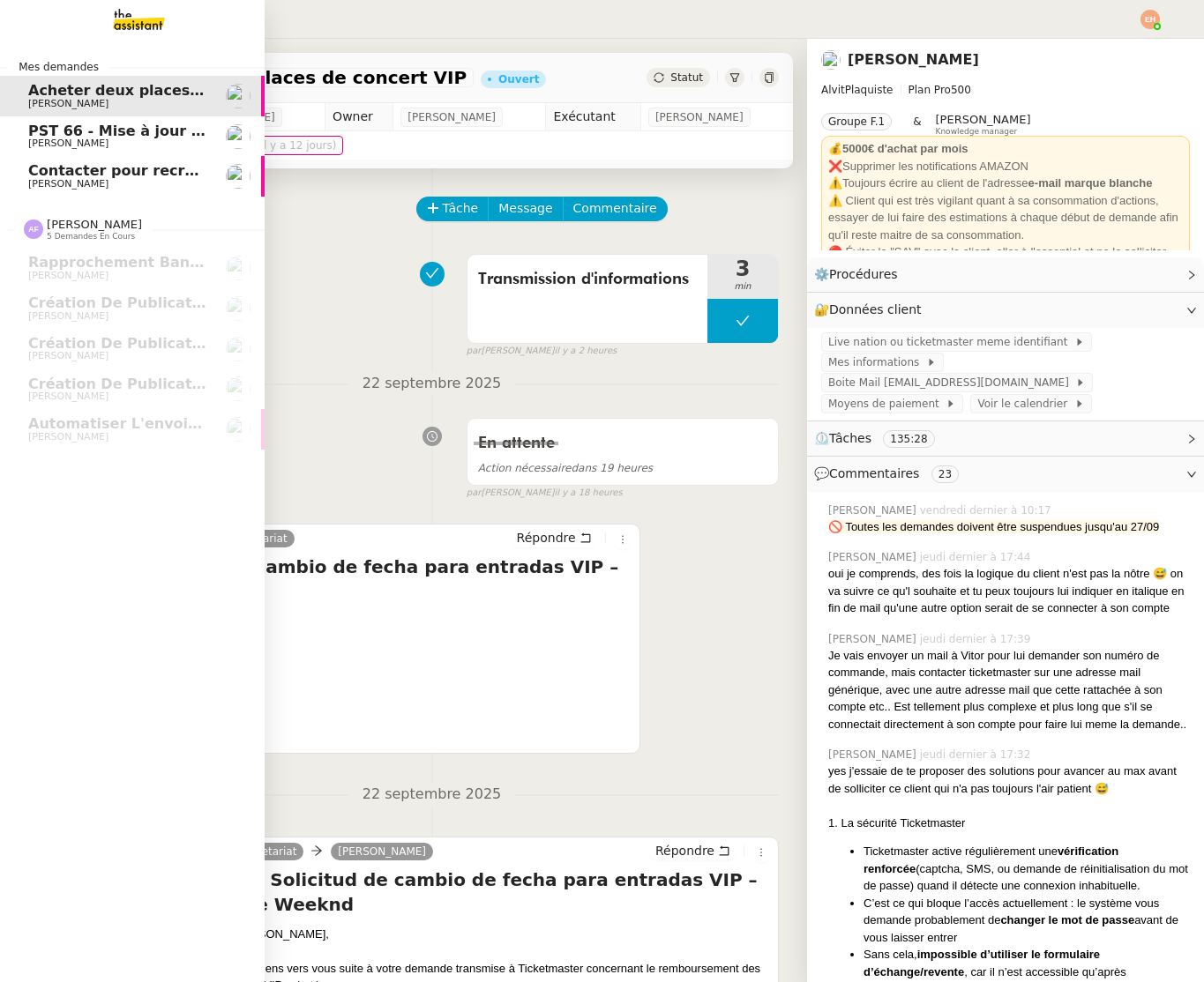
click at [107, 182] on span "[PERSON_NAME]" at bounding box center [118, 184] width 178 height 11
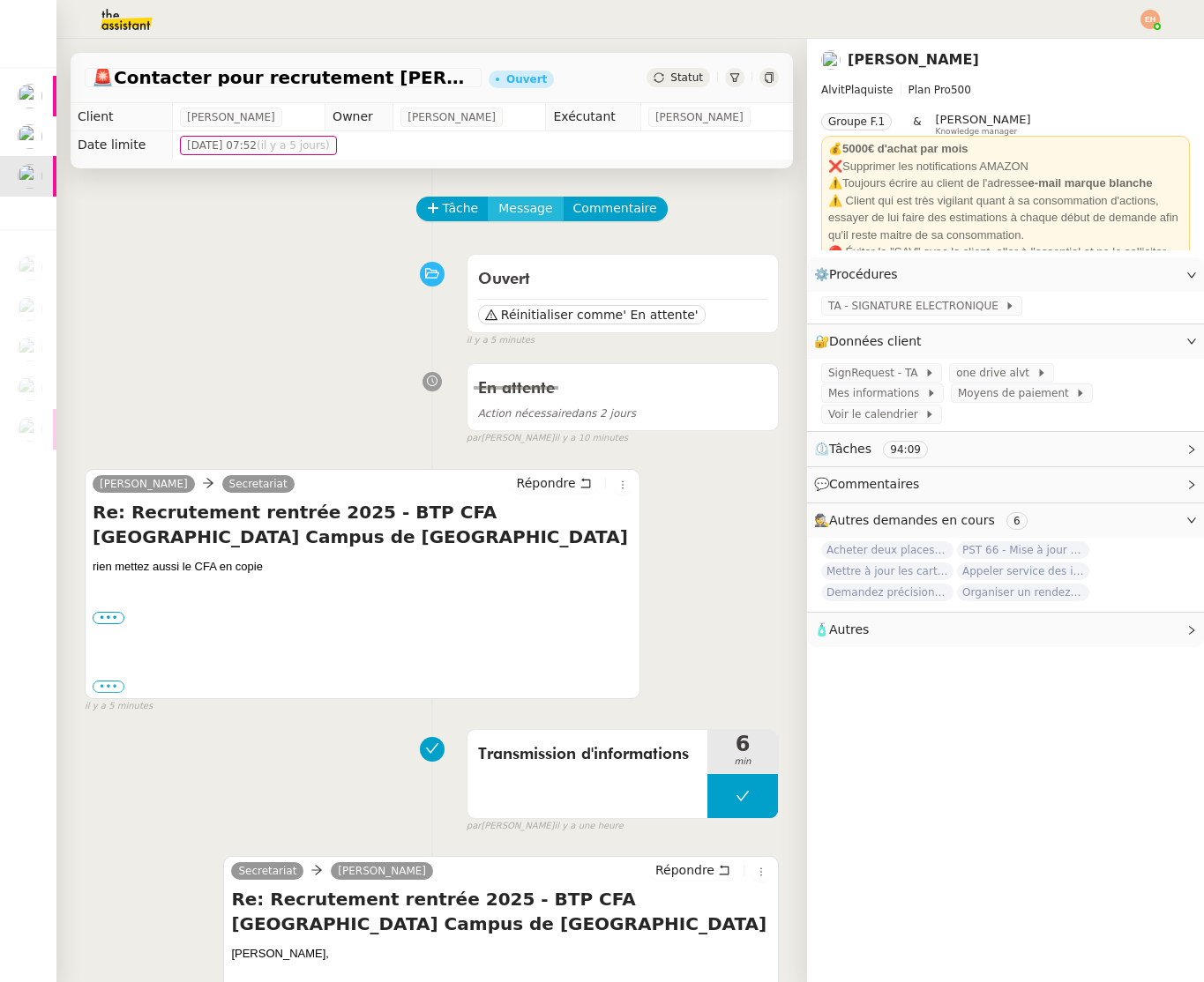
click at [512, 207] on span "Message" at bounding box center [525, 207] width 54 height 20
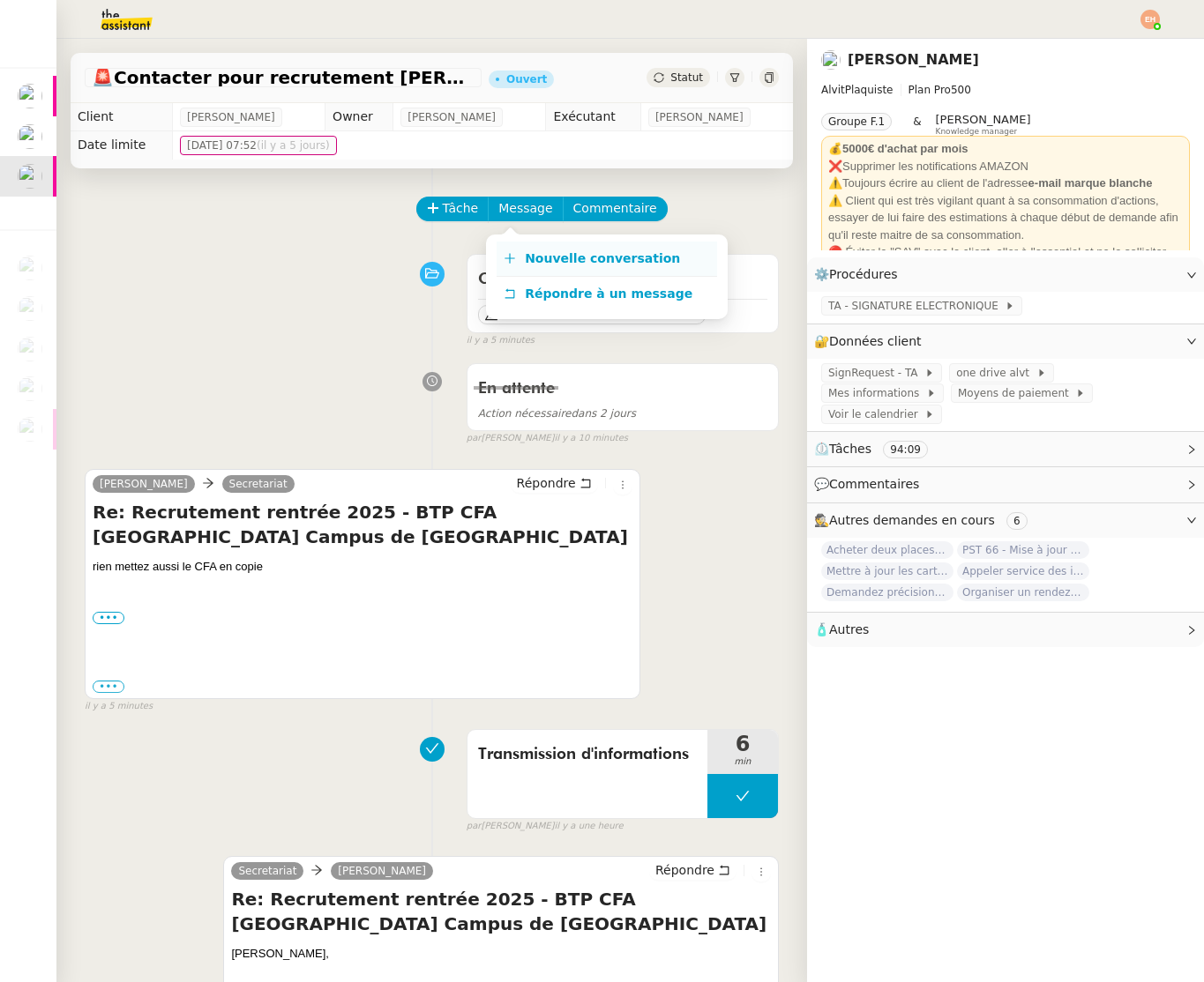
click at [517, 244] on link "Nouvelle conversation" at bounding box center [606, 259] width 221 height 35
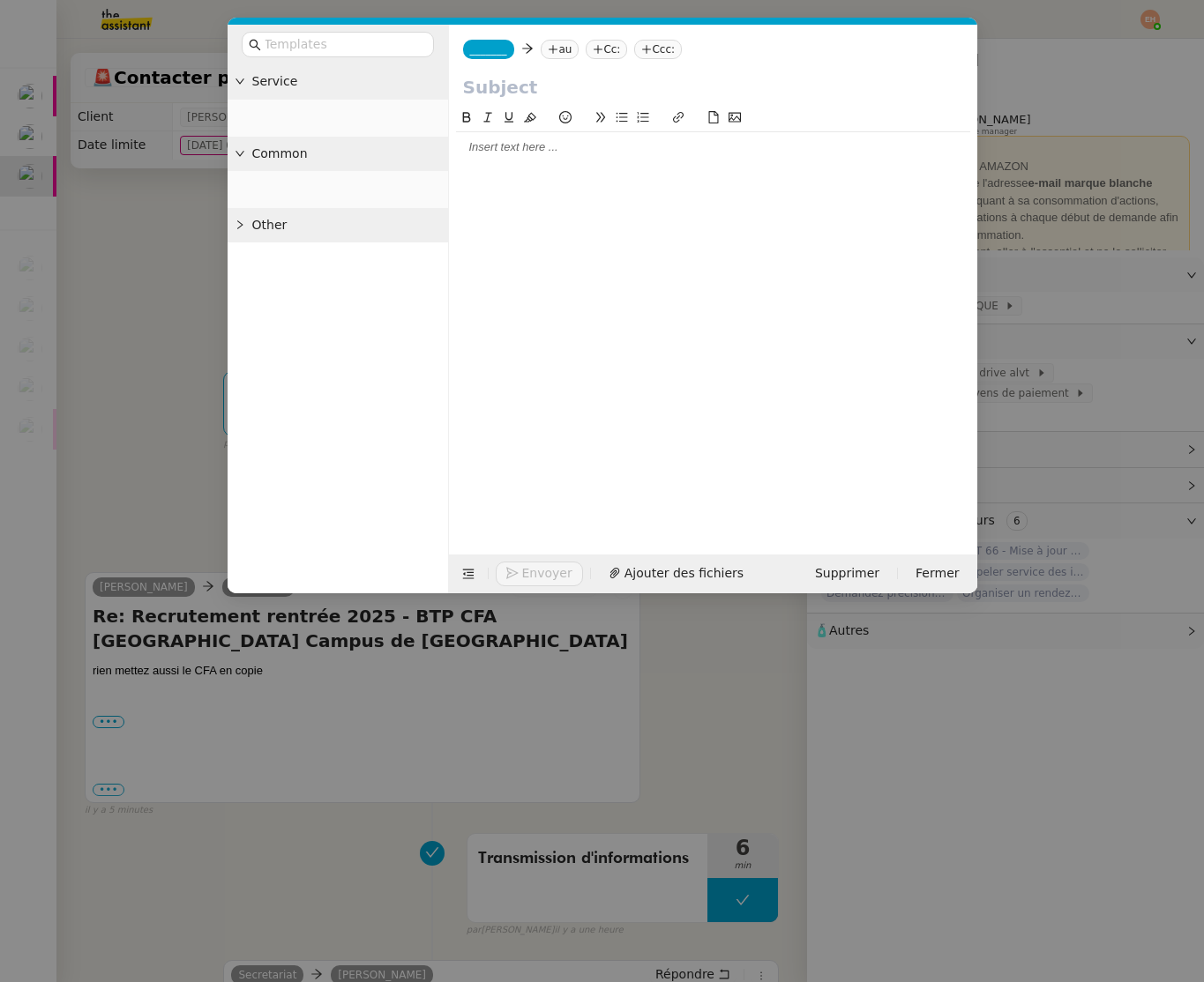
click at [250, 311] on div "Service Common Other" at bounding box center [338, 328] width 221 height 529
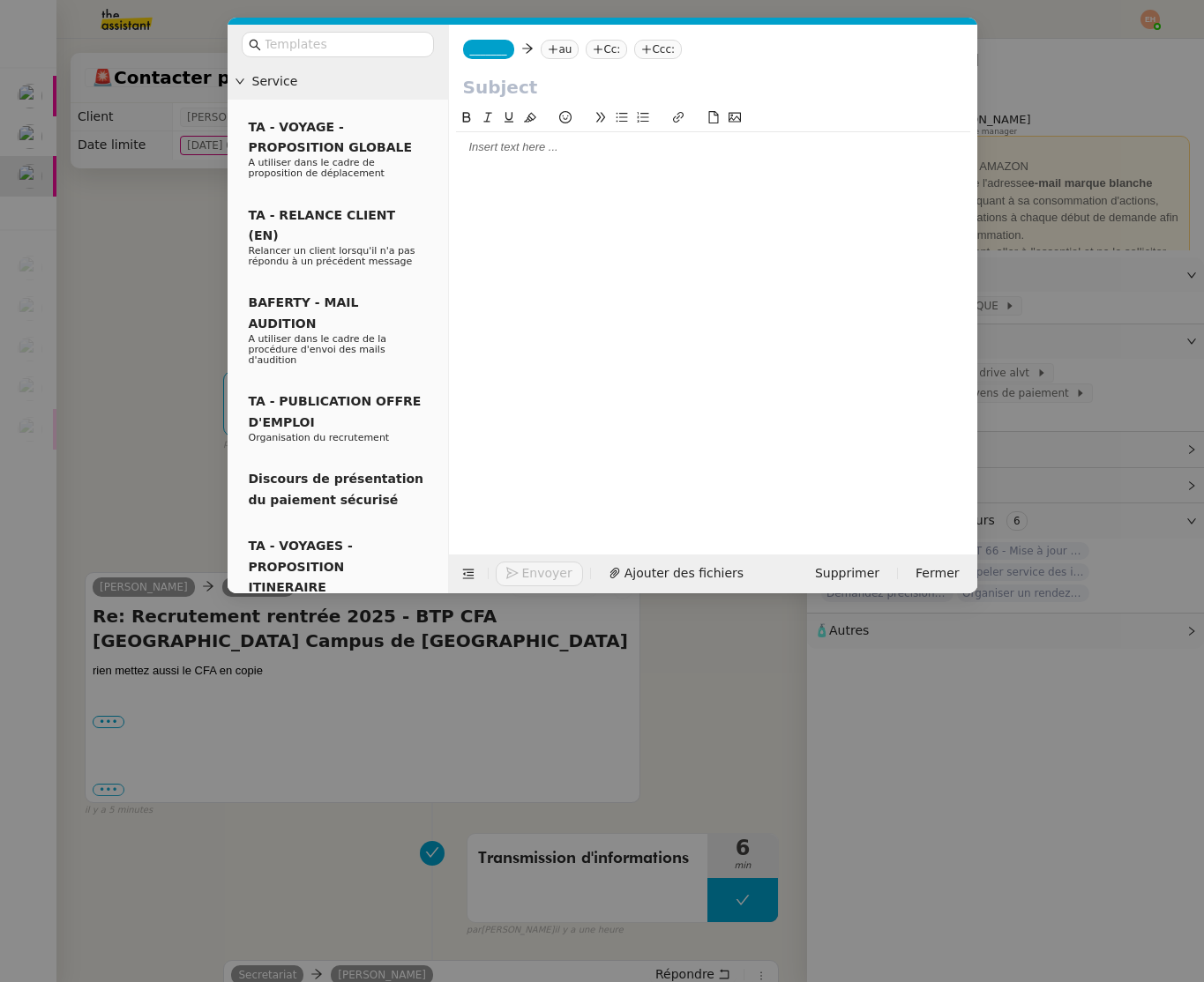
click at [106, 334] on nz-modal-container "Service TA - VOYAGE - PROPOSITION GLOBALE A utiliser dans le cadre de propositi…" at bounding box center [602, 491] width 1204 height 982
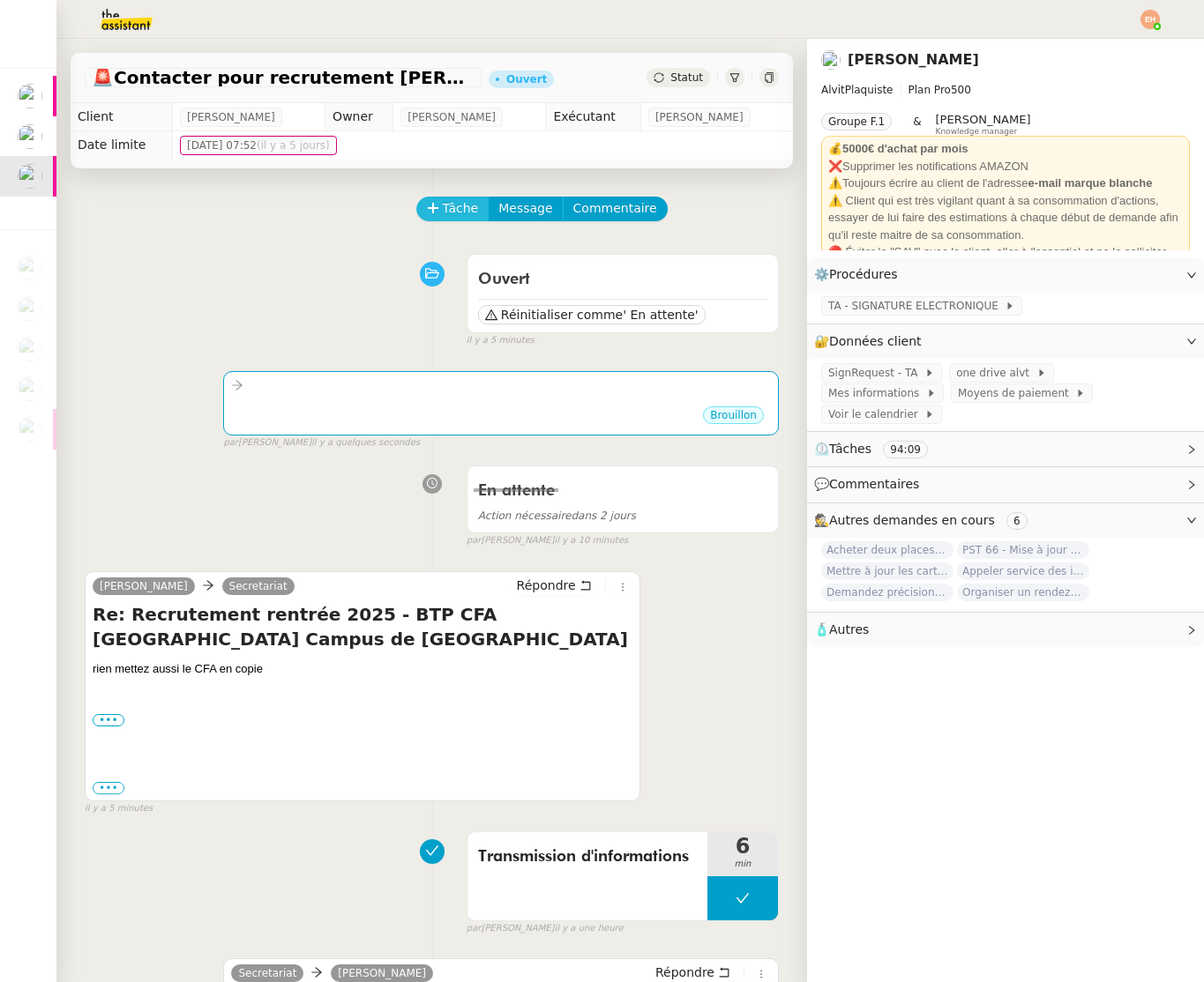
click at [449, 205] on span "Tâche" at bounding box center [461, 207] width 36 height 20
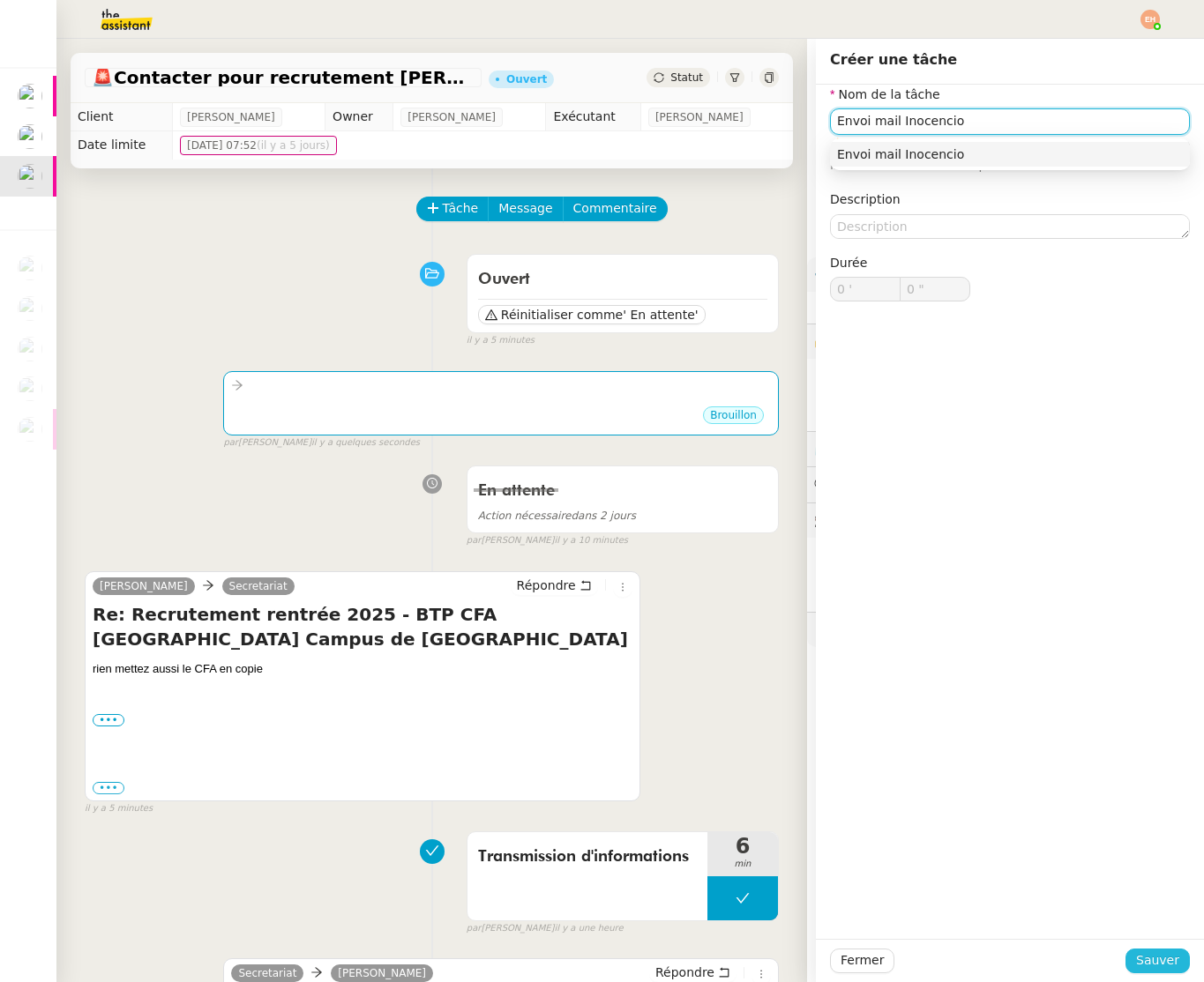
type input "Envoi mail Inocencio"
drag, startPoint x: 1162, startPoint y: 967, endPoint x: 1084, endPoint y: 910, distance: 96.6
click at [545, 964] on span "Sauver" at bounding box center [1157, 960] width 43 height 20
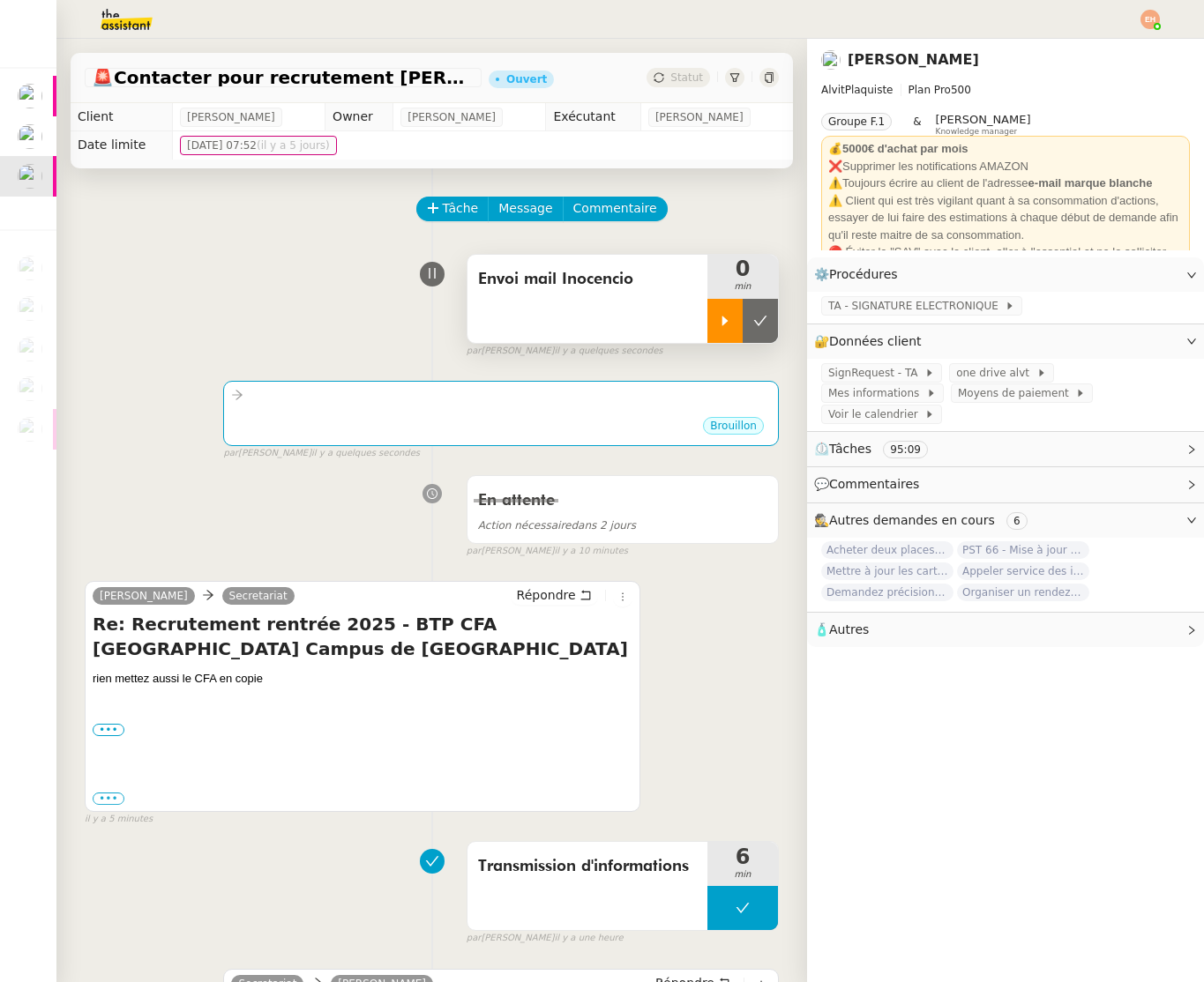
click at [545, 316] on div at bounding box center [724, 321] width 35 height 44
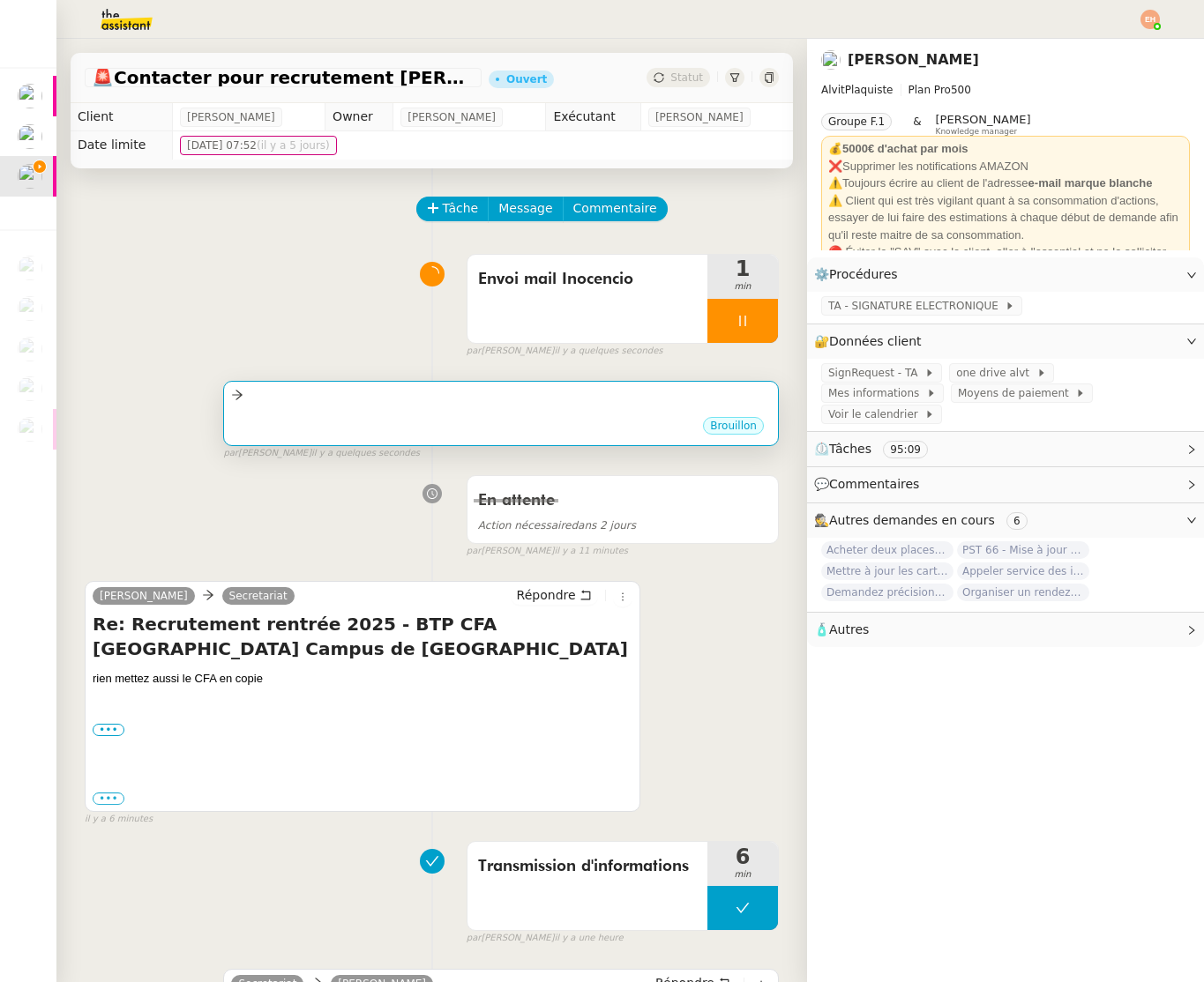
click at [480, 402] on div at bounding box center [501, 395] width 539 height 20
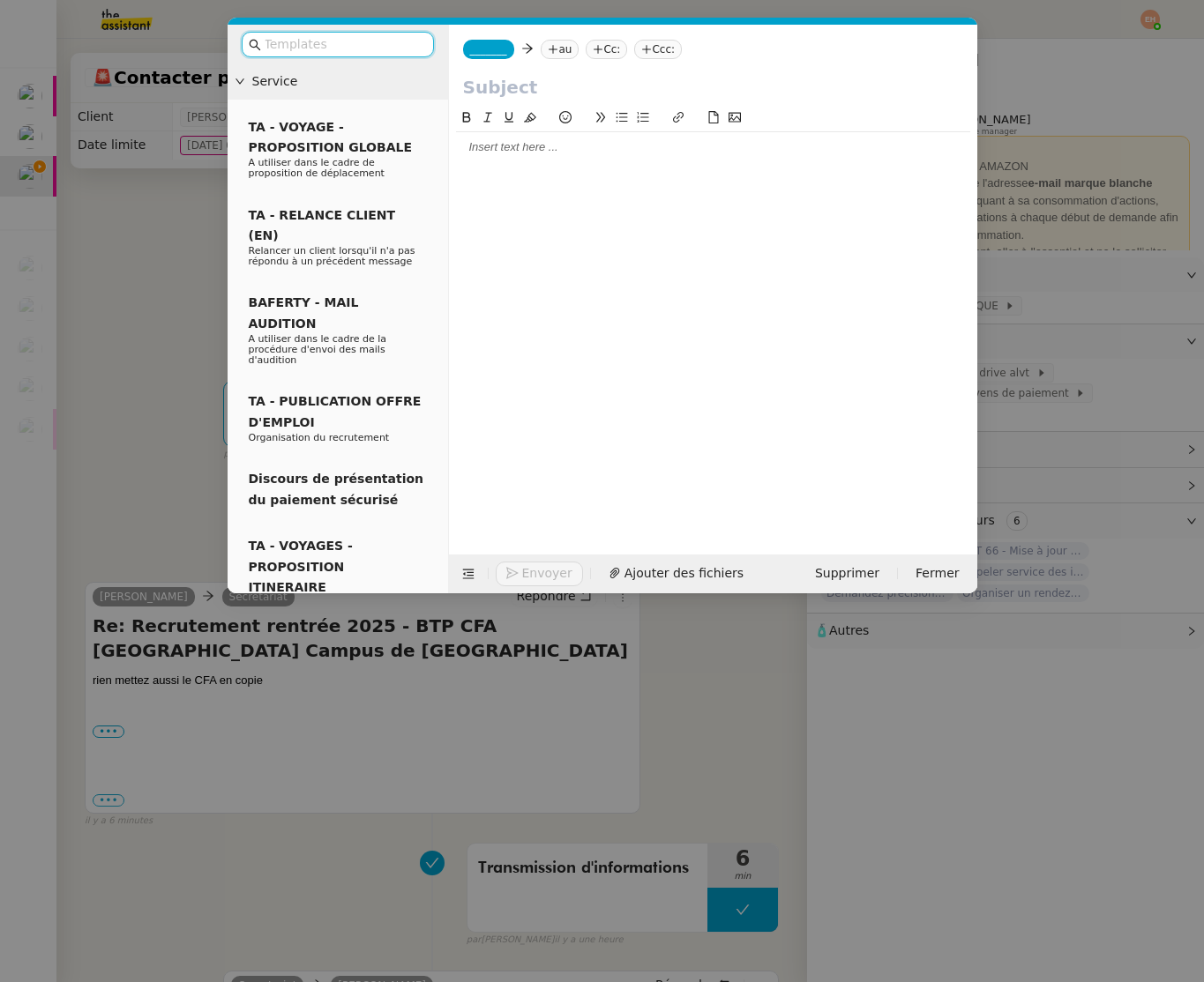
click at [528, 94] on input "text" at bounding box center [712, 87] width 500 height 27
paste input "Annulation de votre recrutement – ALVITPLAQUISTE"
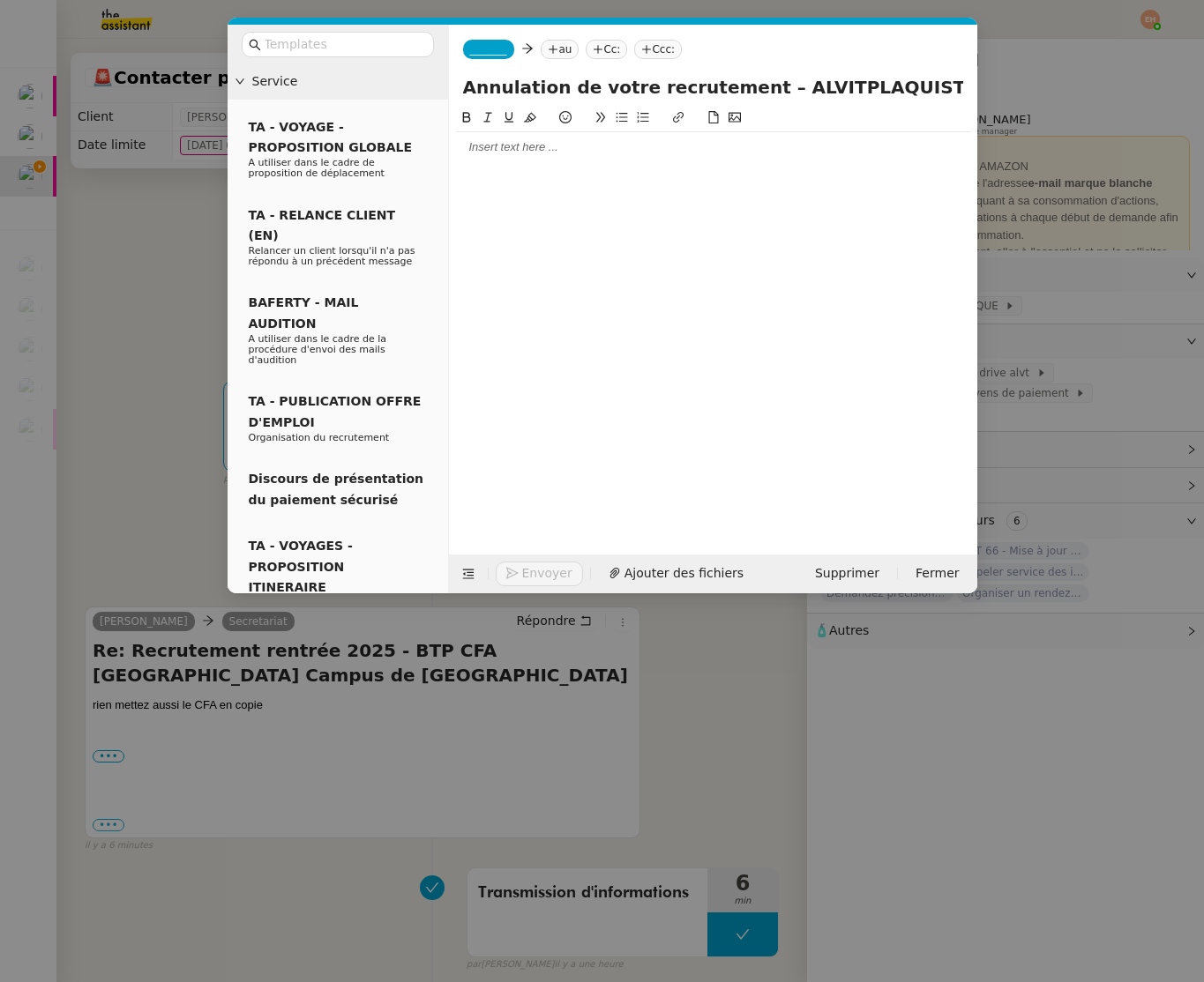
type input "Annulation de votre recrutement – ALVITPLAQUISTE"
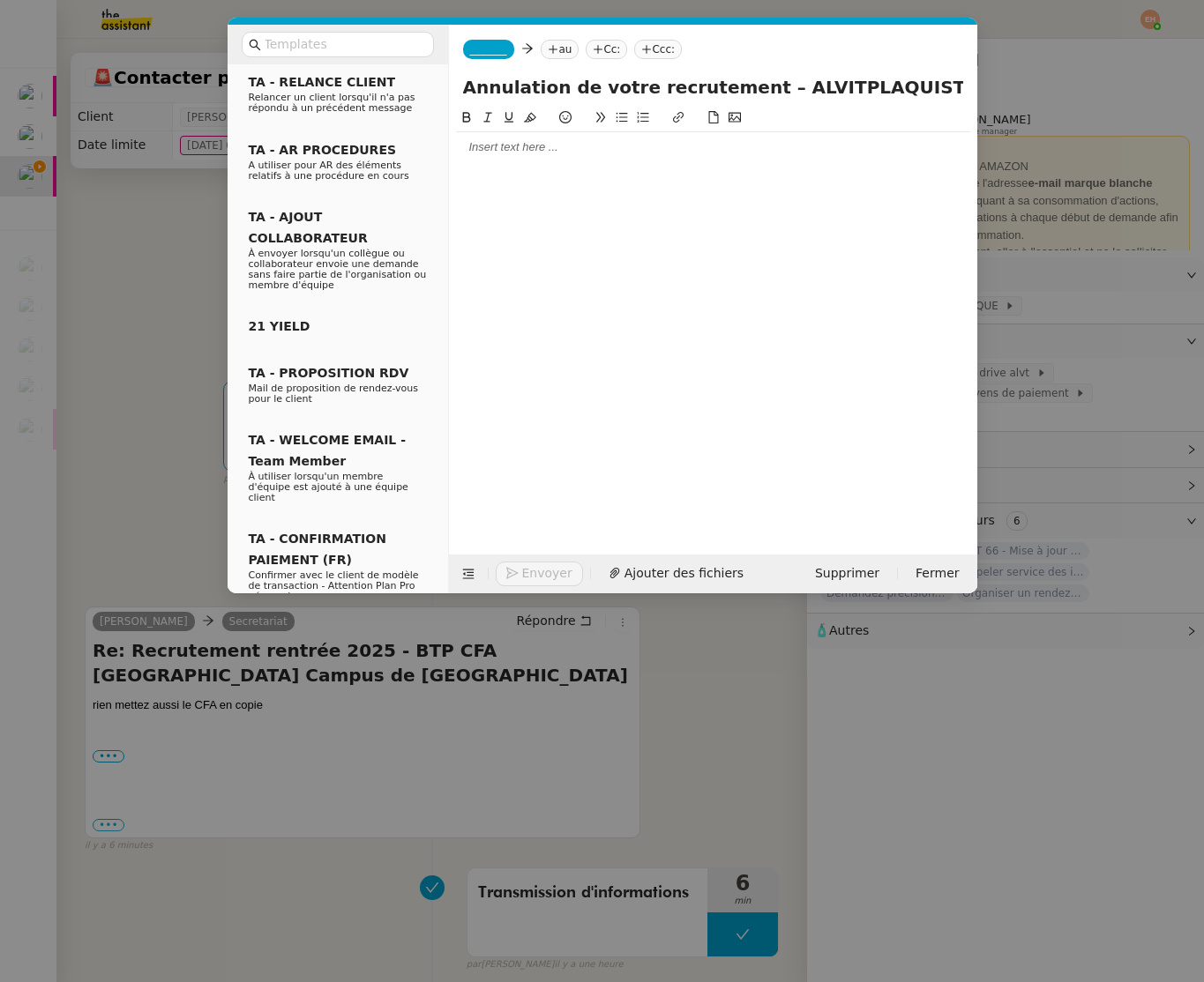
scroll to position [966, 0]
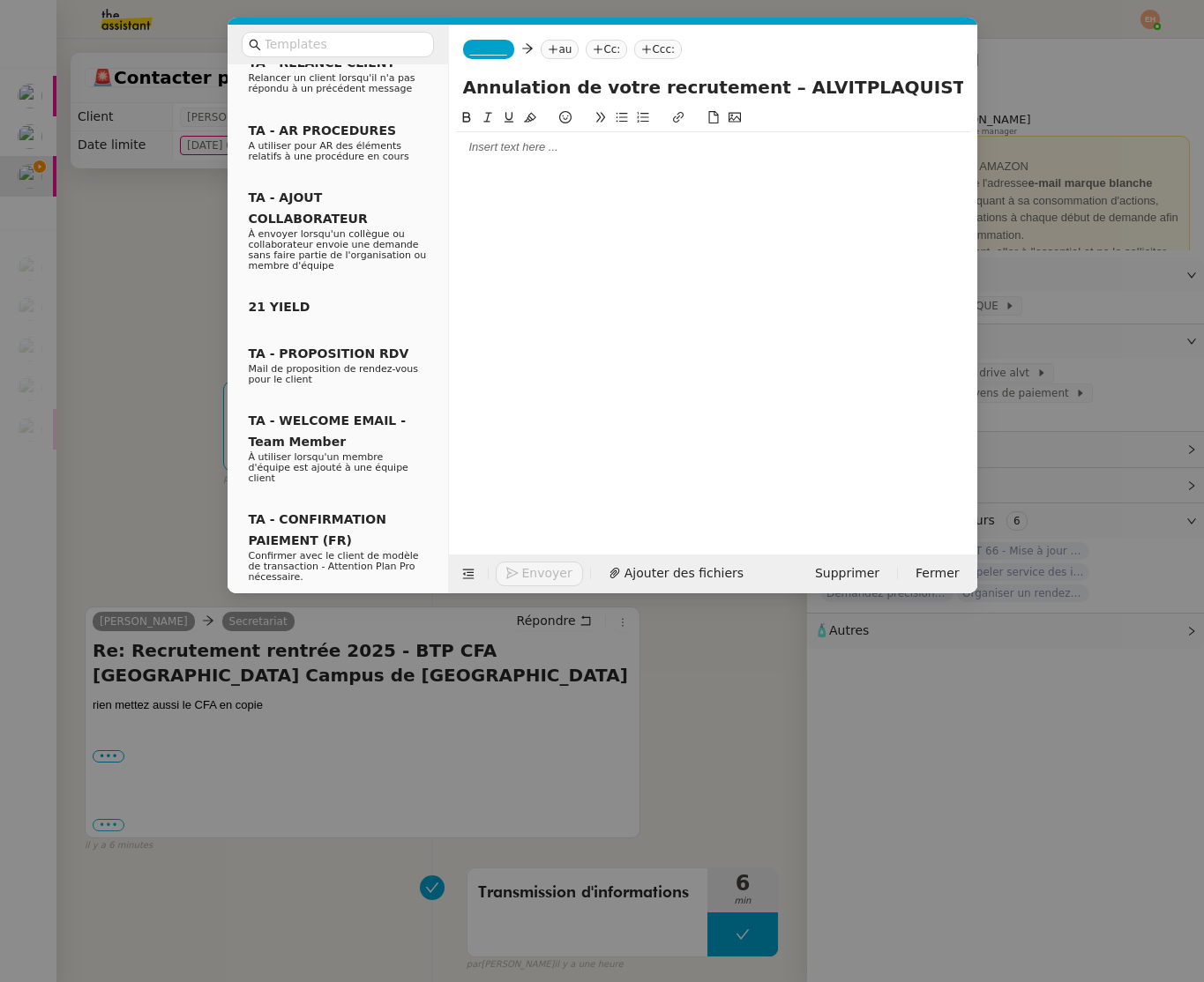
click at [135, 507] on nz-modal-container "Service TA - VOYAGE - PROPOSITION GLOBALE A utiliser dans le cadre de propositi…" at bounding box center [602, 491] width 1204 height 982
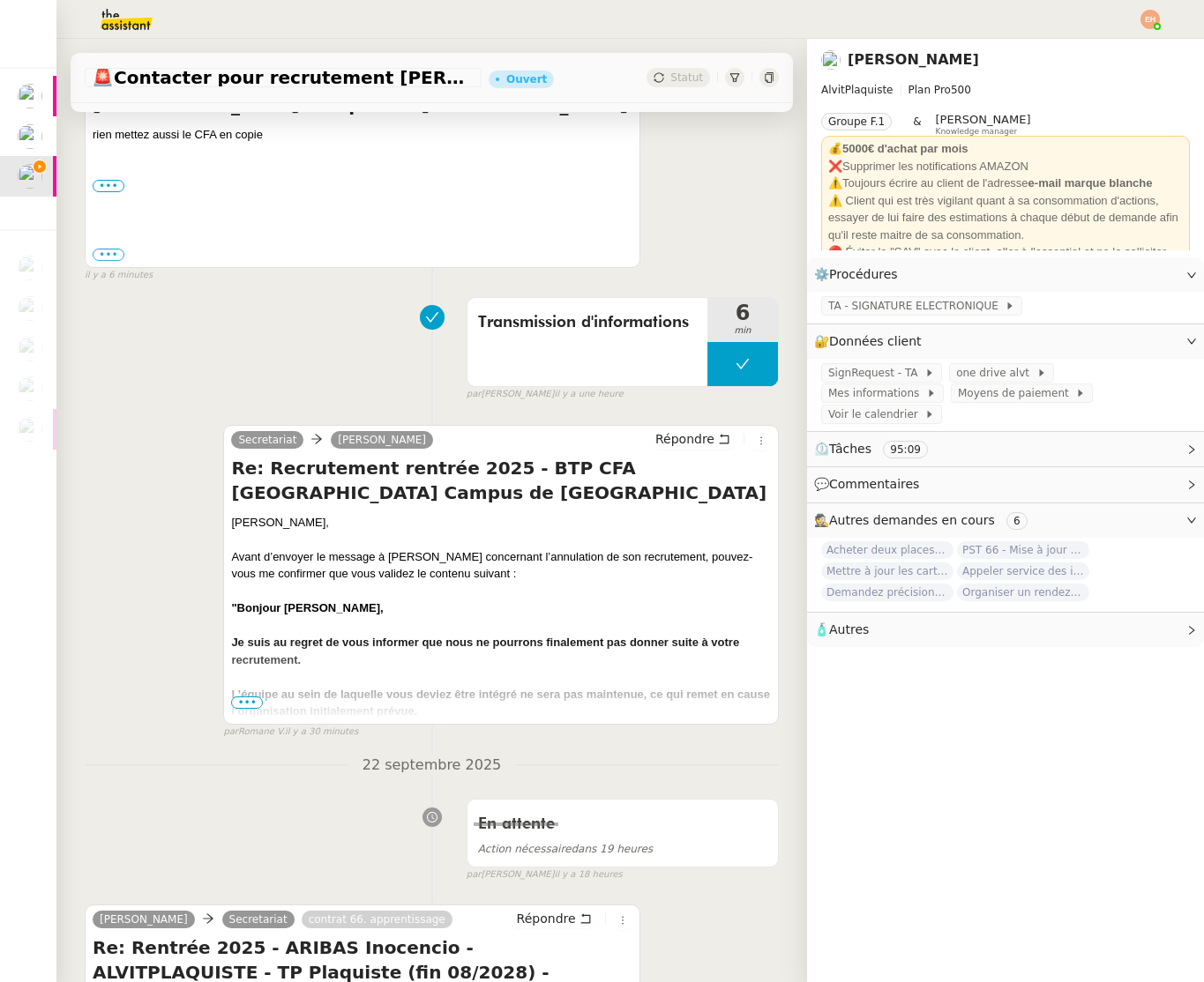
scroll to position [790, 0]
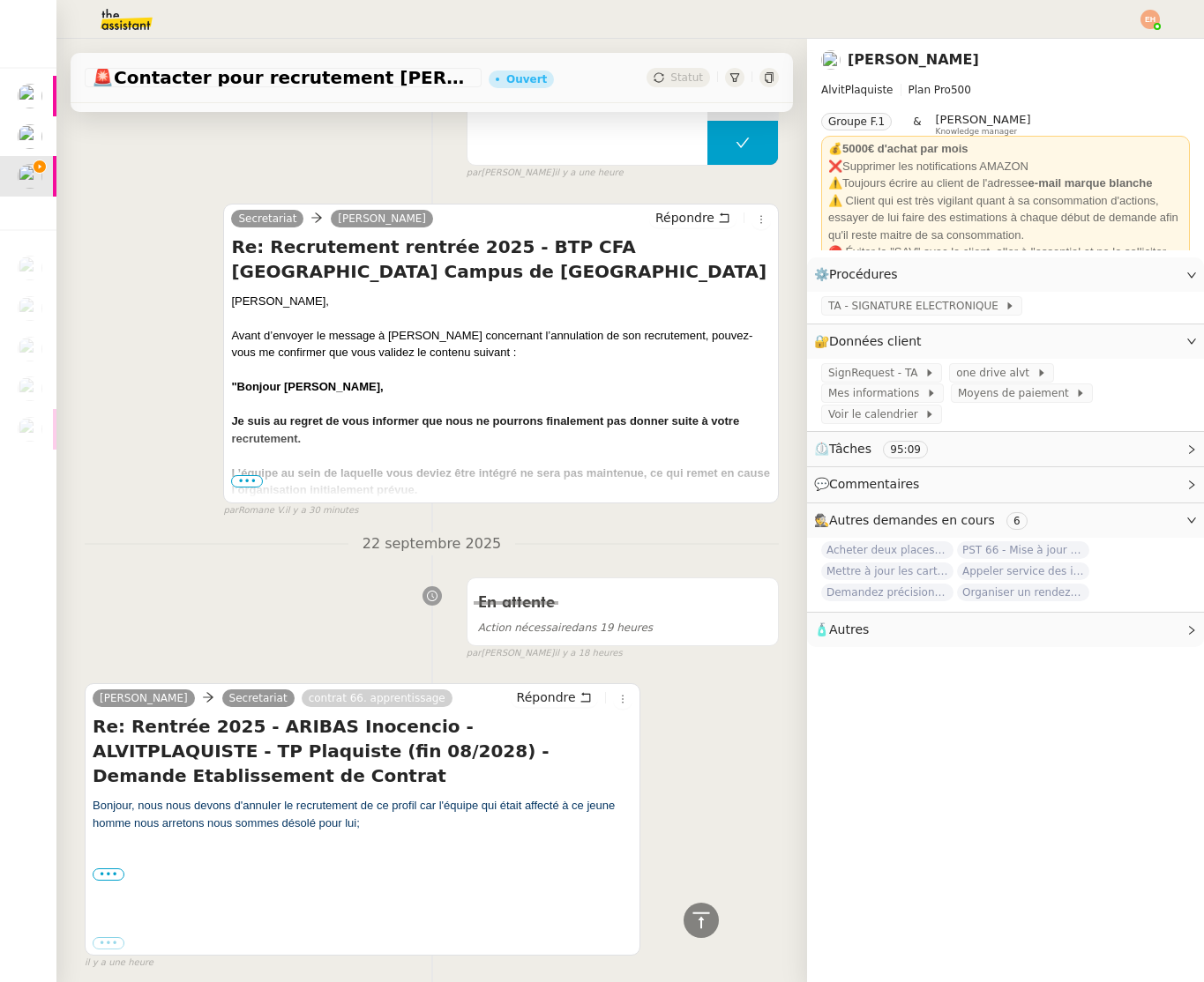
click at [243, 481] on span "•••" at bounding box center [247, 481] width 32 height 12
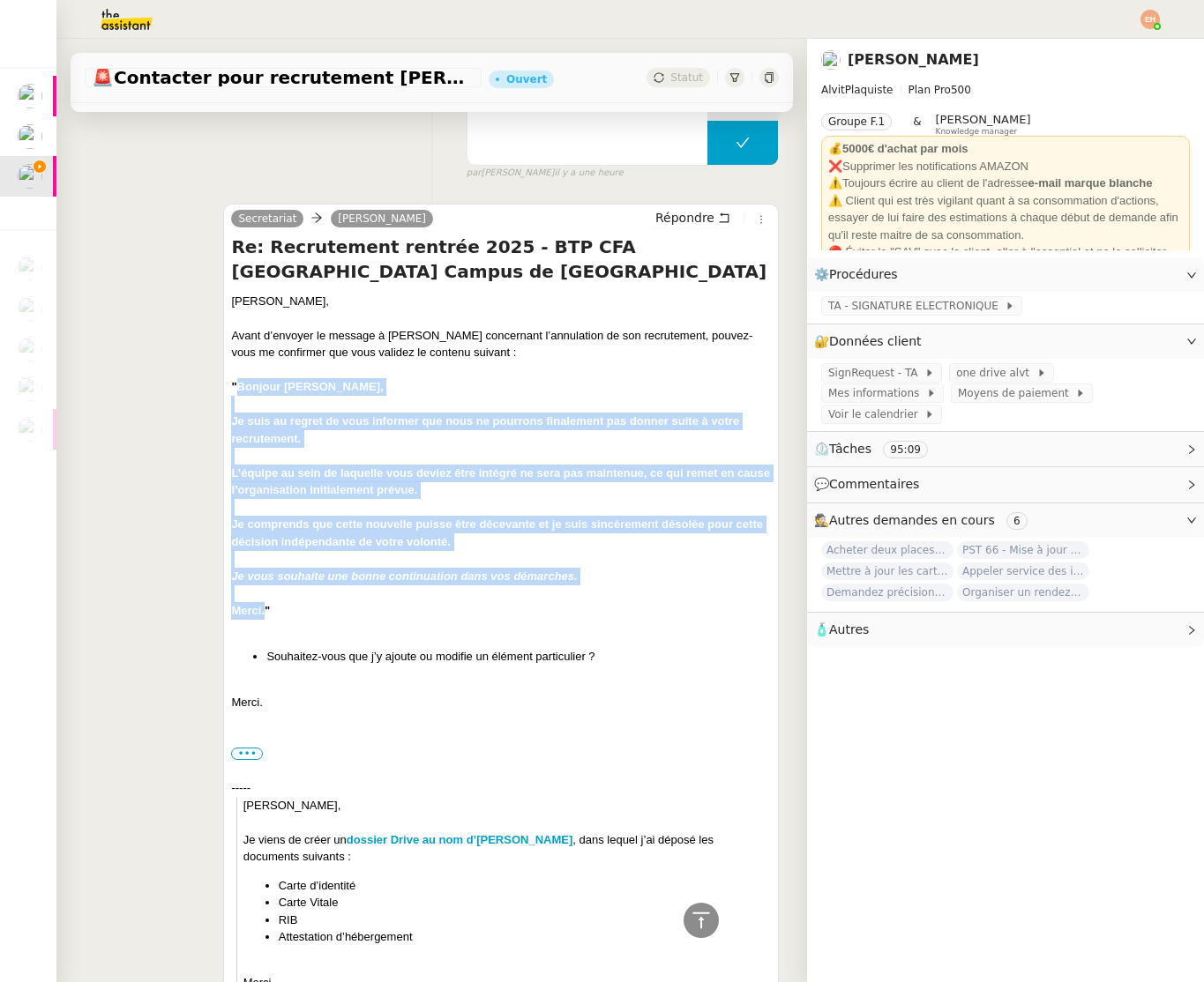
drag, startPoint x: 238, startPoint y: 382, endPoint x: 268, endPoint y: 564, distance: 184.5
click at [264, 605] on div "Vitor, Avant d’envoyer le message à Inocencio concernant l’annulation de son re…" at bounding box center [501, 847] width 539 height 1110
copy div "Bonjour Inocencio, Je suis au regret de vous informer que nous ne pourrons fina…"
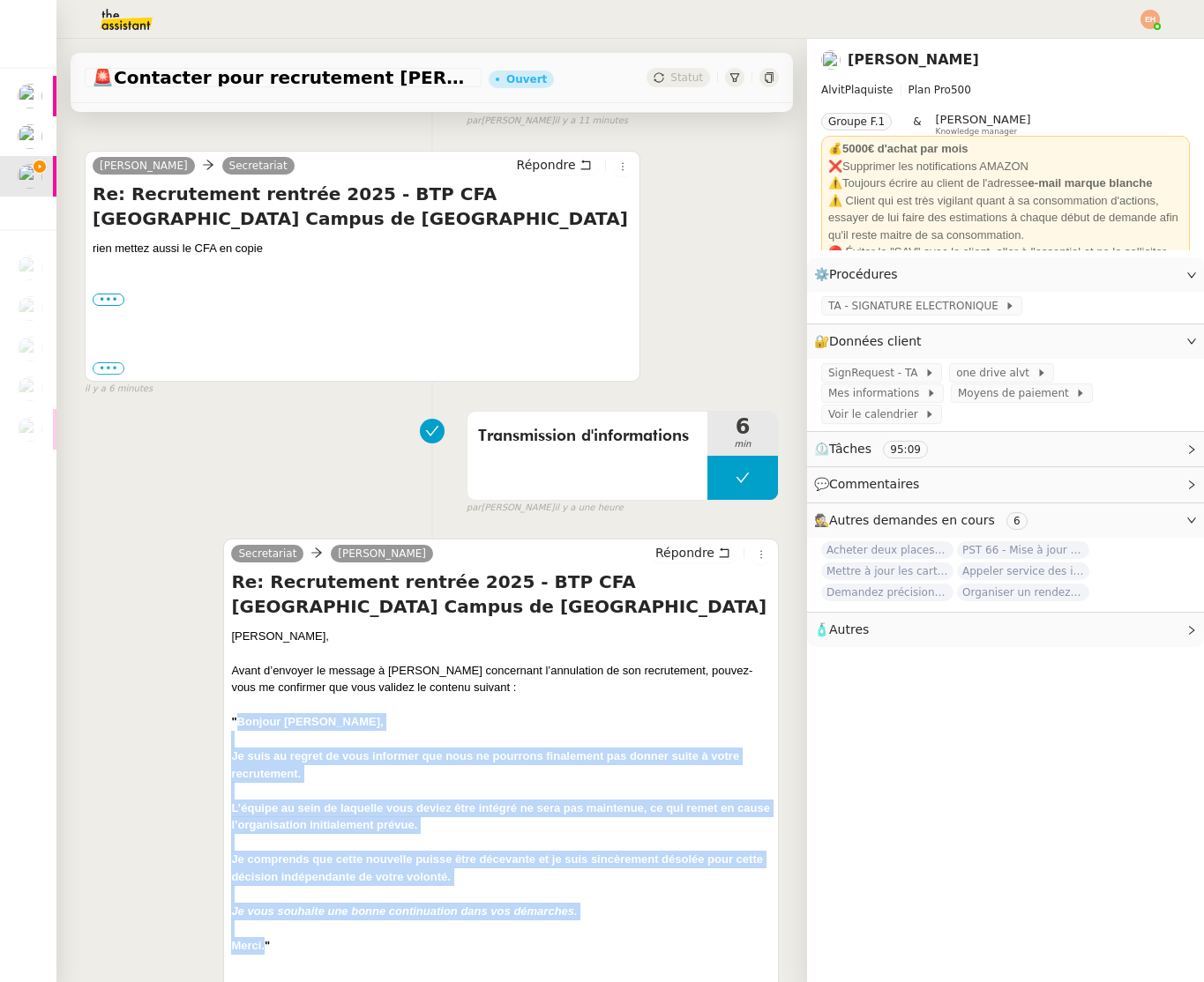
scroll to position [0, 0]
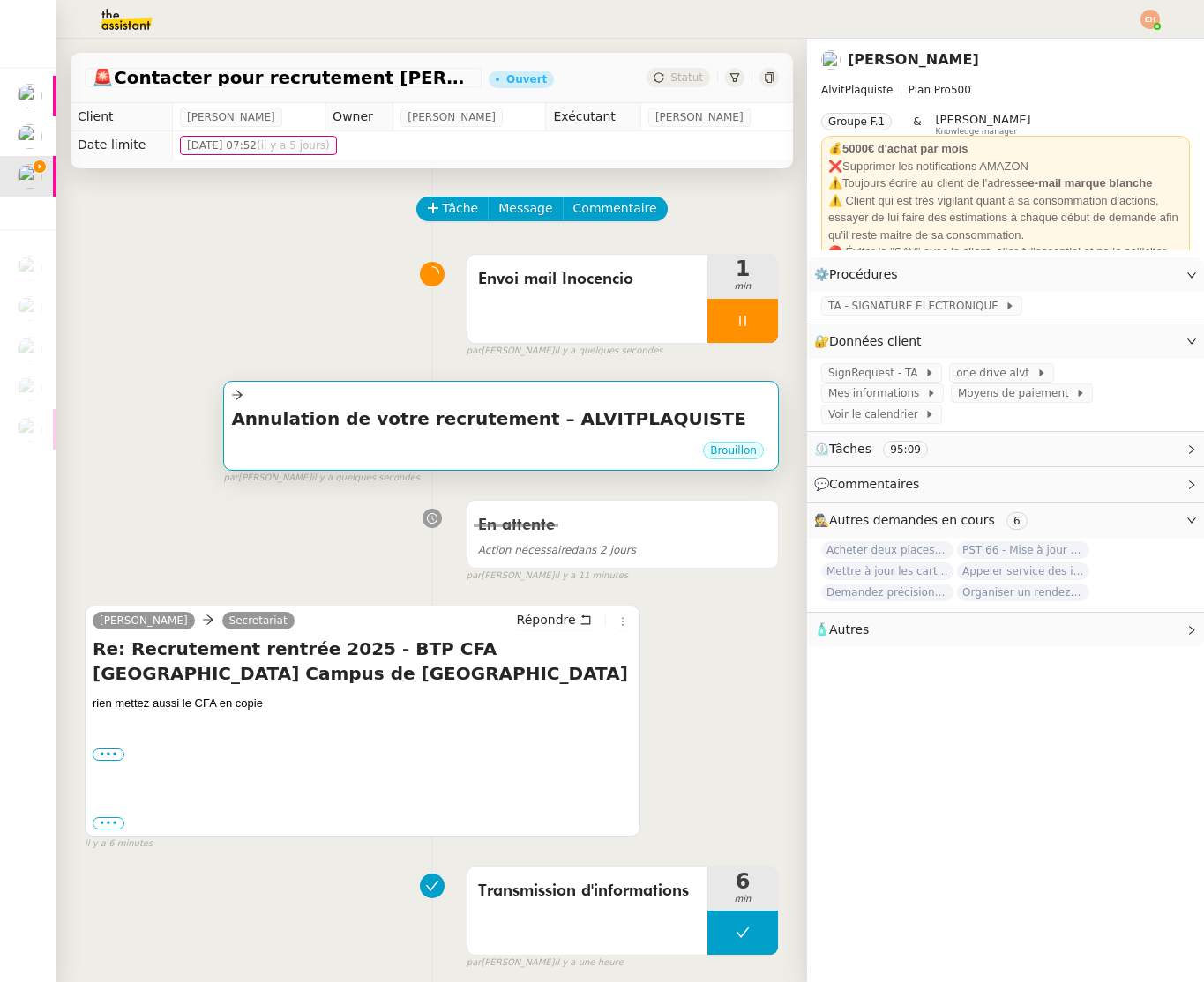
click at [337, 424] on h4 "Annulation de votre recrutement – ALVITPLAQUISTE" at bounding box center [501, 419] width 539 height 25
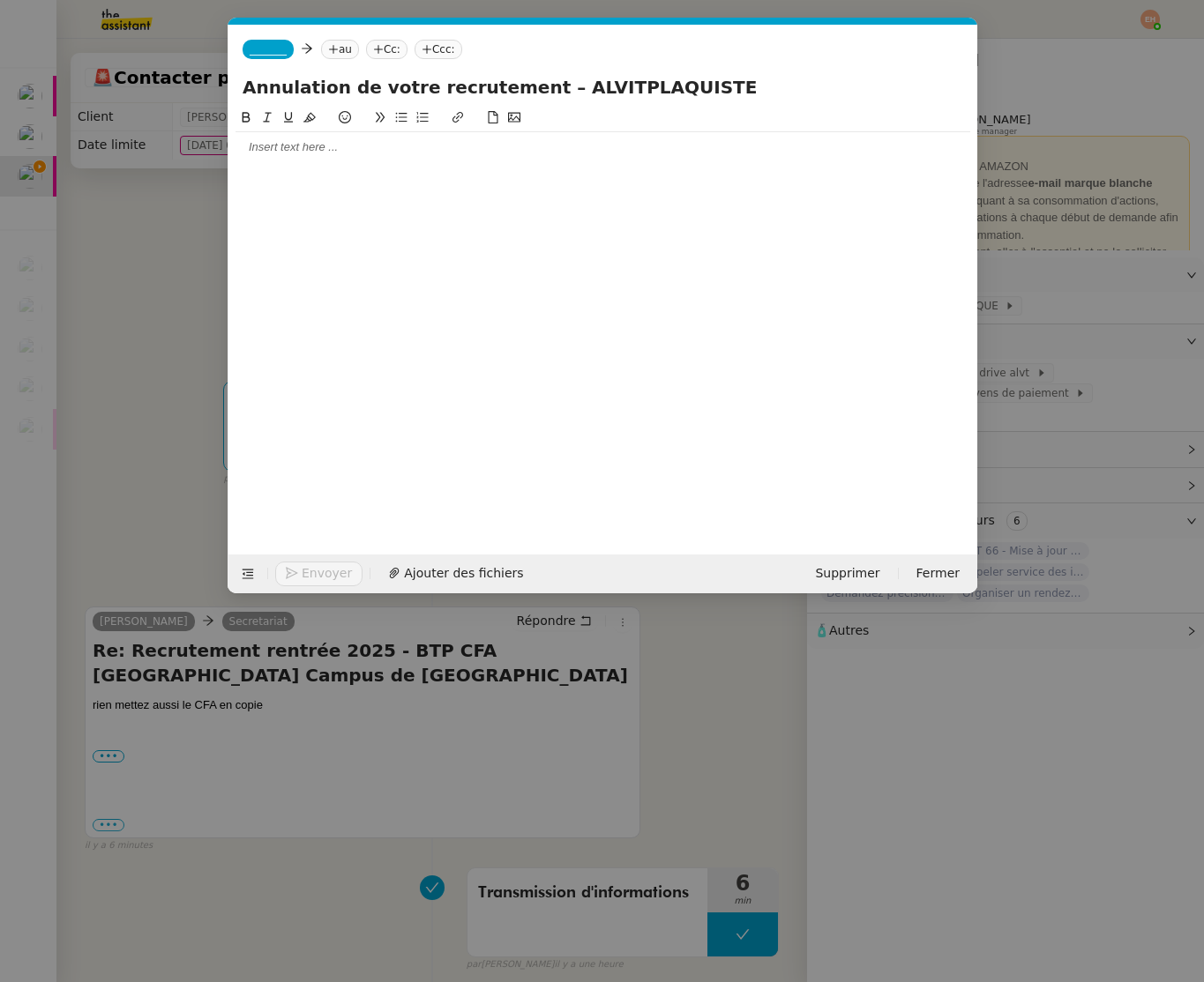
scroll to position [0, 37]
click at [420, 165] on div at bounding box center [602, 316] width 734 height 420
click at [394, 156] on div at bounding box center [602, 146] width 734 height 30
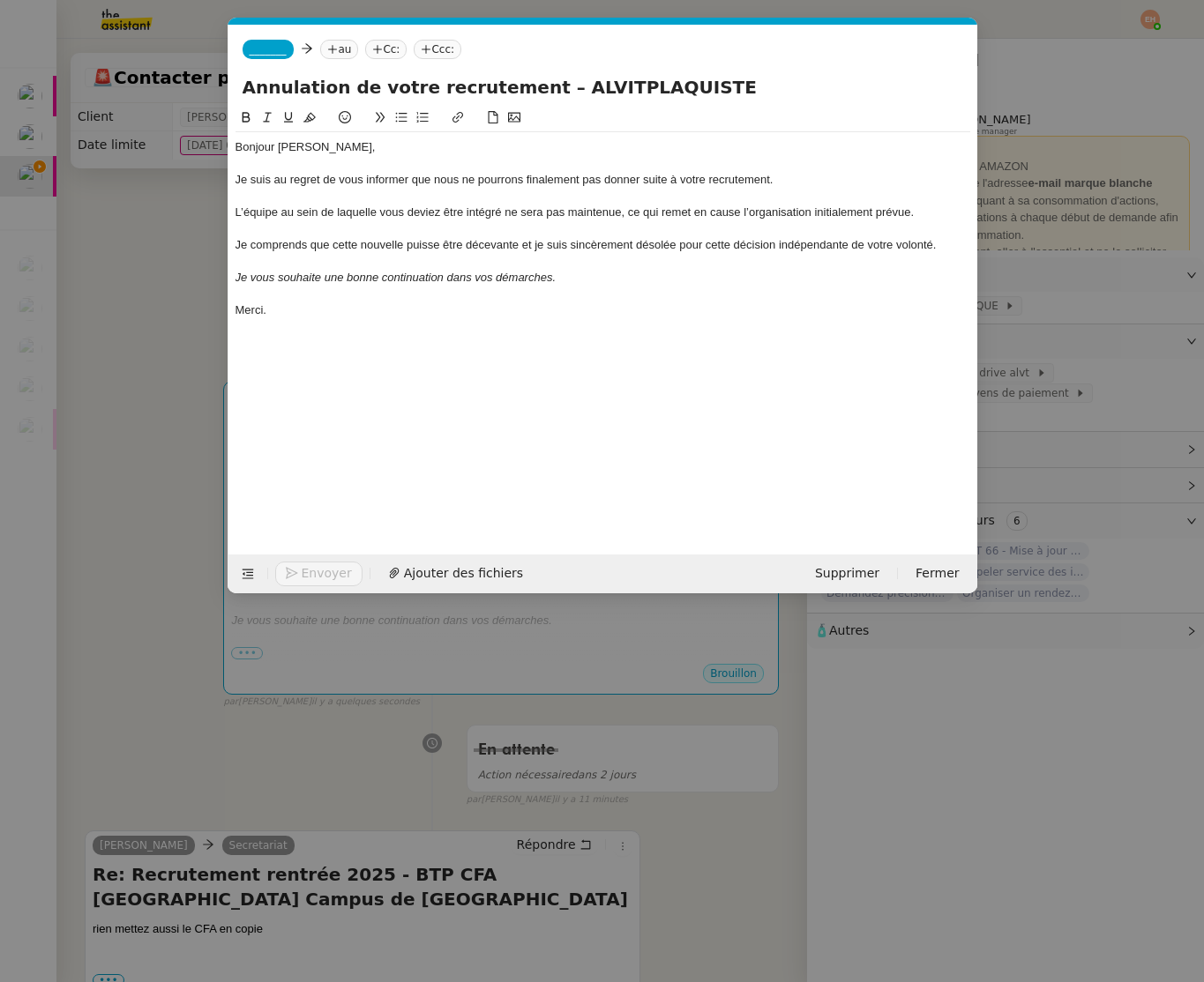
click at [375, 296] on div at bounding box center [602, 294] width 734 height 16
click at [279, 50] on span "_______" at bounding box center [268, 49] width 37 height 12
click at [292, 76] on span "Majao" at bounding box center [334, 77] width 169 height 14
click at [326, 48] on icon at bounding box center [327, 49] width 11 height 11
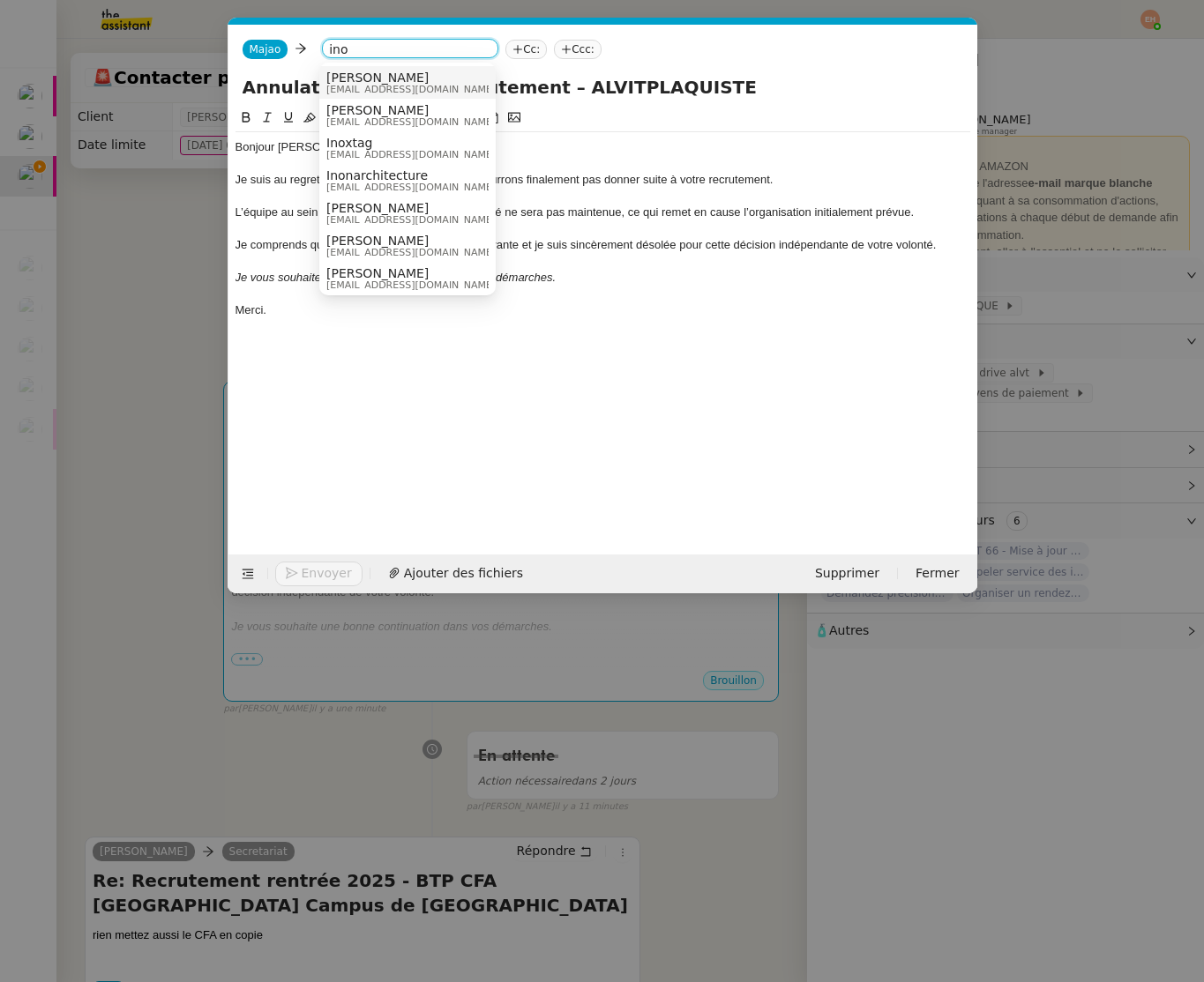
type input "ino"
click at [388, 82] on span "Inocencio Aribas" at bounding box center [410, 77] width 169 height 14
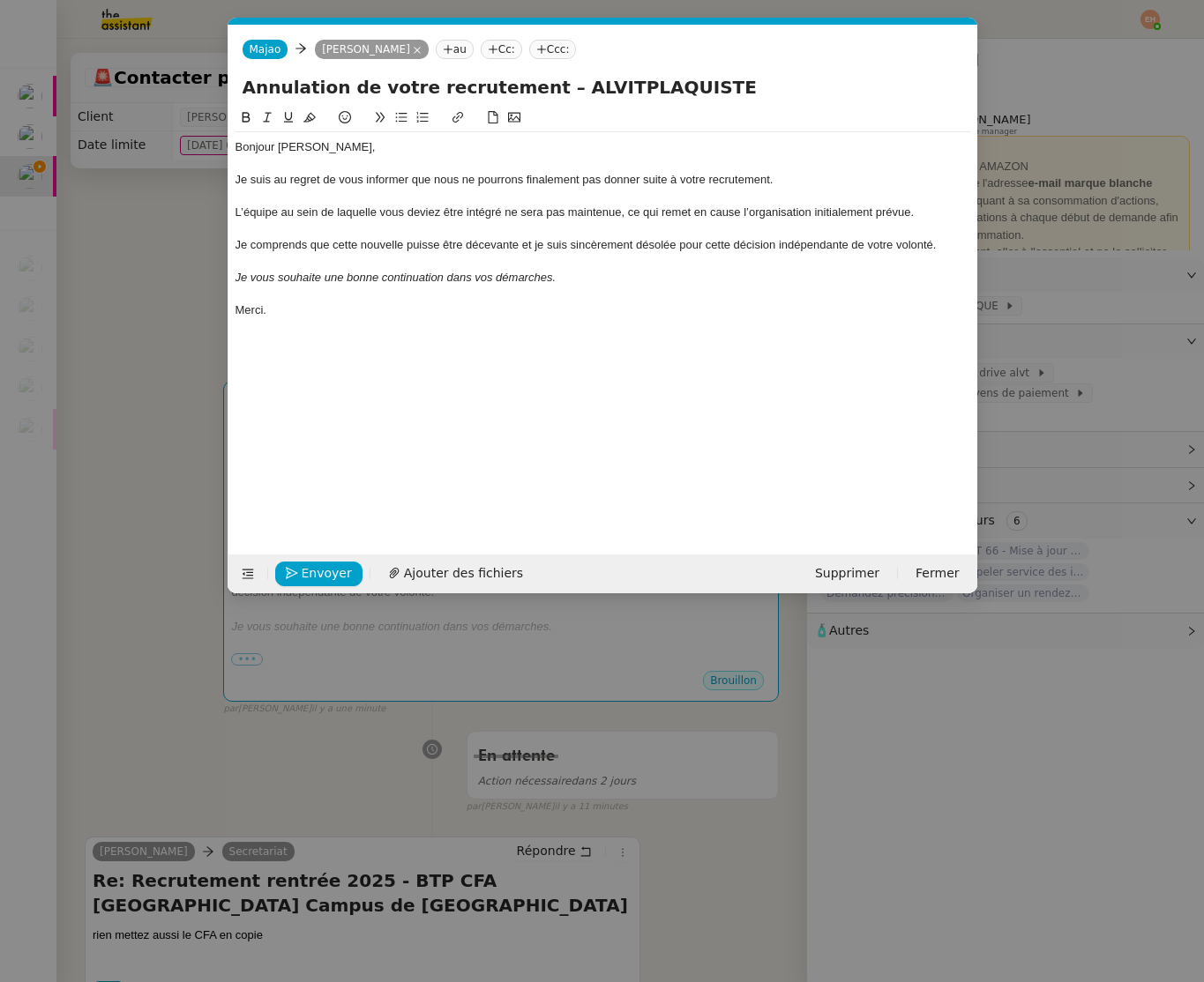
click at [461, 55] on nz-tag "au" at bounding box center [454, 49] width 38 height 19
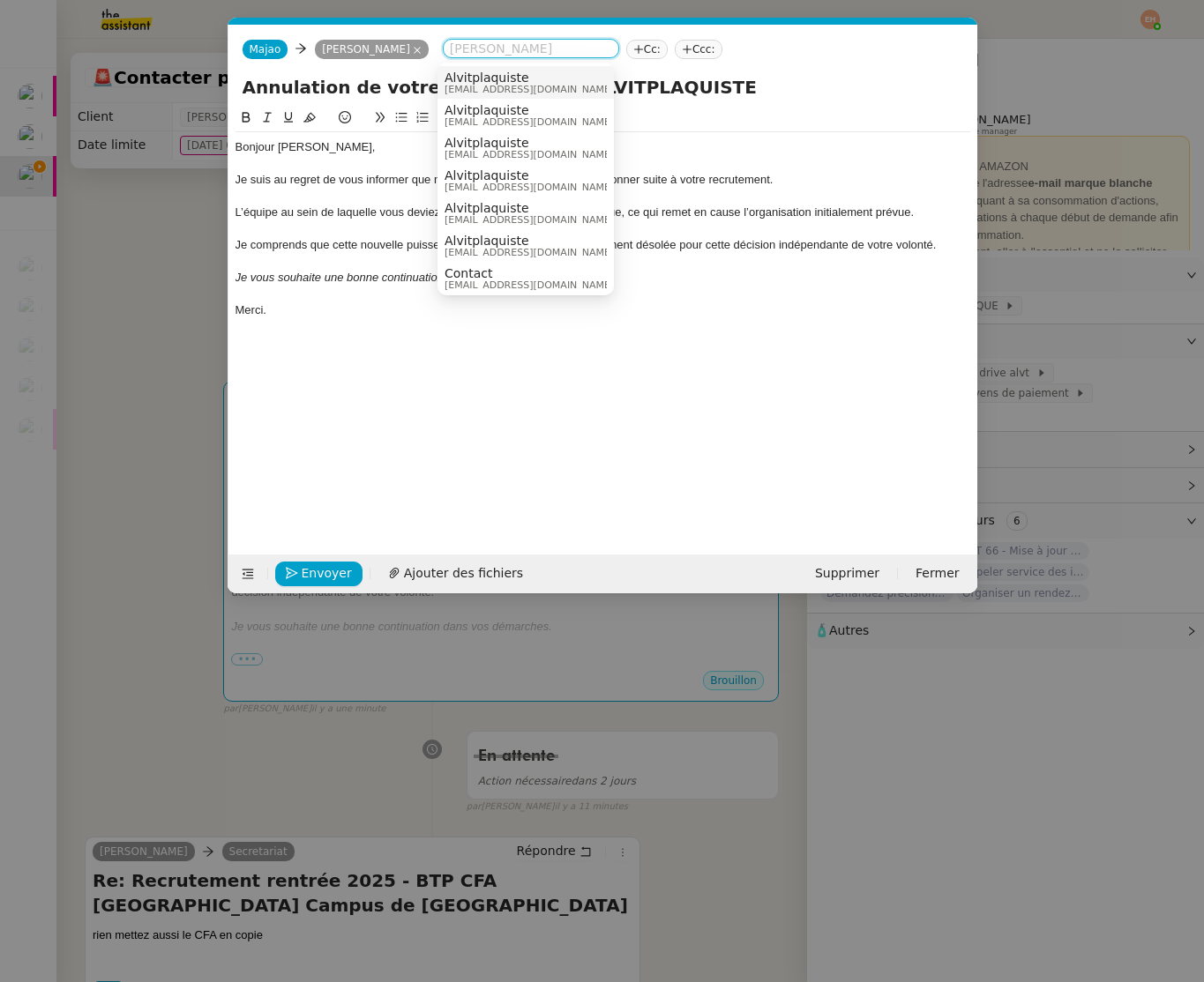
click at [545, 51] on icon at bounding box center [638, 49] width 1 height 9
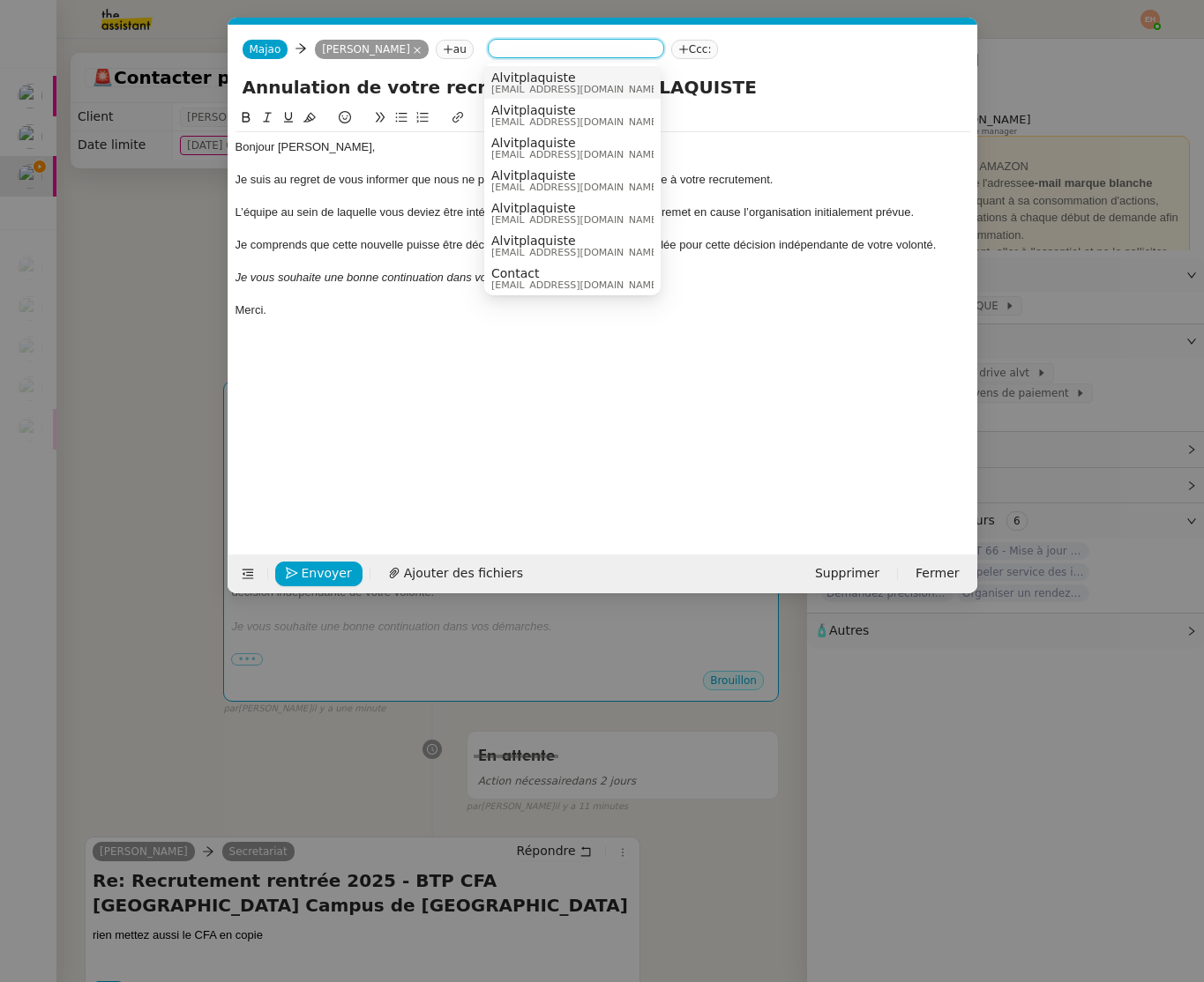
click at [545, 90] on span "[EMAIL_ADDRESS][DOMAIN_NAME]" at bounding box center [576, 90] width 169 height 10
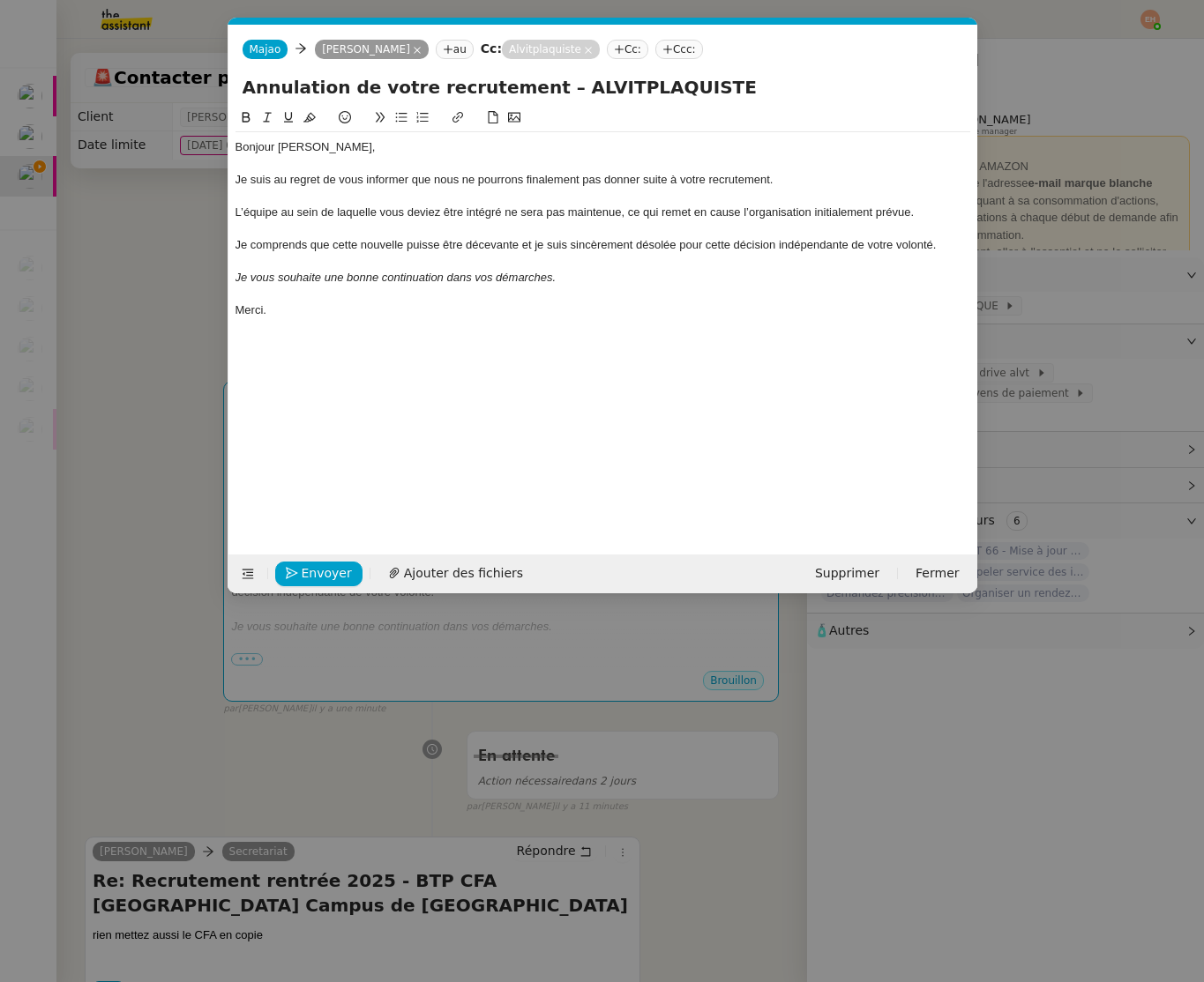
click at [136, 658] on nz-modal-container "Service TA - VOYAGE - PROPOSITION GLOBALE A utiliser dans le cadre de propositi…" at bounding box center [602, 491] width 1204 height 982
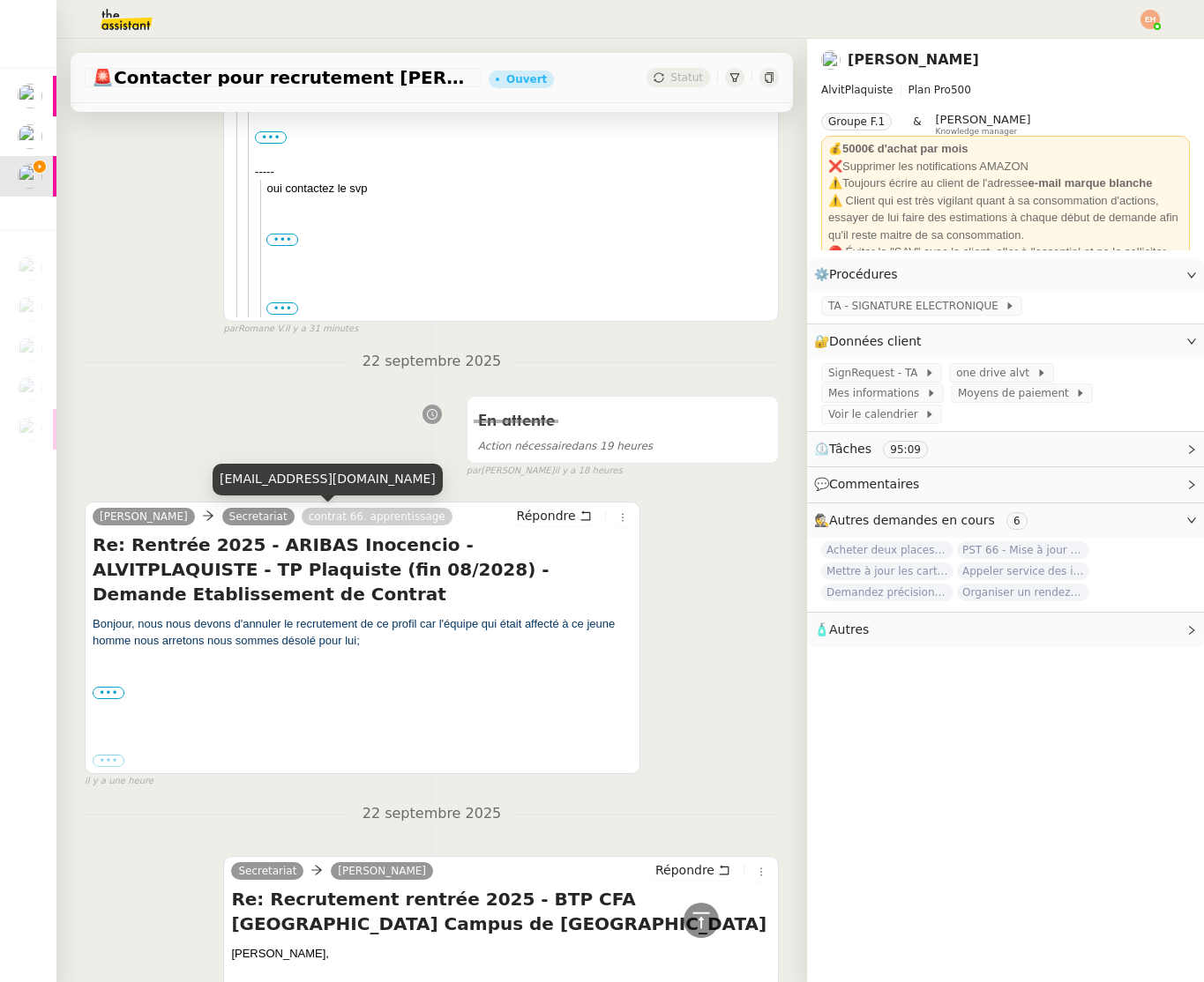
scroll to position [2108, 0]
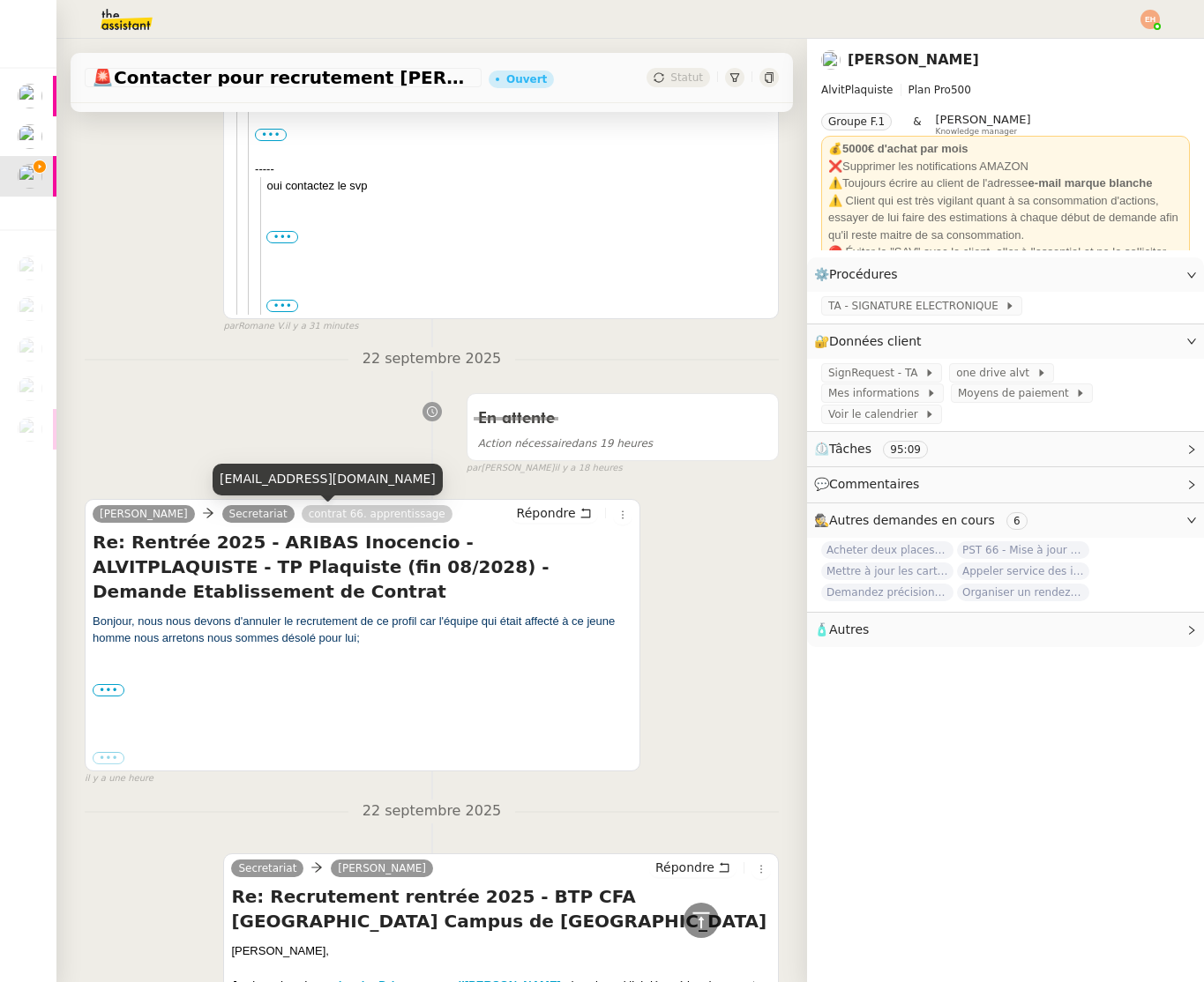
click at [313, 464] on div "contratapprentissage66@btpcfa-occitanie.fr" at bounding box center [327, 479] width 230 height 31
copy div "contratapprentissage66@btpcfa-occitanie.fr"
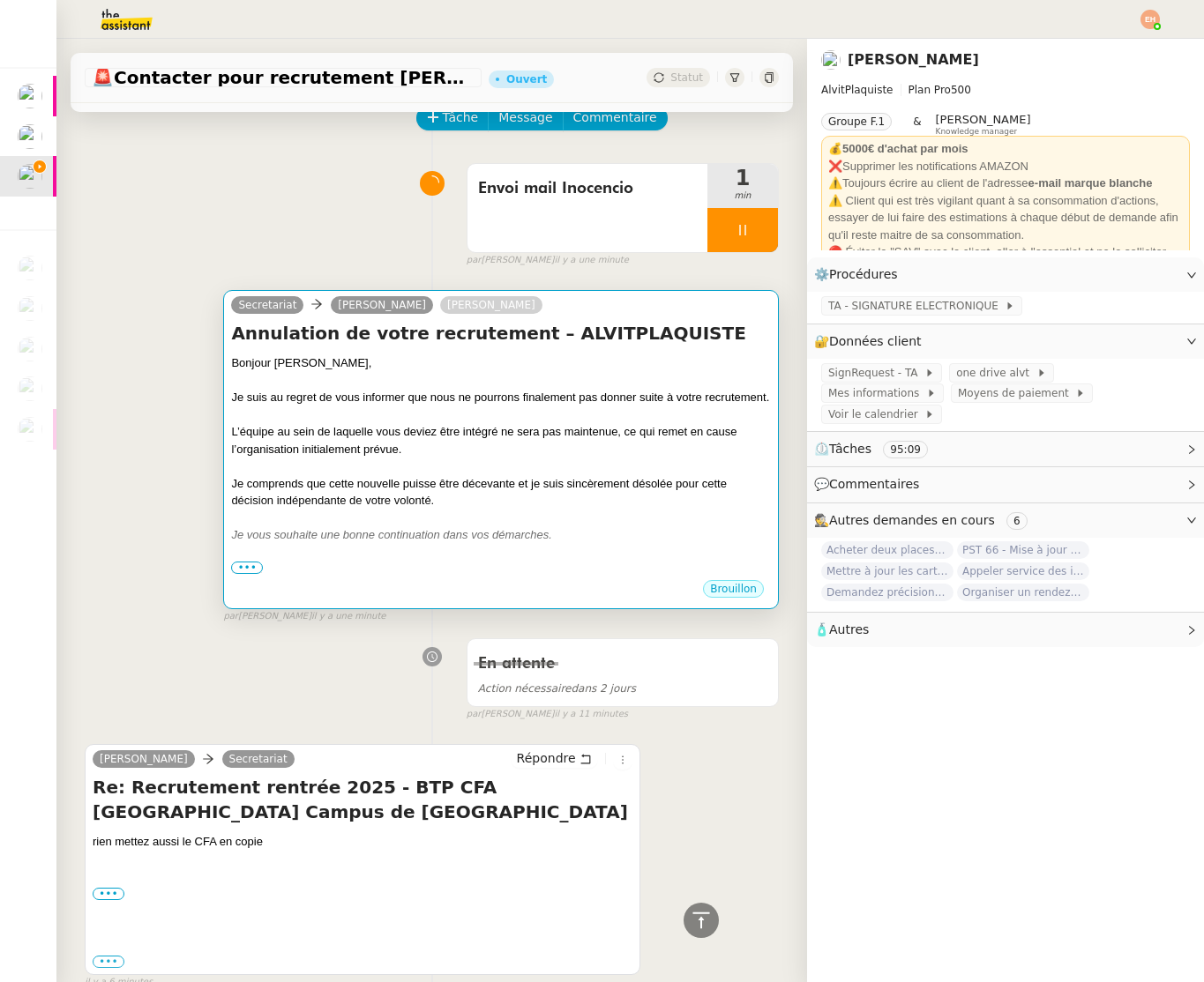
scroll to position [0, 0]
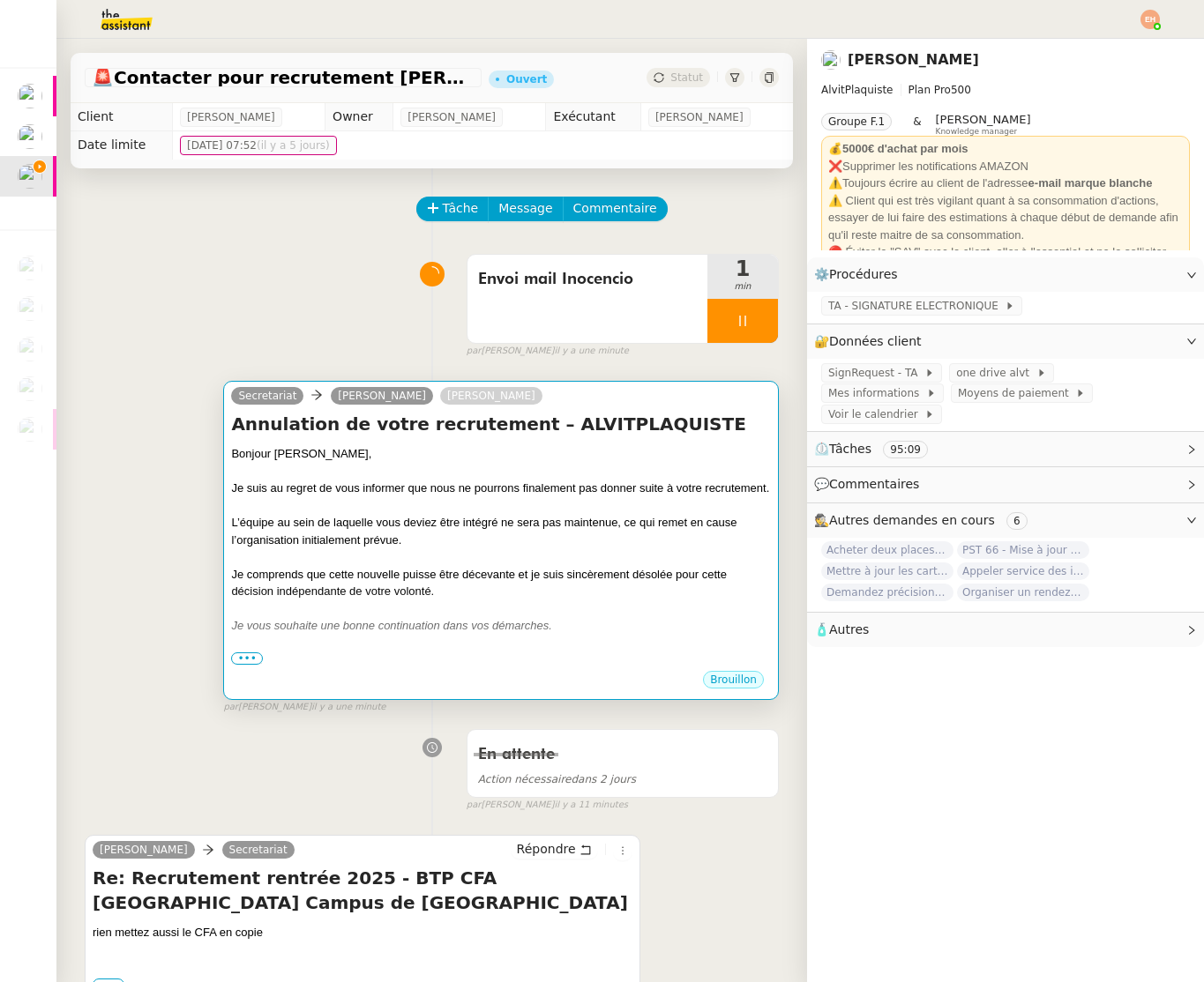
click at [527, 458] on div "Bonjour Inocencio," at bounding box center [501, 454] width 539 height 17
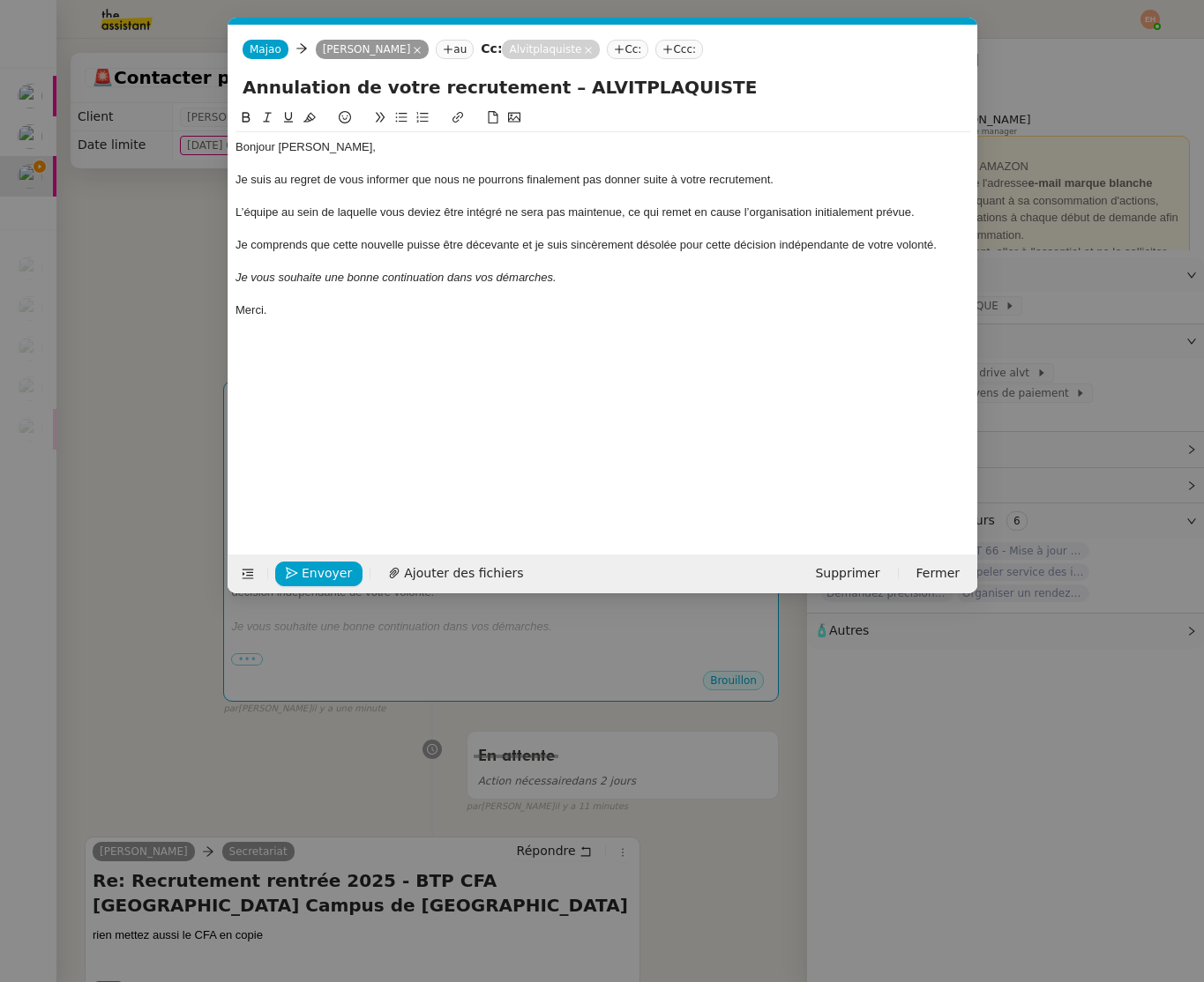
scroll to position [0, 37]
click at [545, 46] on app-ticket-composer-emailaddresses "Alvitplaquiste Cc:" at bounding box center [579, 48] width 153 height 14
click at [545, 47] on icon at bounding box center [619, 49] width 11 height 11
paste input "contratapprentissage66@btpcfa-occitanie.fr"
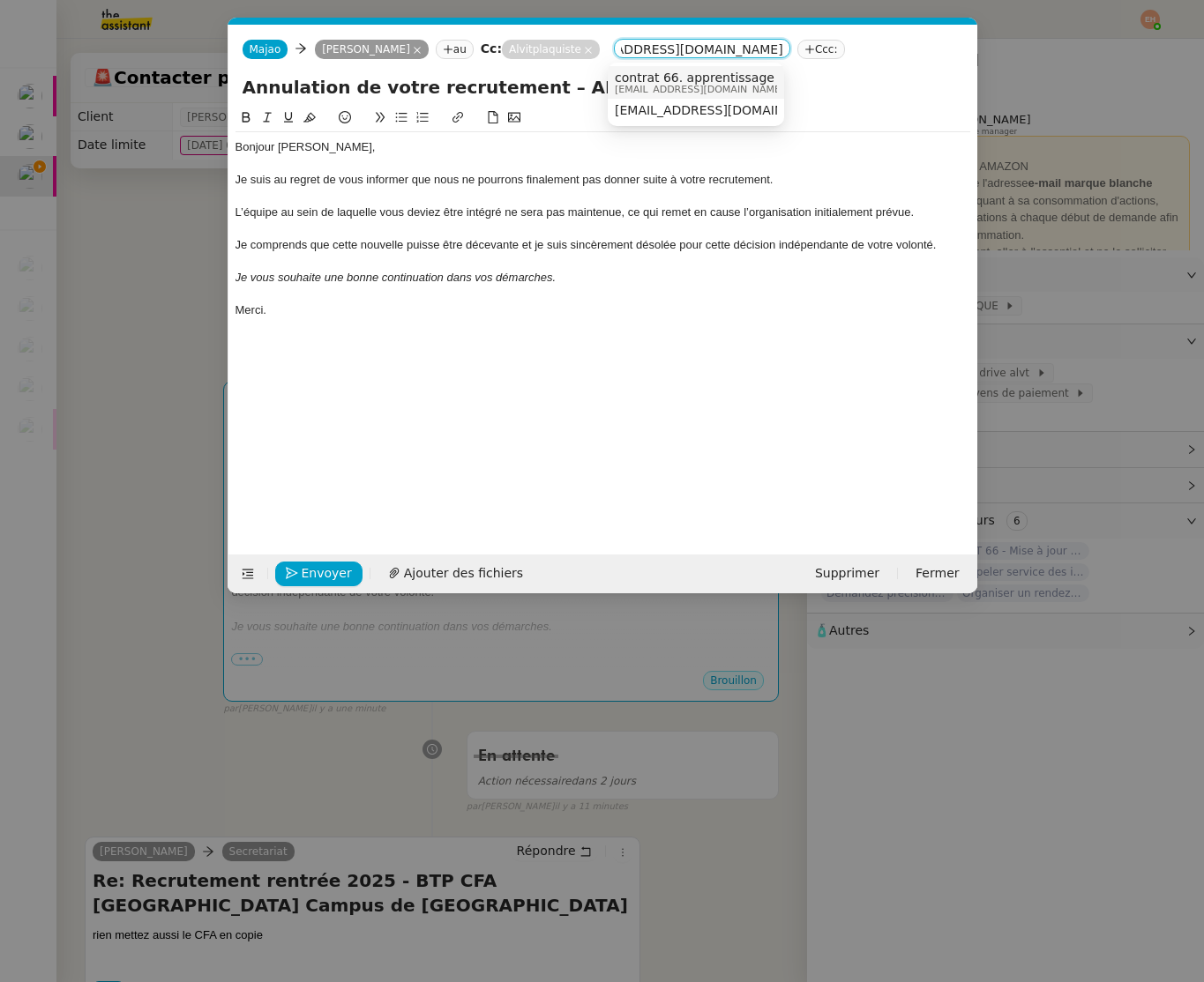
type input "contratapprentissage66@btpcfa-occitanie.fr"
click at [545, 75] on span "contrat 66. apprentissage" at bounding box center [699, 77] width 169 height 14
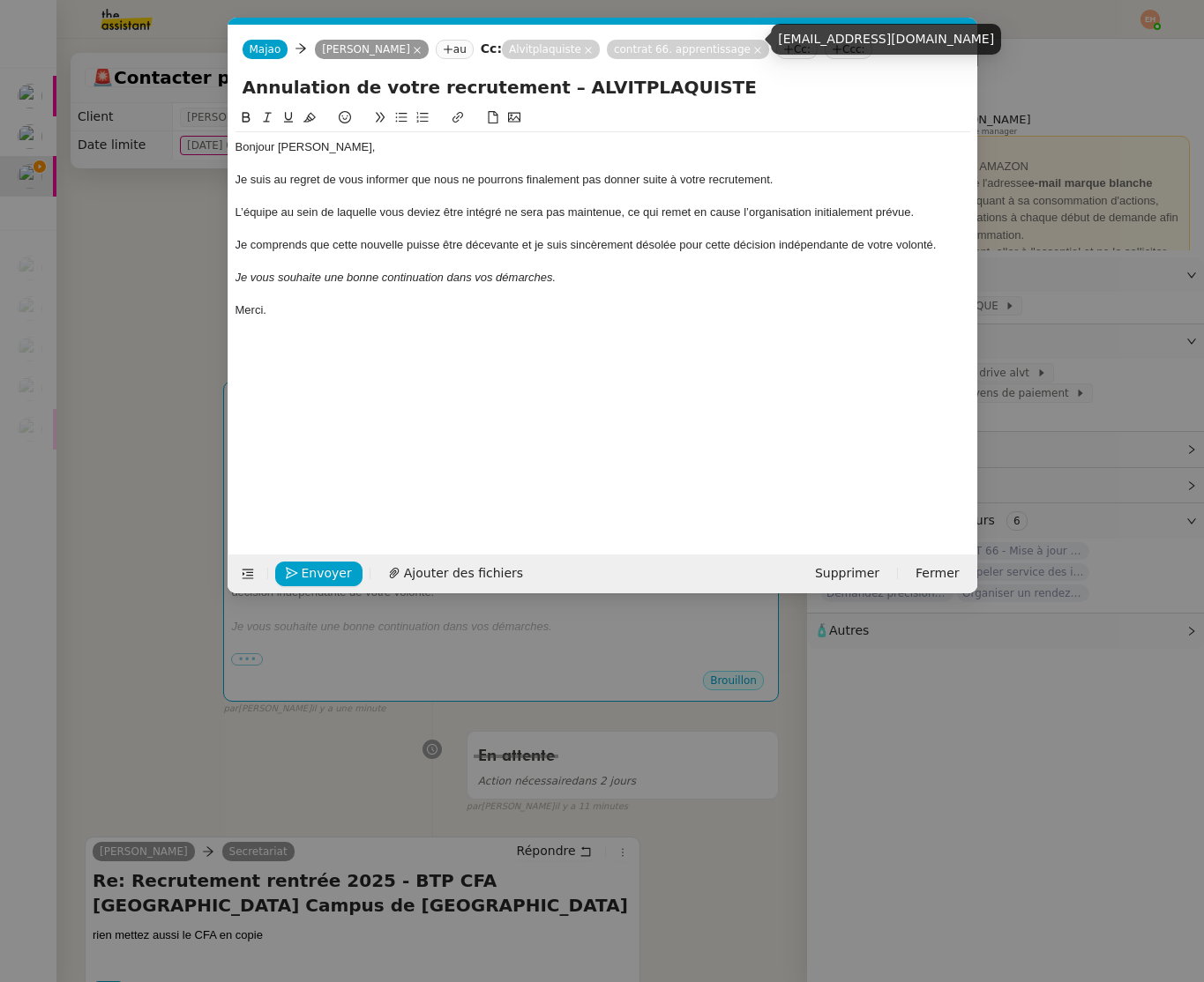
click at [545, 55] on nz-tag "contrat 66. apprentissage" at bounding box center [688, 49] width 163 height 19
click at [367, 184] on div "Je suis au regret de vous informer que nous ne pourrons finalement pas donner s…" at bounding box center [602, 180] width 734 height 16
click at [346, 200] on div at bounding box center [602, 196] width 734 height 16
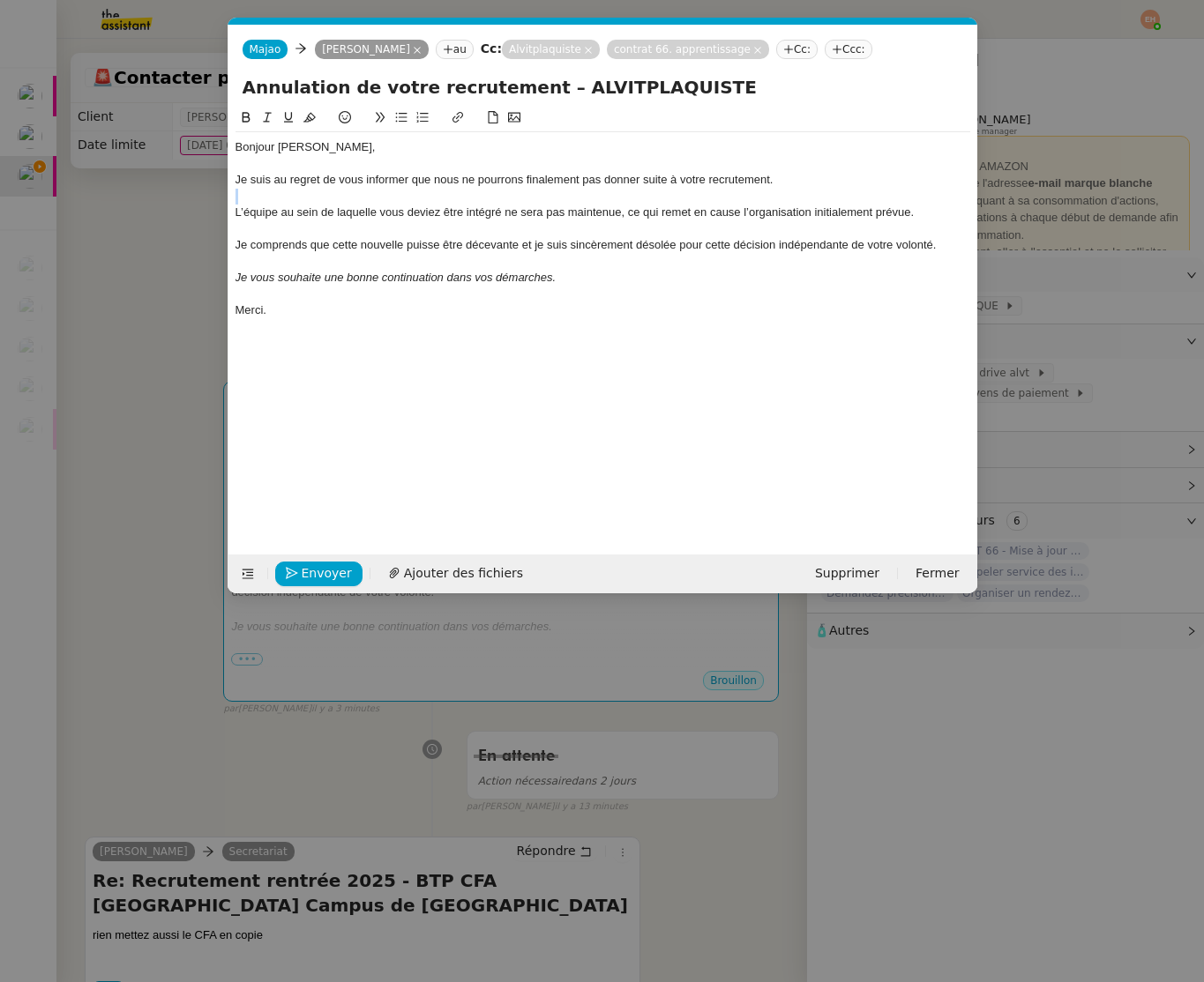
click at [346, 200] on div at bounding box center [602, 196] width 734 height 16
click at [312, 561] on button "Envoyer" at bounding box center [318, 574] width 87 height 25
click at [312, 561] on button "Confirmer l'envoi" at bounding box center [346, 574] width 142 height 25
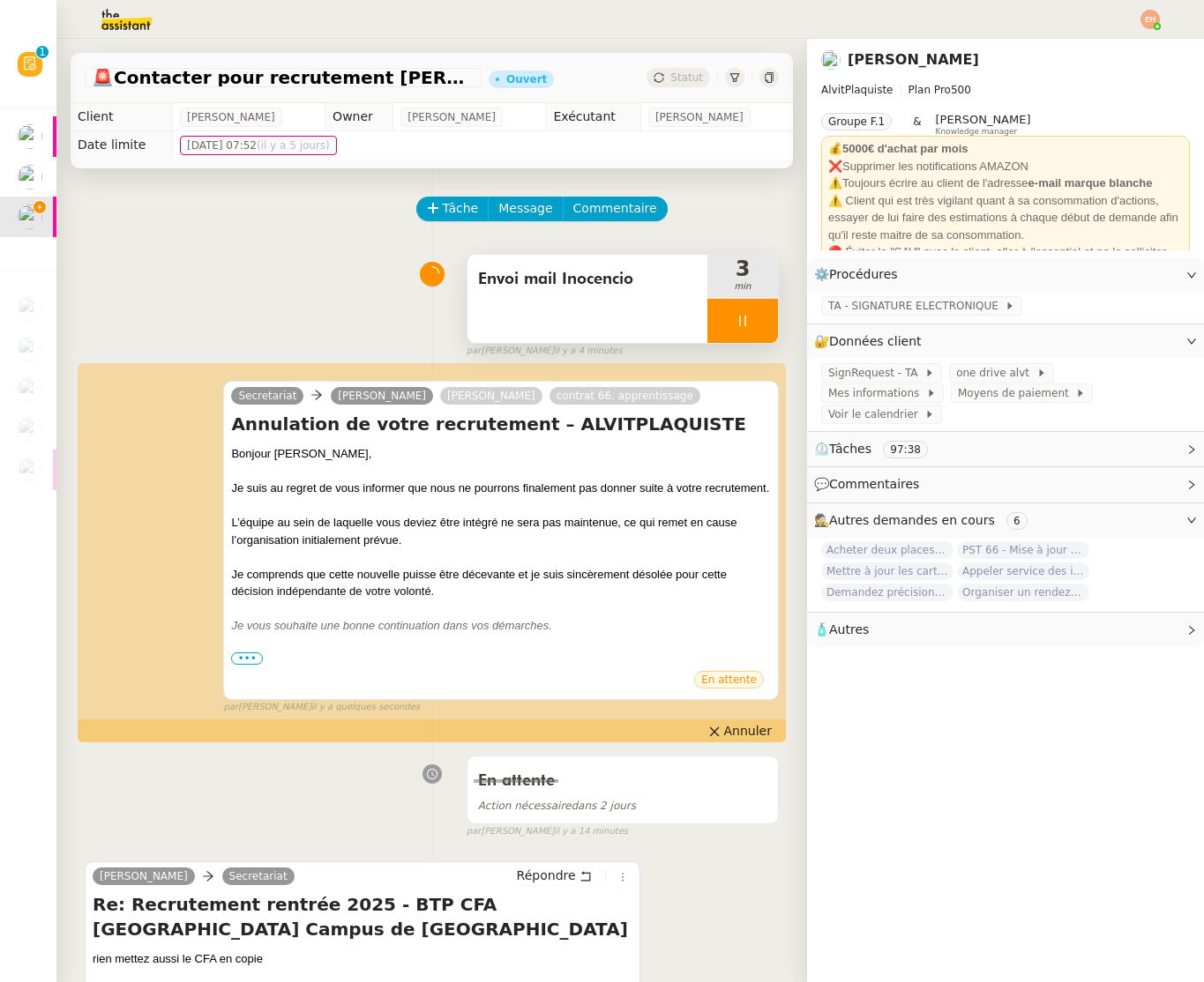
click at [545, 317] on div at bounding box center [742, 321] width 71 height 44
click at [545, 318] on button at bounding box center [759, 321] width 35 height 44
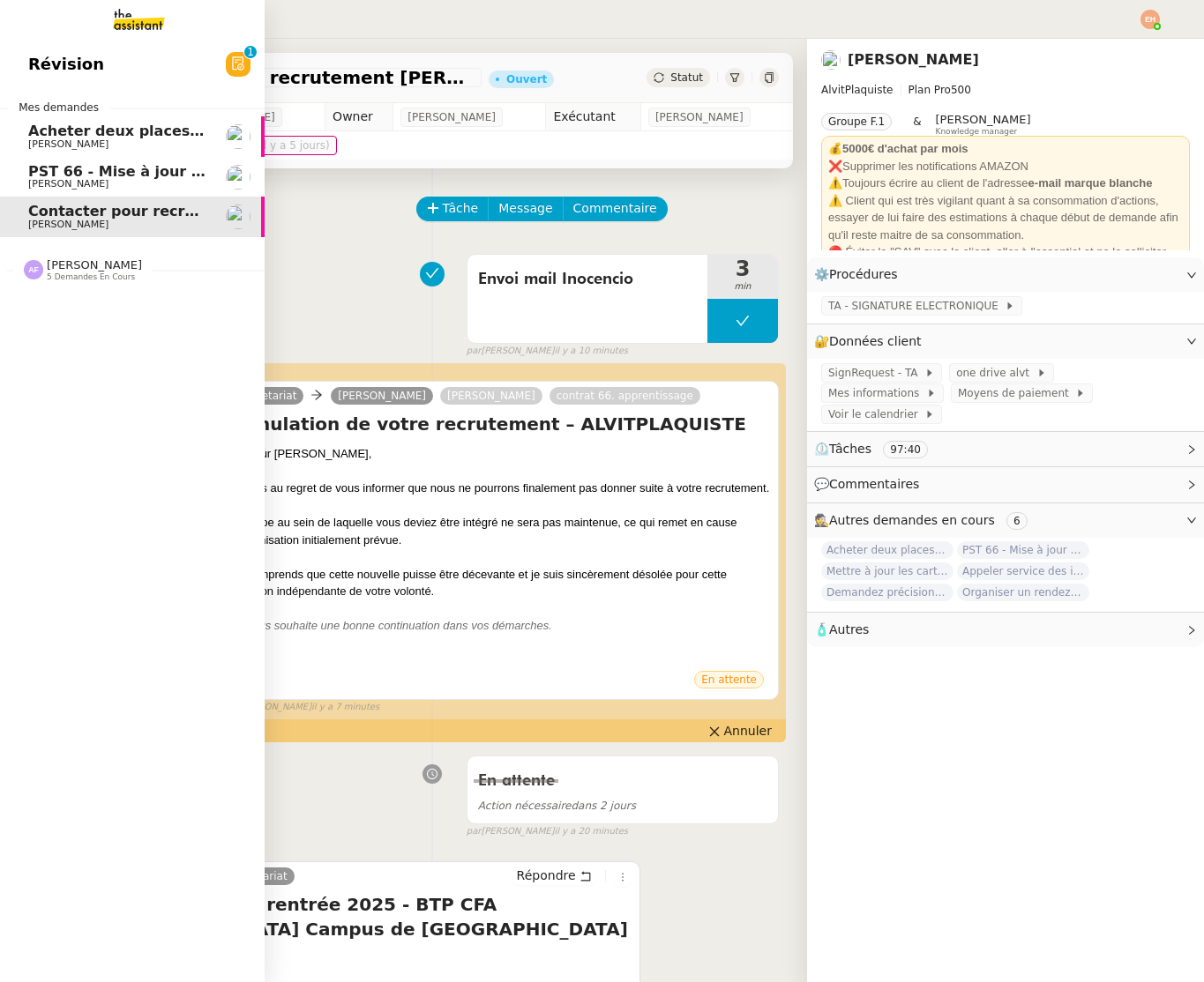
click at [88, 192] on link "PST 66 - Mise à jour des effectifs - Facturation des nouveaux salariés entrants…" at bounding box center [132, 177] width 265 height 40
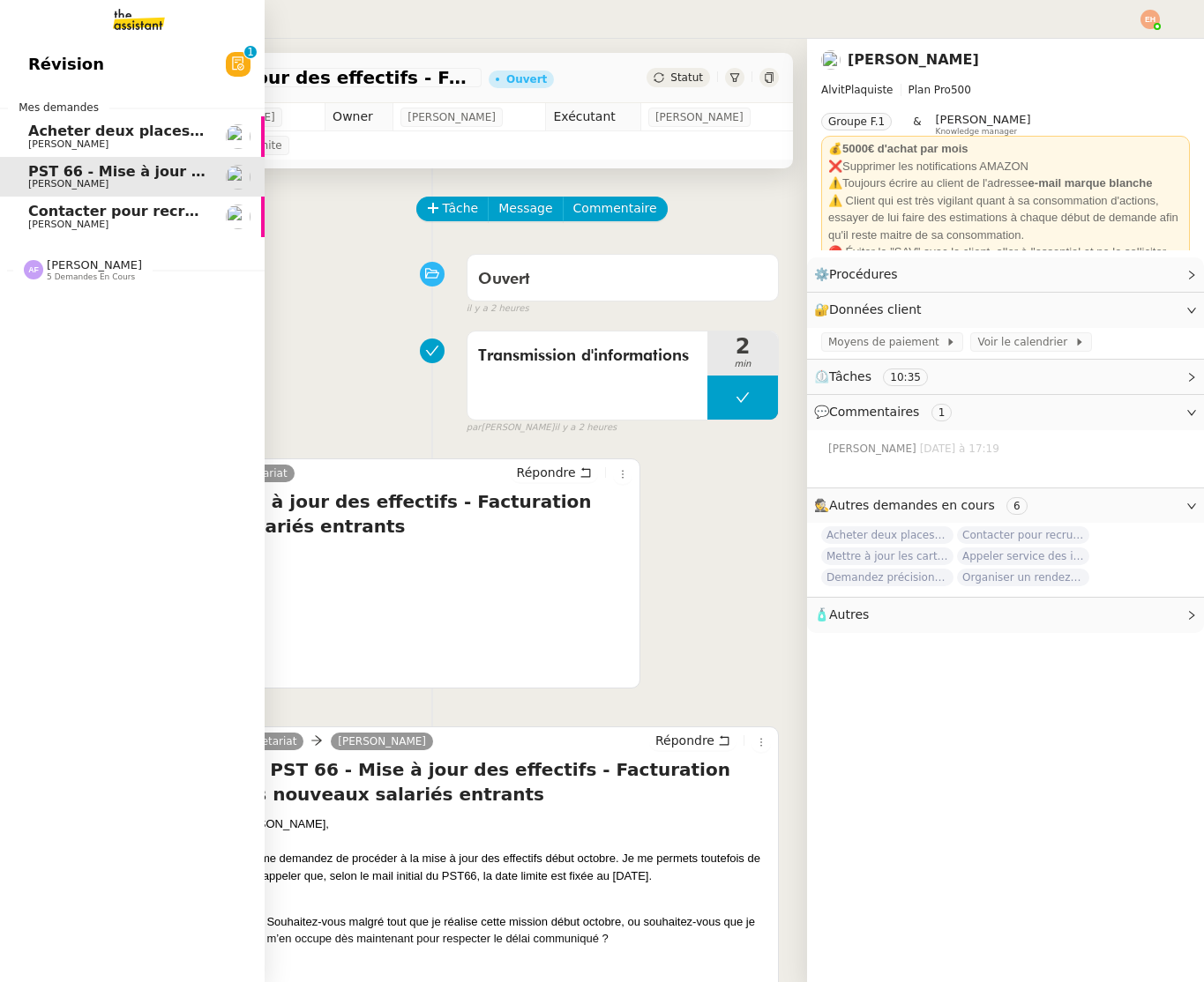
click at [30, 214] on span "Contacter pour recrutement [PERSON_NAME]" at bounding box center [208, 211] width 360 height 17
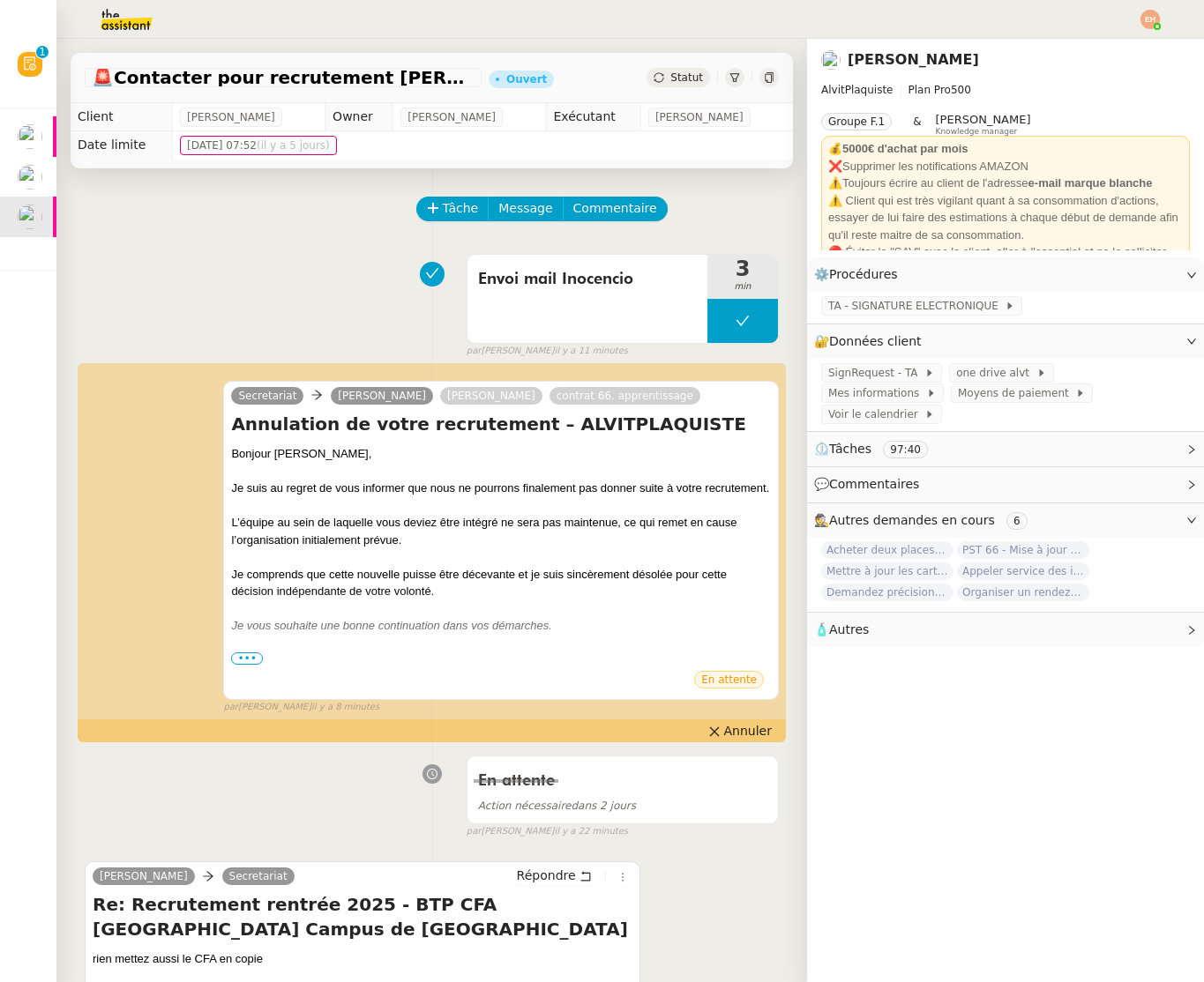
click at [104, 293] on div "Envoi mail Inocencio 3 min false par Esther H. il y a 11 minutes" at bounding box center [432, 302] width 694 height 113
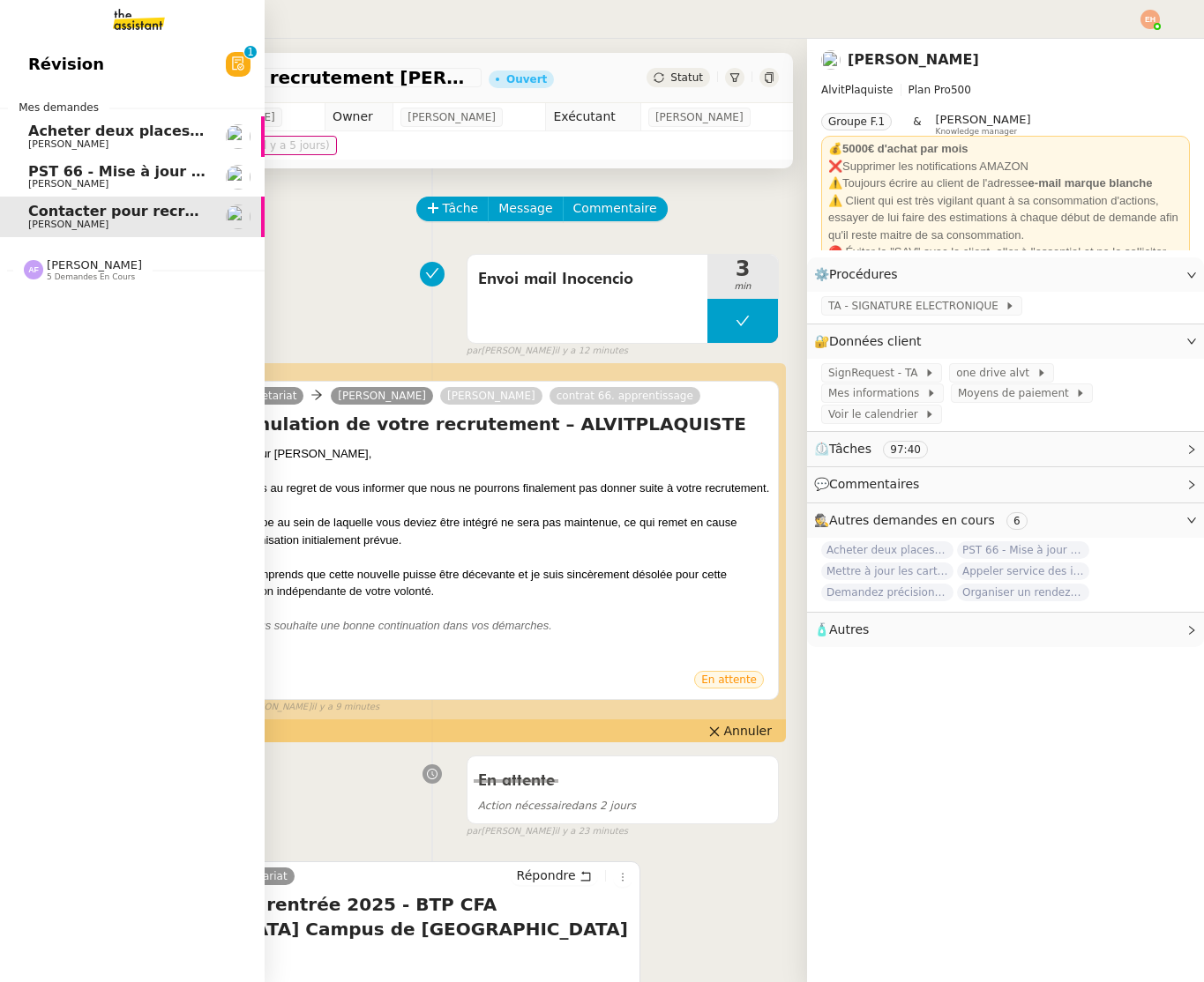
click at [46, 166] on span "PST 66 - Mise à jour des effectifs - Facturation des nouveaux salariés entrants" at bounding box center [339, 172] width 623 height 17
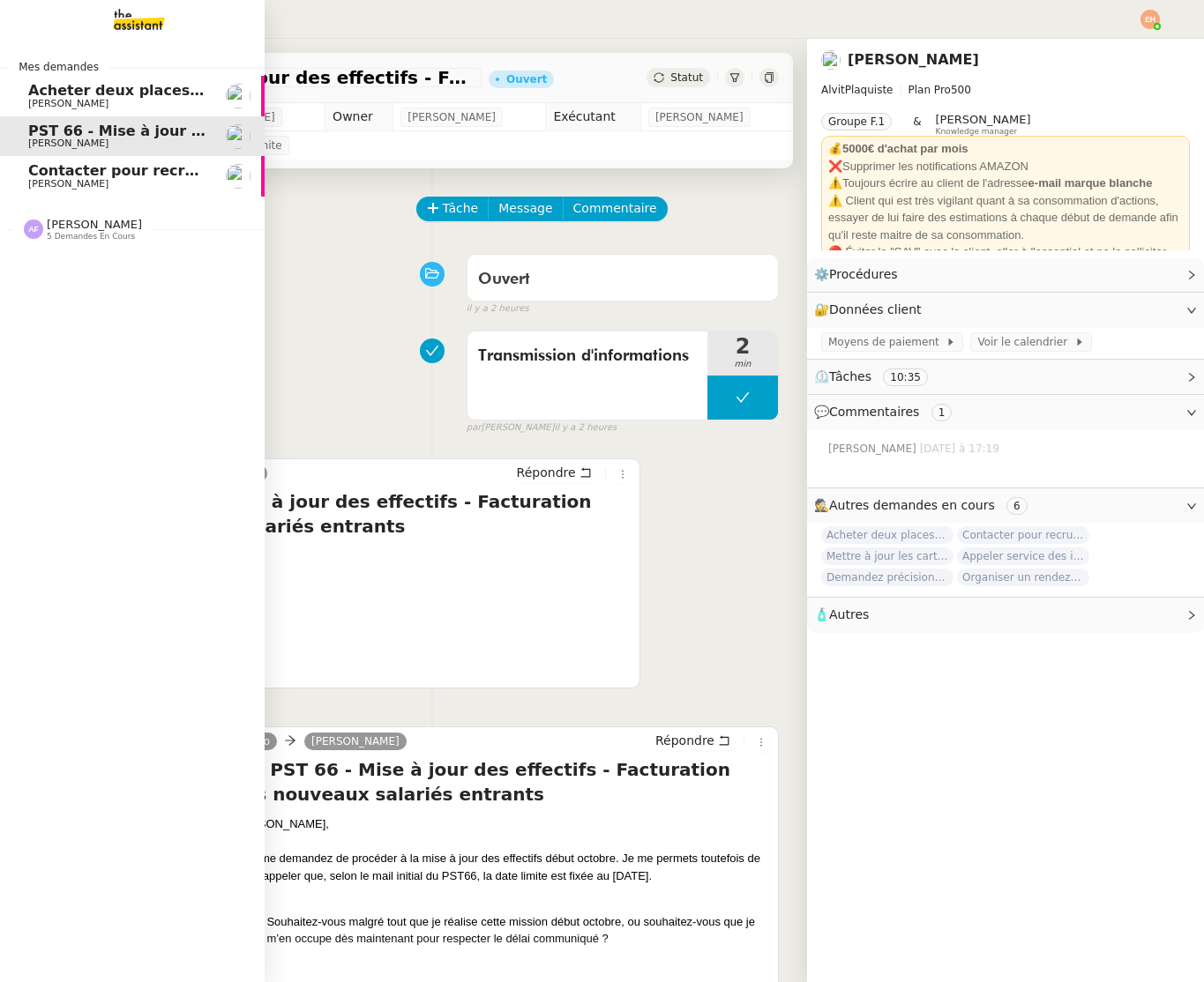
click at [29, 180] on span "[PERSON_NAME]" at bounding box center [69, 184] width 80 height 11
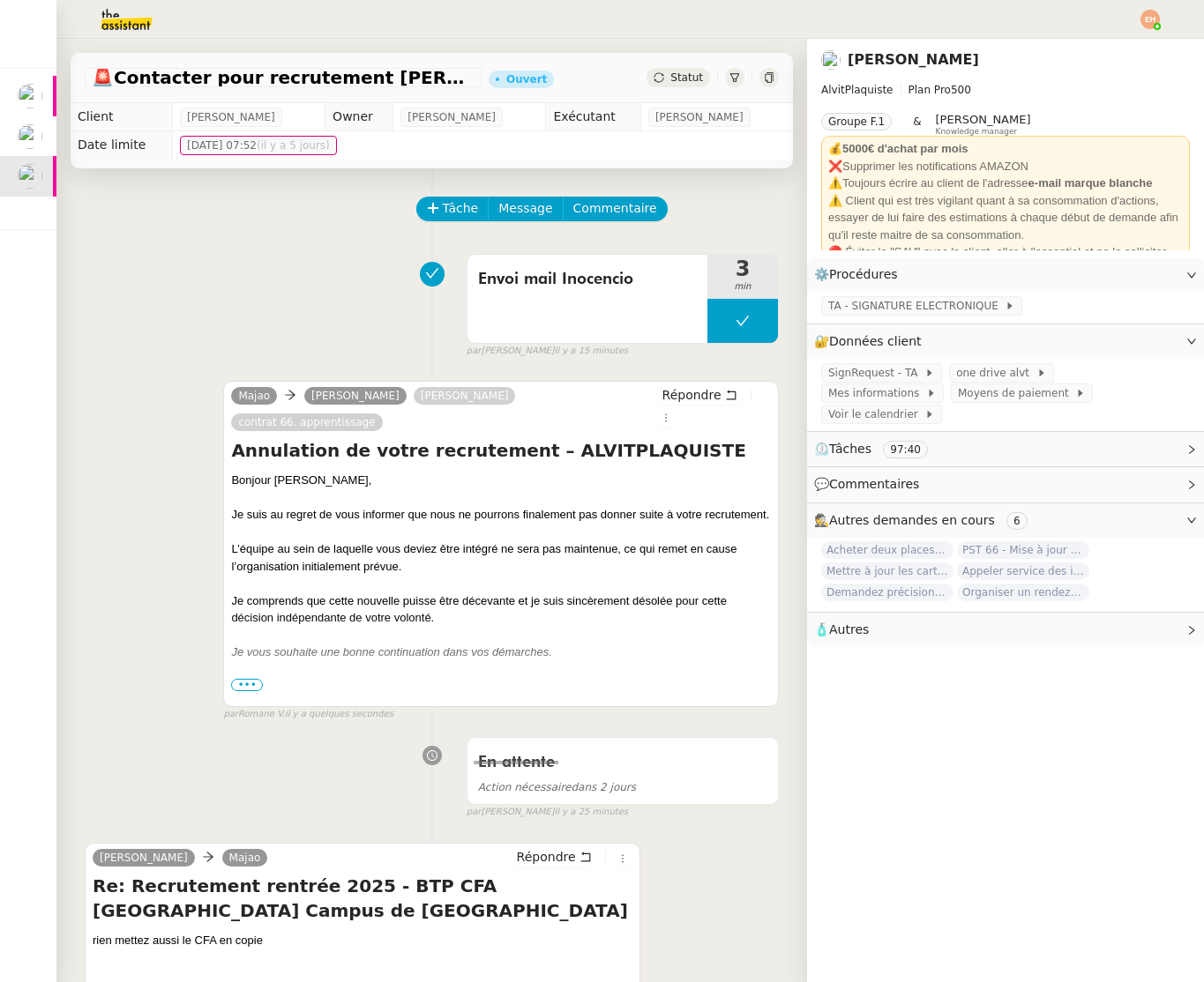
click at [234, 679] on span "•••" at bounding box center [247, 685] width 32 height 12
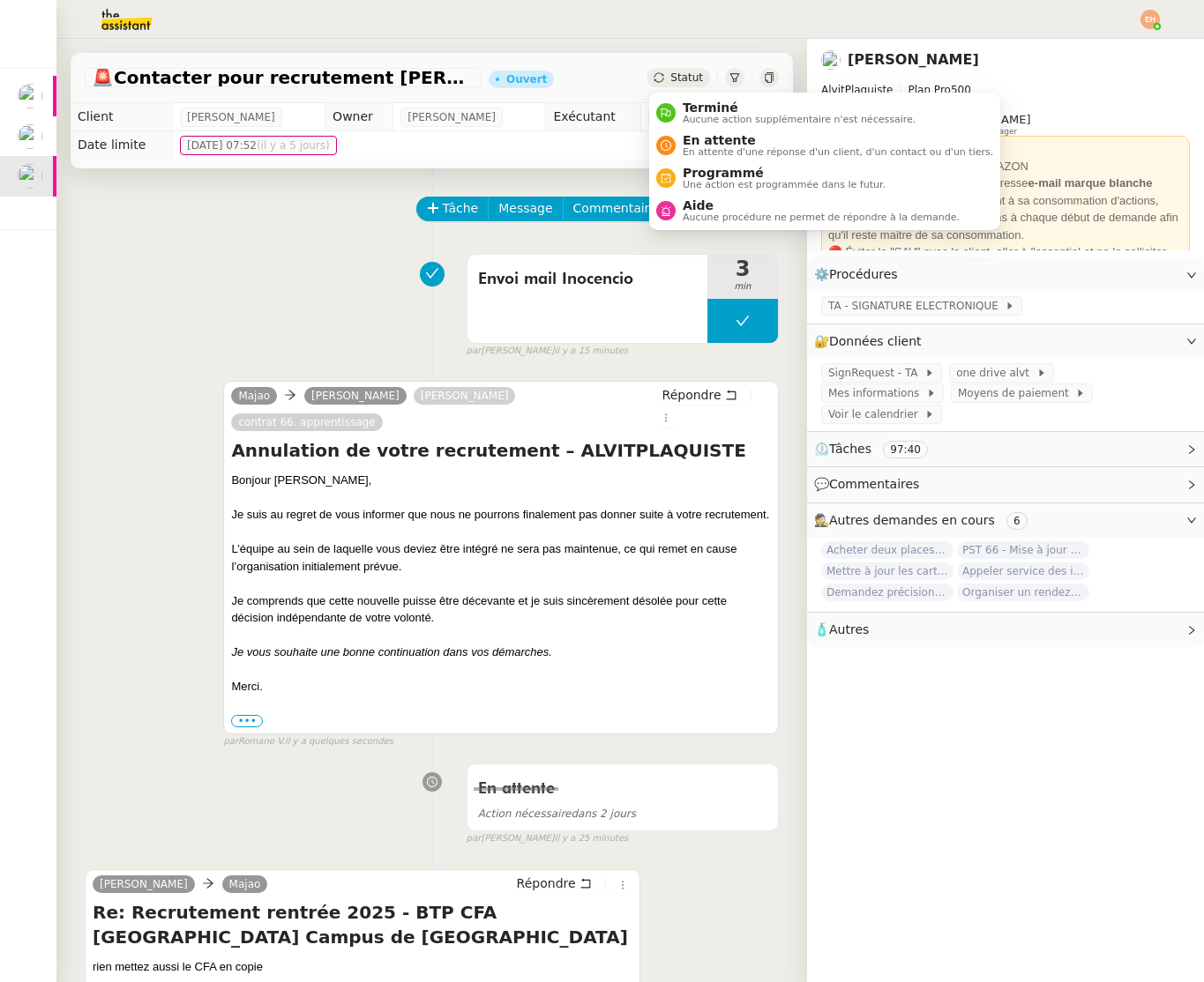
click at [545, 73] on icon at bounding box center [658, 77] width 11 height 11
click at [545, 145] on span "En attente" at bounding box center [838, 140] width 311 height 14
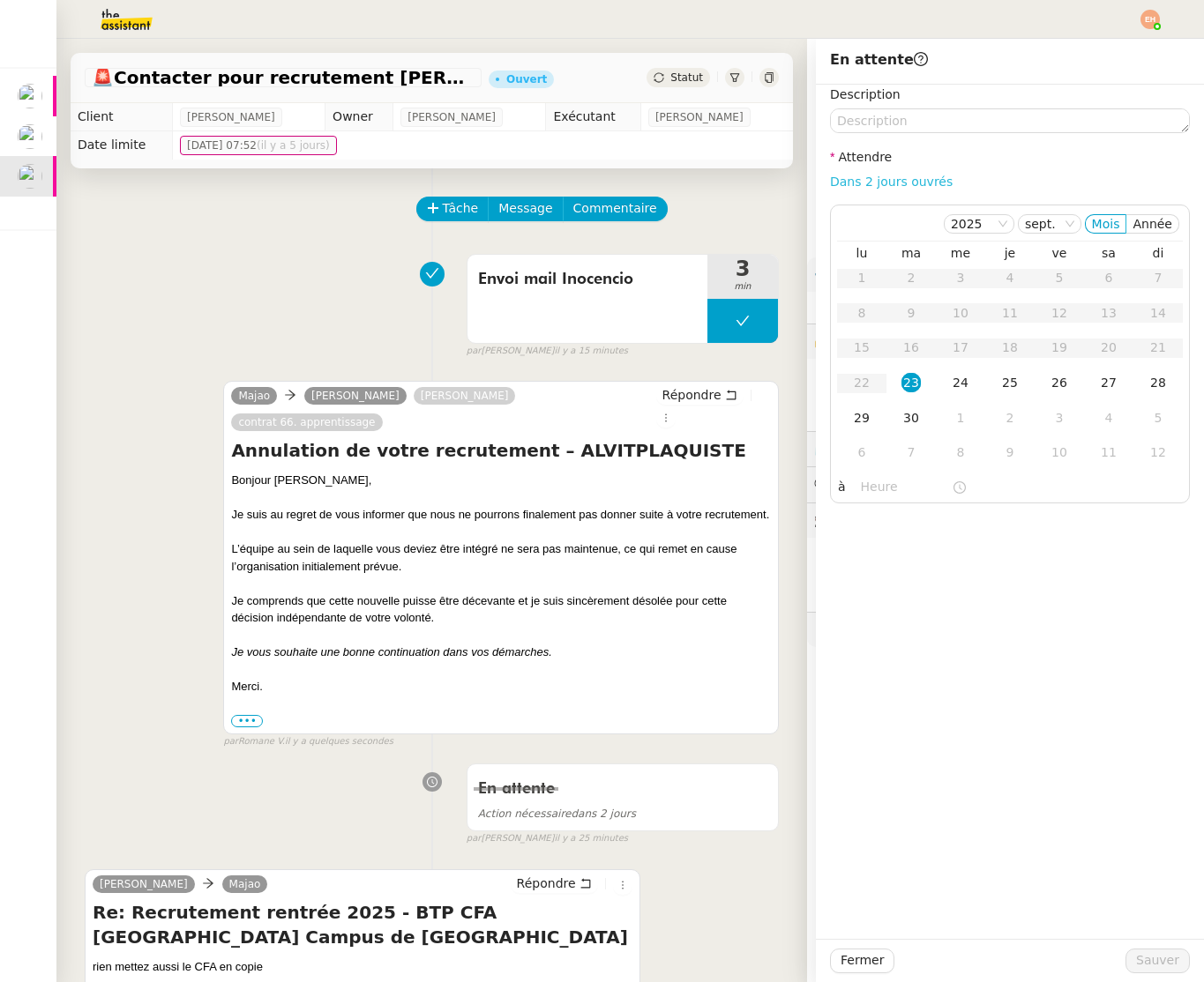
click at [545, 175] on link "Dans 2 jours ouvrés" at bounding box center [891, 182] width 122 height 14
type input "07:00"
drag, startPoint x: 1148, startPoint y: 966, endPoint x: 953, endPoint y: 778, distance: 270.9
click at [545, 966] on span "Sauver" at bounding box center [1157, 960] width 43 height 20
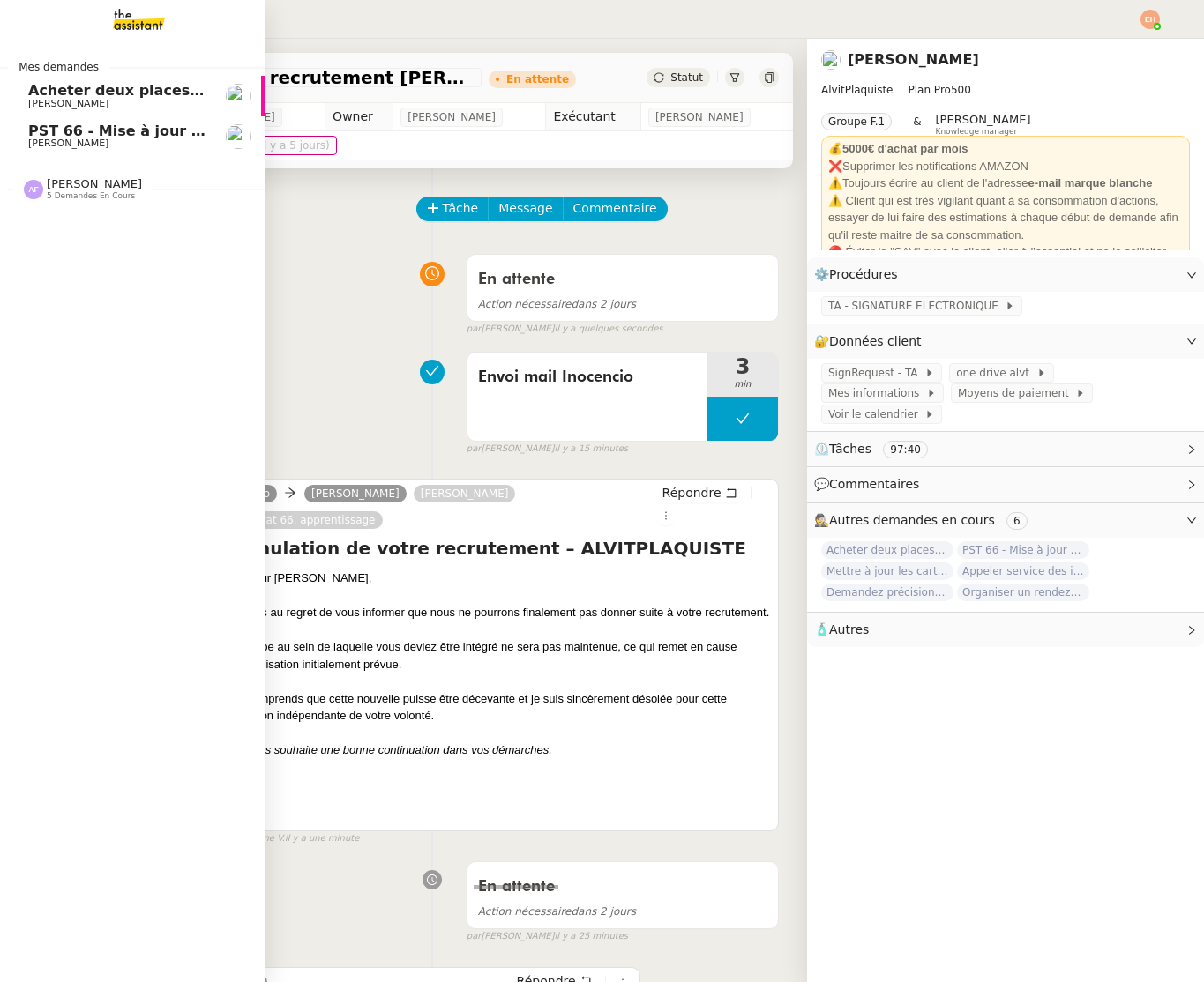
click at [31, 135] on span "PST 66 - Mise à jour des effectifs - Facturation des nouveaux salariés entrants" at bounding box center [339, 131] width 623 height 17
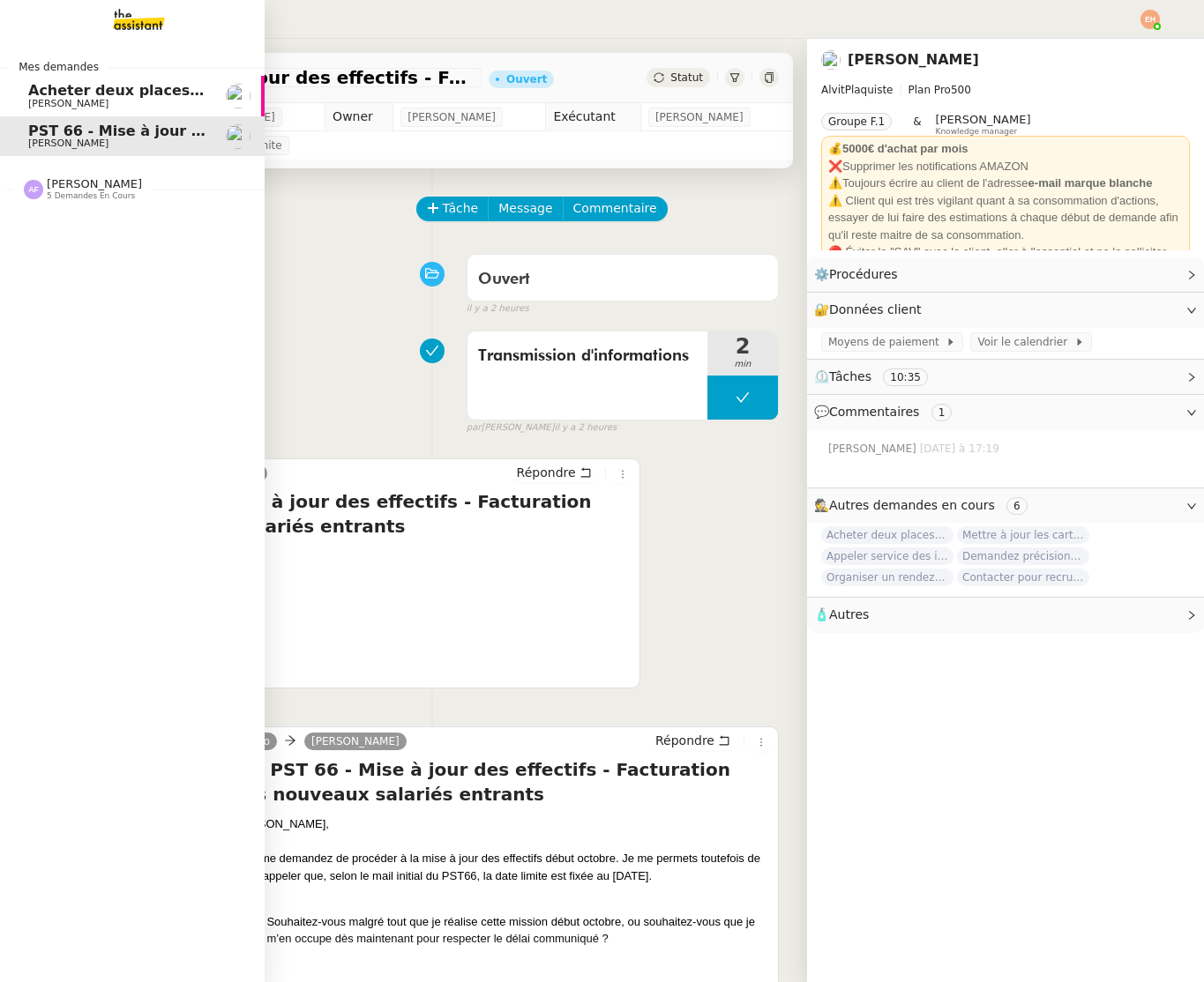
click at [125, 98] on span "[PERSON_NAME]" at bounding box center [118, 103] width 178 height 11
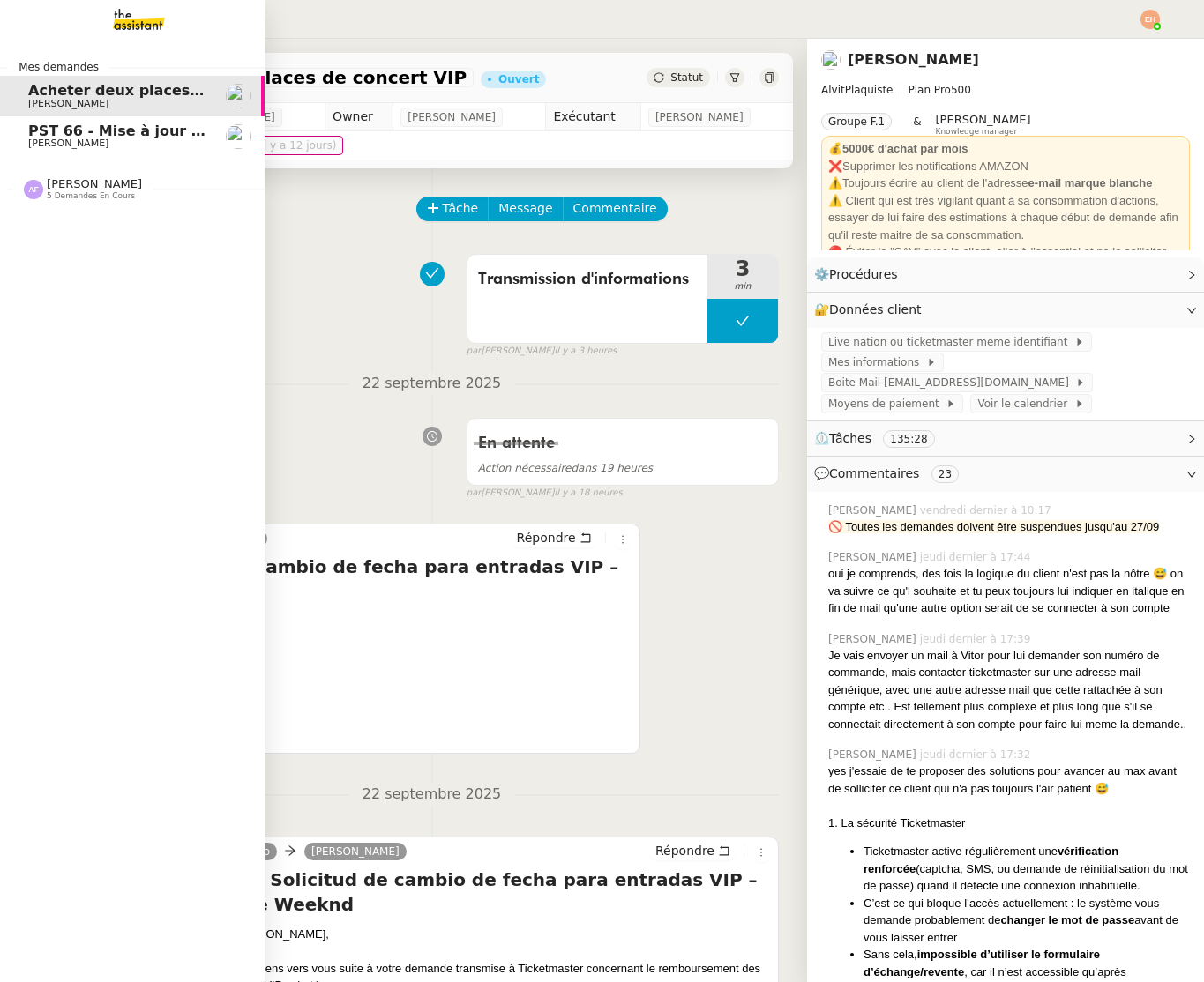
click at [119, 142] on span "[PERSON_NAME]" at bounding box center [118, 143] width 178 height 11
